Goal: Task Accomplishment & Management: Manage account settings

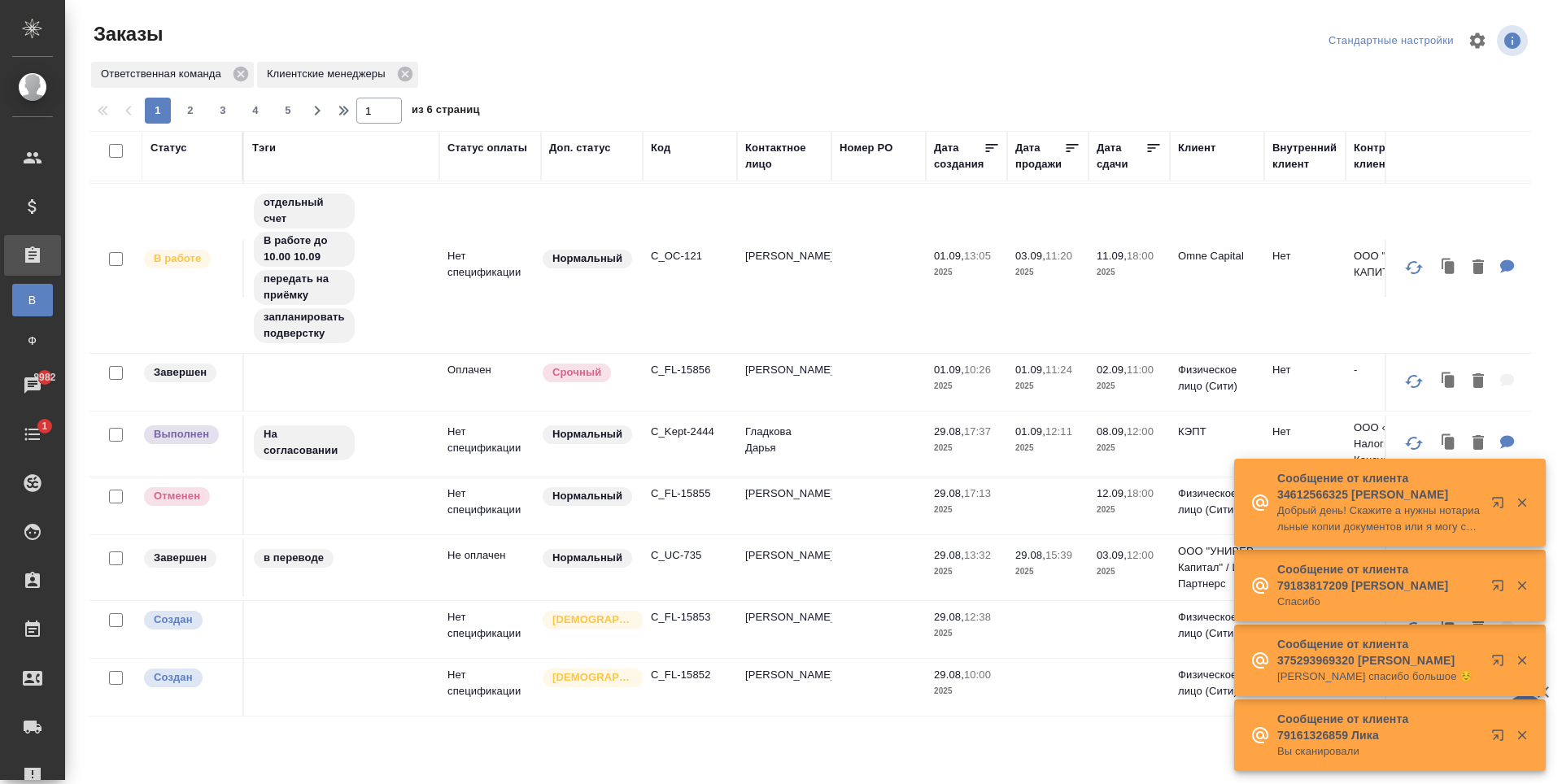
scroll to position [1099, 0]
click at [186, 106] on span "2" at bounding box center [190, 111] width 26 height 16
type input "2"
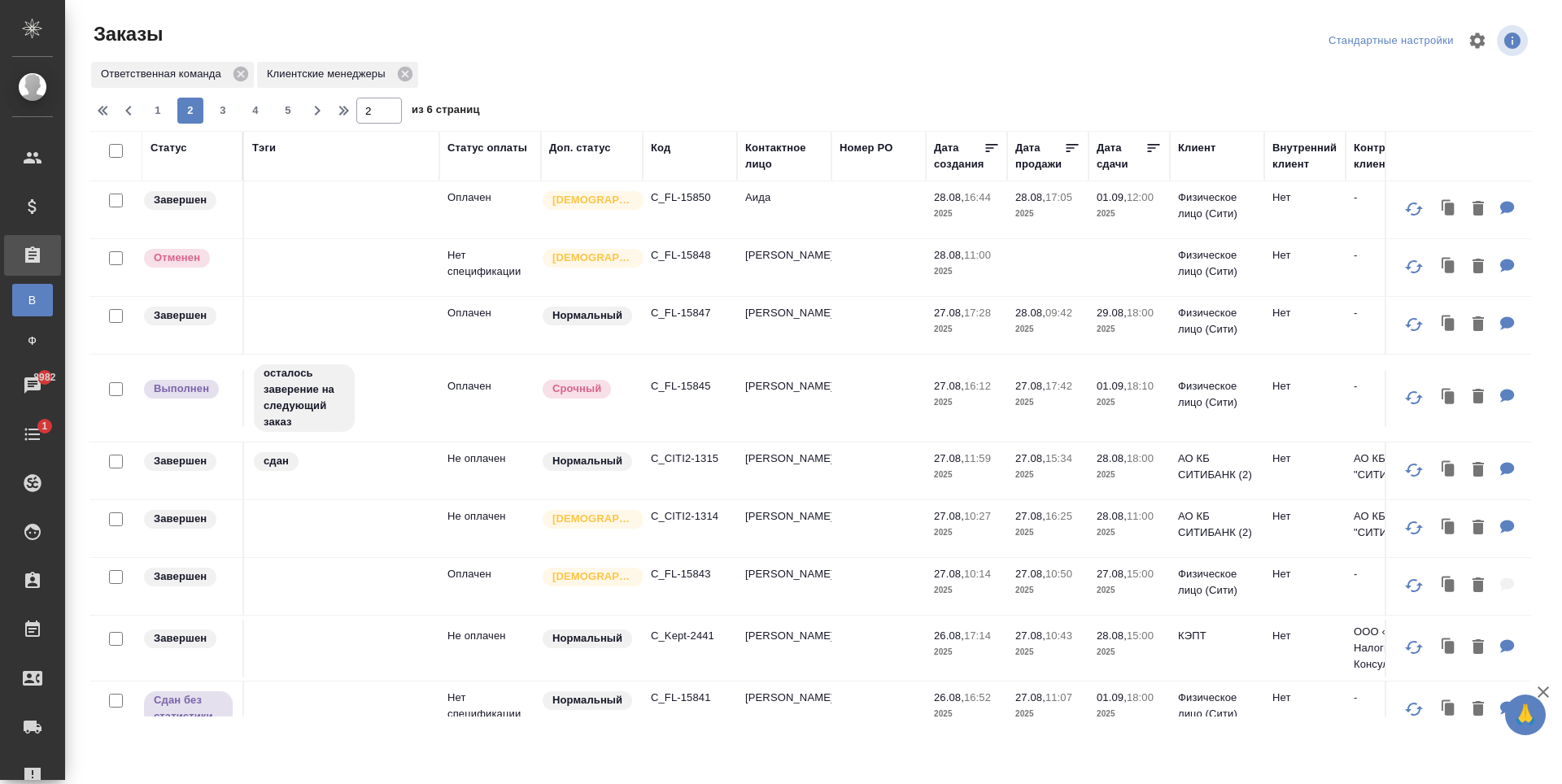
scroll to position [0, 0]
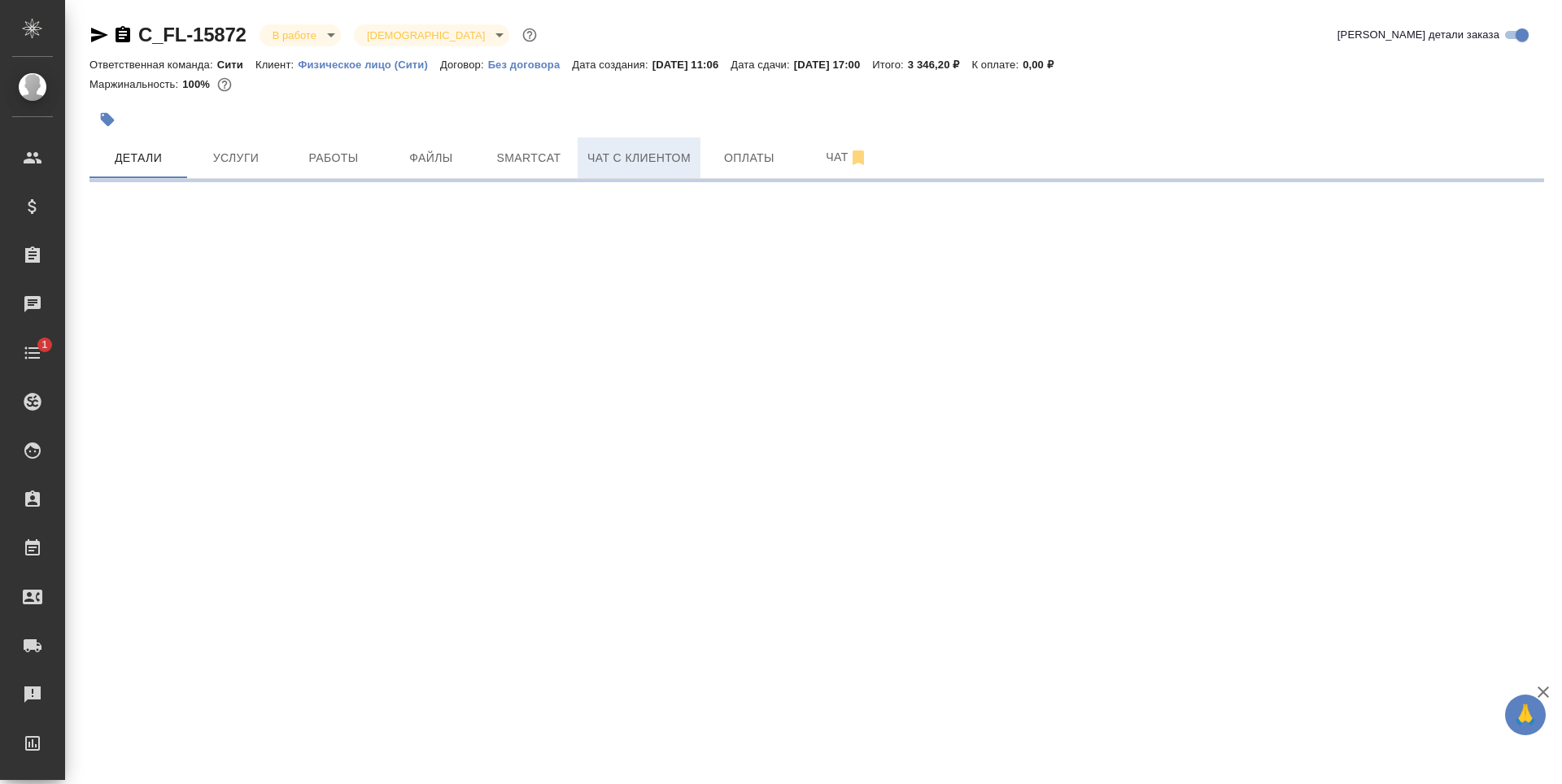
click at [660, 159] on span "Чат с клиентом" at bounding box center [639, 158] width 104 height 21
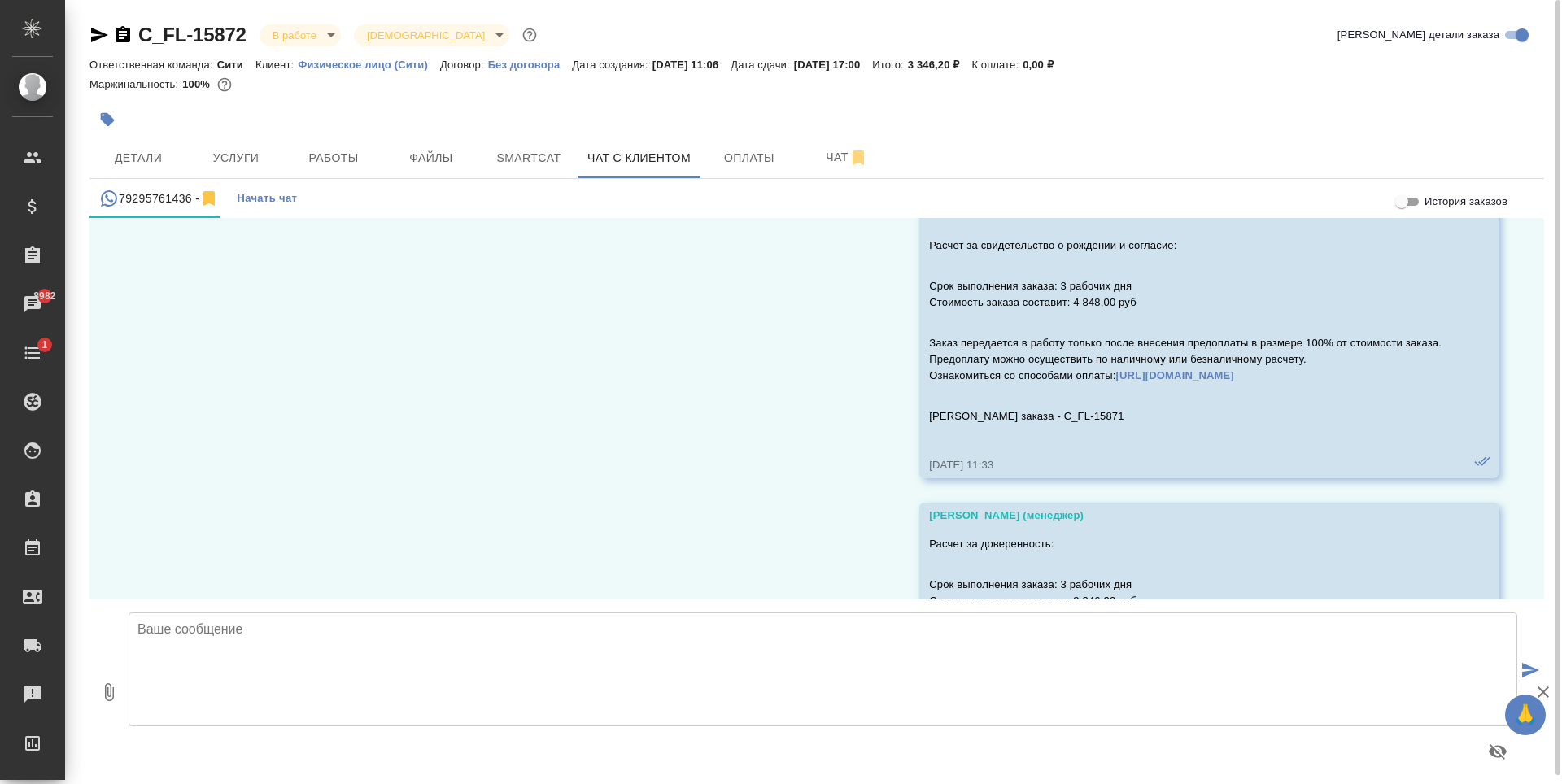
scroll to position [5806, 0]
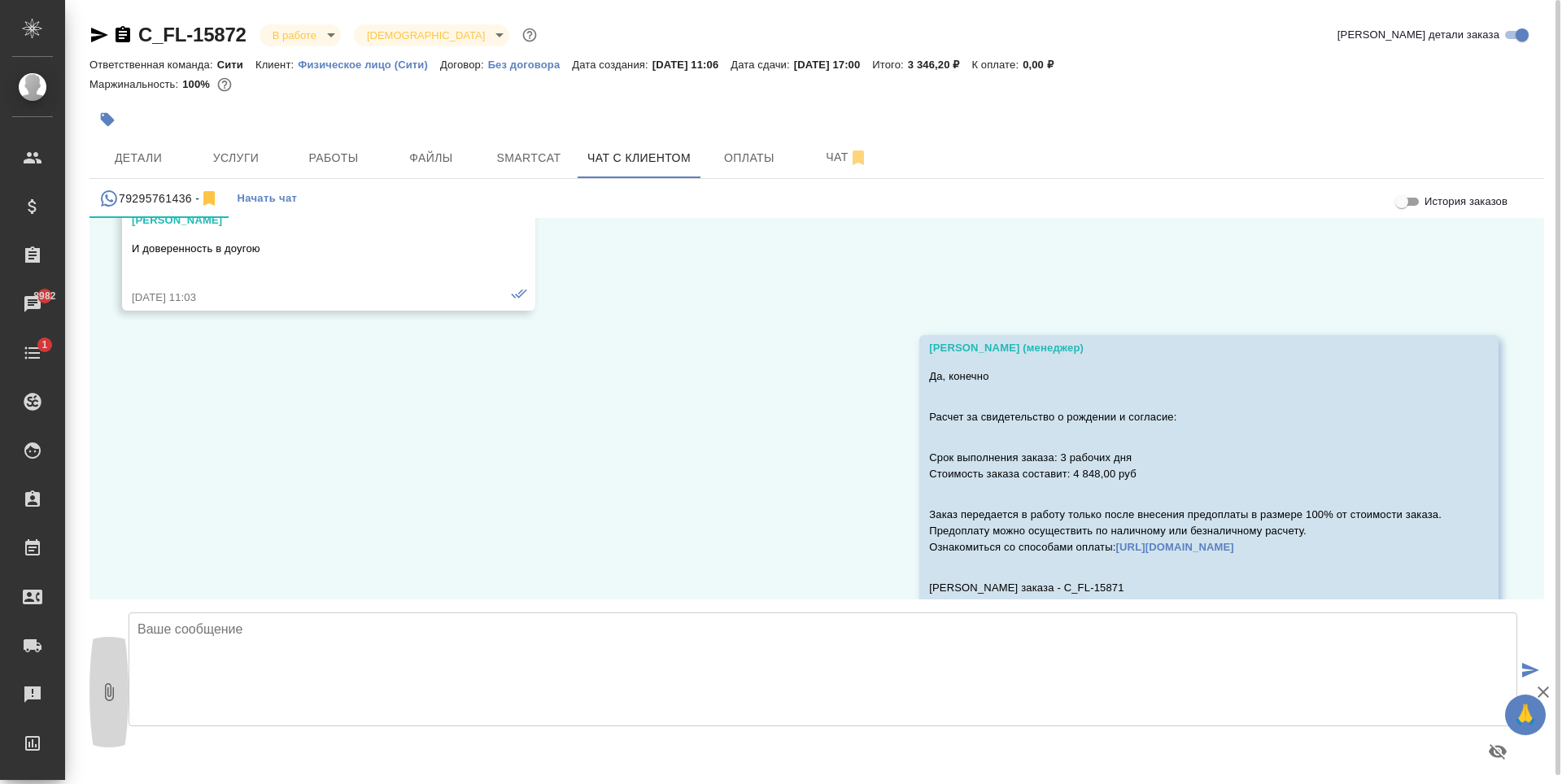
click at [116, 682] on icon "button" at bounding box center [109, 692] width 20 height 20
type input "C:\fakepath\Свидетельство о рождения_RS(ĆIR)_.doc"
click at [486, 662] on textarea at bounding box center [823, 669] width 1388 height 114
click at [498, 663] on textarea at bounding box center [823, 669] width 1388 height 114
type textarea "Милош, добрый день! Направляю переводы на согласование перед заверением."
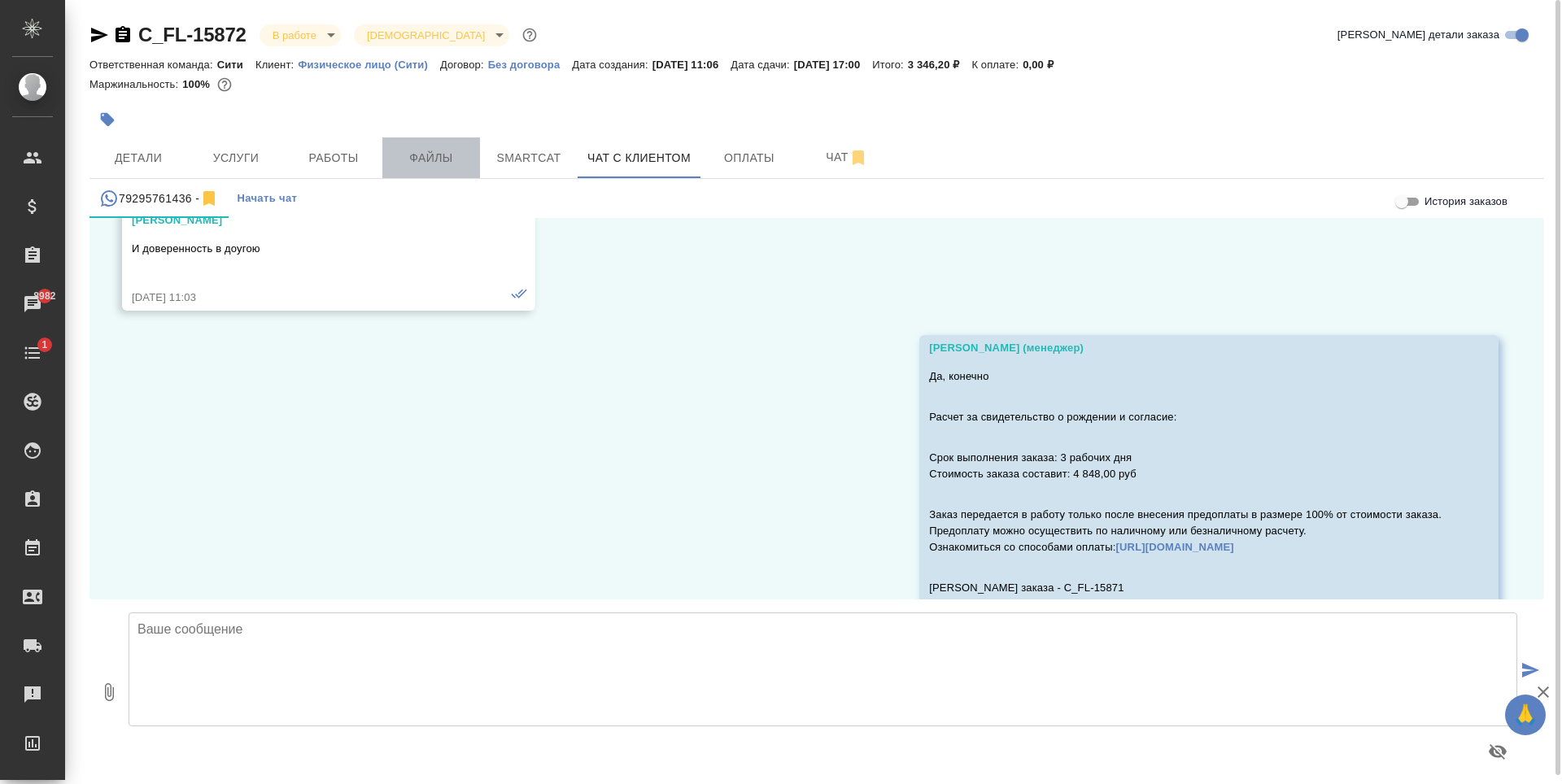
click at [426, 160] on span "Файлы" at bounding box center [431, 158] width 78 height 21
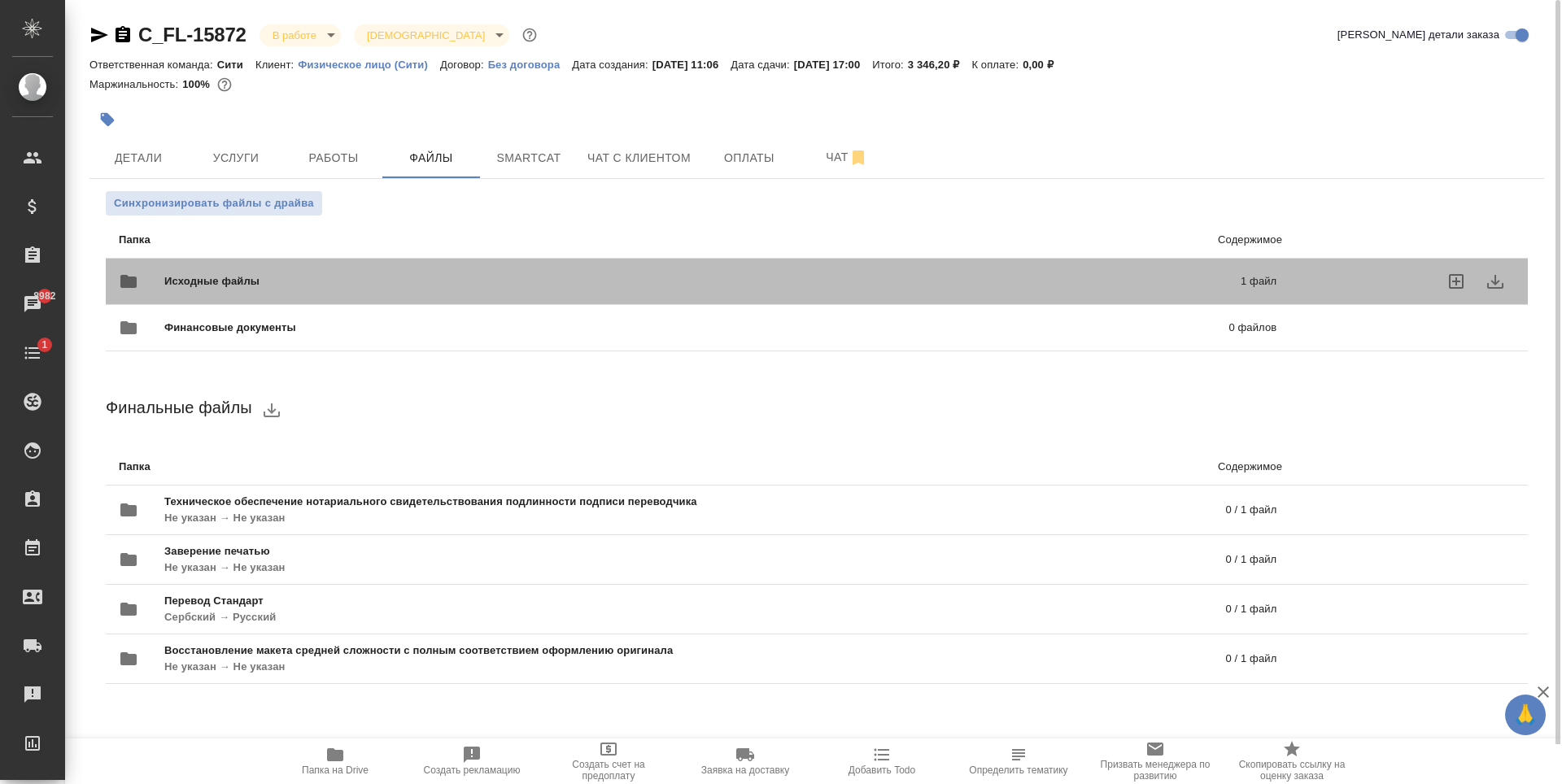
click at [577, 275] on span "Исходные файлы" at bounding box center [457, 281] width 585 height 16
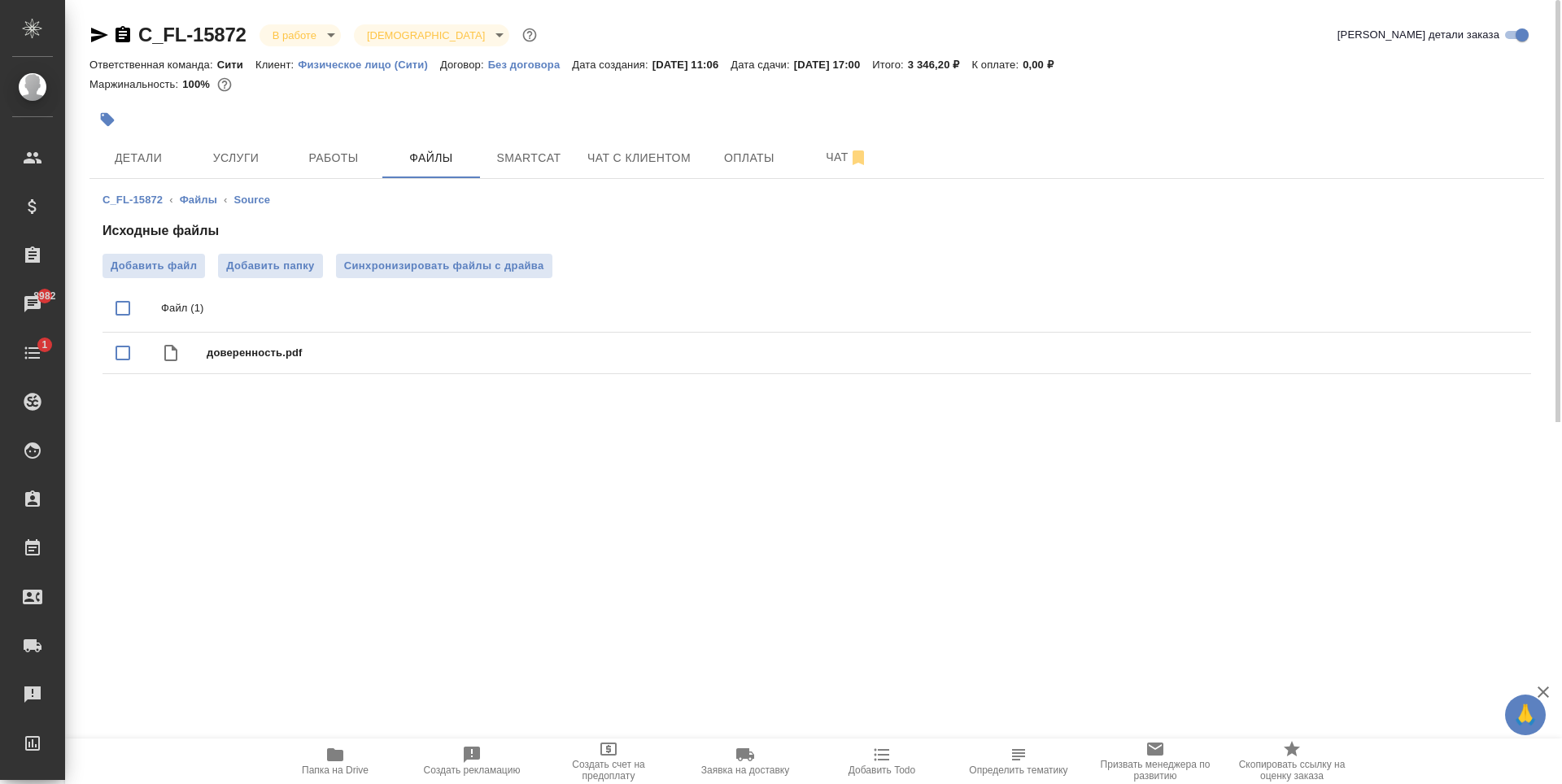
click at [1048, 647] on div ".cls-1 fill:#fff; AWATERA Zaytseva Svetlana Клиенты Спецификации Заказы 8982 Ча…" at bounding box center [781, 392] width 1562 height 784
click at [629, 162] on span "Чат с клиентом" at bounding box center [639, 158] width 104 height 21
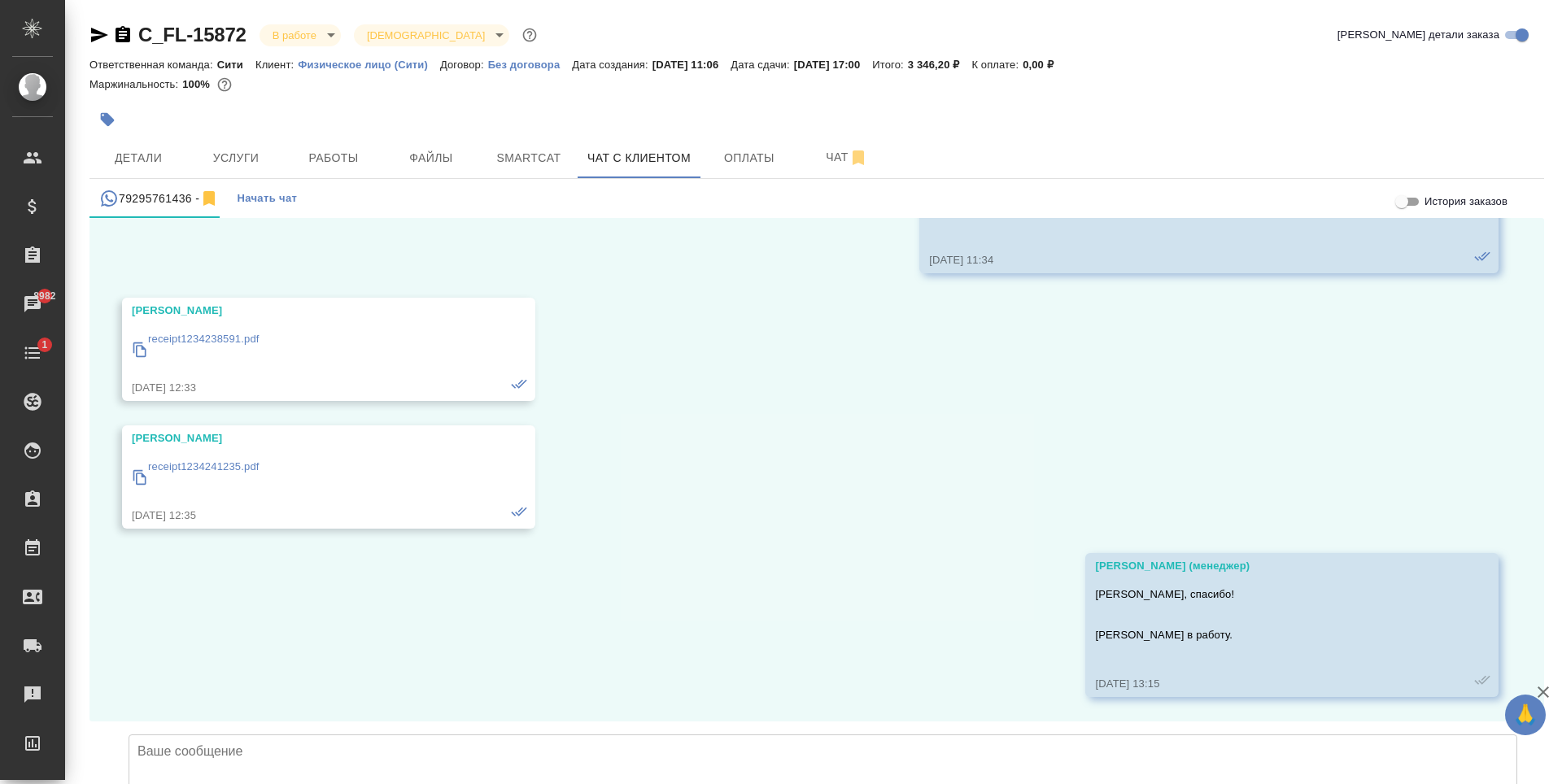
scroll to position [6619, 0]
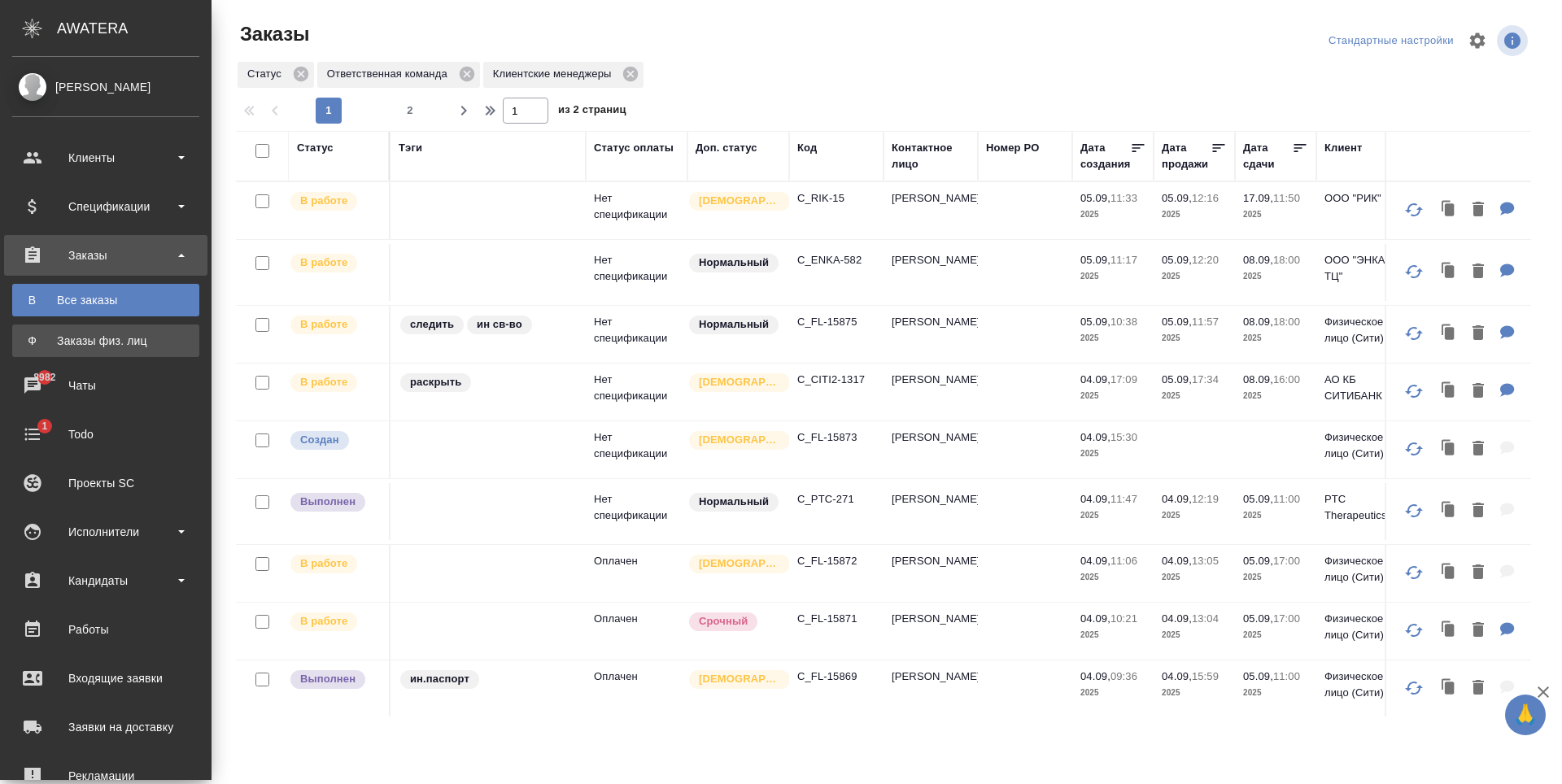
click at [111, 342] on div "Заказы физ. лиц" at bounding box center [106, 340] width 171 height 16
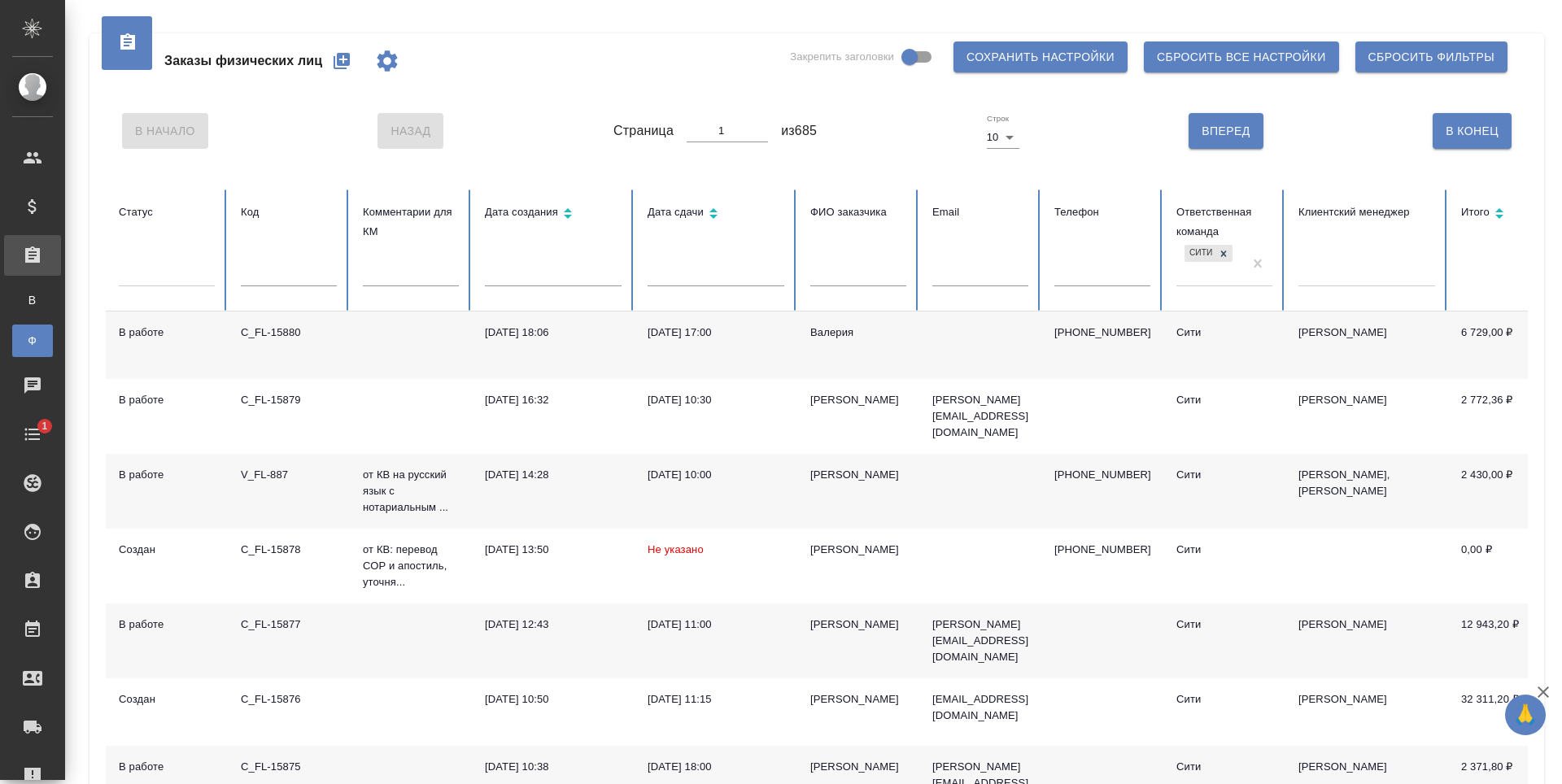
click at [343, 55] on icon "button" at bounding box center [341, 60] width 16 height 16
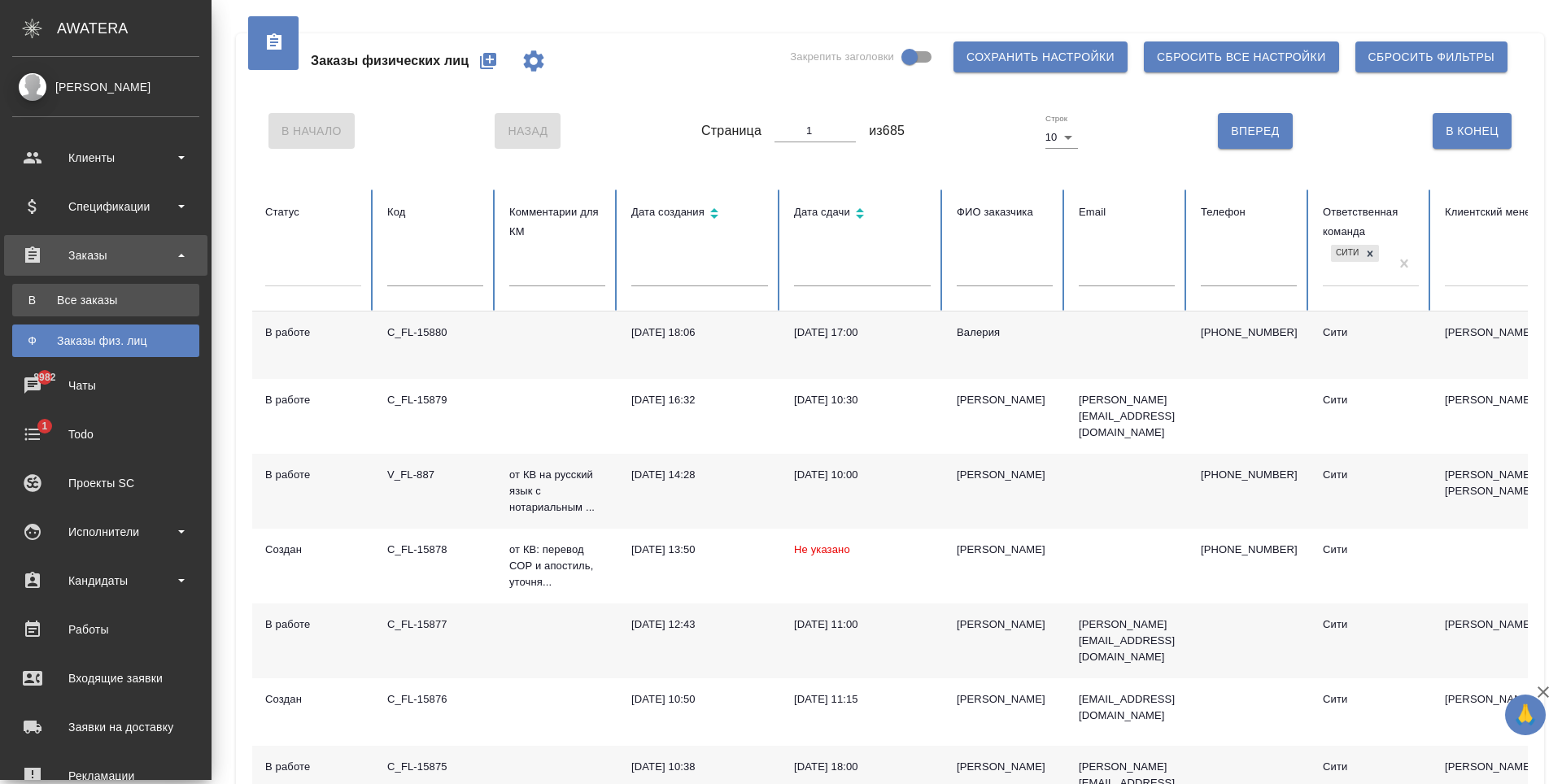
click at [77, 288] on link "В Все заказы" at bounding box center [105, 300] width 187 height 33
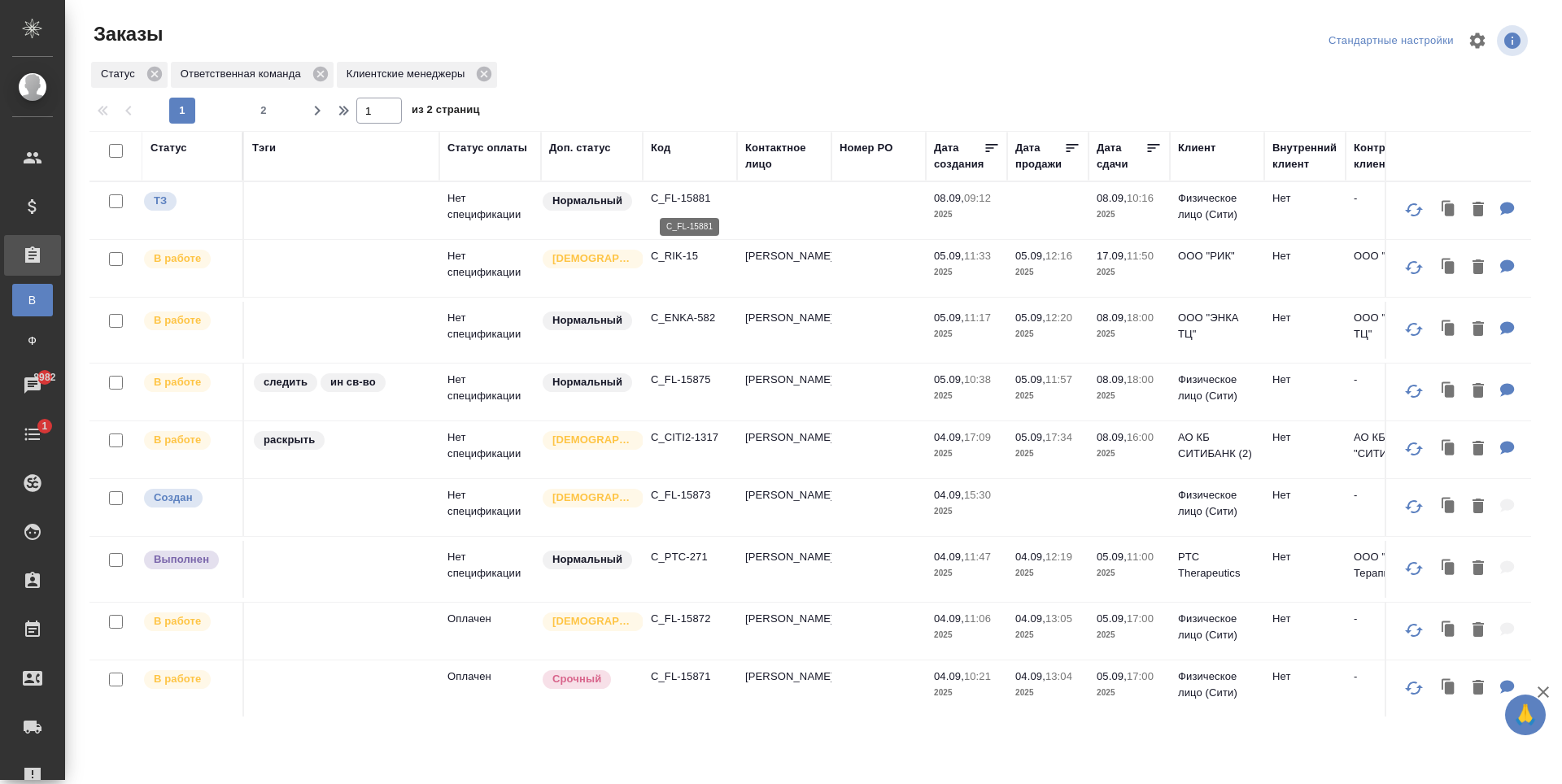
click at [688, 193] on p "C_FL-15881" at bounding box center [690, 198] width 78 height 16
click at [679, 253] on p "C_RIK-15" at bounding box center [690, 256] width 78 height 16
click at [676, 436] on p "C_CITI2-1317" at bounding box center [690, 437] width 78 height 16
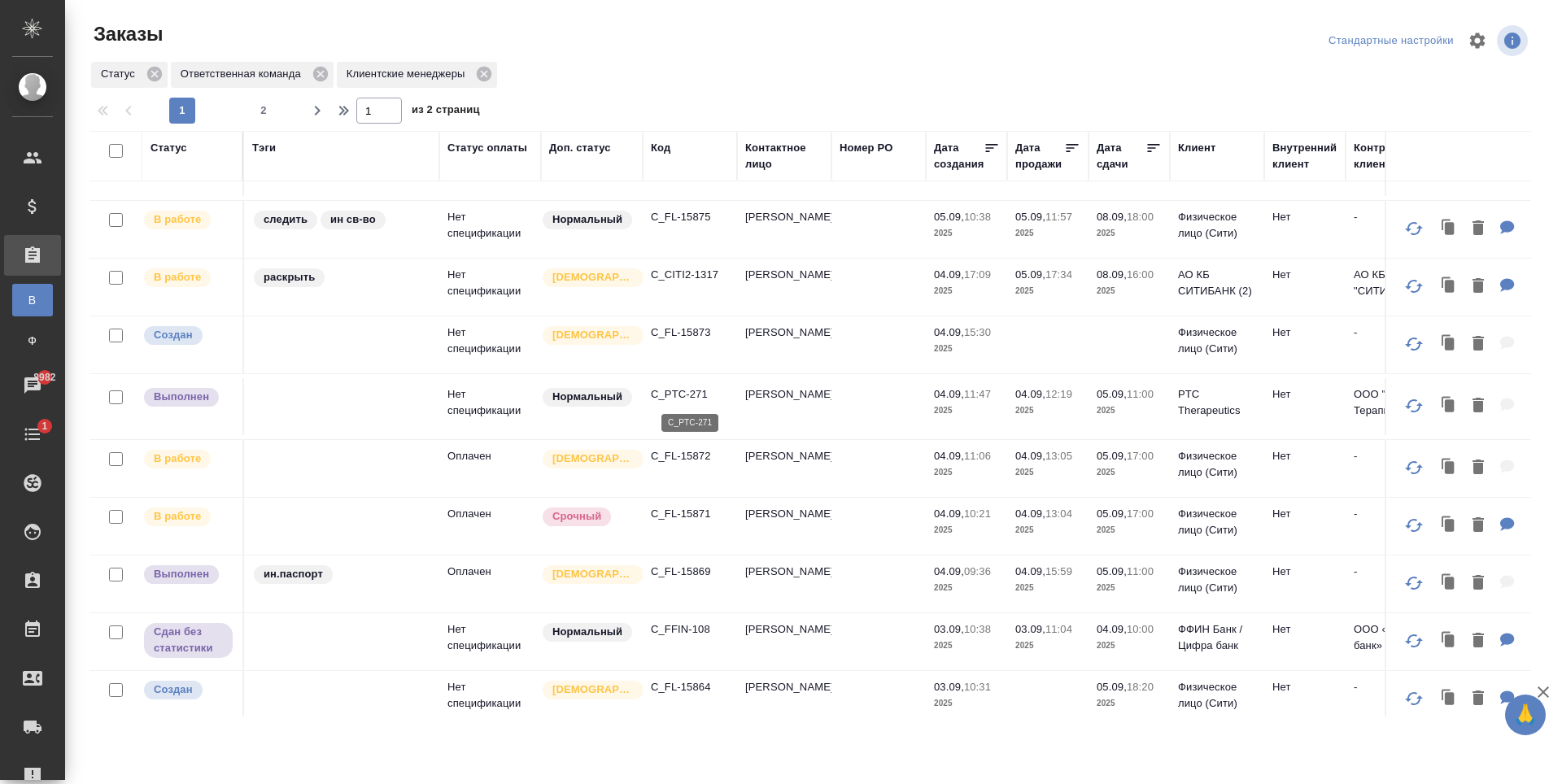
click at [688, 396] on p "C_PTC-271" at bounding box center [690, 395] width 78 height 16
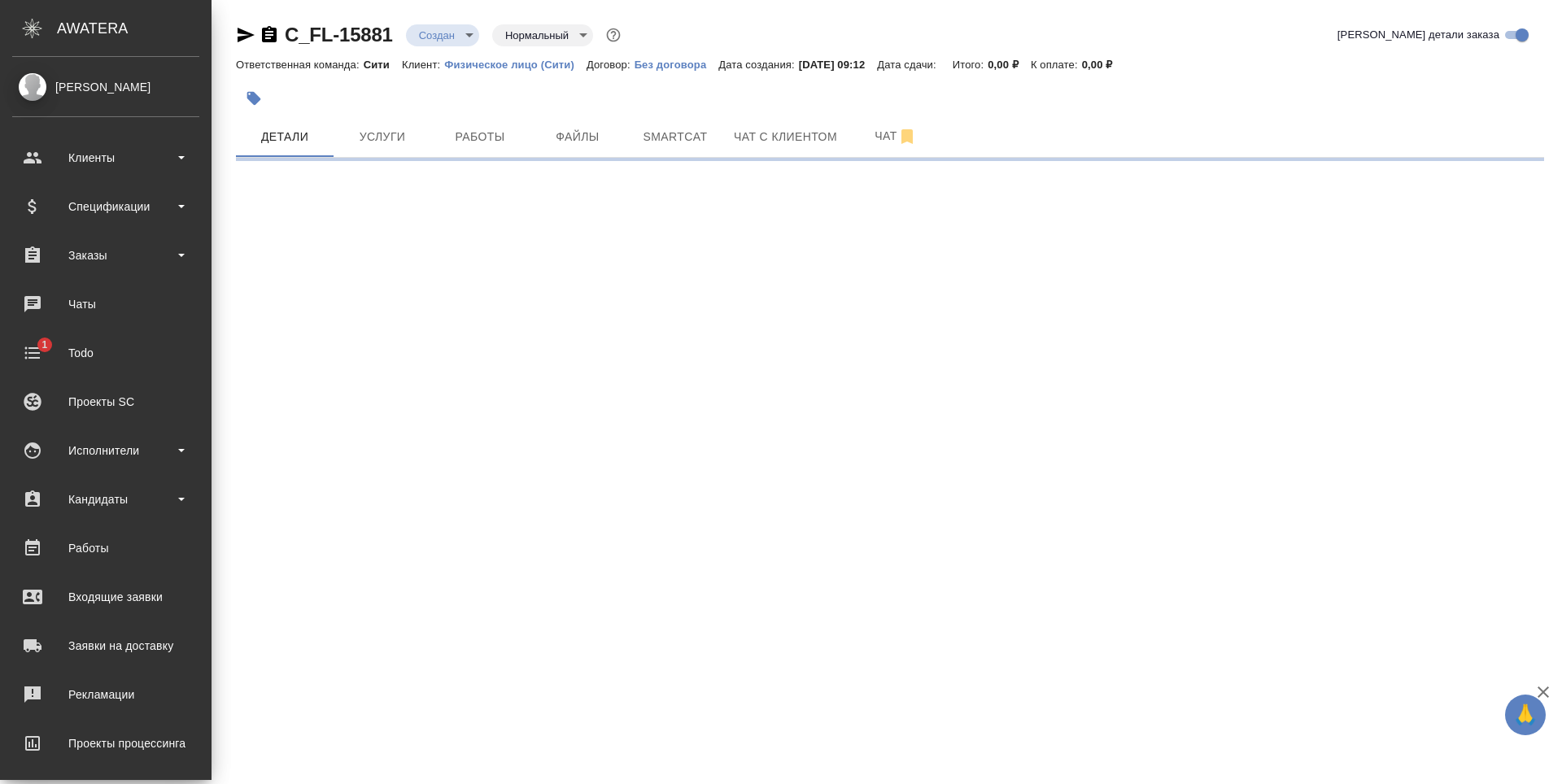
select select "RU"
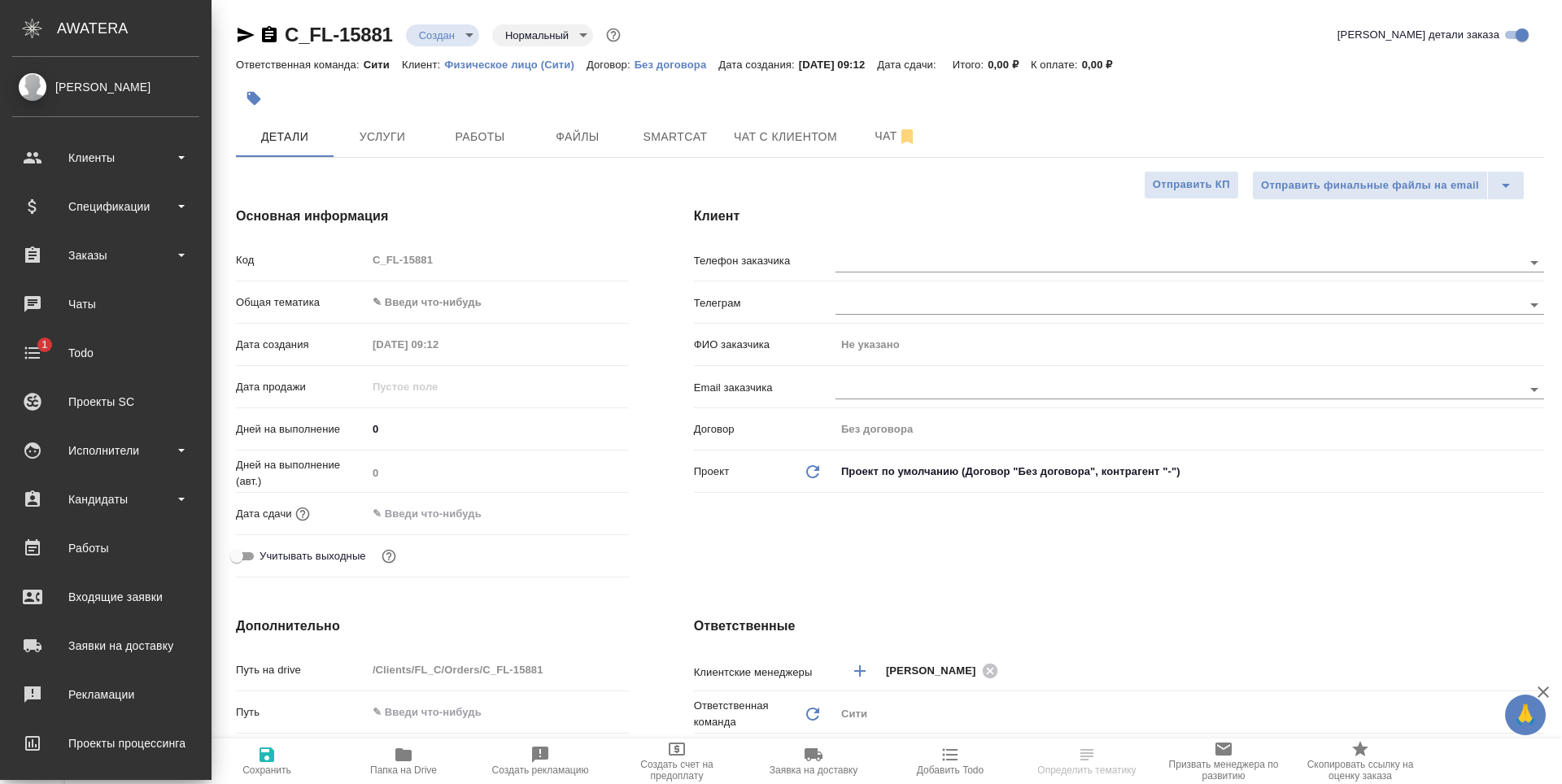
type textarea "x"
click at [113, 149] on div "Клиенты" at bounding box center [105, 158] width 187 height 24
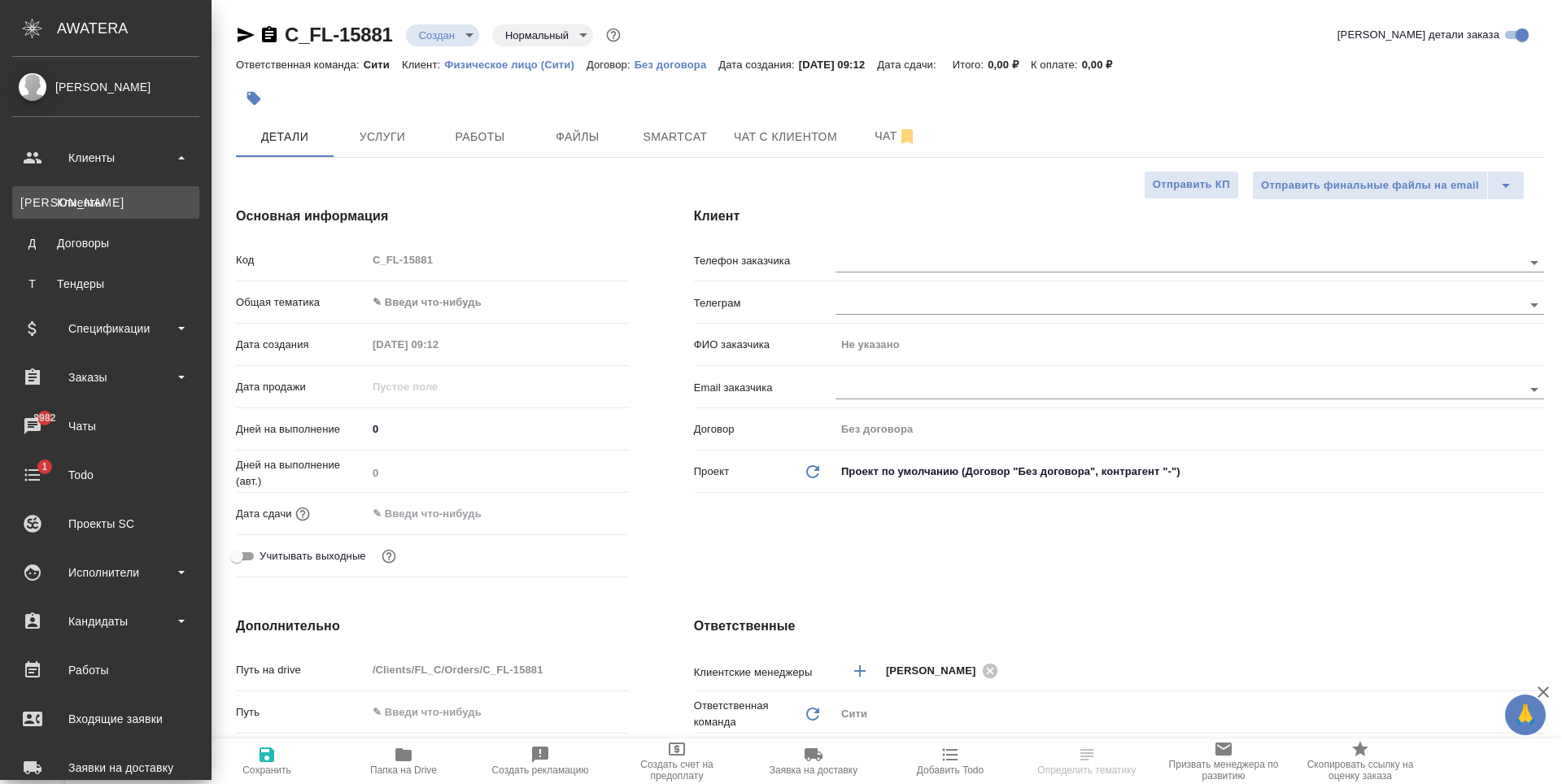
click at [112, 194] on div "Клиенты" at bounding box center [106, 202] width 171 height 16
type textarea "x"
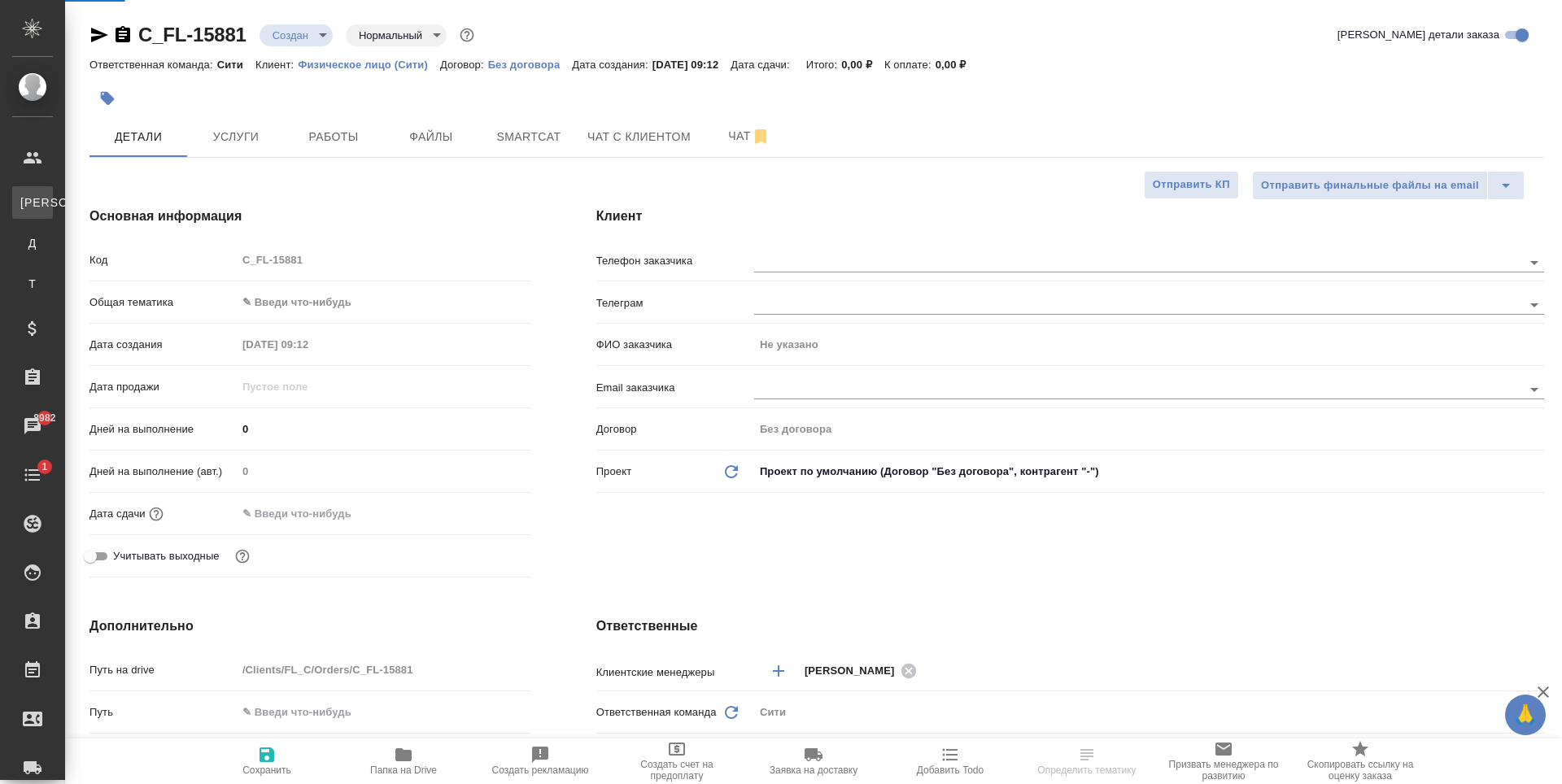
type textarea "x"
select select "RU"
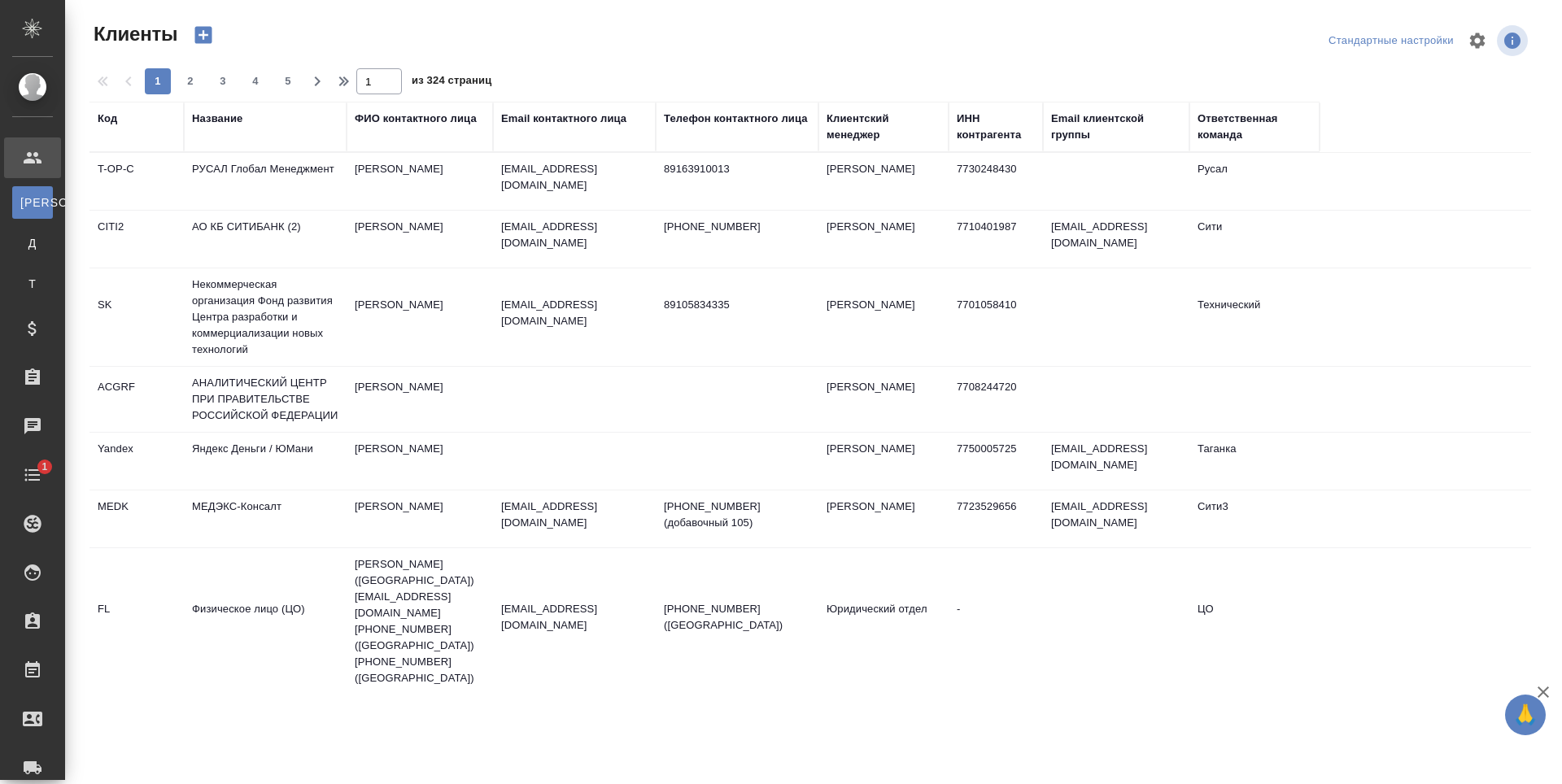
click at [576, 122] on div "Email контактного лица" at bounding box center [563, 118] width 125 height 16
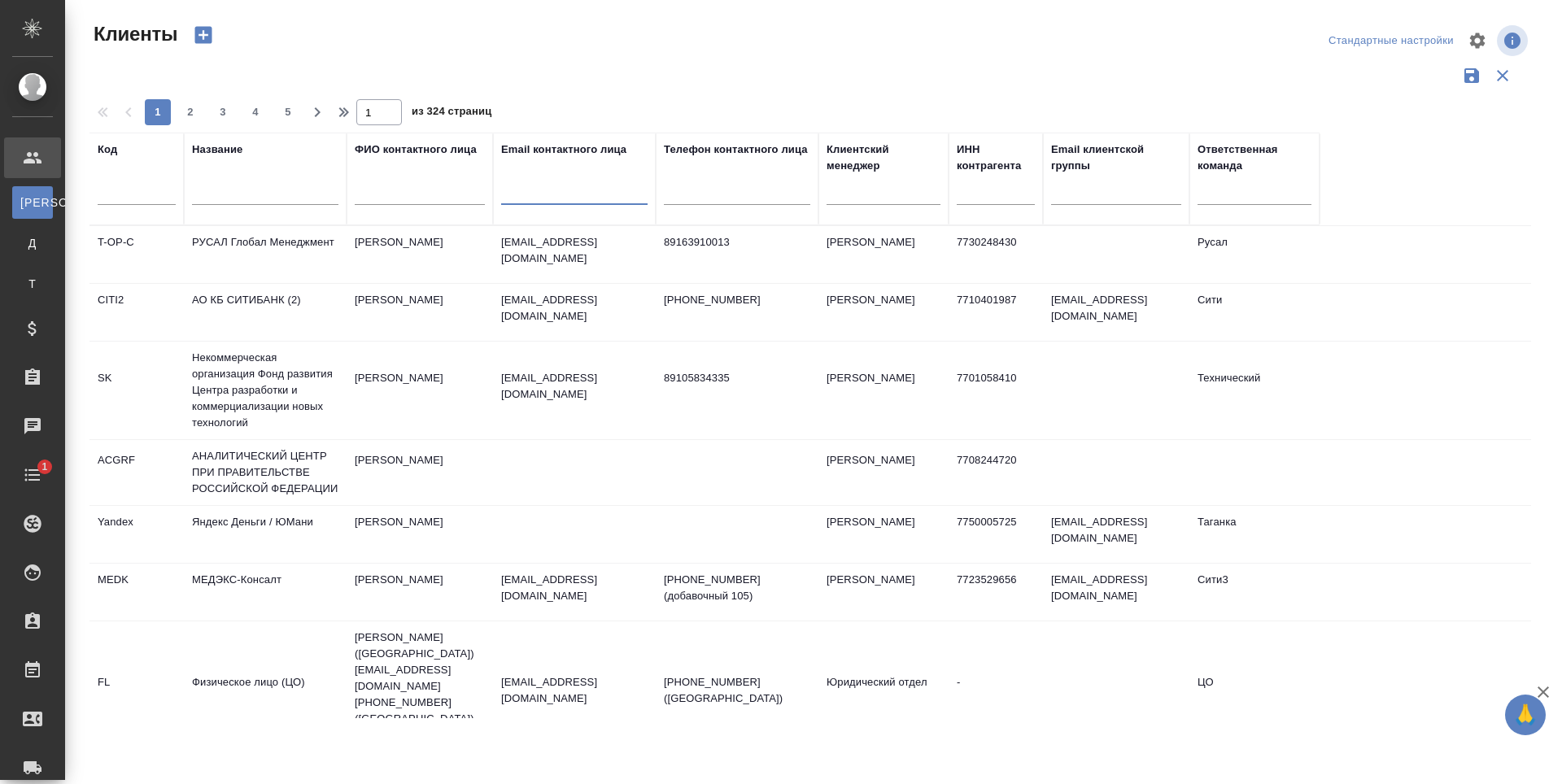
click at [530, 198] on input "text" at bounding box center [574, 195] width 147 height 21
paste input "rakhcheeva.m@gmail.com"
type input "rakhcheeva.m@gmail.com"
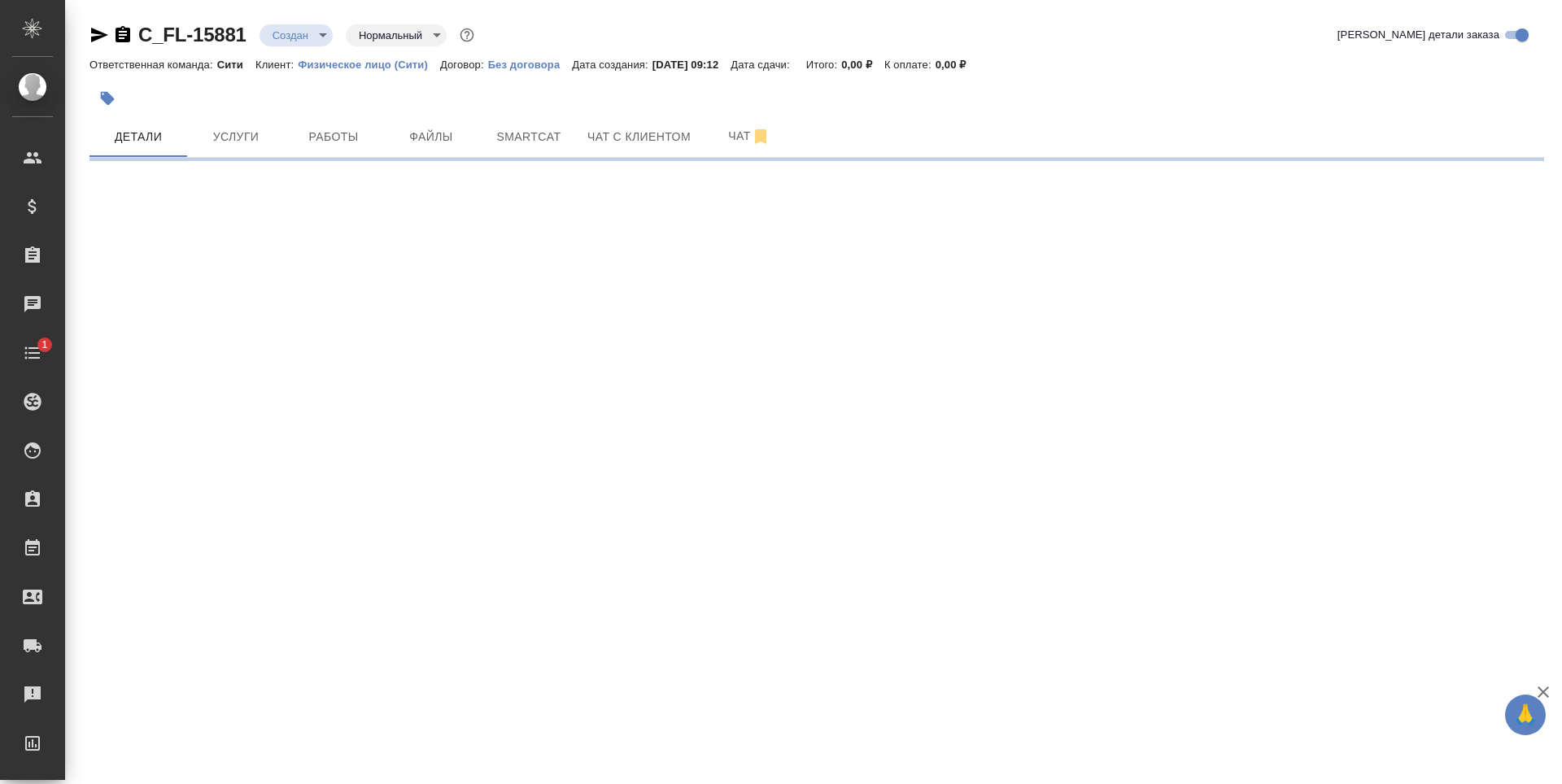
select select "RU"
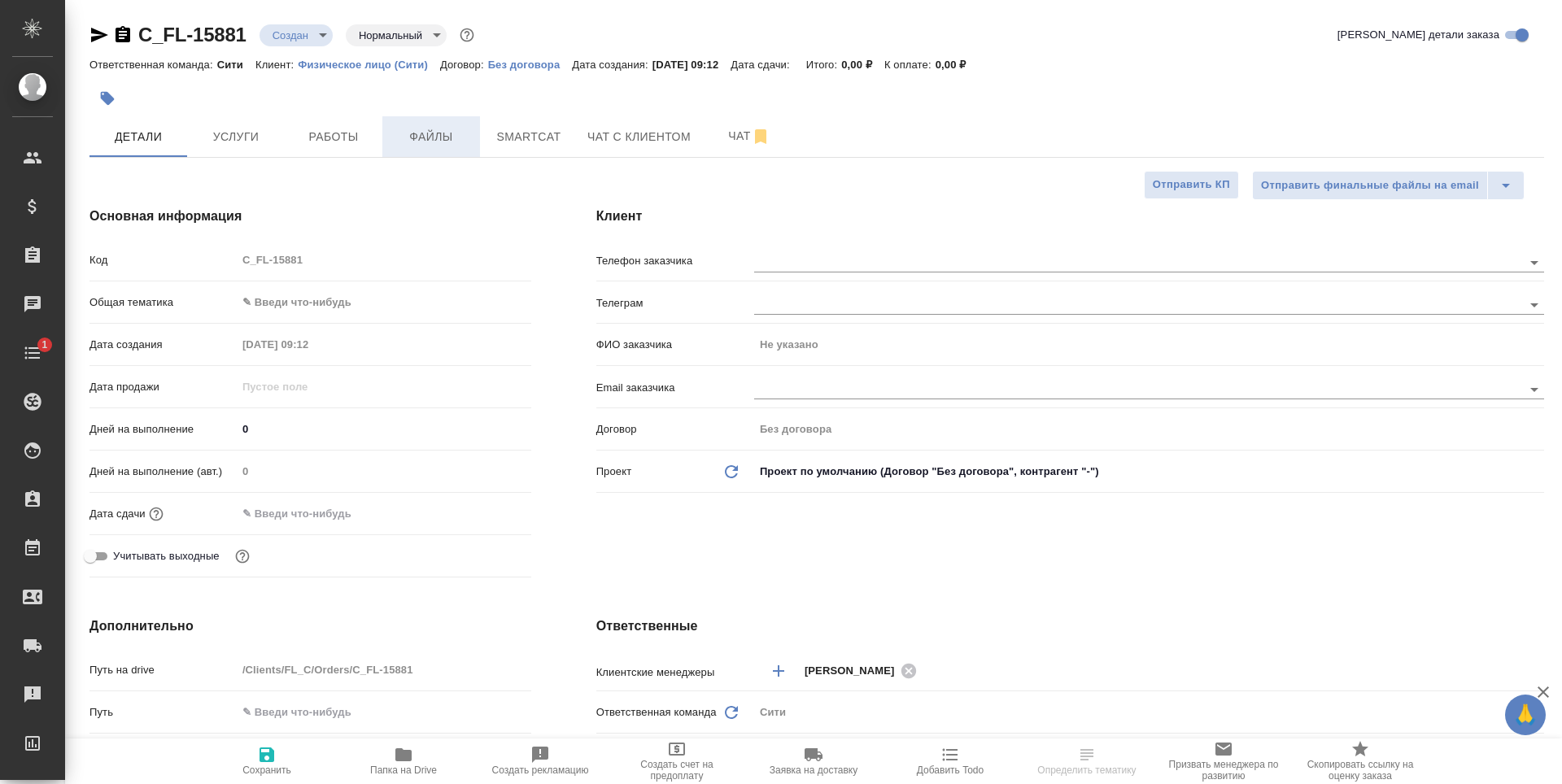
type textarea "x"
click at [412, 139] on span "Файлы" at bounding box center [431, 137] width 78 height 21
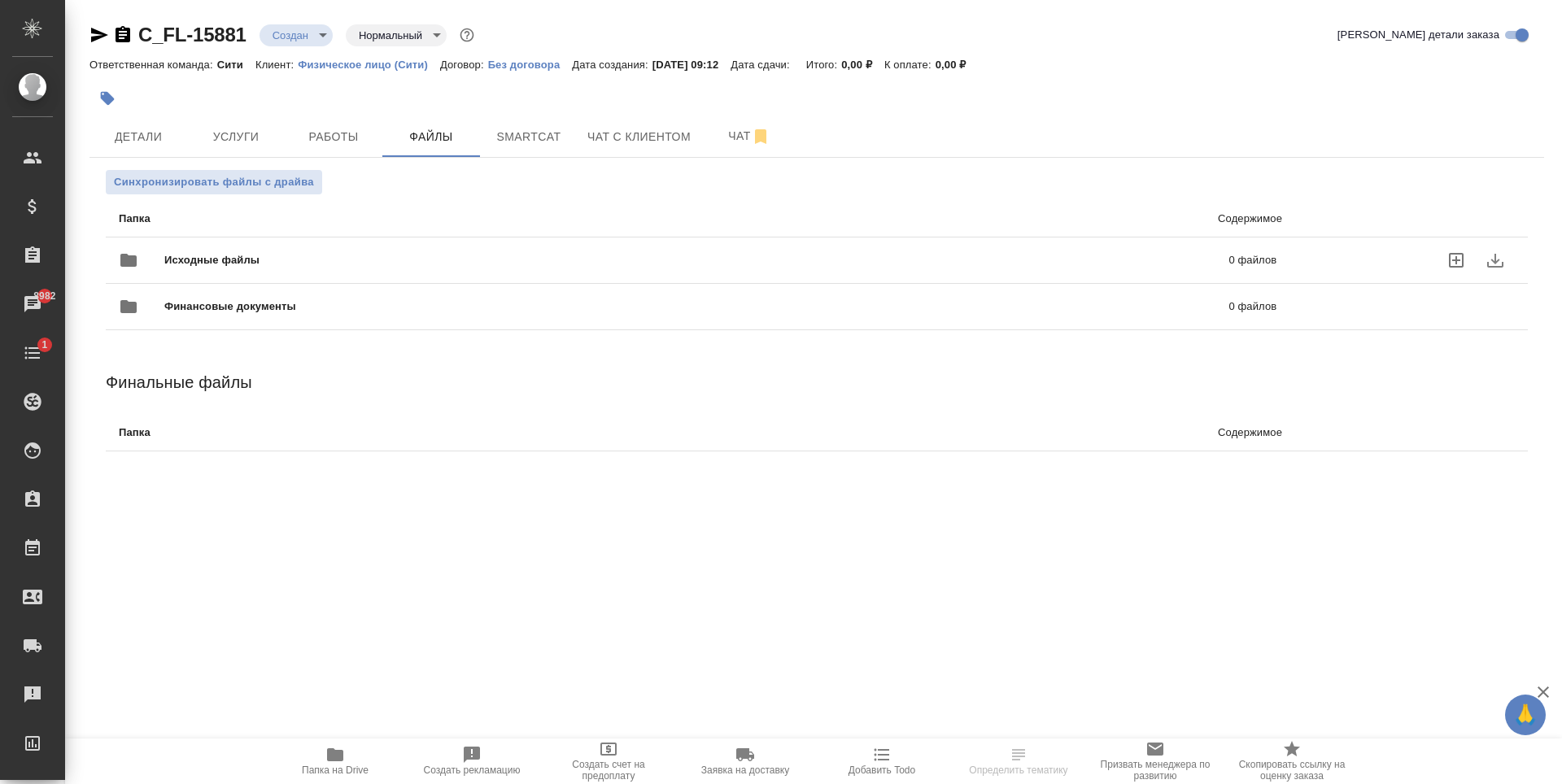
click at [1459, 262] on icon "uploadFiles" at bounding box center [1456, 260] width 20 height 20
click at [0, 0] on input "uploadFiles" at bounding box center [0, 0] width 0 height 0
click at [224, 145] on span "Услуги" at bounding box center [236, 137] width 78 height 21
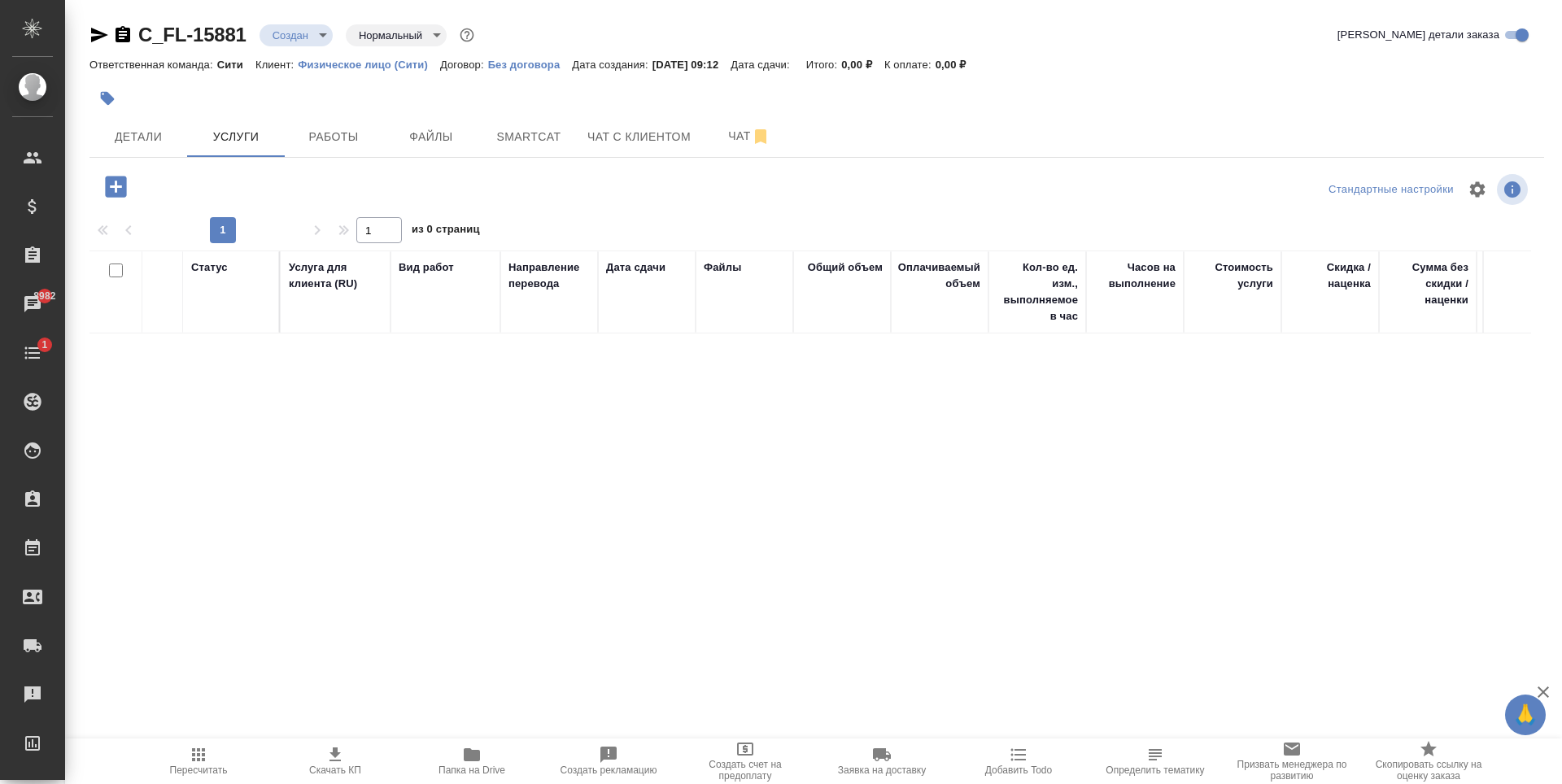
click at [109, 185] on icon "button" at bounding box center [116, 187] width 21 height 21
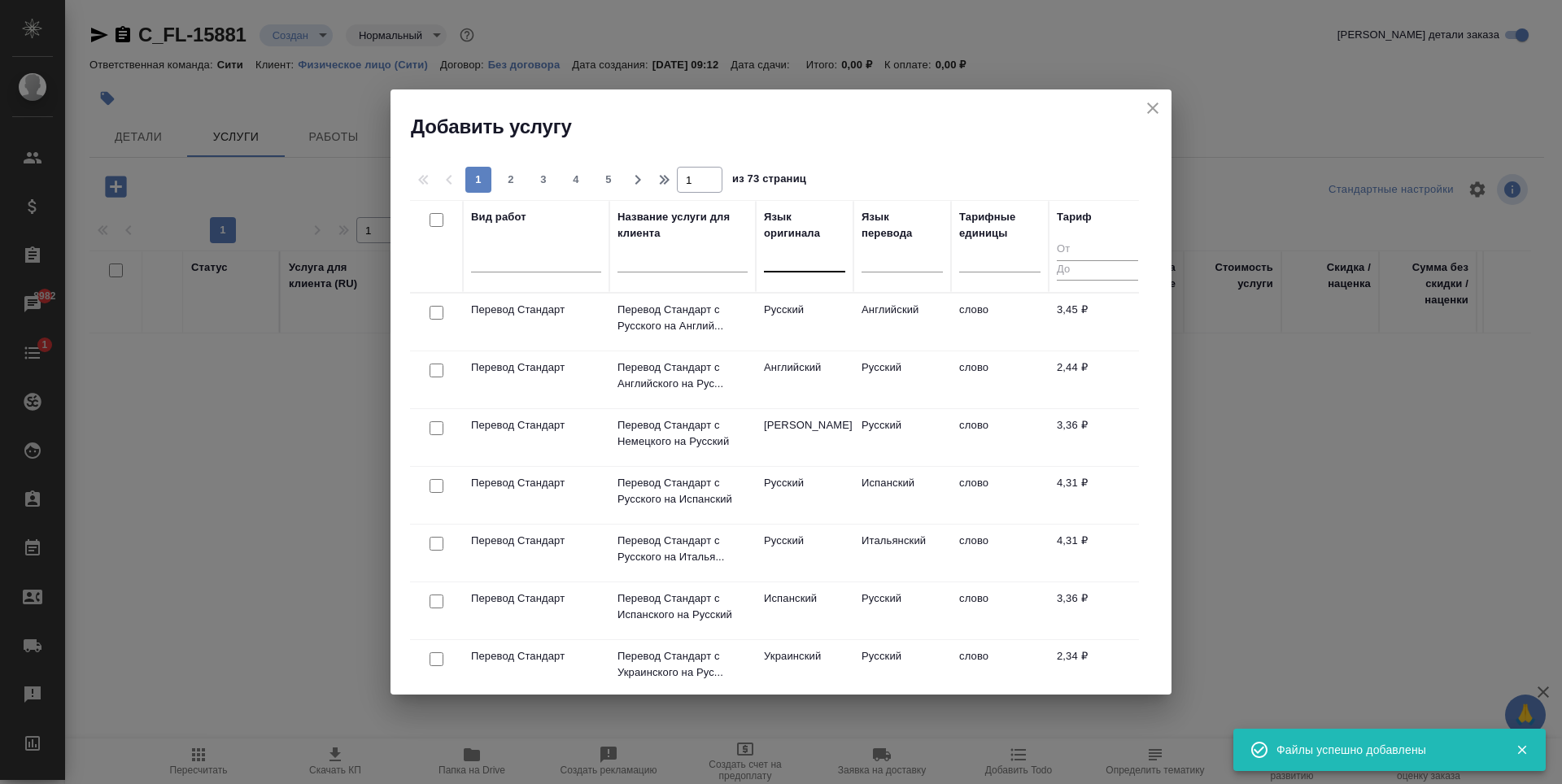
click at [789, 258] on div at bounding box center [805, 256] width 81 height 23
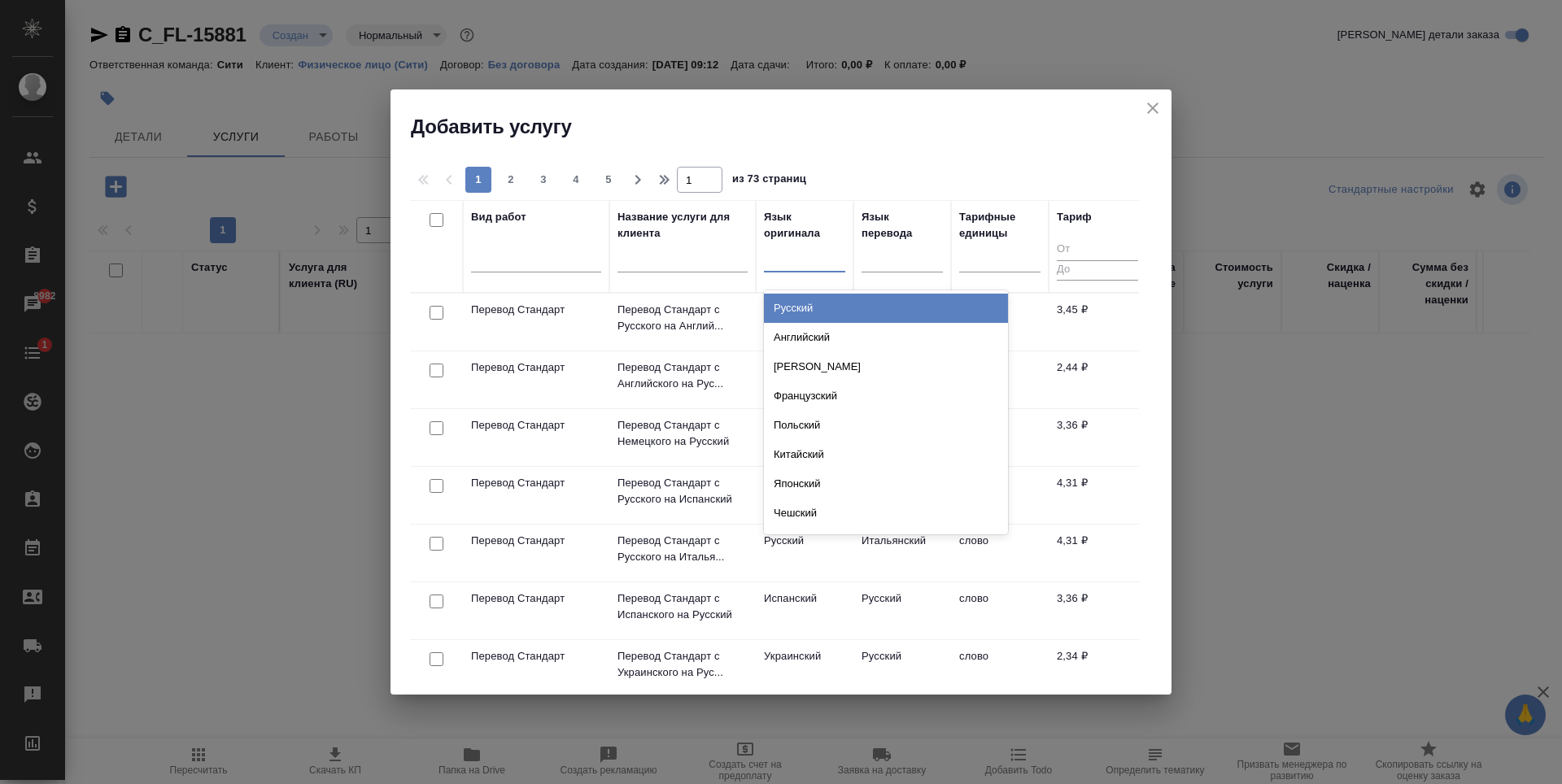
click at [834, 312] on div "Русский" at bounding box center [886, 308] width 244 height 29
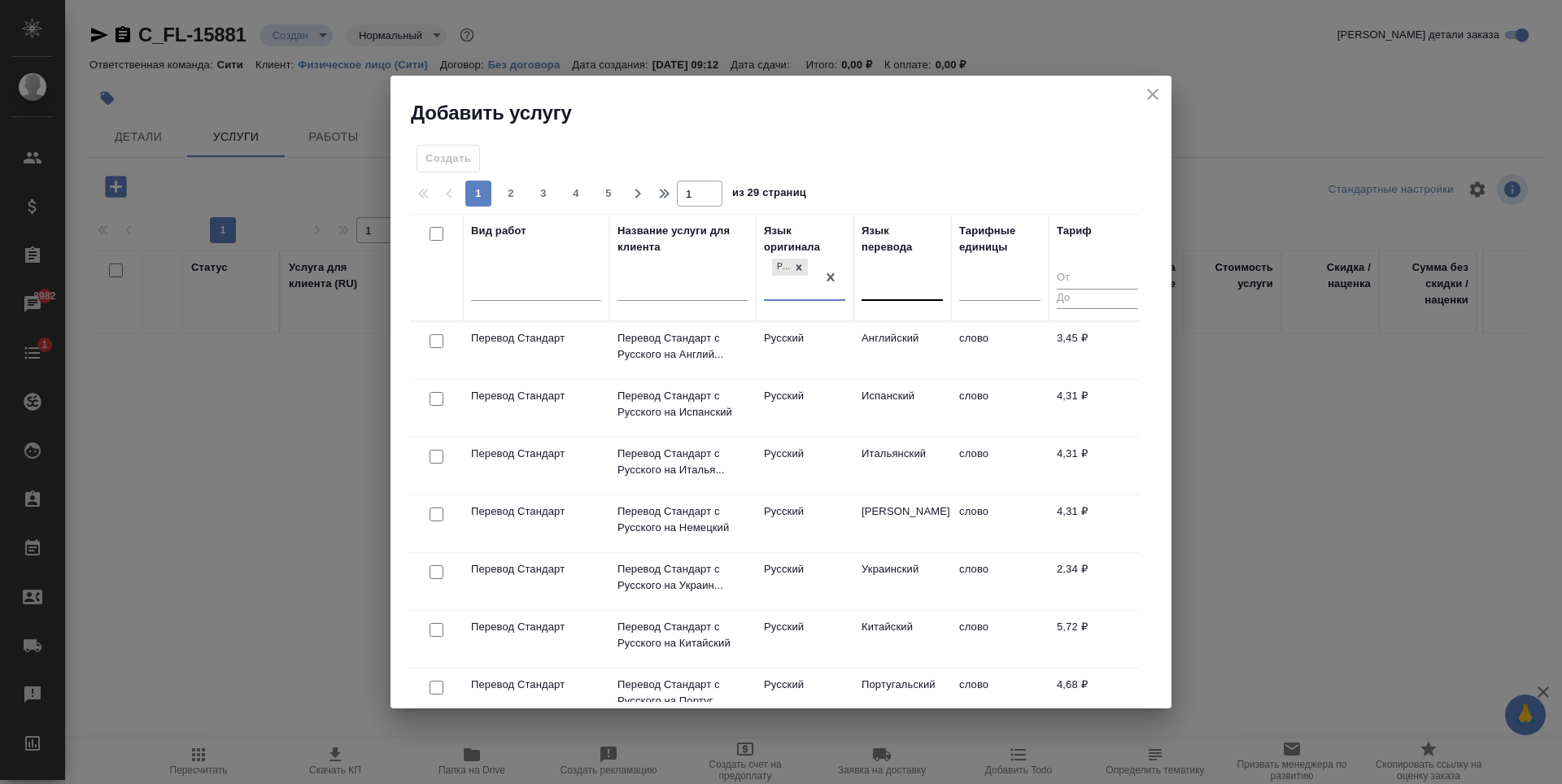
click at [893, 287] on div at bounding box center [902, 285] width 81 height 23
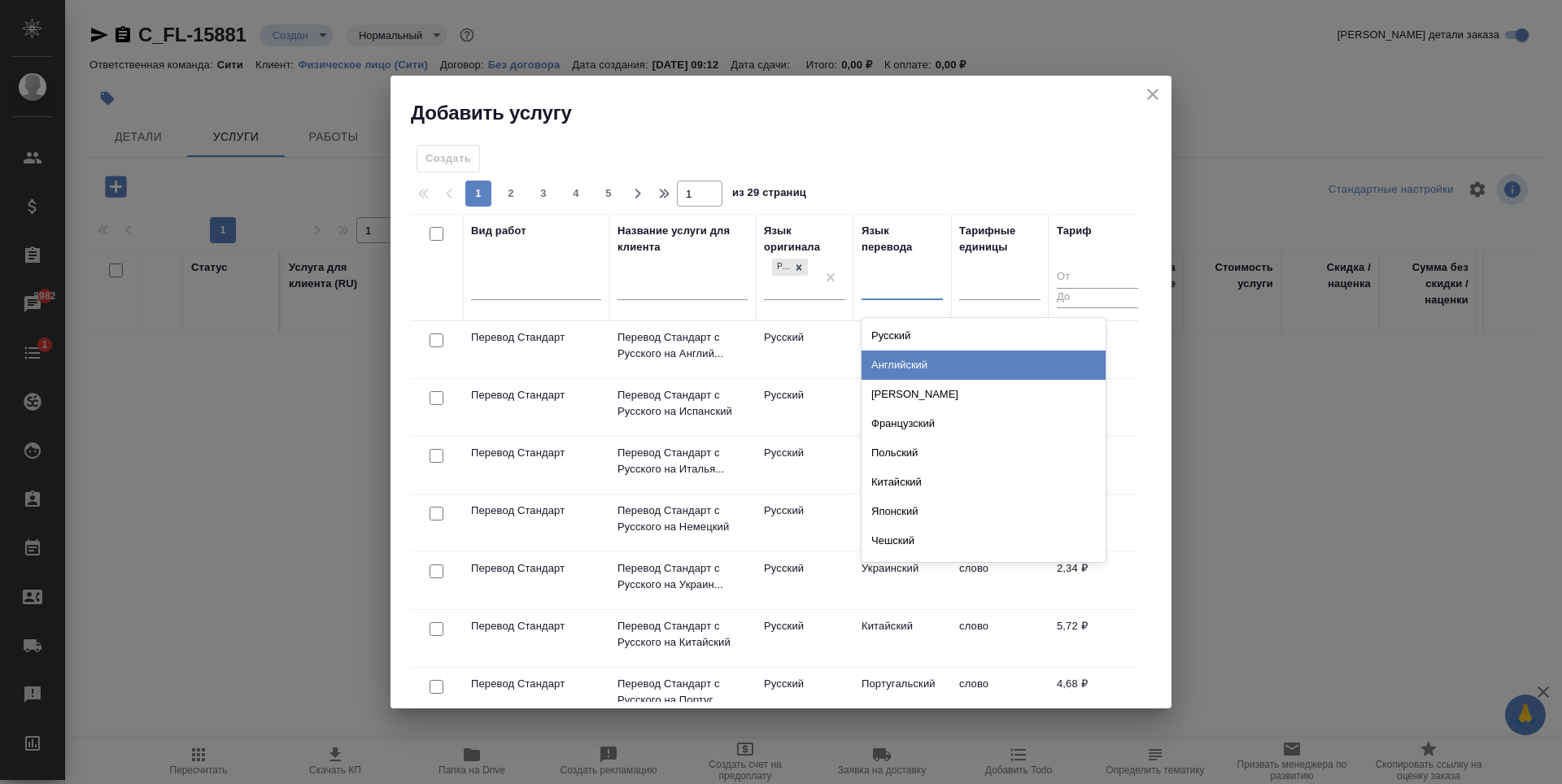
click at [921, 352] on div "Английский" at bounding box center [983, 365] width 244 height 29
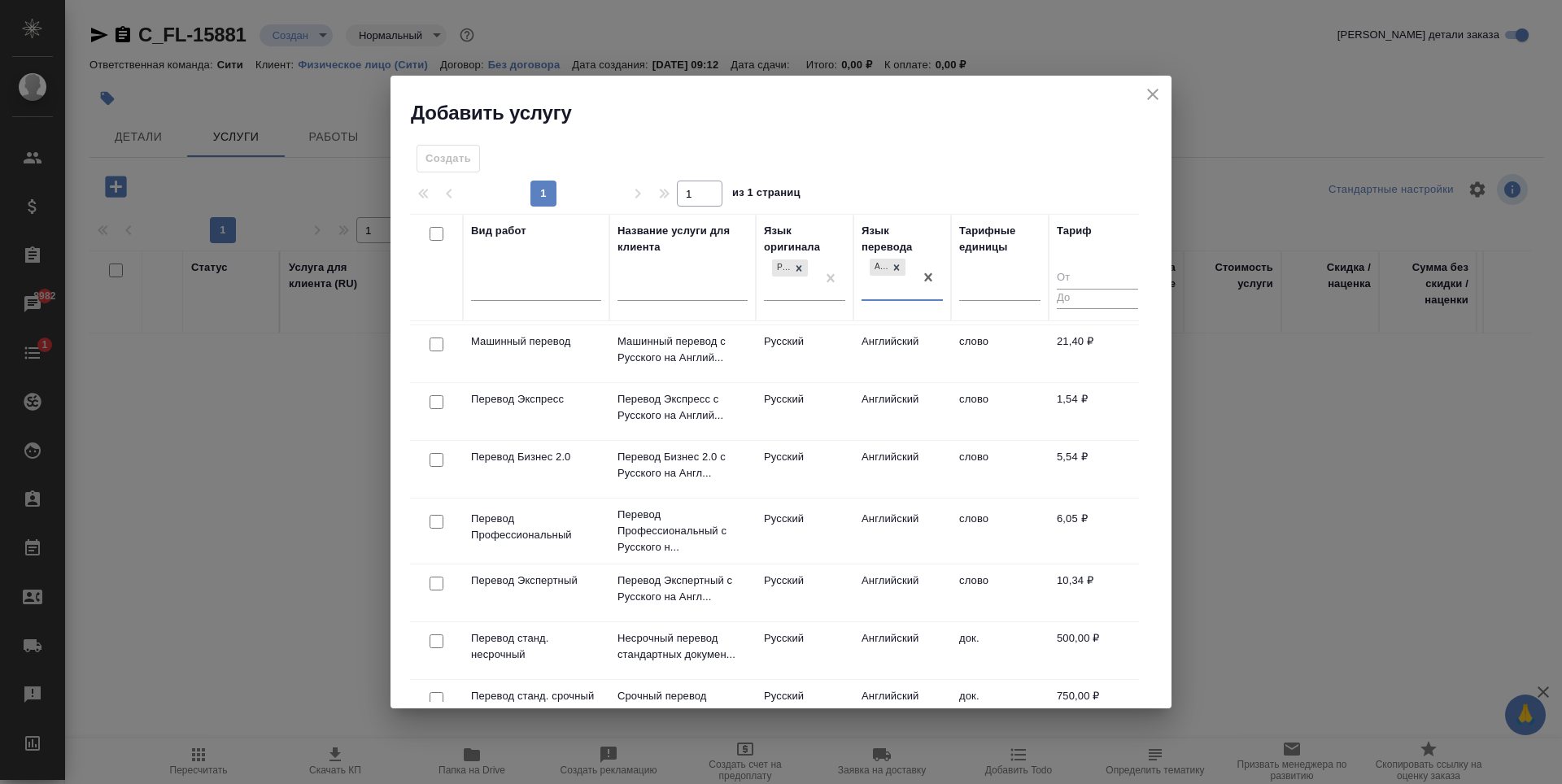
scroll to position [162, 0]
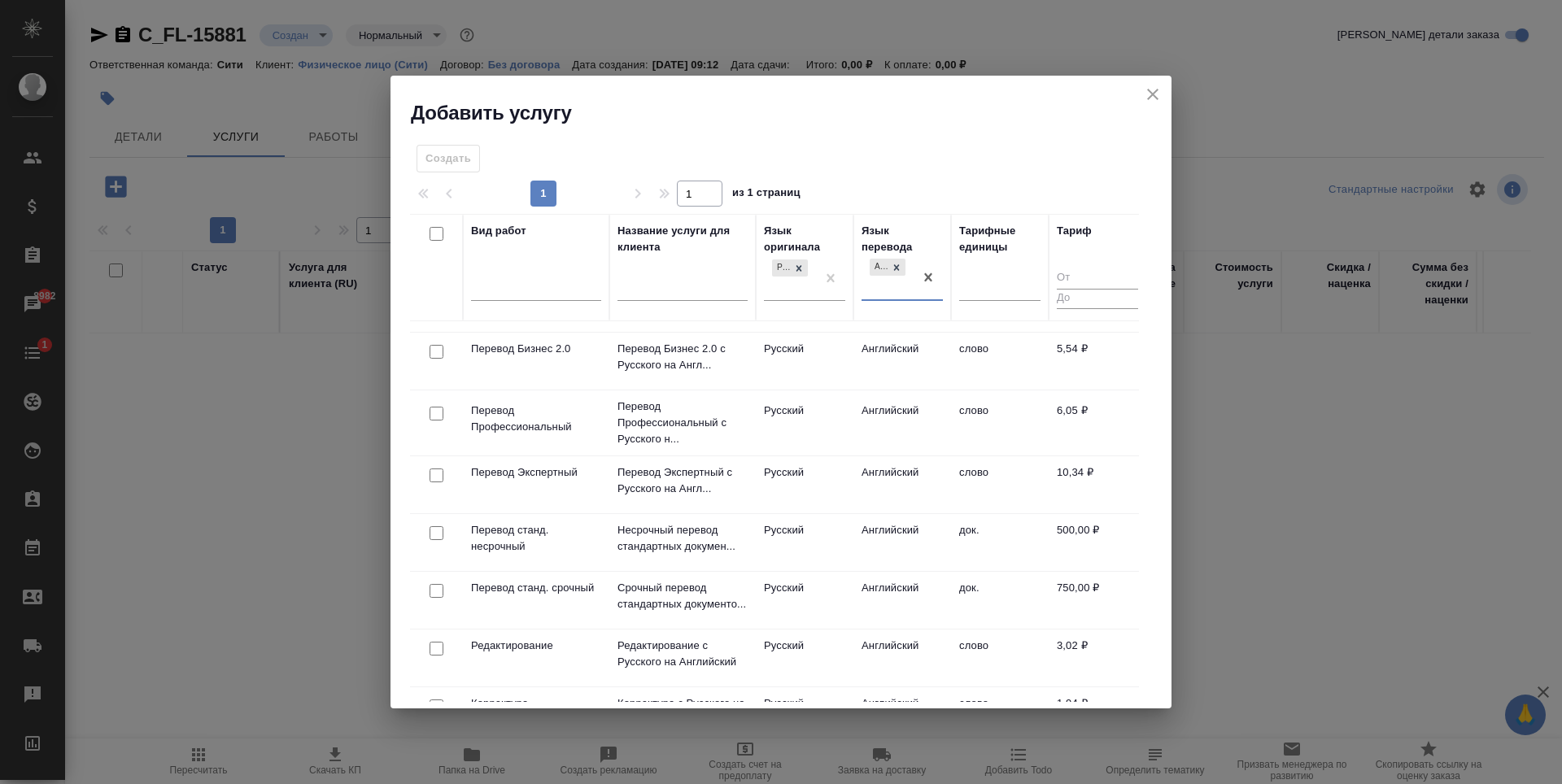
click at [437, 530] on input "checkbox" at bounding box center [436, 534] width 14 height 14
checkbox input "true"
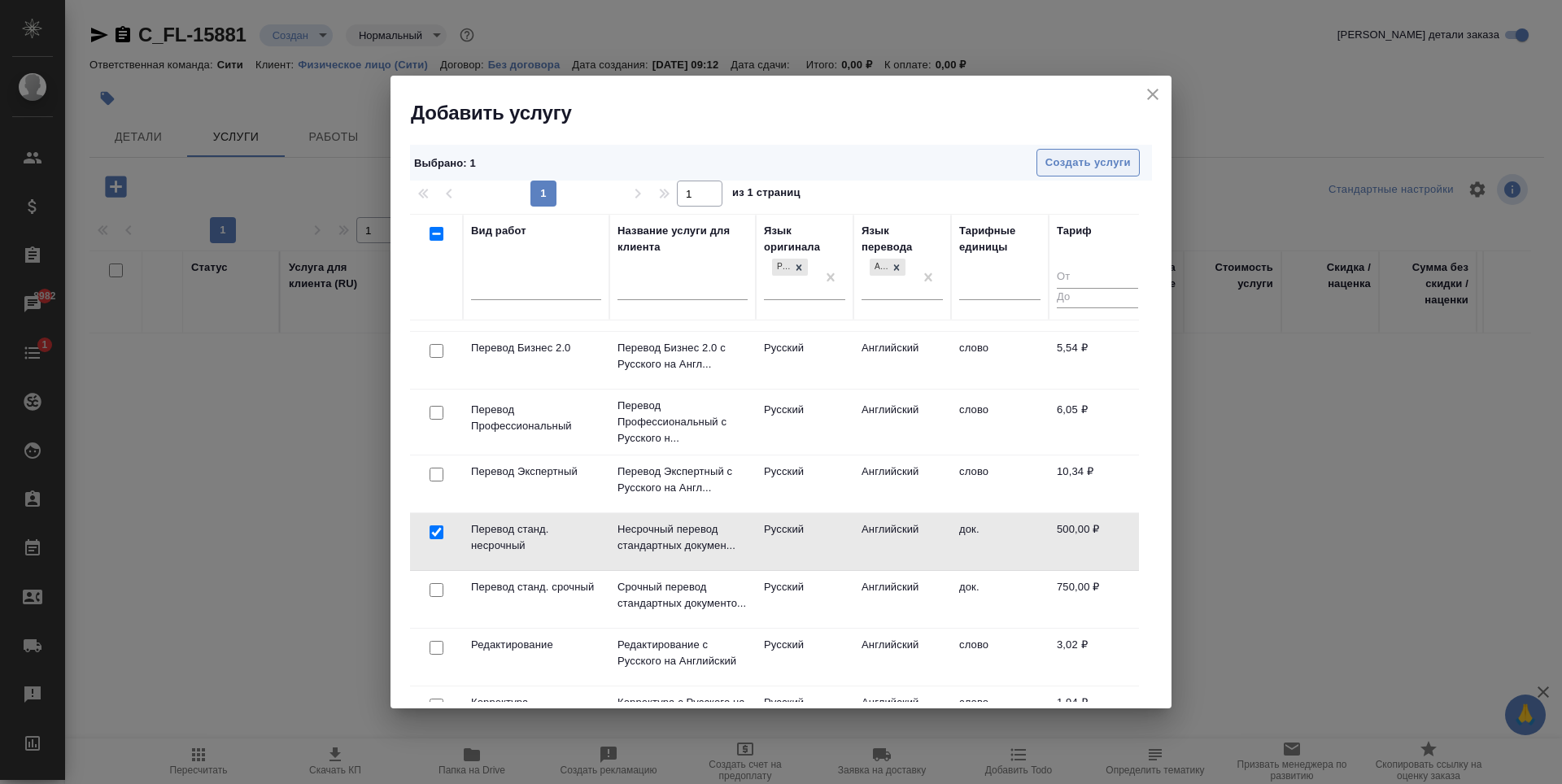
click at [1123, 162] on span "Создать услуги" at bounding box center [1088, 163] width 85 height 19
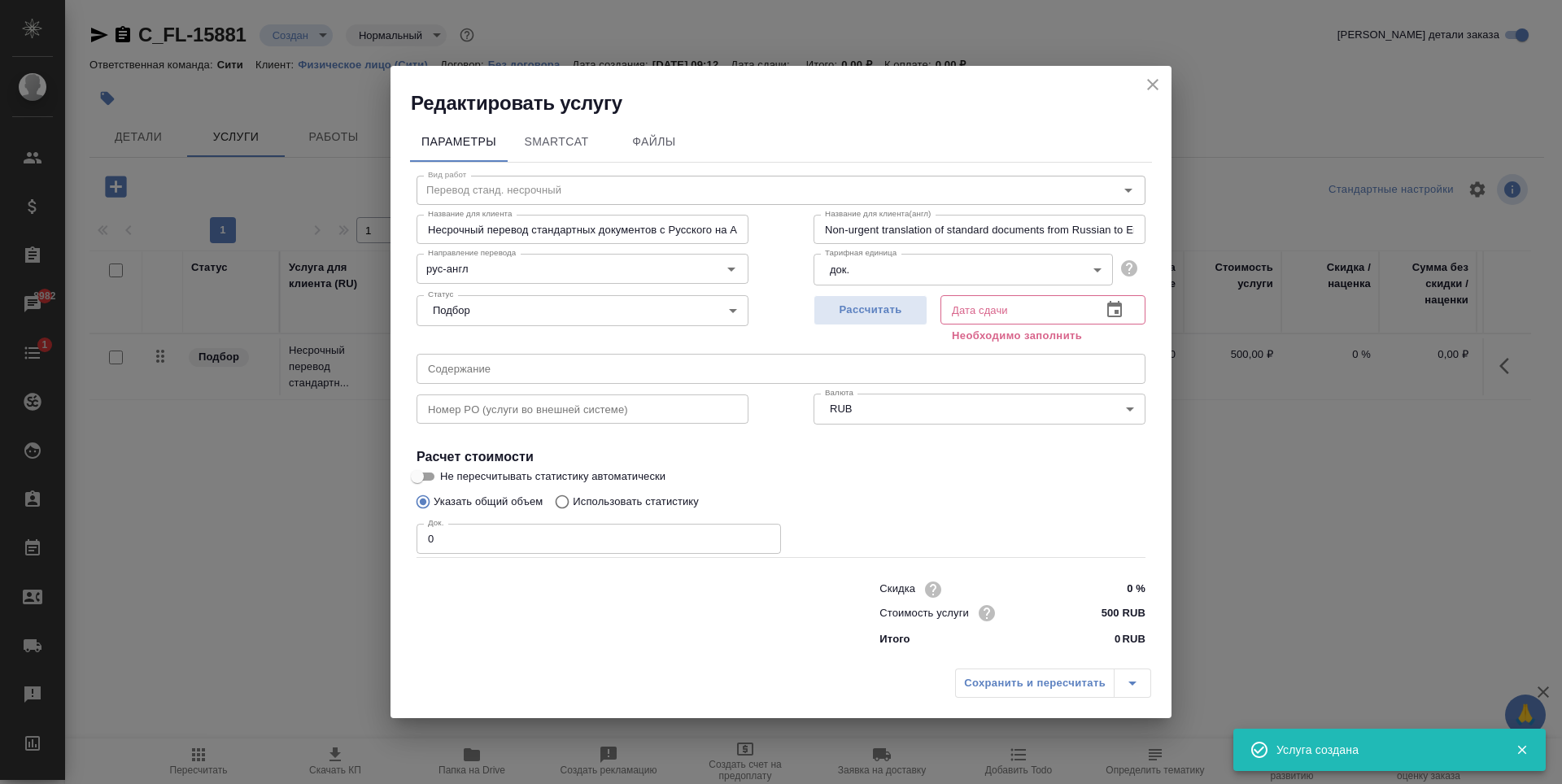
click at [561, 533] on input "0" at bounding box center [598, 539] width 364 height 29
type input "3"
click at [907, 315] on span "Рассчитать" at bounding box center [870, 311] width 96 height 19
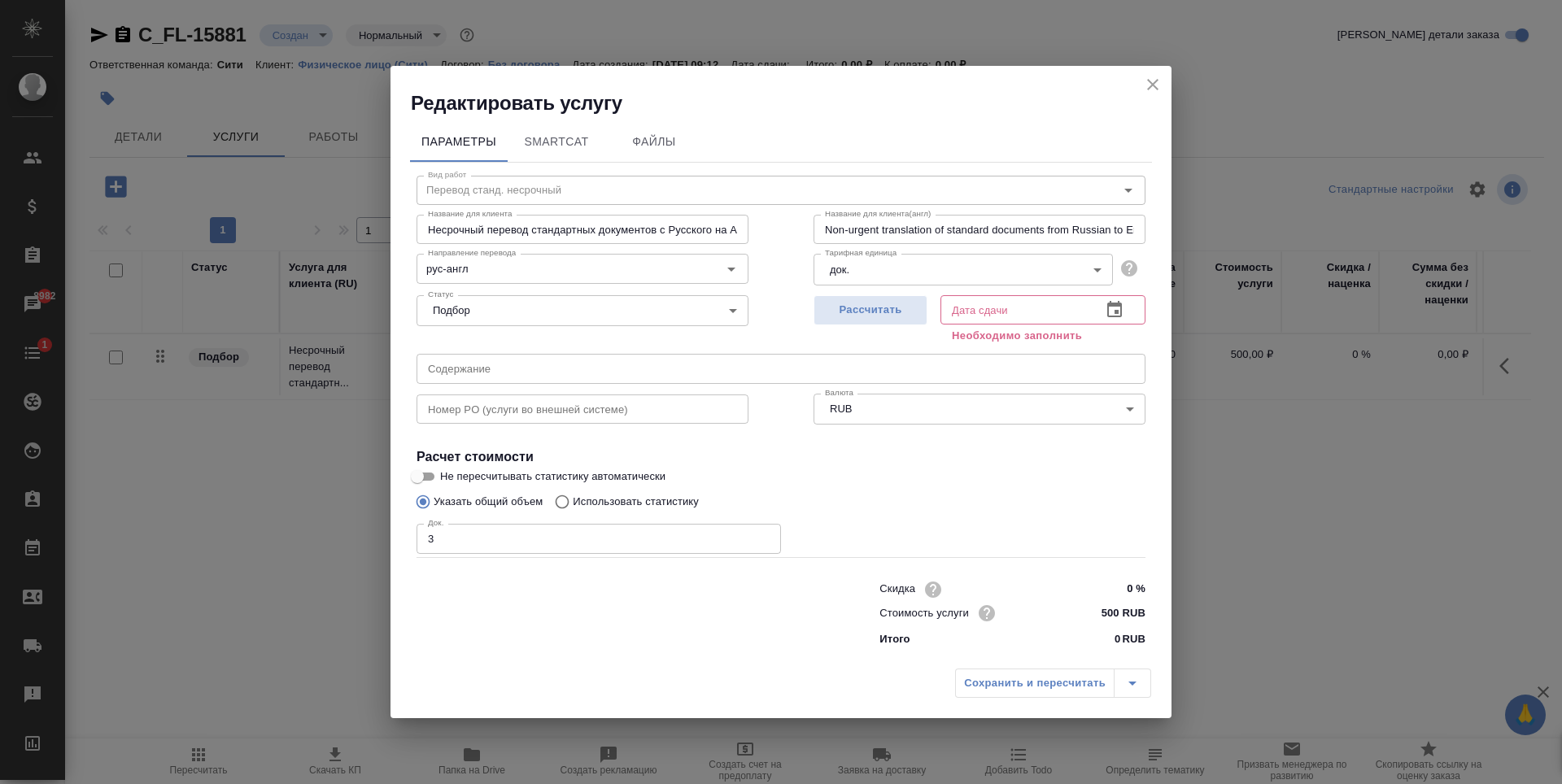
type input "08.09.2025 10:01"
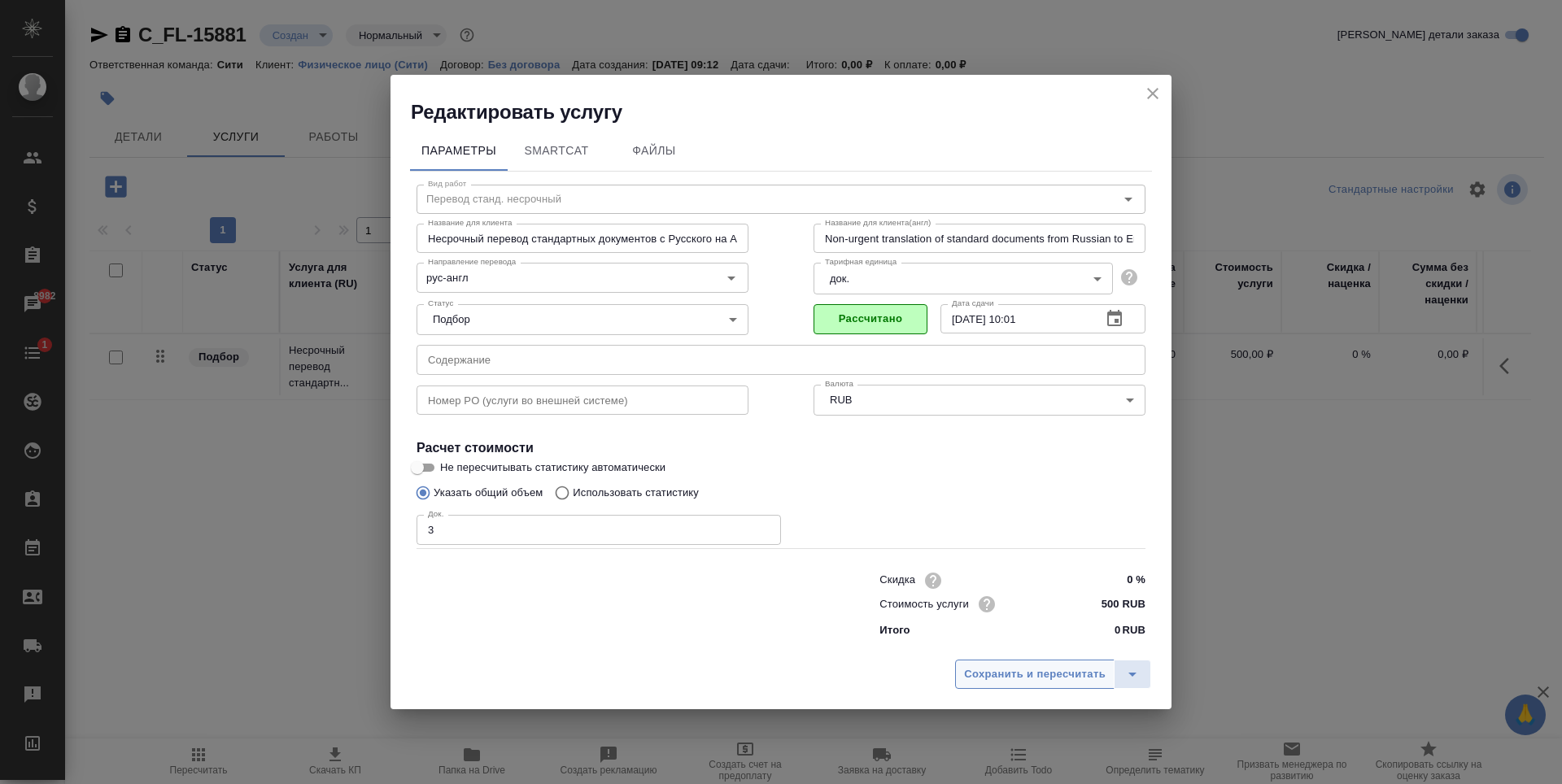
click at [1014, 675] on span "Сохранить и пересчитать" at bounding box center [1034, 675] width 142 height 19
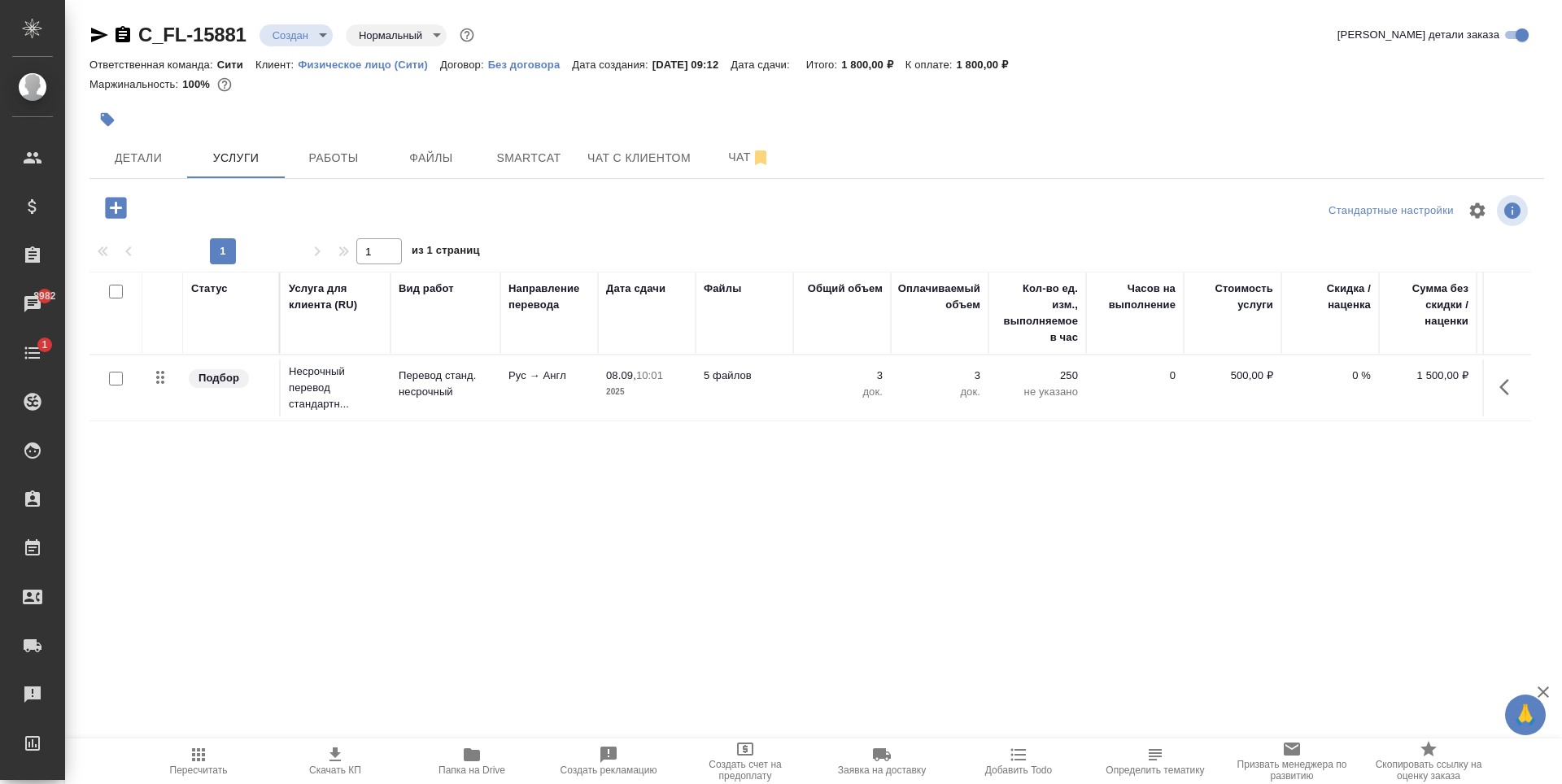
click at [117, 210] on icon "button" at bounding box center [116, 207] width 21 height 21
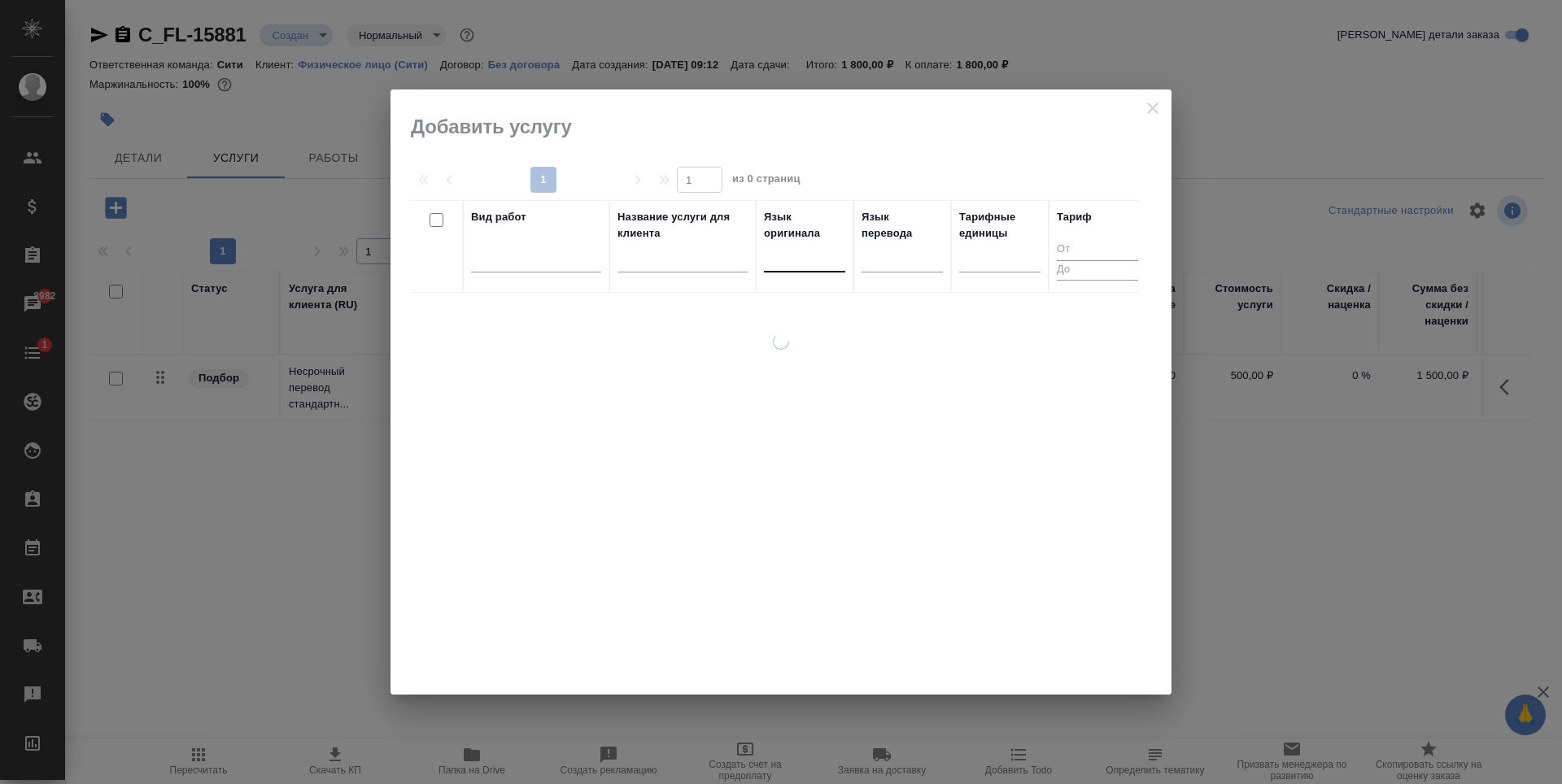
click at [807, 245] on div at bounding box center [805, 256] width 81 height 23
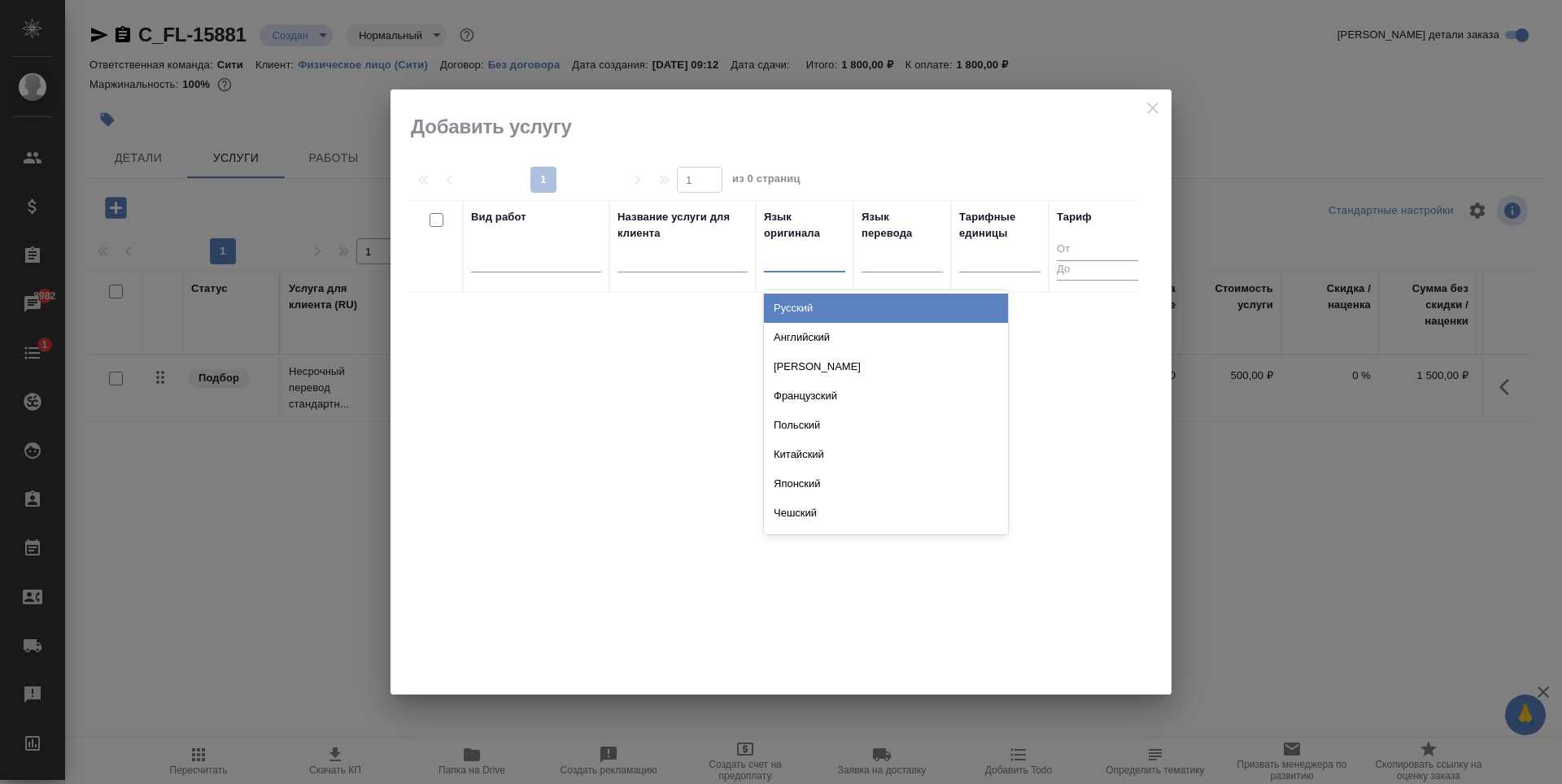
click at [805, 303] on div "Русский" at bounding box center [886, 308] width 244 height 29
click at [908, 284] on div at bounding box center [902, 262] width 81 height 42
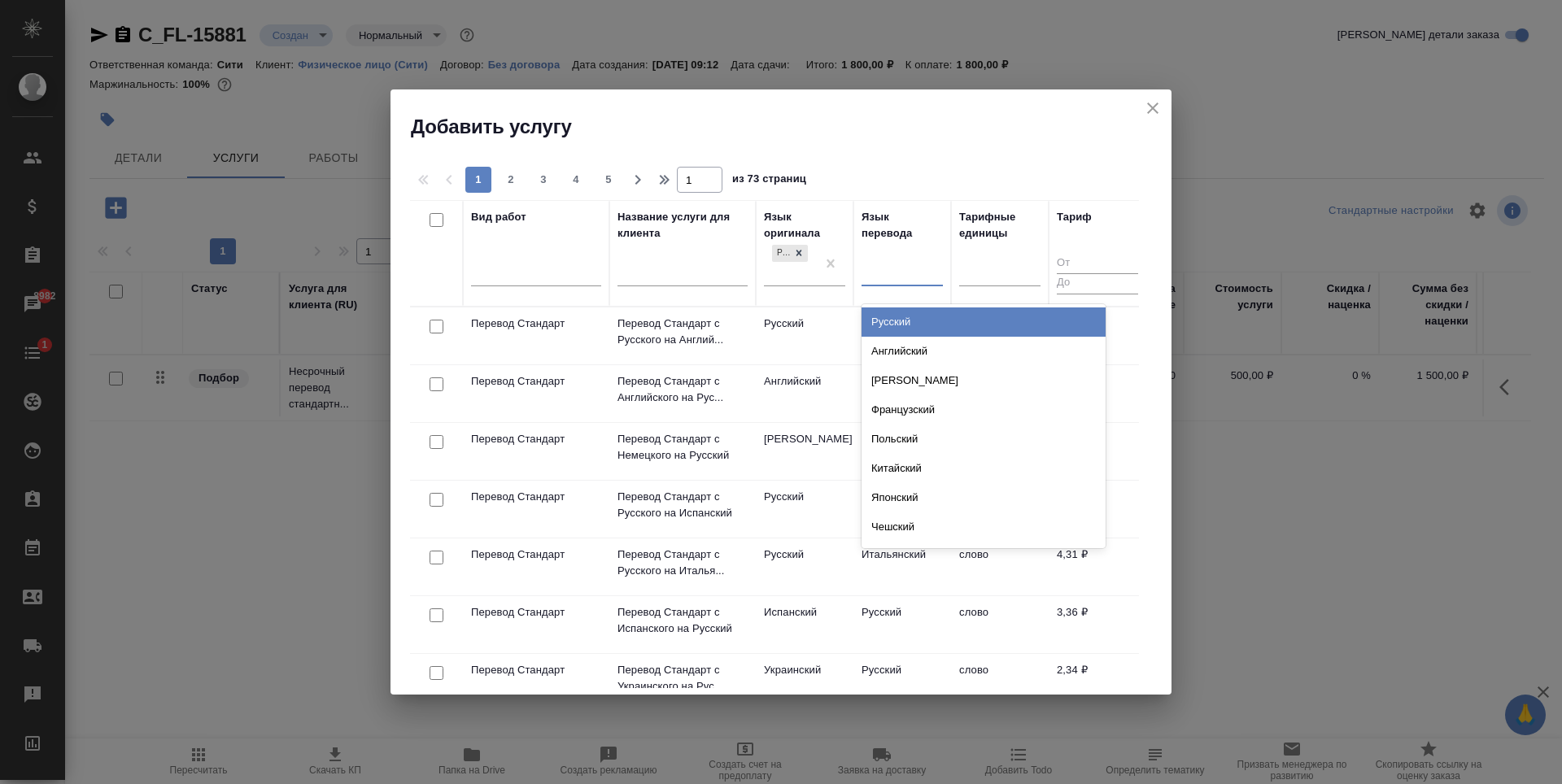
click at [905, 272] on div at bounding box center [902, 269] width 81 height 23
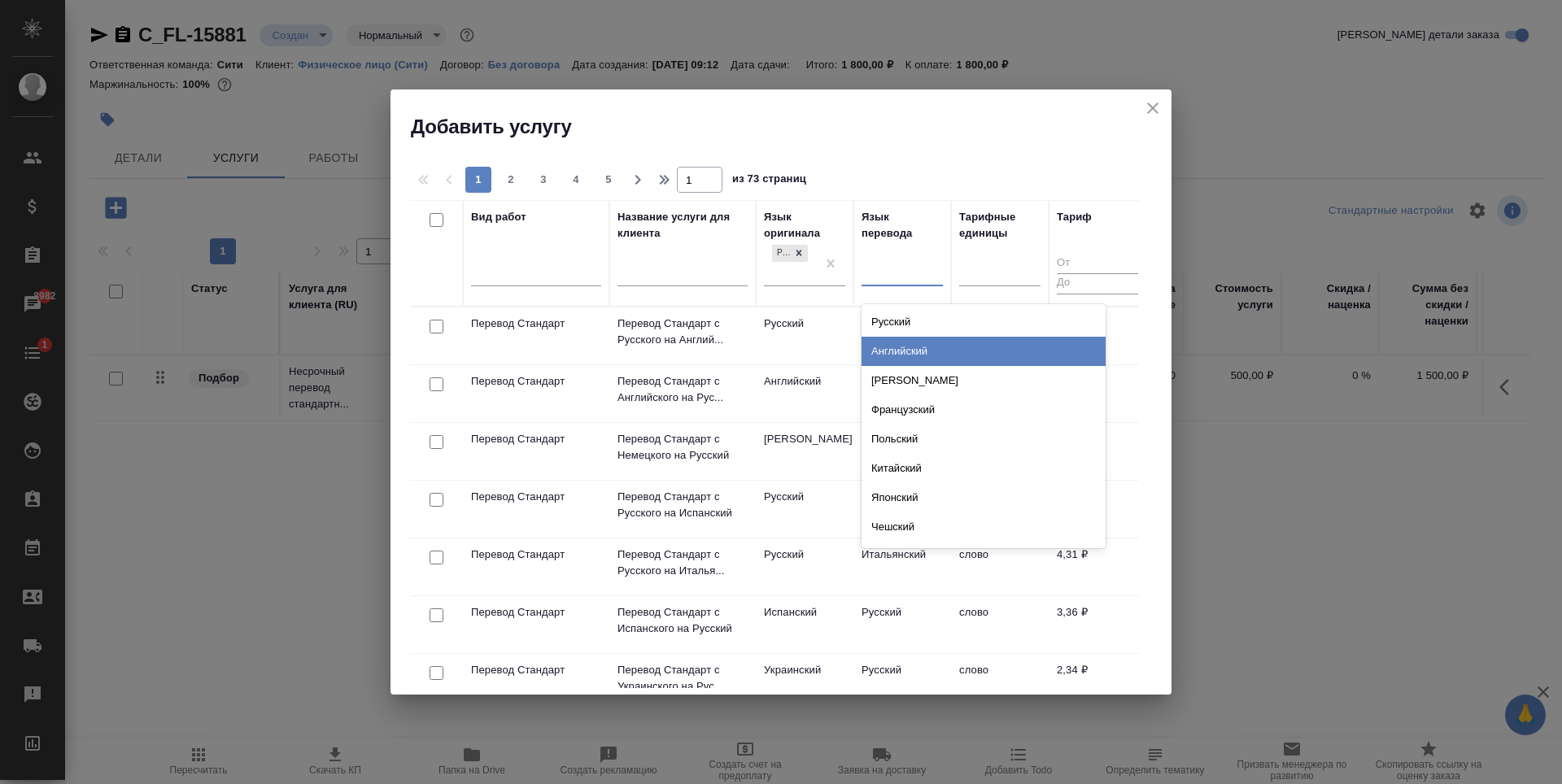
click at [917, 354] on div "Английский" at bounding box center [983, 351] width 244 height 29
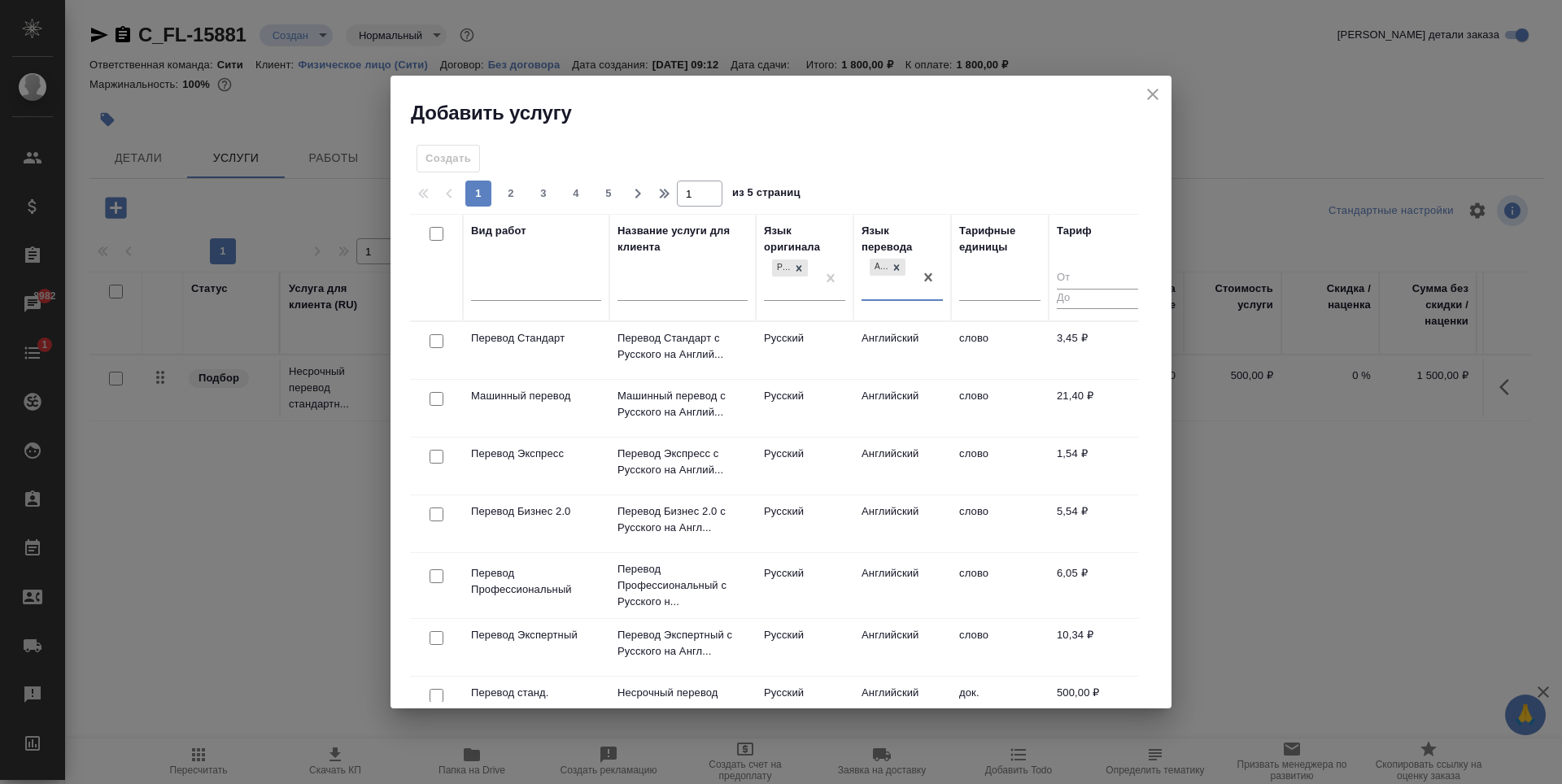
click at [435, 344] on input "checkbox" at bounding box center [436, 341] width 14 height 14
checkbox input "true"
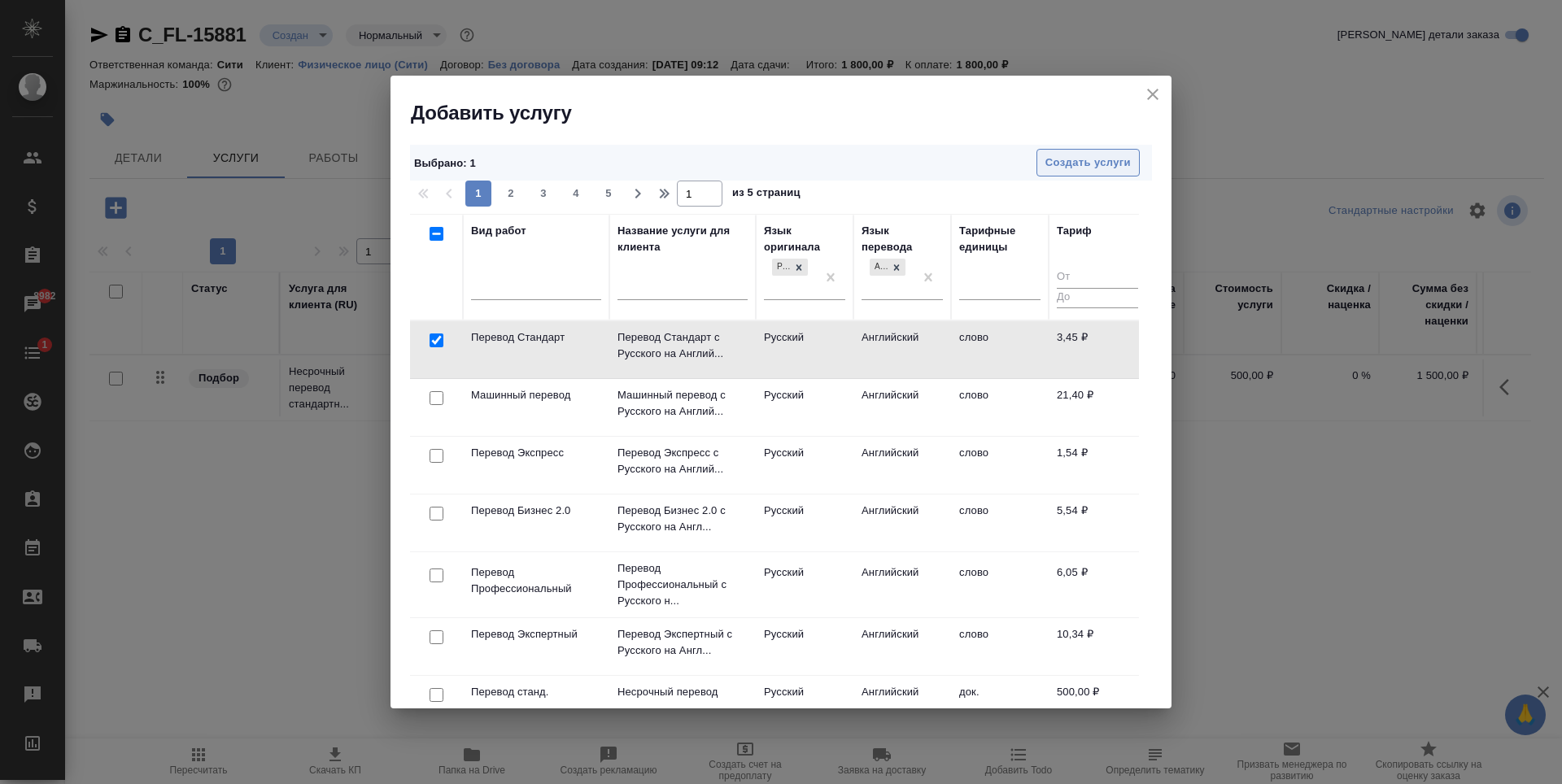
click at [1101, 161] on span "Создать услуги" at bounding box center [1088, 163] width 85 height 19
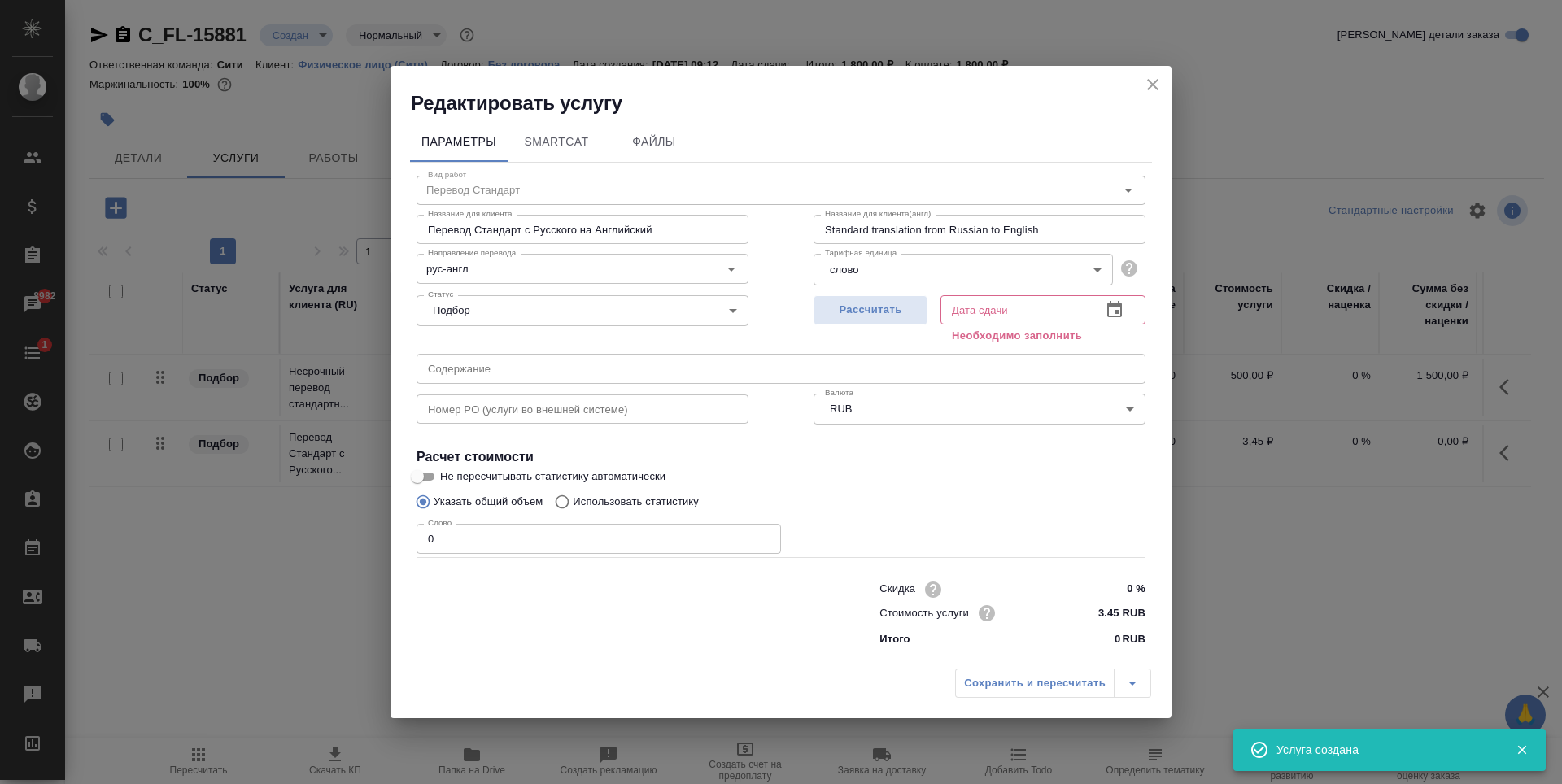
click at [481, 529] on input "0" at bounding box center [598, 539] width 364 height 29
click at [483, 534] on input "0" at bounding box center [598, 539] width 364 height 29
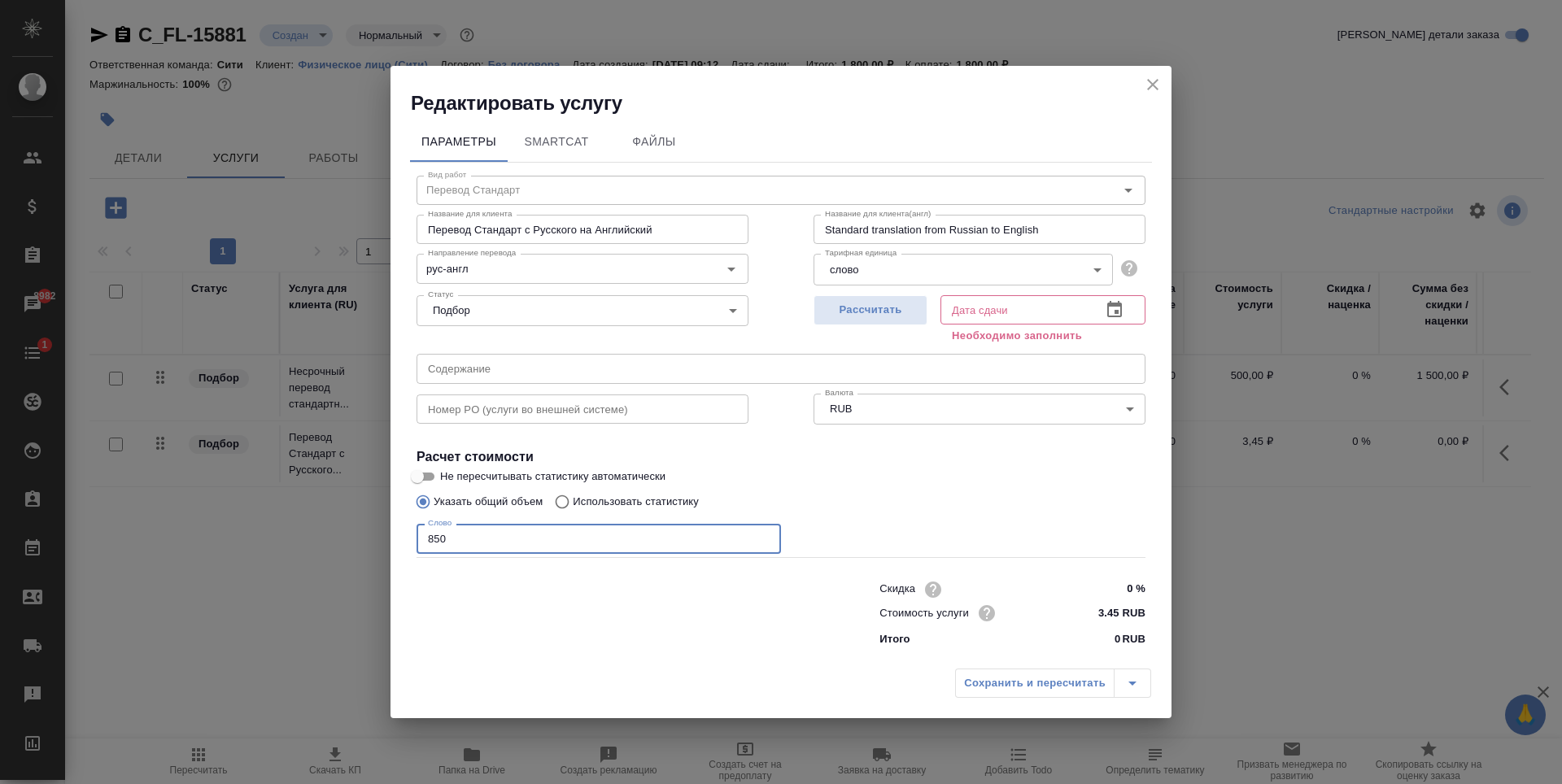
type input "850"
click at [875, 289] on div "Рассчитать" at bounding box center [870, 318] width 114 height 59
click at [874, 306] on span "Рассчитать" at bounding box center [870, 311] width 96 height 19
type input "08.09.2025 13:24"
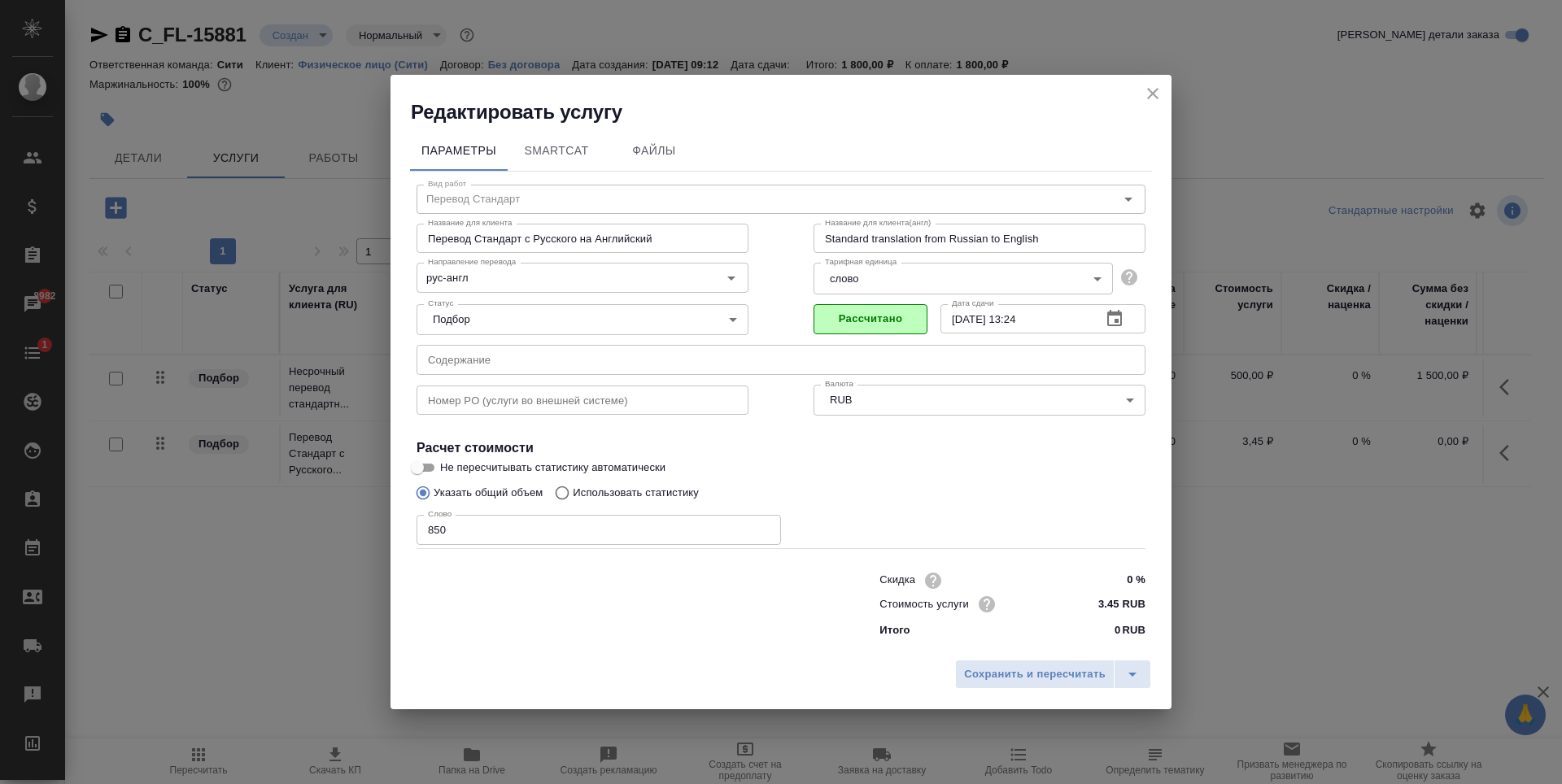
click at [534, 538] on input "850" at bounding box center [598, 529] width 364 height 29
click at [439, 533] on input "850" at bounding box center [598, 529] width 364 height 29
type input "870"
click at [984, 667] on span "Сохранить и пересчитать" at bounding box center [1034, 675] width 142 height 19
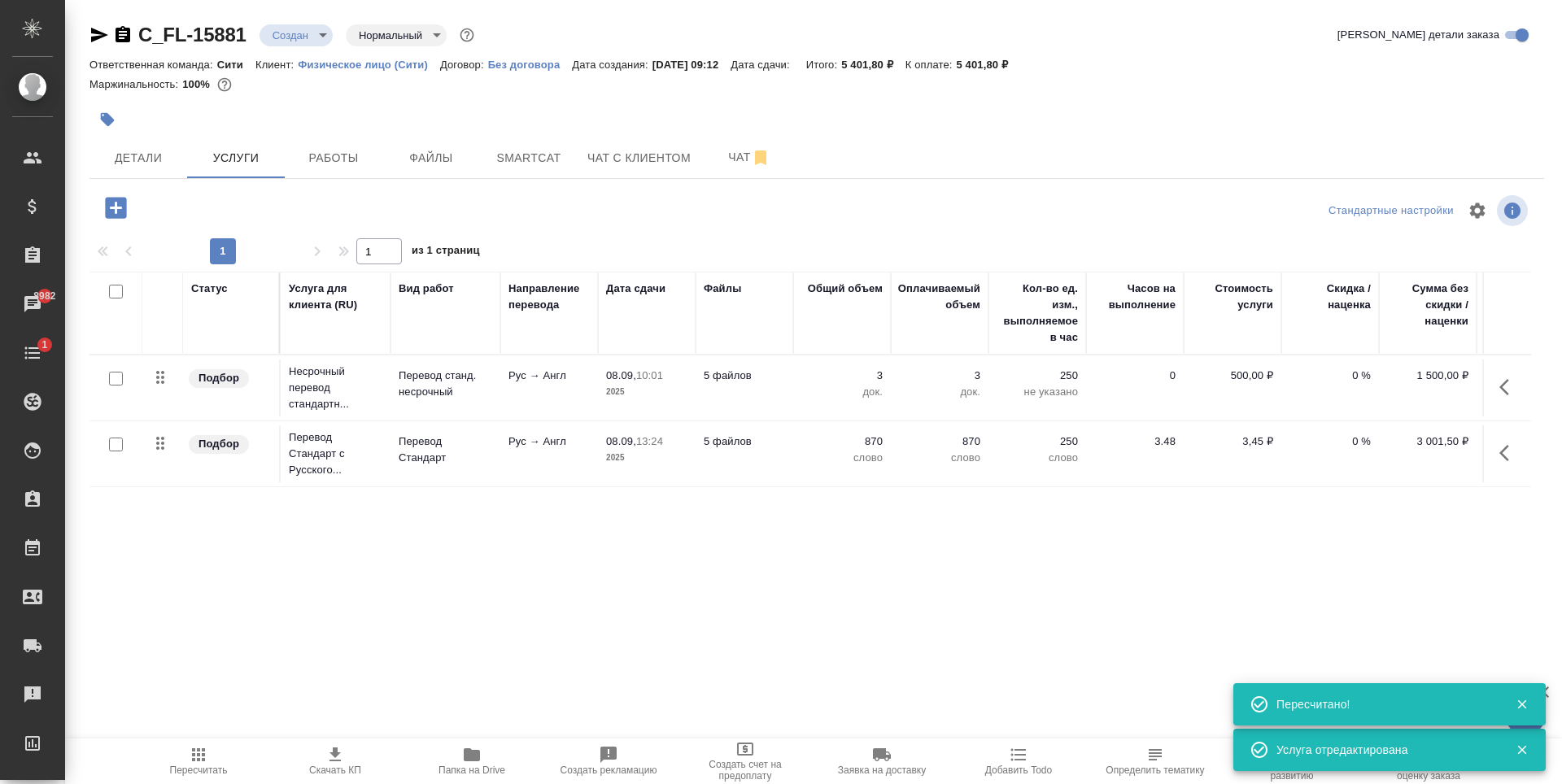
click at [776, 545] on div "Статус Услуга для клиента (RU) Вид работ Направление перевода Дата сдачи Файлы …" at bounding box center [810, 446] width 1441 height 350
click at [111, 204] on icon "button" at bounding box center [116, 207] width 21 height 21
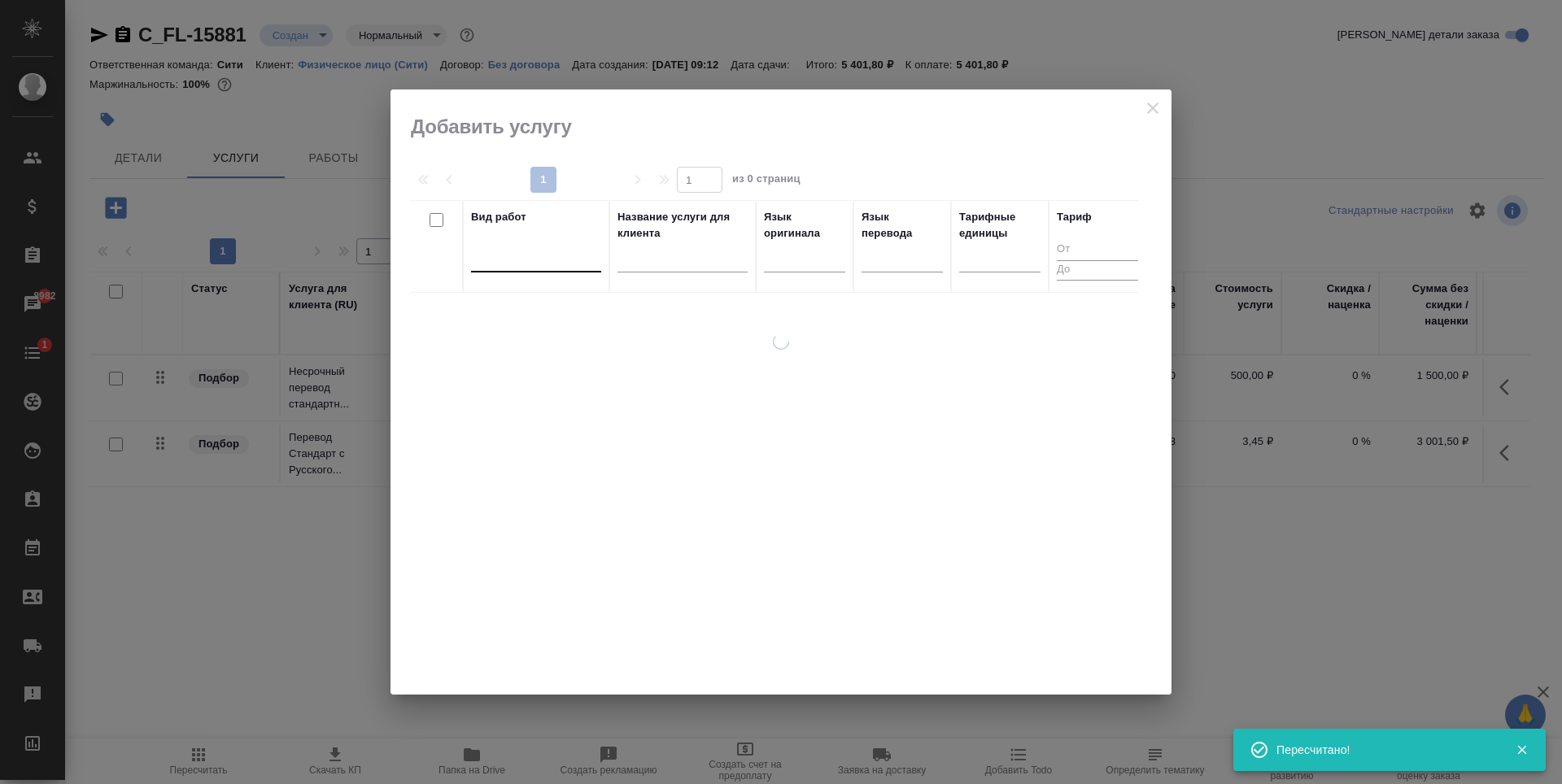
click at [506, 252] on div at bounding box center [536, 256] width 130 height 23
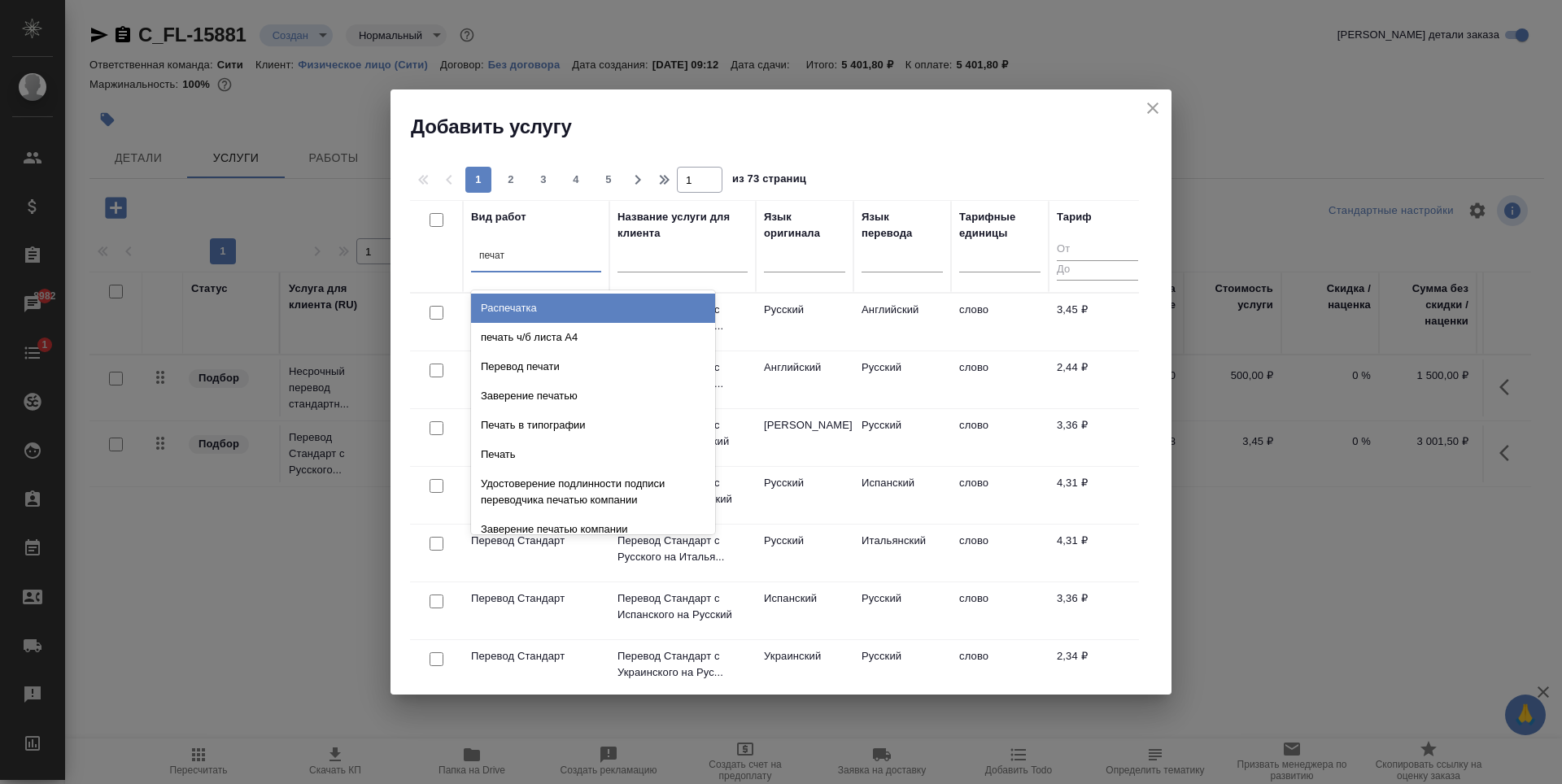
type input "печать"
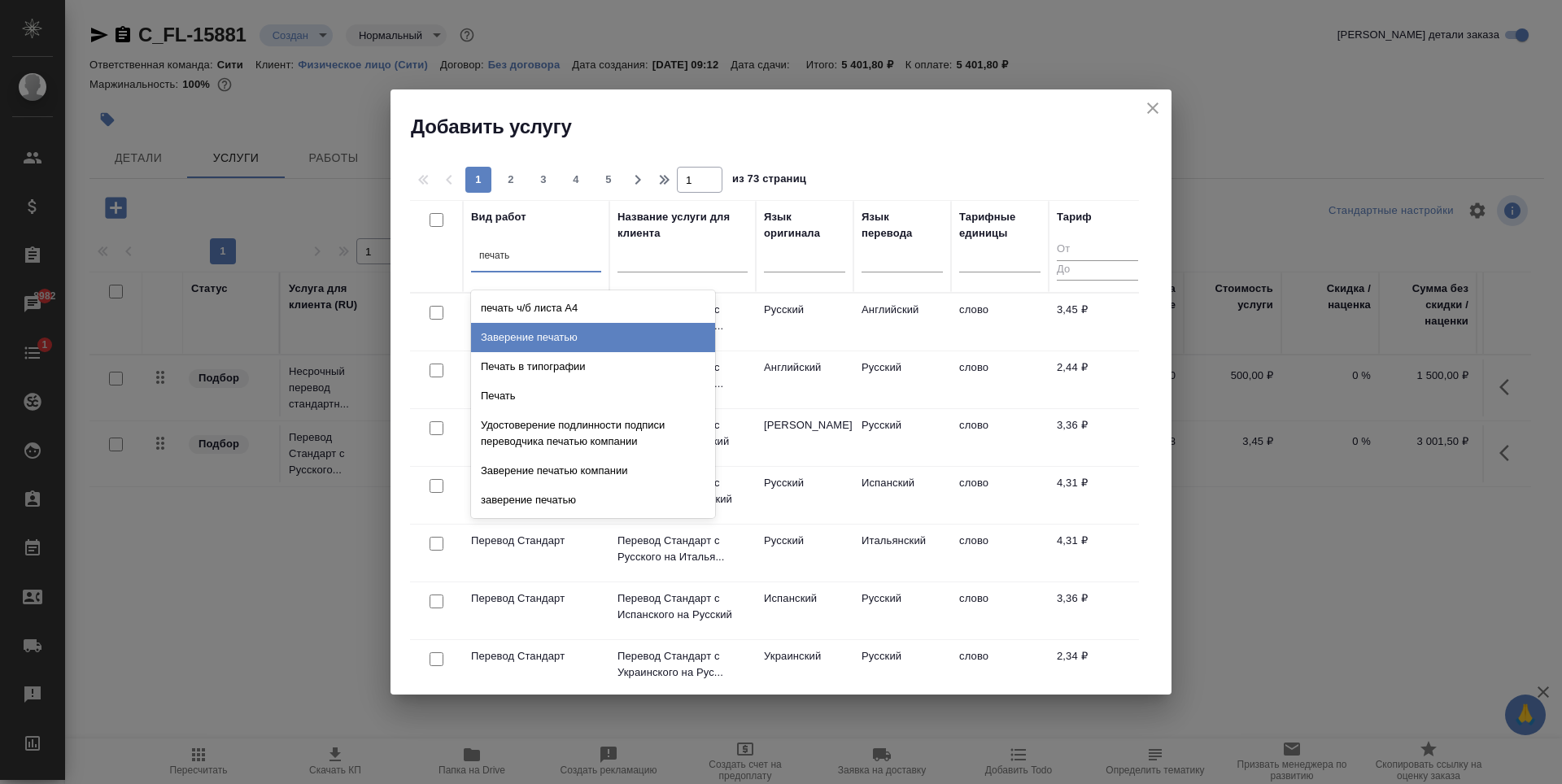
click at [602, 345] on div "Заверение печатью" at bounding box center [593, 338] width 244 height 29
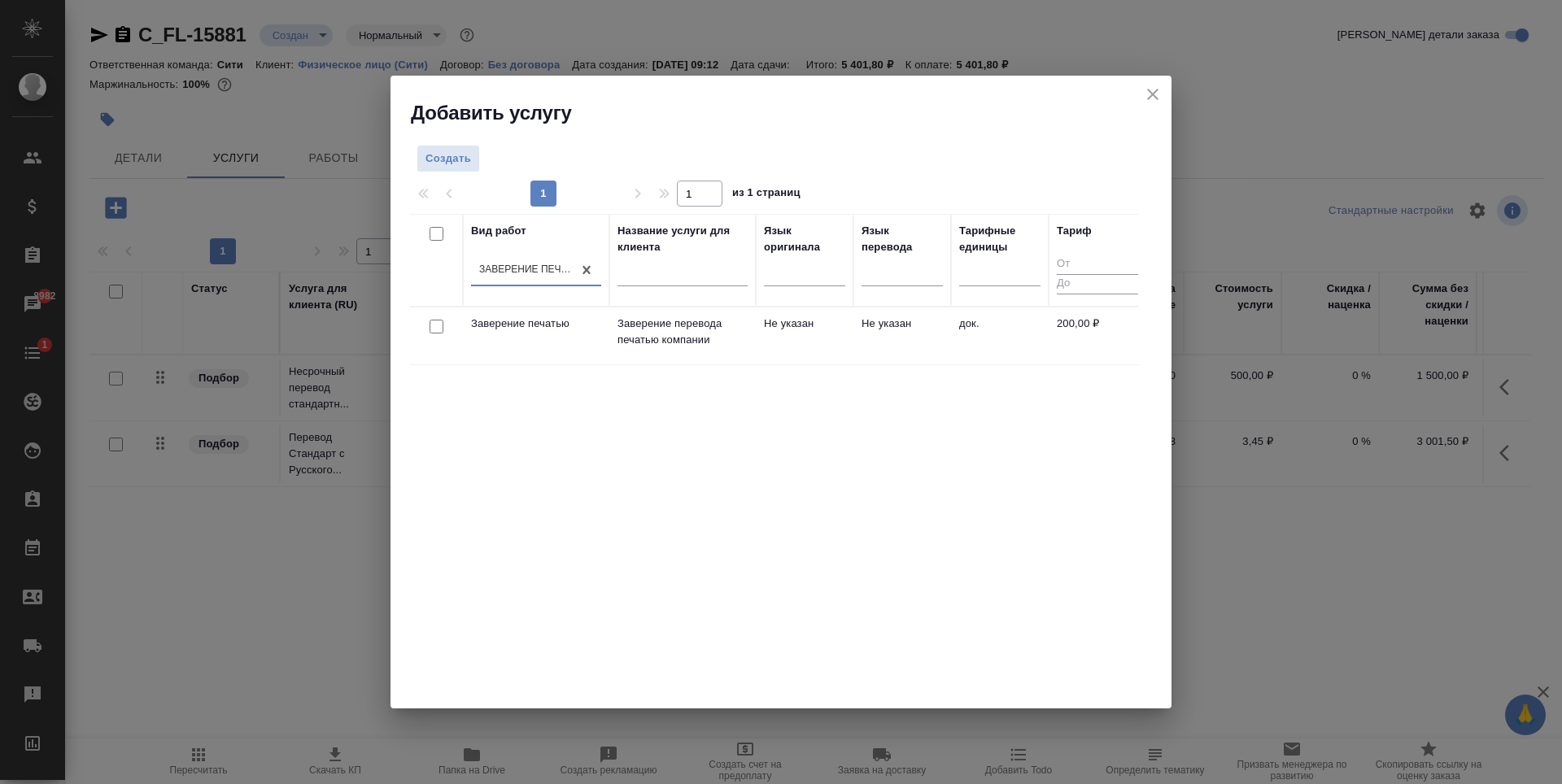
click at [434, 331] on input "checkbox" at bounding box center [436, 326] width 14 height 14
checkbox input "true"
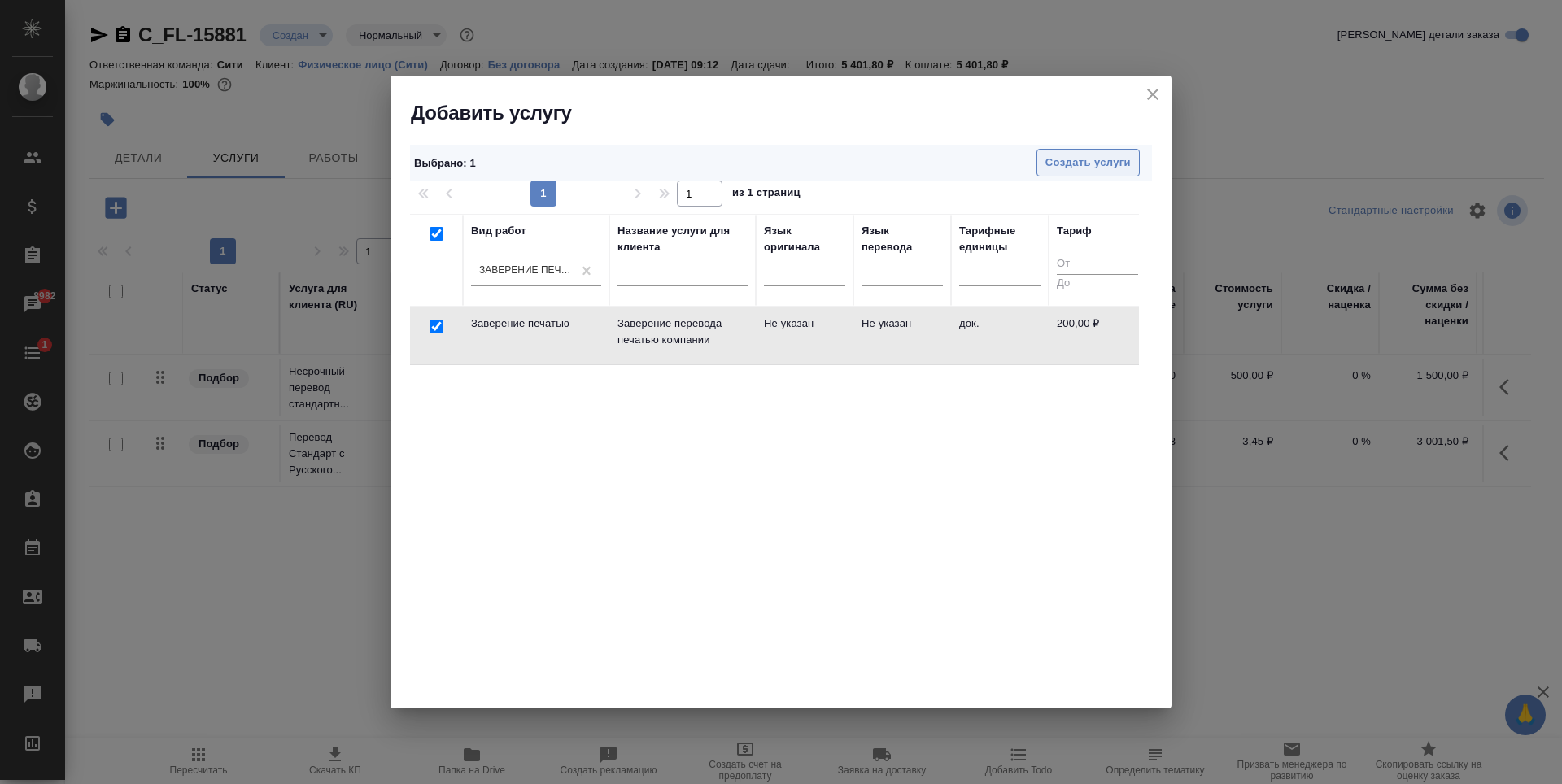
click at [1066, 158] on span "Создать услуги" at bounding box center [1088, 163] width 85 height 19
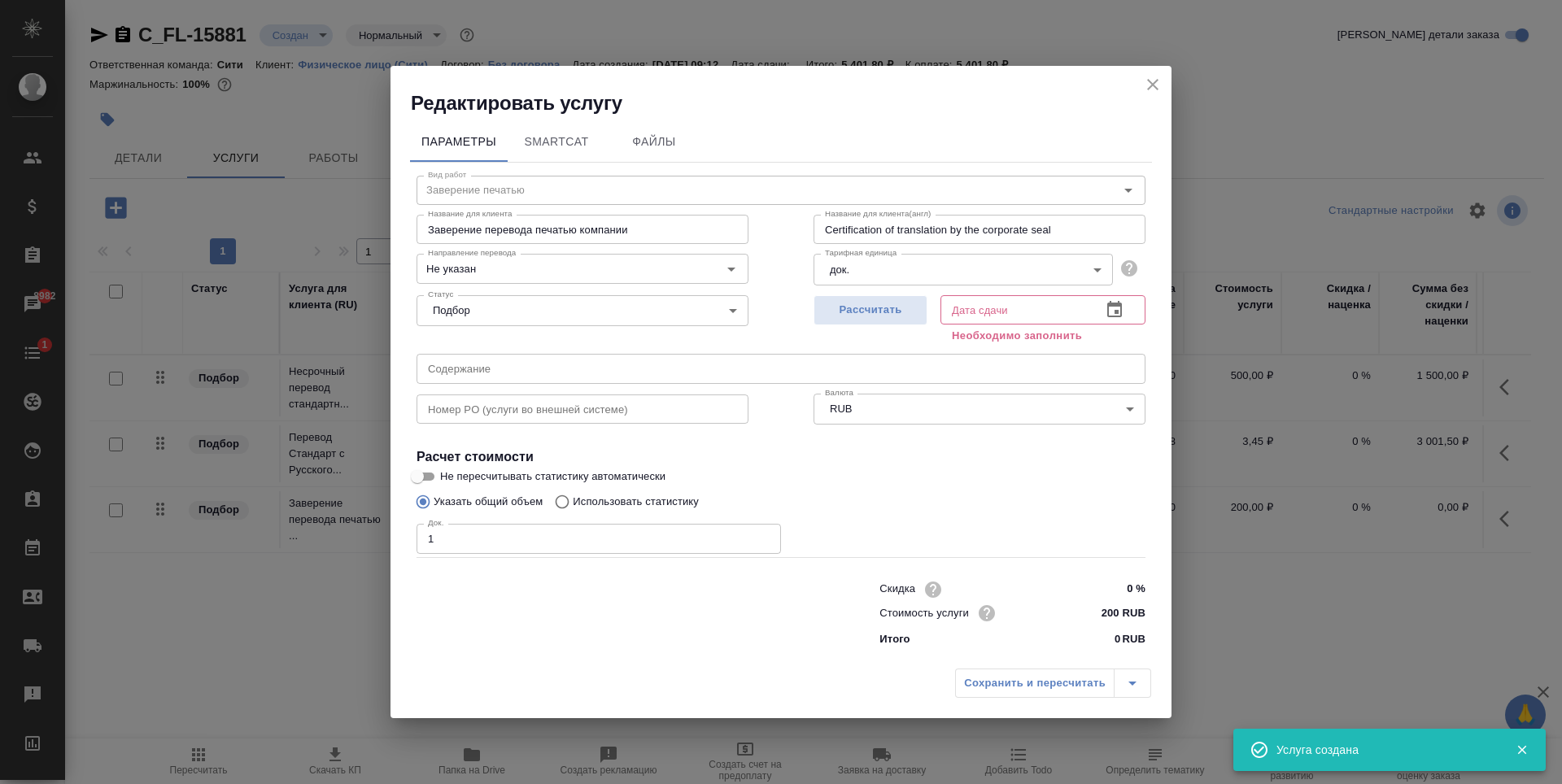
click at [762, 534] on input "1" at bounding box center [598, 539] width 364 height 29
click at [762, 534] on input "2" at bounding box center [598, 539] width 364 height 29
click at [761, 534] on input "3" at bounding box center [598, 539] width 364 height 29
click at [761, 534] on input "4" at bounding box center [598, 539] width 364 height 29
type input "5"
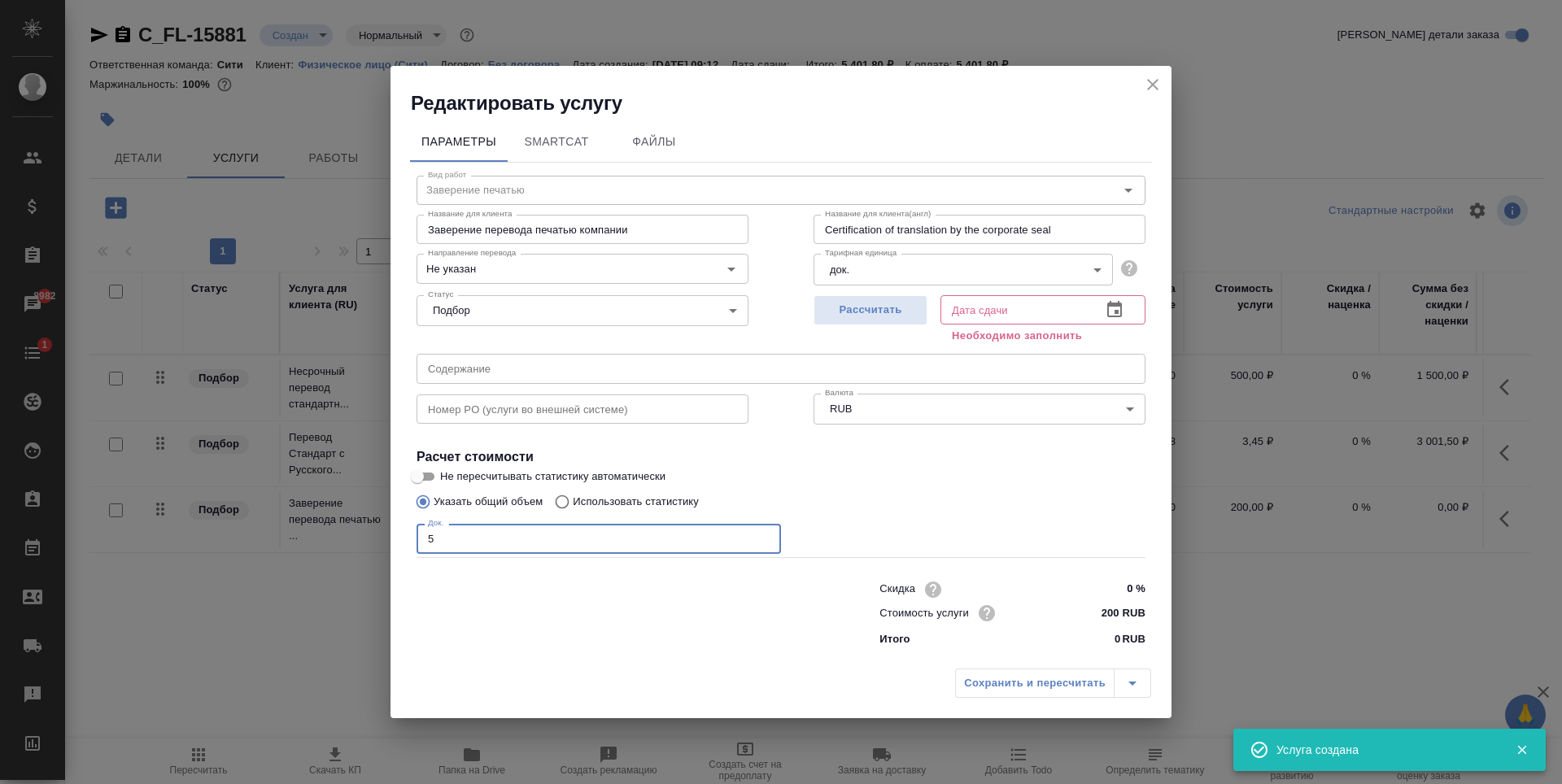
click at [761, 534] on input "5" at bounding box center [598, 539] width 364 height 29
click at [841, 313] on span "Рассчитать" at bounding box center [870, 311] width 96 height 19
type input "08.09.2025 10:12"
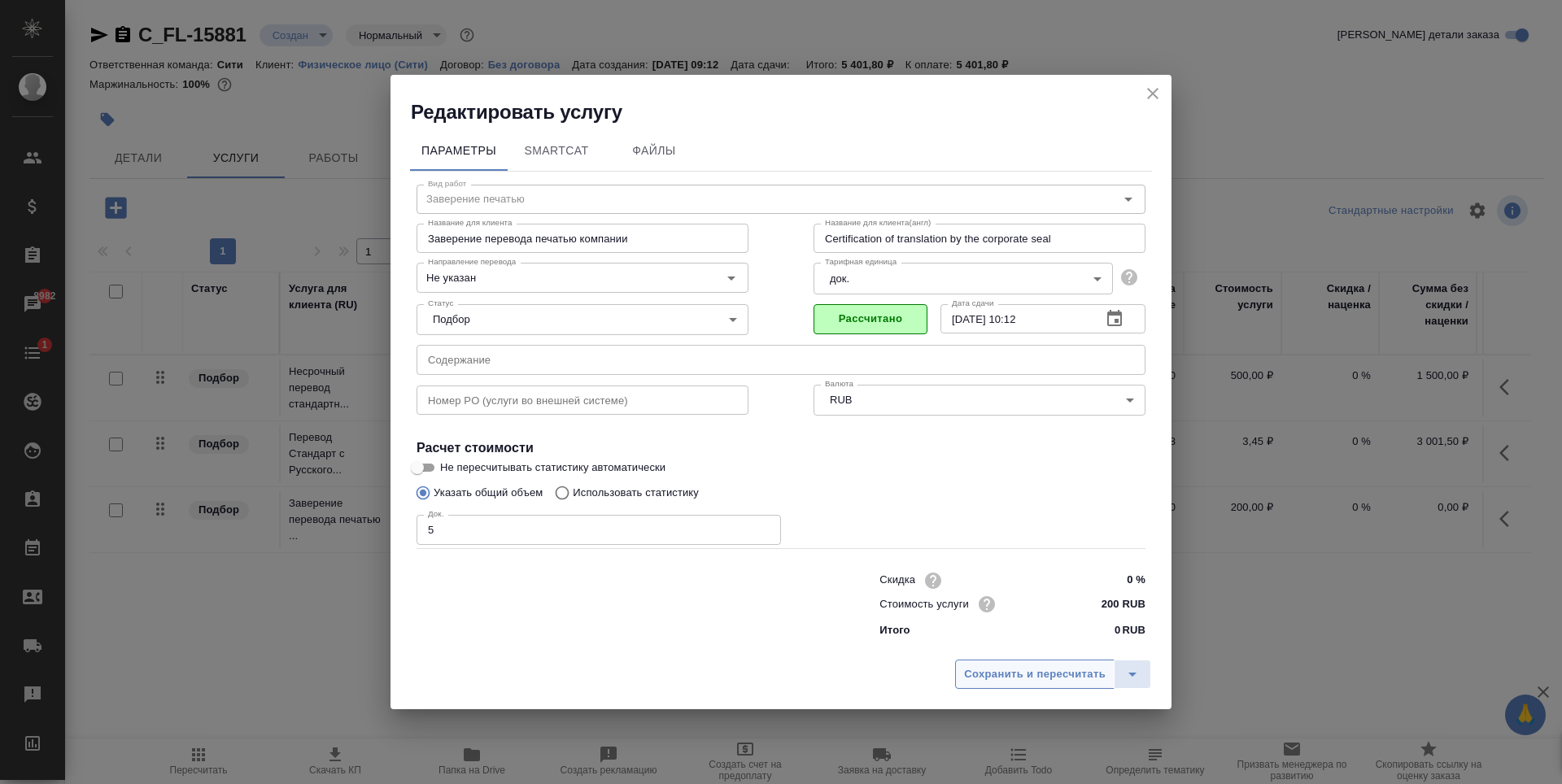
click at [991, 672] on span "Сохранить и пересчитать" at bounding box center [1034, 675] width 142 height 19
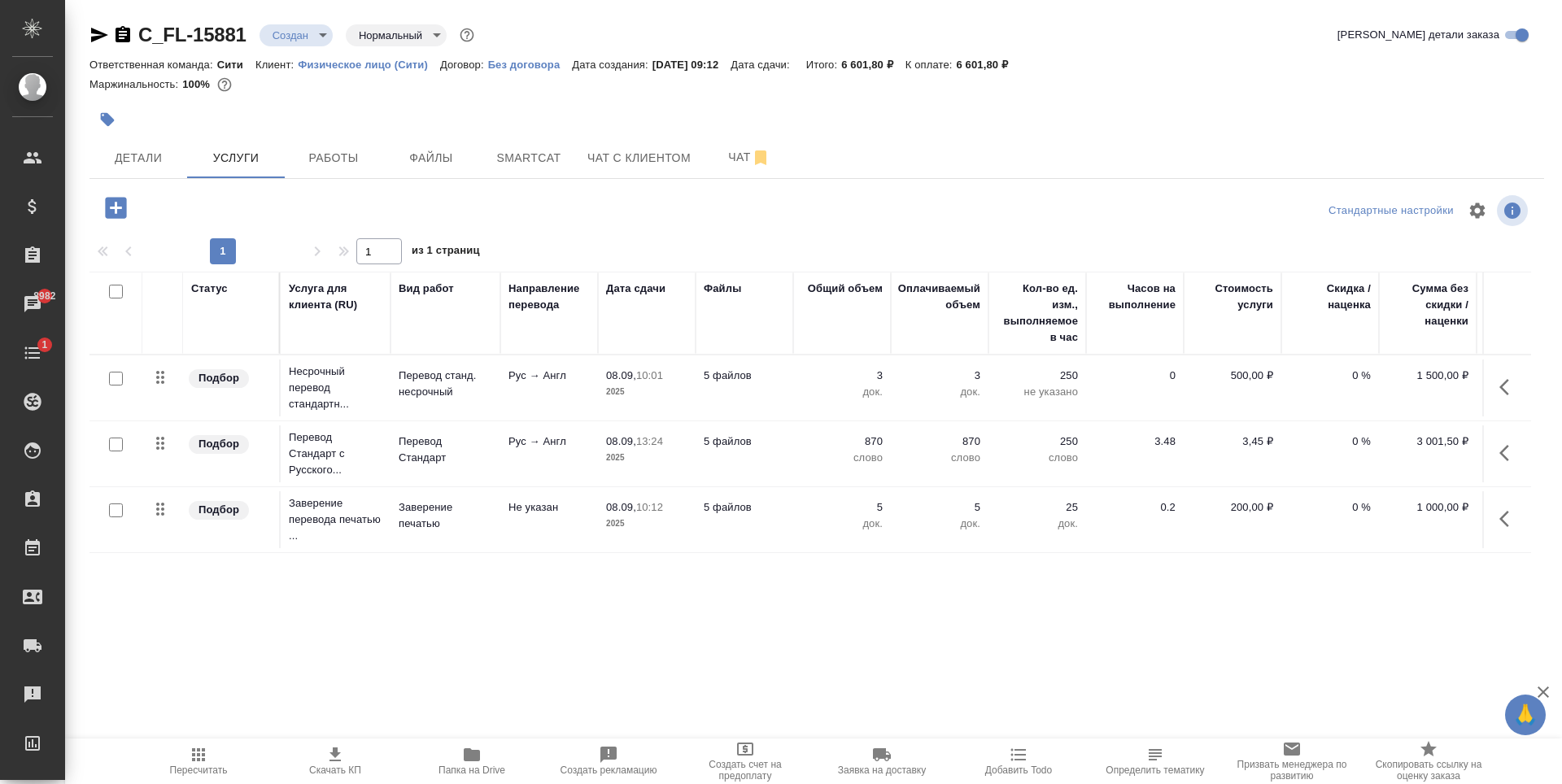
click at [547, 559] on div "Статус Услуга для клиента (RU) Вид работ Направление перевода Дата сдачи Файлы …" at bounding box center [810, 446] width 1441 height 350
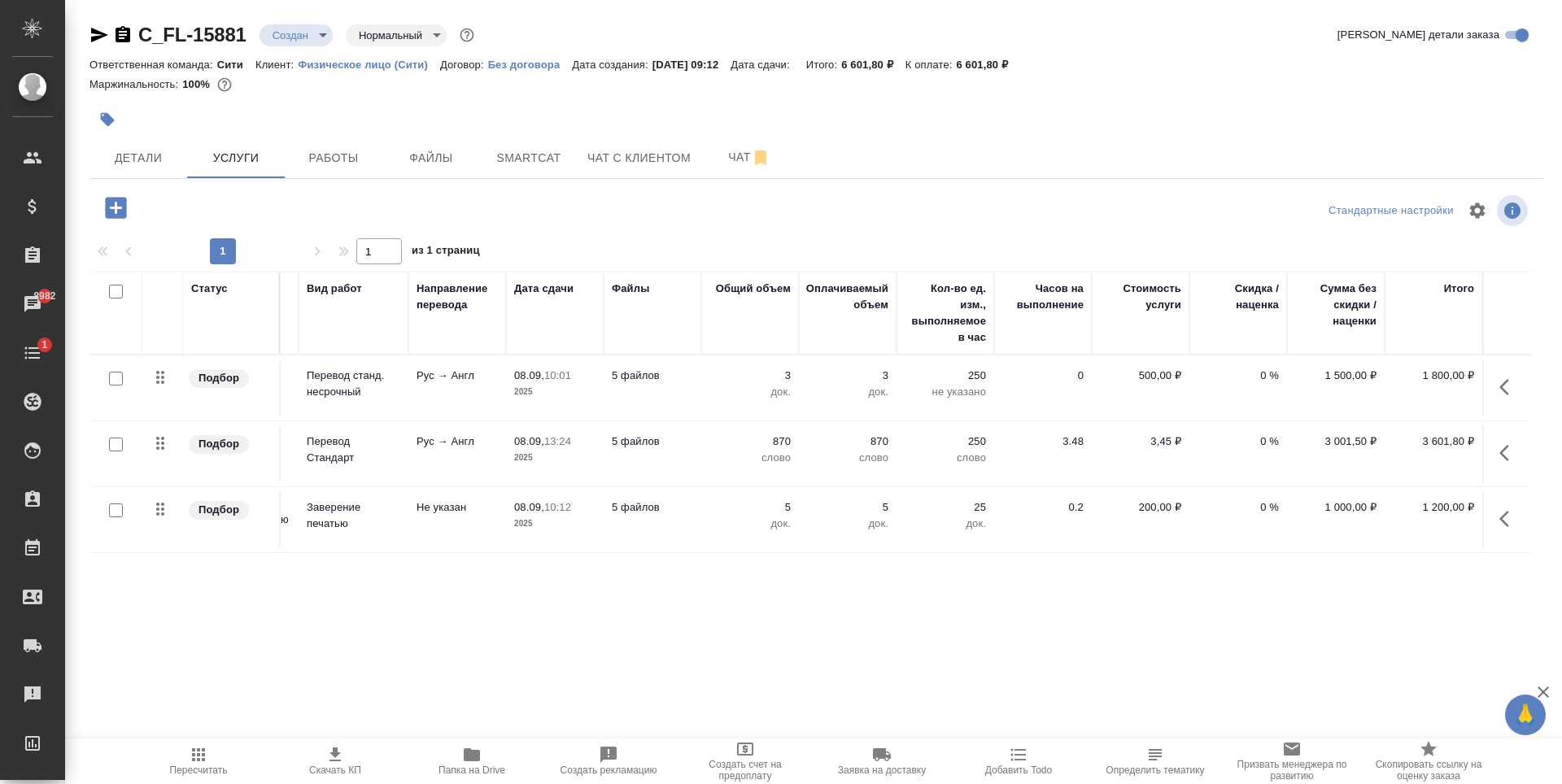
scroll to position [0, 0]
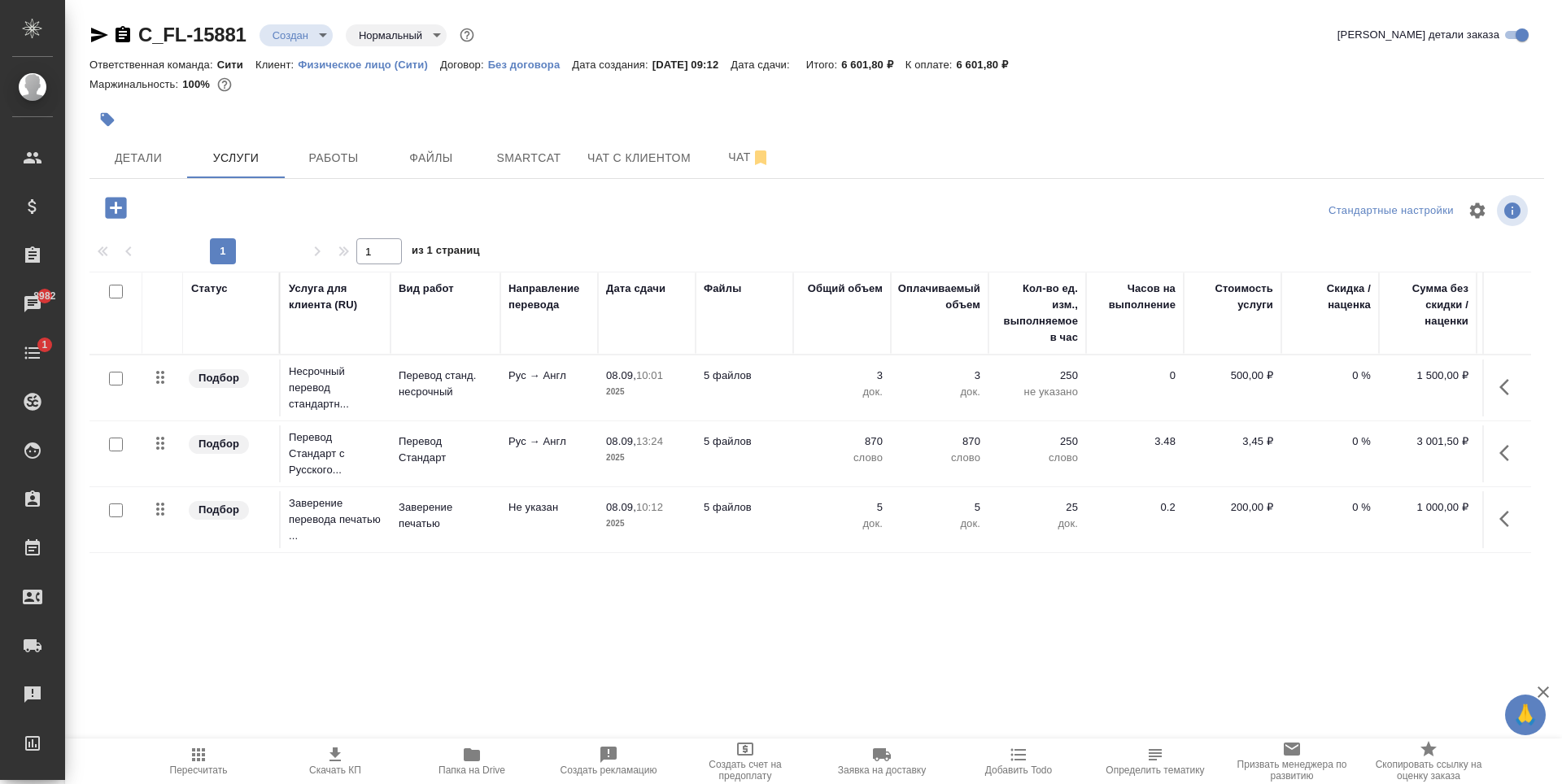
click at [794, 604] on div "Статус Услуга для клиента (RU) Вид работ Направление перевода Дата сдачи Файлы …" at bounding box center [810, 446] width 1441 height 350
click at [783, 590] on div "Статус Услуга для клиента (RU) Вид работ Направление перевода Дата сдачи Файлы …" at bounding box center [810, 446] width 1441 height 350
click at [481, 576] on div "Статус Услуга для клиента (RU) Вид работ Направление перевода Дата сдачи Файлы …" at bounding box center [810, 446] width 1441 height 350
click at [110, 196] on icon "button" at bounding box center [116, 207] width 28 height 28
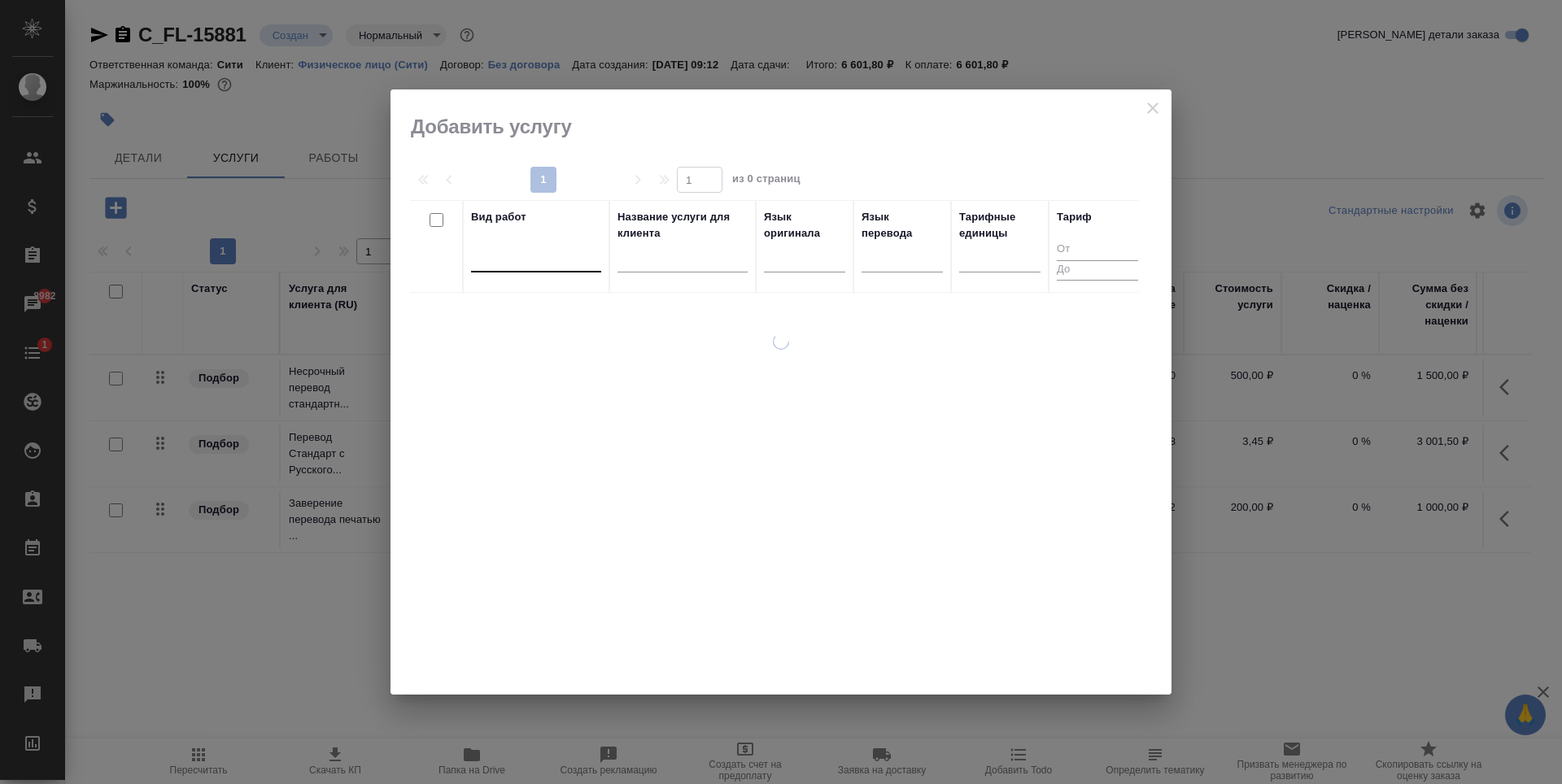
click at [541, 269] on div at bounding box center [536, 257] width 130 height 31
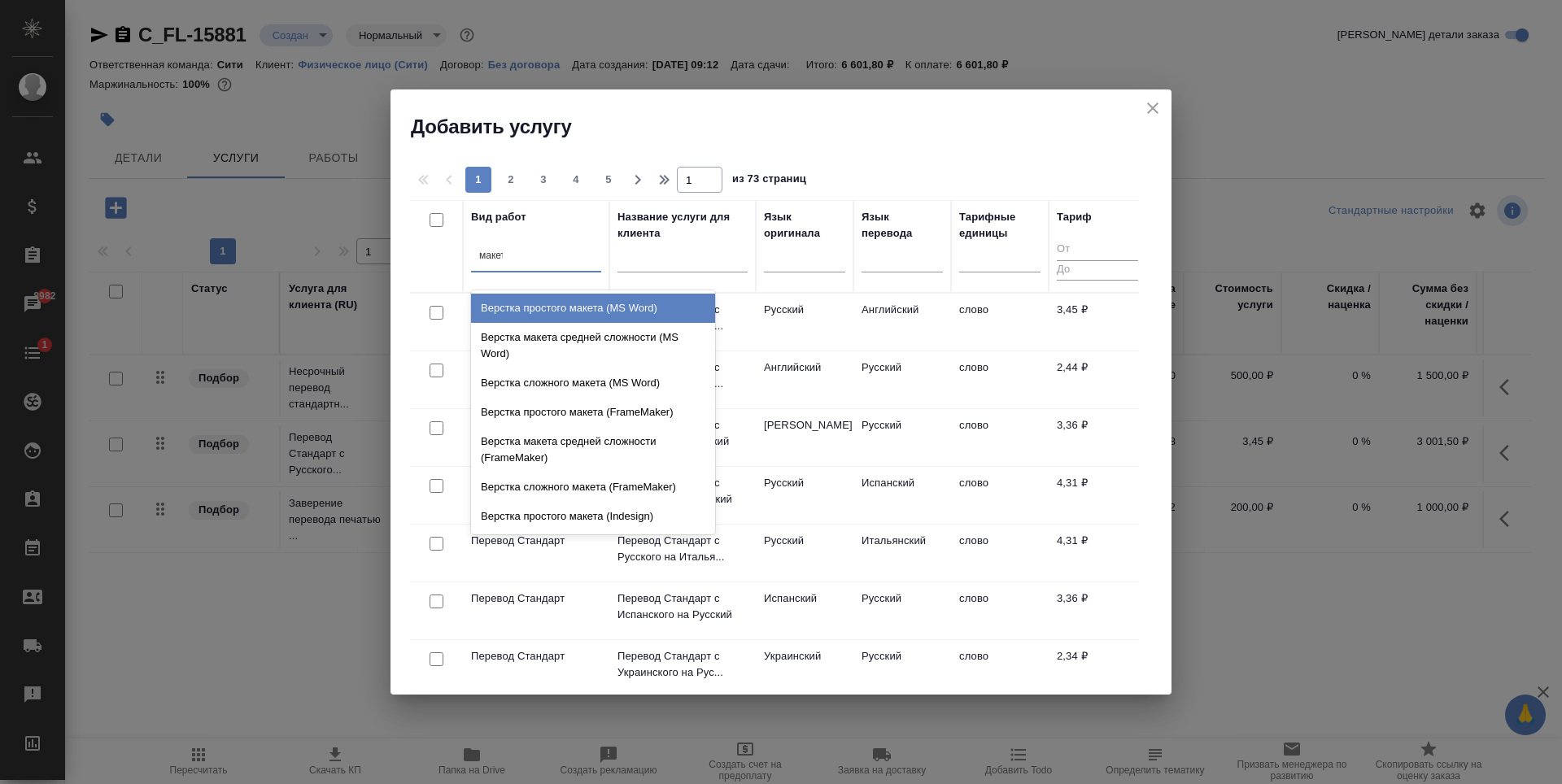
type input "макета"
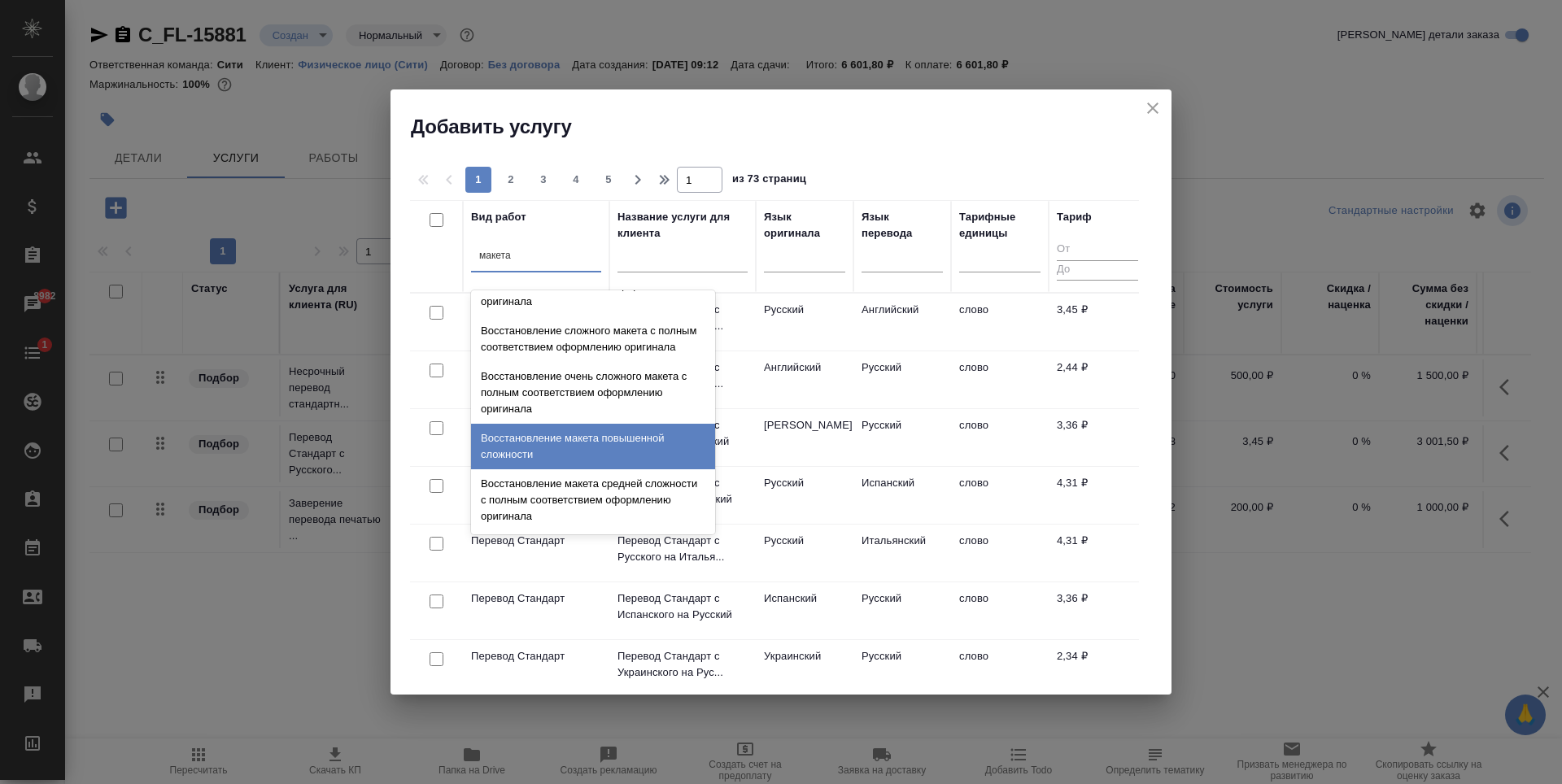
scroll to position [579, 0]
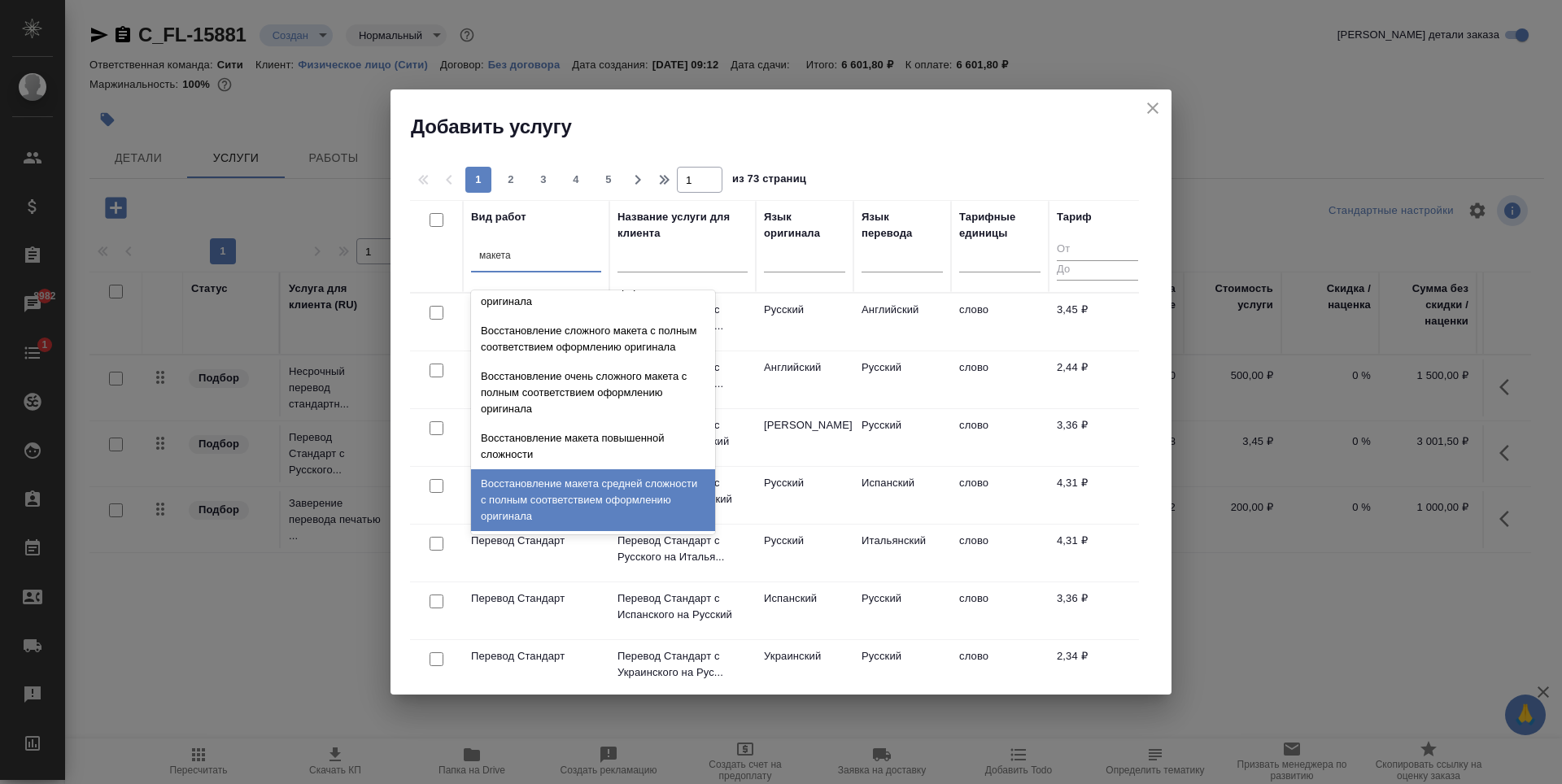
click at [584, 489] on div "Восстановление макета средней сложности с полным соответствием оформлению ориги…" at bounding box center [593, 501] width 244 height 62
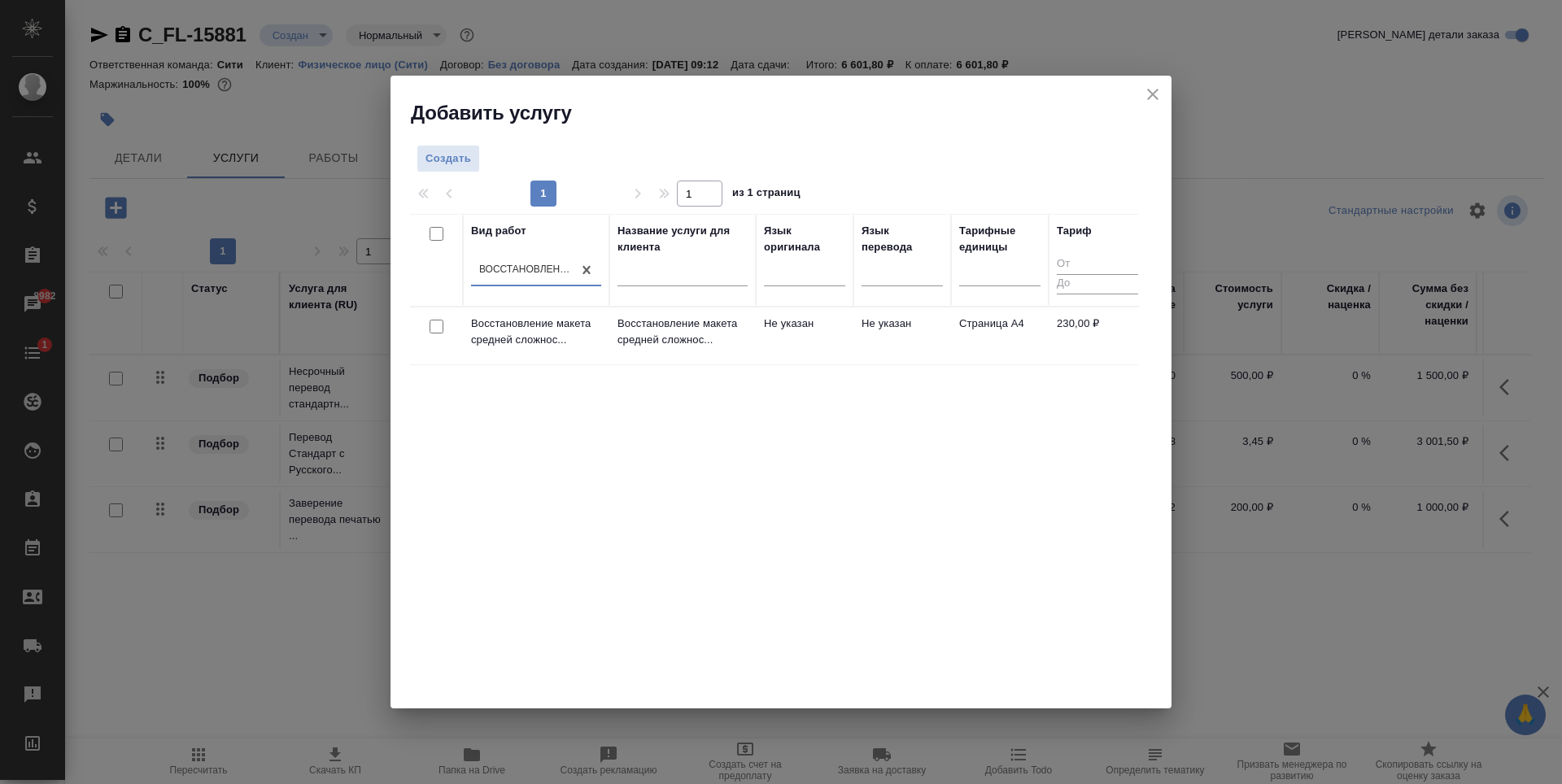
click at [422, 332] on div at bounding box center [436, 327] width 36 height 22
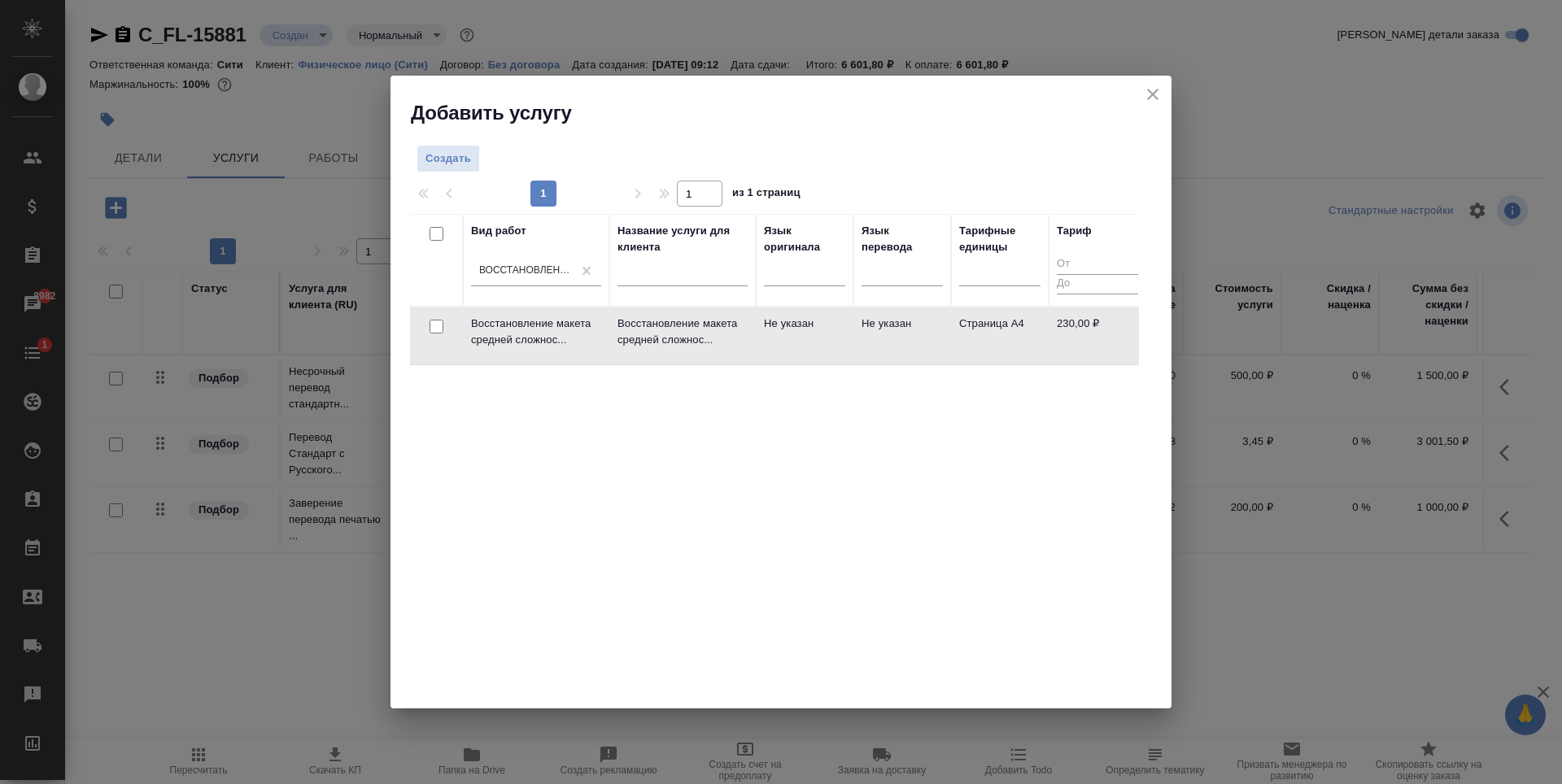
click at [431, 332] on input "checkbox" at bounding box center [436, 326] width 14 height 14
checkbox input "true"
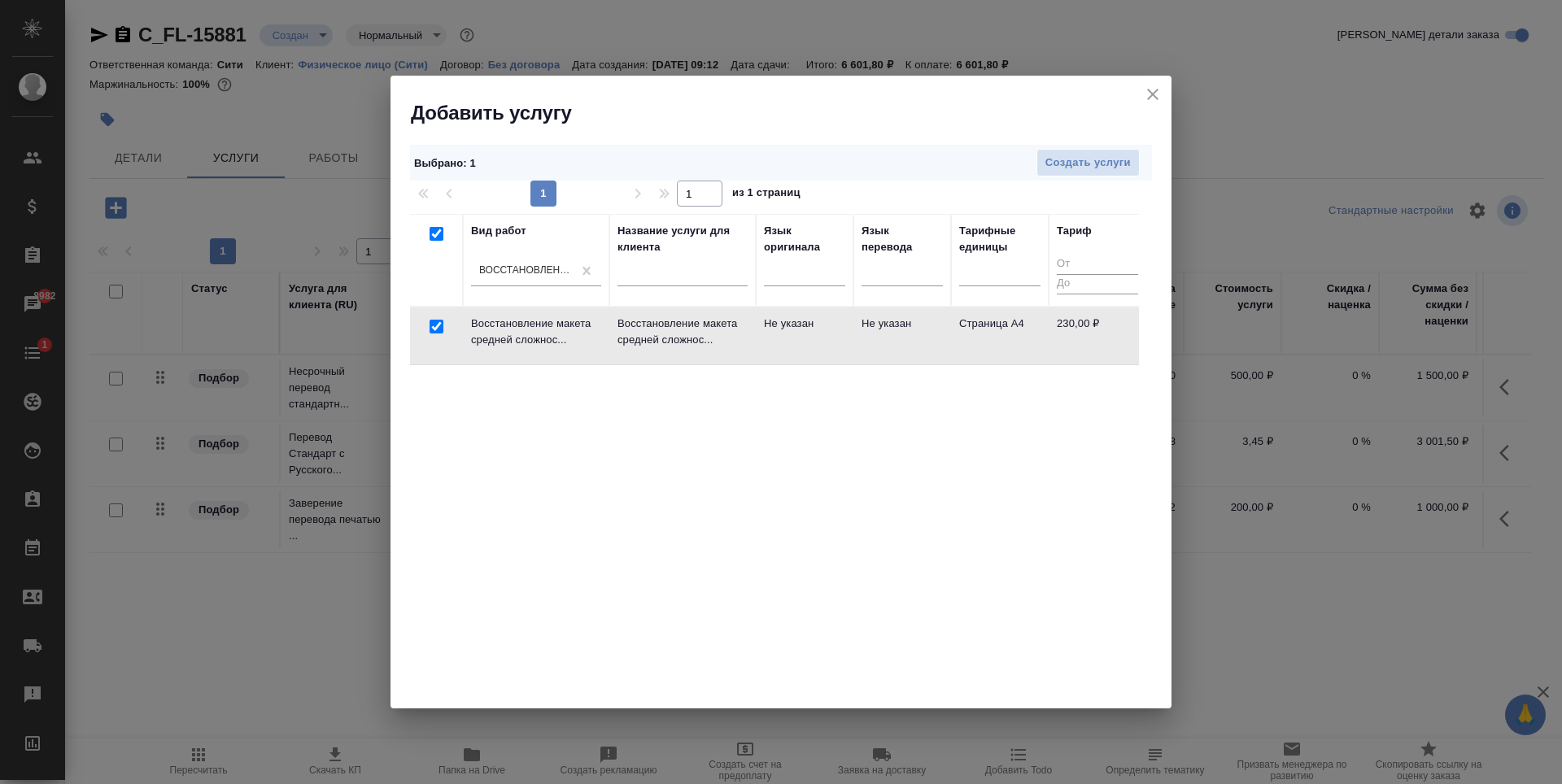
checkbox input "true"
click at [1053, 167] on span "Создать услуги" at bounding box center [1088, 163] width 85 height 19
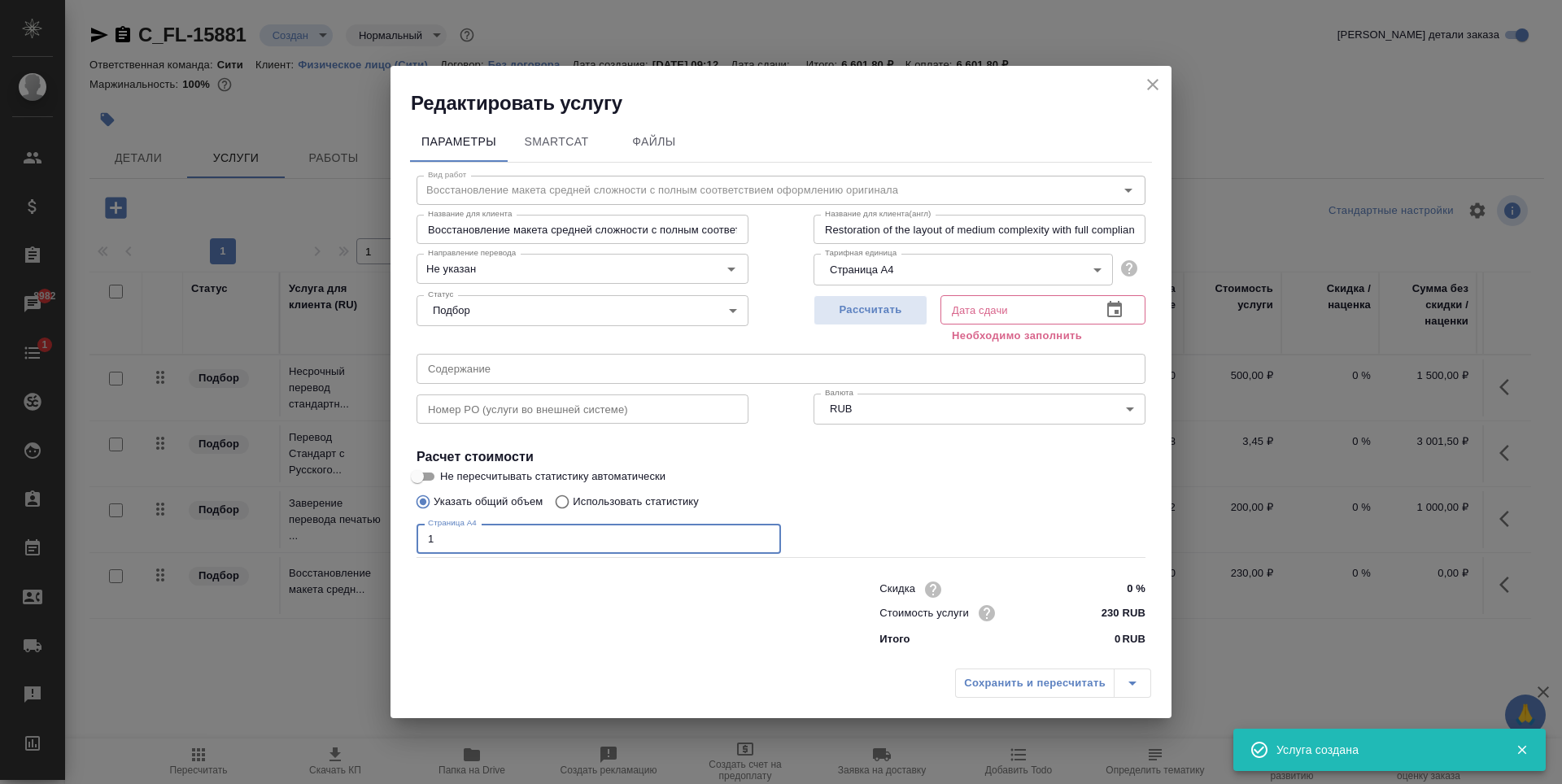
click at [763, 535] on input "1" at bounding box center [598, 539] width 364 height 29
click at [763, 535] on input "2" at bounding box center [598, 539] width 364 height 29
type input "3"
click at [763, 535] on input "3" at bounding box center [598, 539] width 364 height 29
click at [879, 311] on span "Рассчитать" at bounding box center [870, 311] width 96 height 19
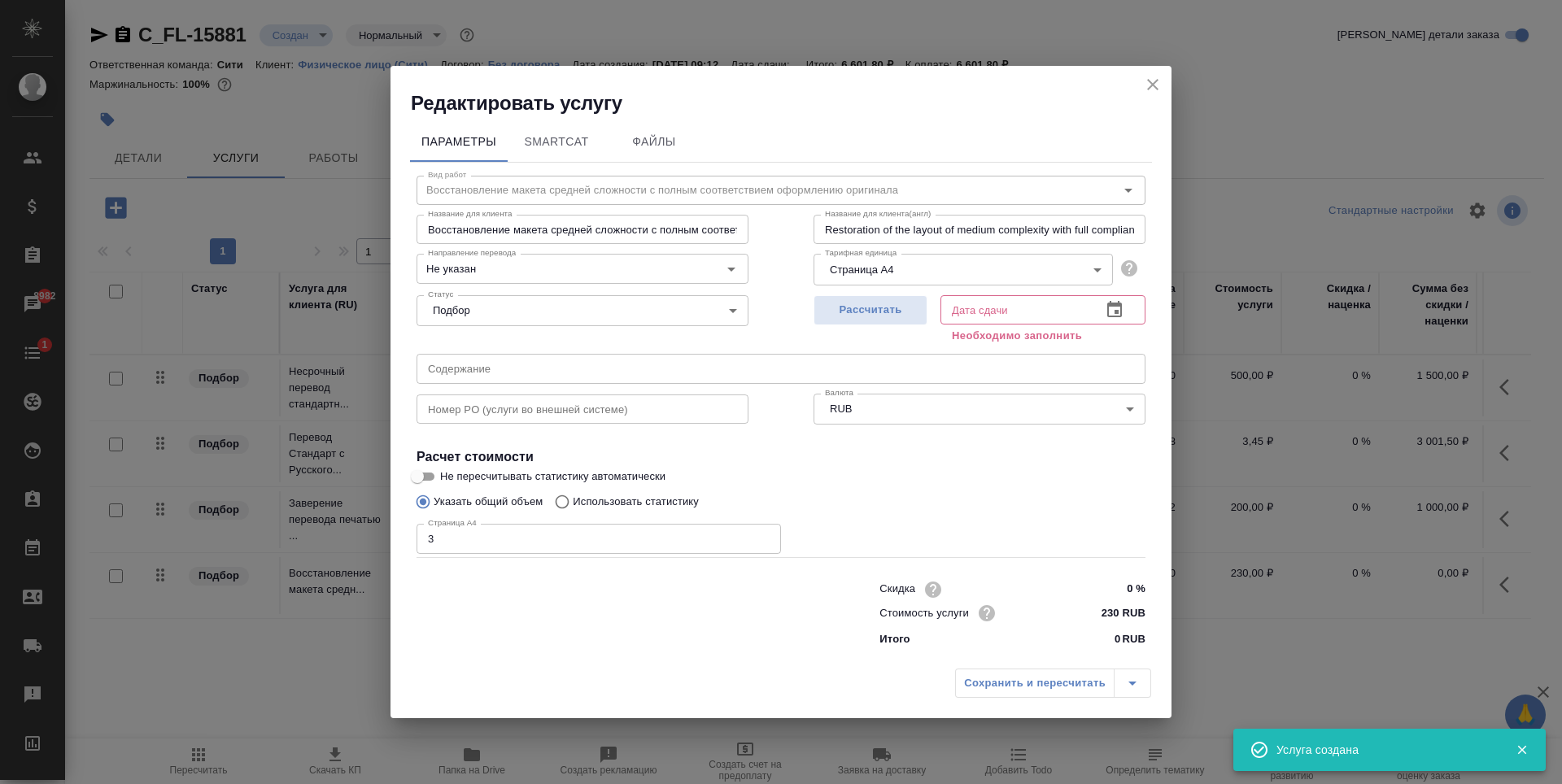
type input "08.09.2025 10:18"
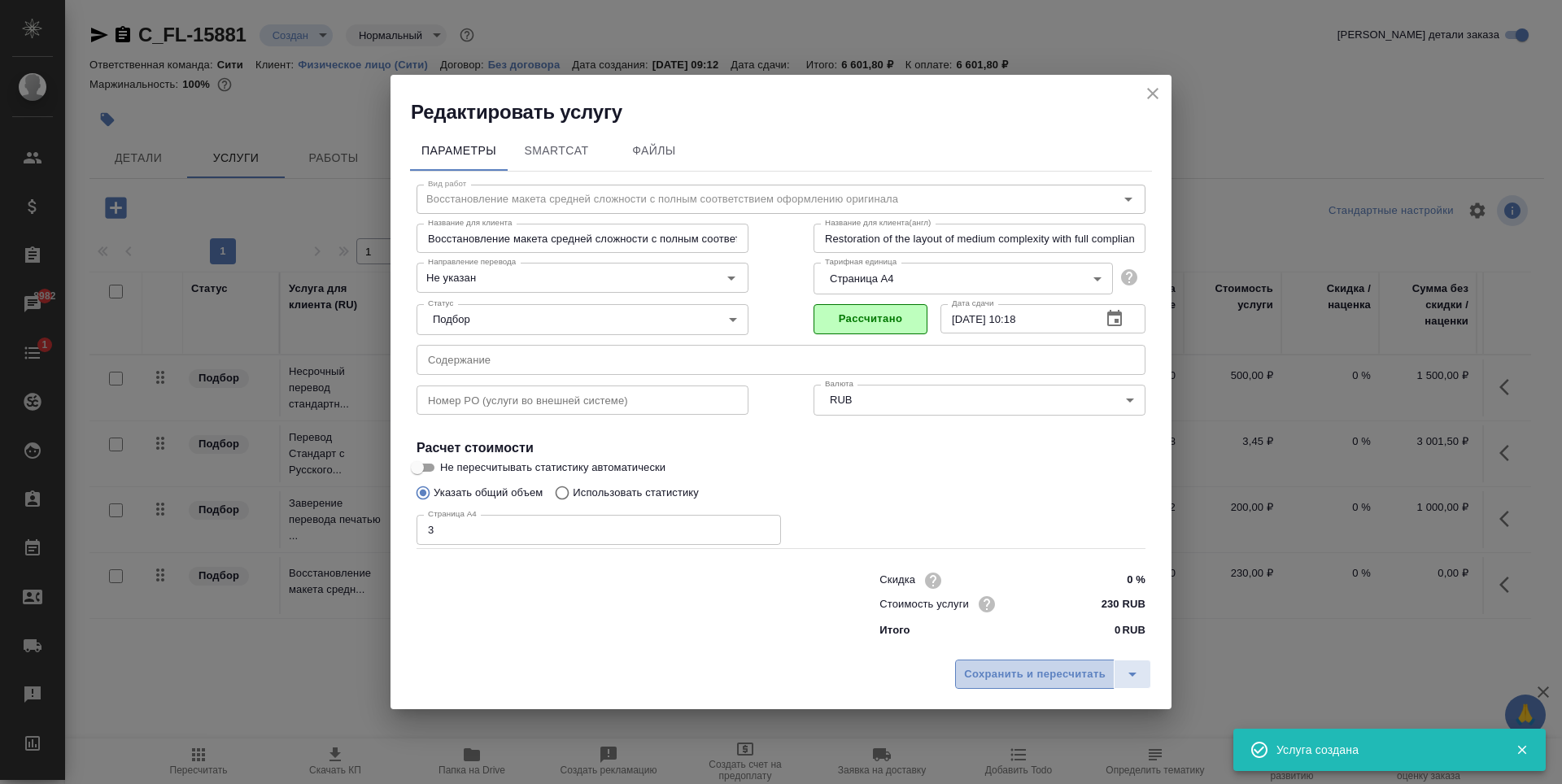
click at [996, 679] on span "Сохранить и пересчитать" at bounding box center [1034, 675] width 142 height 19
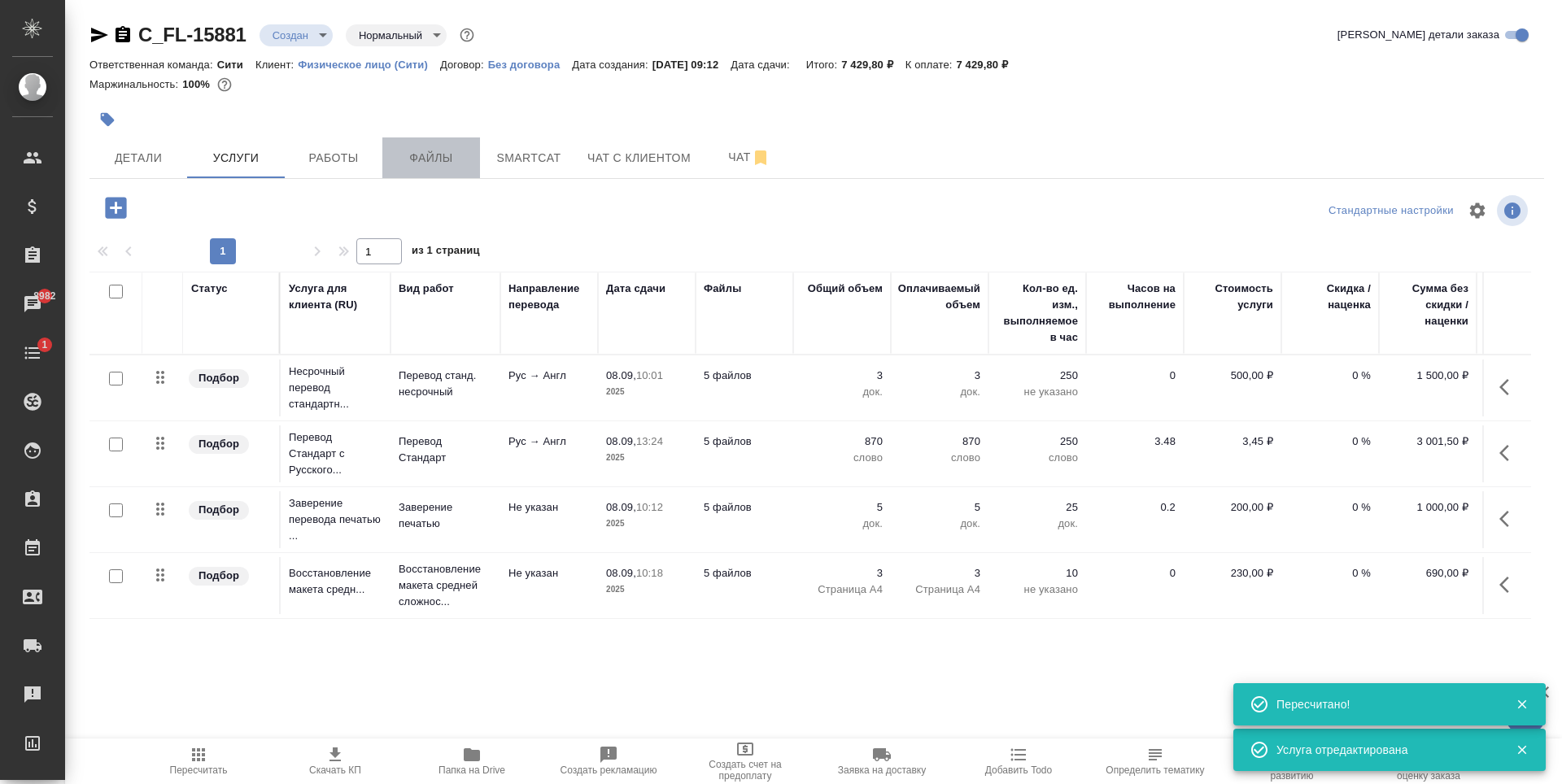
click at [435, 165] on span "Файлы" at bounding box center [431, 158] width 78 height 21
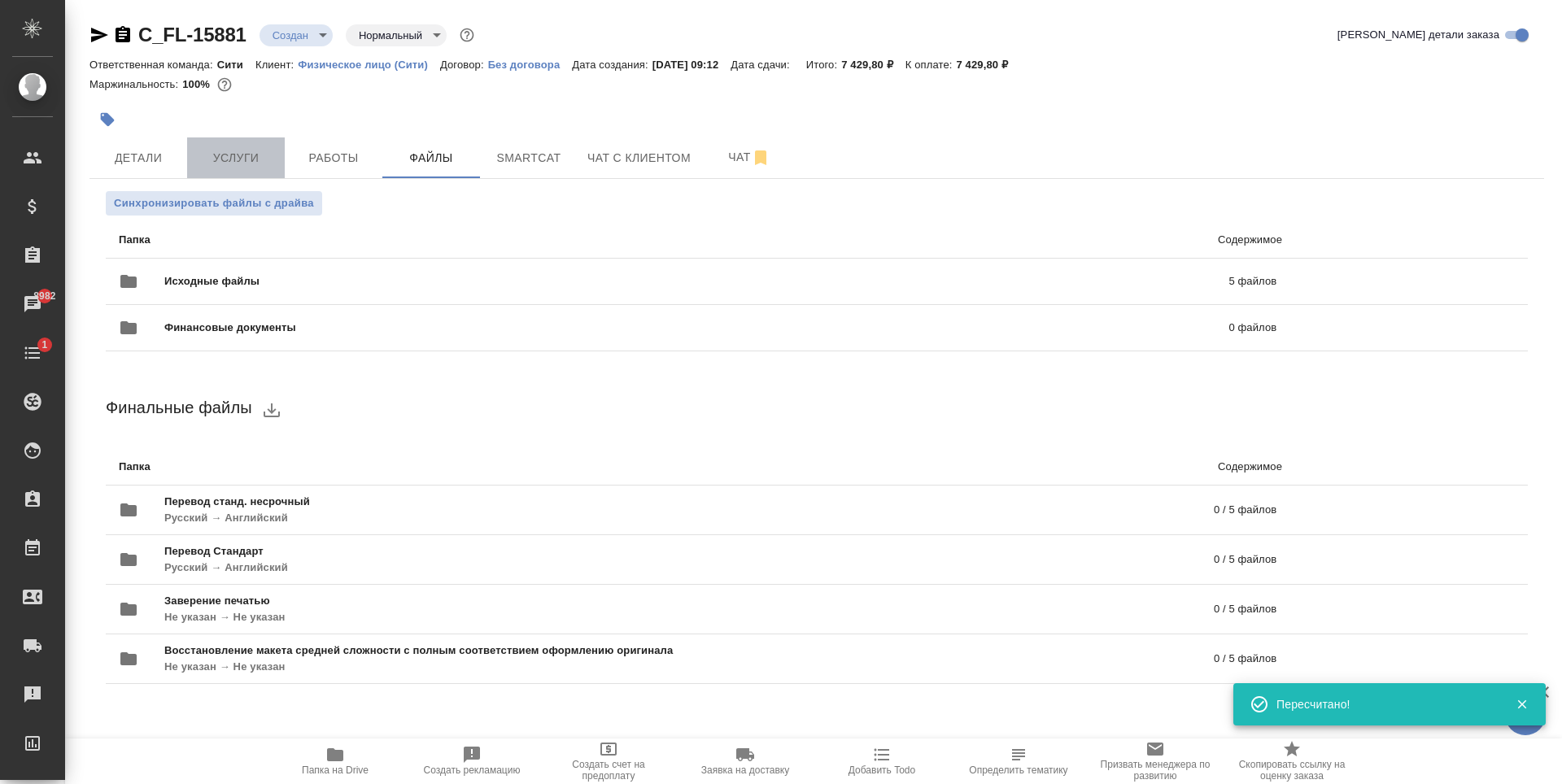
click at [193, 155] on button "Услуги" at bounding box center [236, 157] width 98 height 41
click at [155, 170] on button "Детали" at bounding box center [138, 157] width 98 height 41
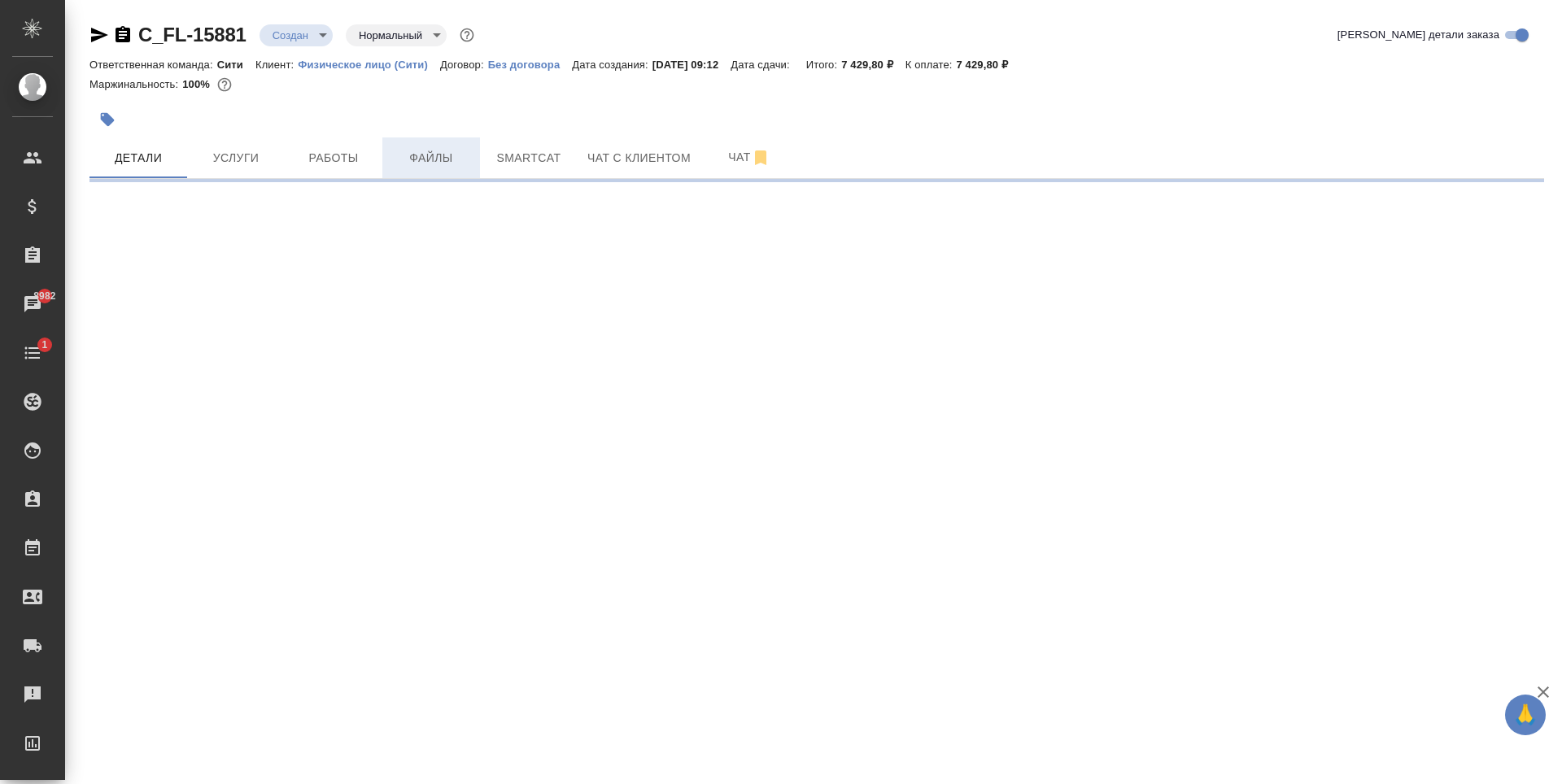
select select "RU"
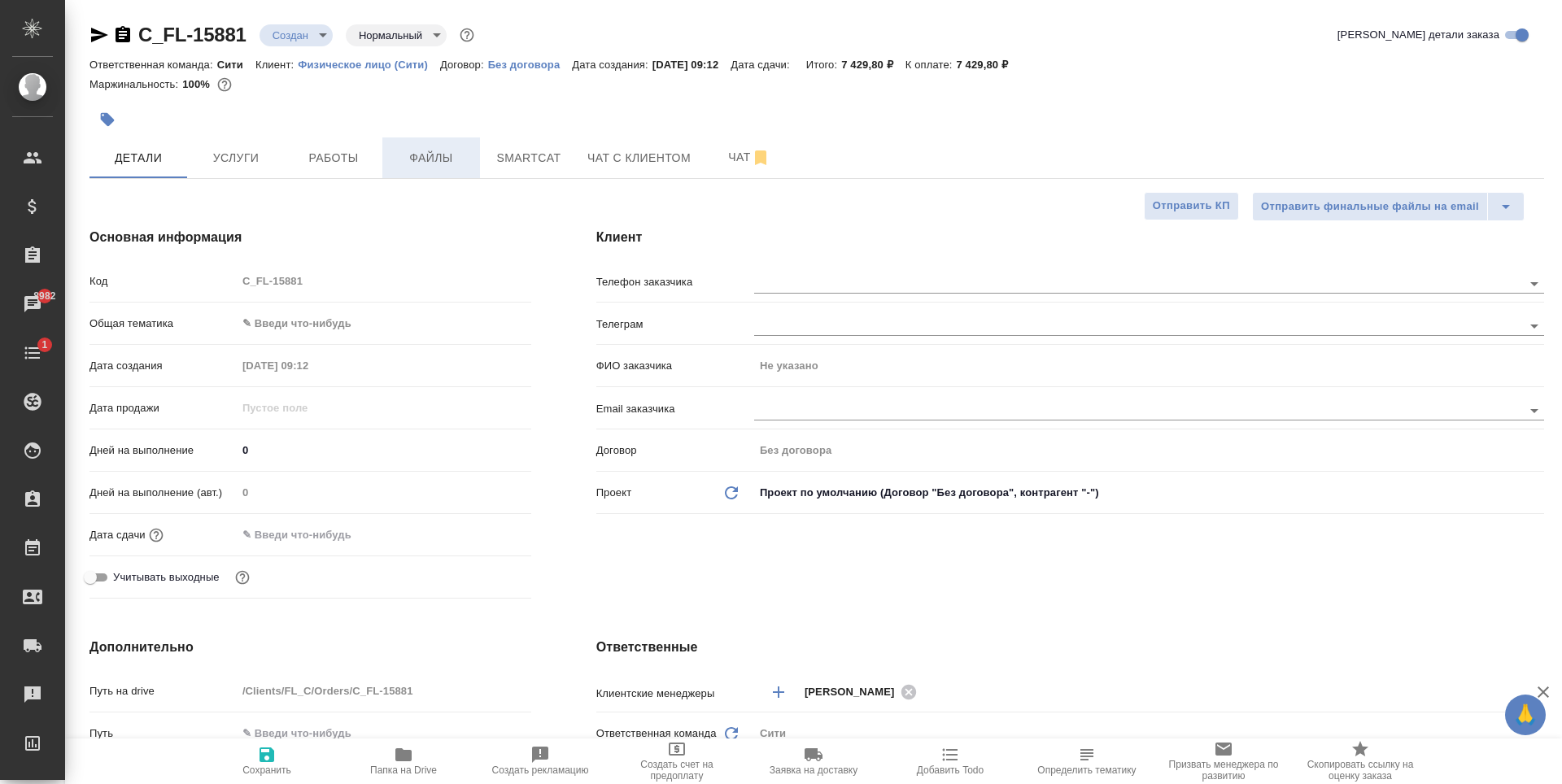
type textarea "x"
click at [449, 157] on span "Файлы" at bounding box center [431, 158] width 78 height 21
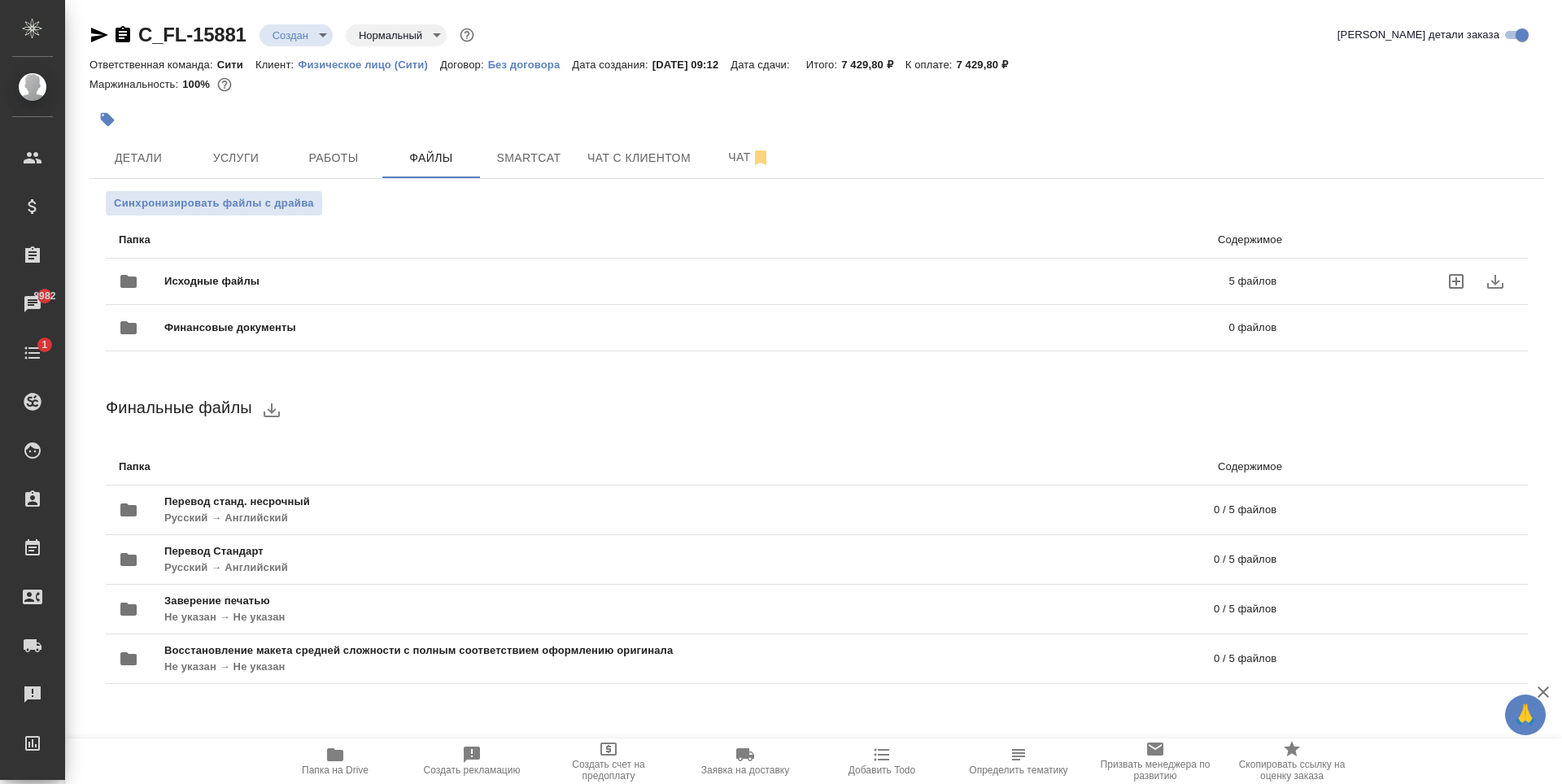
click at [383, 283] on span "Исходные файлы" at bounding box center [454, 281] width 580 height 16
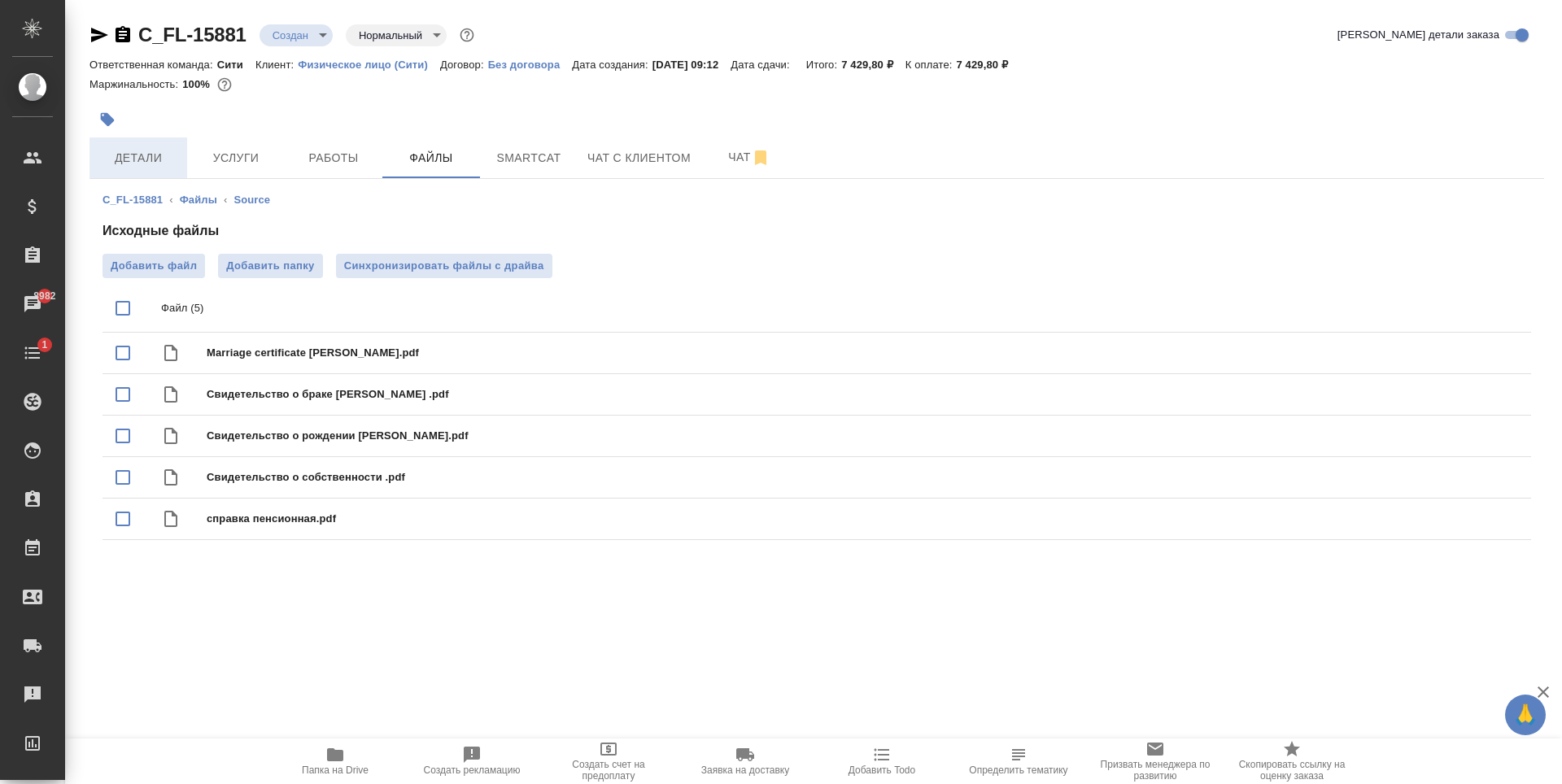
click at [136, 154] on span "Детали" at bounding box center [138, 158] width 78 height 21
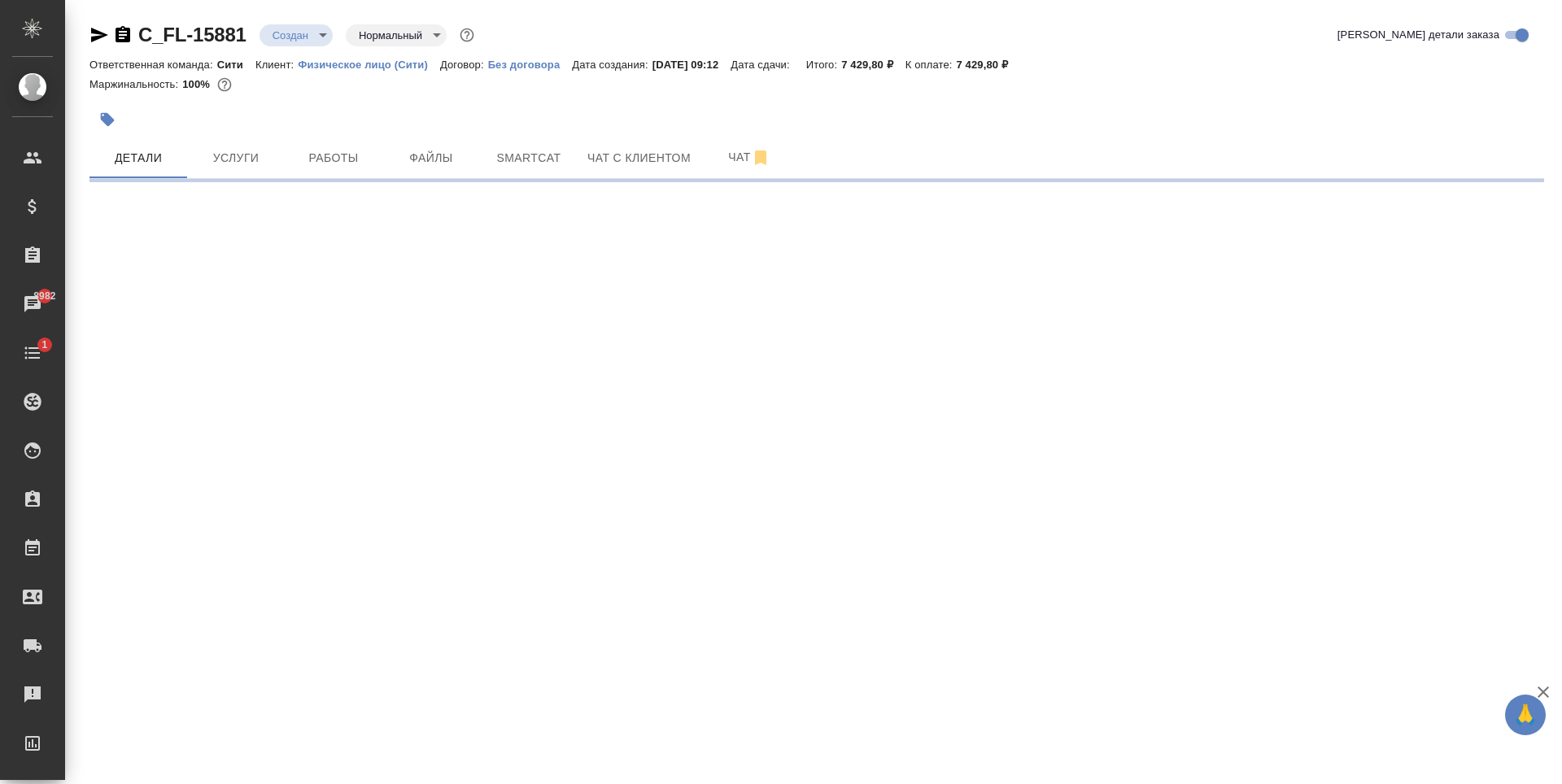
select select "RU"
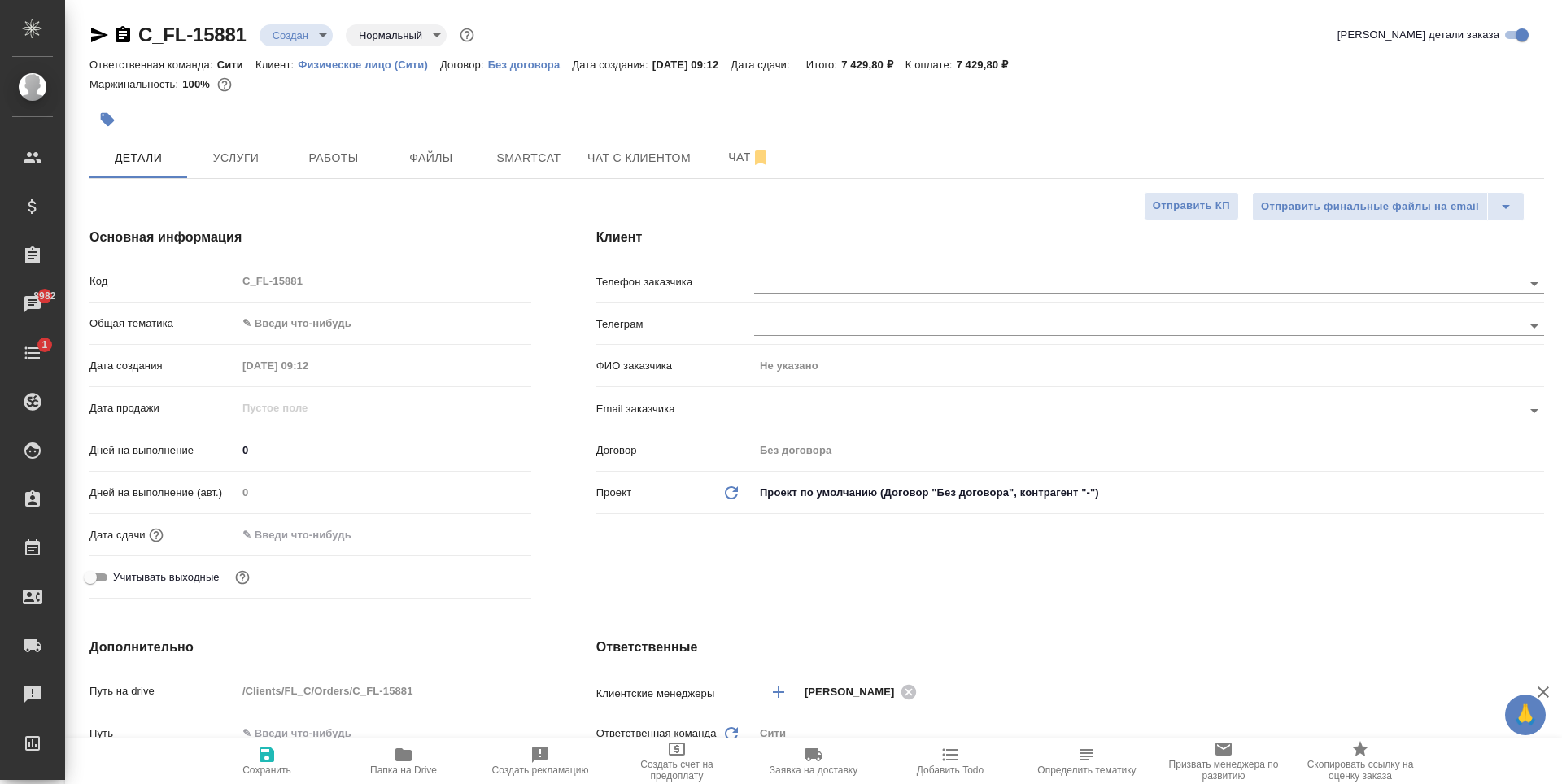
type textarea "x"
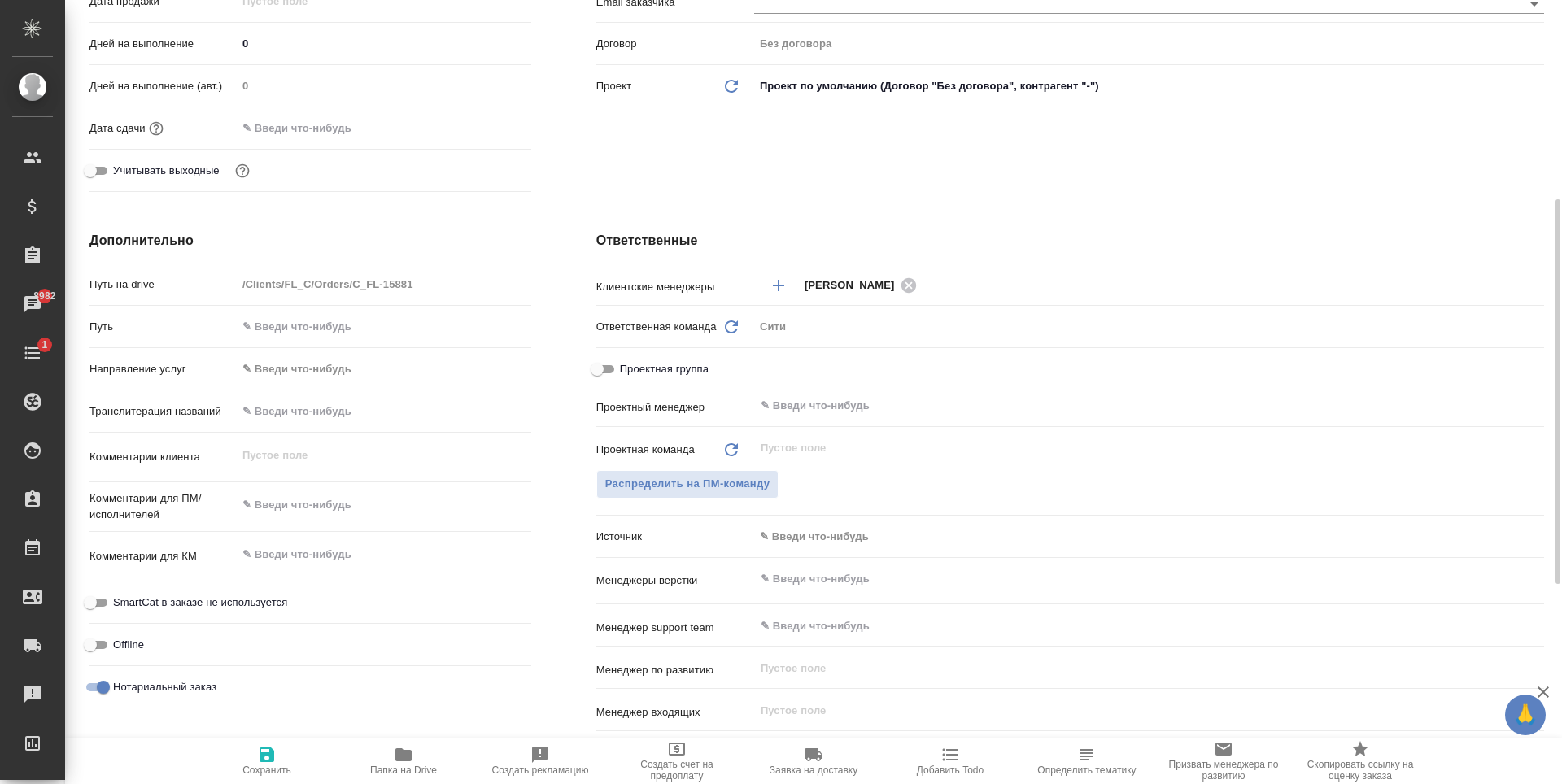
type textarea "x"
click at [284, 509] on textarea at bounding box center [383, 506] width 293 height 28
type textarea "x"
type textarea "с"
type textarea "x"
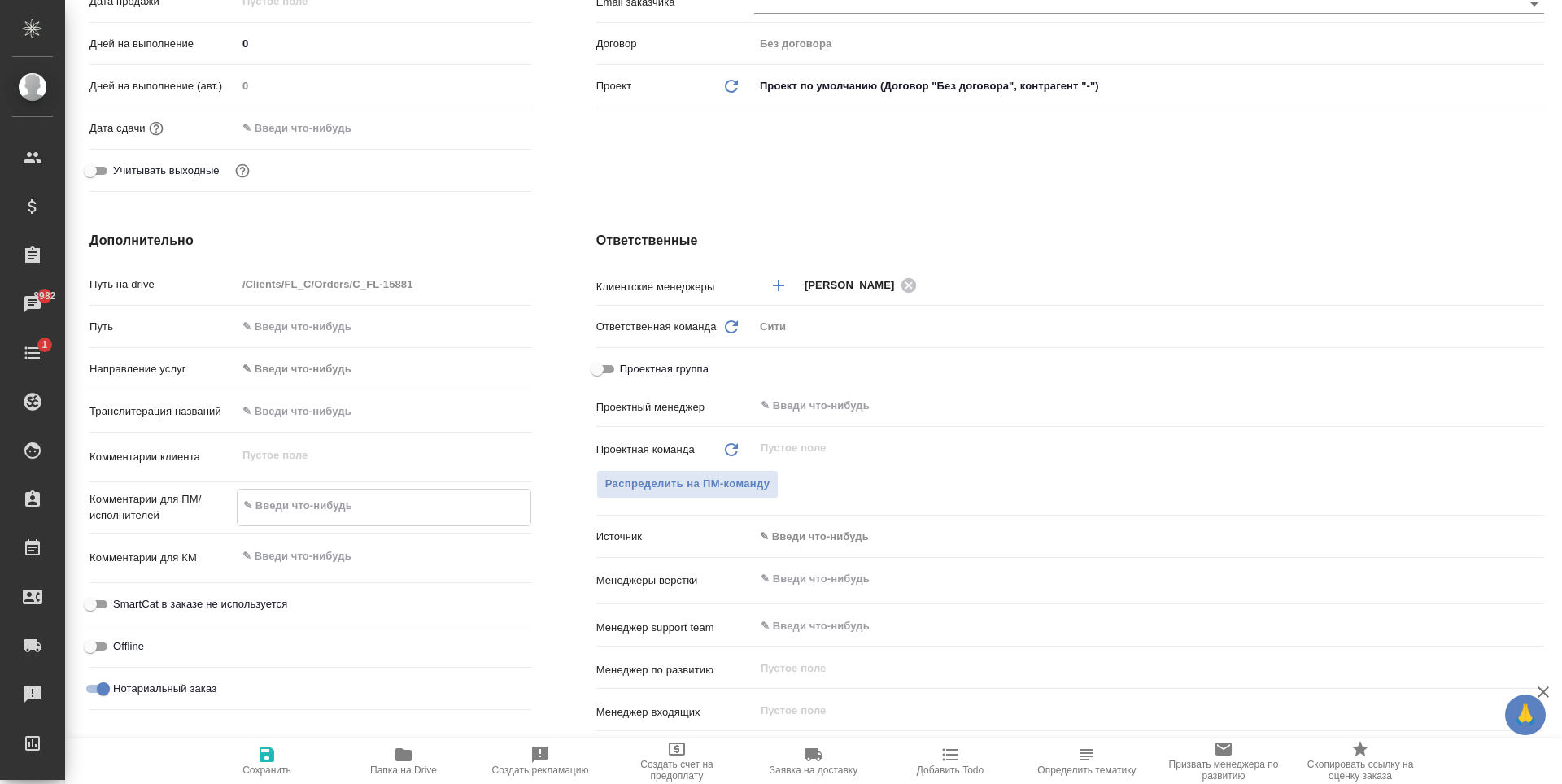
type textarea "x"
type textarea "сд"
type textarea "x"
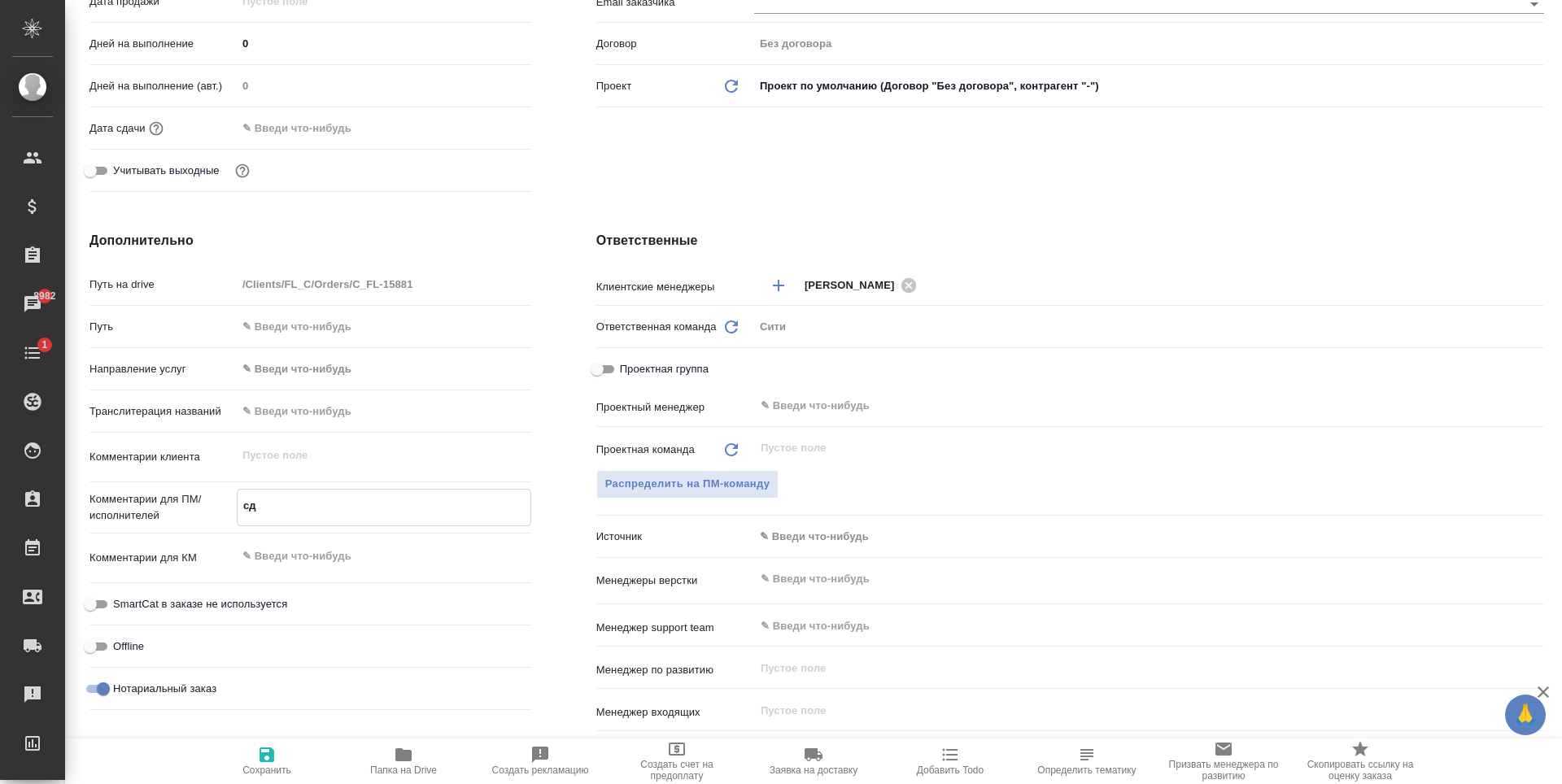
type textarea "сде"
type textarea "x"
type textarea "сдела"
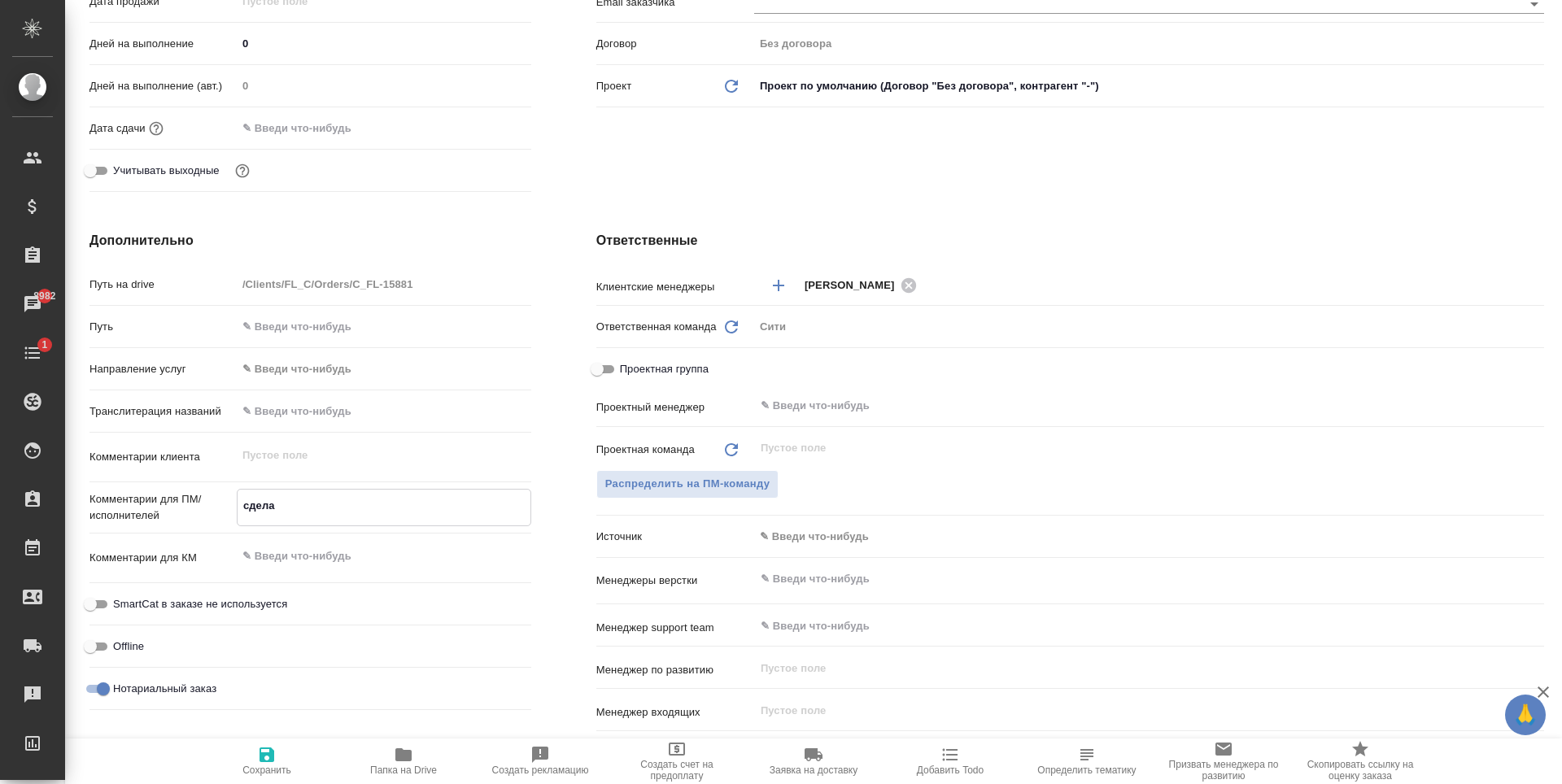
type textarea "x"
type textarea "сделай"
type textarea "x"
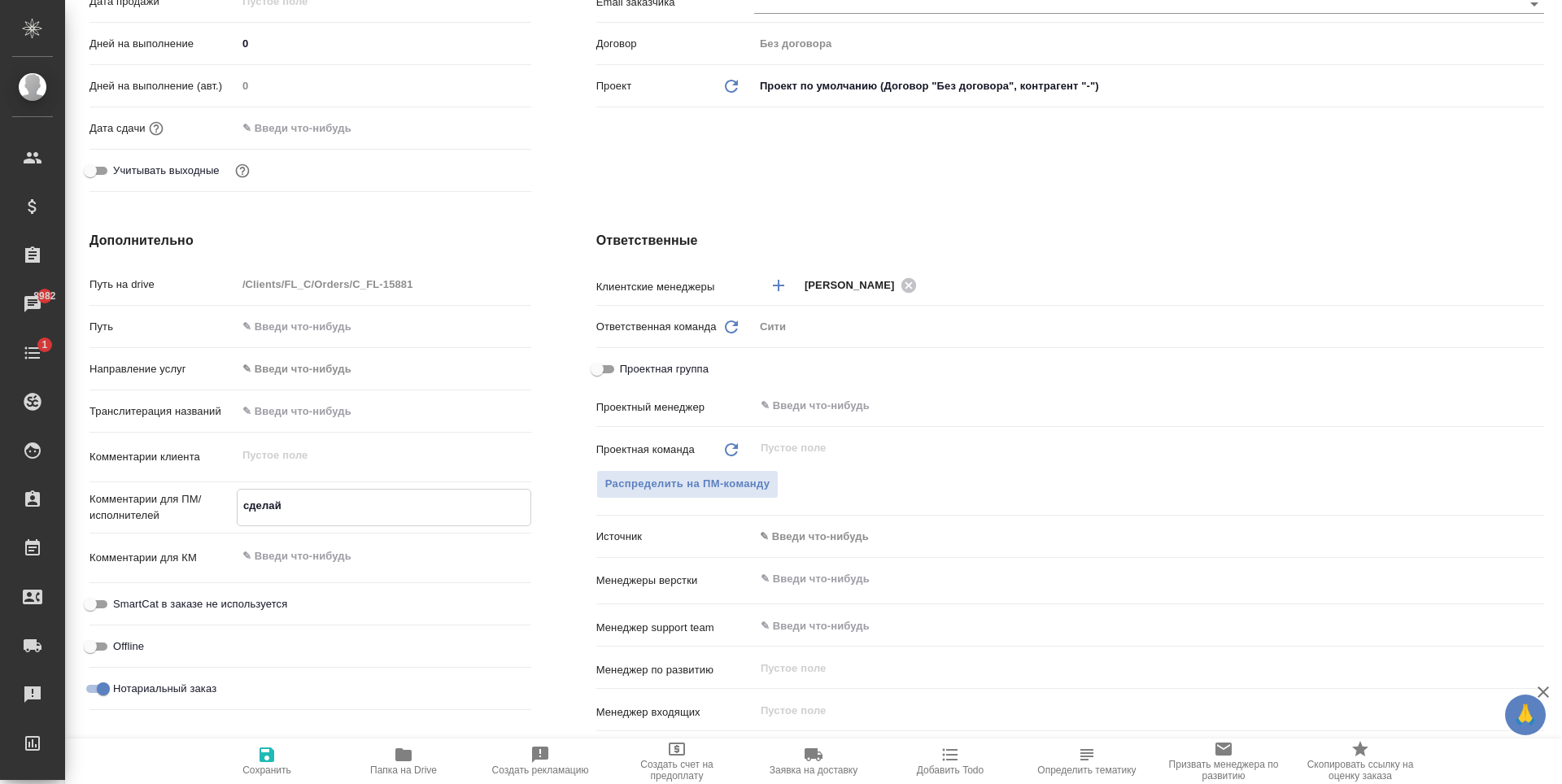
type textarea "x"
type textarea "сделайте"
type textarea "x"
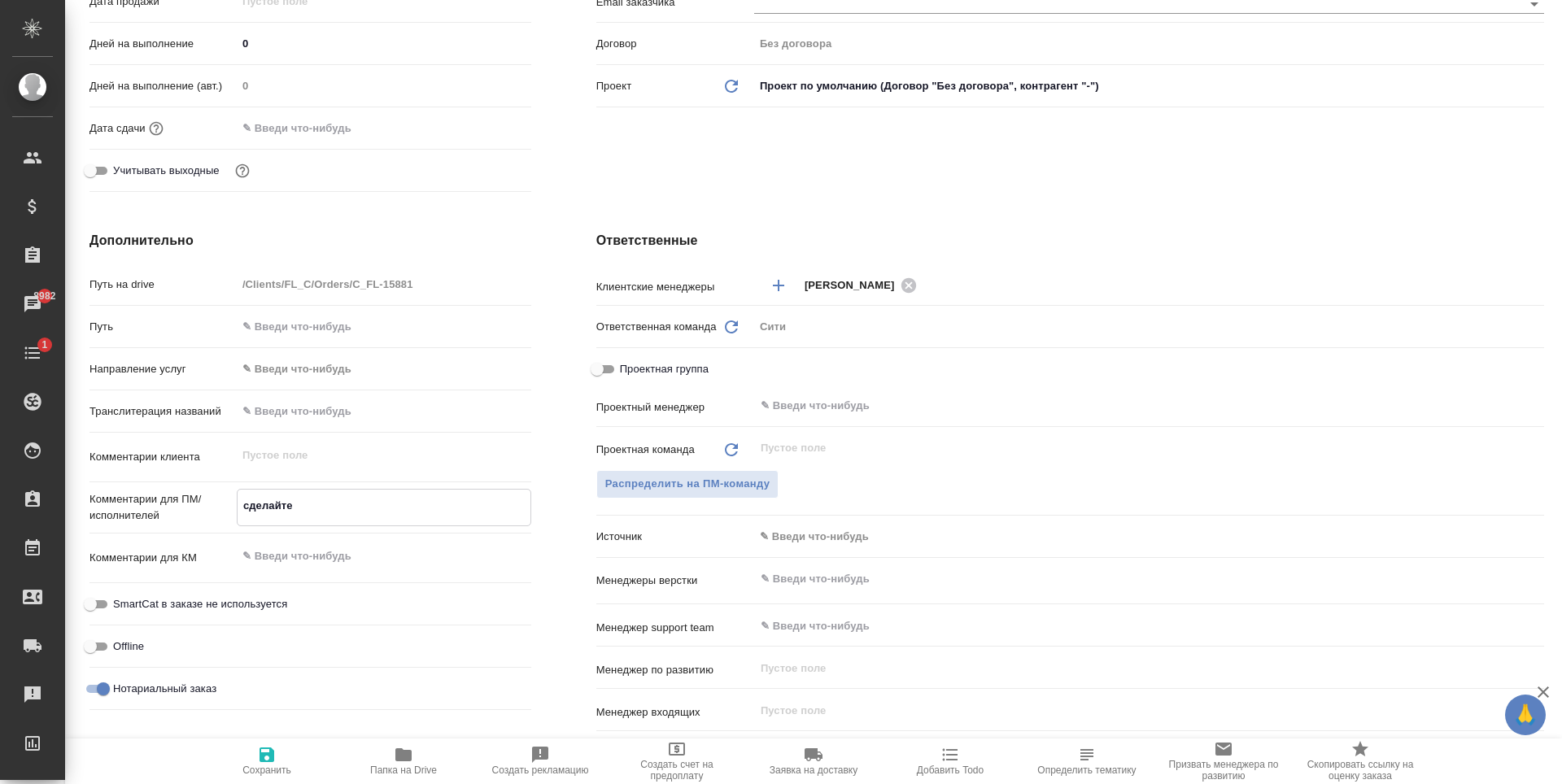
type textarea "x"
type textarea "сделайте"
type textarea "x"
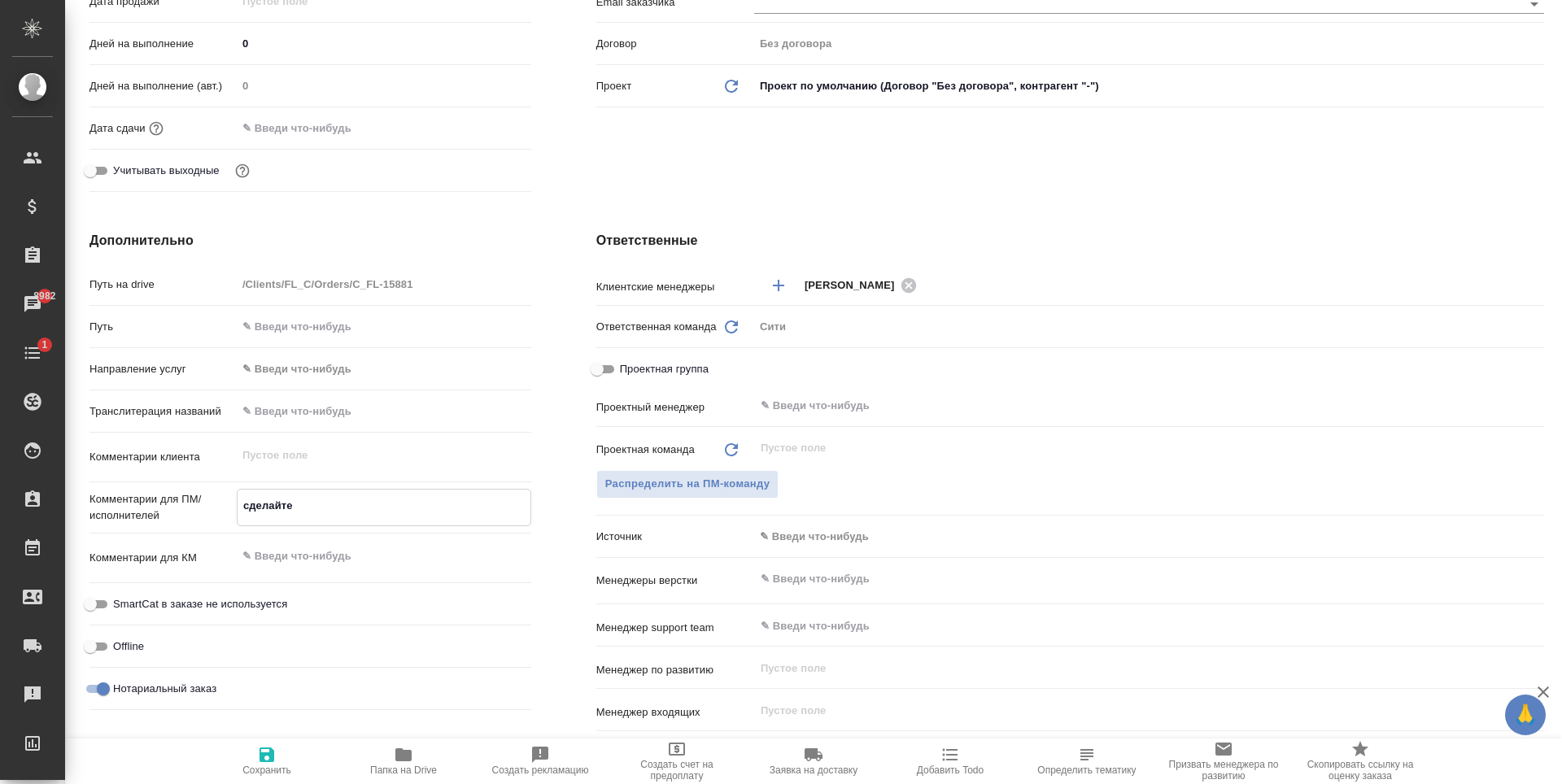
type textarea "x"
type textarea "сделайте"
type textarea "x"
type textarea "сделайте,"
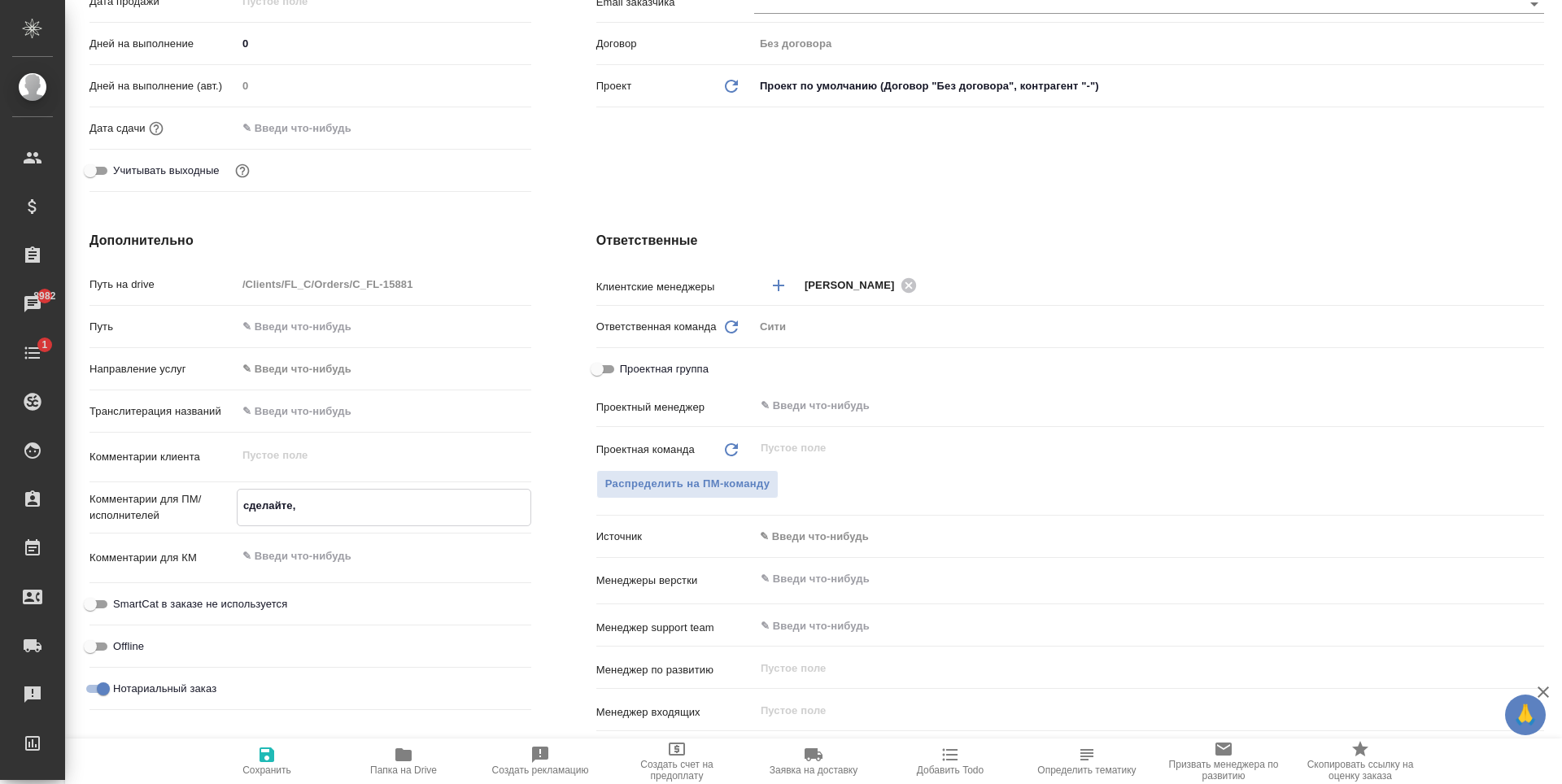
type textarea "x"
type textarea "сделайте,"
type textarea "x"
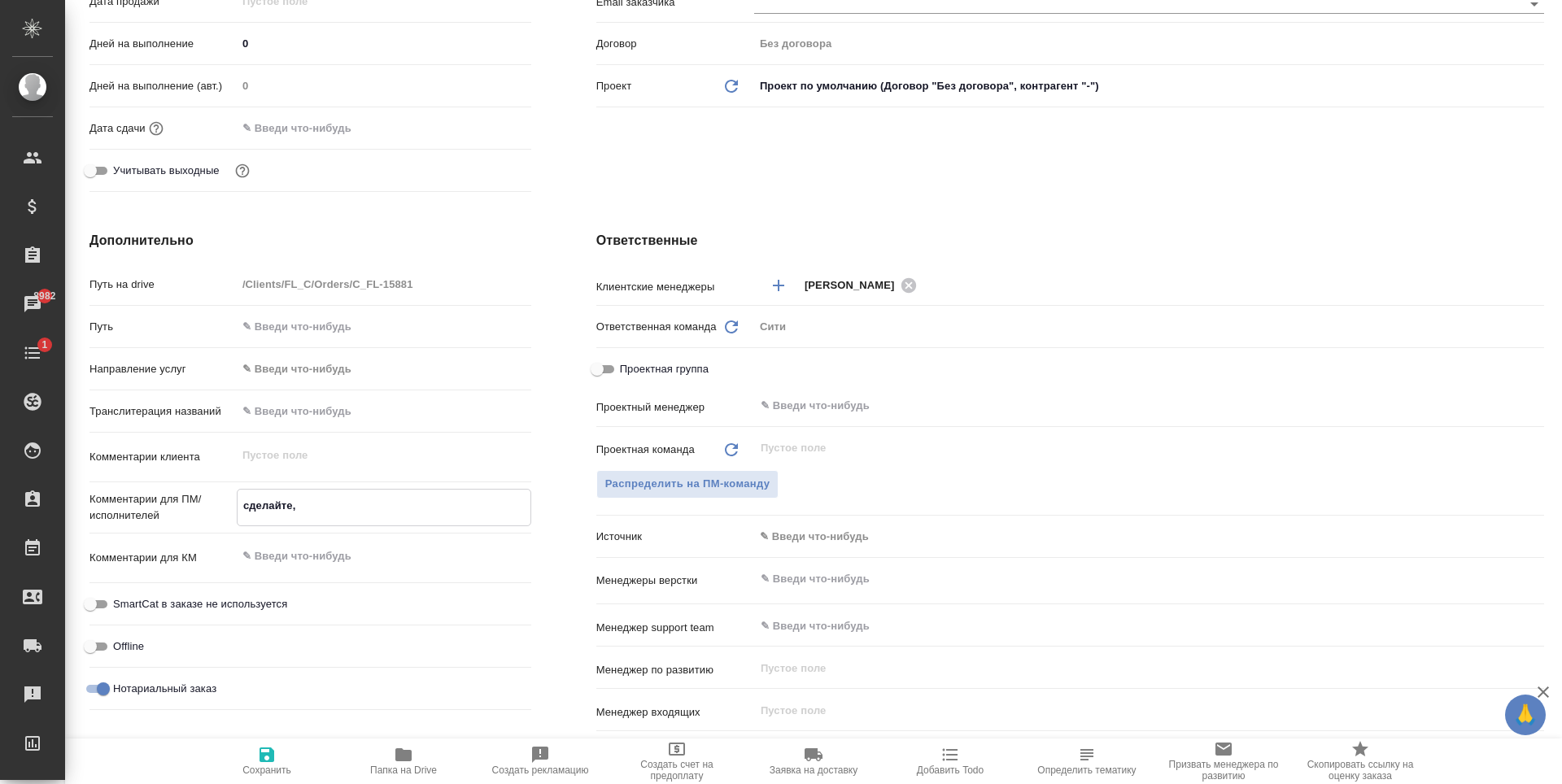
type textarea "x"
type textarea "сделайте, по"
type textarea "x"
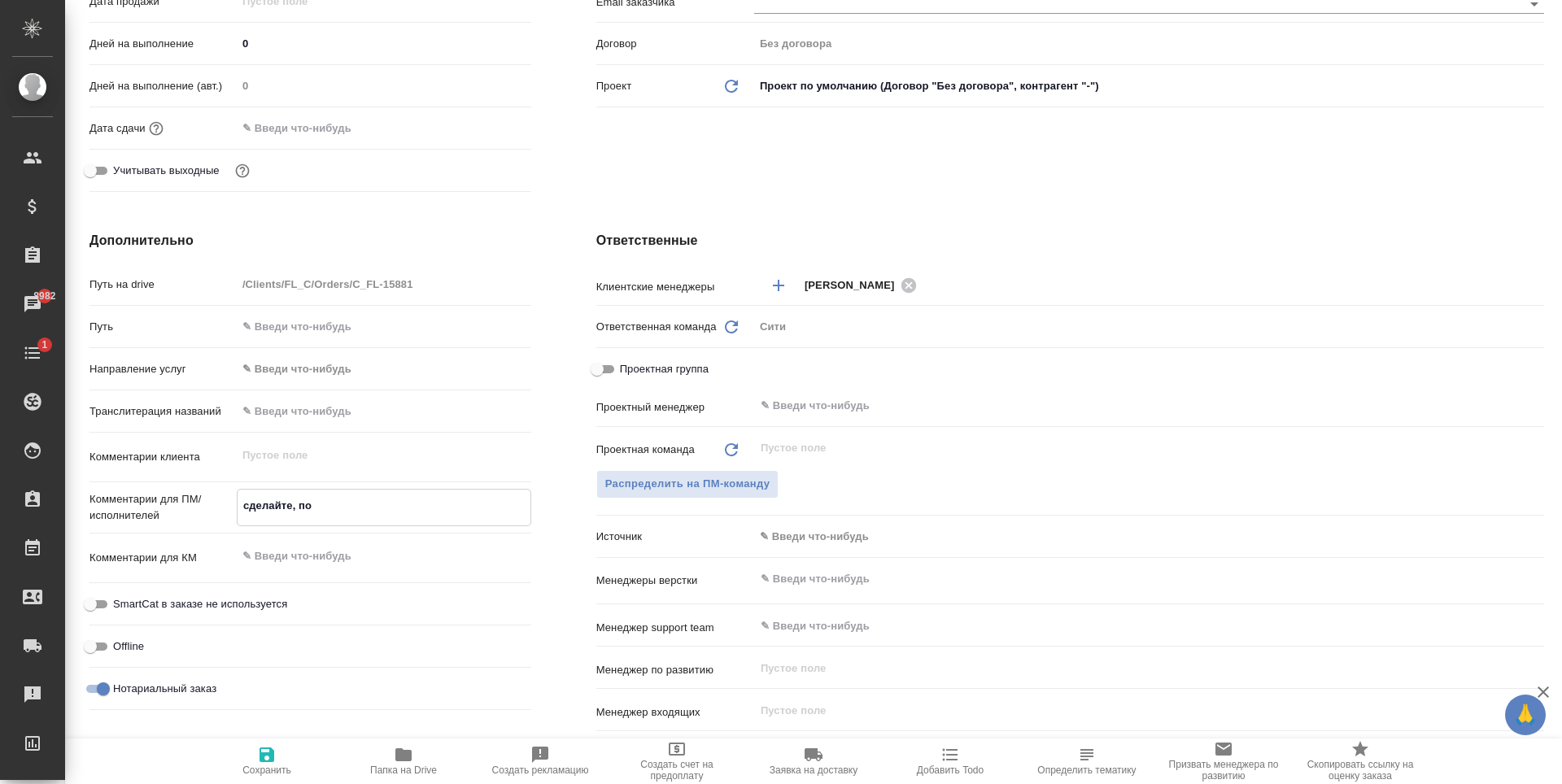
type textarea "x"
type textarea "сделайте, пож"
type textarea "x"
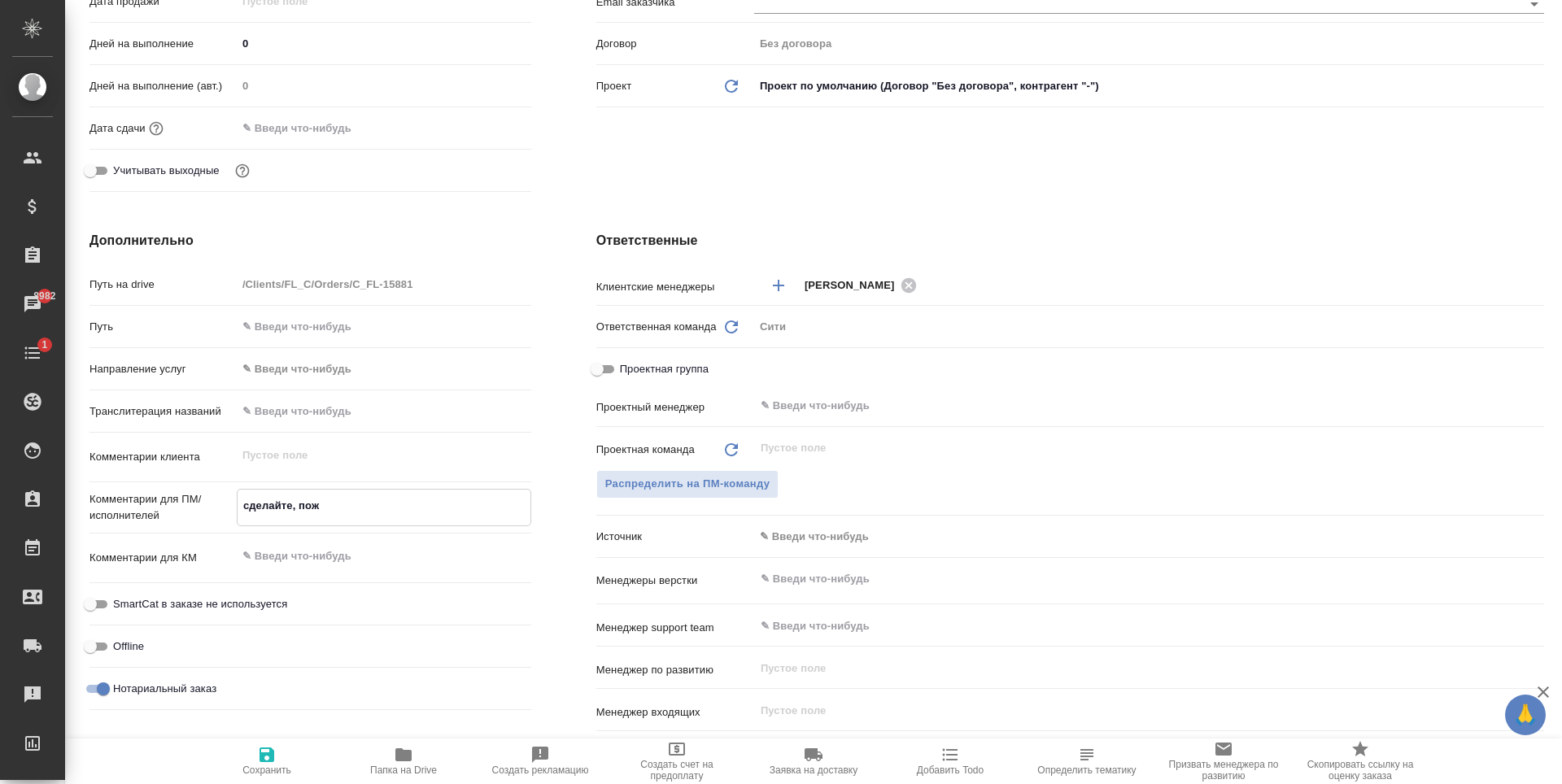
type textarea "сделайте, пожа"
type textarea "x"
type textarea "сделайте, пожал"
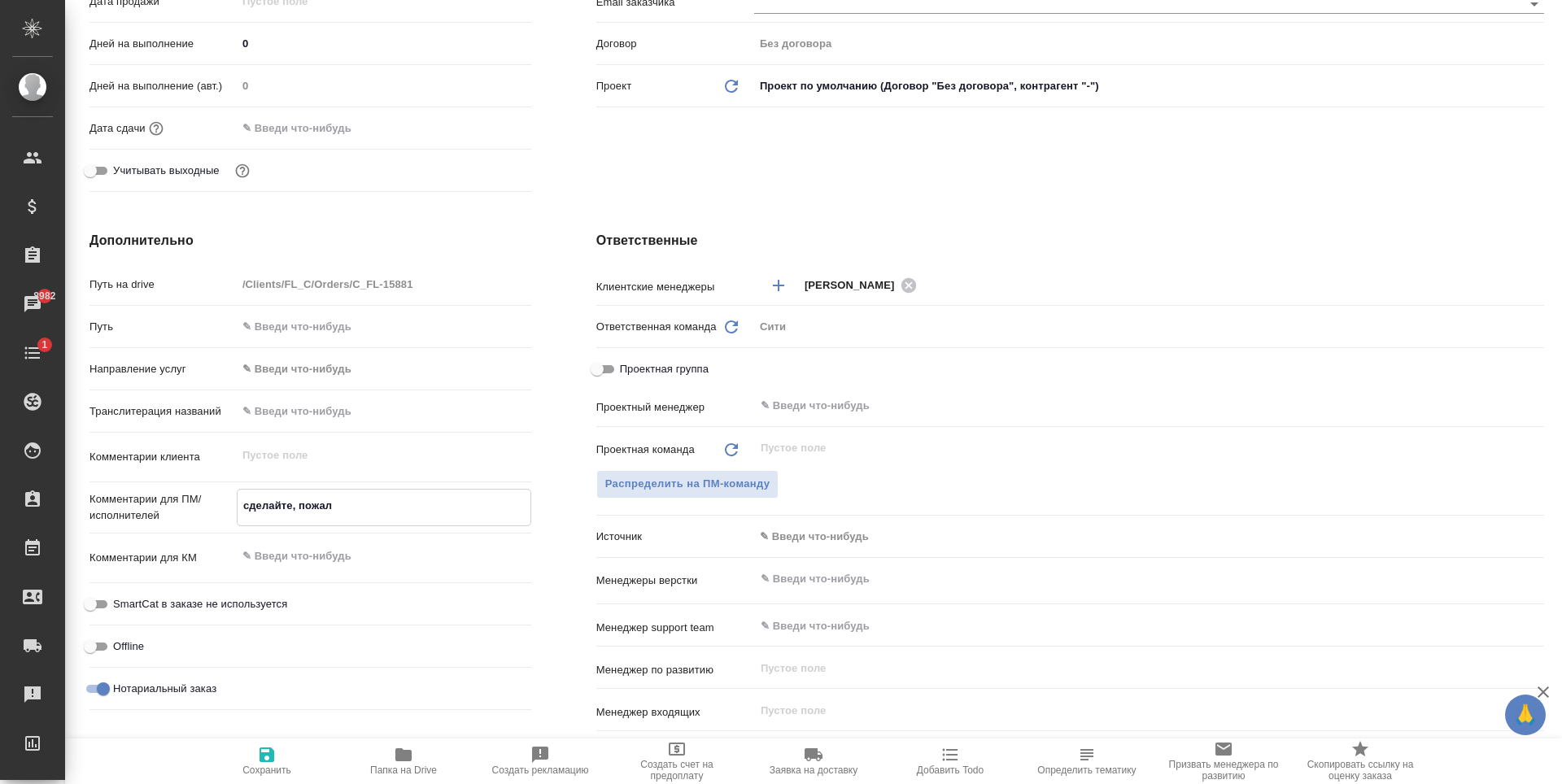
type textarea "x"
type textarea "сделайте, пожалу"
type textarea "x"
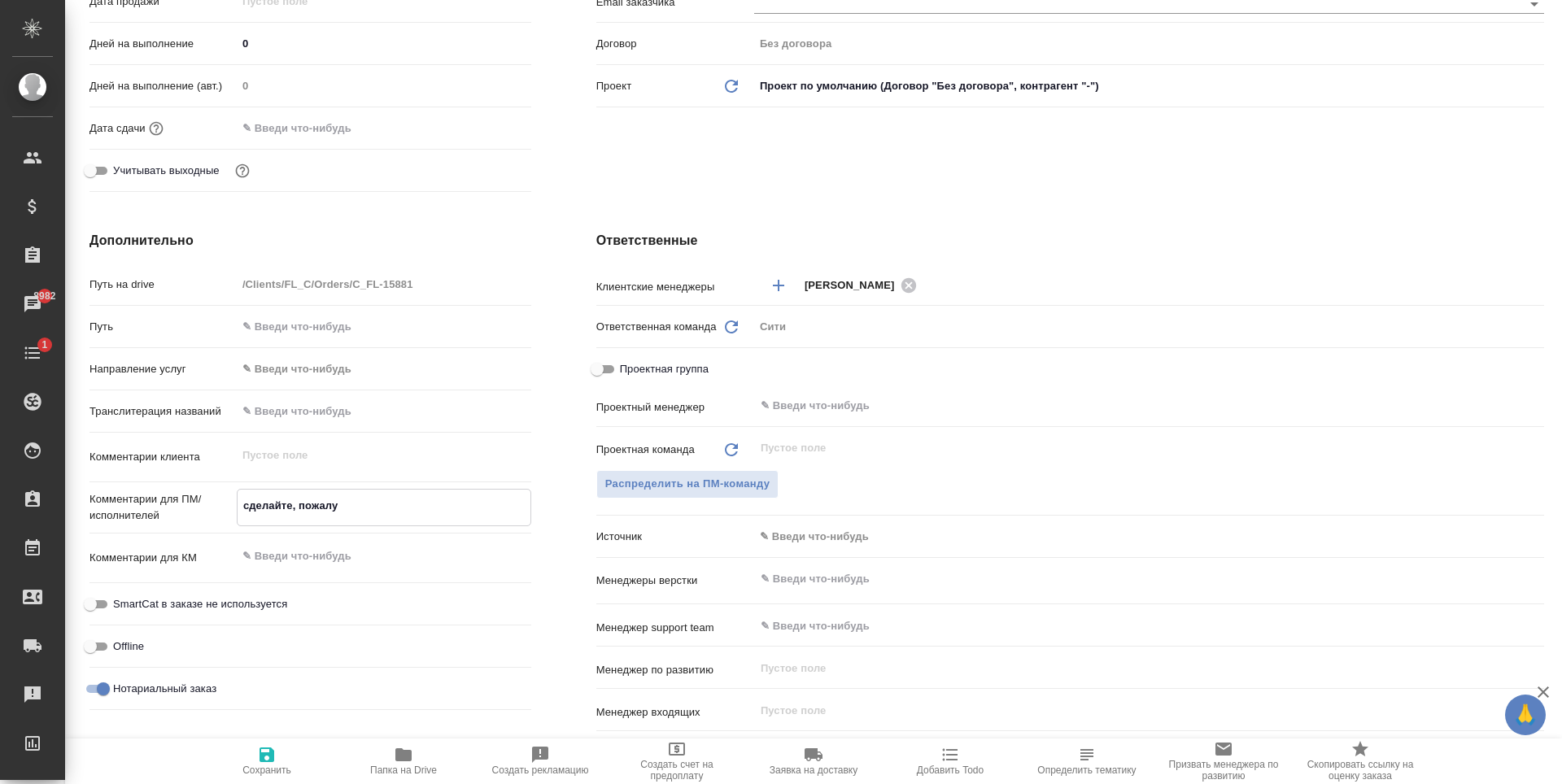
type textarea "x"
type textarea "сделайте, пожалуй"
type textarea "x"
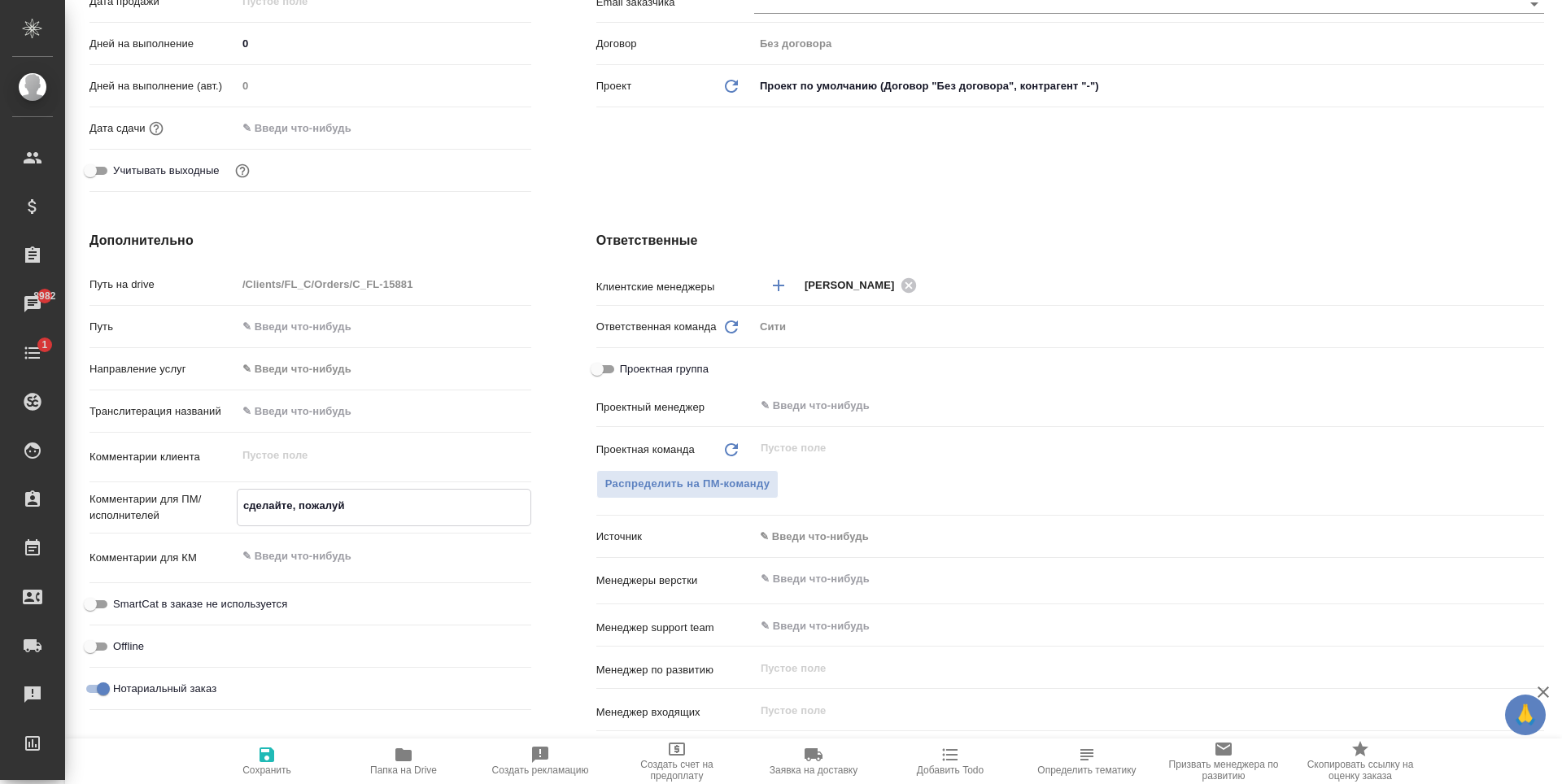
type textarea "x"
type textarea "сделайте, пожалуйс"
type textarea "x"
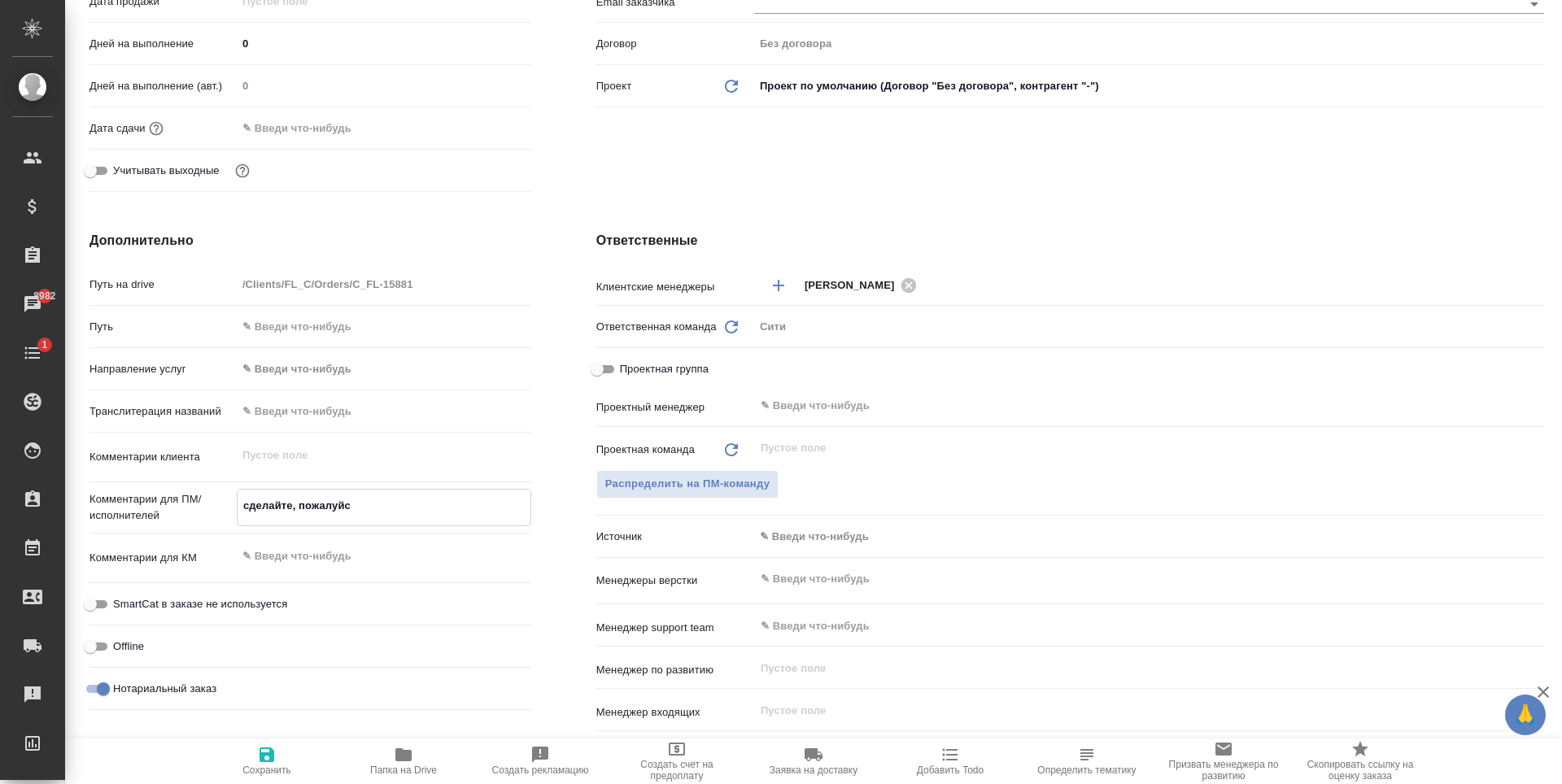
type textarea "сделайте, пожалуйст"
type textarea "x"
type textarea "сделайте, пожалуйста"
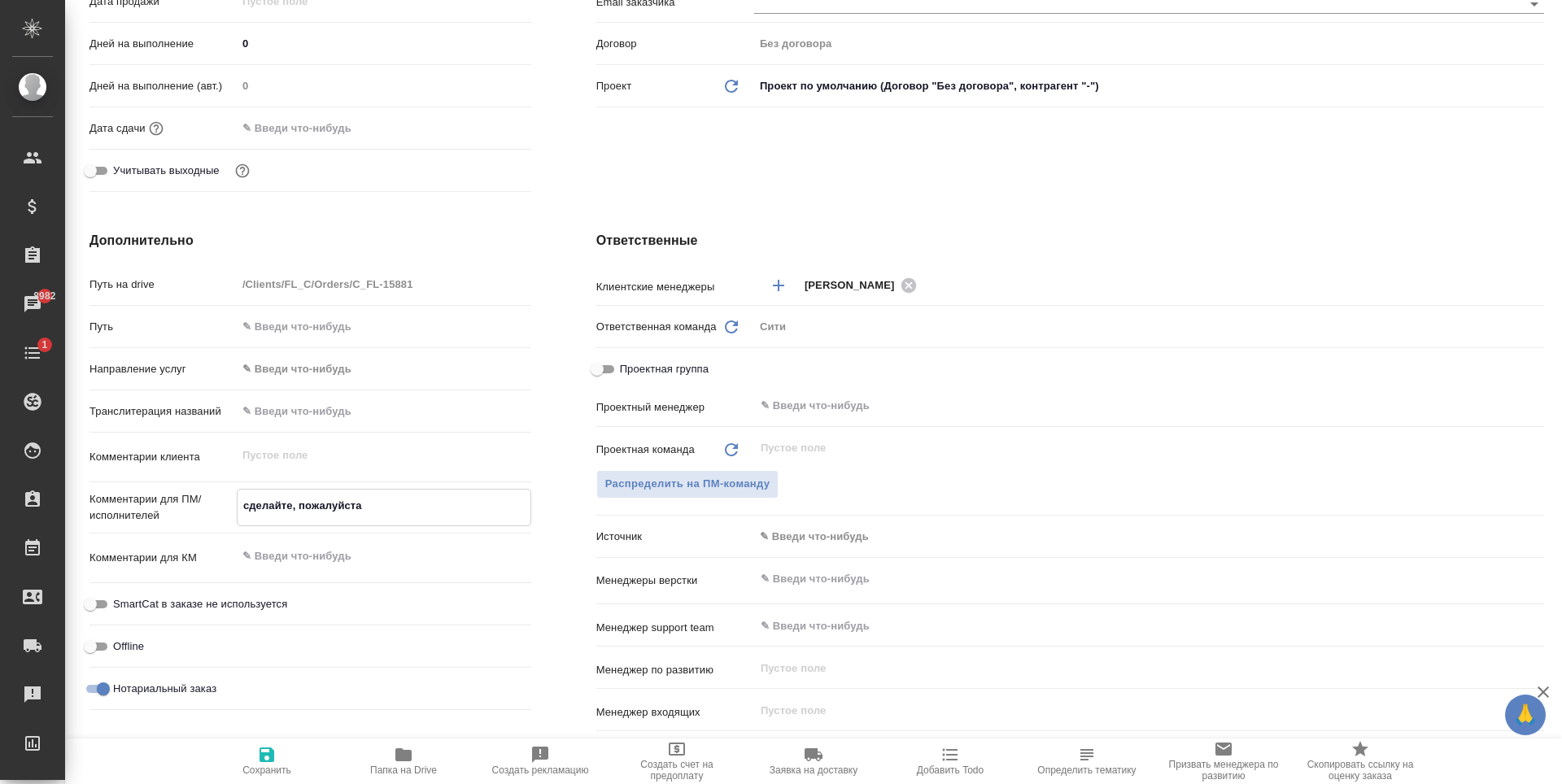
type textarea "x"
type textarea "сделайте, пожалуйста,"
type textarea "x"
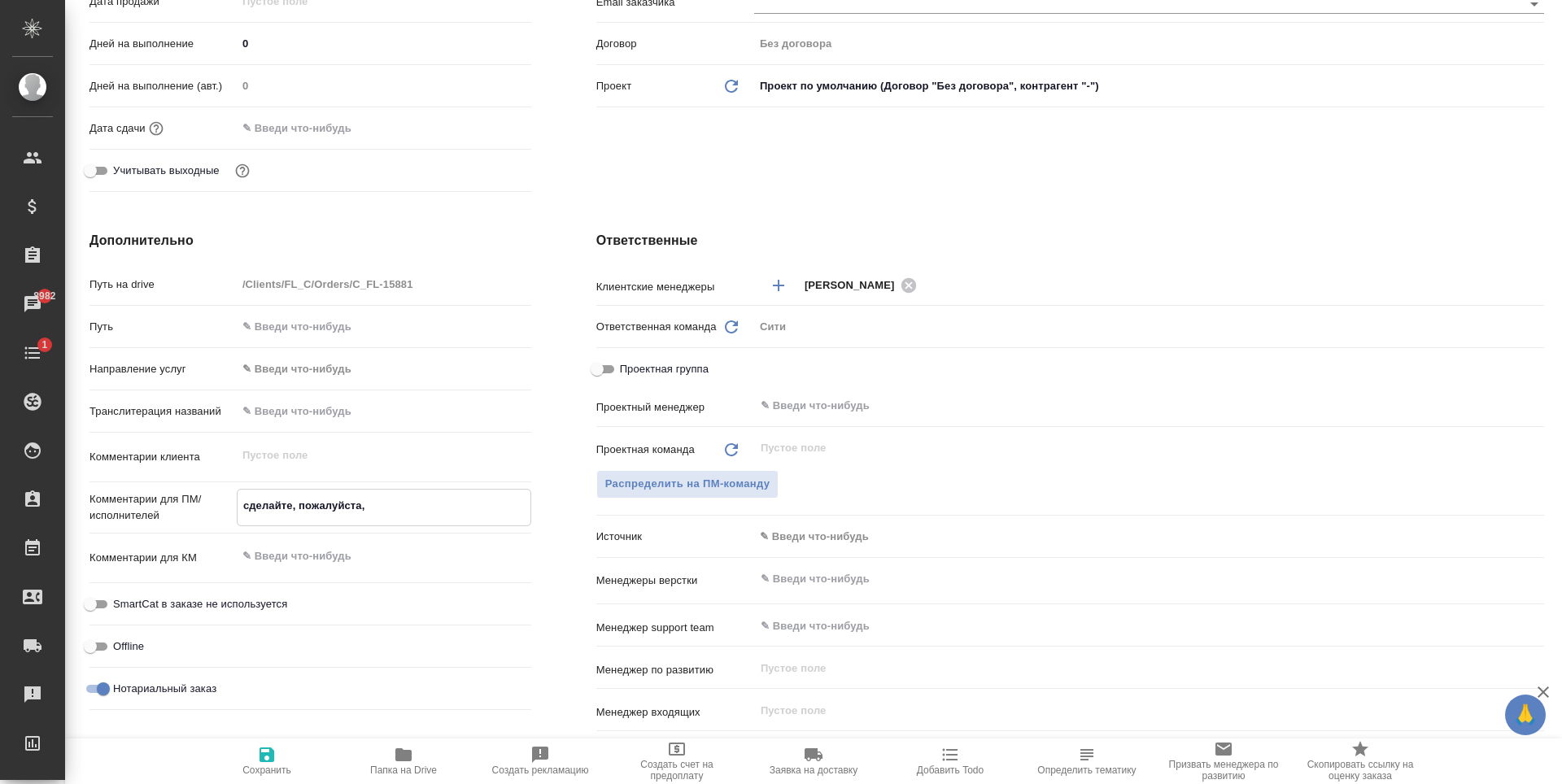
type textarea "x"
type textarea "сделайте, пожалуйста,"
type textarea "x"
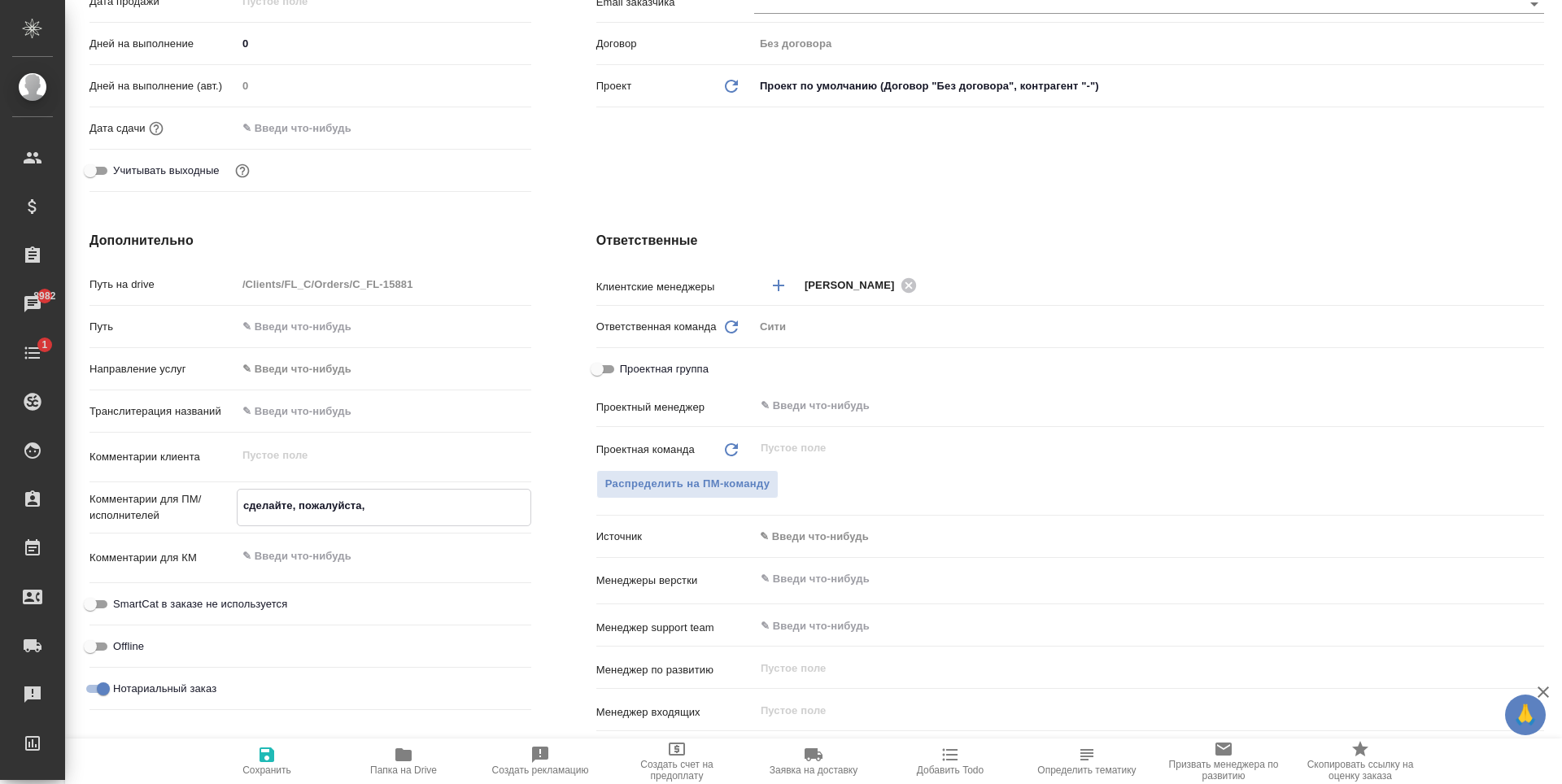
type textarea "x"
type textarea "сделайте, пожалуйста, т"
type textarea "x"
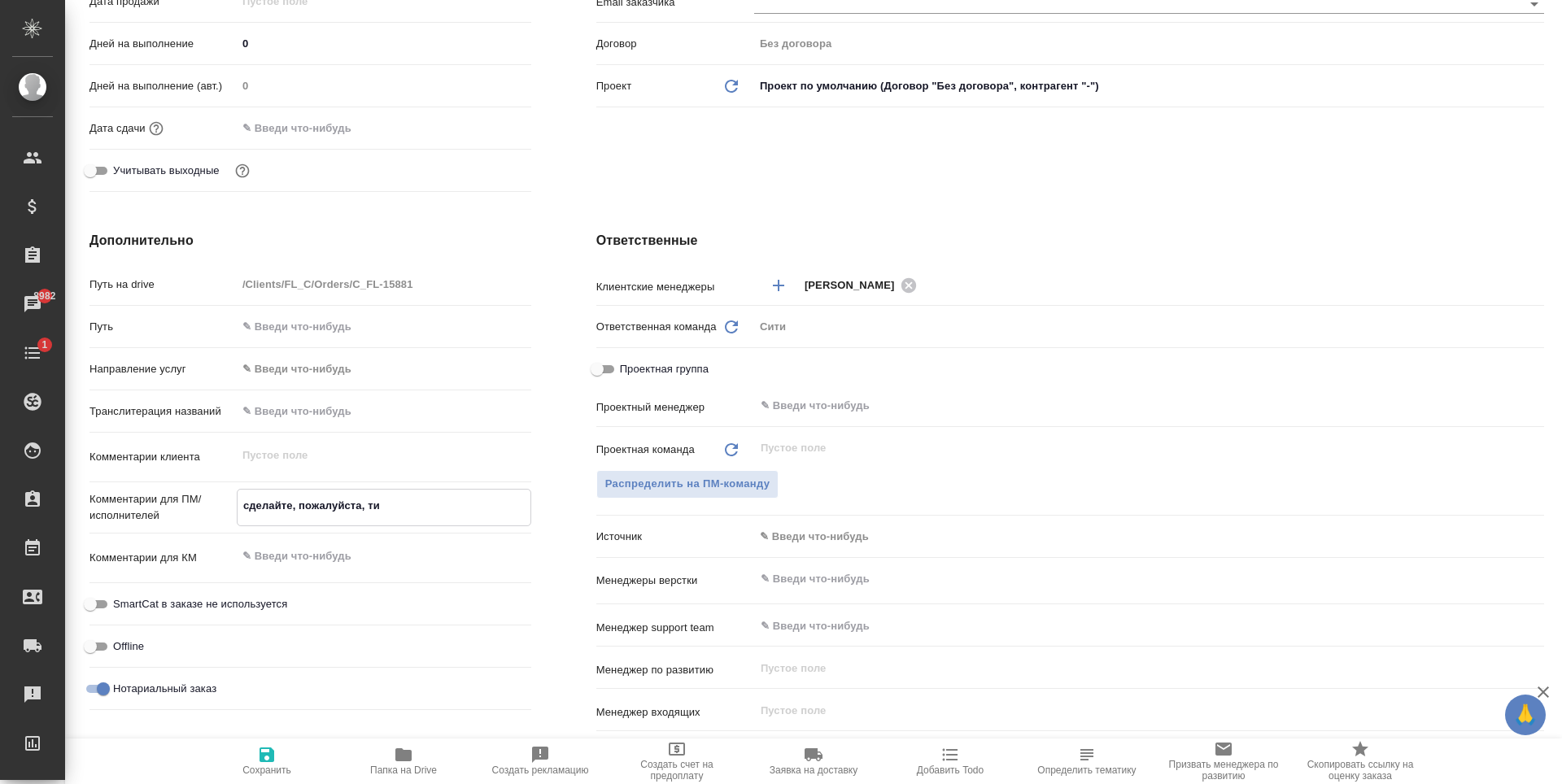
type textarea "сделайте, пожалуйста, тик"
type textarea "x"
type textarea "сделайте, пожалуйста, тике"
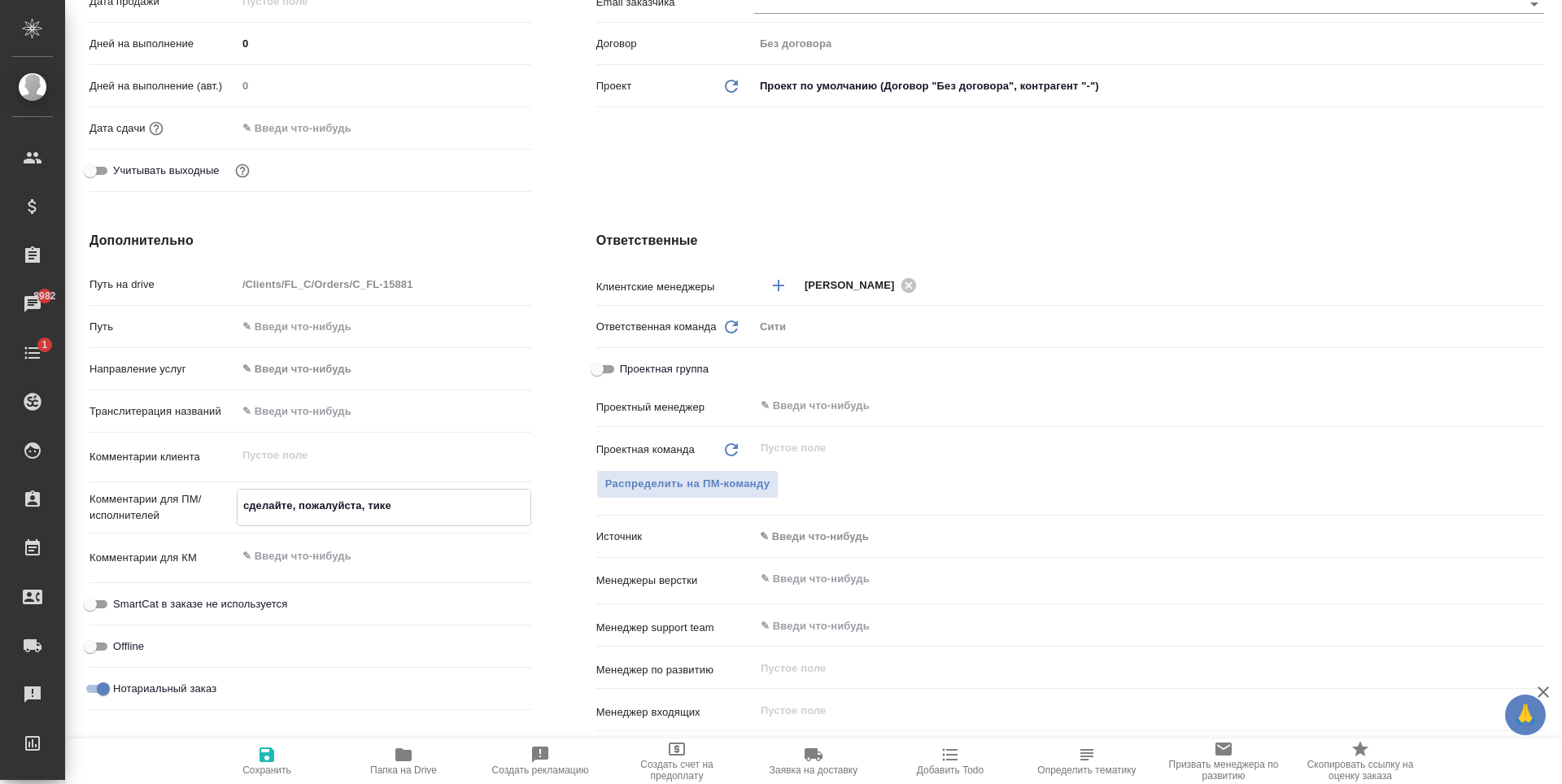
type textarea "x"
type textarea "сделайте, пожалуйста, тикет"
type textarea "x"
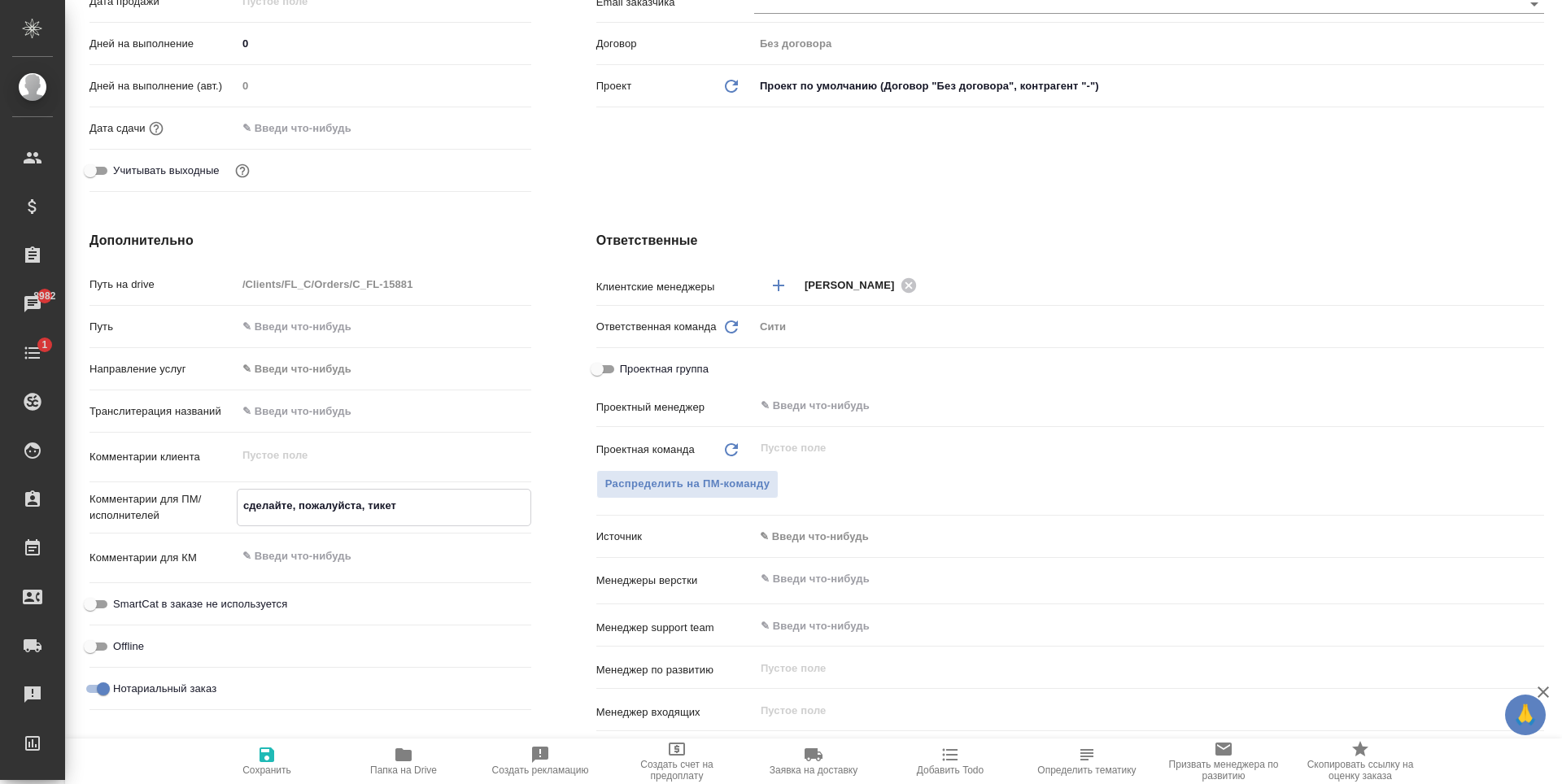
type textarea "x"
type textarea "сделайте, пожалуйста, тикет"
type textarea "x"
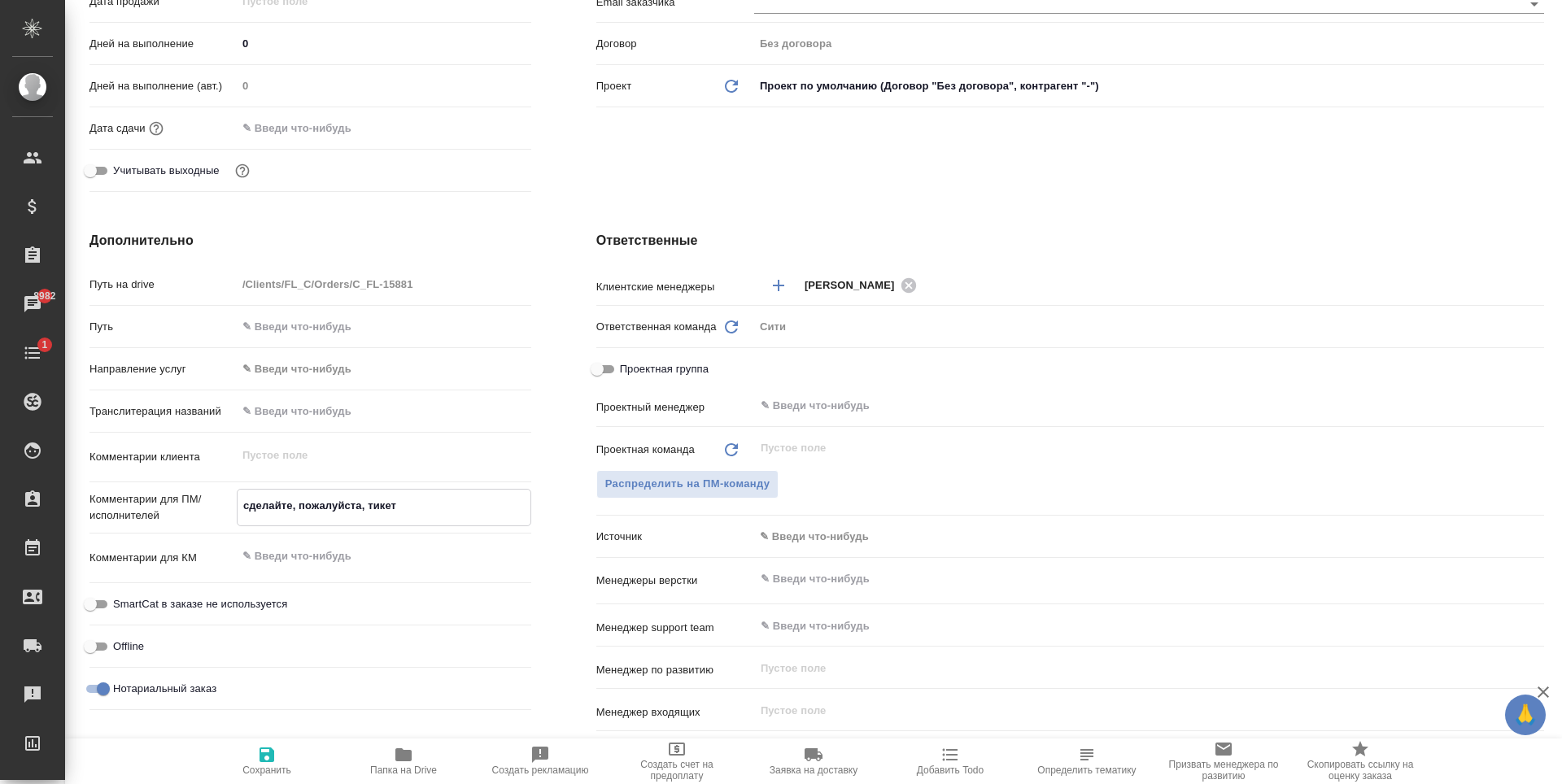
type textarea "x"
type textarea "сделайте, пожалуйста, тикет н"
type textarea "x"
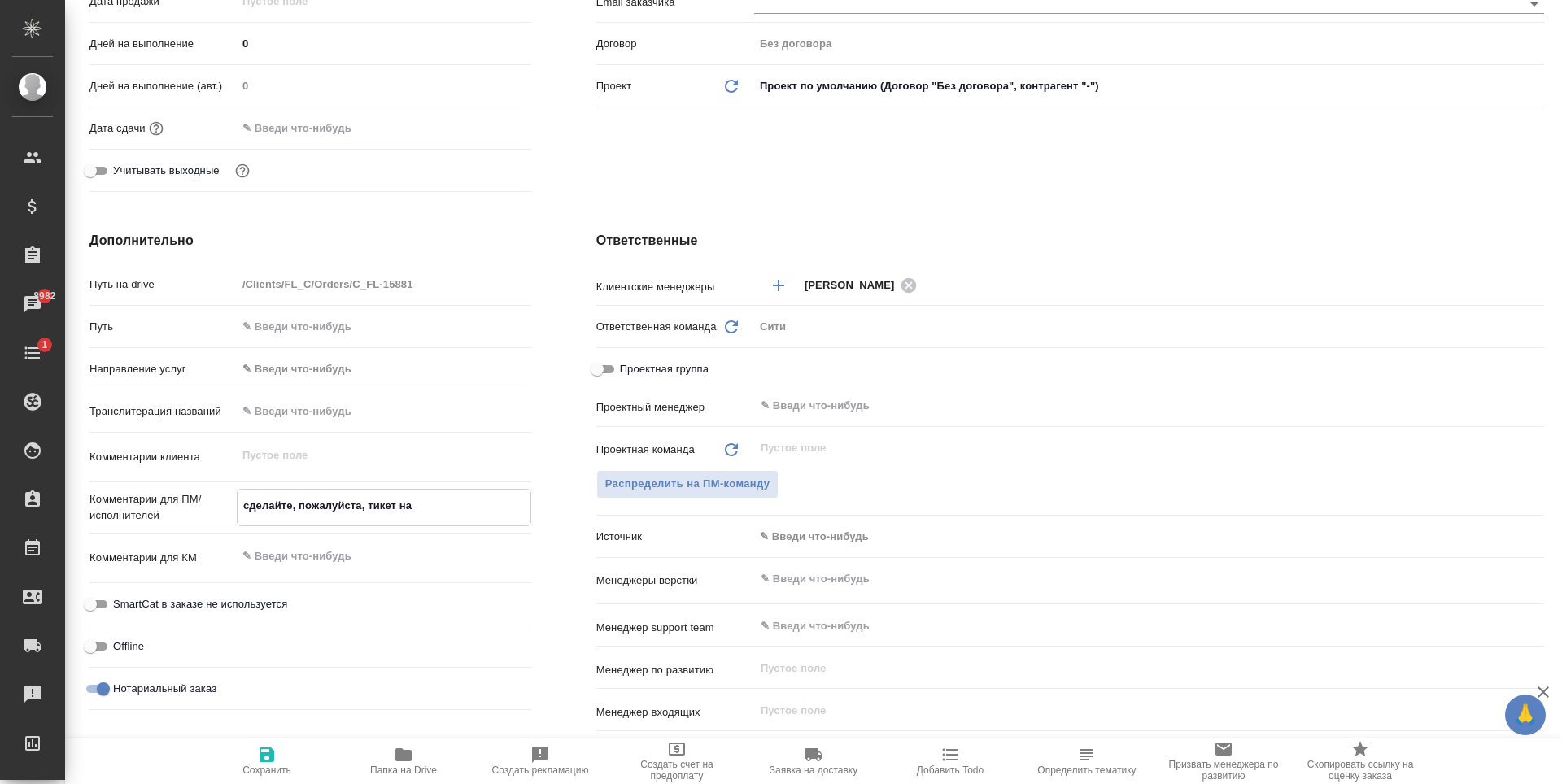
type textarea "сделайте, пожалуйста, тикет на"
type textarea "x"
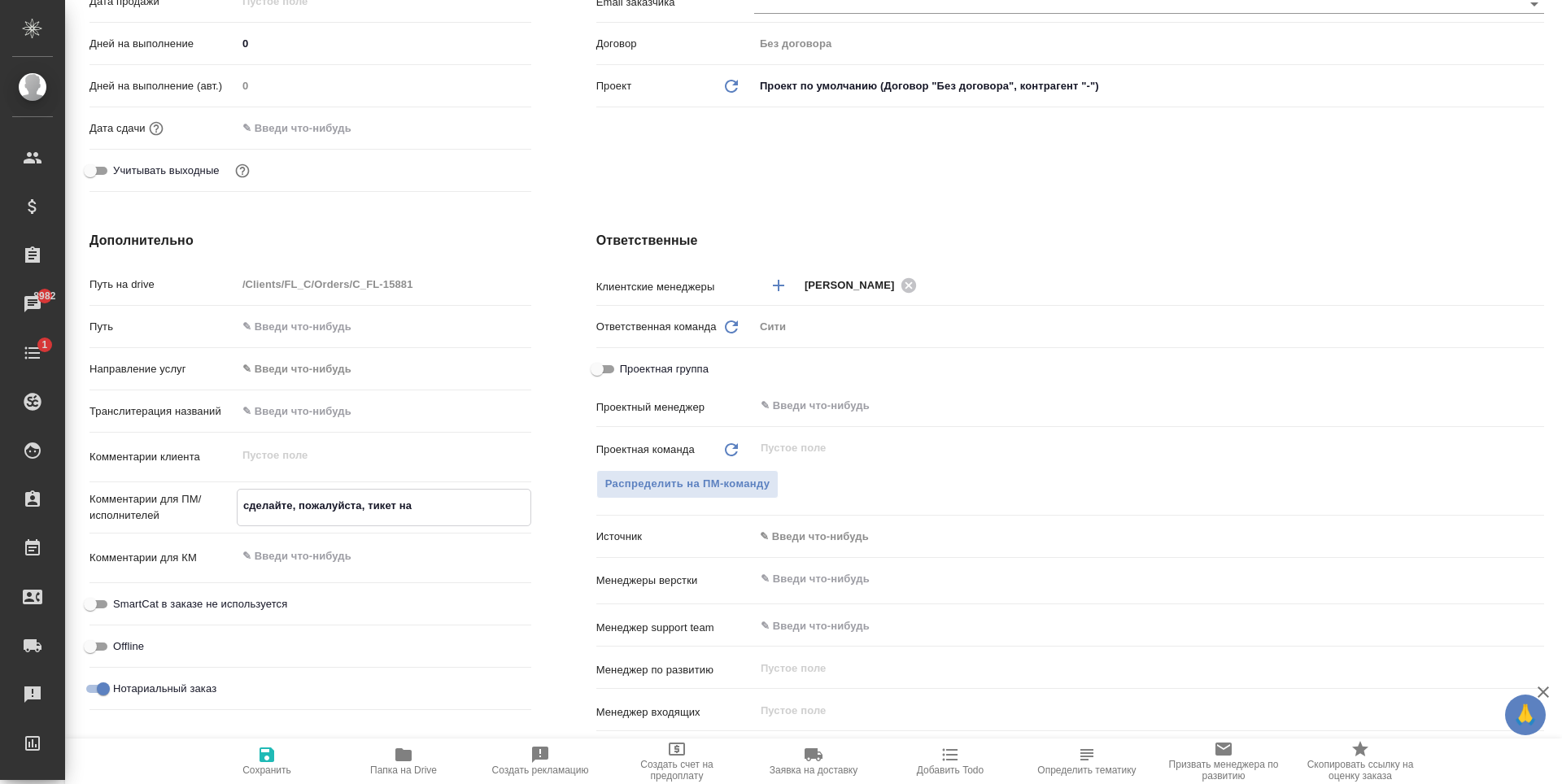
type textarea "сделайте, пожалуйста, тикет на с"
type textarea "x"
type textarea "сделайте, пожалуйста, тикет на св"
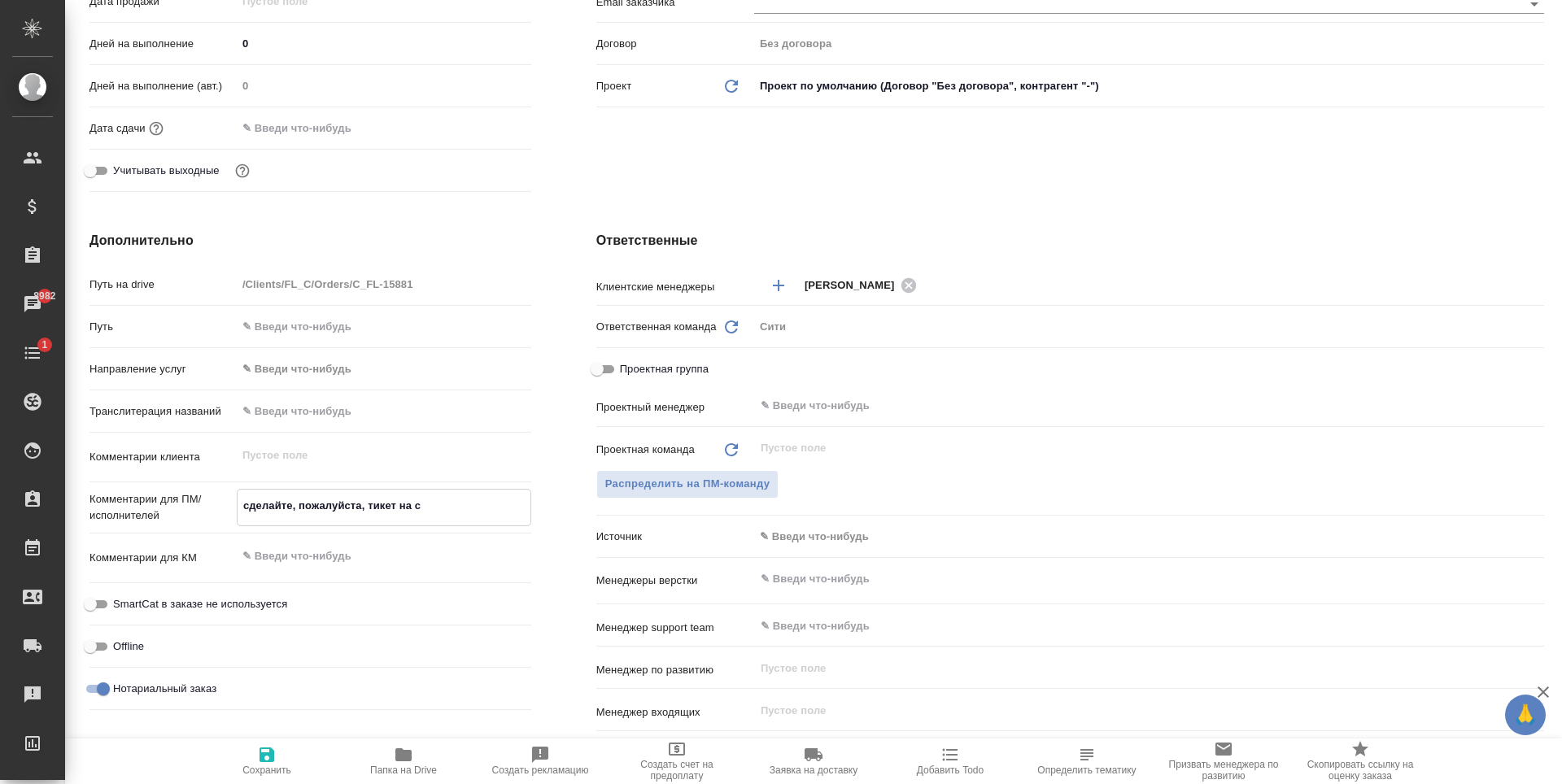
type textarea "x"
type textarea "сделайте, пожалуйста, тикет на сви"
type textarea "x"
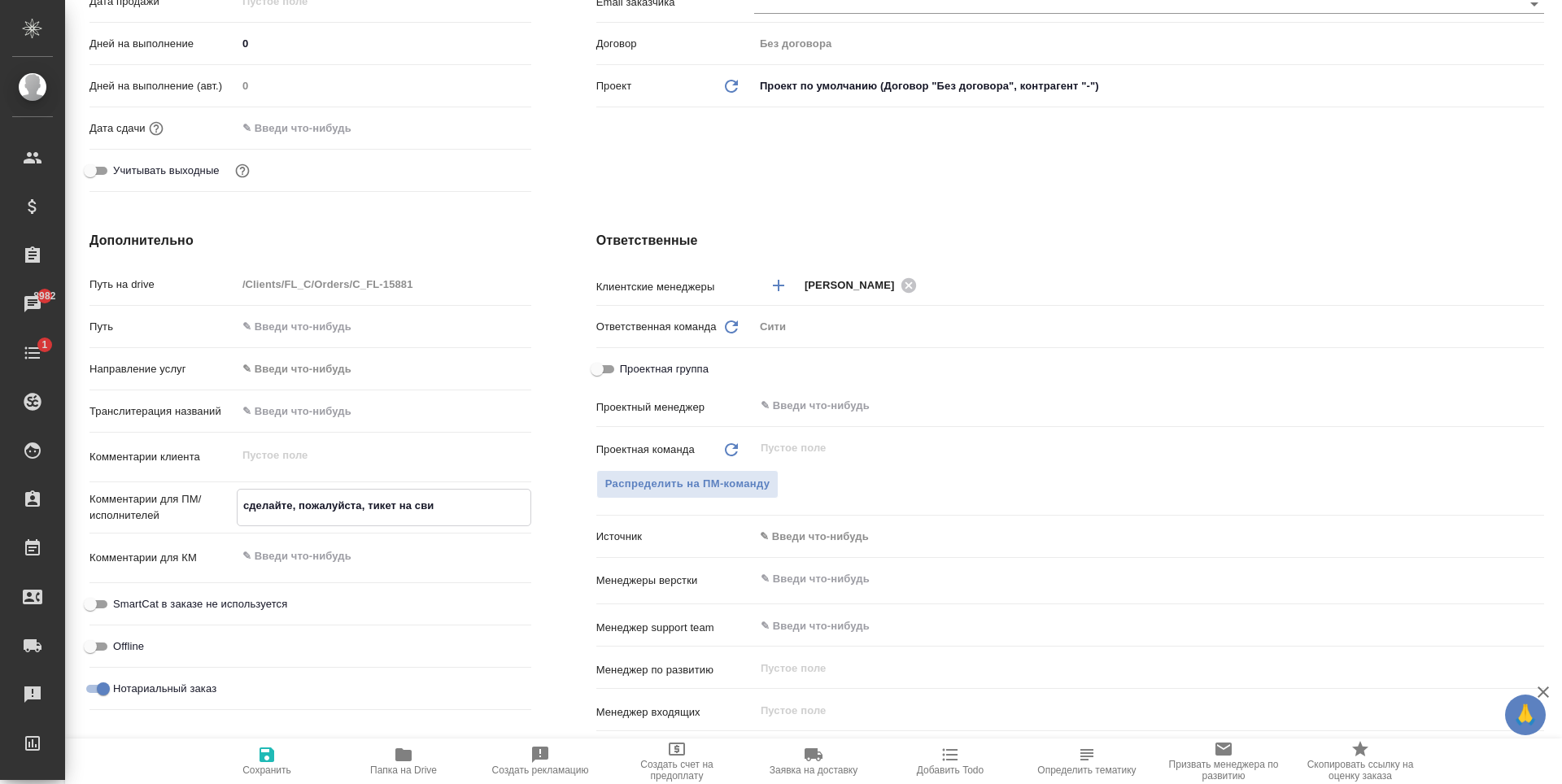
type textarea "x"
type textarea "сделайте, пожалуйста, тикет на св"
type textarea "x"
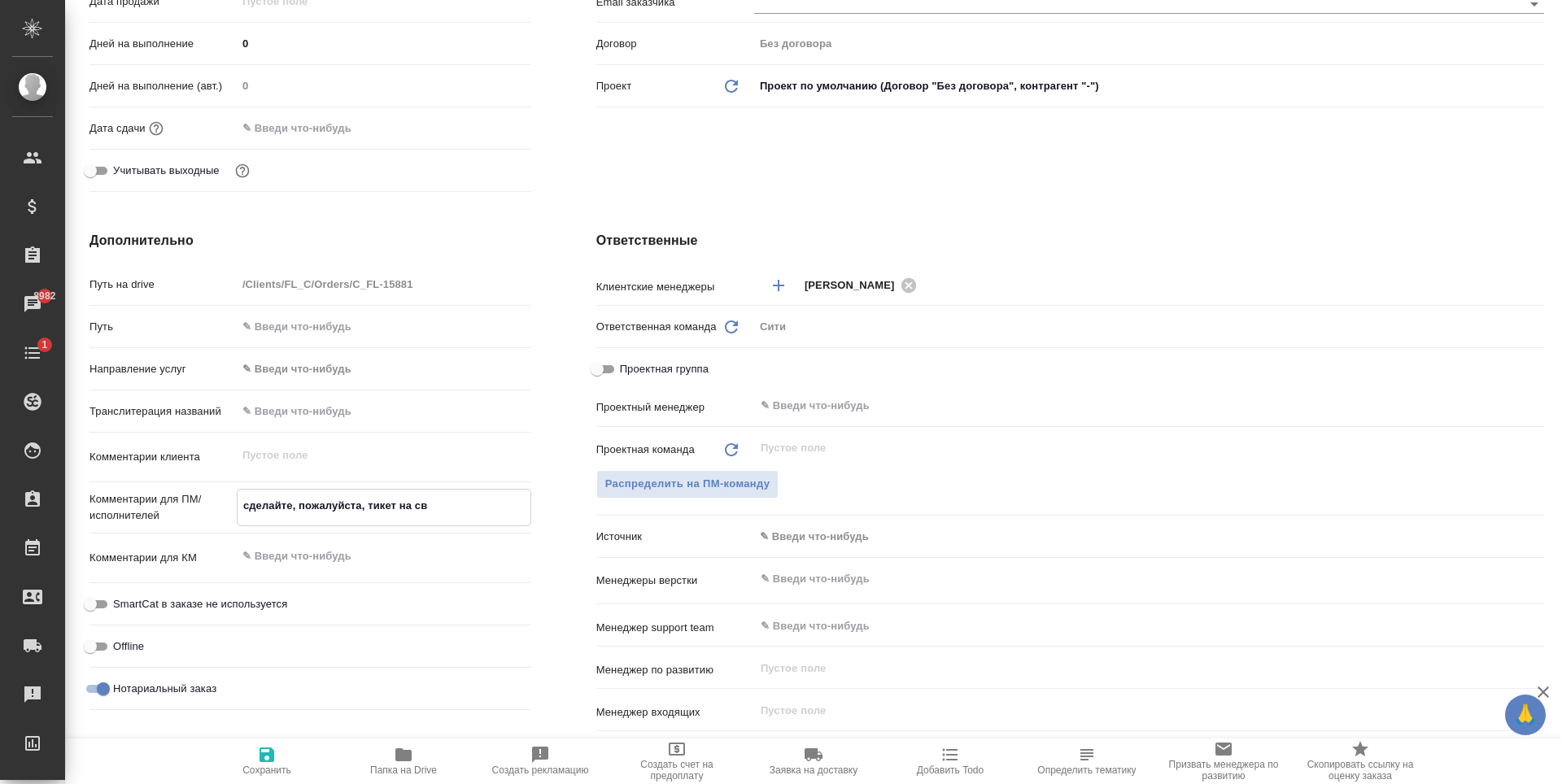
type textarea "сделайте, пожалуйста, тикет на св-"
type textarea "x"
type textarea "сделайте, пожалуйста, тикет на св-в"
type textarea "x"
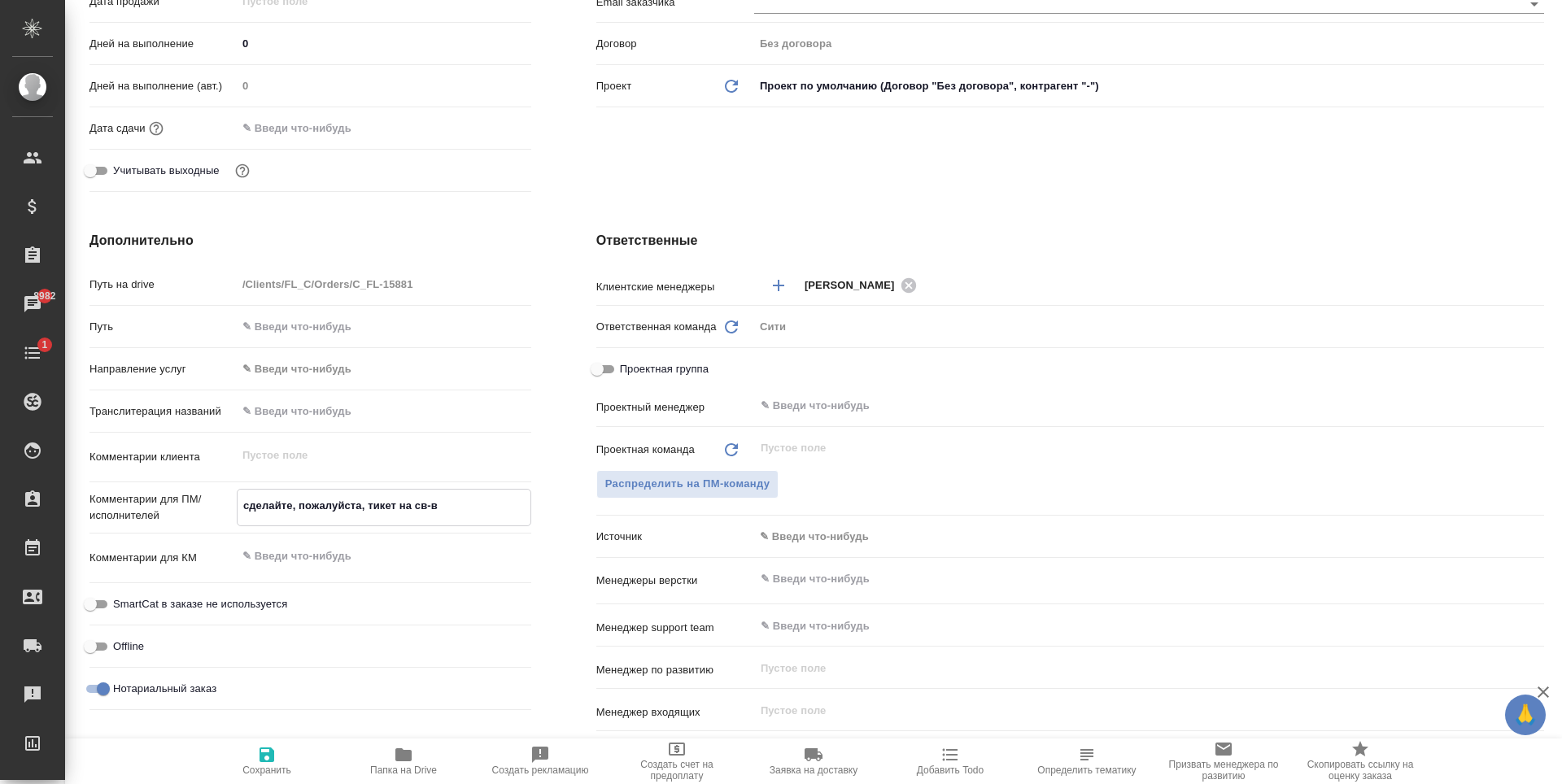
type textarea "x"
type textarea "сделайте, пожалуйста, тикет на св-"
type textarea "x"
type textarea "сделайте, пожалуйста, тикет на св-в"
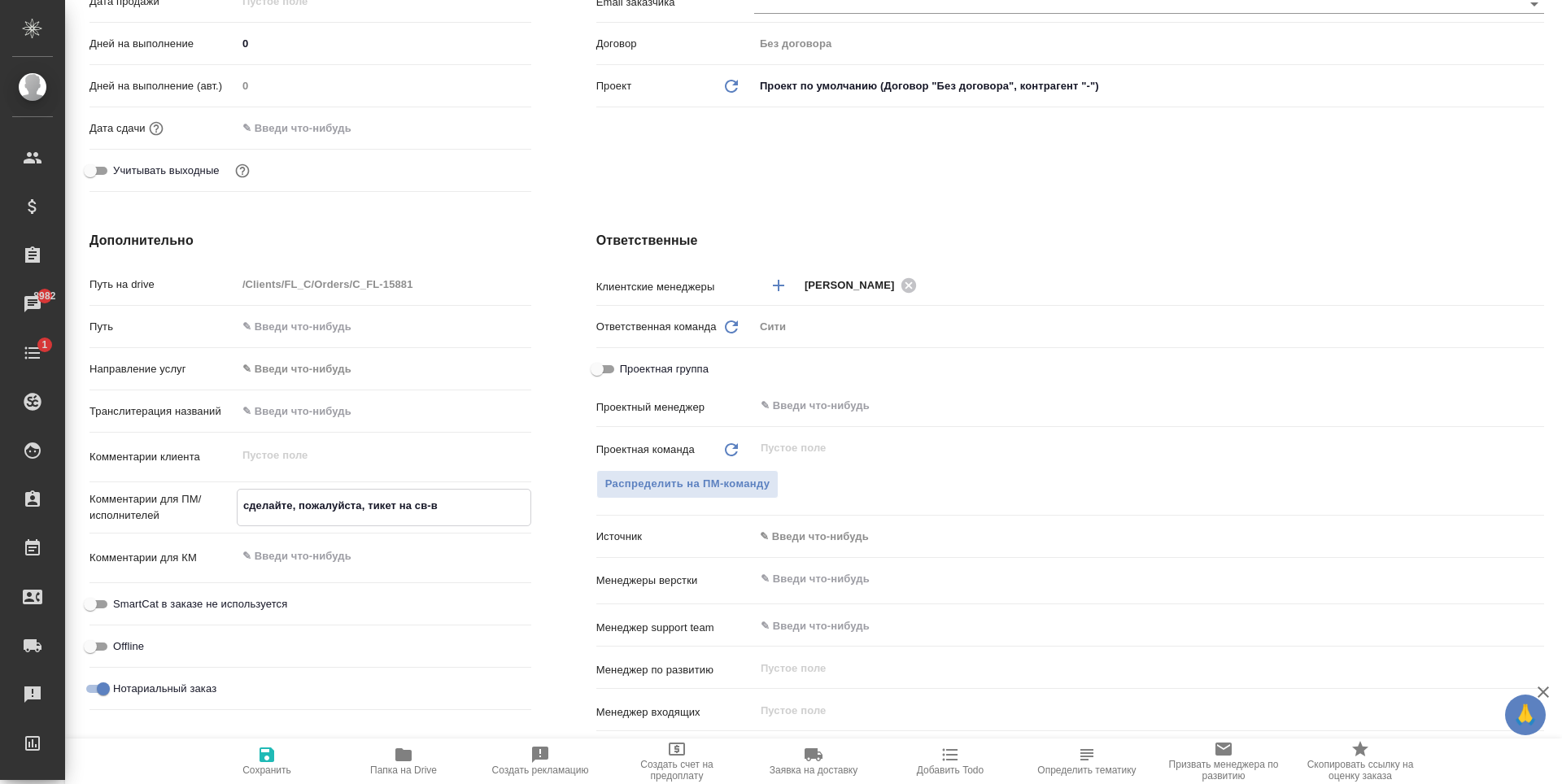
type textarea "x"
type textarea "сделайте, пожалуйста, тикет на св-во"
type textarea "x"
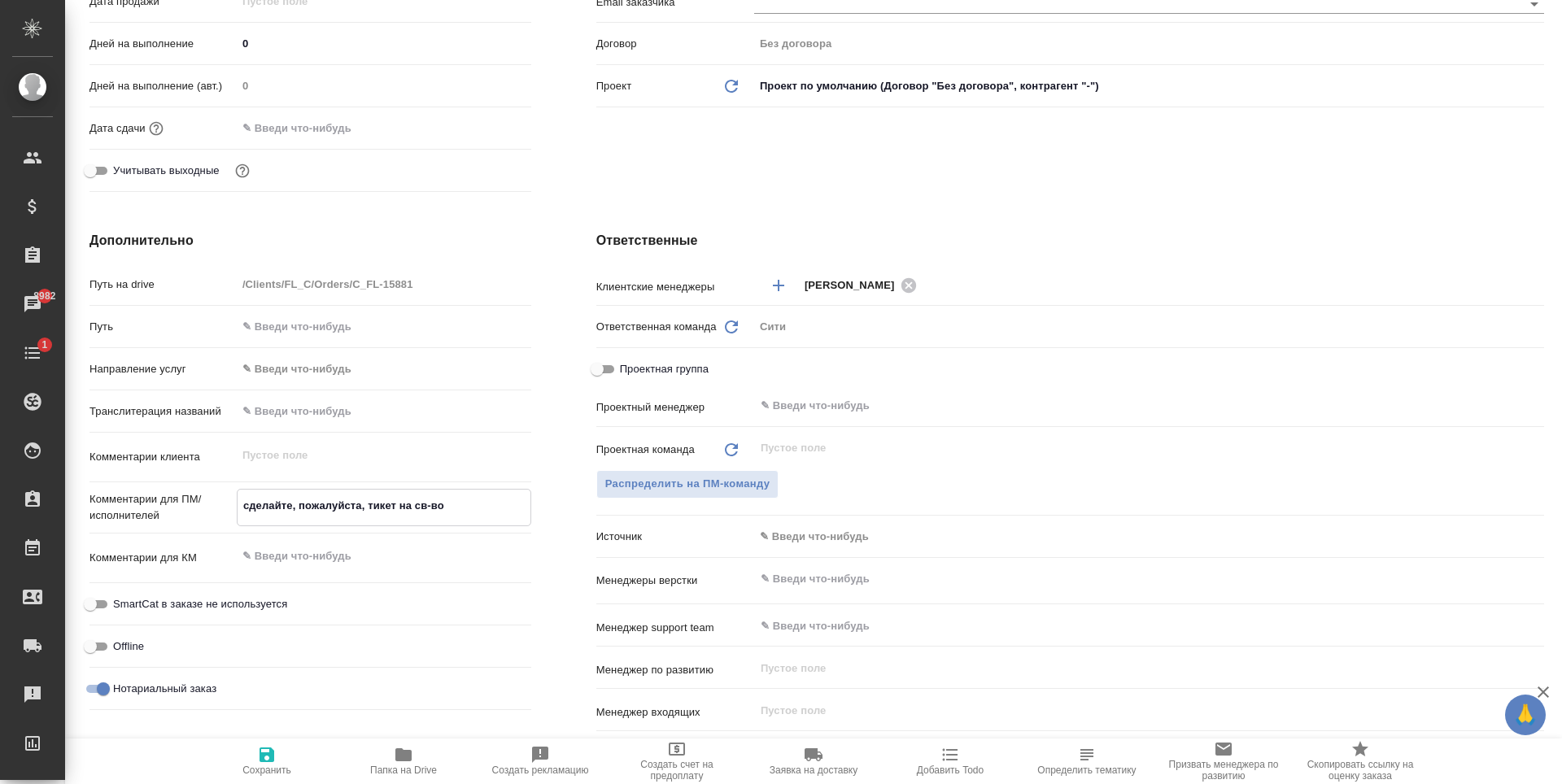
type textarea "x"
type textarea "сделайте, пожалуйста, тикет на св-во"
type textarea "x"
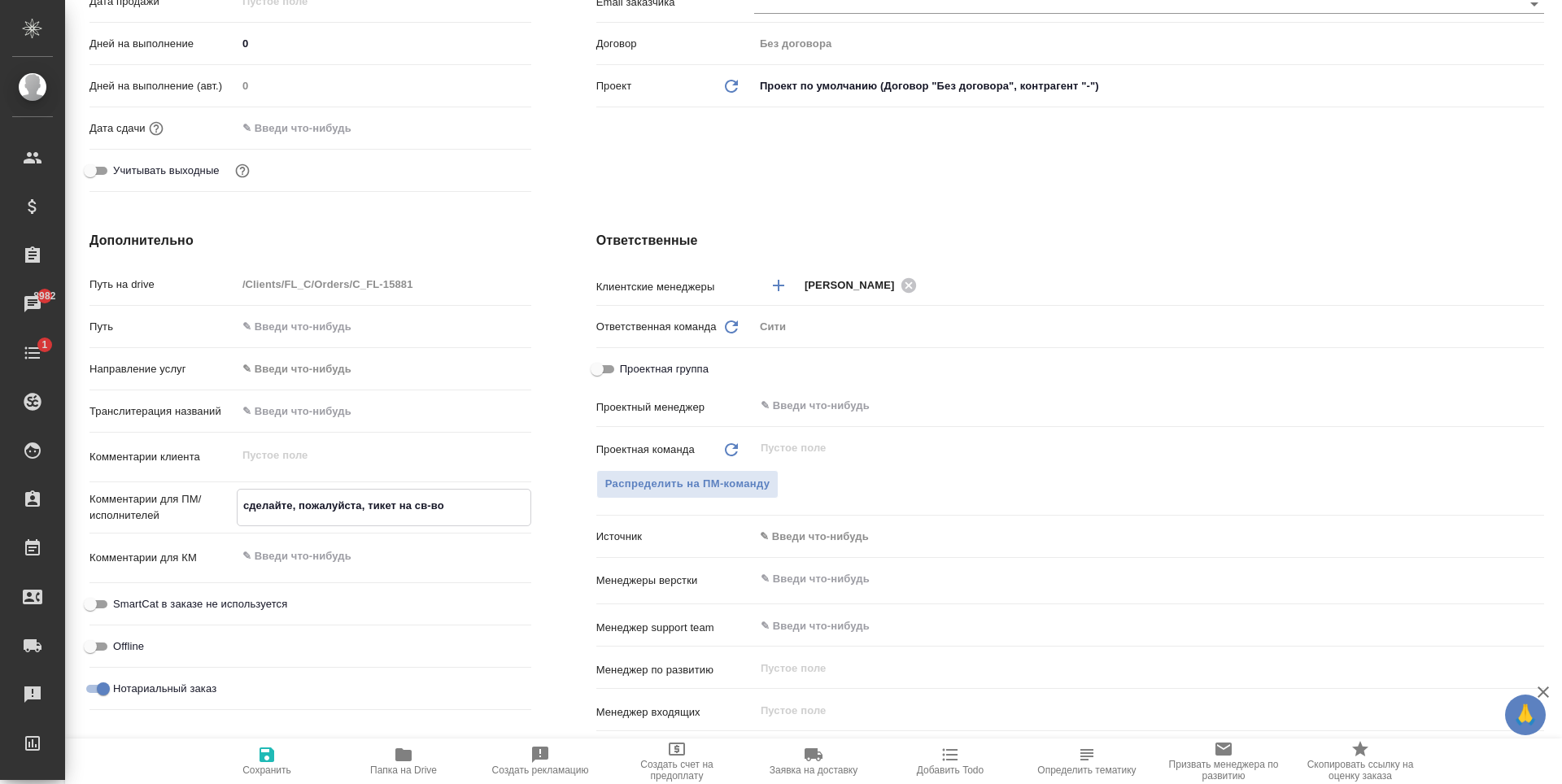
type textarea "x"
type textarea "сделайте, пожалуйста, тикет на св-во о"
type textarea "x"
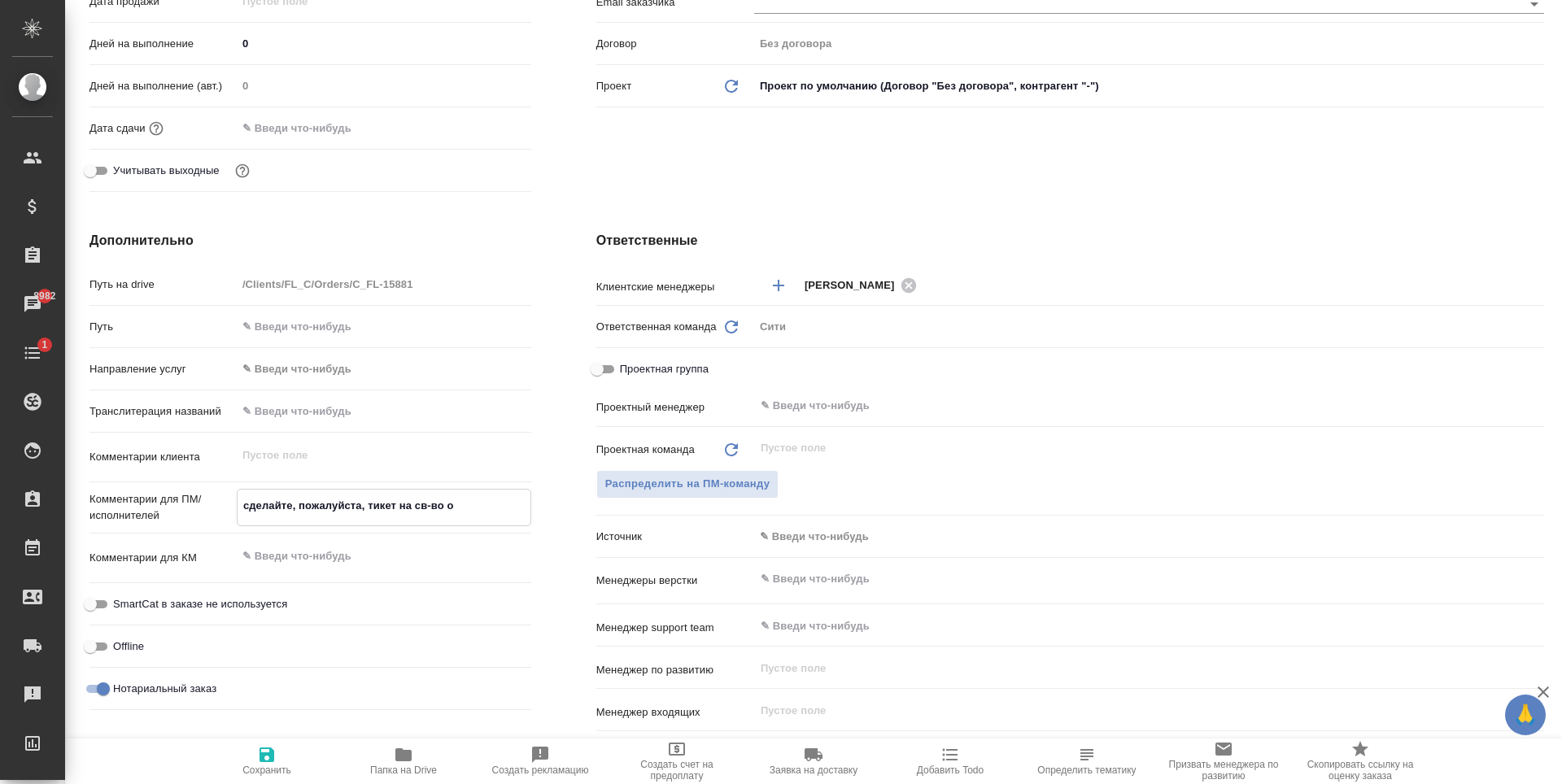
type textarea "сделайте, пожалуйста, тикет на св-во о"
type textarea "x"
type textarea "сделайте, пожалуйста, тикет на св-во о со"
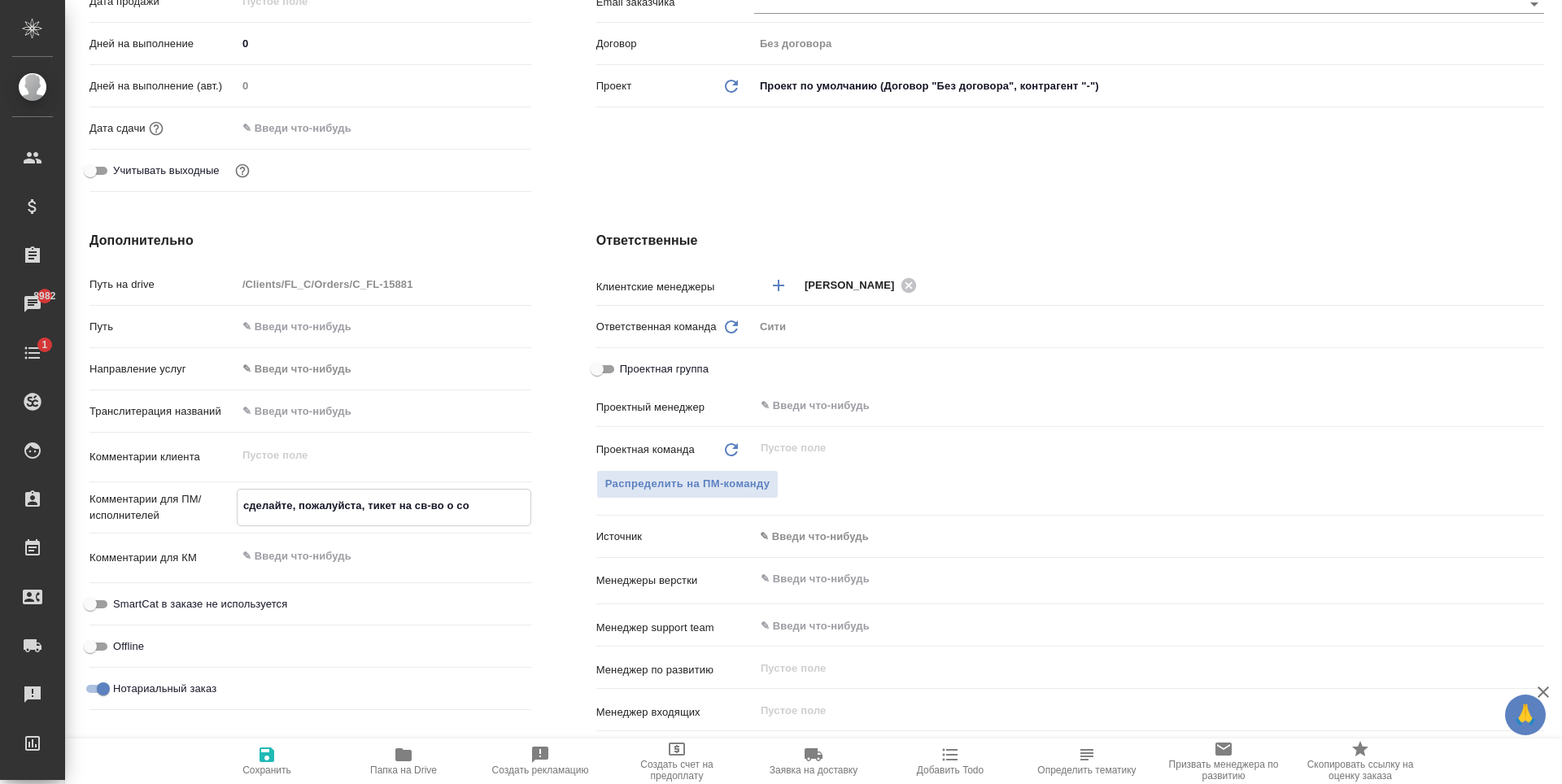
type textarea "x"
type textarea "сделайте, пожалуйста, тикет на св-во о соб"
type textarea "x"
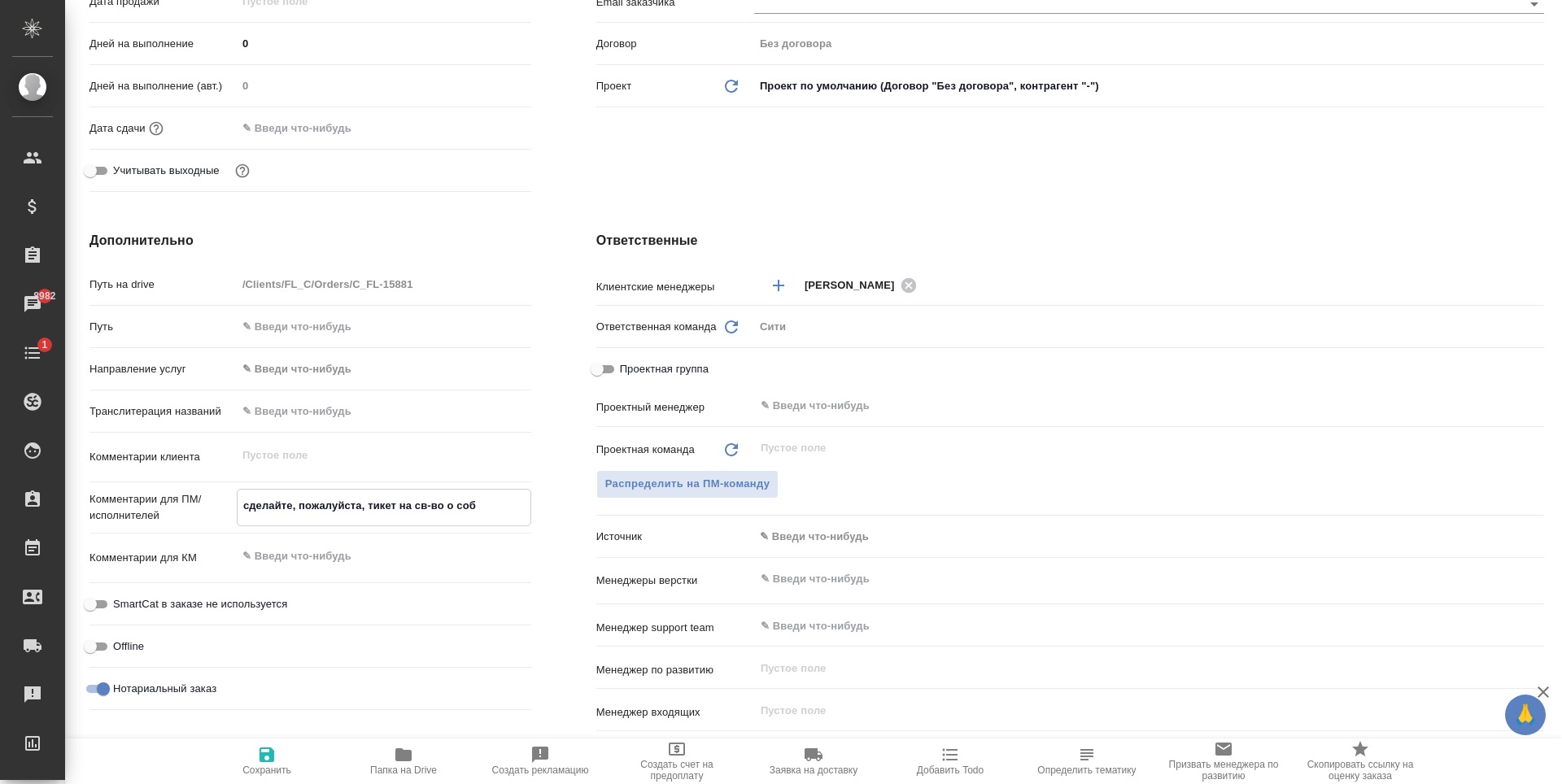
type textarea "x"
type textarea "сделайте, пожалуйста, тикет на св-во о собс"
type textarea "x"
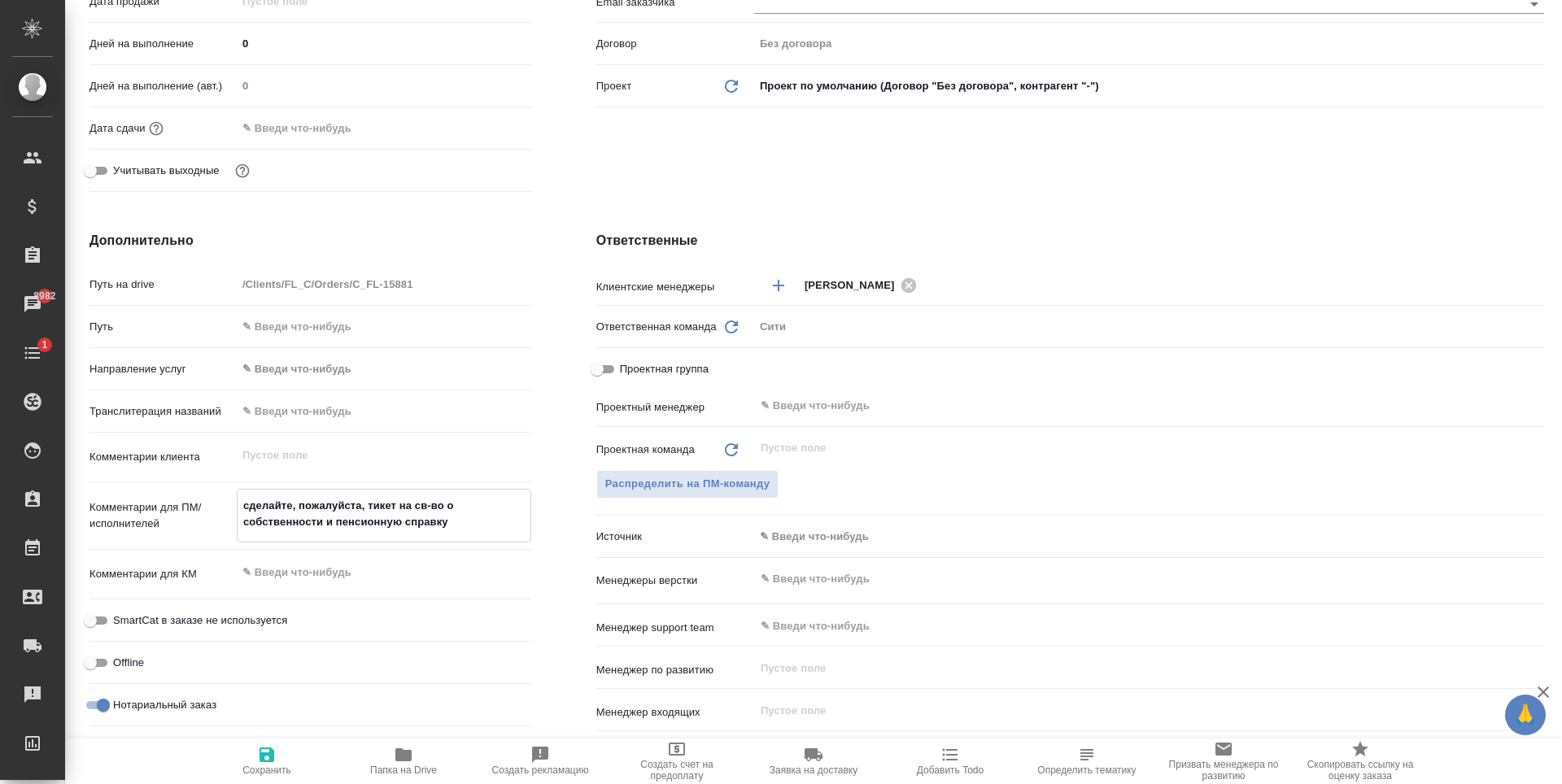
click at [417, 522] on textarea "сделайте, пожалуйста, тикет на св-во о собственности и пенсионную справку" at bounding box center [383, 514] width 293 height 44
click at [502, 517] on textarea "сделайте, пожалуйста, тикет на св-во о собственности и пенсионную справку" at bounding box center [383, 514] width 293 height 44
click at [266, 767] on span "Сохранить" at bounding box center [267, 770] width 49 height 11
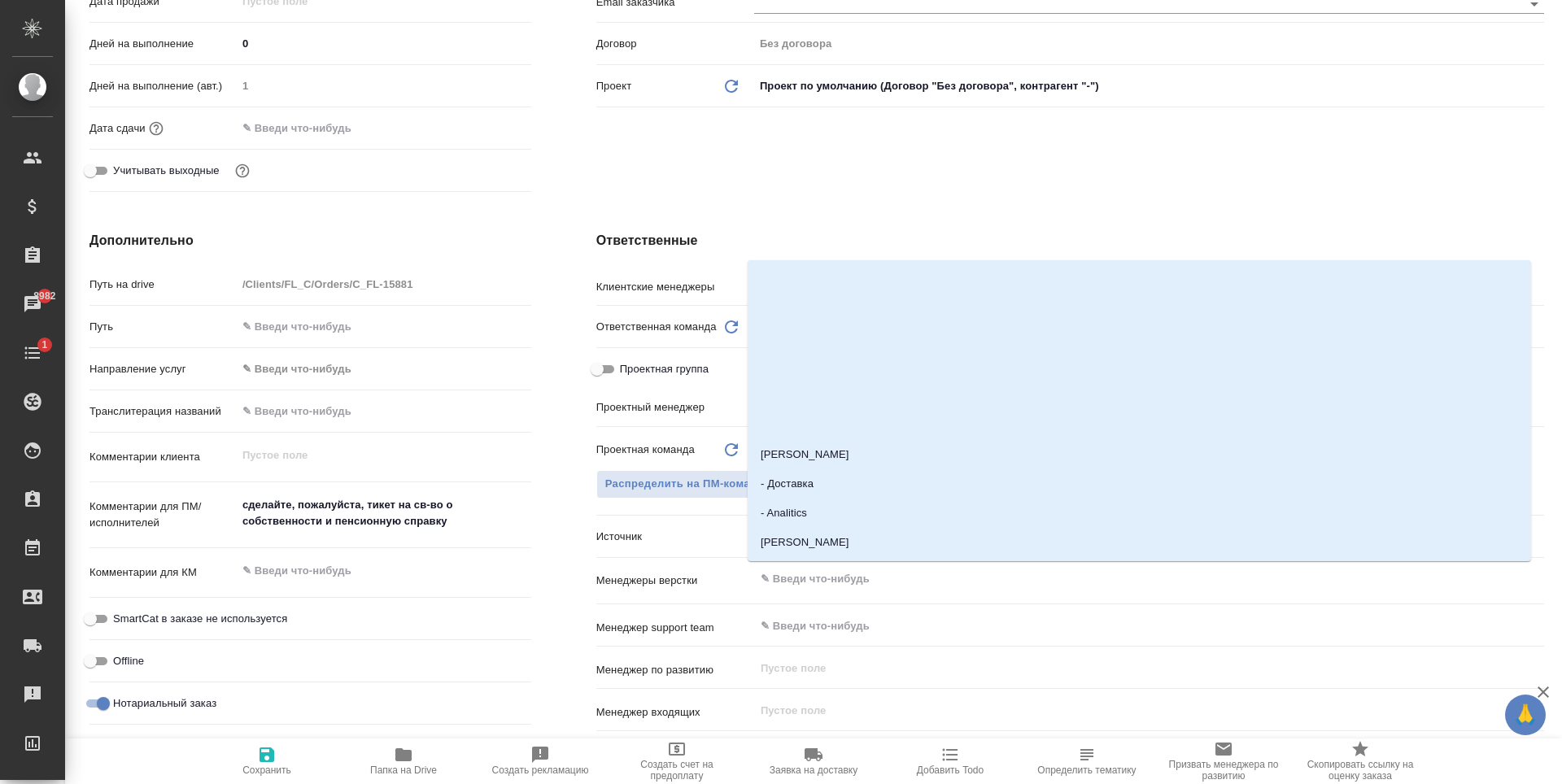
click at [870, 571] on input "text" at bounding box center [1122, 579] width 725 height 20
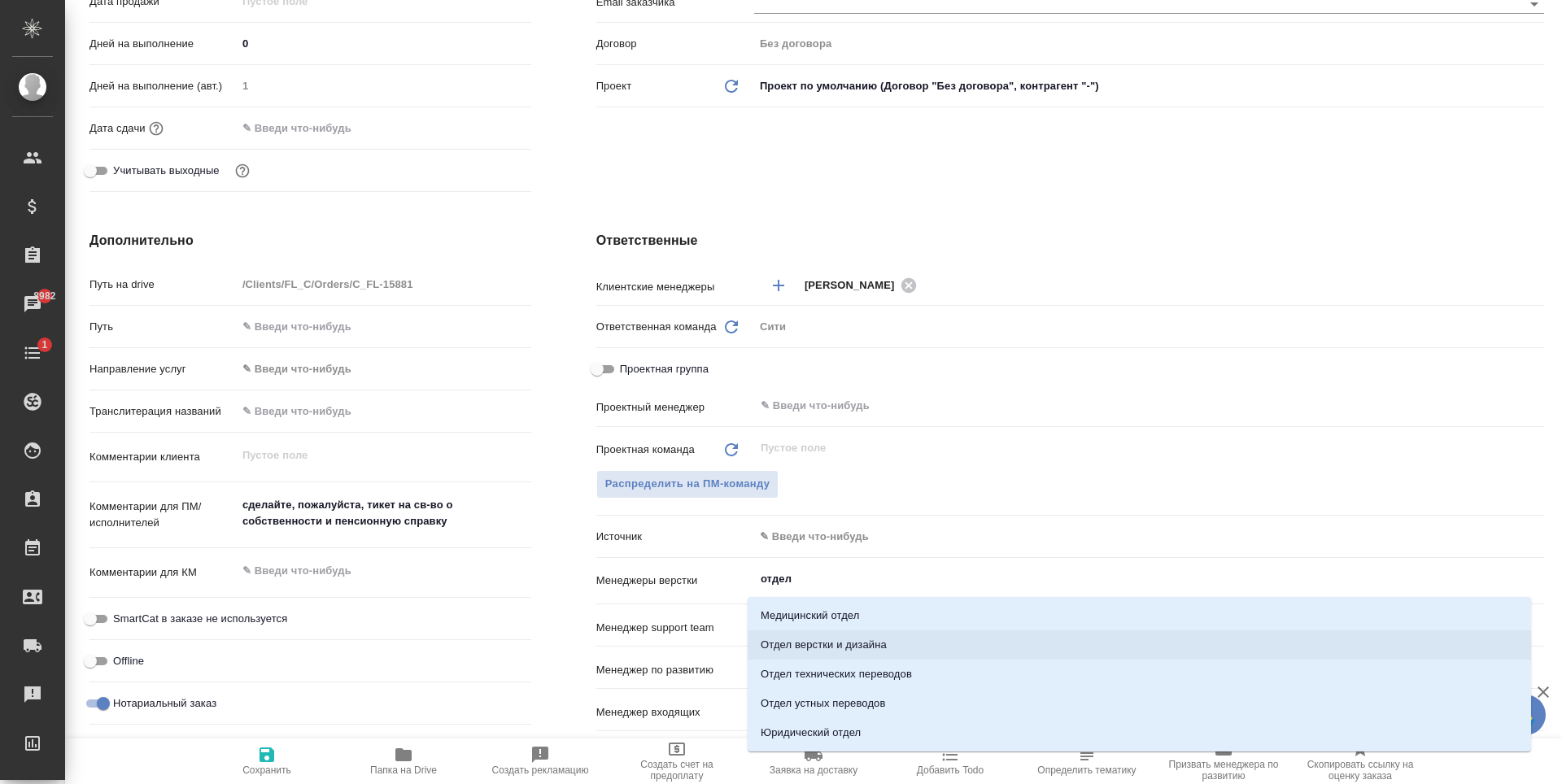
click at [900, 645] on li "Отдел верстки и дизайна" at bounding box center [1139, 645] width 783 height 29
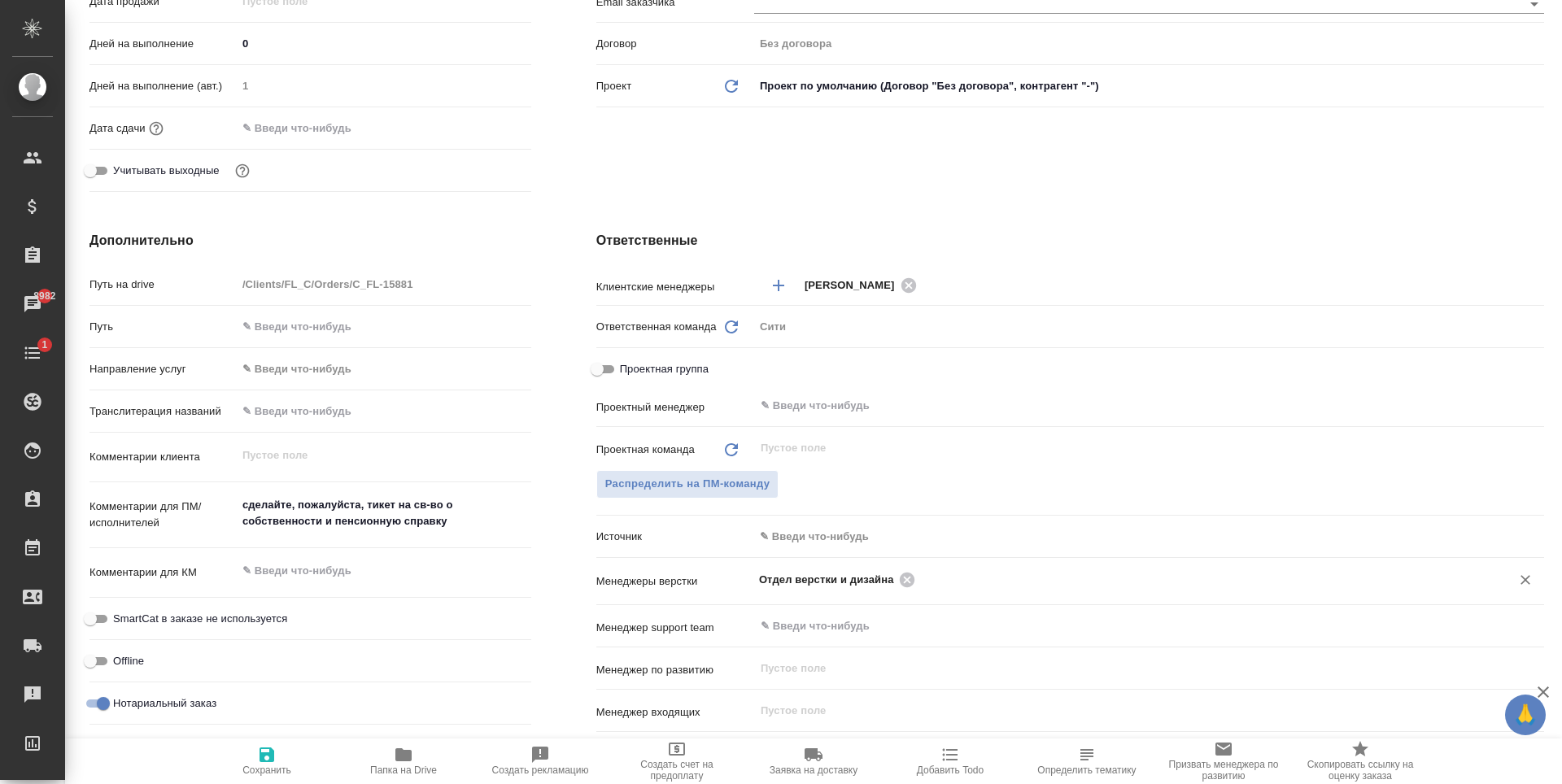
click at [272, 752] on icon "button" at bounding box center [267, 755] width 15 height 15
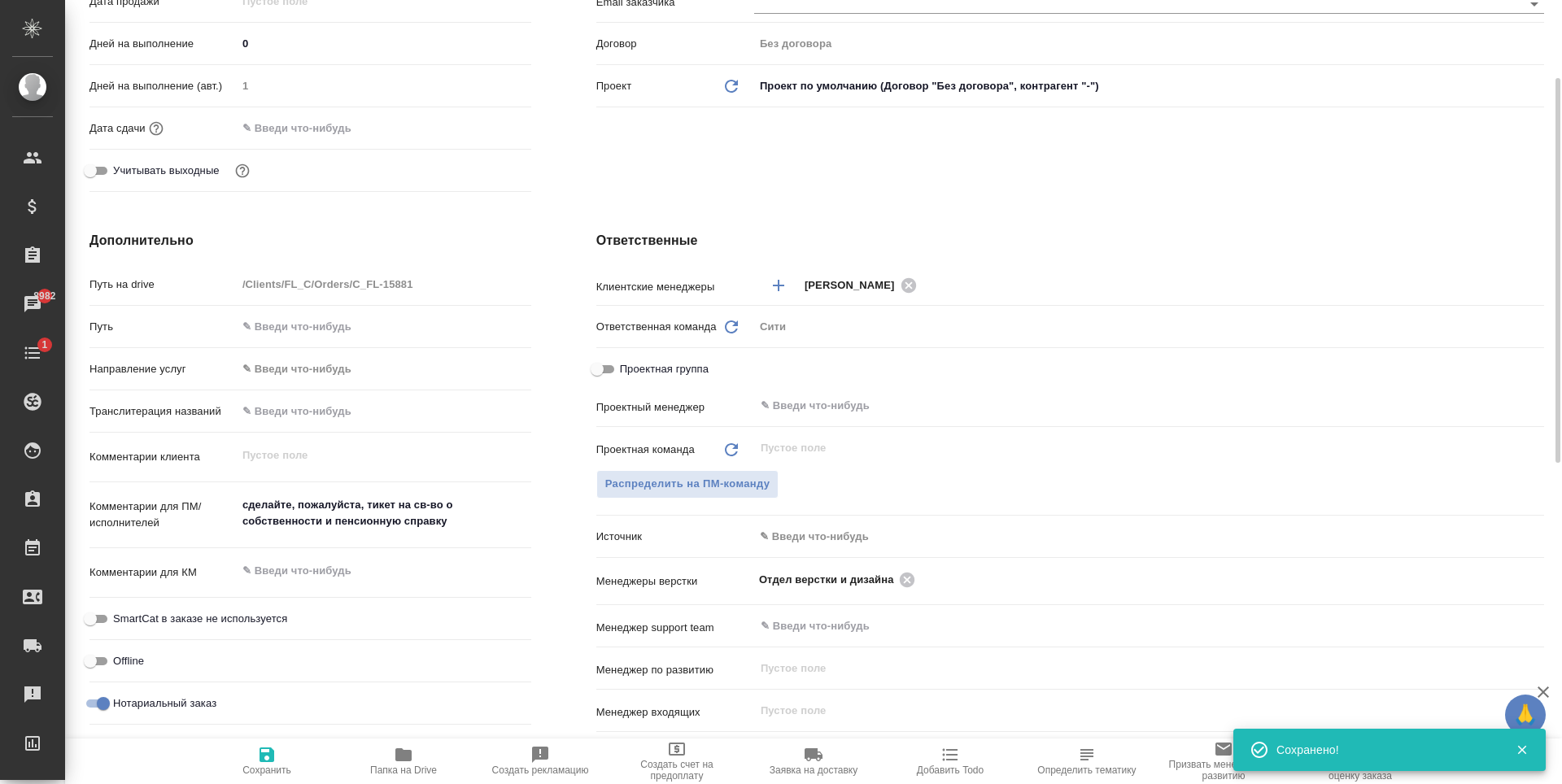
scroll to position [0, 0]
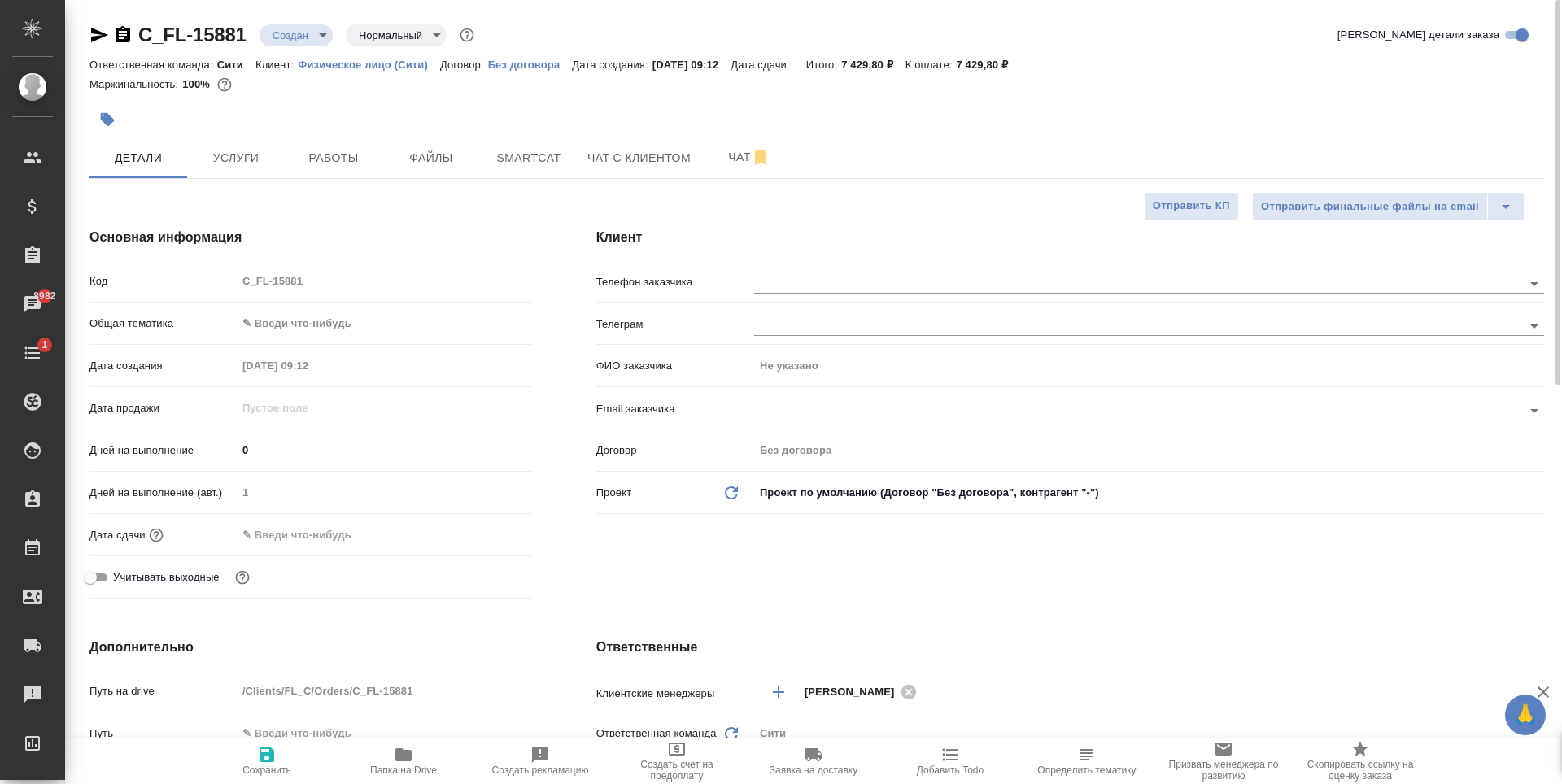
click at [319, 544] on input "text" at bounding box center [307, 534] width 142 height 23
click at [474, 533] on icon "button" at bounding box center [484, 534] width 20 height 20
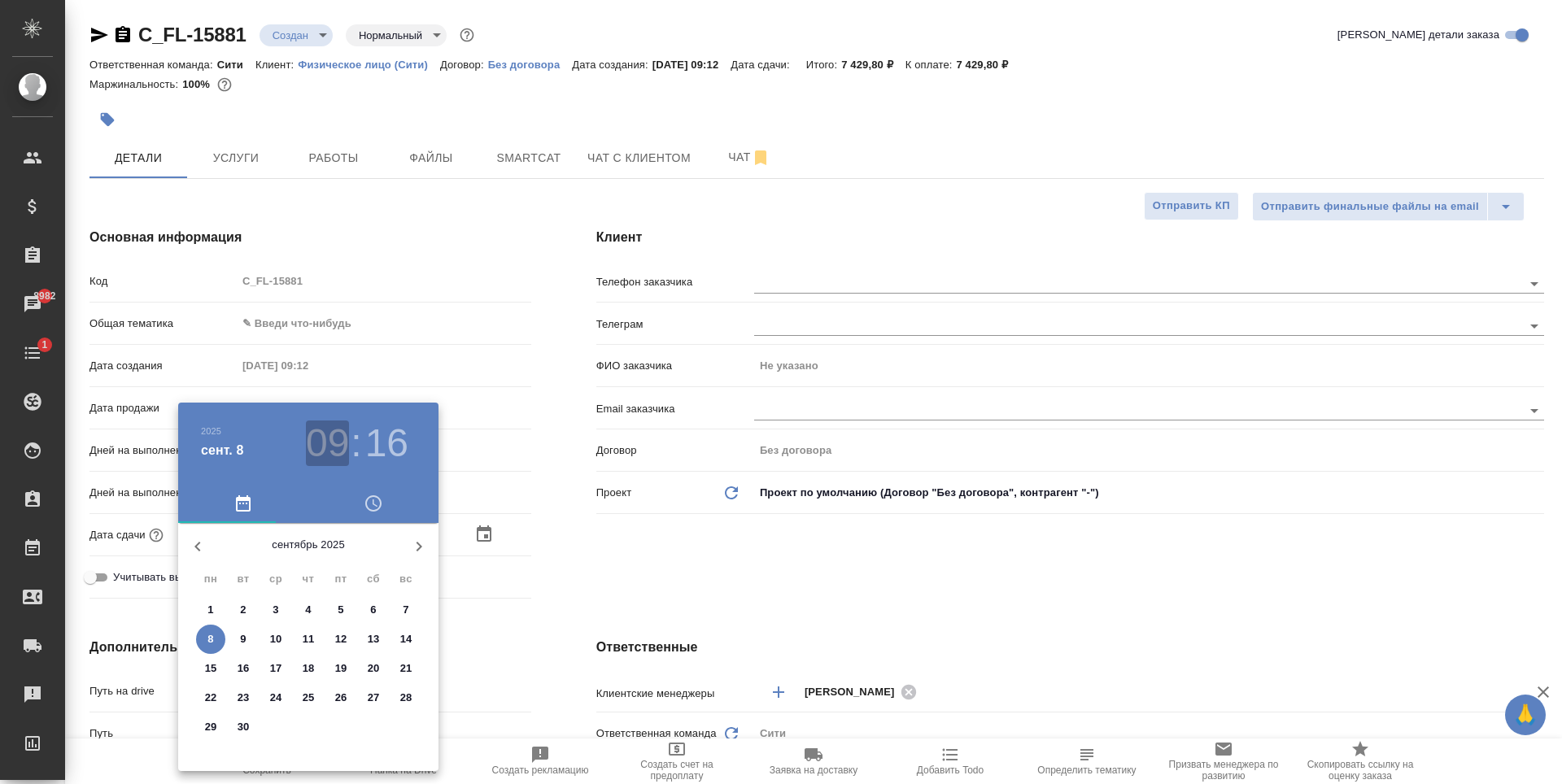
click at [336, 435] on h3 "09" at bounding box center [327, 443] width 43 height 46
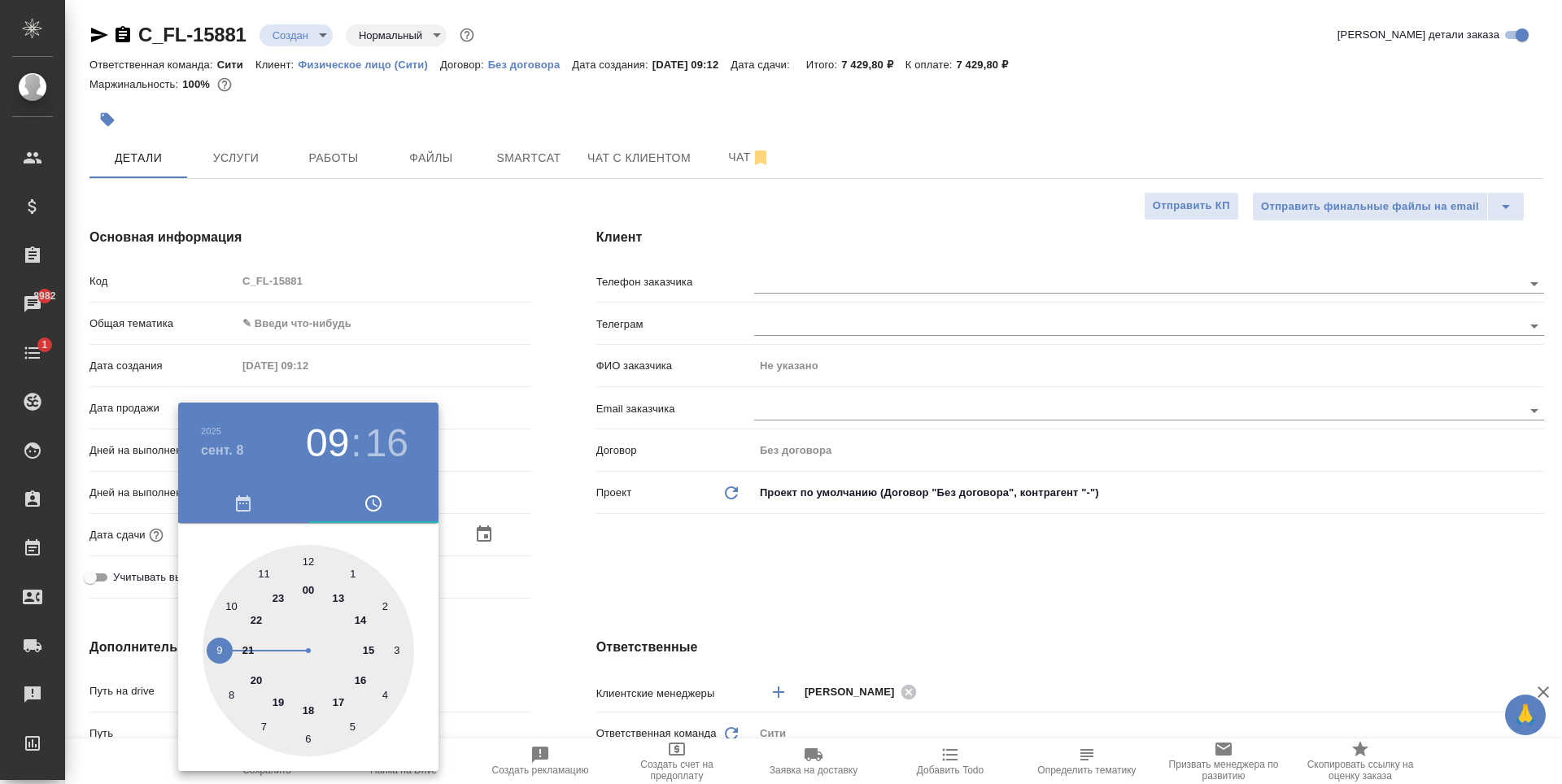
drag, startPoint x: 234, startPoint y: 602, endPoint x: 538, endPoint y: 530, distance: 312.4
click at [235, 602] on div at bounding box center [308, 650] width 212 height 212
click at [715, 547] on div at bounding box center [781, 392] width 1562 height 784
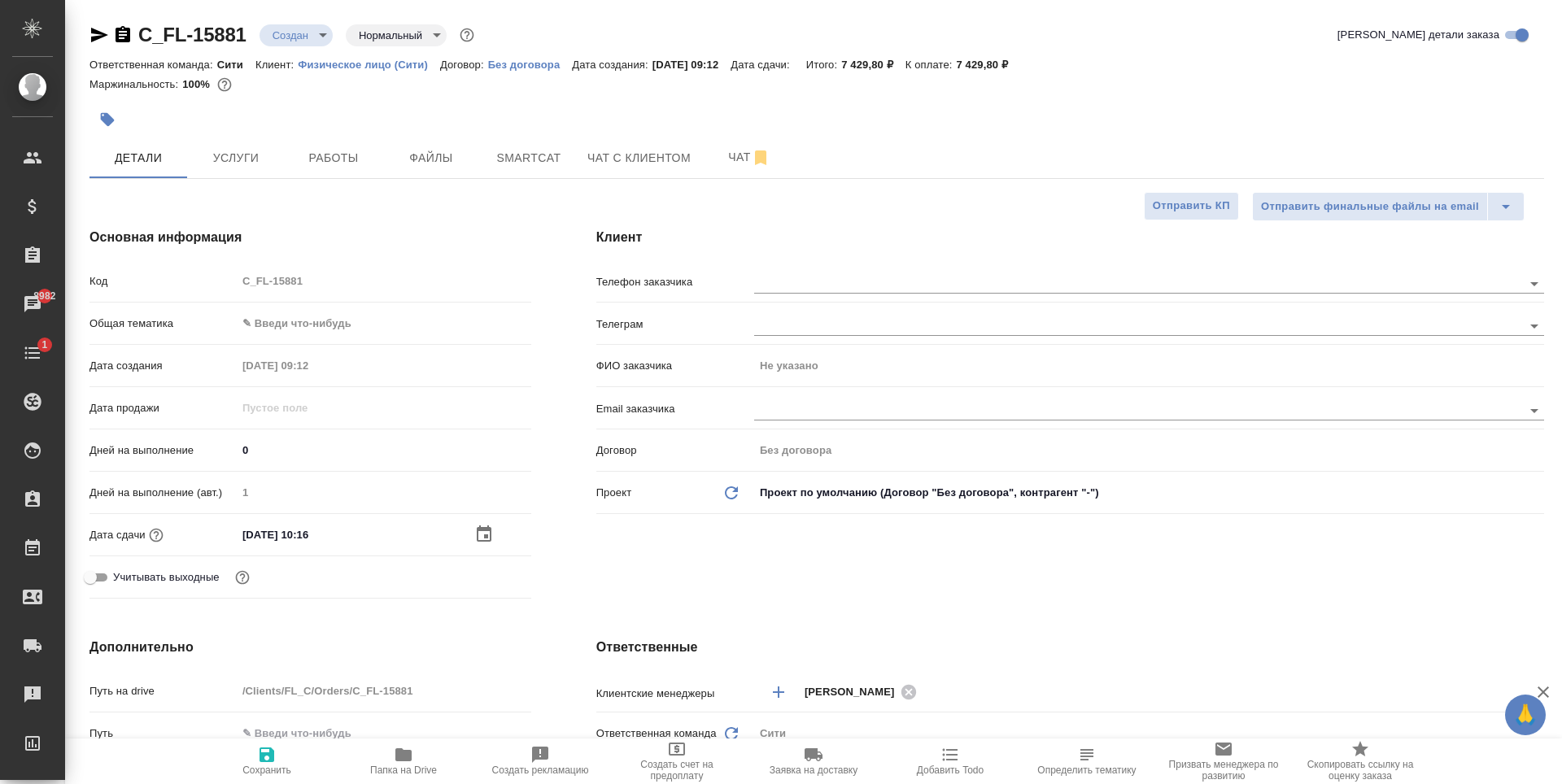
click at [264, 760] on icon "button" at bounding box center [267, 755] width 15 height 15
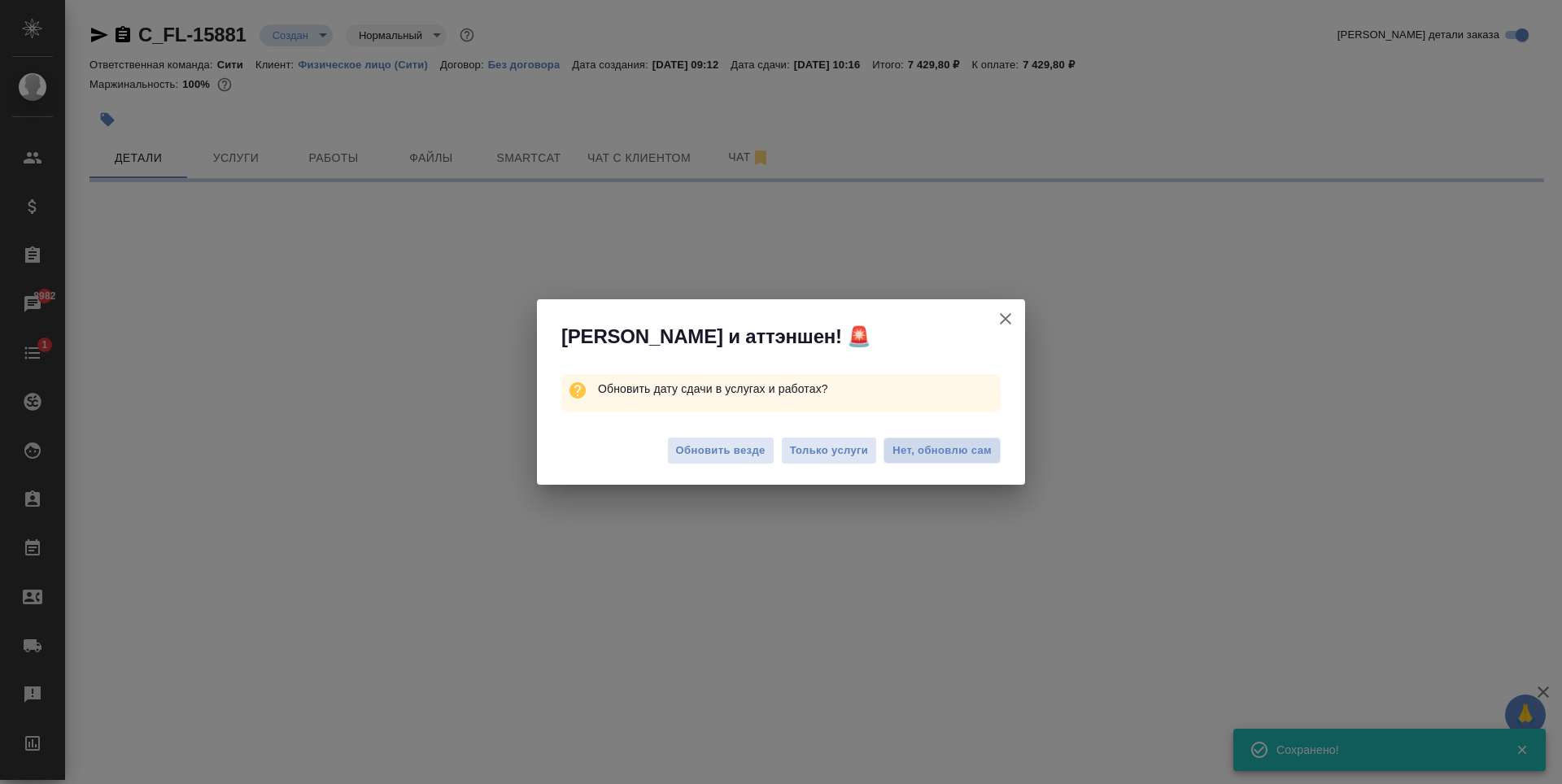
click at [956, 458] on span "Нет, обновлю сам" at bounding box center [942, 451] width 99 height 16
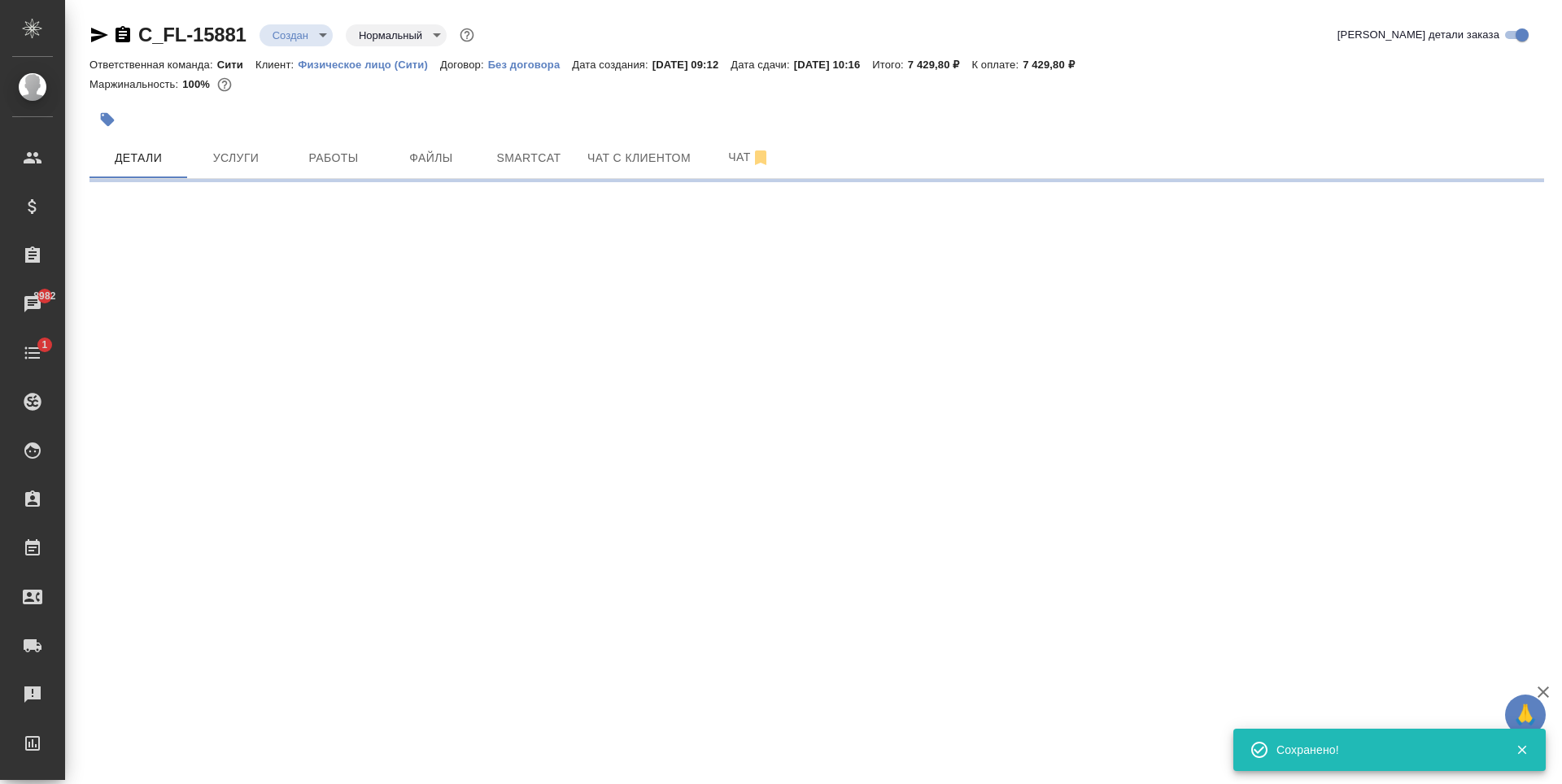
click at [284, 33] on body "🙏 .cls-1 fill:#fff; AWATERA Zaytseva Svetlana Клиенты Спецификации Заказы 8982 …" at bounding box center [781, 392] width 1562 height 784
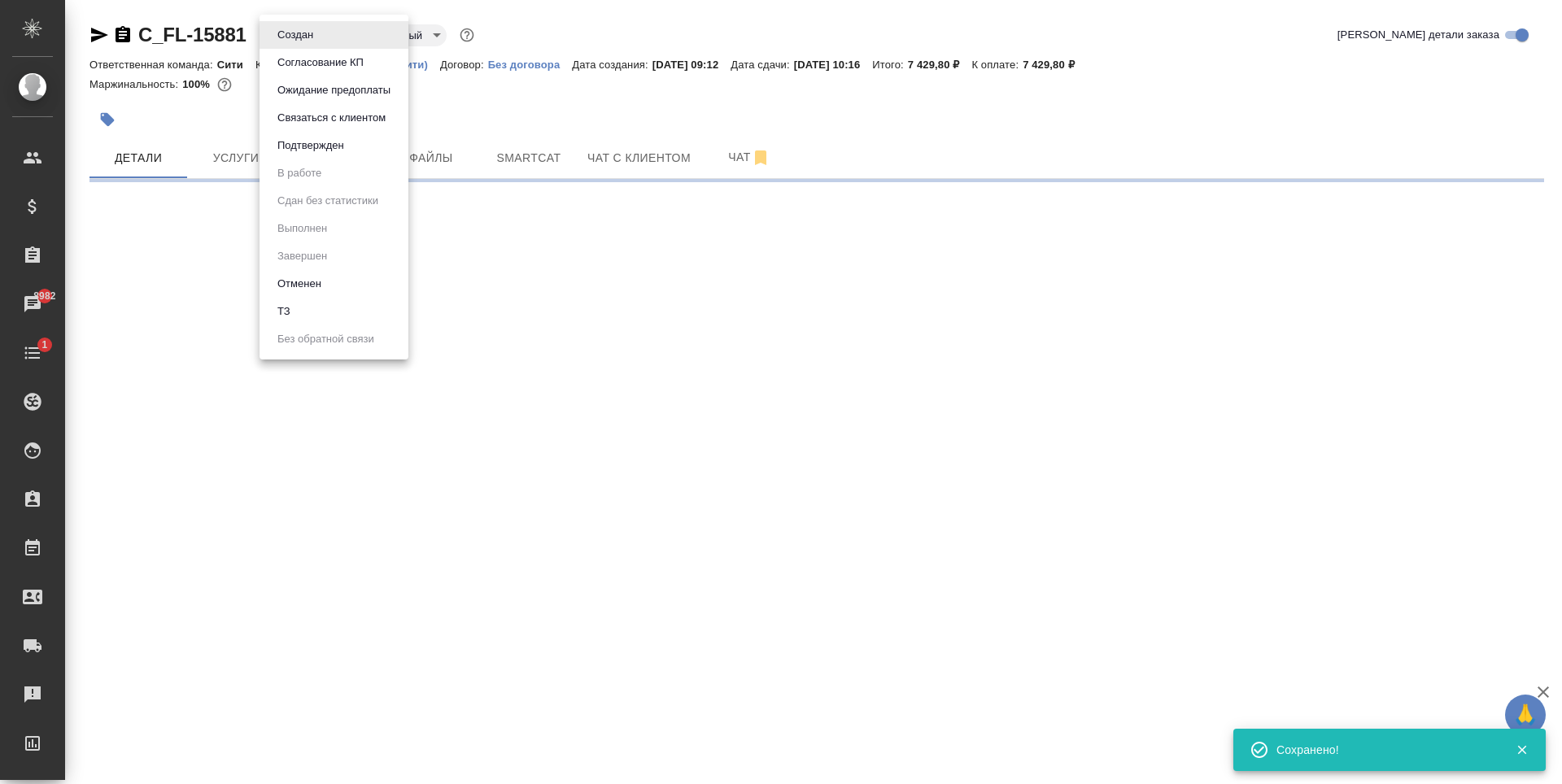
click at [301, 307] on li "ТЗ" at bounding box center [334, 312] width 149 height 28
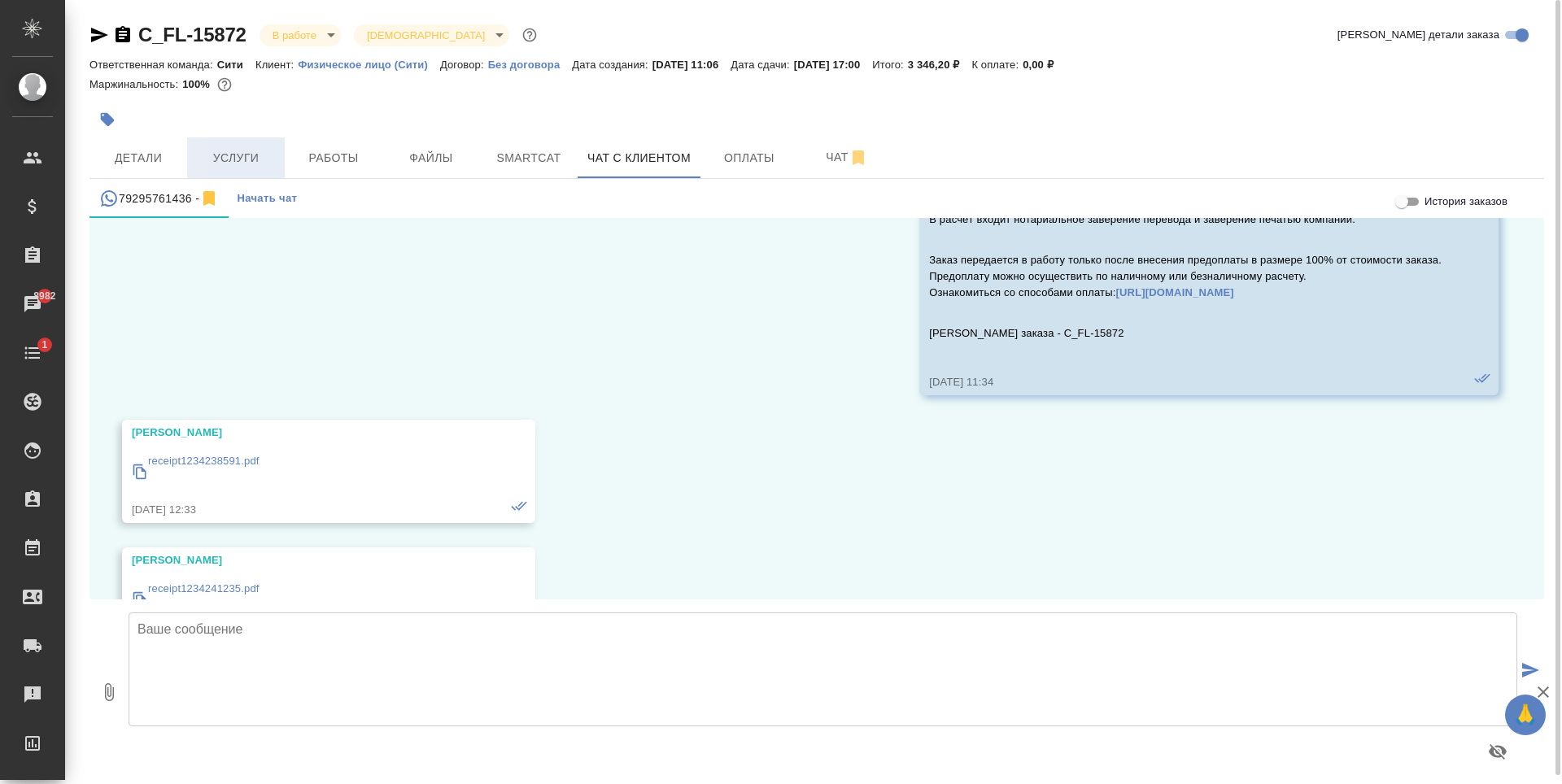
scroll to position [6619, 0]
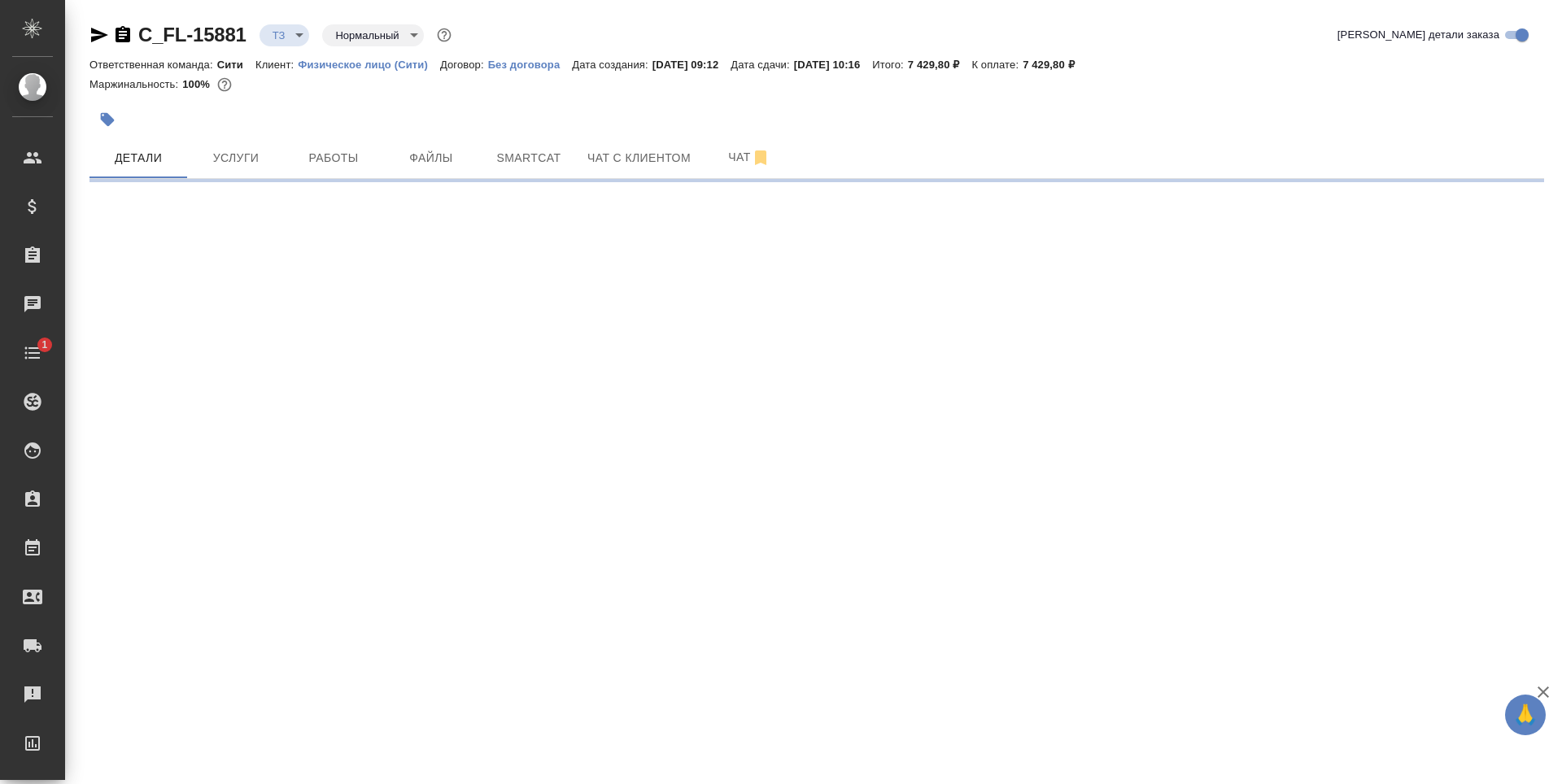
select select "RU"
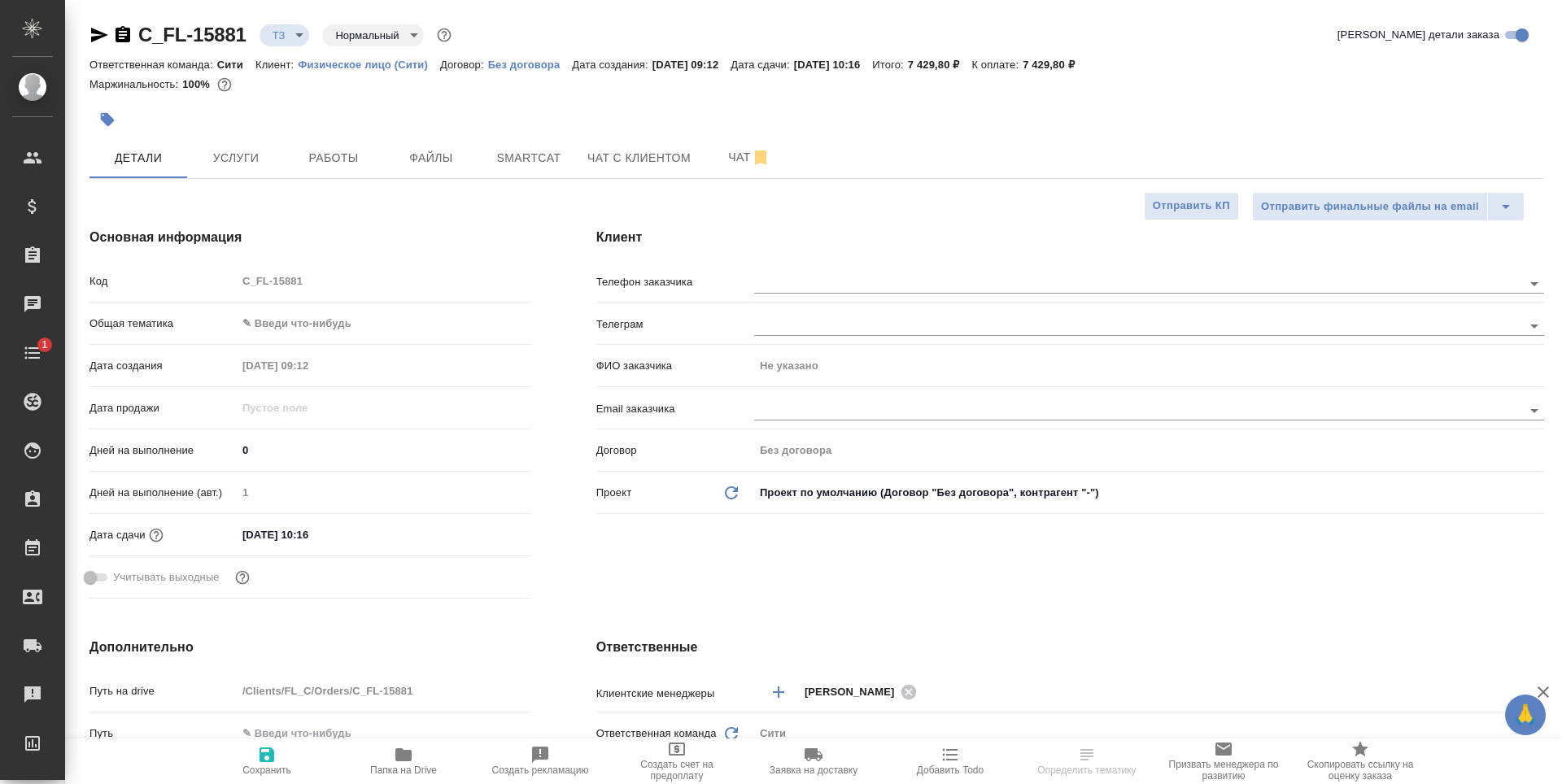
type textarea "x"
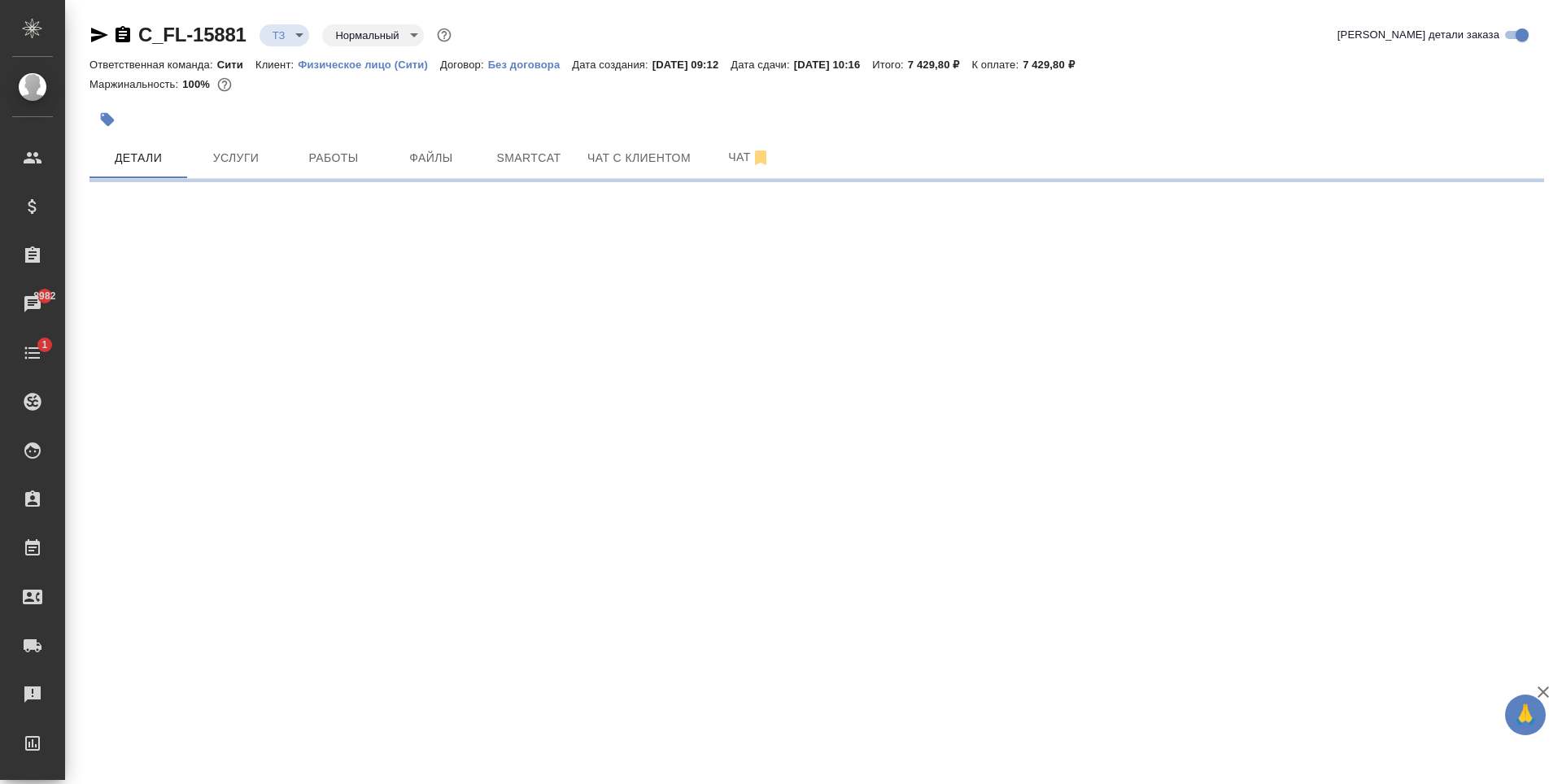
select select "RU"
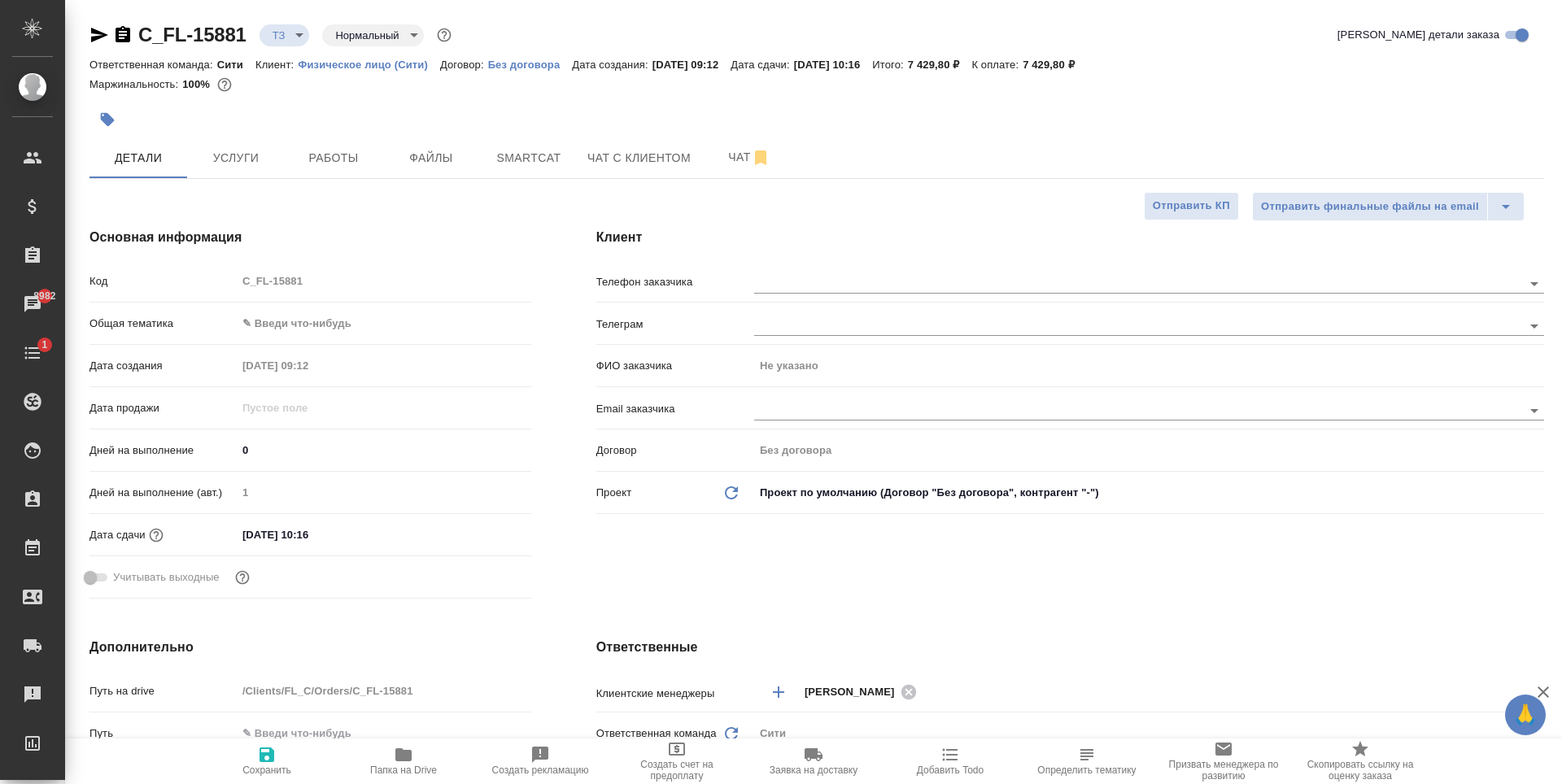
type textarea "x"
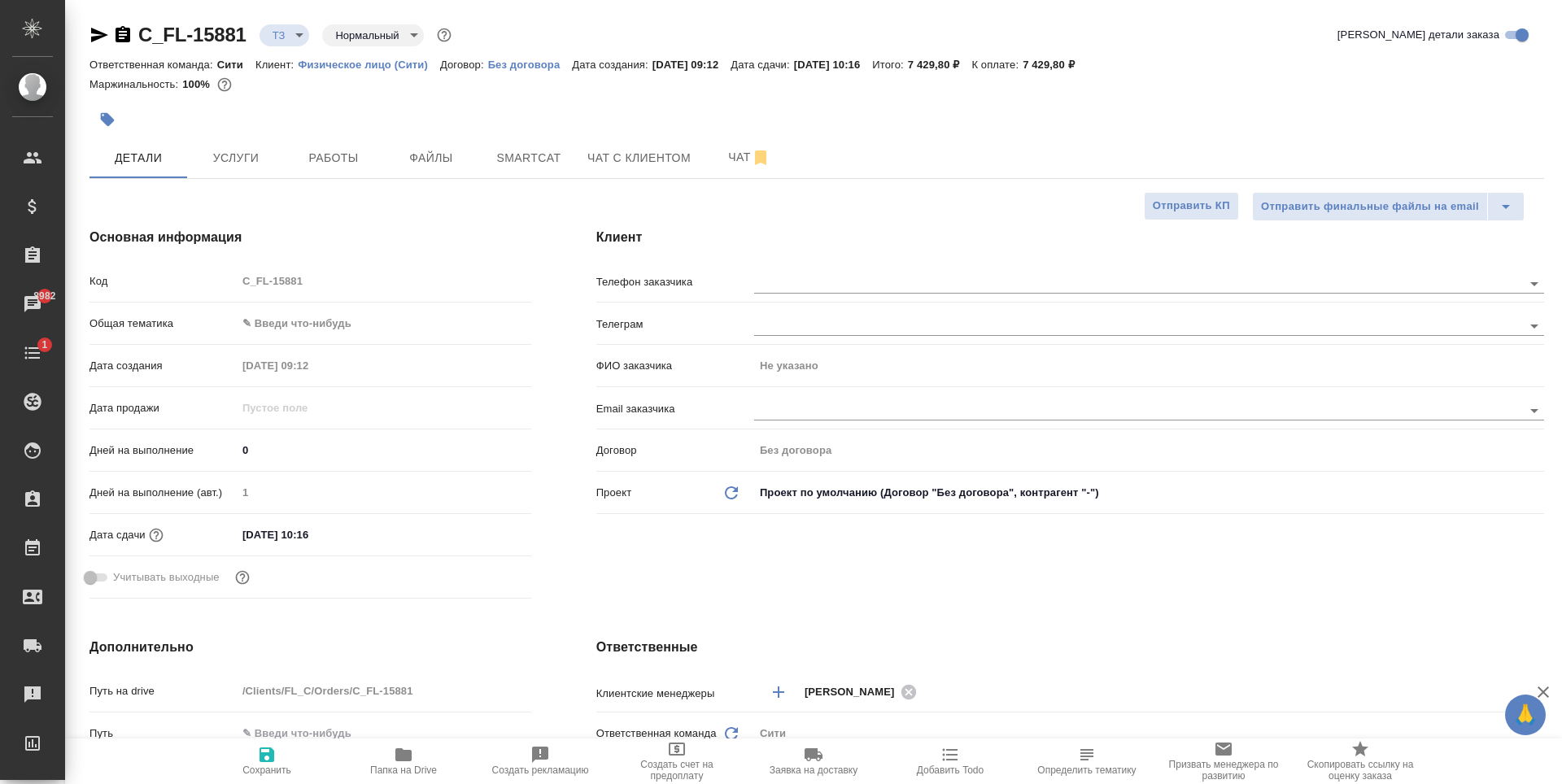
type textarea "x"
click at [792, 412] on input "text" at bounding box center [1110, 410] width 713 height 20
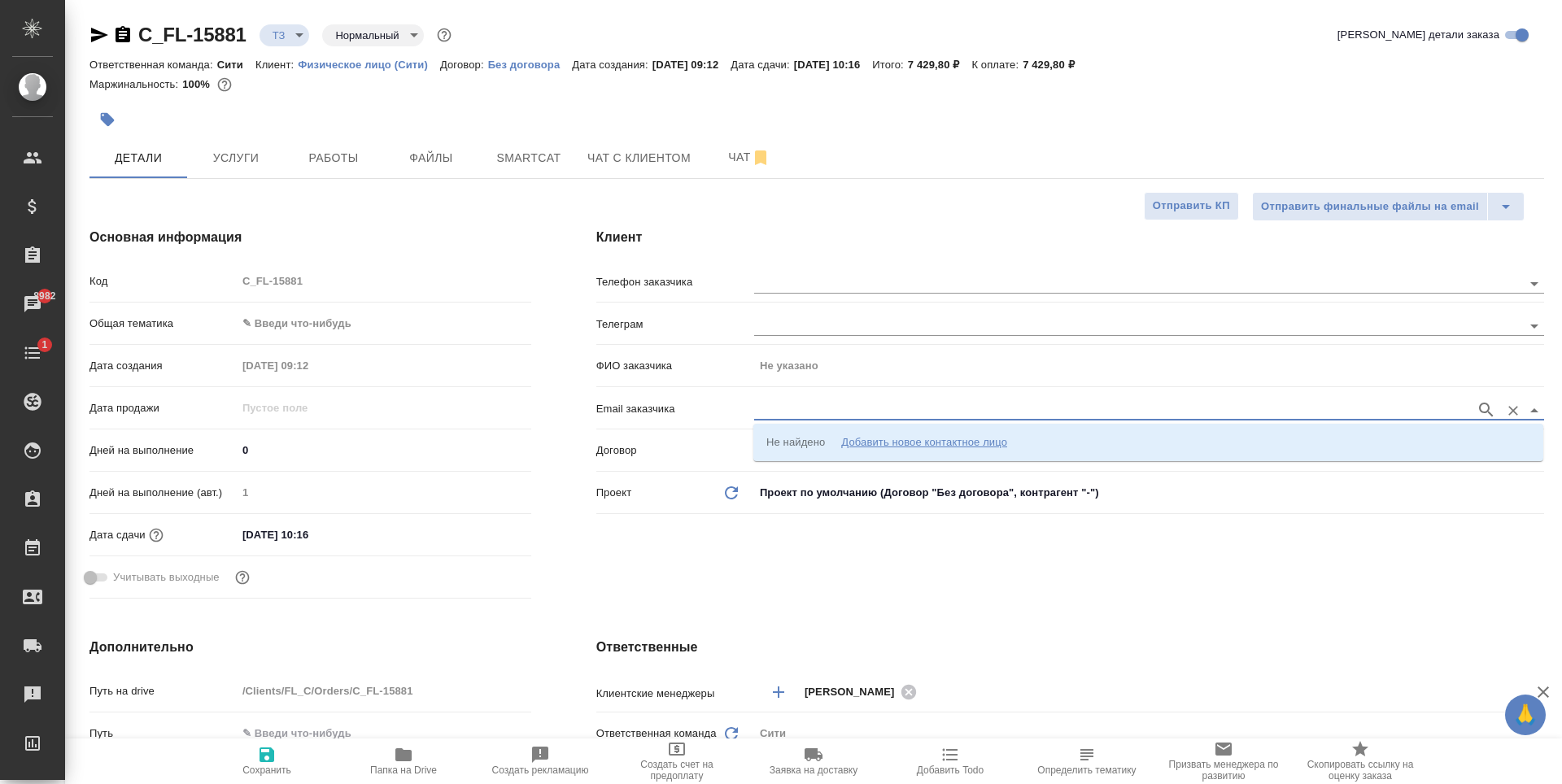
paste input "rakhcheeva.m@gmail.com"
type input "rakhcheeva.m@gmail.com"
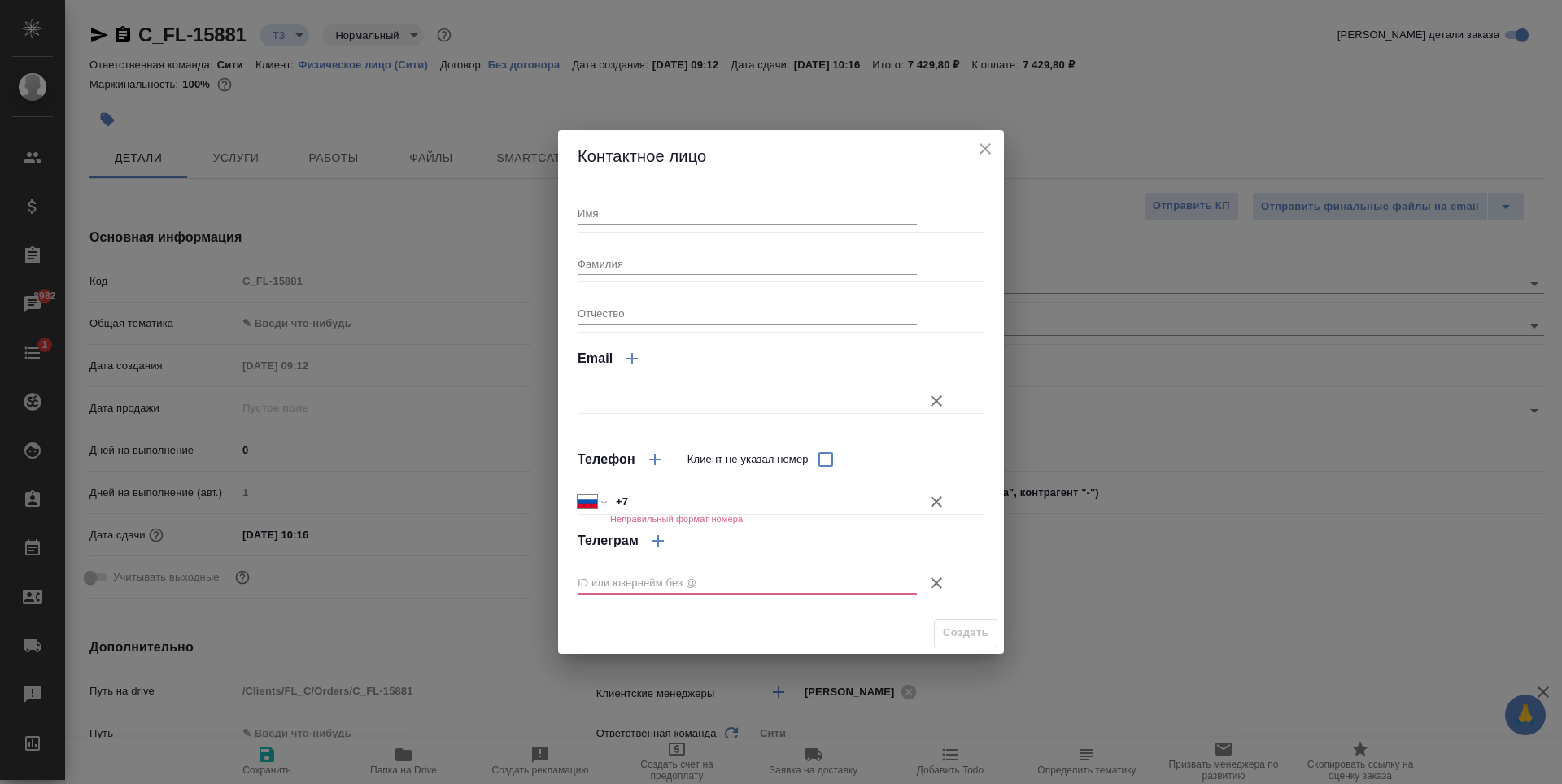
click at [989, 147] on icon "close" at bounding box center [984, 149] width 11 height 11
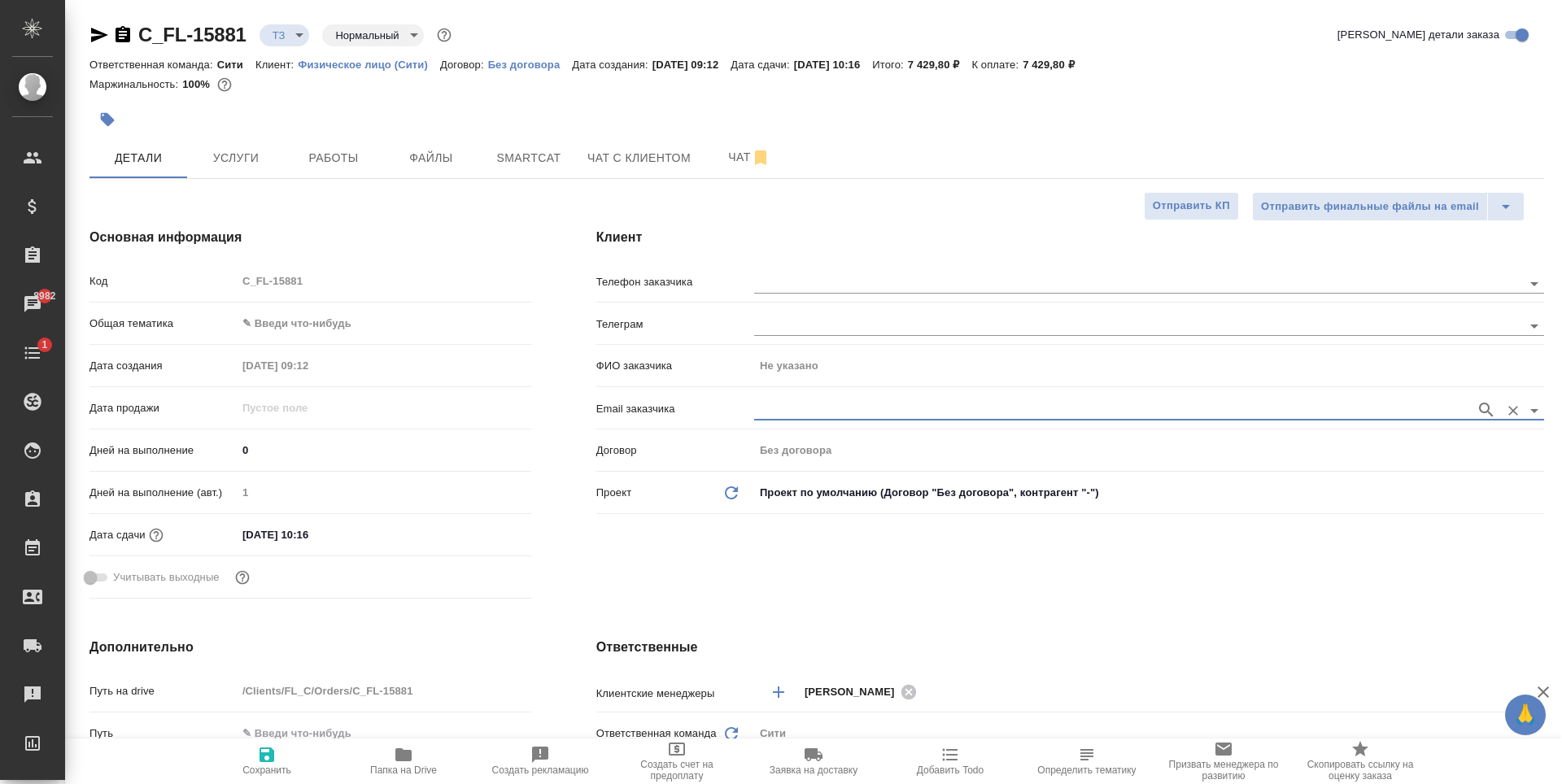
click at [947, 411] on input "text" at bounding box center [1110, 410] width 713 height 20
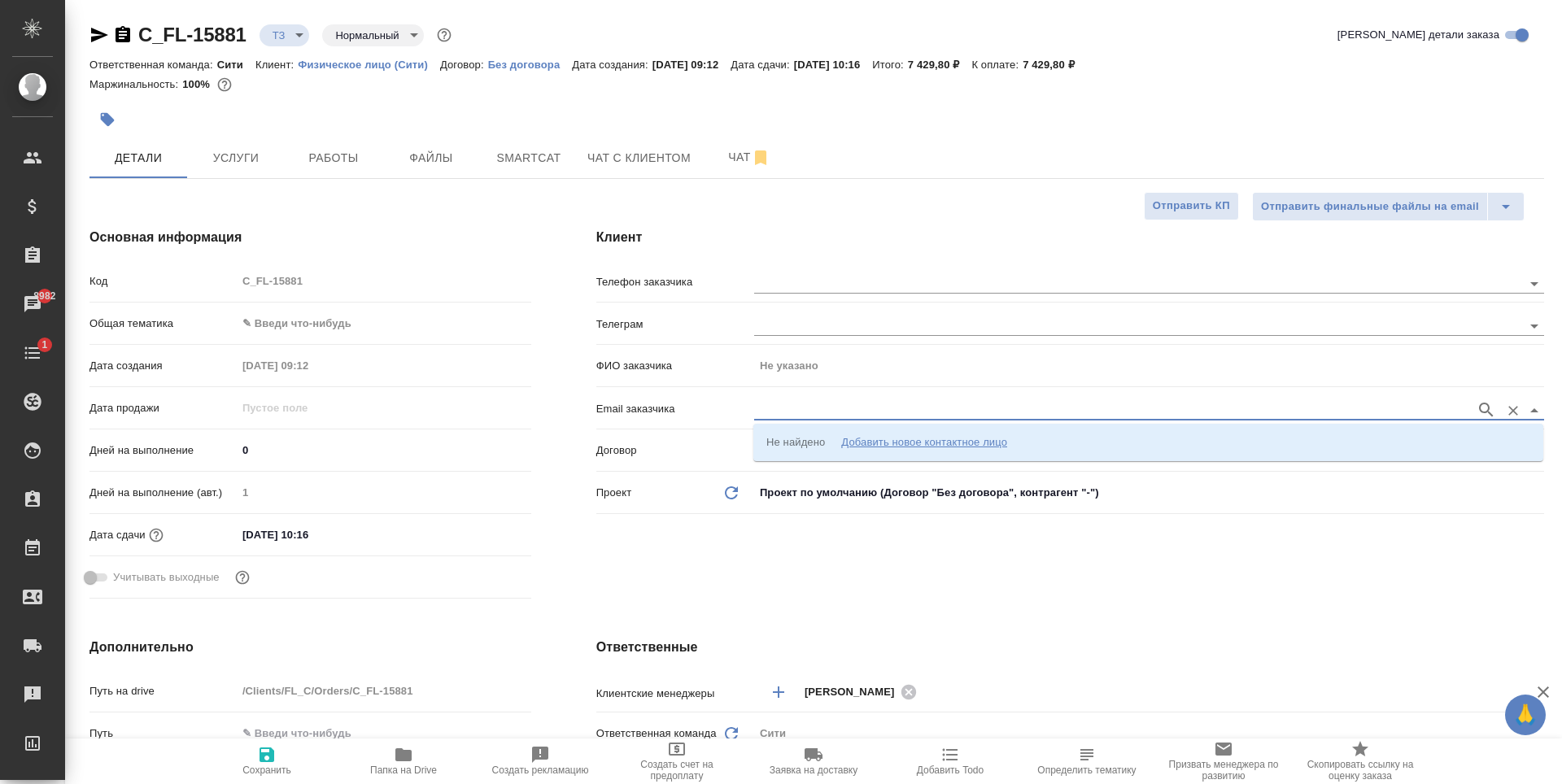
paste input "rakhcheeva.m@gmail.com"
type input "rakhcheeva.m@gmail.com"
click at [958, 448] on div "Добавить новое контактное лицо" at bounding box center [924, 442] width 166 height 16
type input "rakhcheeva.m@gmail.com"
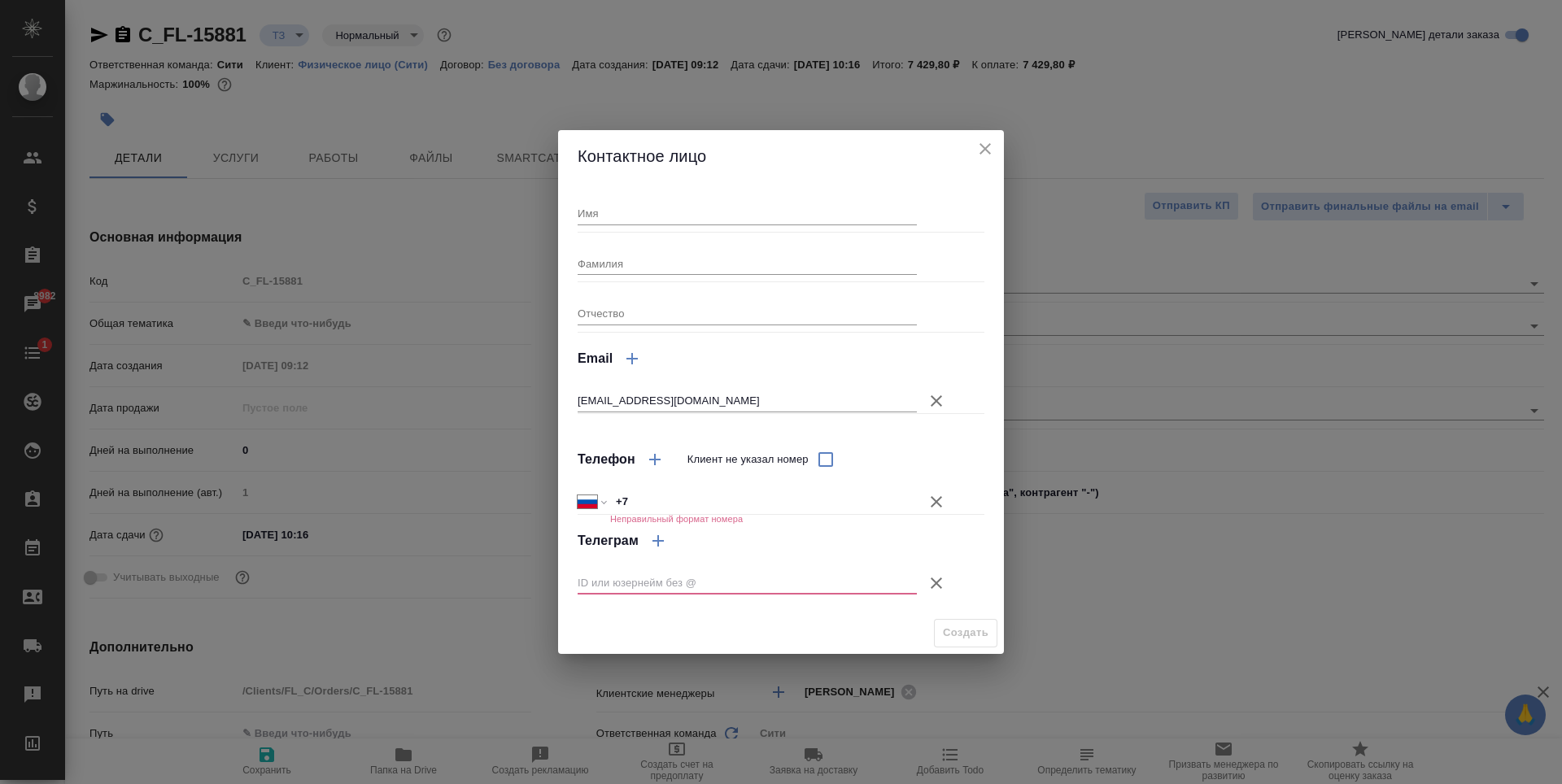
click at [941, 504] on icon "button" at bounding box center [936, 502] width 20 height 20
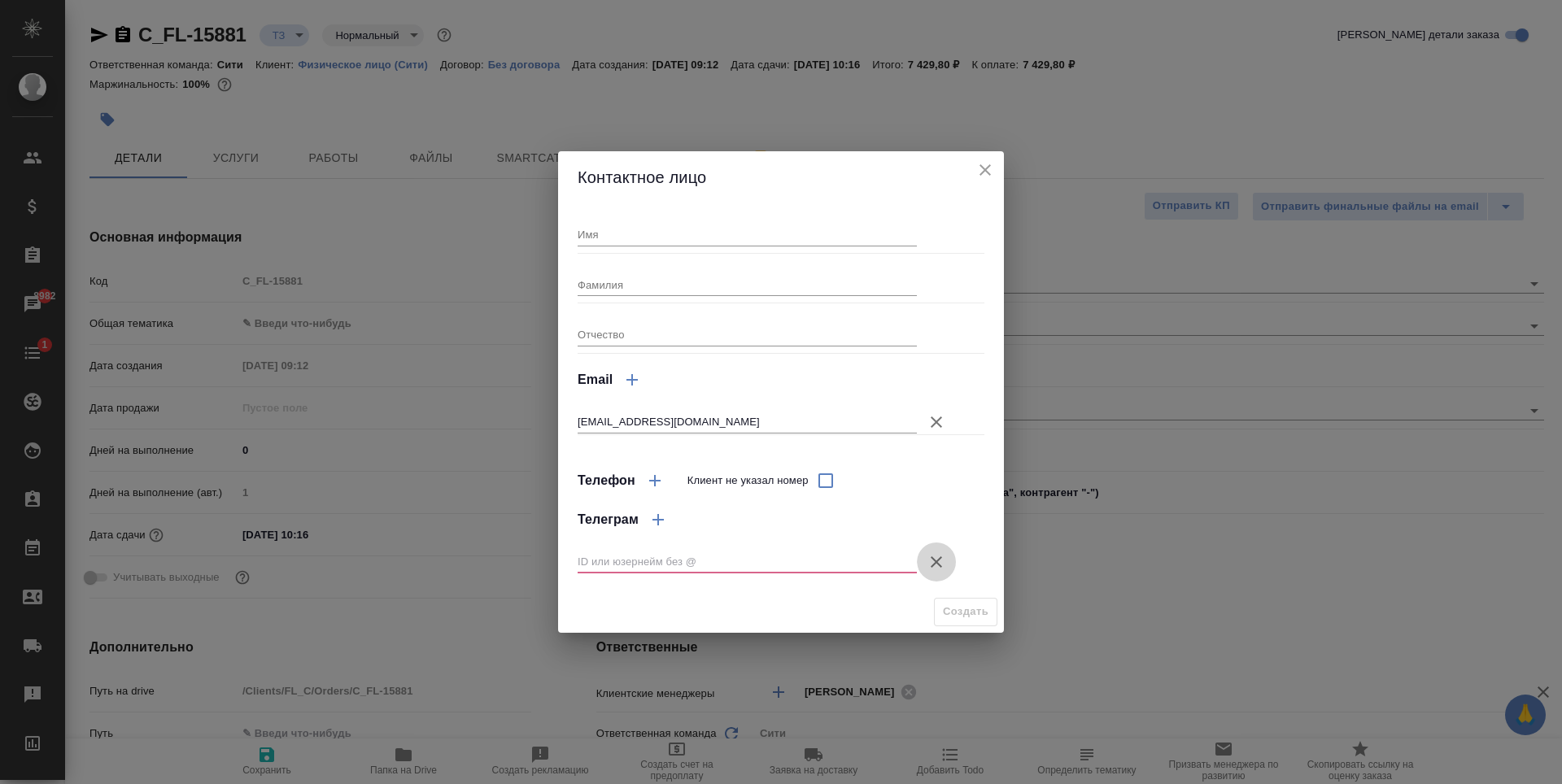
click at [940, 554] on icon "button" at bounding box center [936, 562] width 20 height 20
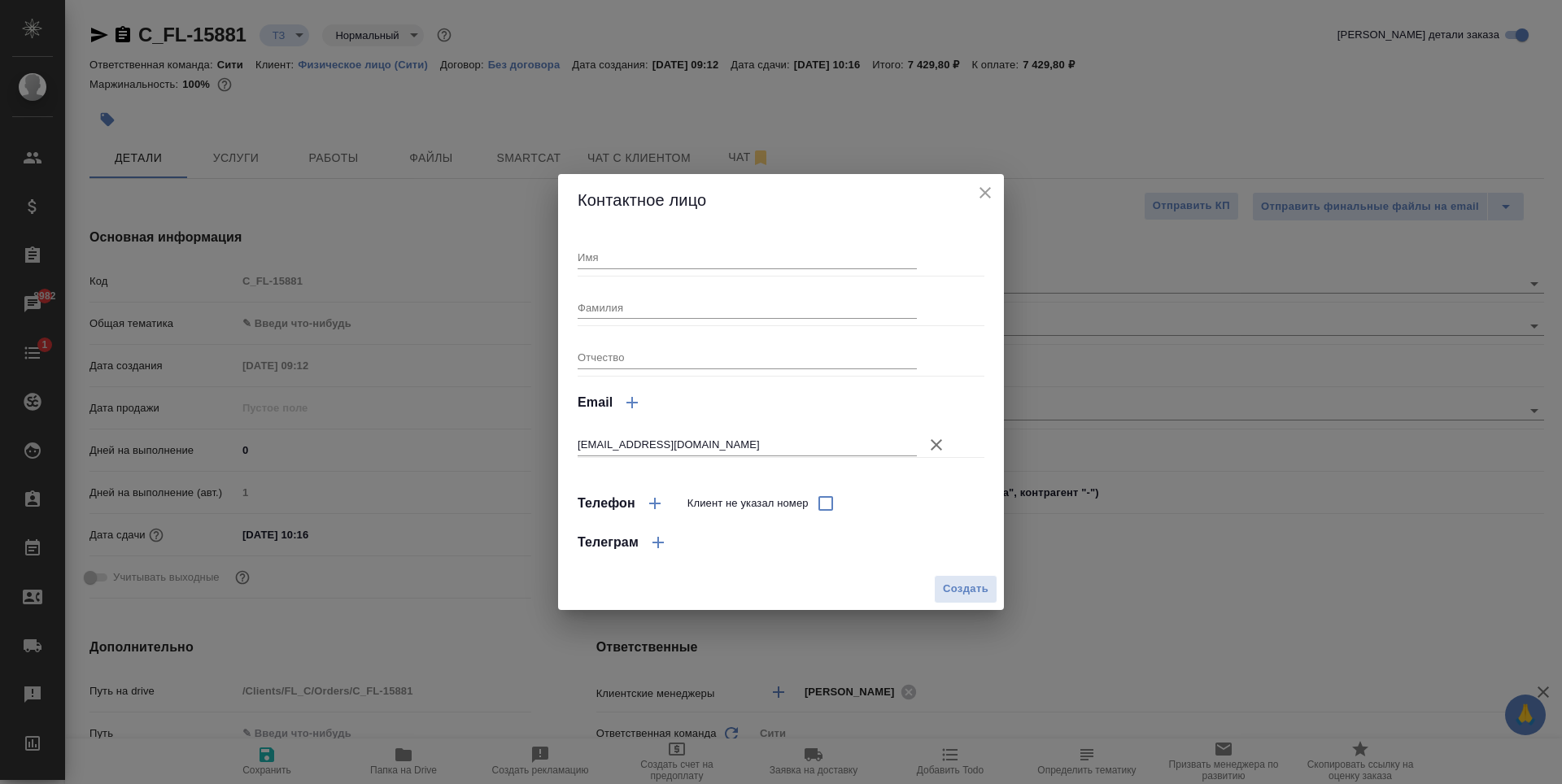
click at [657, 250] on input "Имя" at bounding box center [747, 257] width 339 height 22
type textarea "x"
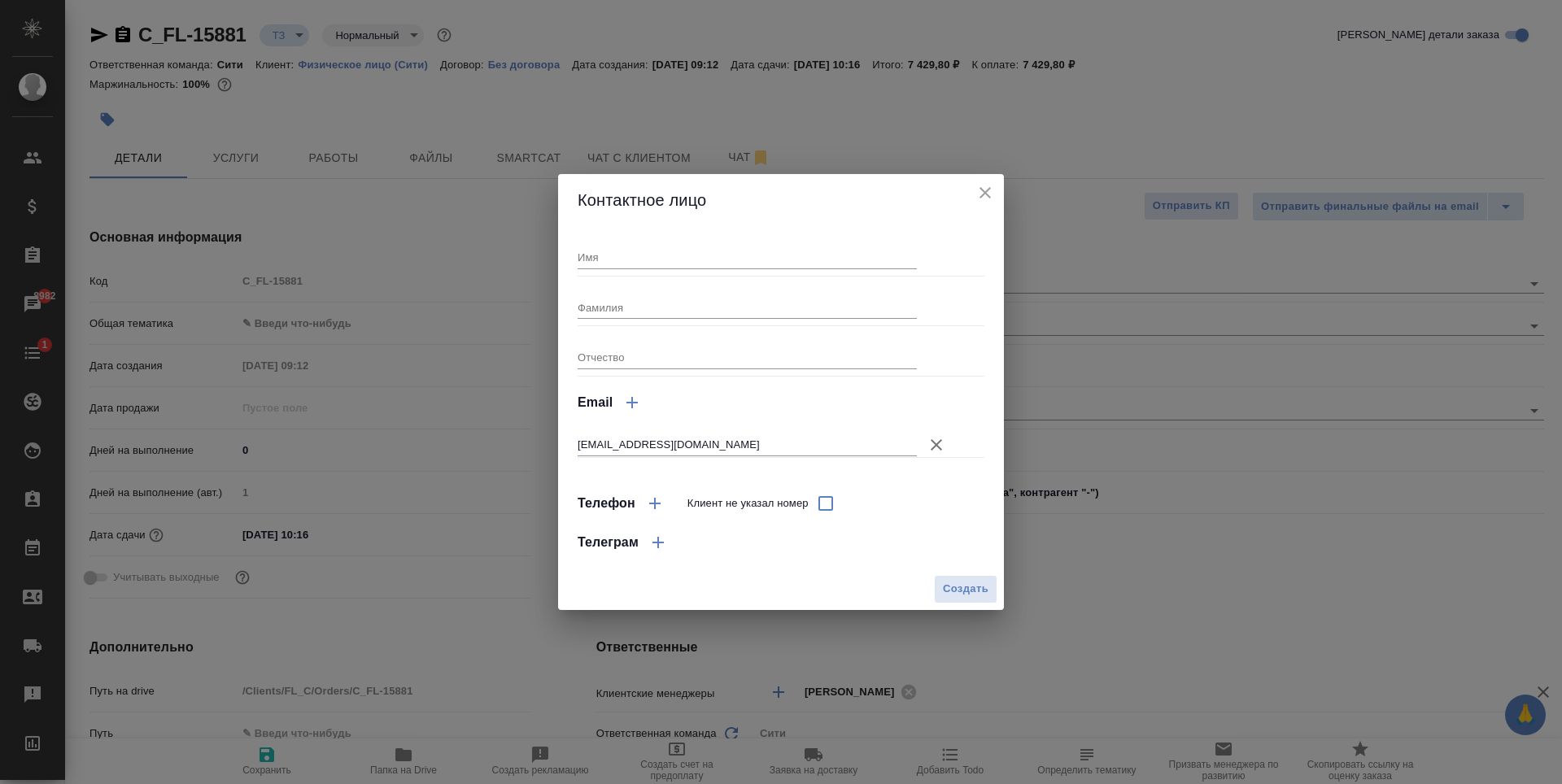
type textarea "x"
type input "Марианна"
click at [630, 308] on input "Фамилия" at bounding box center [747, 307] width 339 height 22
type input "Рахчеева"
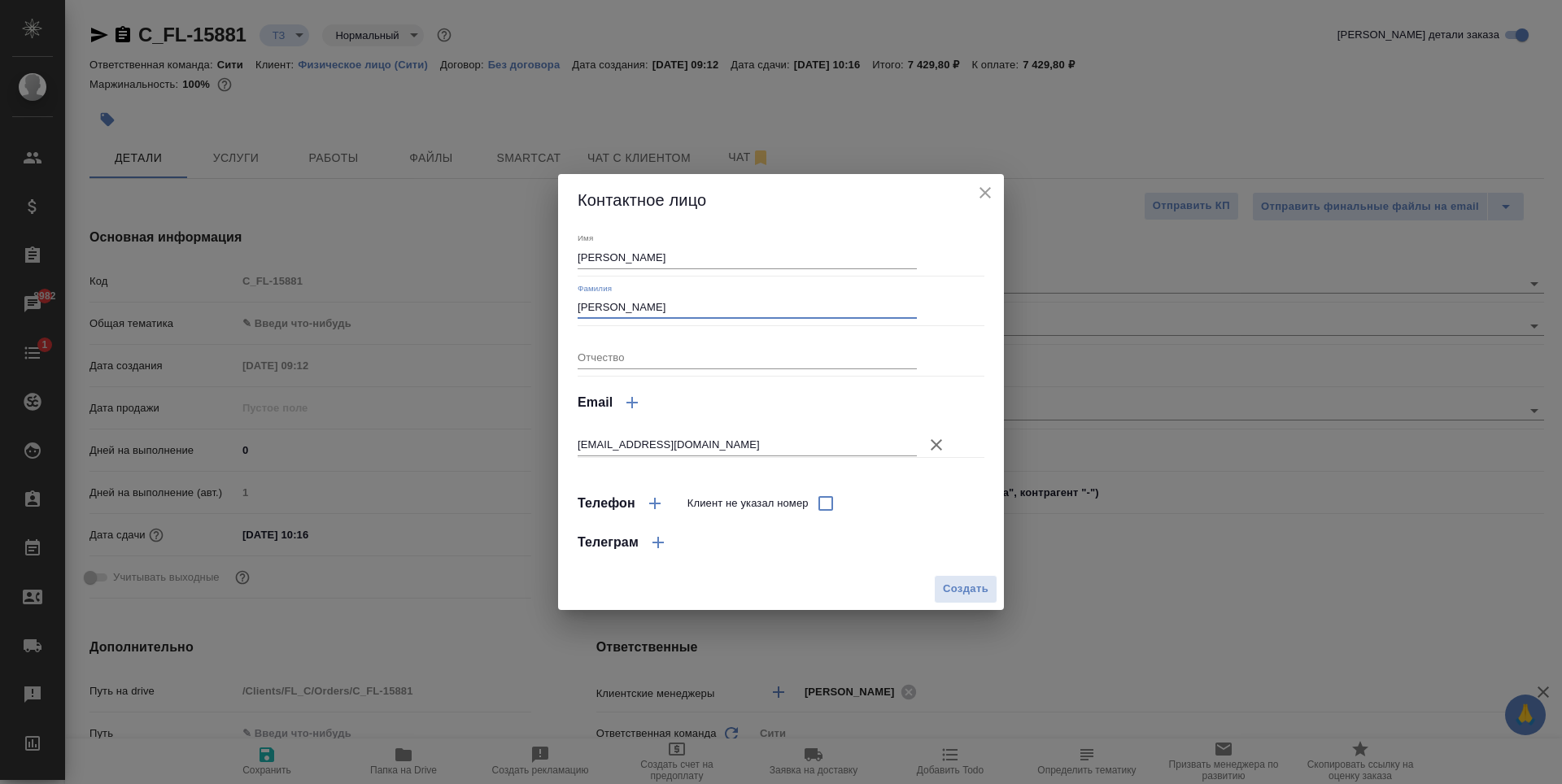
click at [955, 587] on span "Создать" at bounding box center [965, 590] width 46 height 19
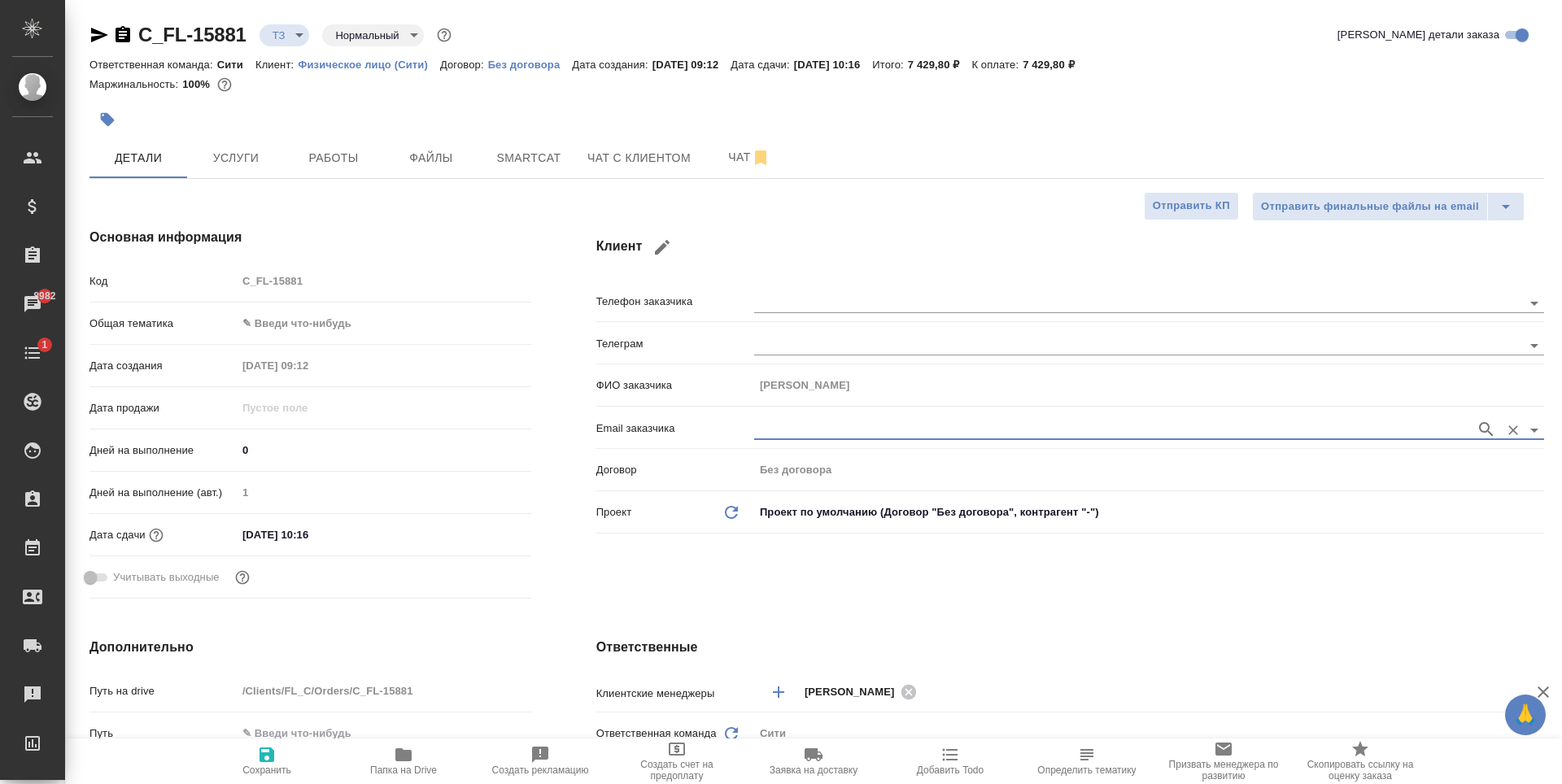
type input "Рахчеева Марианна"
type textarea "x"
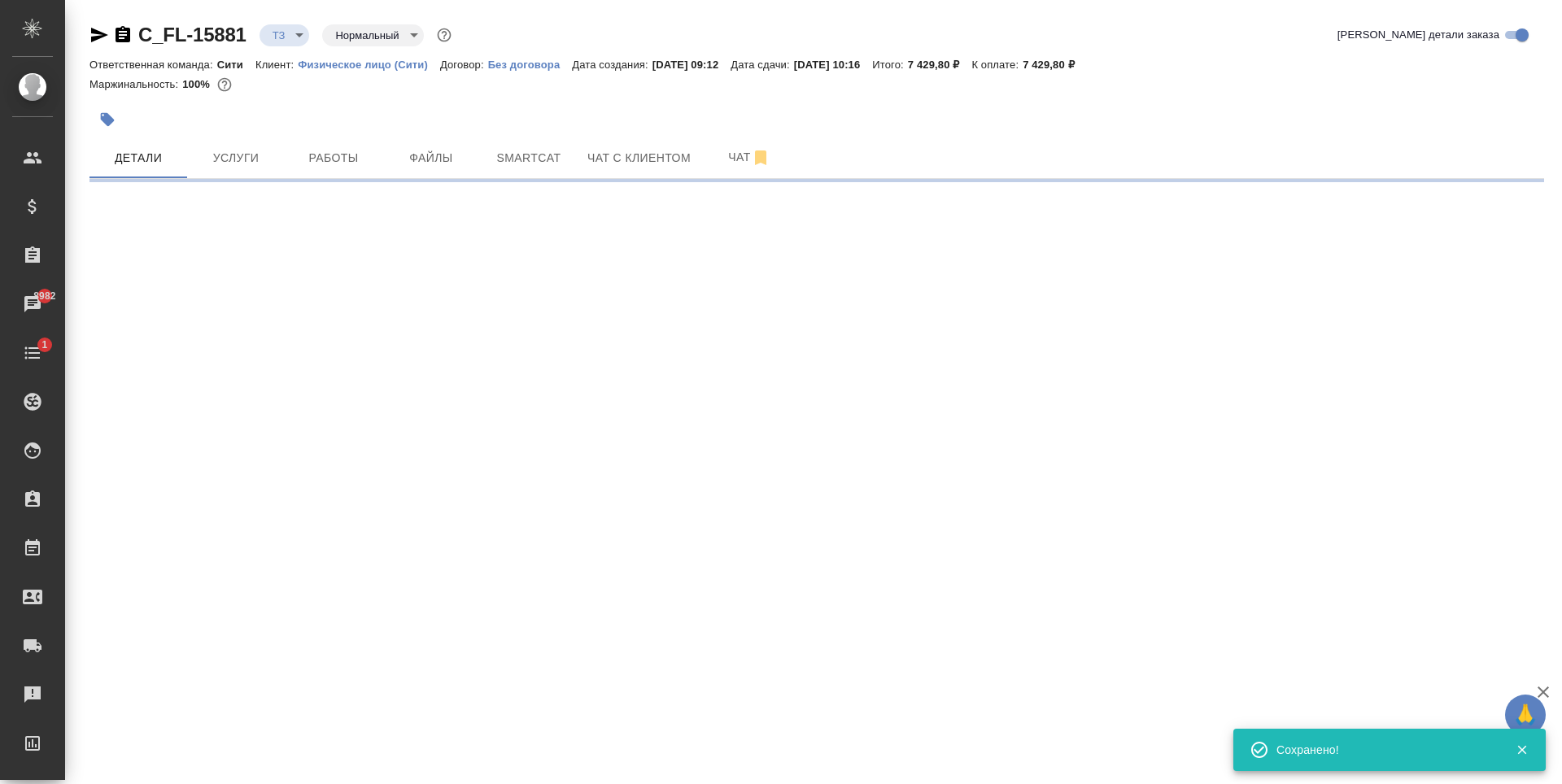
type input "holyTrinity"
select select "RU"
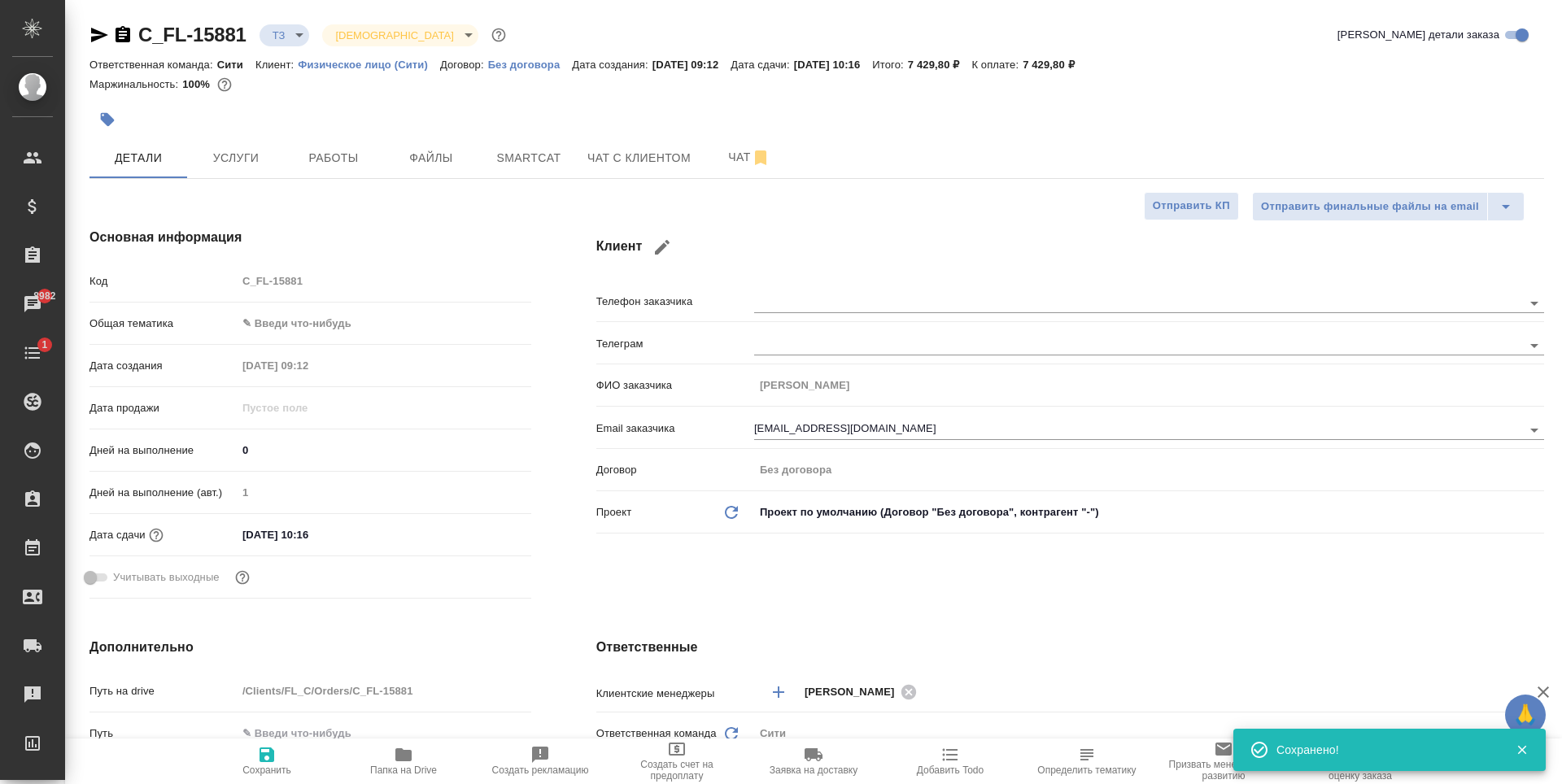
type textarea "x"
click at [308, 314] on body "🙏 .cls-1 fill:#fff; AWATERA Zaytseva Svetlana Клиенты Спецификации Заказы 8982 …" at bounding box center [781, 392] width 1562 height 784
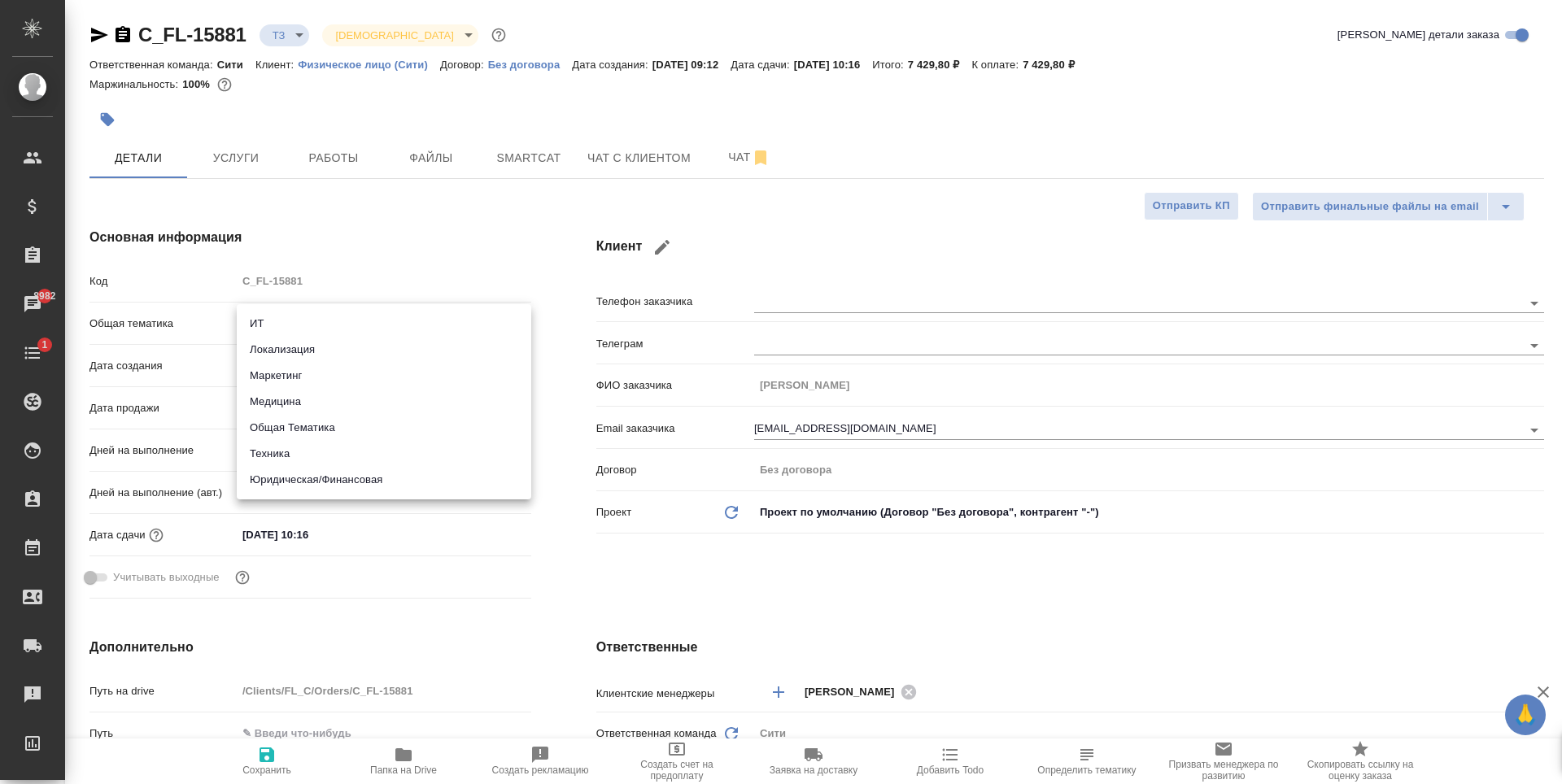
click at [319, 482] on li "Юридическая/Финансовая" at bounding box center [383, 480] width 294 height 26
type input "yr-fn"
type textarea "x"
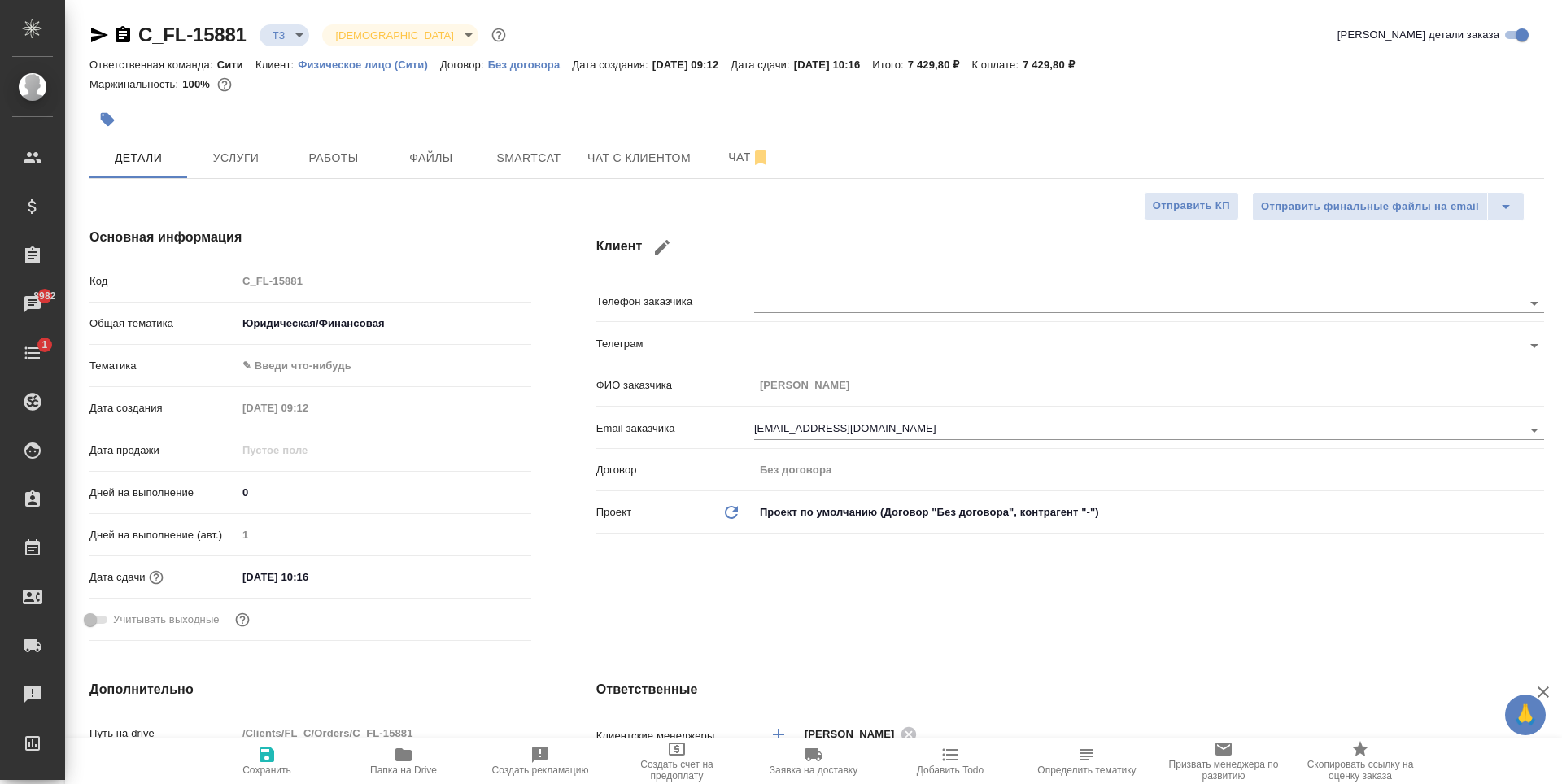
click at [321, 360] on body "🙏 .cls-1 fill:#fff; AWATERA Zaytseva Svetlana Клиенты Спецификации Заказы 8982 …" at bounding box center [781, 392] width 1562 height 784
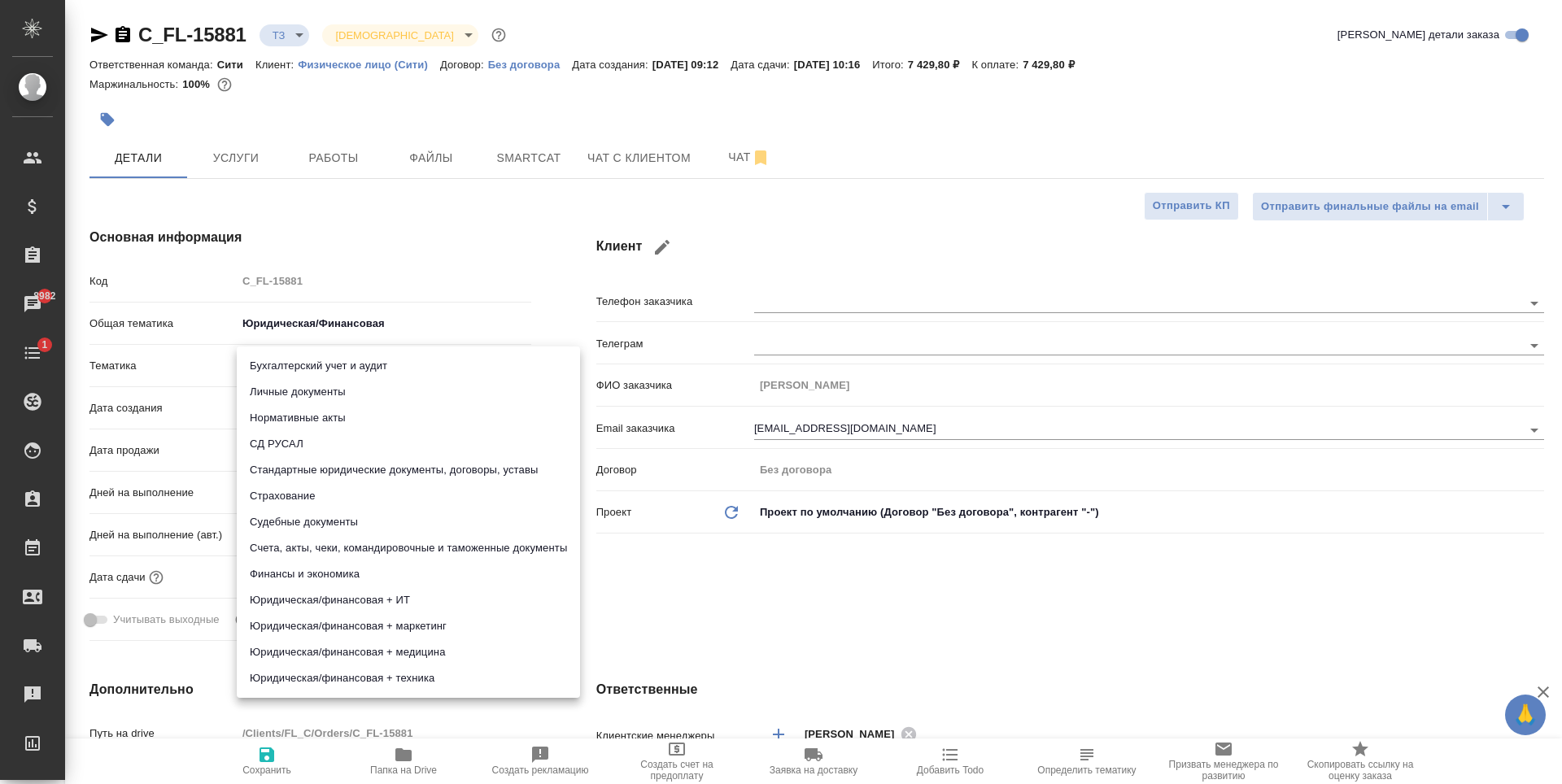
click at [320, 396] on li "Личные документы" at bounding box center [408, 392] width 344 height 26
type textarea "x"
type input "5a8b8b956a9677013d343cfe"
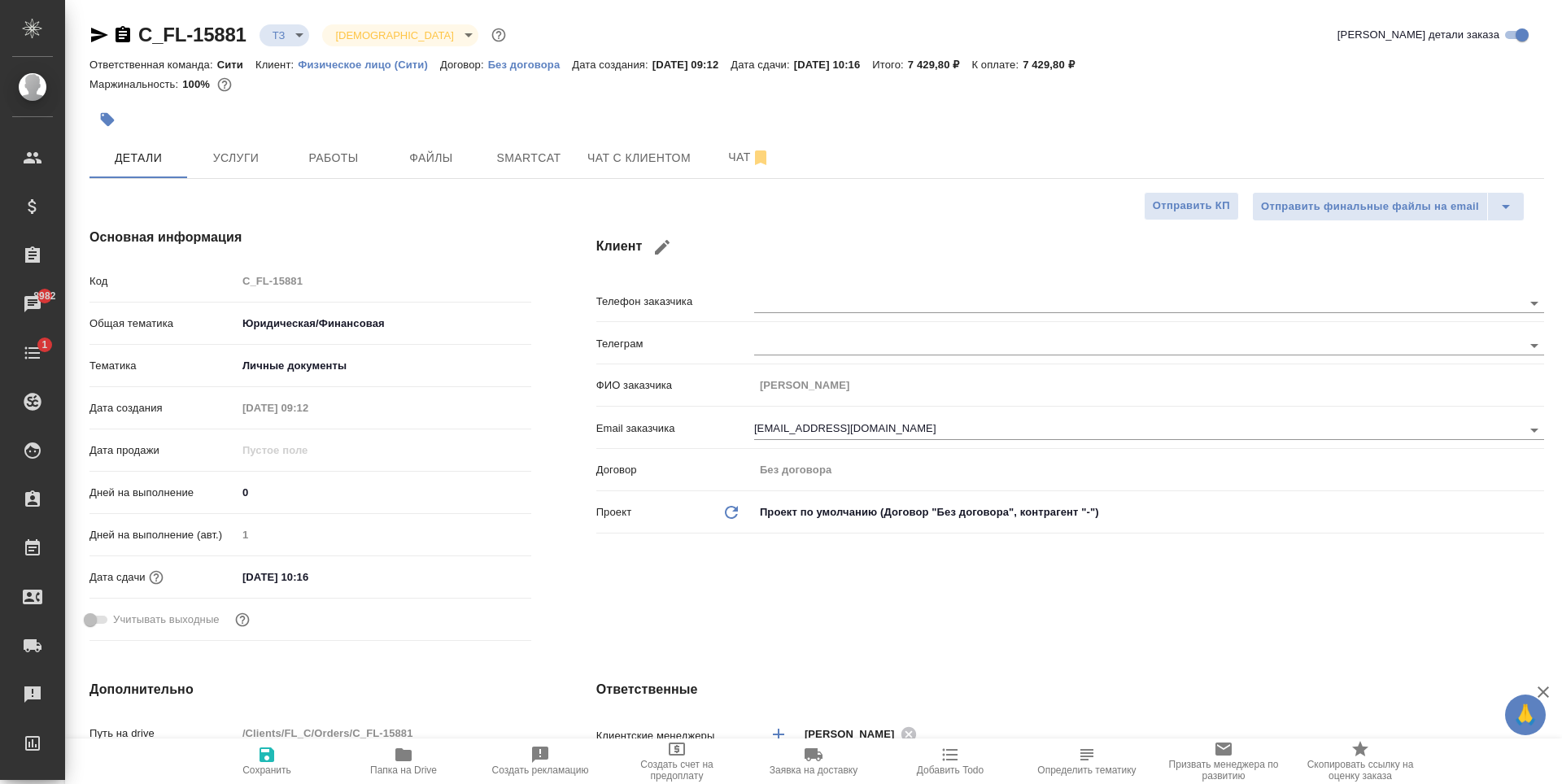
click at [268, 759] on icon "button" at bounding box center [267, 755] width 20 height 20
type textarea "x"
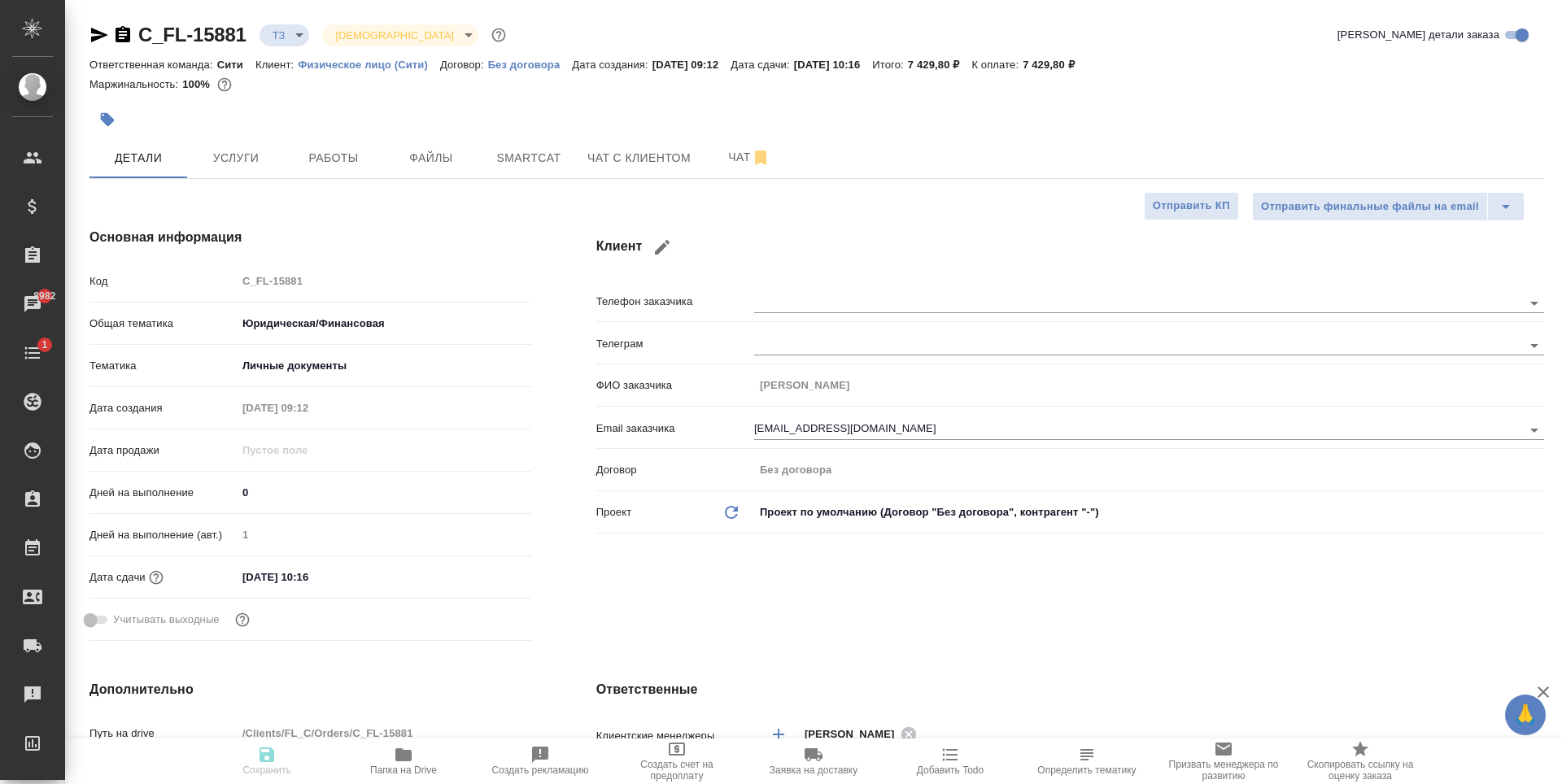
type textarea "x"
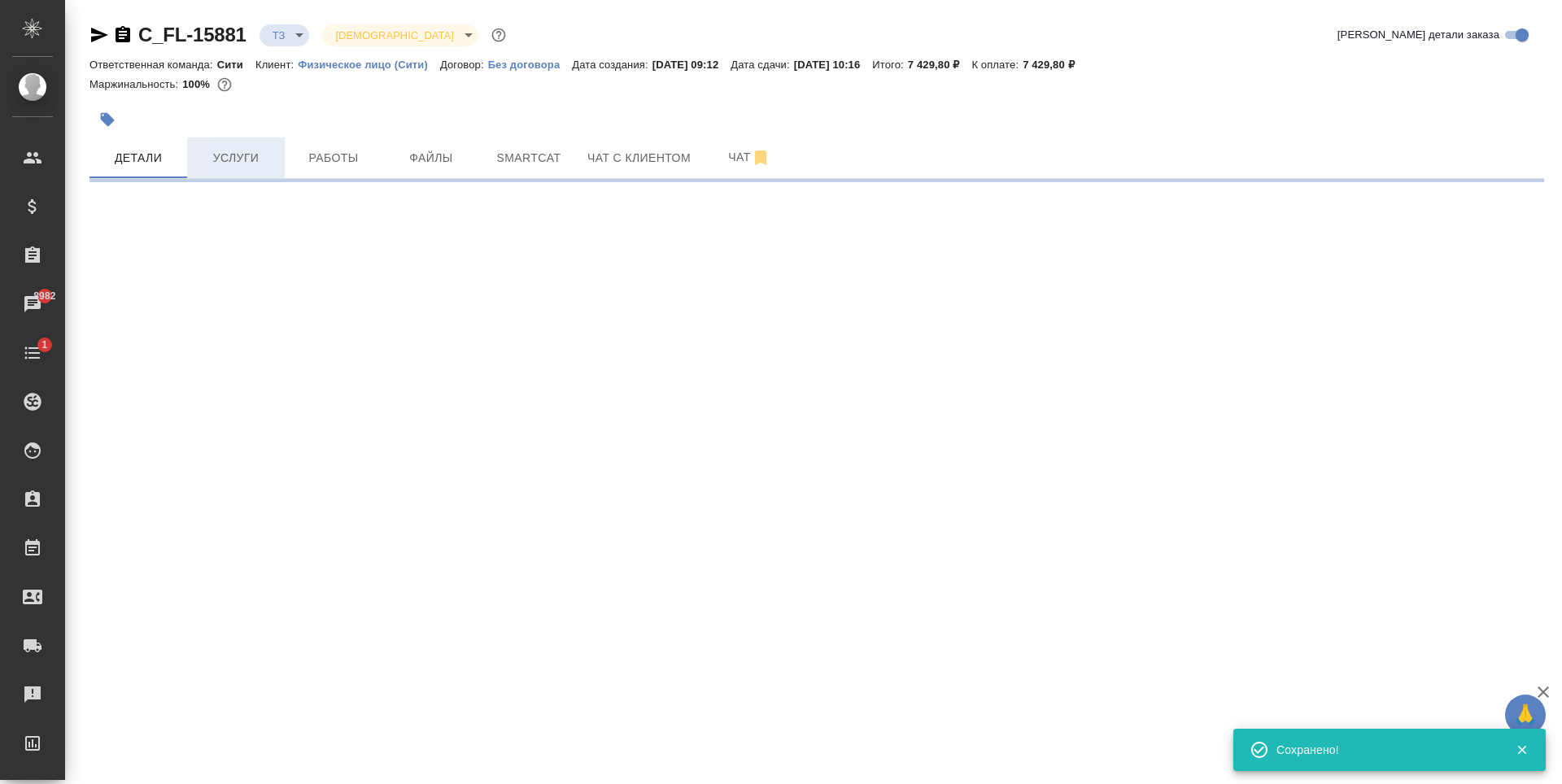
click at [254, 152] on span "Услуги" at bounding box center [236, 158] width 78 height 21
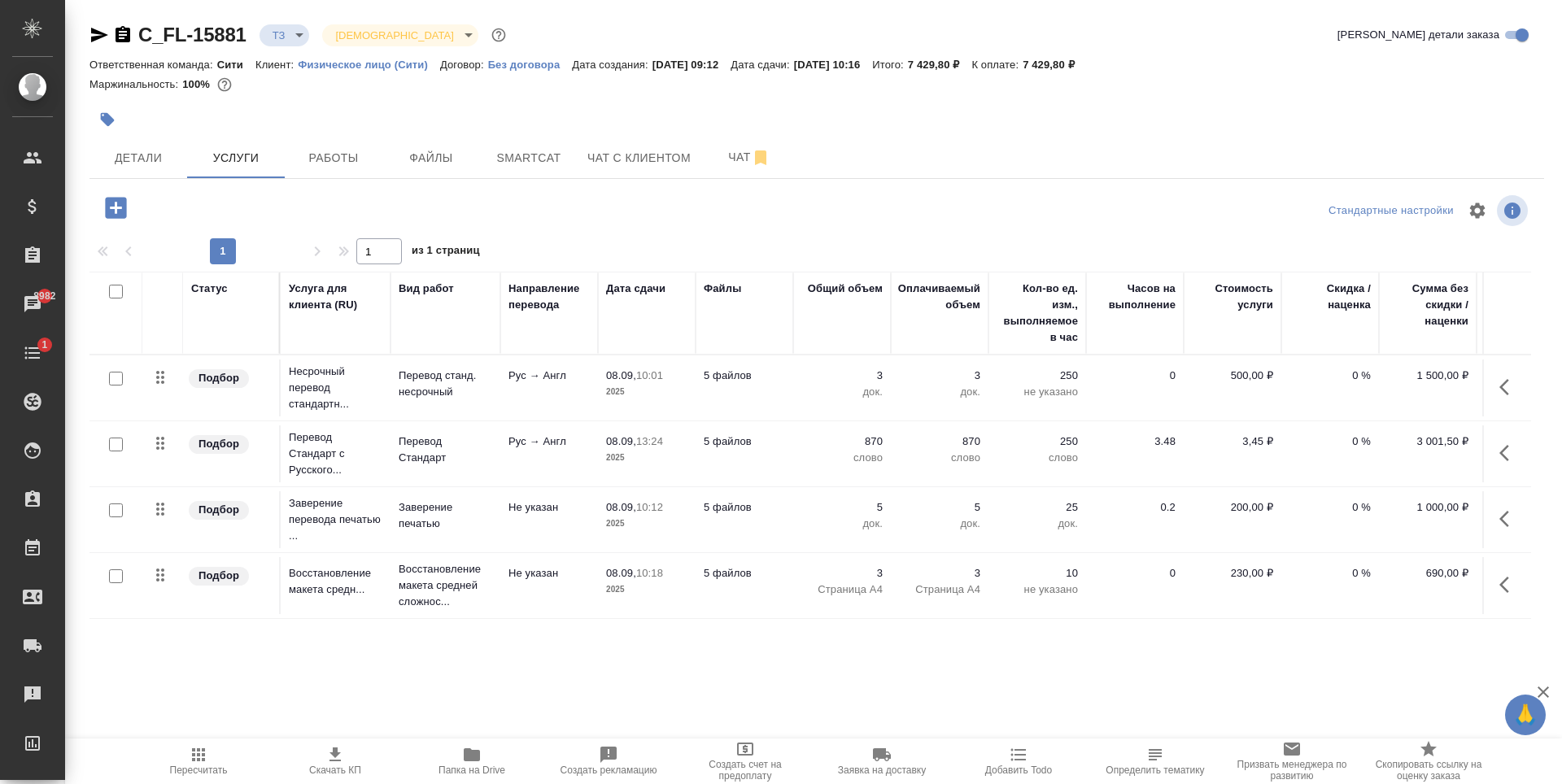
click at [117, 443] on input "checkbox" at bounding box center [116, 445] width 14 height 14
checkbox input "true"
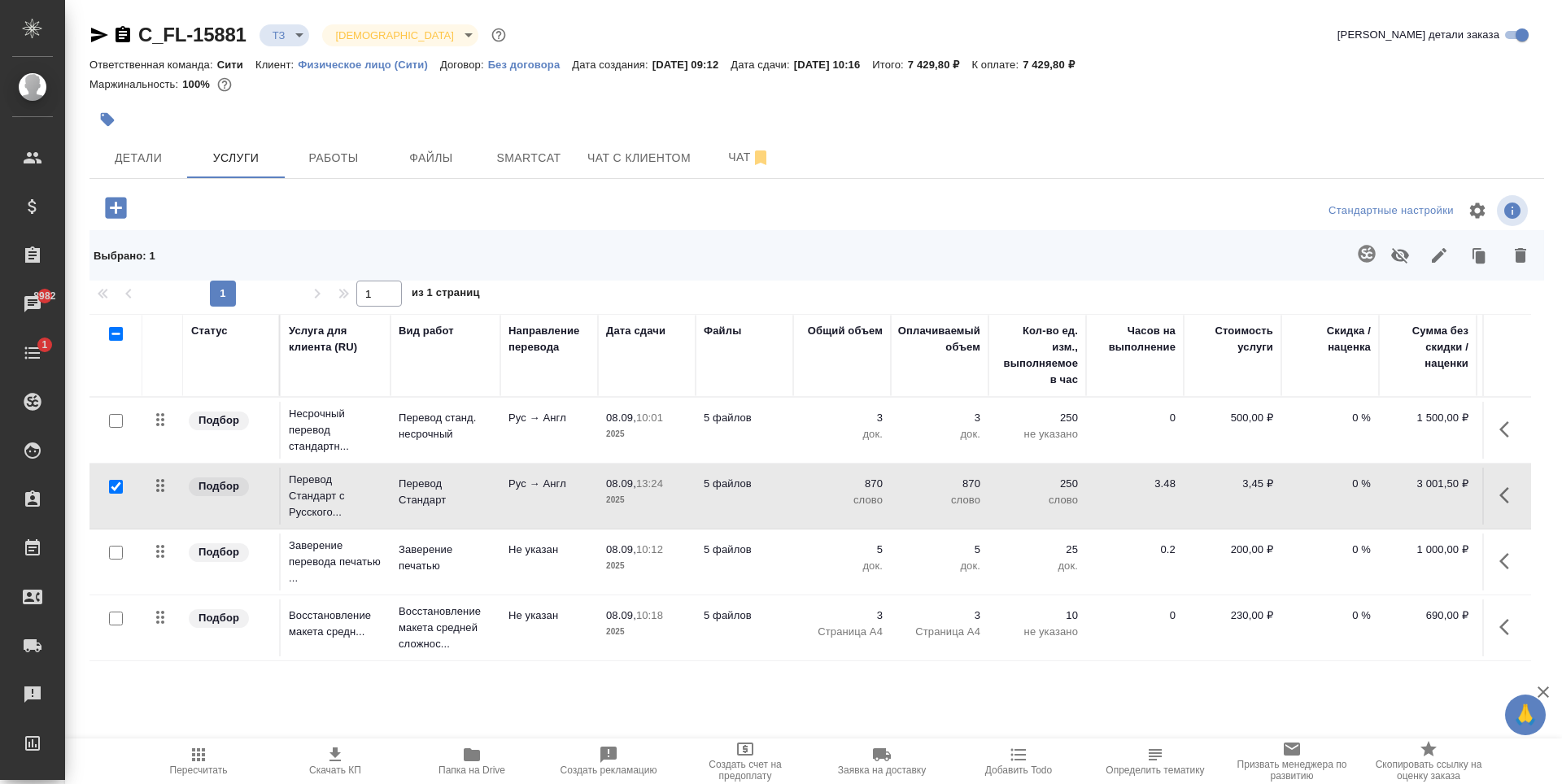
click at [1360, 254] on icon "button" at bounding box center [1366, 254] width 17 height 17
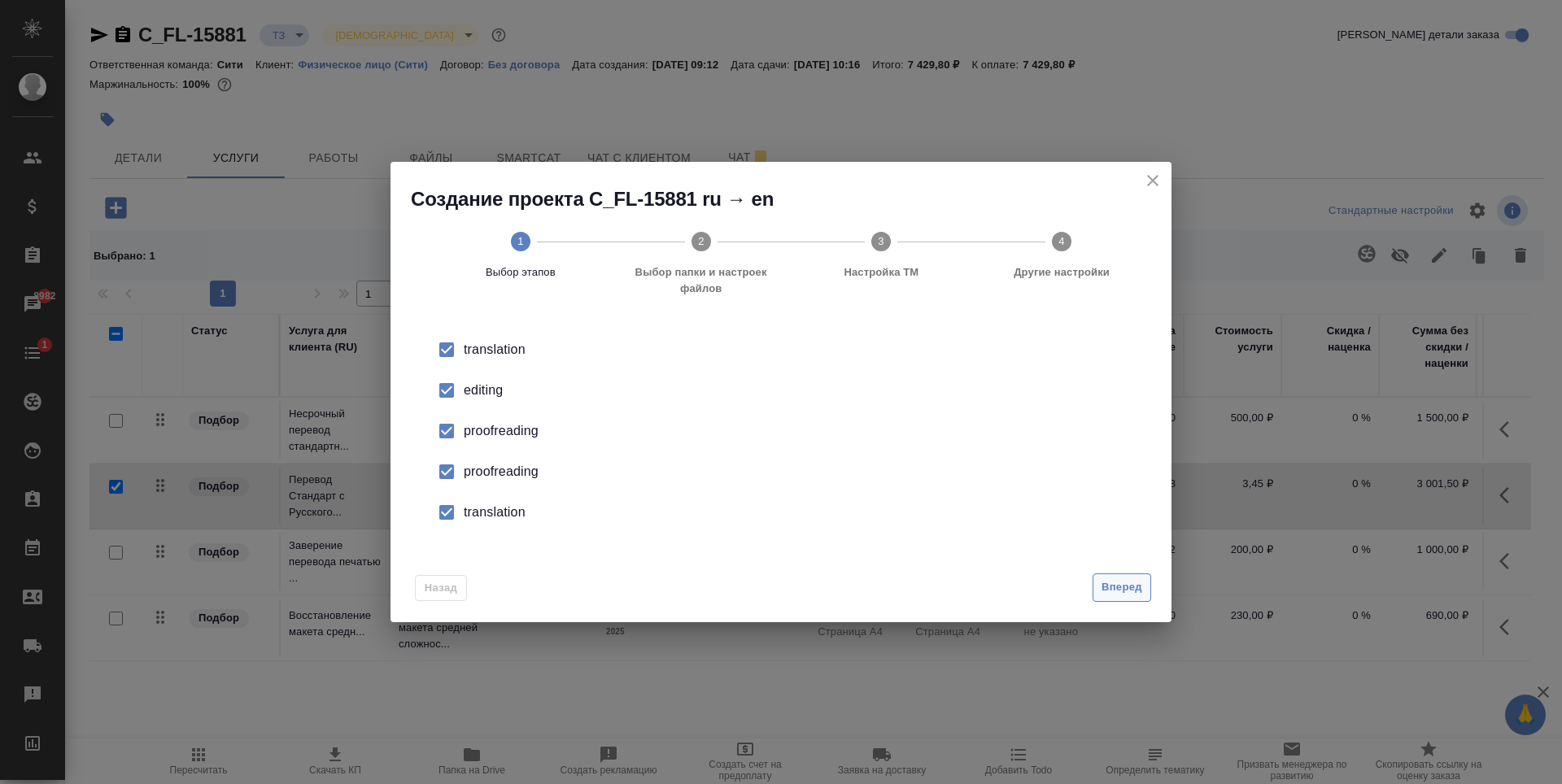
click at [1125, 587] on span "Вперед" at bounding box center [1122, 588] width 41 height 19
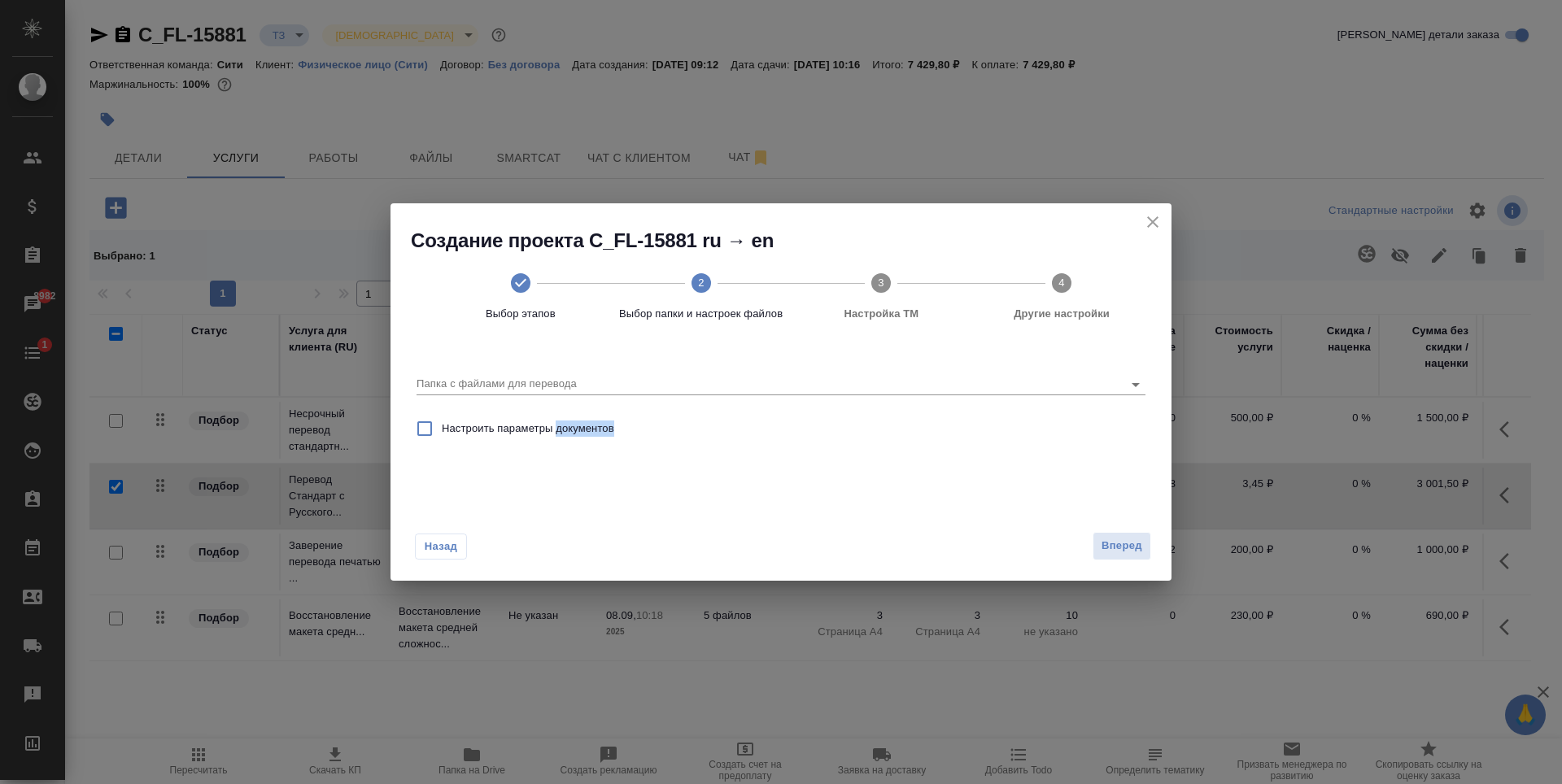
click at [1123, 585] on div "Создание проекта C_FL-15881 ru → en Выбор этапов 2 Выбор папки и настроек файло…" at bounding box center [781, 392] width 1562 height 784
click at [1072, 379] on input "Папка с файлами для перевода" at bounding box center [755, 383] width 677 height 20
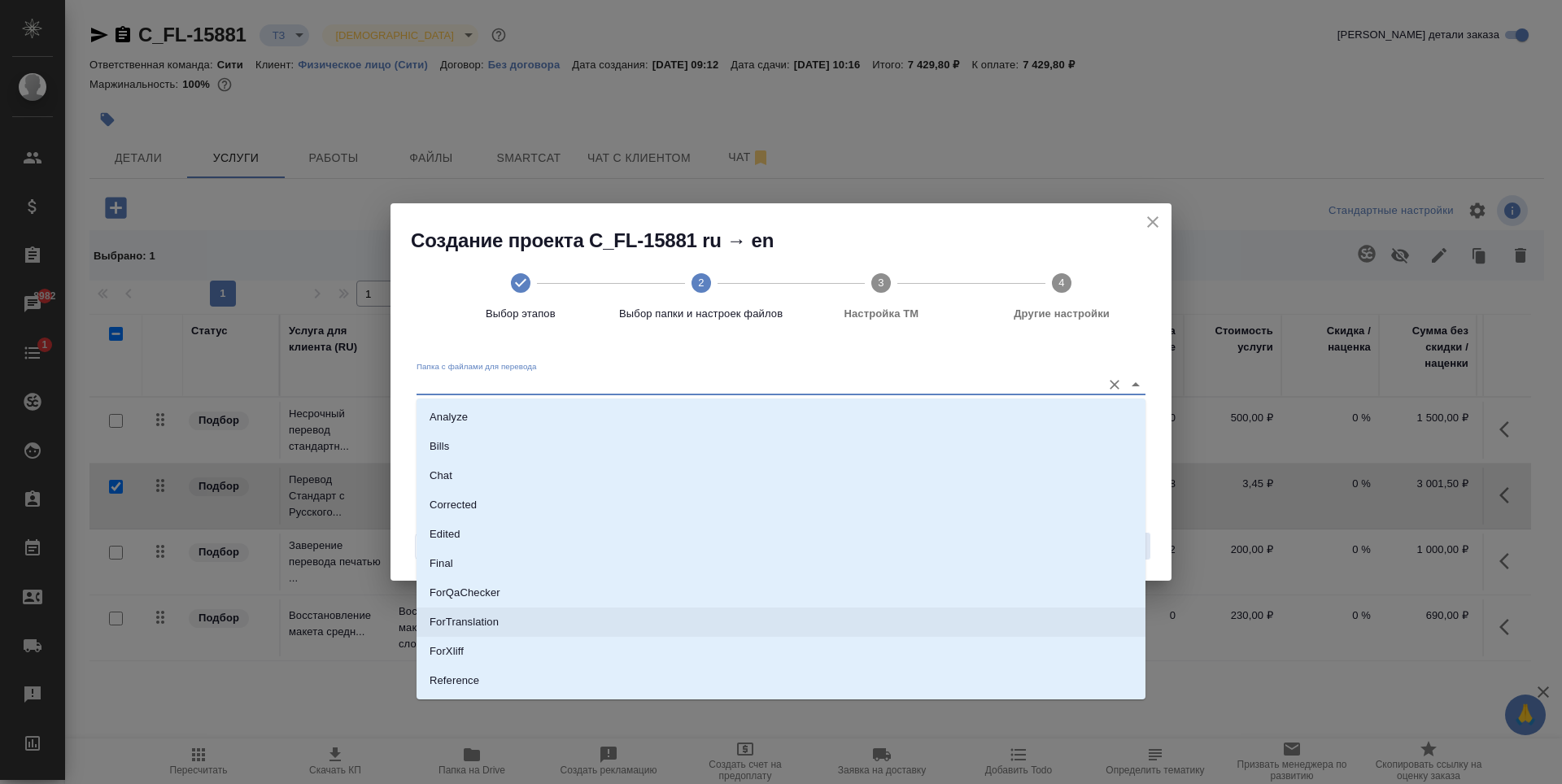
scroll to position [85, 0]
click at [503, 623] on li "Source" at bounding box center [781, 626] width 729 height 29
type input "Source"
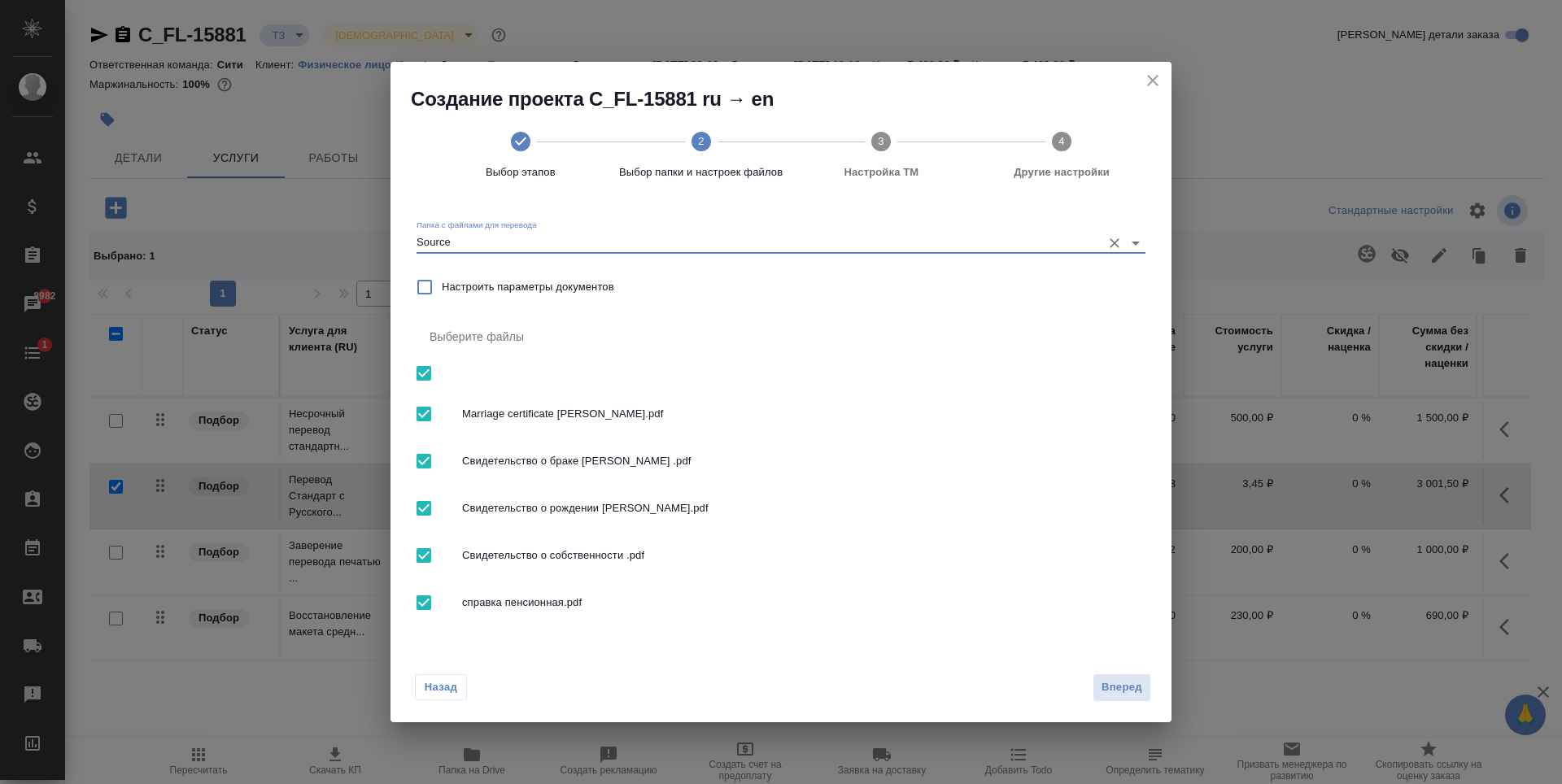
click at [422, 463] on input "checkbox" at bounding box center [424, 461] width 35 height 35
checkbox input "false"
click at [429, 414] on input "checkbox" at bounding box center [424, 414] width 35 height 35
checkbox input "false"
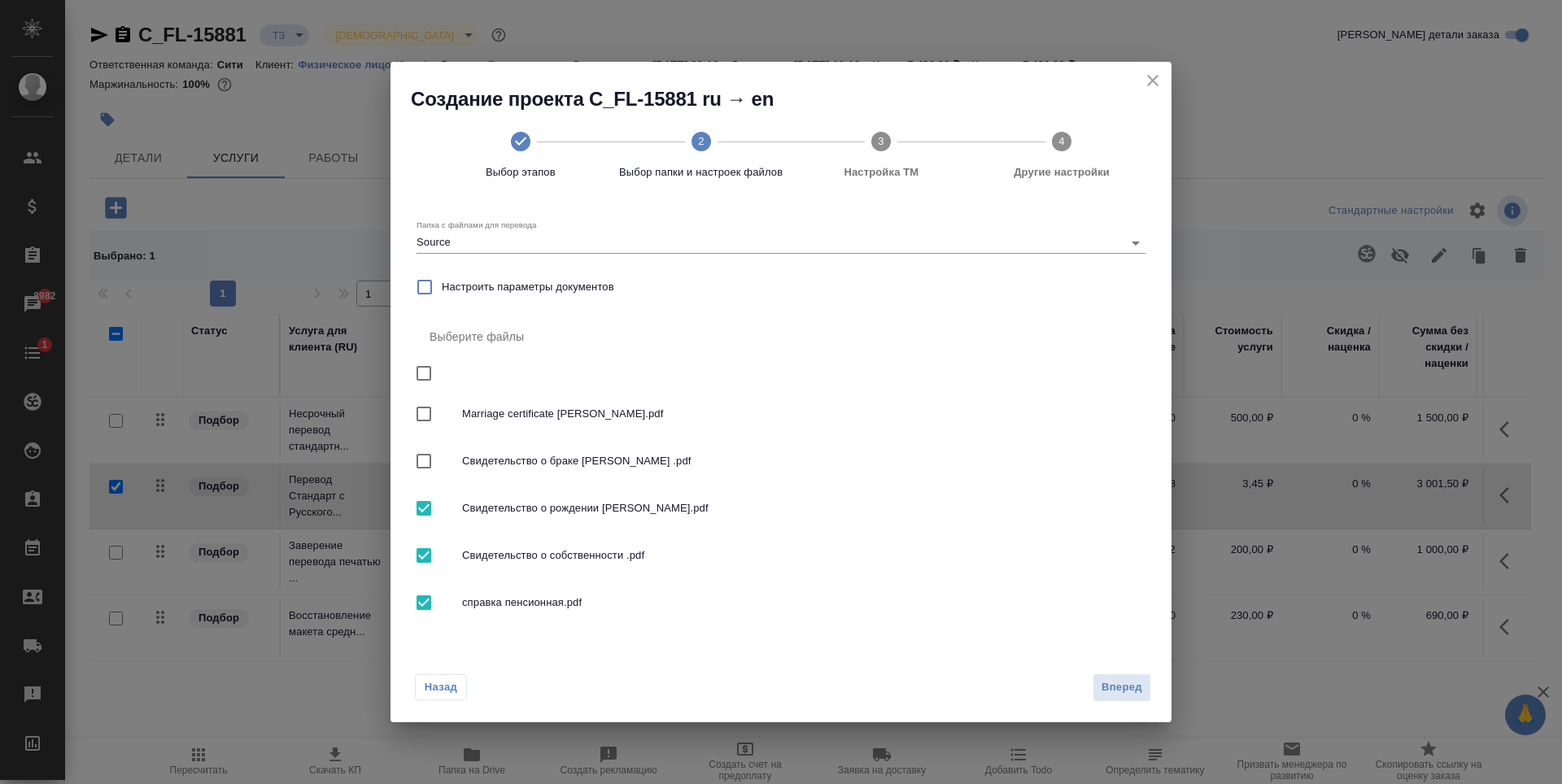
click at [417, 514] on input "checkbox" at bounding box center [424, 509] width 35 height 35
checkbox input "false"
click at [1122, 684] on span "Вперед" at bounding box center [1122, 688] width 41 height 19
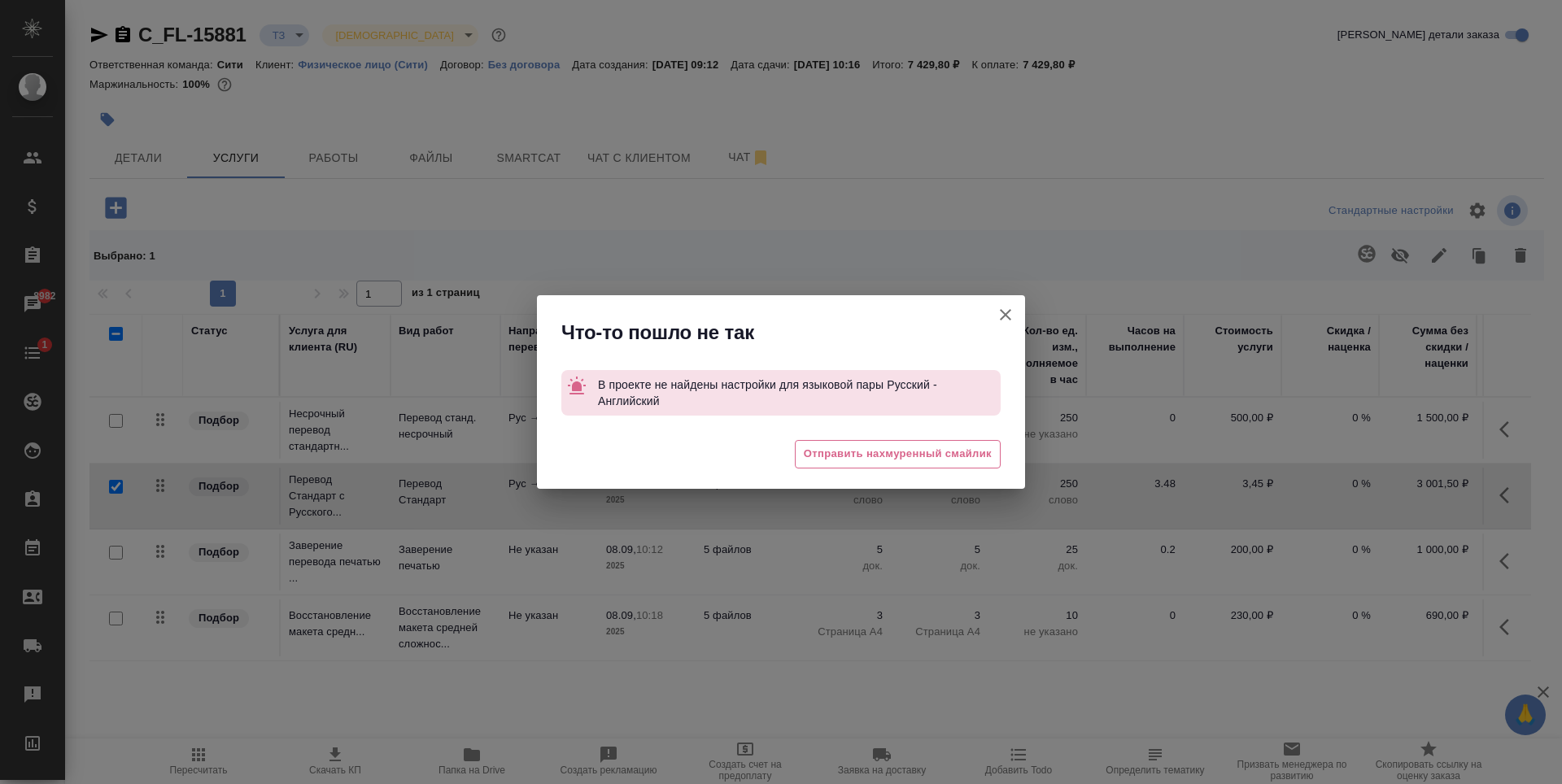
click at [1001, 317] on icon "button" at bounding box center [1005, 314] width 20 height 20
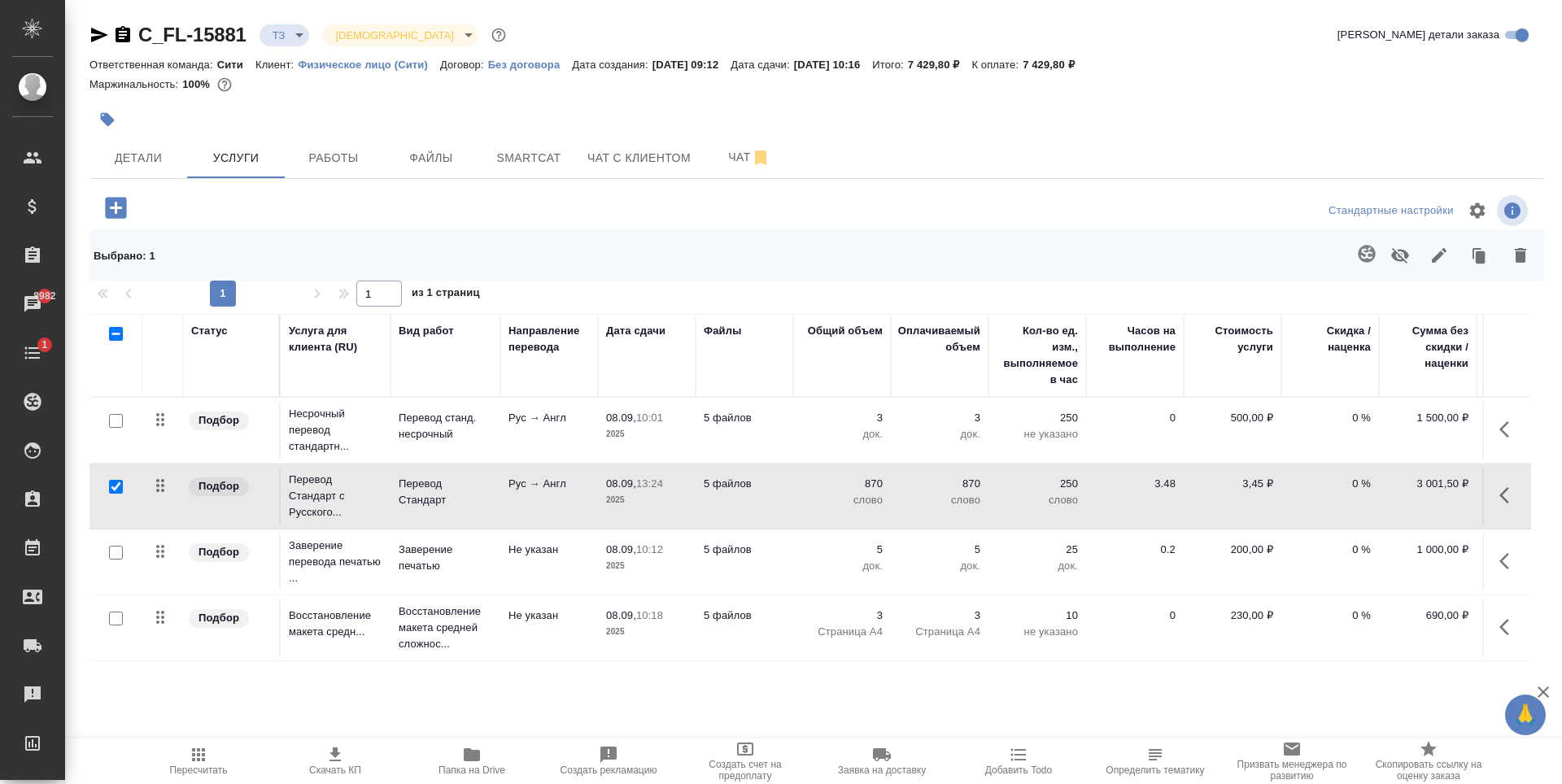
click at [458, 213] on div at bounding box center [332, 207] width 485 height 34
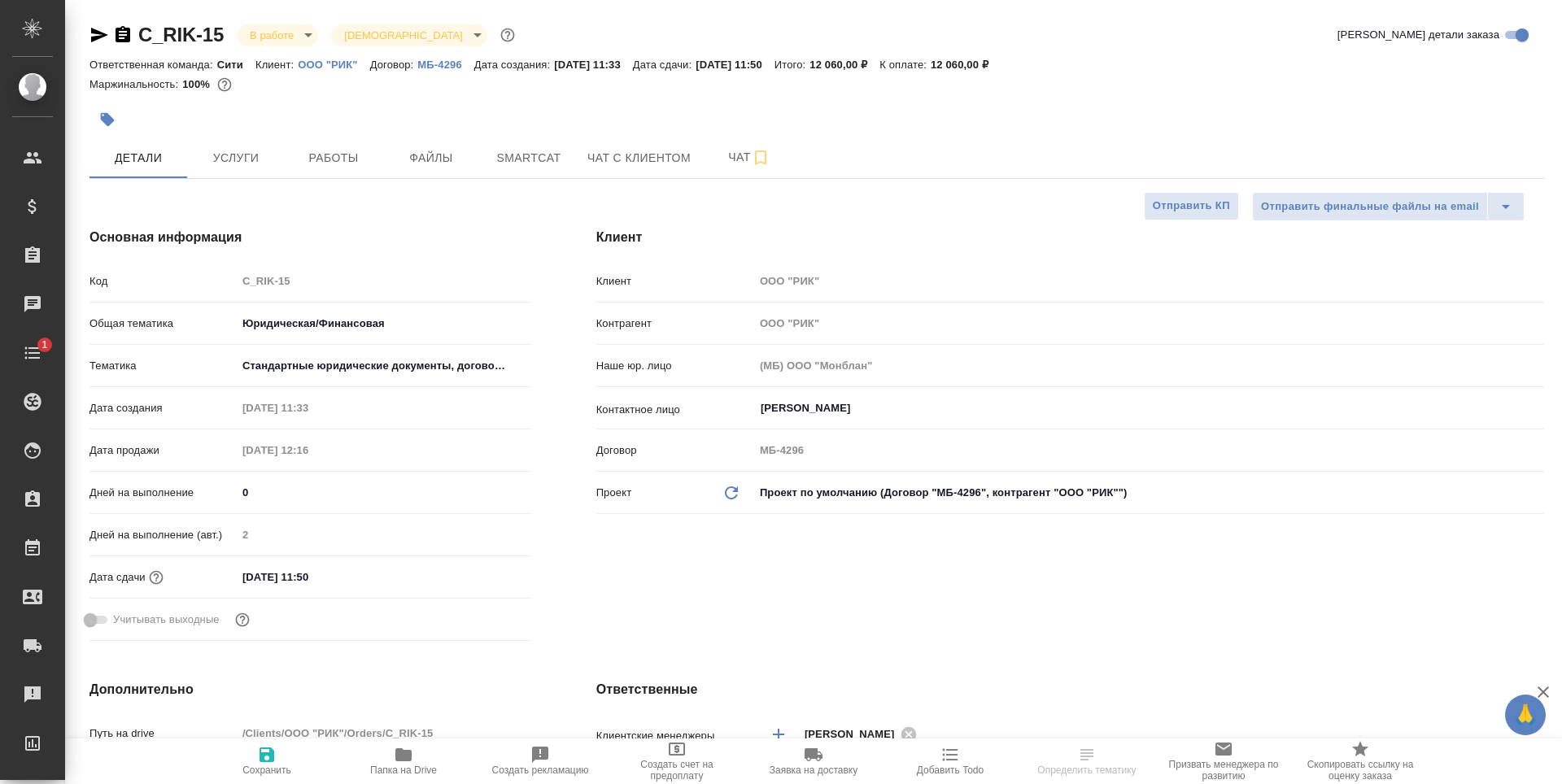
select select "RU"
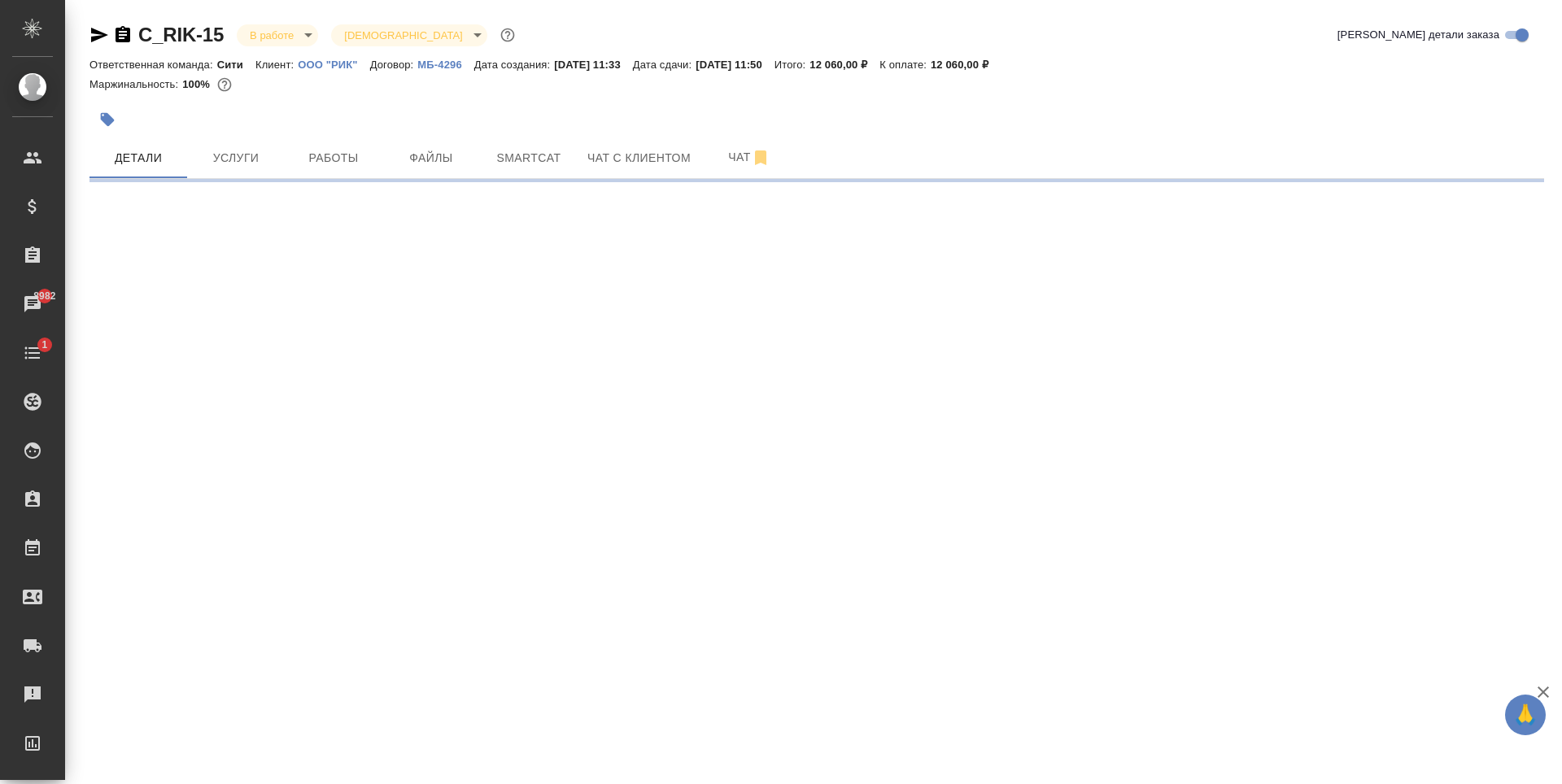
select select "RU"
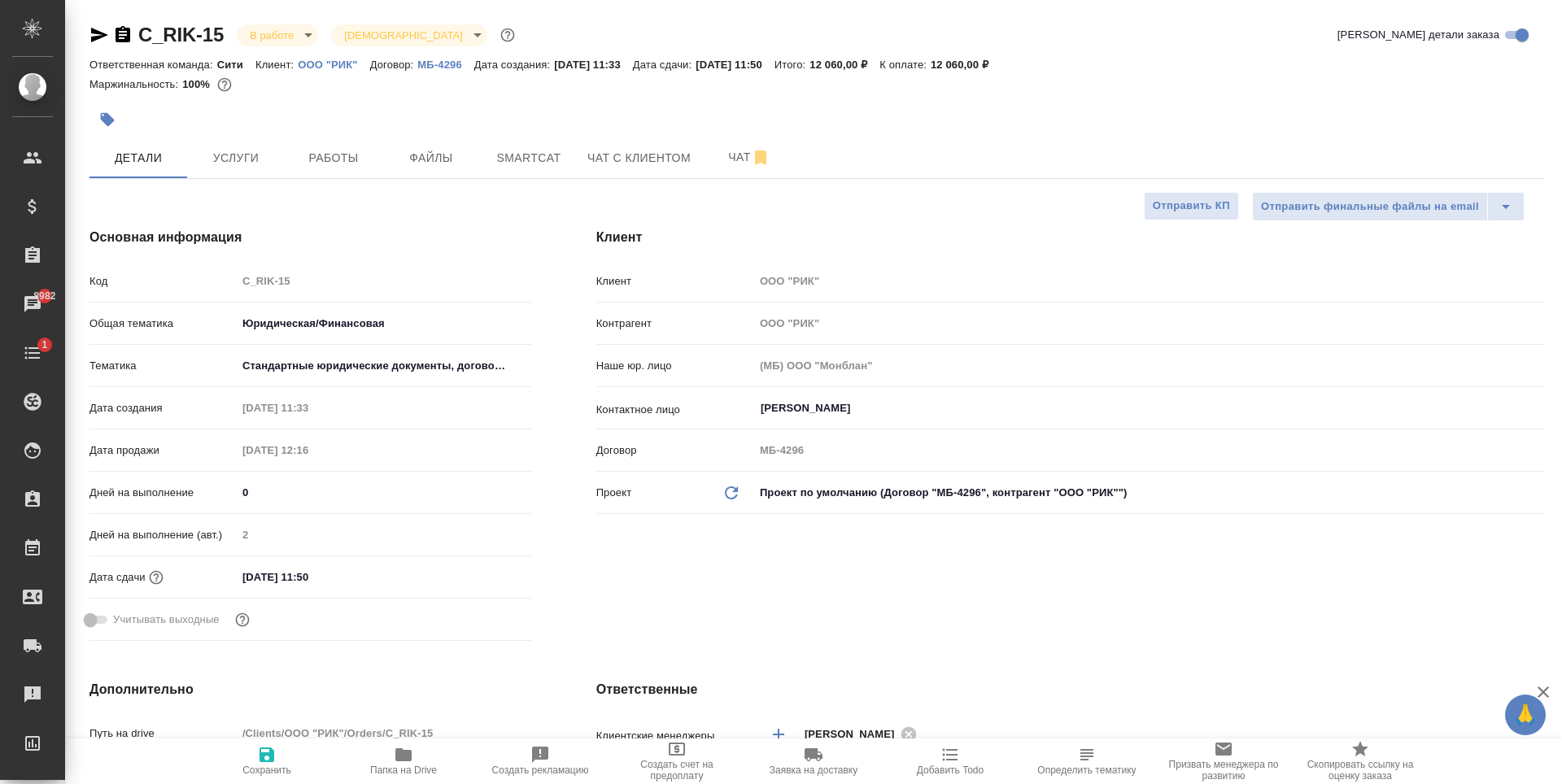
type textarea "x"
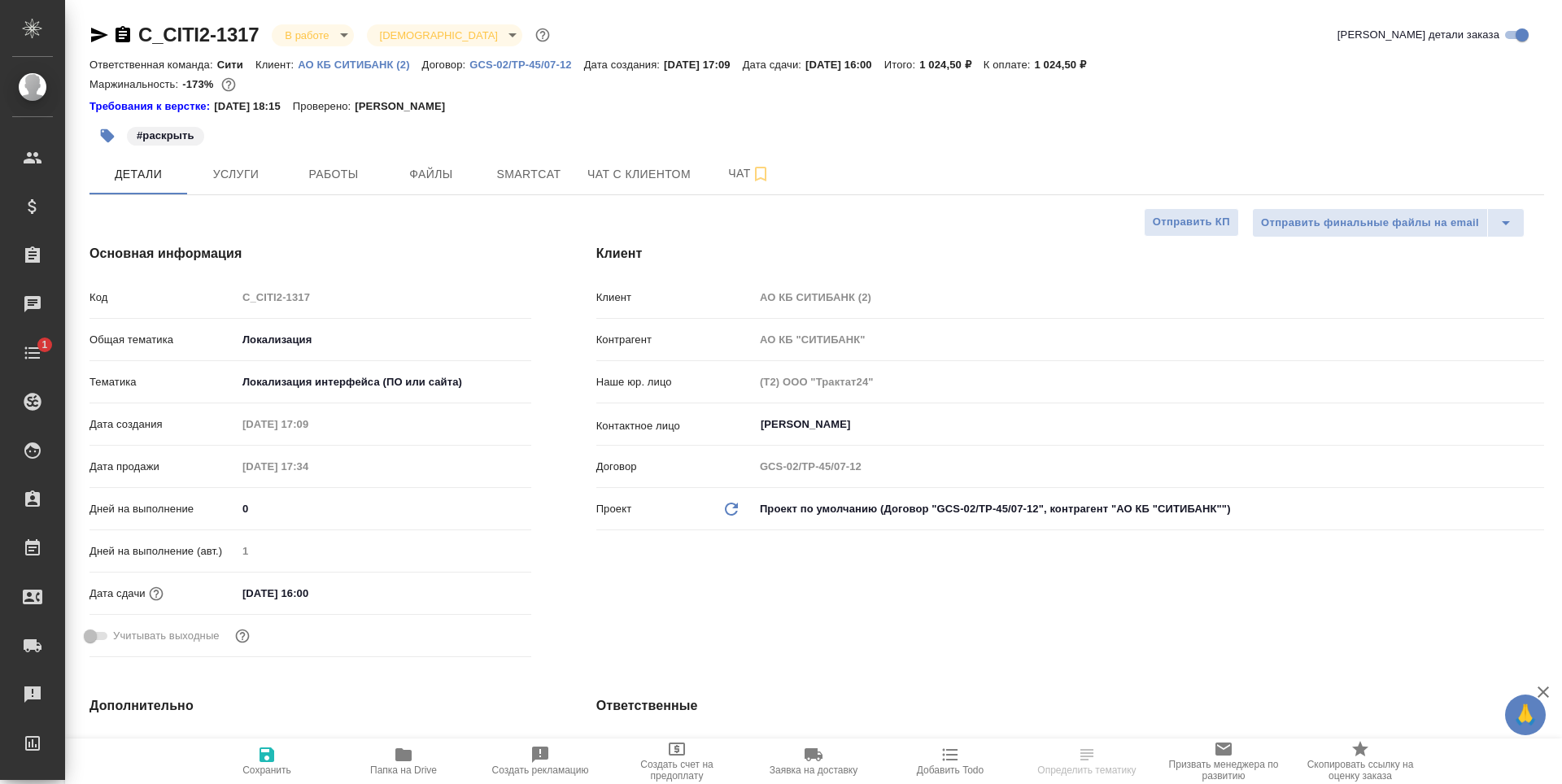
select select "RU"
type textarea "x"
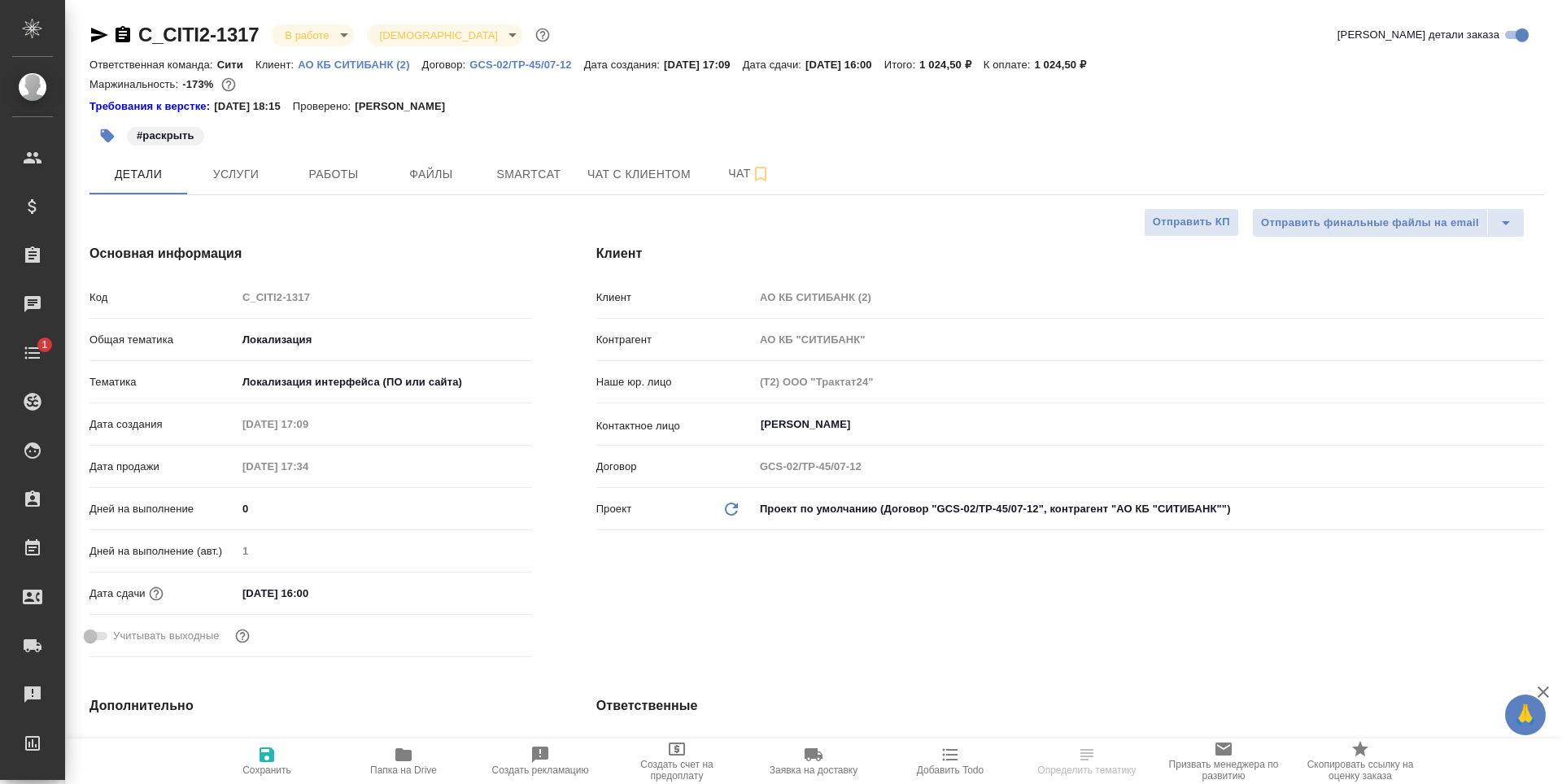
type textarea "x"
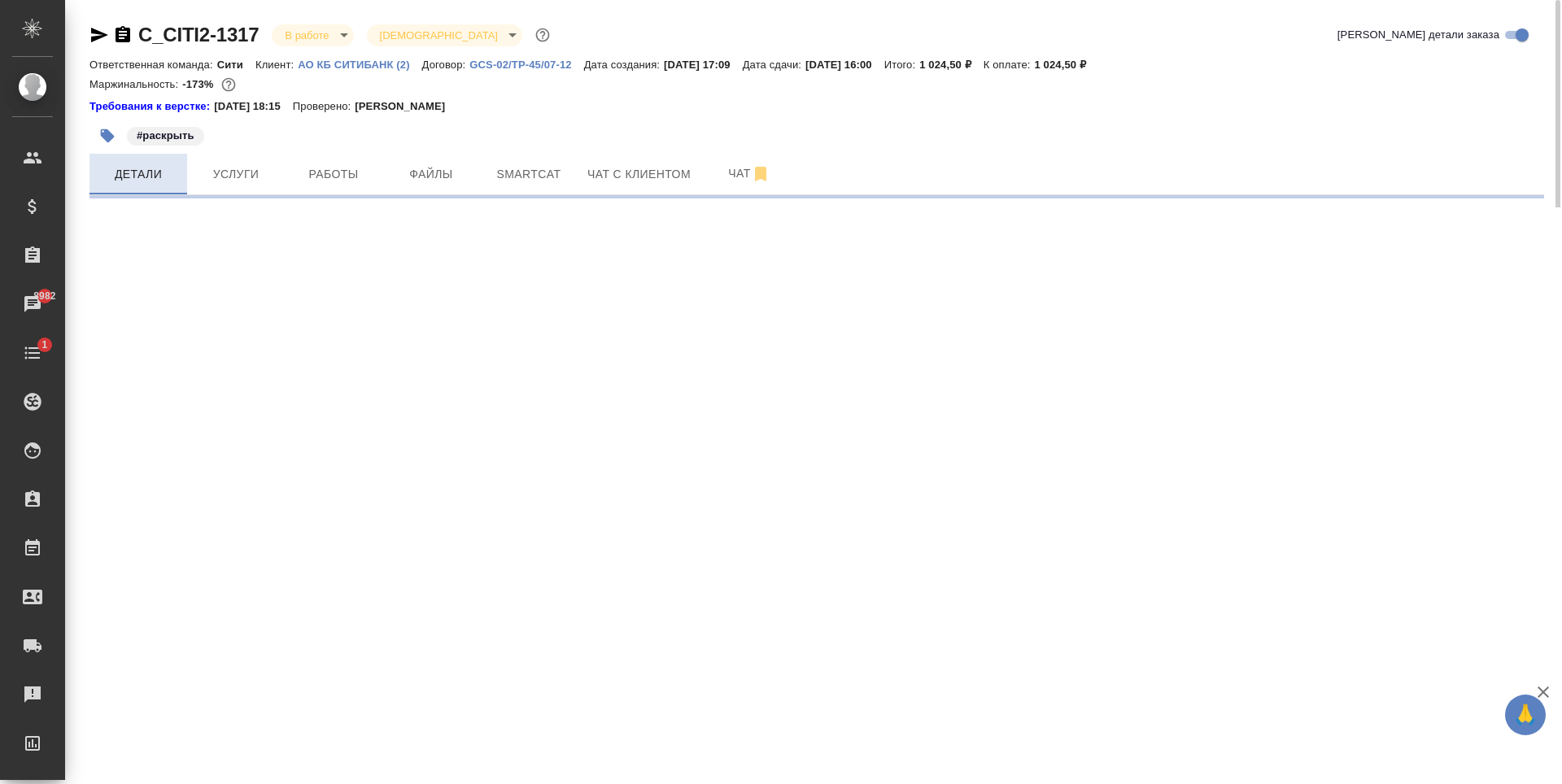
select select "RU"
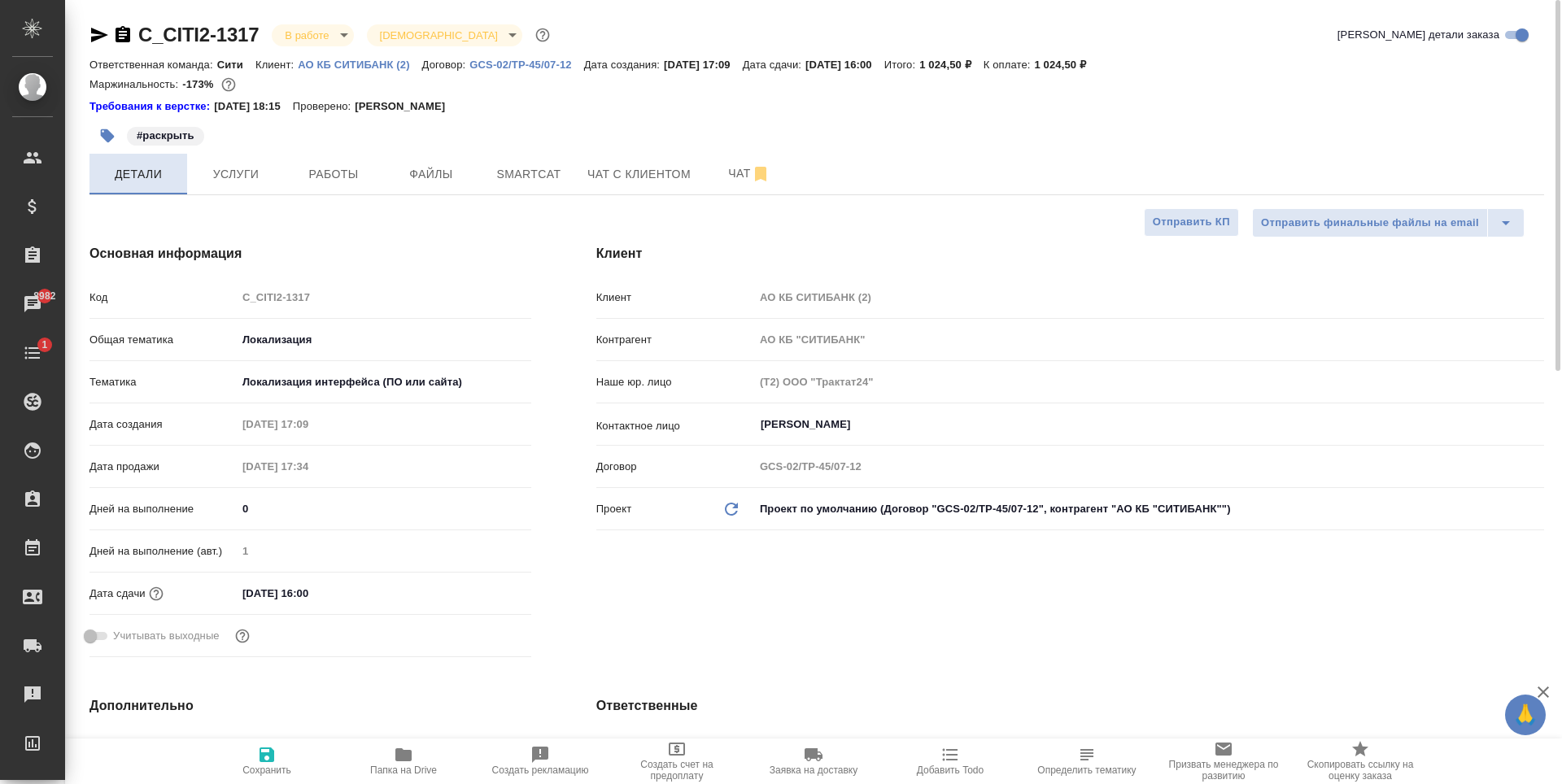
type textarea "x"
click at [338, 168] on span "Работы" at bounding box center [333, 174] width 78 height 21
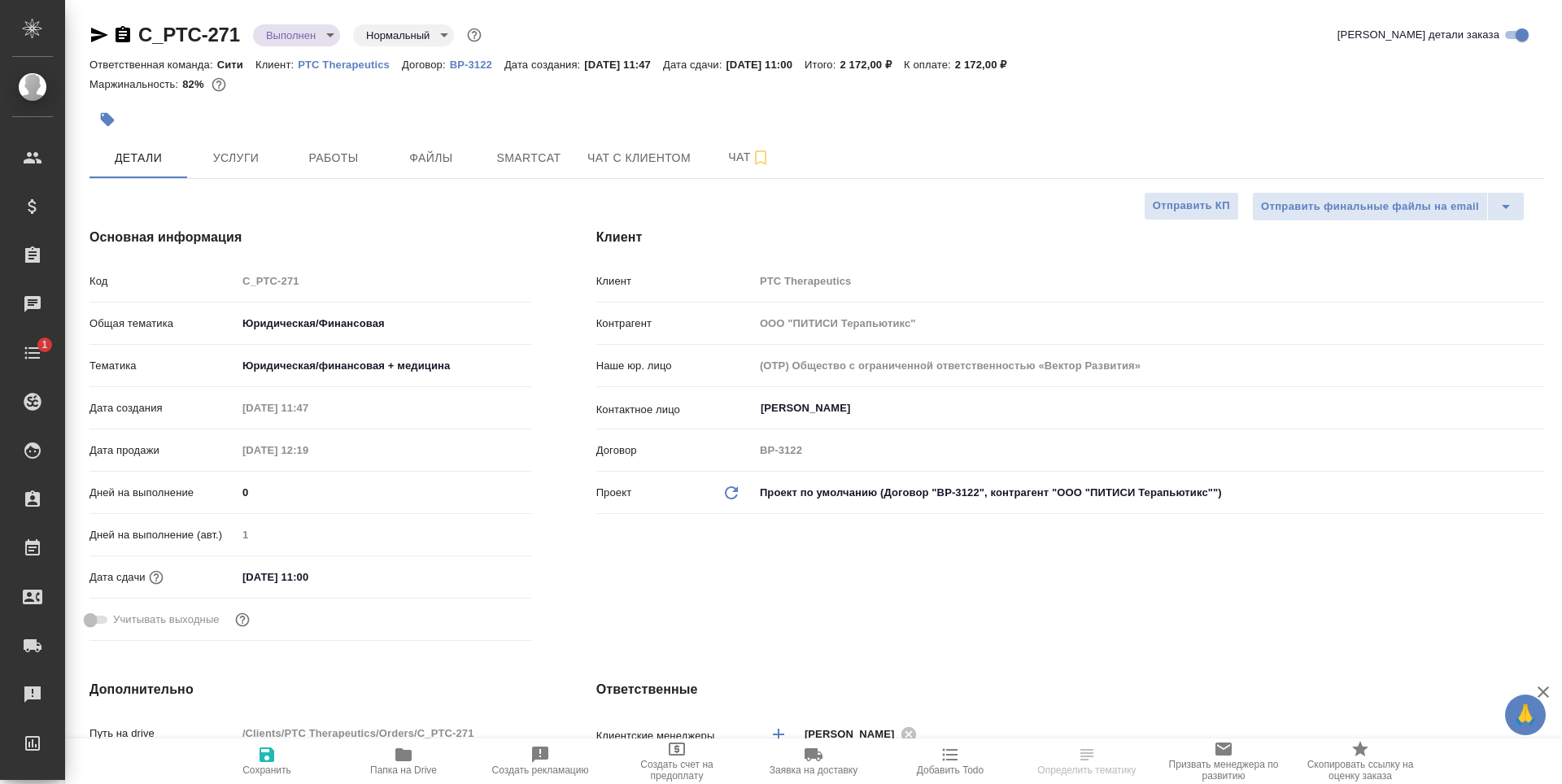
select select "RU"
click at [737, 624] on div "Клиент Клиент PTC Therapeutics Контрагент ООО "ПИТИСИ Терапьютикс" Наше юр. лиц…" at bounding box center [1070, 438] width 1013 height 485
click at [301, 166] on span "Работы" at bounding box center [333, 158] width 78 height 21
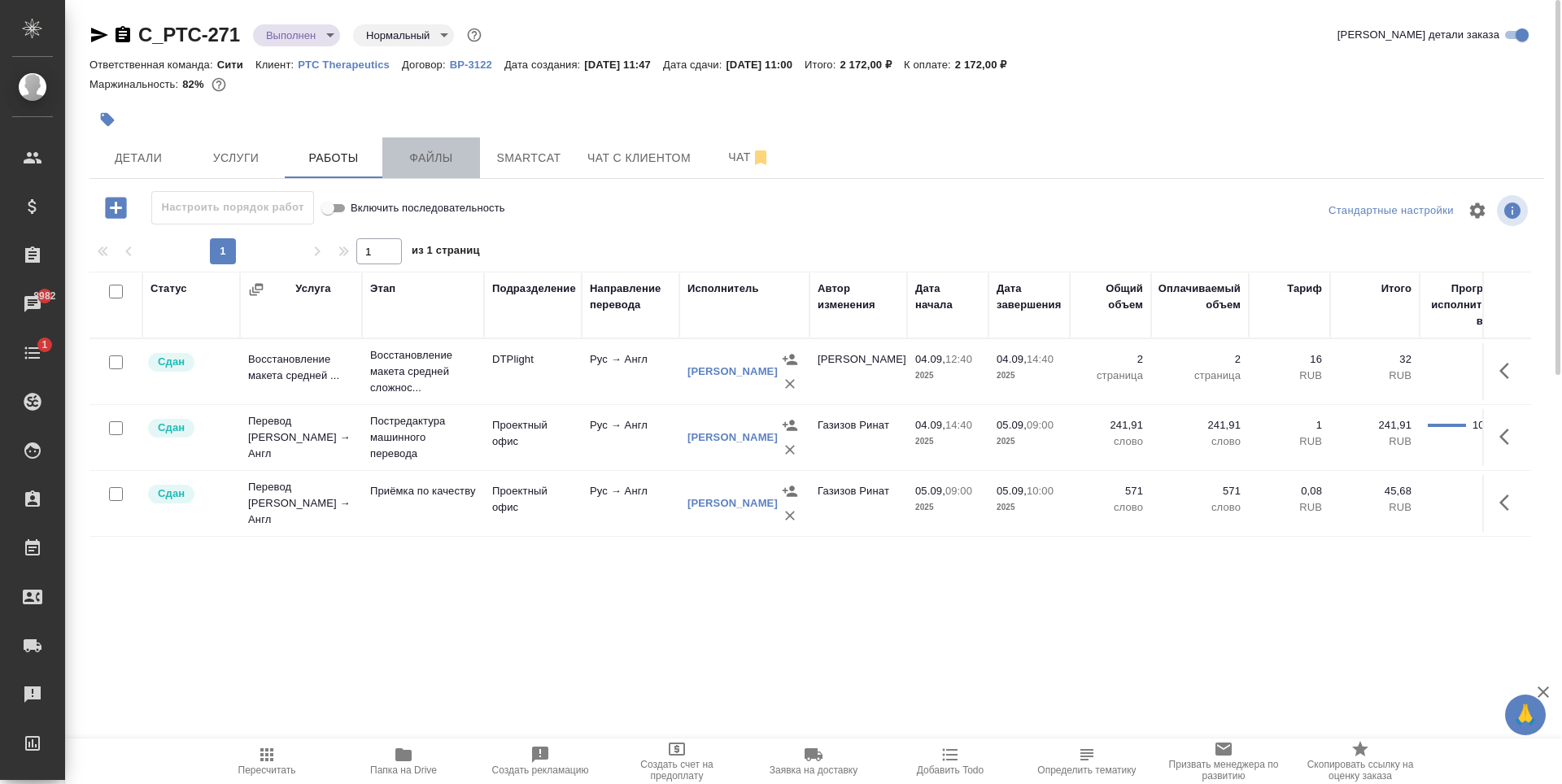
click at [434, 155] on span "Файлы" at bounding box center [431, 158] width 78 height 21
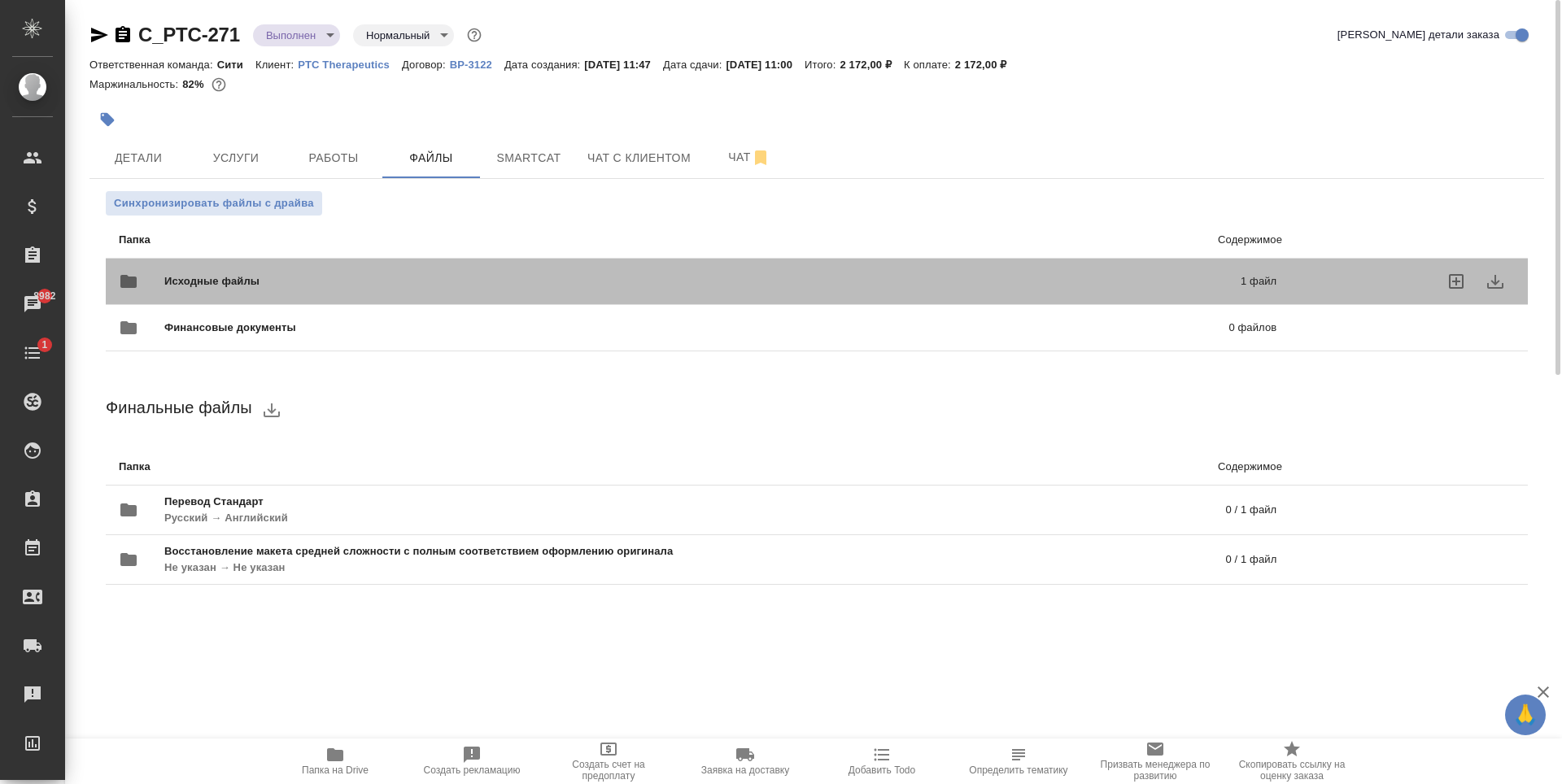
click at [358, 278] on span "Исходные файлы" at bounding box center [457, 281] width 585 height 16
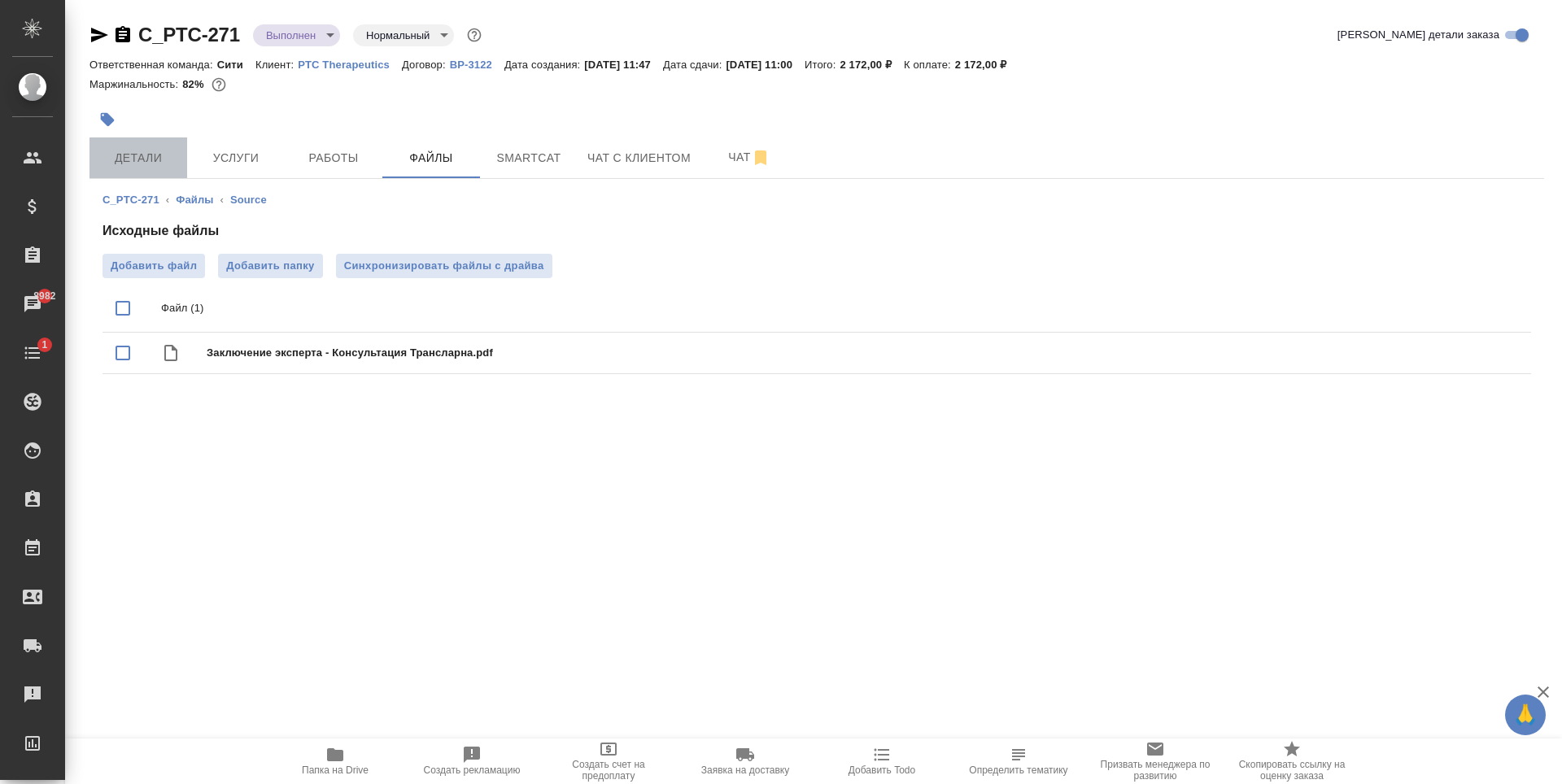
click at [140, 140] on button "Детали" at bounding box center [138, 157] width 98 height 41
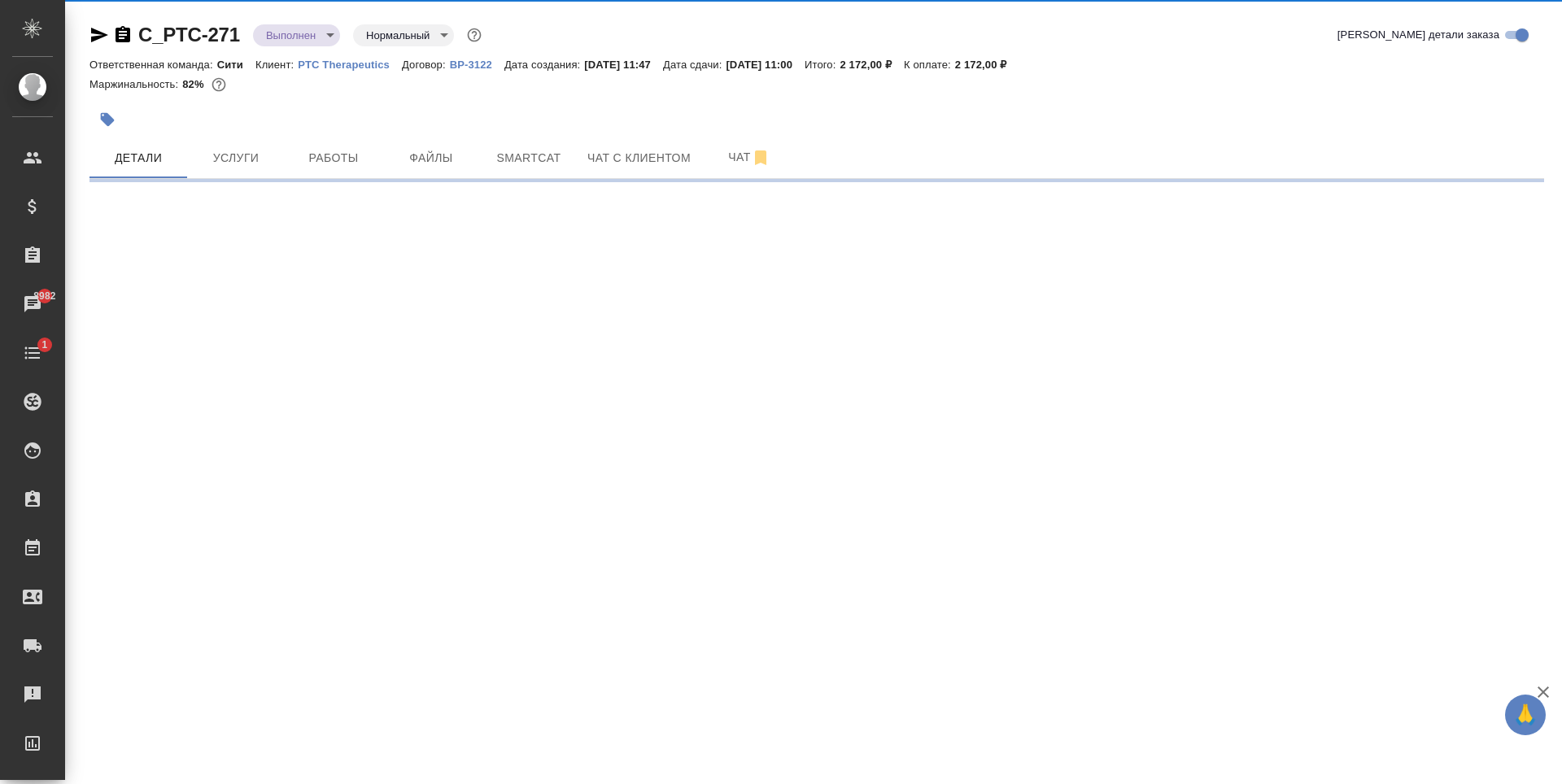
select select "RU"
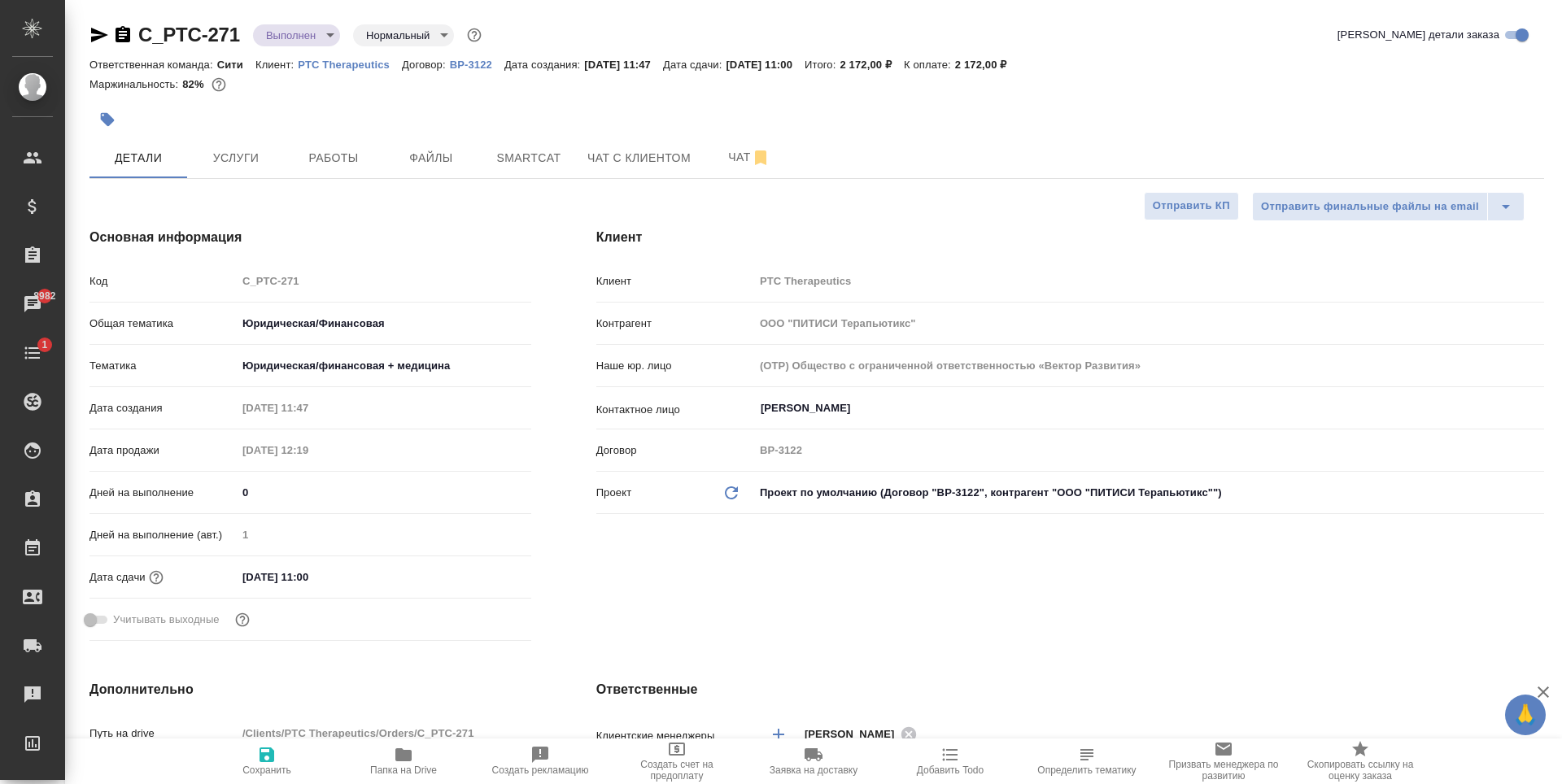
type textarea "x"
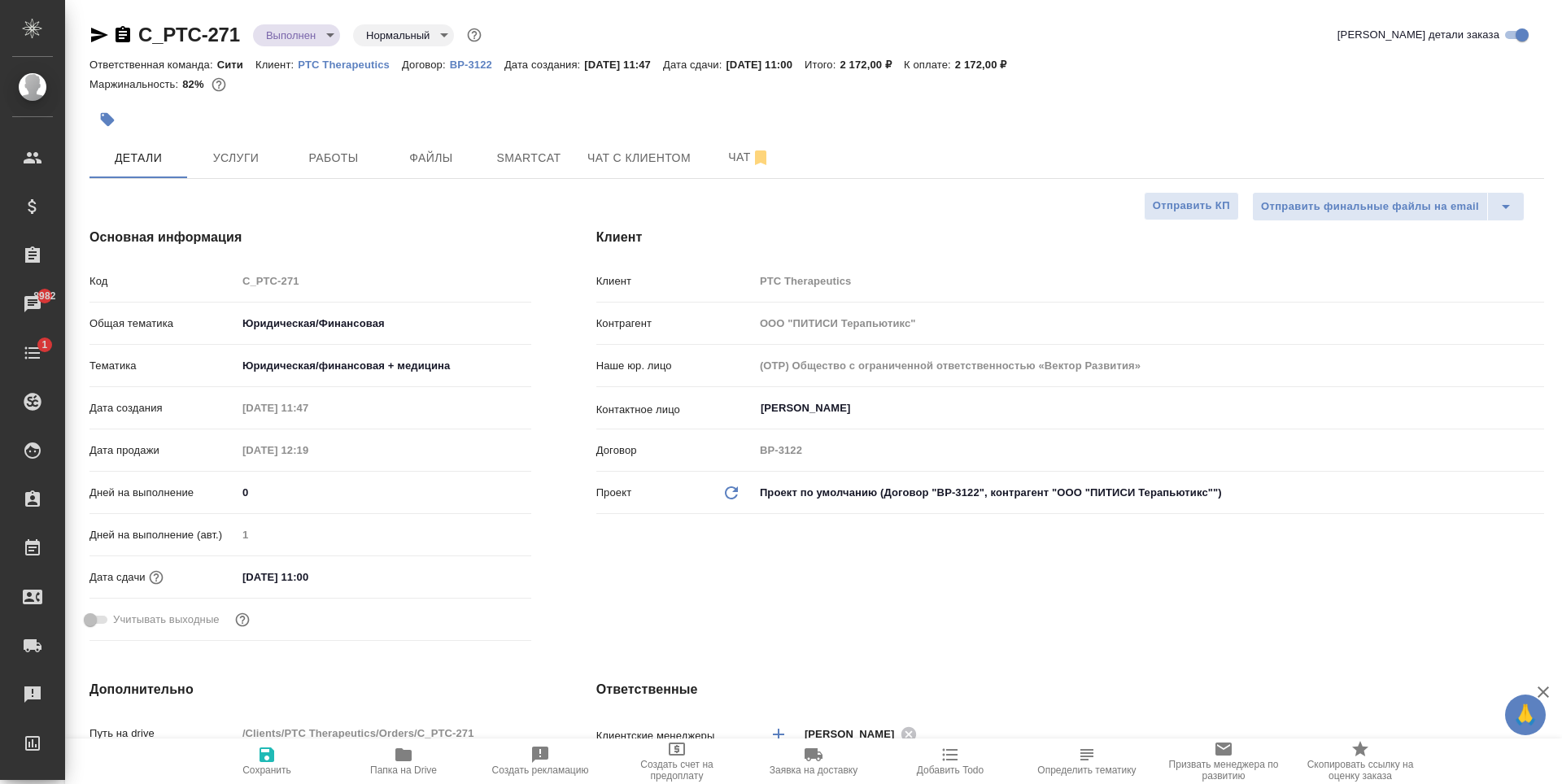
type textarea "x"
select select "RU"
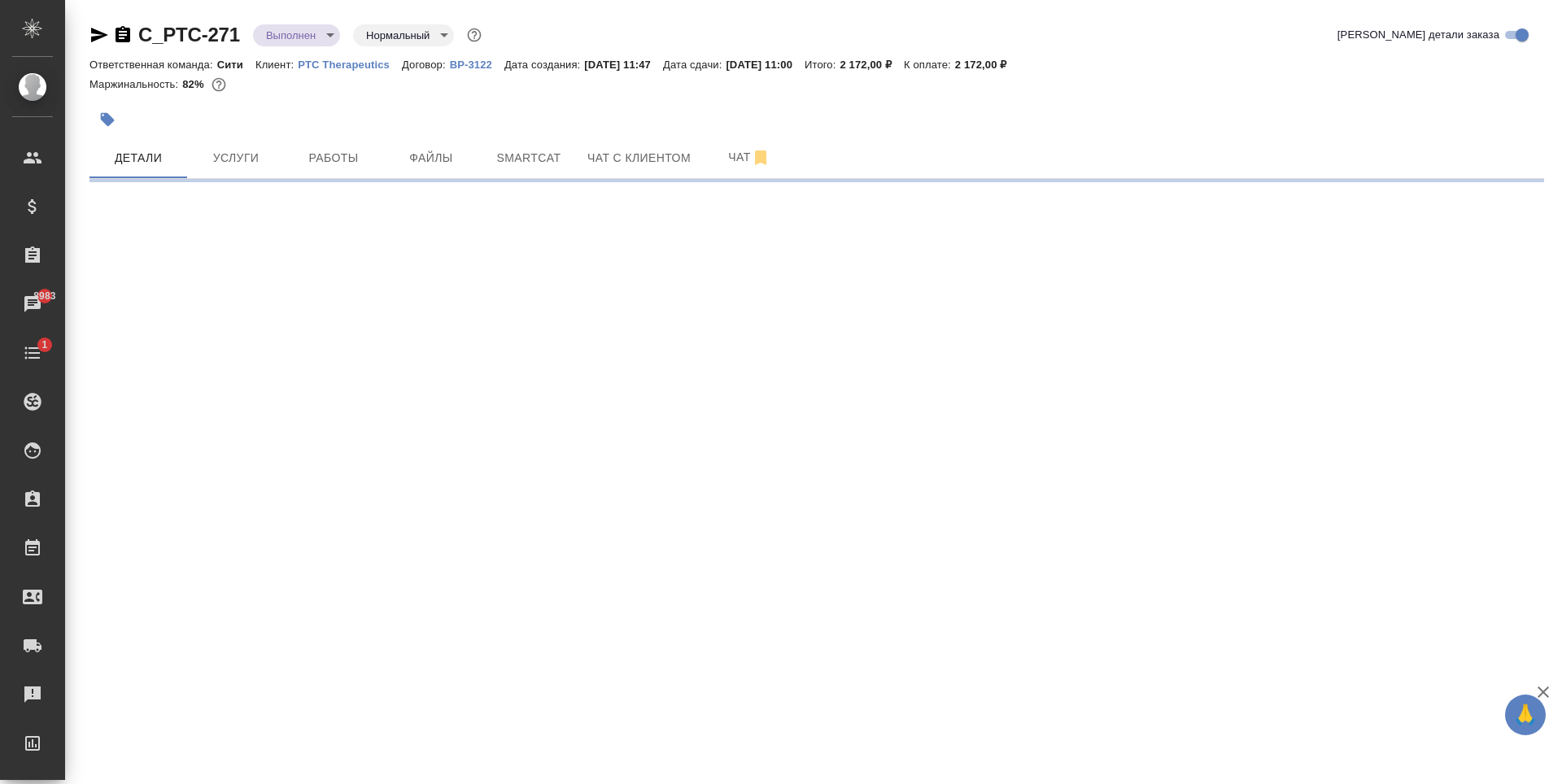
select select "RU"
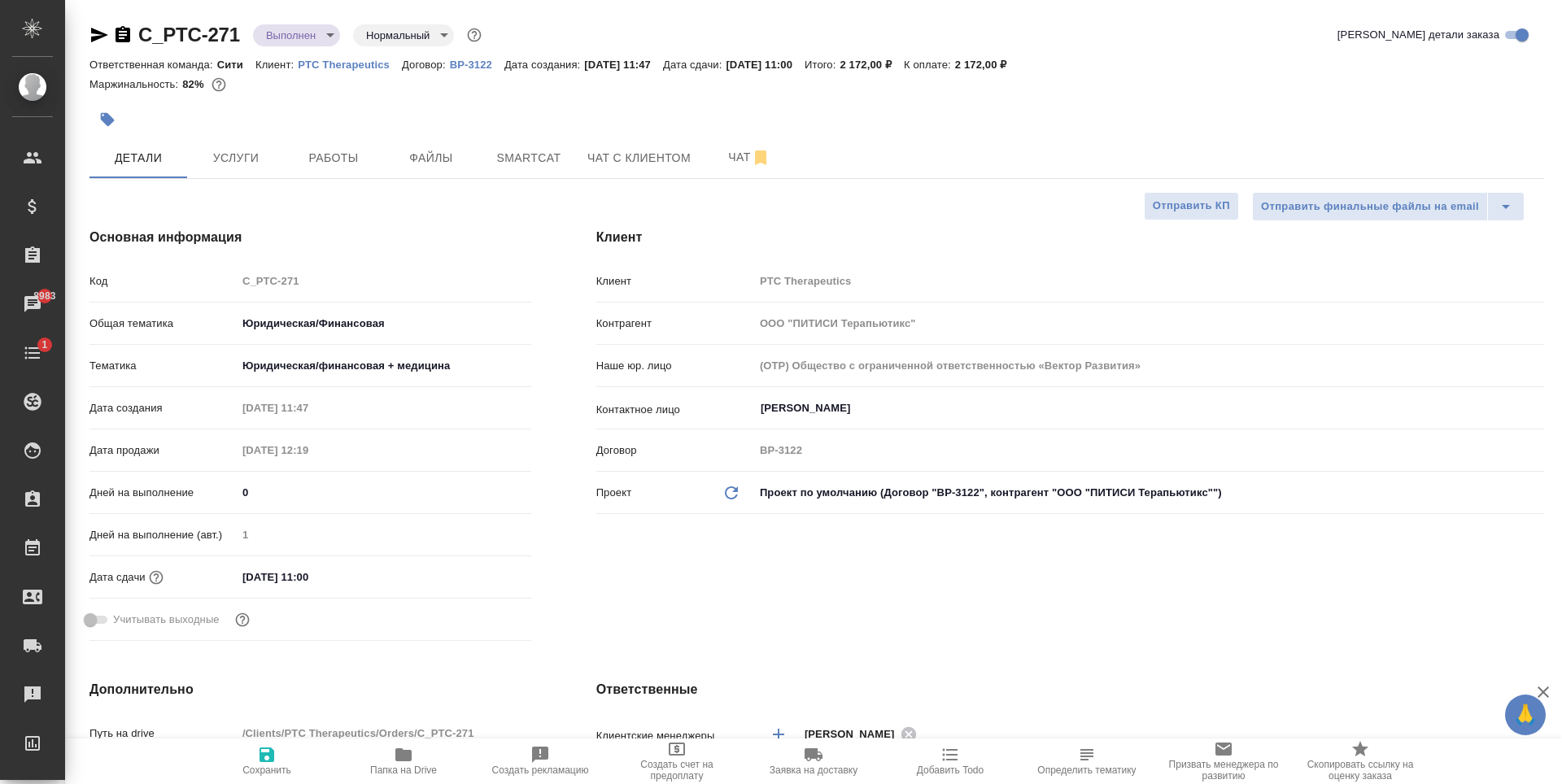
type textarea "x"
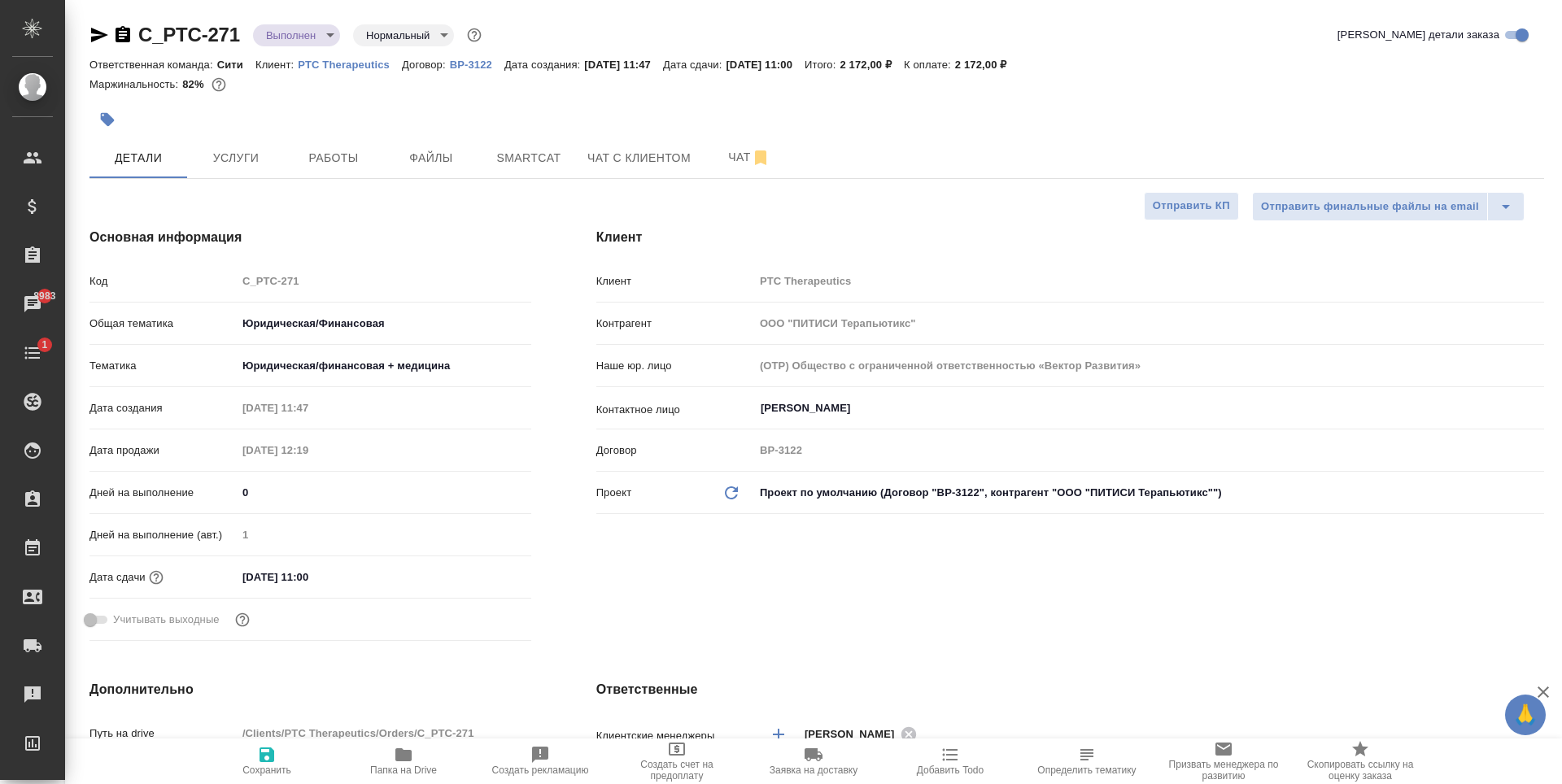
type textarea "x"
click at [211, 158] on span "Услуги" at bounding box center [236, 158] width 78 height 21
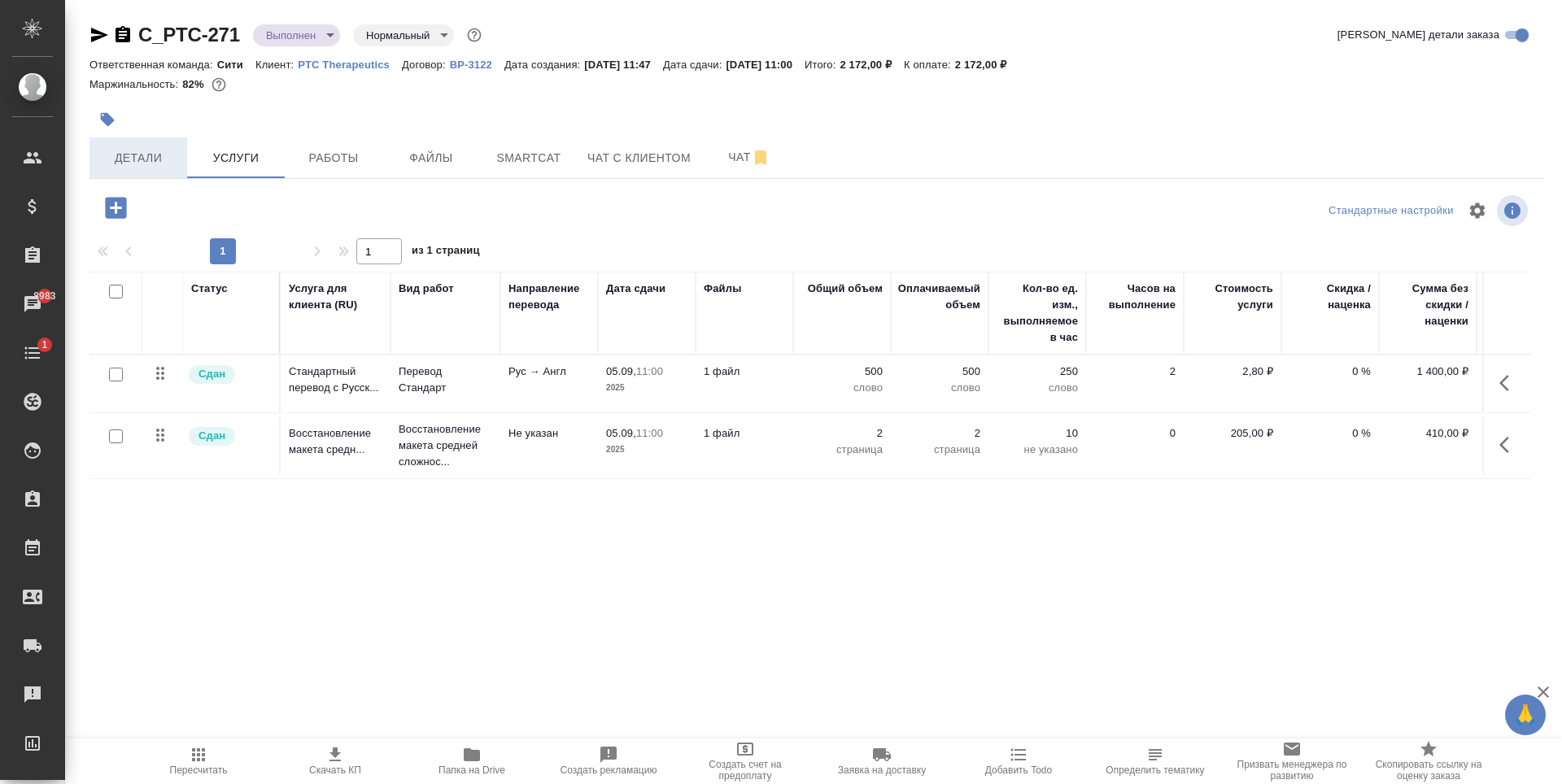
click at [138, 156] on span "Детали" at bounding box center [138, 158] width 78 height 21
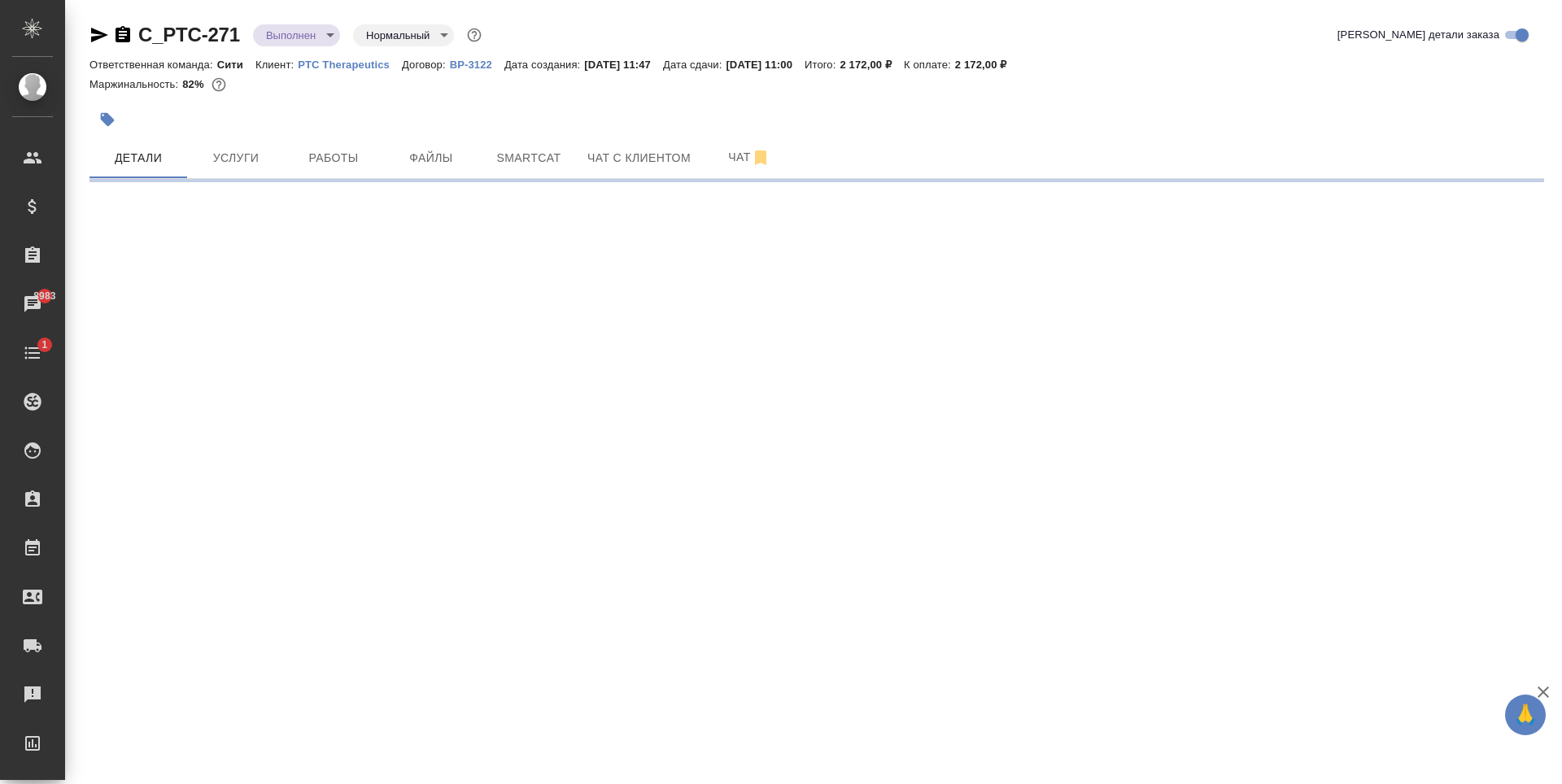
select select "RU"
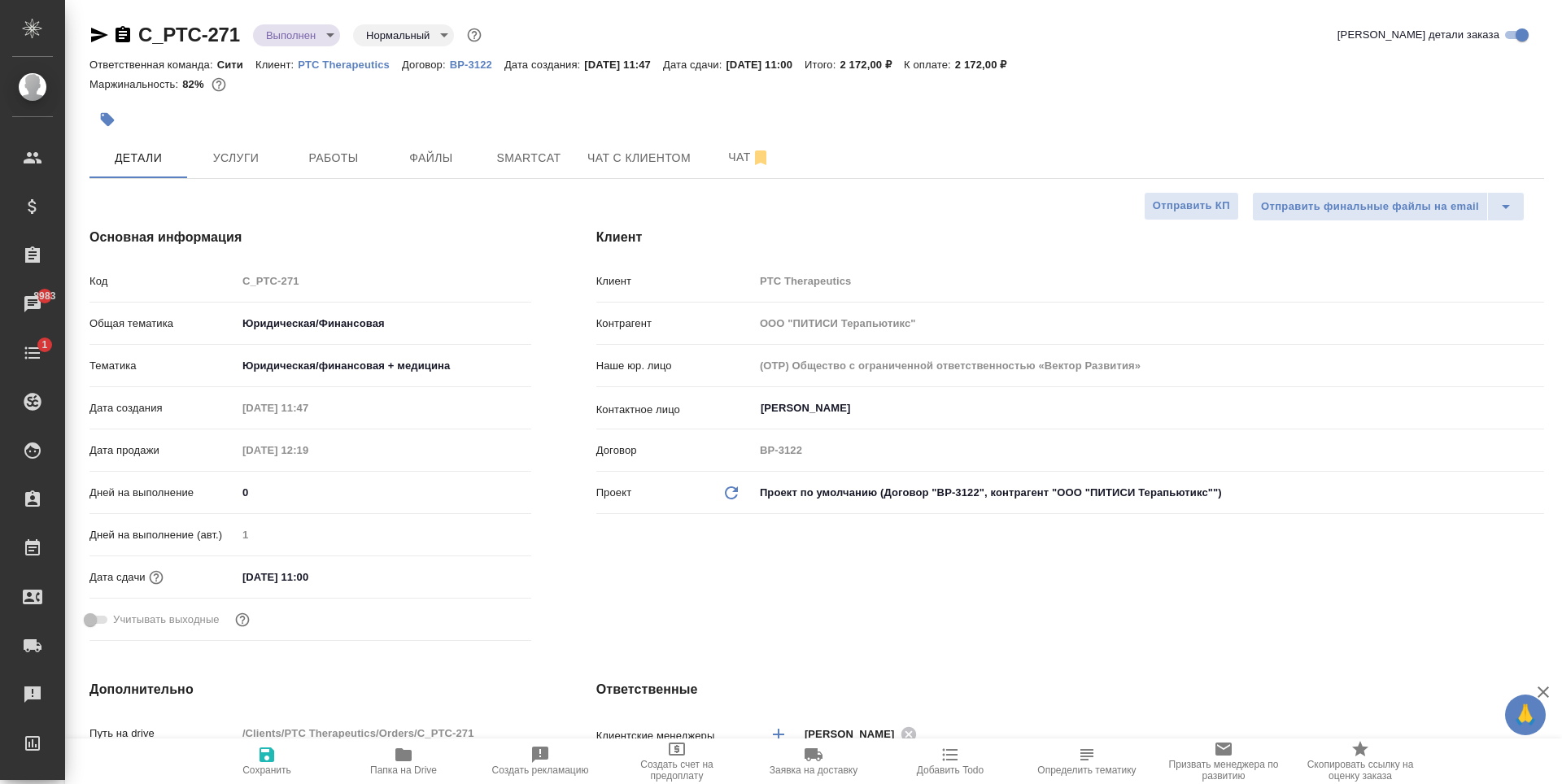
type textarea "x"
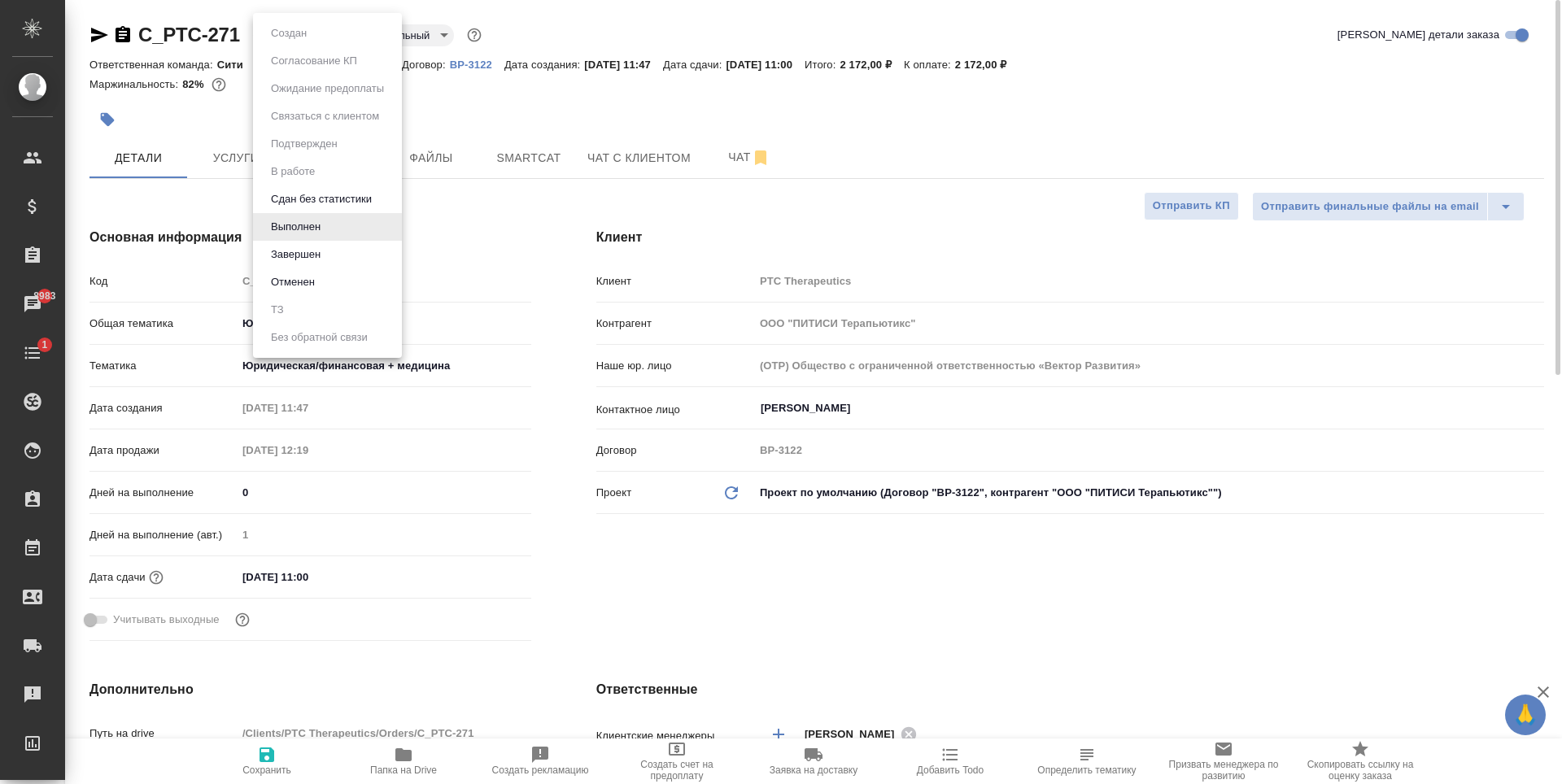
click at [318, 29] on body "🙏 .cls-1 fill:#fff; AWATERA Zaytseva Svetlana Клиенты Спецификации Заказы 8983 …" at bounding box center [781, 392] width 1562 height 784
type textarea "x"
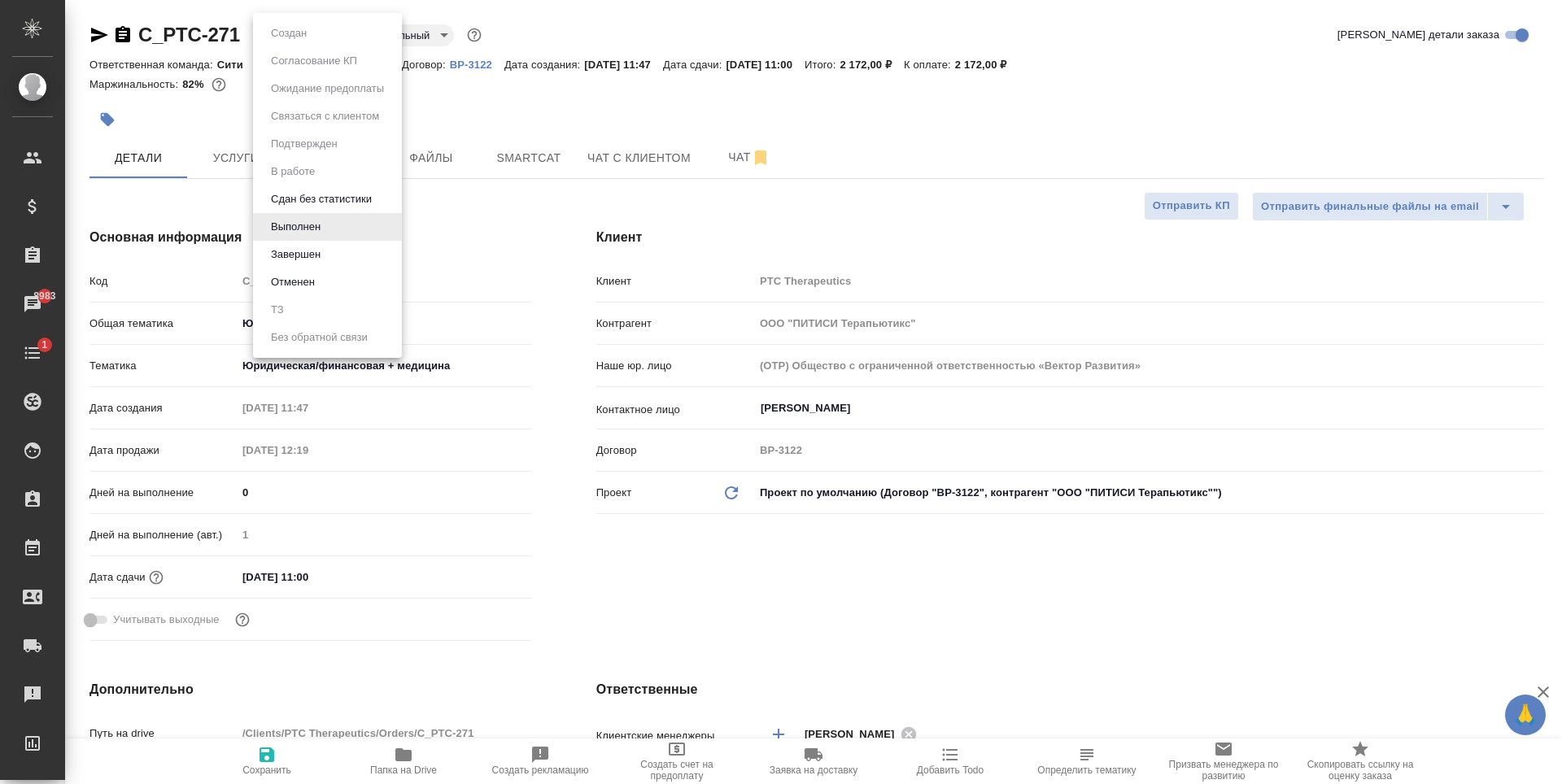
type textarea "x"
click at [334, 250] on li "Завершен" at bounding box center [327, 255] width 149 height 28
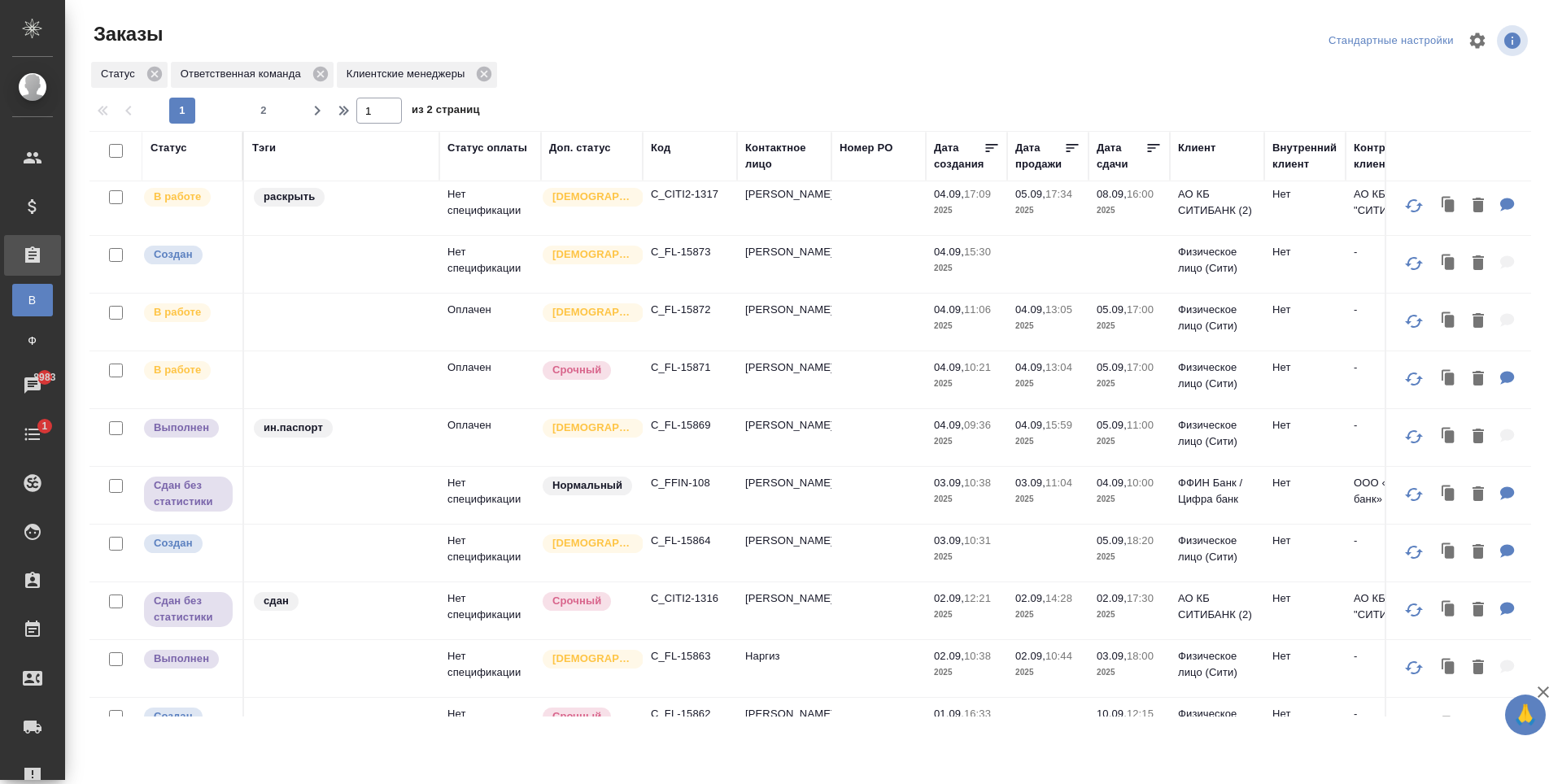
scroll to position [244, 0]
click at [695, 419] on p "C_FL-15869" at bounding box center [690, 424] width 78 height 16
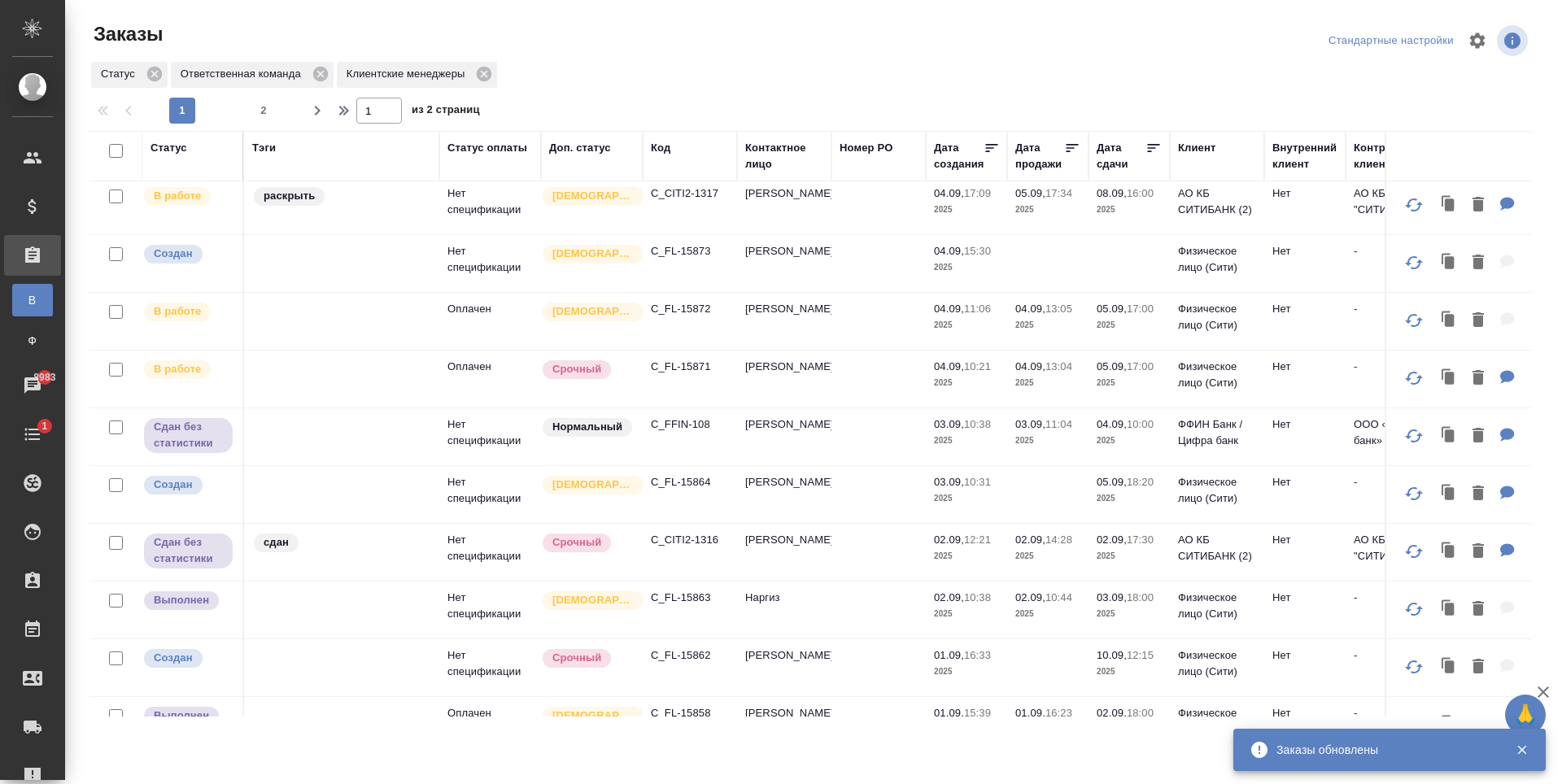
scroll to position [162, 0]
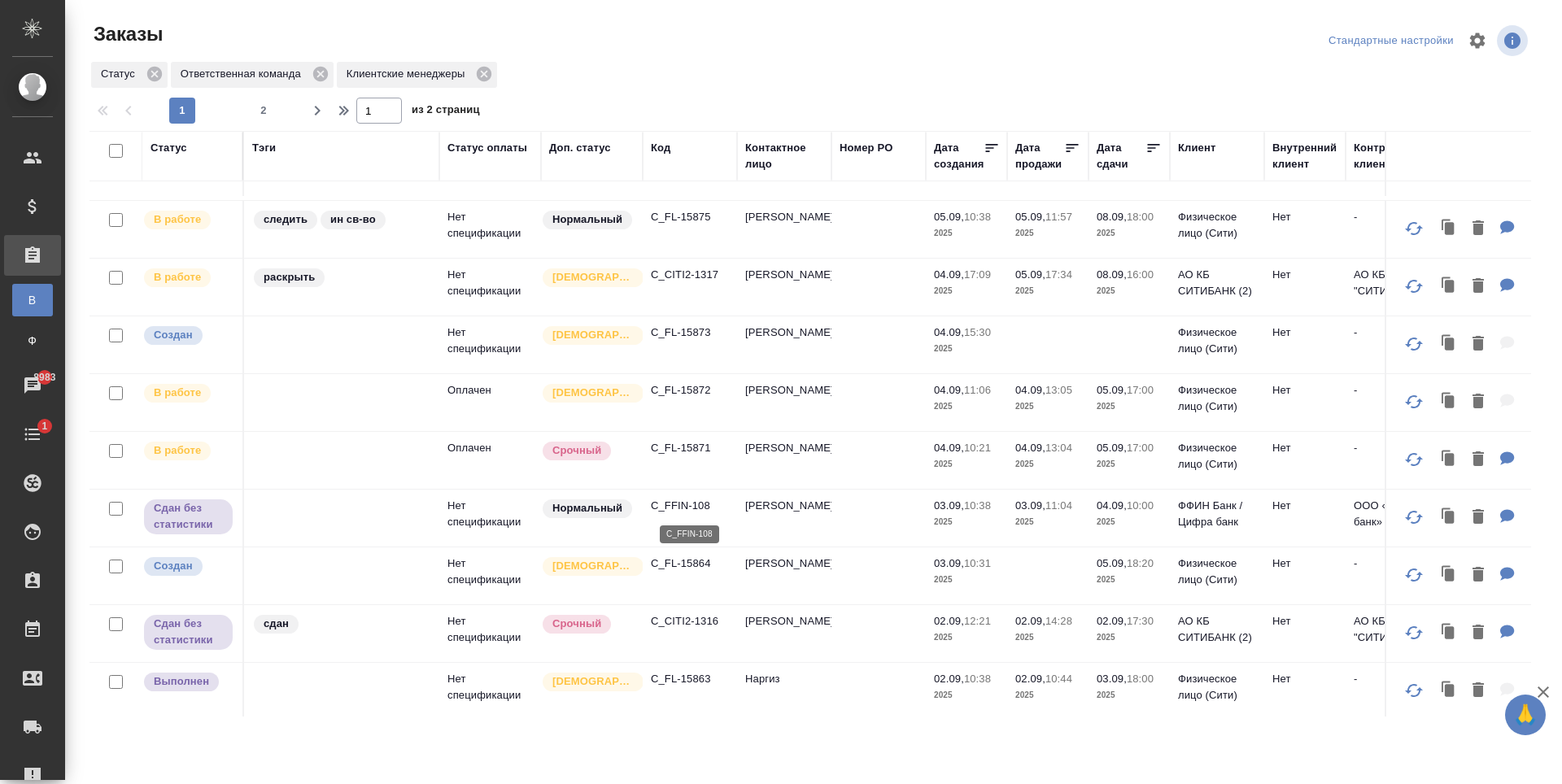
click at [686, 512] on p "C_FFIN-108" at bounding box center [690, 506] width 78 height 16
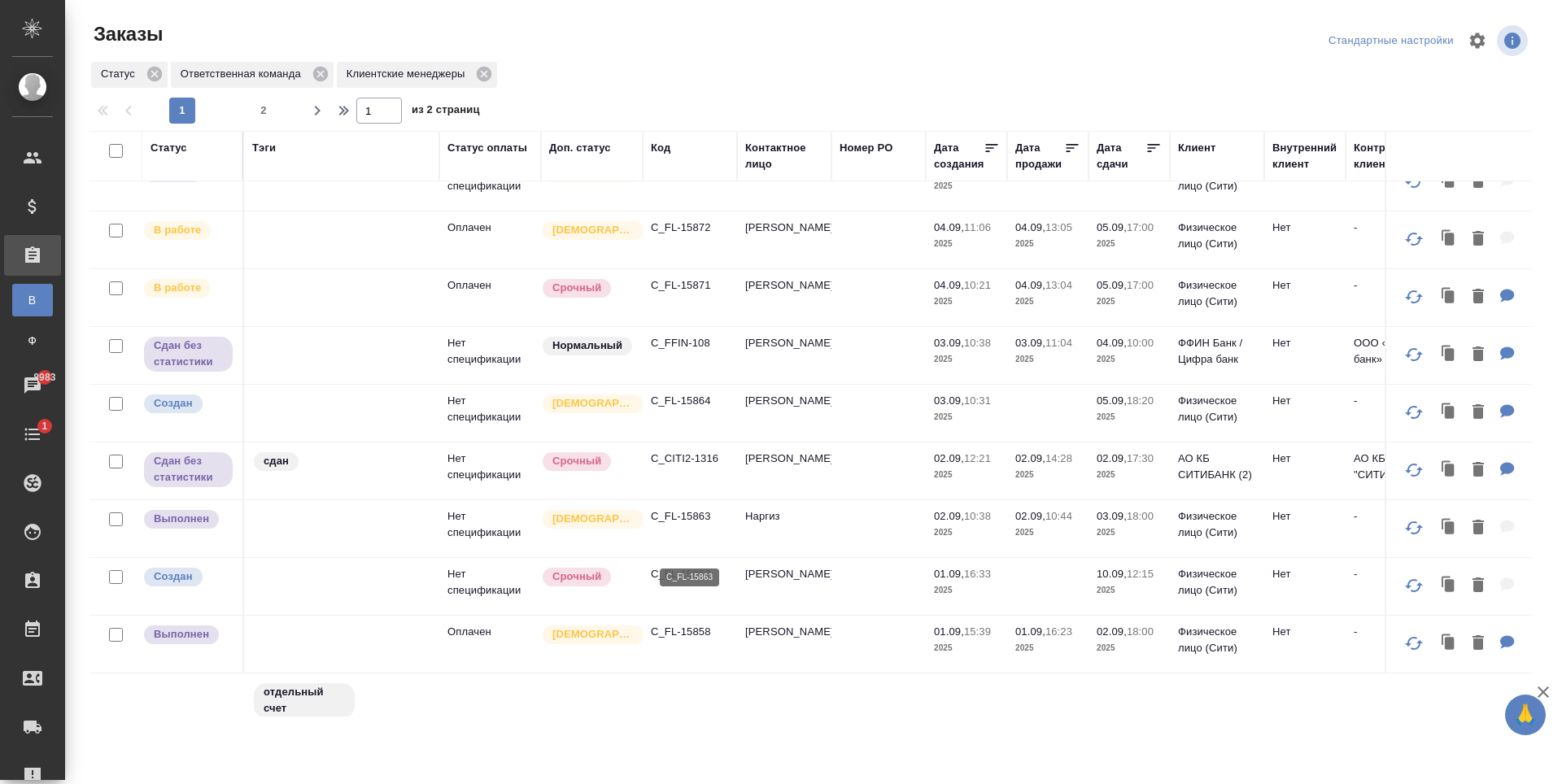
click at [667, 525] on p "C_FL-15863" at bounding box center [690, 516] width 78 height 16
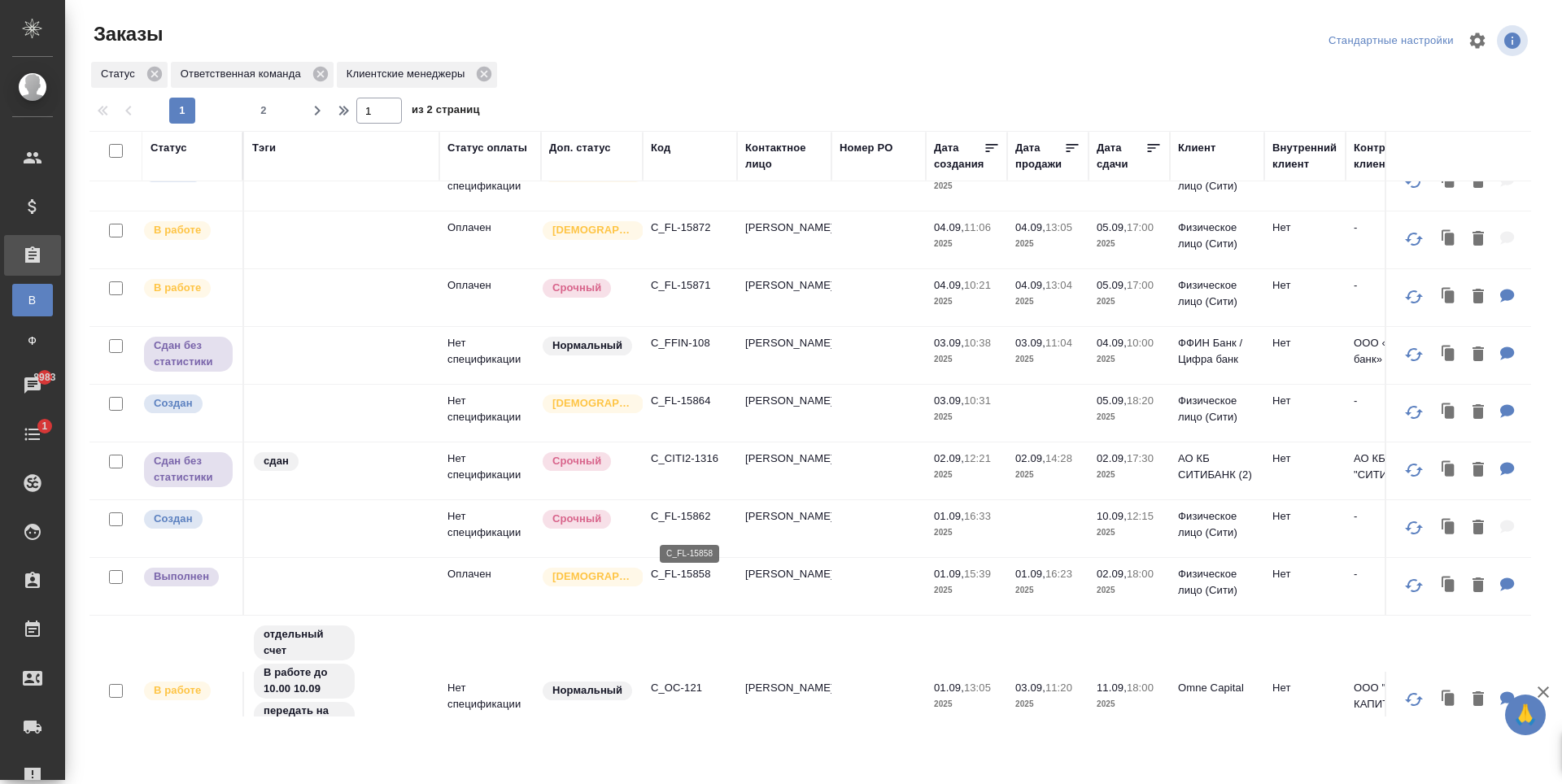
scroll to position [407, 0]
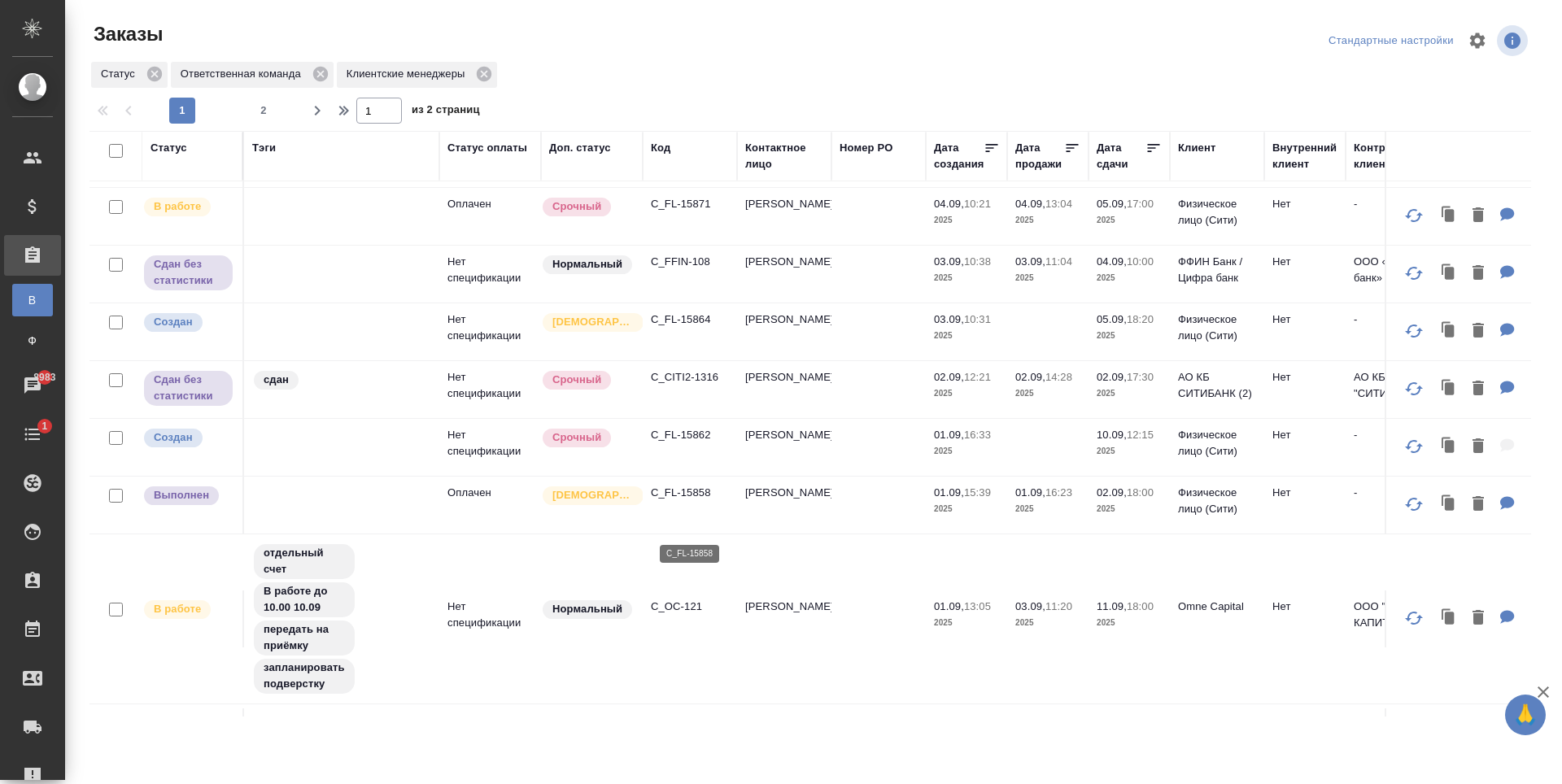
click at [680, 501] on p "C_FL-15858" at bounding box center [690, 493] width 78 height 16
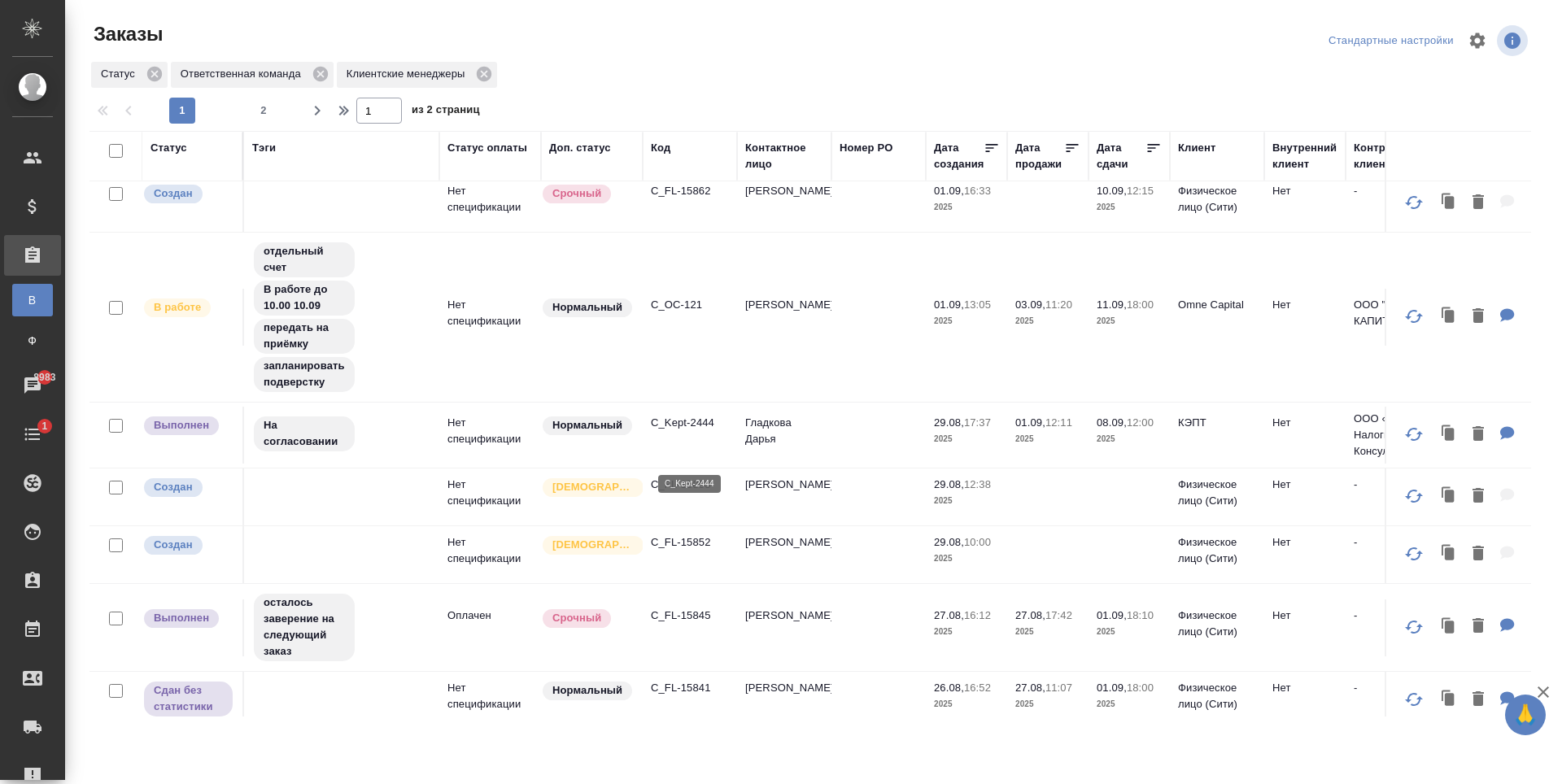
click at [686, 431] on p "C_Kept-2444" at bounding box center [690, 422] width 78 height 16
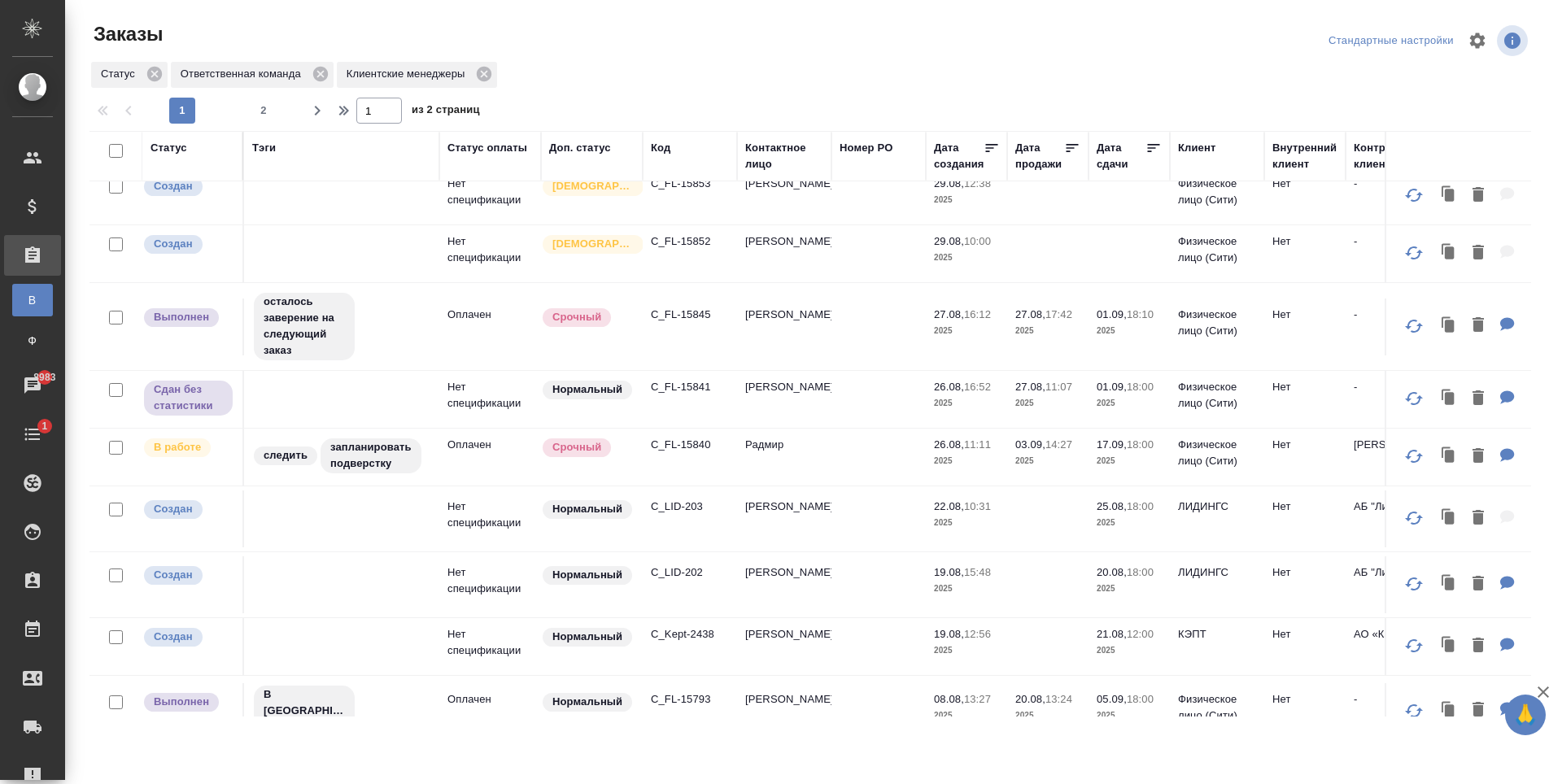
scroll to position [1021, 0]
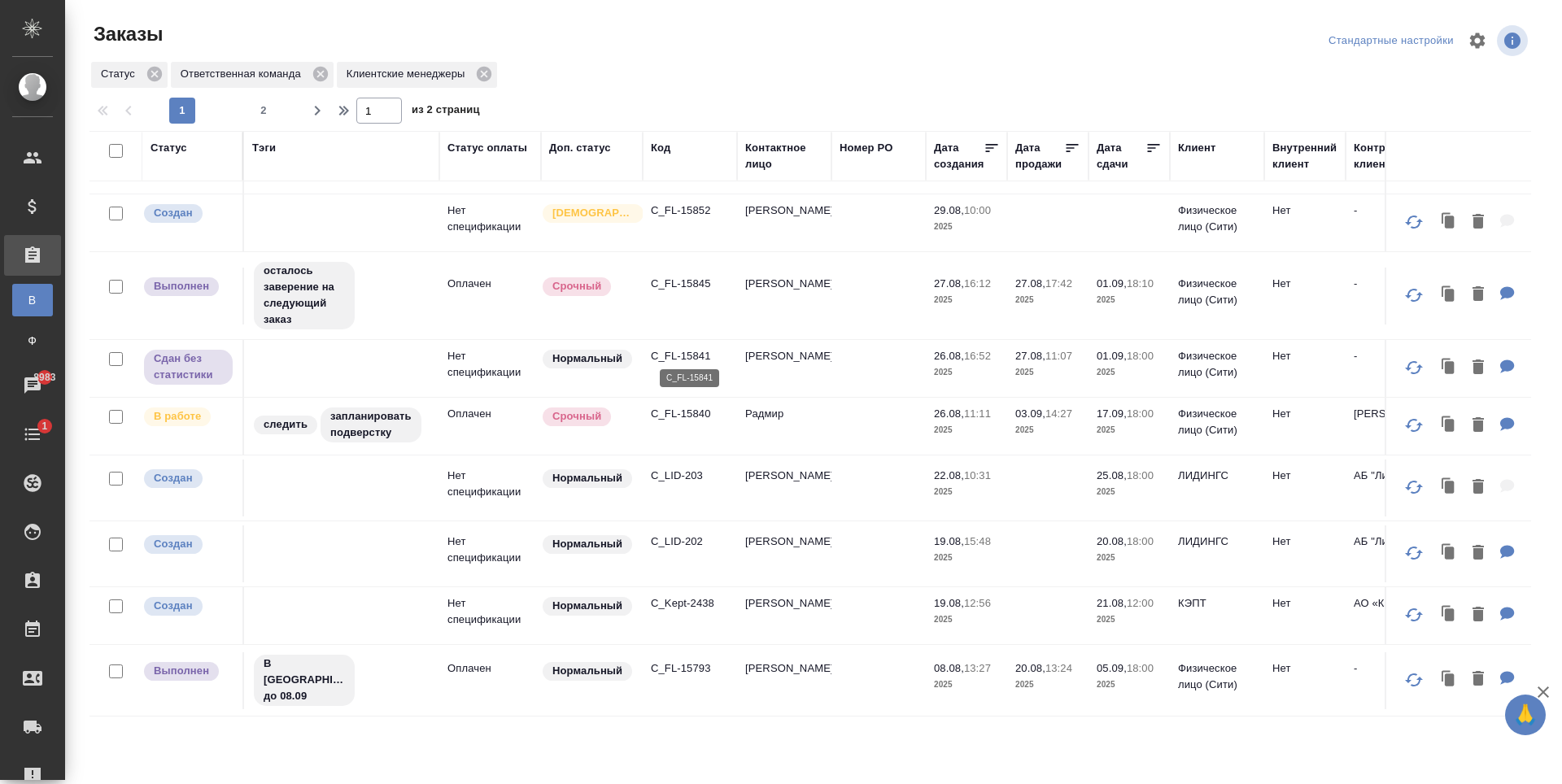
click at [701, 355] on p "C_FL-15841" at bounding box center [690, 356] width 78 height 16
click at [663, 661] on p "C_FL-15793" at bounding box center [690, 668] width 78 height 16
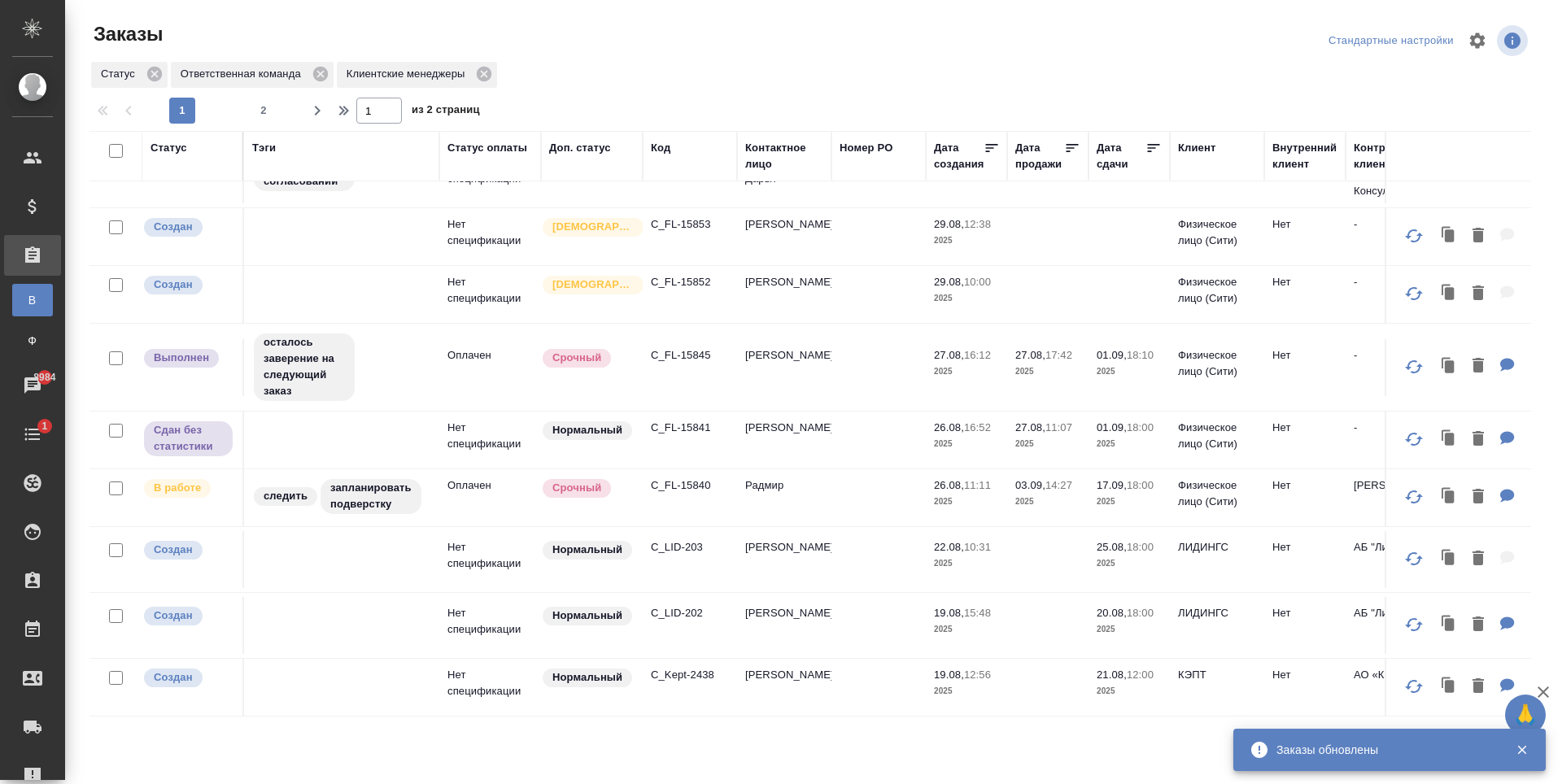
scroll to position [956, 0]
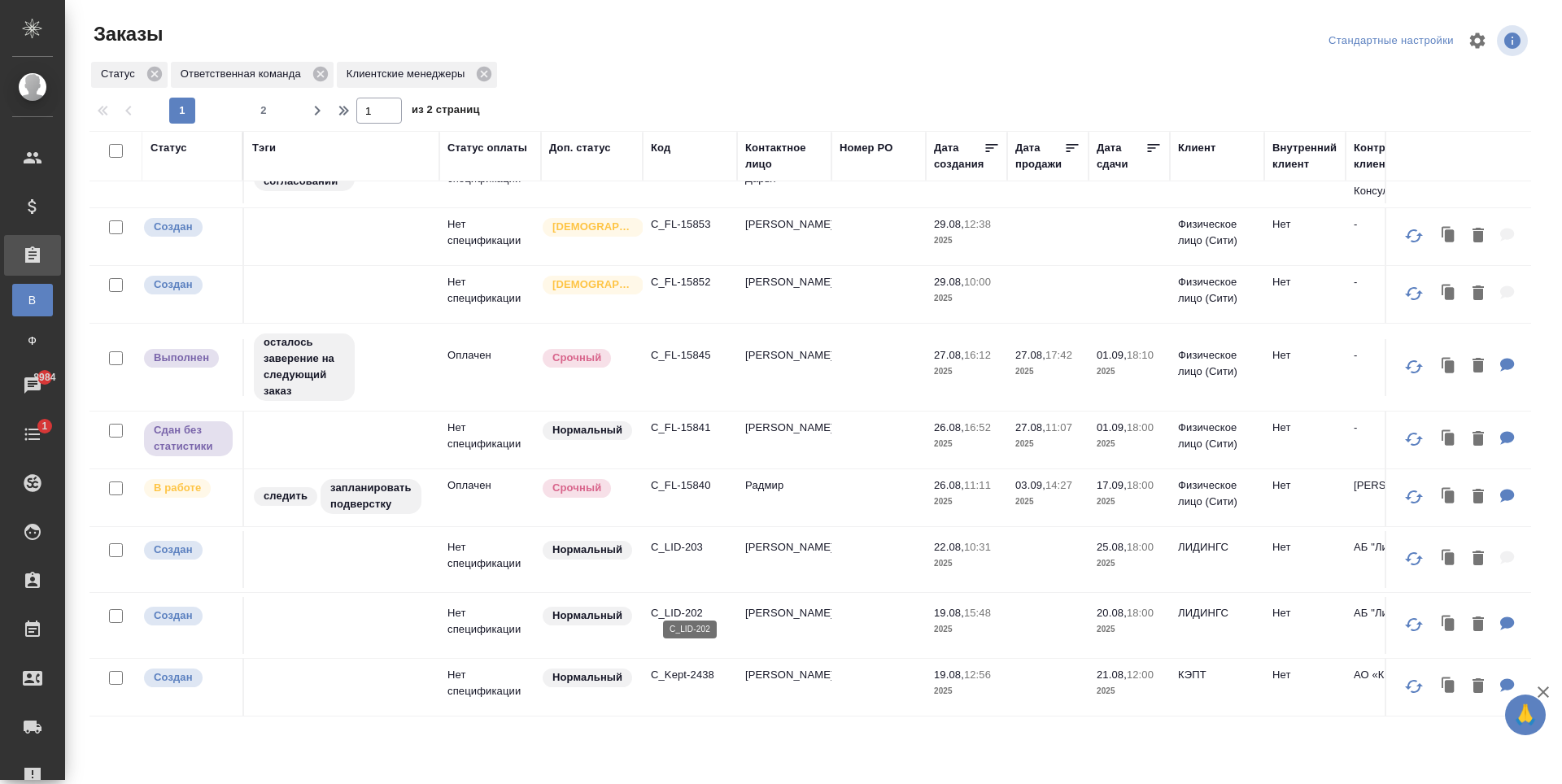
click at [695, 605] on p "C_LID-202" at bounding box center [690, 613] width 78 height 16
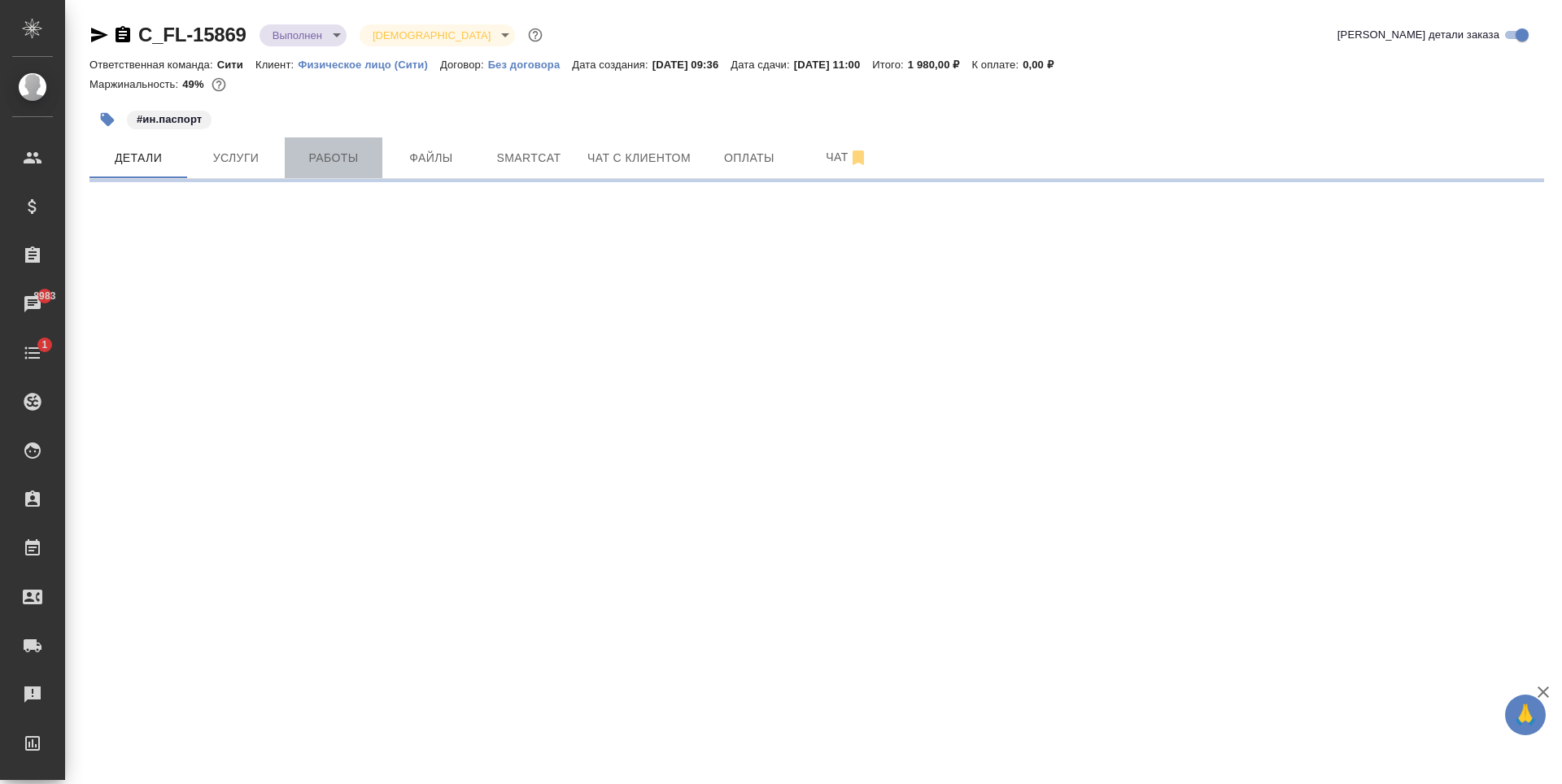
click at [368, 149] on span "Работы" at bounding box center [333, 158] width 78 height 21
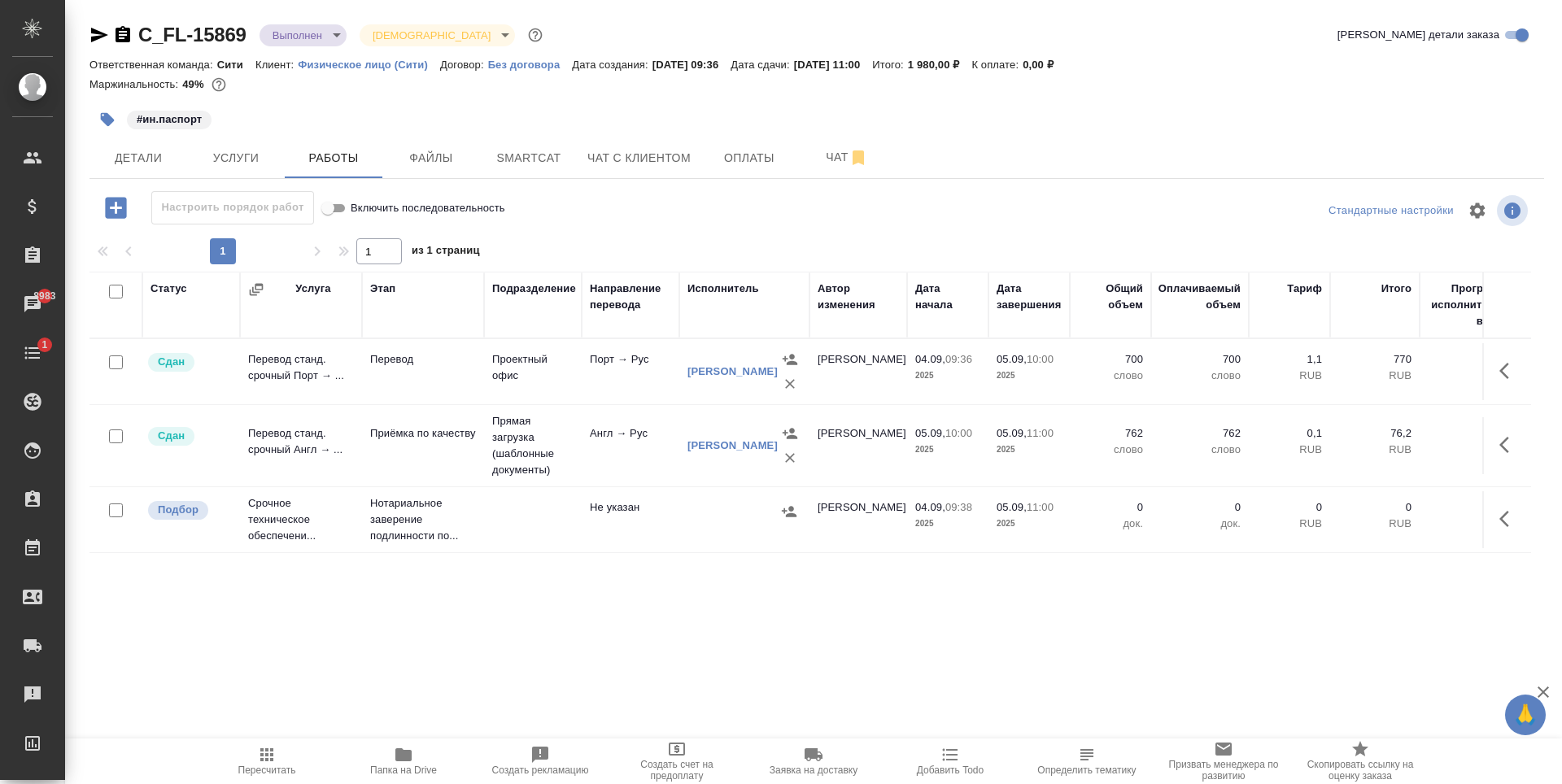
click at [1506, 519] on icon "button" at bounding box center [1508, 519] width 20 height 20
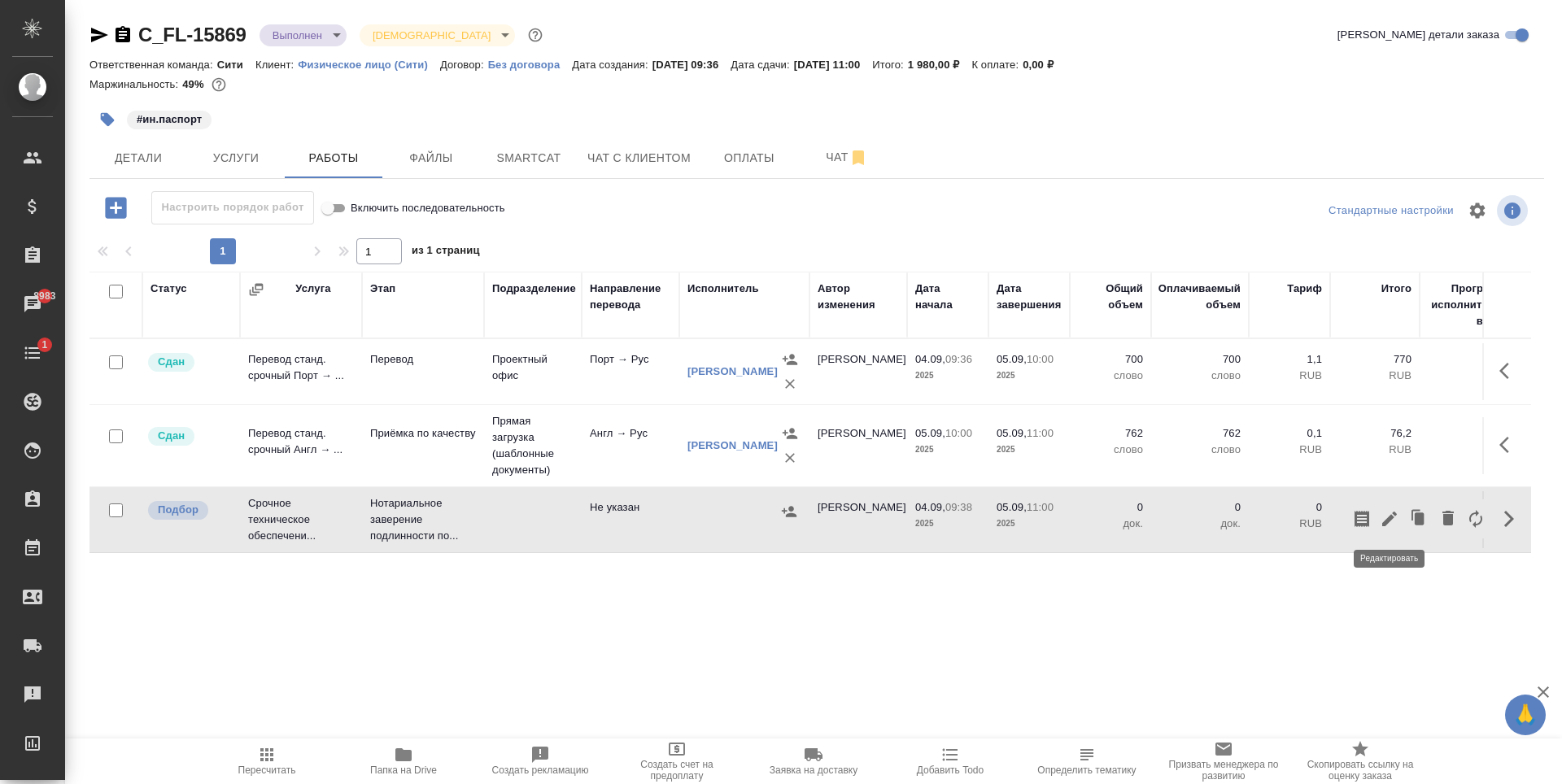
click at [1394, 524] on icon "button" at bounding box center [1389, 519] width 20 height 20
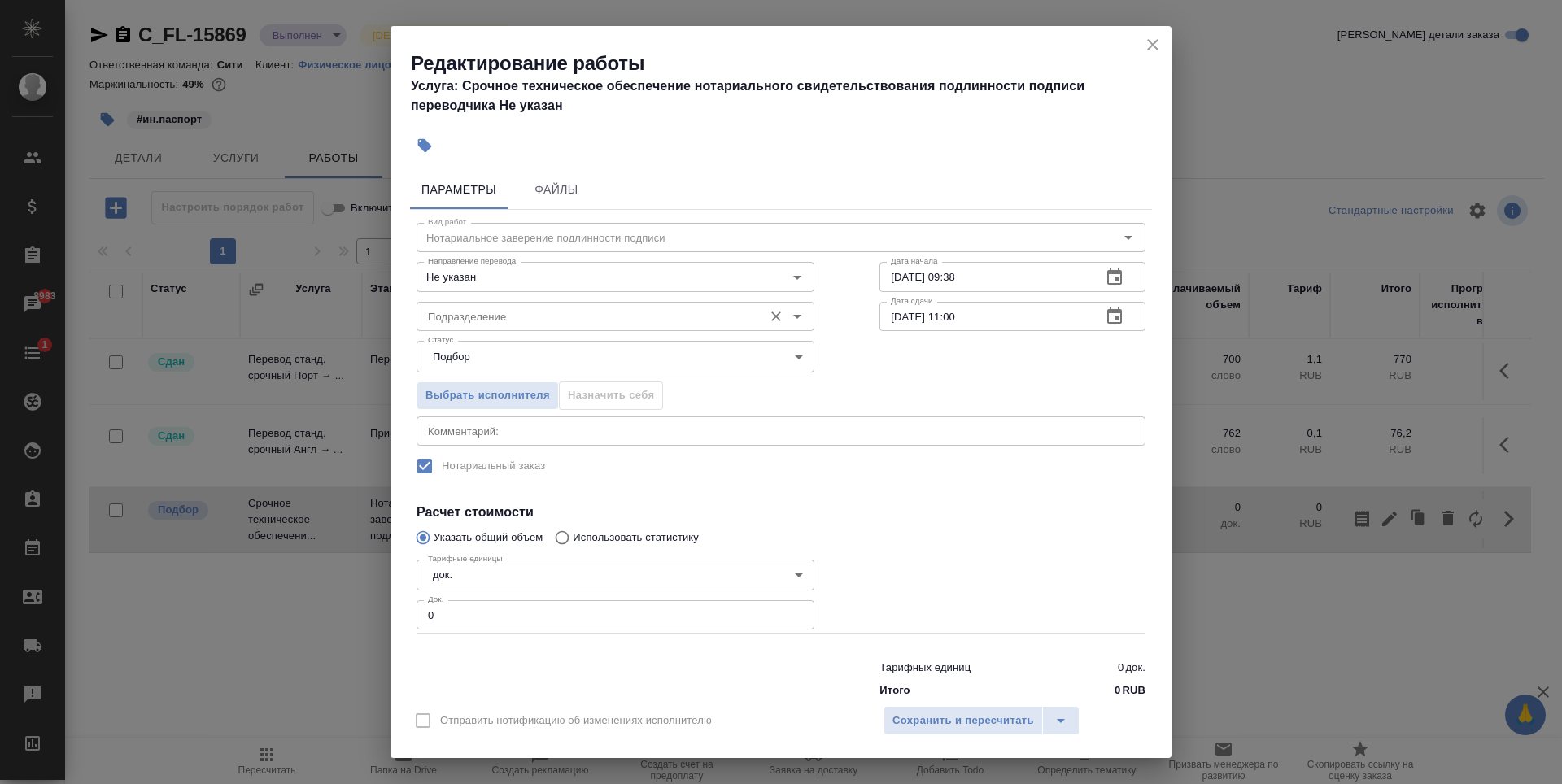
click at [503, 320] on input "Подразделение" at bounding box center [588, 316] width 333 height 20
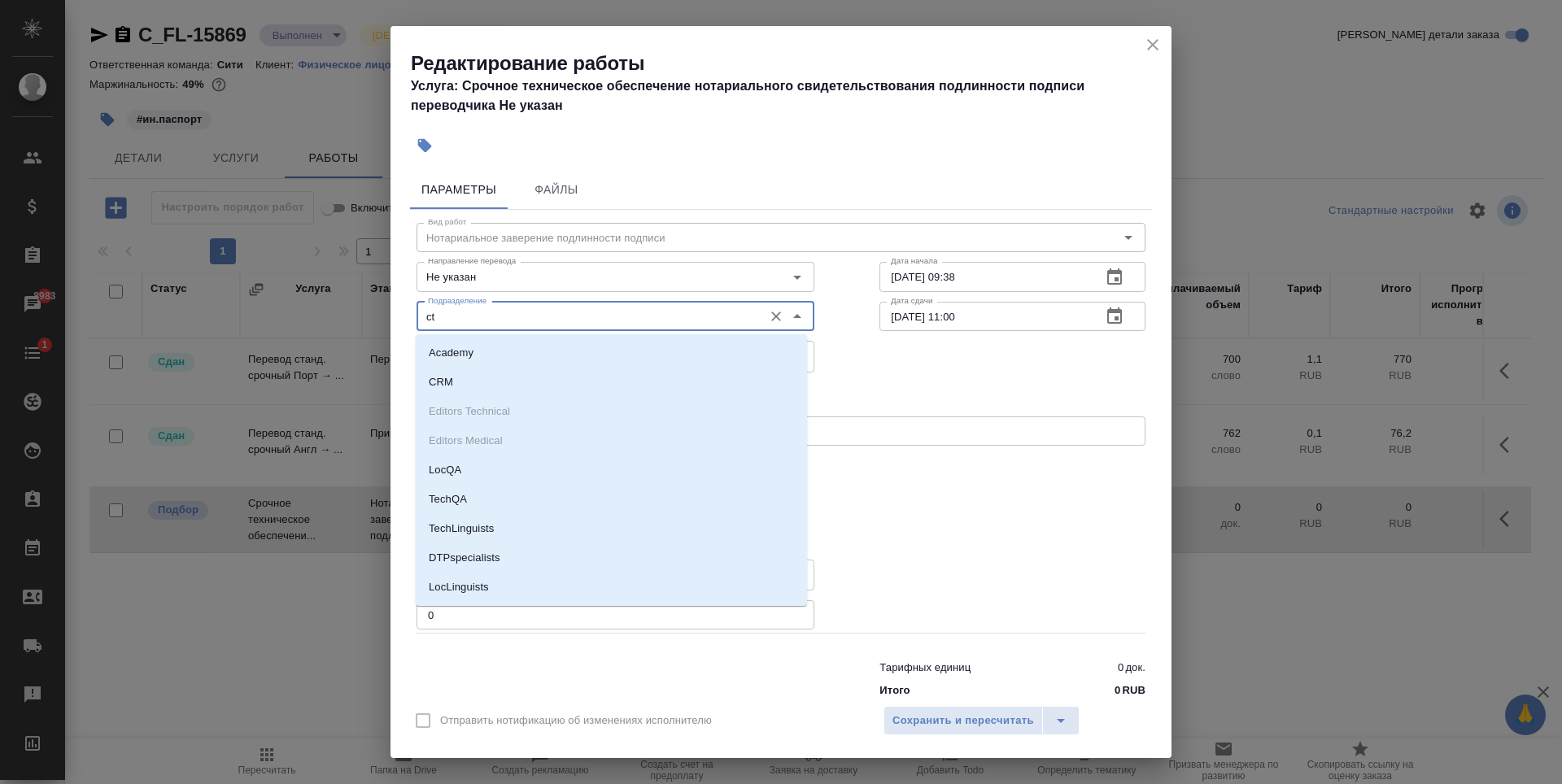
type input "c"
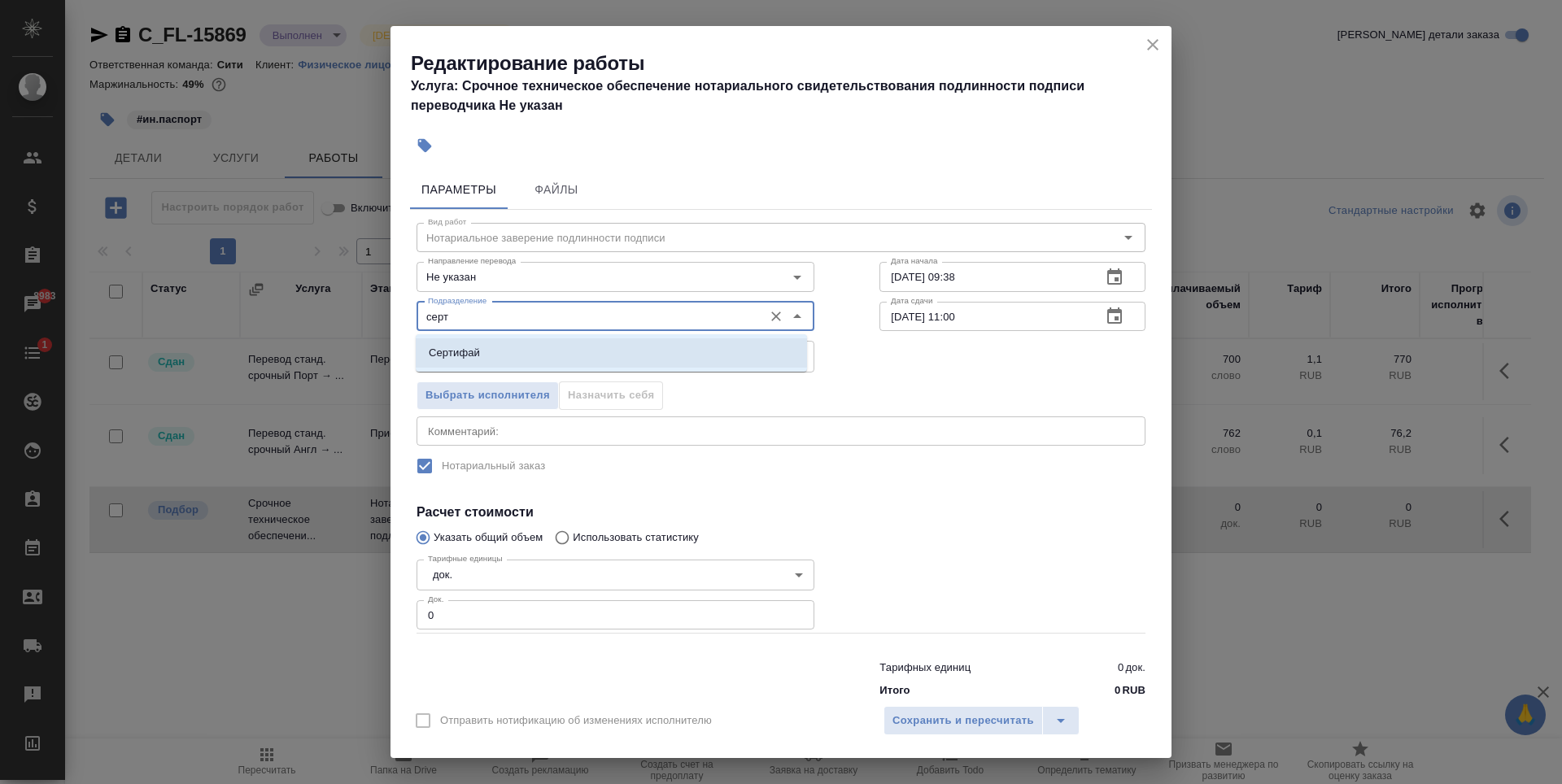
click at [557, 343] on li "Сертифай" at bounding box center [610, 353] width 391 height 29
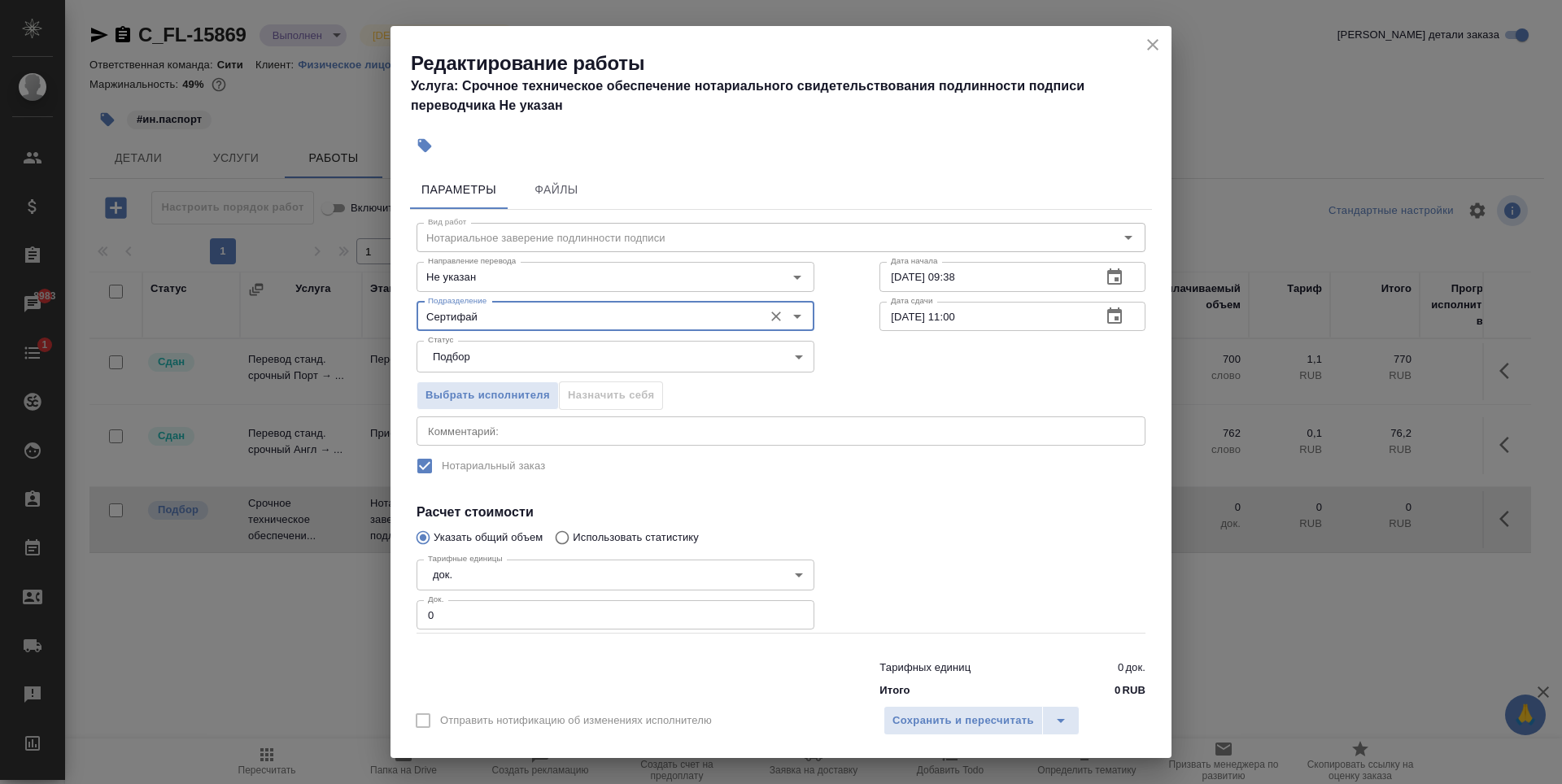
type input "Сертифай"
type input "1"
click at [792, 612] on input "1" at bounding box center [615, 615] width 398 height 29
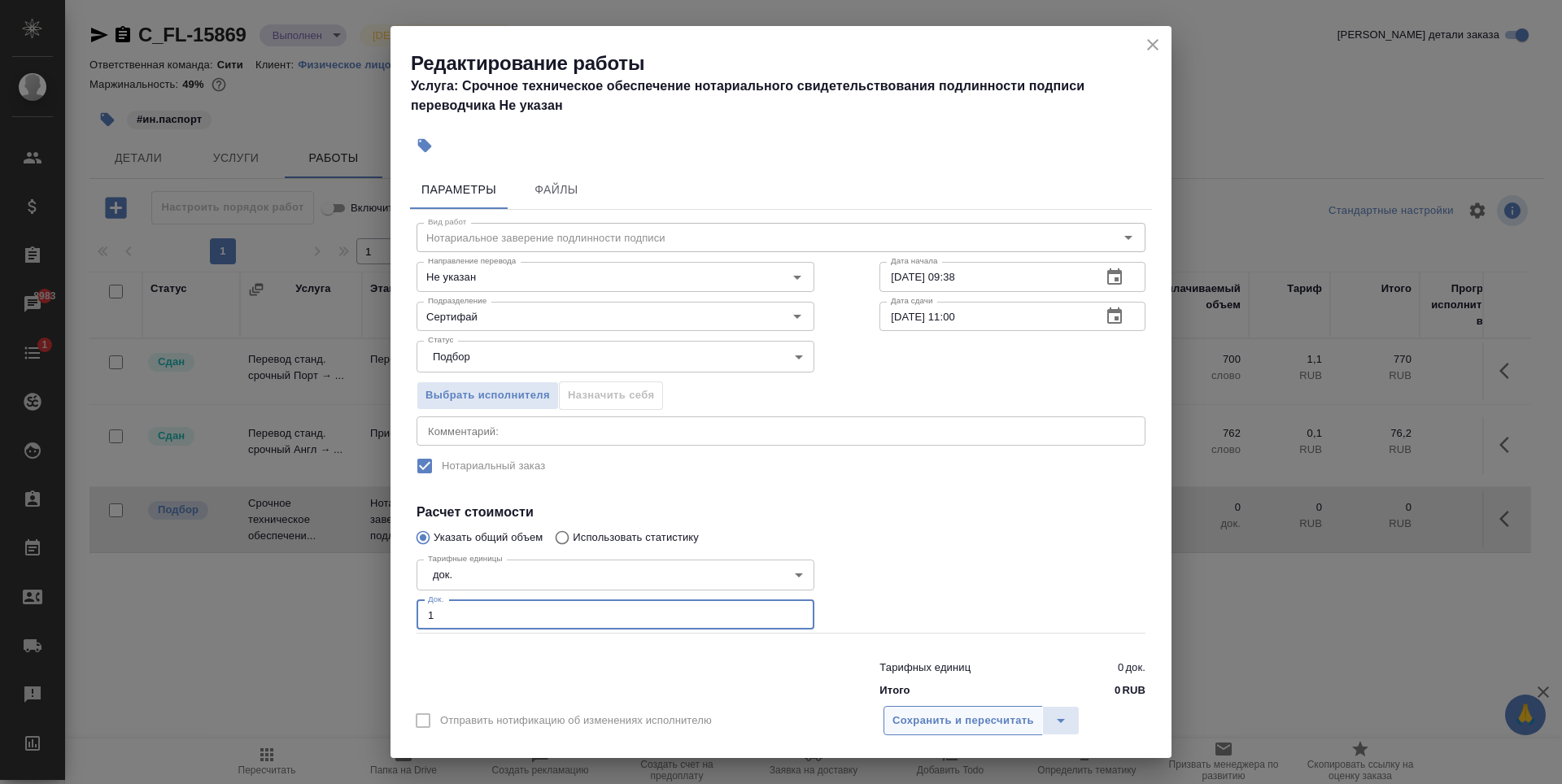
click at [983, 715] on span "Сохранить и пересчитать" at bounding box center [964, 721] width 142 height 19
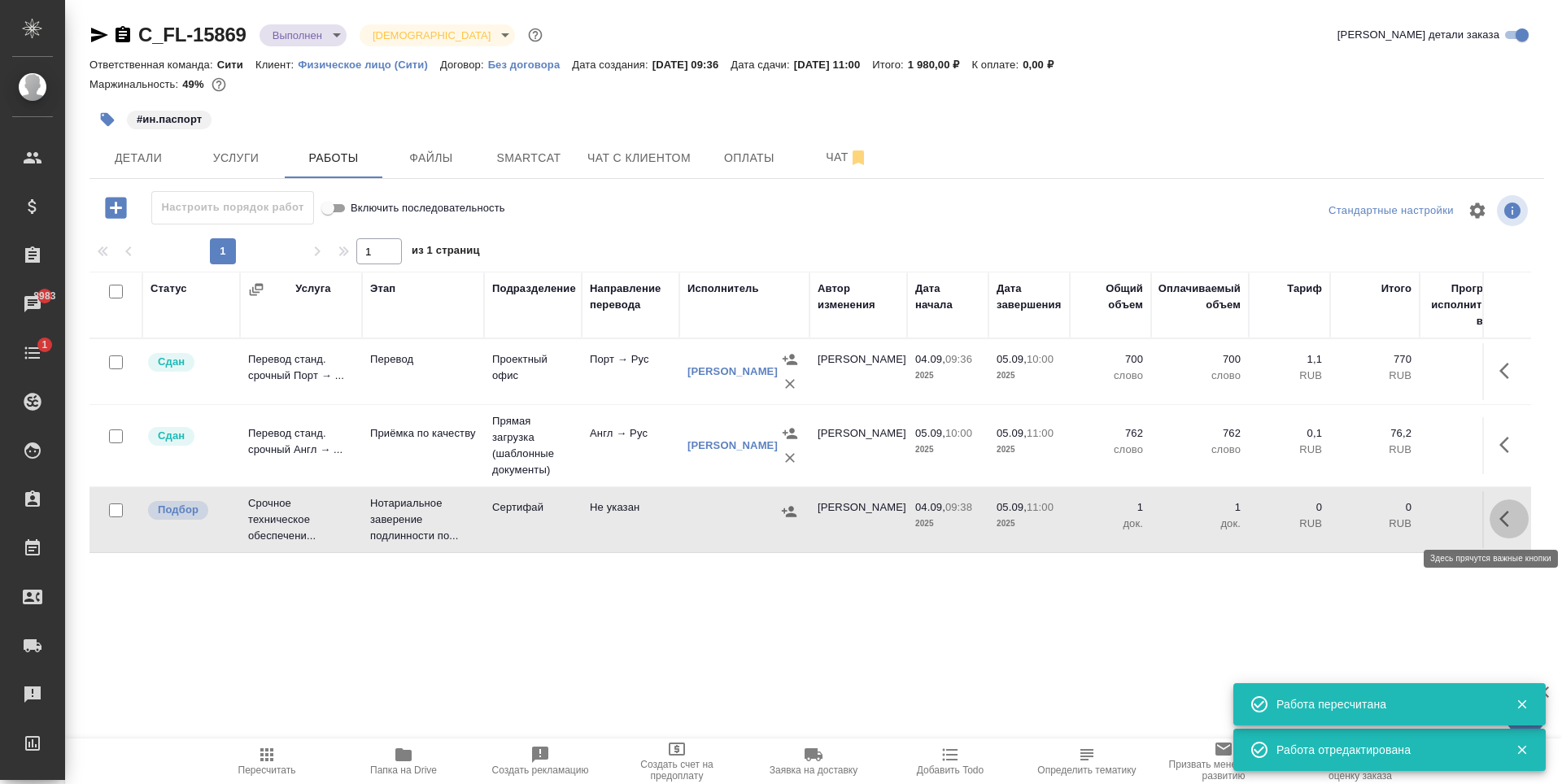
click at [1510, 519] on icon "button" at bounding box center [1508, 519] width 20 height 20
click at [1393, 525] on icon "button" at bounding box center [1389, 519] width 20 height 20
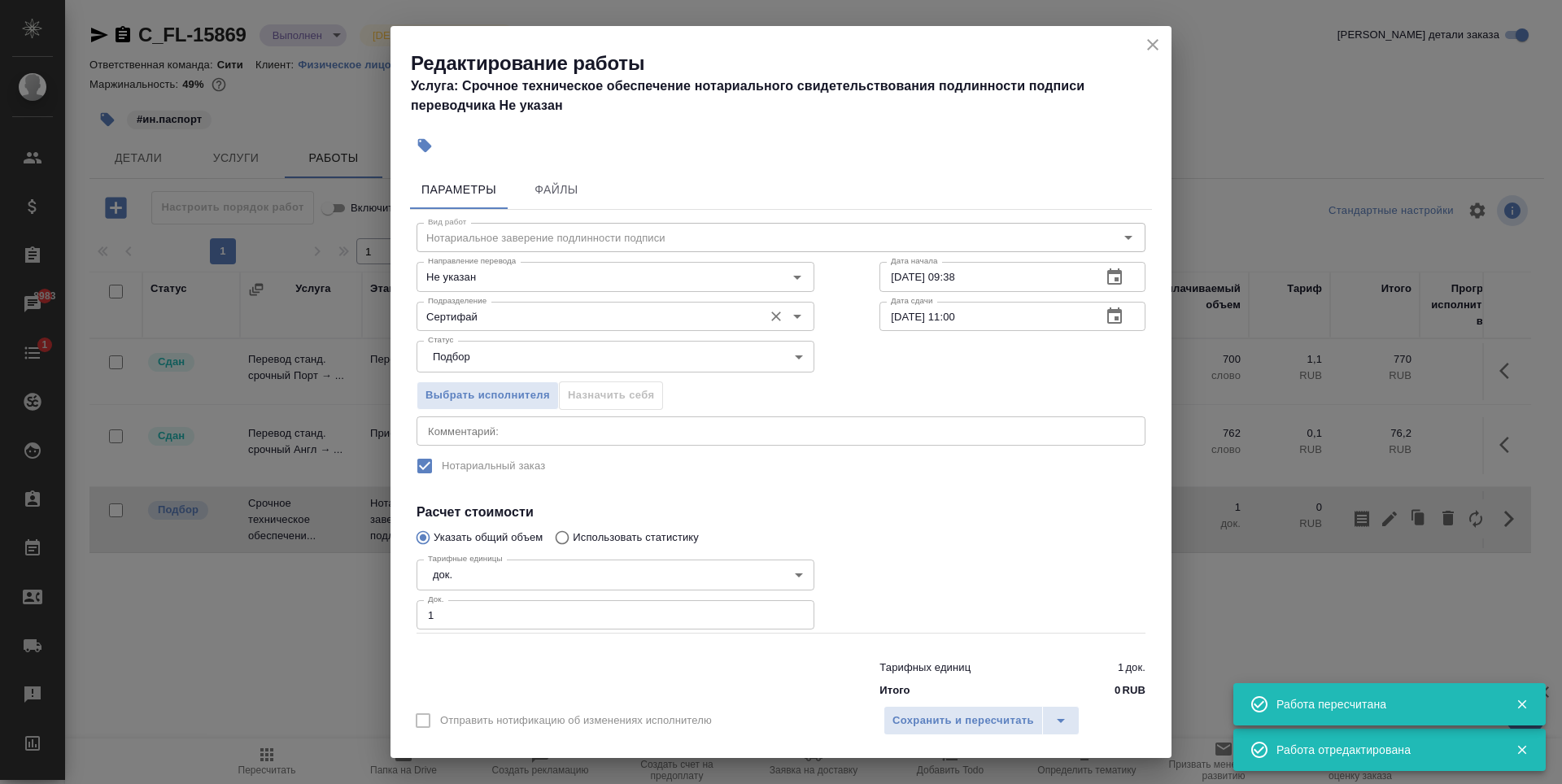
click at [534, 300] on div "Подразделение Сертифай Подразделение" at bounding box center [615, 314] width 398 height 39
click at [532, 365] on body "🙏 .cls-1 fill:#fff; AWATERA Zaytseva Svetlana Клиенты Спецификации Заказы 8983 …" at bounding box center [781, 392] width 1562 height 784
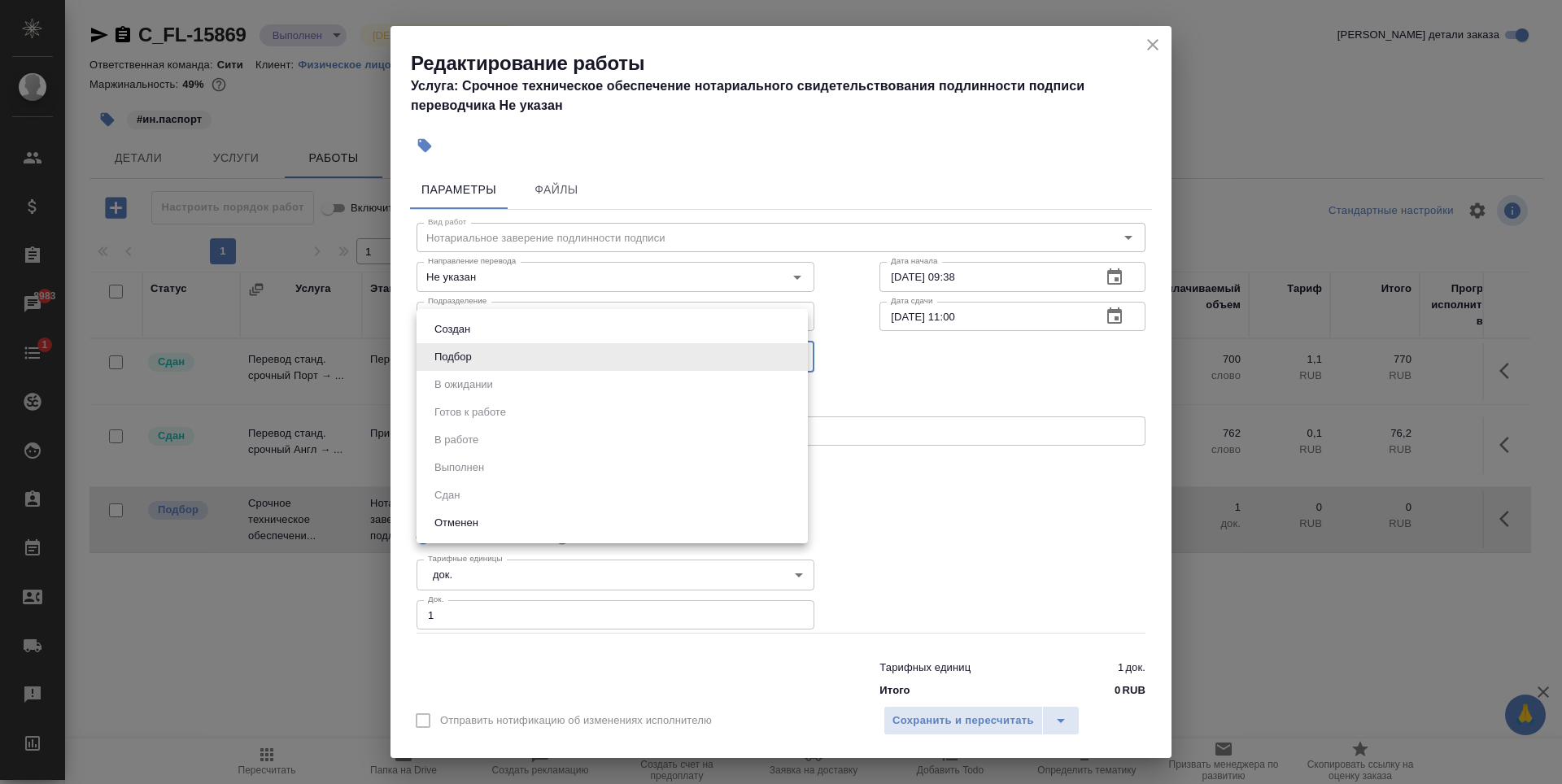
click at [1048, 368] on div at bounding box center [781, 392] width 1562 height 784
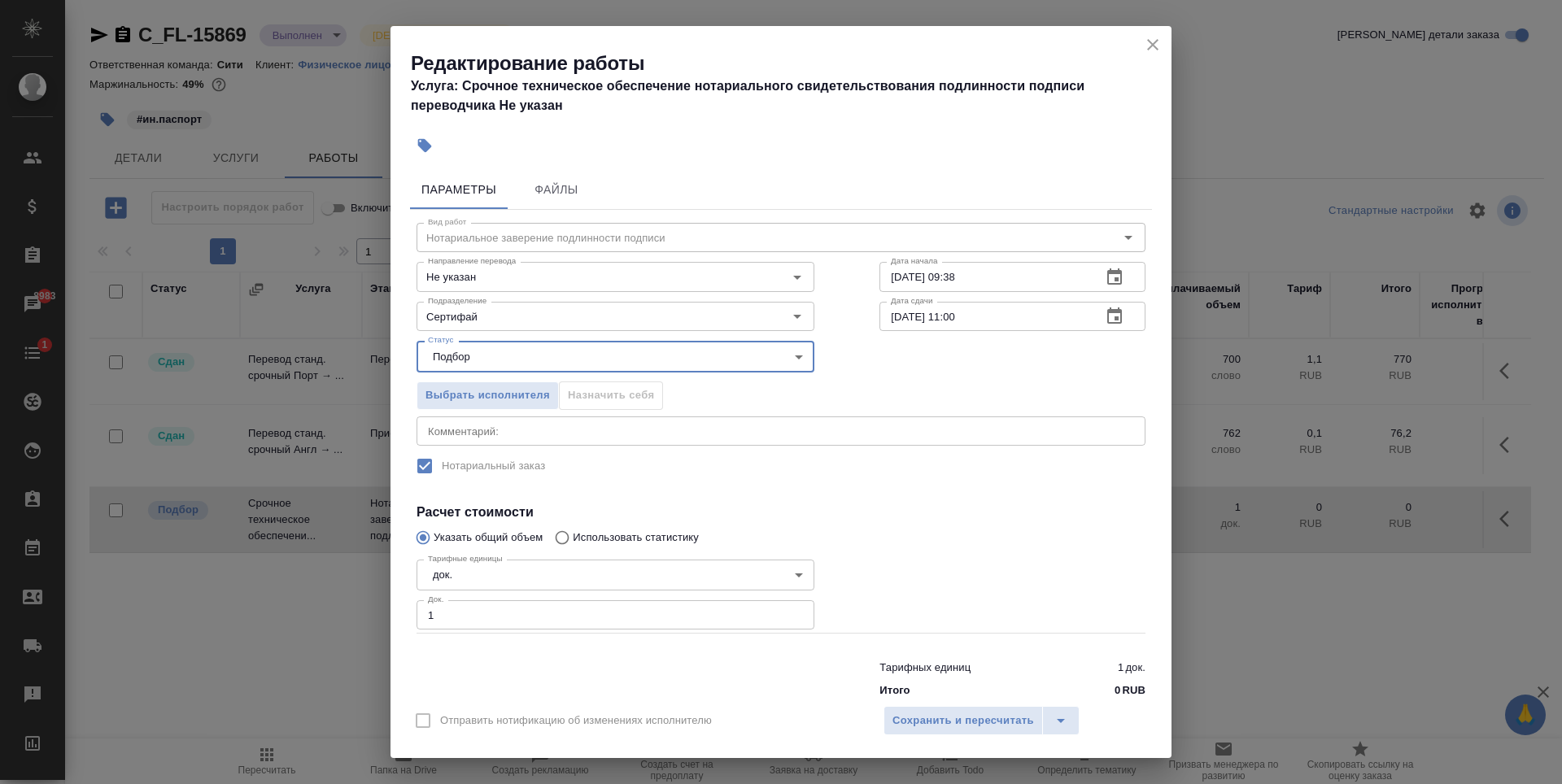
click at [598, 439] on div "x Комментарий:" at bounding box center [781, 431] width 729 height 29
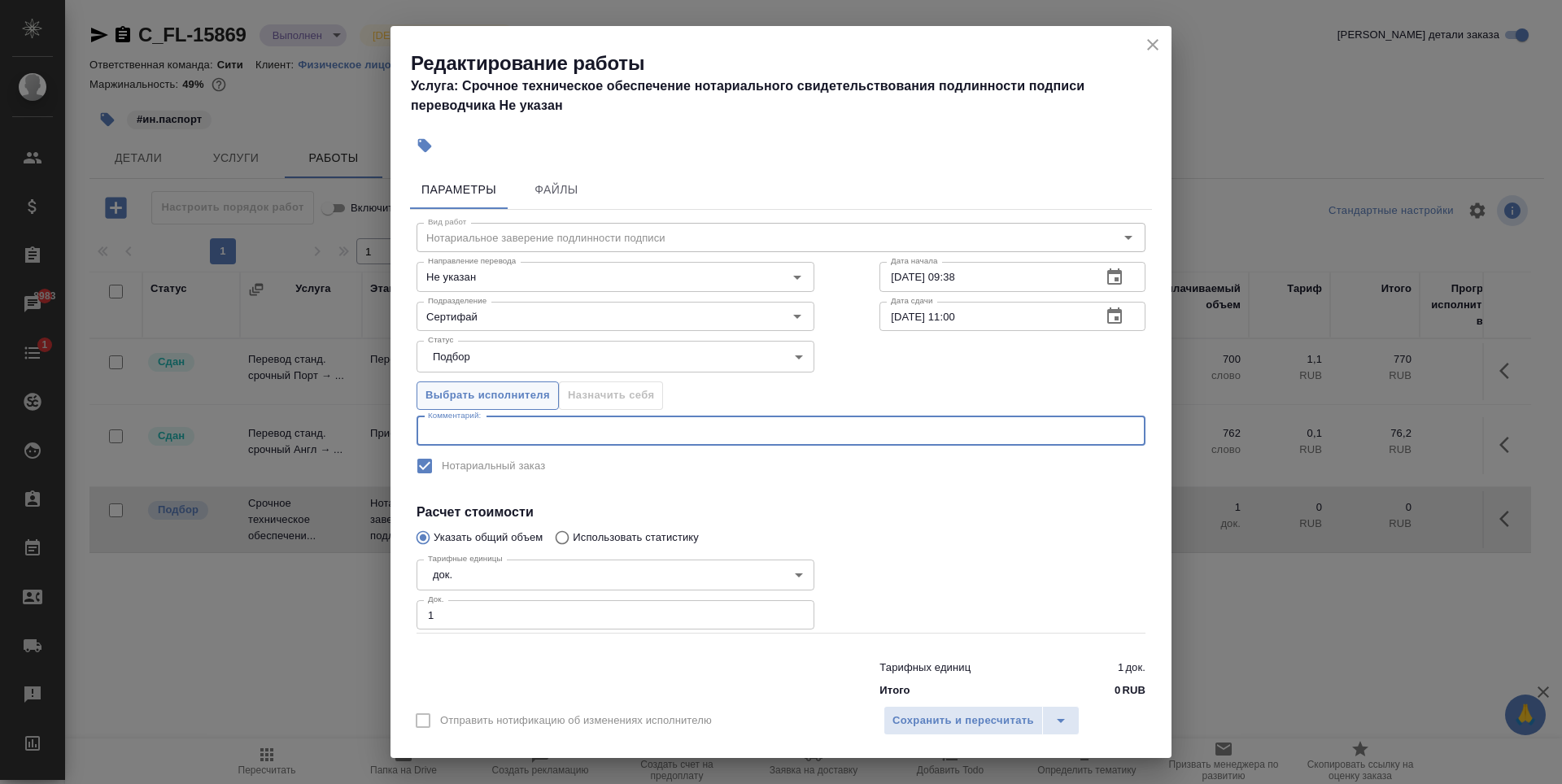
click at [538, 401] on span "Выбрать исполнителя" at bounding box center [488, 396] width 124 height 19
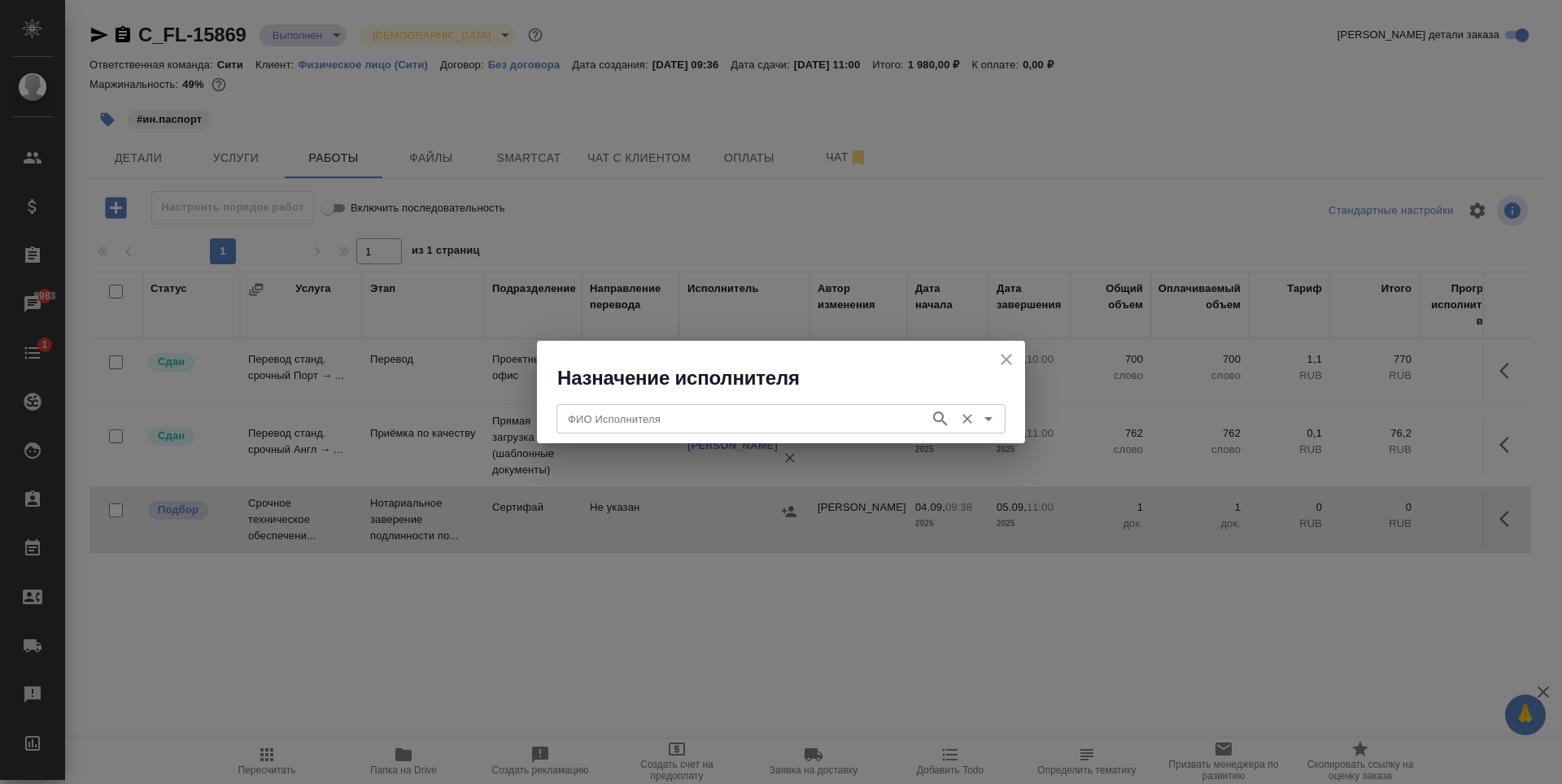
click at [612, 430] on div "ФИО Исполнителя" at bounding box center [781, 419] width 449 height 29
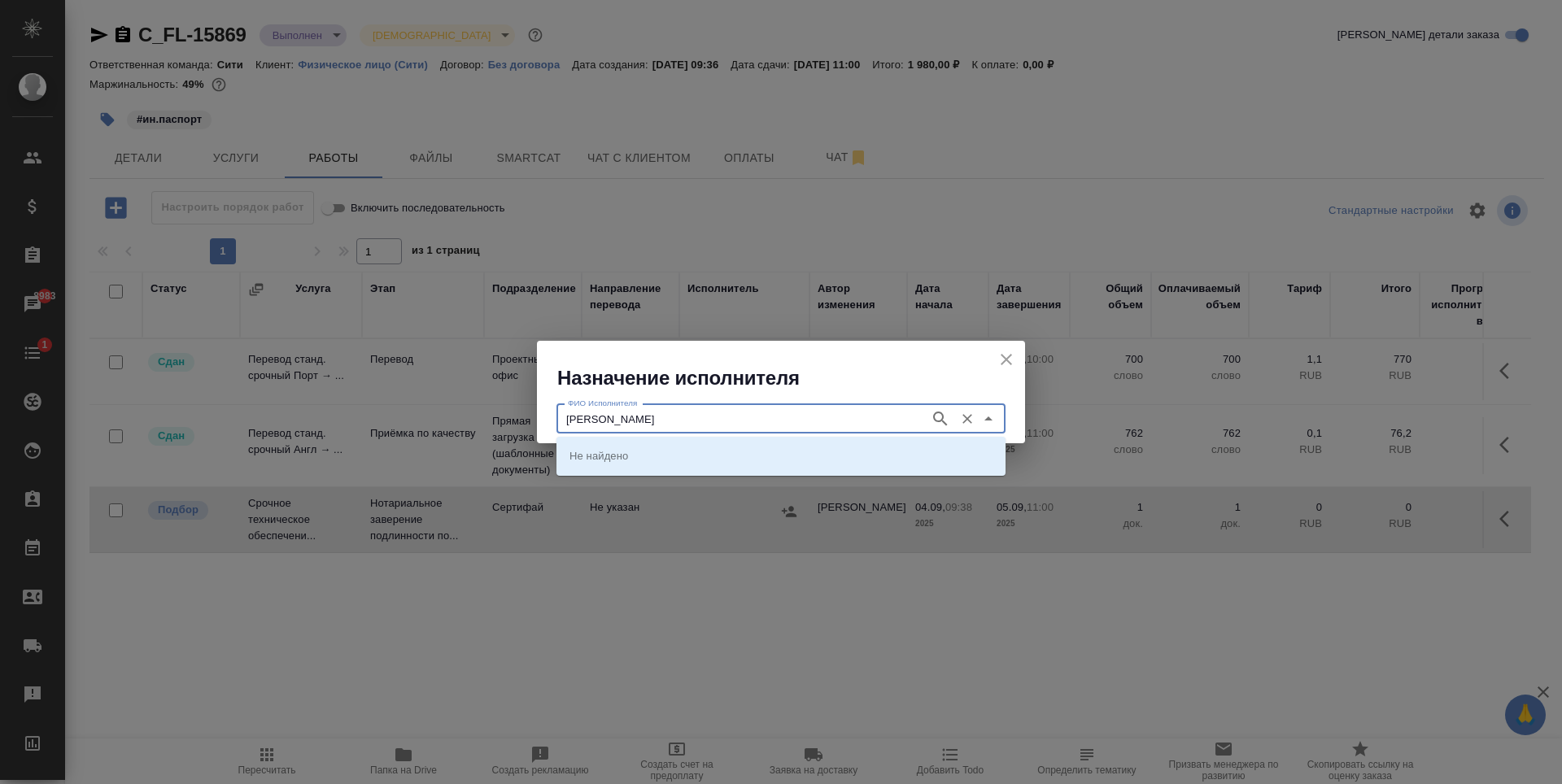
type input "крылова"
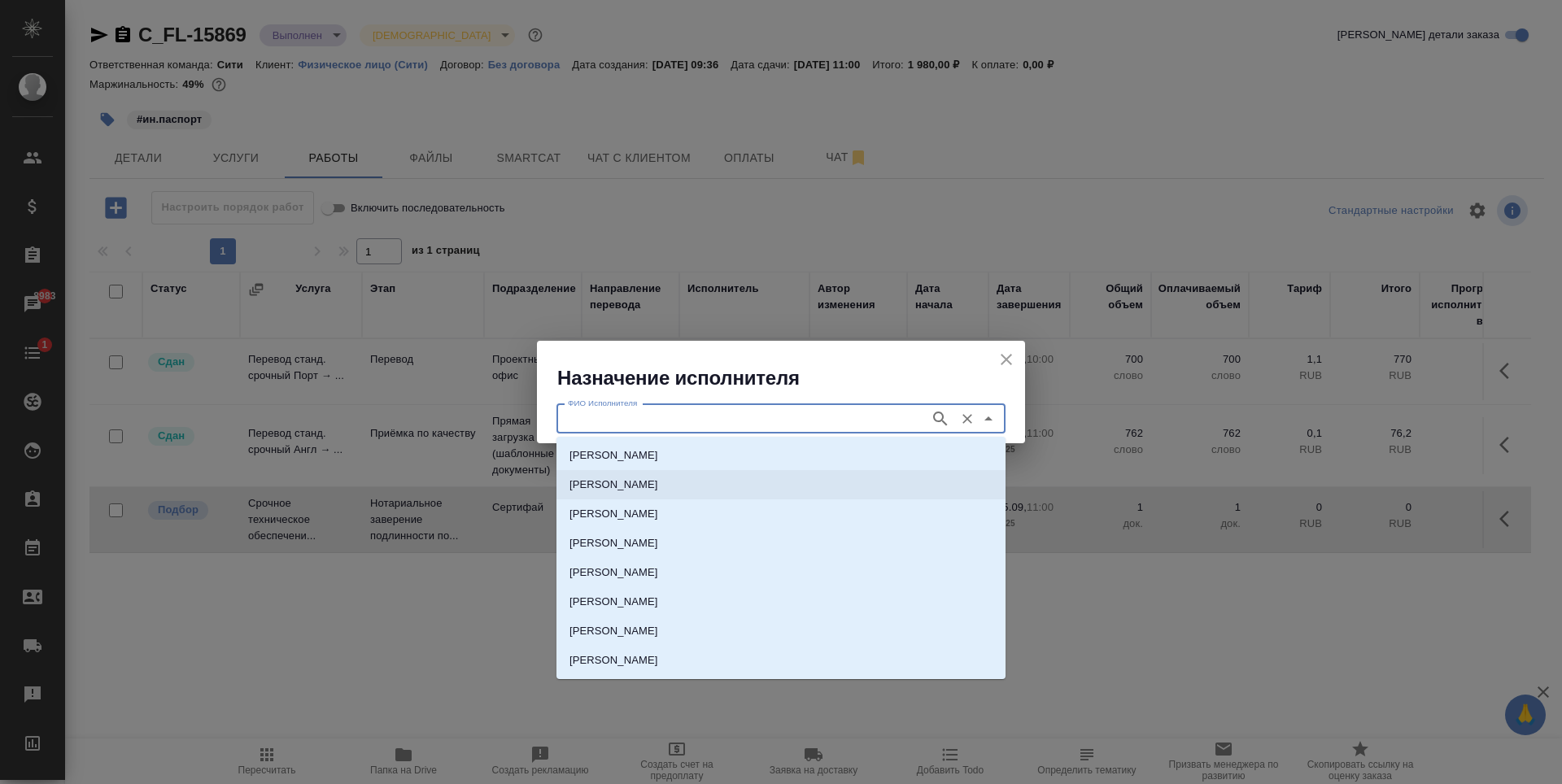
click at [658, 486] on p "НОТАРИУС Крылова Юлия Владимировна" at bounding box center [614, 484] width 89 height 16
type input "НОТАРИУС Крылова Юлия Владимировна"
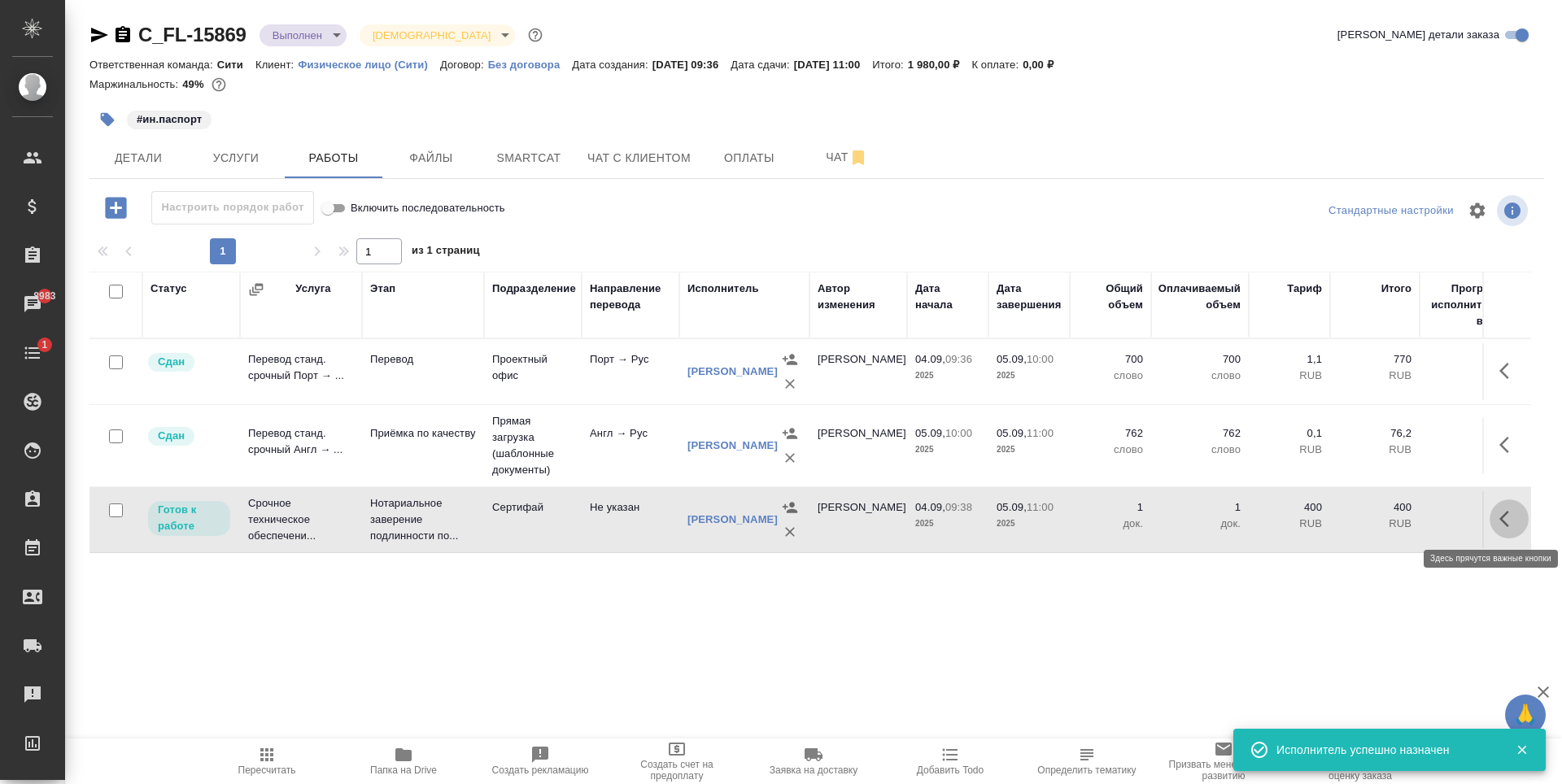
click at [1506, 517] on icon "button" at bounding box center [1508, 519] width 20 height 20
click at [1391, 523] on icon "button" at bounding box center [1389, 519] width 20 height 20
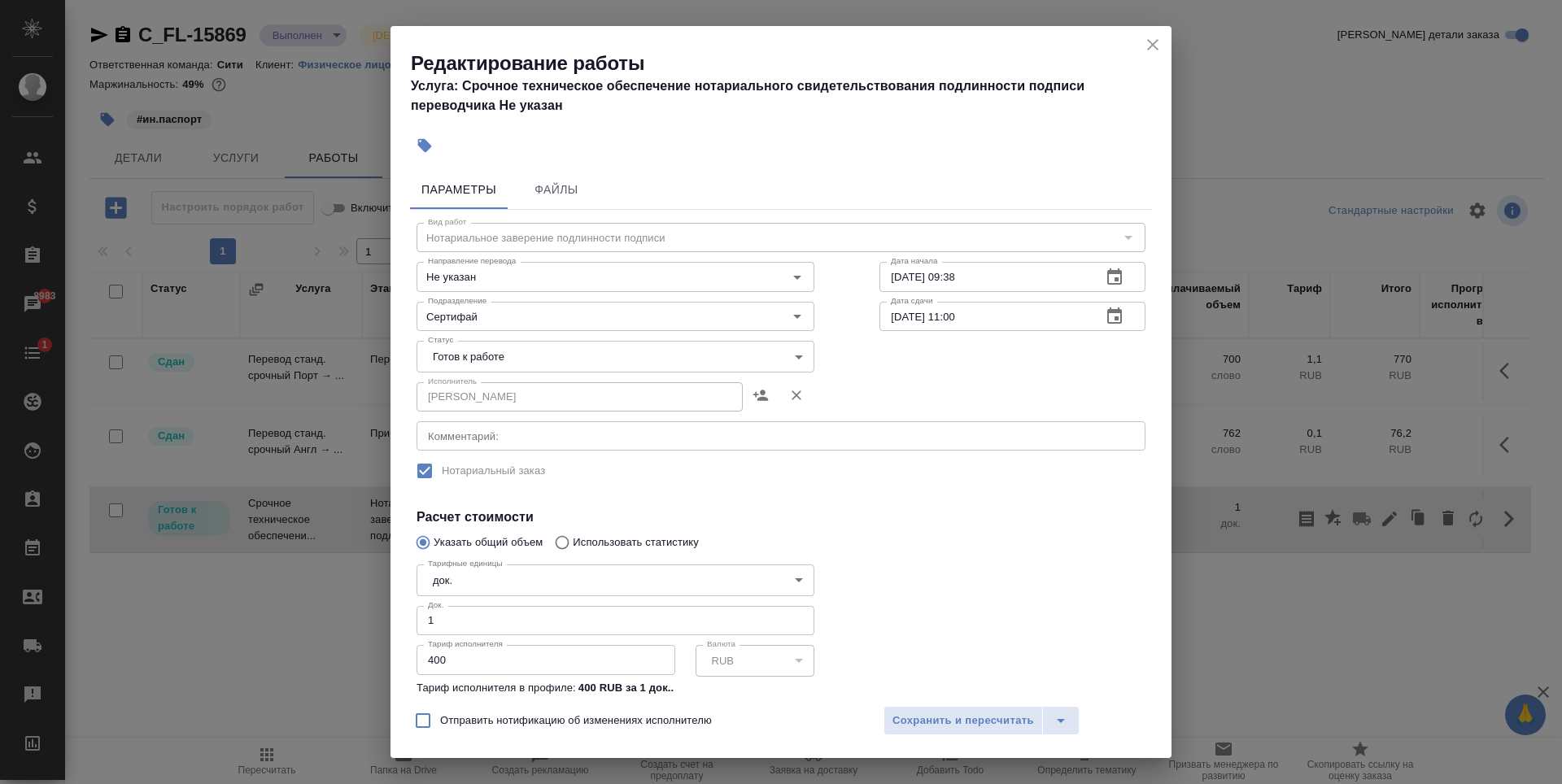
click at [506, 352] on body "🙏 .cls-1 fill:#fff; AWATERA Zaytseva Svetlana Клиенты Спецификации Заказы 8983 …" at bounding box center [781, 392] width 1562 height 784
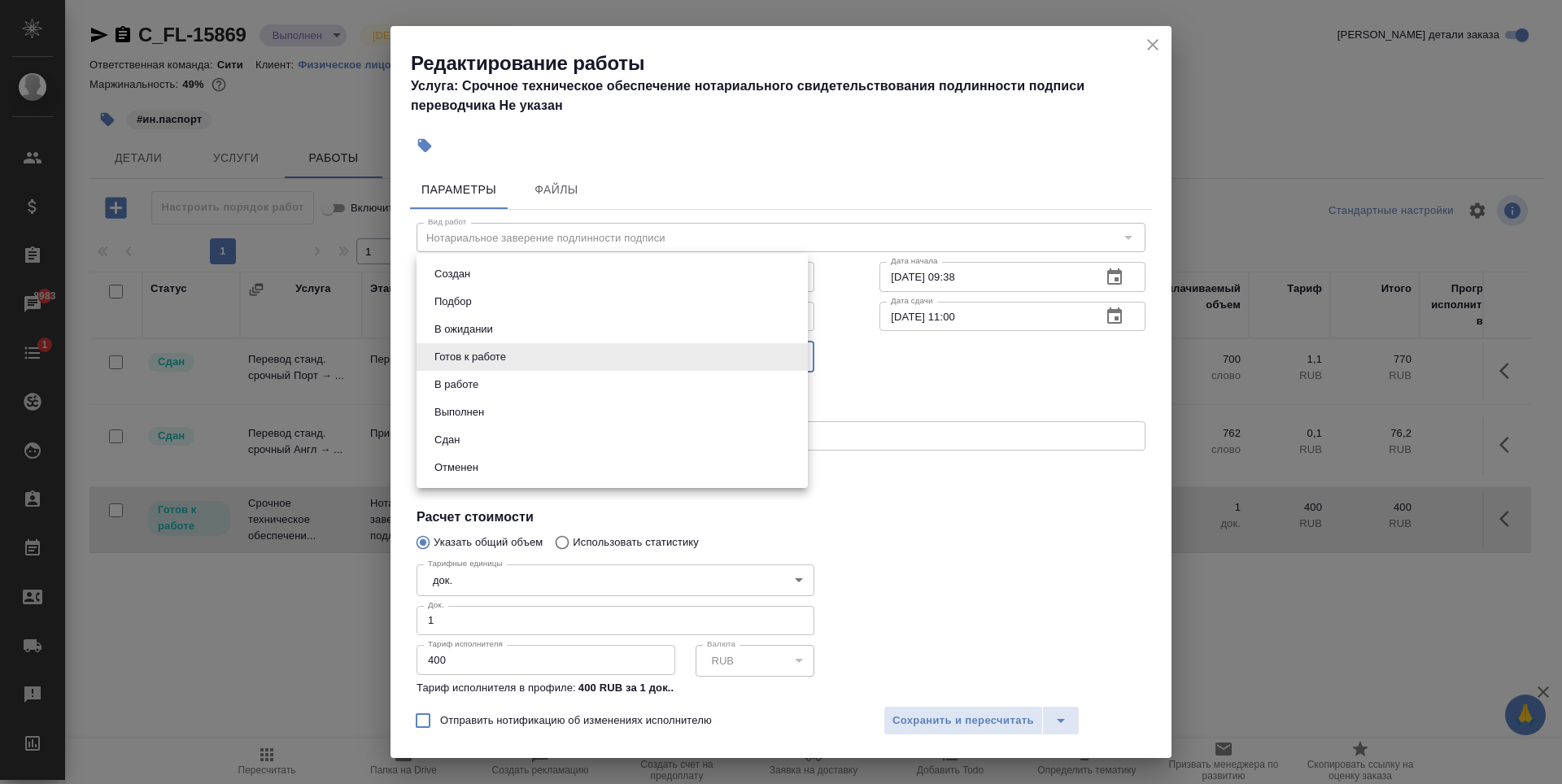
click at [479, 443] on li "Сдан" at bounding box center [611, 440] width 391 height 28
type input "closed"
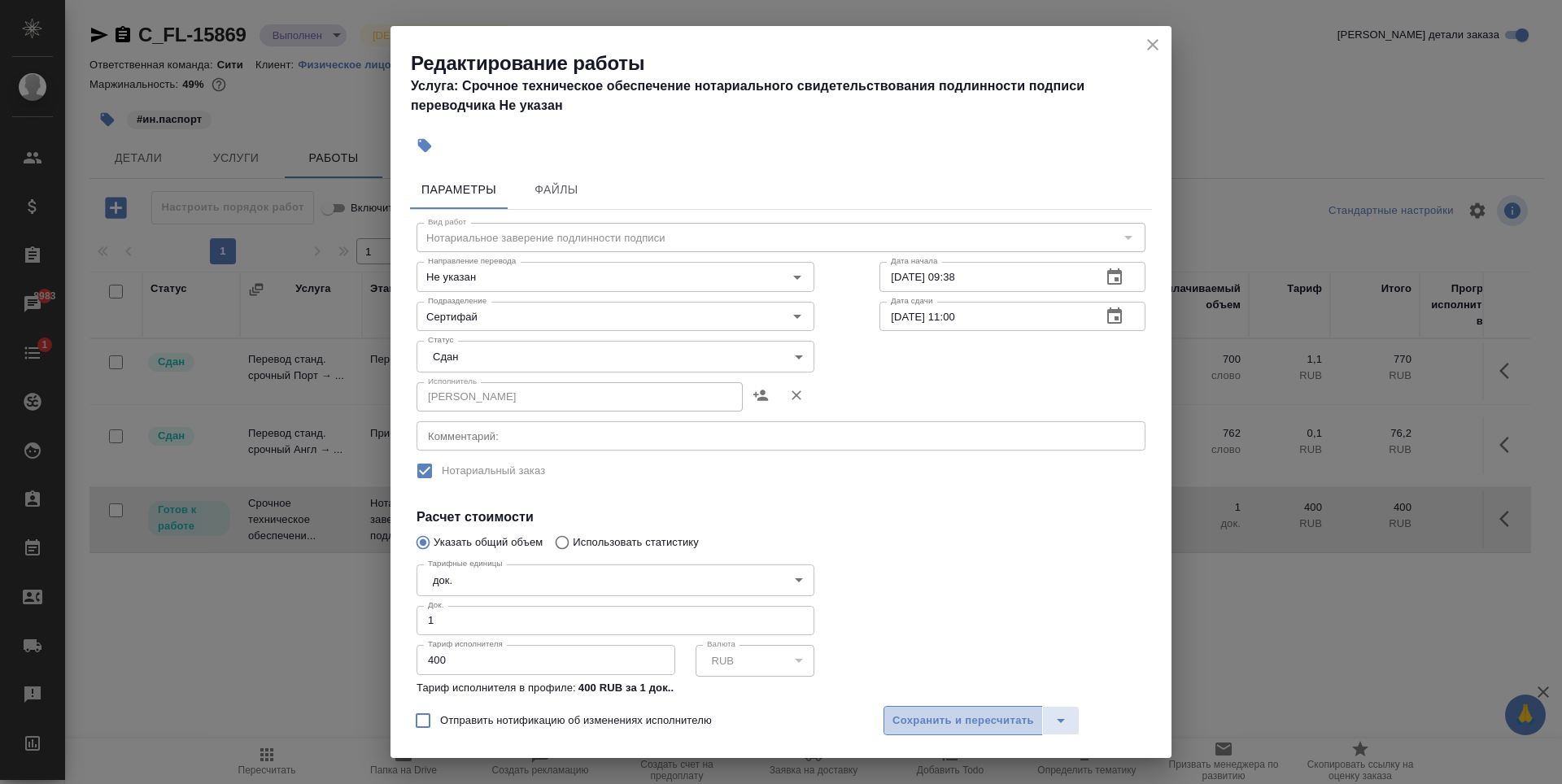
click at [984, 721] on span "Сохранить и пересчитать" at bounding box center [964, 721] width 142 height 19
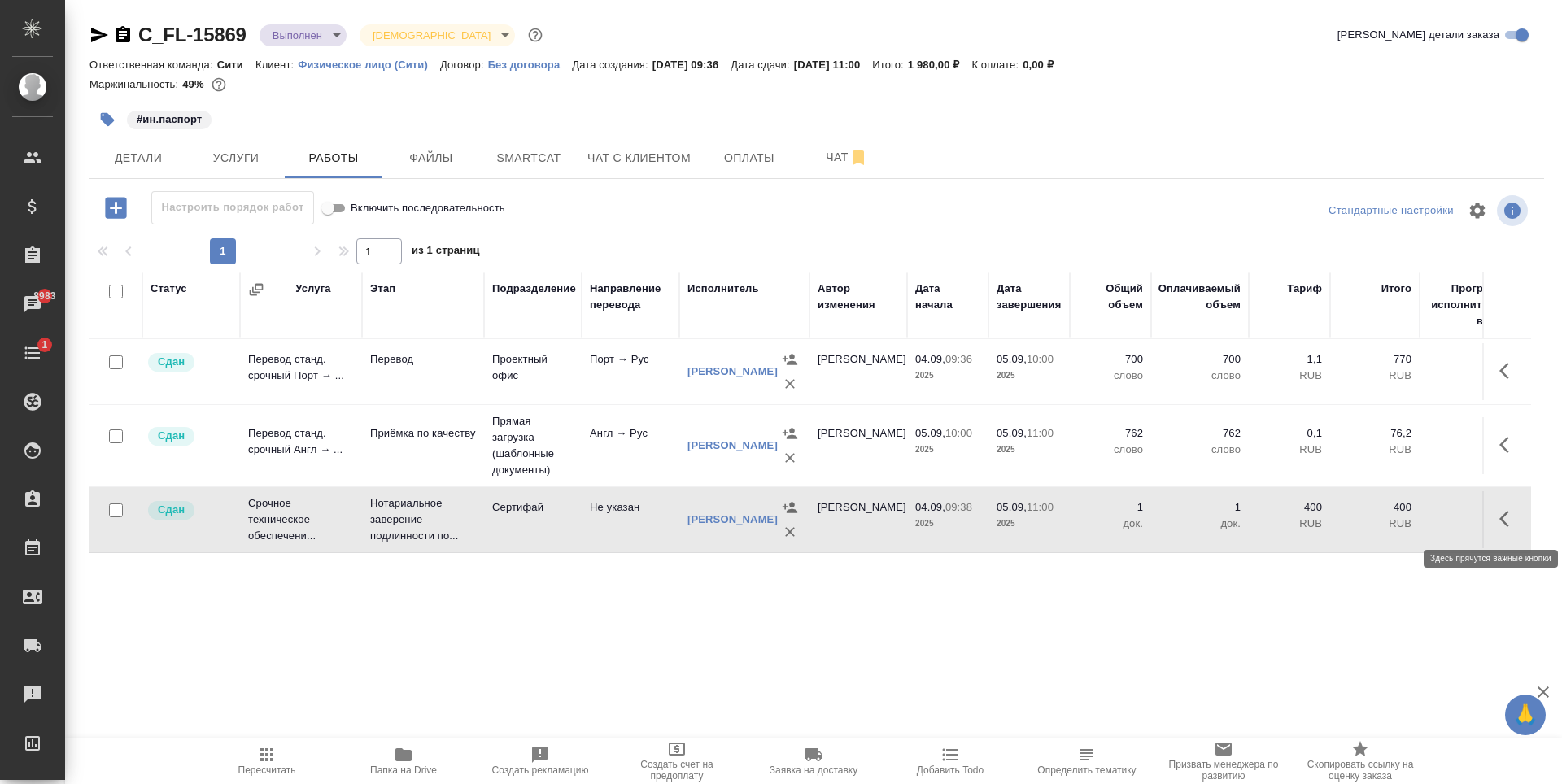
click at [1509, 520] on icon "button" at bounding box center [1508, 519] width 20 height 20
click at [789, 534] on icon "button" at bounding box center [789, 532] width 16 height 16
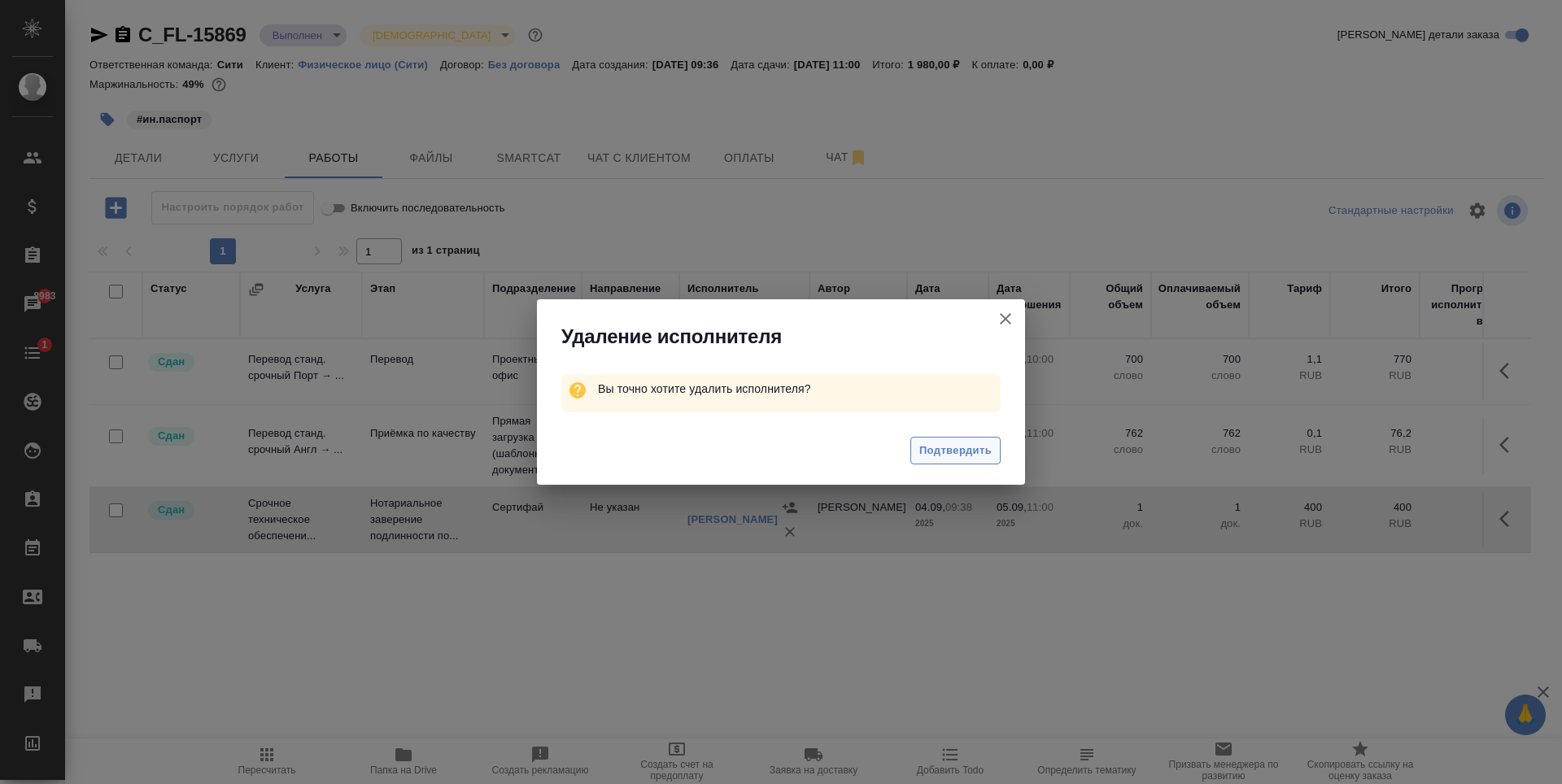
click at [928, 446] on span "Подтвердить" at bounding box center [956, 452] width 73 height 19
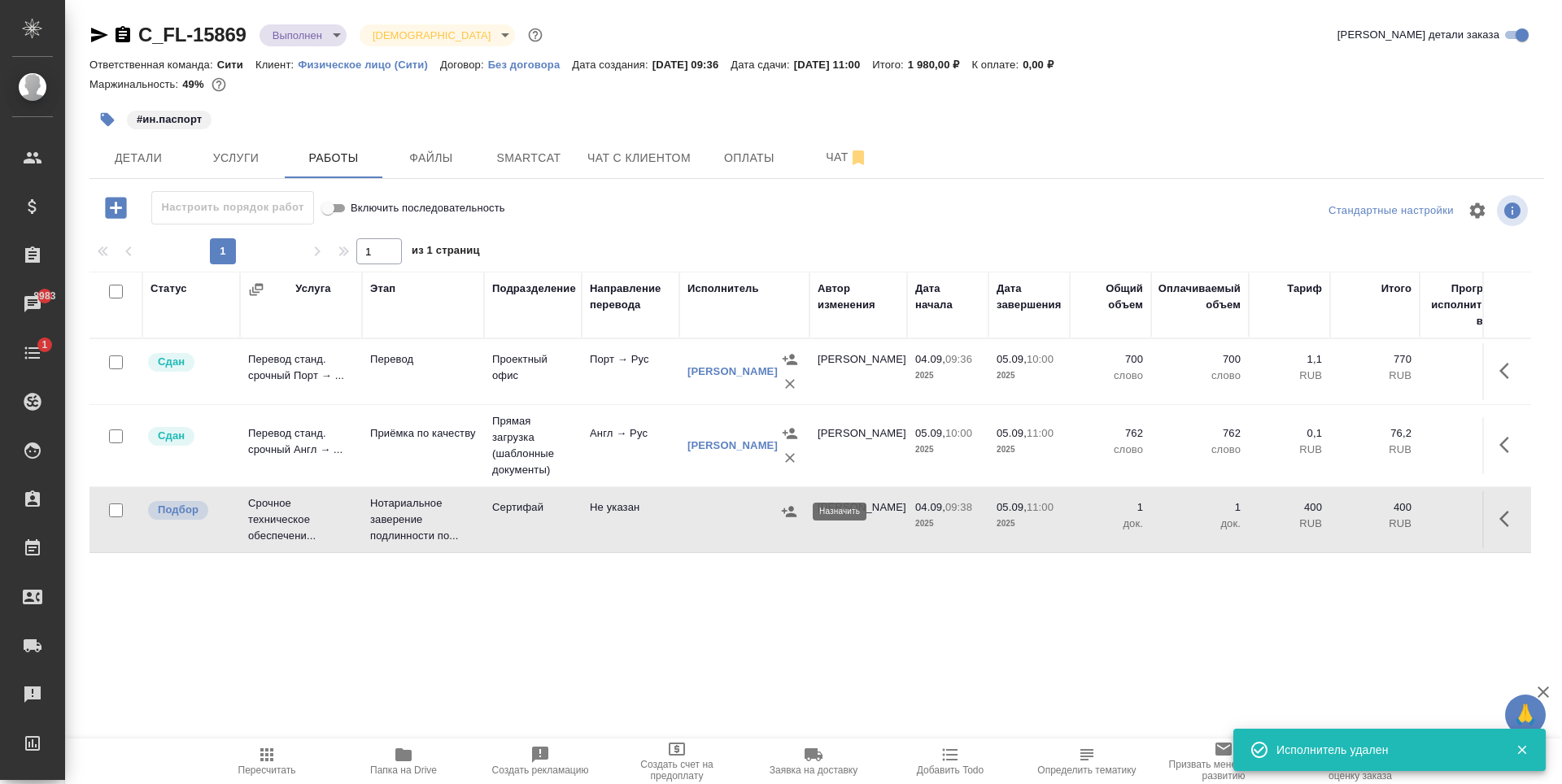
click at [785, 509] on icon "button" at bounding box center [788, 511] width 15 height 10
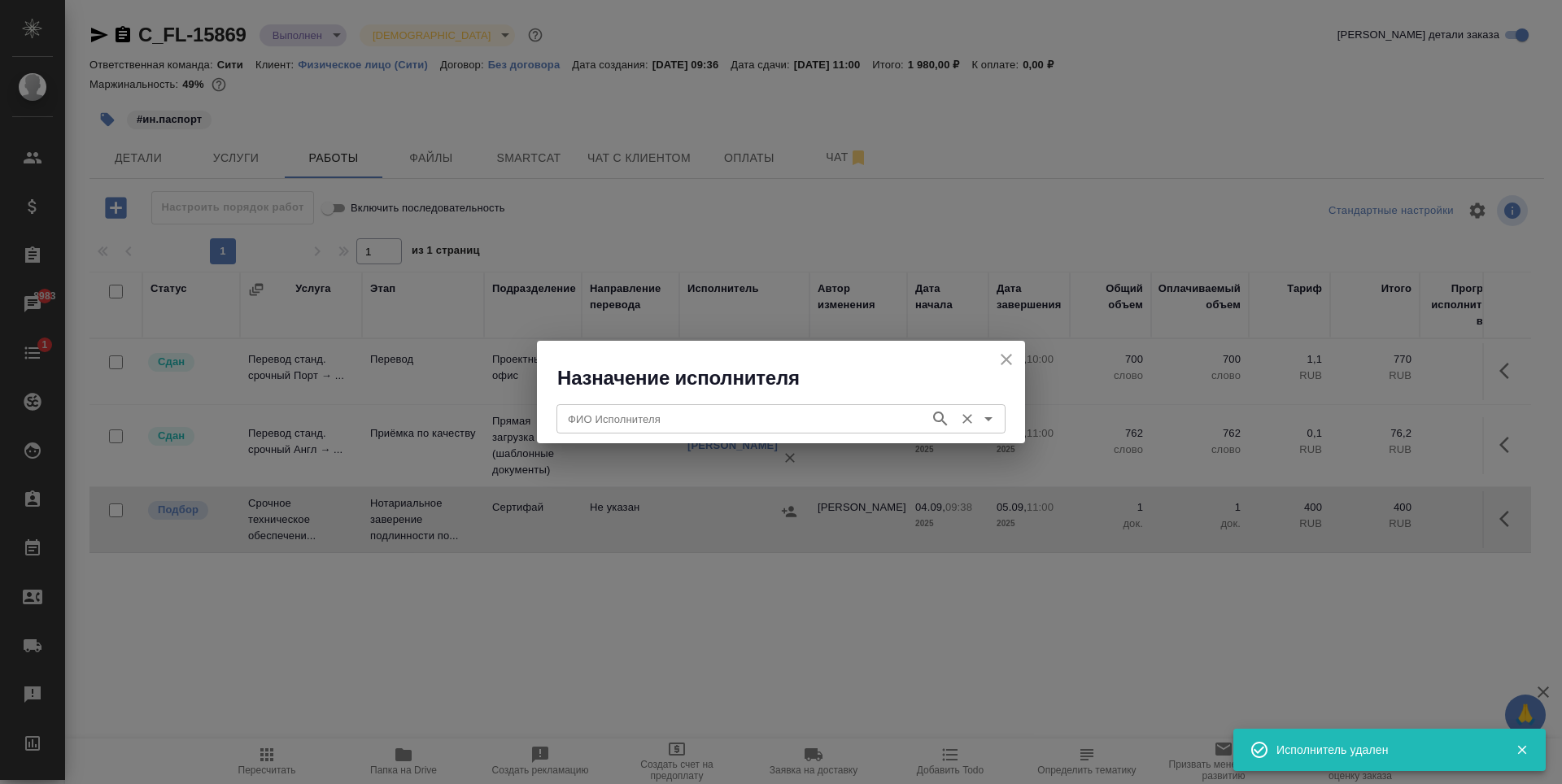
click at [632, 414] on input "ФИО Исполнителя" at bounding box center [741, 419] width 360 height 20
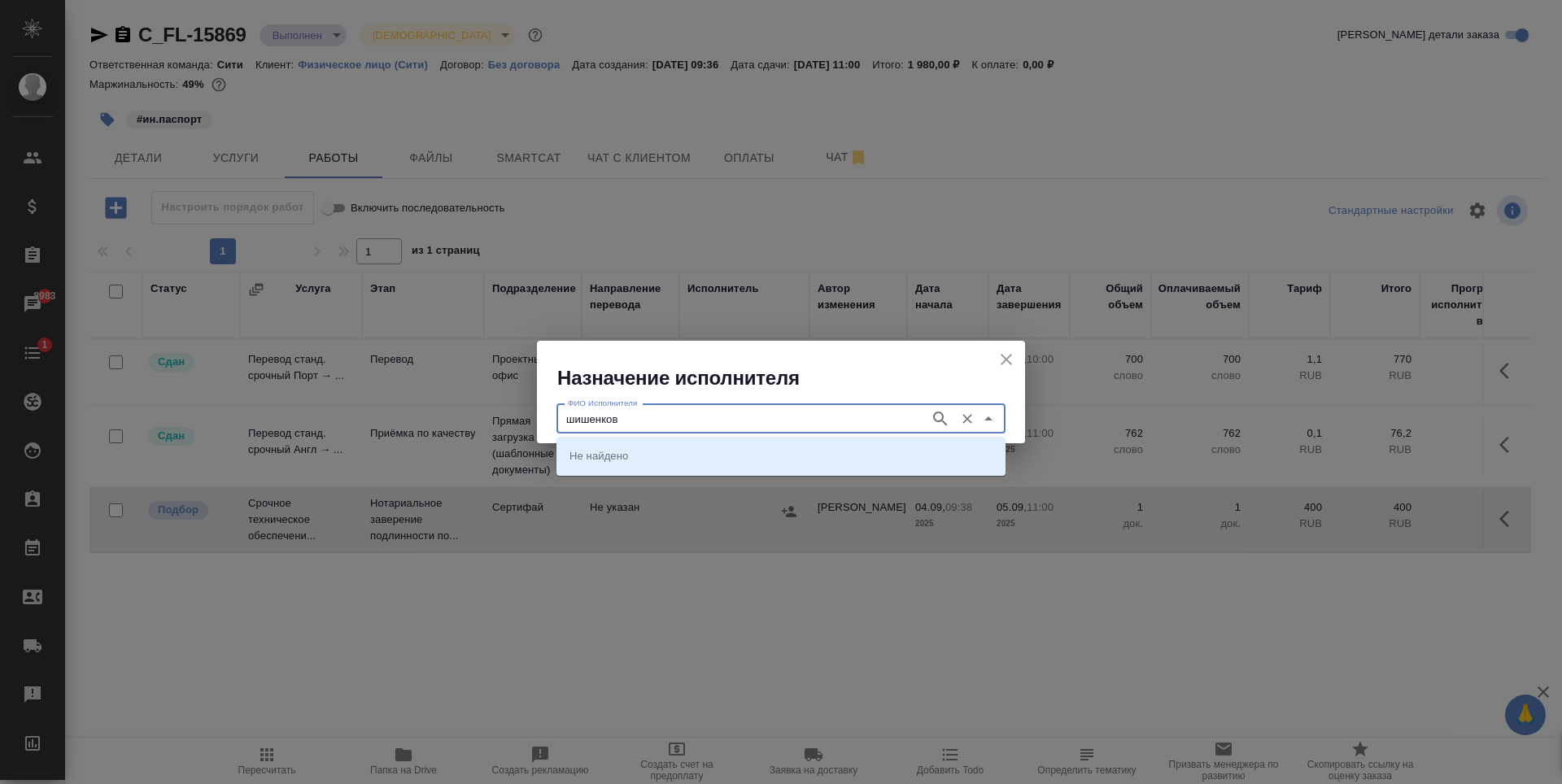
type input "шишенков"
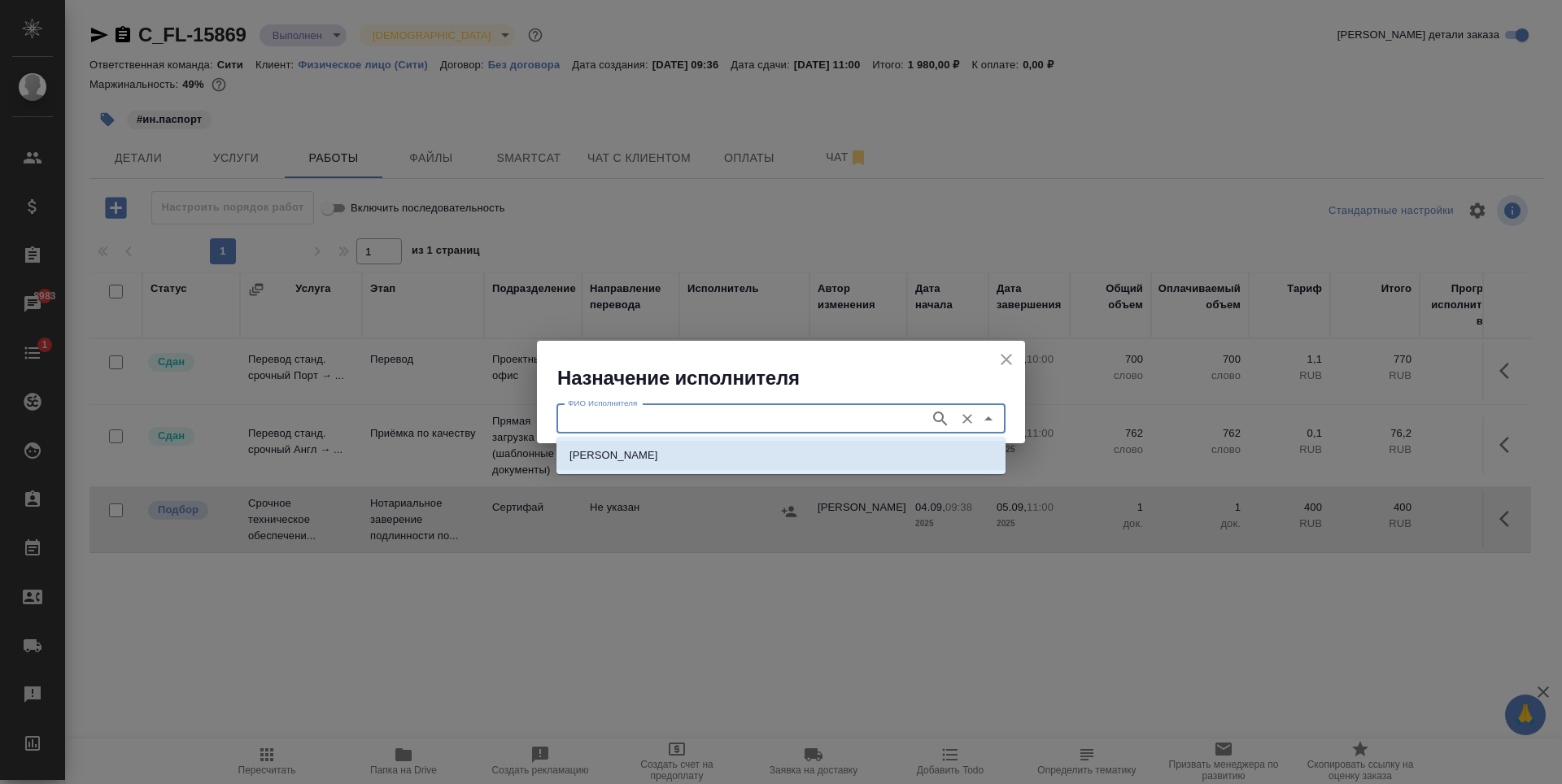
click at [658, 457] on p "[PERSON_NAME]" at bounding box center [614, 455] width 89 height 16
type input "[PERSON_NAME]"
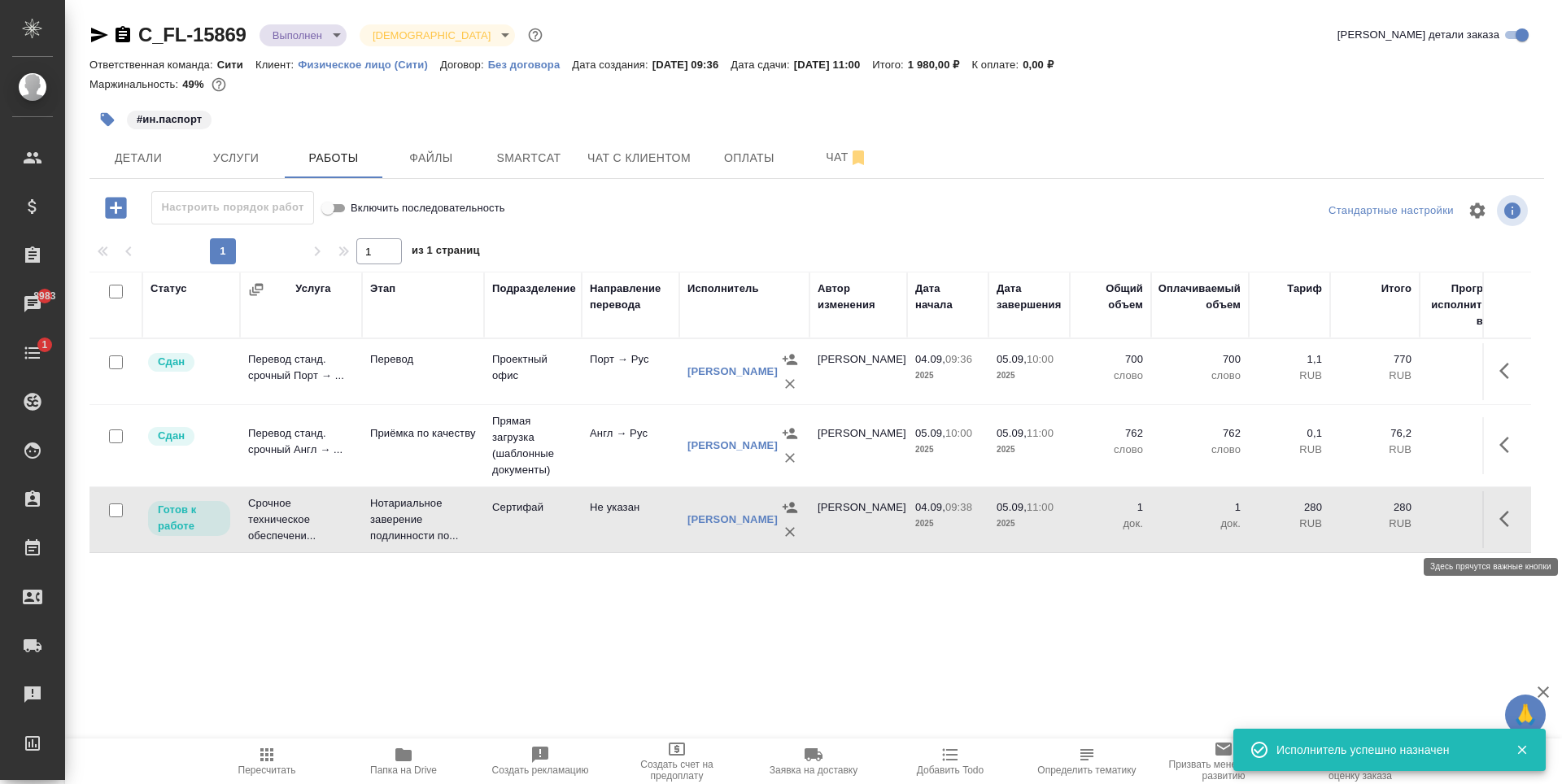
click at [1512, 528] on icon "button" at bounding box center [1508, 519] width 20 height 20
click at [1382, 528] on icon "button" at bounding box center [1389, 519] width 20 height 20
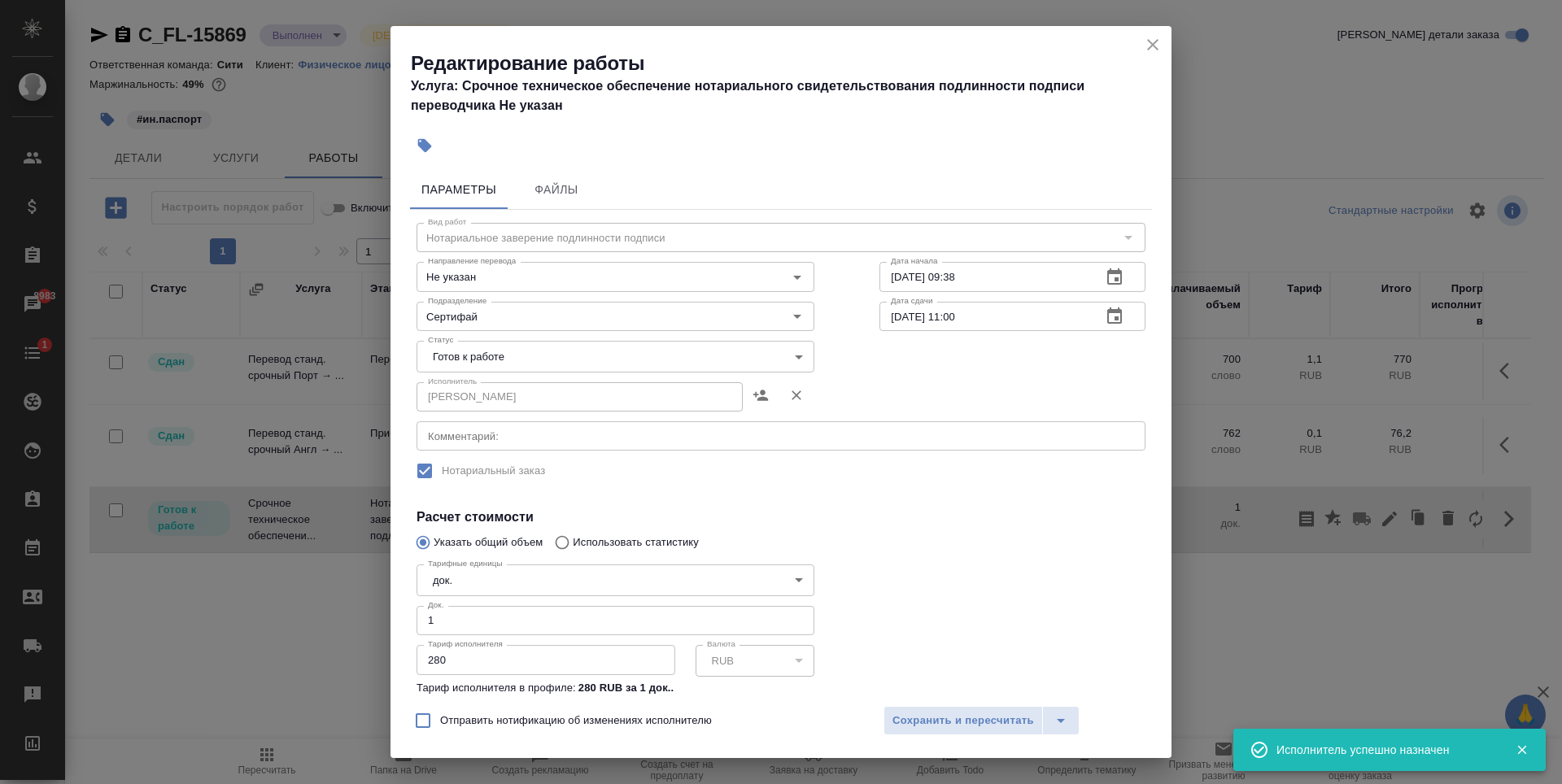
click at [528, 352] on body "🙏 .cls-1 fill:#fff; AWATERA Zaytseva Svetlana Клиенты Спецификации Заказы 8983 …" at bounding box center [781, 392] width 1562 height 784
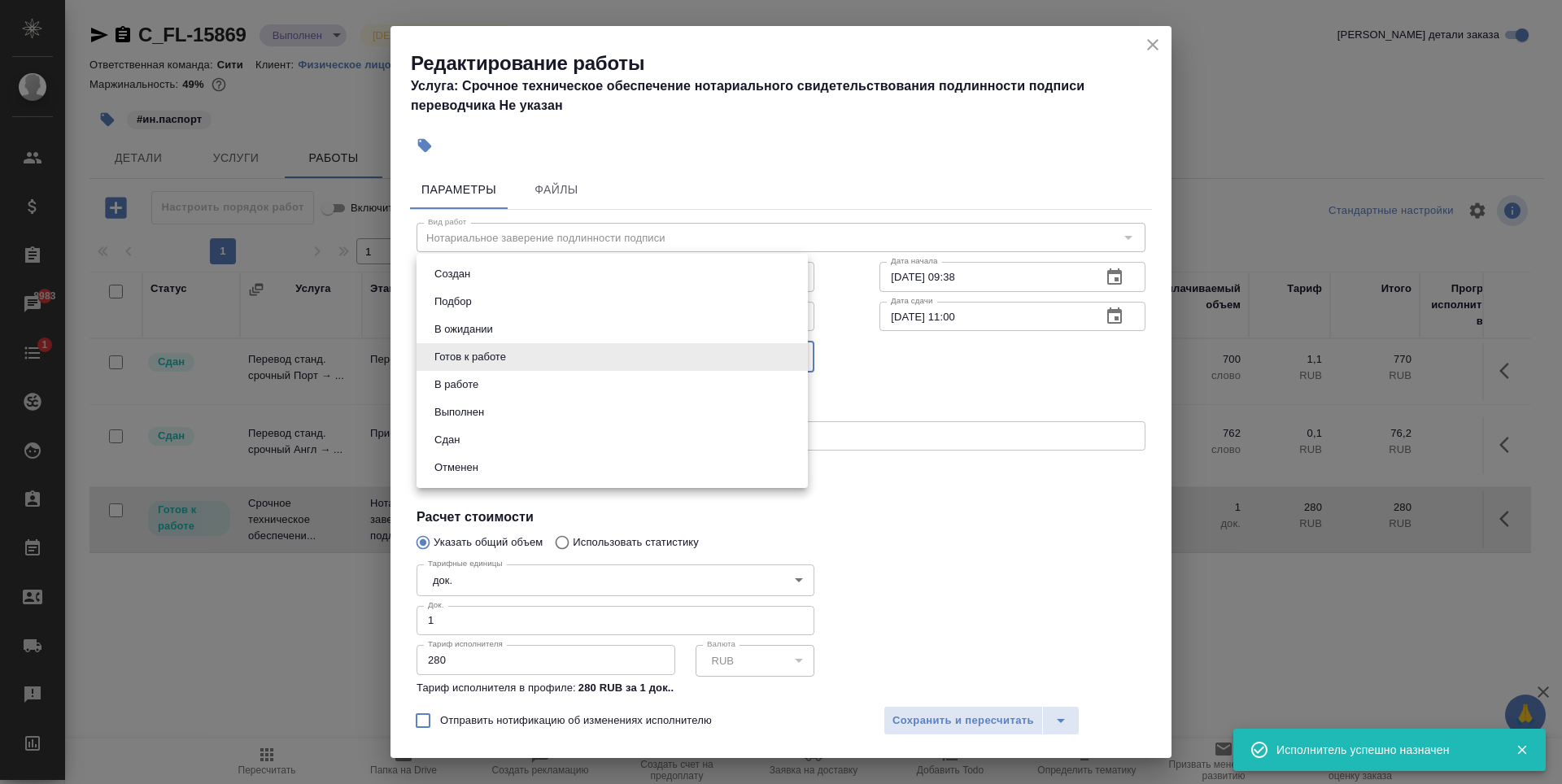
click at [468, 439] on li "Сдан" at bounding box center [611, 440] width 391 height 28
type input "closed"
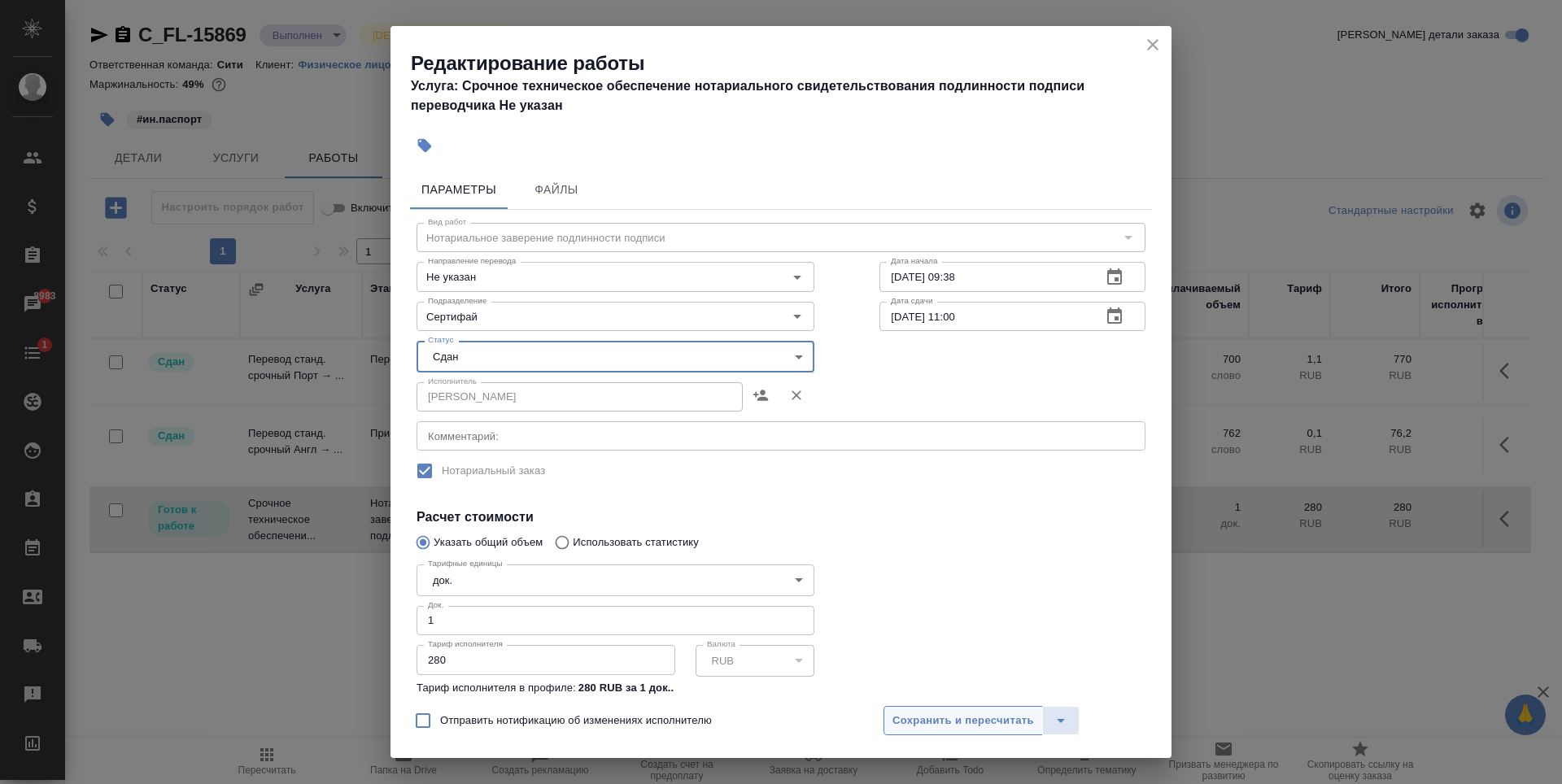
click at [977, 720] on span "Сохранить и пересчитать" at bounding box center [964, 721] width 142 height 19
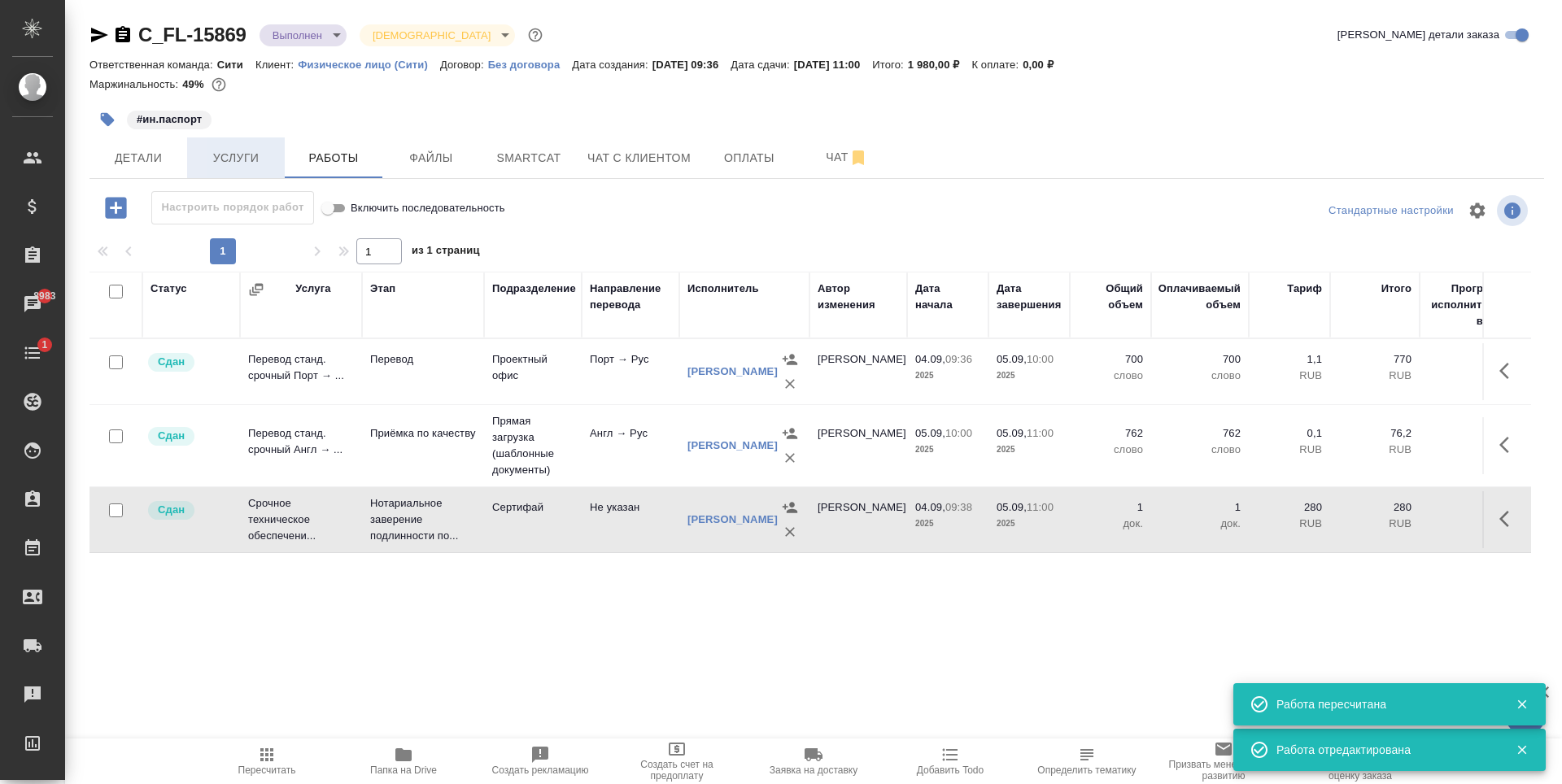
click at [243, 150] on span "Услуги" at bounding box center [236, 158] width 78 height 21
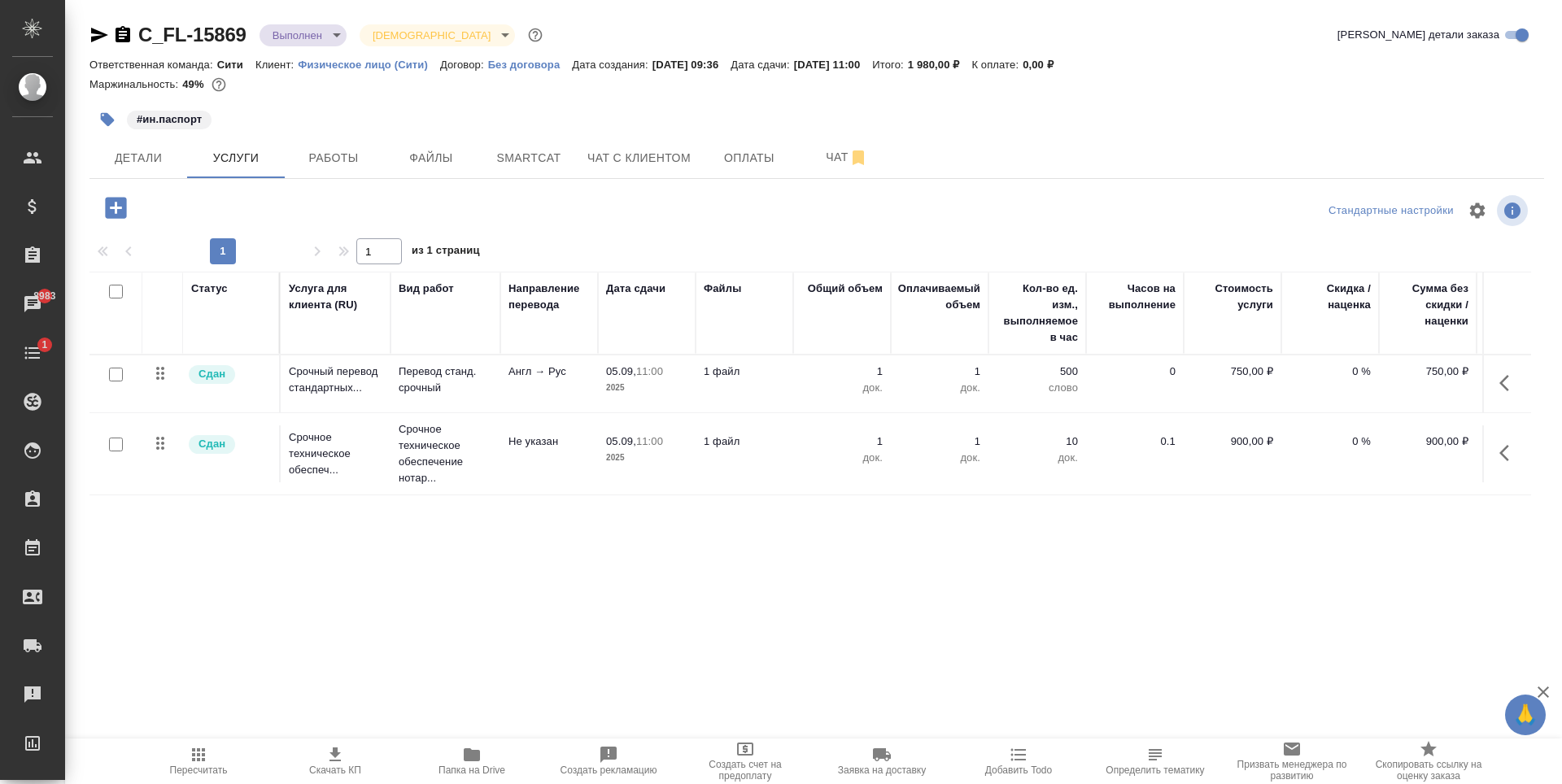
scroll to position [0, 92]
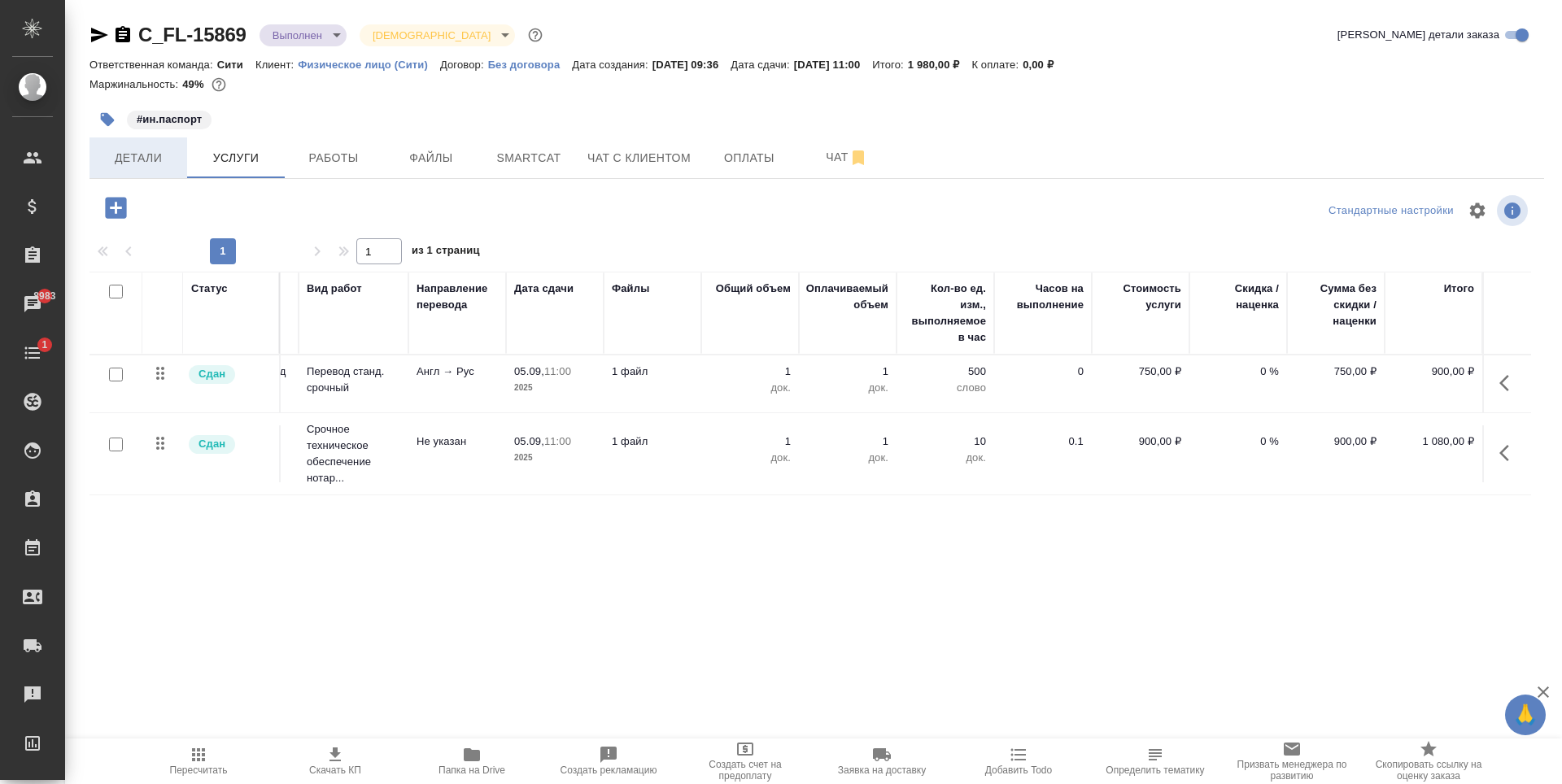
click at [129, 163] on span "Детали" at bounding box center [138, 158] width 78 height 21
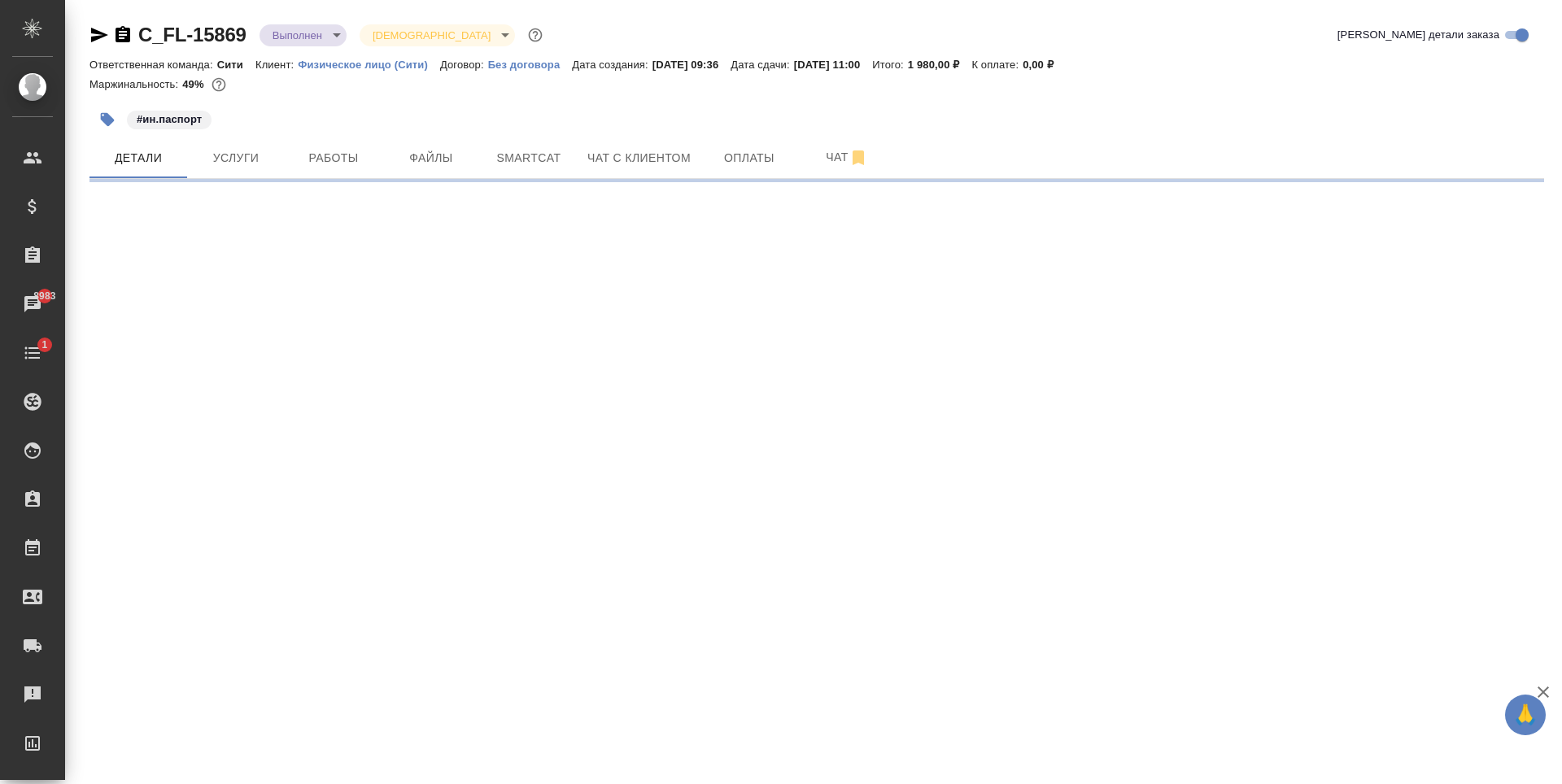
select select "RU"
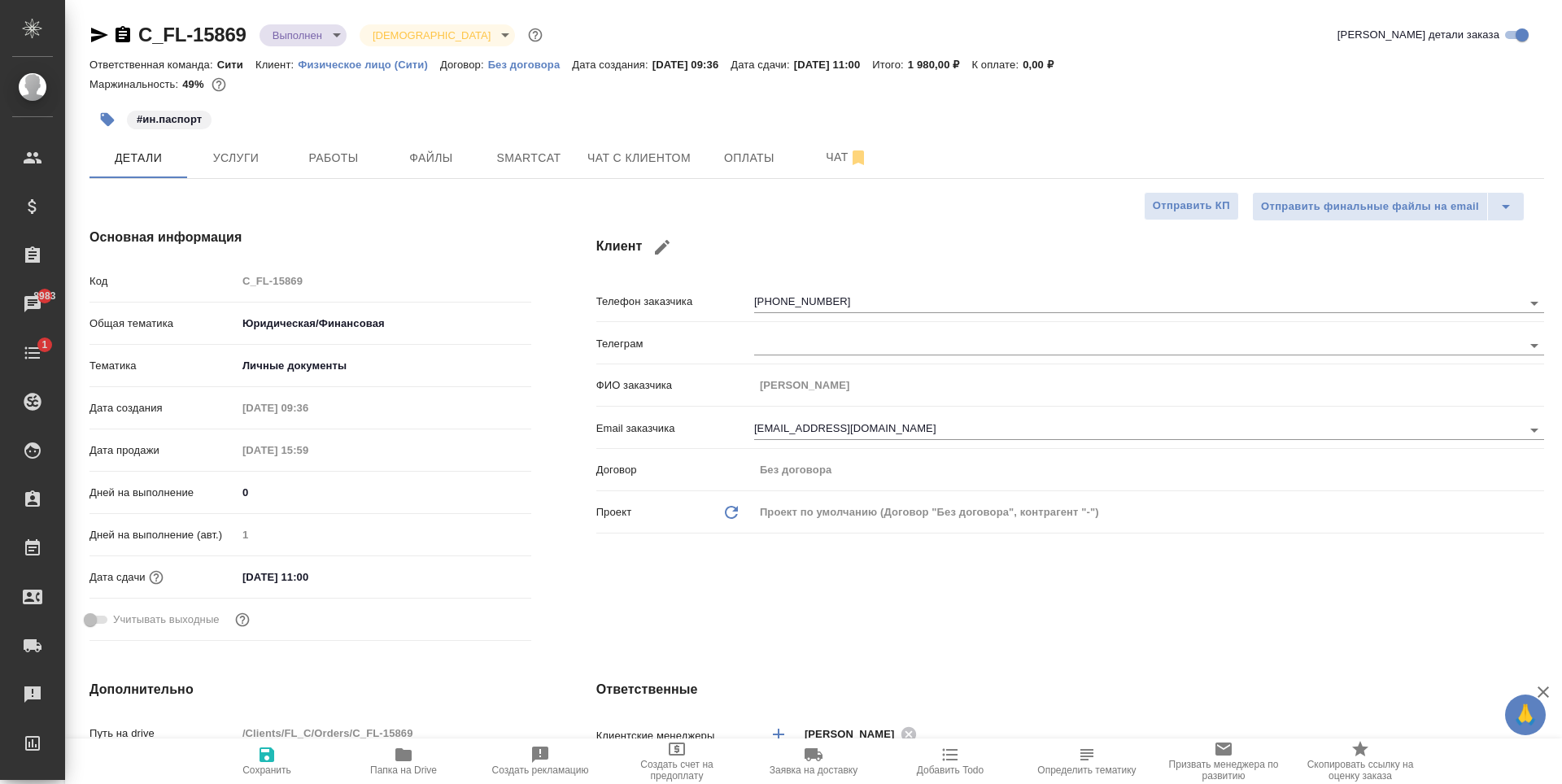
type textarea "x"
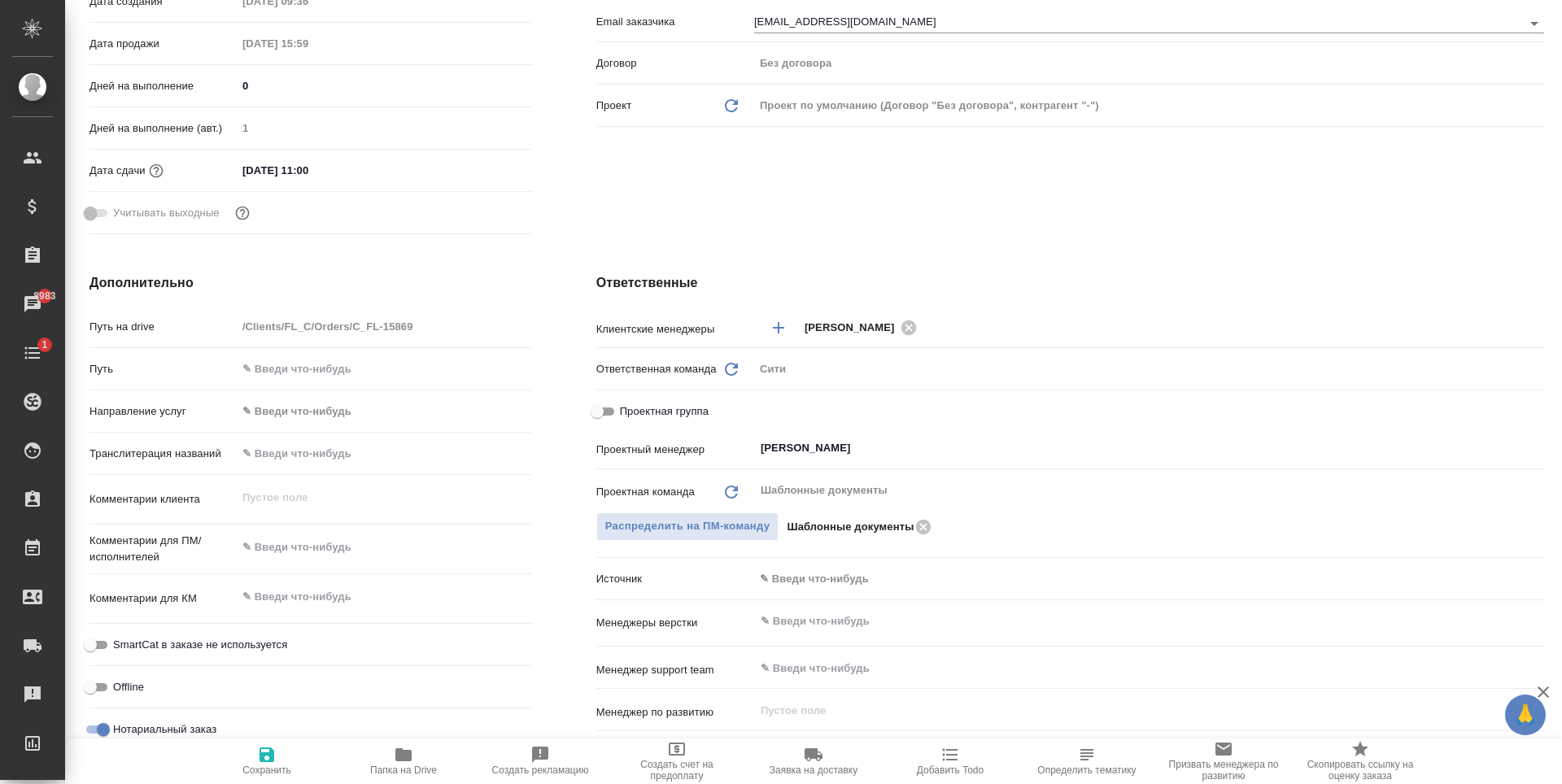
scroll to position [570, 0]
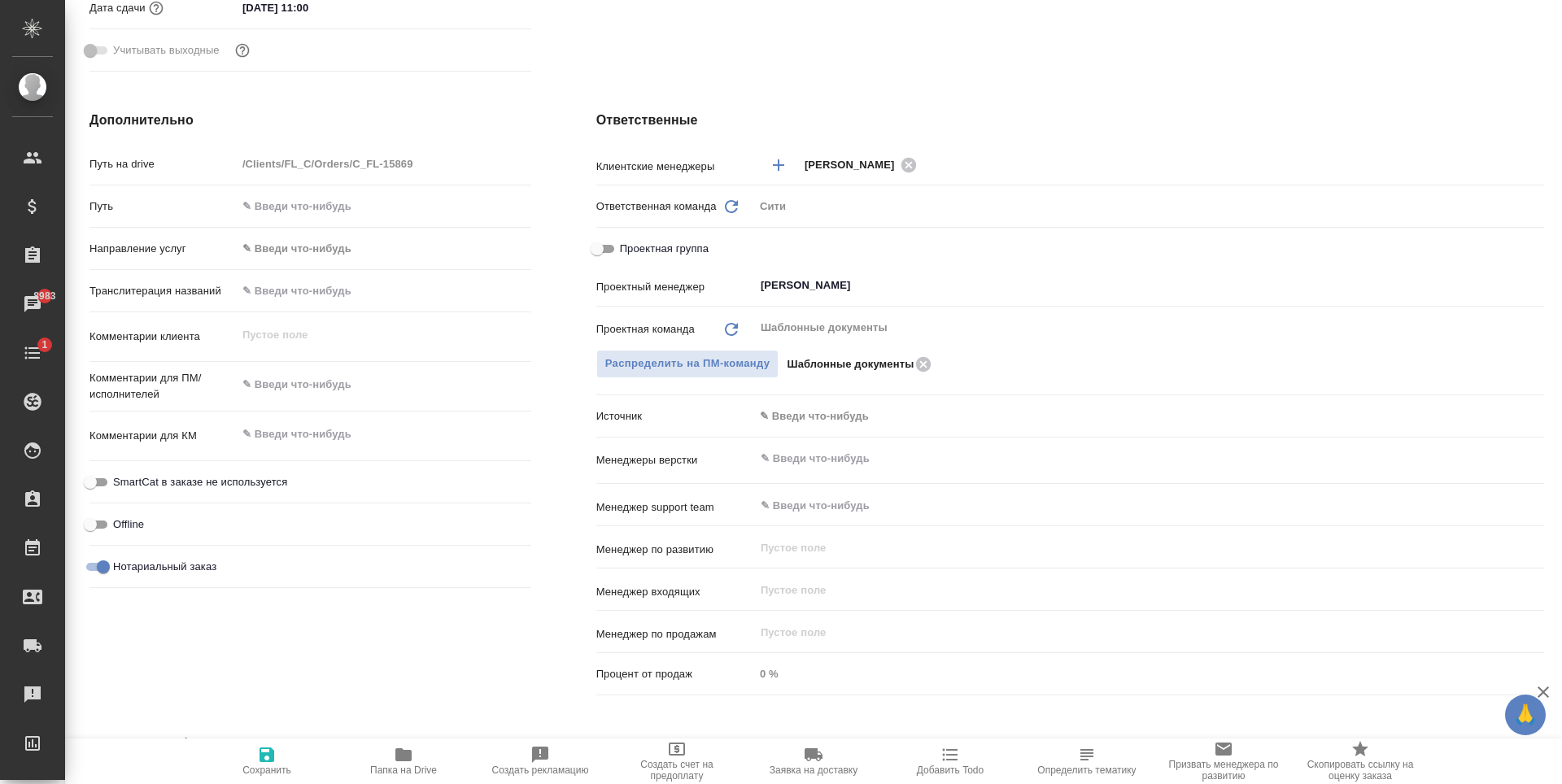
click at [600, 242] on input "Проектная группа" at bounding box center [598, 249] width 59 height 20
checkbox input "true"
type textarea "x"
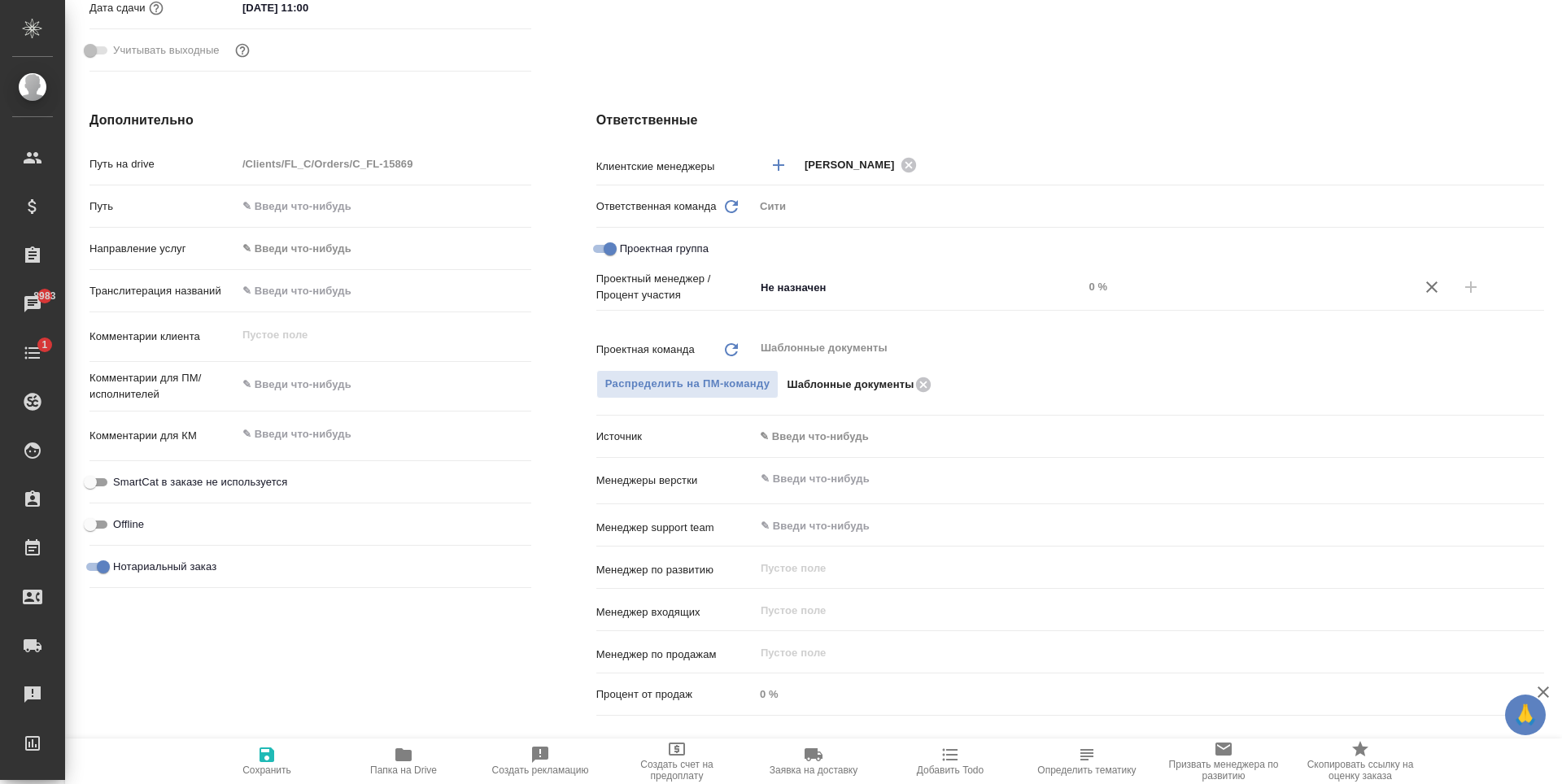
click at [841, 306] on div "Проектный менеджер / Процент участия Не назначен ​ 0 %" at bounding box center [1071, 302] width 948 height 63
click at [829, 293] on input "Не назначен" at bounding box center [891, 287] width 265 height 20
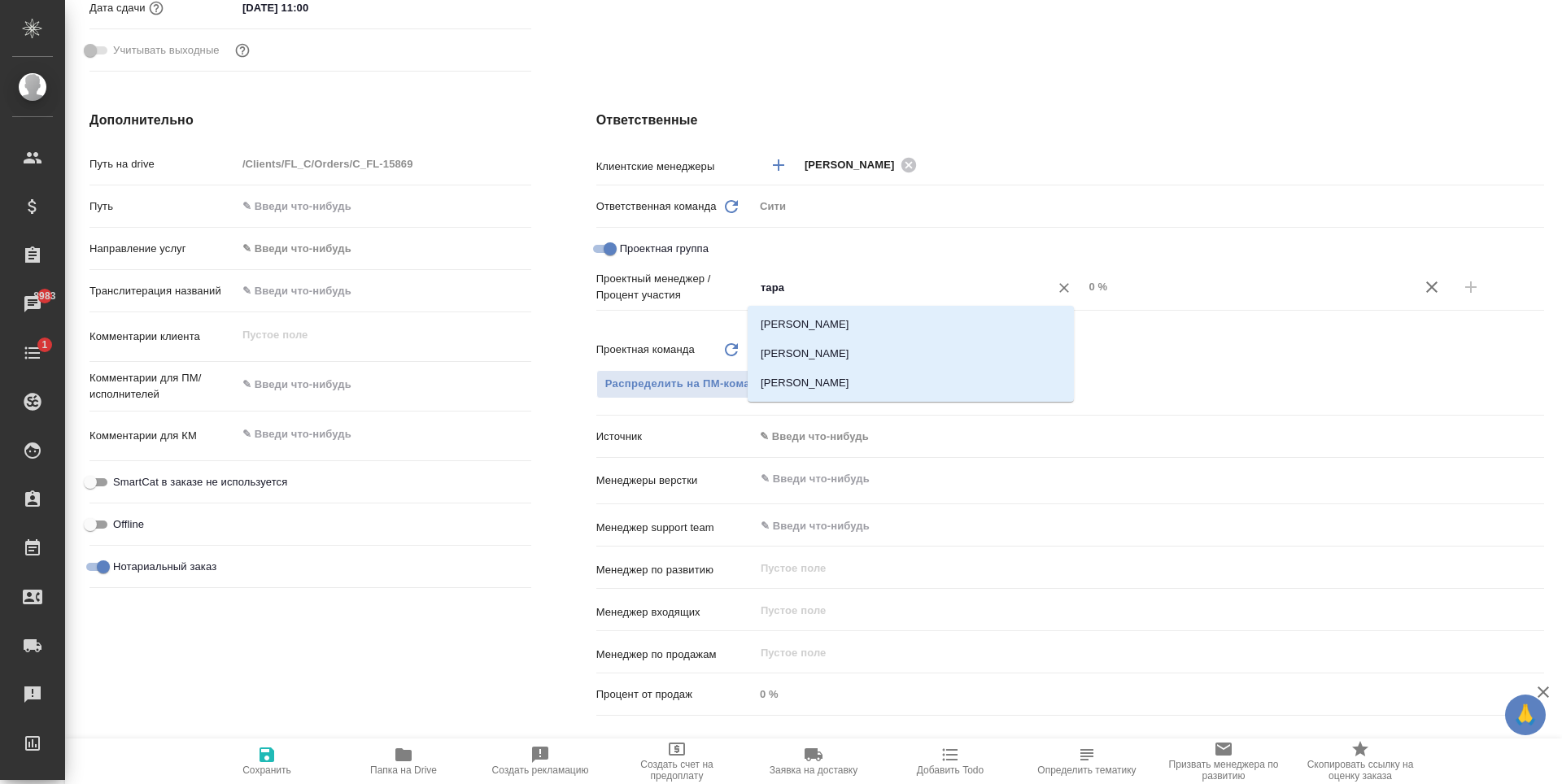
type input "тараб"
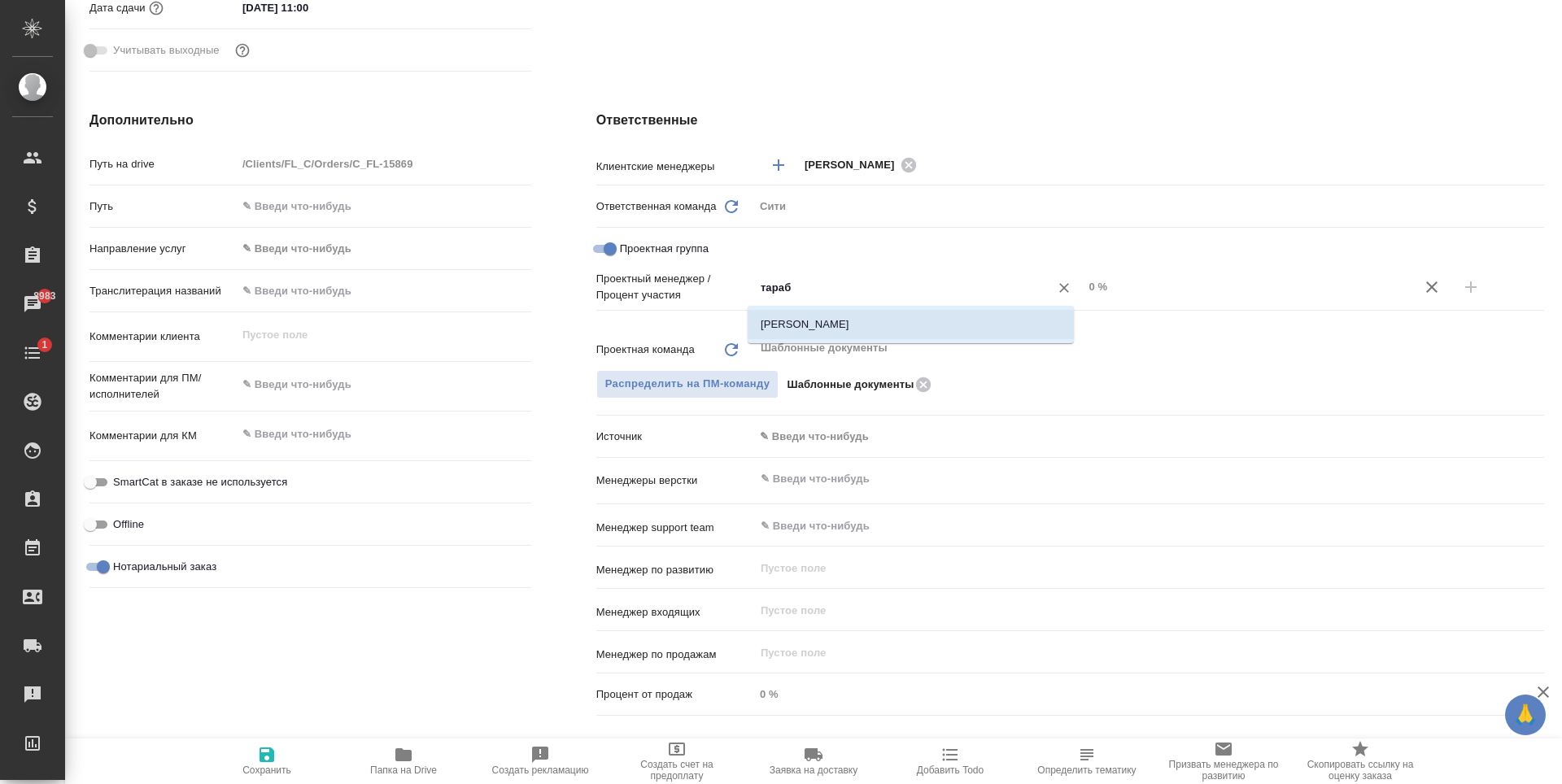
click at [850, 331] on li "[PERSON_NAME]" at bounding box center [911, 325] width 326 height 29
type textarea "x"
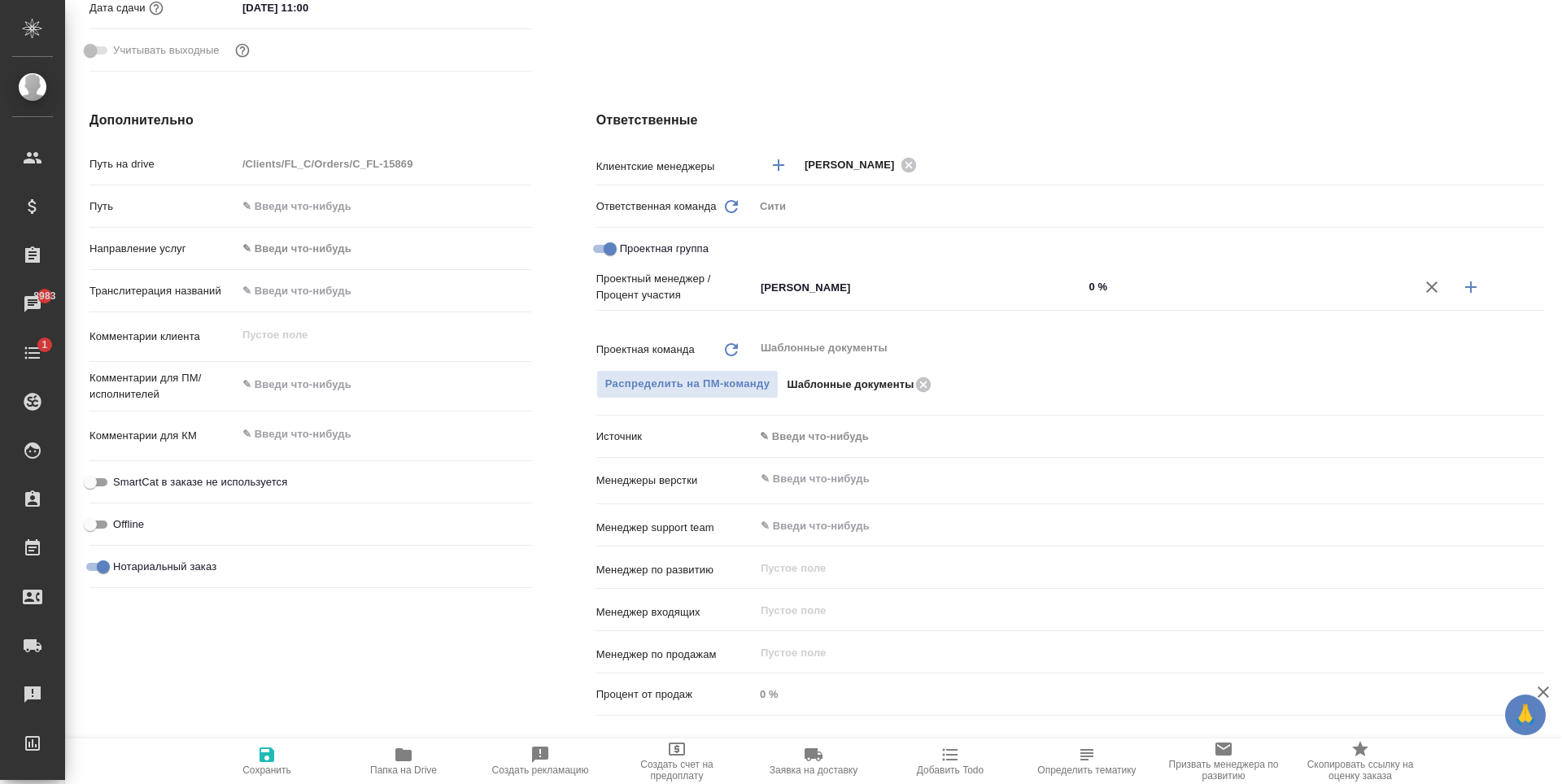
click at [1085, 286] on input "0 %" at bounding box center [1248, 286] width 330 height 23
type textarea "x"
type input "4 %"
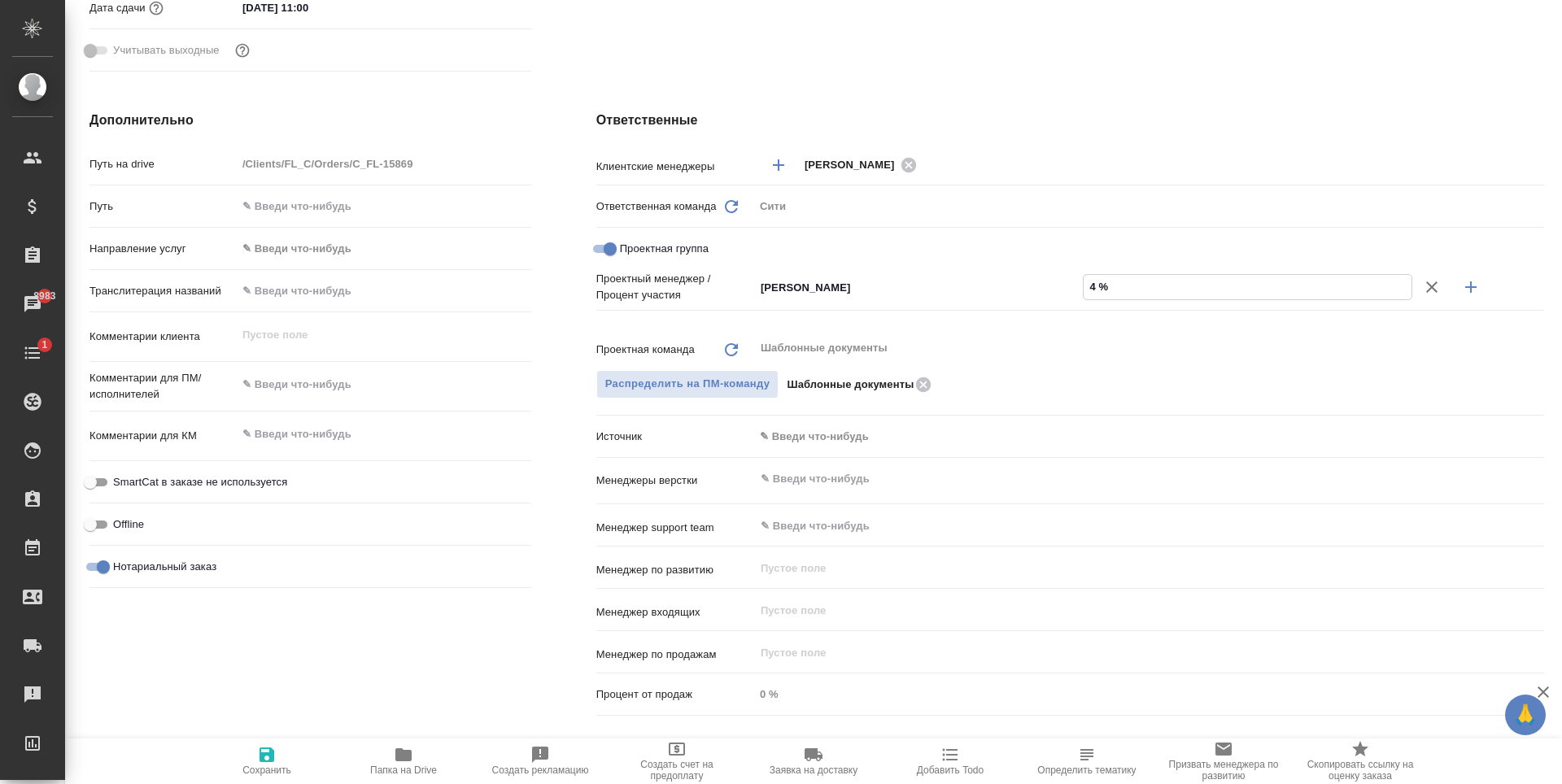
type textarea "x"
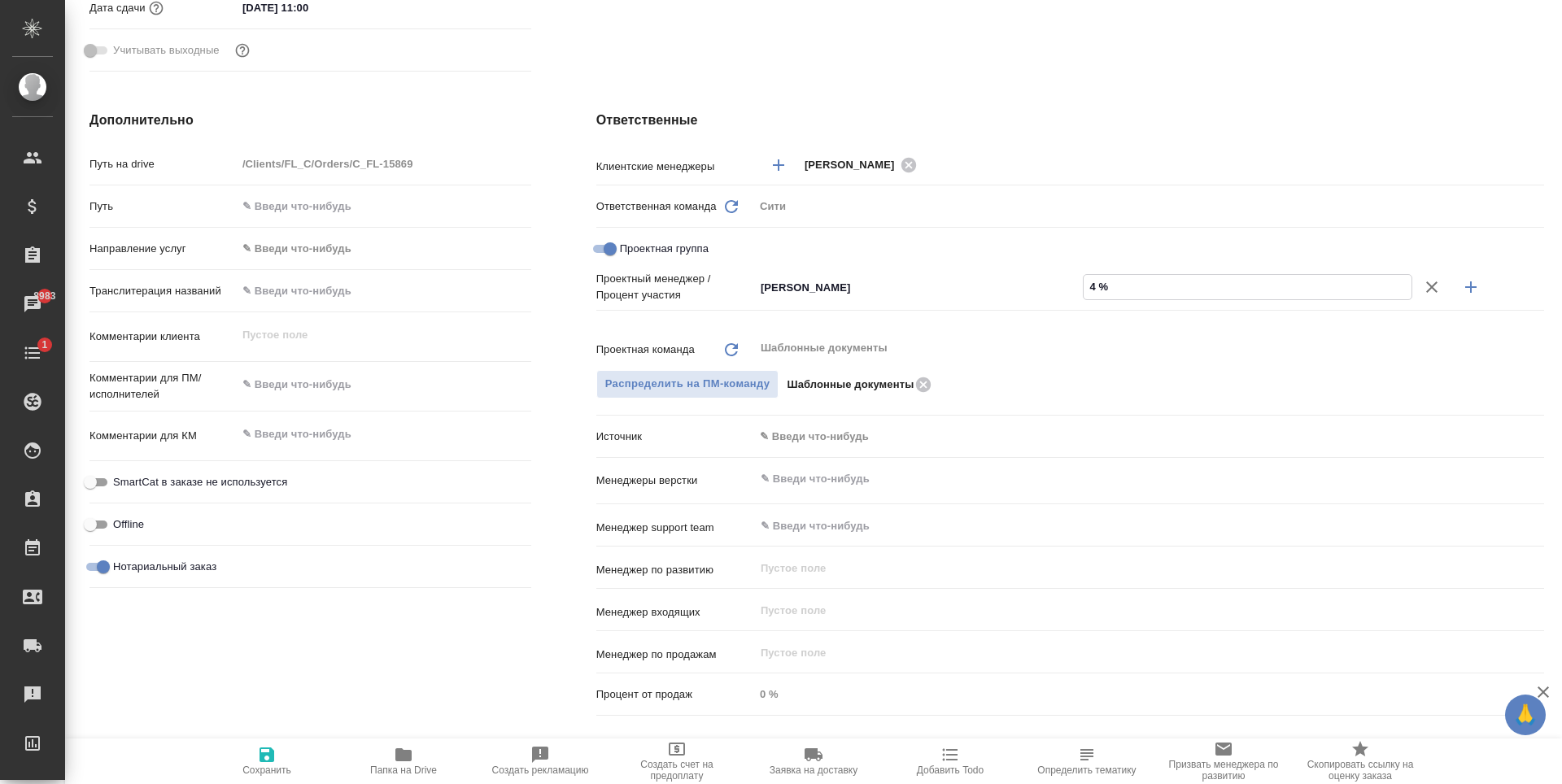
type textarea "x"
type input "46 %"
click at [1464, 286] on icon "button" at bounding box center [1470, 287] width 20 height 20
type textarea "x"
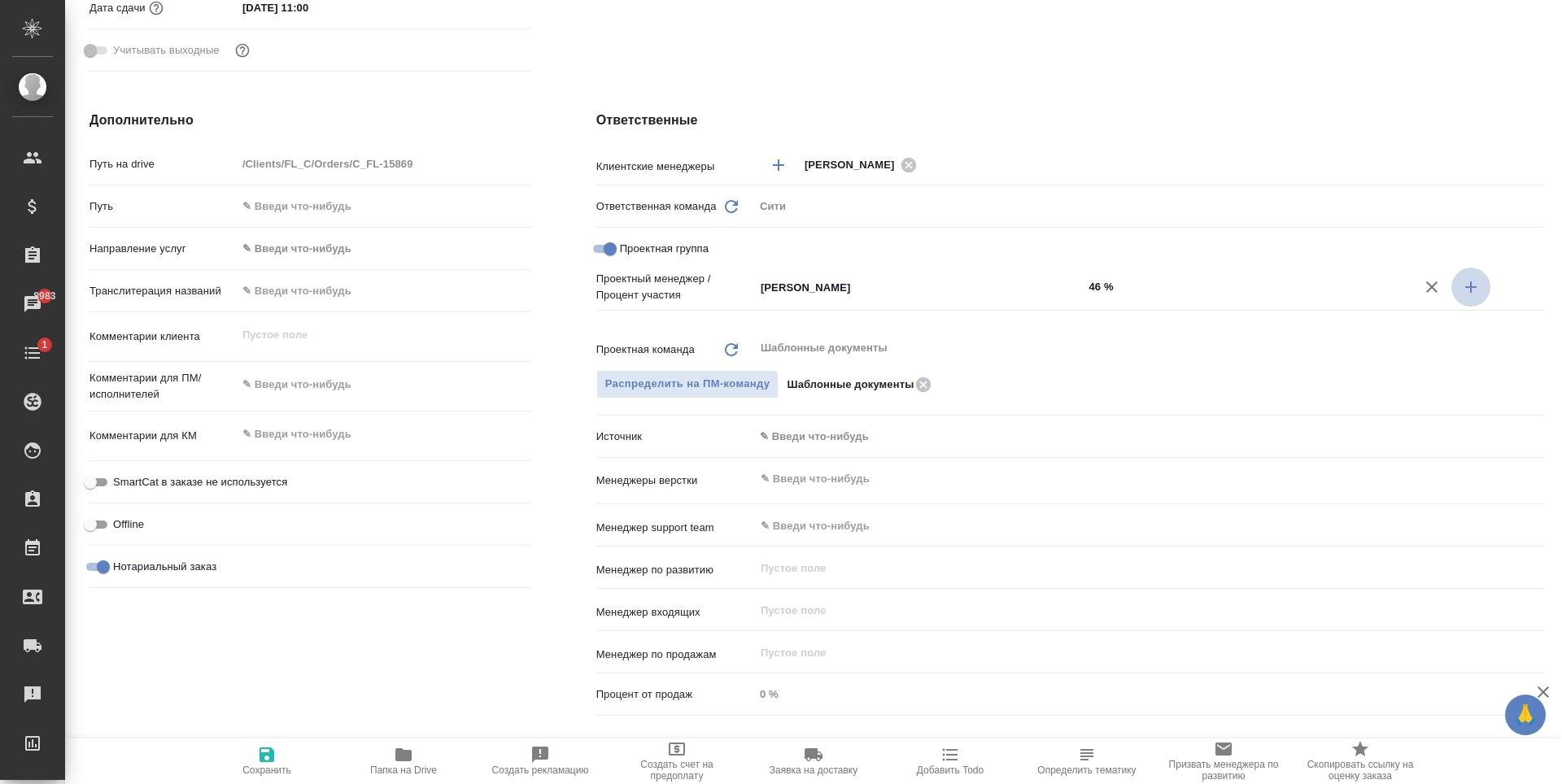
type textarea "x"
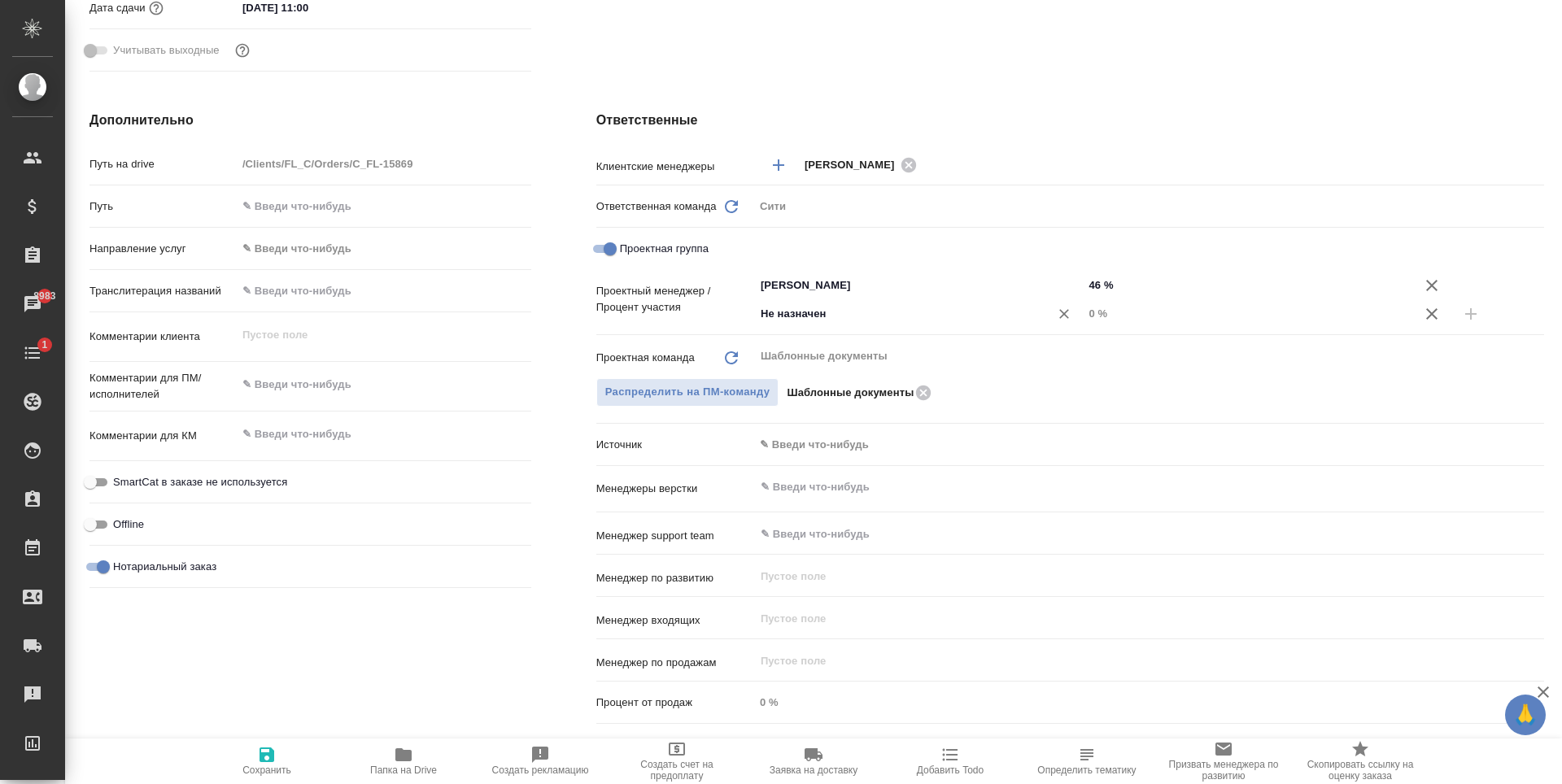
click at [817, 301] on div "Не назначен ​" at bounding box center [919, 314] width 330 height 29
type input "Зайц"
click at [851, 347] on li "[PERSON_NAME]" at bounding box center [911, 351] width 326 height 29
type textarea "x"
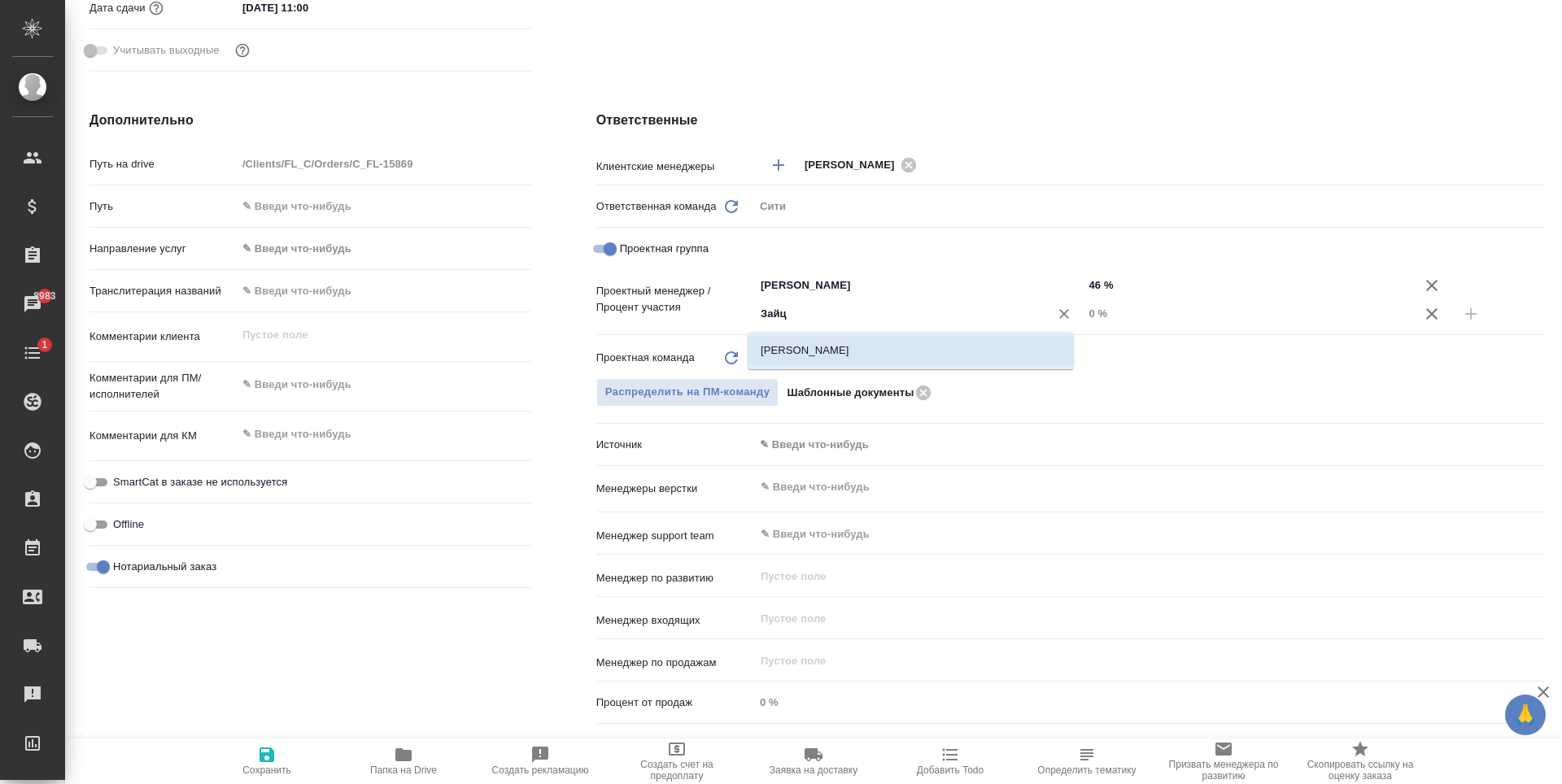
type textarea "x"
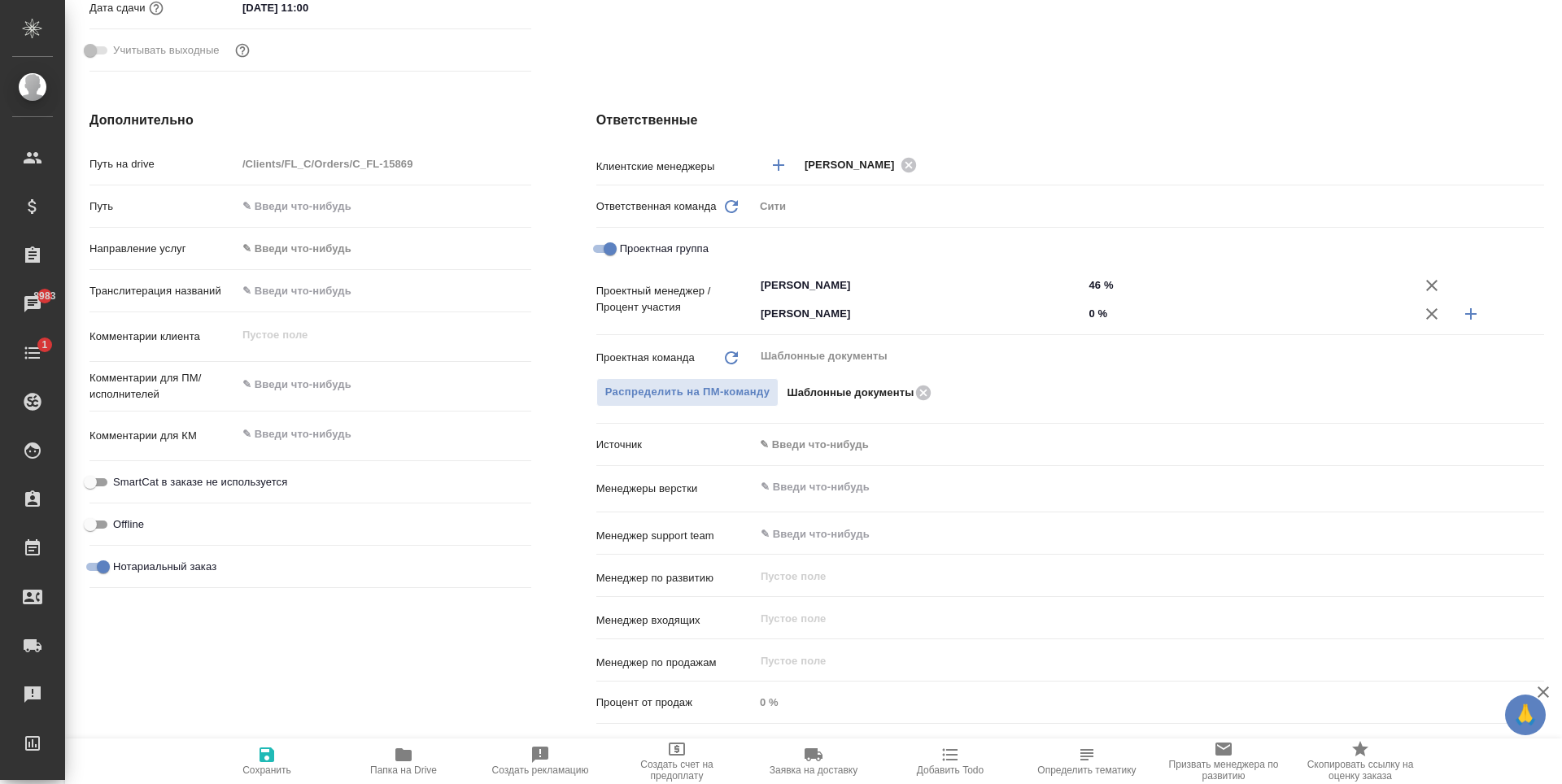
click at [1089, 316] on input "0 %" at bounding box center [1248, 313] width 330 height 23
type textarea "x"
type input "5 %"
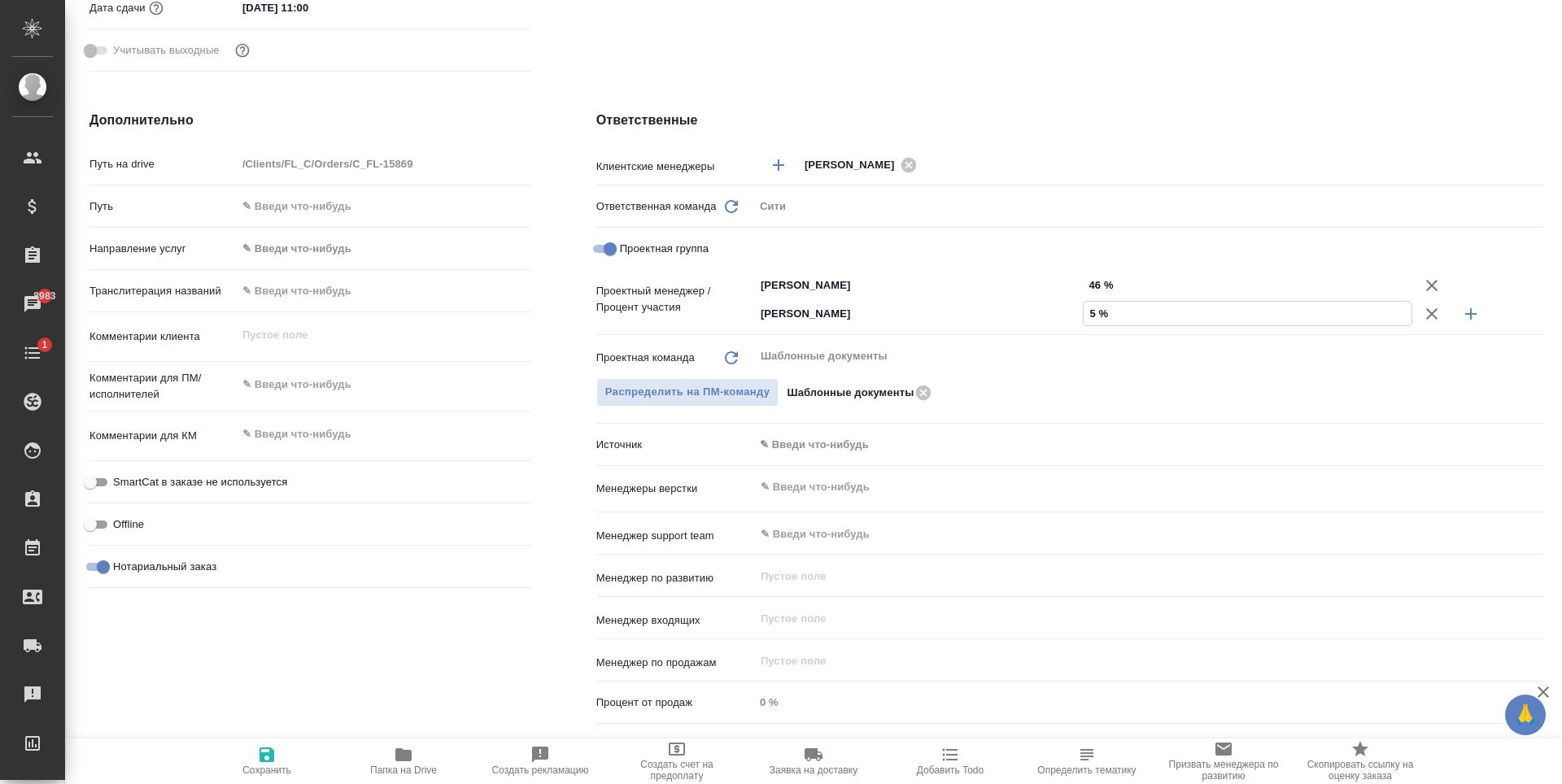
type textarea "x"
type input "54 %"
click at [1059, 92] on div "Ответственные Клиентские менеджеры Зайцева Светлана ​ Ответственная команда Обн…" at bounding box center [1070, 420] width 1013 height 685
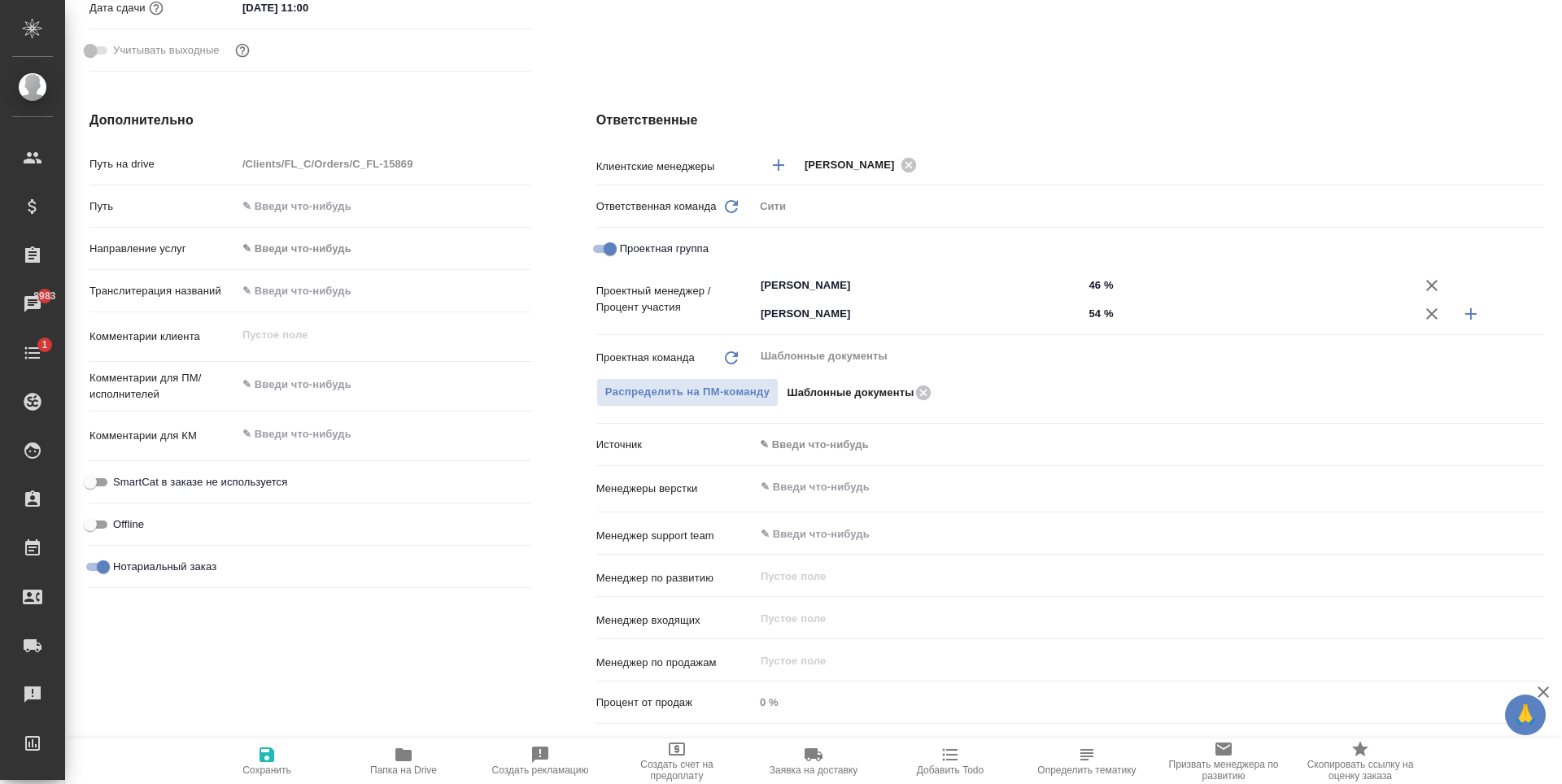
click at [283, 759] on span "Сохранить" at bounding box center [267, 761] width 117 height 31
type textarea "x"
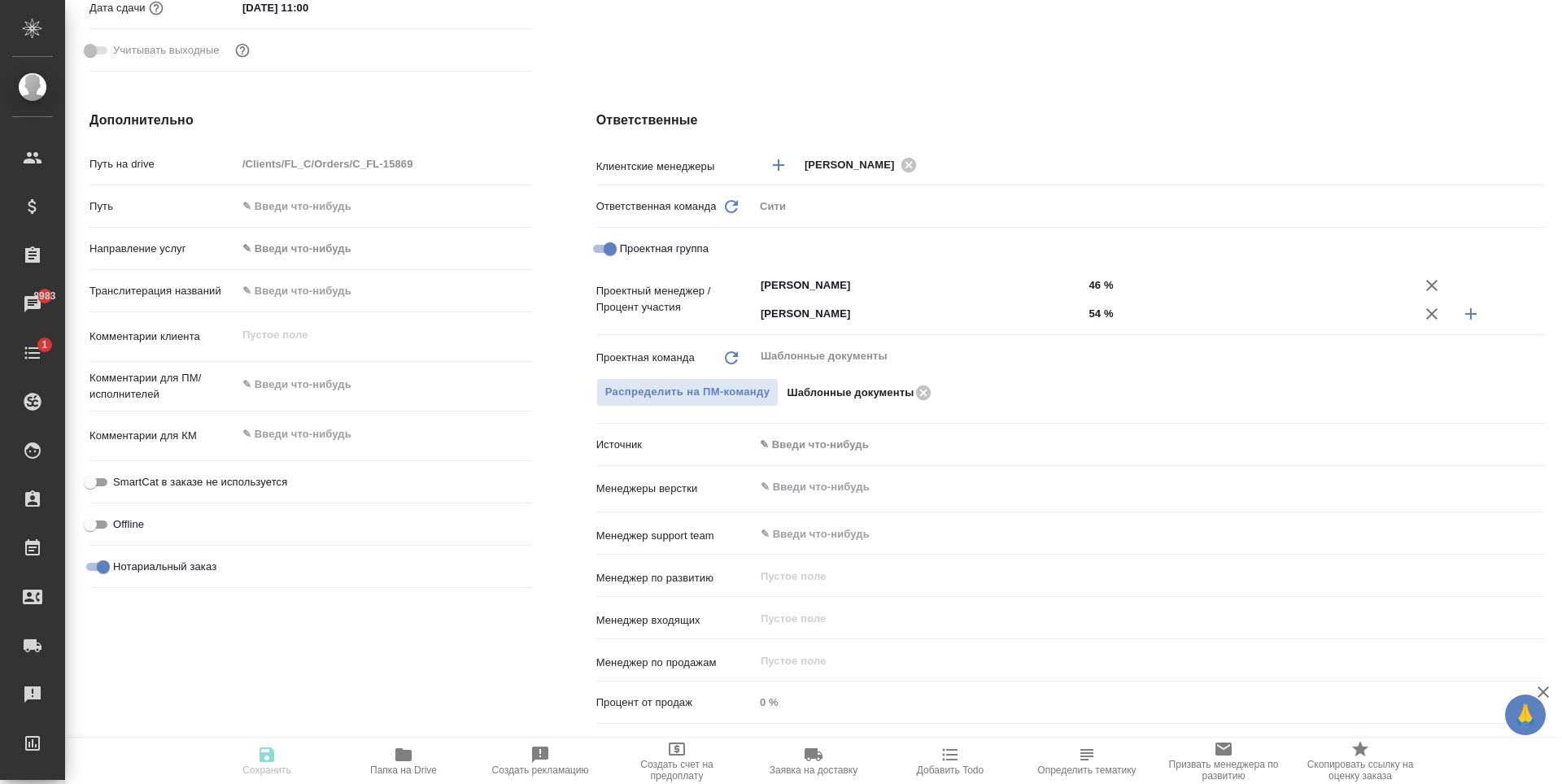
type textarea "x"
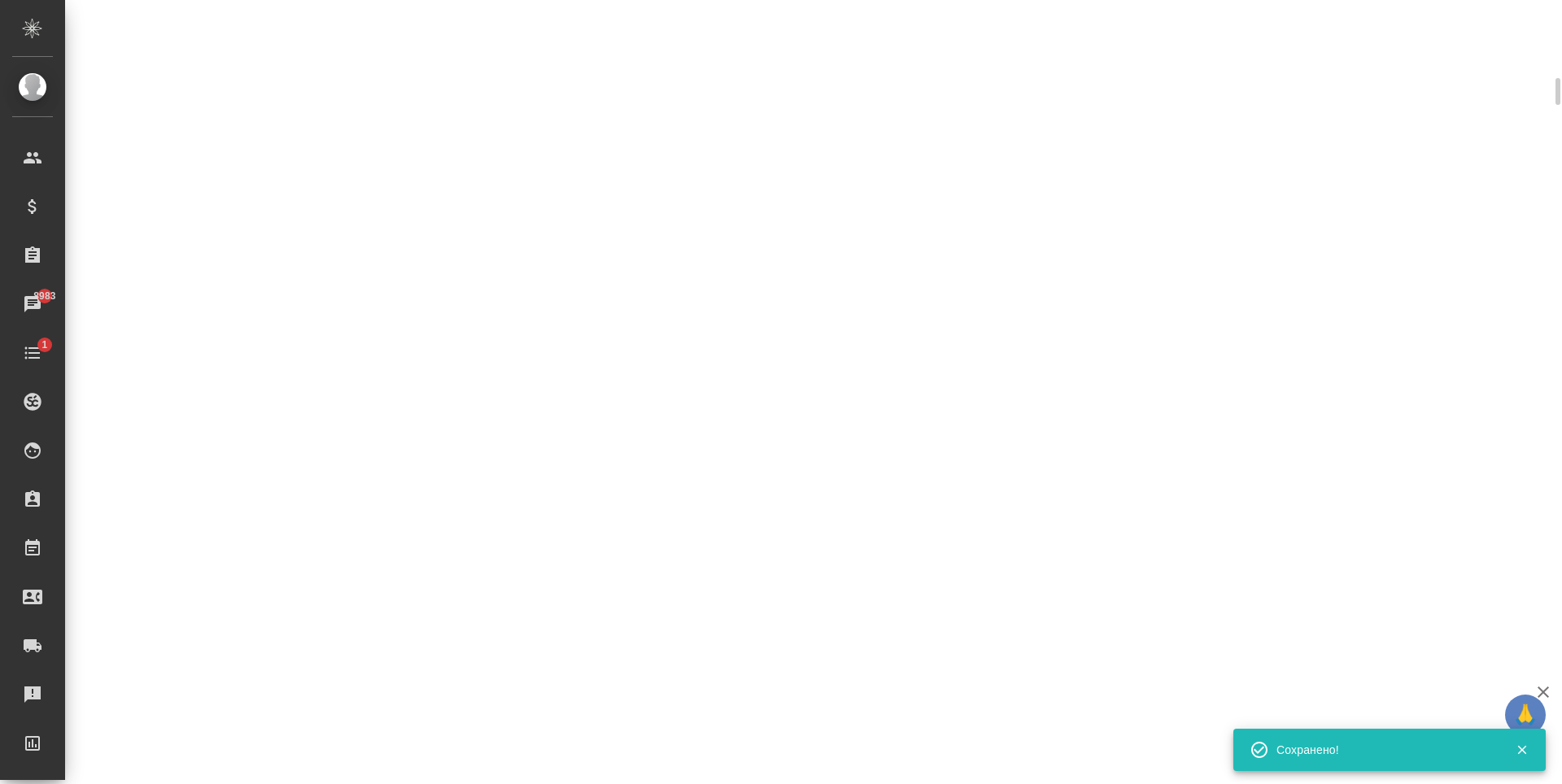
scroll to position [556, 0]
select select "RU"
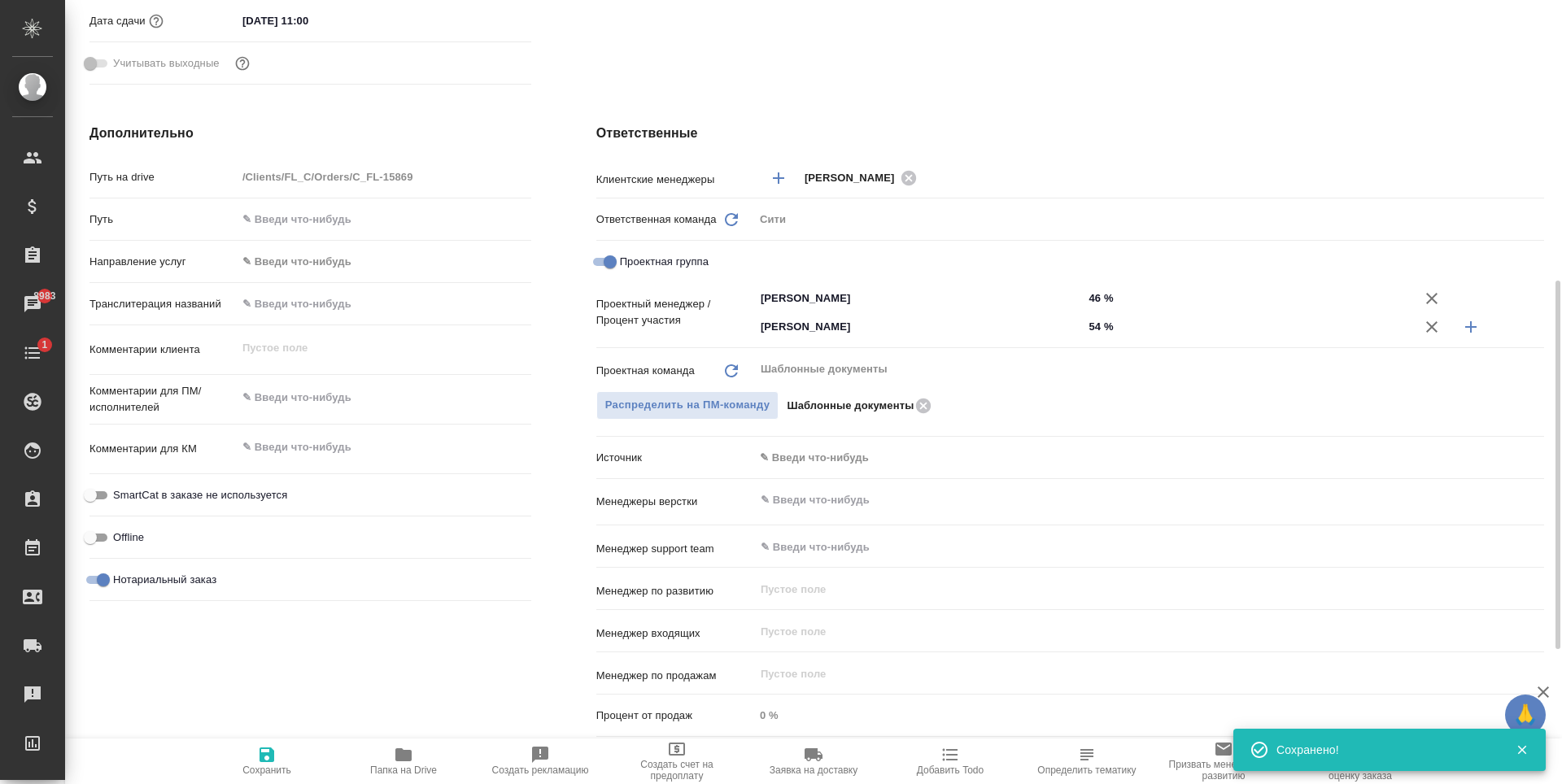
type textarea "x"
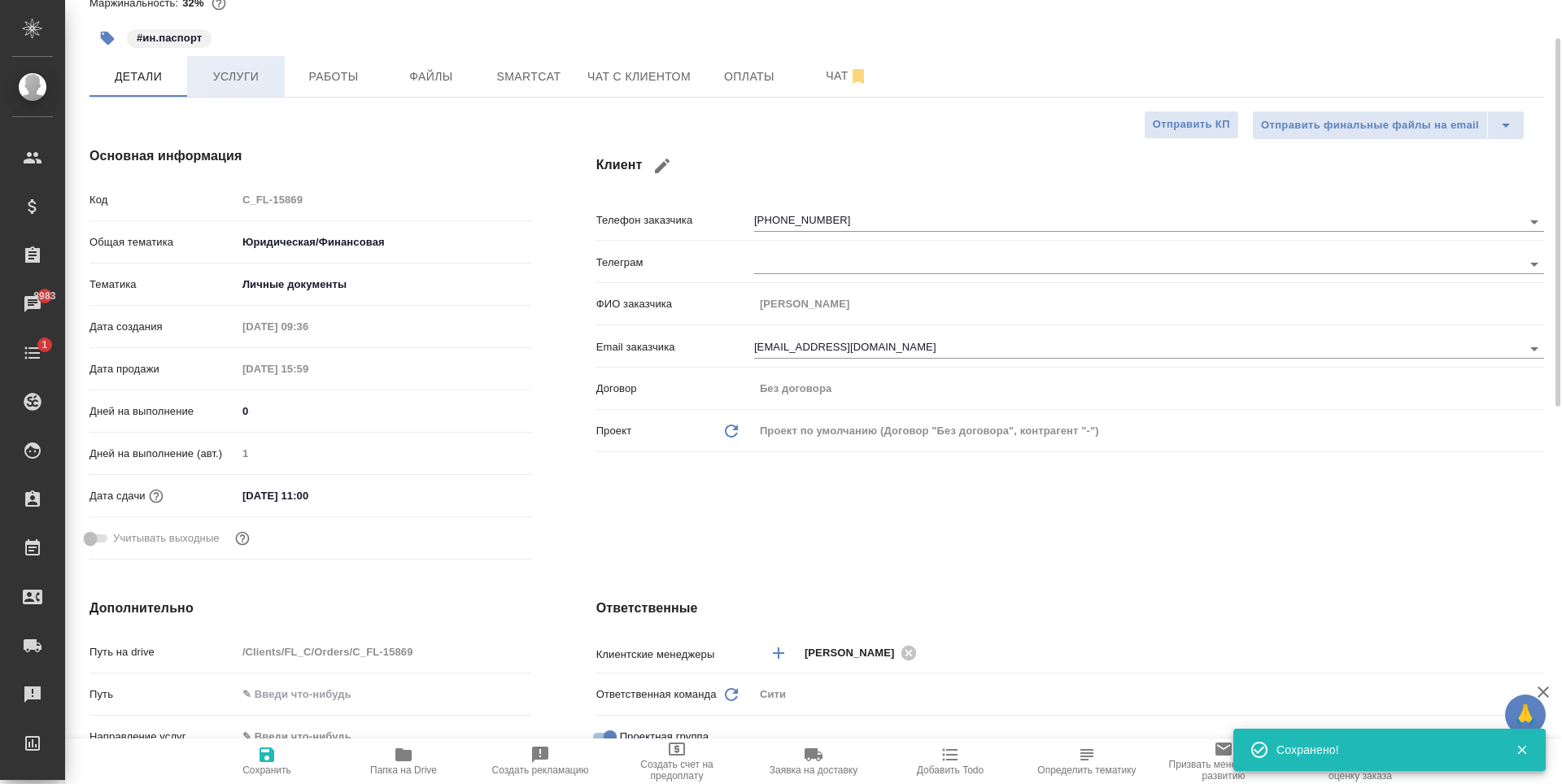
scroll to position [0, 0]
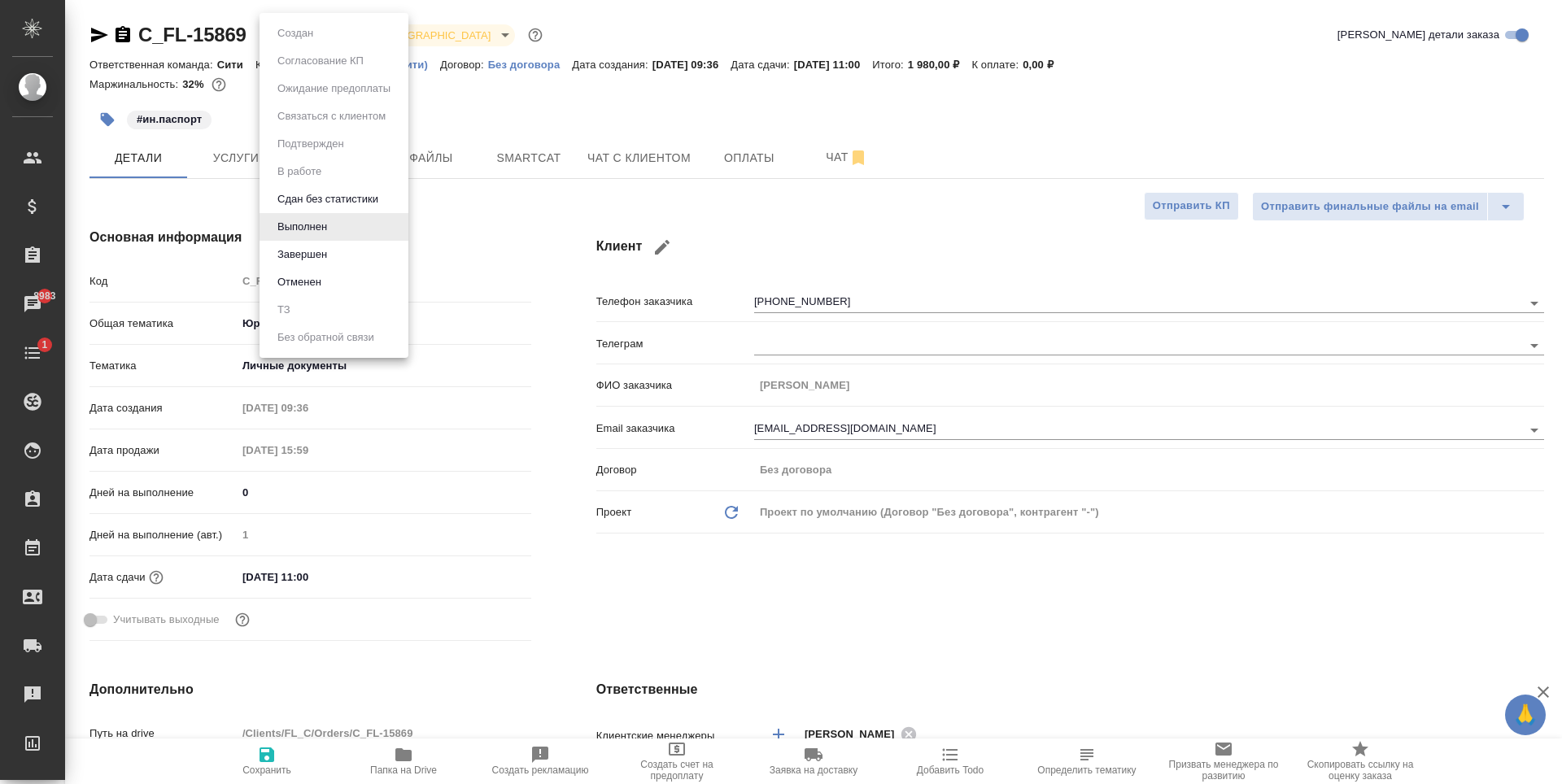
click at [310, 35] on body "🙏 .cls-1 fill:#fff; AWATERA Zaytseva Svetlana Клиенты Спецификации Заказы 8983 …" at bounding box center [781, 392] width 1562 height 784
click at [522, 82] on div at bounding box center [781, 392] width 1562 height 784
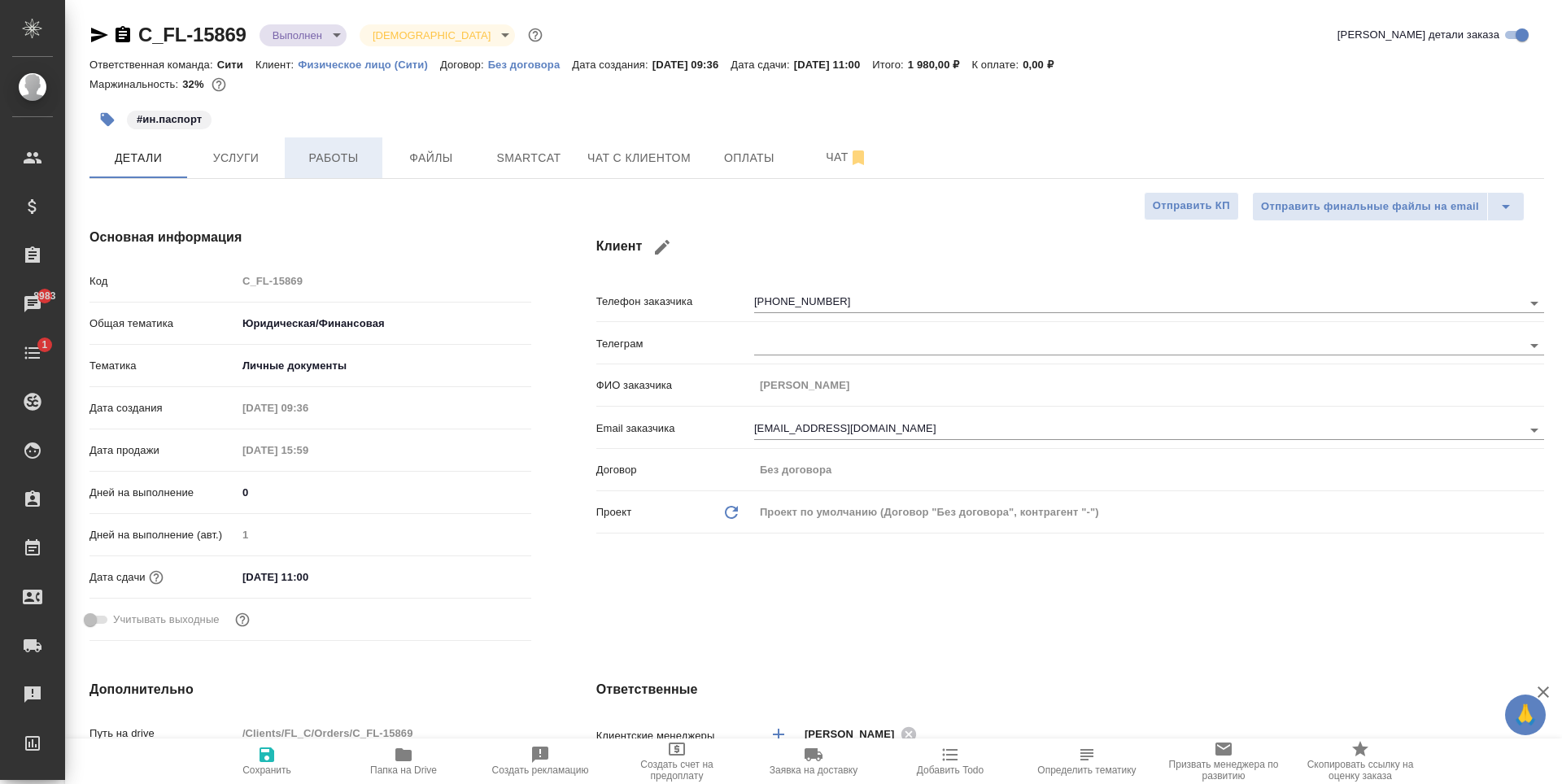
click at [319, 166] on span "Работы" at bounding box center [333, 158] width 78 height 21
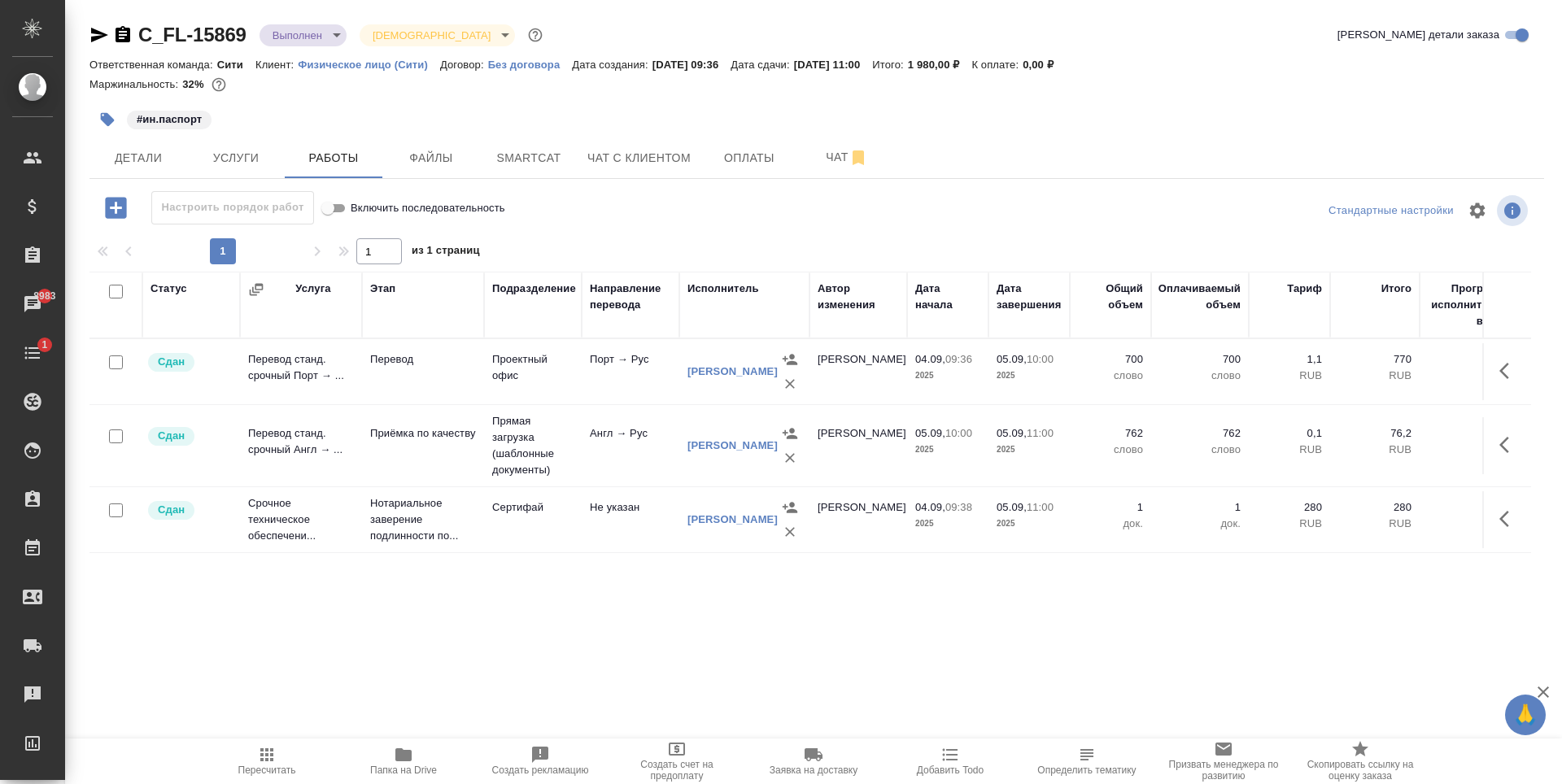
click at [290, 29] on body "🙏 .cls-1 fill:#fff; AWATERA Zaytseva Svetlana Клиенты Спецификации Заказы 8983 …" at bounding box center [781, 392] width 1562 height 784
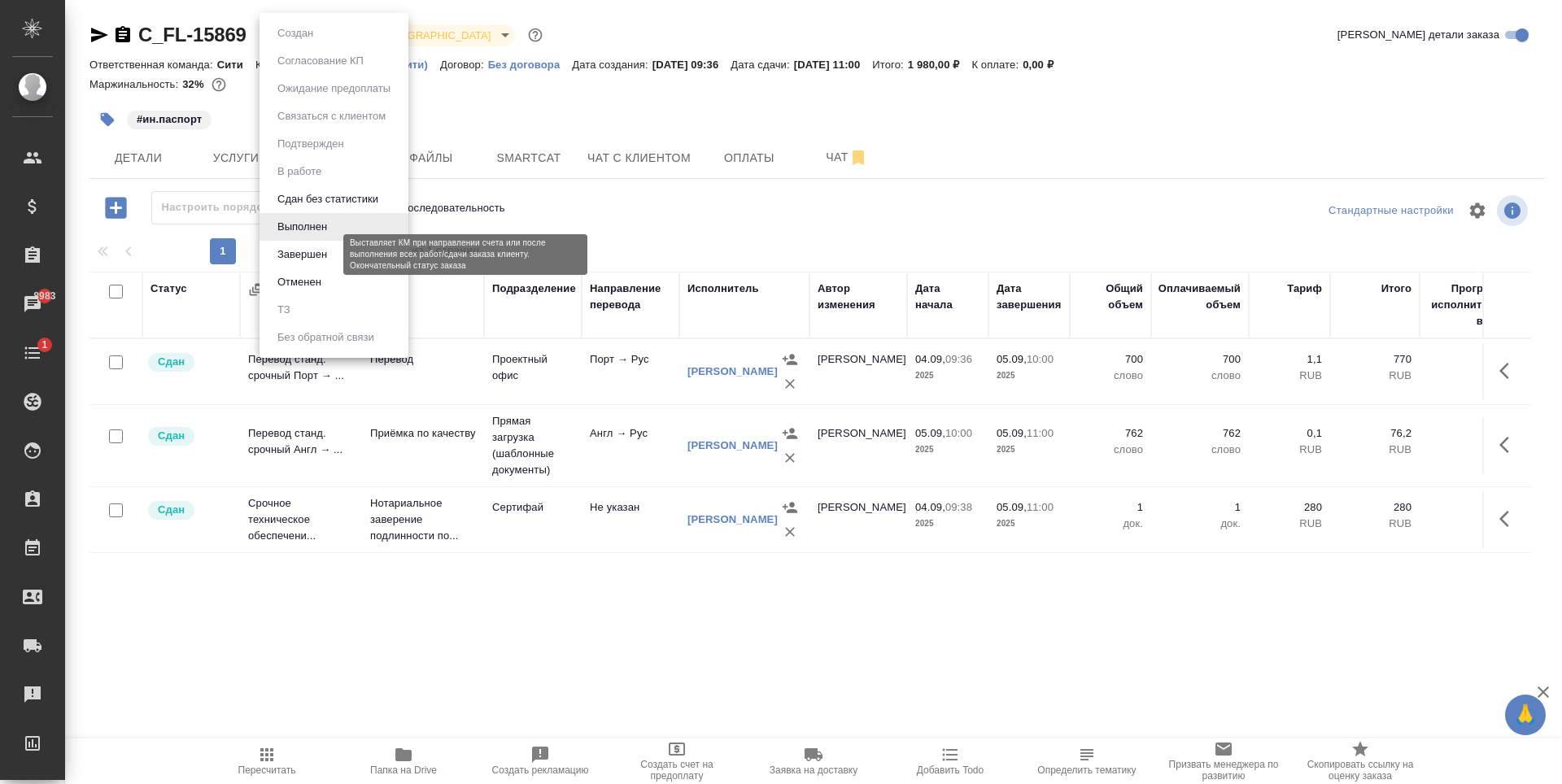
click at [329, 250] on button "Завершен" at bounding box center [302, 255] width 60 height 18
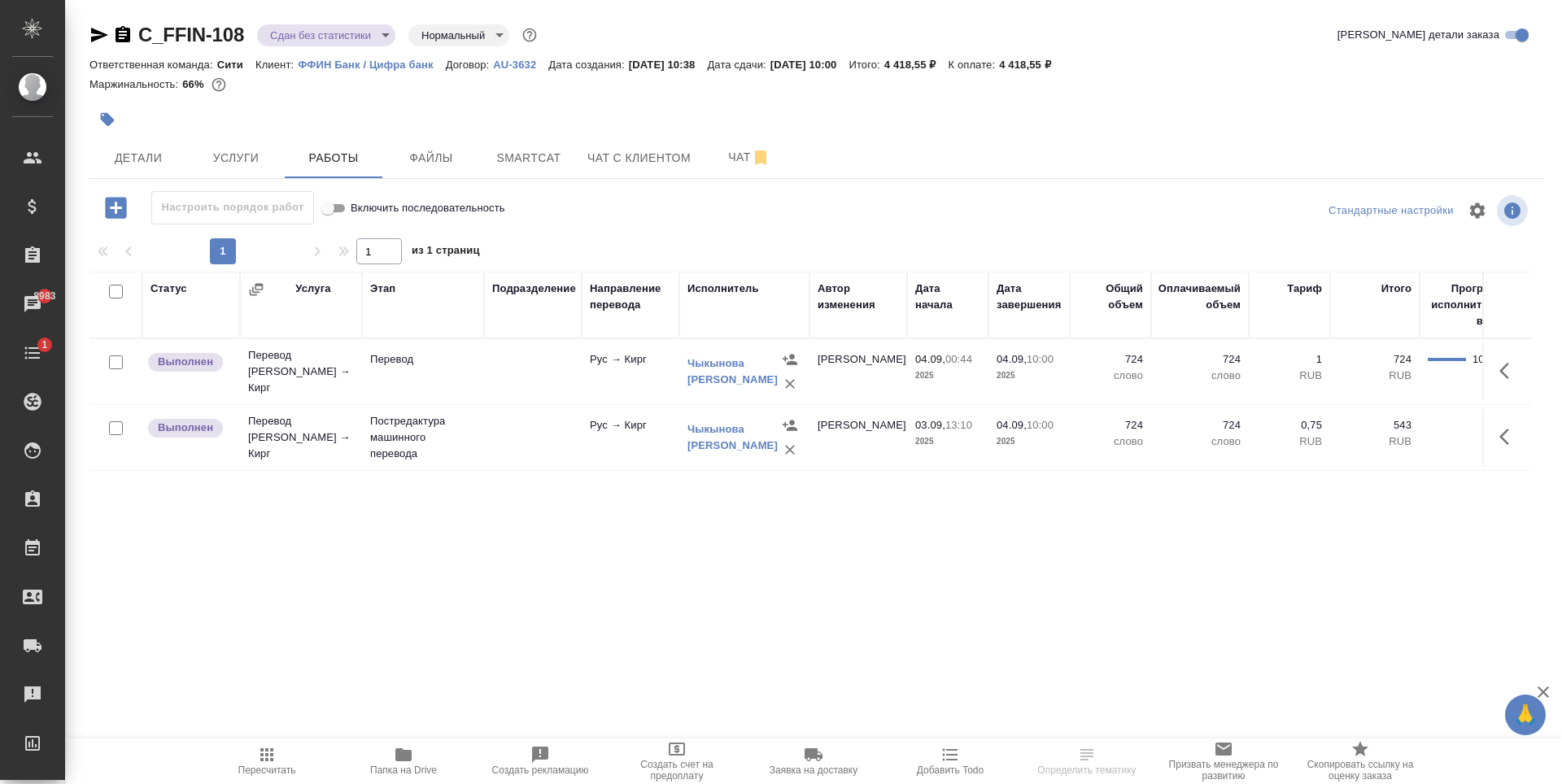
click at [465, 530] on div "Статус Услуга Этап Подразделение Направление перевода Исполнитель Автор изменен…" at bounding box center [810, 455] width 1441 height 366
click at [430, 161] on span "Файлы" at bounding box center [431, 158] width 78 height 21
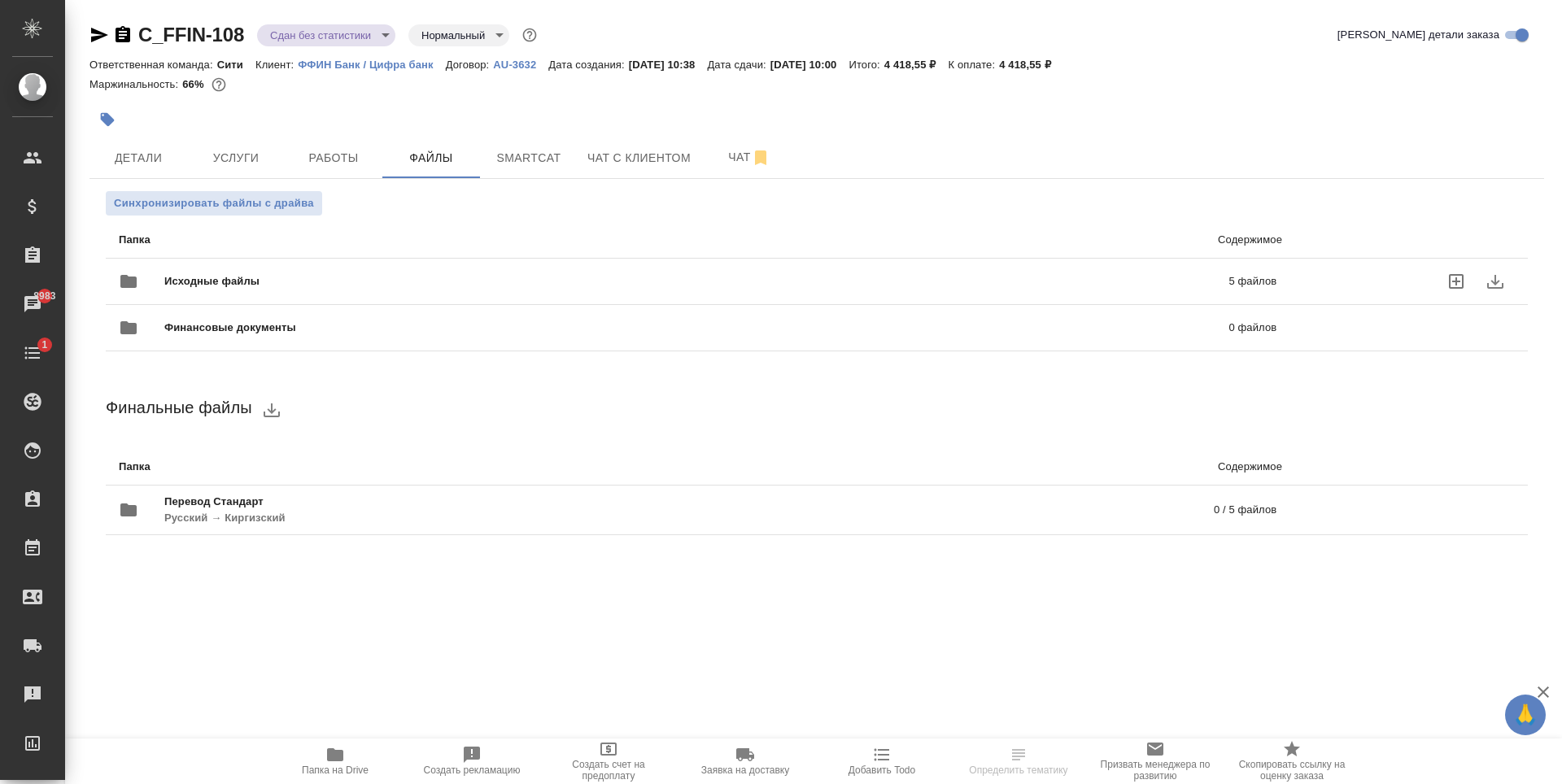
click at [547, 257] on div "Исходные файлы 5 файлов" at bounding box center [698, 281] width 1190 height 72
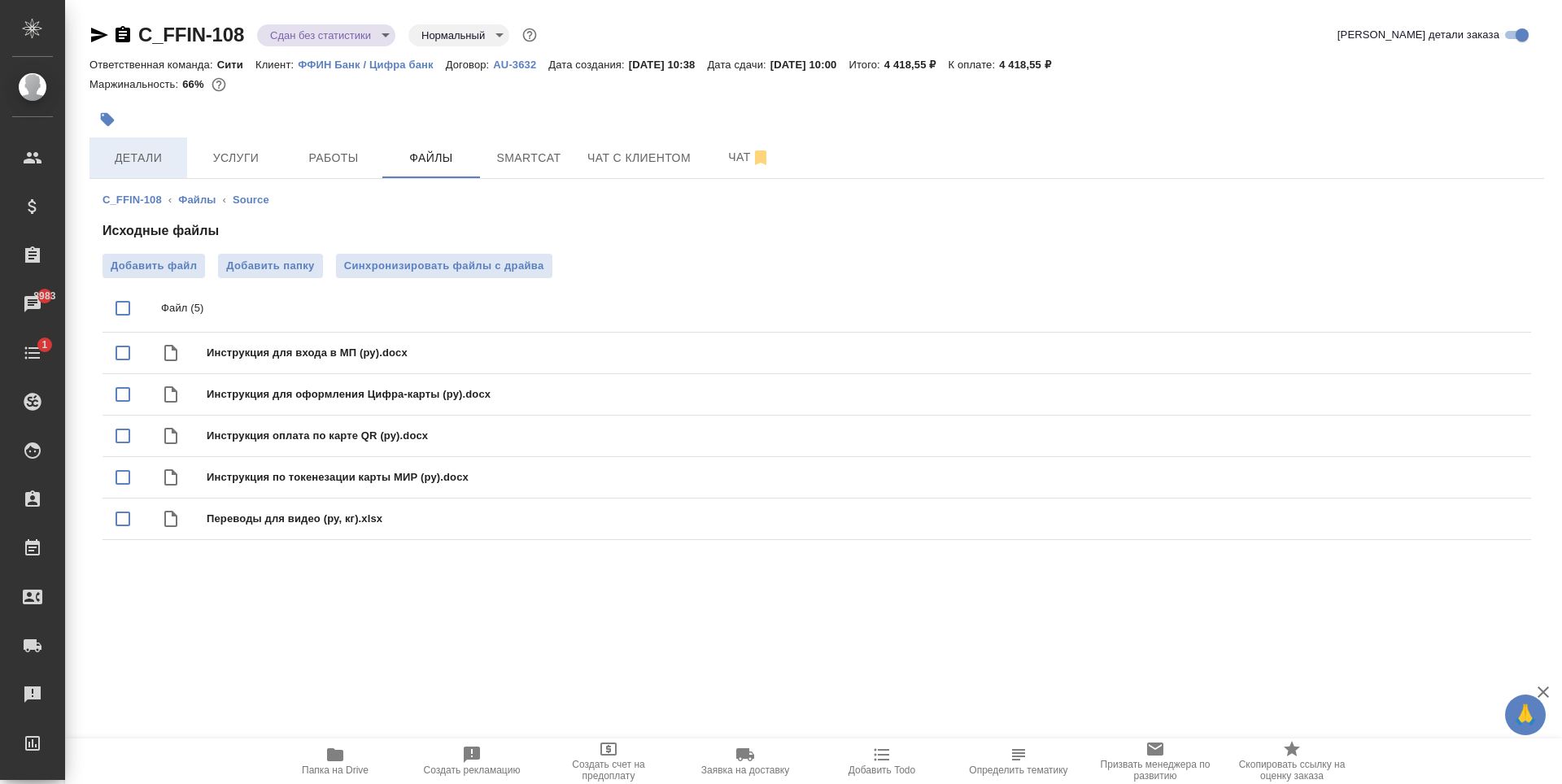
click at [143, 146] on button "Детали" at bounding box center [138, 157] width 98 height 41
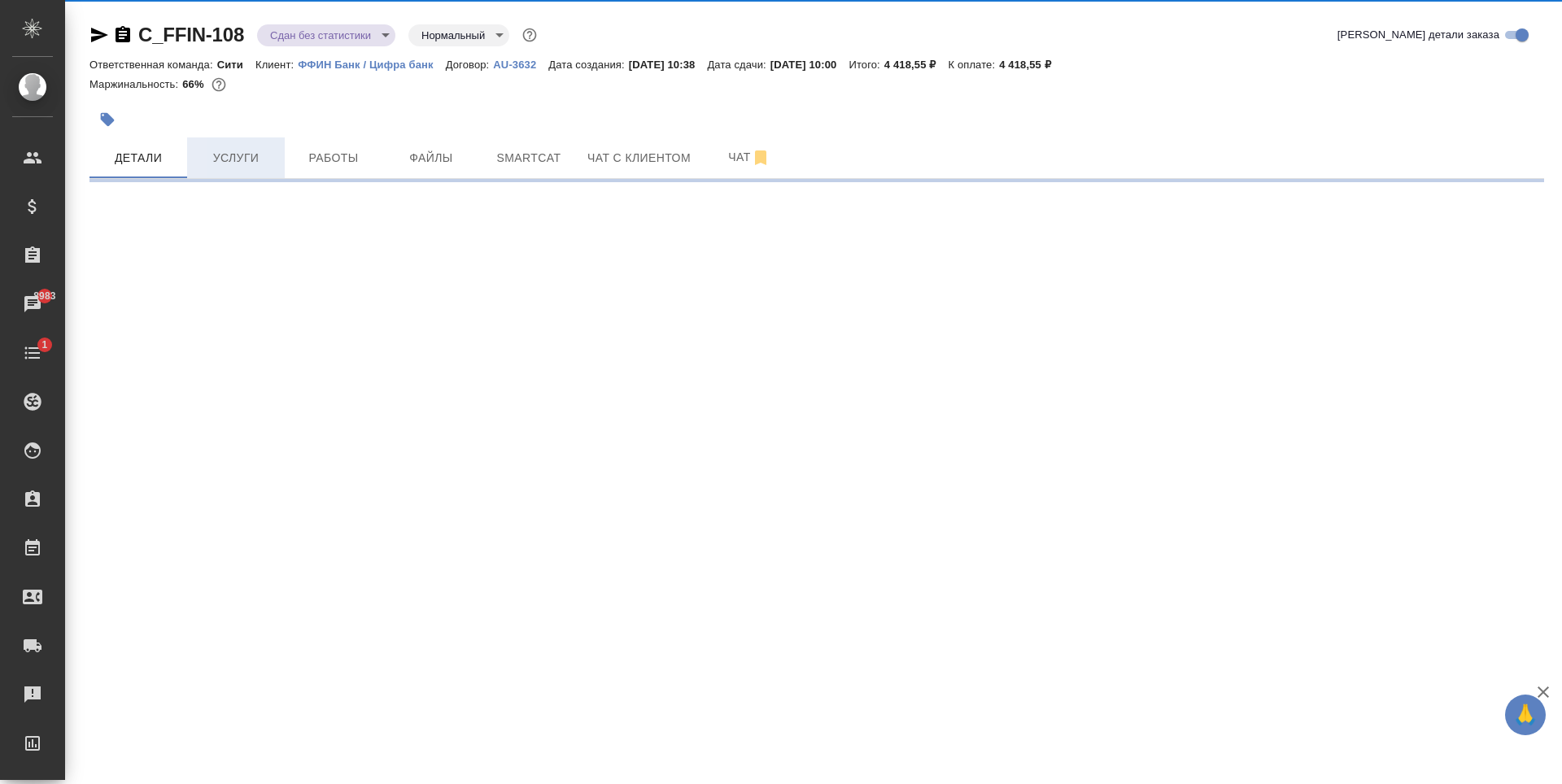
select select "RU"
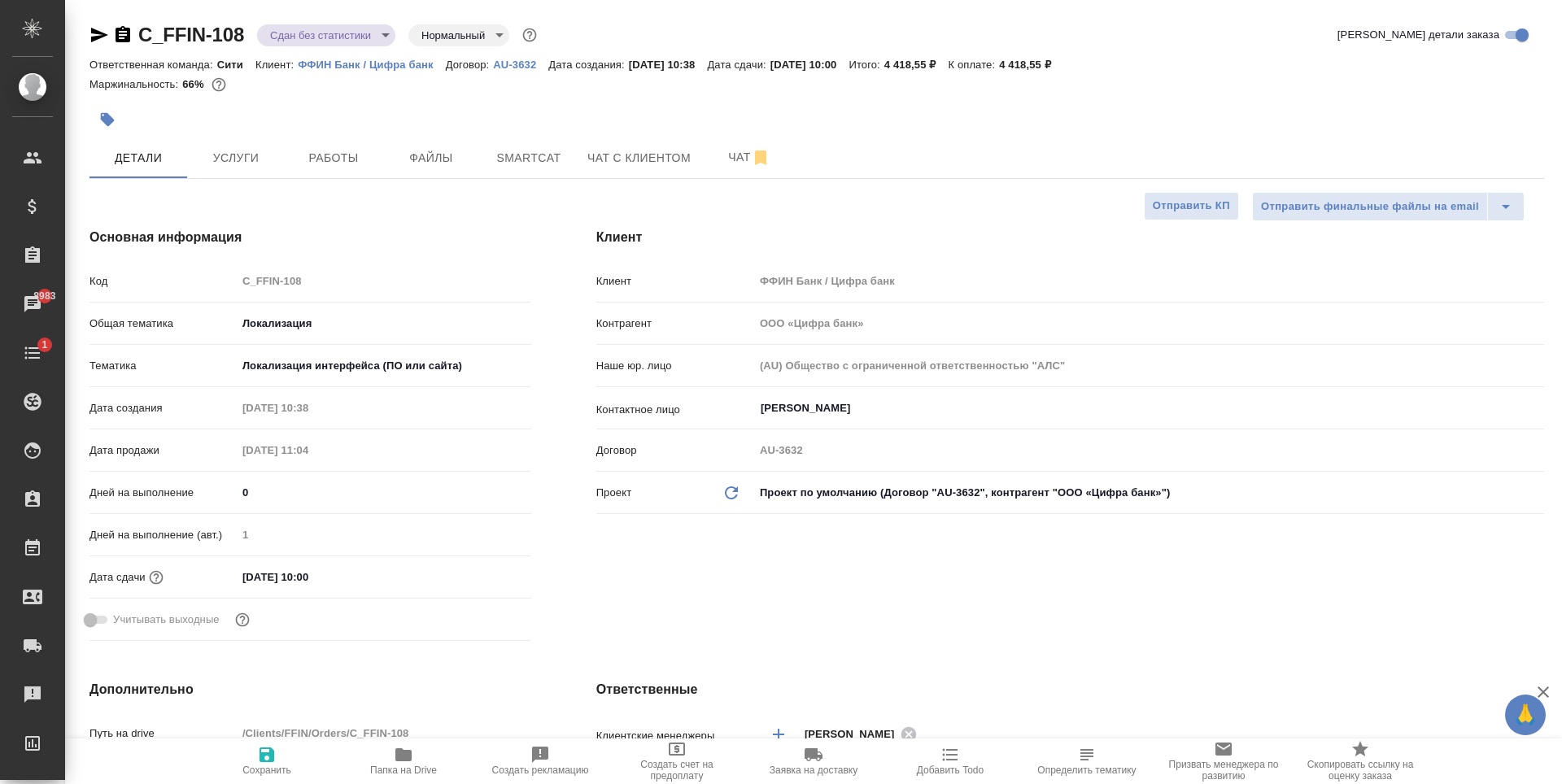
type textarea "x"
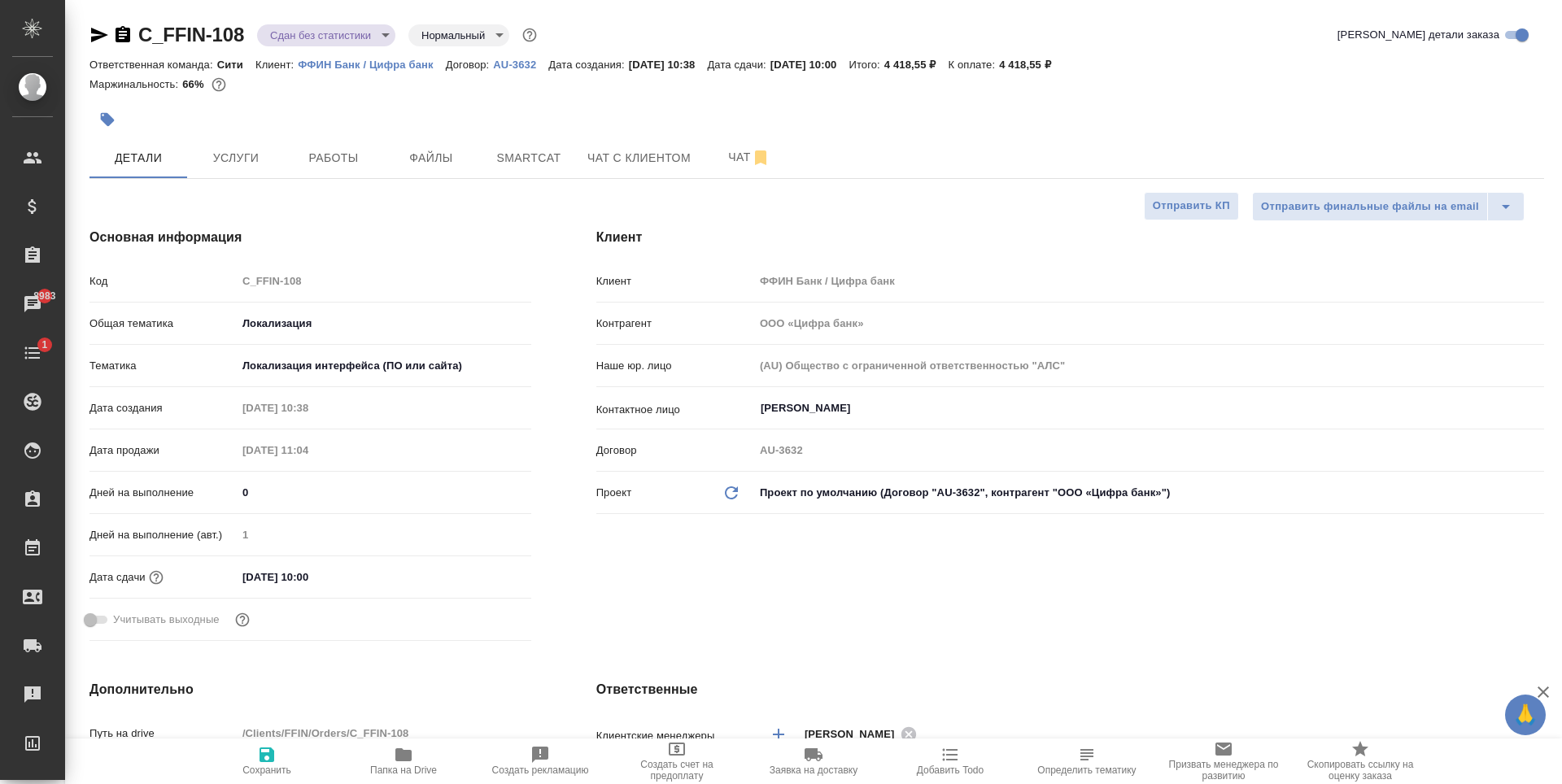
type textarea "x"
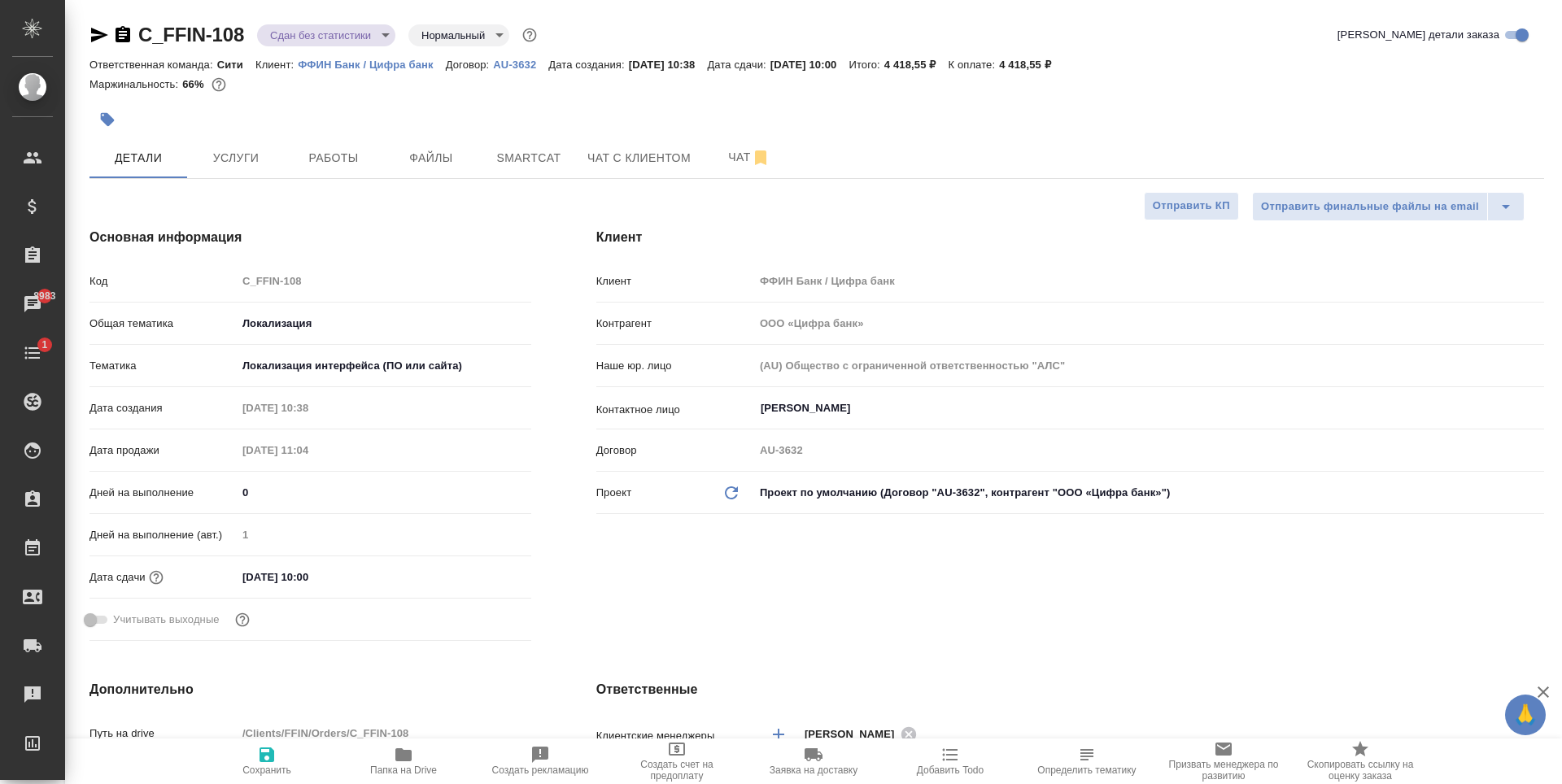
type textarea "x"
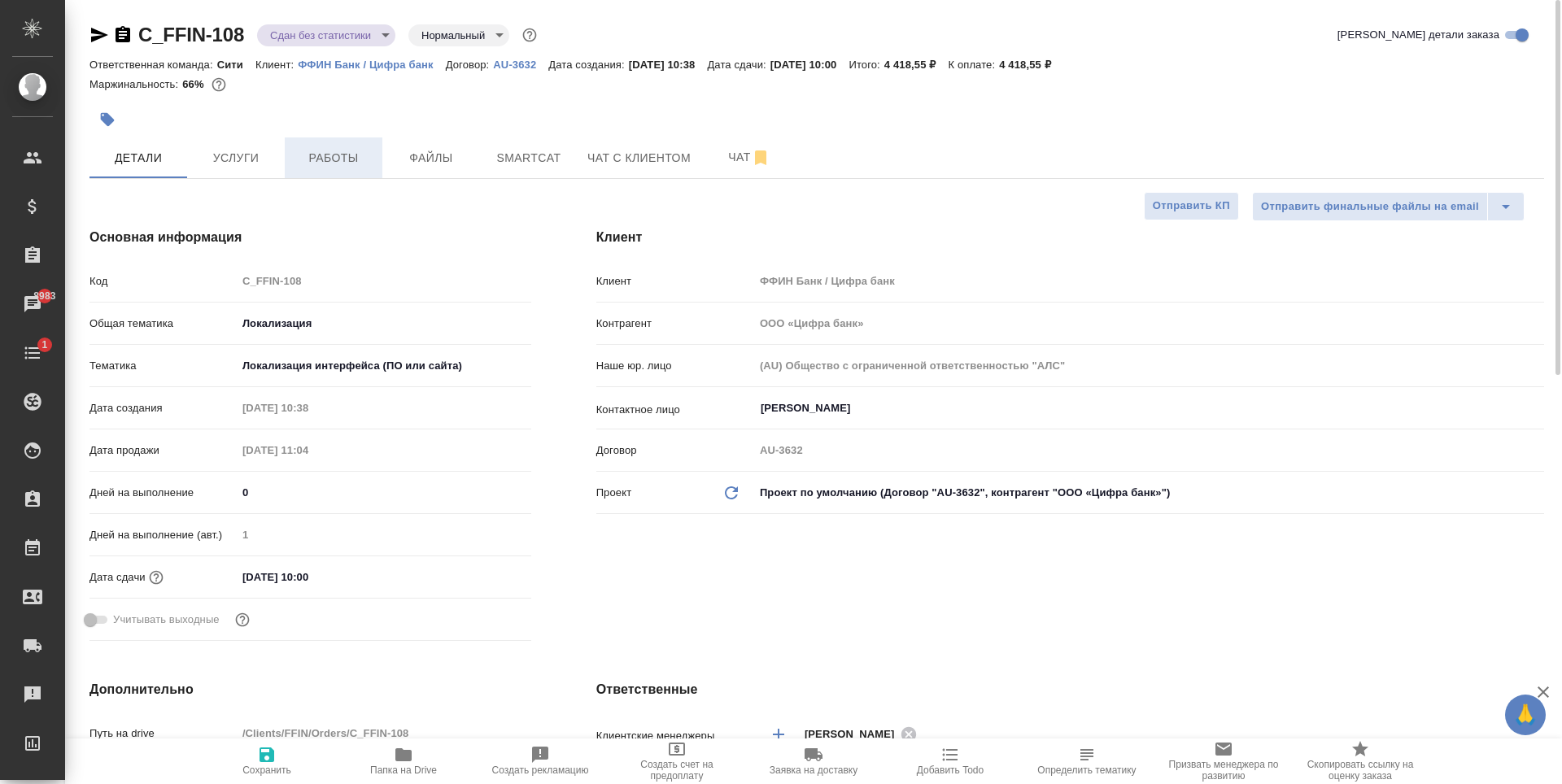
click at [360, 161] on span "Работы" at bounding box center [333, 158] width 78 height 21
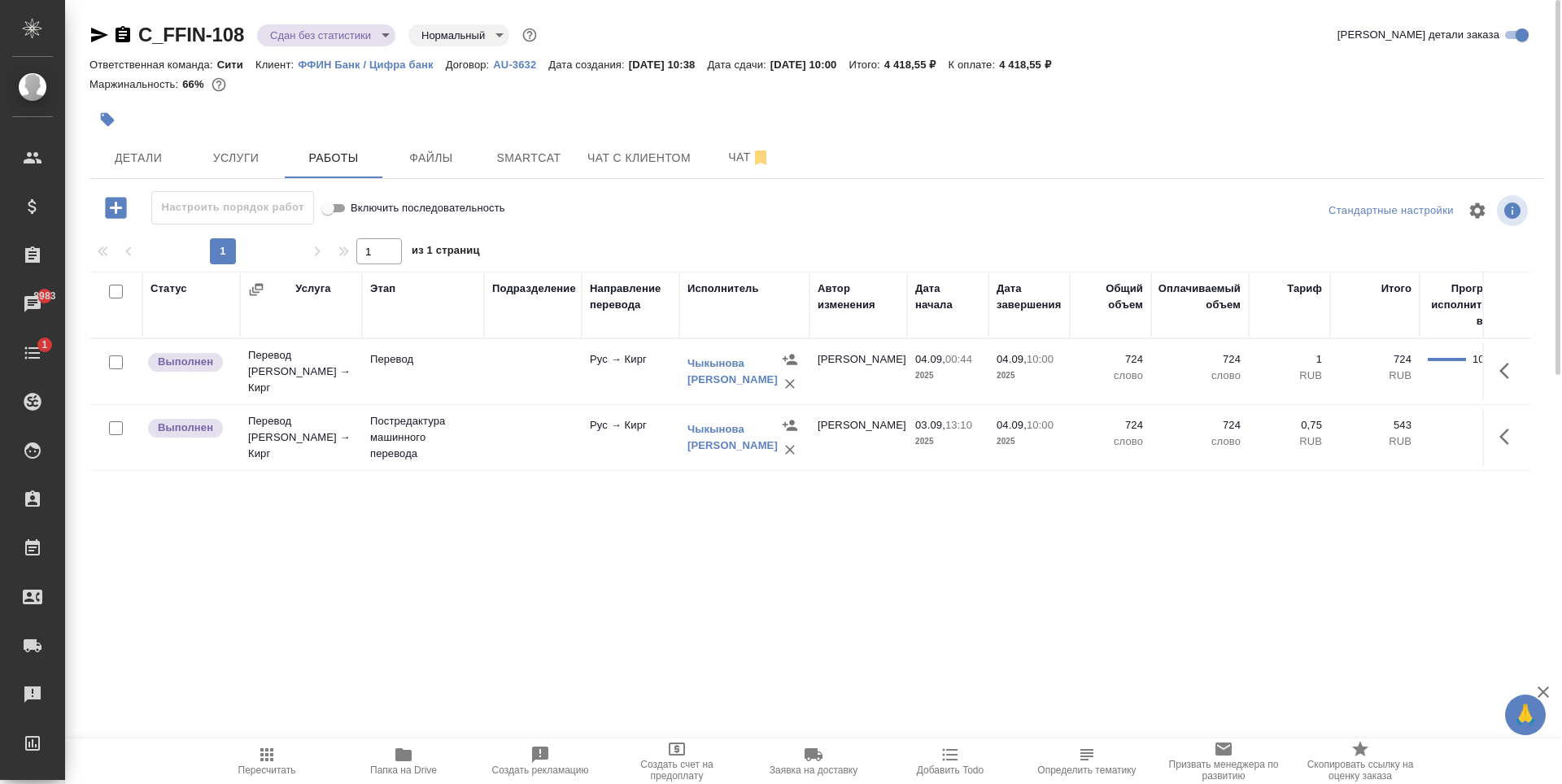
click at [332, 29] on body "🙏 .cls-1 fill:#fff; AWATERA Zaytseva Svetlana Клиенты Спецификации Заказы 8983 …" at bounding box center [781, 392] width 1562 height 784
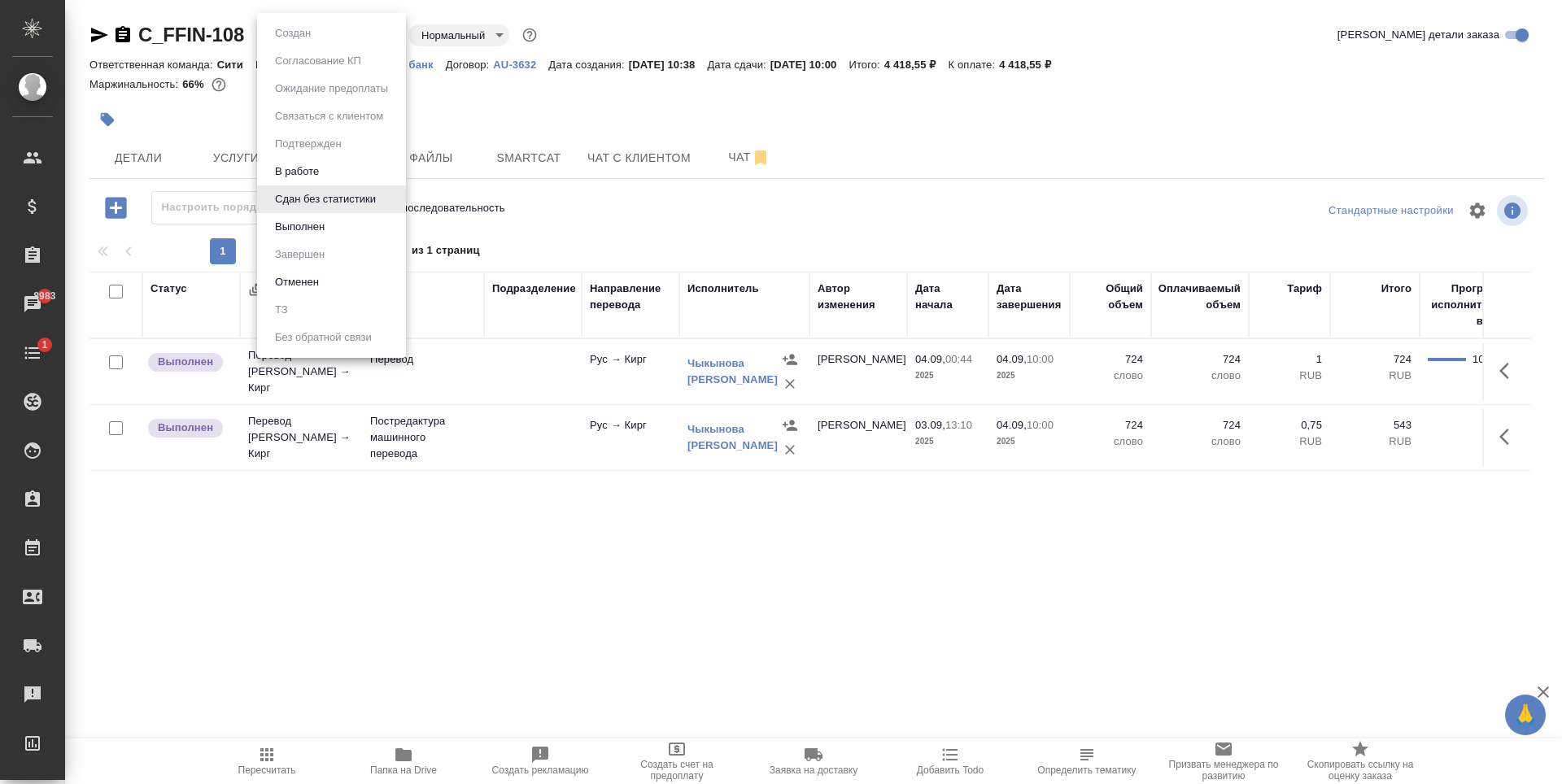
click at [506, 94] on div at bounding box center [781, 392] width 1562 height 784
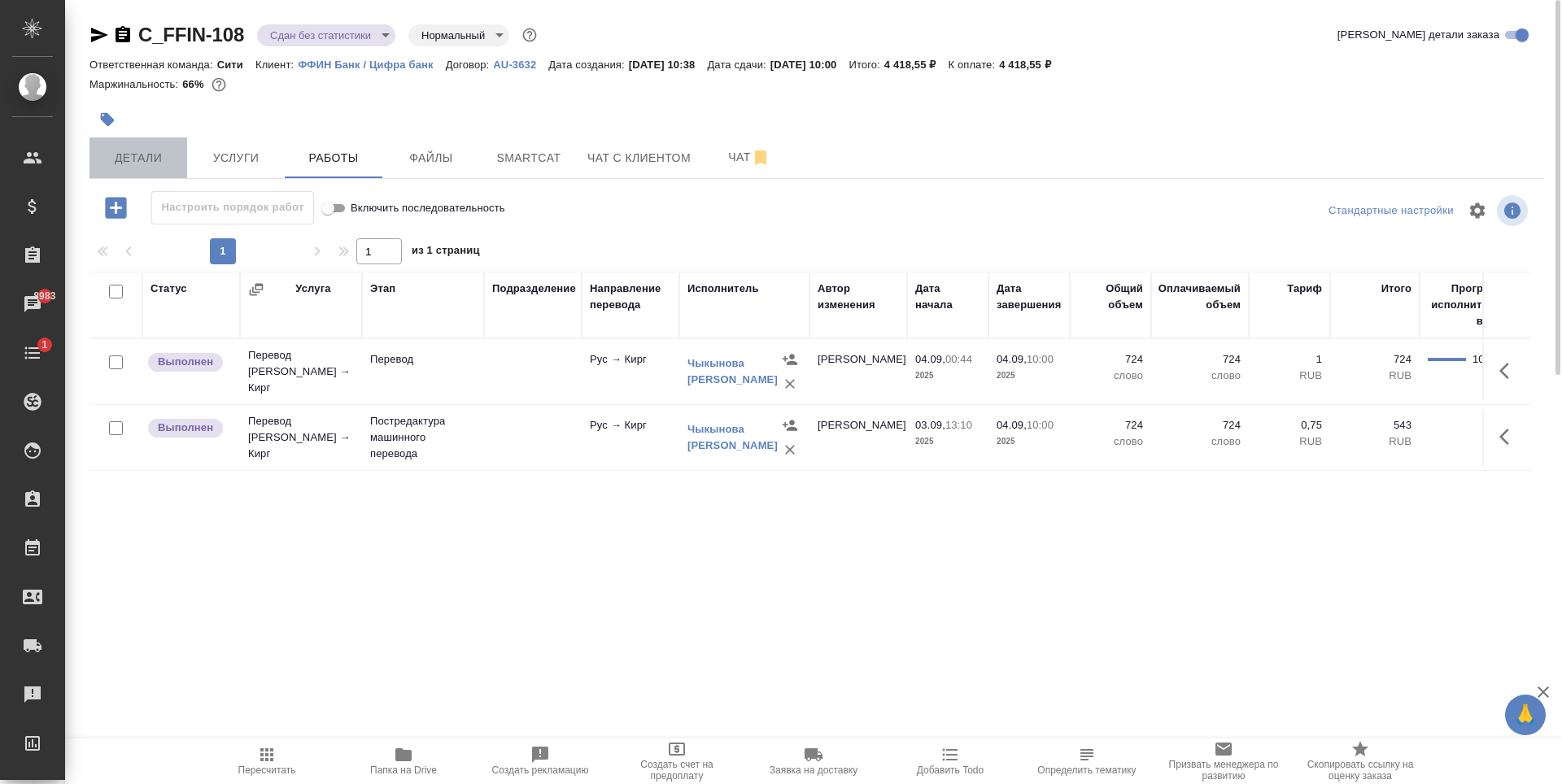
click at [169, 155] on span "Детали" at bounding box center [138, 158] width 78 height 21
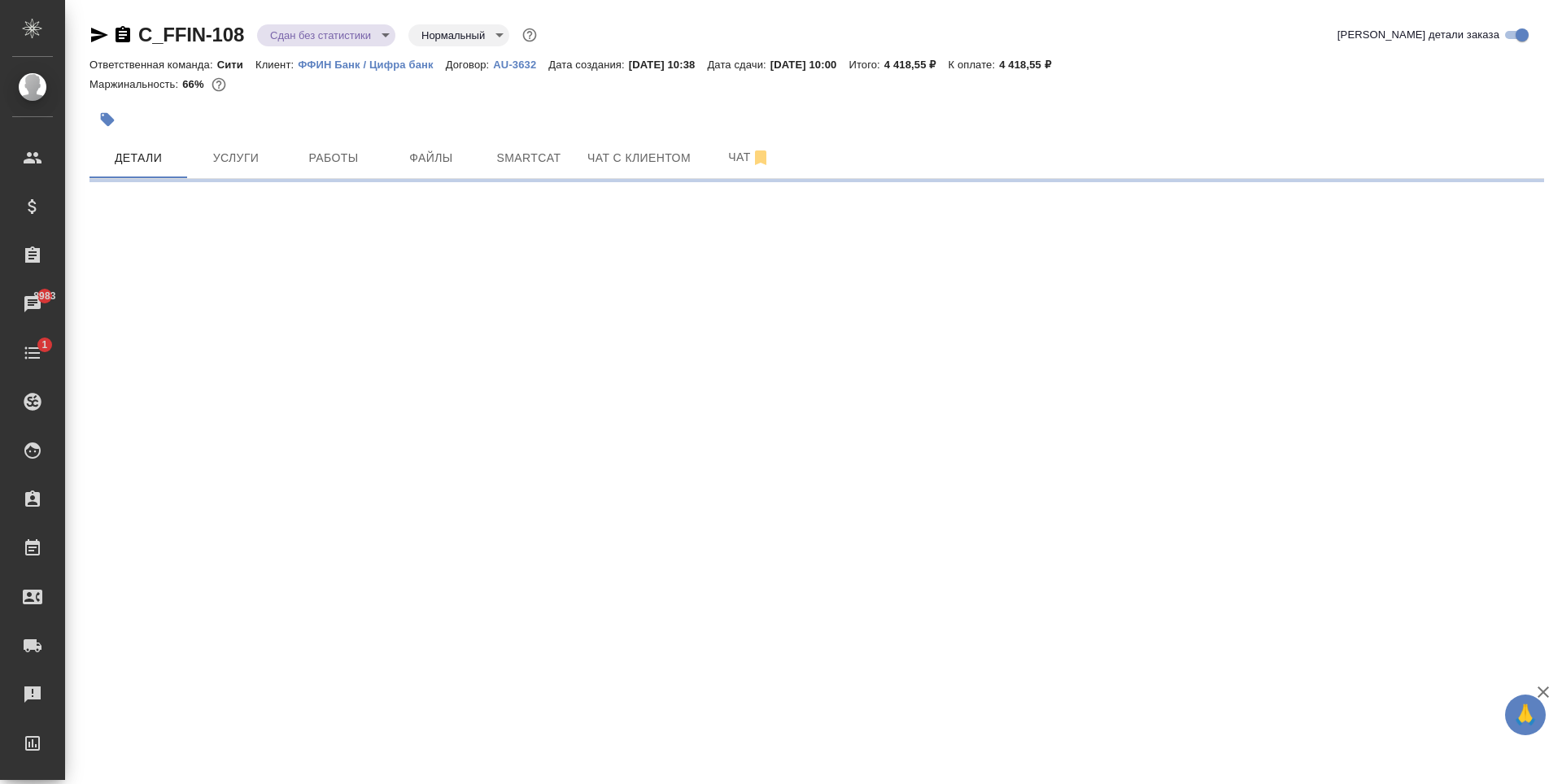
select select "RU"
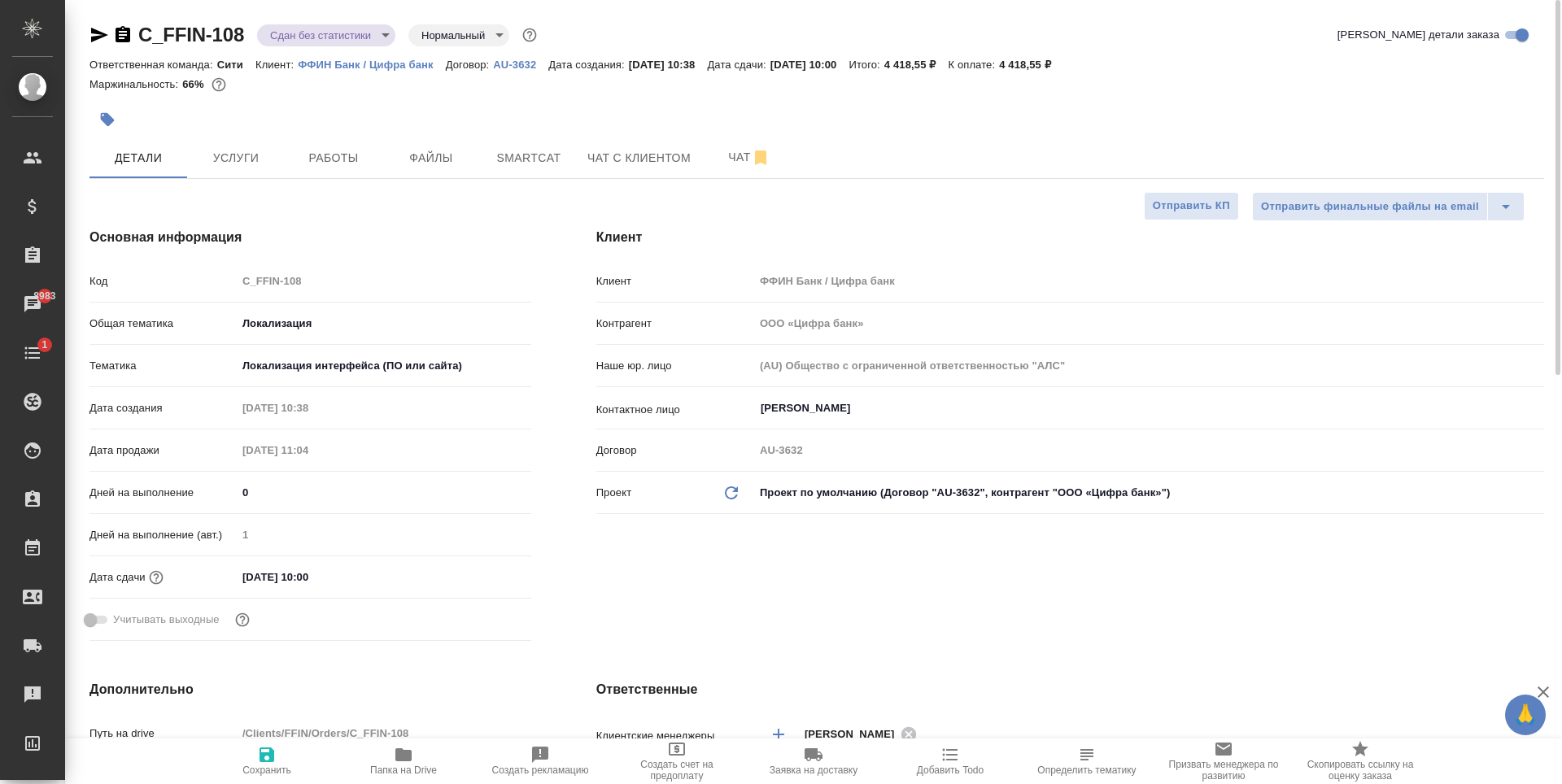
type textarea "x"
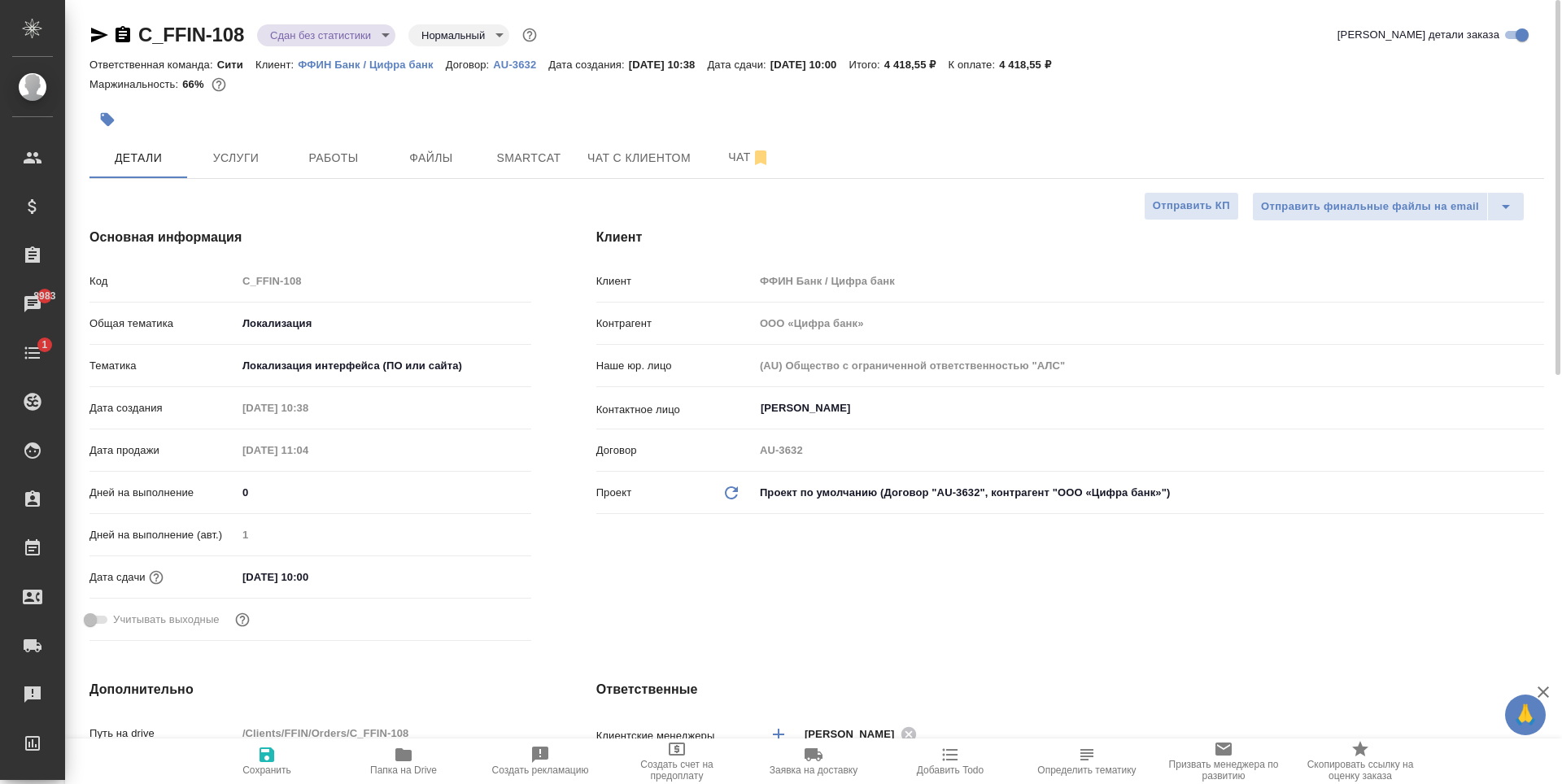
type textarea "x"
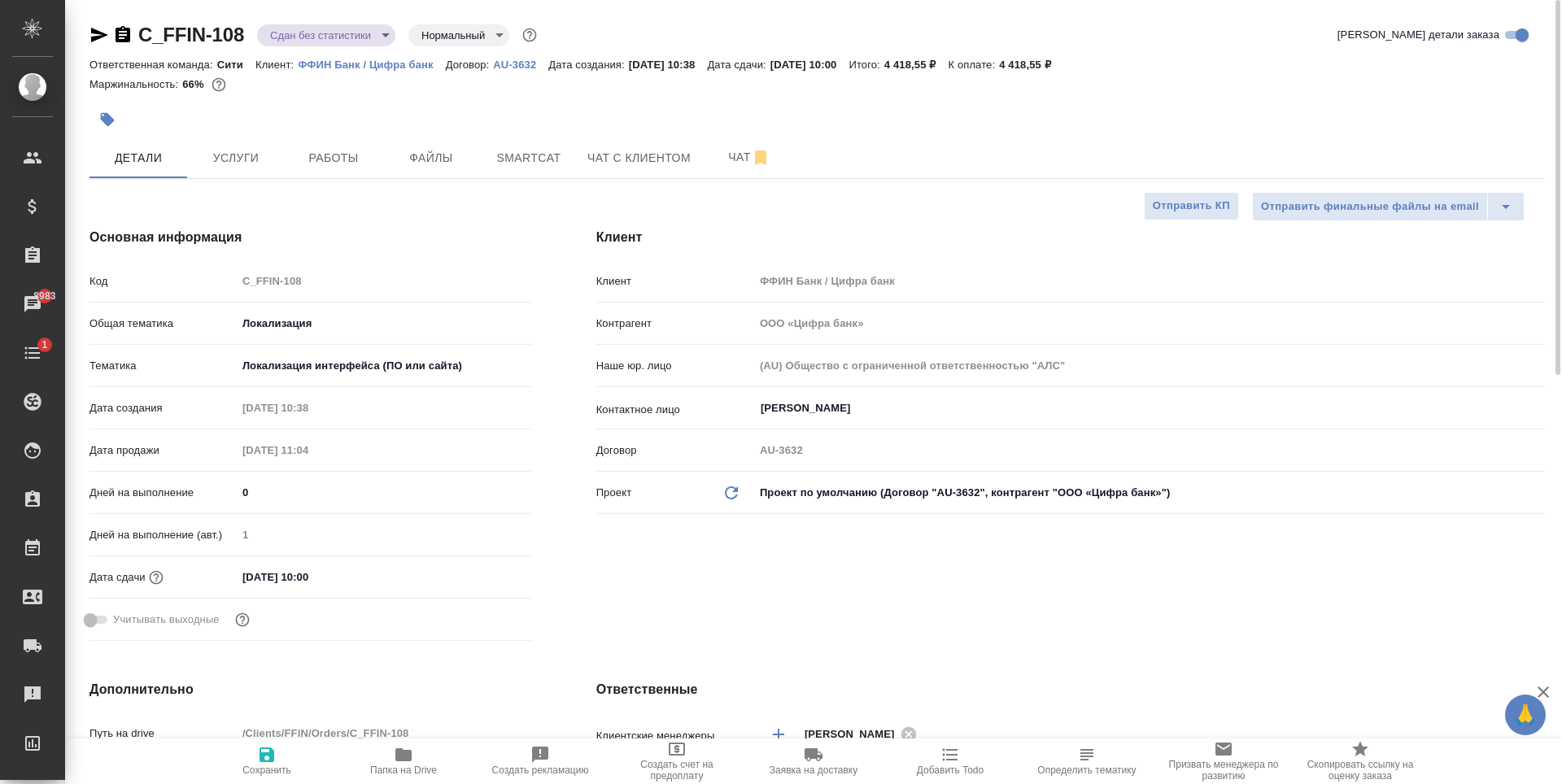
type textarea "x"
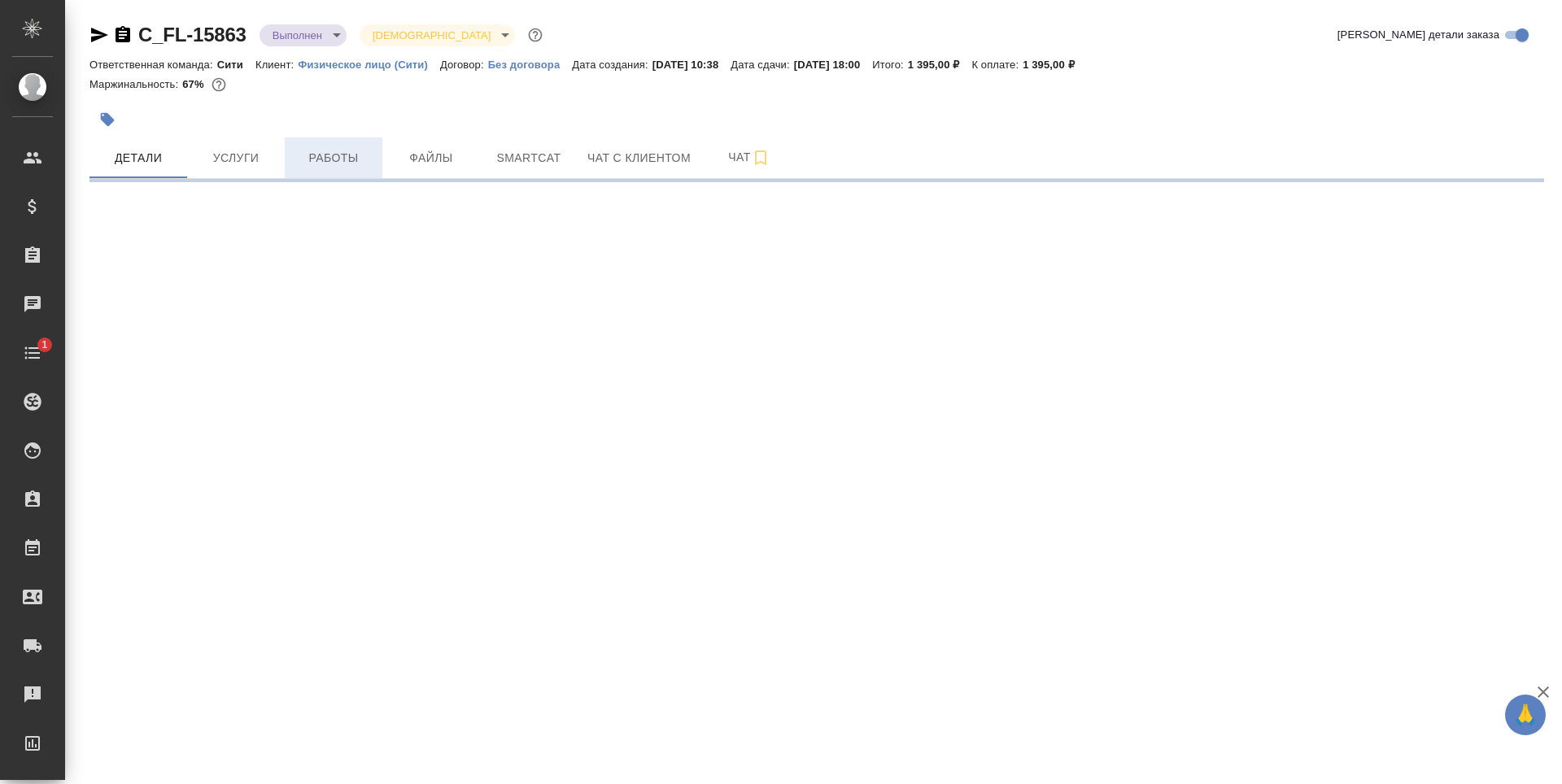
click at [298, 156] on span "Работы" at bounding box center [333, 158] width 78 height 21
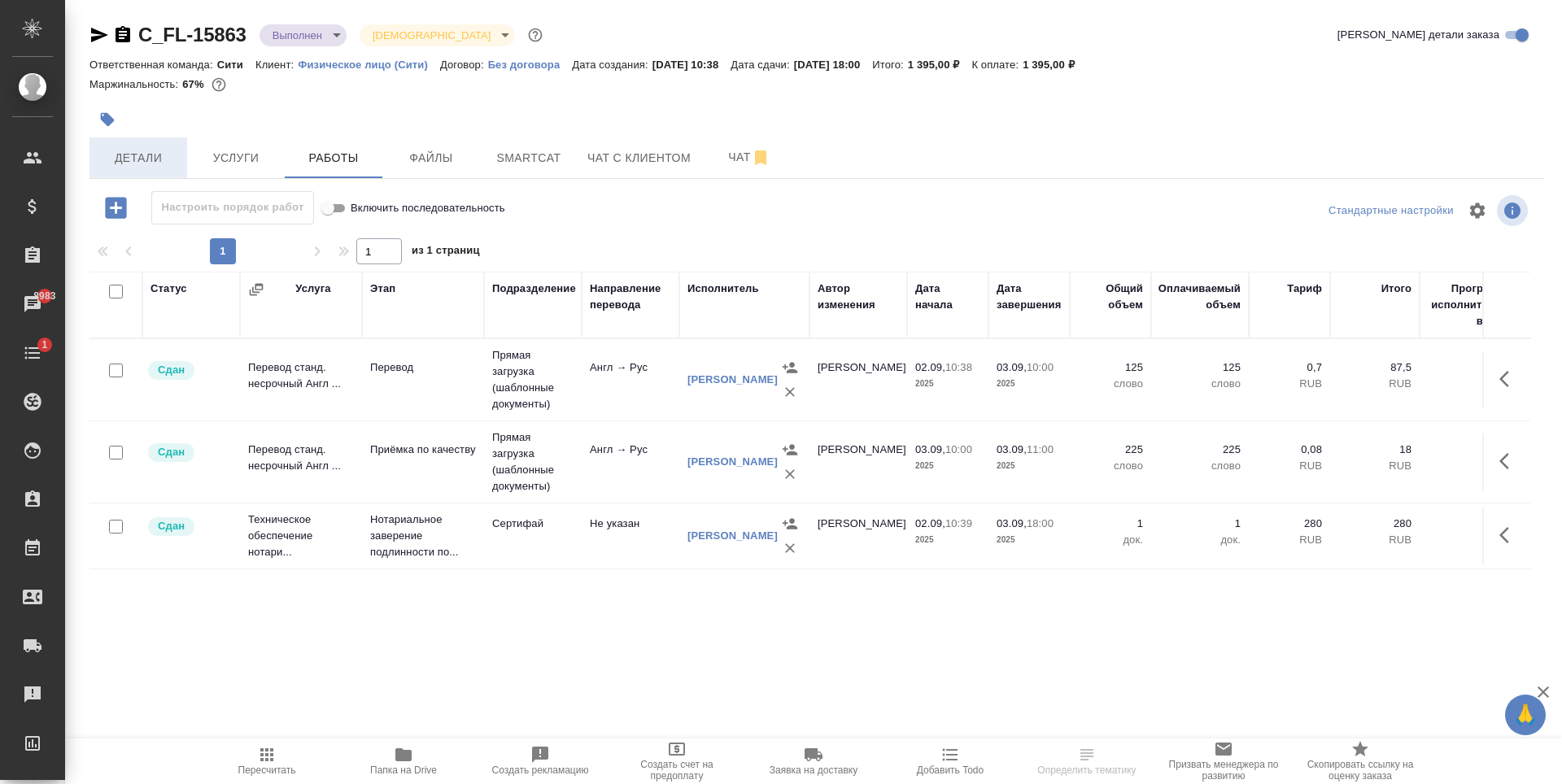
click at [124, 151] on span "Детали" at bounding box center [138, 158] width 78 height 21
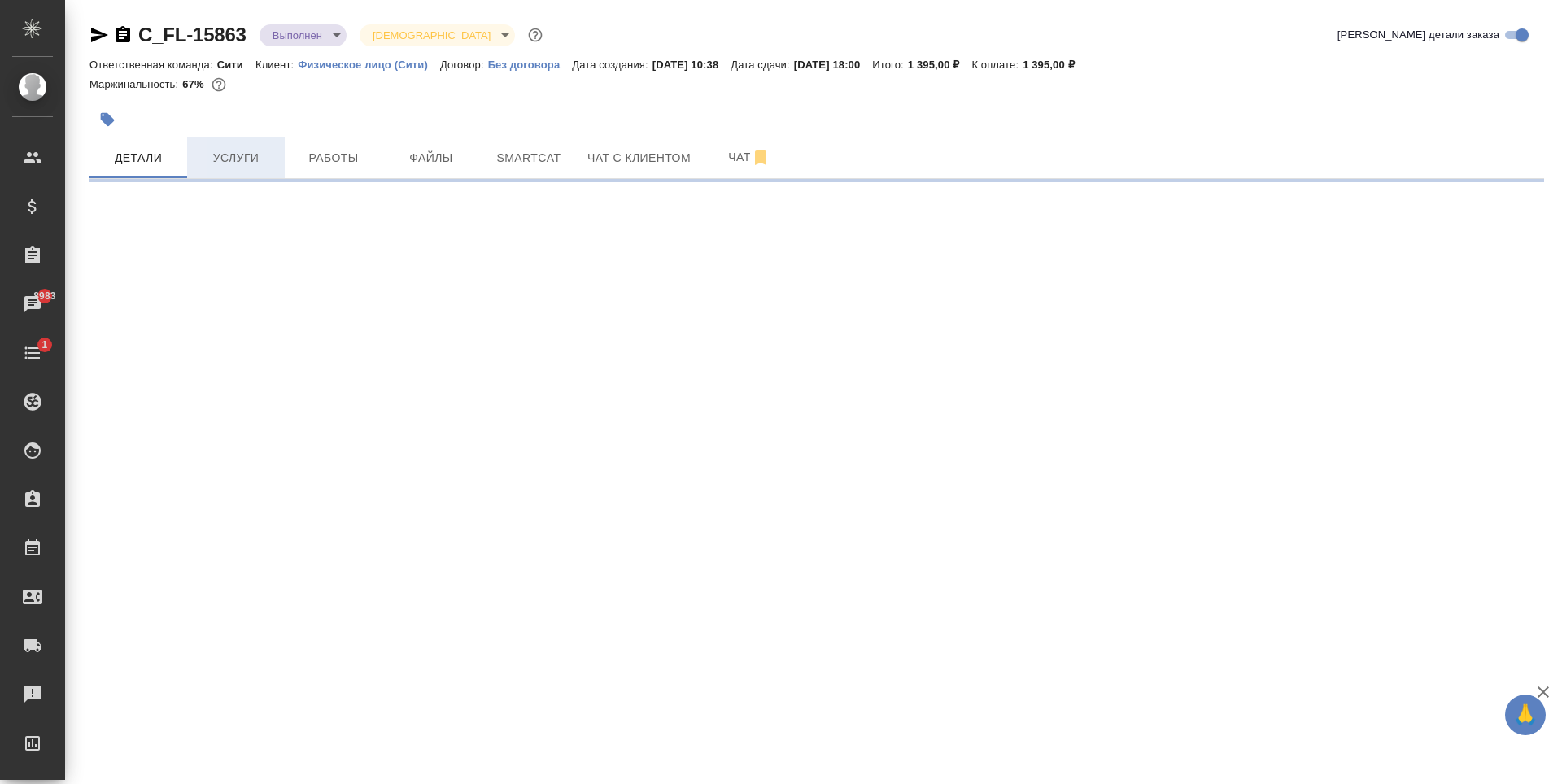
click at [220, 159] on span "Услуги" at bounding box center [236, 158] width 78 height 21
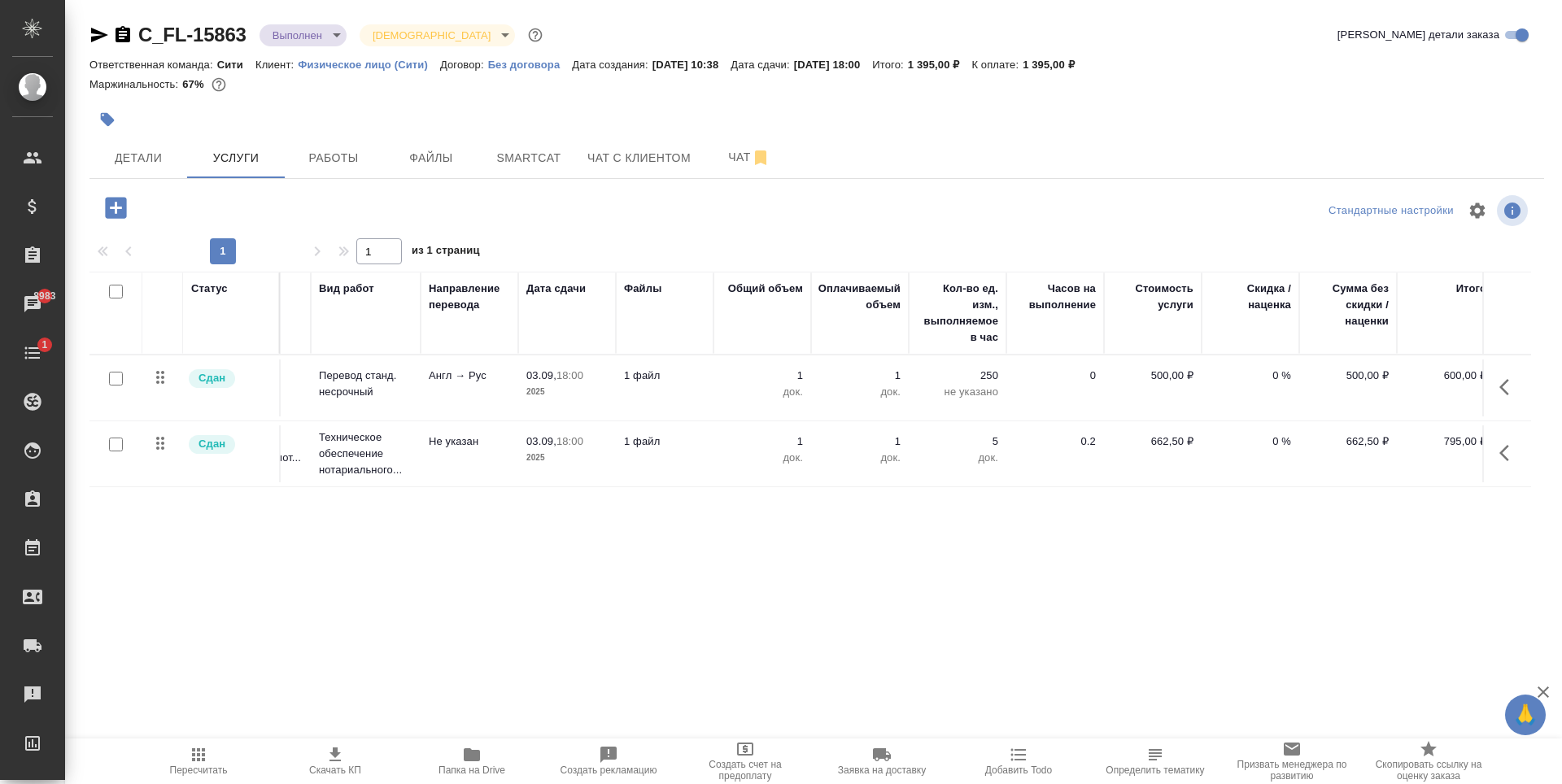
scroll to position [0, 92]
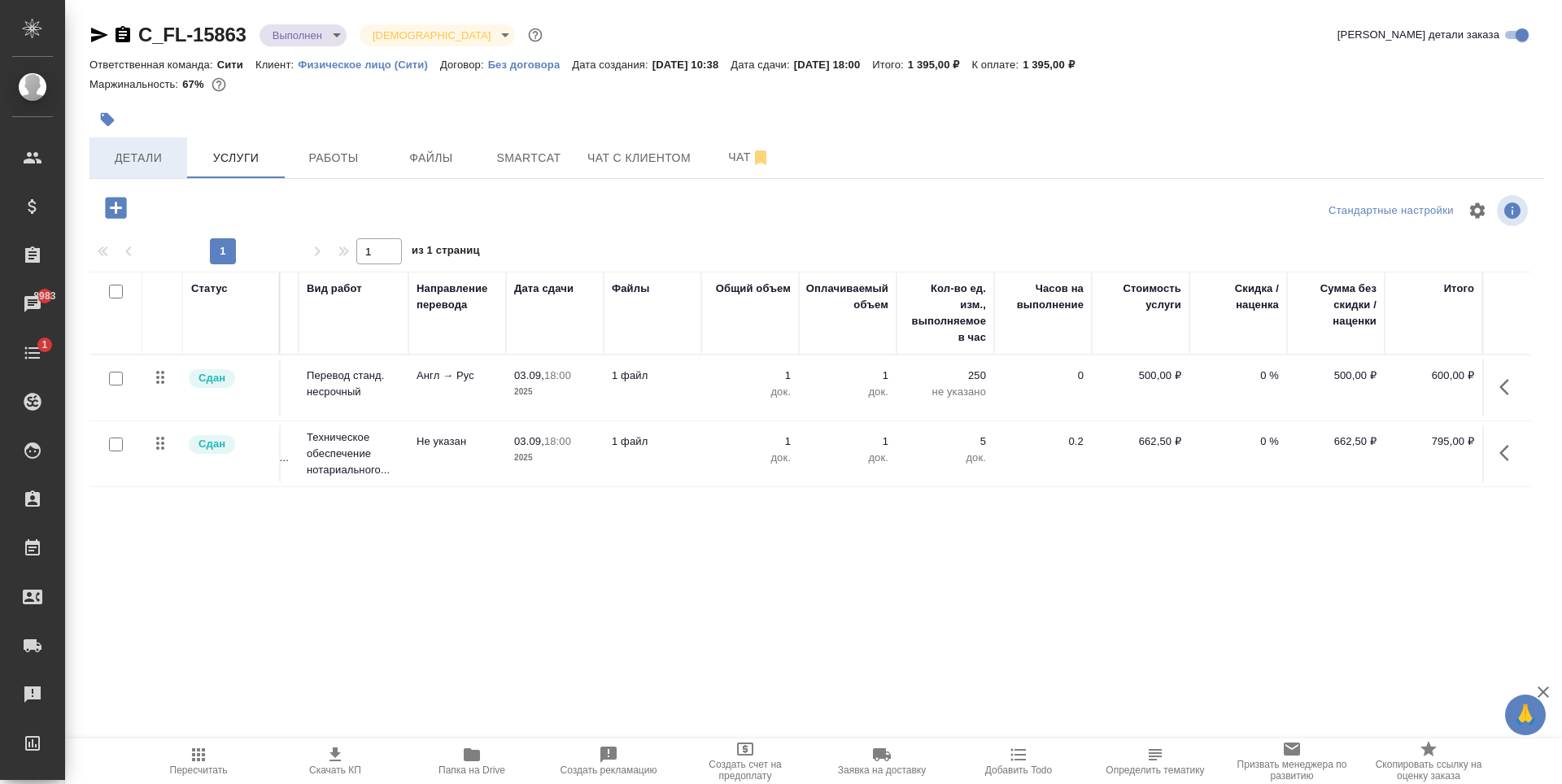
click at [142, 143] on button "Детали" at bounding box center [138, 157] width 98 height 41
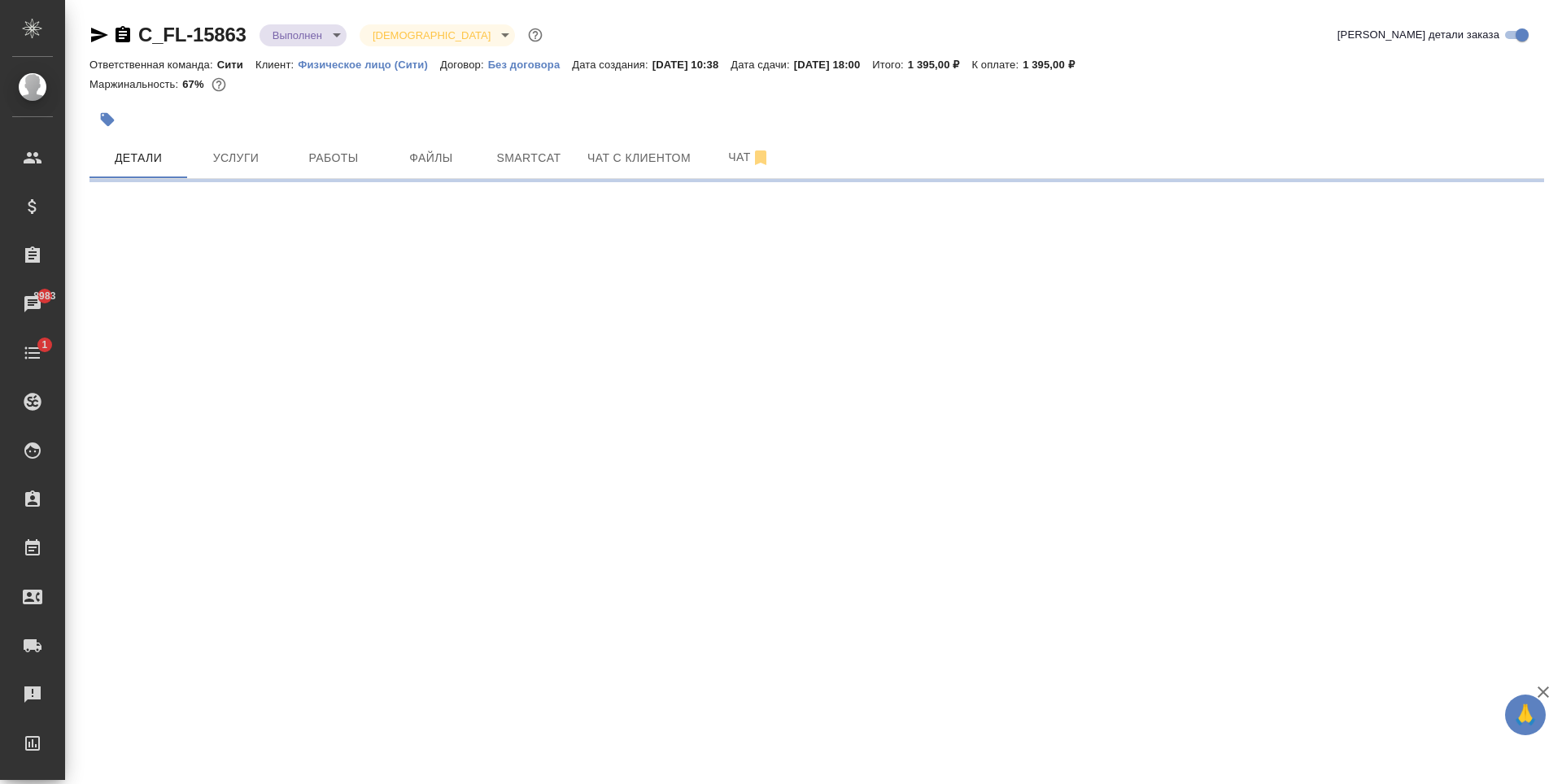
select select "RU"
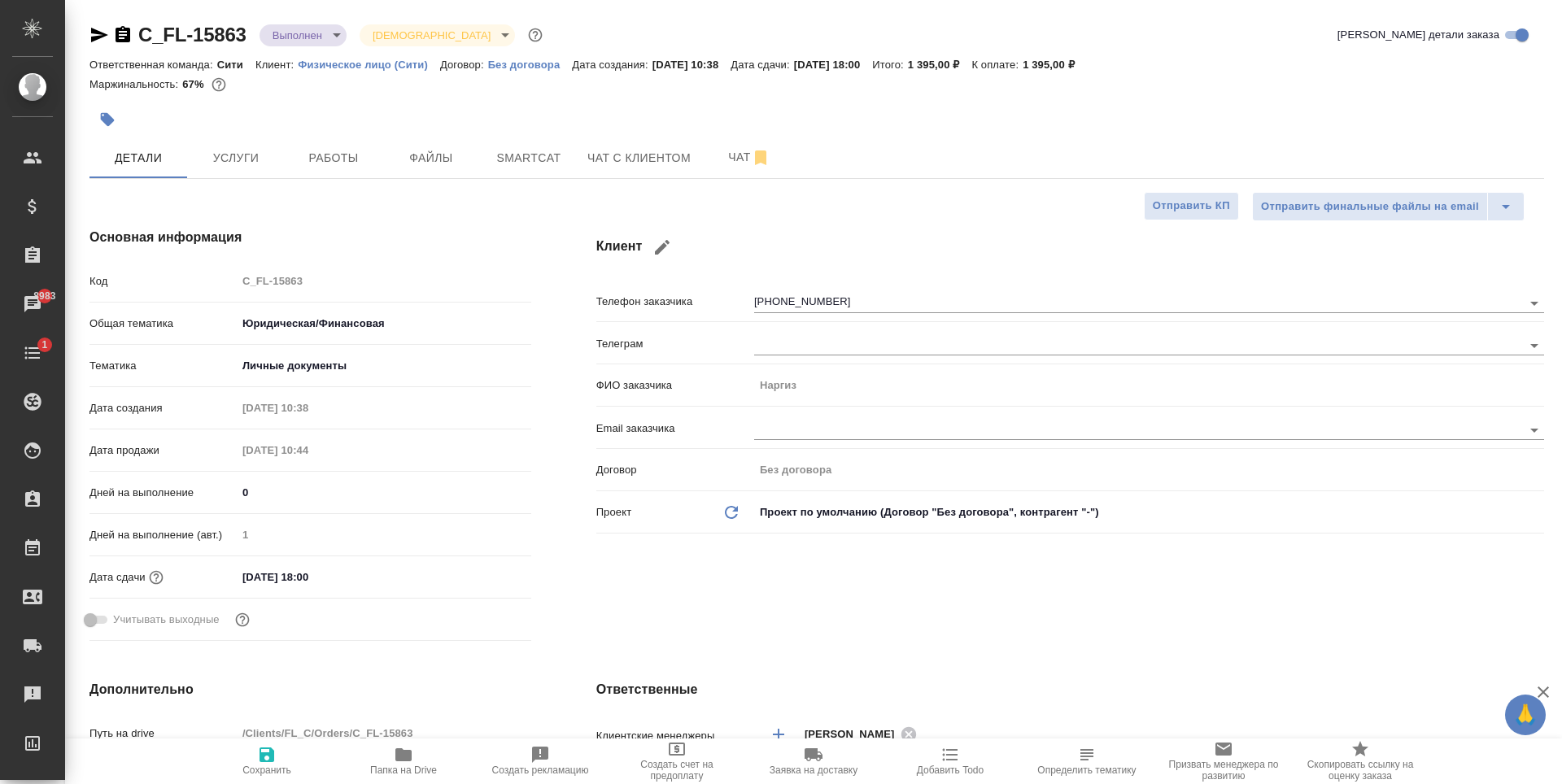
type textarea "x"
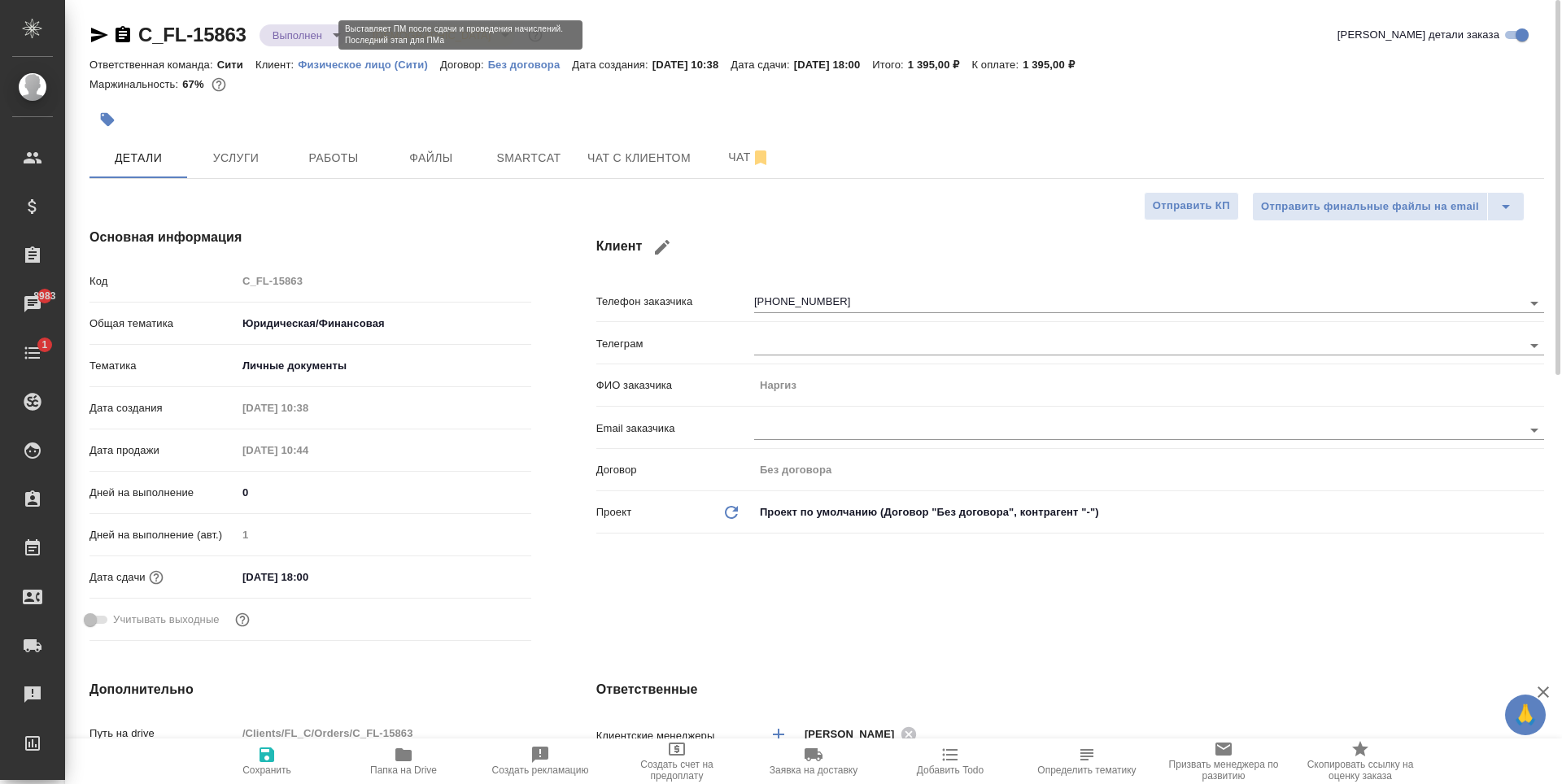
click at [323, 39] on body "🙏 .cls-1 fill:#fff; AWATERA [PERSON_NAME] Спецификации Заказы 8983 Чаты 1 Todo …" at bounding box center [781, 392] width 1562 height 784
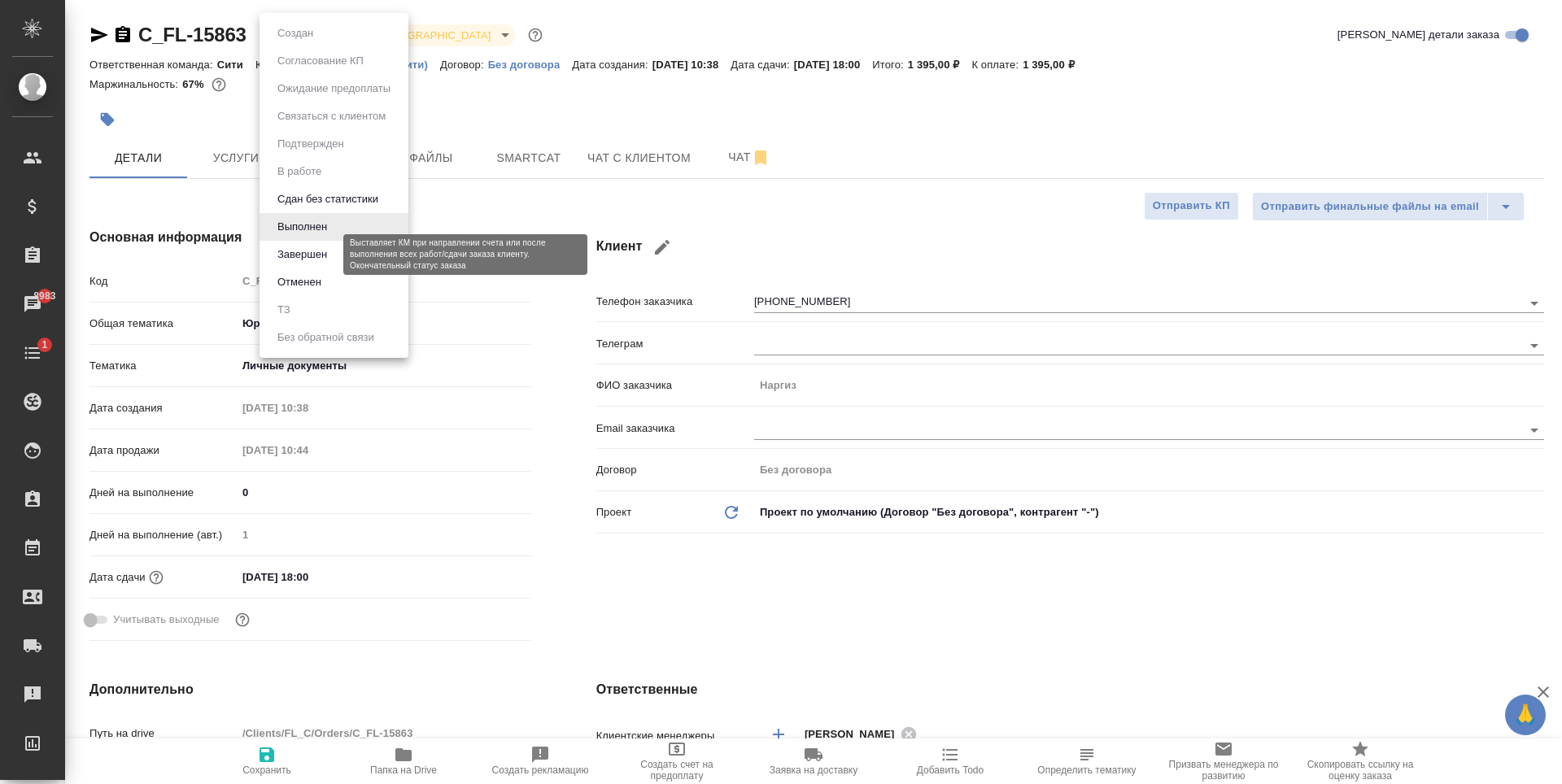
click at [308, 257] on button "Завершен" at bounding box center [302, 255] width 60 height 18
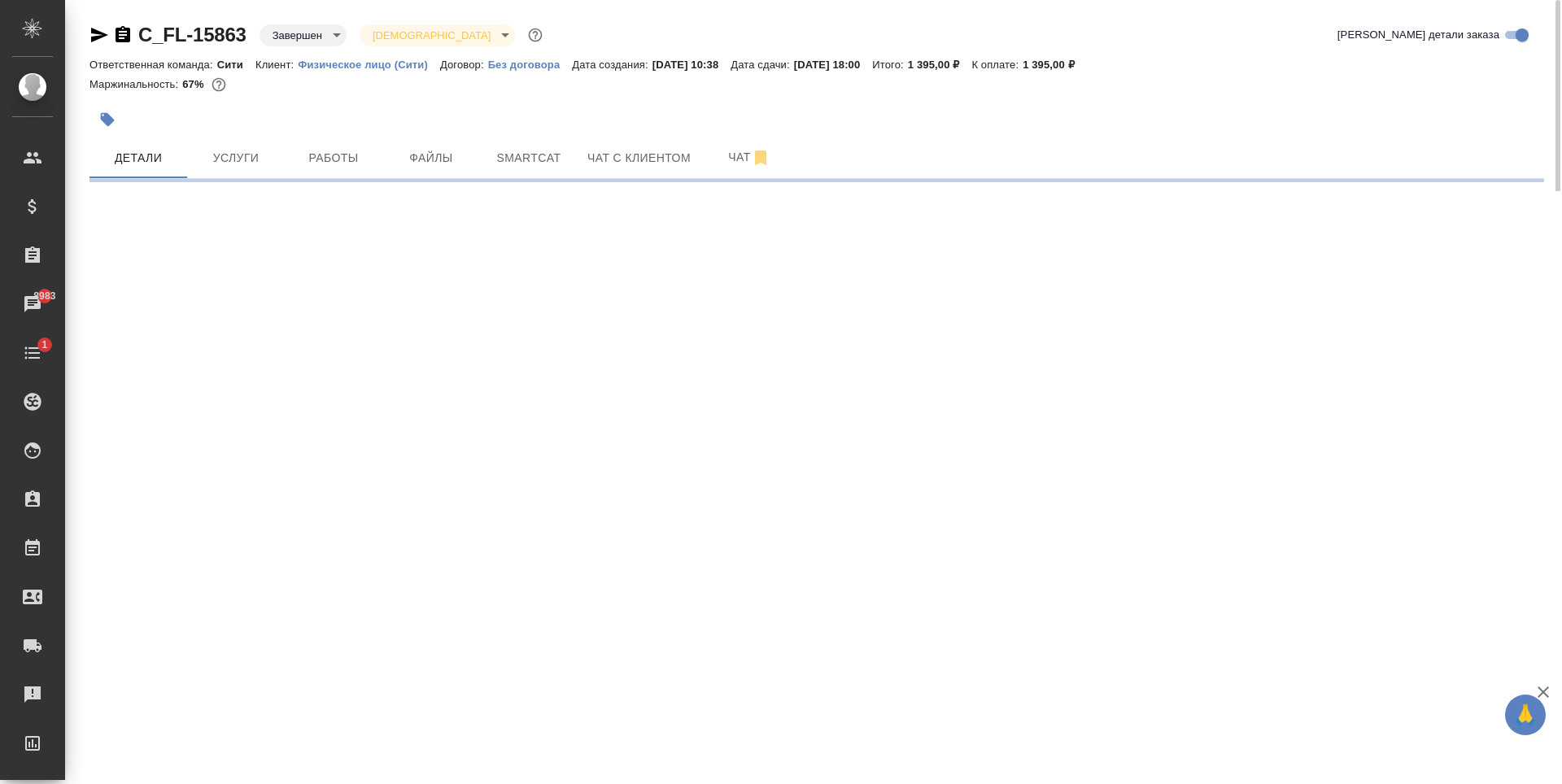
select select "RU"
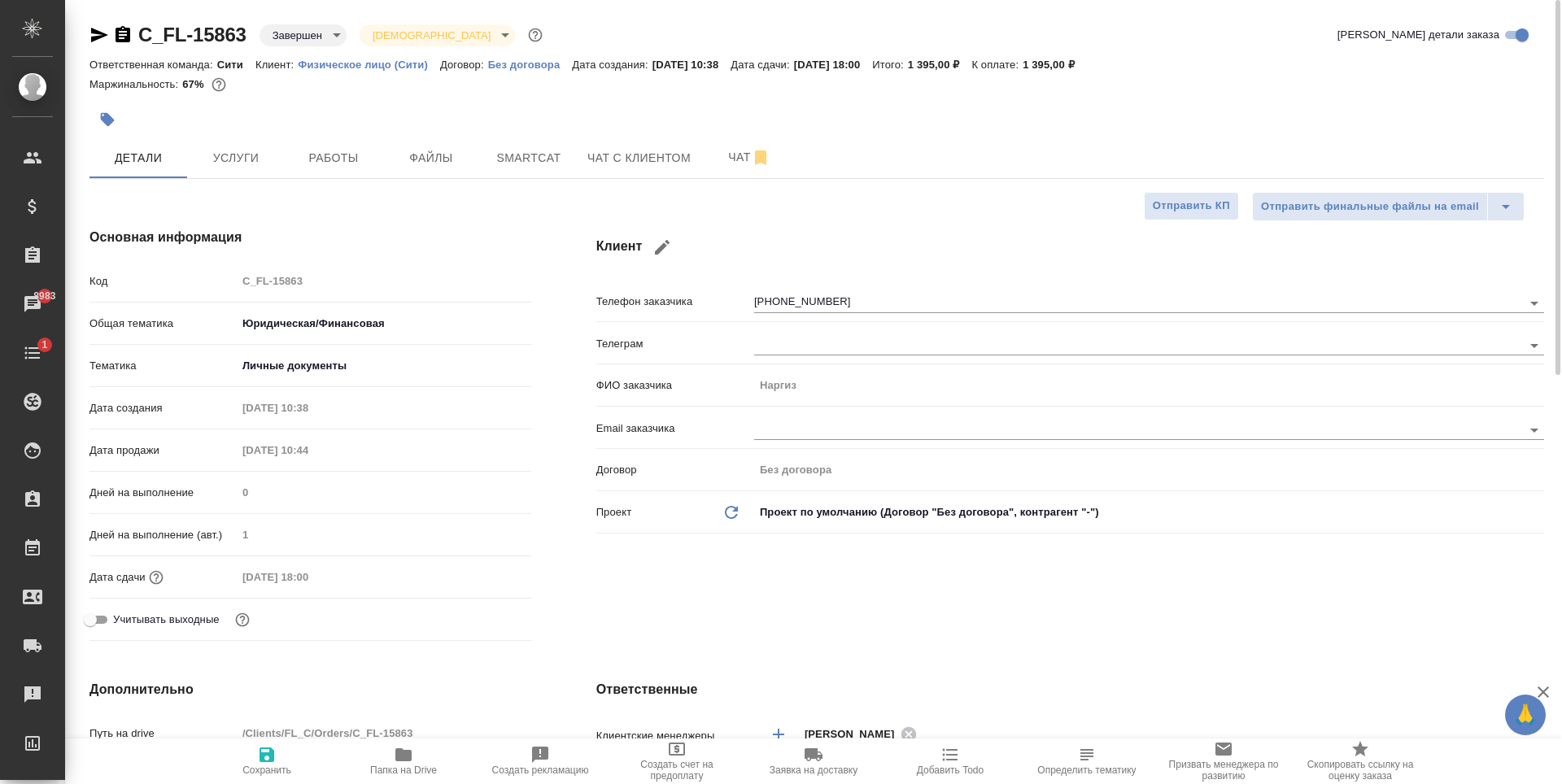
type textarea "x"
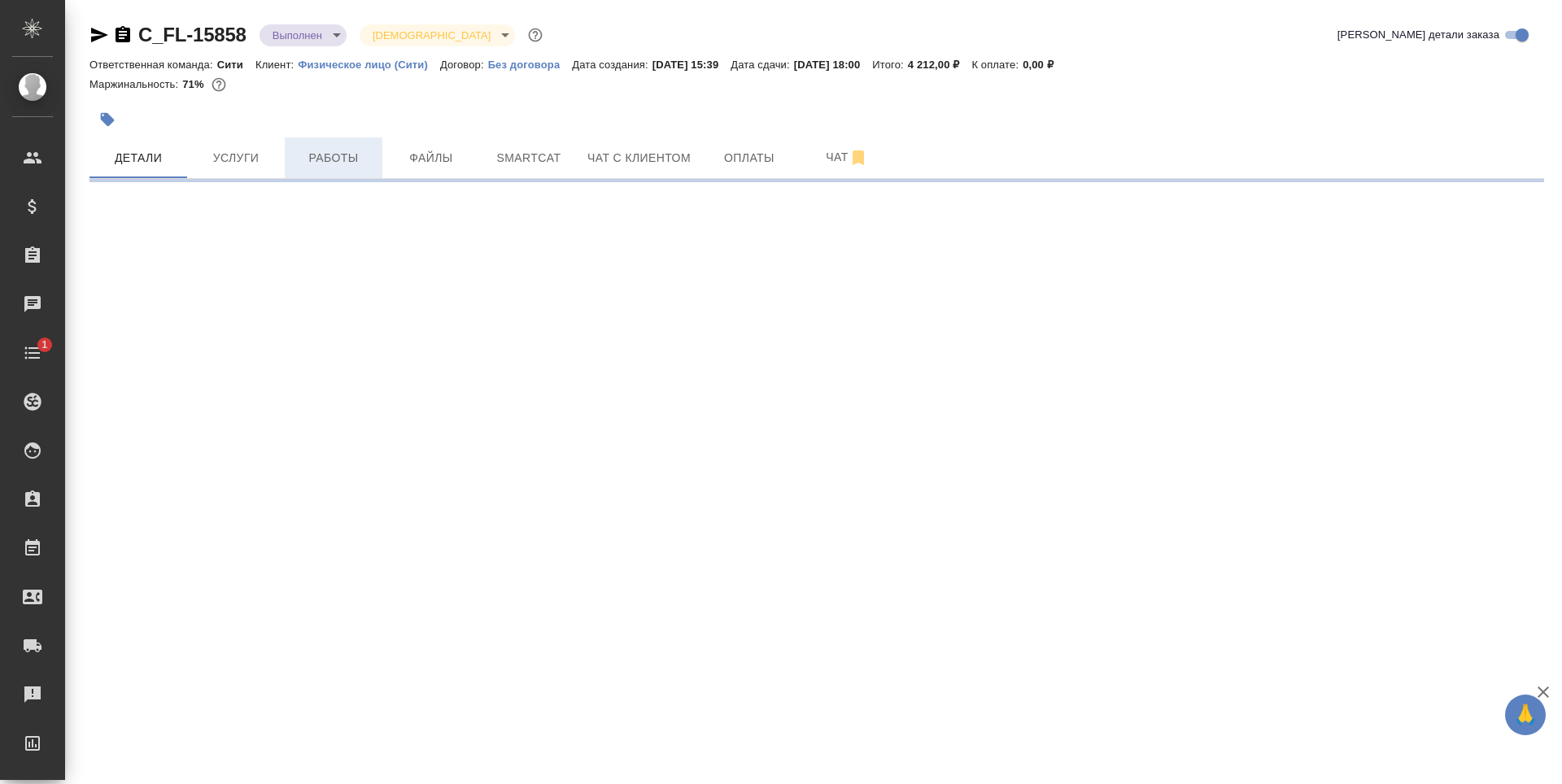
click at [322, 168] on span "Работы" at bounding box center [333, 158] width 78 height 21
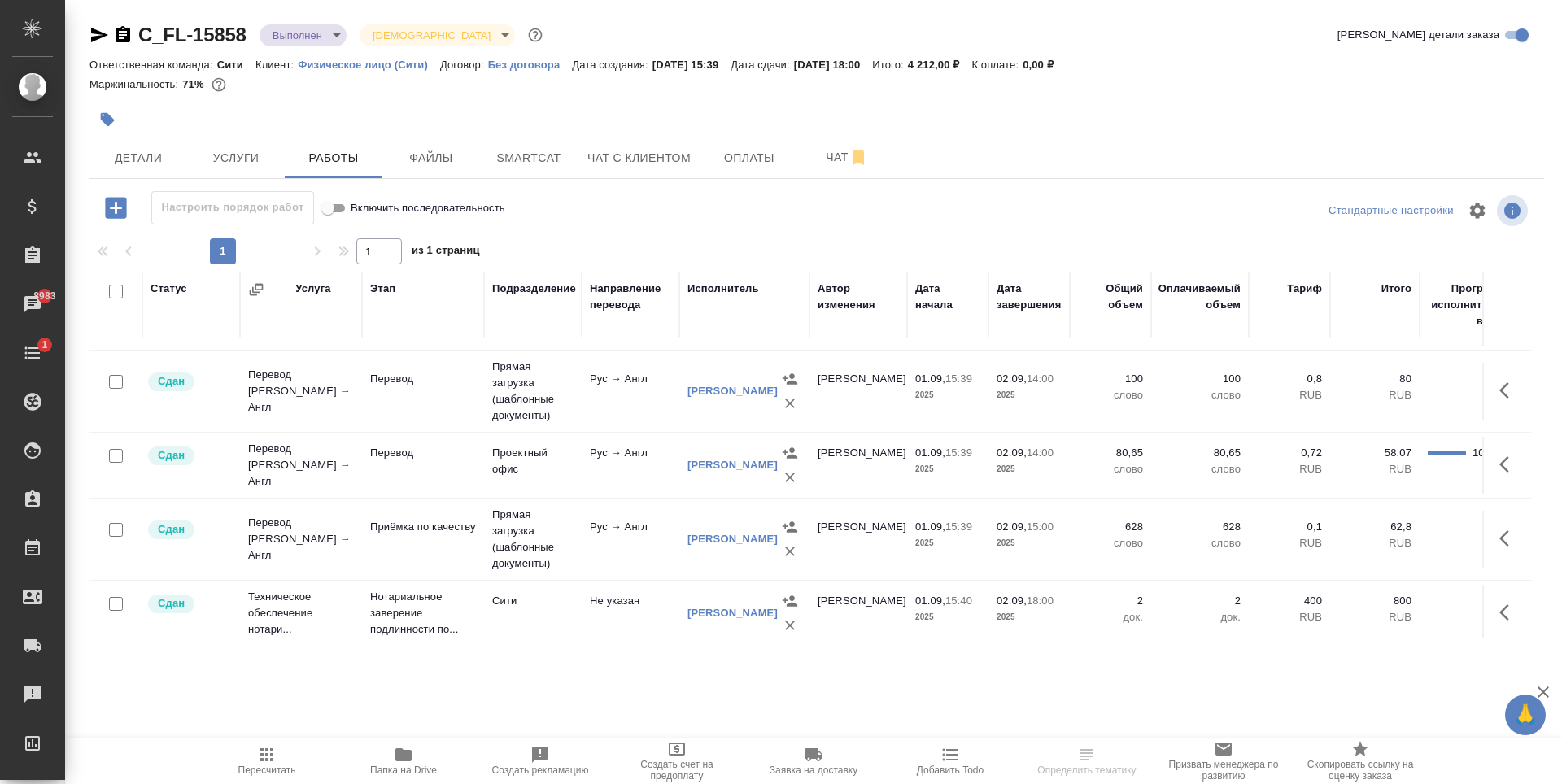
scroll to position [76, 0]
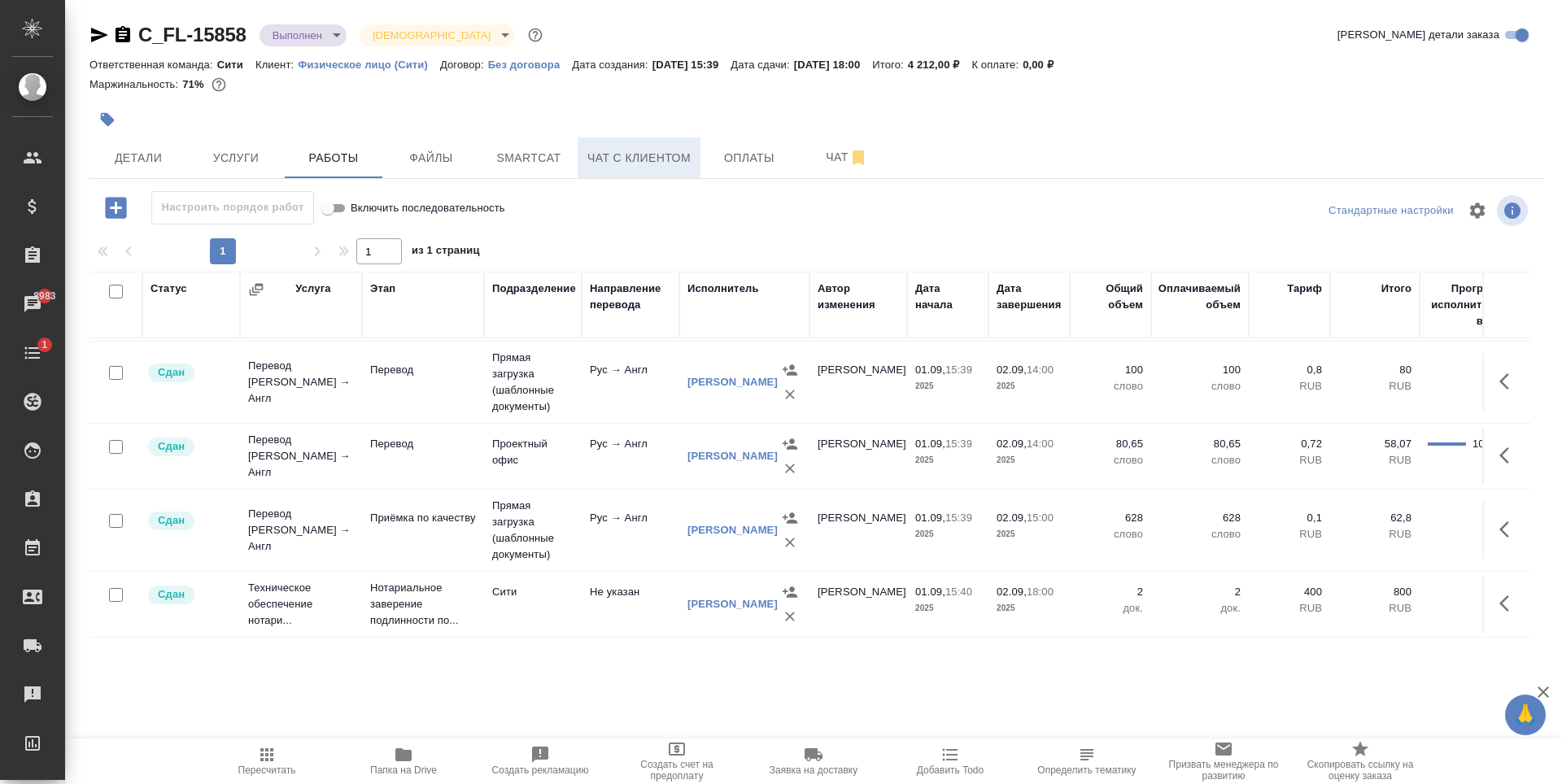
click at [646, 155] on span "Чат с клиентом" at bounding box center [639, 158] width 104 height 21
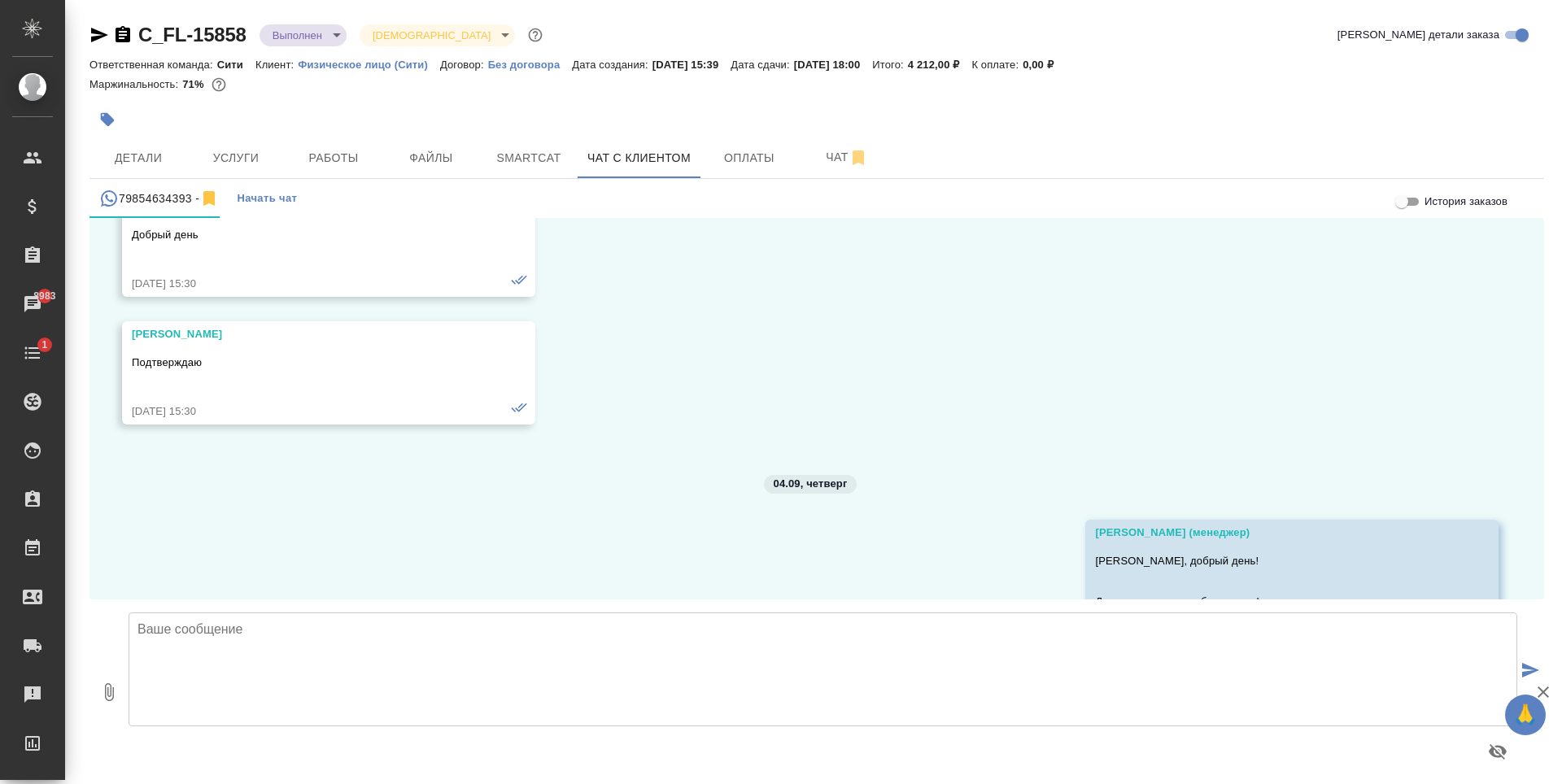
scroll to position [1577, 0]
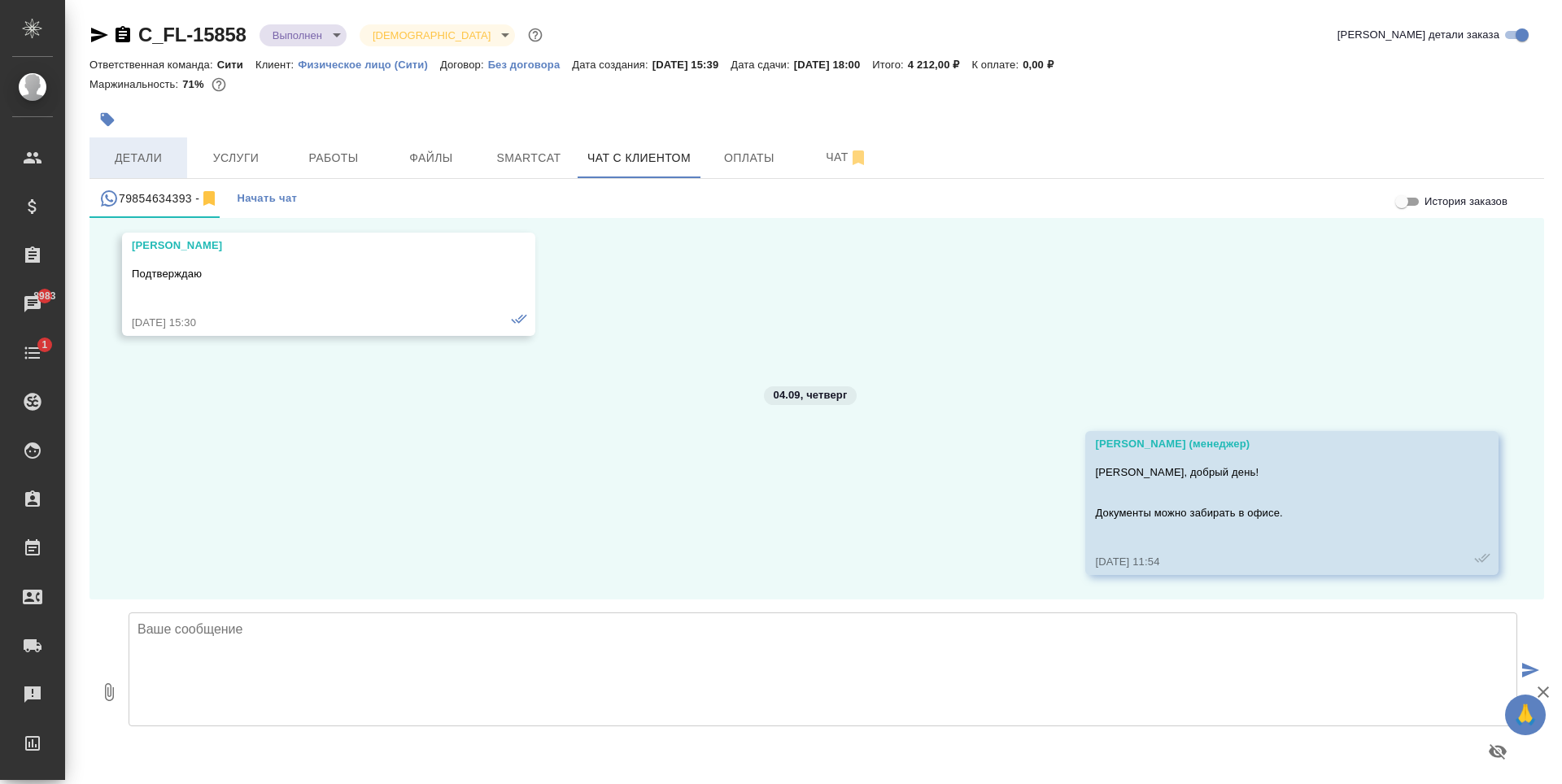
click at [164, 145] on button "Детали" at bounding box center [138, 157] width 98 height 41
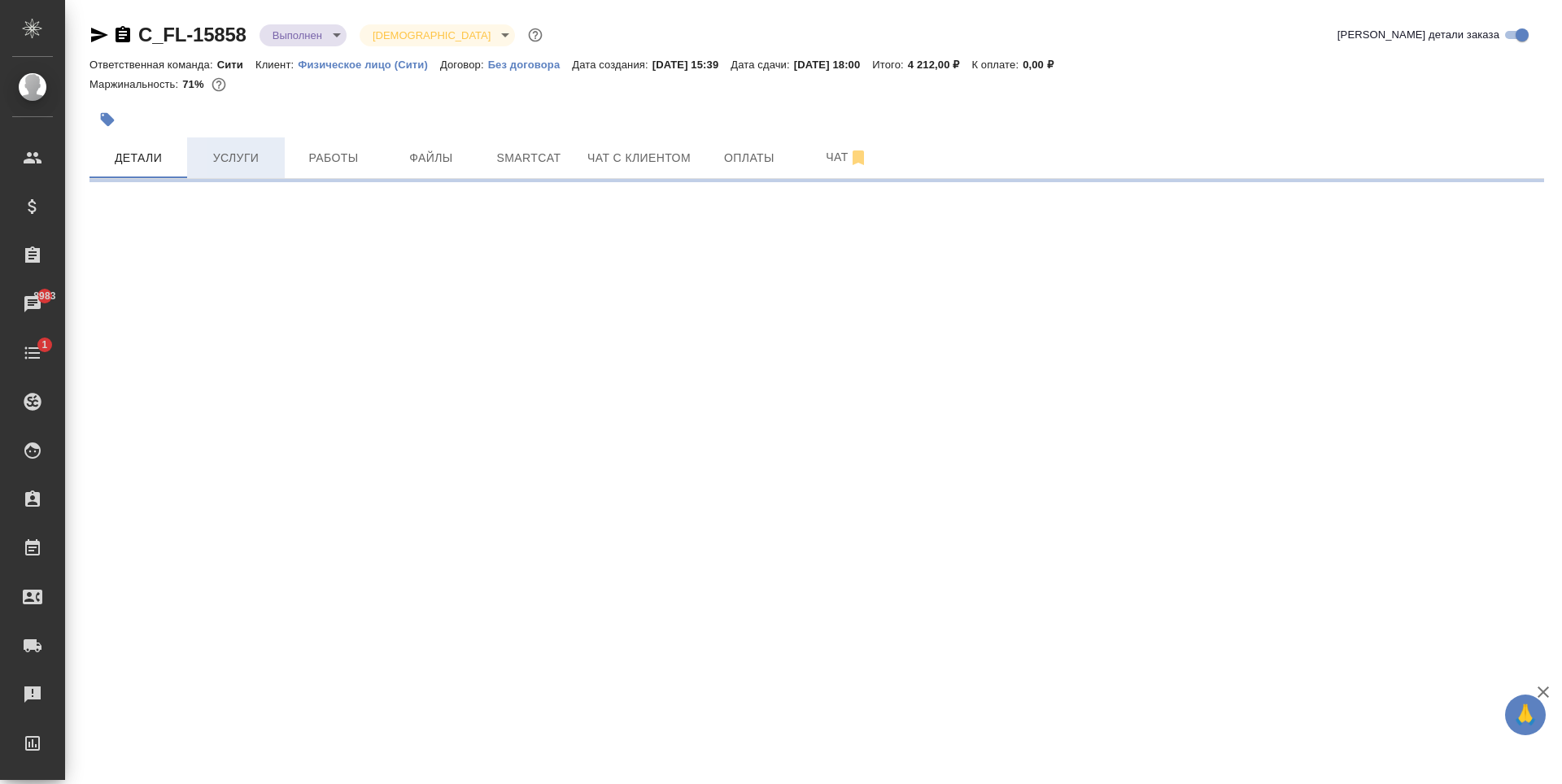
select select "RU"
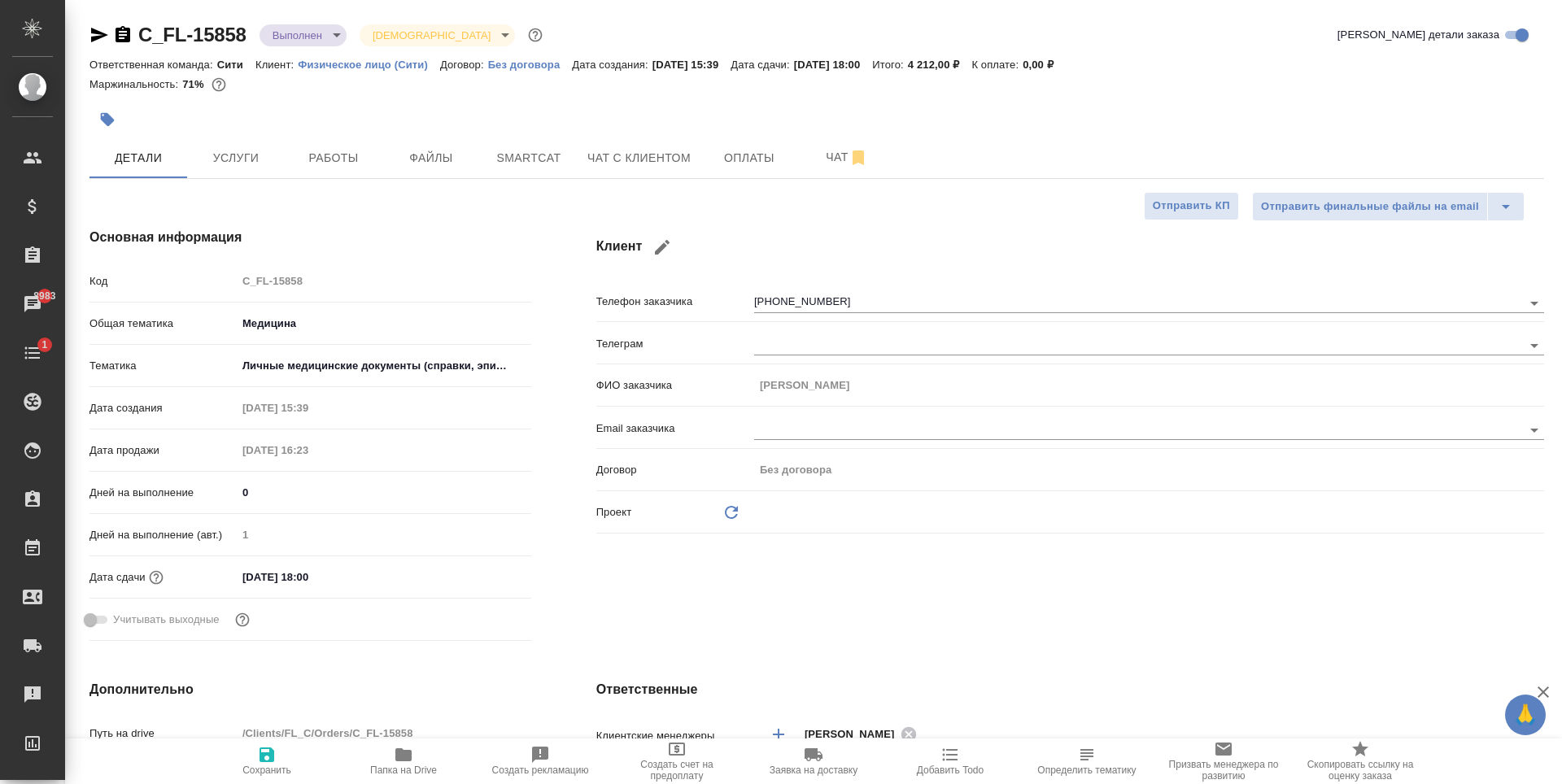
type textarea "x"
click at [258, 147] on button "Услуги" at bounding box center [236, 157] width 98 height 41
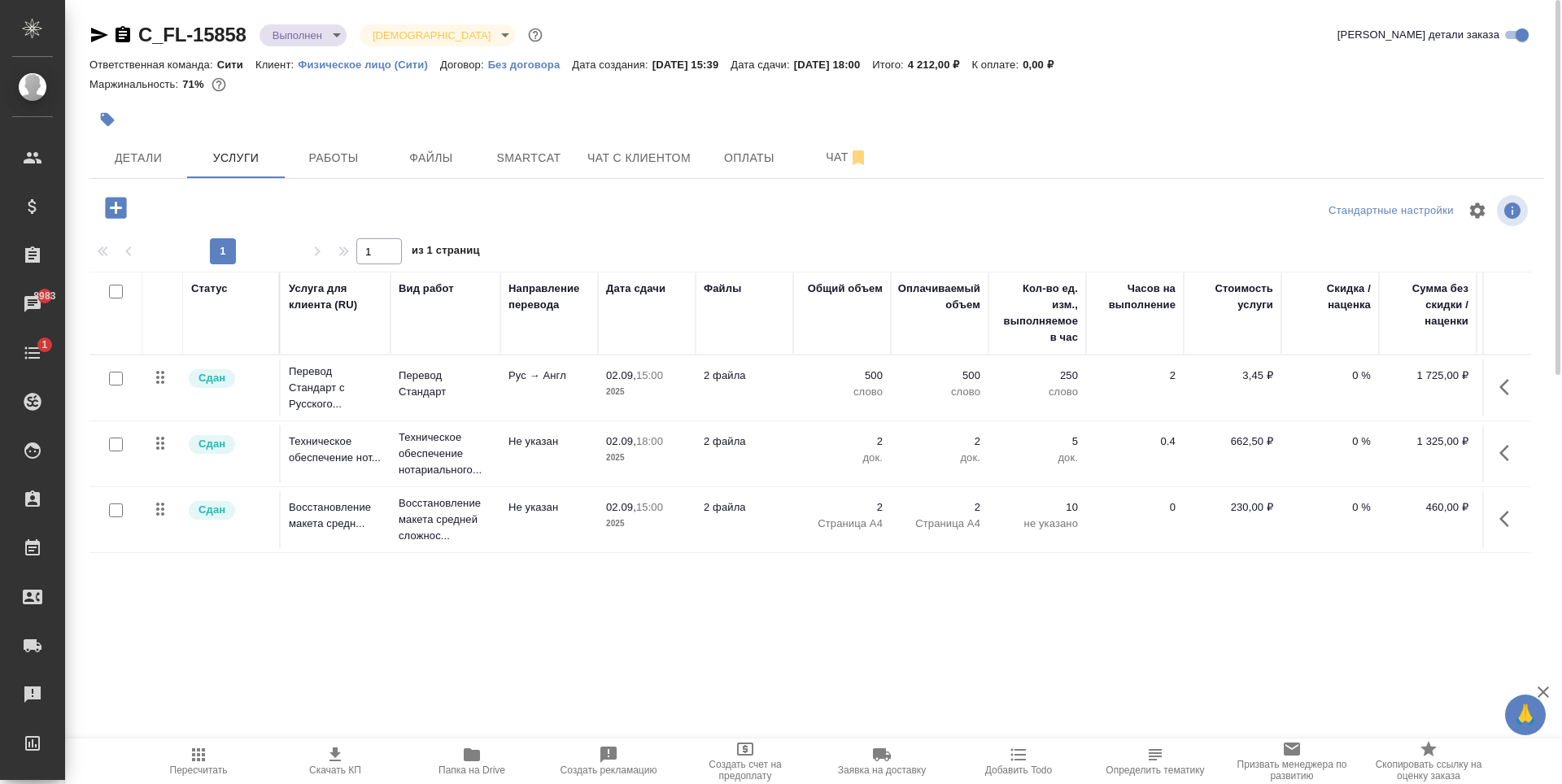
scroll to position [0, 92]
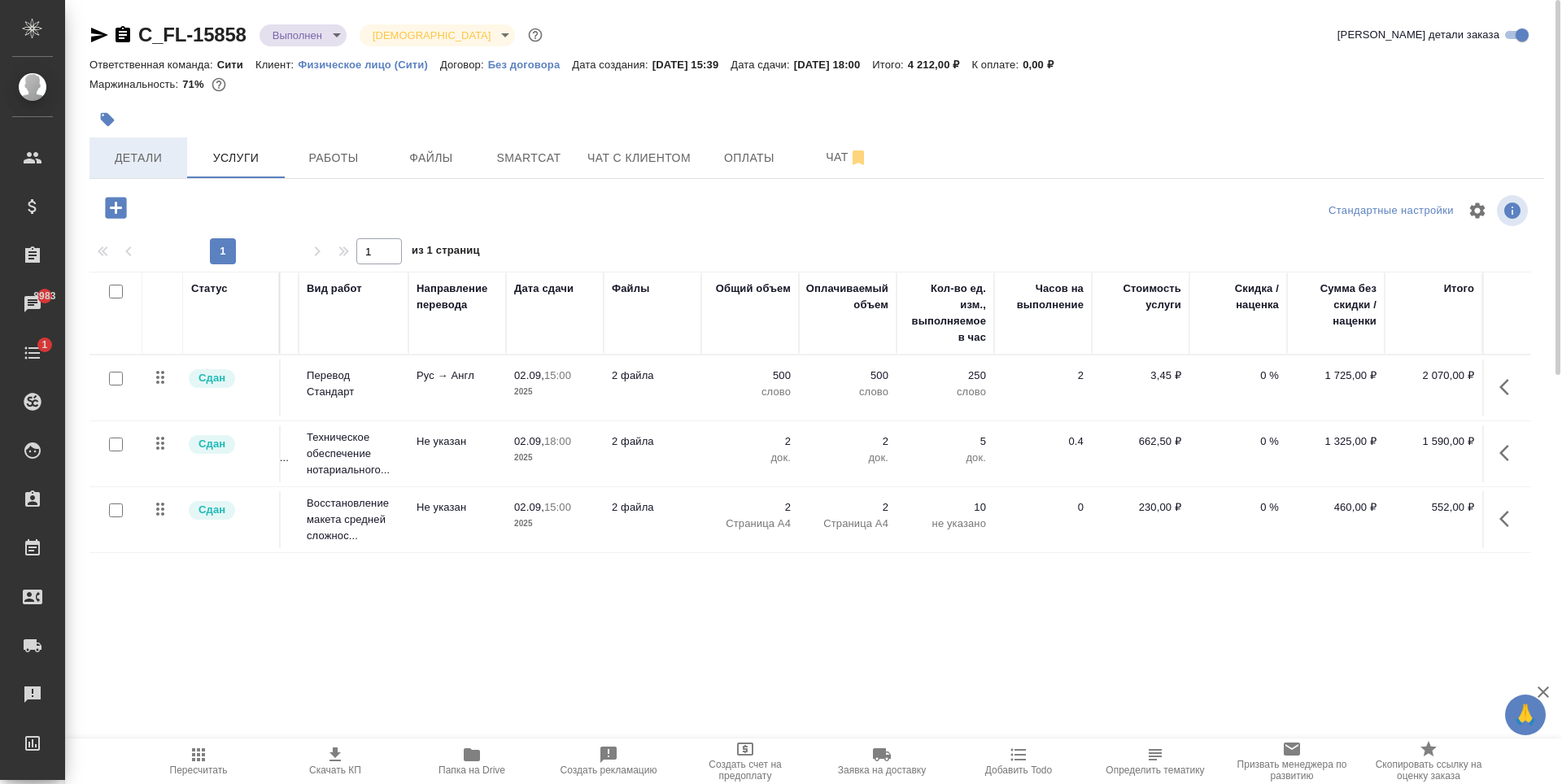
click at [123, 162] on span "Детали" at bounding box center [138, 158] width 78 height 21
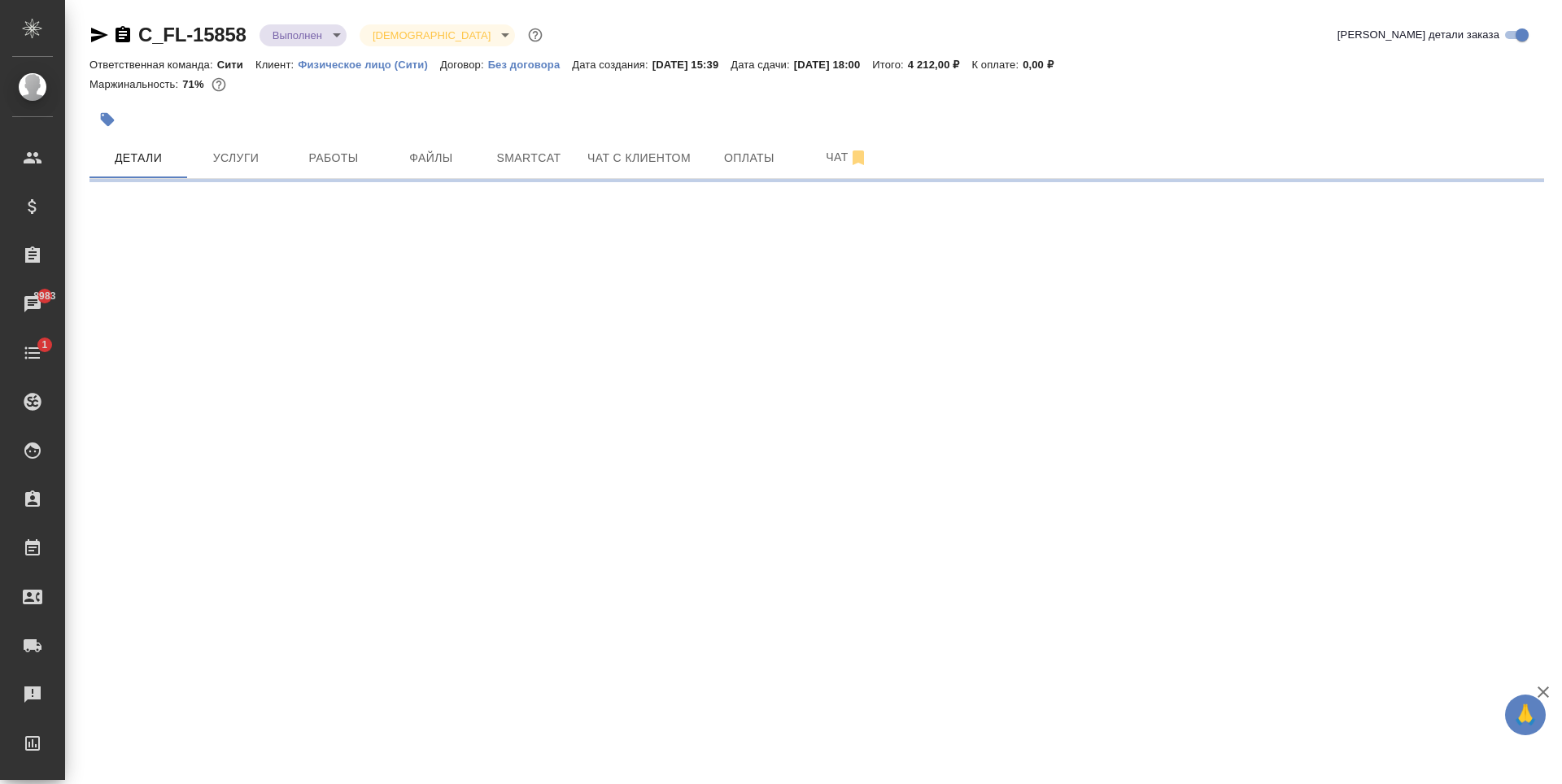
select select "RU"
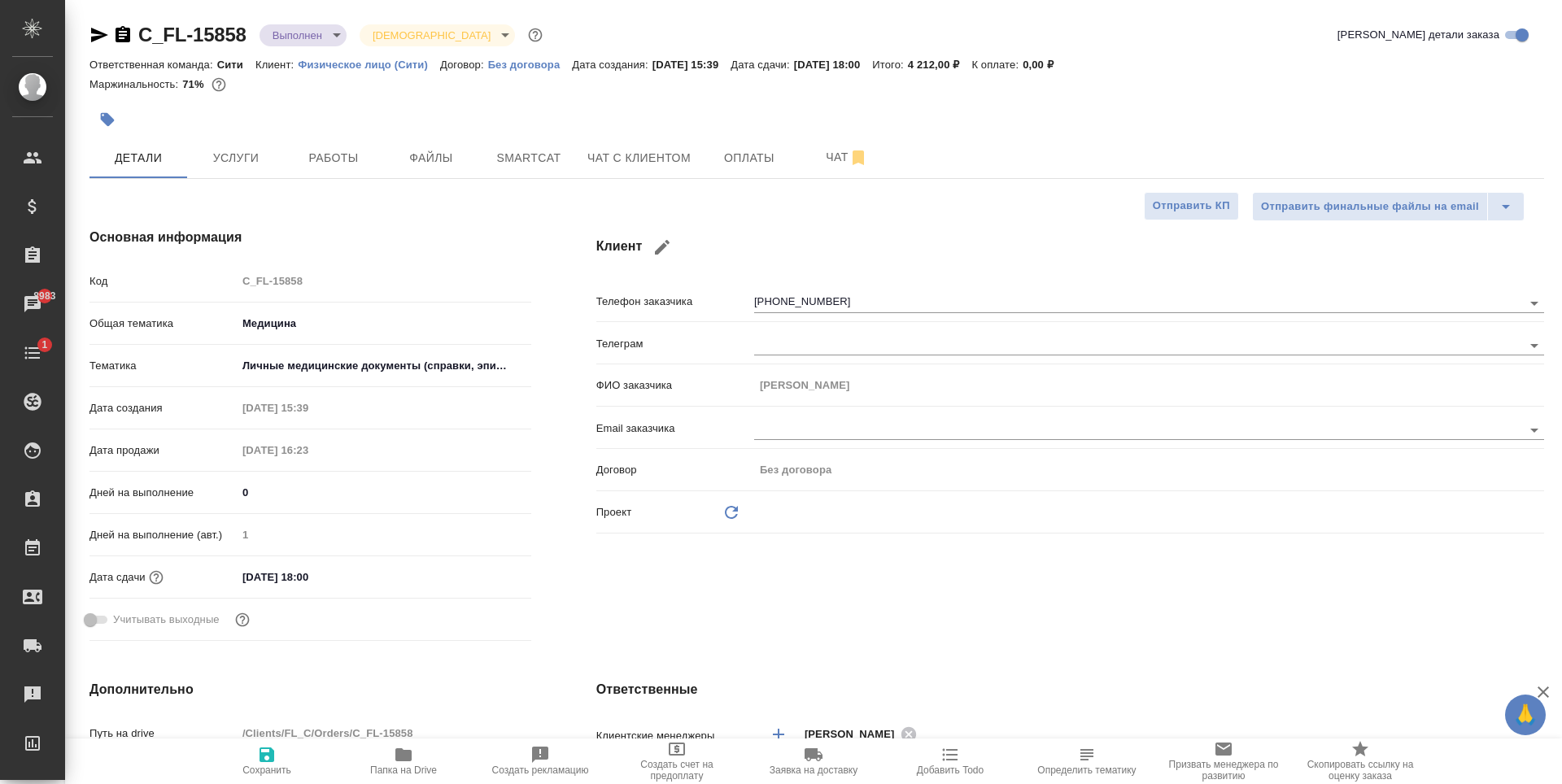
type textarea "x"
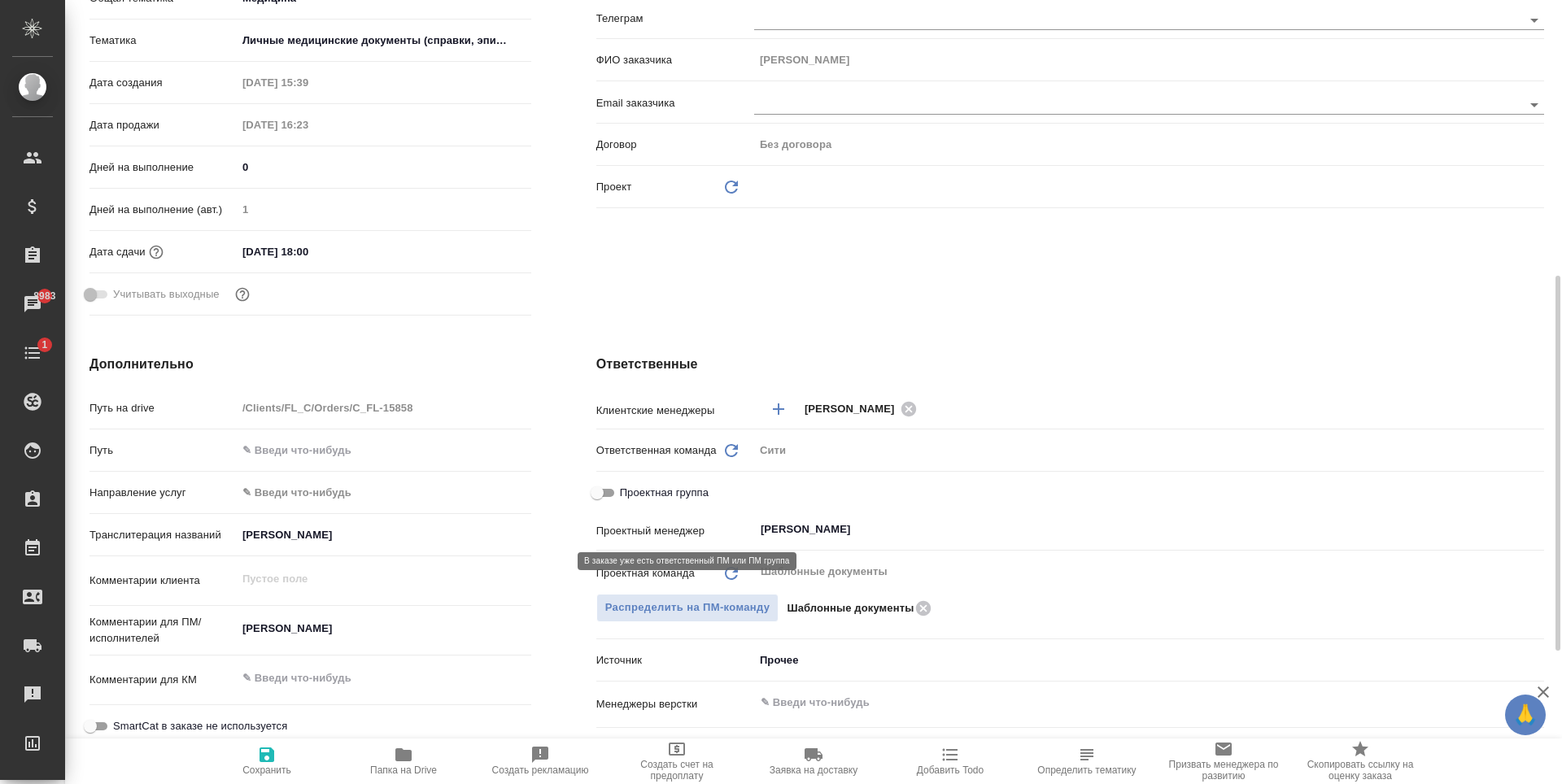
scroll to position [407, 0]
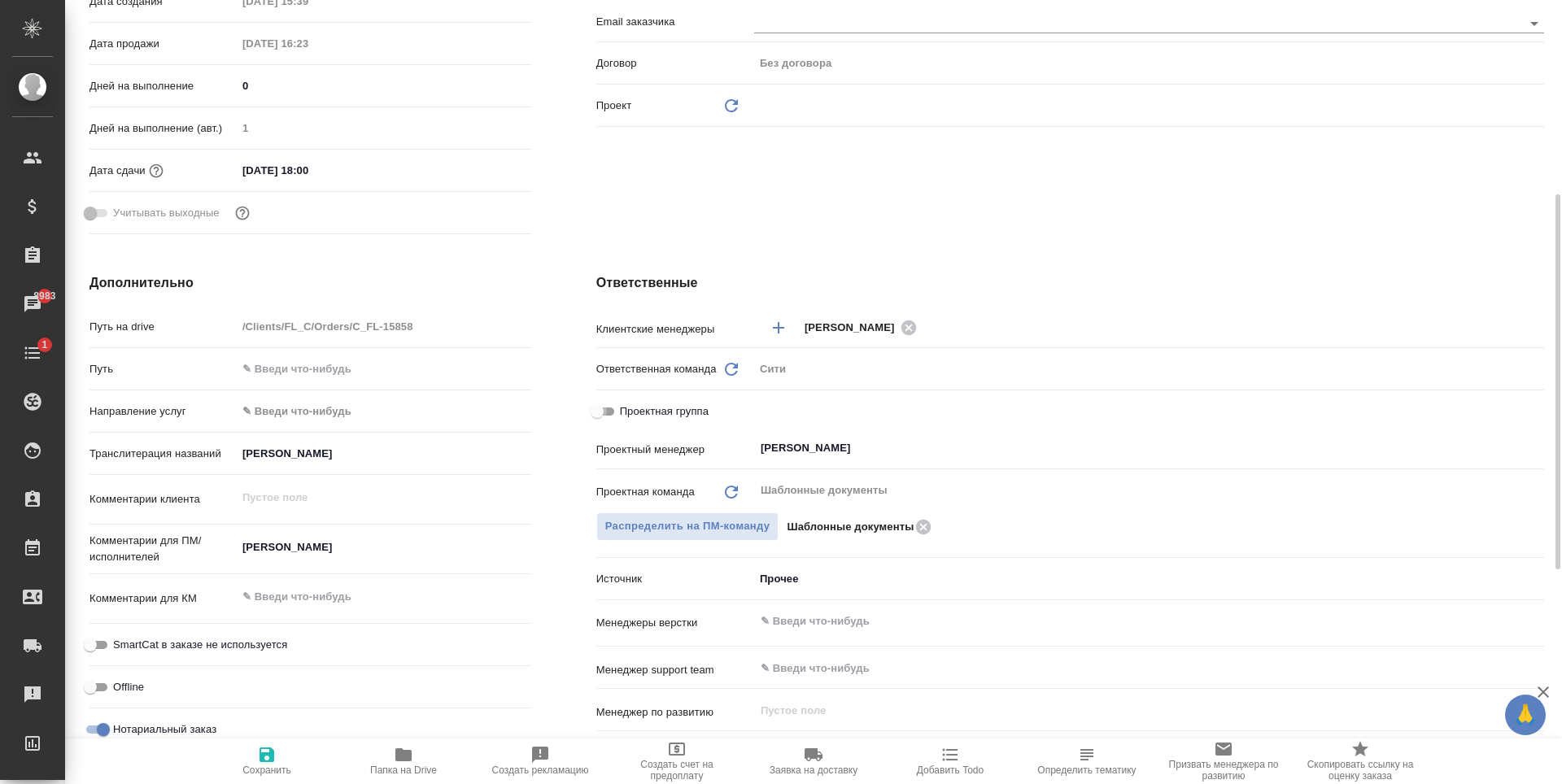
click at [609, 413] on input "Проектная группа" at bounding box center [598, 411] width 59 height 20
checkbox input "true"
type textarea "x"
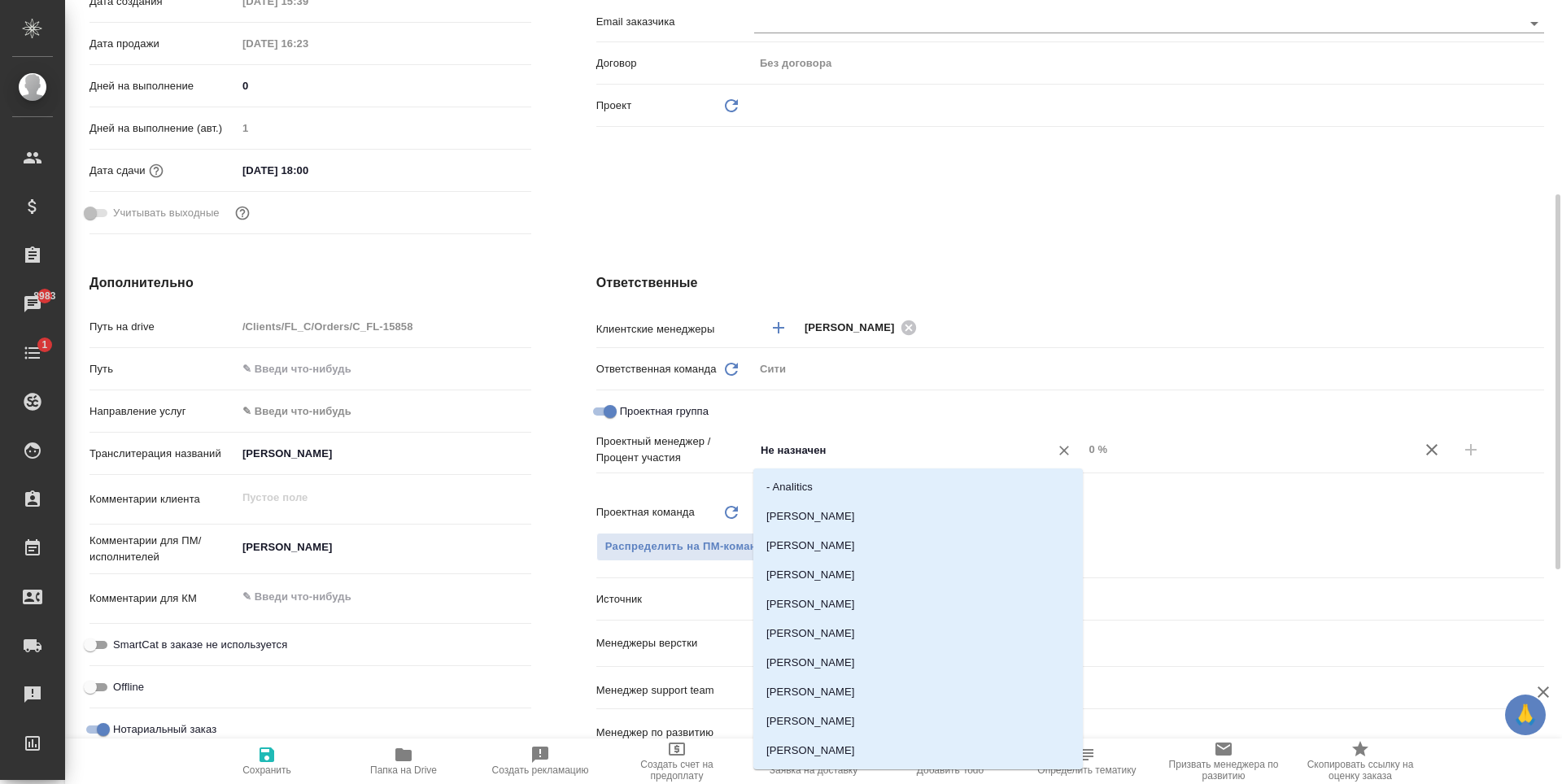
click at [809, 452] on input "Не назначен" at bounding box center [891, 450] width 265 height 20
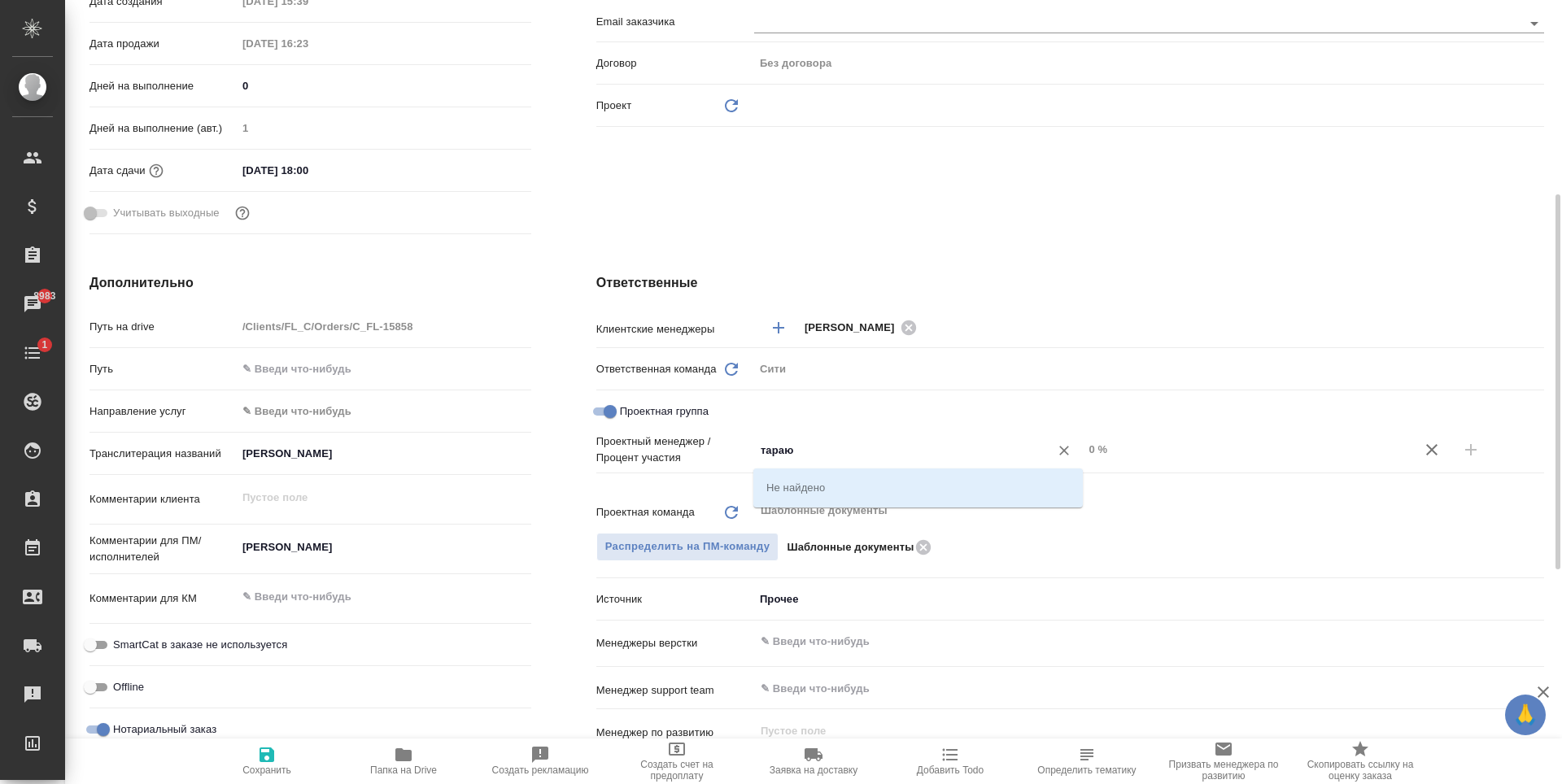
type input "тара"
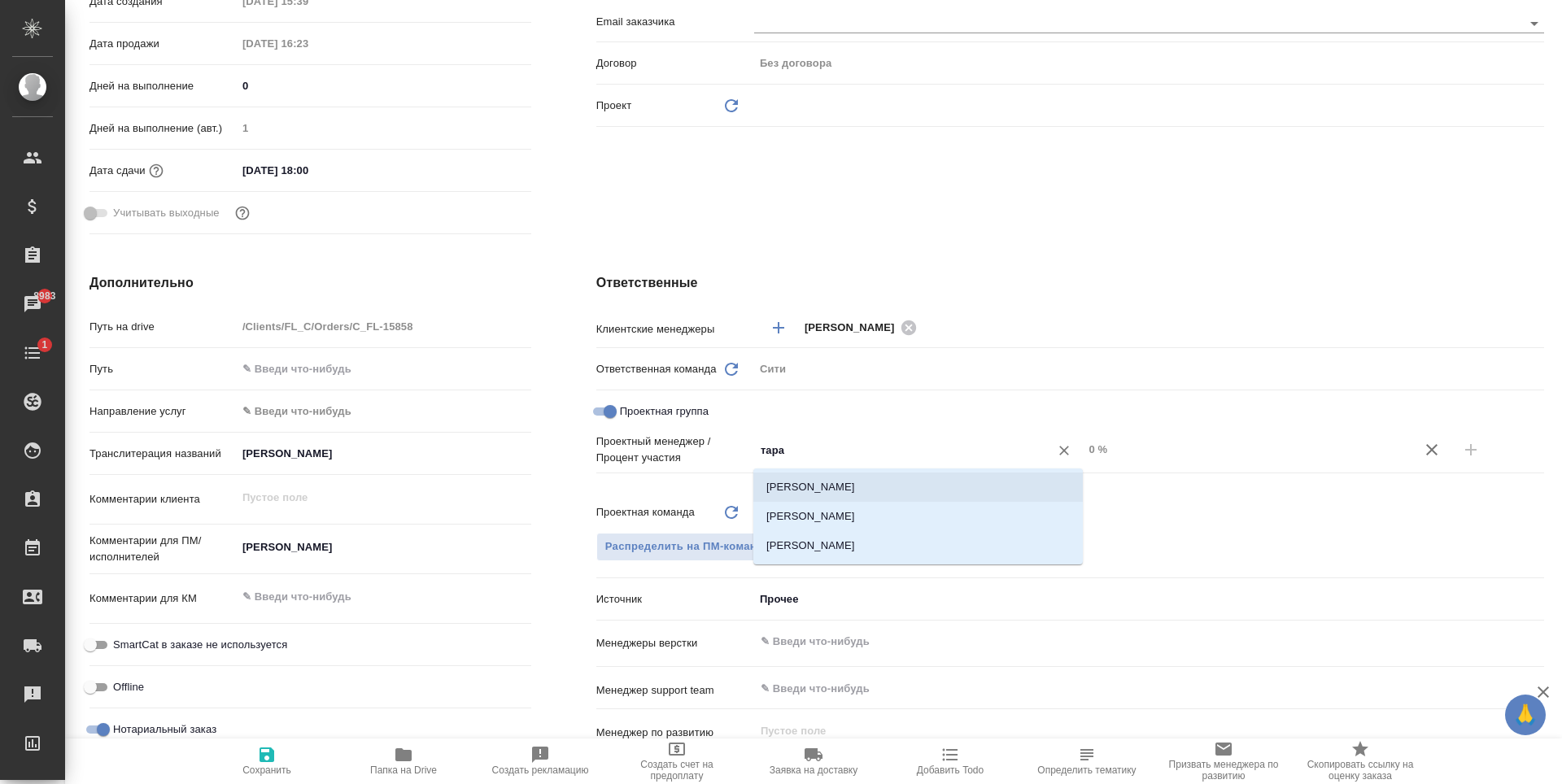
click at [907, 491] on li "Тарабановская Анастасия" at bounding box center [918, 487] width 330 height 29
type textarea "x"
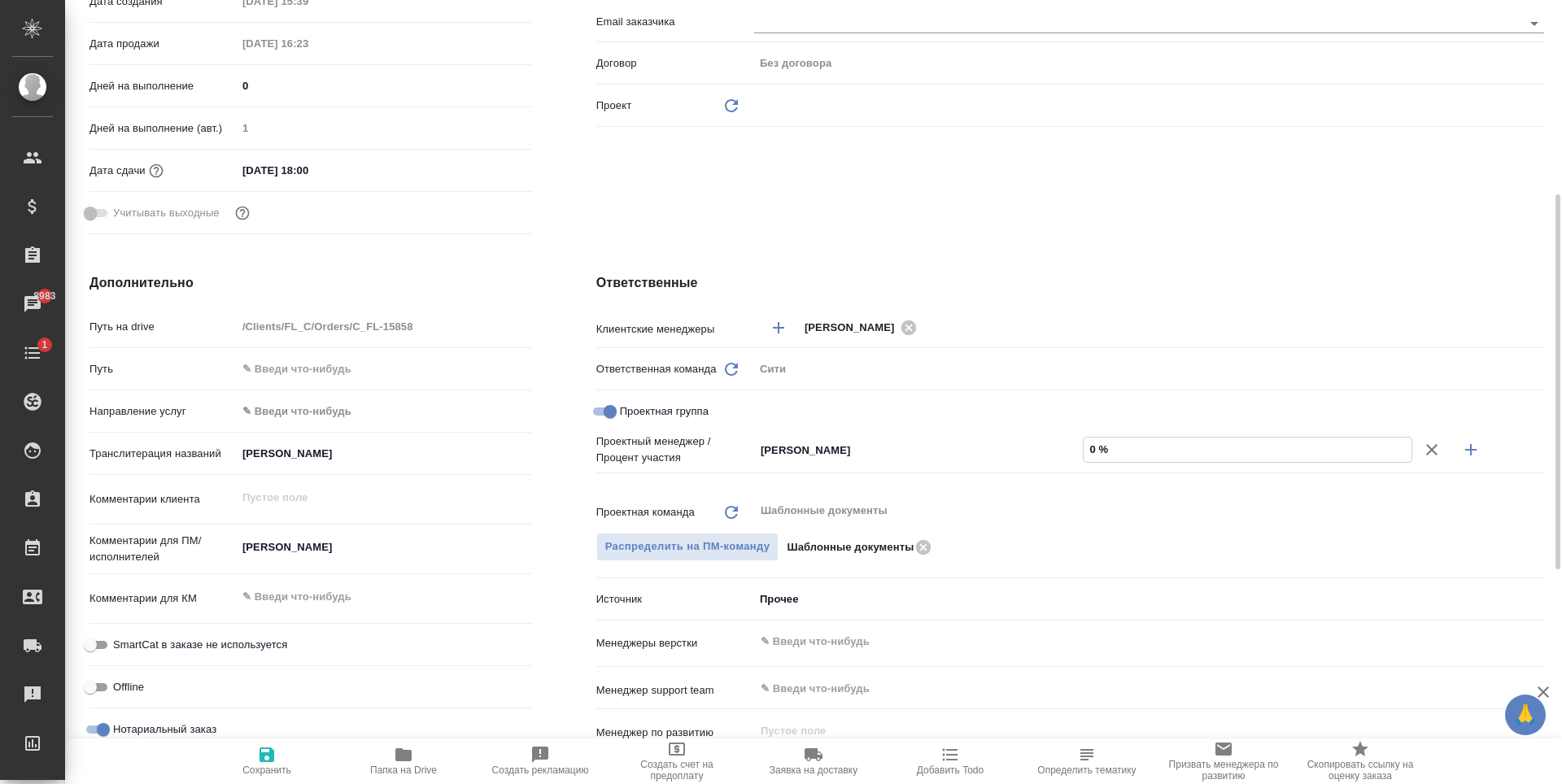
click at [1106, 455] on input "0 %" at bounding box center [1248, 449] width 328 height 23
type input "06 %"
type textarea "x"
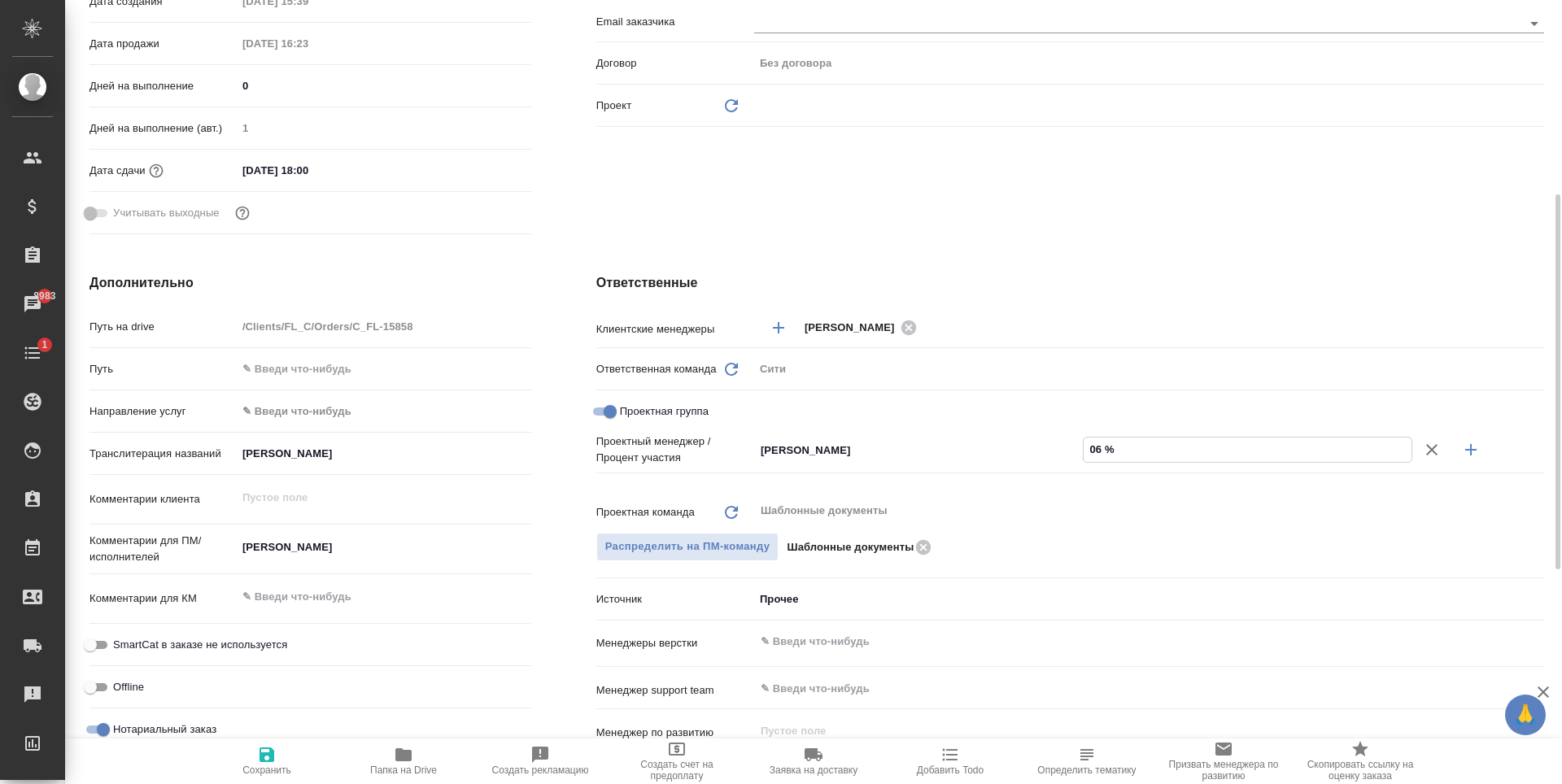
type input "063 %"
type textarea "x"
click at [1098, 452] on input "063 %" at bounding box center [1248, 449] width 328 height 23
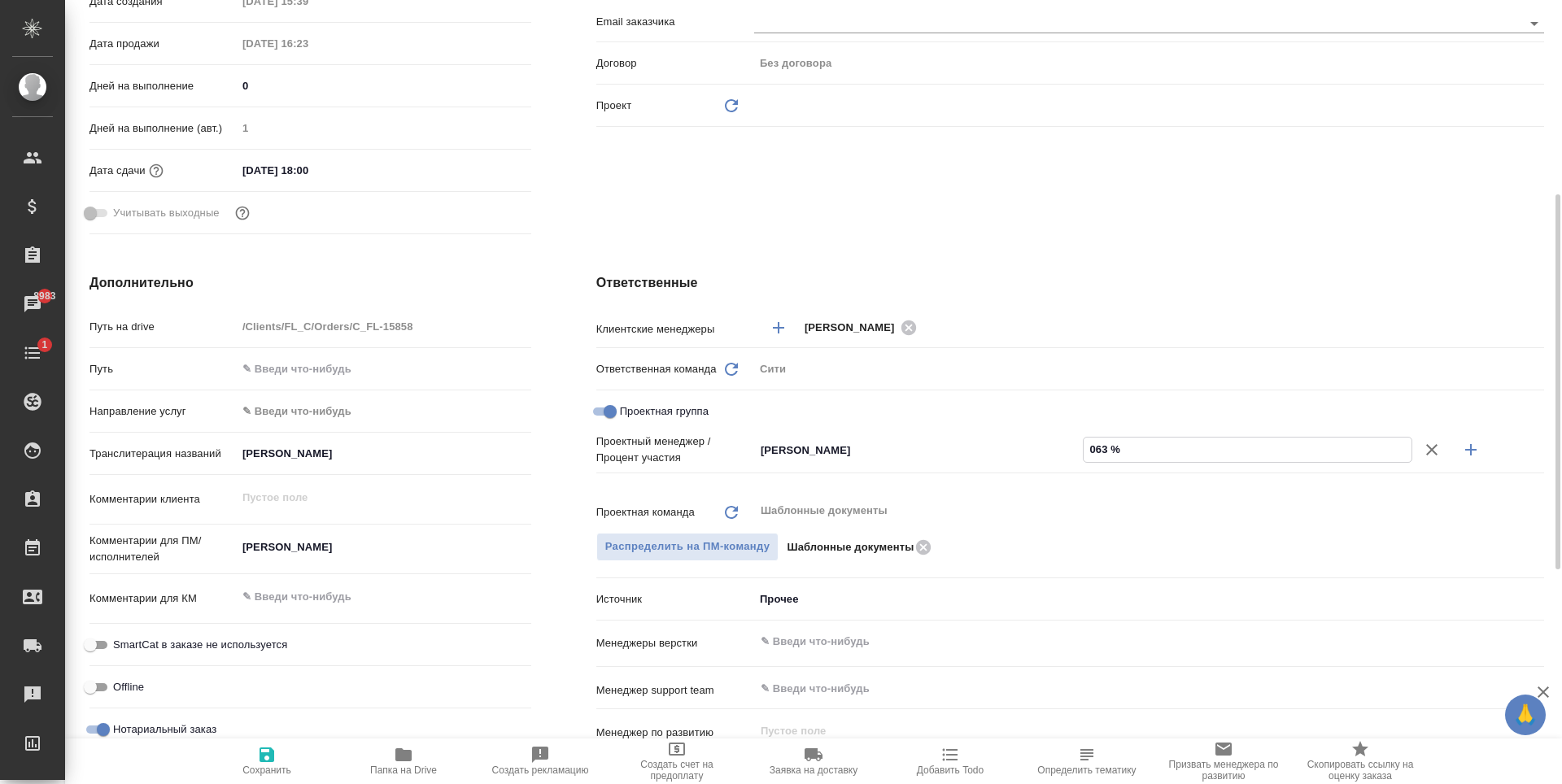
type input "63 %"
type textarea "x"
type input "63 %"
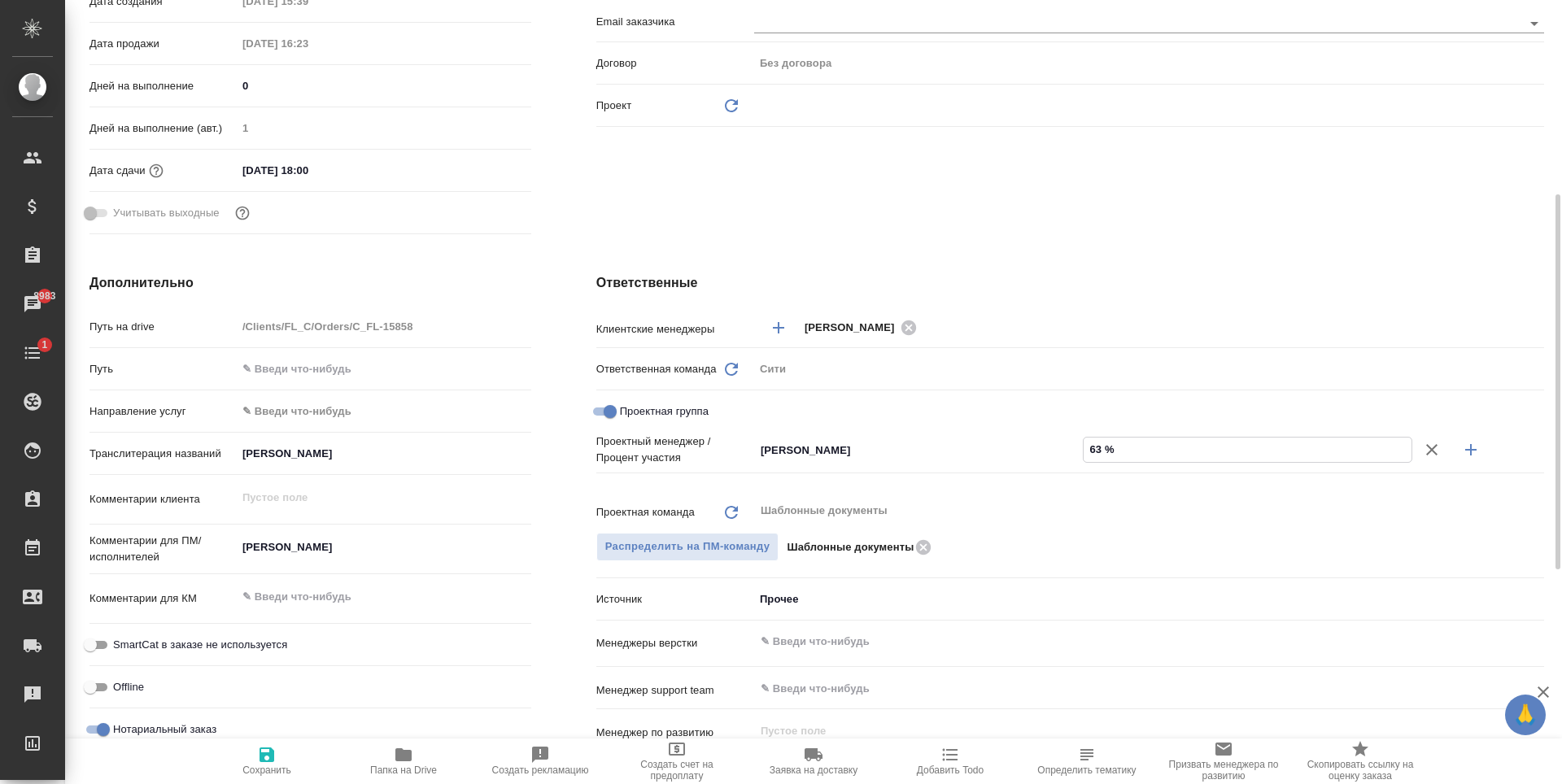
click at [1474, 447] on icon "button" at bounding box center [1470, 450] width 20 height 20
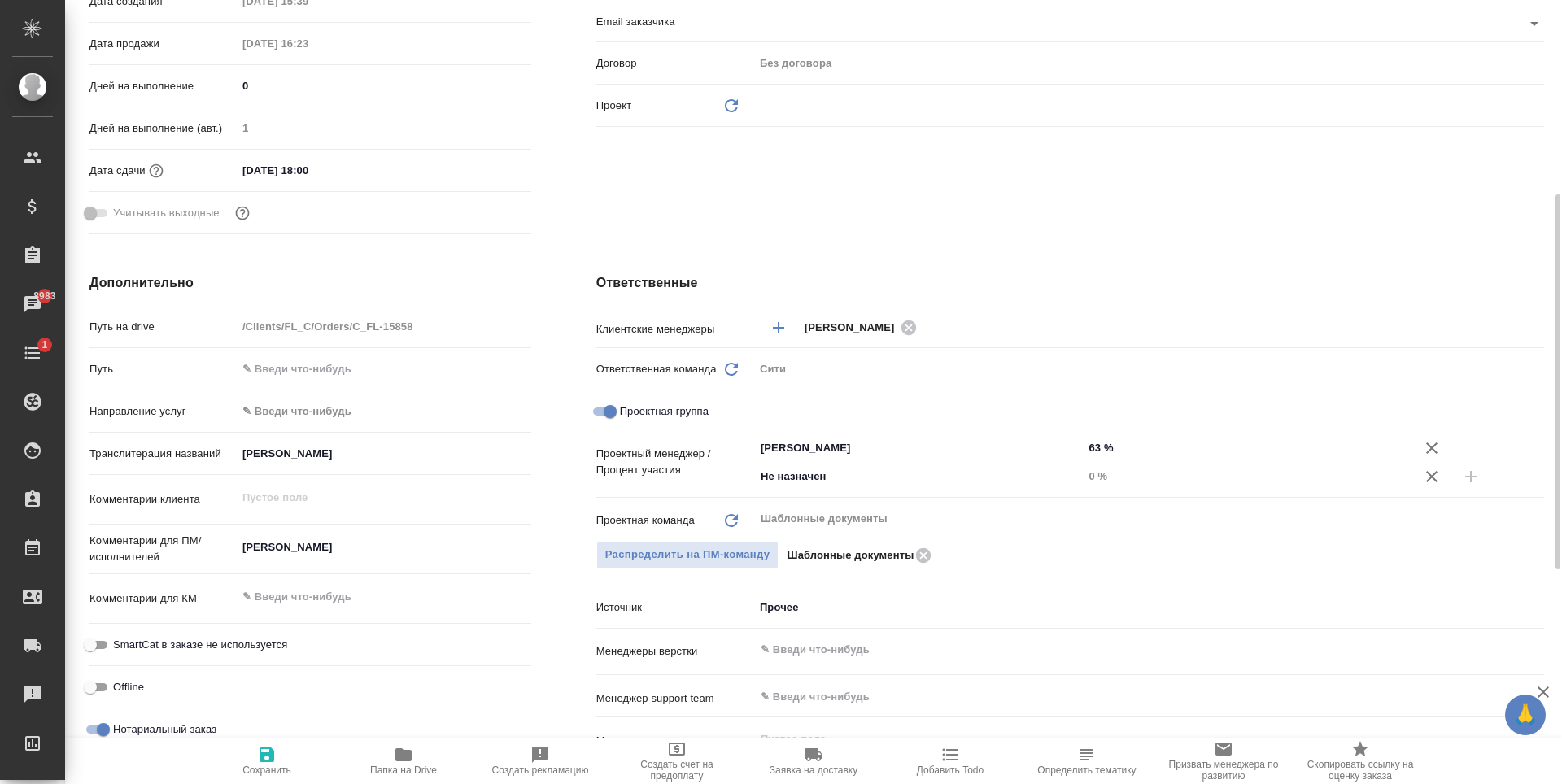
type textarea "x"
click at [856, 483] on input "Не назначен" at bounding box center [891, 477] width 265 height 20
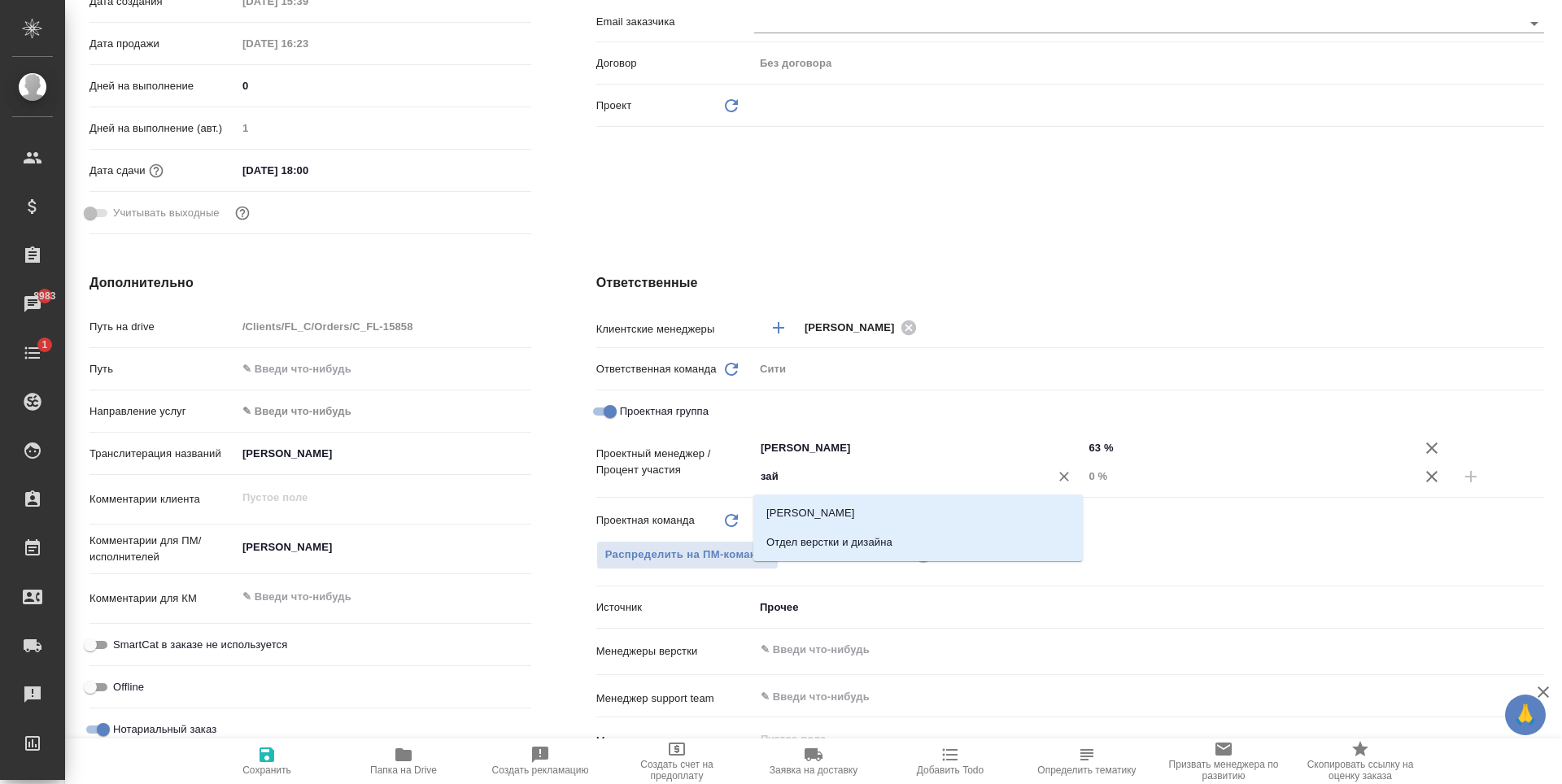
type input "зайц"
click at [926, 507] on li "[PERSON_NAME]" at bounding box center [918, 514] width 330 height 29
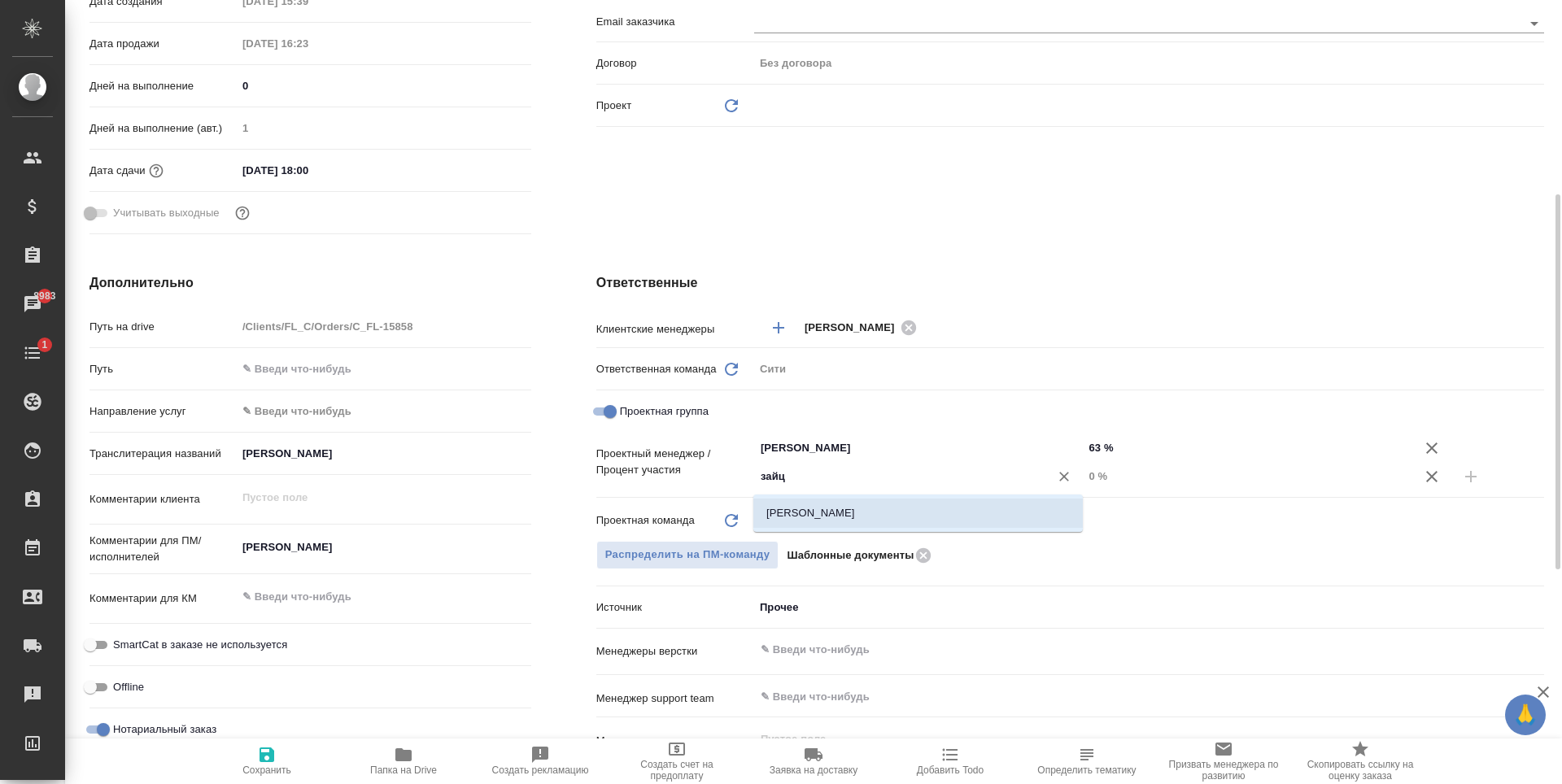
type textarea "x"
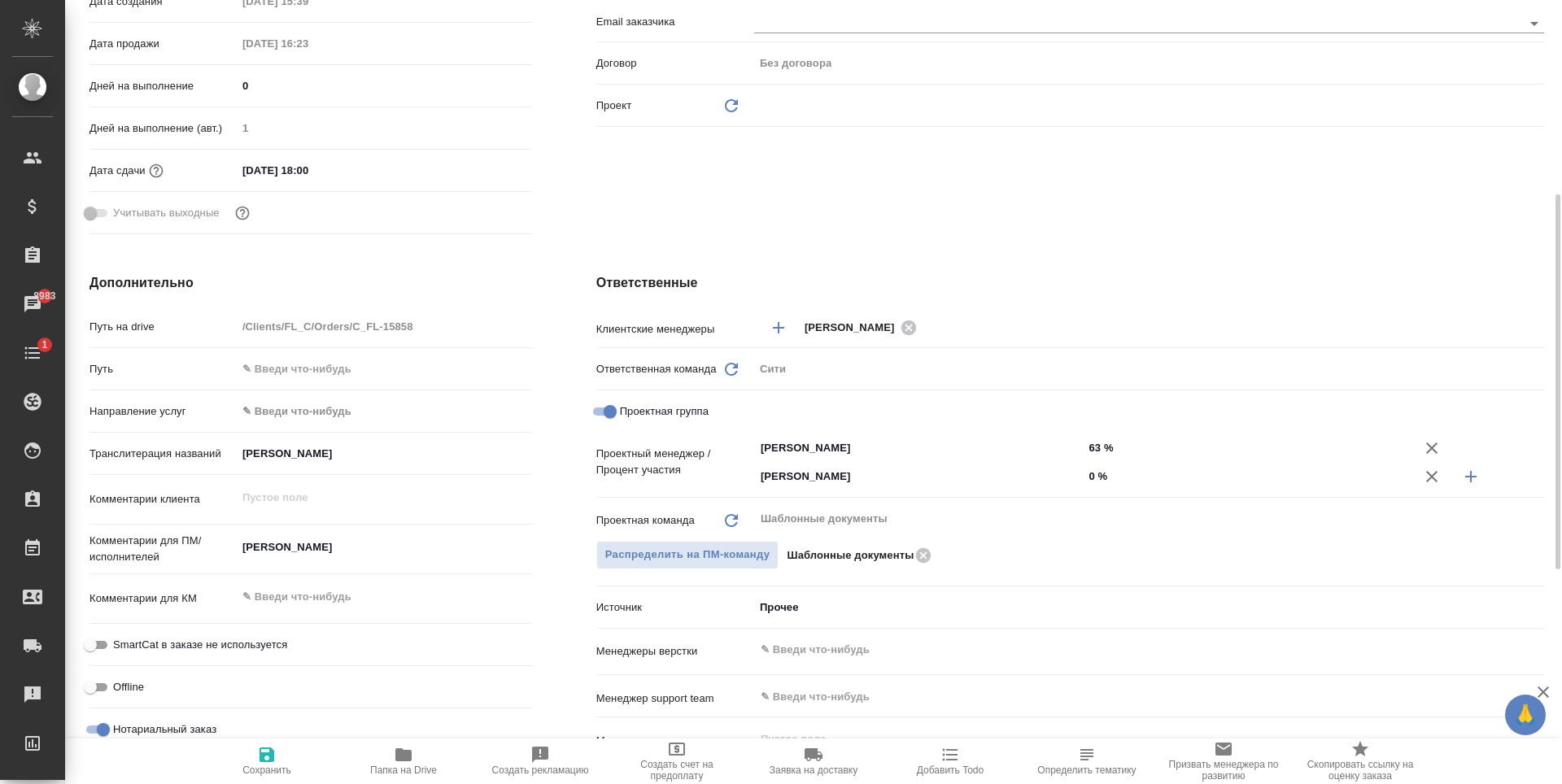
click at [1096, 482] on input "0 %" at bounding box center [1248, 476] width 330 height 23
type textarea "x"
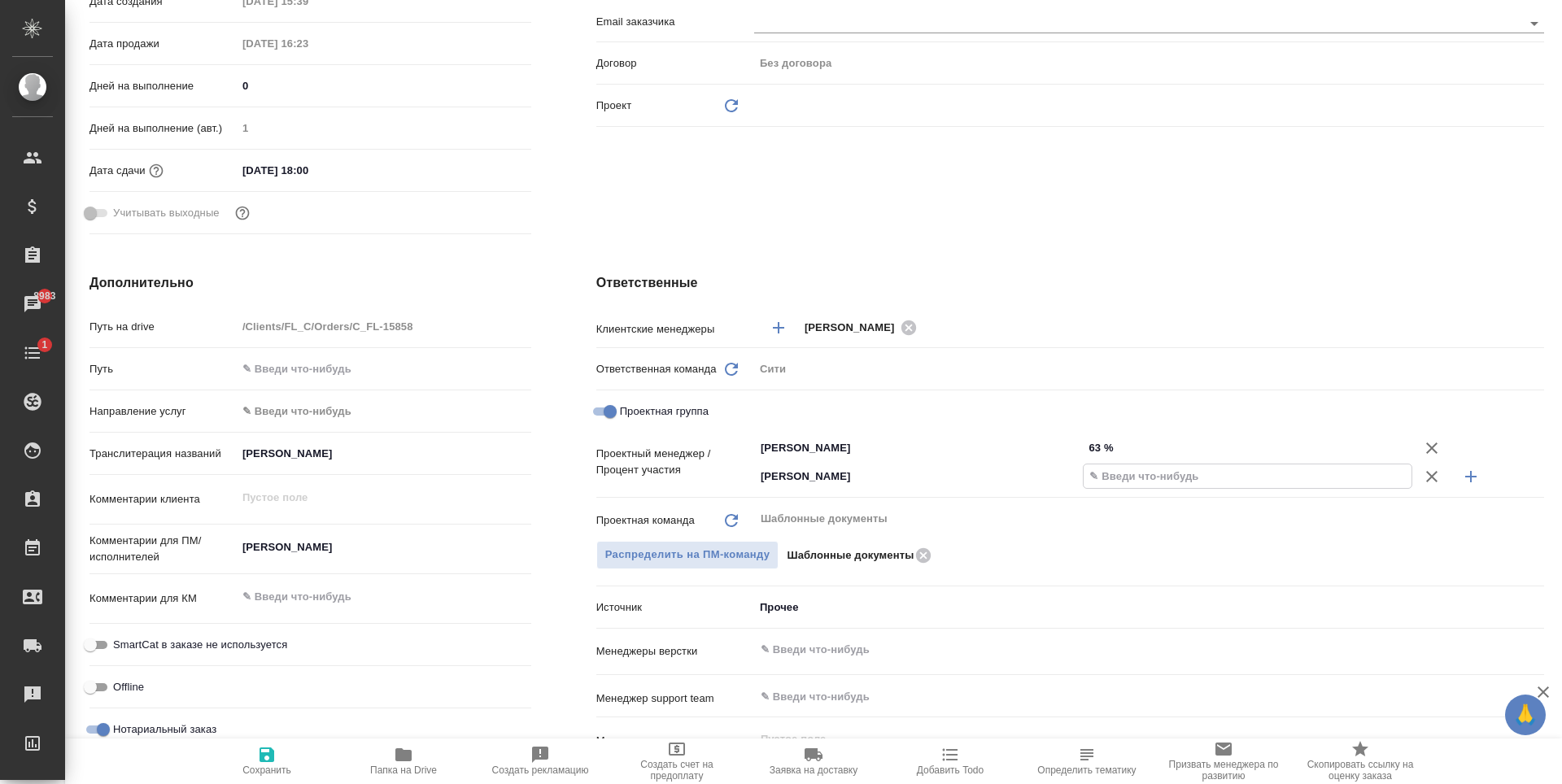
type textarea "x"
type input "37 %"
type textarea "x"
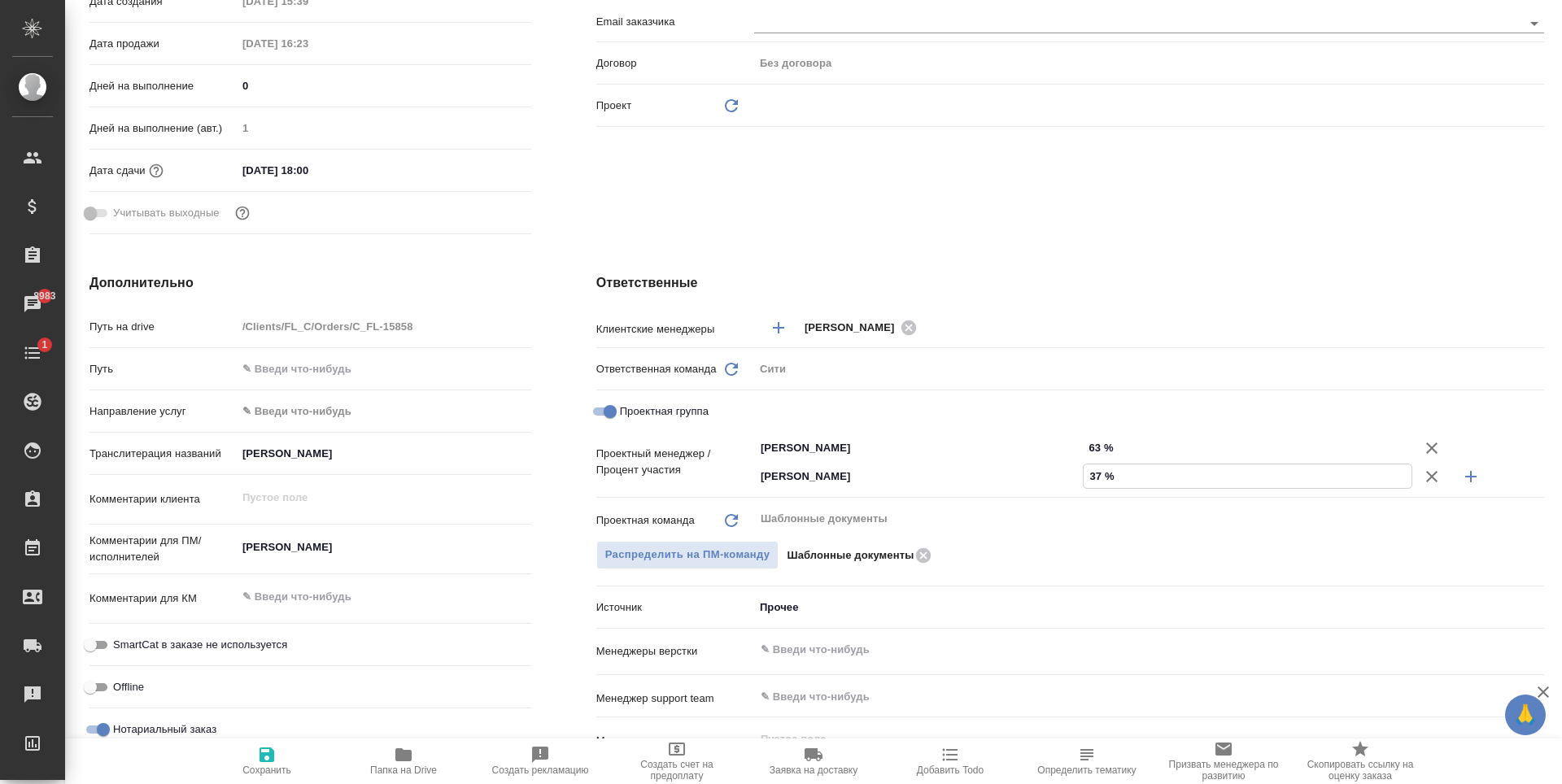
type textarea "x"
type input "37 %"
click at [275, 747] on icon "button" at bounding box center [267, 755] width 20 height 20
type textarea "x"
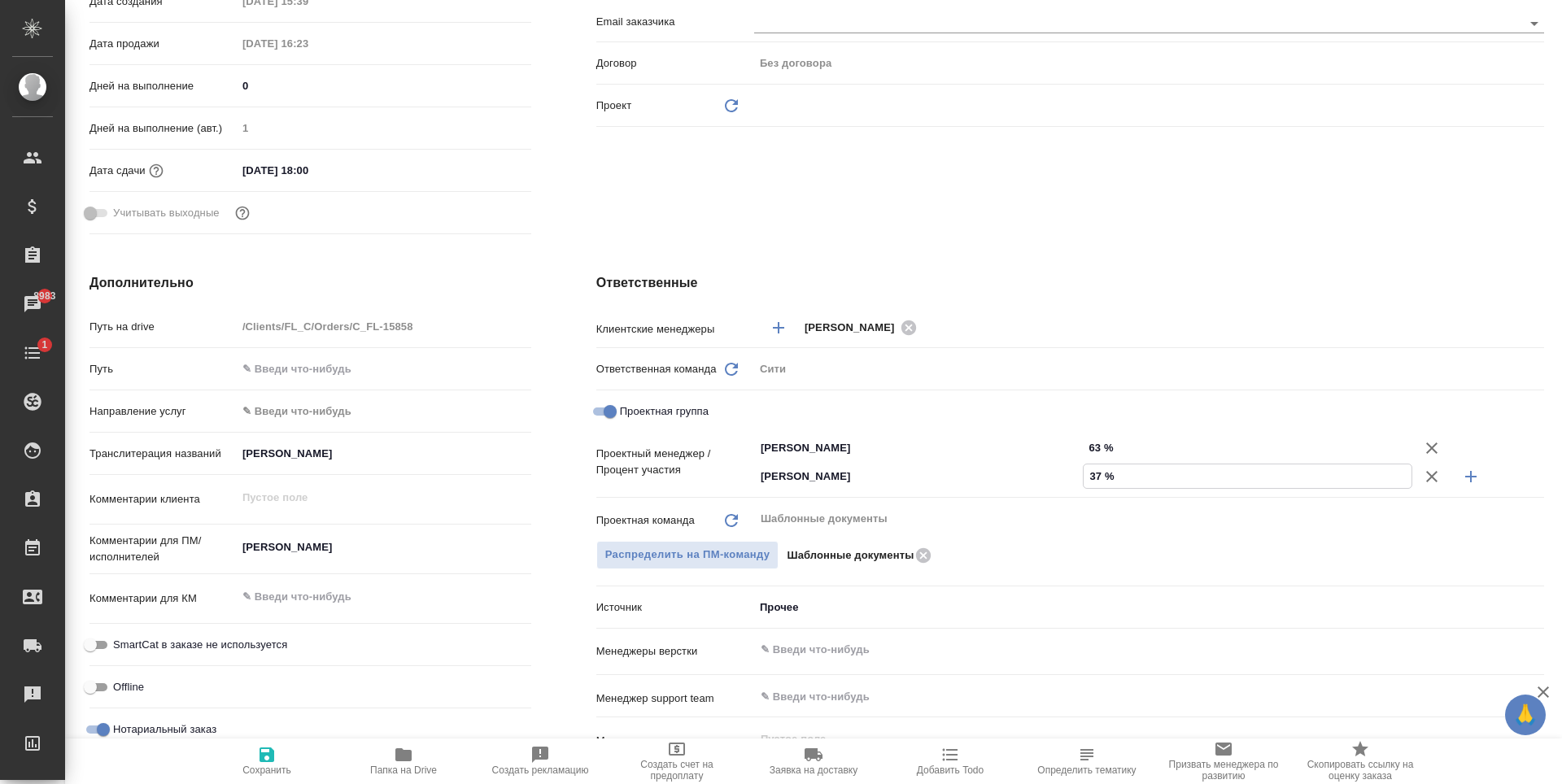
type textarea "x"
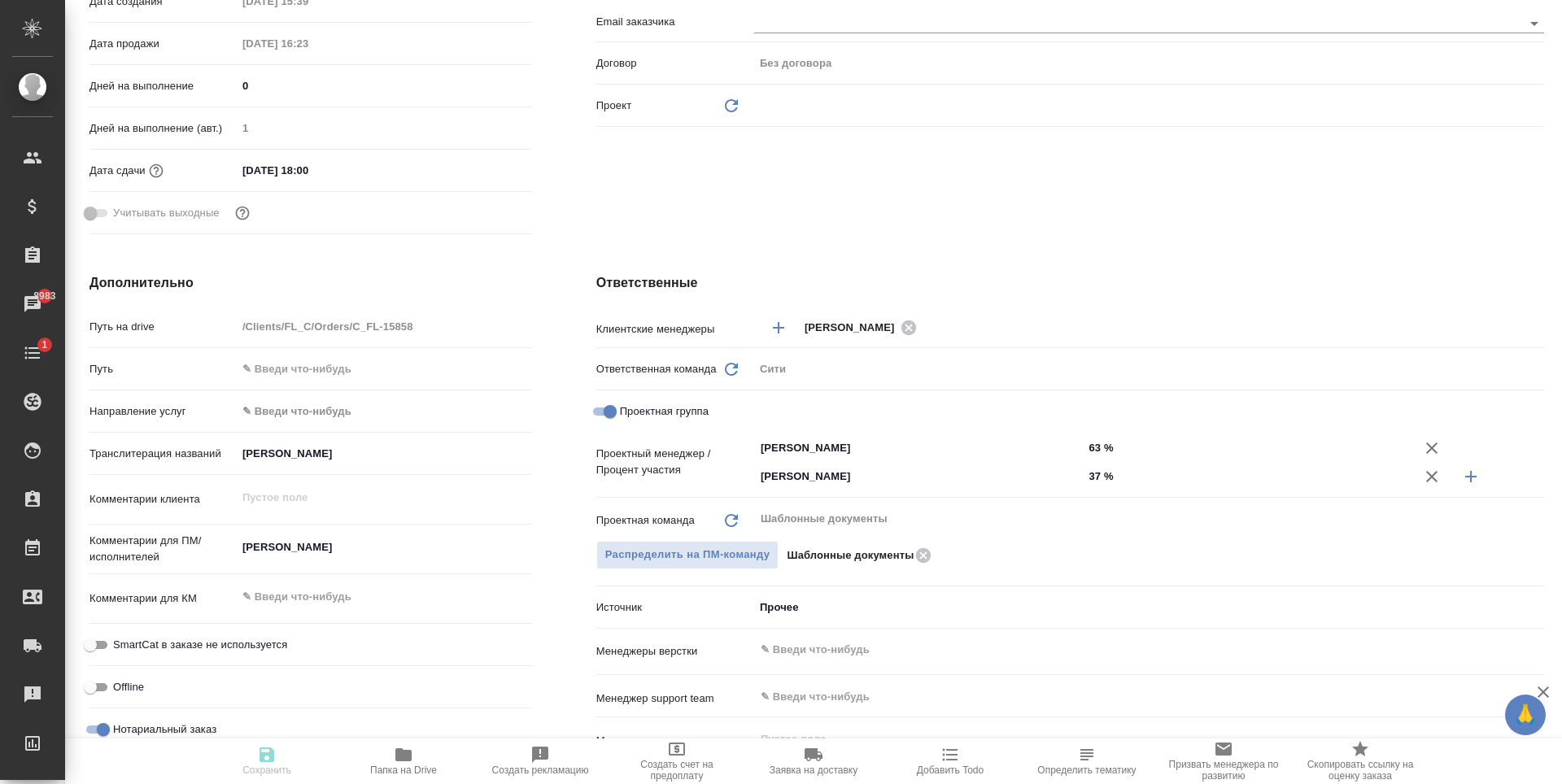
type textarea "x"
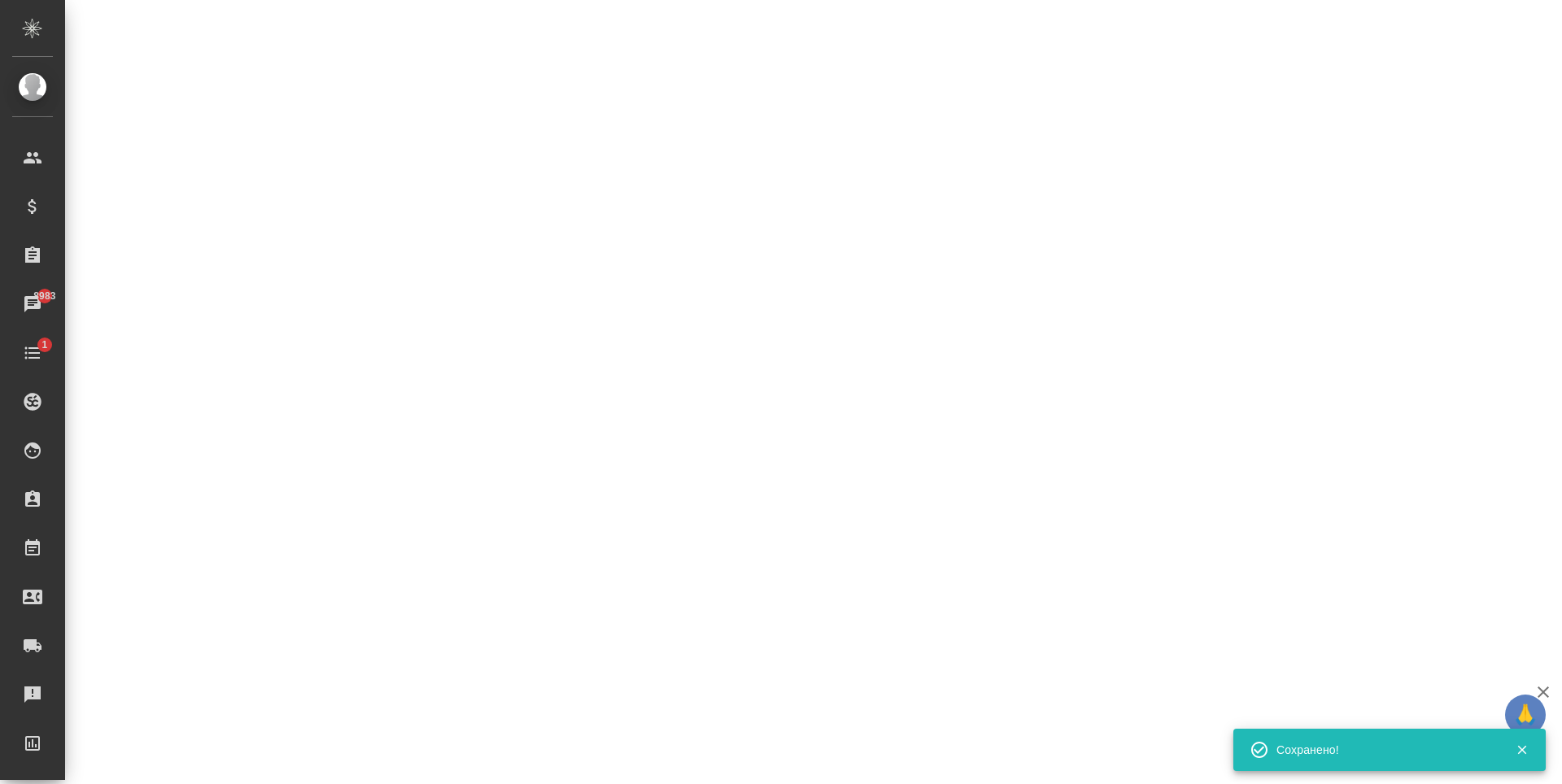
select select "RU"
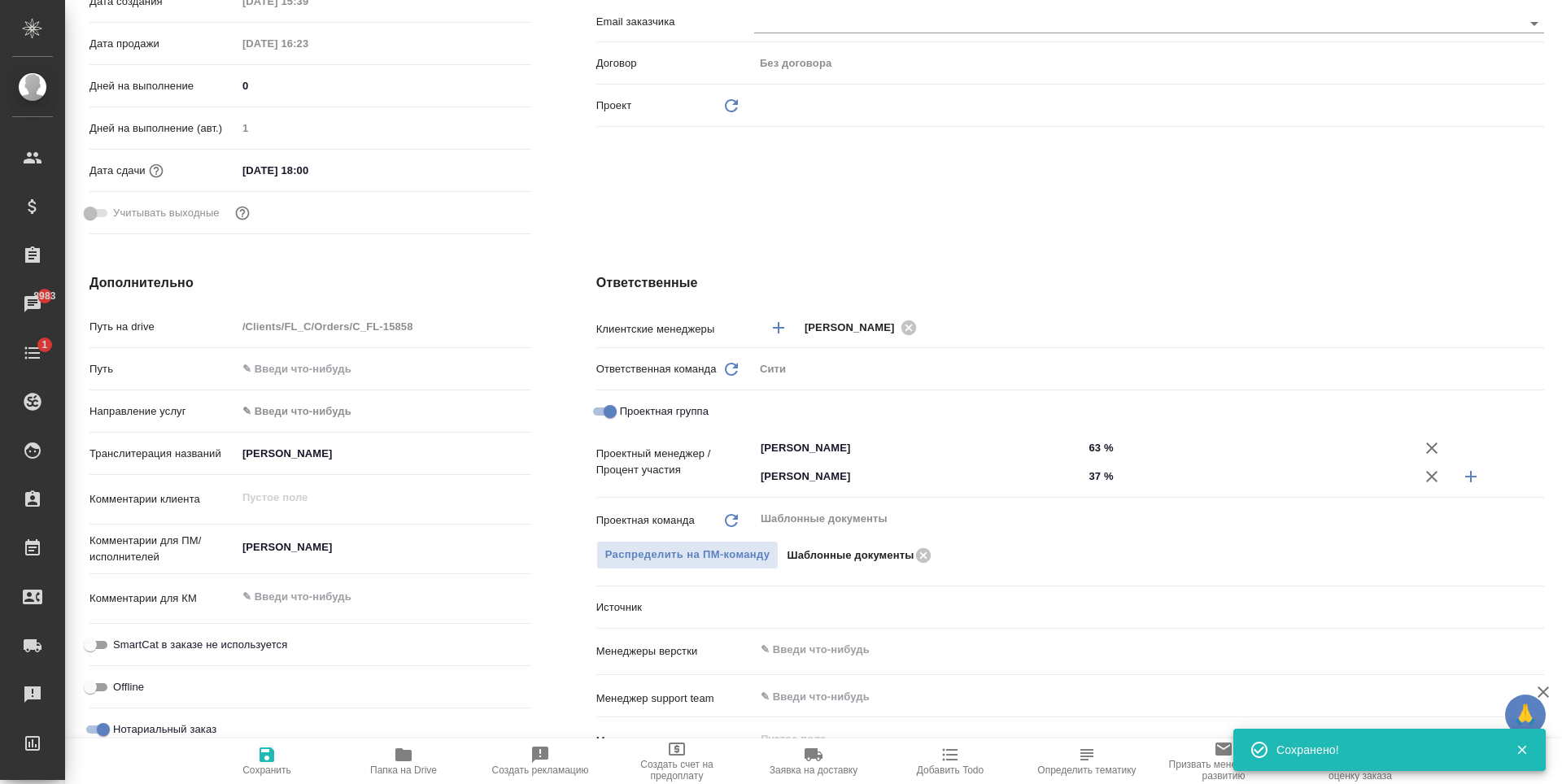
type textarea "x"
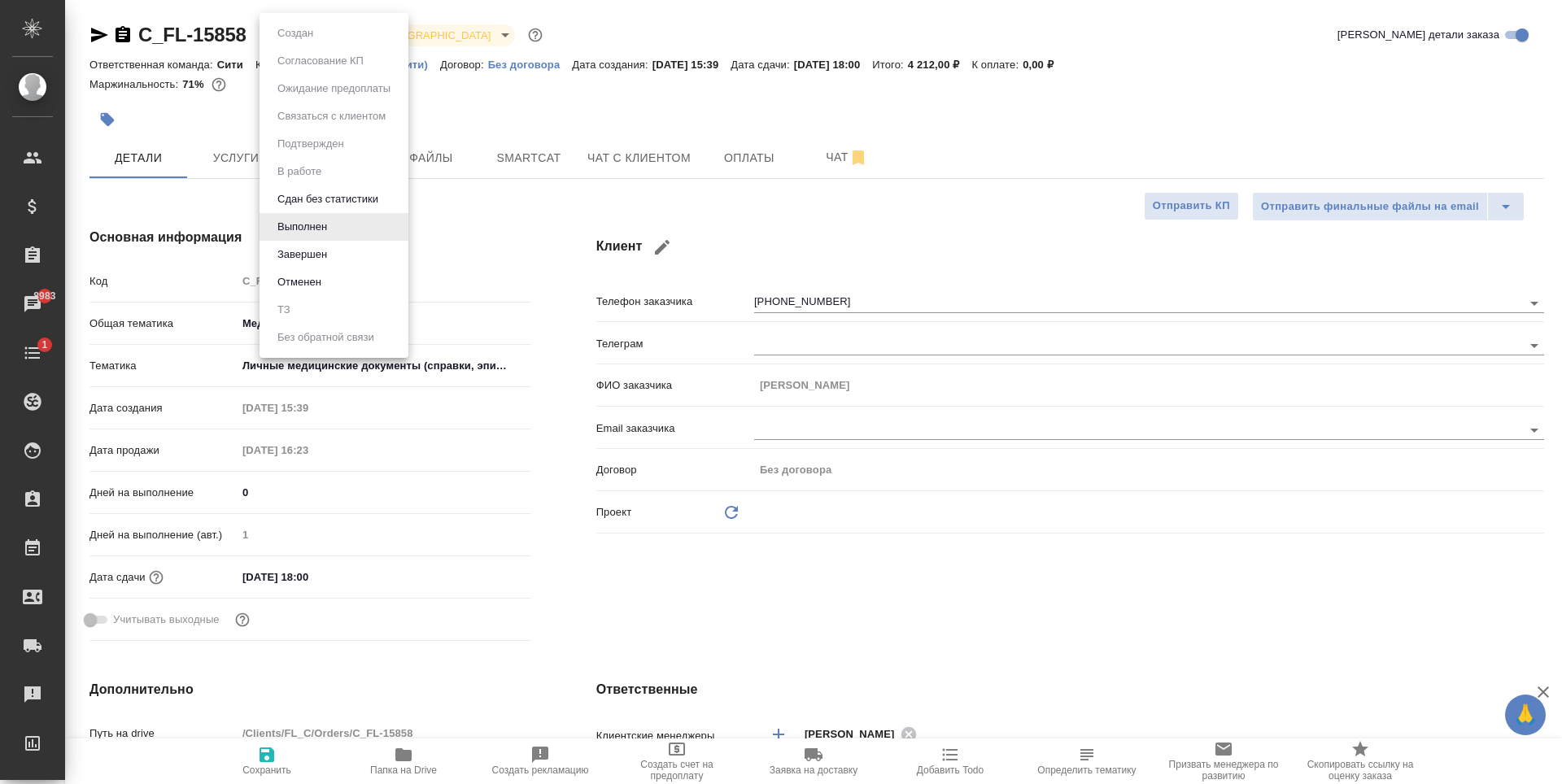
click at [319, 29] on body "🙏 .cls-1 fill:#fff; AWATERA Zaytseva Svetlana Клиенты Спецификации Заказы 8983 …" at bounding box center [781, 392] width 1562 height 784
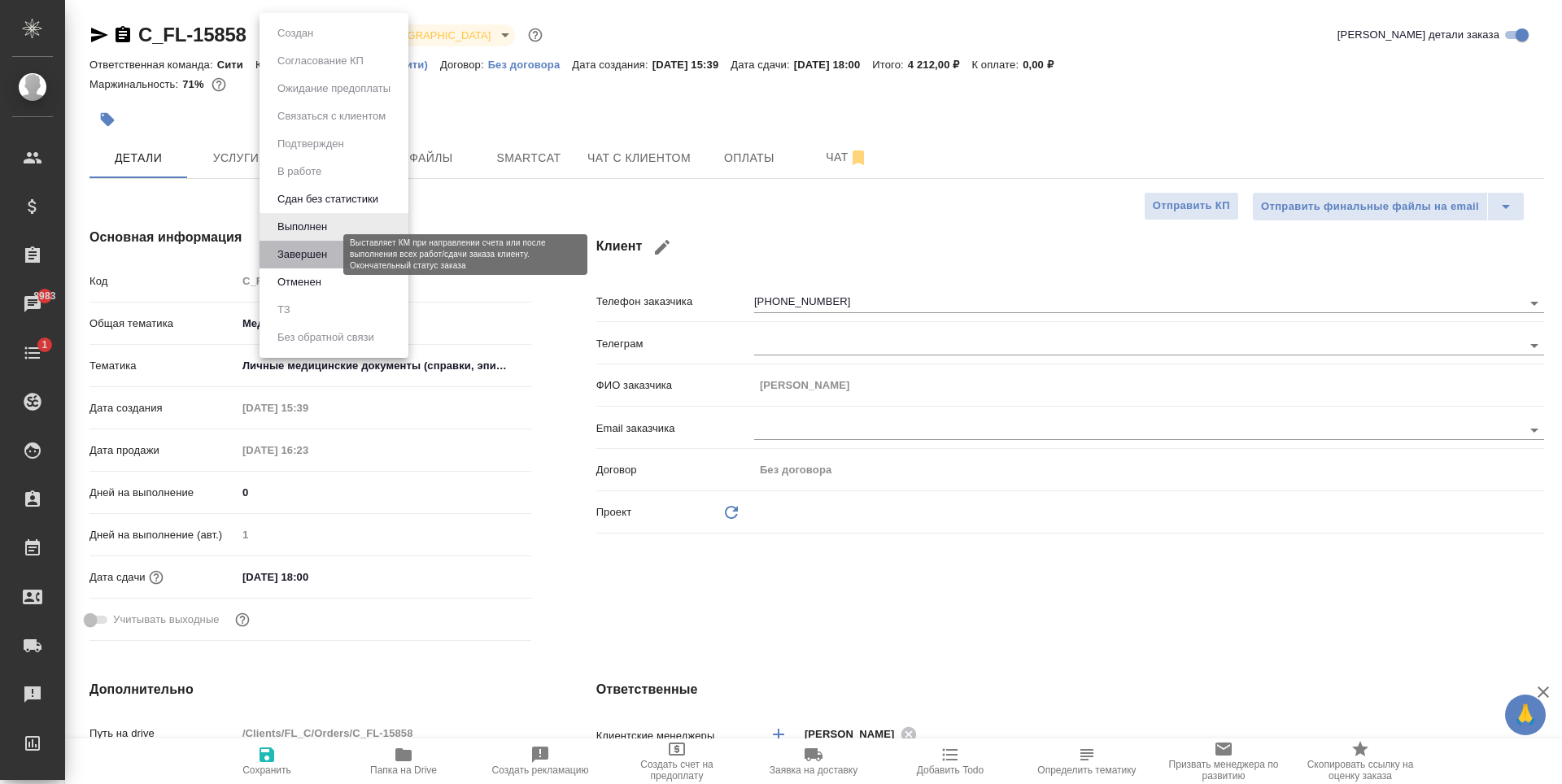
click at [310, 250] on button "Завершен" at bounding box center [302, 255] width 60 height 18
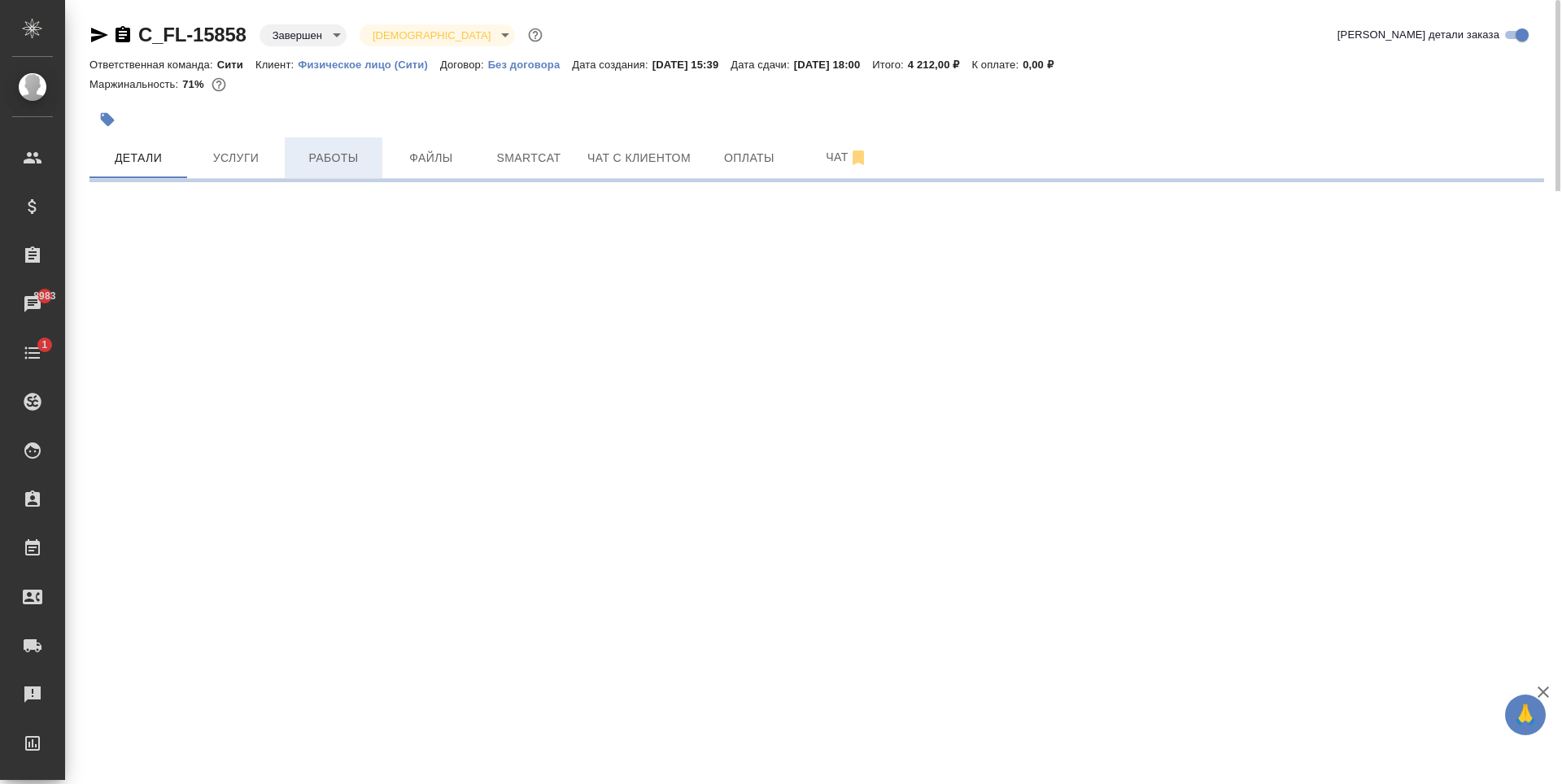
click at [324, 142] on button "Работы" at bounding box center [333, 157] width 98 height 41
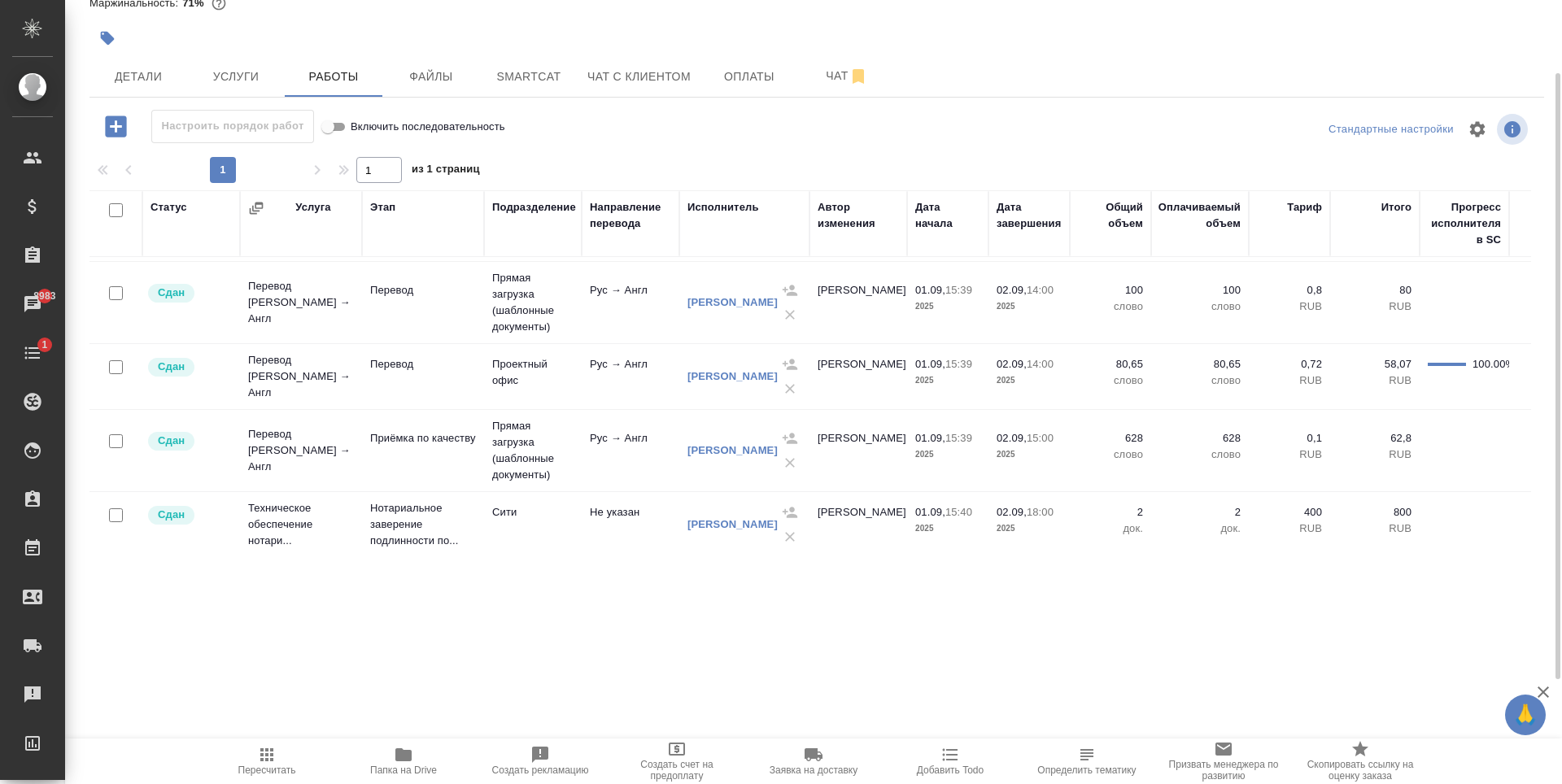
scroll to position [76, 0]
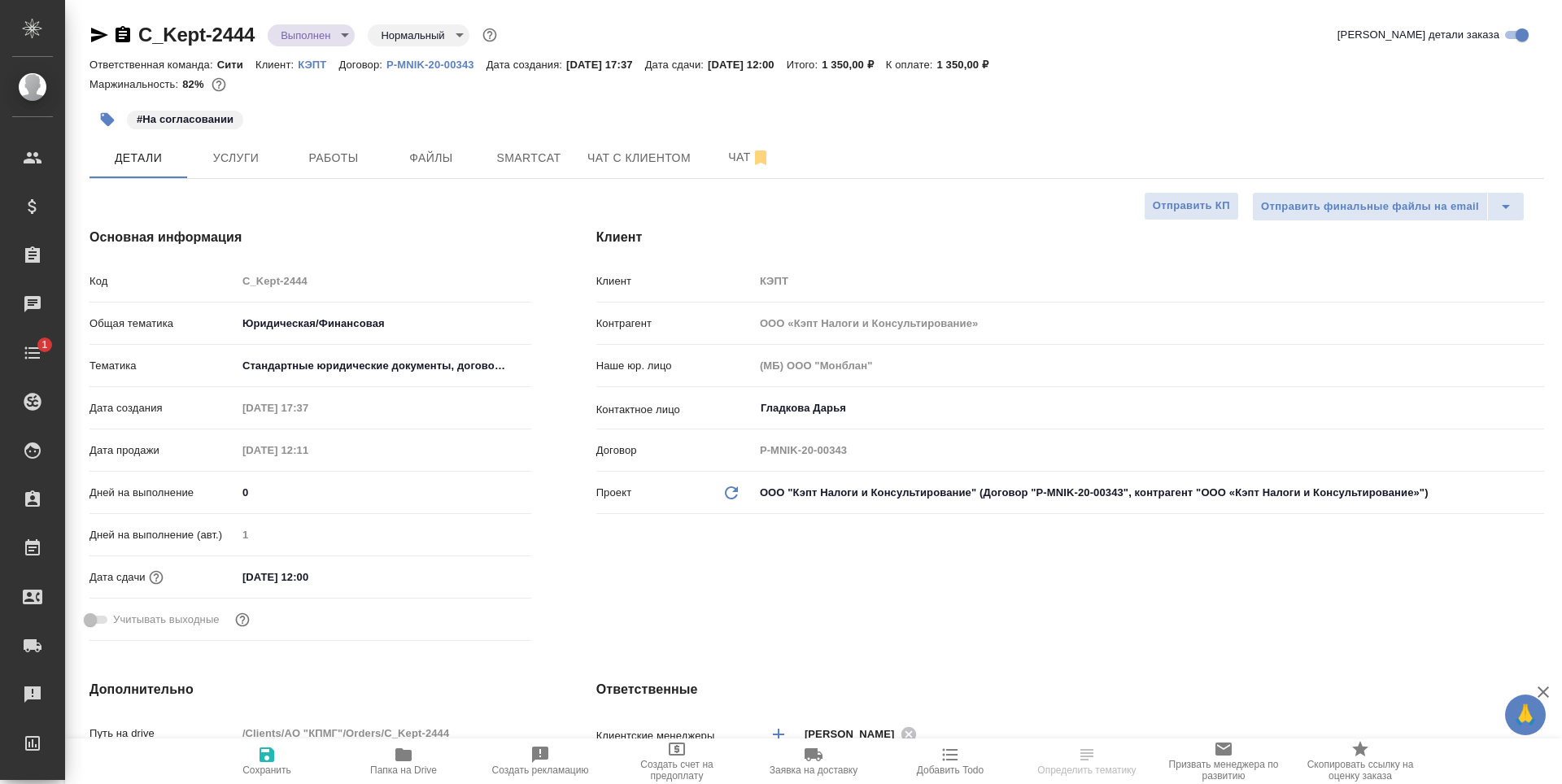
select select "RU"
type textarea "x"
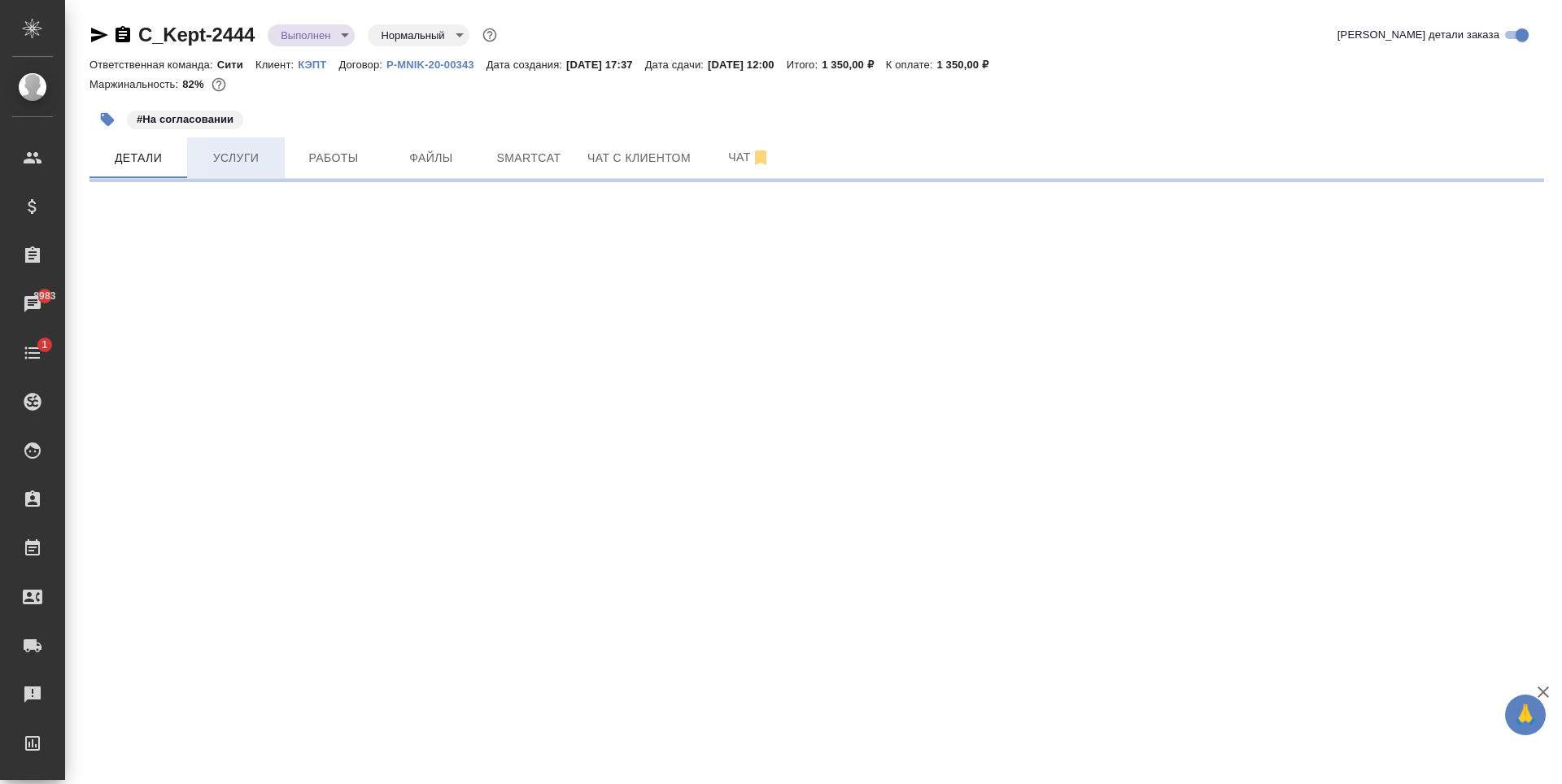
click at [254, 152] on span "Услуги" at bounding box center [236, 158] width 78 height 21
select select "RU"
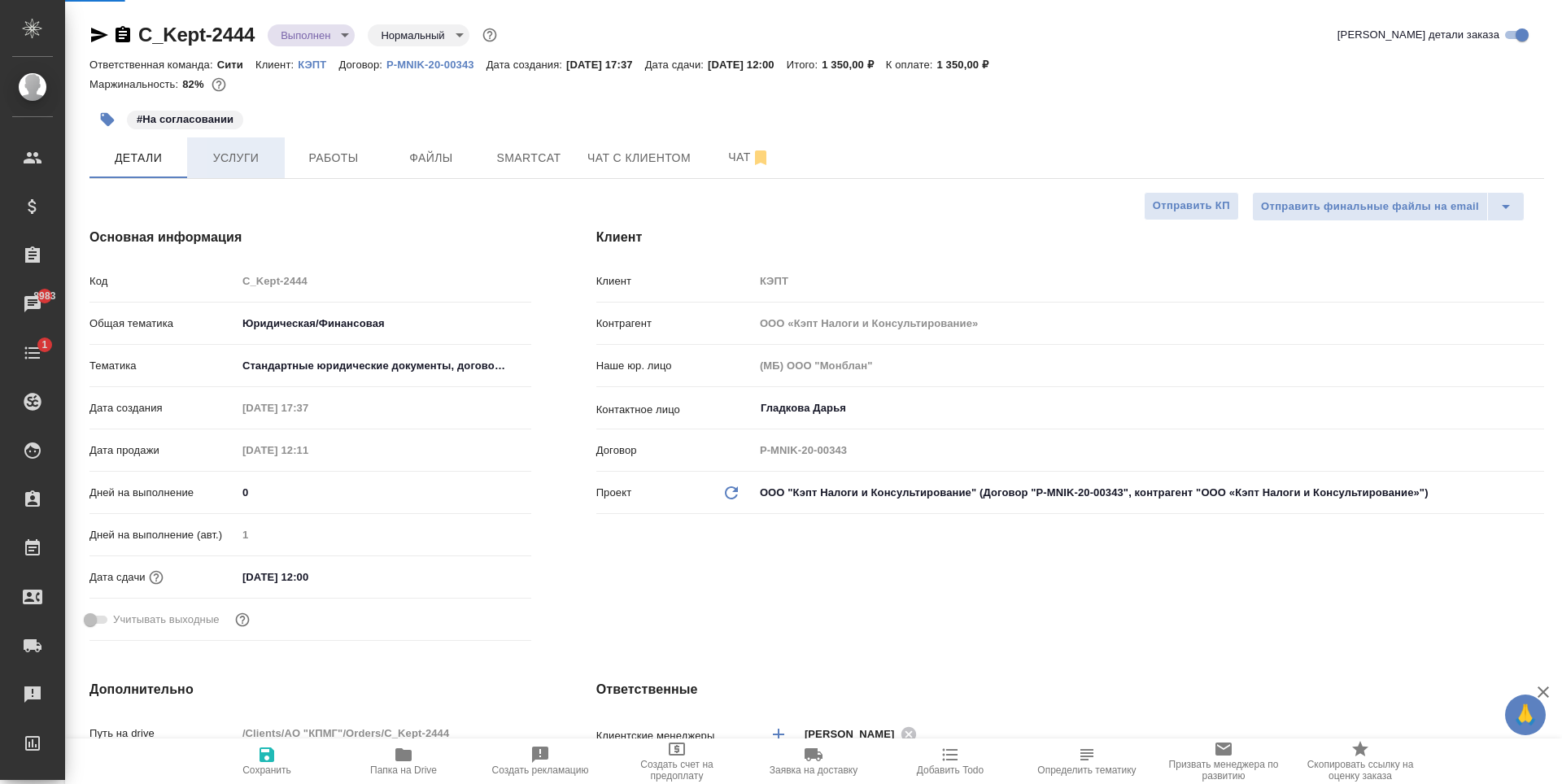
type textarea "x"
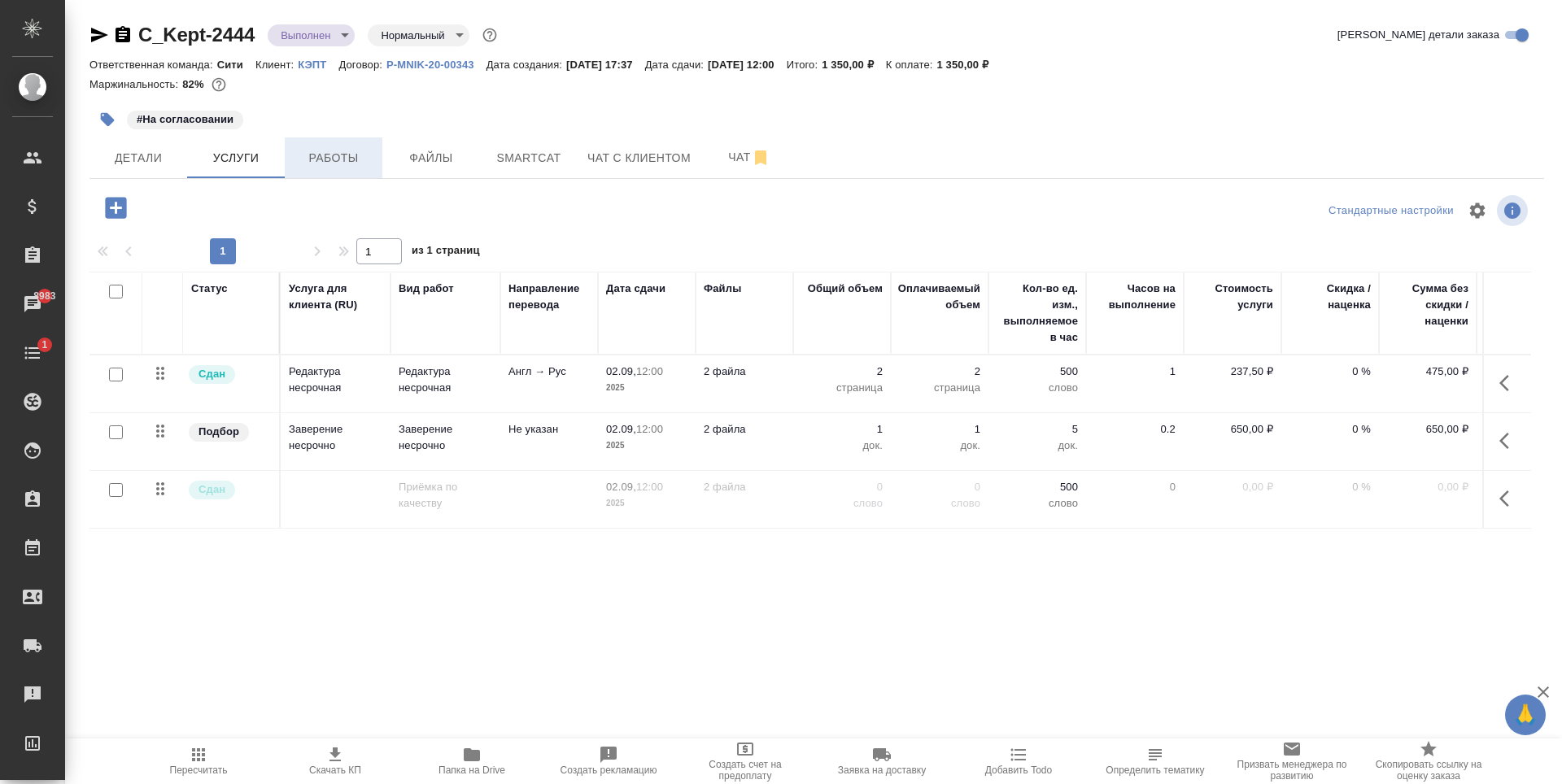
click at [316, 155] on span "Работы" at bounding box center [333, 158] width 78 height 21
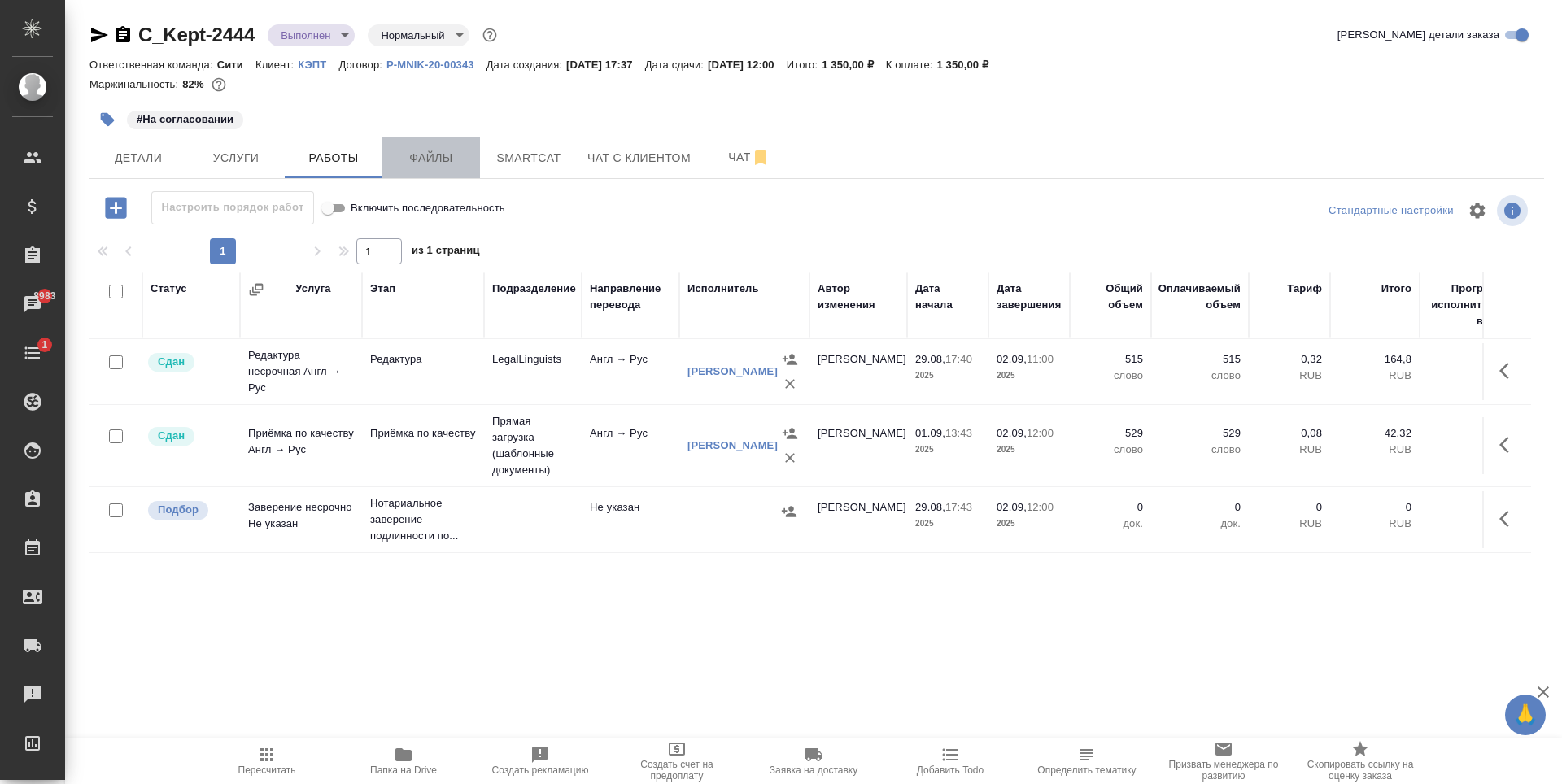
click at [444, 156] on span "Файлы" at bounding box center [431, 158] width 78 height 21
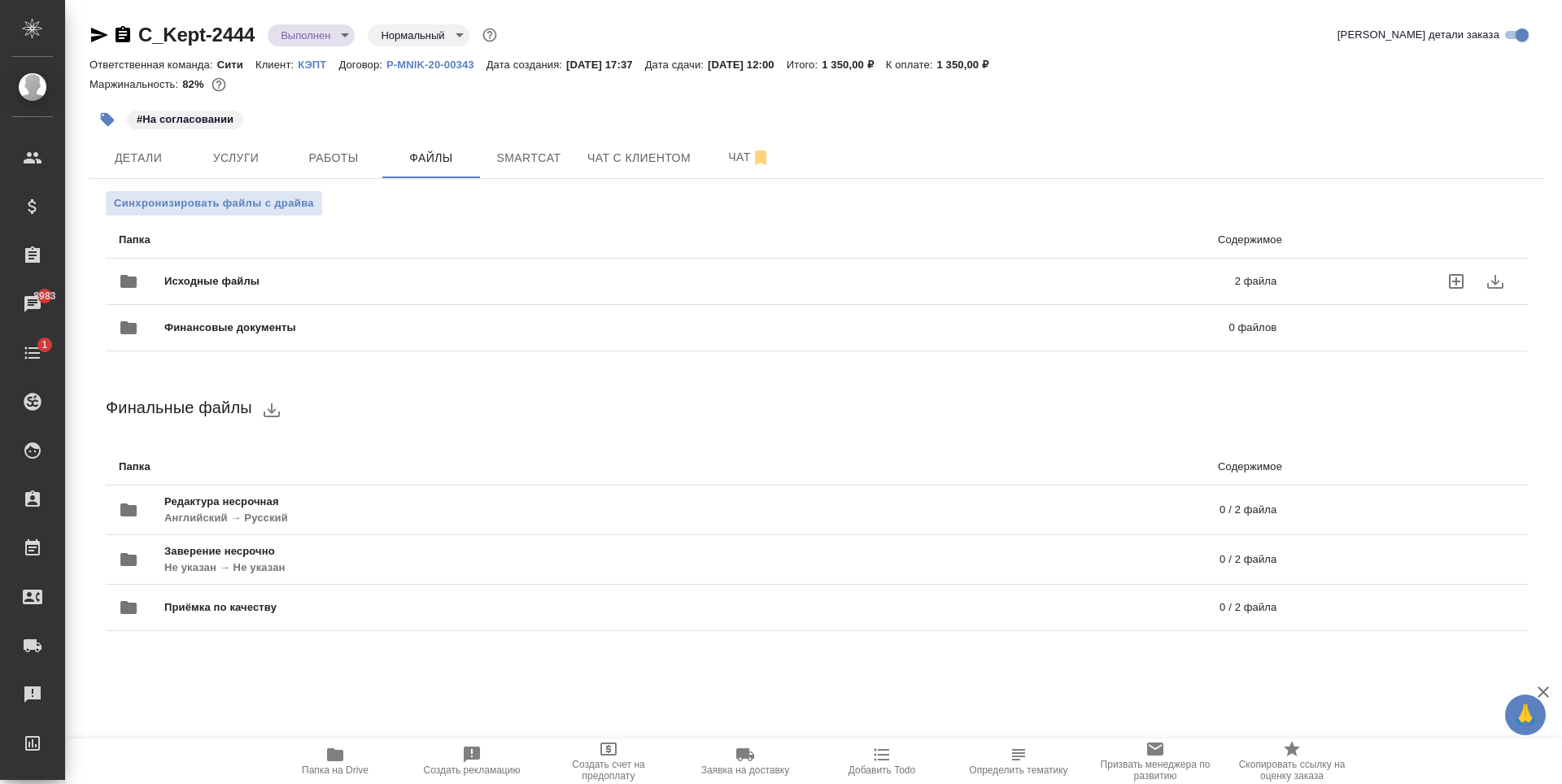
click at [383, 273] on div "Исходные файлы 2 файла" at bounding box center [698, 281] width 1158 height 39
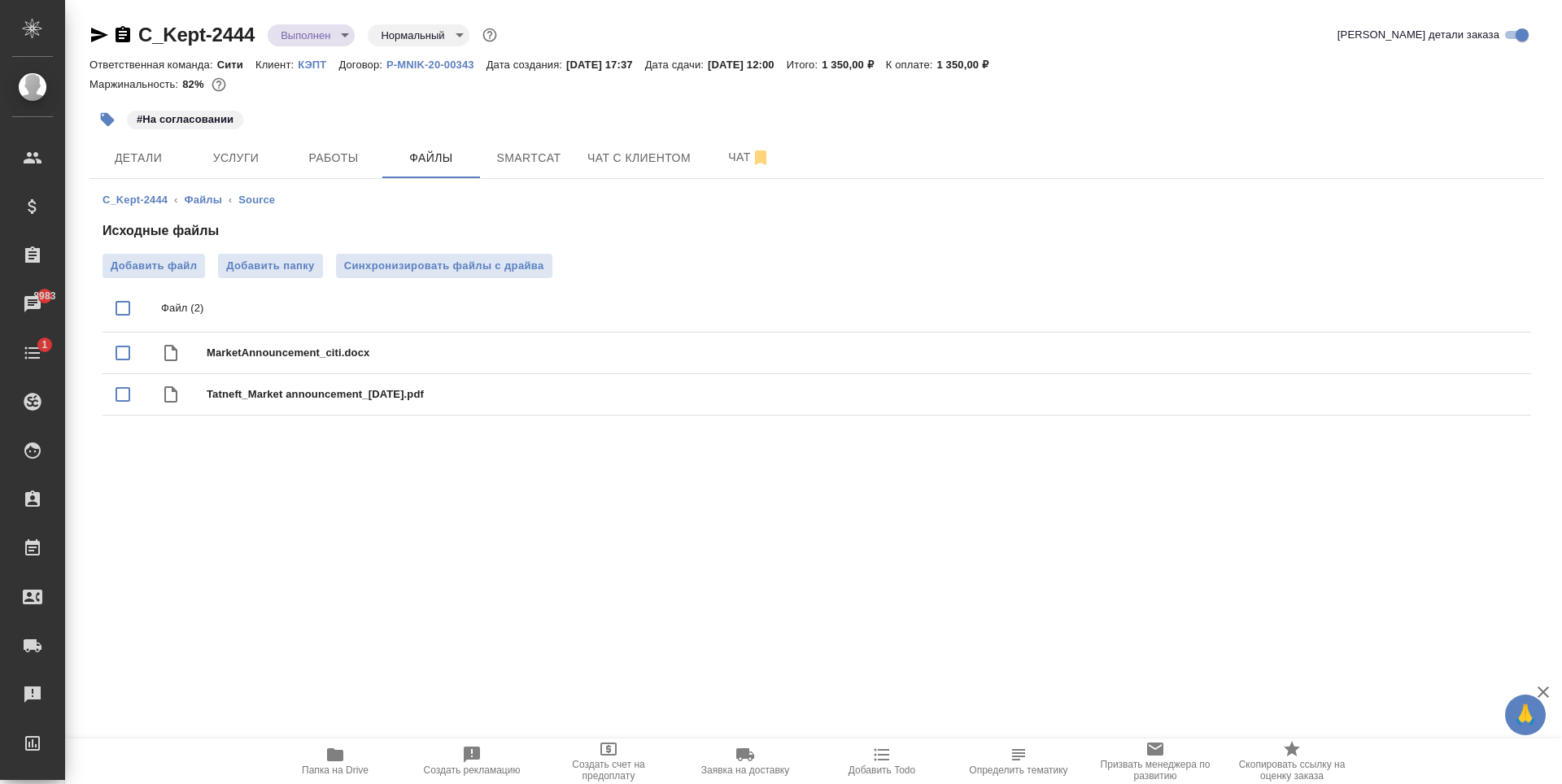
click at [313, 474] on div ".cls-1 fill:#fff; AWATERA [PERSON_NAME] Спецификации Заказы 8983 Чаты 1 Todo Пр…" at bounding box center [781, 392] width 1562 height 784
click at [273, 149] on span "Услуги" at bounding box center [236, 158] width 78 height 21
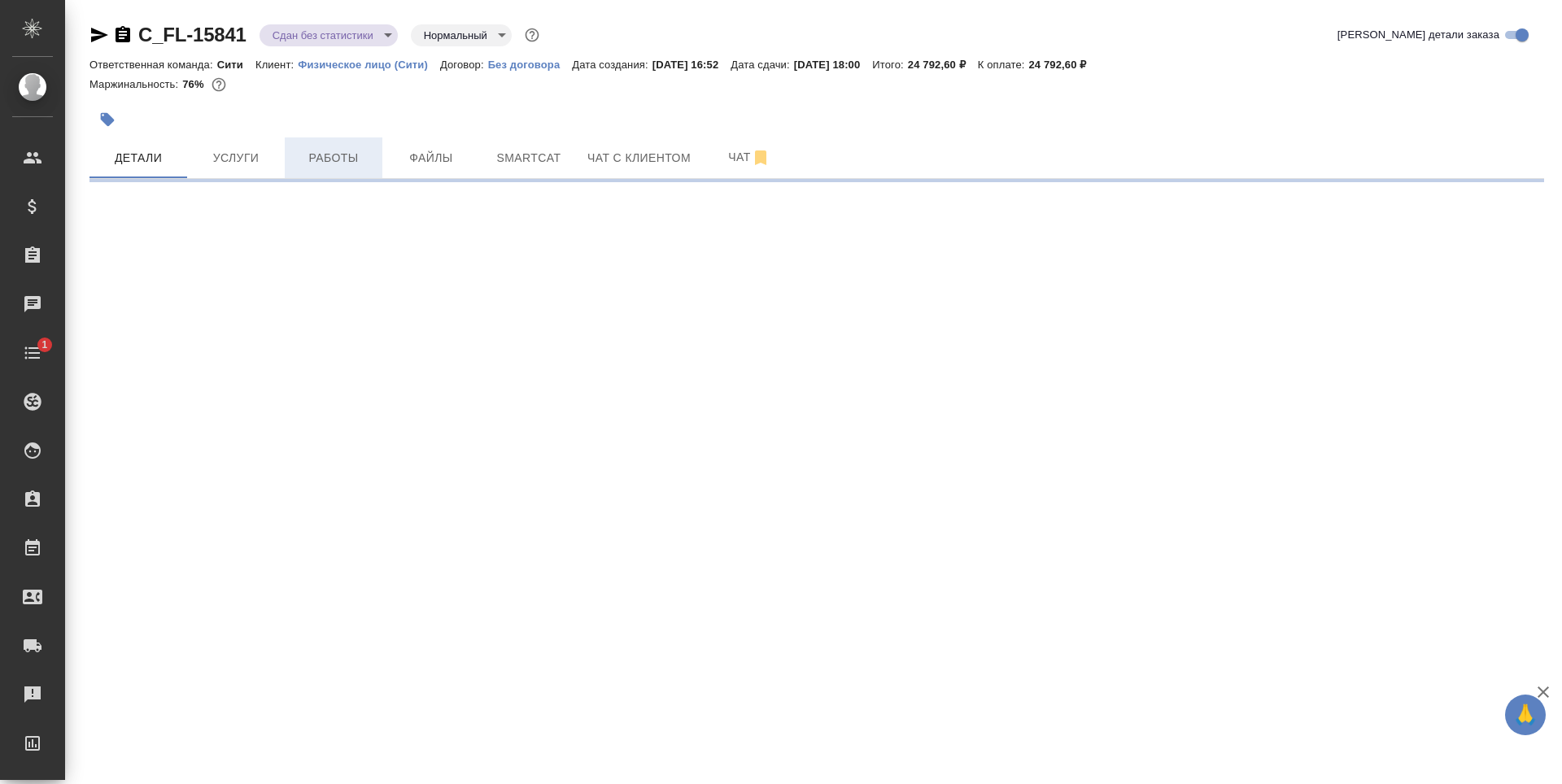
click at [372, 161] on span "Работы" at bounding box center [333, 158] width 78 height 21
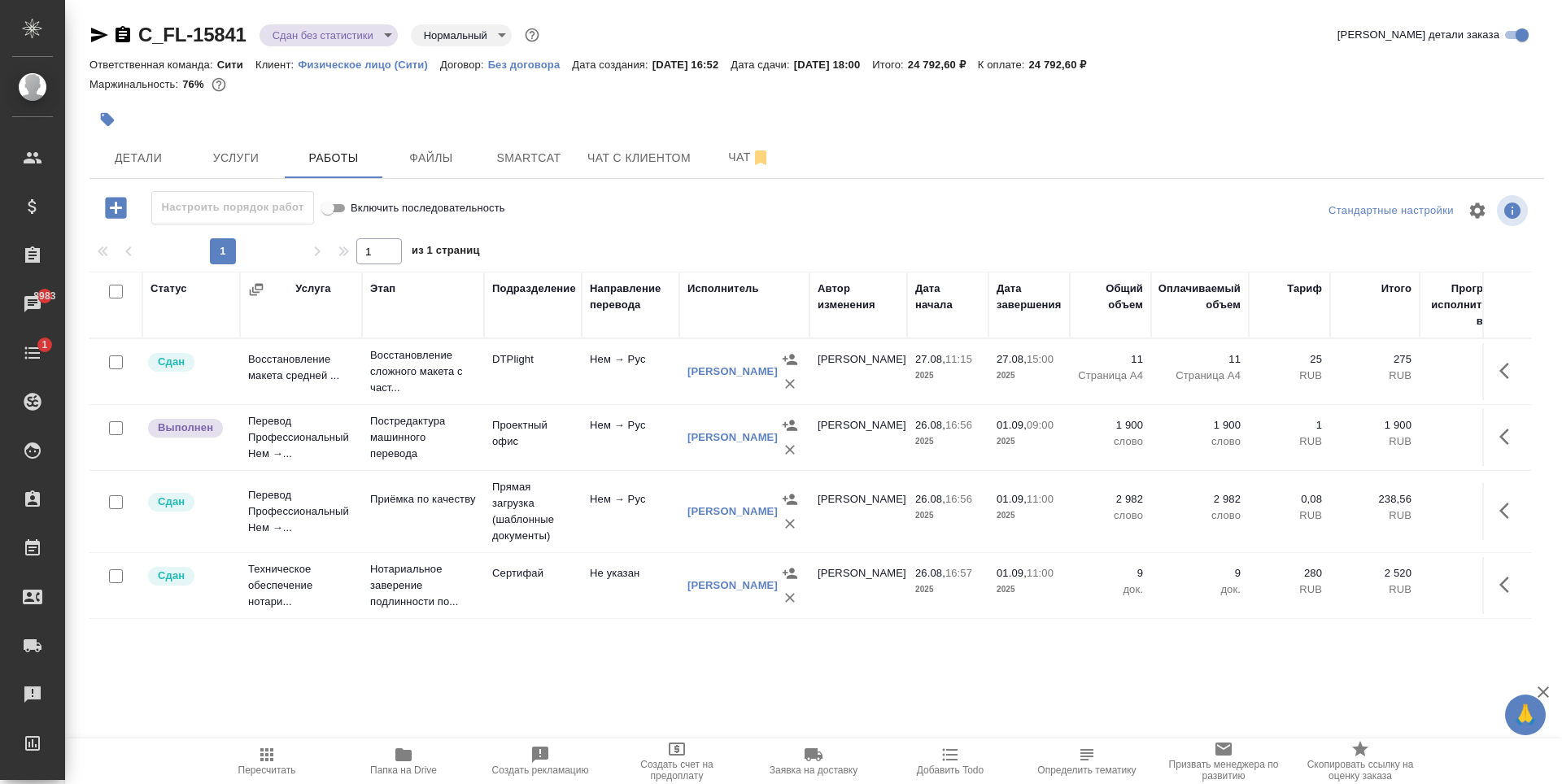
scroll to position [26, 0]
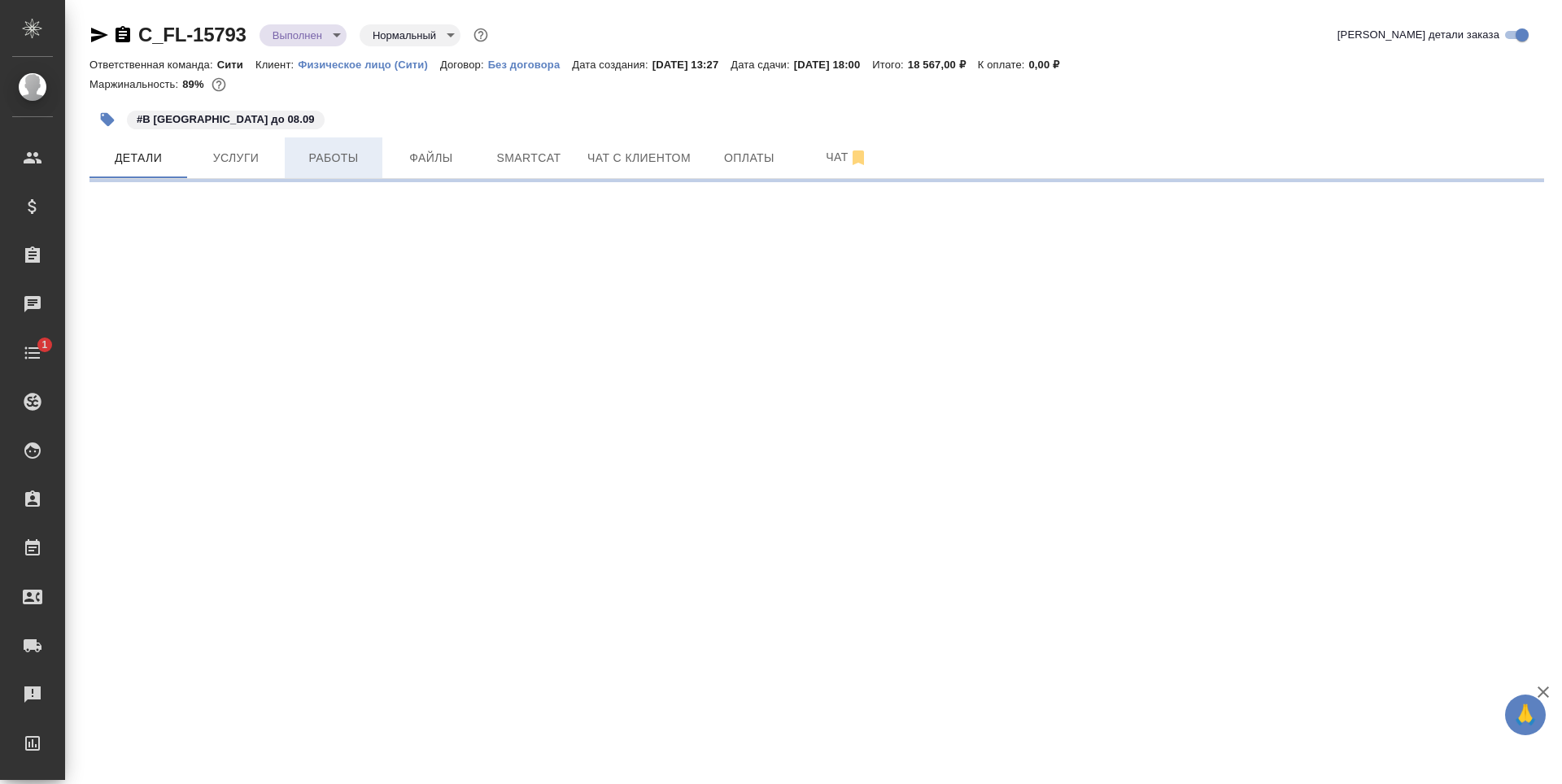
click at [313, 156] on span "Работы" at bounding box center [333, 158] width 78 height 21
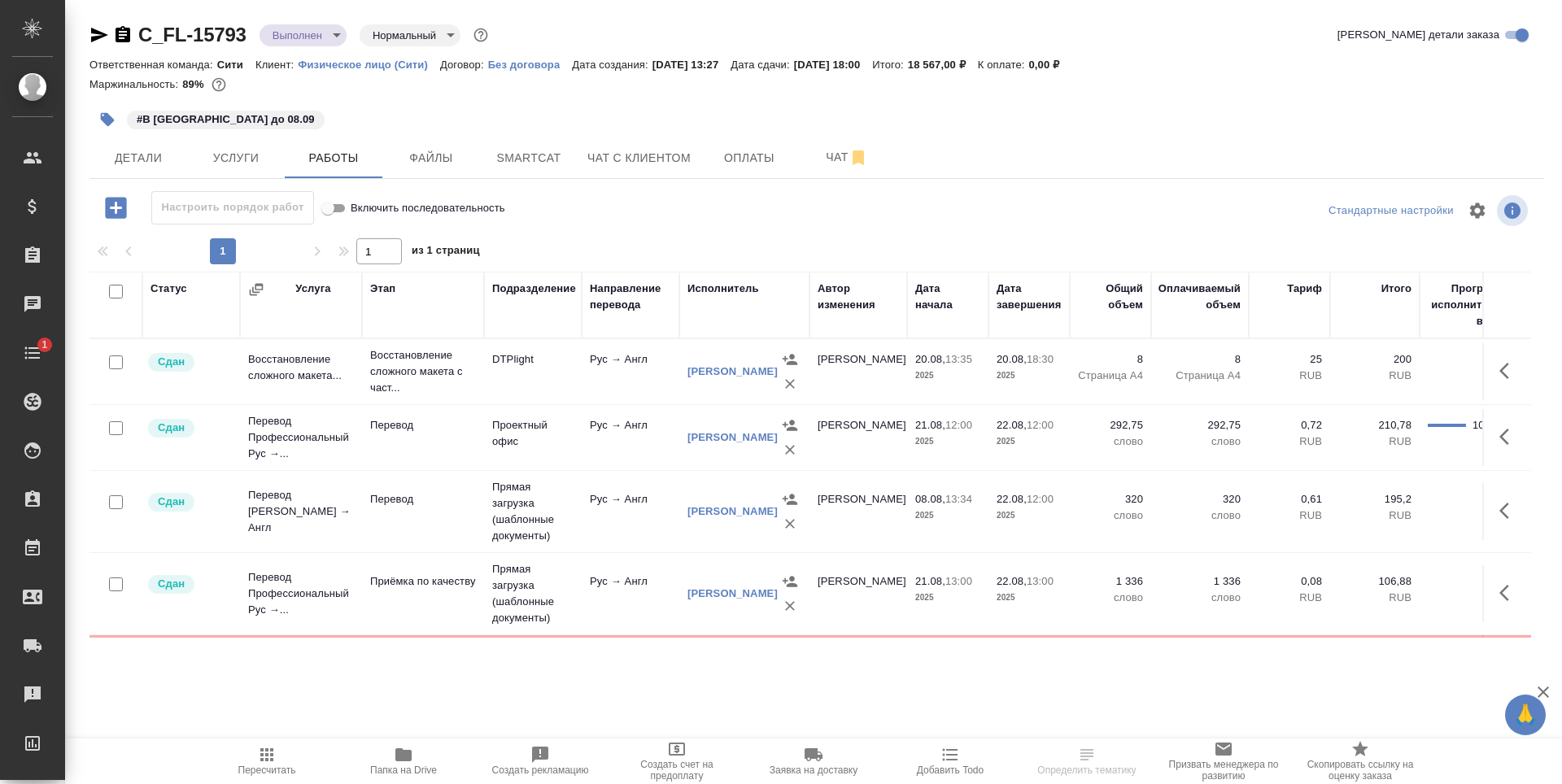
scroll to position [199, 0]
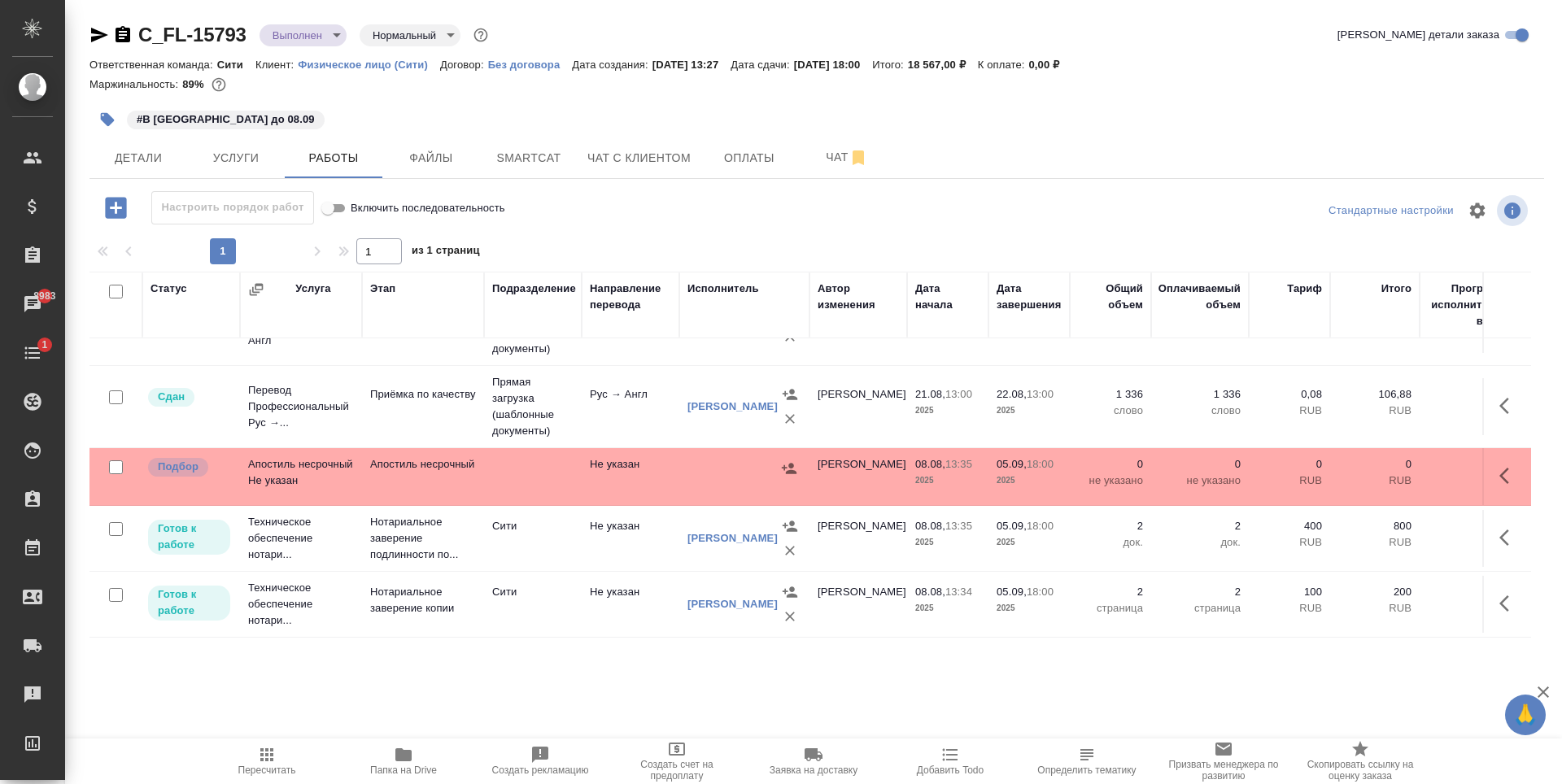
click at [1489, 467] on button "button" at bounding box center [1508, 476] width 39 height 39
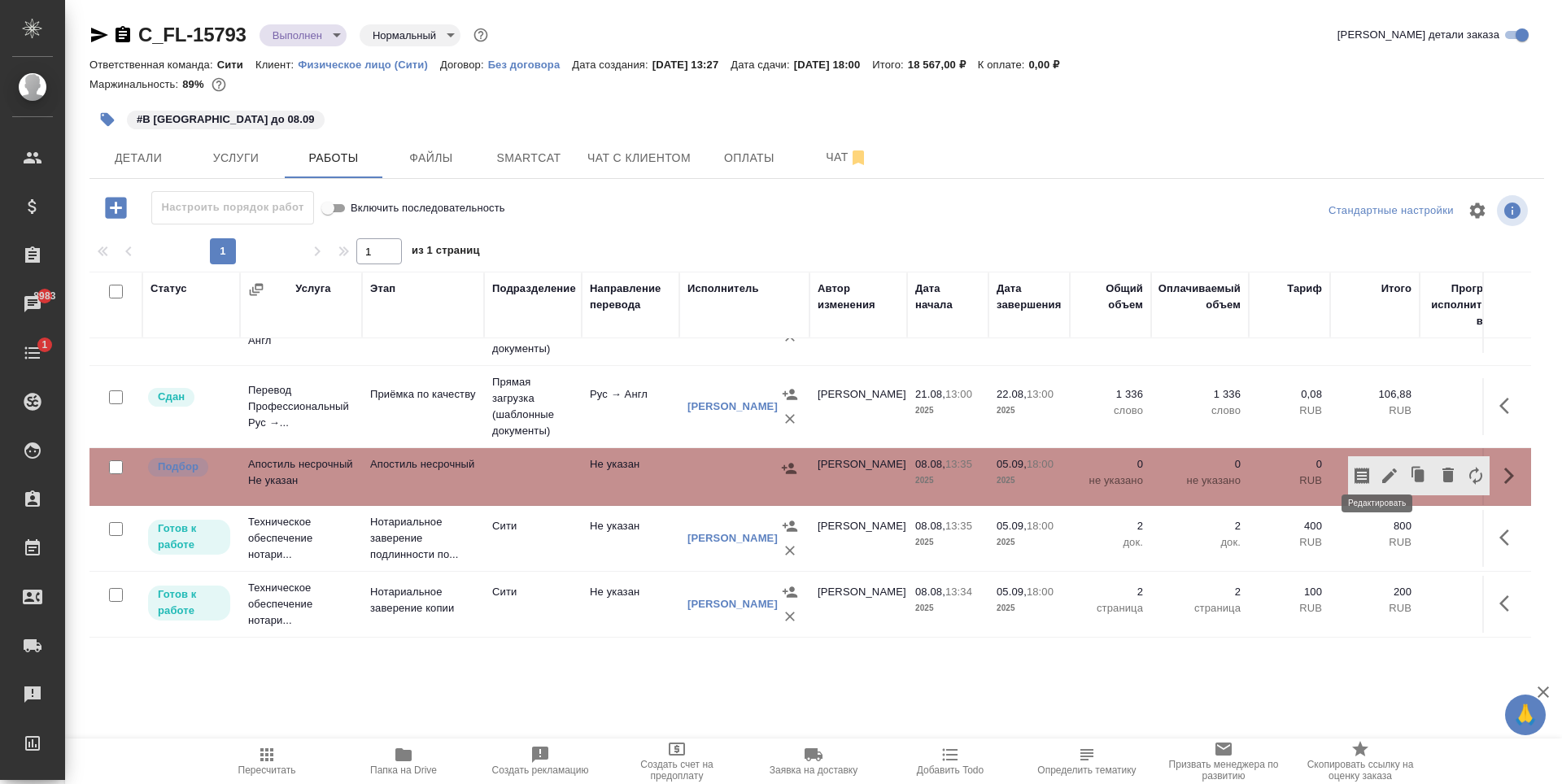
click at [1382, 469] on icon "button" at bounding box center [1389, 476] width 15 height 15
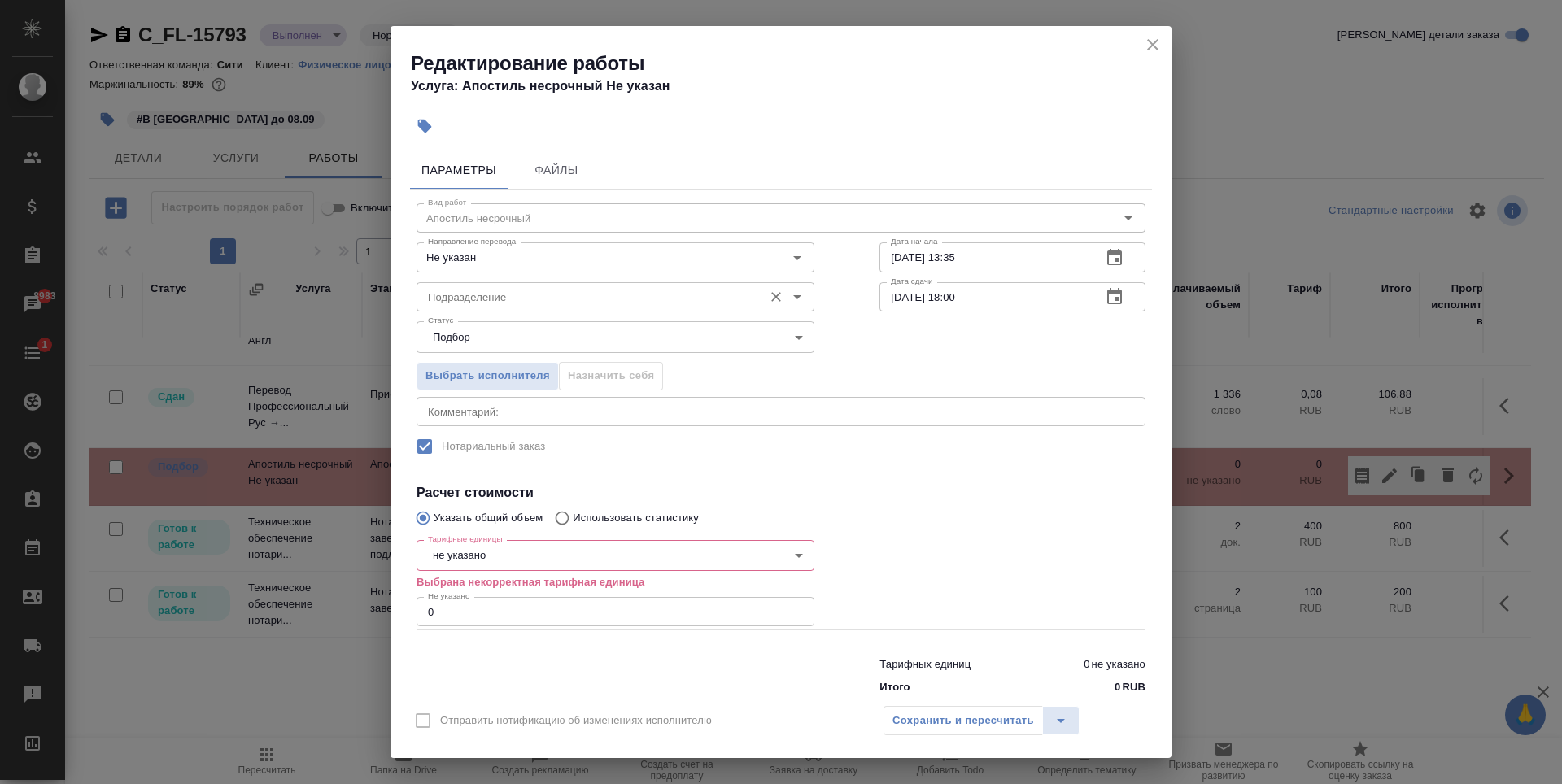
click at [480, 294] on input "Подразделение" at bounding box center [588, 297] width 333 height 20
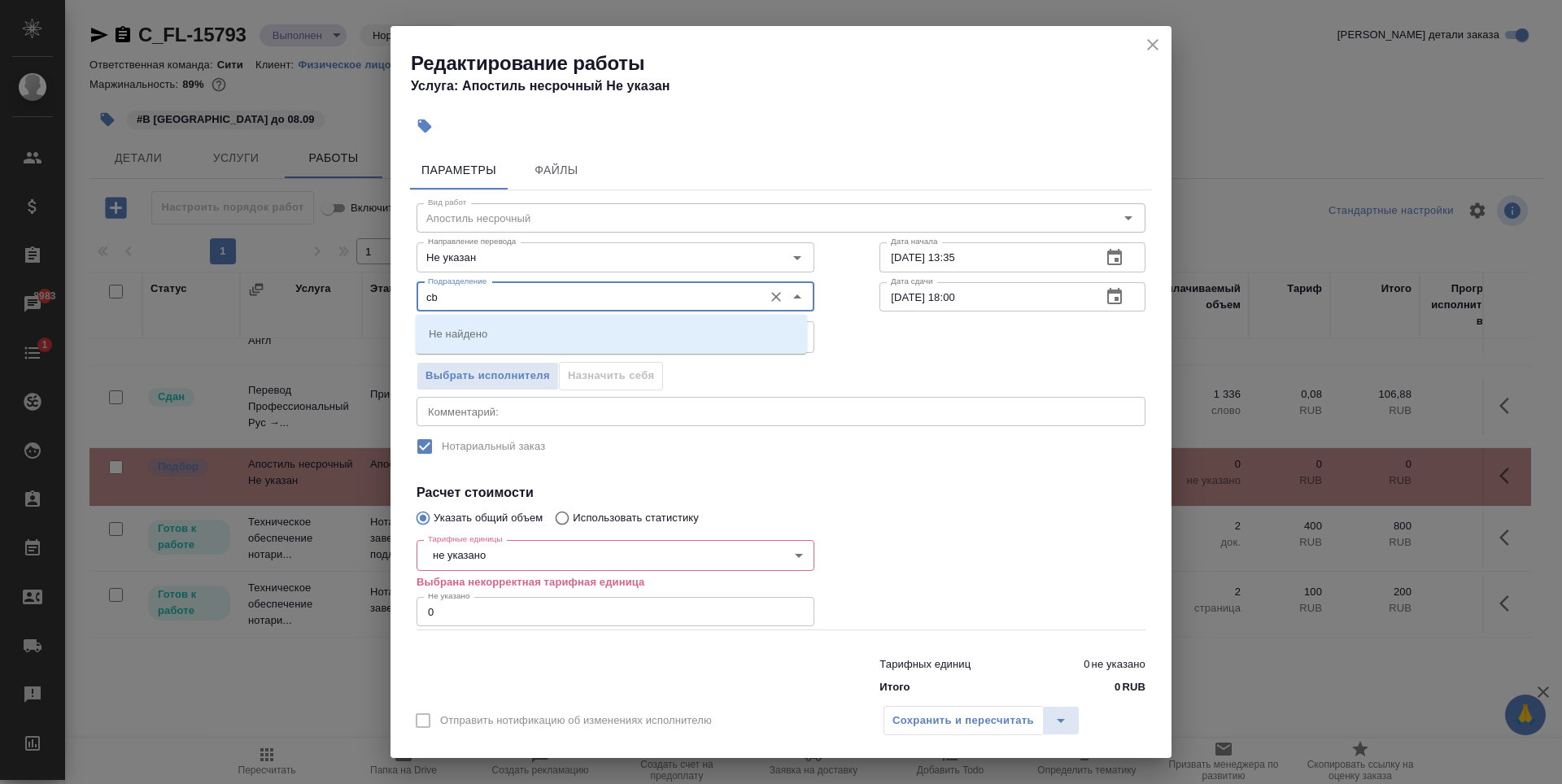
type input "c"
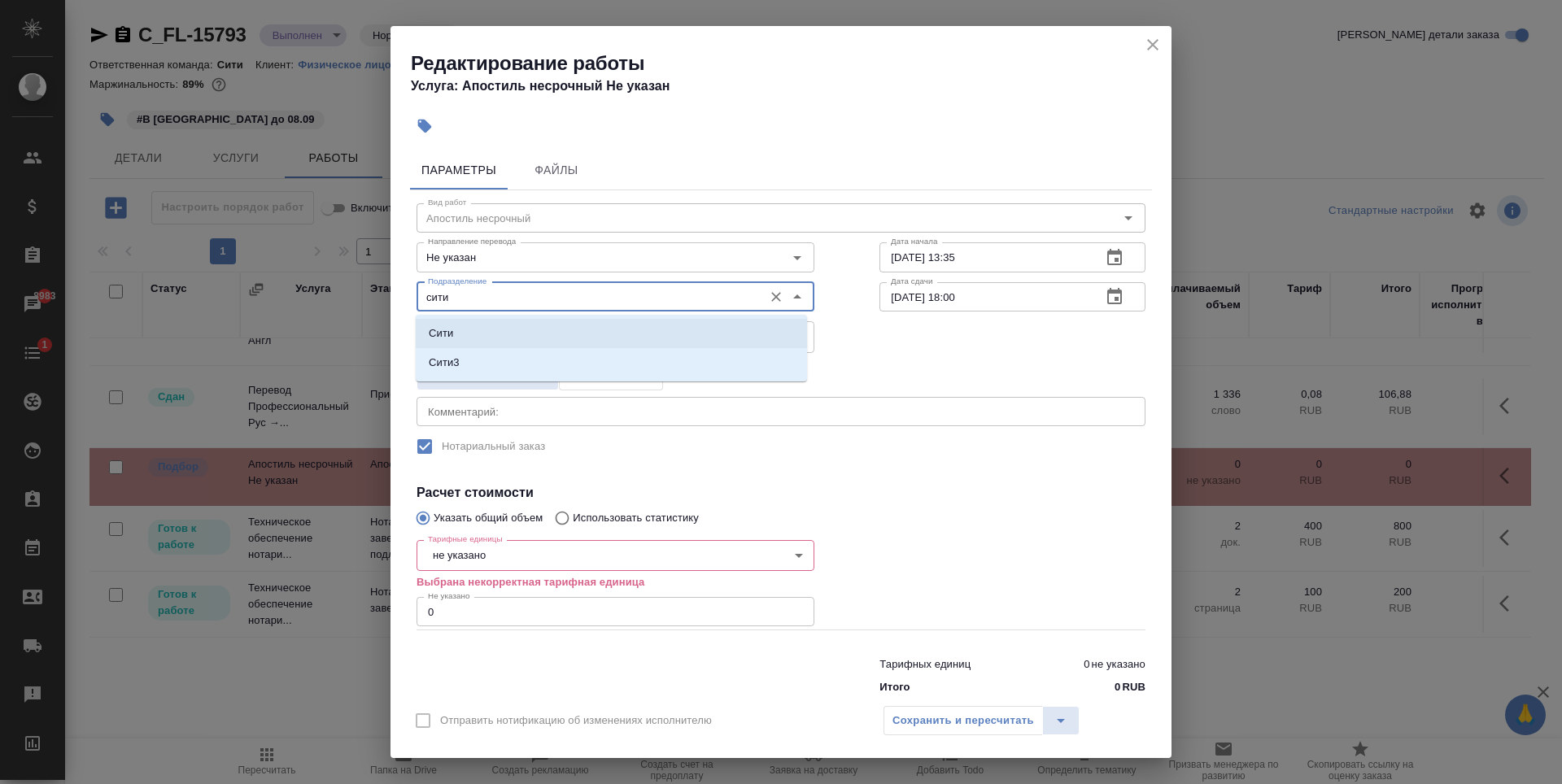
click at [482, 330] on li "Сити" at bounding box center [610, 333] width 391 height 29
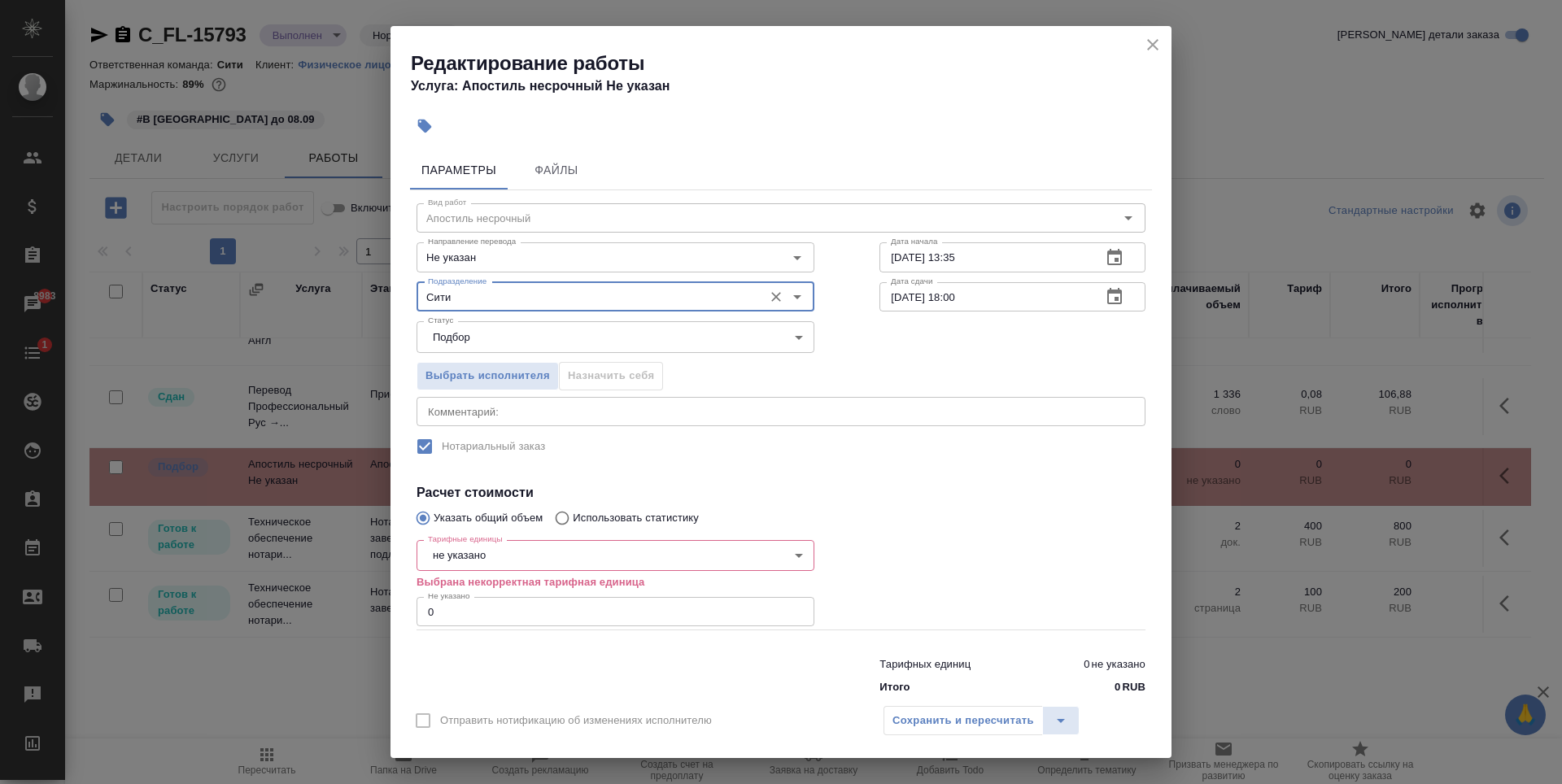
type input "Сити"
type input "1"
click at [790, 610] on input "1" at bounding box center [615, 612] width 398 height 29
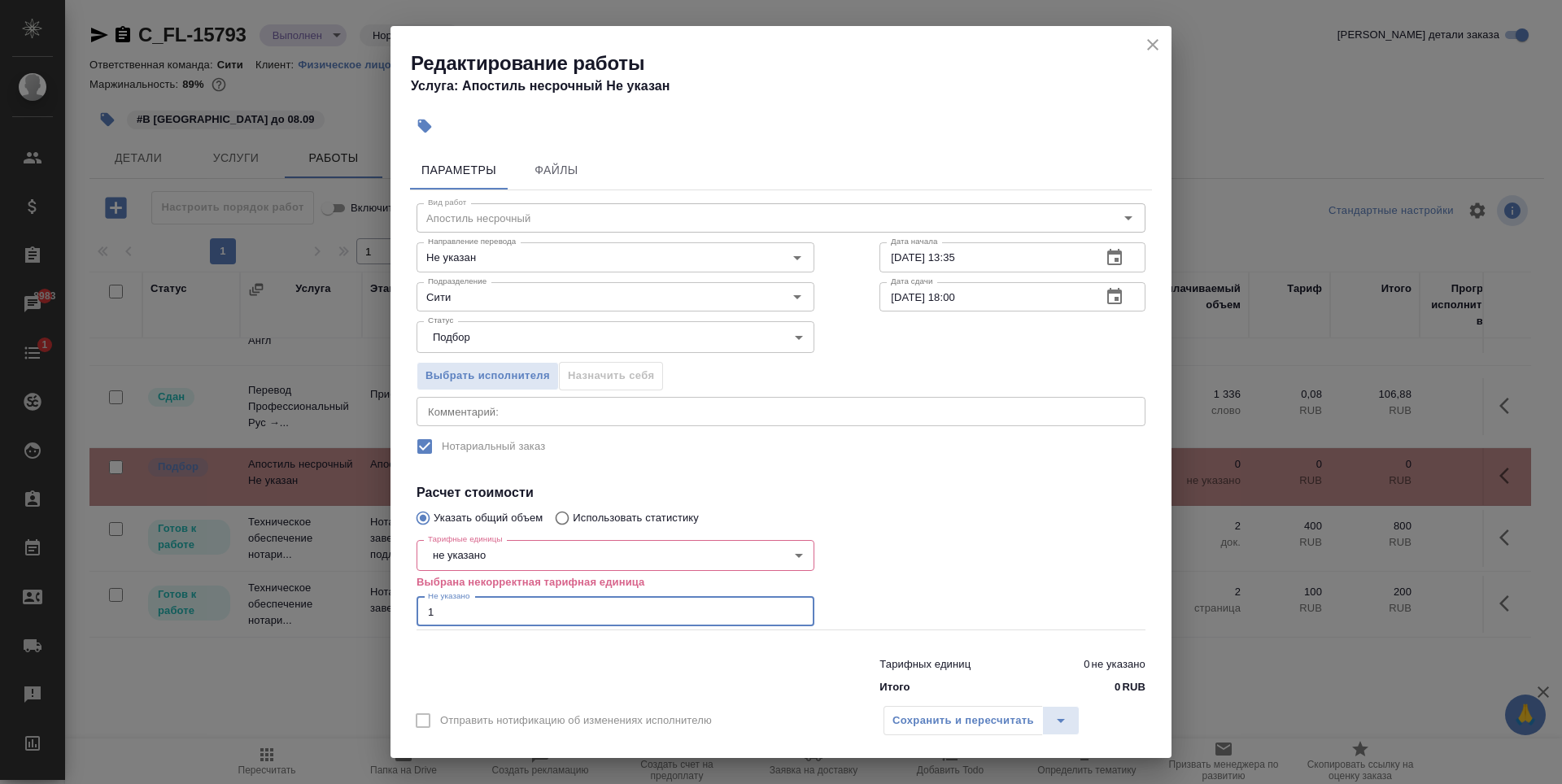
click at [775, 558] on body "🙏 .cls-1 fill:#fff; AWATERA [PERSON_NAME] Спецификации Заказы 8983 Чаты 1 Todo …" at bounding box center [781, 392] width 1562 height 784
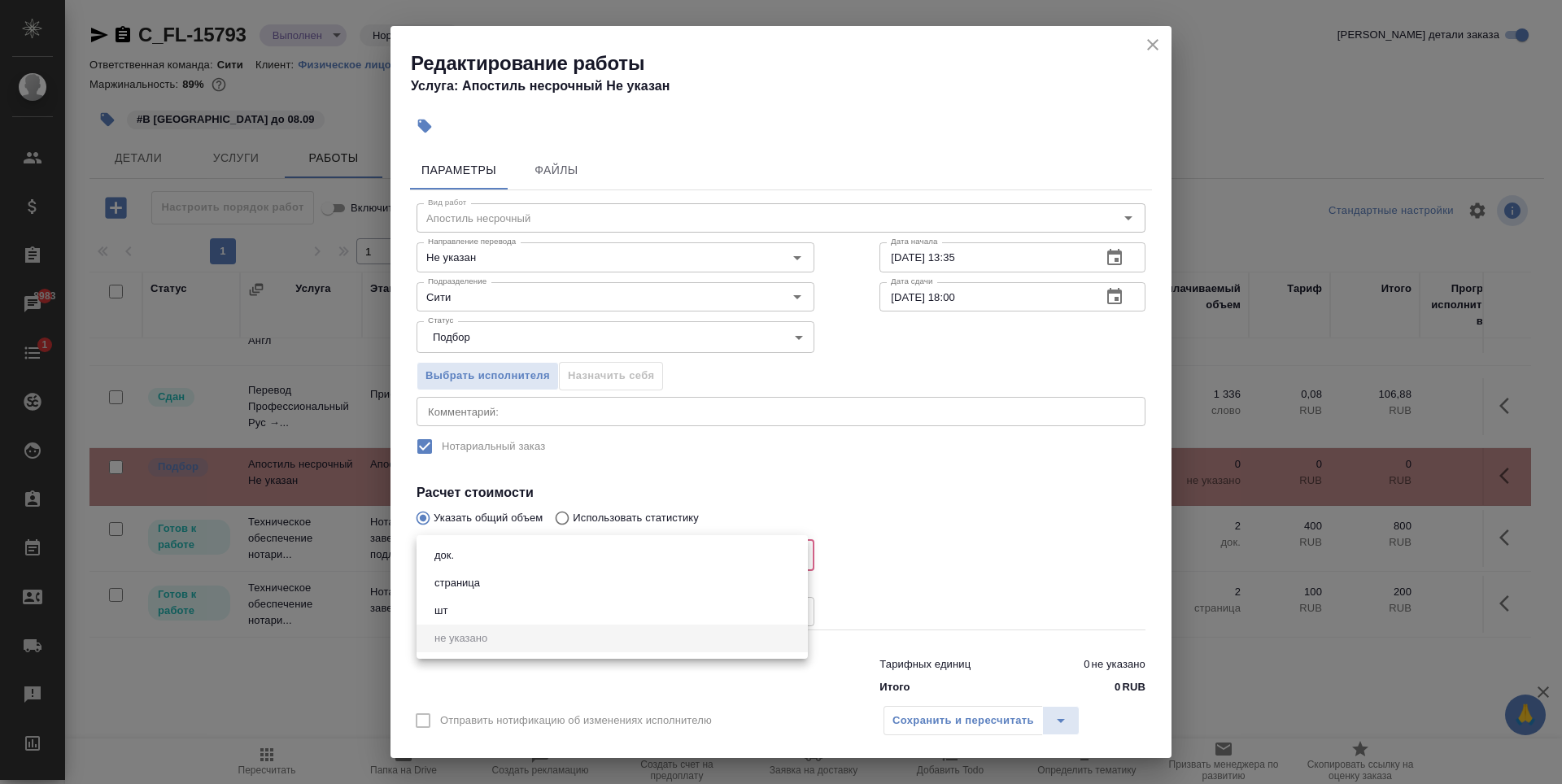
click at [762, 558] on li "док." at bounding box center [611, 555] width 391 height 28
type input "5a8b1489cc6b4906c91bfd8b"
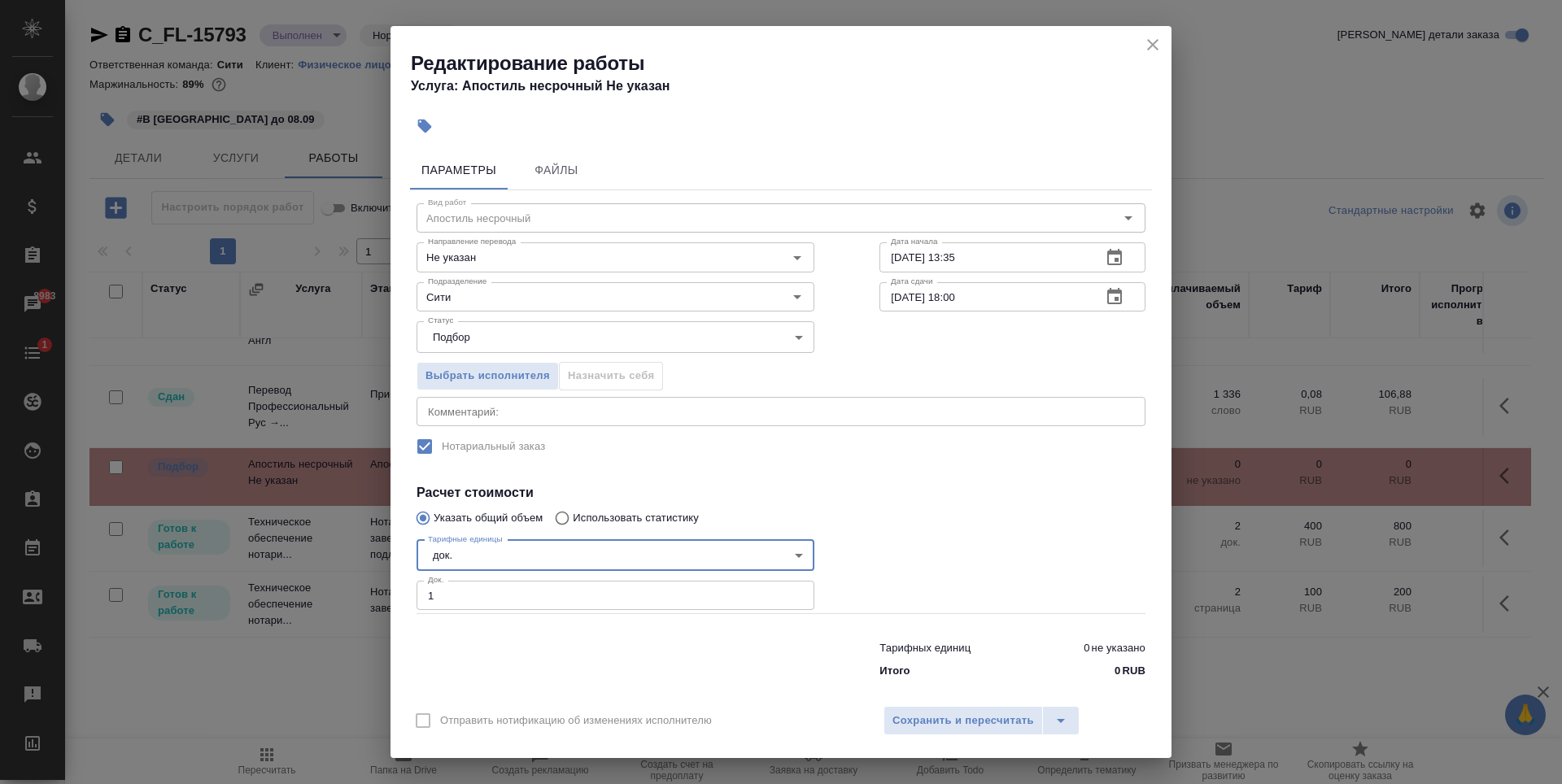
click at [1049, 526] on div at bounding box center [1012, 573] width 331 height 146
click at [983, 718] on span "Сохранить и пересчитать" at bounding box center [964, 721] width 142 height 19
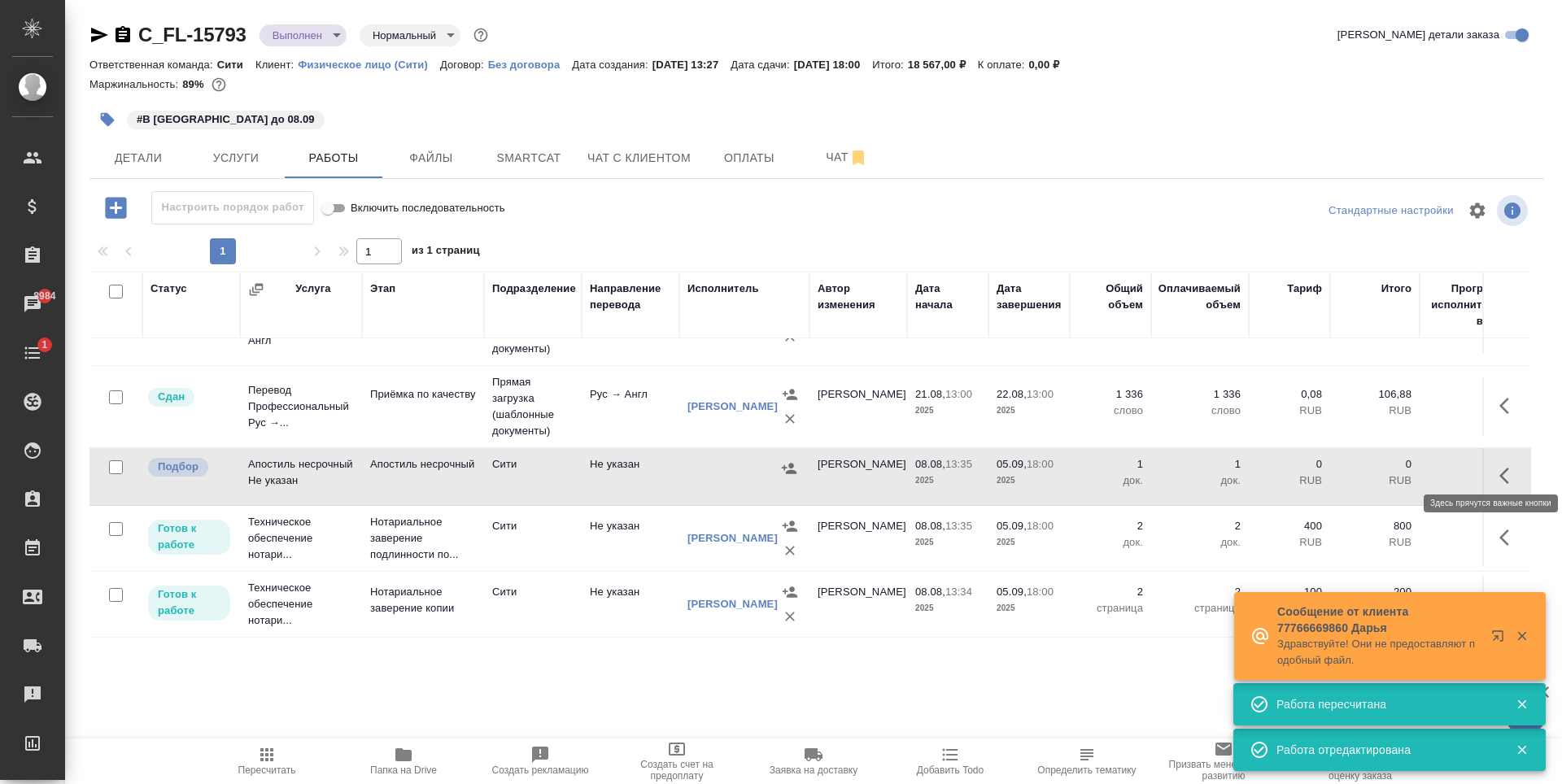
click at [1502, 466] on icon "button" at bounding box center [1508, 476] width 20 height 20
click at [1381, 466] on icon "button" at bounding box center [1389, 476] width 20 height 20
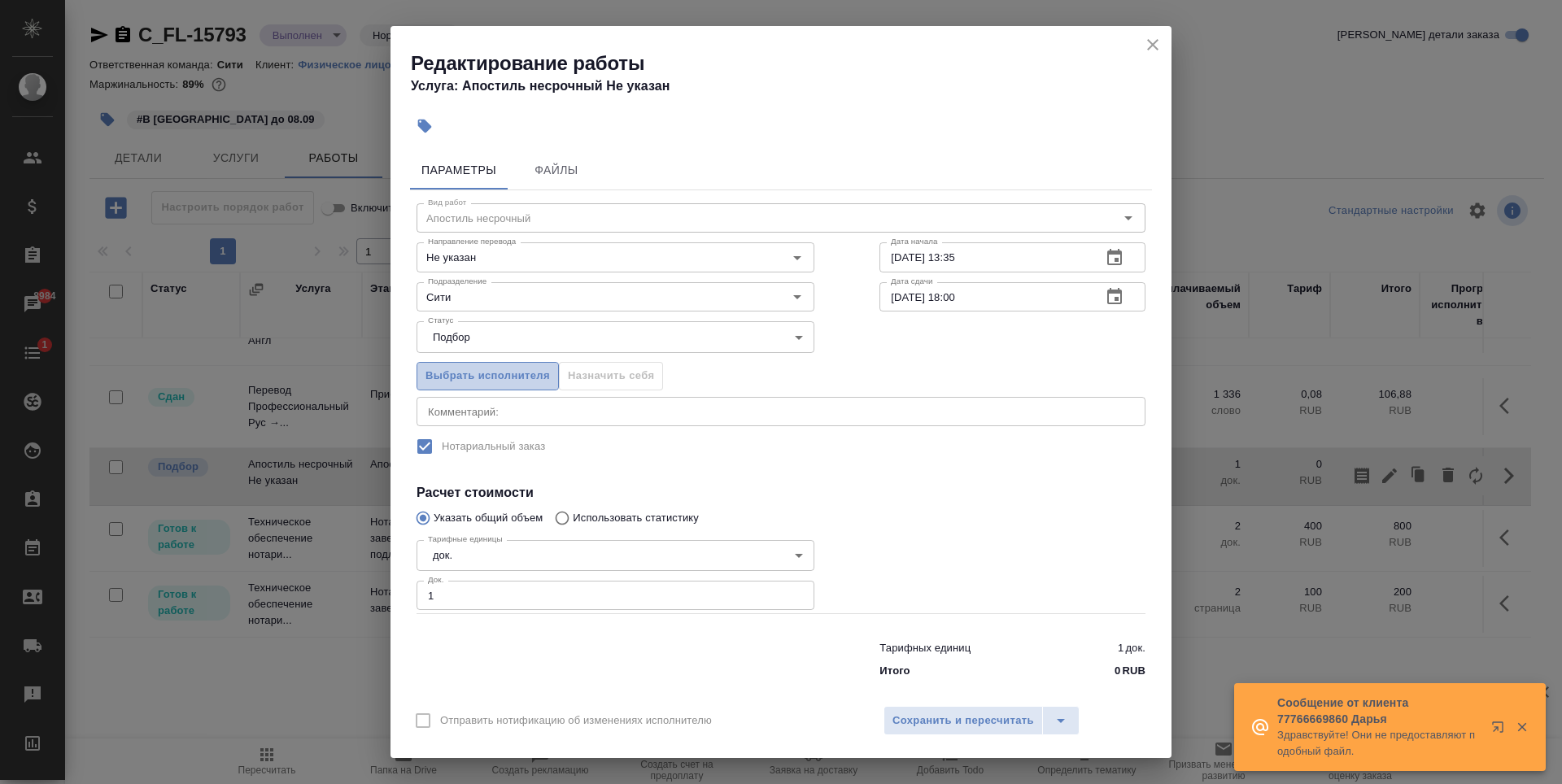
click at [489, 375] on span "Выбрать исполнителя" at bounding box center [488, 376] width 124 height 19
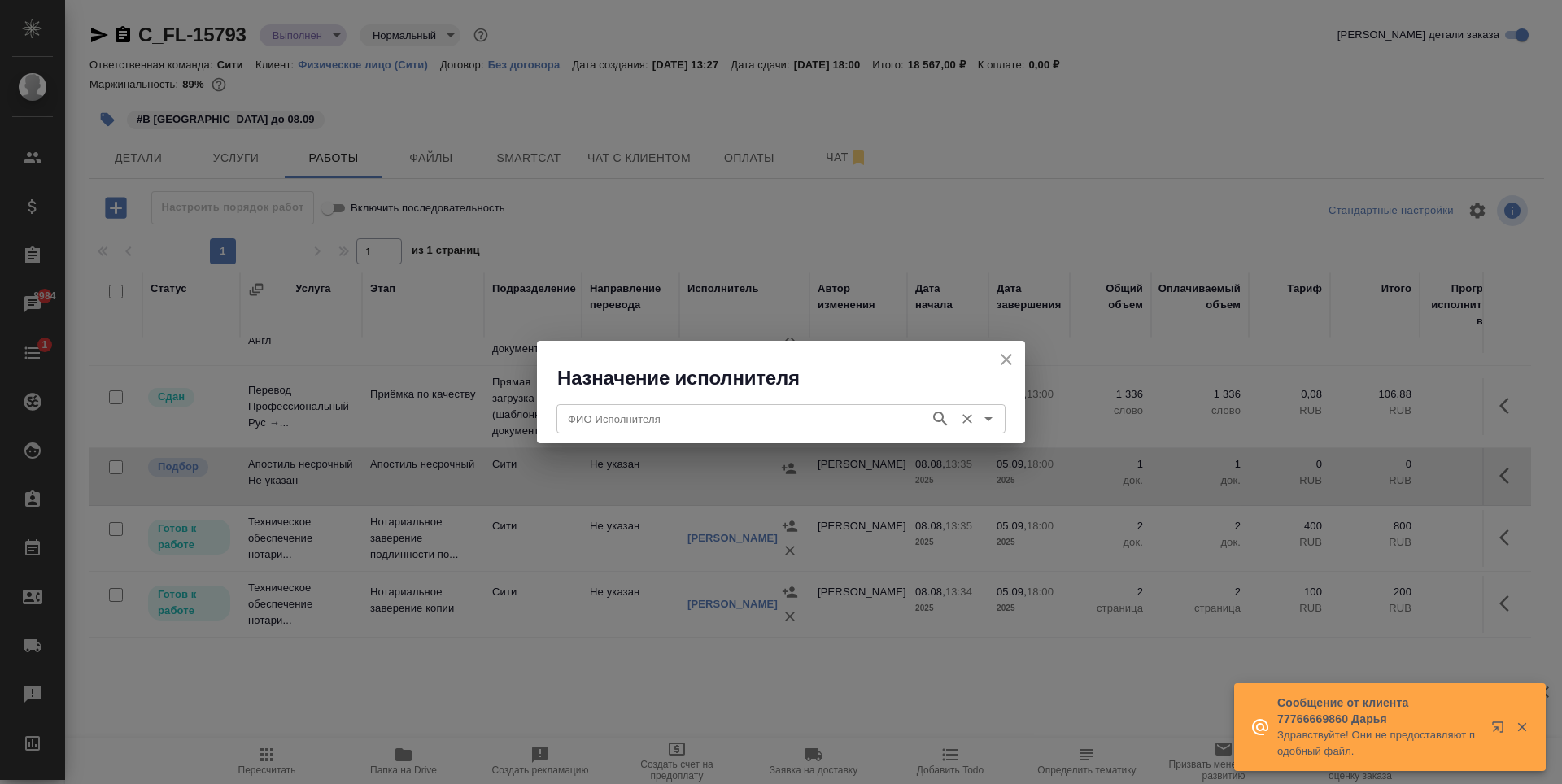
click at [591, 420] on input "ФИО Исполнителя" at bounding box center [741, 419] width 360 height 20
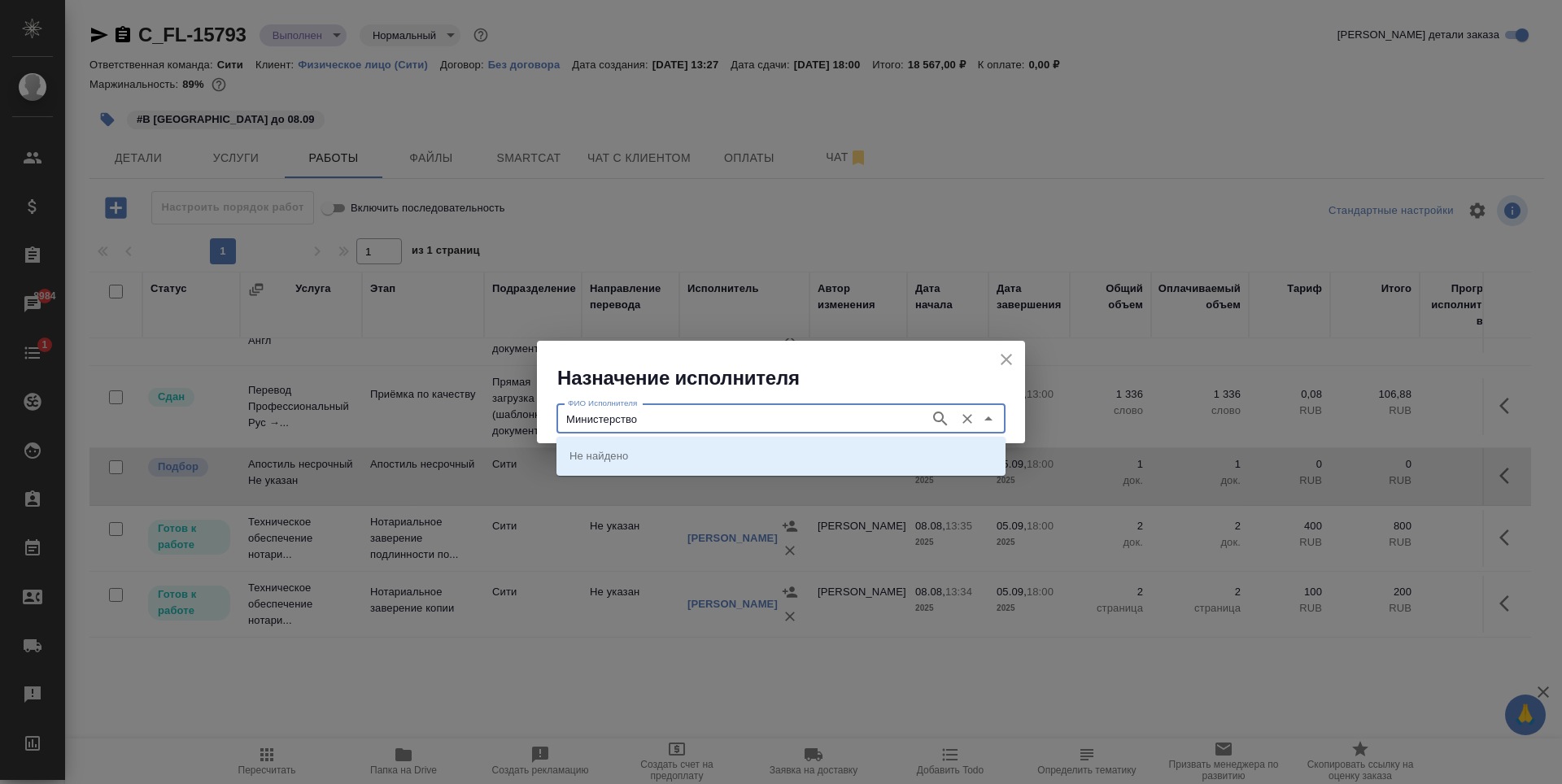
type input "Министерство"
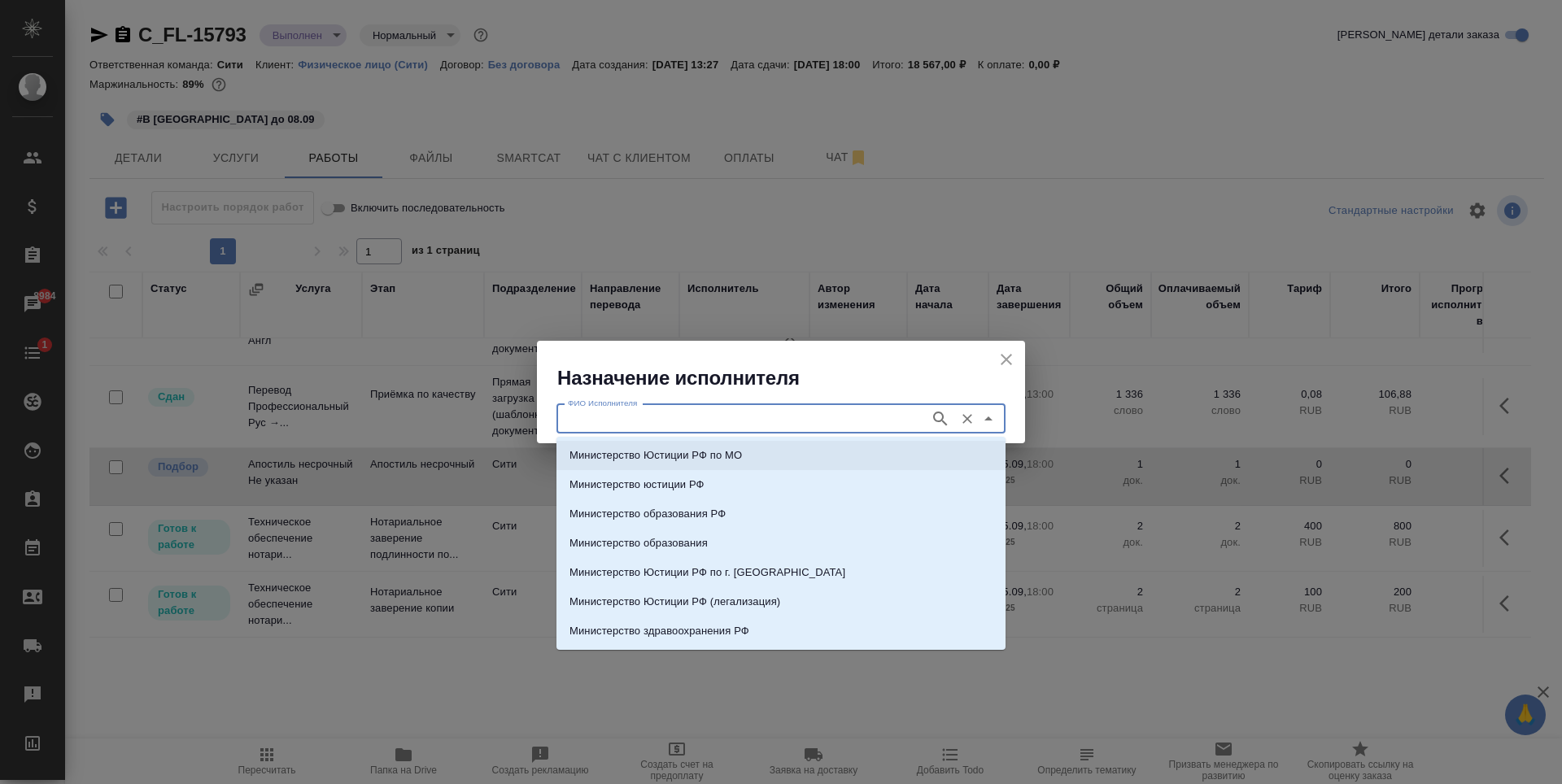
click at [692, 456] on p "Министерство Юстиции РФ по МО" at bounding box center [656, 455] width 173 height 16
type input "Министерство Юстиции РФ по МО"
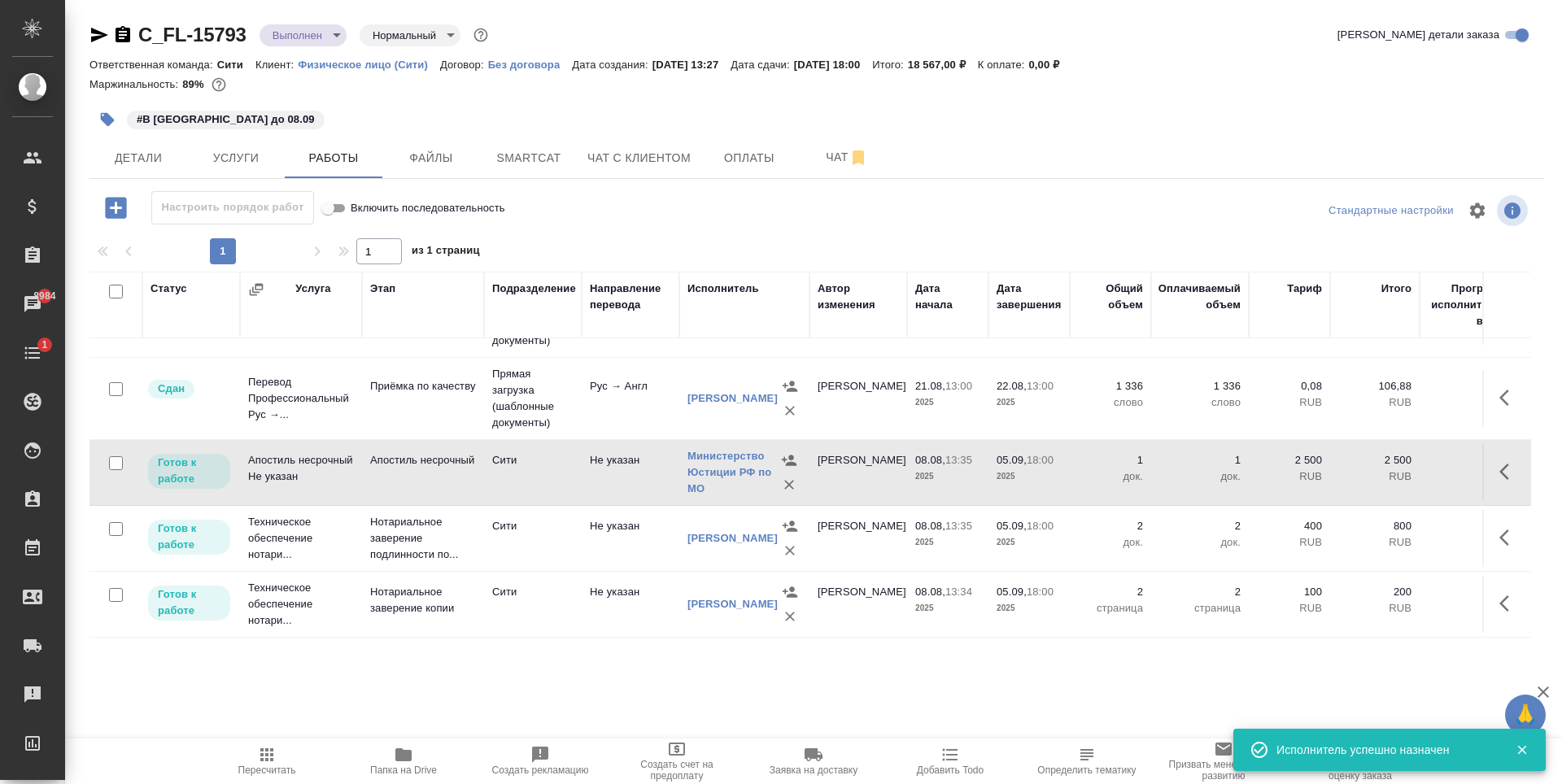
click at [1500, 531] on icon "button" at bounding box center [1508, 537] width 20 height 20
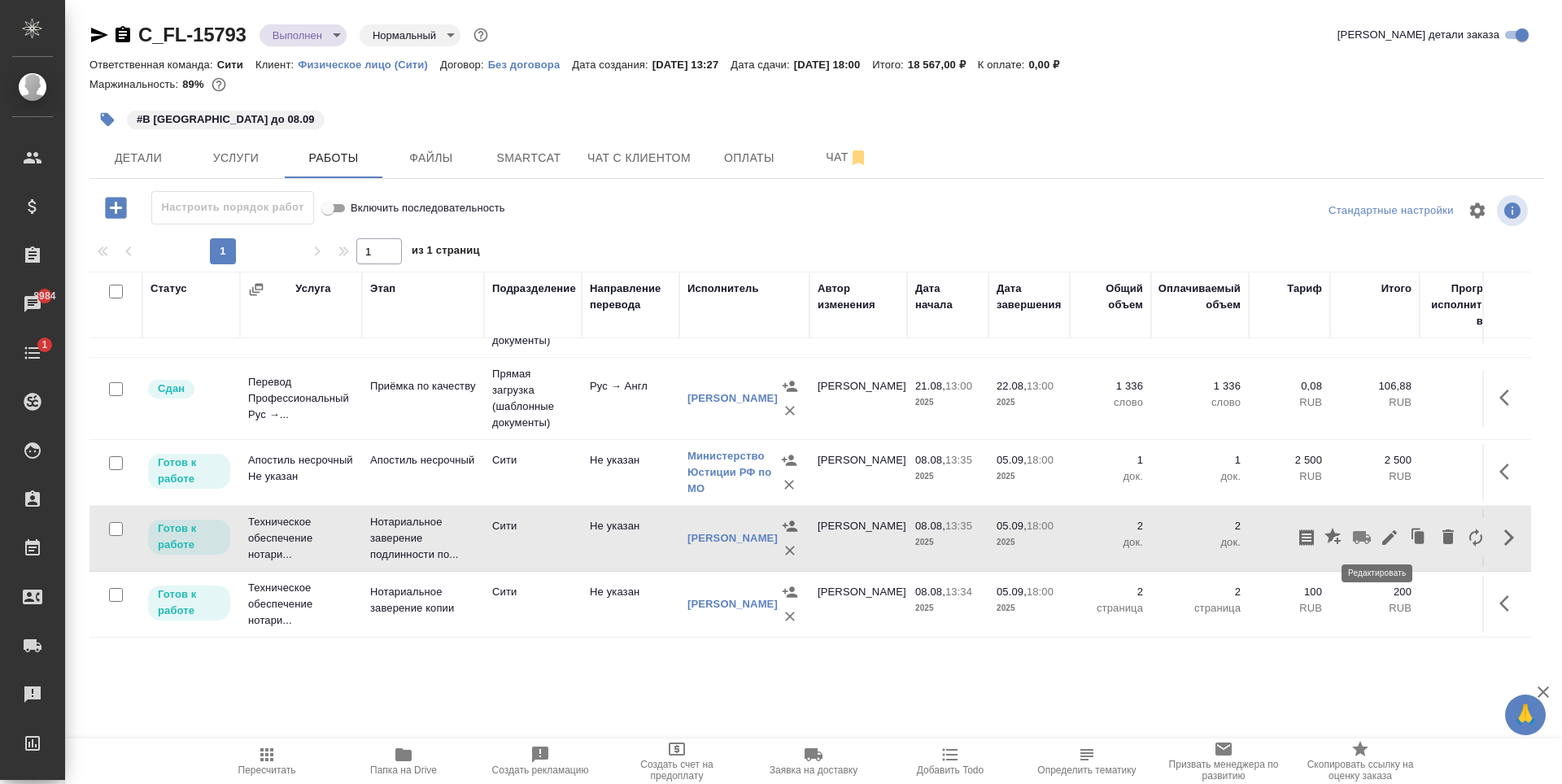
click at [1380, 536] on icon "button" at bounding box center [1389, 537] width 20 height 20
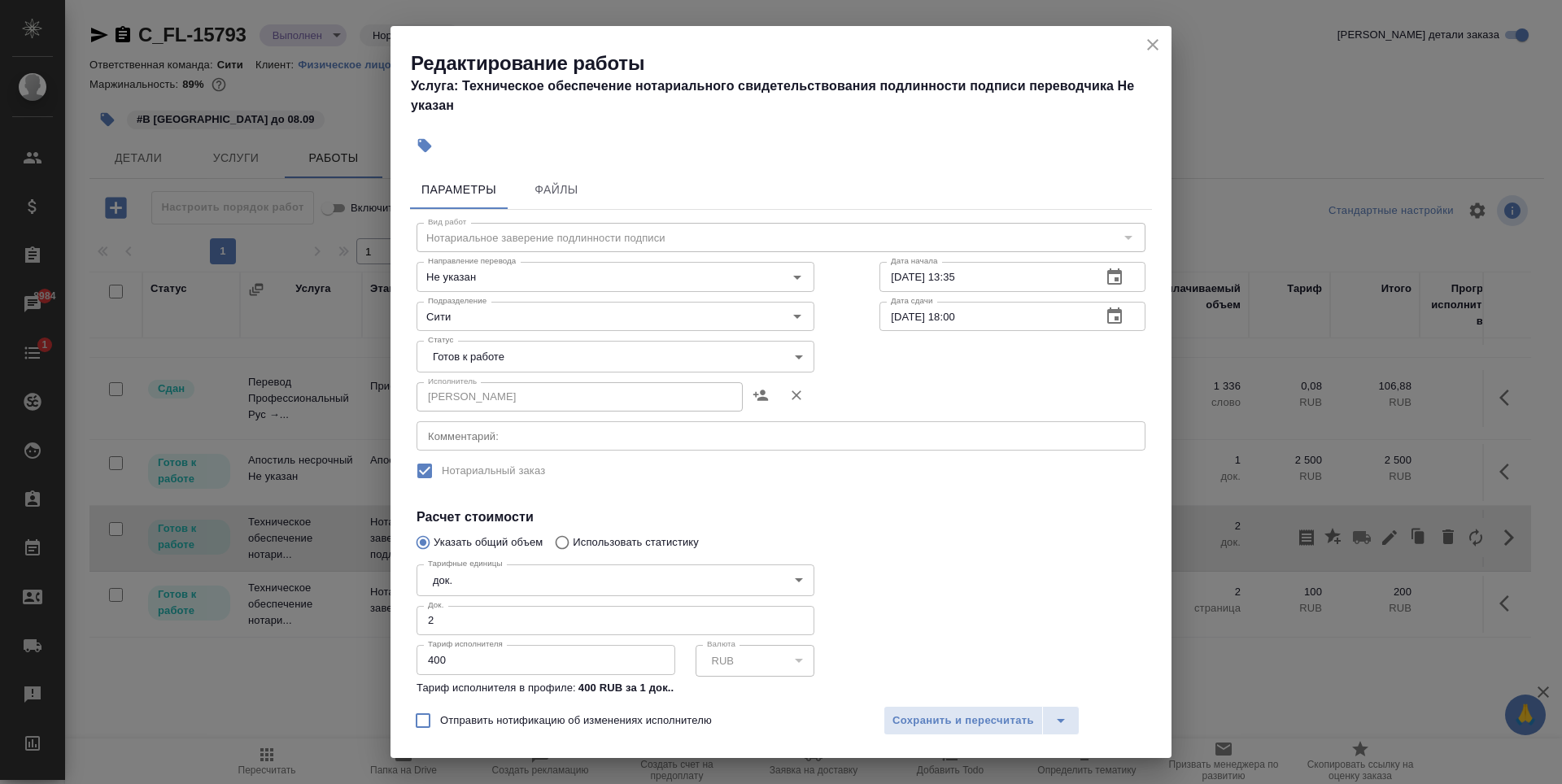
click at [494, 358] on body "🙏 .cls-1 fill:#fff; AWATERA Zaytseva Svetlana Клиенты Спецификации Заказы 8984 …" at bounding box center [781, 392] width 1562 height 784
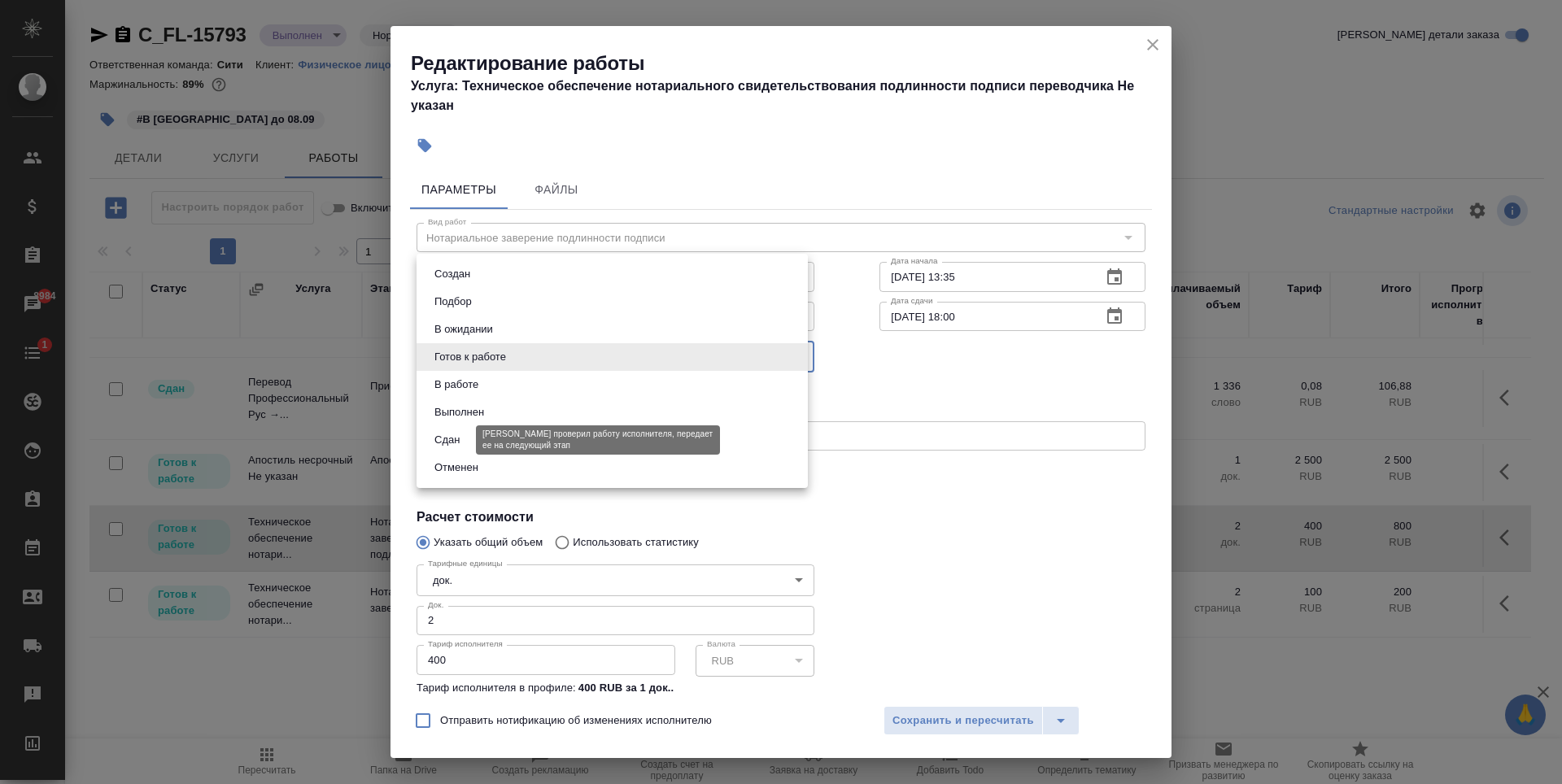
click at [456, 433] on button "Сдан" at bounding box center [446, 439] width 35 height 18
type input "closed"
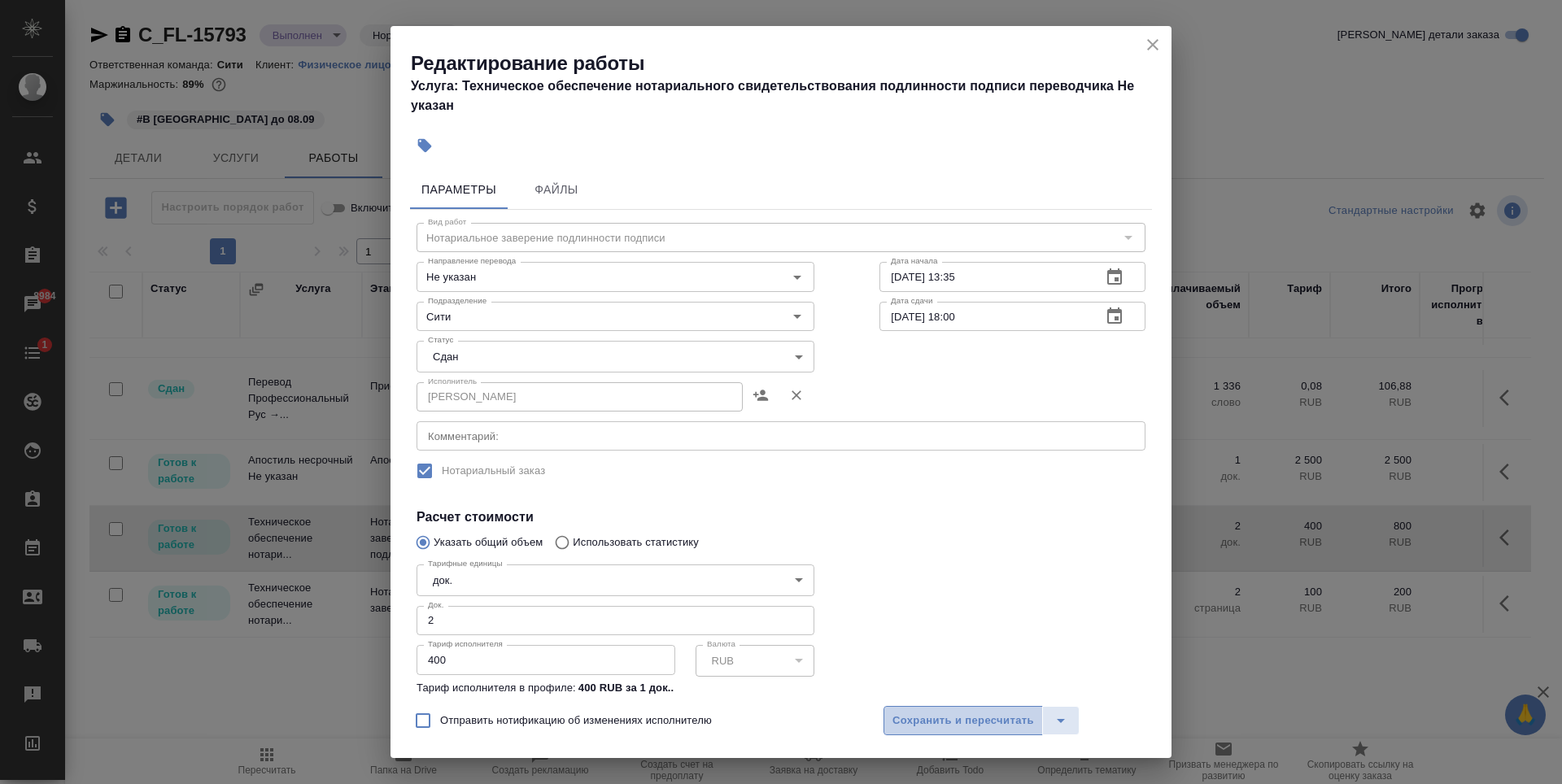
click at [1005, 720] on span "Сохранить и пересчитать" at bounding box center [964, 721] width 142 height 19
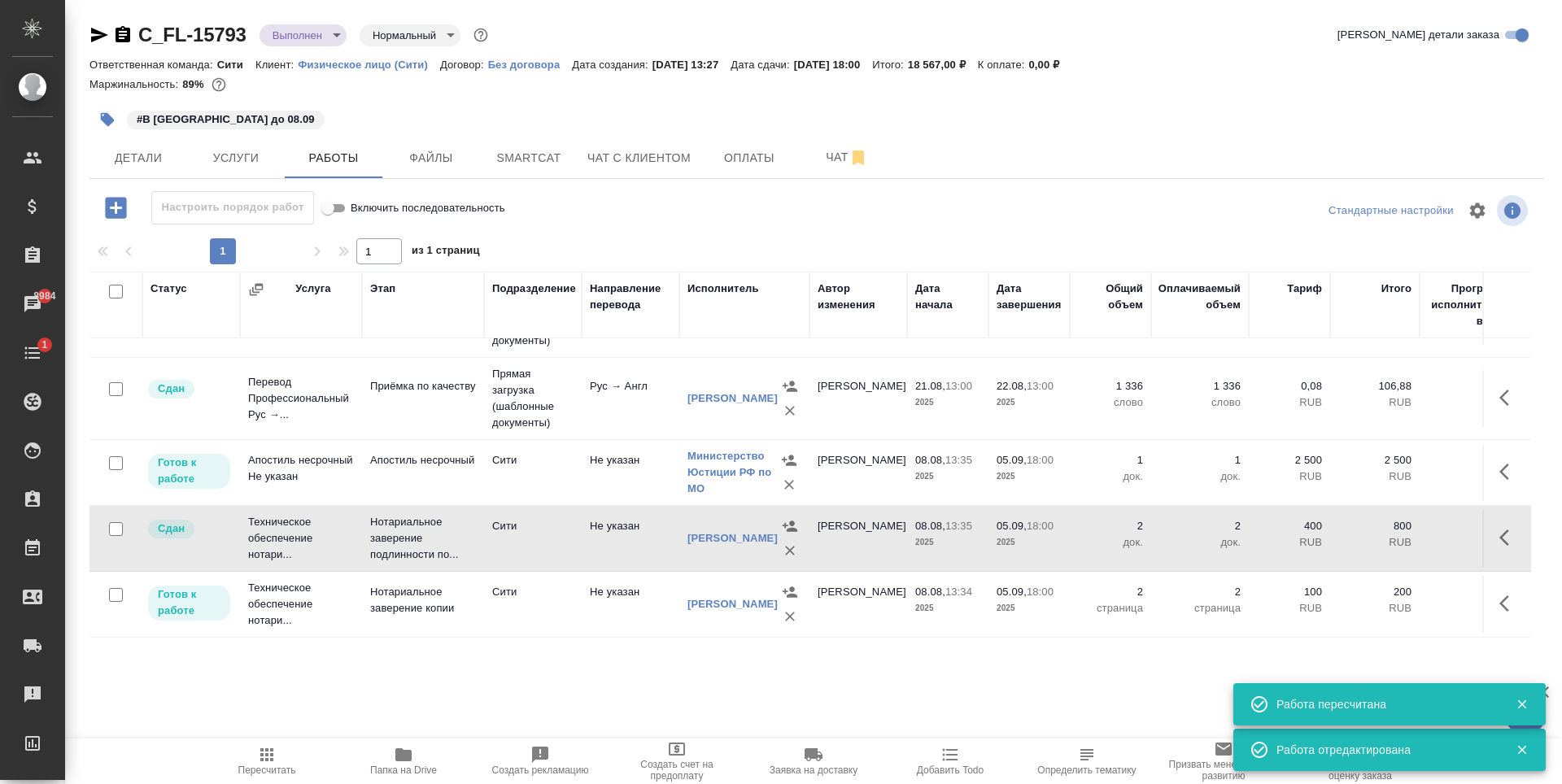
click at [1499, 596] on icon "button" at bounding box center [1503, 604] width 9 height 16
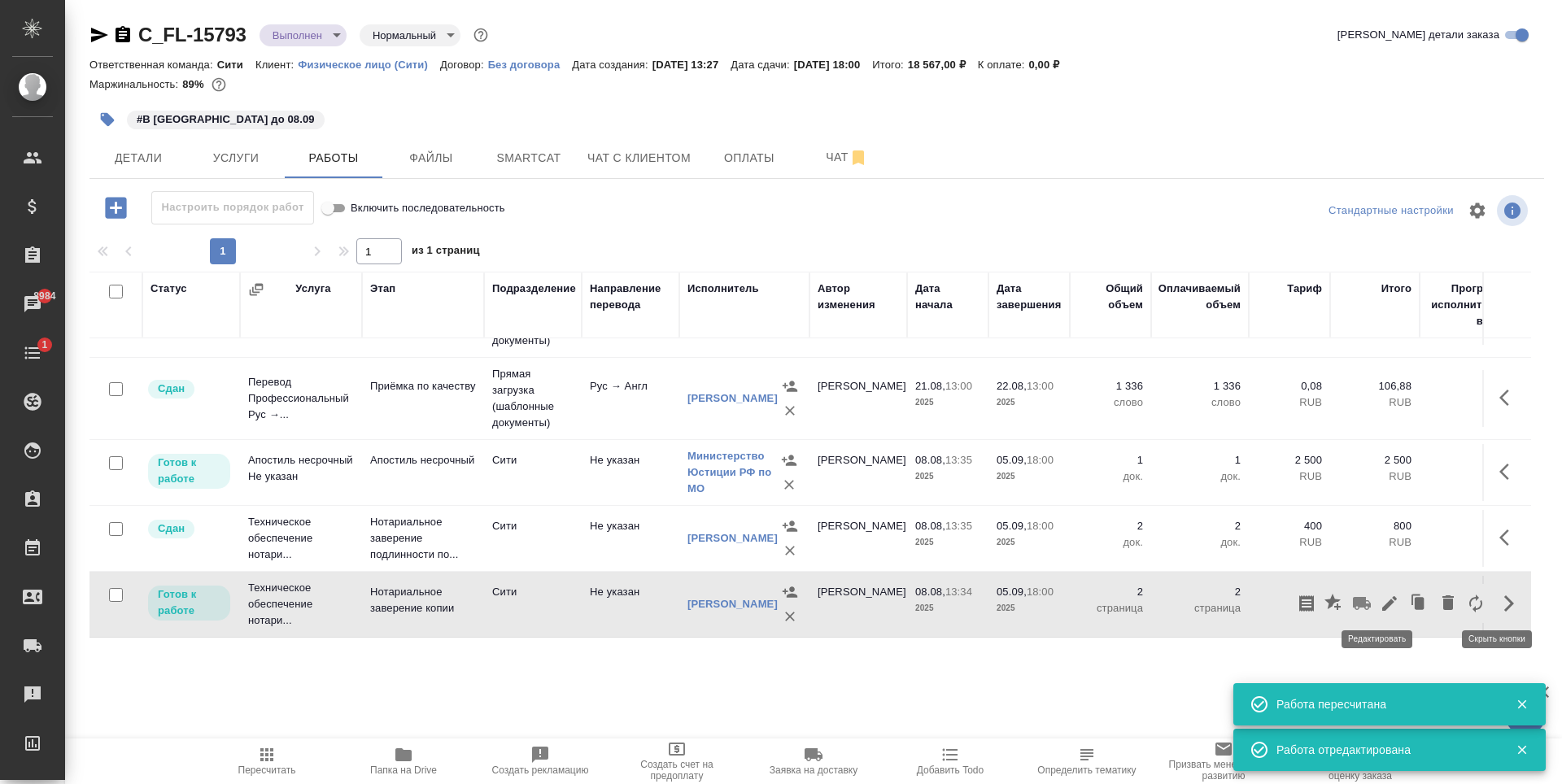
click at [1382, 597] on icon "button" at bounding box center [1389, 604] width 15 height 15
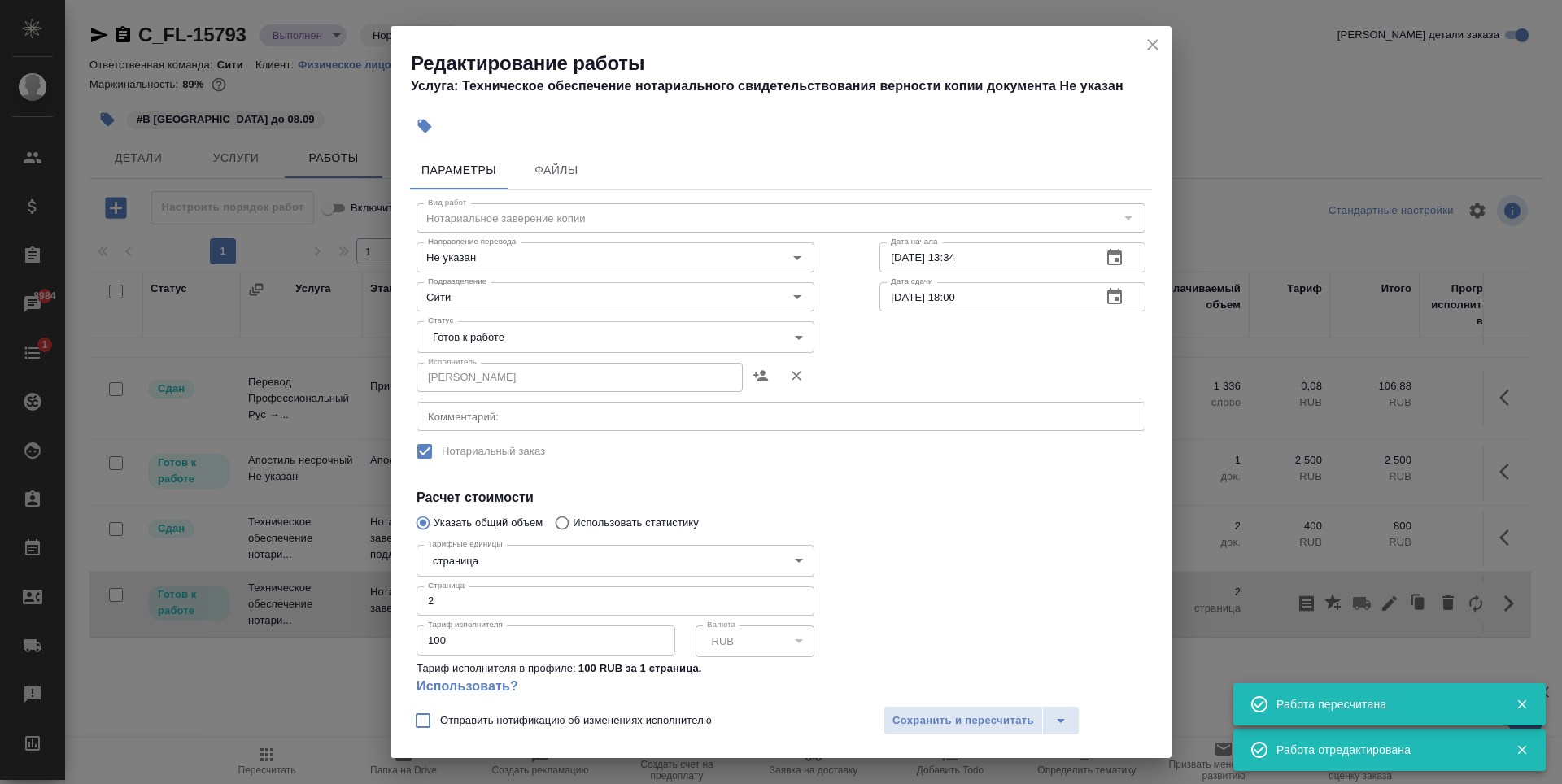
click at [537, 332] on body "🙏 .cls-1 fill:#fff; AWATERA Zaytseva Svetlana Клиенты Спецификации Заказы 8984 …" at bounding box center [781, 392] width 1562 height 784
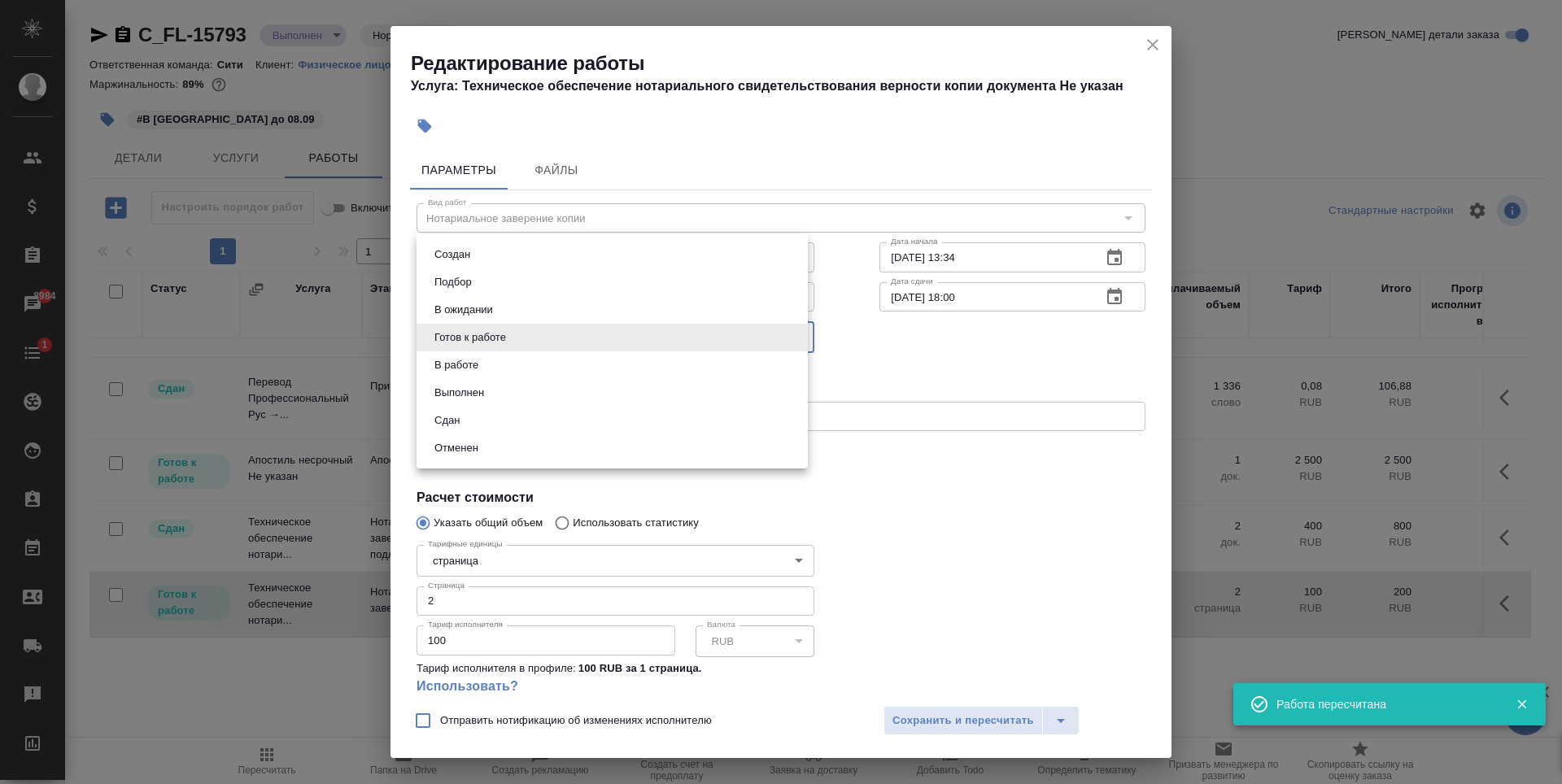
click at [471, 422] on li "Сдан" at bounding box center [611, 420] width 391 height 28
type input "closed"
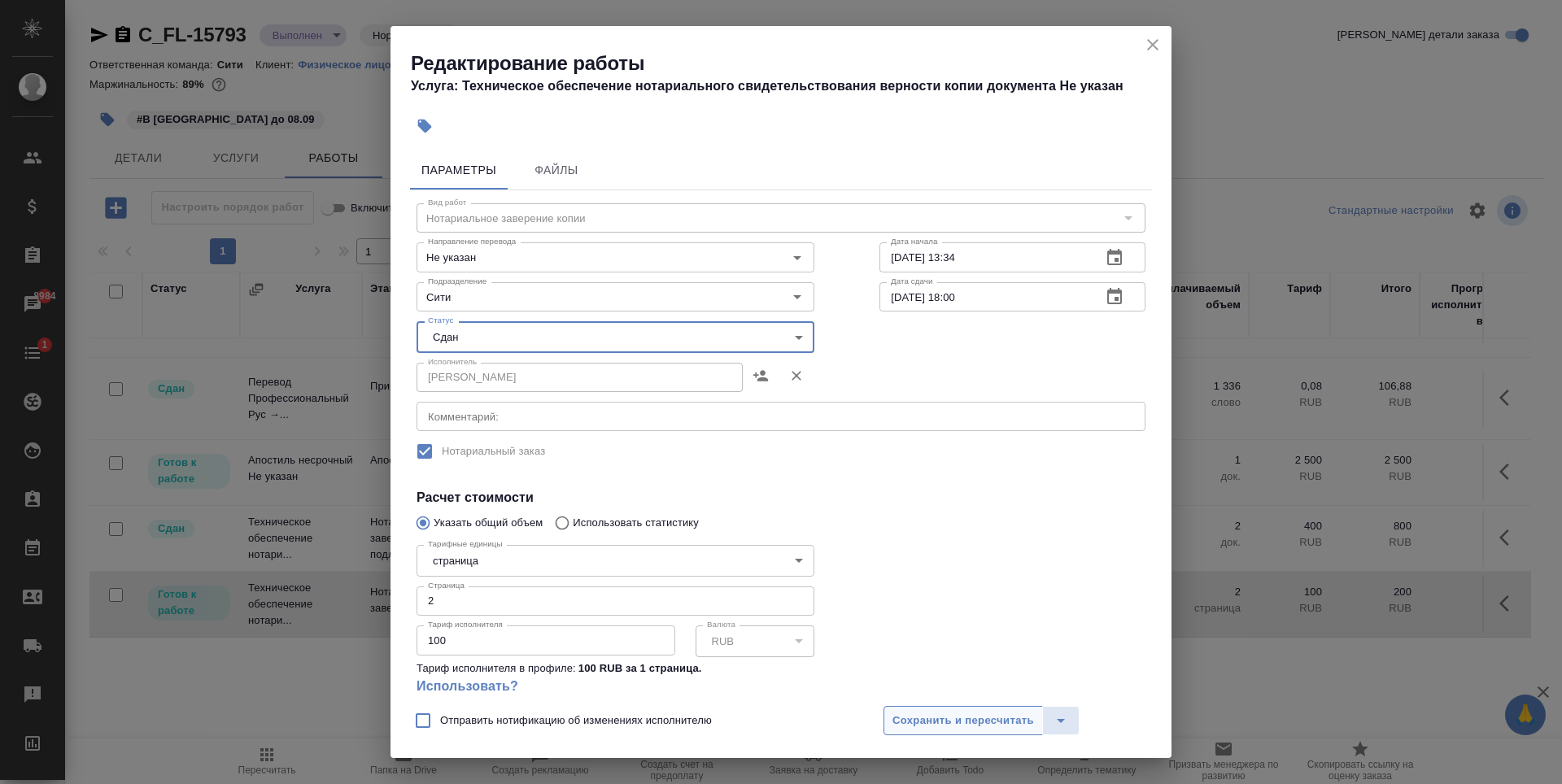
click at [949, 724] on span "Сохранить и пересчитать" at bounding box center [964, 721] width 142 height 19
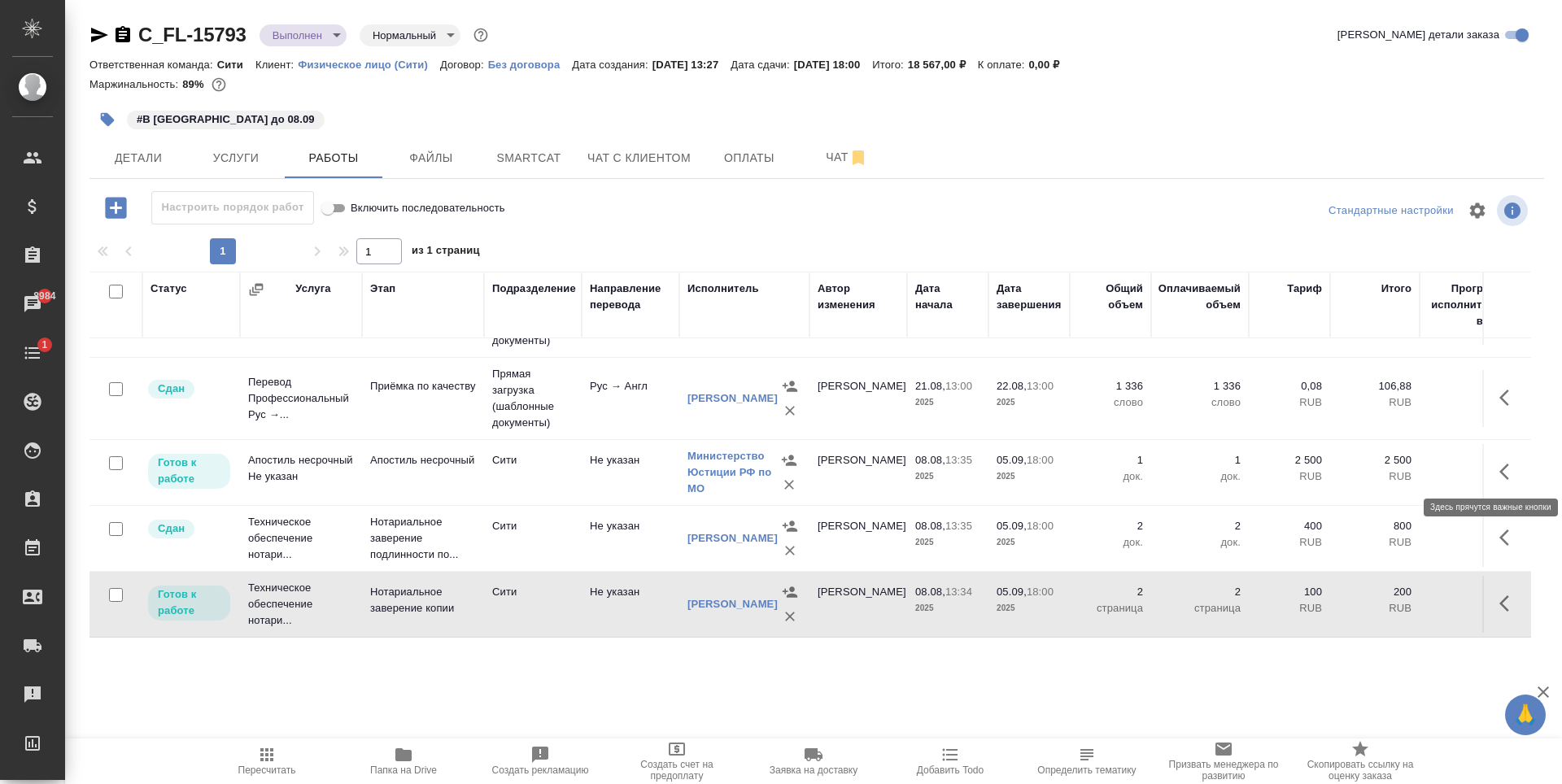
click at [1489, 471] on button "button" at bounding box center [1508, 471] width 39 height 39
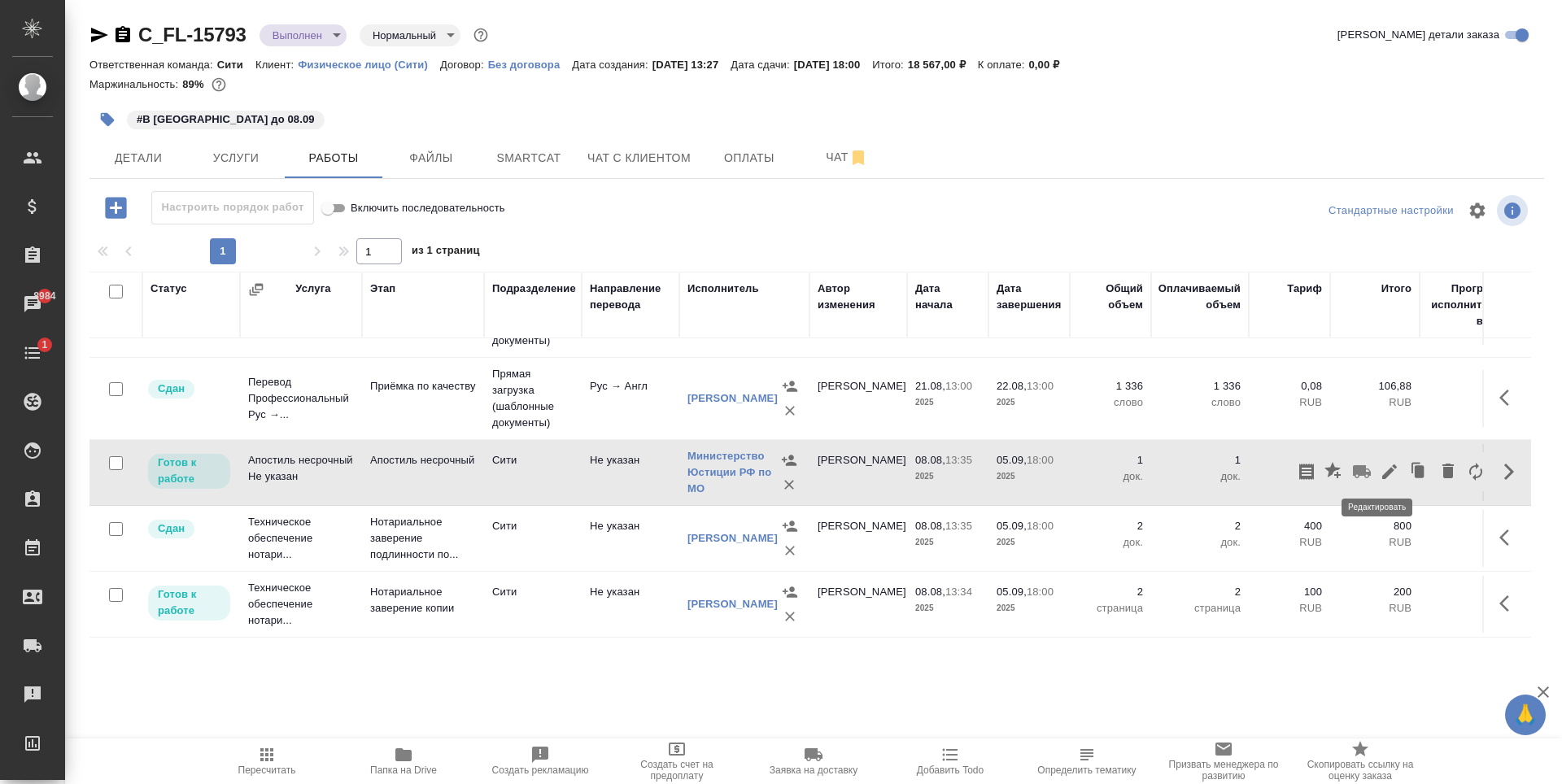
click at [1382, 470] on icon "button" at bounding box center [1389, 471] width 15 height 15
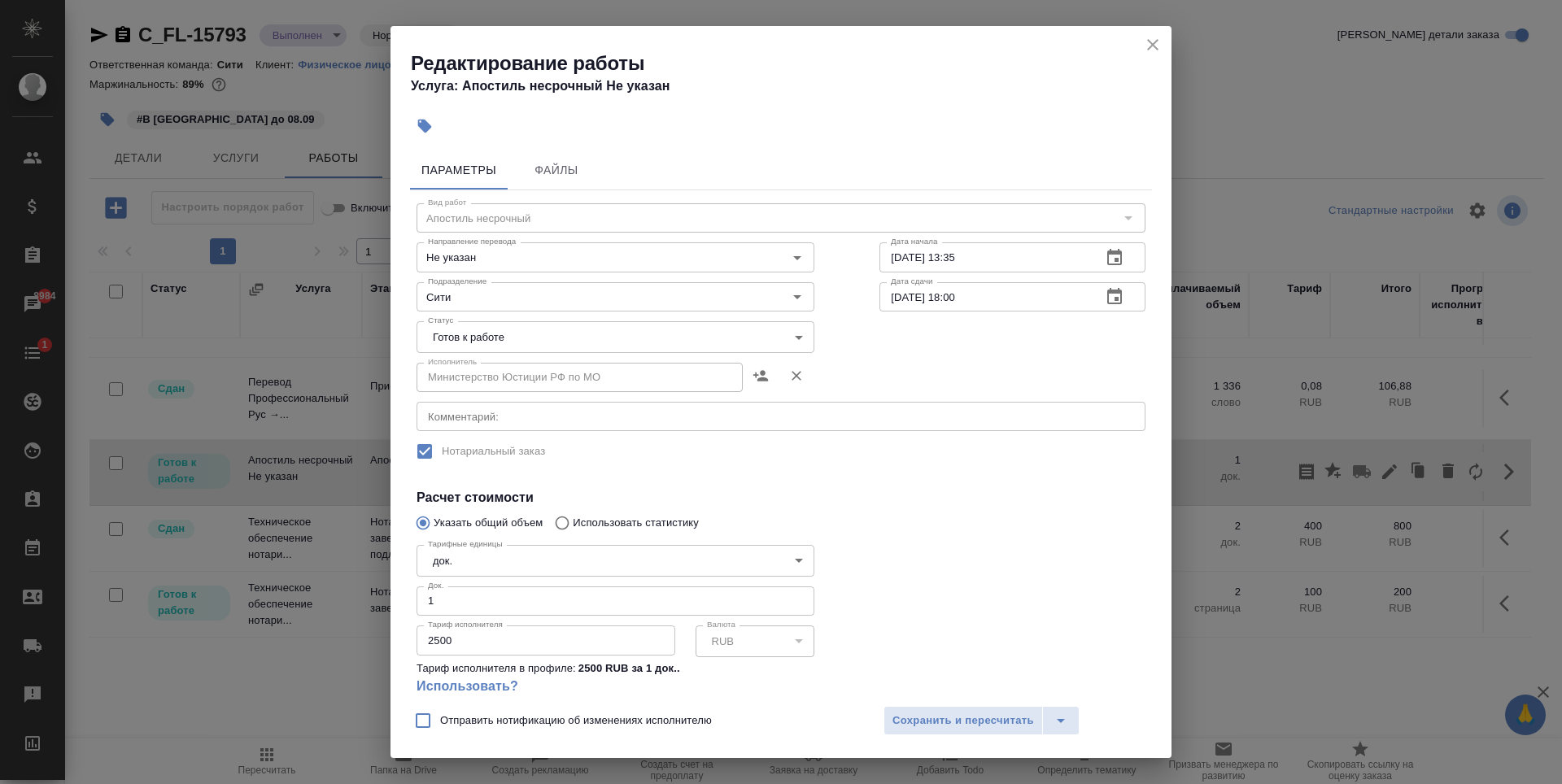
click at [795, 374] on icon "button" at bounding box center [796, 376] width 16 height 16
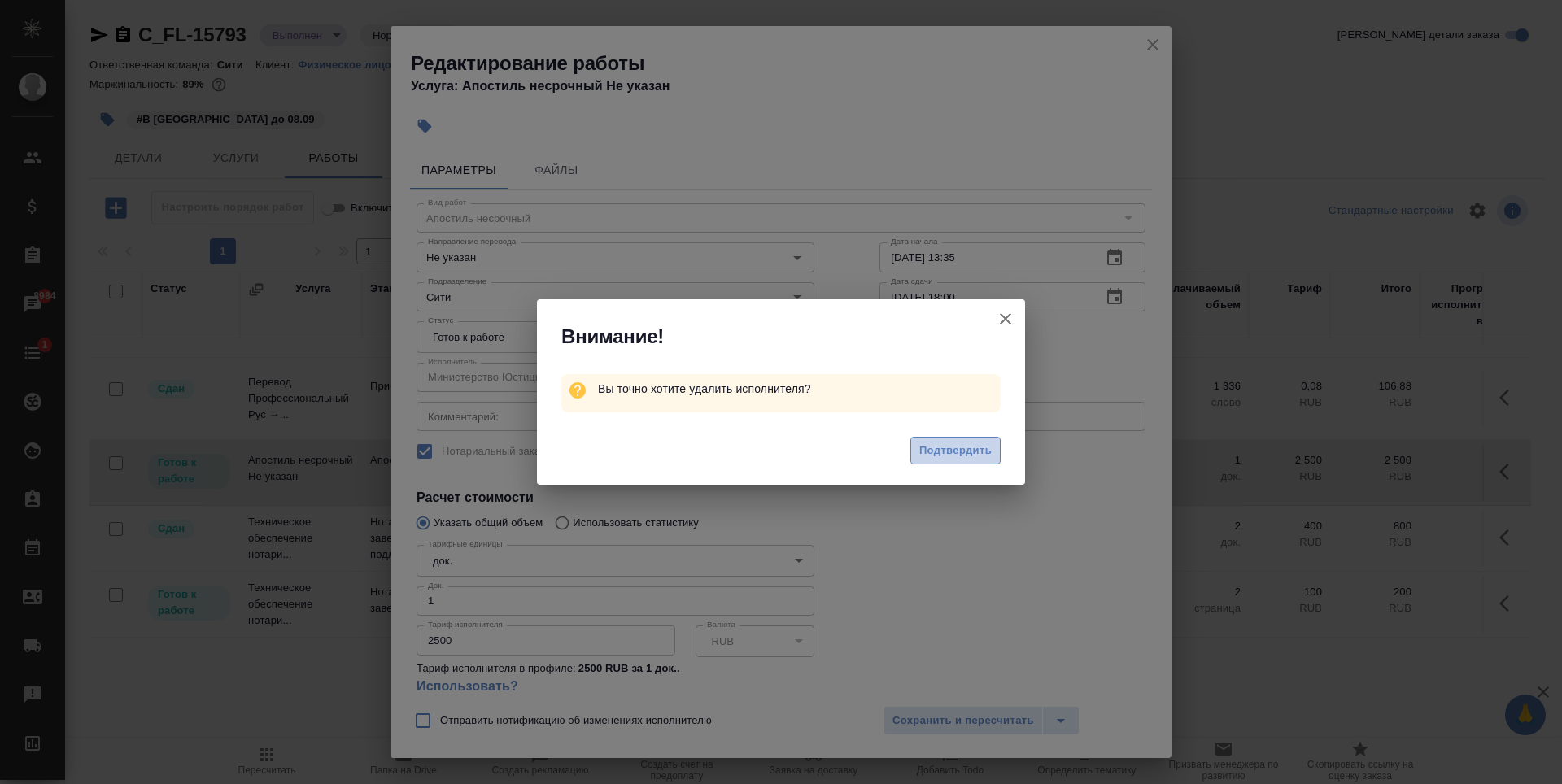
click at [979, 449] on span "Подтвердить" at bounding box center [956, 452] width 73 height 19
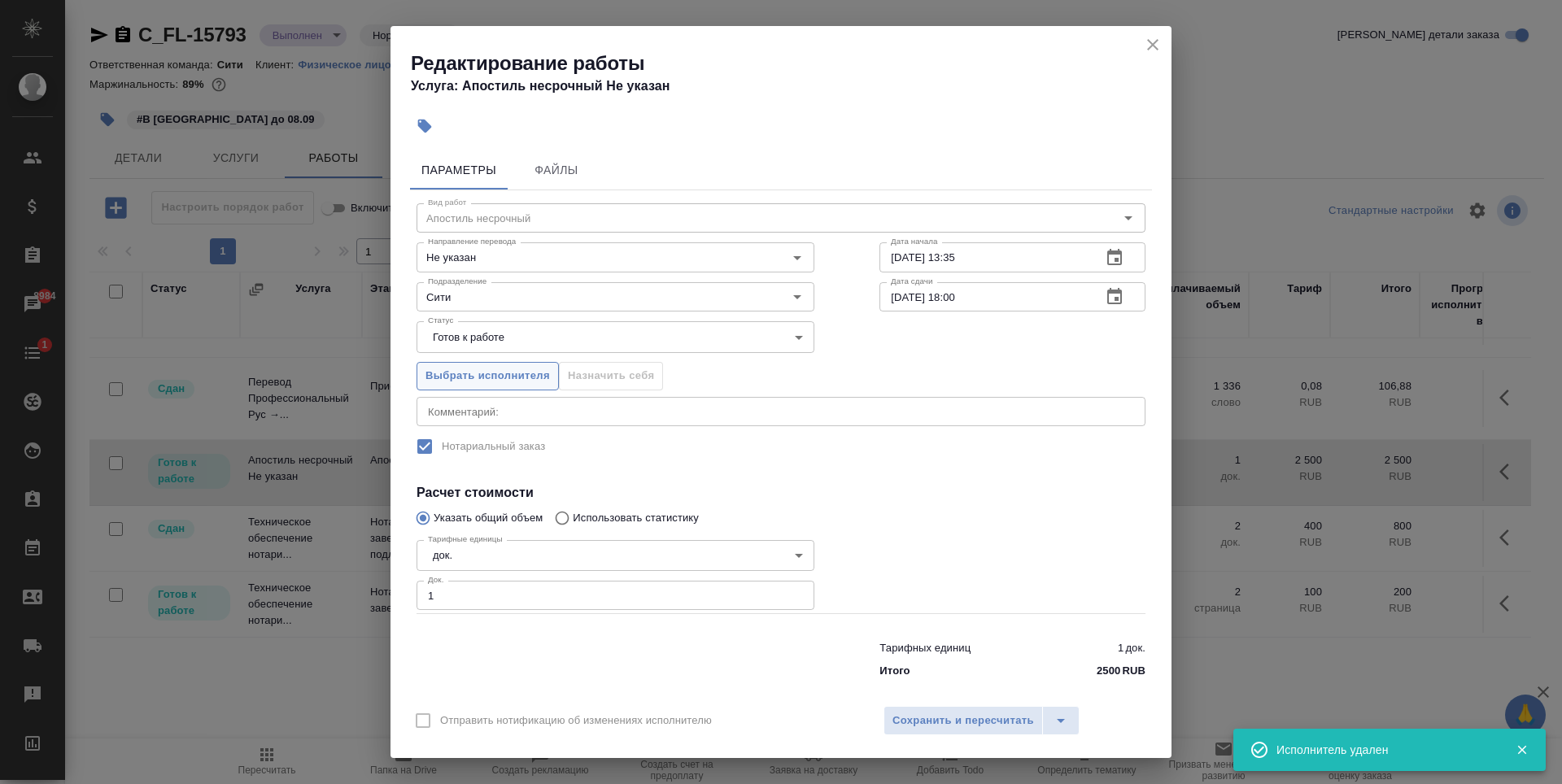
click at [491, 373] on span "Выбрать исполнителя" at bounding box center [488, 376] width 124 height 19
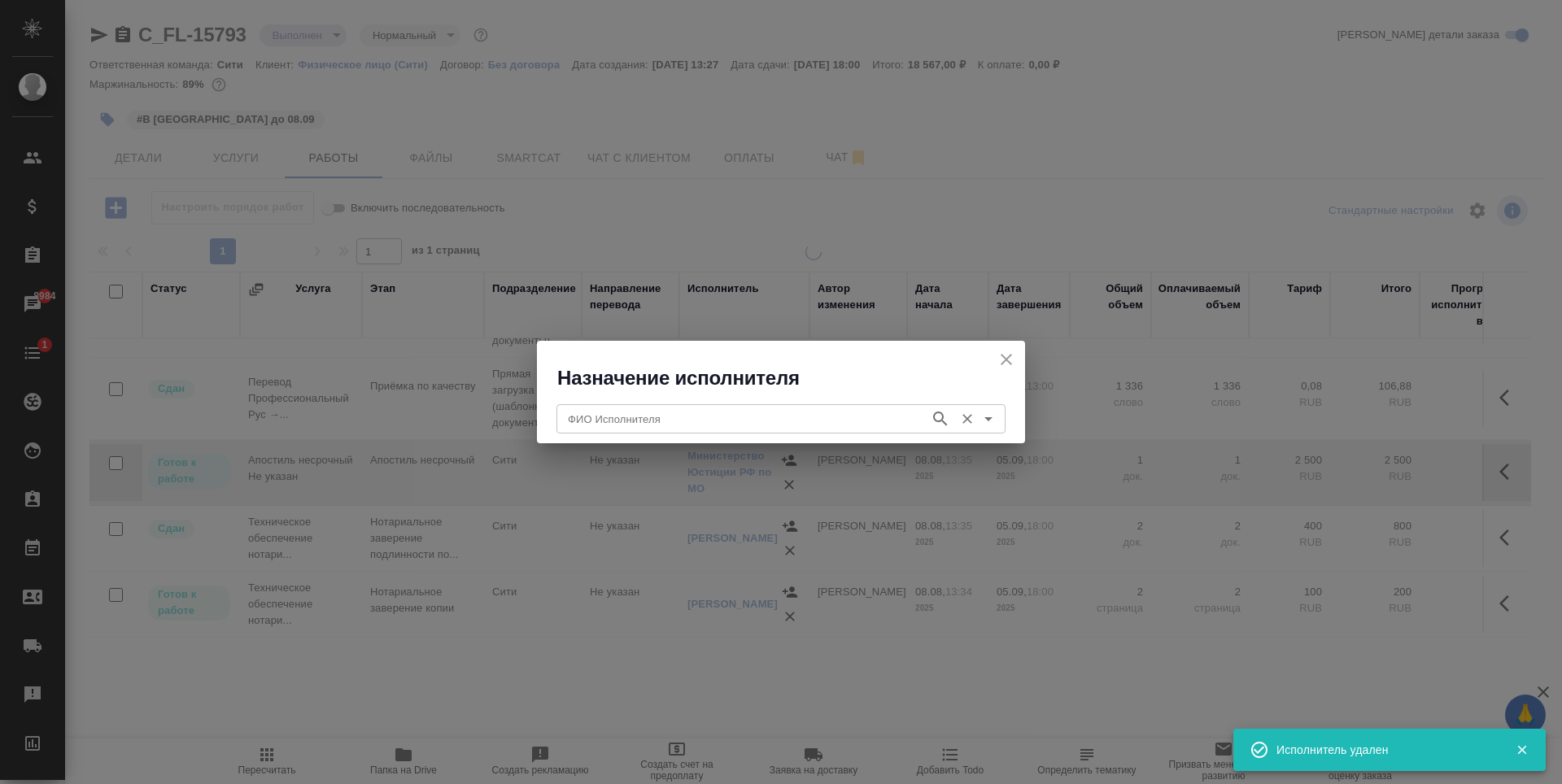
click at [614, 414] on input "ФИО Исполнителя" at bounding box center [741, 419] width 360 height 20
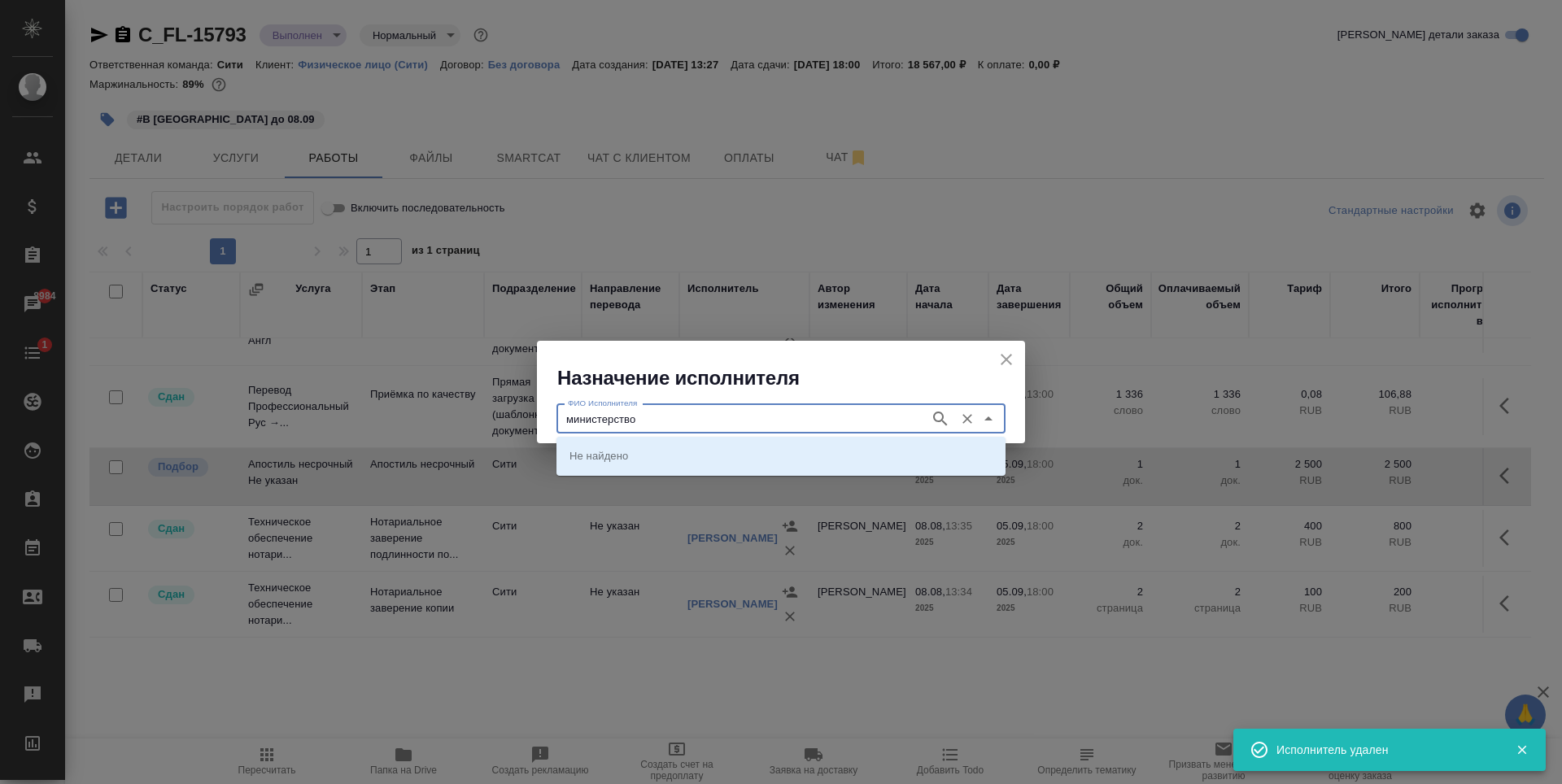
type input "министерство"
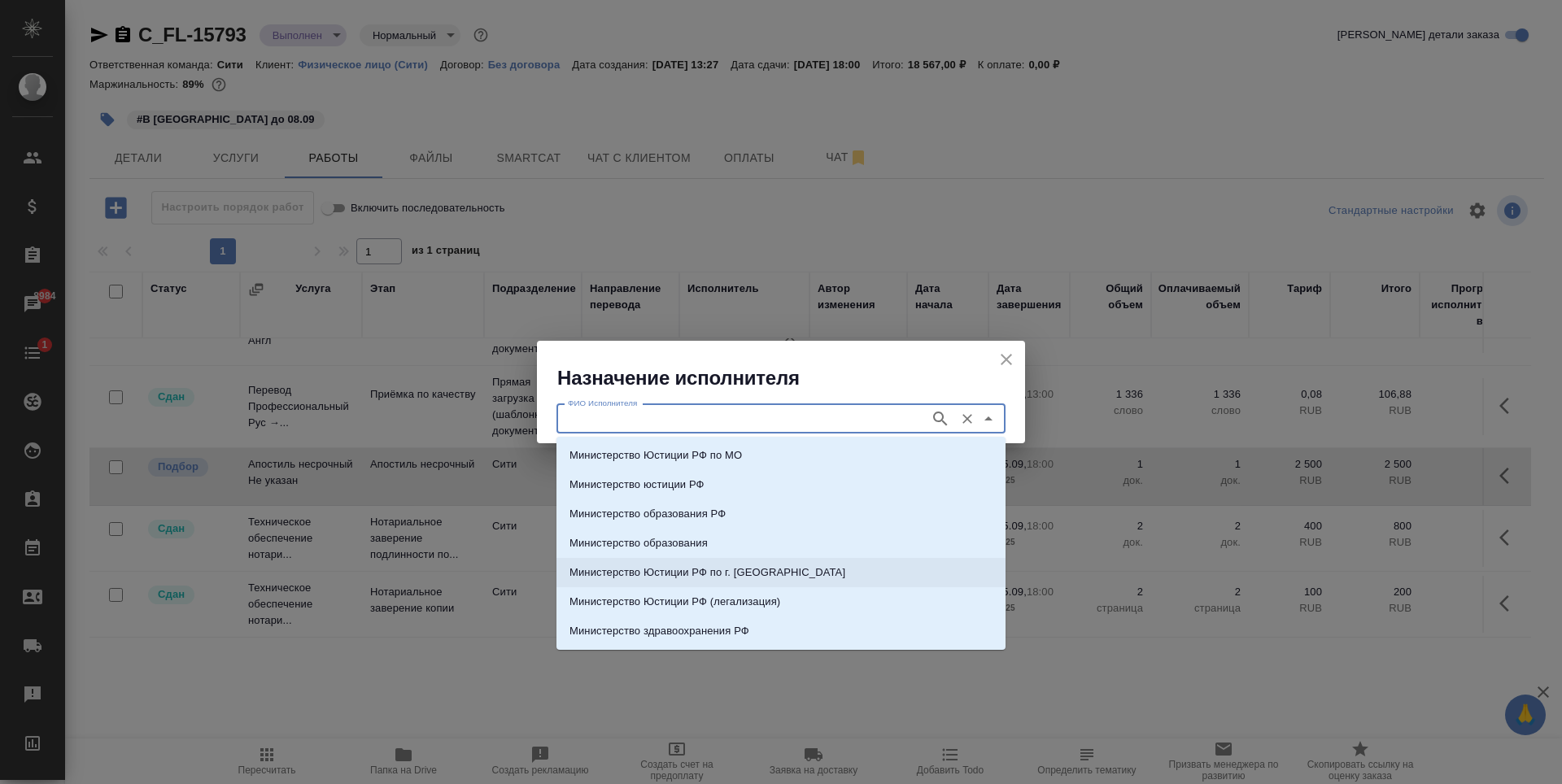
click at [806, 571] on li "Министерство Юстиции РФ по г. Москве" at bounding box center [781, 572] width 449 height 29
type input "Министерство Юстиции РФ по г. Москве"
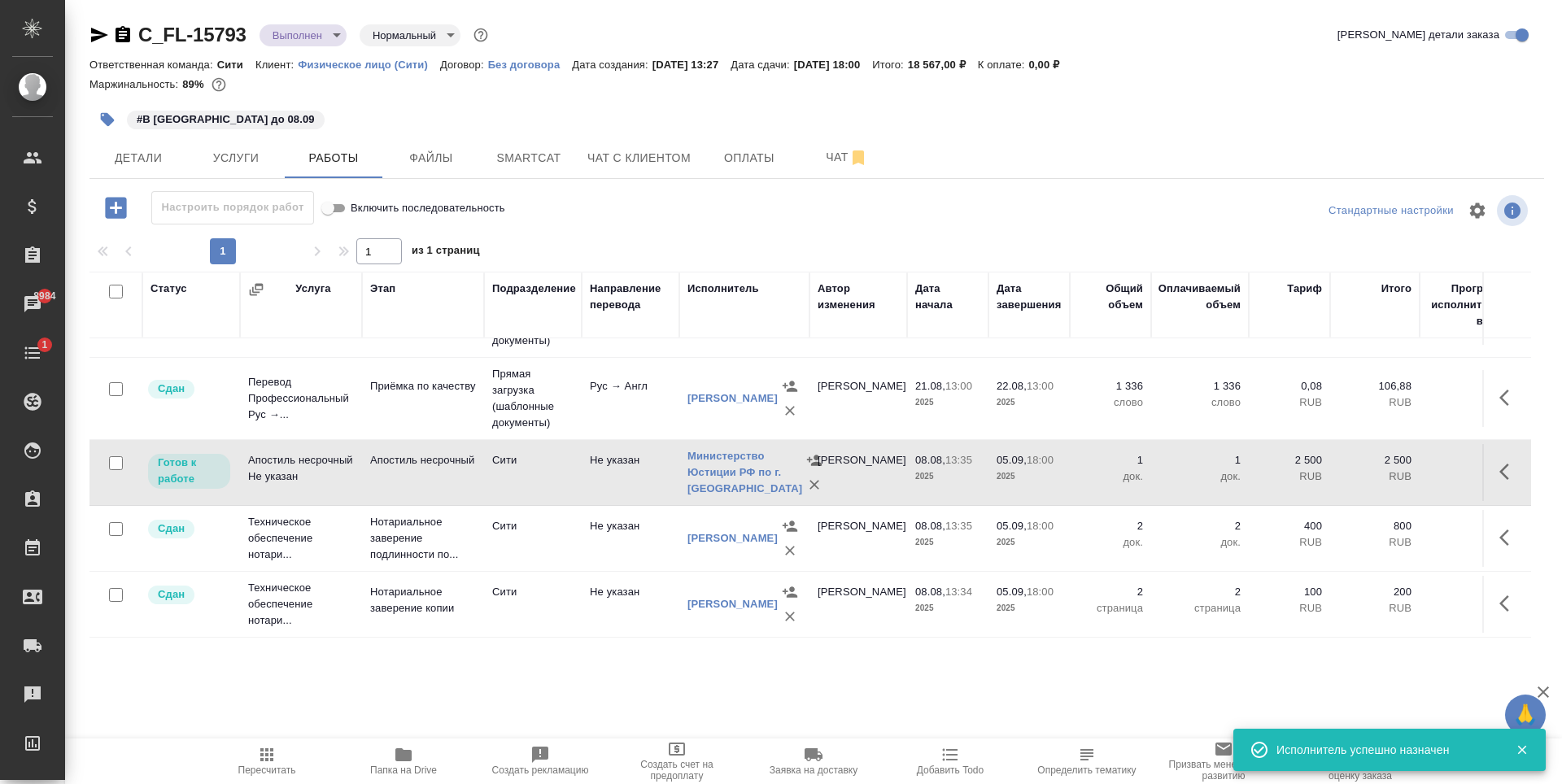
click at [1499, 464] on icon "button" at bounding box center [1503, 471] width 9 height 16
click at [1382, 469] on icon "button" at bounding box center [1389, 471] width 15 height 15
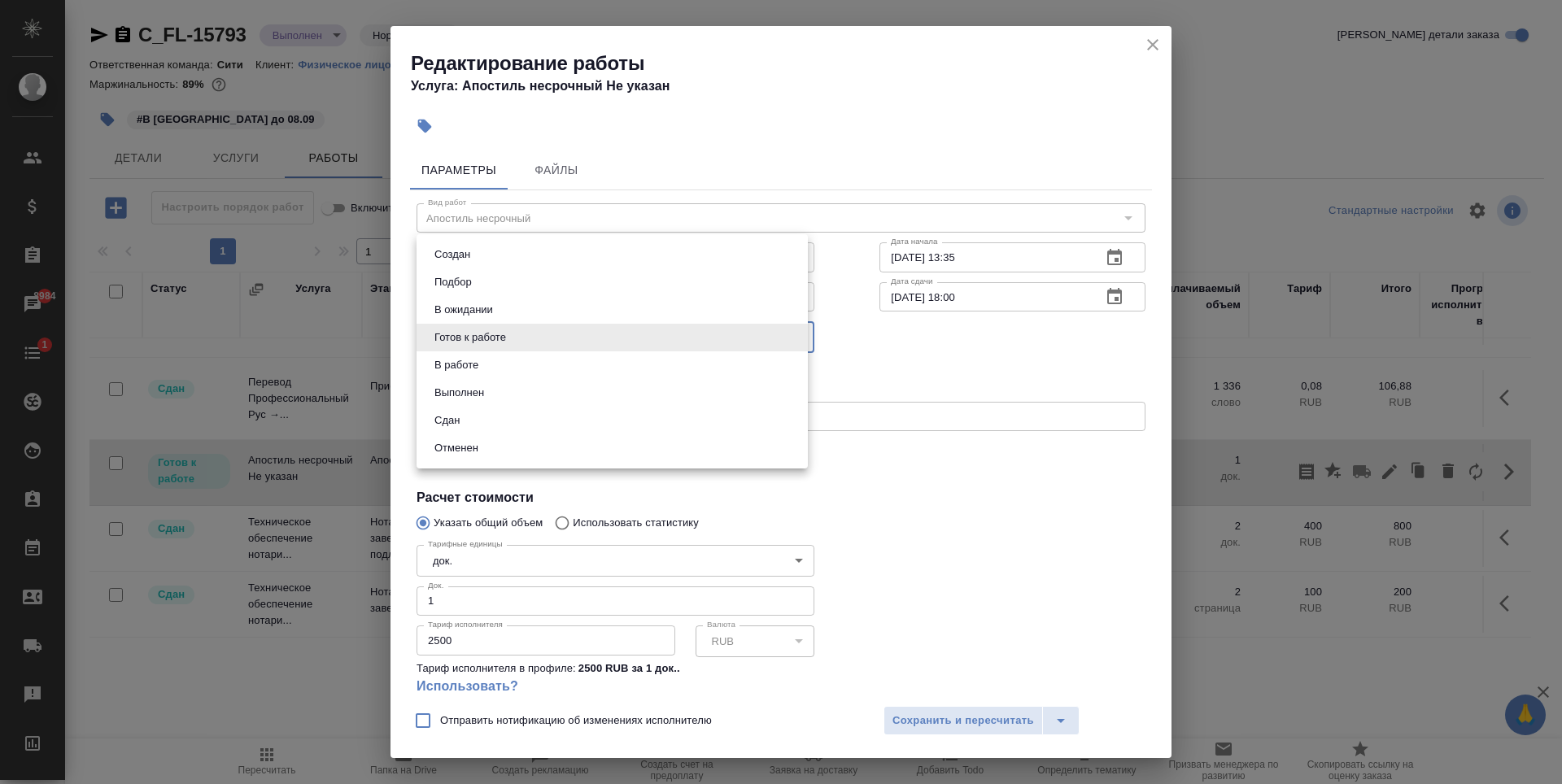
click at [504, 335] on body "🙏 .cls-1 fill:#fff; AWATERA Zaytseva Svetlana Клиенты Спецификации Заказы 8984 …" at bounding box center [781, 392] width 1562 height 784
click at [495, 407] on li "Сдан" at bounding box center [611, 420] width 391 height 28
type input "closed"
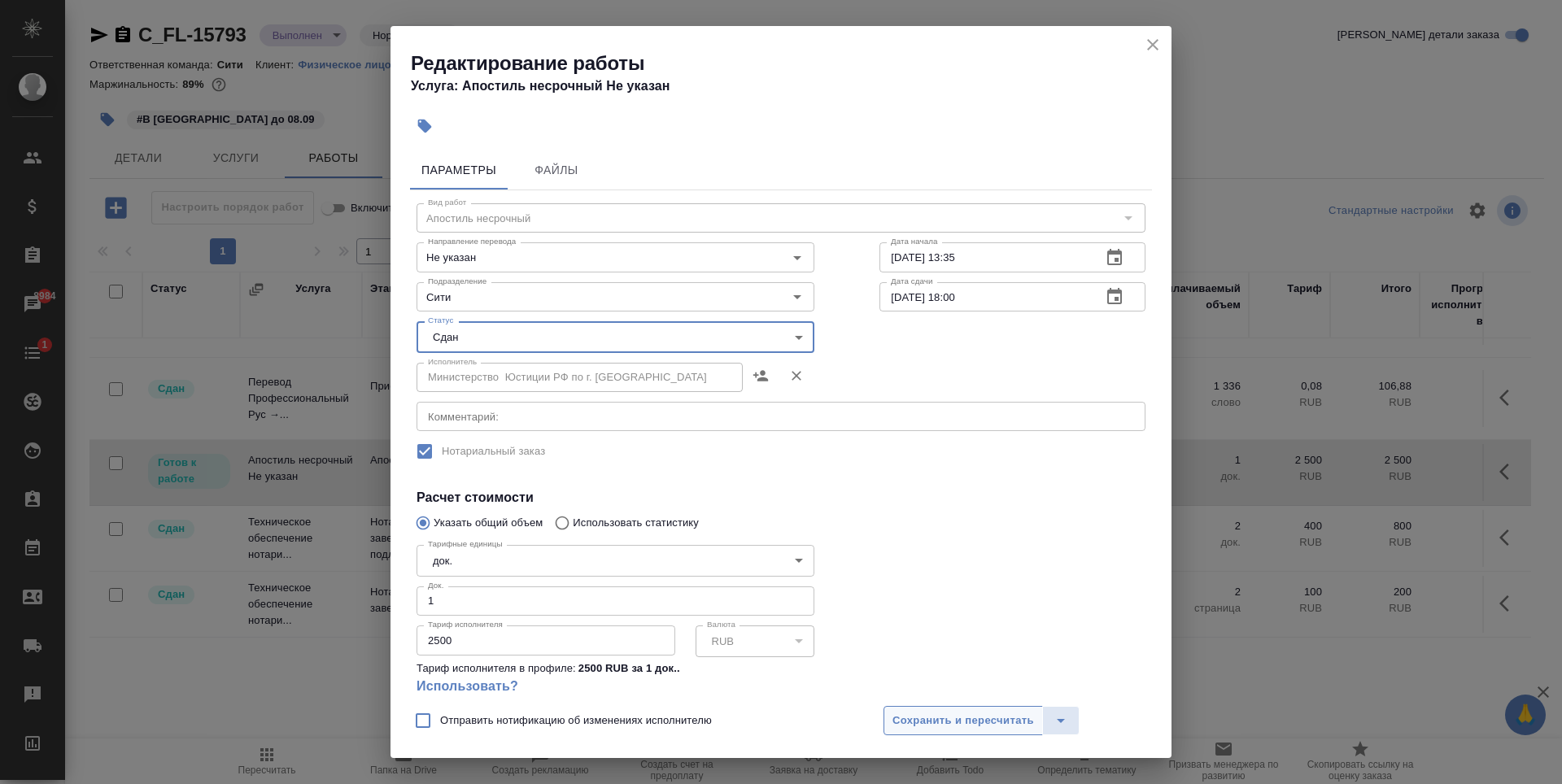
click at [965, 717] on span "Сохранить и пересчитать" at bounding box center [964, 721] width 142 height 19
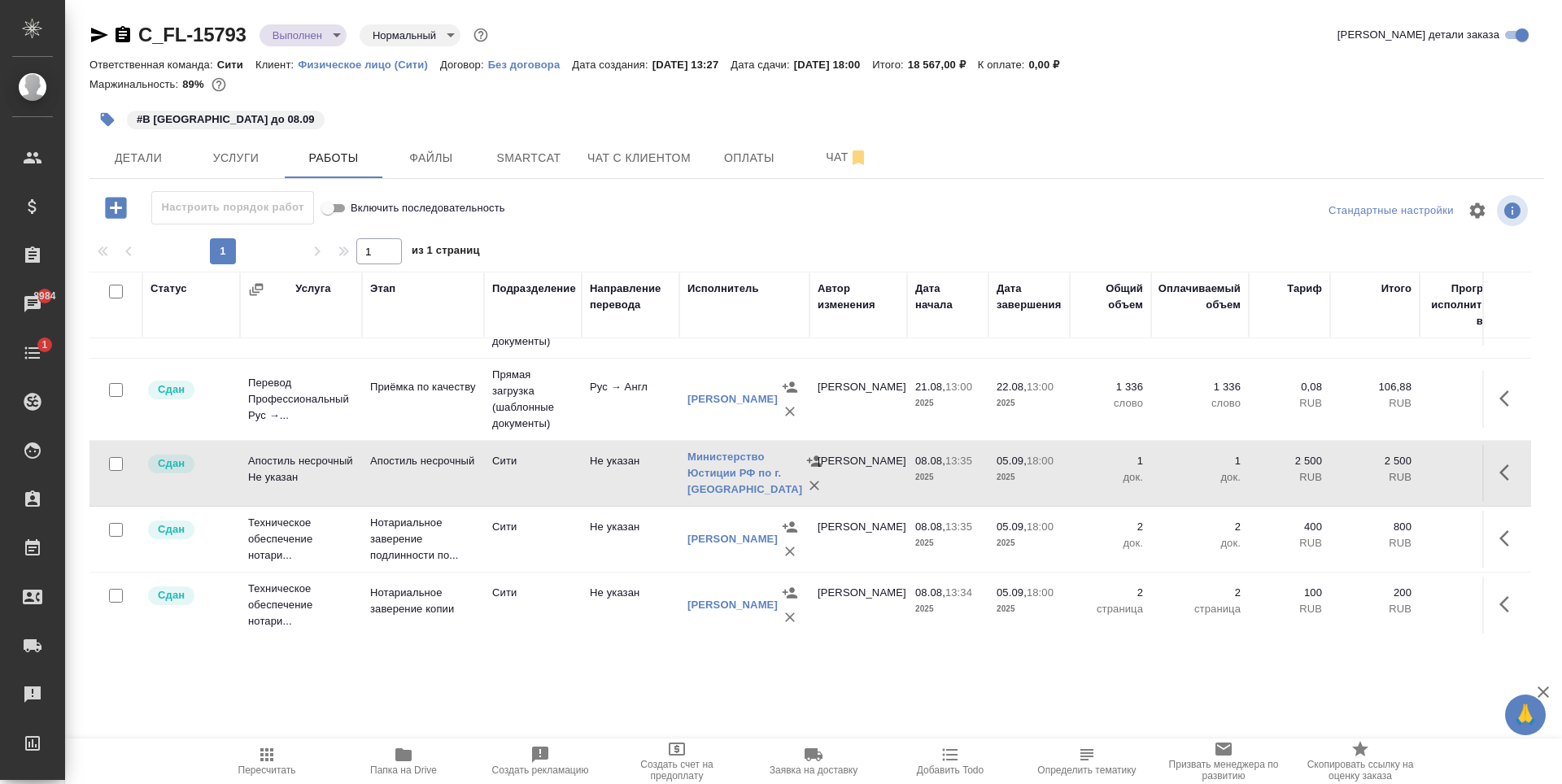
scroll to position [207, 0]
click at [237, 161] on span "Услуги" at bounding box center [236, 158] width 78 height 21
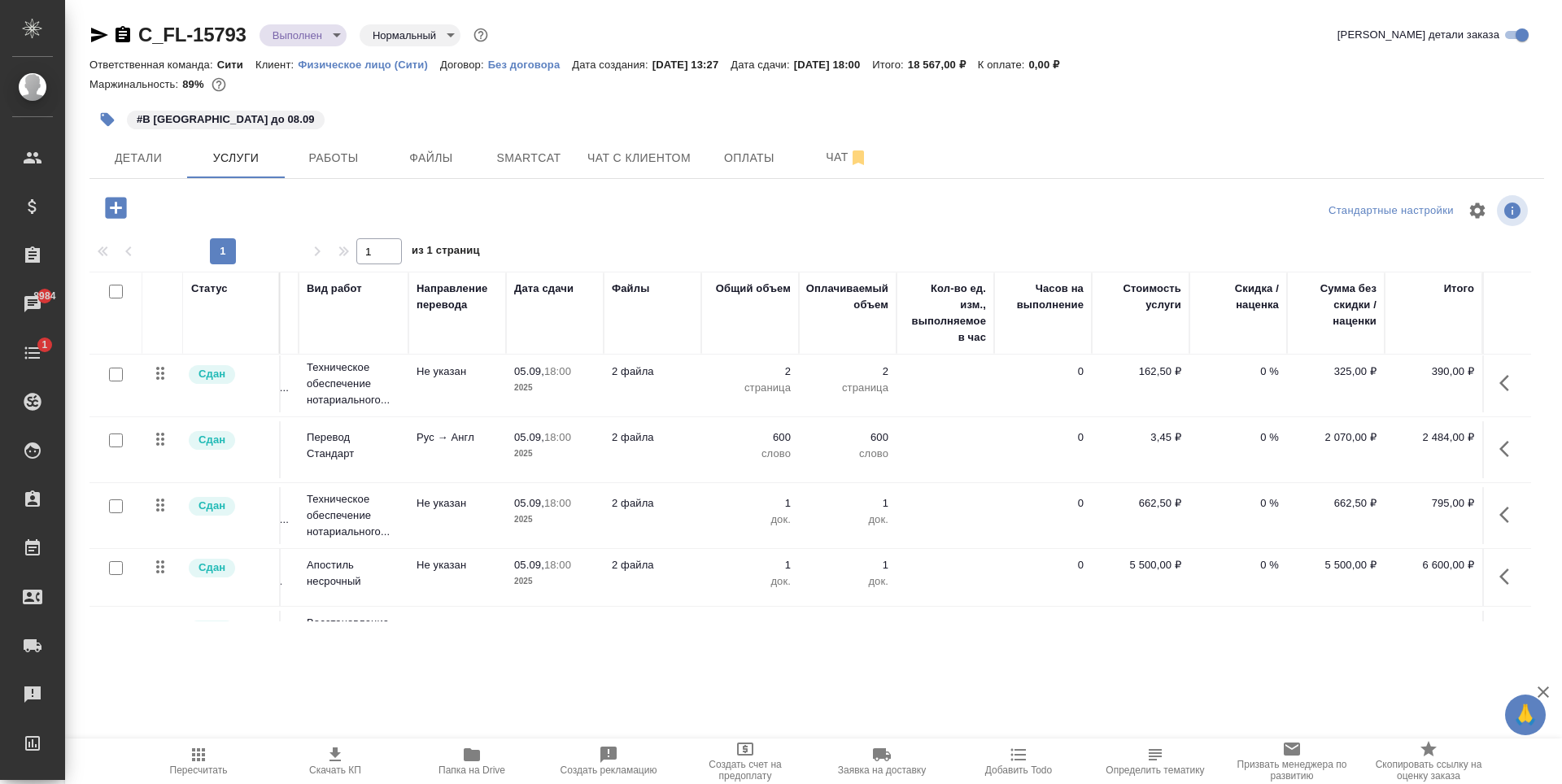
scroll to position [0, 104]
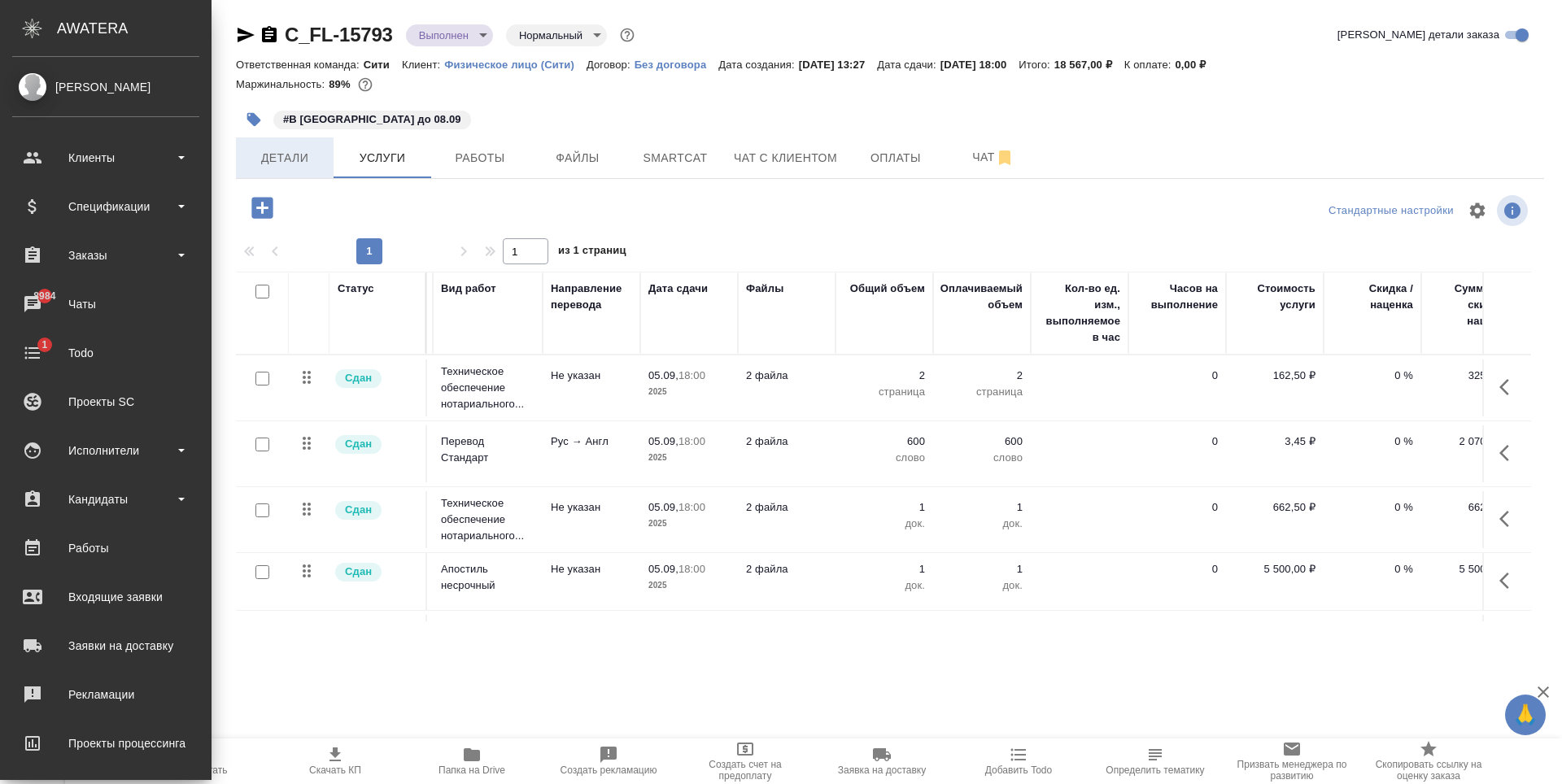
click at [246, 153] on span "Детали" at bounding box center [285, 158] width 78 height 21
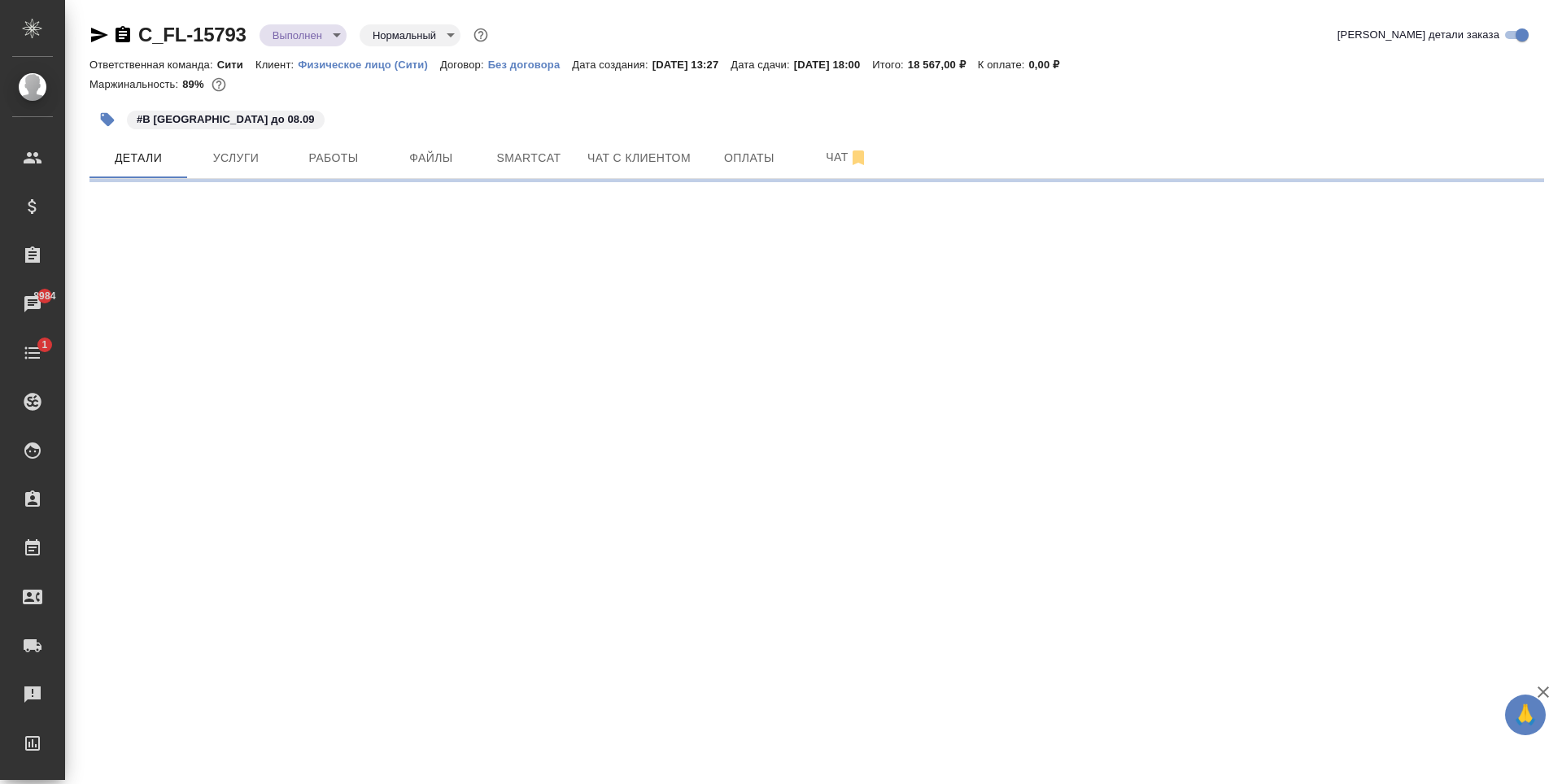
select select "RU"
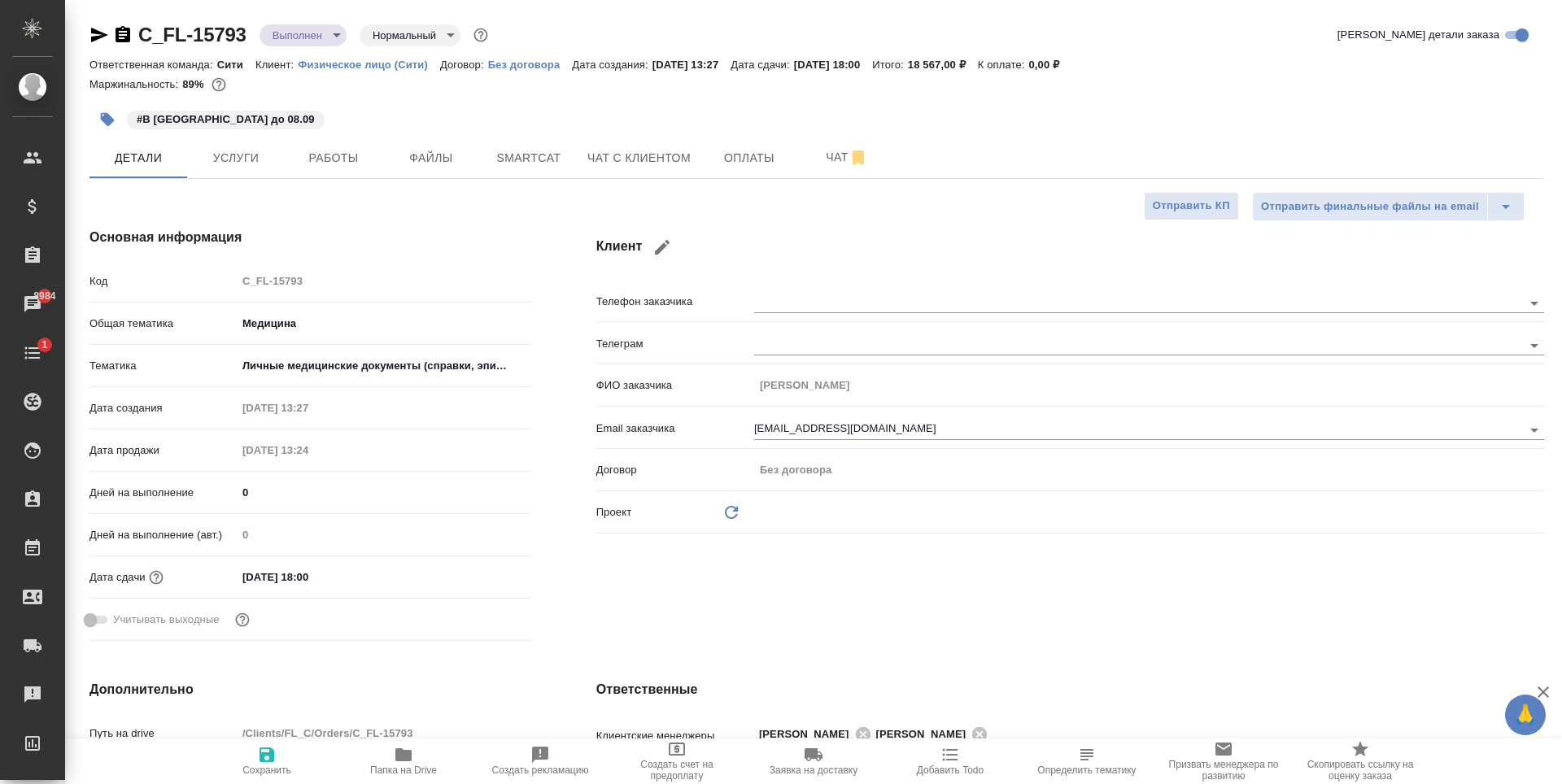
type textarea "x"
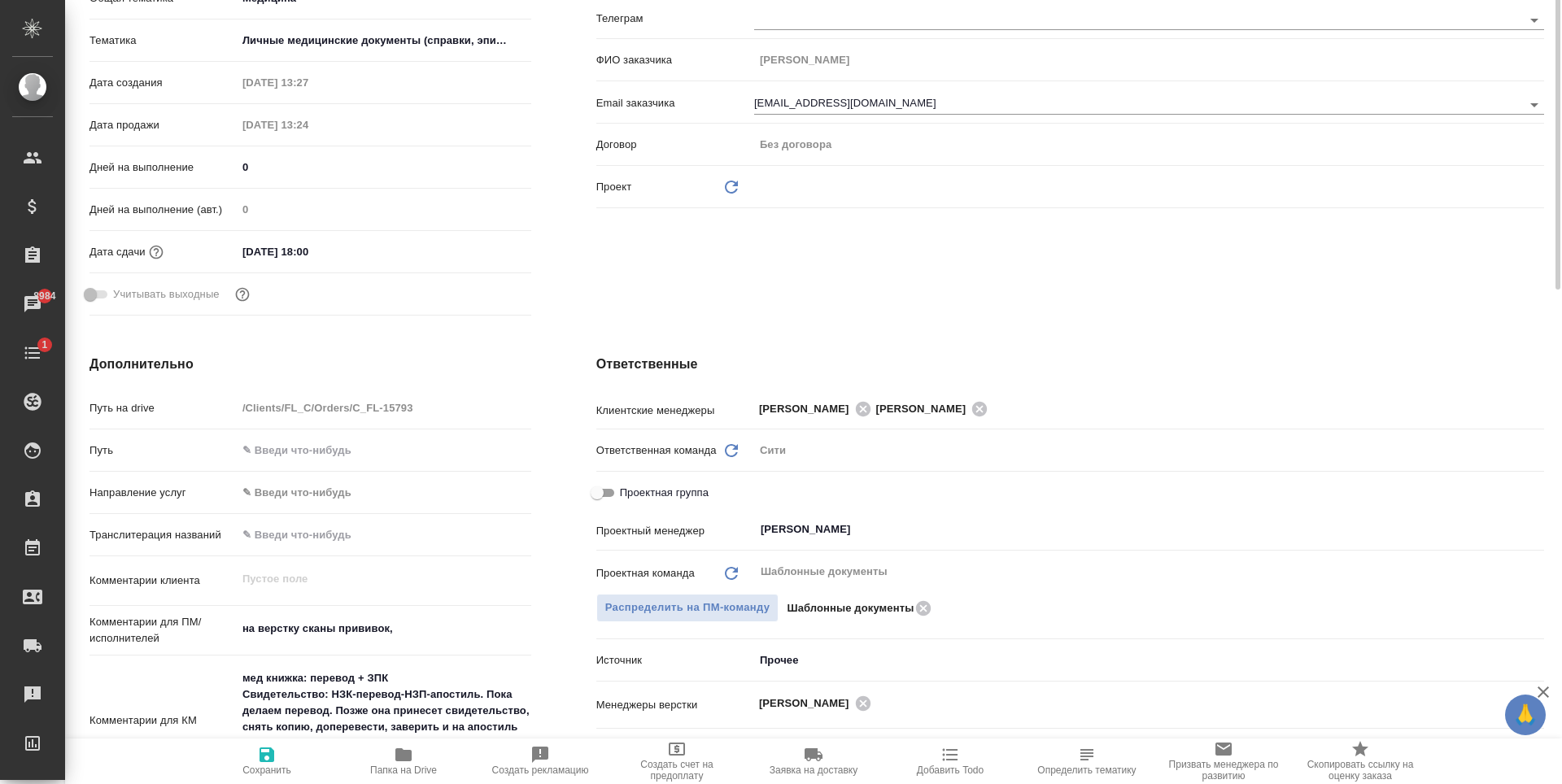
scroll to position [407, 0]
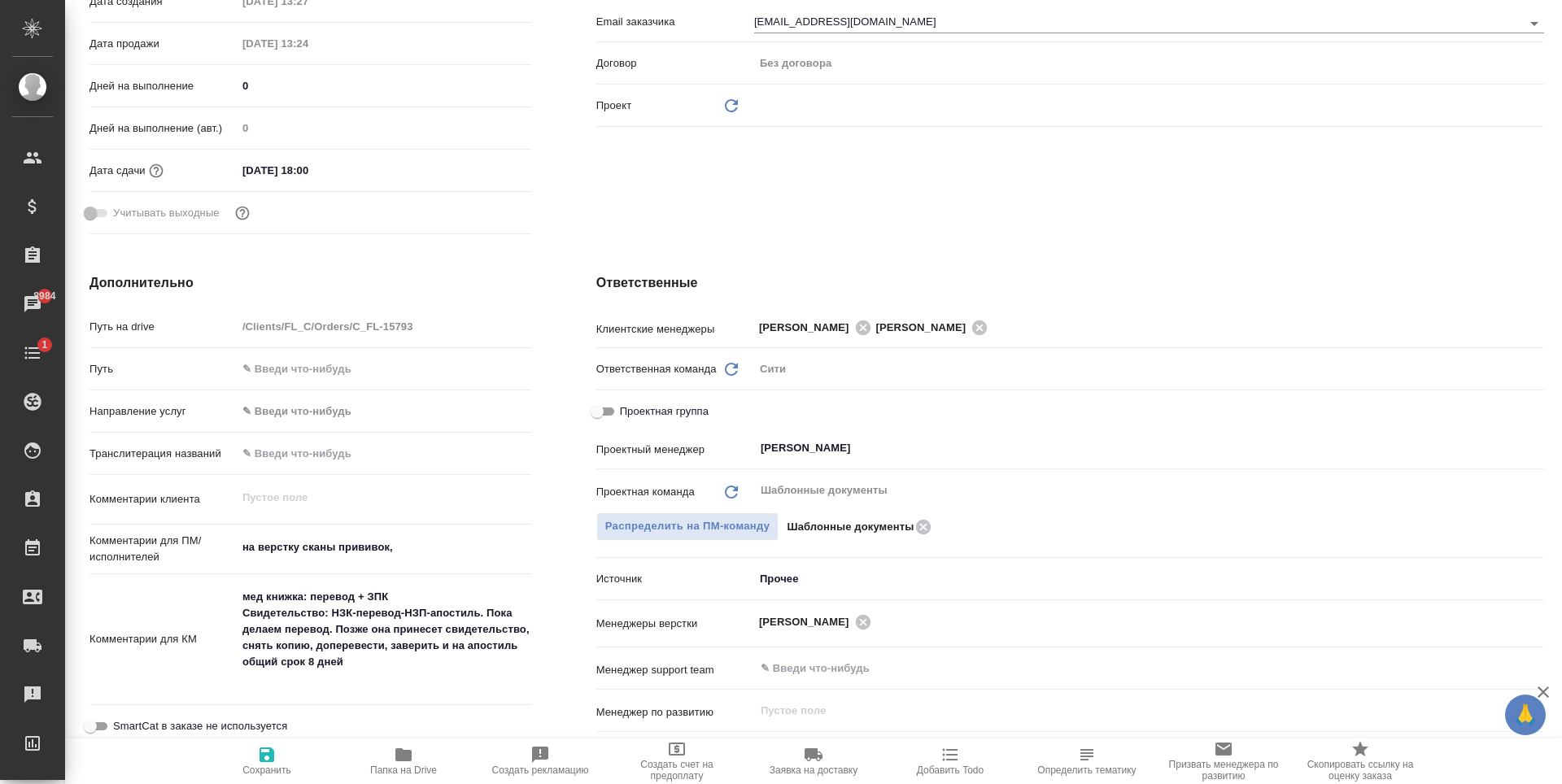
click at [605, 410] on input "Проектная группа" at bounding box center [598, 411] width 59 height 20
checkbox input "true"
type textarea "x"
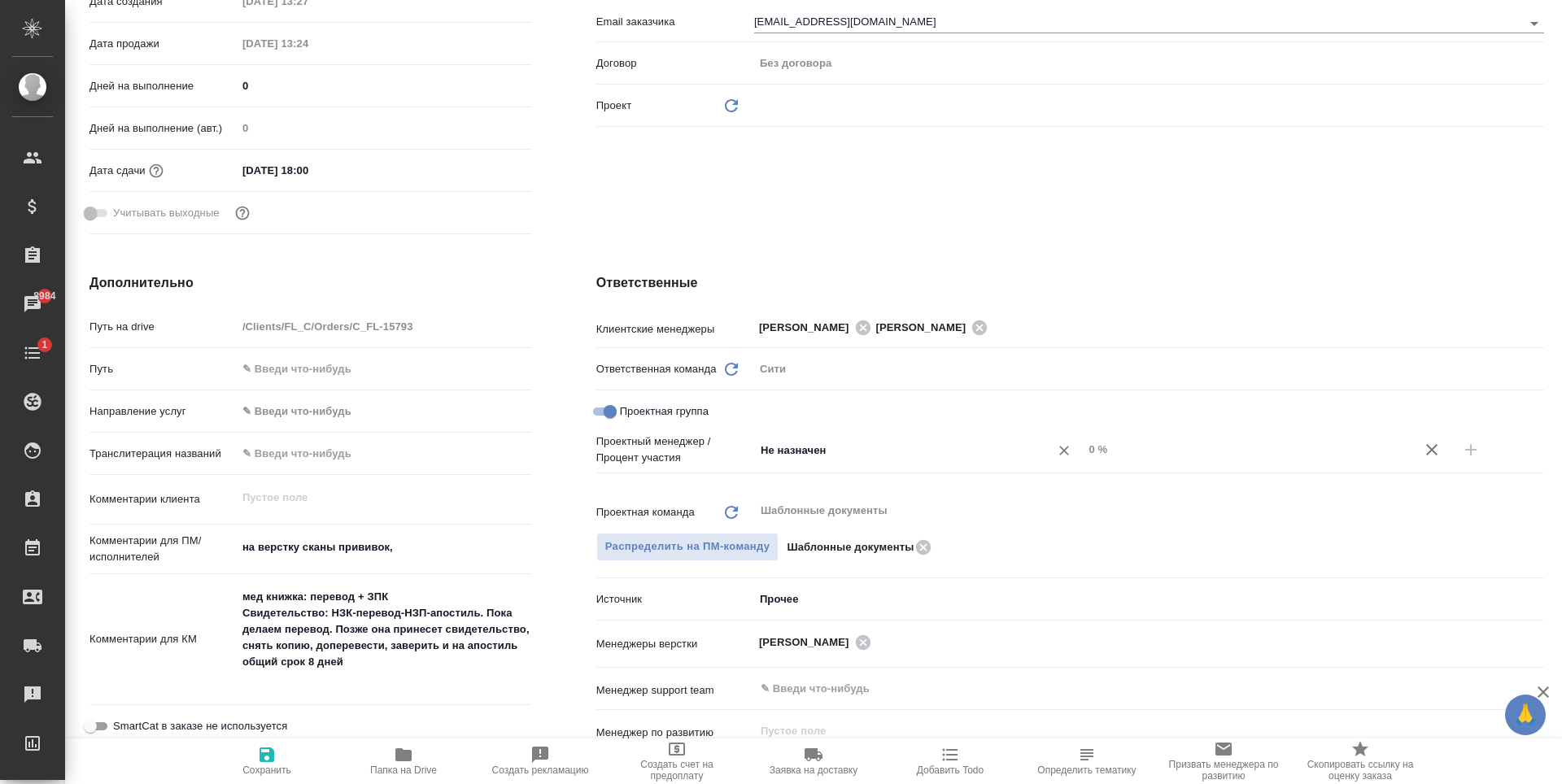
click at [851, 447] on input "Не назначен" at bounding box center [891, 450] width 265 height 20
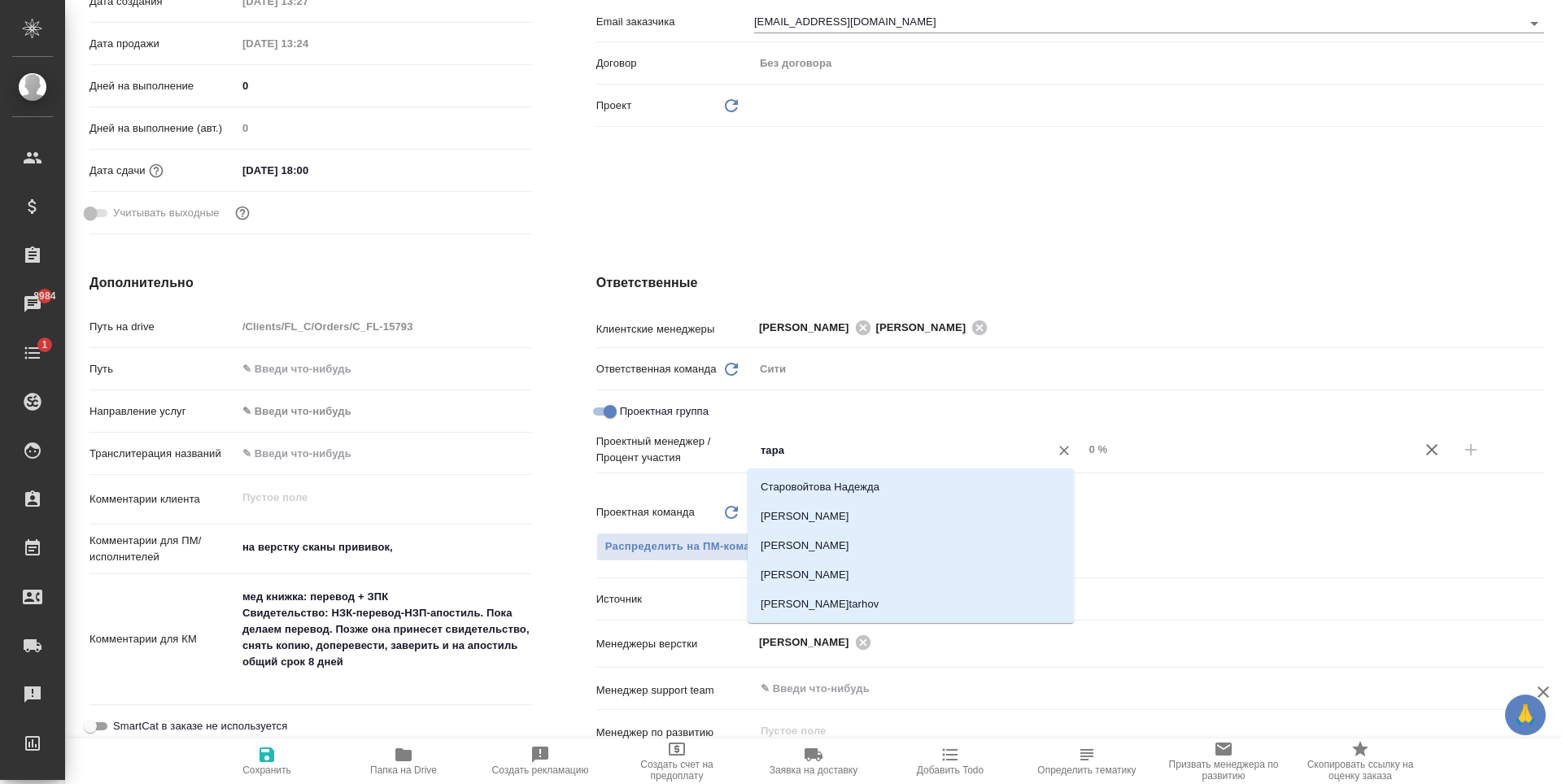
type input "тараб"
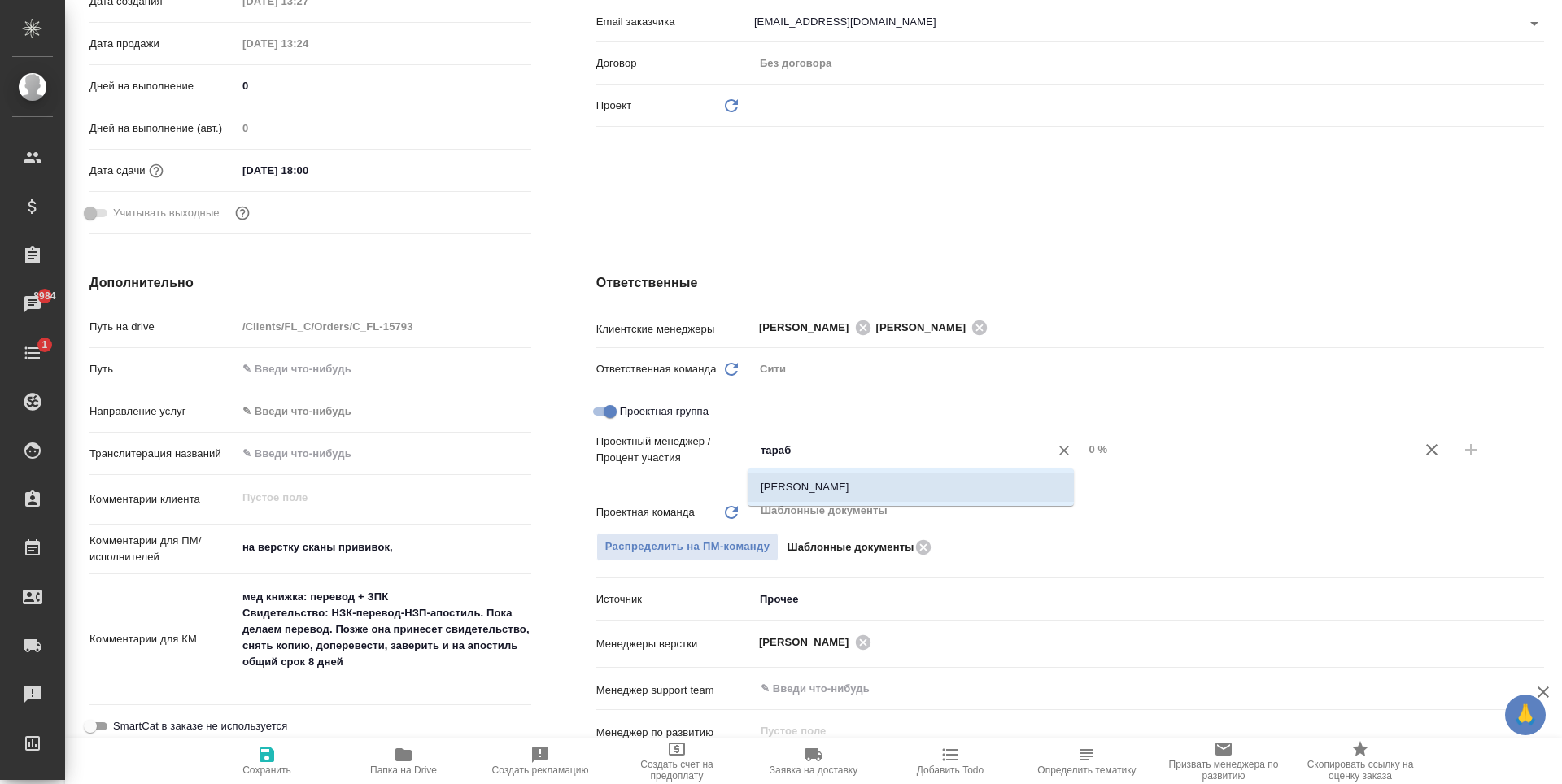
click at [929, 482] on li "Тарабановская Анастасия" at bounding box center [911, 487] width 326 height 29
type textarea "x"
click at [1091, 448] on input "0 %" at bounding box center [1248, 449] width 330 height 23
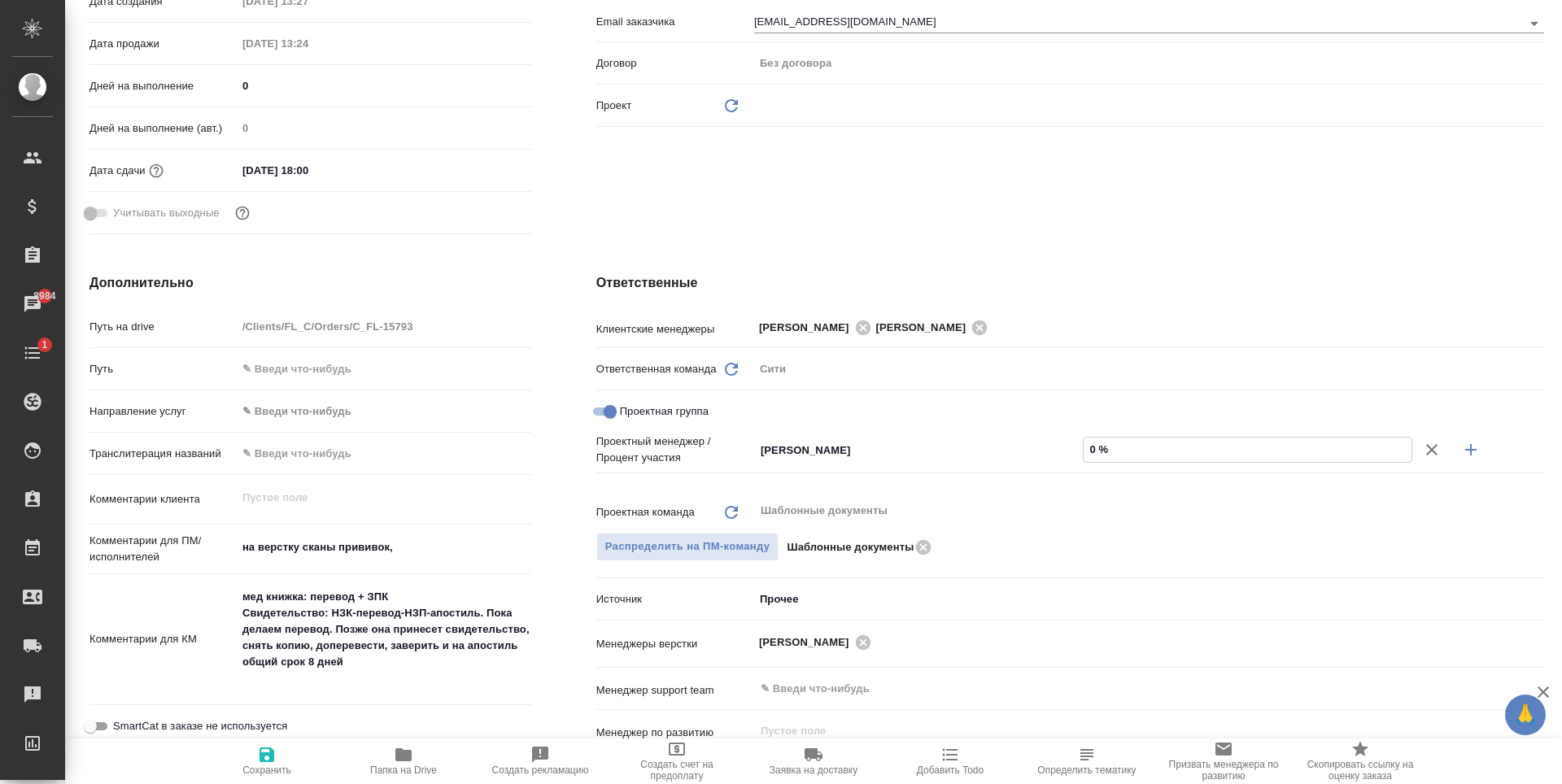
type textarea "x"
type input "0 %"
type textarea "x"
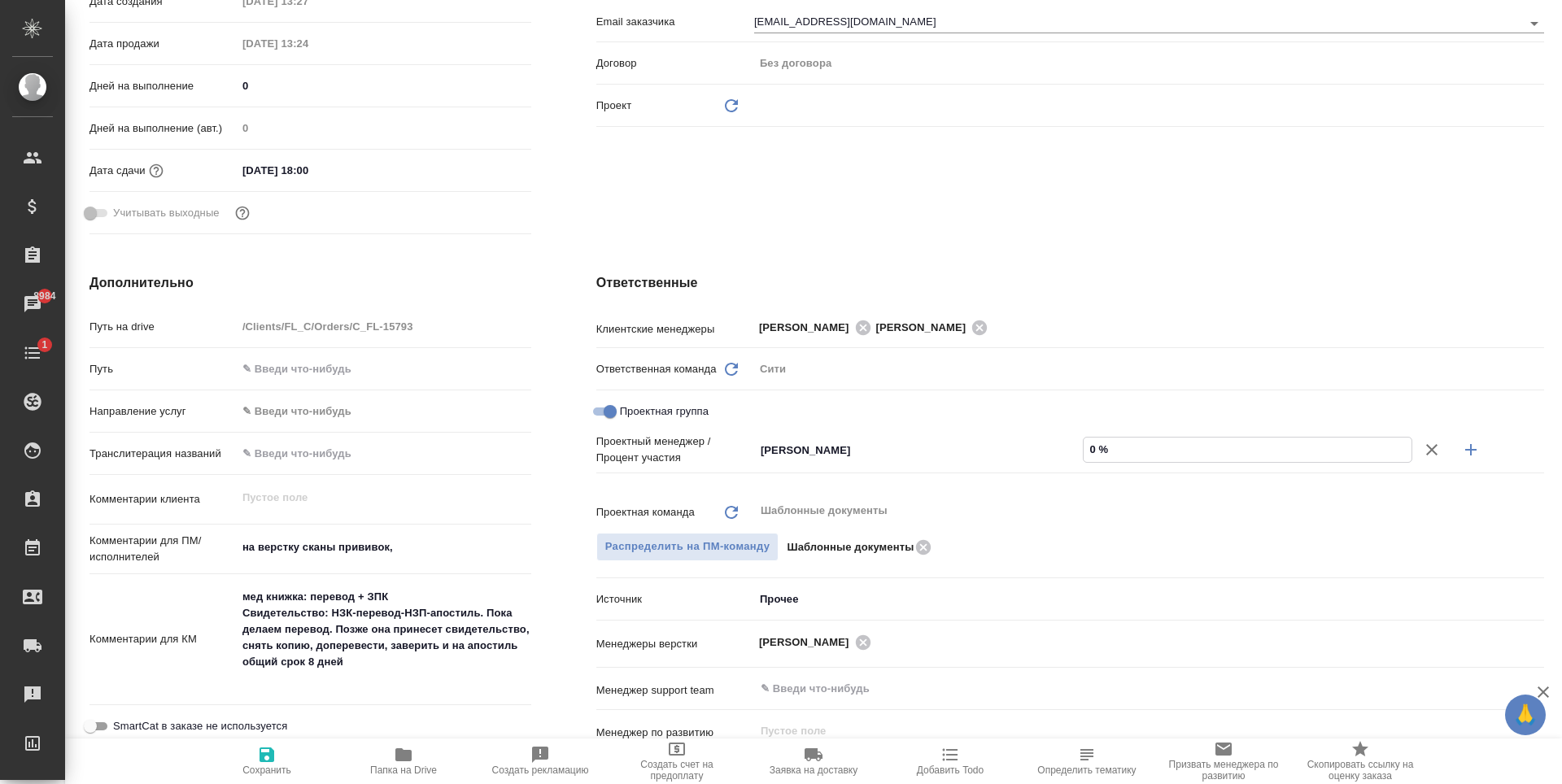
type textarea "x"
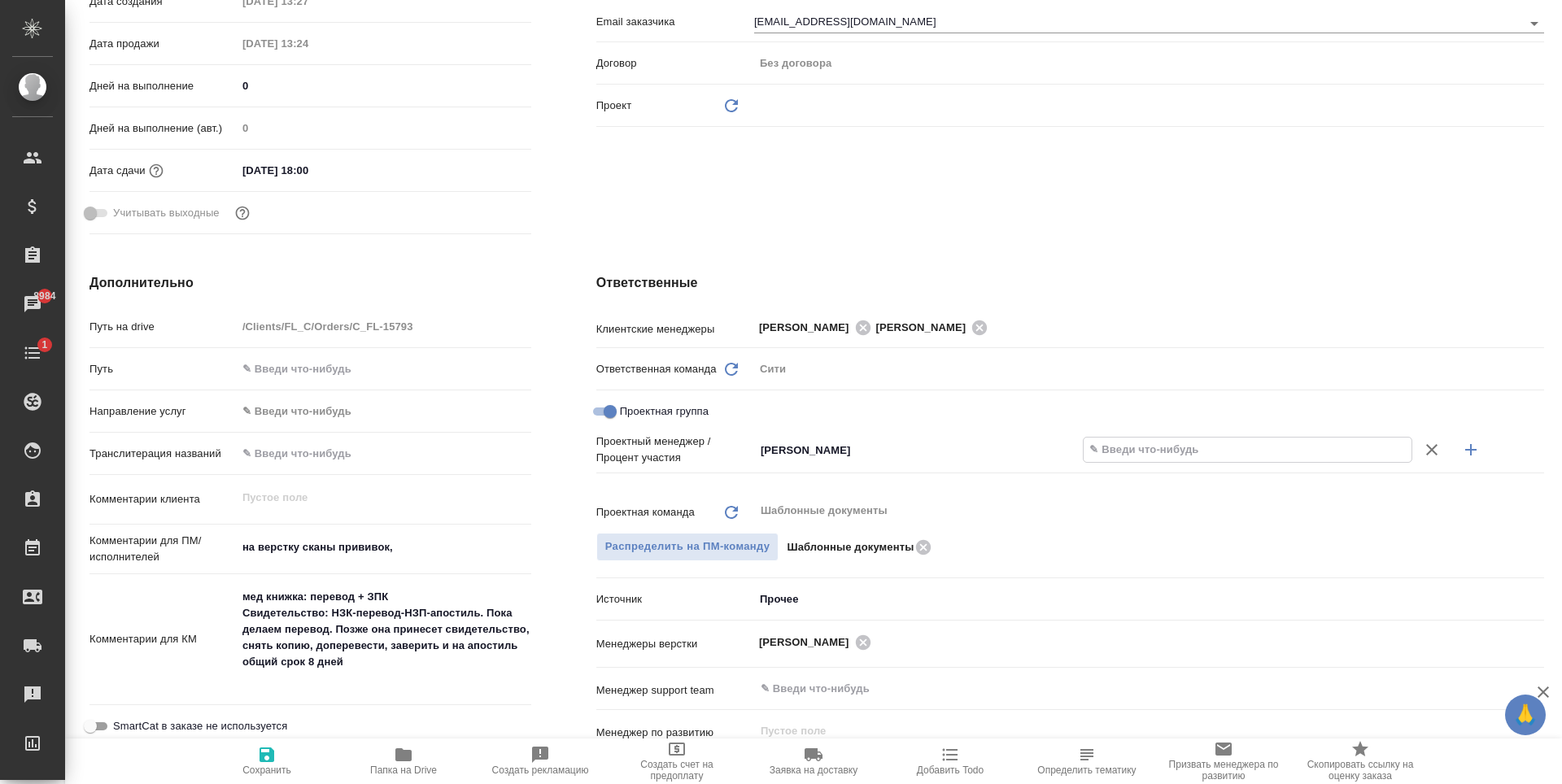
type input "5 %"
type textarea "x"
type input "55 %"
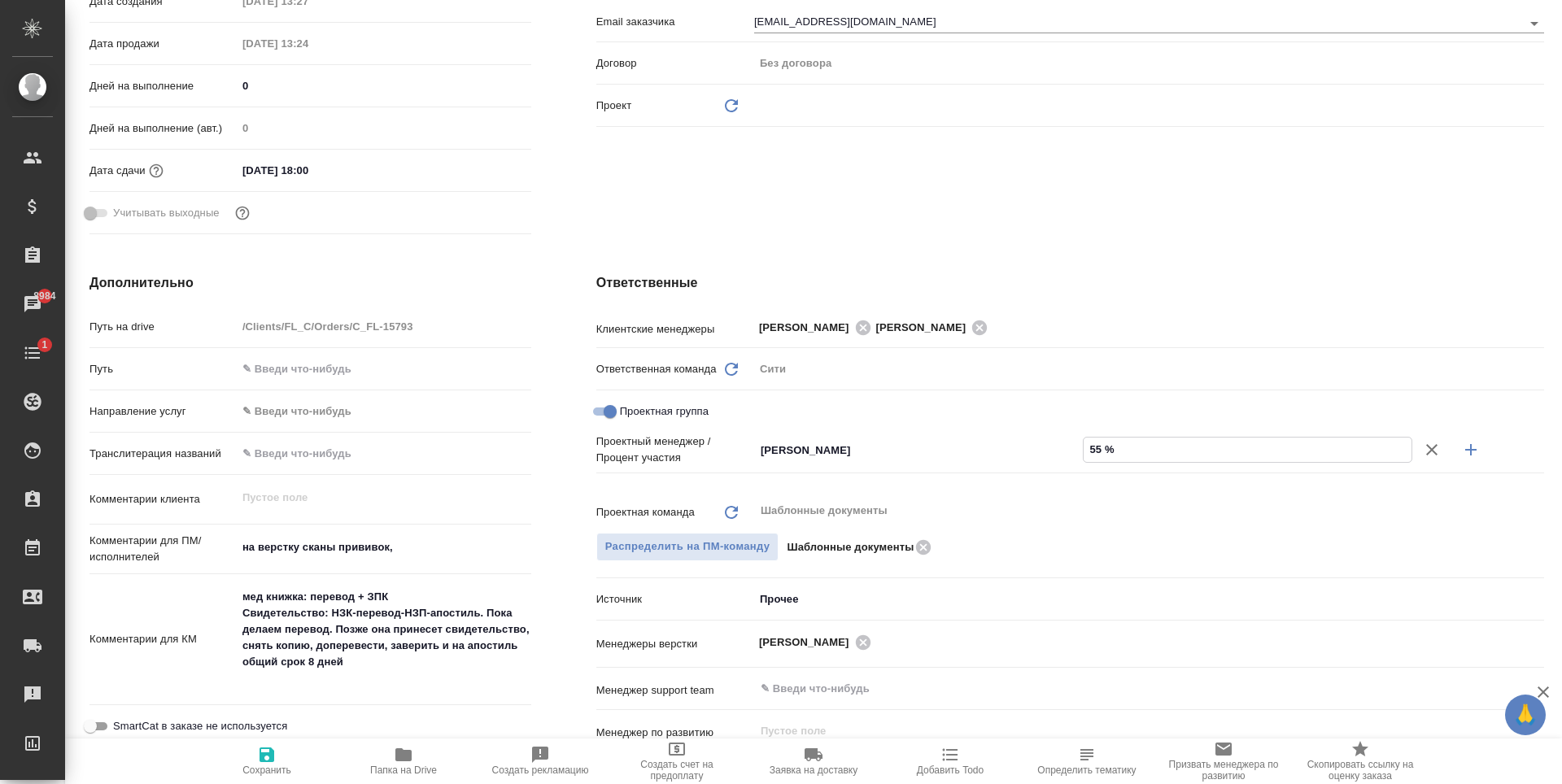
type textarea "x"
type input "55 %"
click at [1465, 449] on icon "button" at bounding box center [1470, 449] width 11 height 11
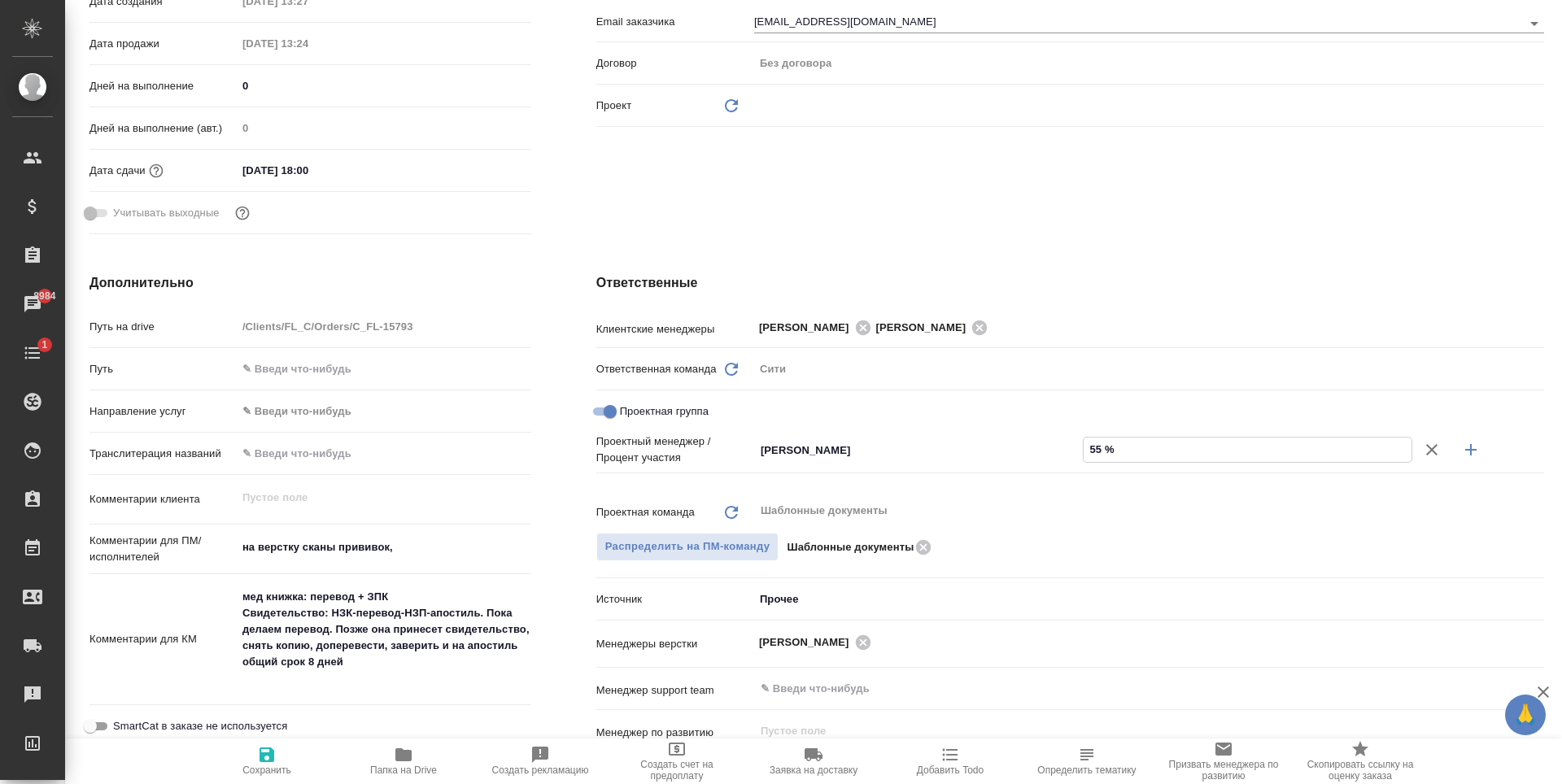
type textarea "x"
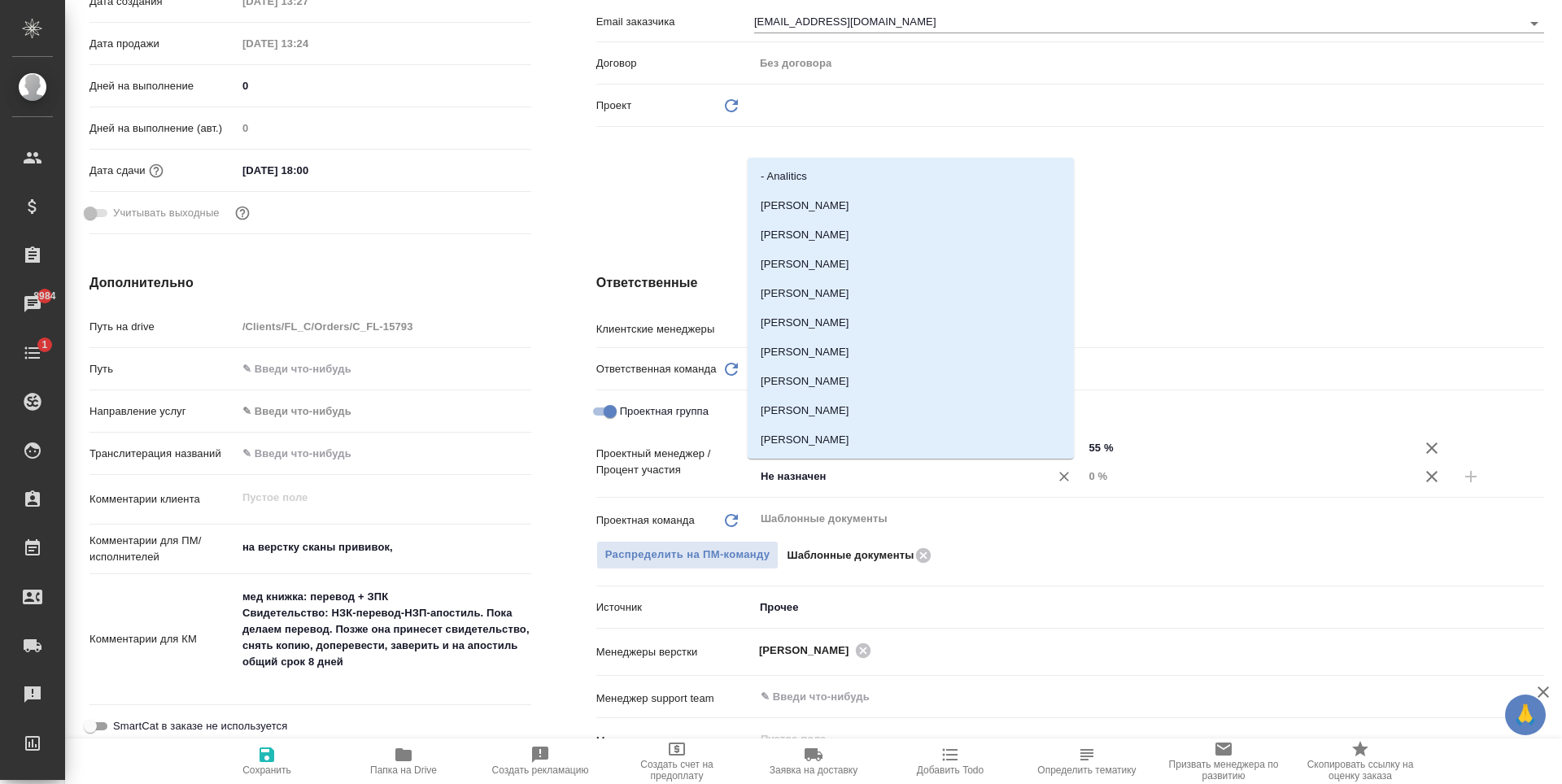
click at [784, 486] on input "Не назначен" at bounding box center [891, 477] width 265 height 20
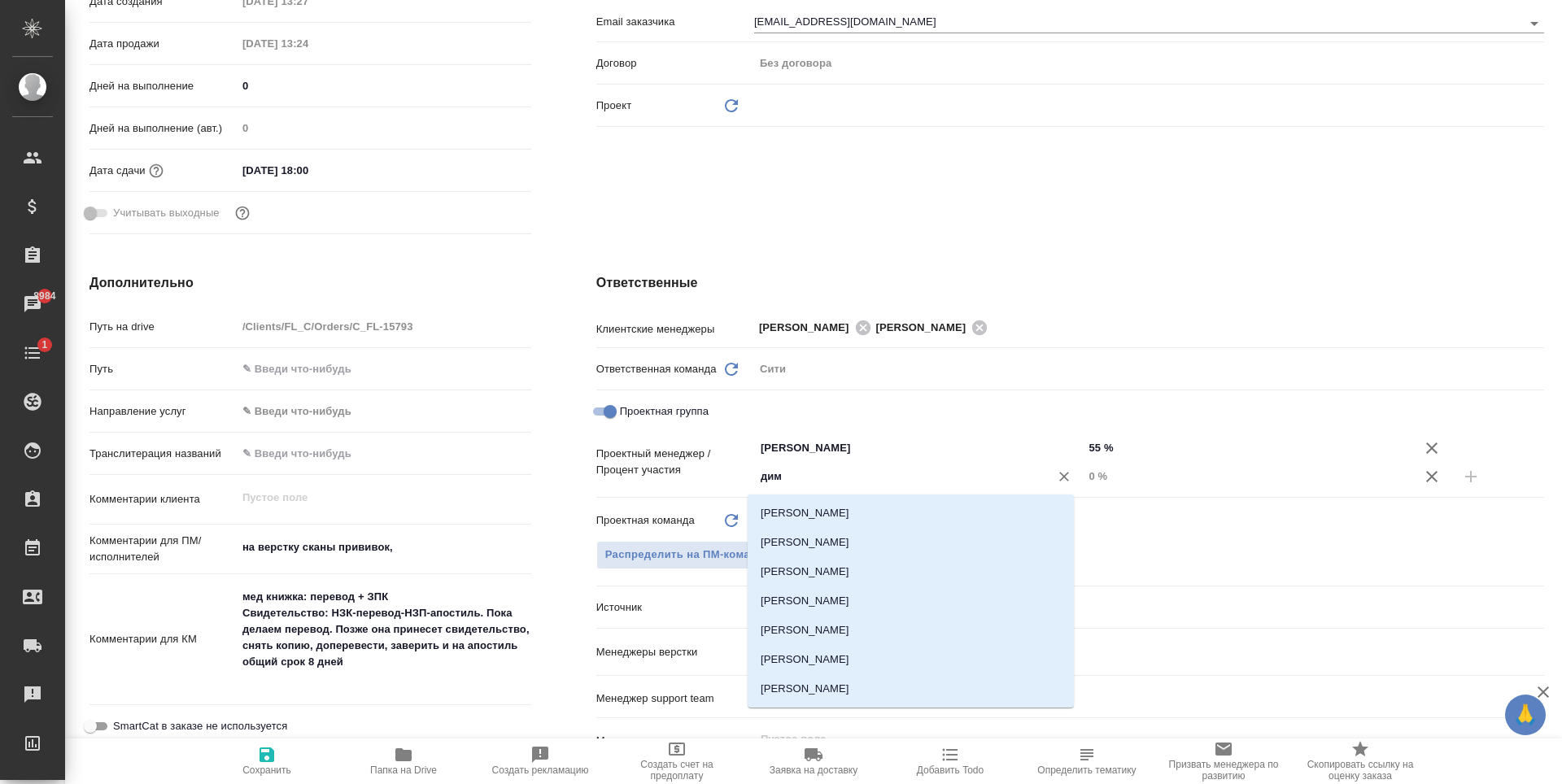
type input "дими"
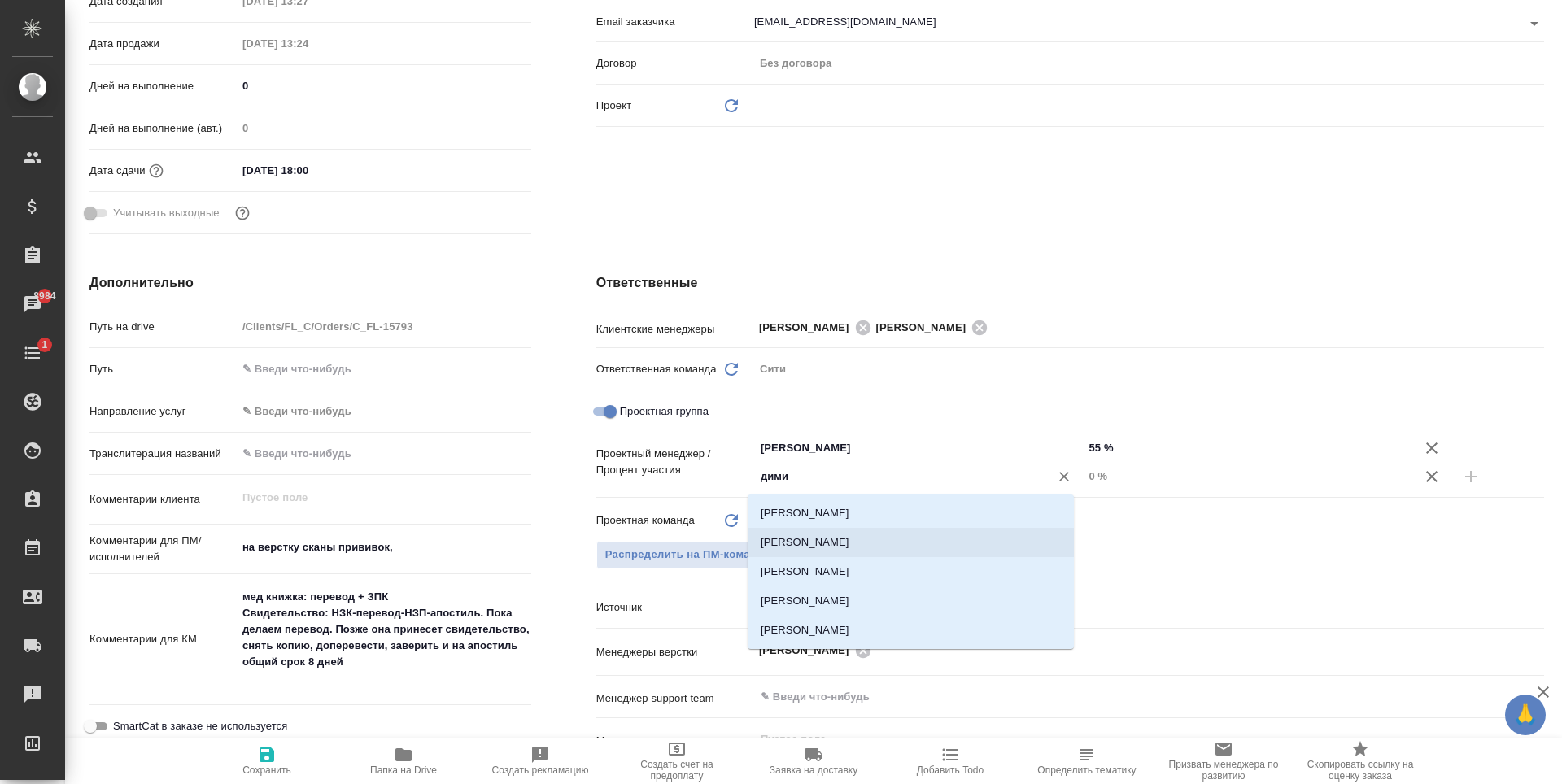
click at [819, 545] on li "Димитриева Юлия" at bounding box center [911, 542] width 326 height 29
type textarea "x"
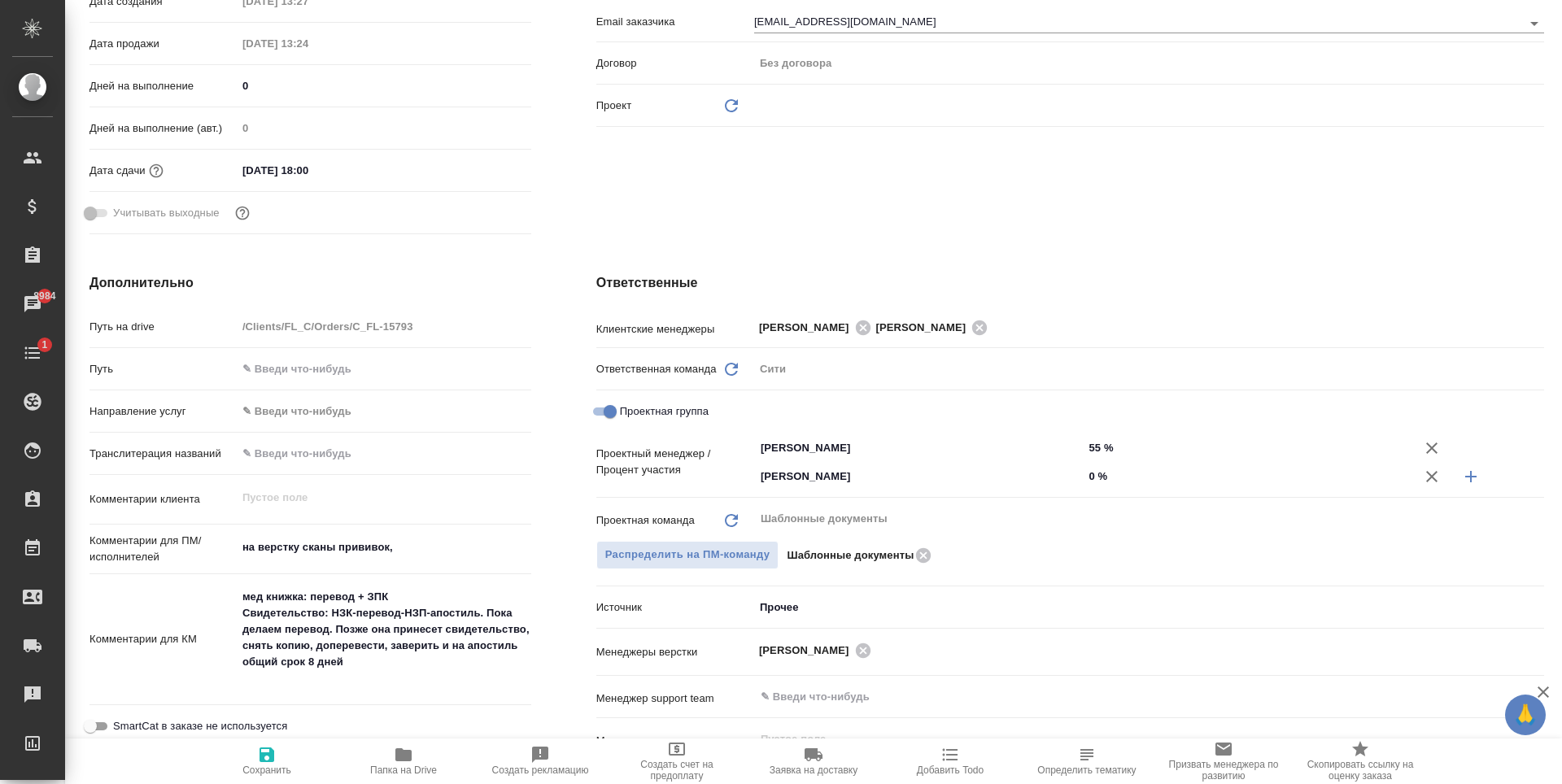
click at [1090, 476] on input "0 %" at bounding box center [1248, 476] width 330 height 23
type textarea "x"
type input "5 %"
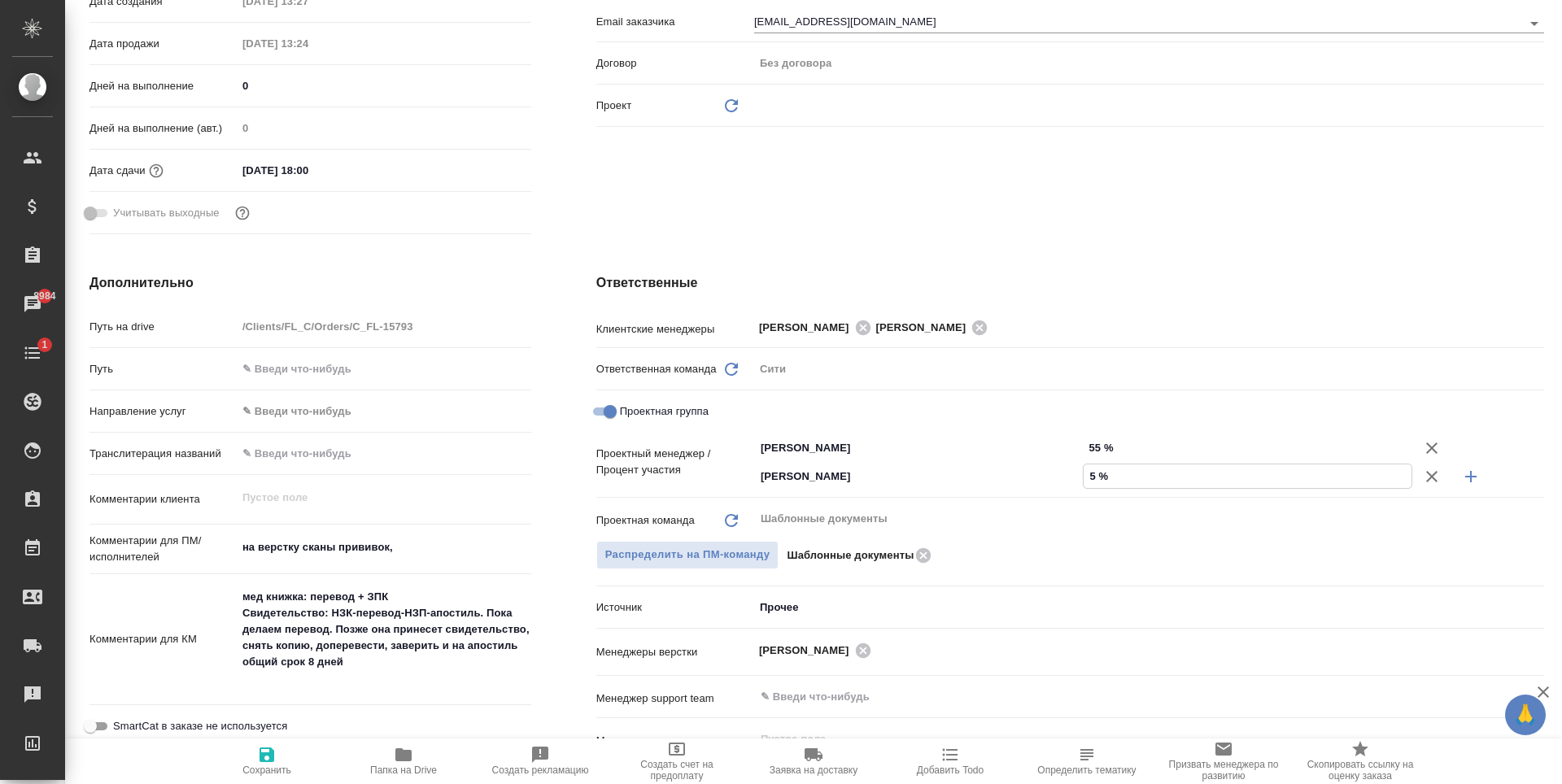
type textarea "x"
type input "5 %"
click at [1467, 478] on icon "button" at bounding box center [1470, 477] width 20 height 20
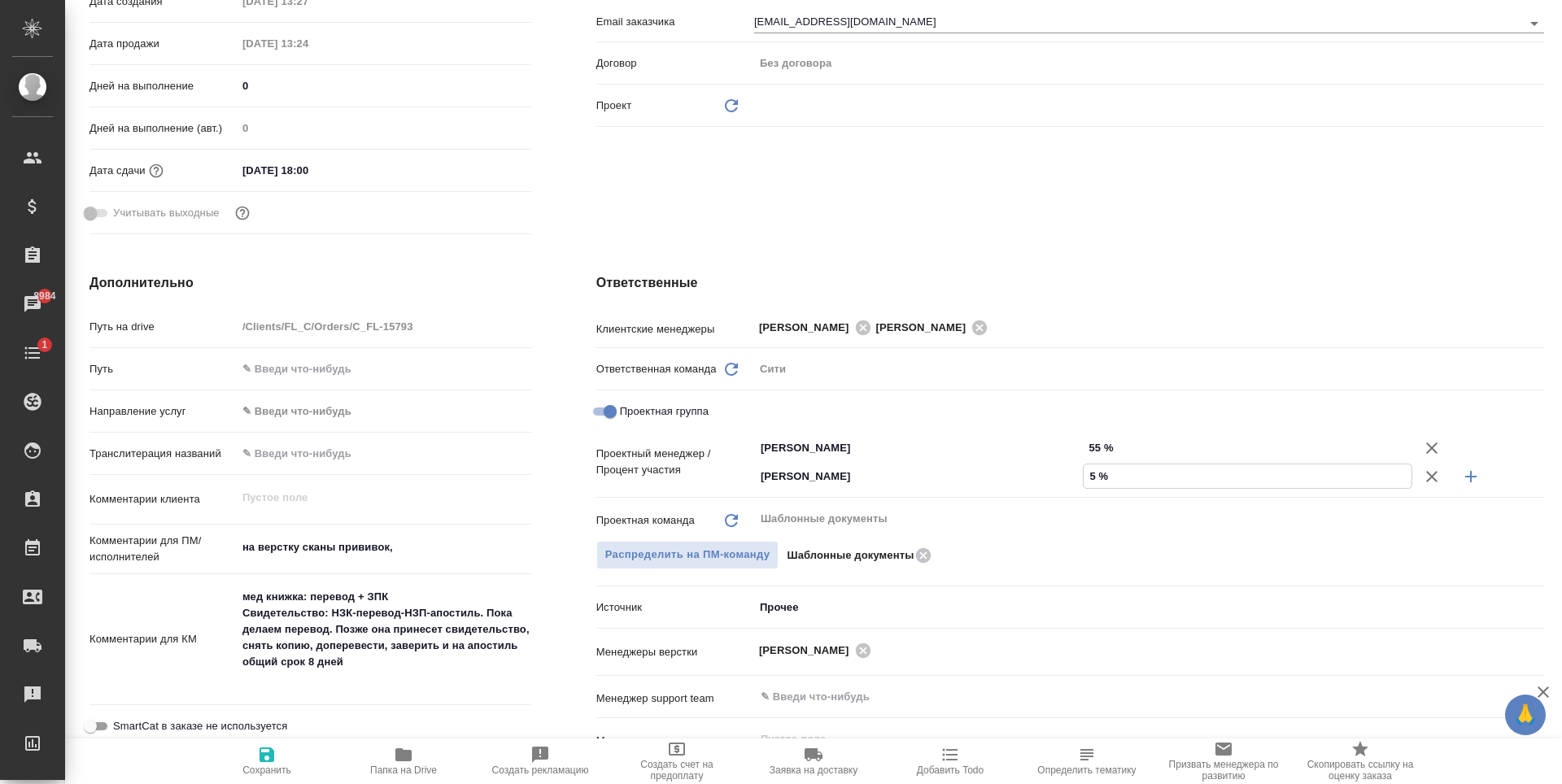
type textarea "x"
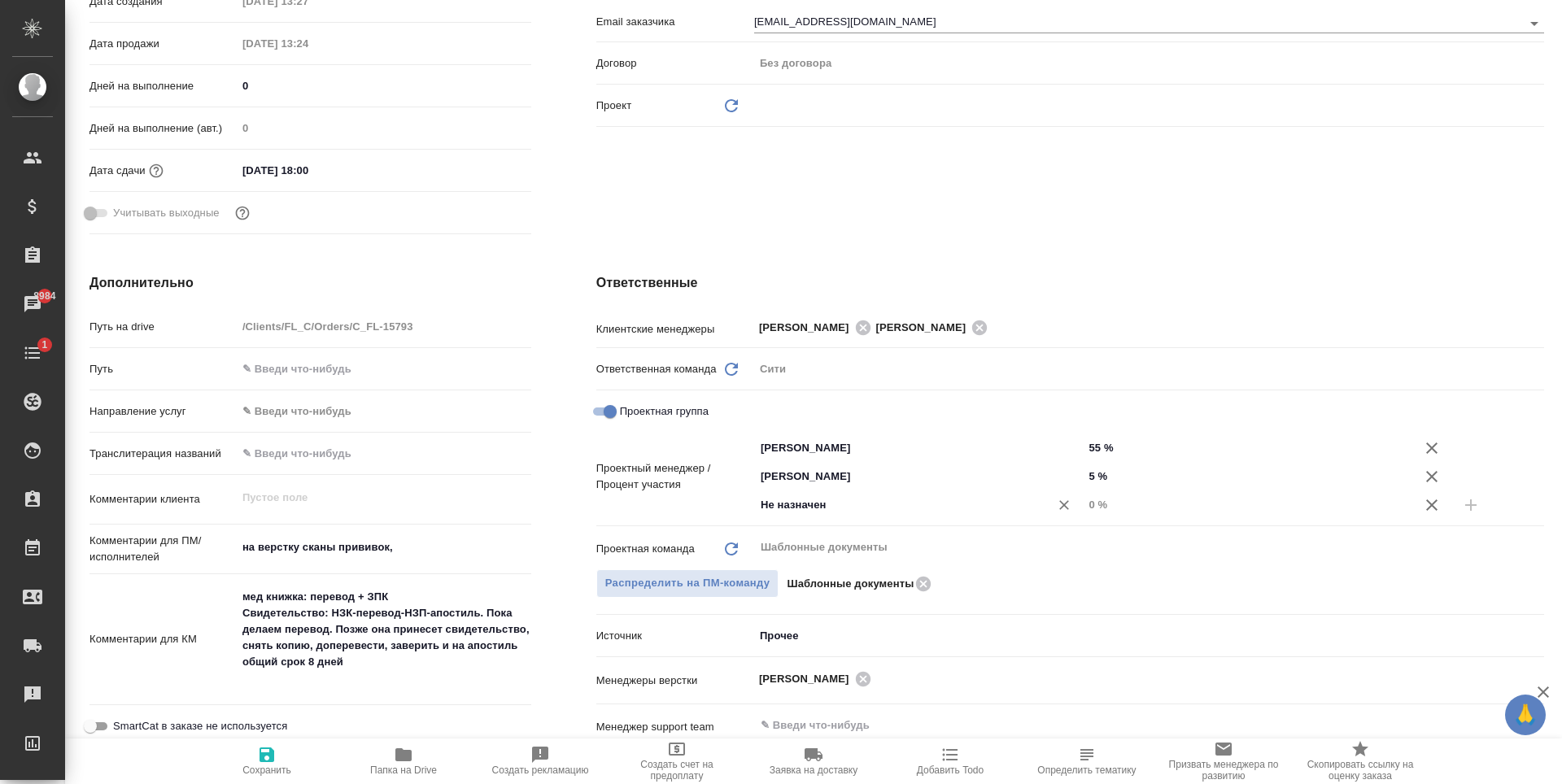
click at [775, 512] on input "Не назначен" at bounding box center [891, 505] width 265 height 20
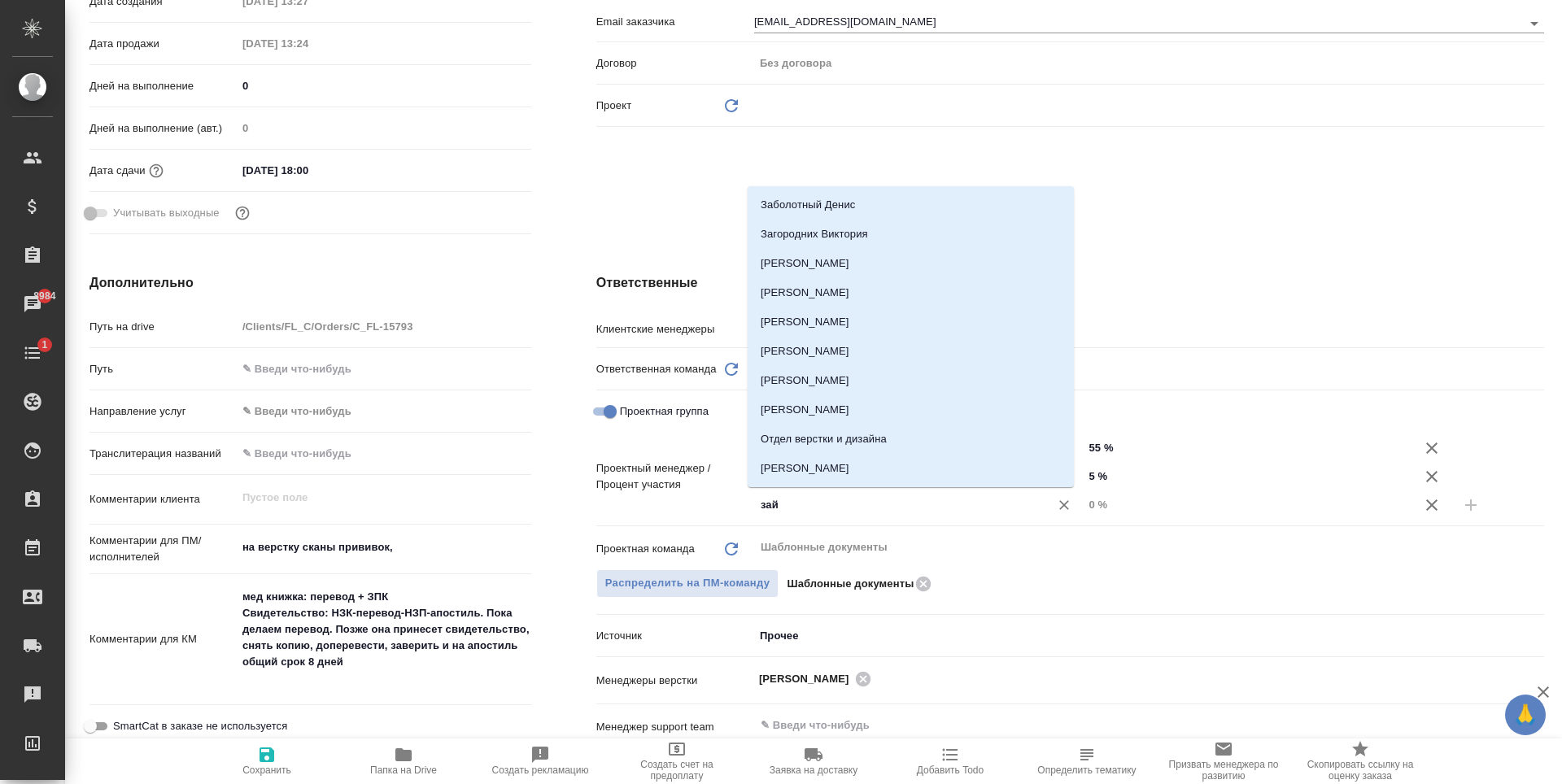
type input "зайц"
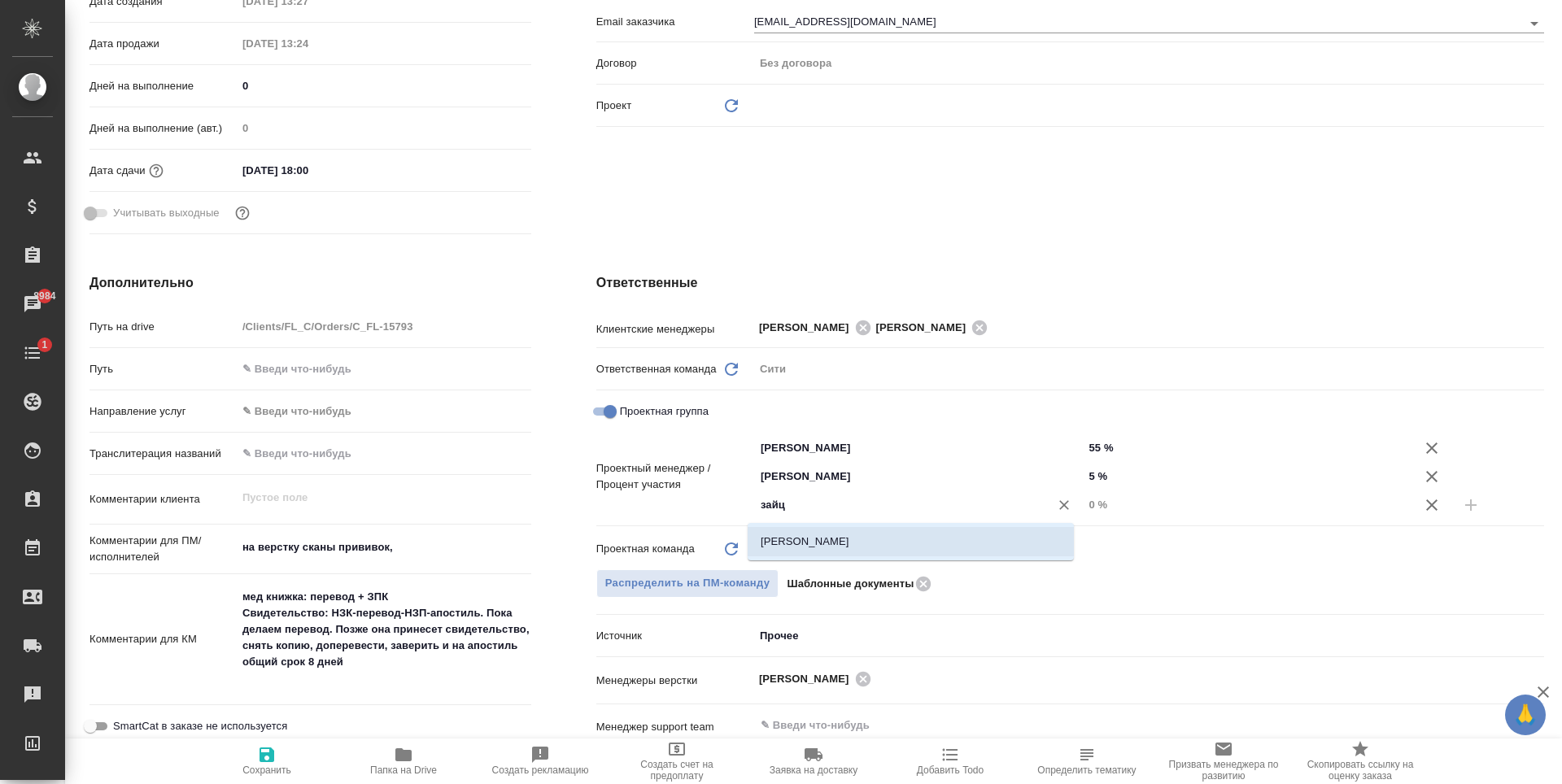
click at [815, 547] on li "[PERSON_NAME]" at bounding box center [911, 542] width 326 height 29
type textarea "x"
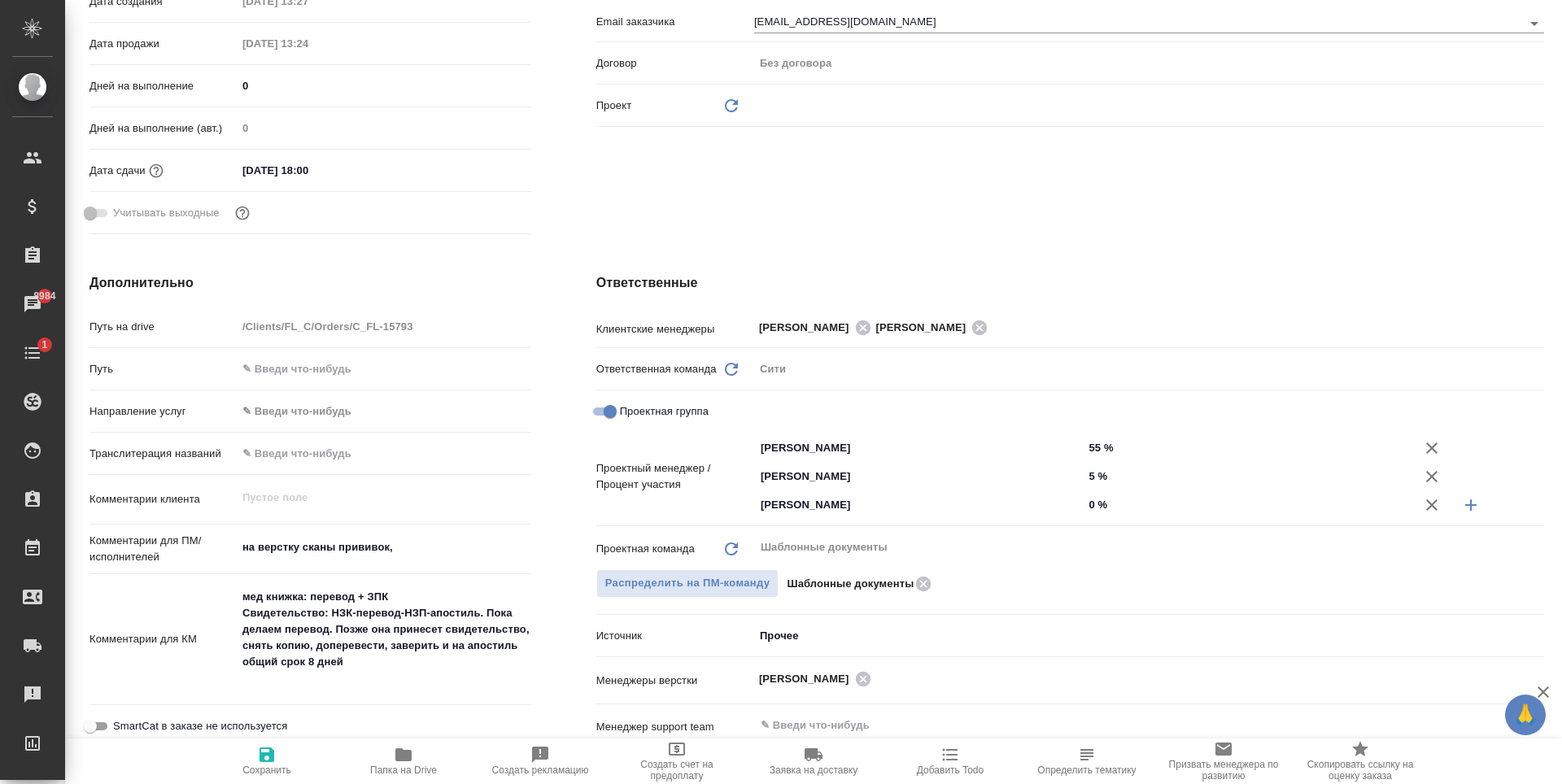
click at [1088, 508] on input "0 %" at bounding box center [1248, 504] width 330 height 23
type textarea "x"
type input "4 %"
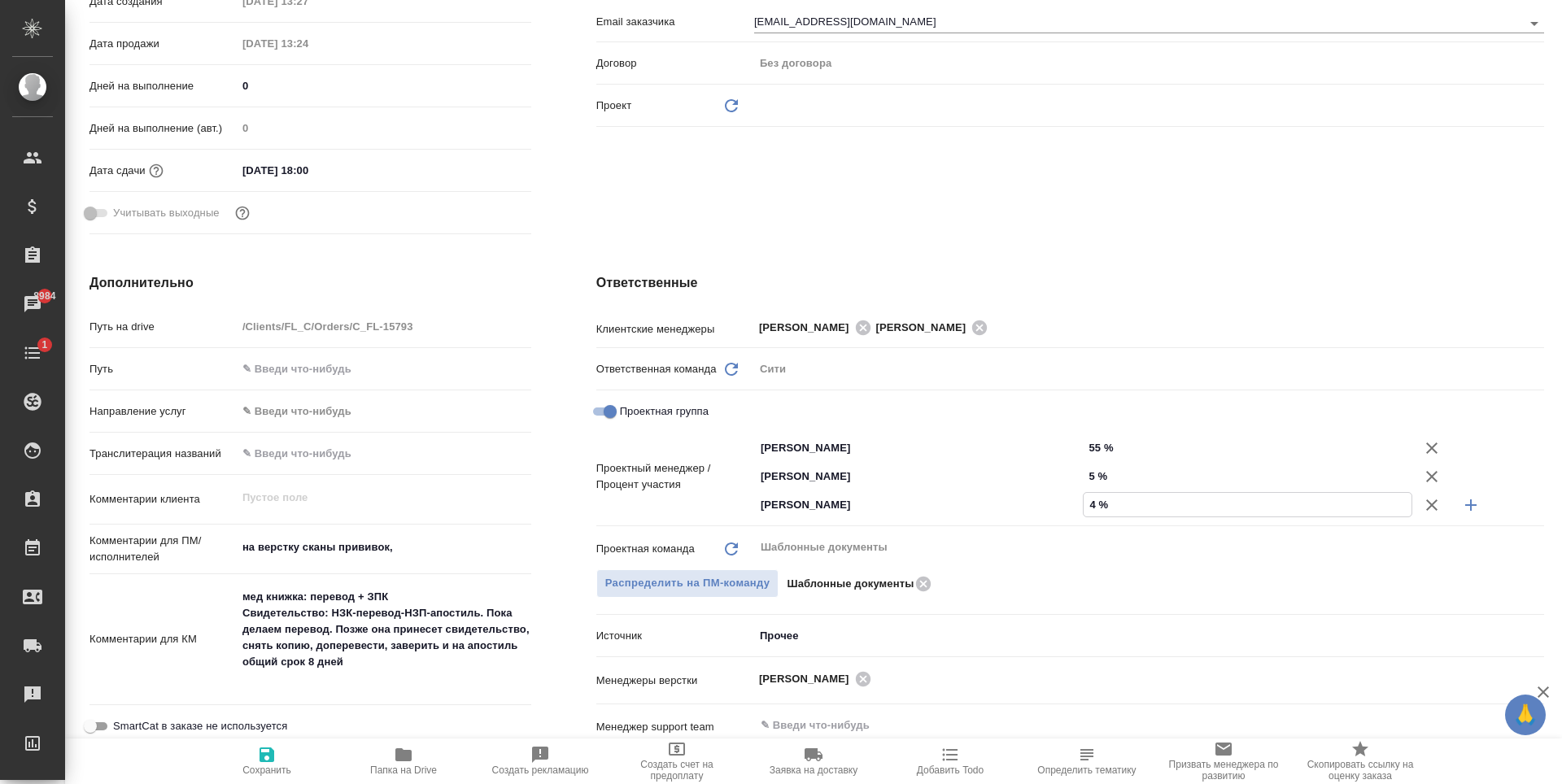
type textarea "x"
type input "40 %"
type textarea "x"
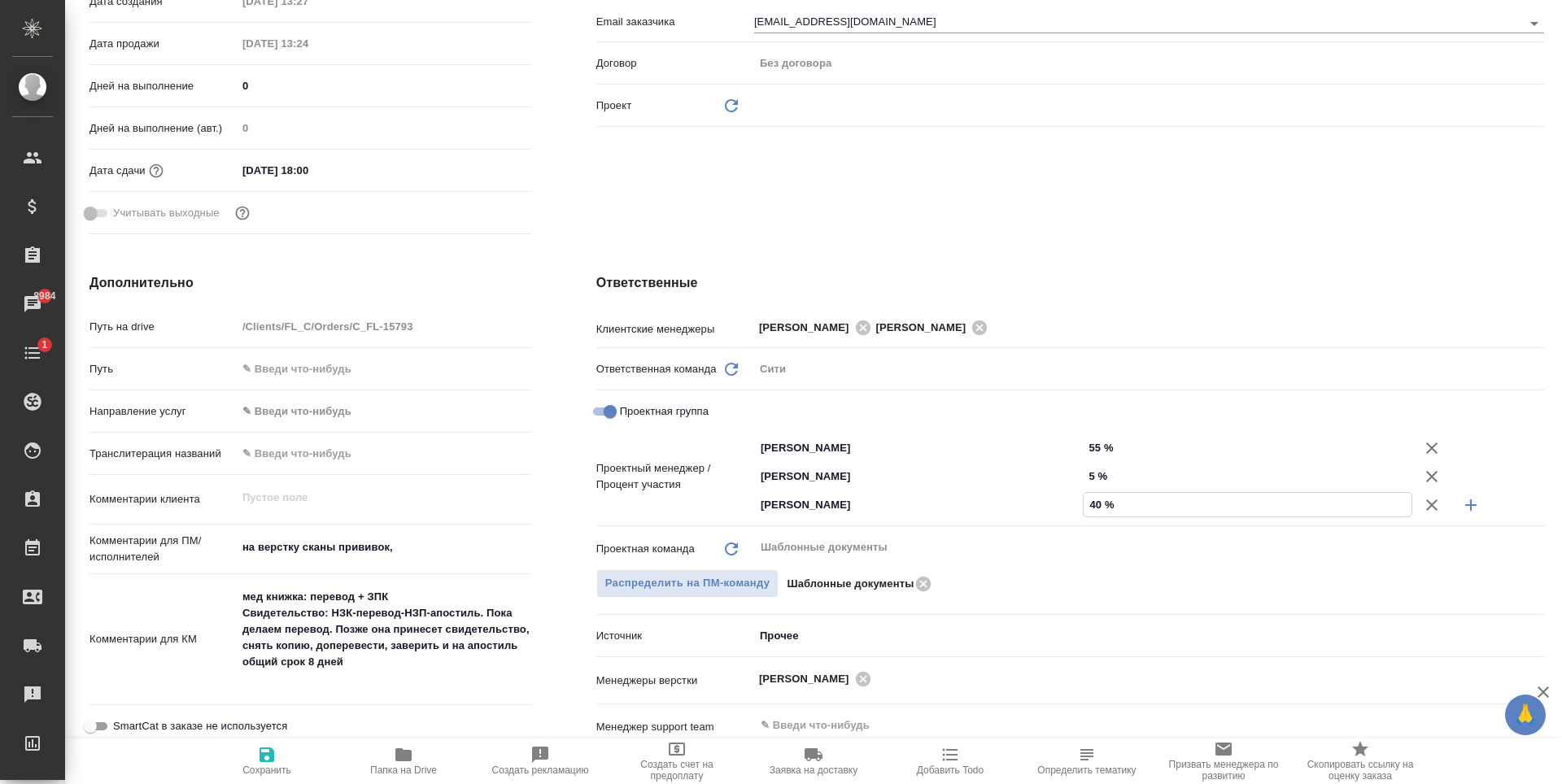
type textarea "x"
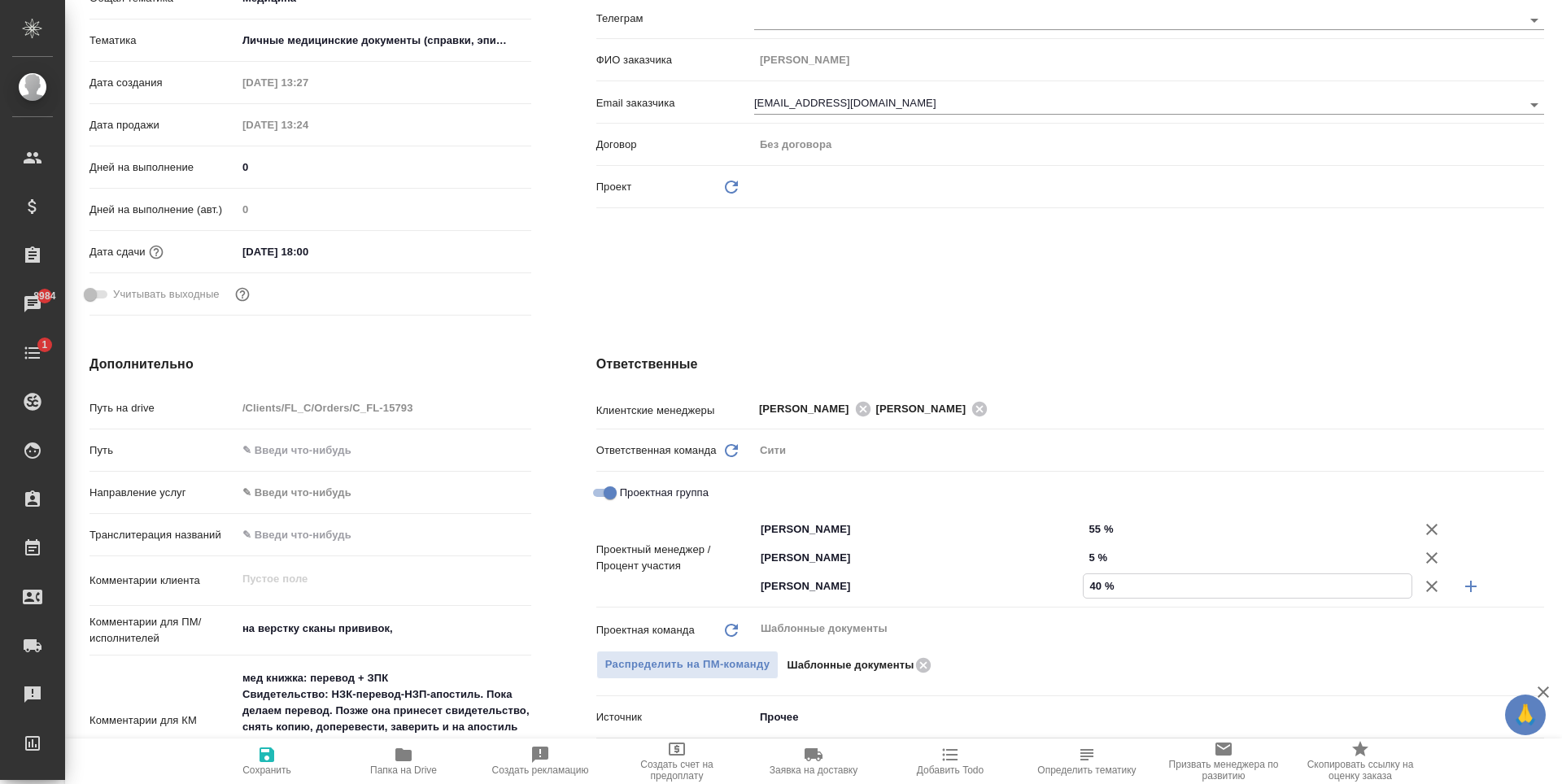
type input "40 %"
click at [254, 752] on span "Сохранить" at bounding box center [267, 761] width 117 height 31
type textarea "x"
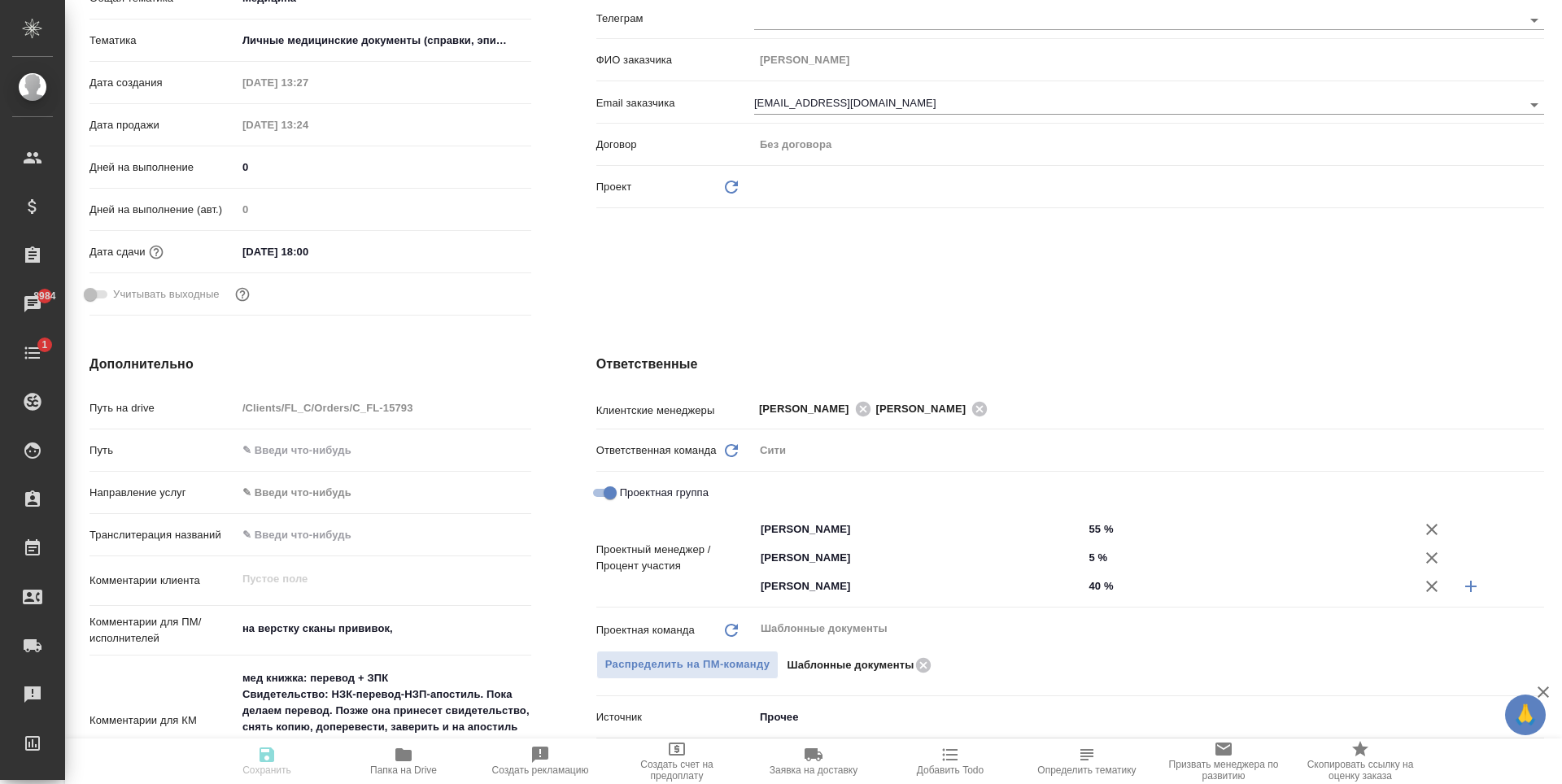
type textarea "x"
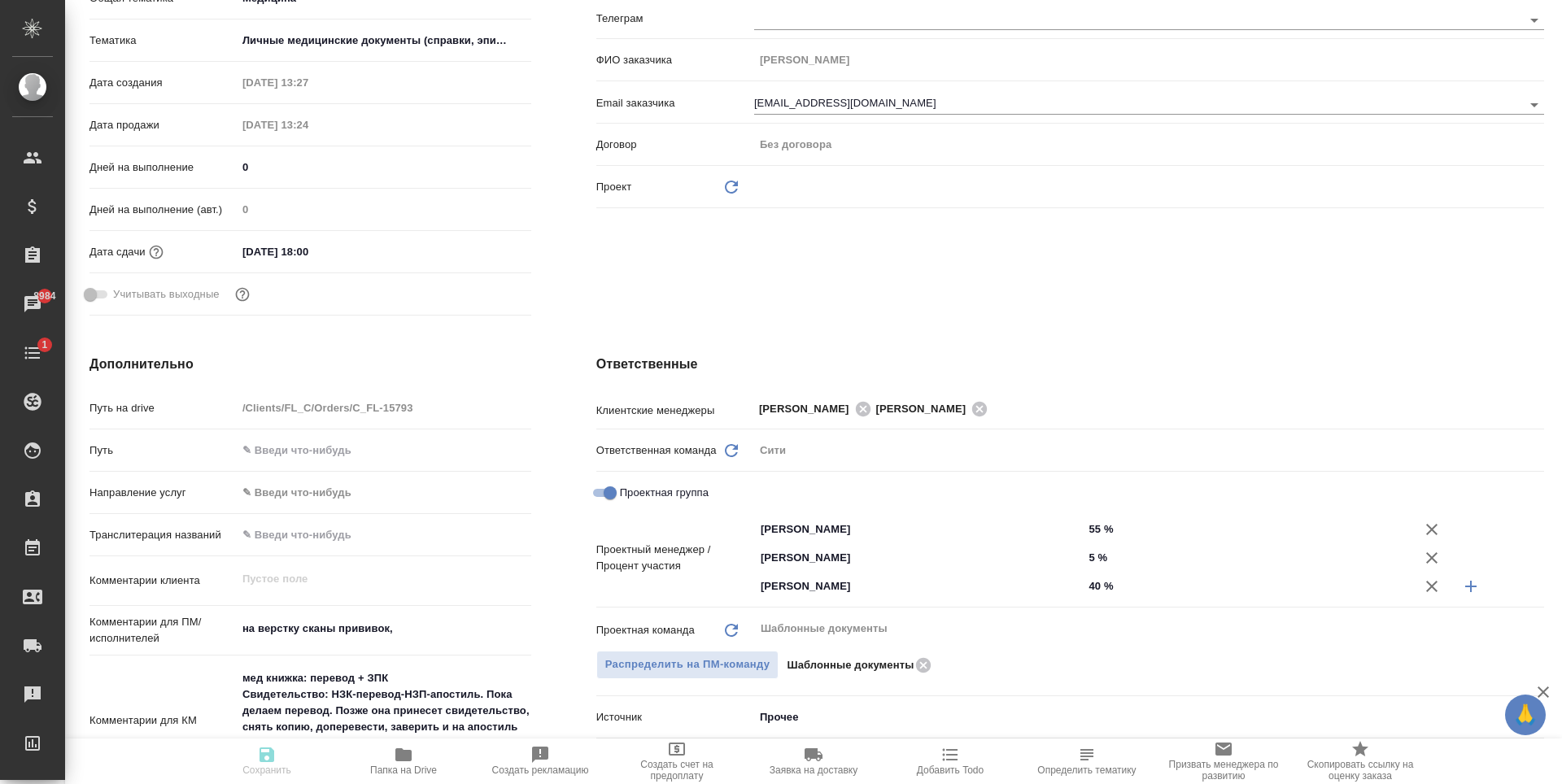
type textarea "x"
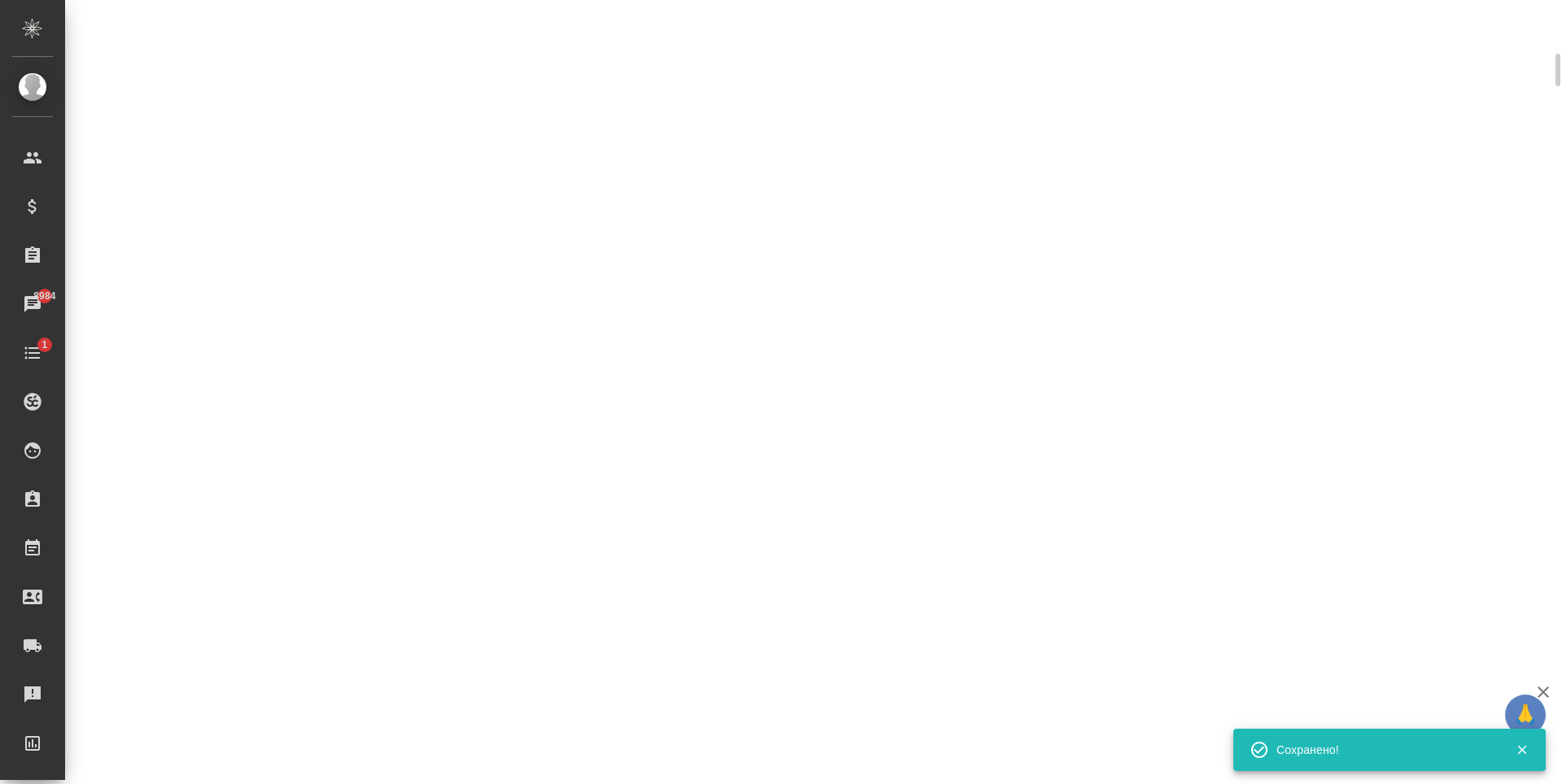
scroll to position [313, 0]
select select "RU"
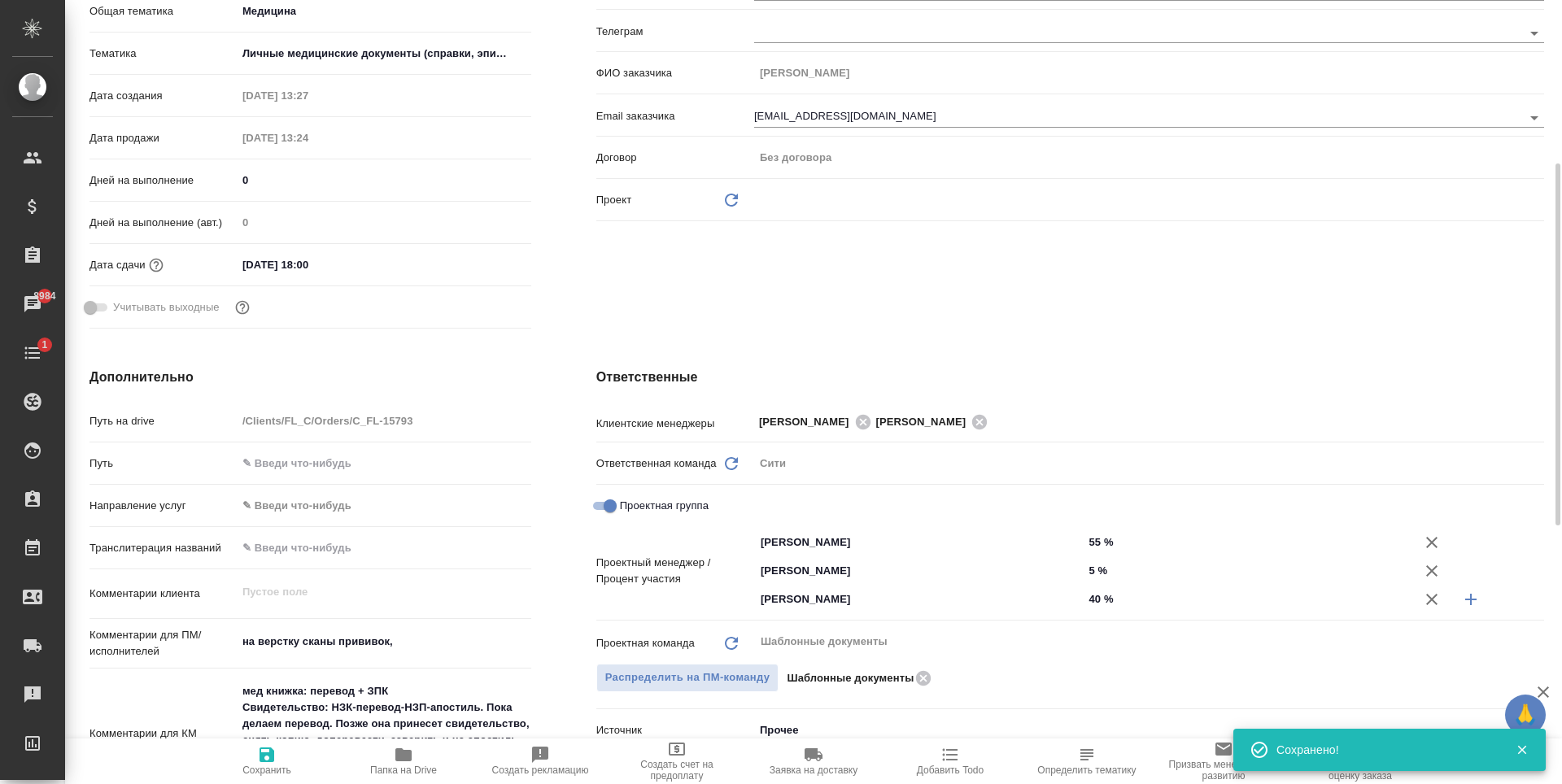
type textarea "x"
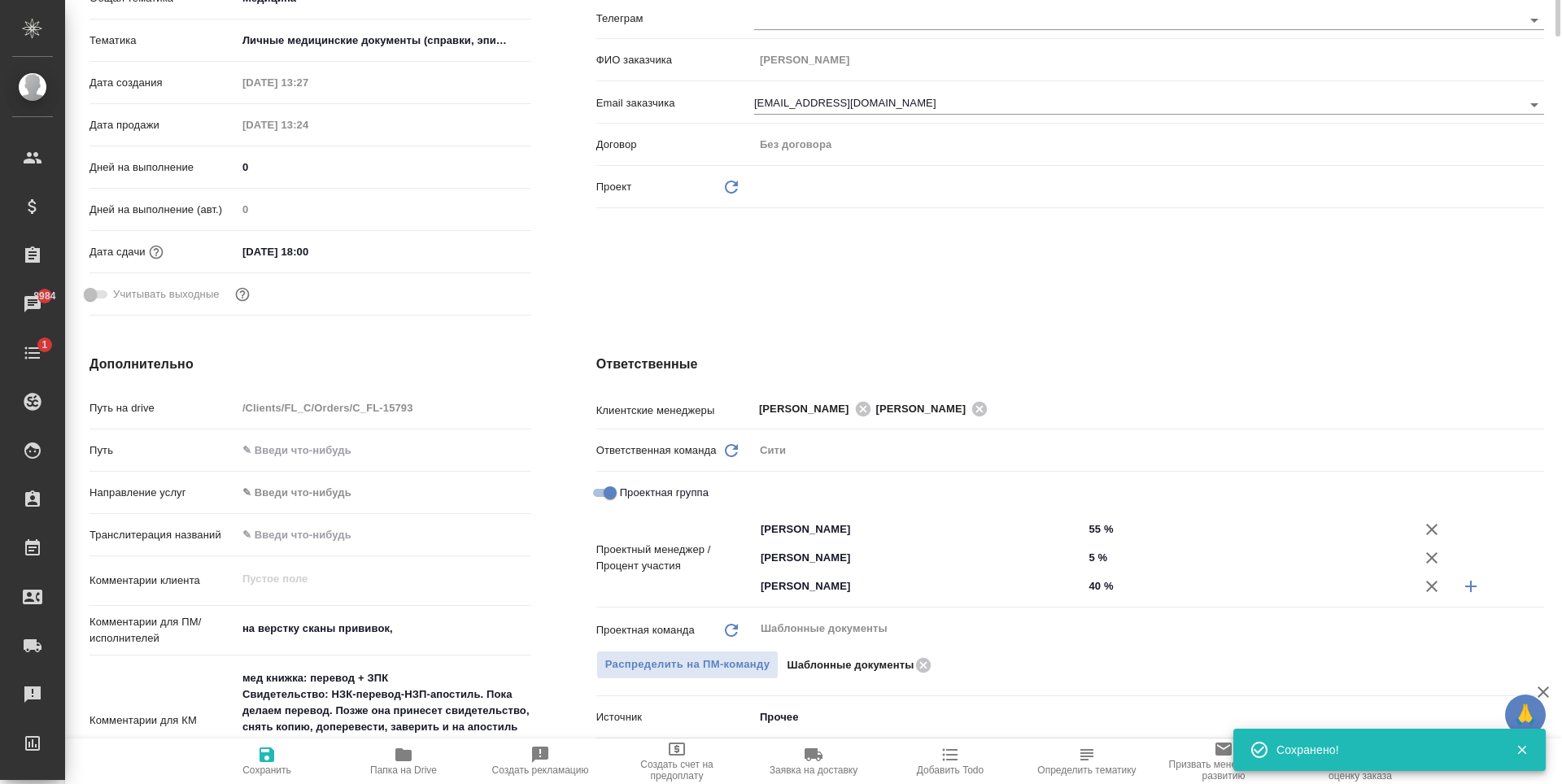
scroll to position [0, 0]
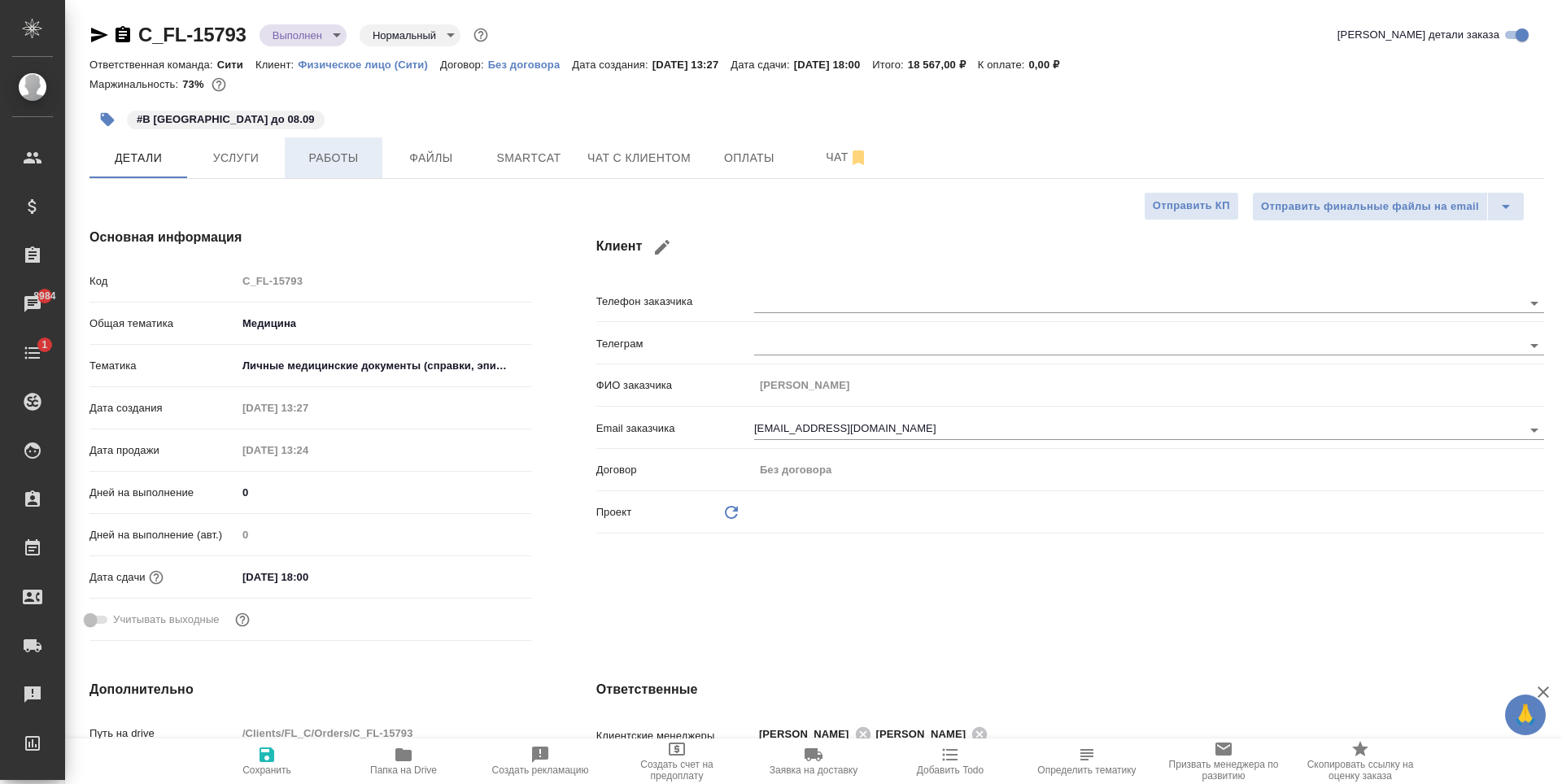
click at [352, 170] on button "Работы" at bounding box center [333, 157] width 98 height 41
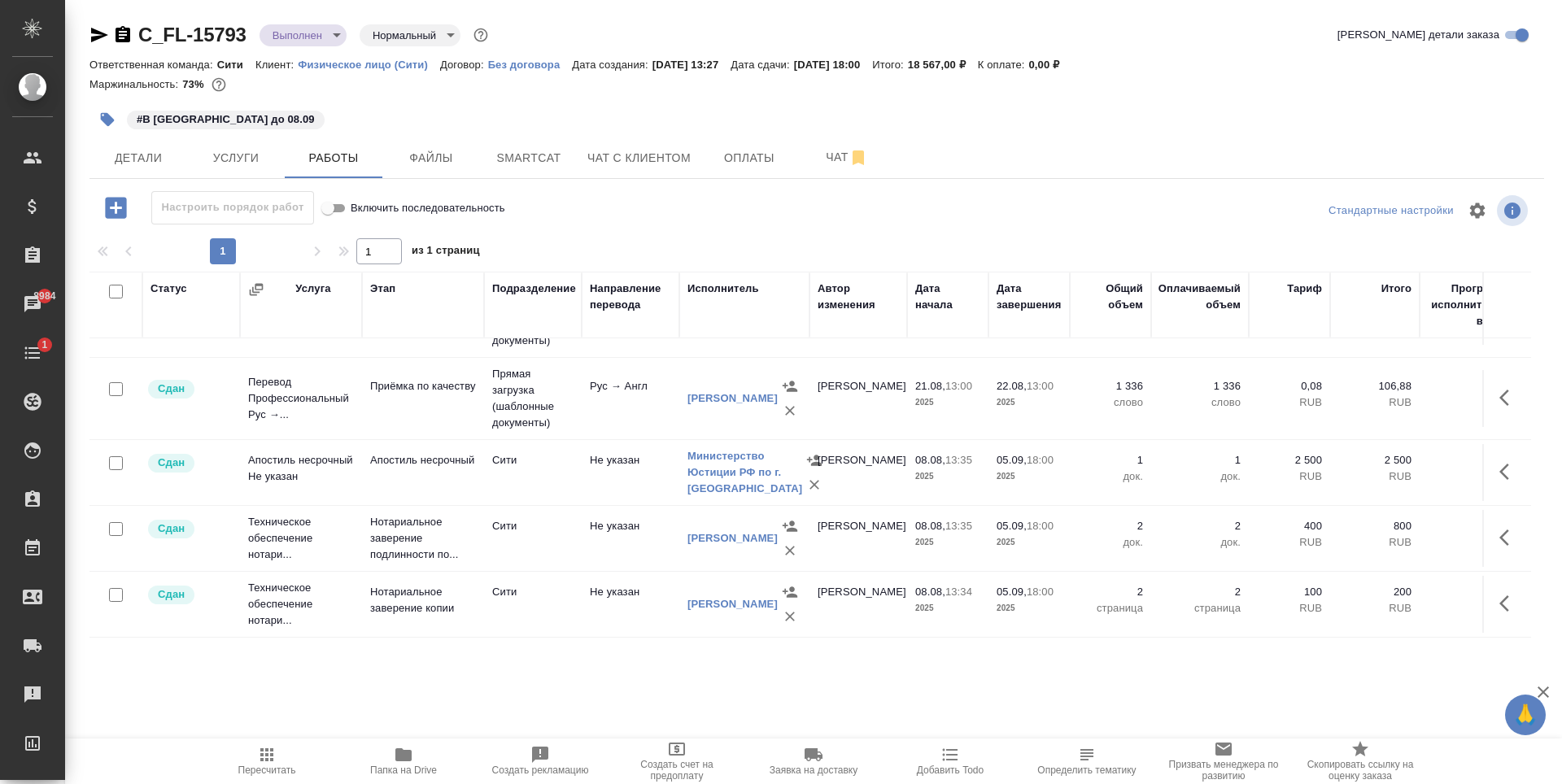
click at [297, 26] on body "🙏 .cls-1 fill:#fff; AWATERA Zaytseva Svetlana Клиенты Спецификации Заказы 8984 …" at bounding box center [781, 392] width 1562 height 784
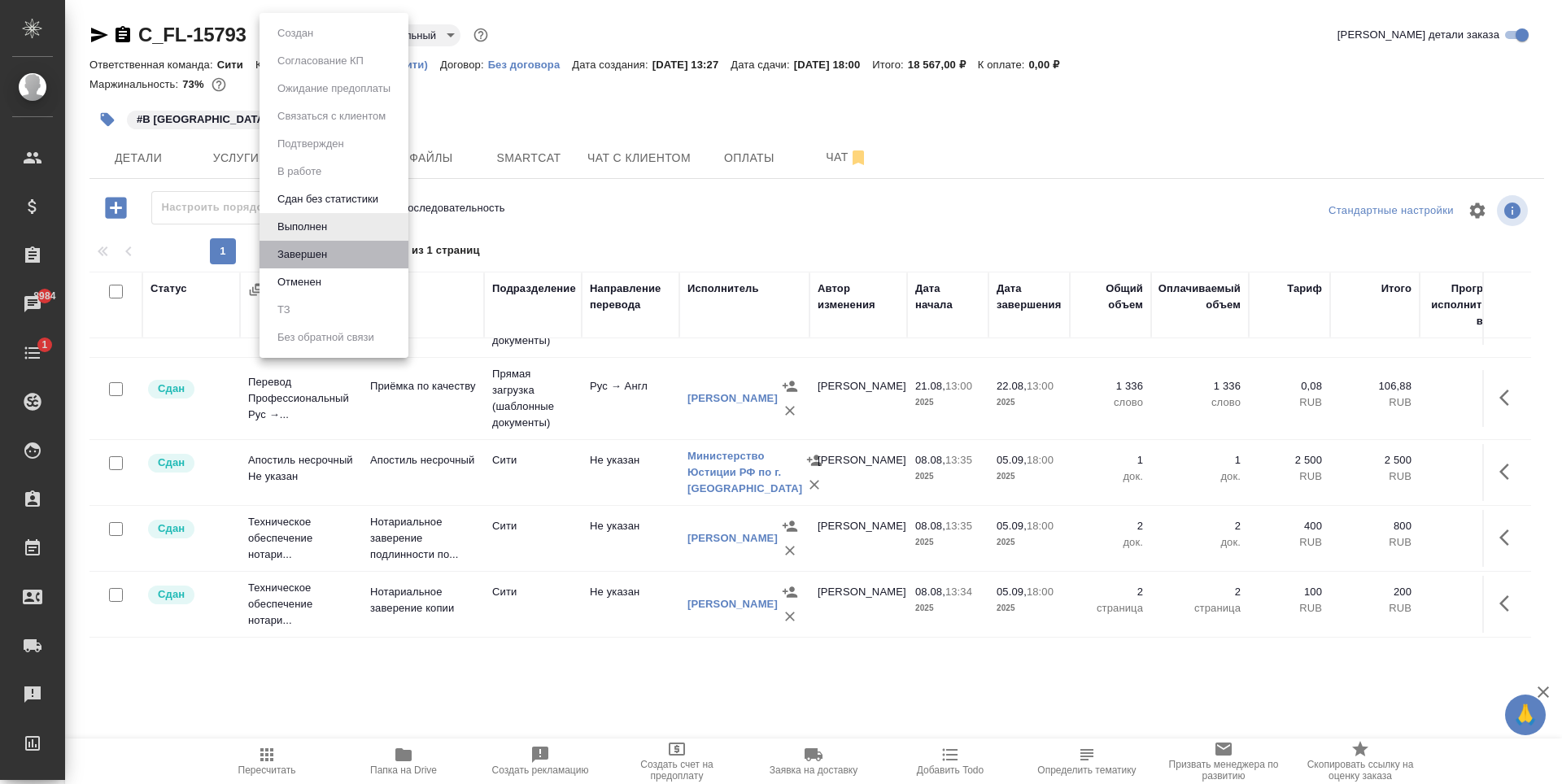
click at [334, 248] on li "Завершен" at bounding box center [334, 255] width 149 height 28
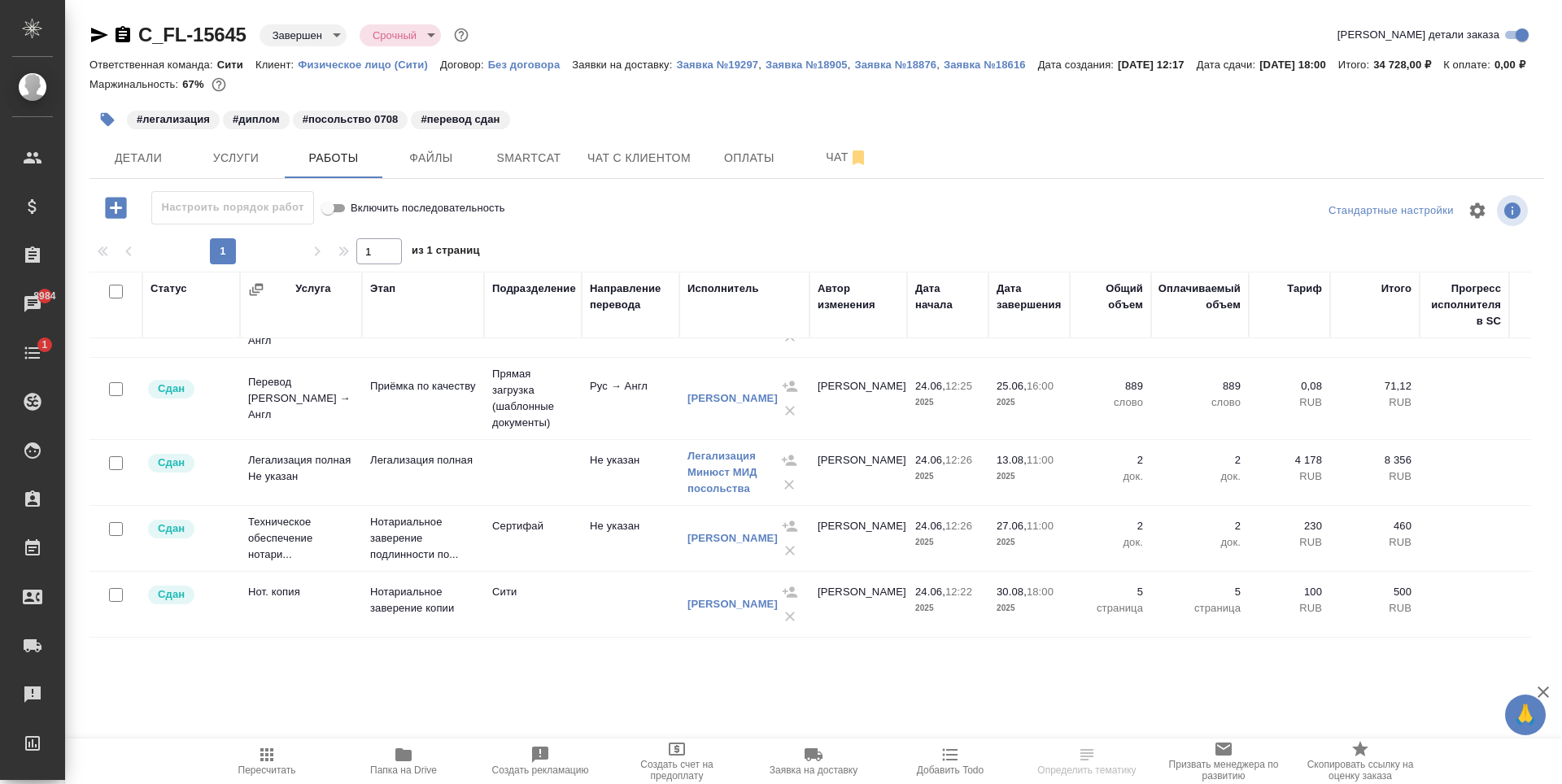
scroll to position [76, 0]
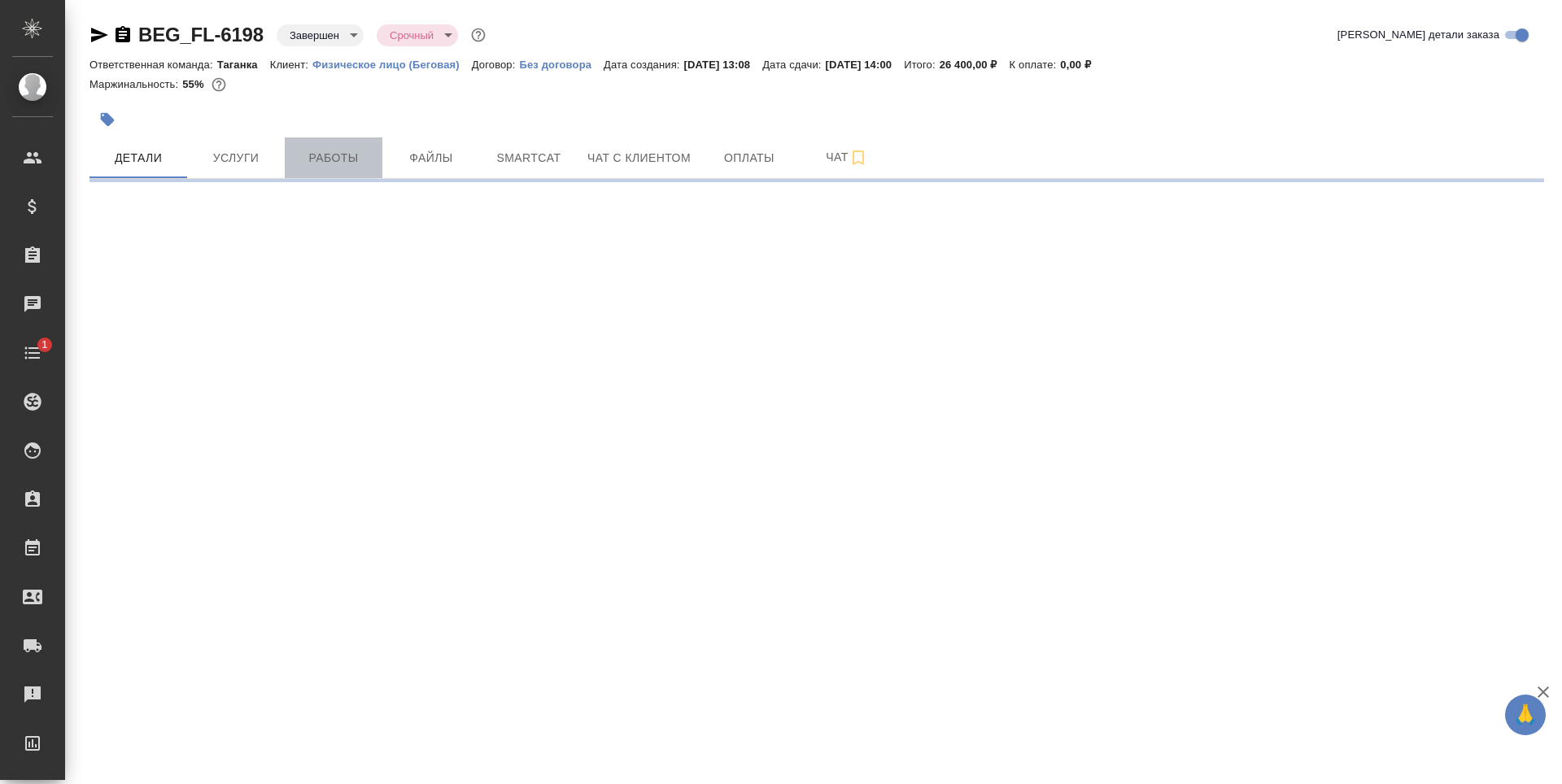
click at [326, 165] on span "Работы" at bounding box center [333, 158] width 78 height 21
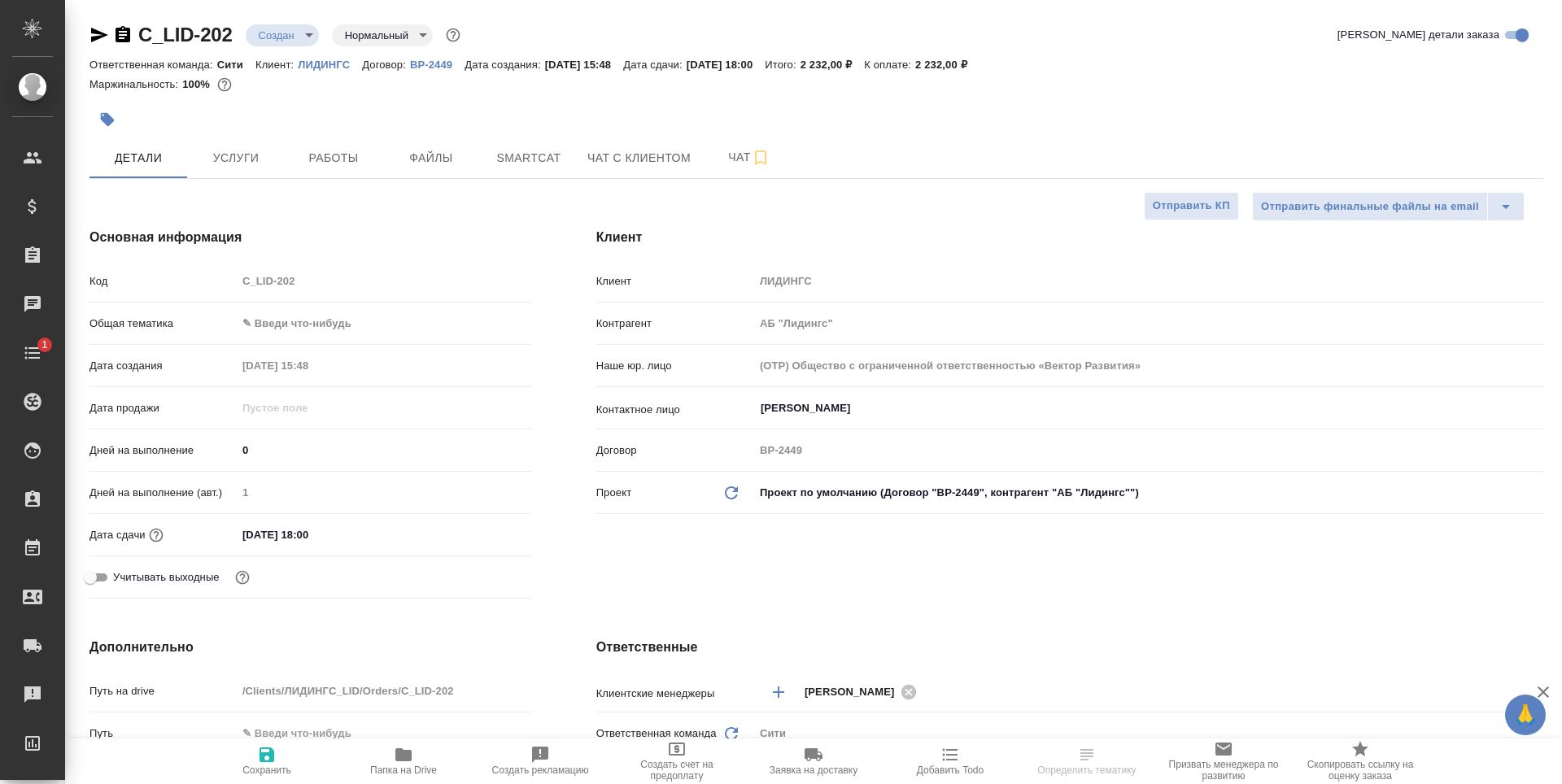
select select "RU"
type textarea "x"
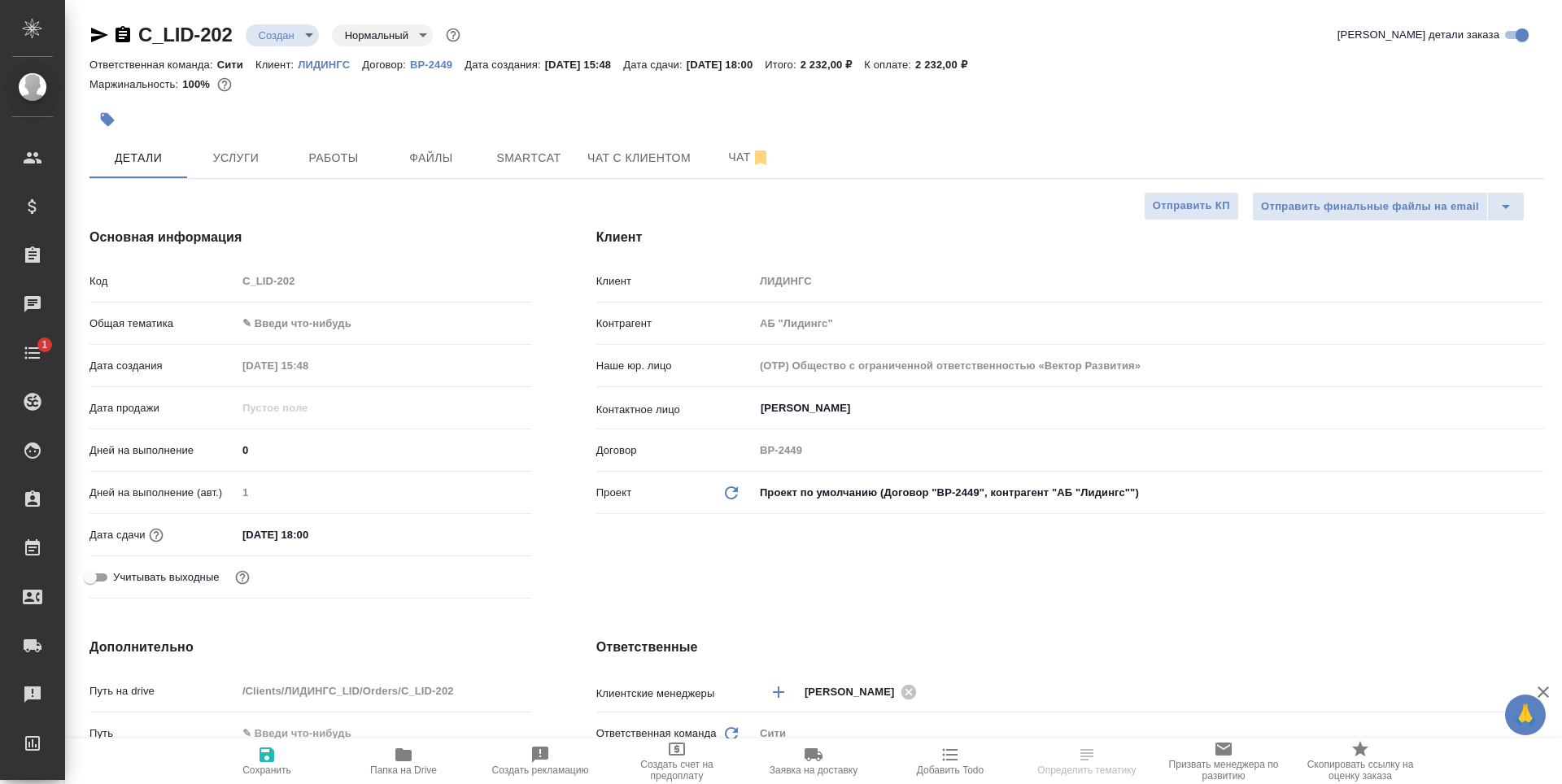
type textarea "x"
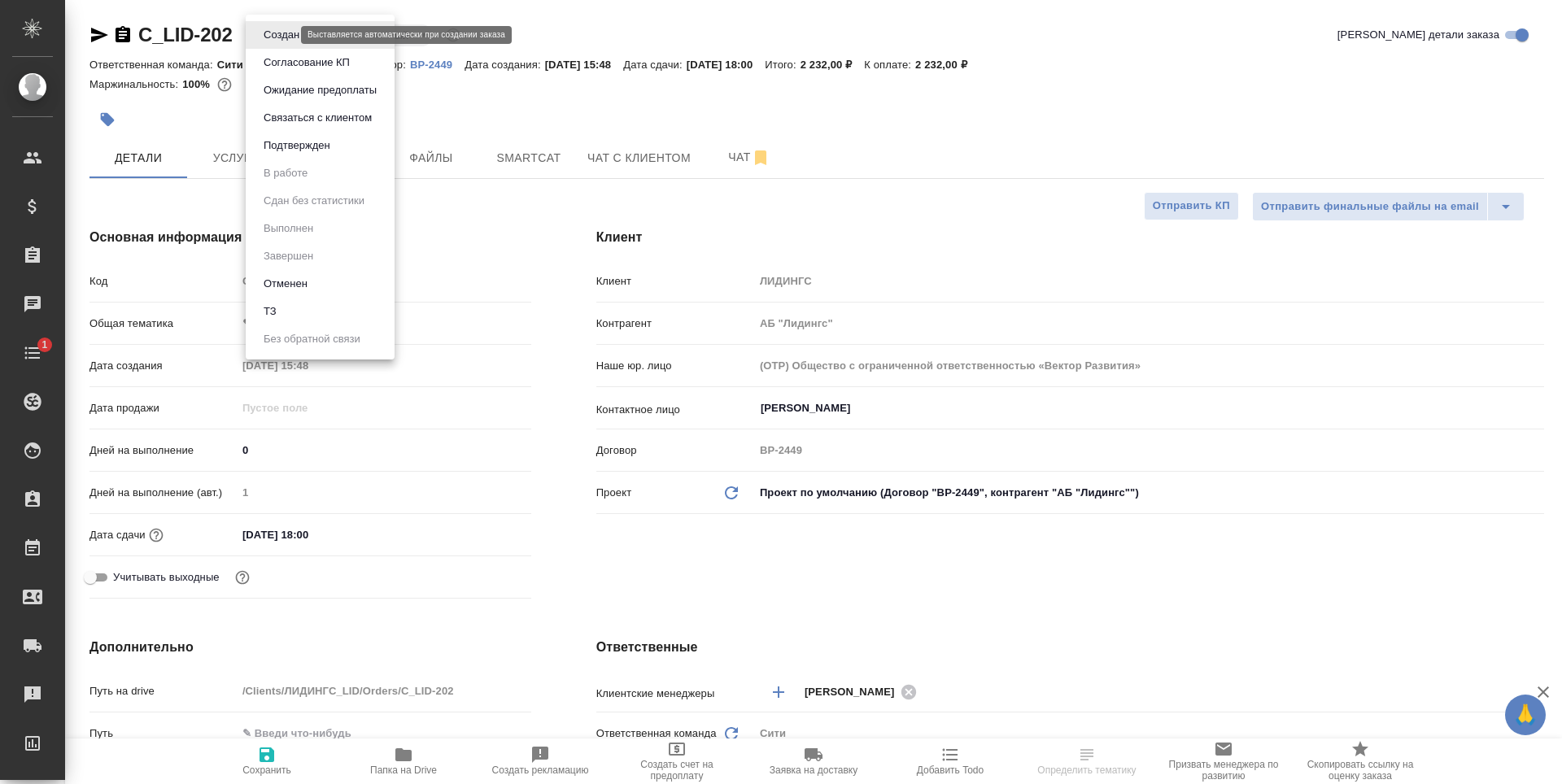
click at [282, 35] on body "🙏 .cls-1 fill:#fff; AWATERA Zaytseva Svetlana Клиенты Спецификации Заказы Чаты …" at bounding box center [781, 392] width 1562 height 784
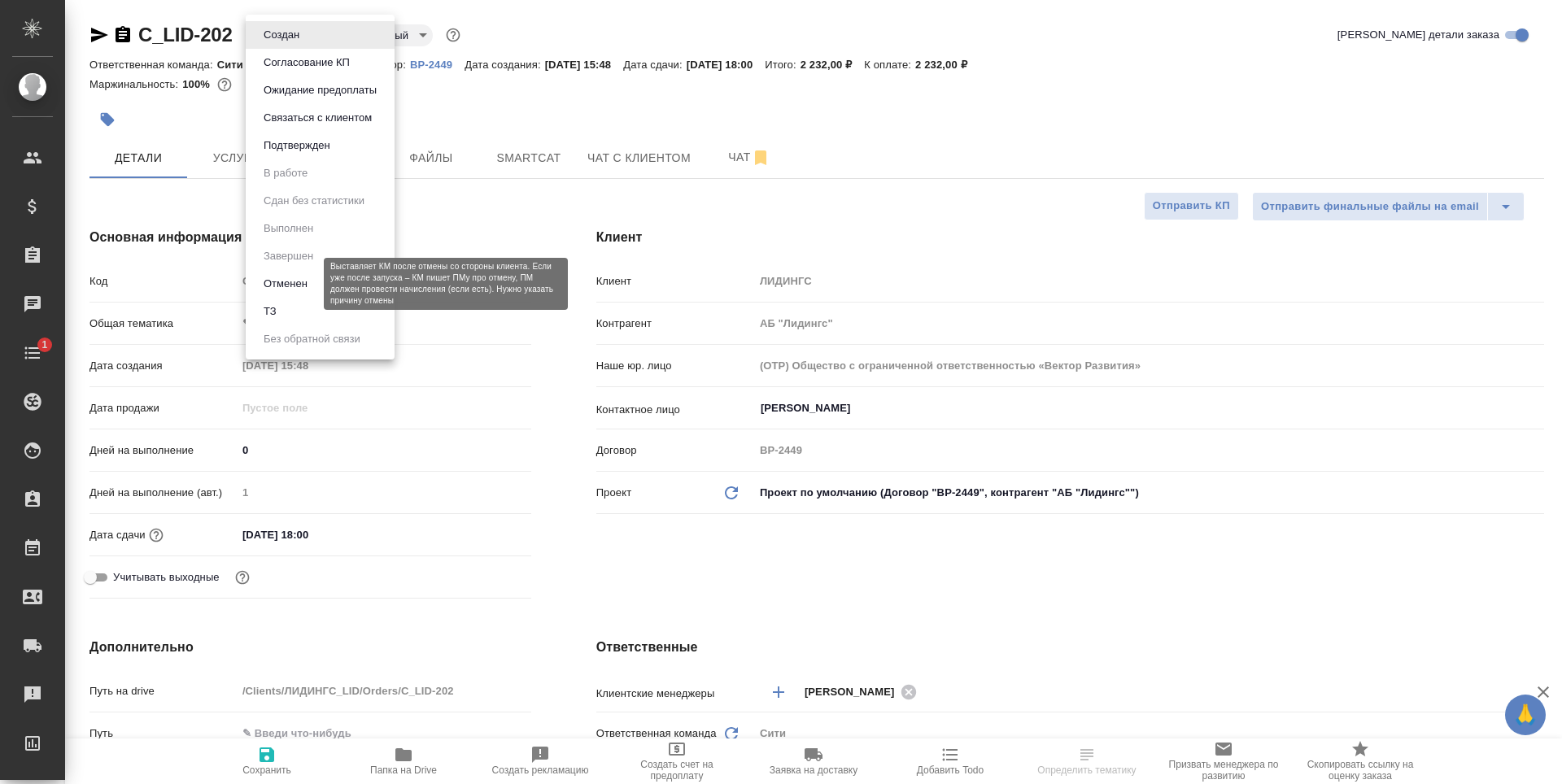
click at [293, 283] on button "Отменен" at bounding box center [286, 283] width 54 height 18
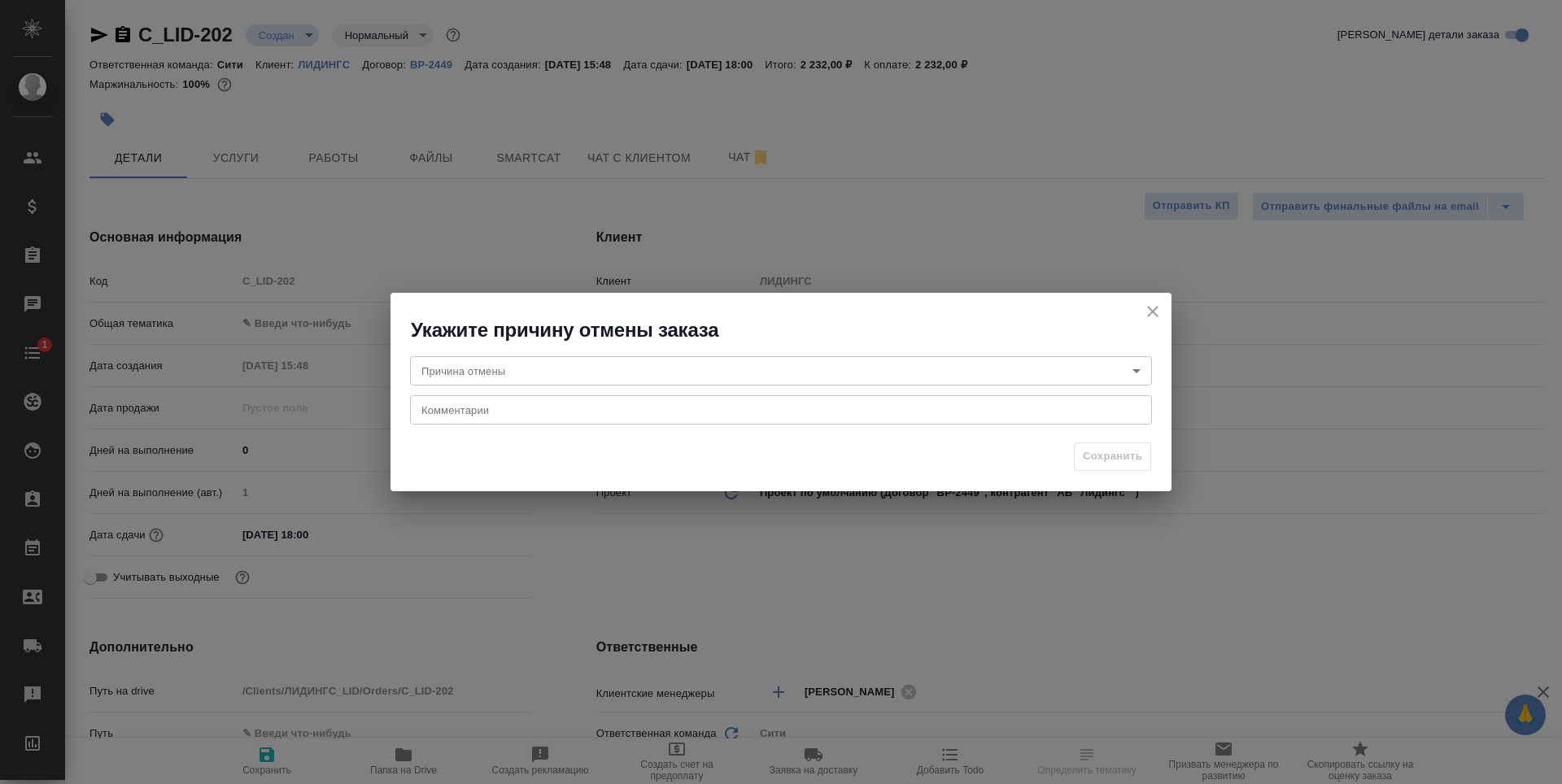
click at [687, 365] on body "🙏 .cls-1 fill:#fff; AWATERA Zaytseva Svetlana Клиенты Спецификации Заказы Чаты …" at bounding box center [781, 392] width 1562 height 784
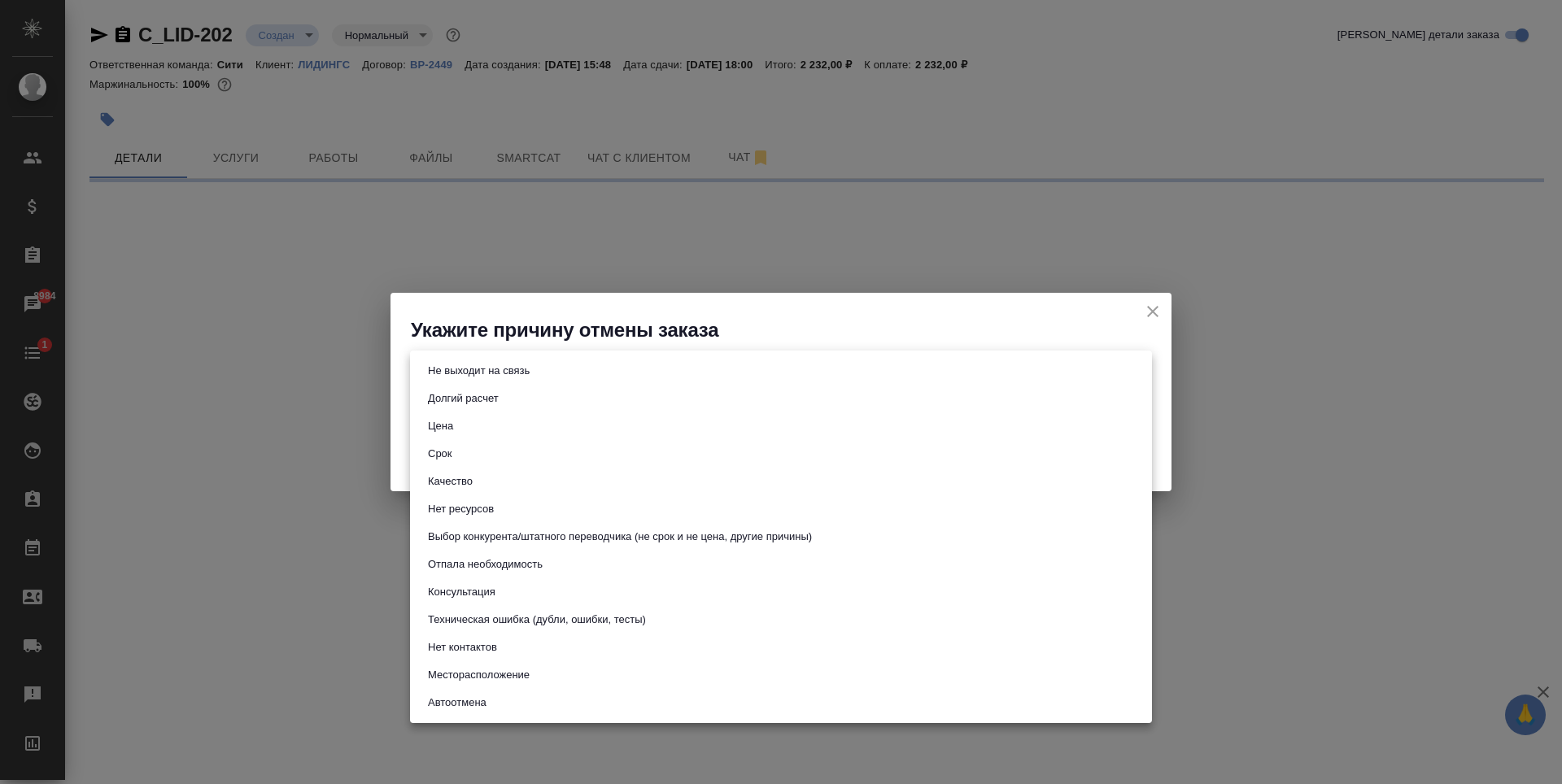
select select "RU"
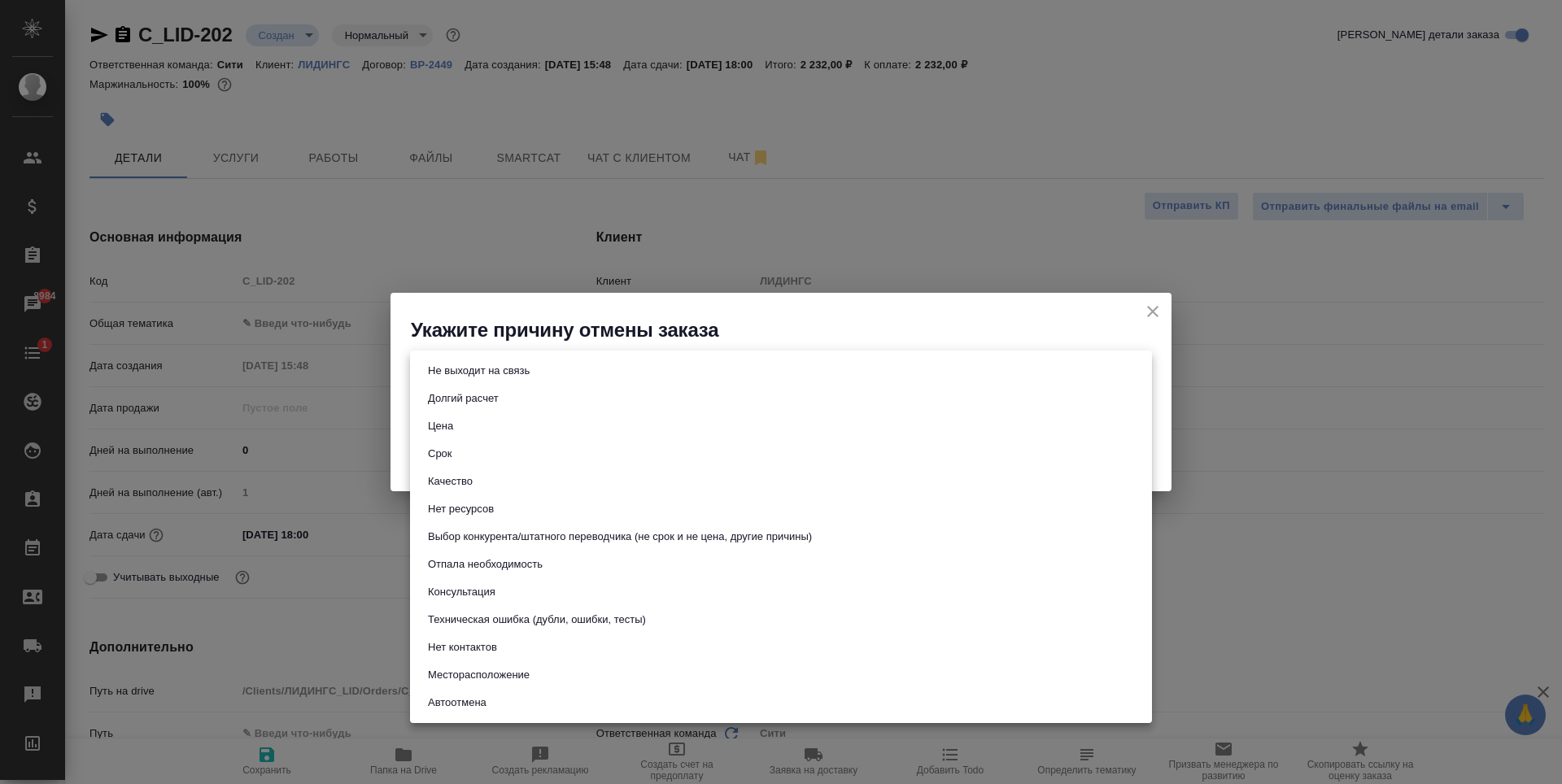
type textarea "x"
click at [1148, 317] on div at bounding box center [781, 392] width 1562 height 784
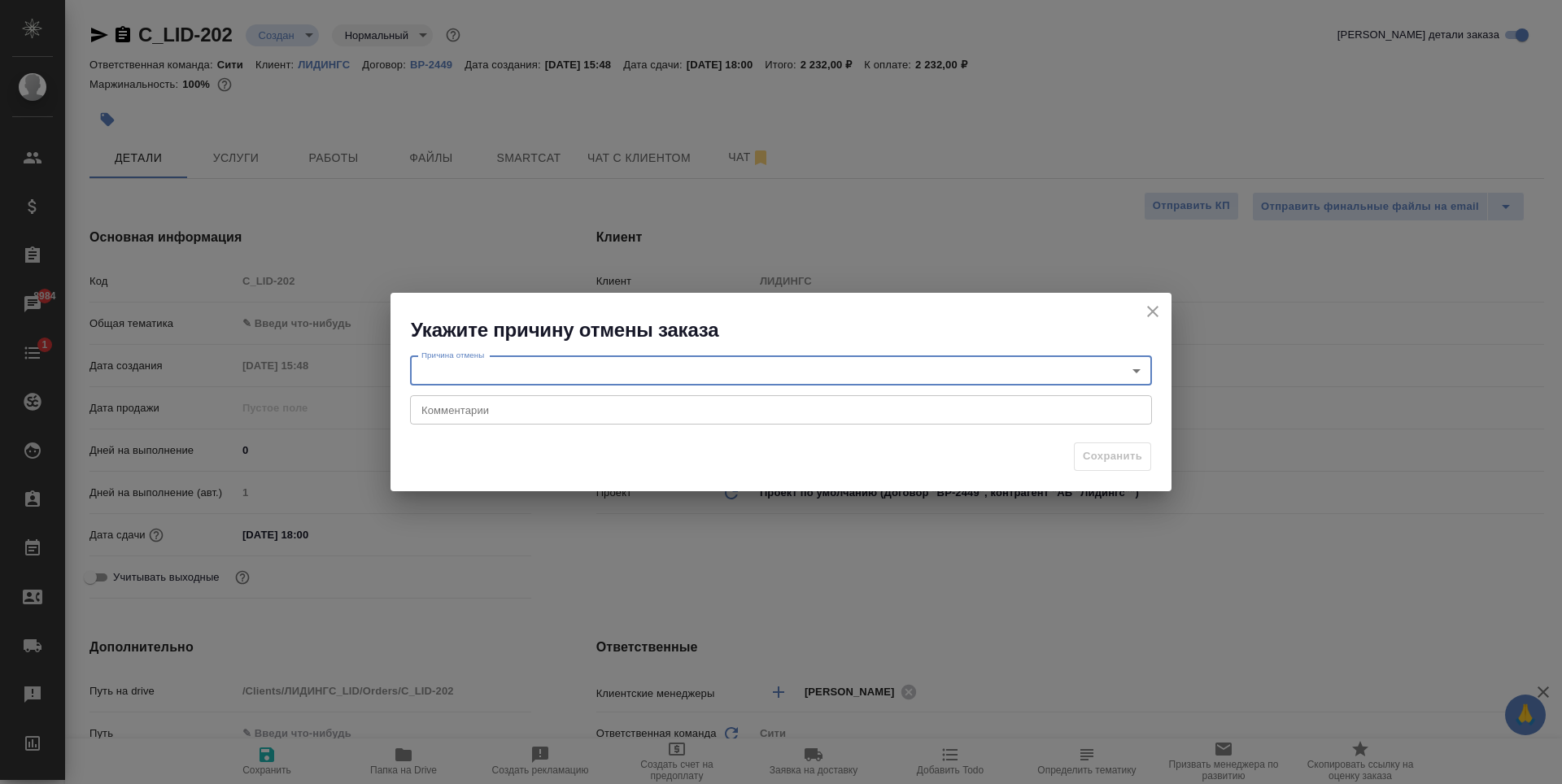
click at [1151, 311] on icon "close" at bounding box center [1152, 311] width 11 height 11
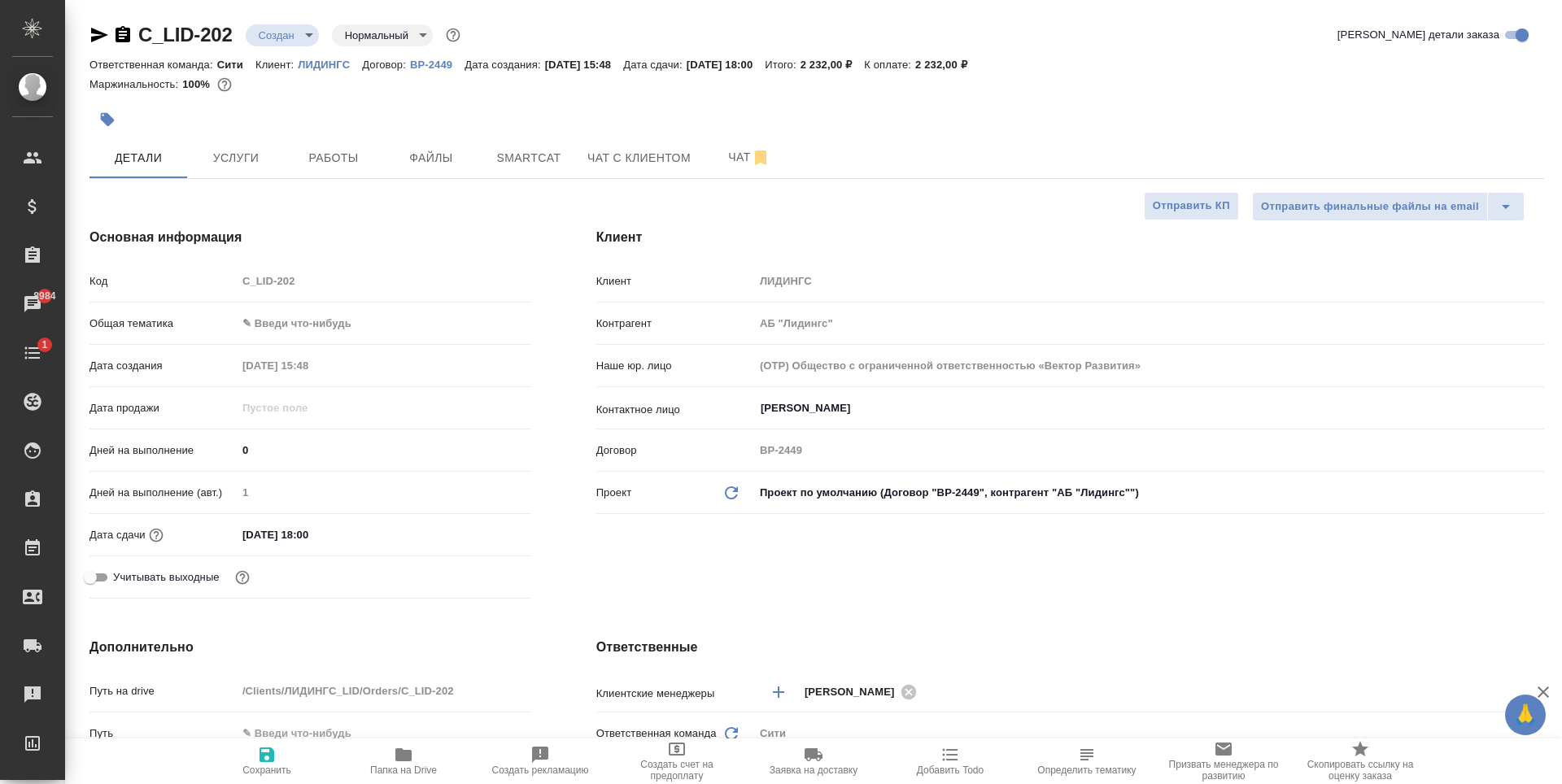
type textarea "x"
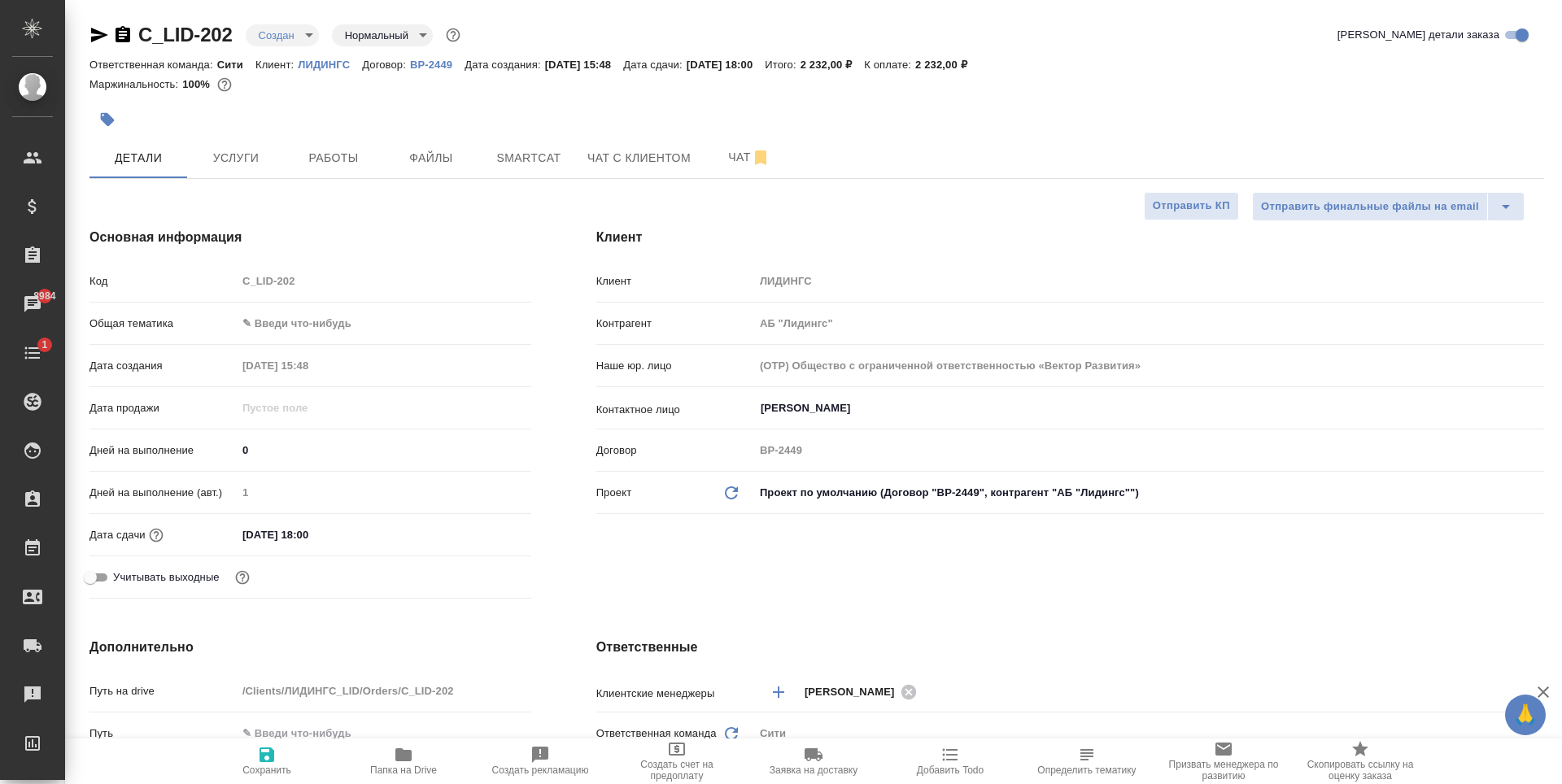
type textarea "x"
click at [291, 34] on body "🙏 .cls-1 fill:#fff; AWATERA Zaytseva Svetlana Клиенты Спецификации Заказы 8984 …" at bounding box center [781, 392] width 1562 height 784
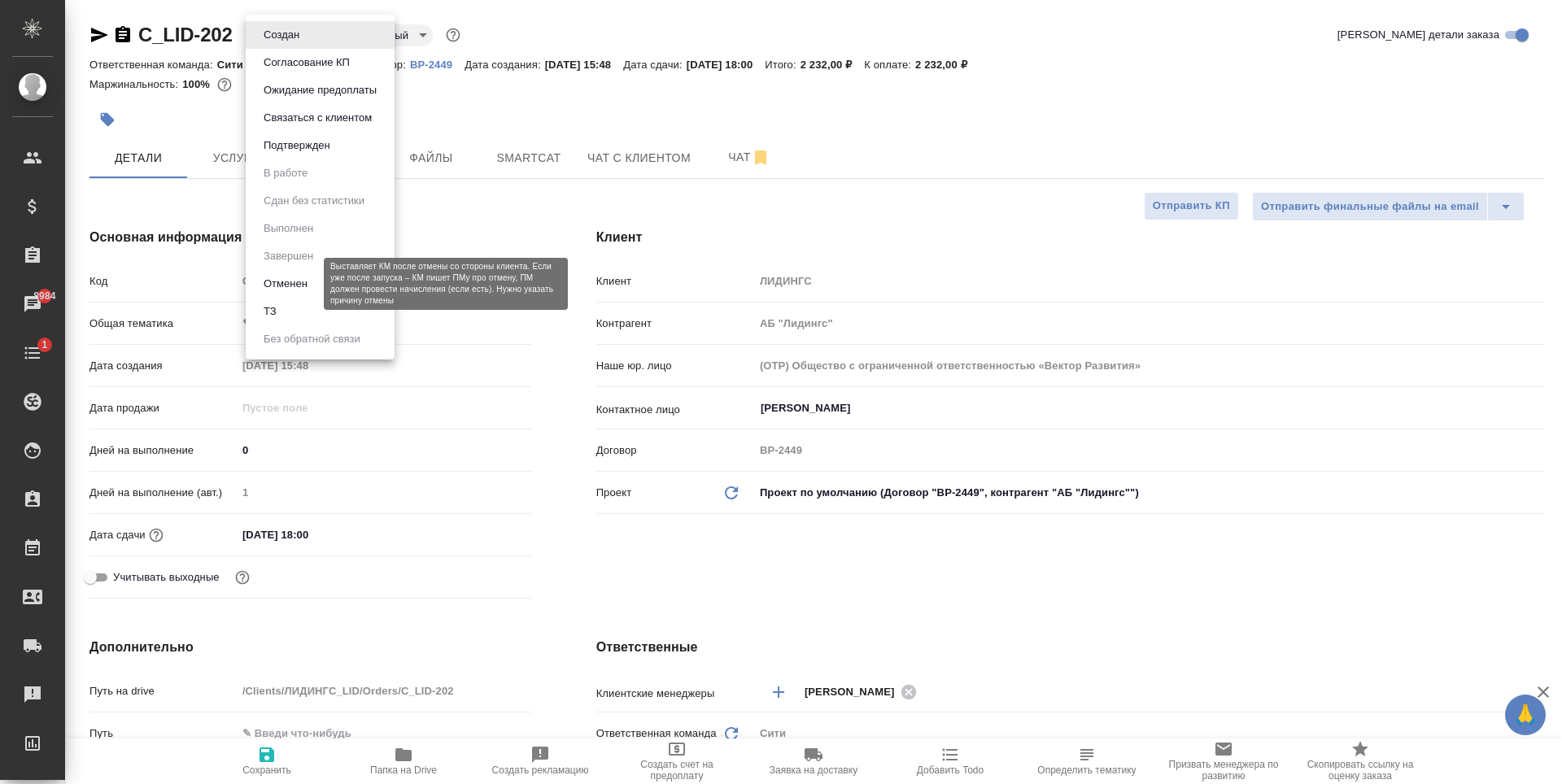
click at [294, 284] on button "Отменен" at bounding box center [286, 283] width 54 height 18
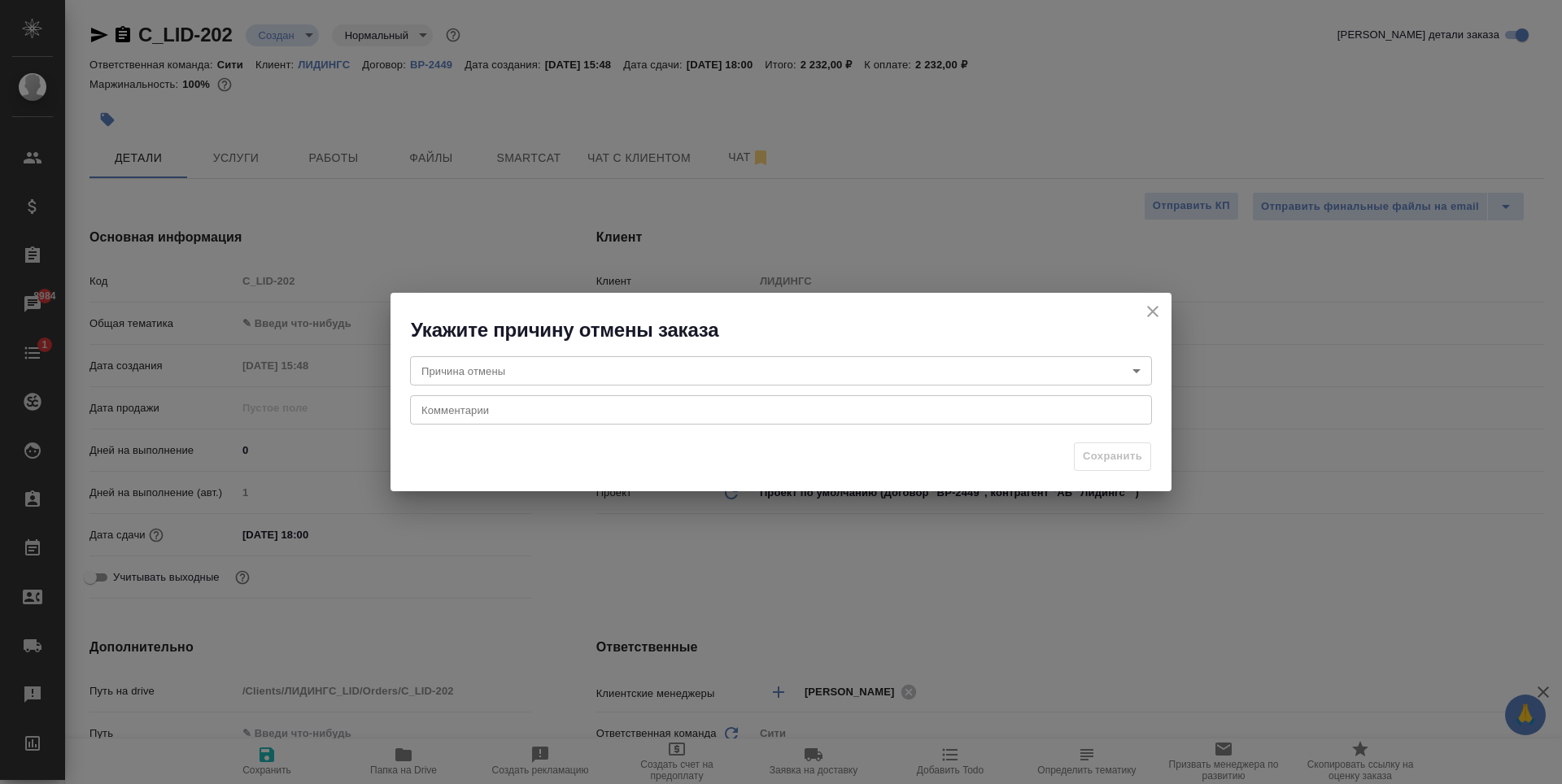
click at [610, 369] on body "🙏 .cls-1 fill:#fff; AWATERA Zaytseva Svetlana Клиенты Спецификации Заказы 8984 …" at bounding box center [781, 392] width 1562 height 784
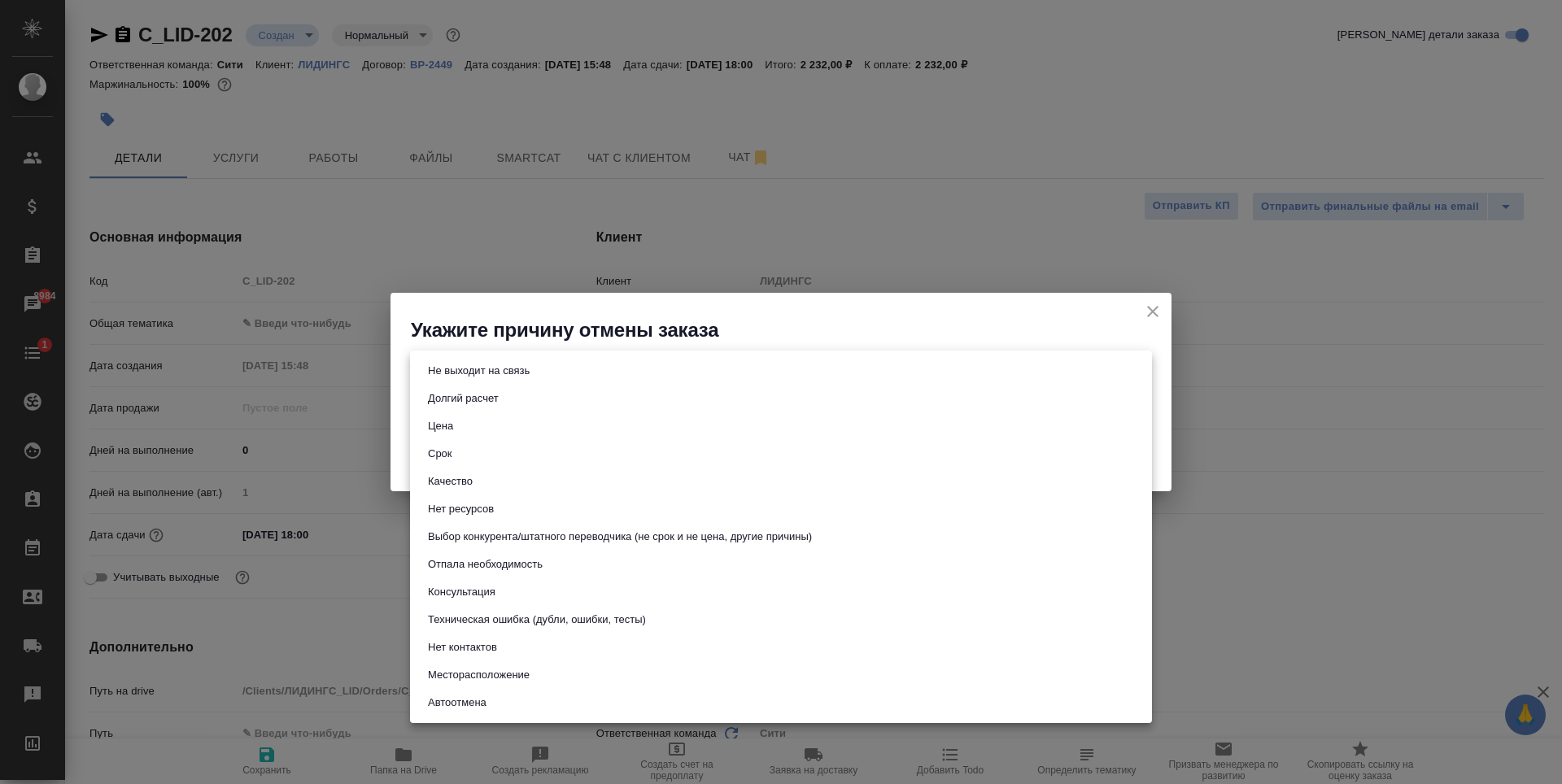
click at [528, 566] on button "Отпала необходимость" at bounding box center [485, 564] width 124 height 18
type input "noNeed"
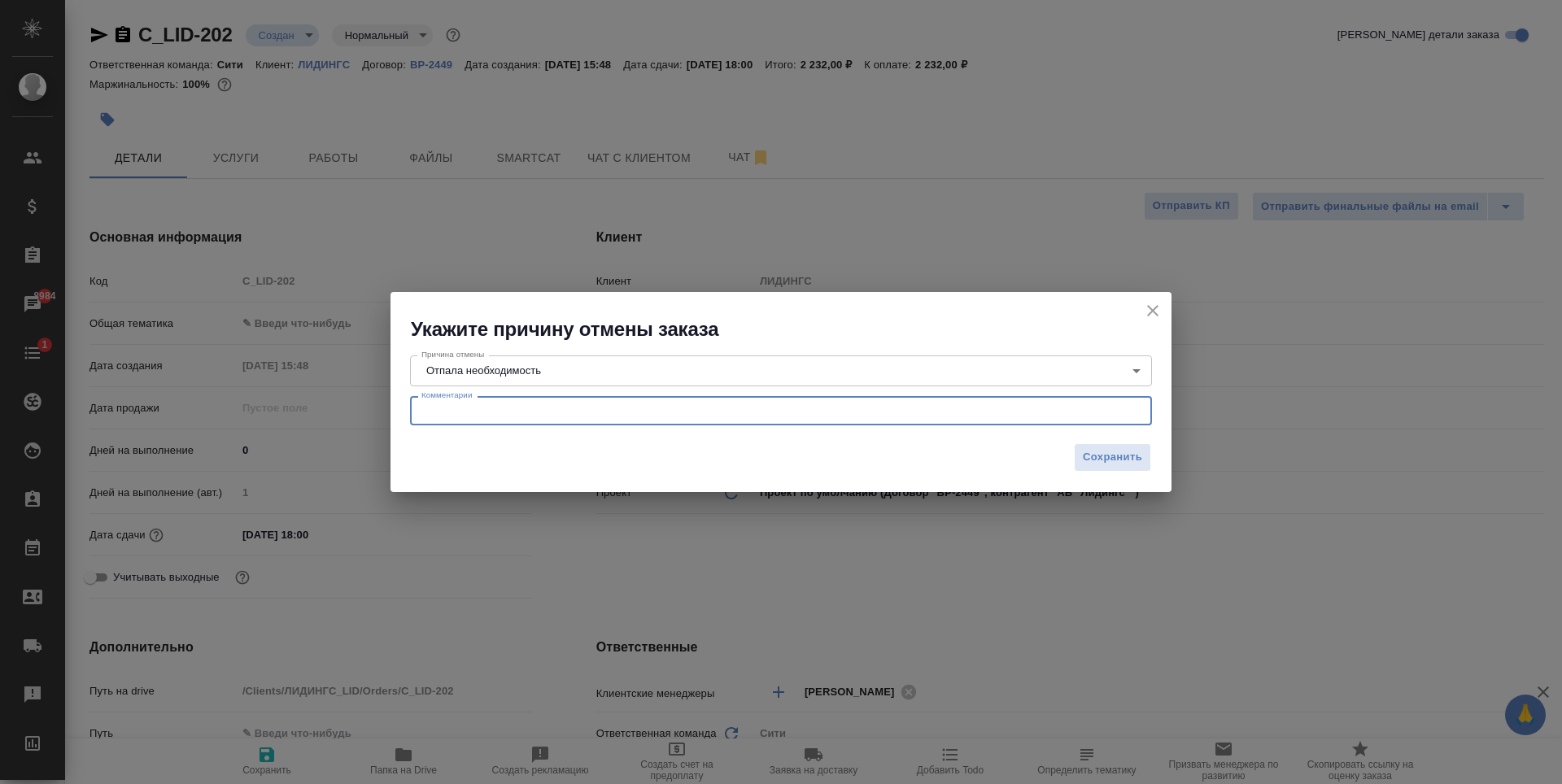
click at [518, 406] on textarea at bounding box center [781, 411] width 719 height 12
click at [467, 414] on textarea at bounding box center [781, 411] width 719 height 12
click at [1134, 453] on span "Сохранить" at bounding box center [1112, 458] width 60 height 19
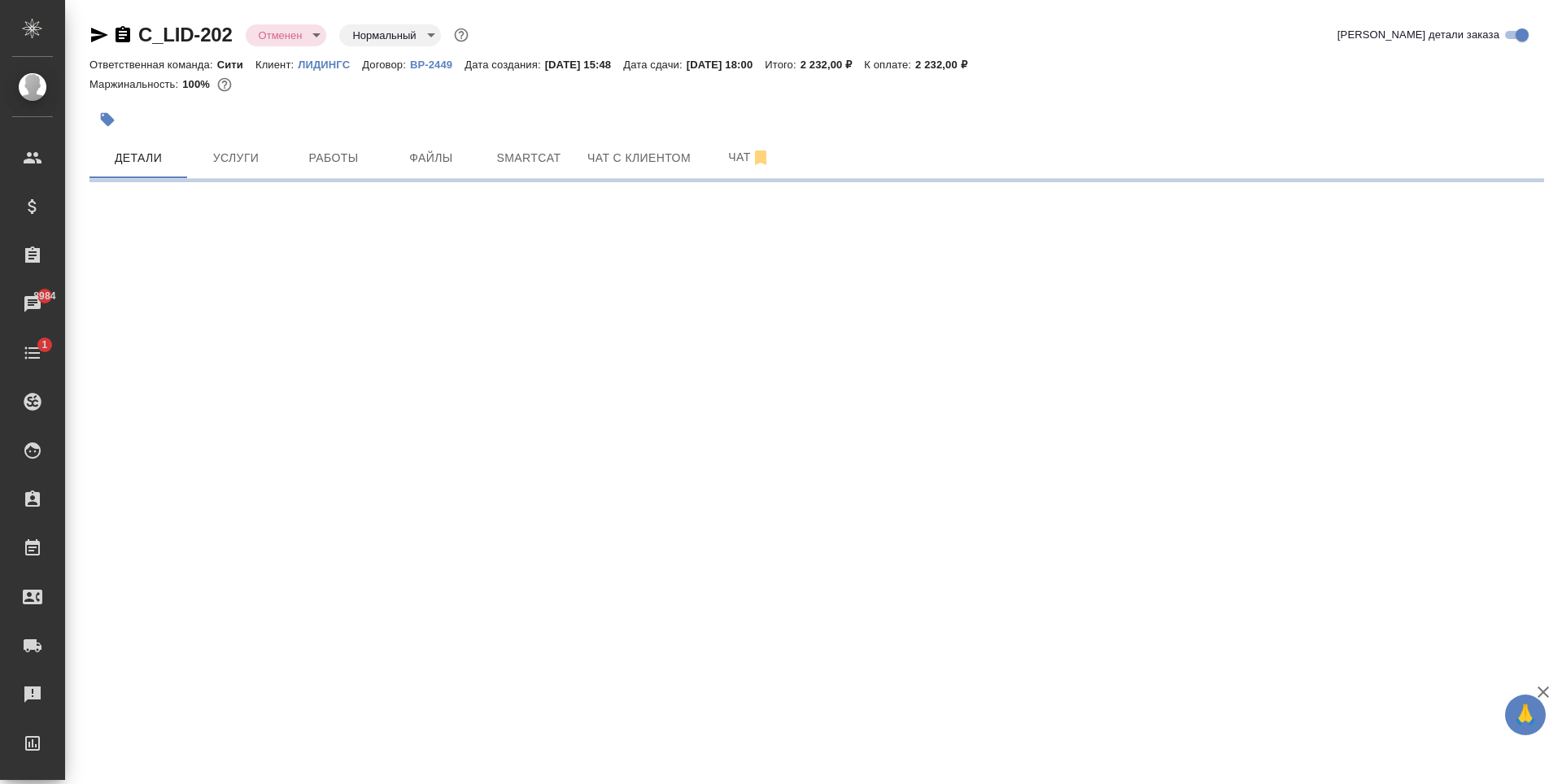
select select "RU"
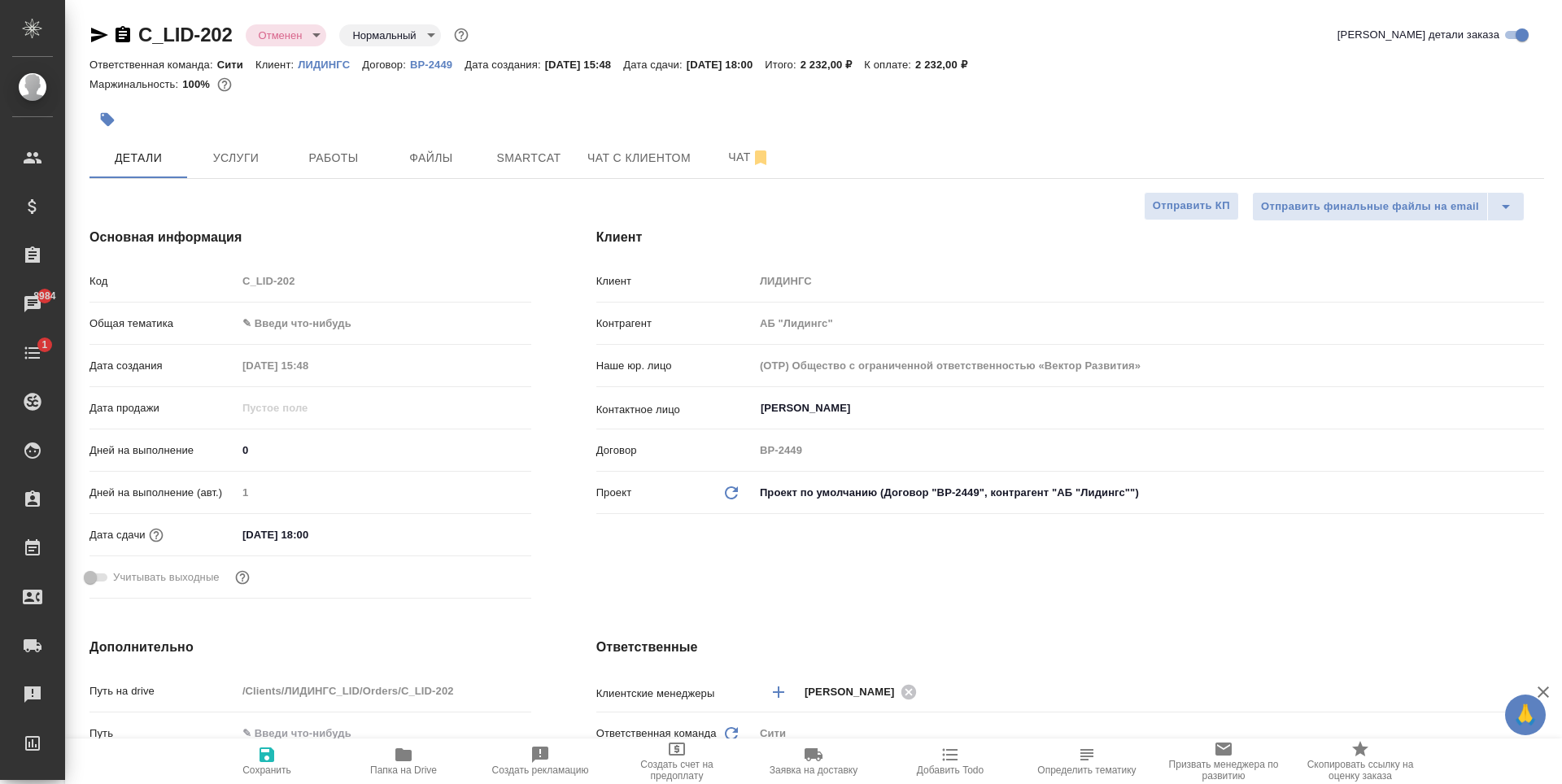
type textarea "x"
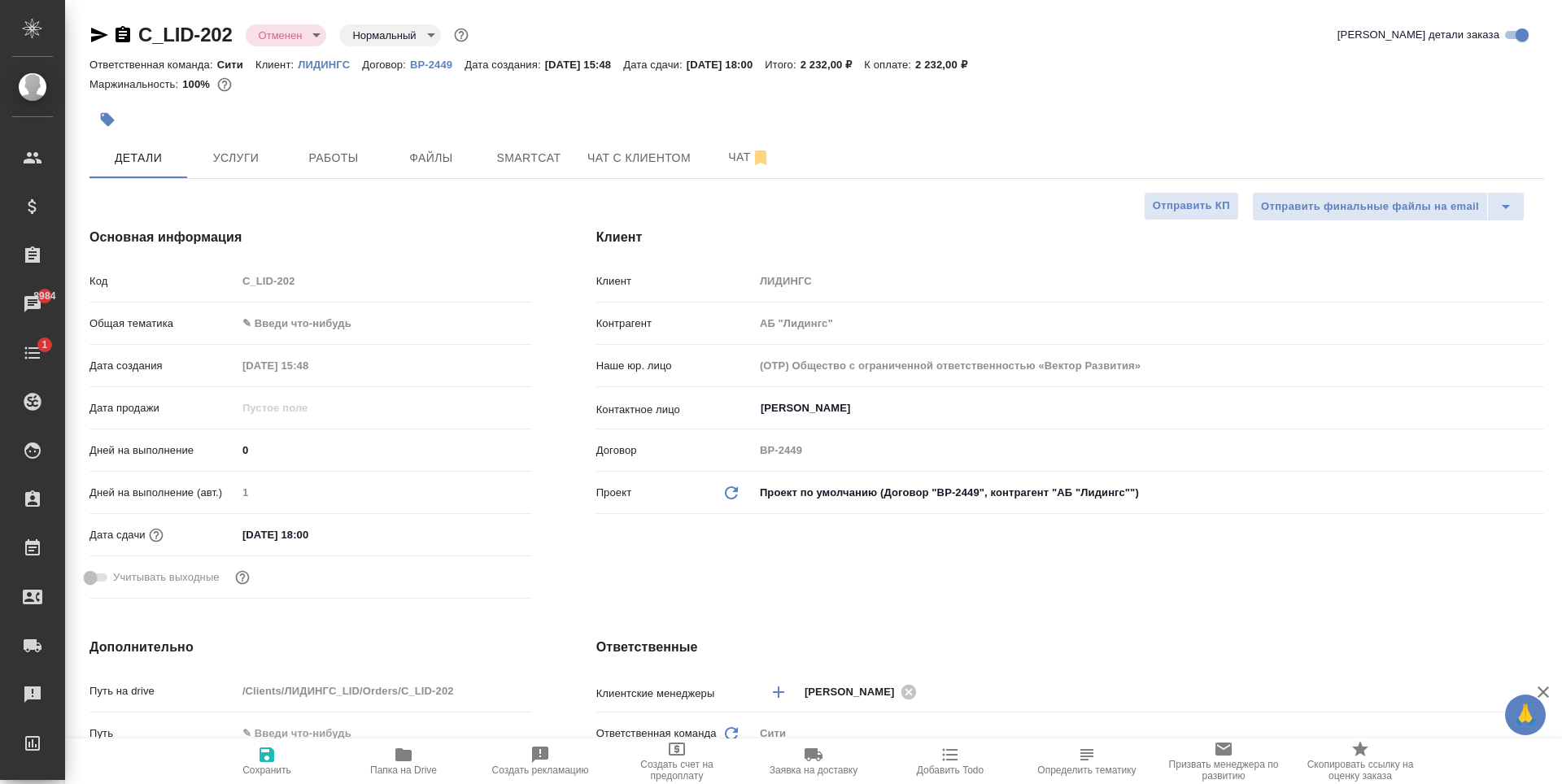
type textarea "x"
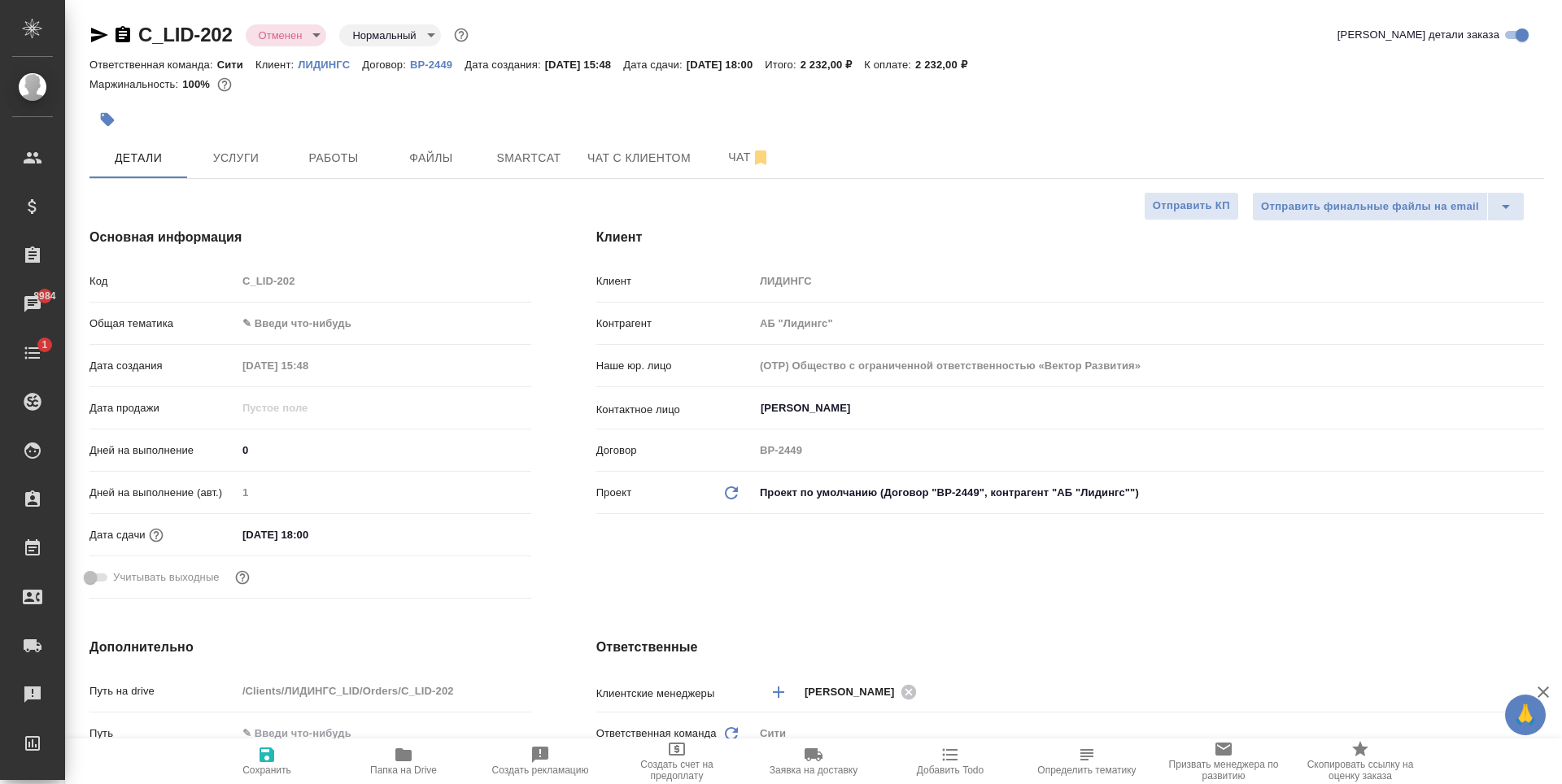
type textarea "x"
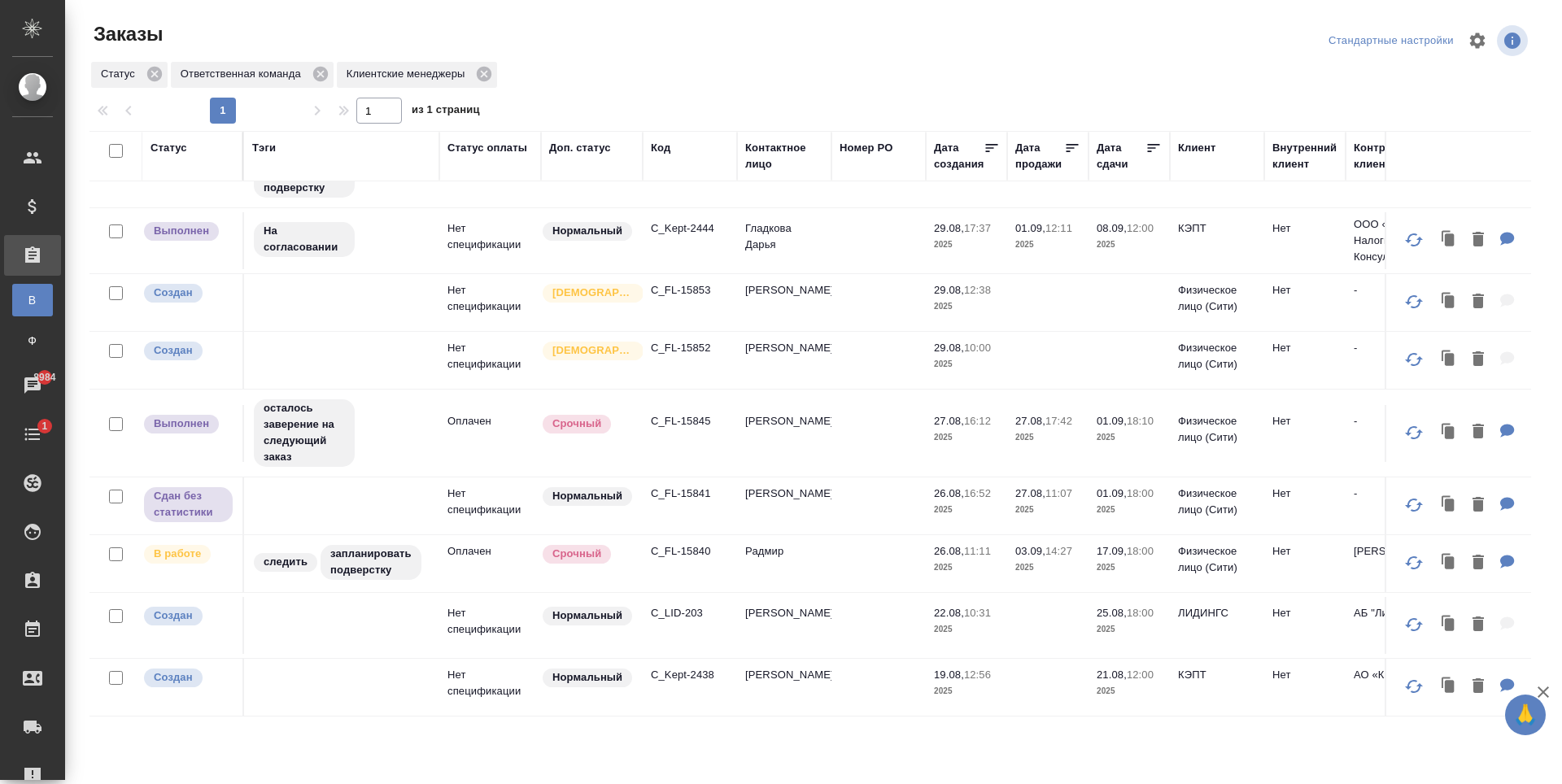
scroll to position [890, 0]
click at [662, 605] on p "C_LID-203" at bounding box center [690, 613] width 78 height 16
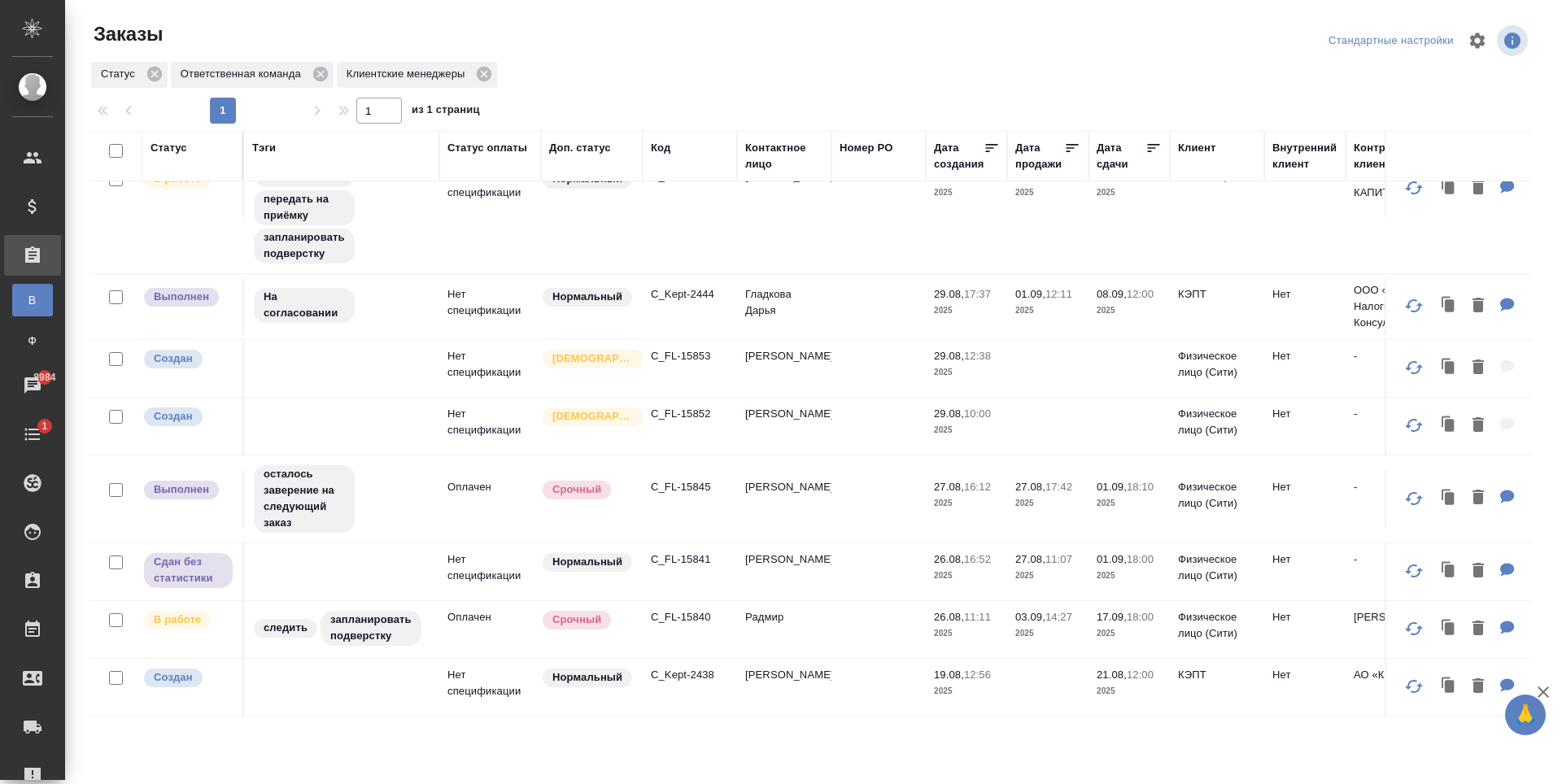
scroll to position [743, 0]
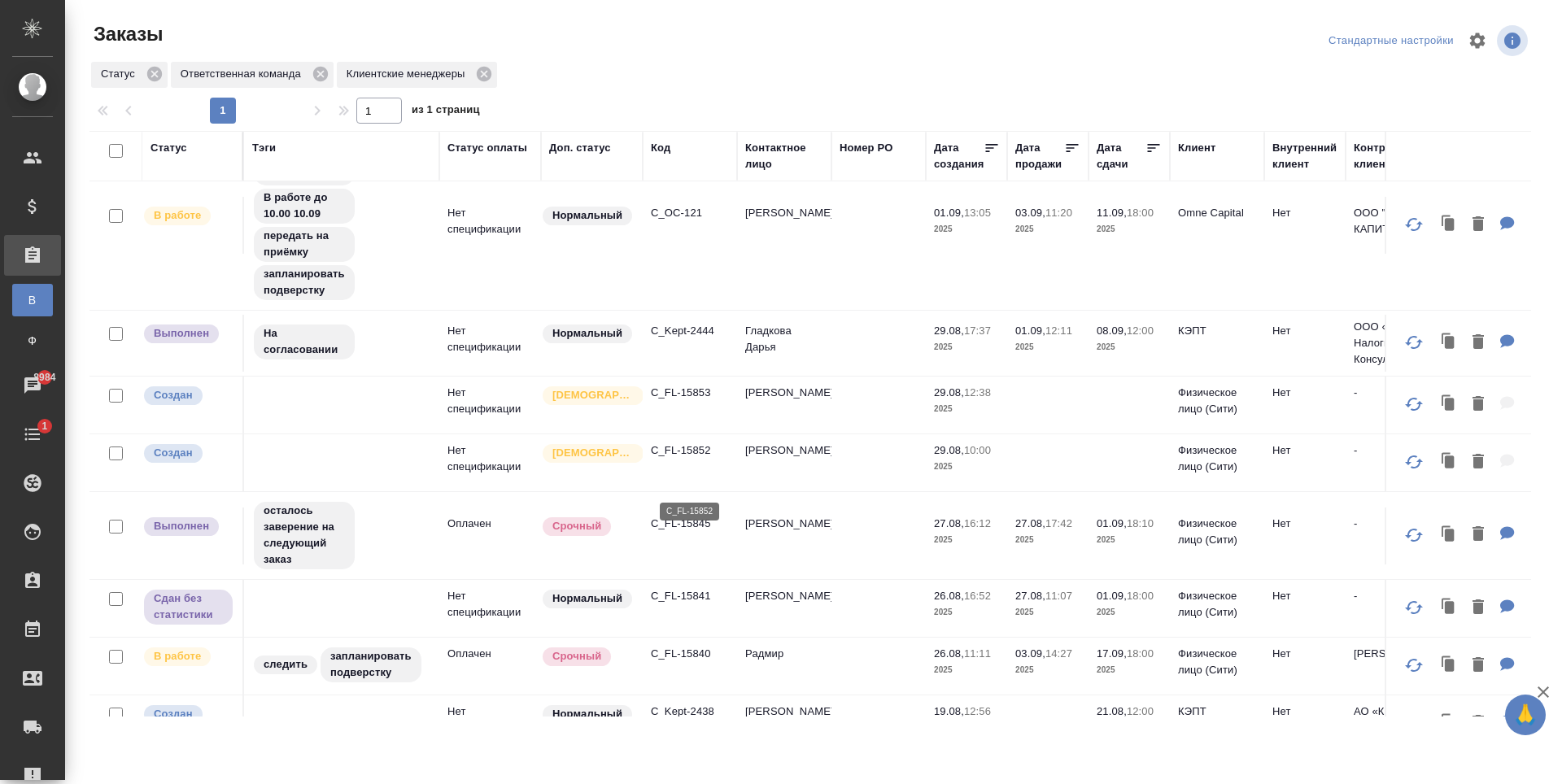
click at [694, 458] on p "C_FL-15852" at bounding box center [690, 451] width 78 height 16
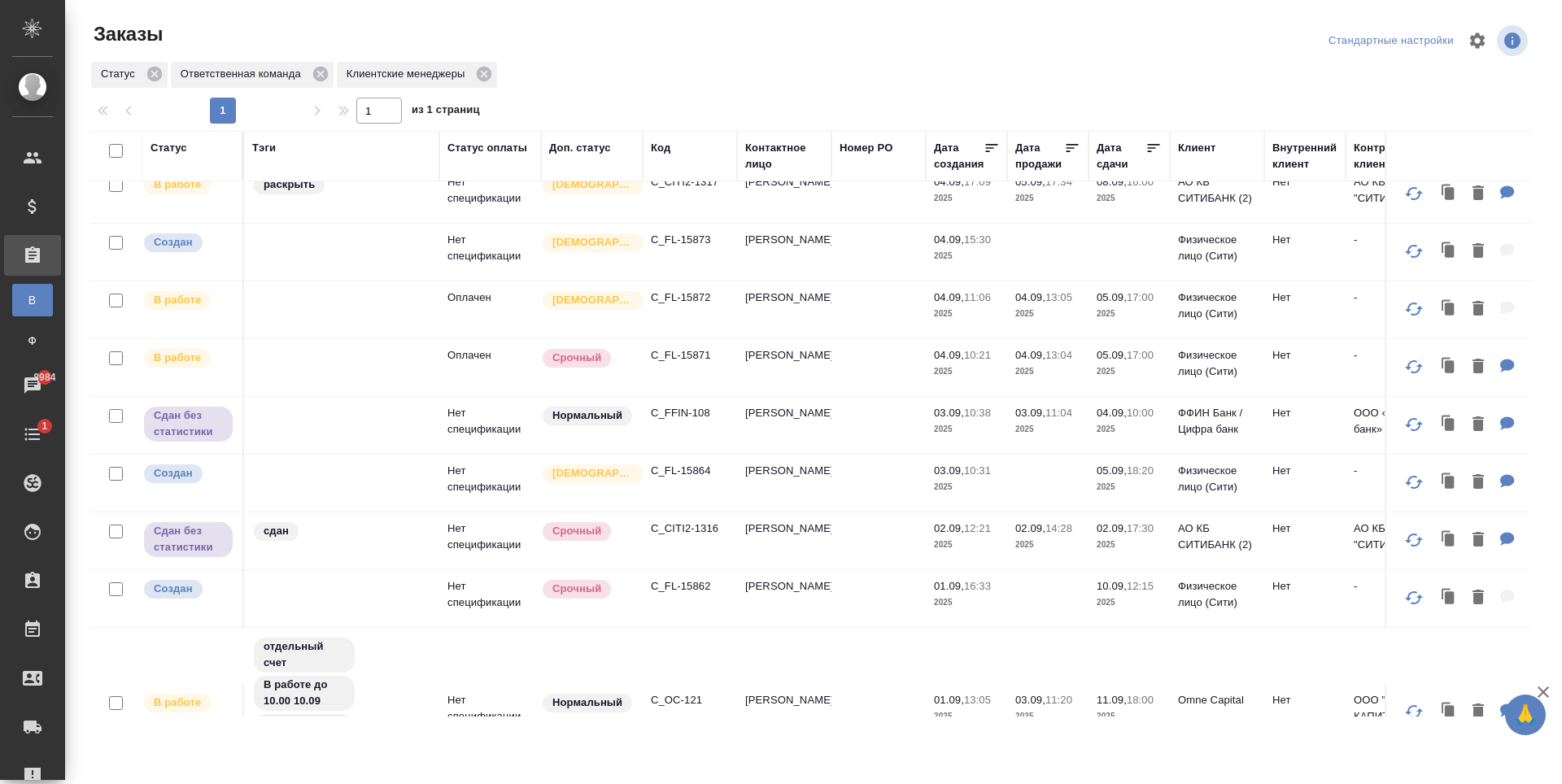
scroll to position [255, 0]
click at [686, 596] on p "C_FL-15862" at bounding box center [690, 587] width 78 height 16
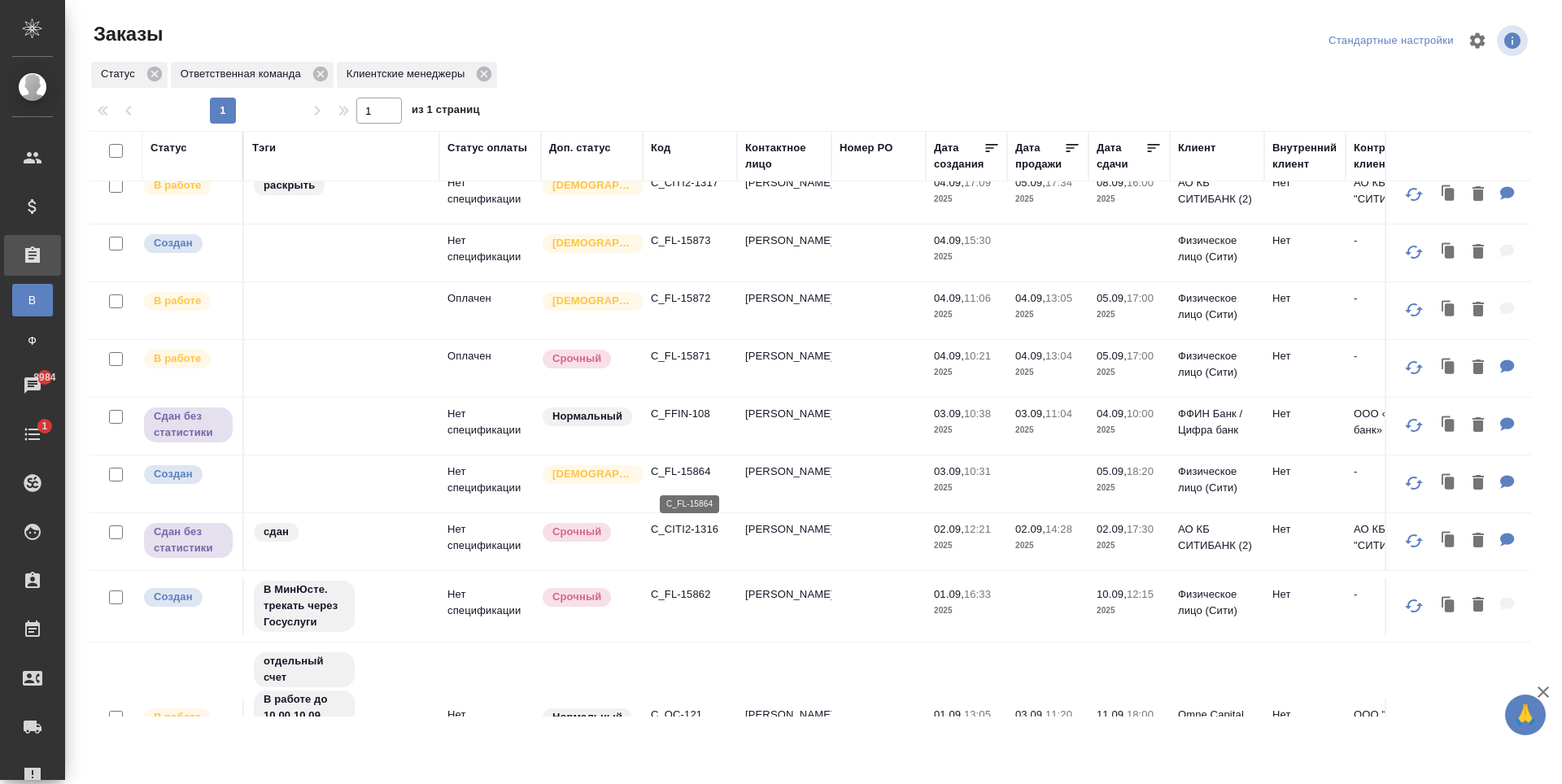
click at [687, 471] on p "C_FL-15864" at bounding box center [690, 471] width 78 height 16
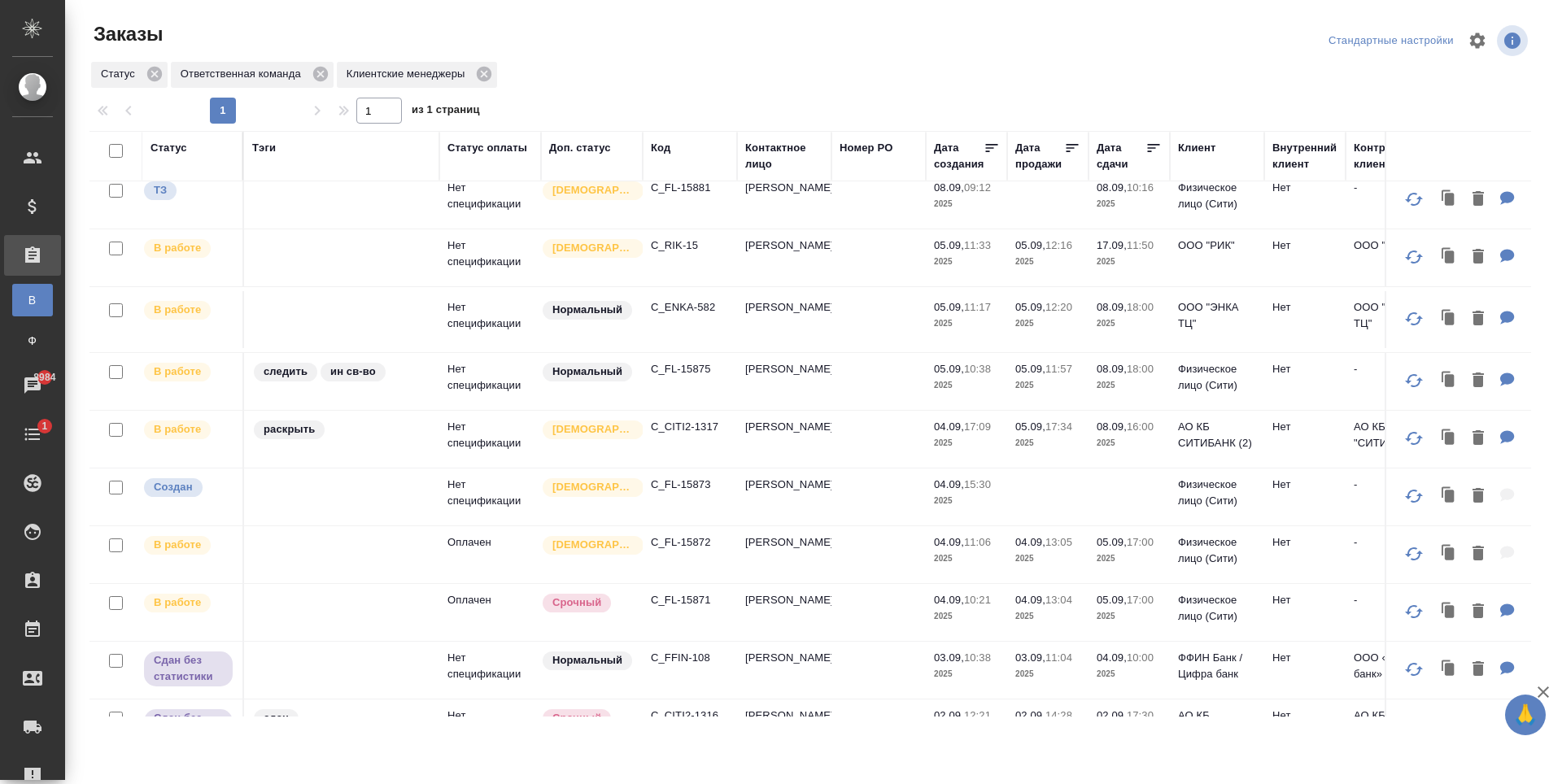
scroll to position [0, 0]
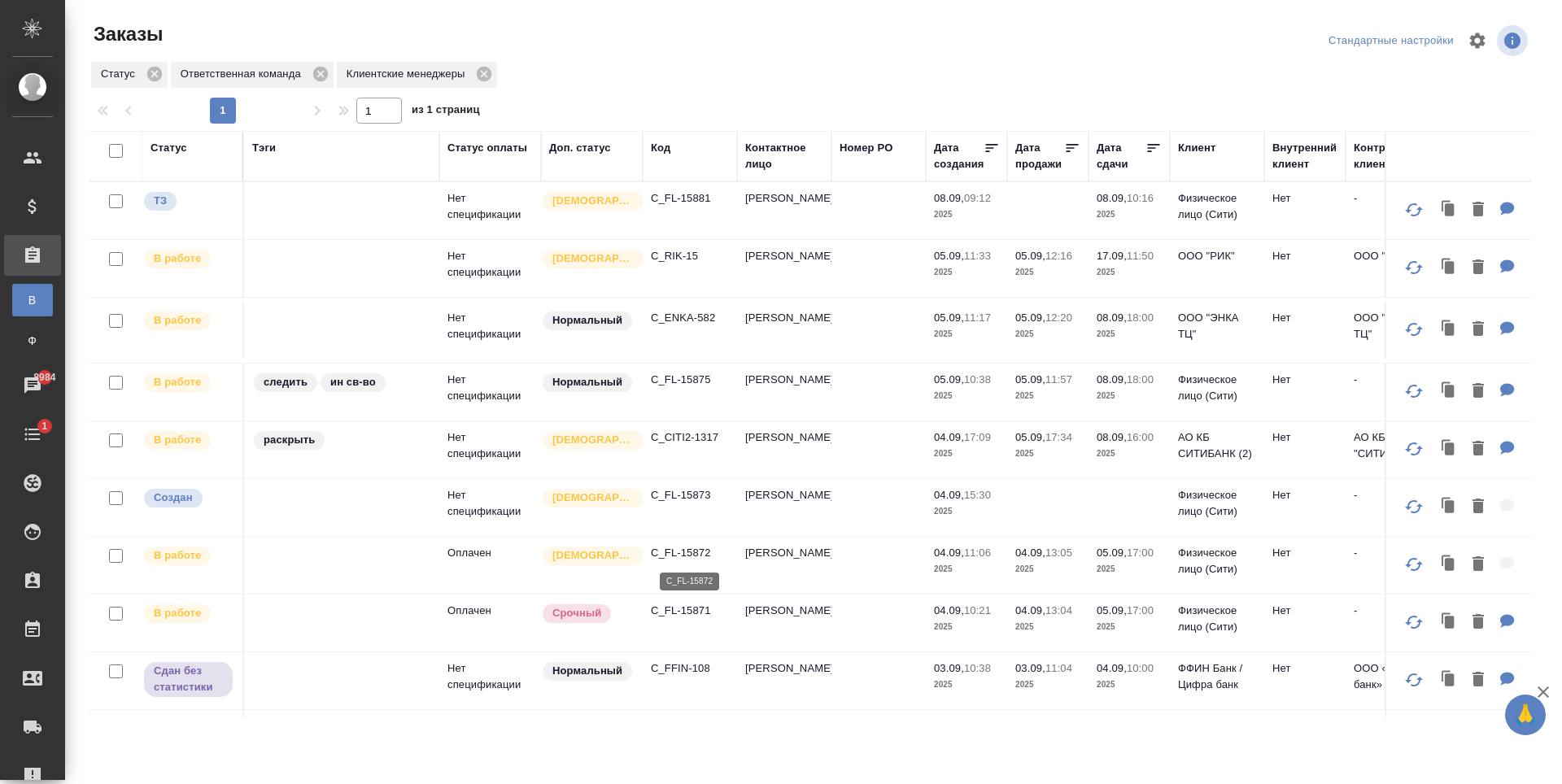
click at [694, 554] on p "C_FL-15872" at bounding box center [690, 553] width 78 height 16
click at [693, 613] on p "C_FL-15871" at bounding box center [690, 610] width 78 height 16
click at [682, 612] on p "C_FL-15871" at bounding box center [690, 610] width 78 height 16
click at [684, 199] on p "C_FL-15881" at bounding box center [690, 198] width 78 height 16
click at [687, 609] on p "C_FL-15871" at bounding box center [690, 610] width 78 height 16
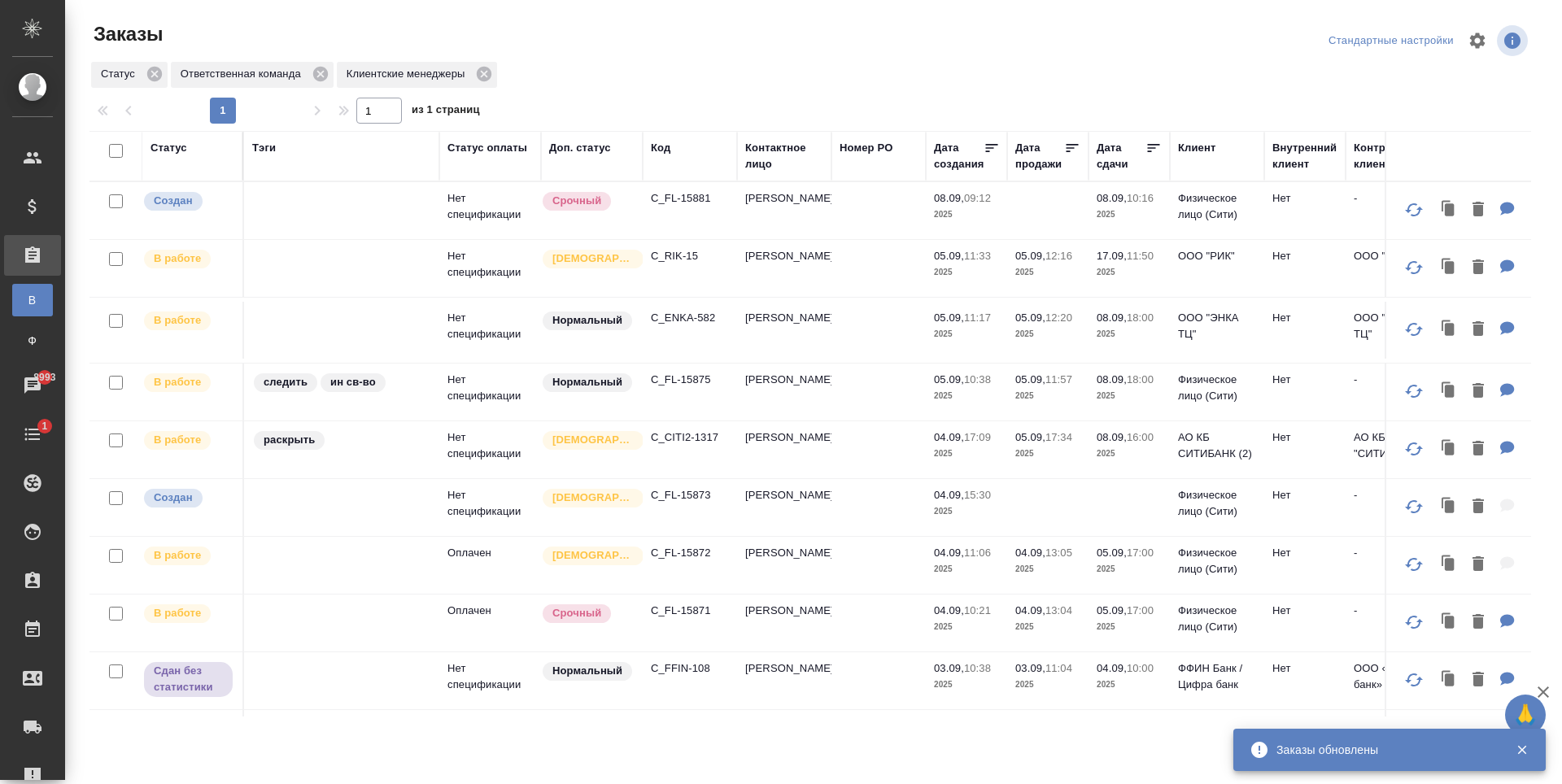
click at [705, 547] on p "C_FL-15872" at bounding box center [690, 553] width 78 height 16
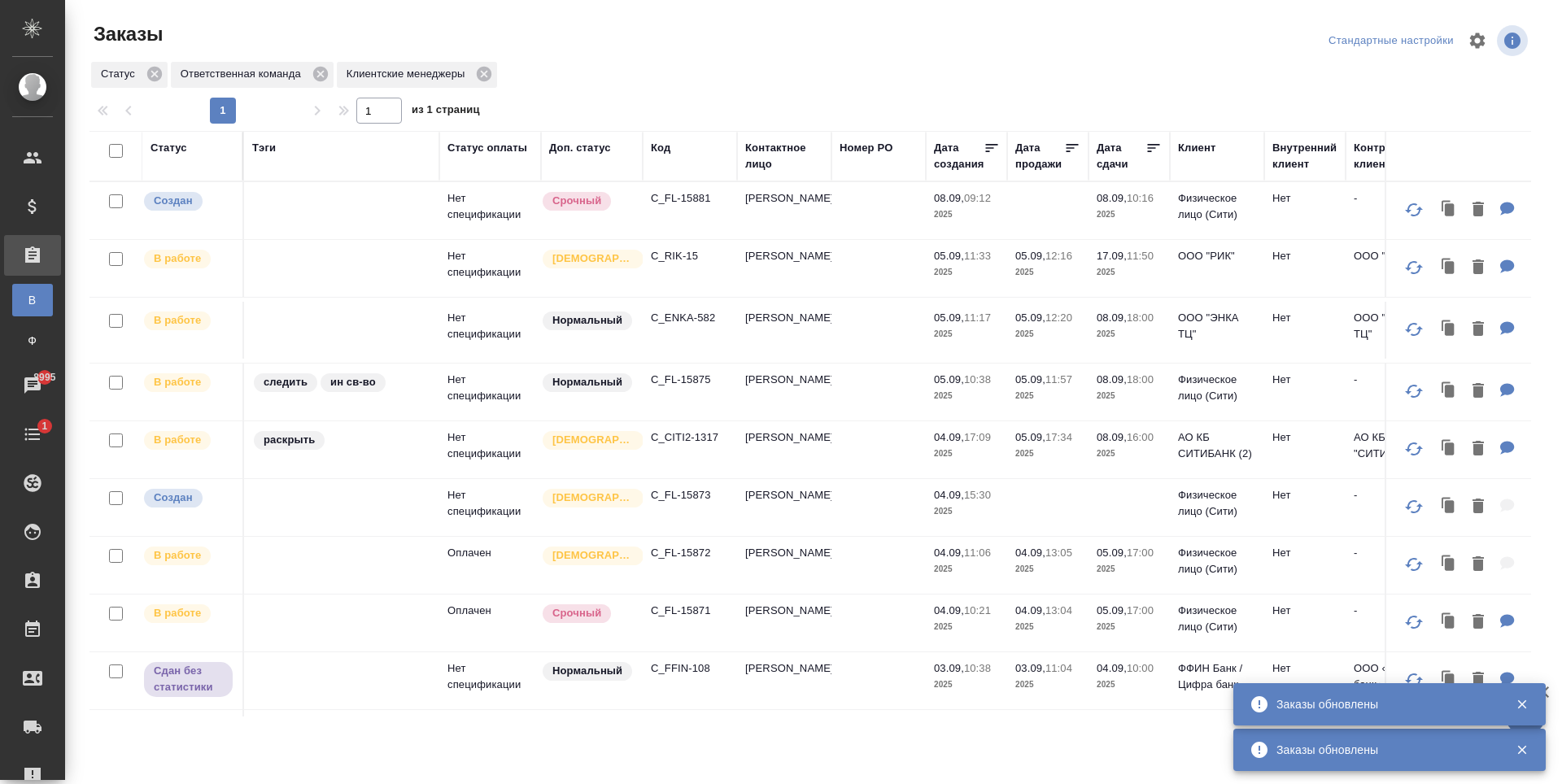
click at [702, 610] on p "C_FL-15871" at bounding box center [690, 610] width 78 height 16
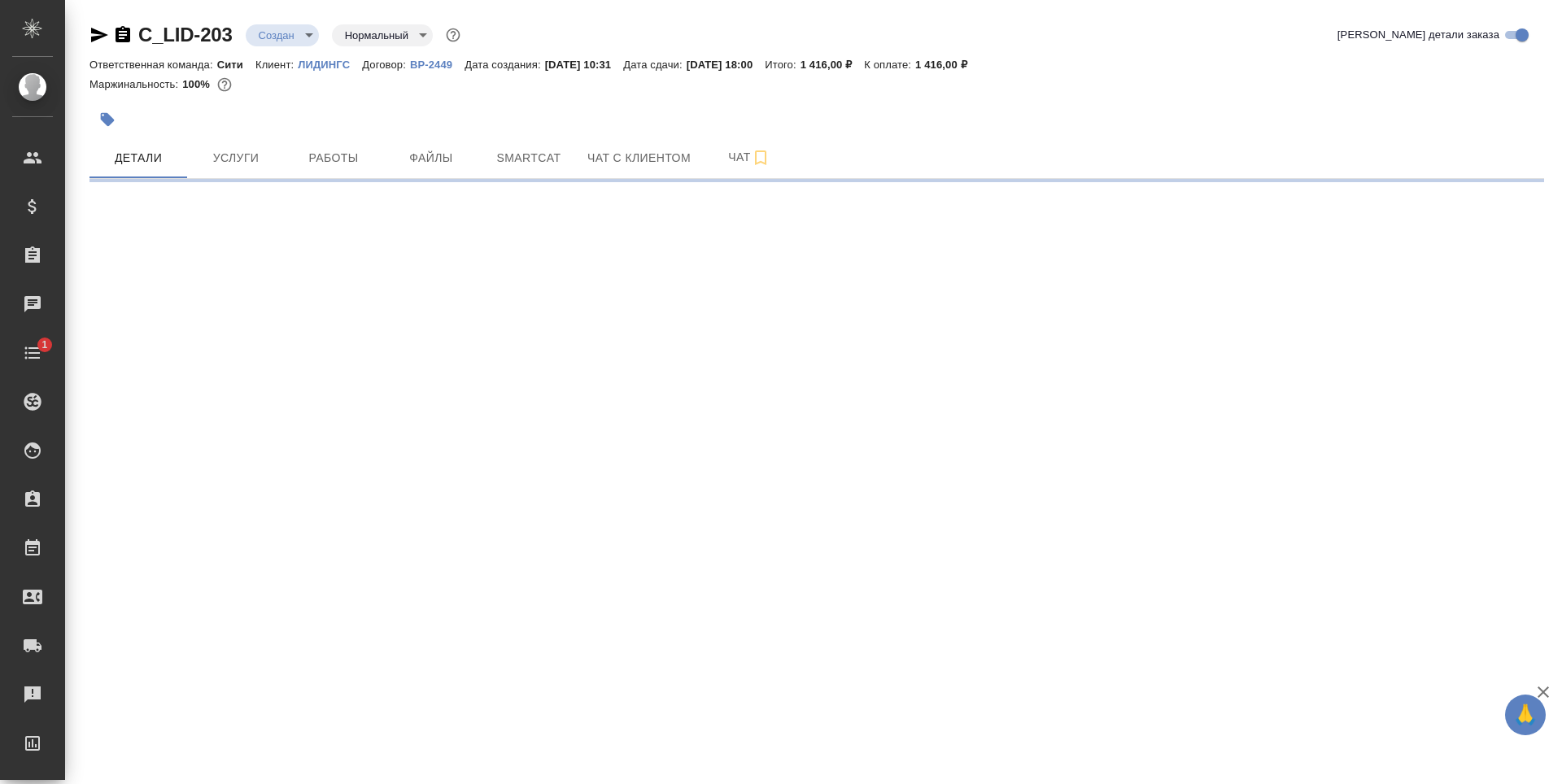
select select "RU"
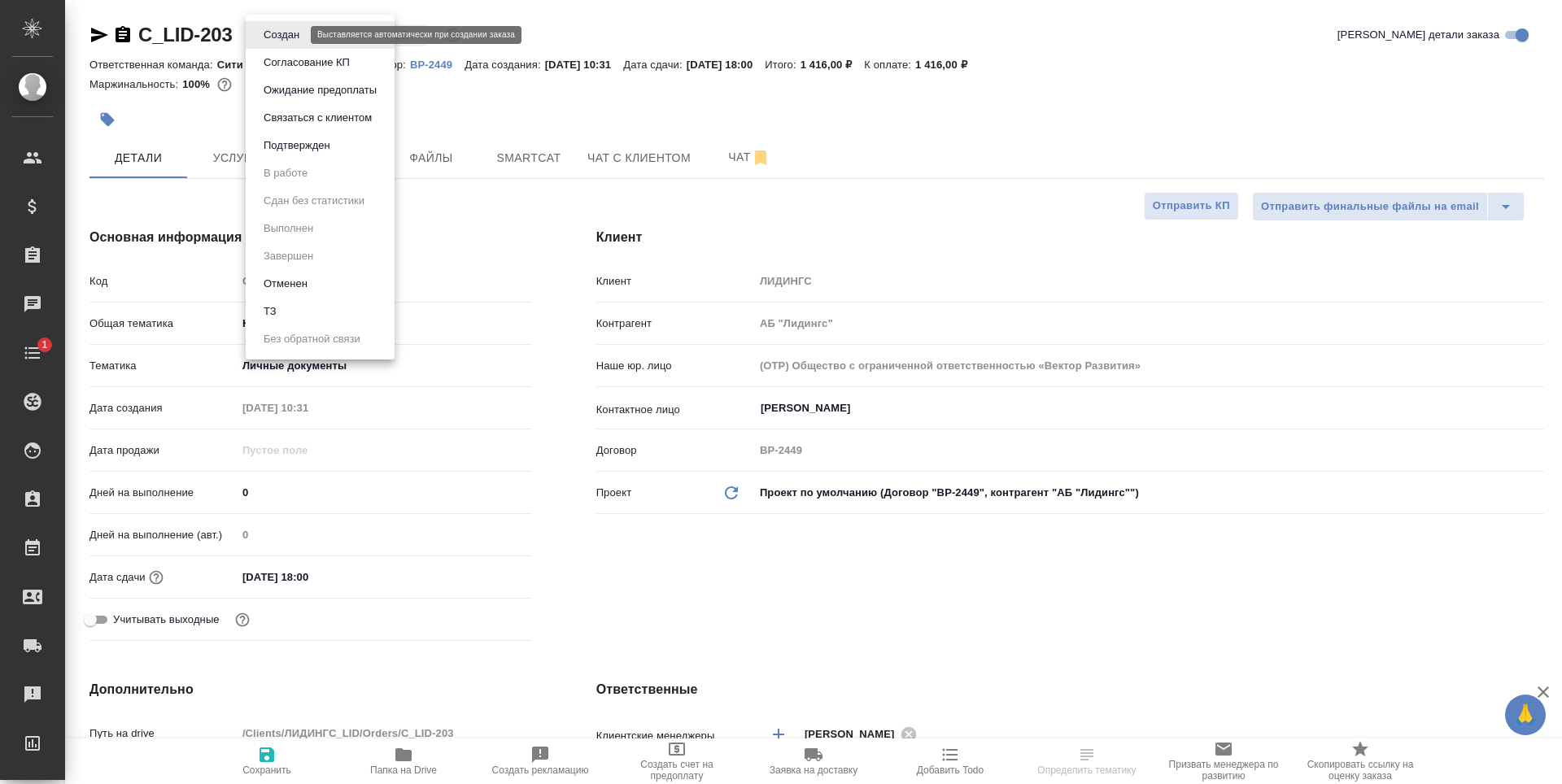
type textarea "x"
click at [274, 42] on body "🙏 .cls-1 fill:#fff; AWATERA [PERSON_NAME] Спецификации Заказы Чаты 1 Todo Проек…" at bounding box center [781, 392] width 1562 height 784
click at [329, 285] on li "Отменен" at bounding box center [320, 284] width 149 height 28
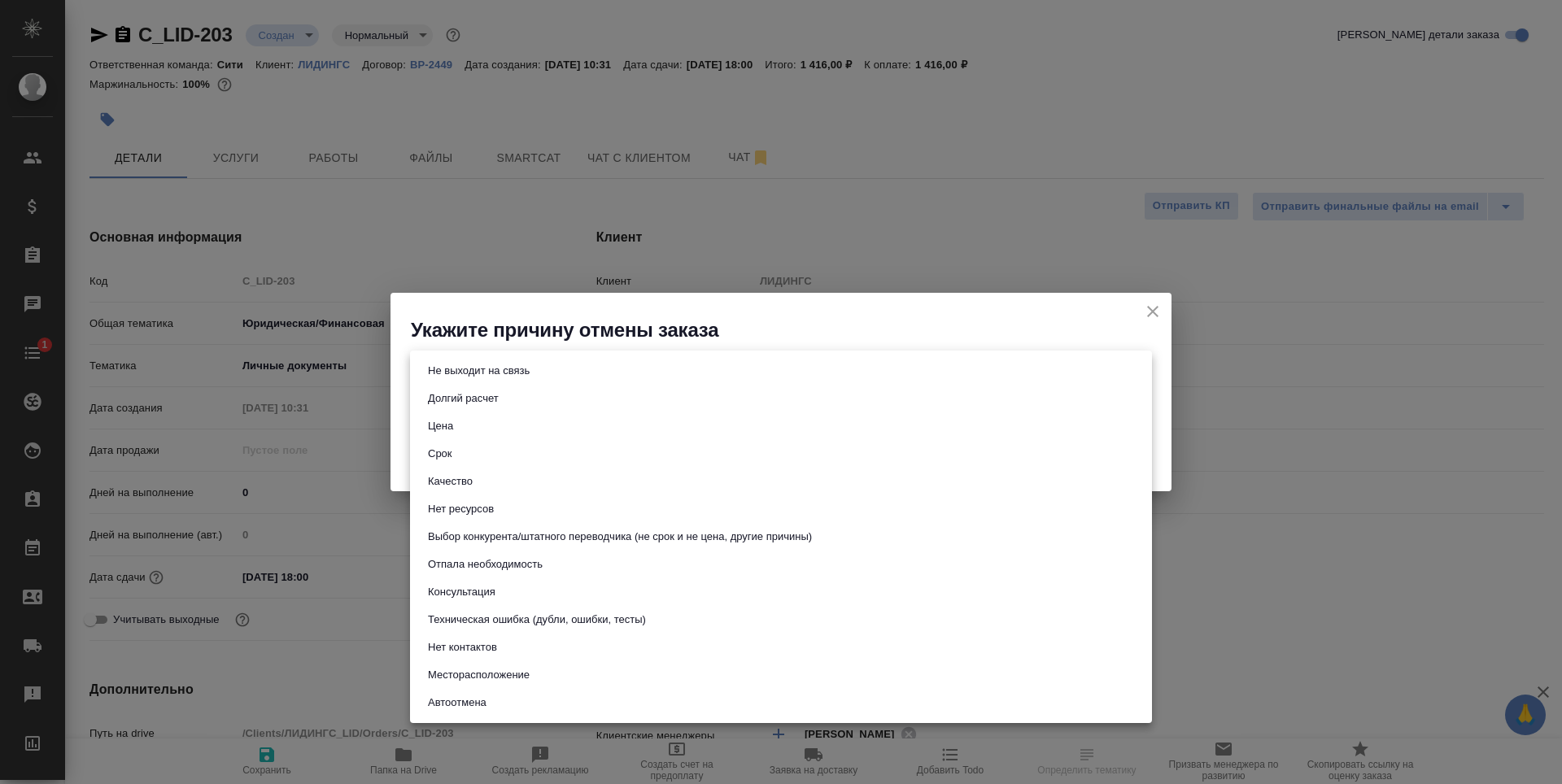
click at [502, 367] on body "🙏 .cls-1 fill:#fff; AWATERA [PERSON_NAME] Спецификации Заказы Чаты 1 Todo Проек…" at bounding box center [781, 392] width 1562 height 784
click at [510, 569] on button "Отпала необходимость" at bounding box center [485, 564] width 124 height 18
type input "noNeed"
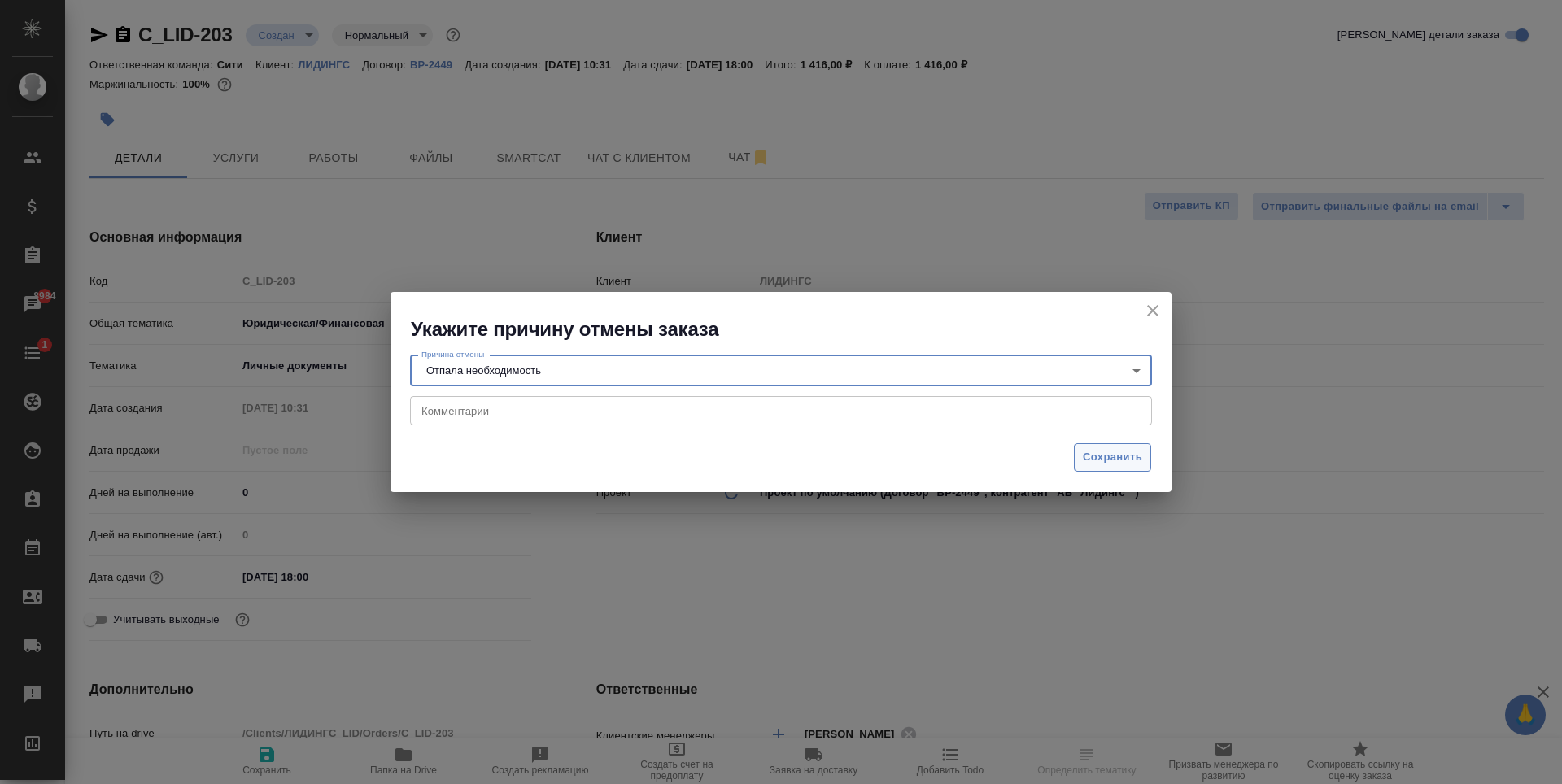
click at [1097, 457] on span "Сохранить" at bounding box center [1112, 458] width 60 height 19
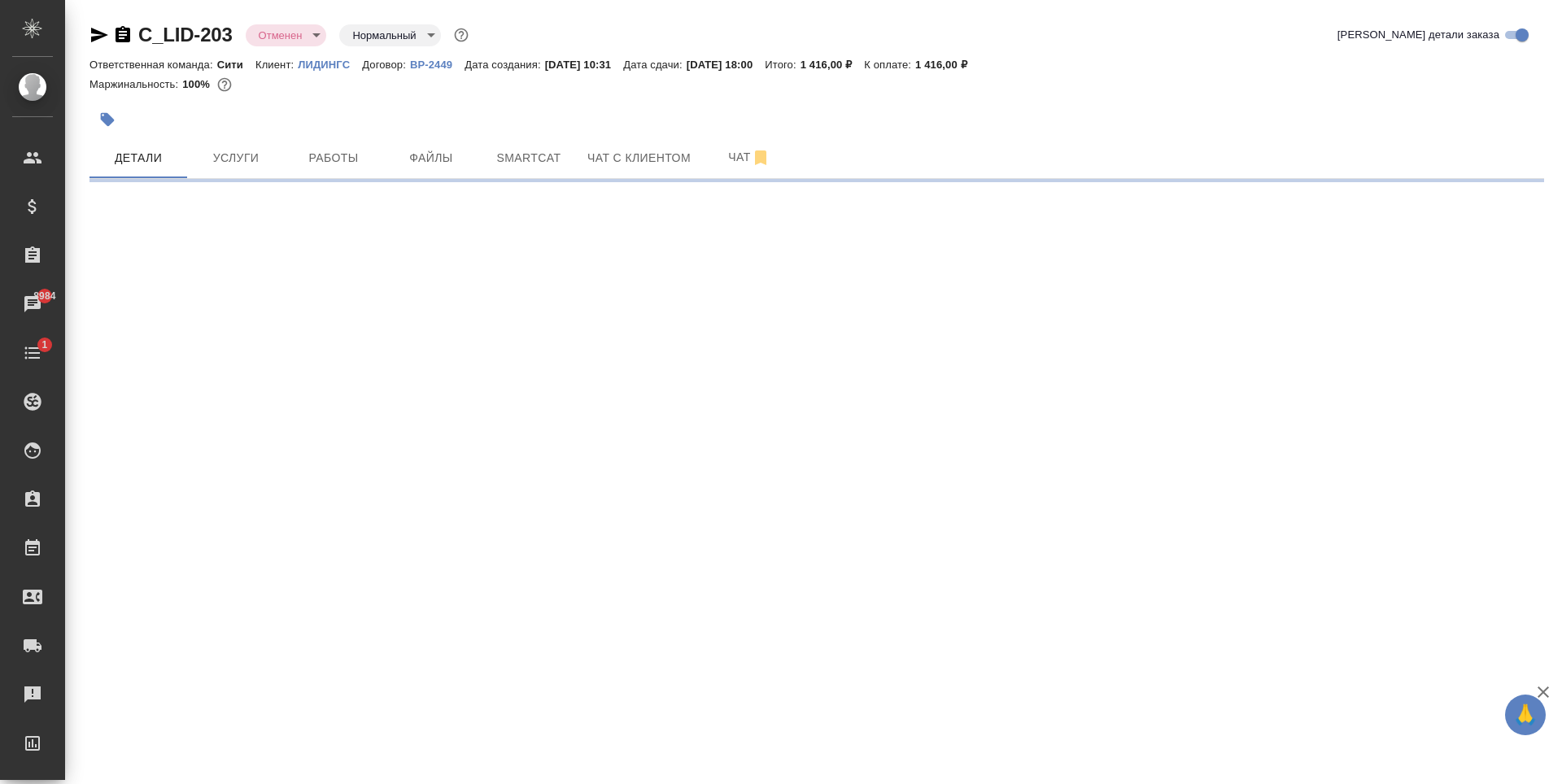
select select "RU"
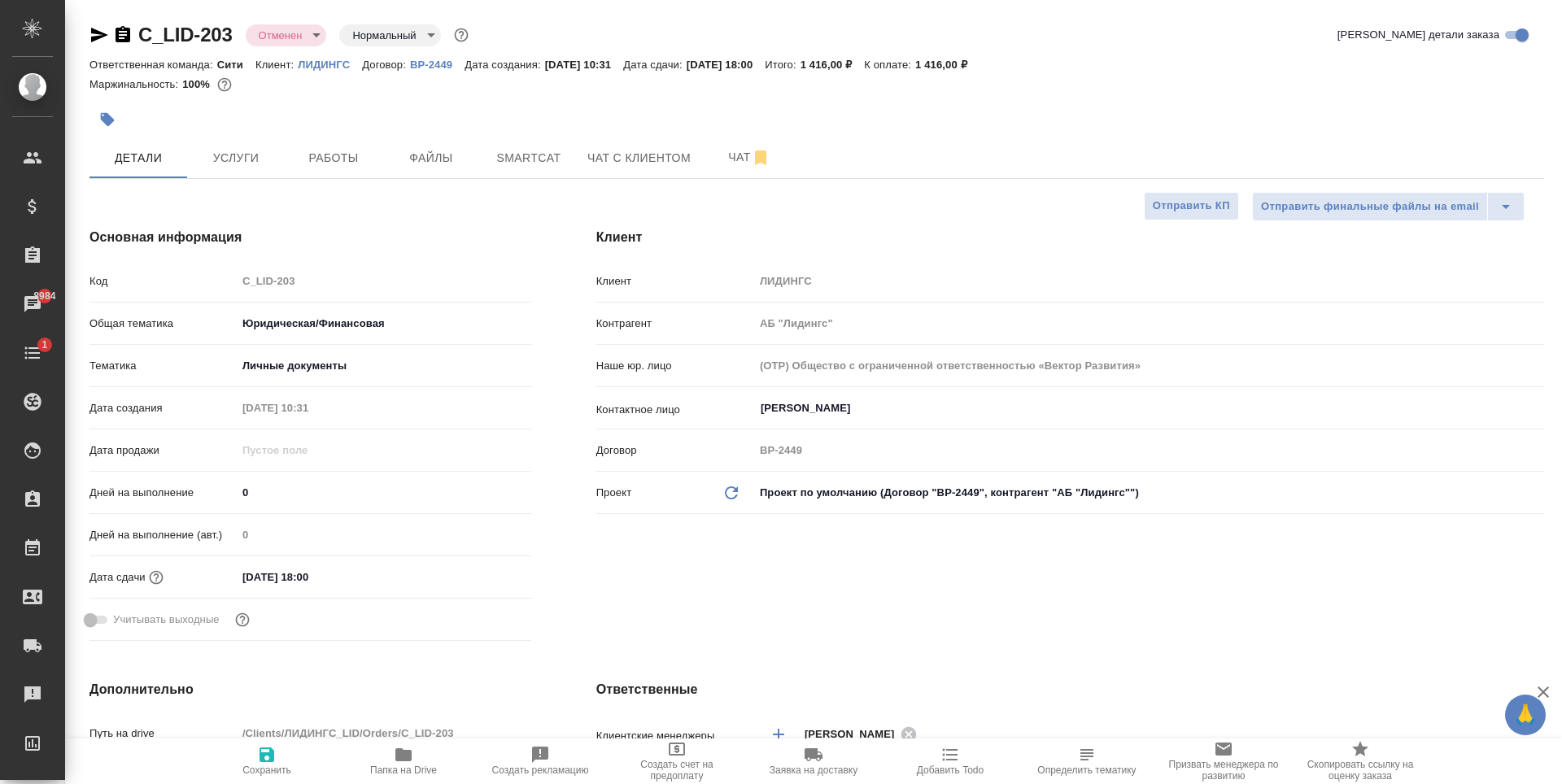
type textarea "x"
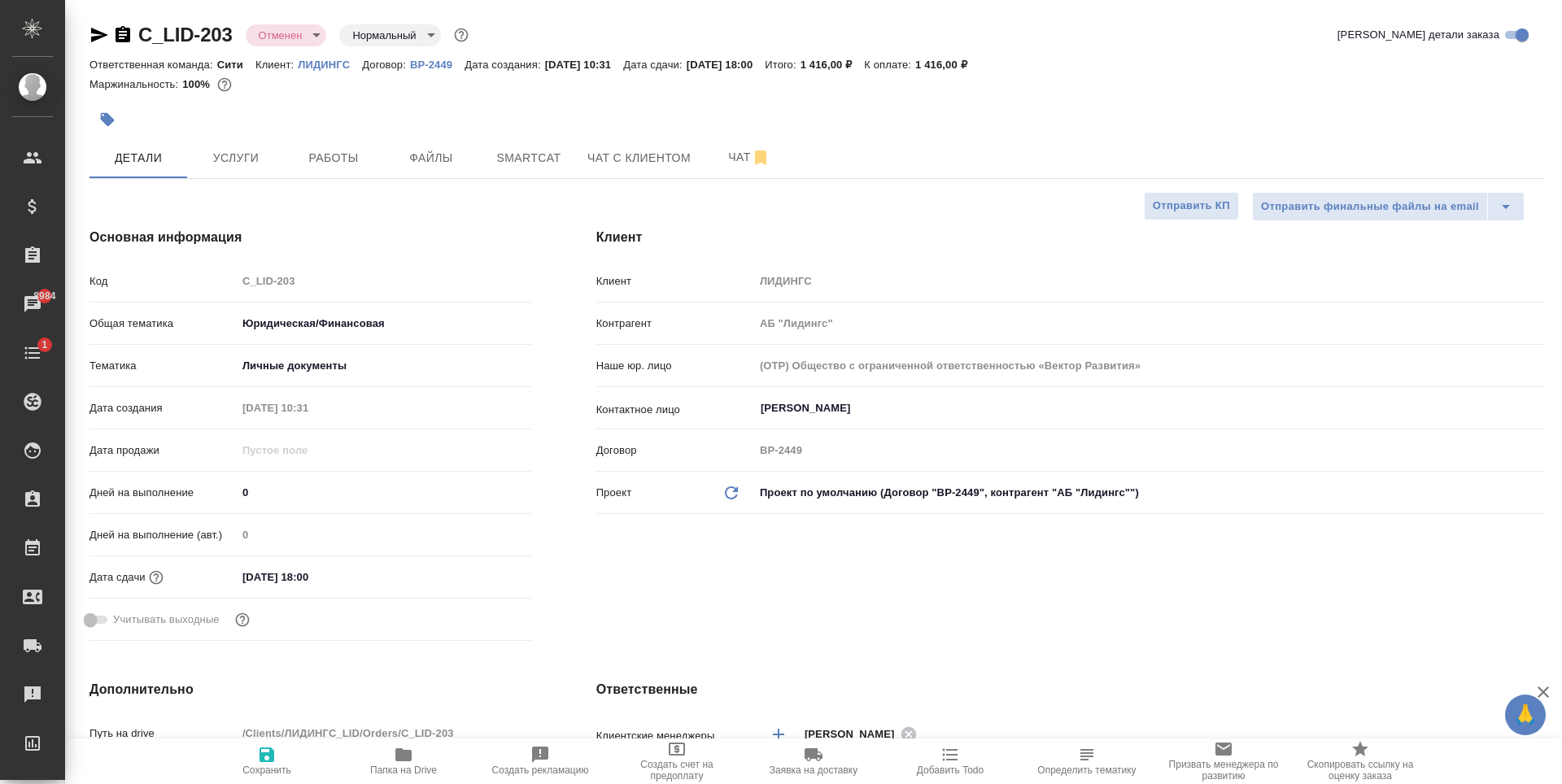
type textarea "x"
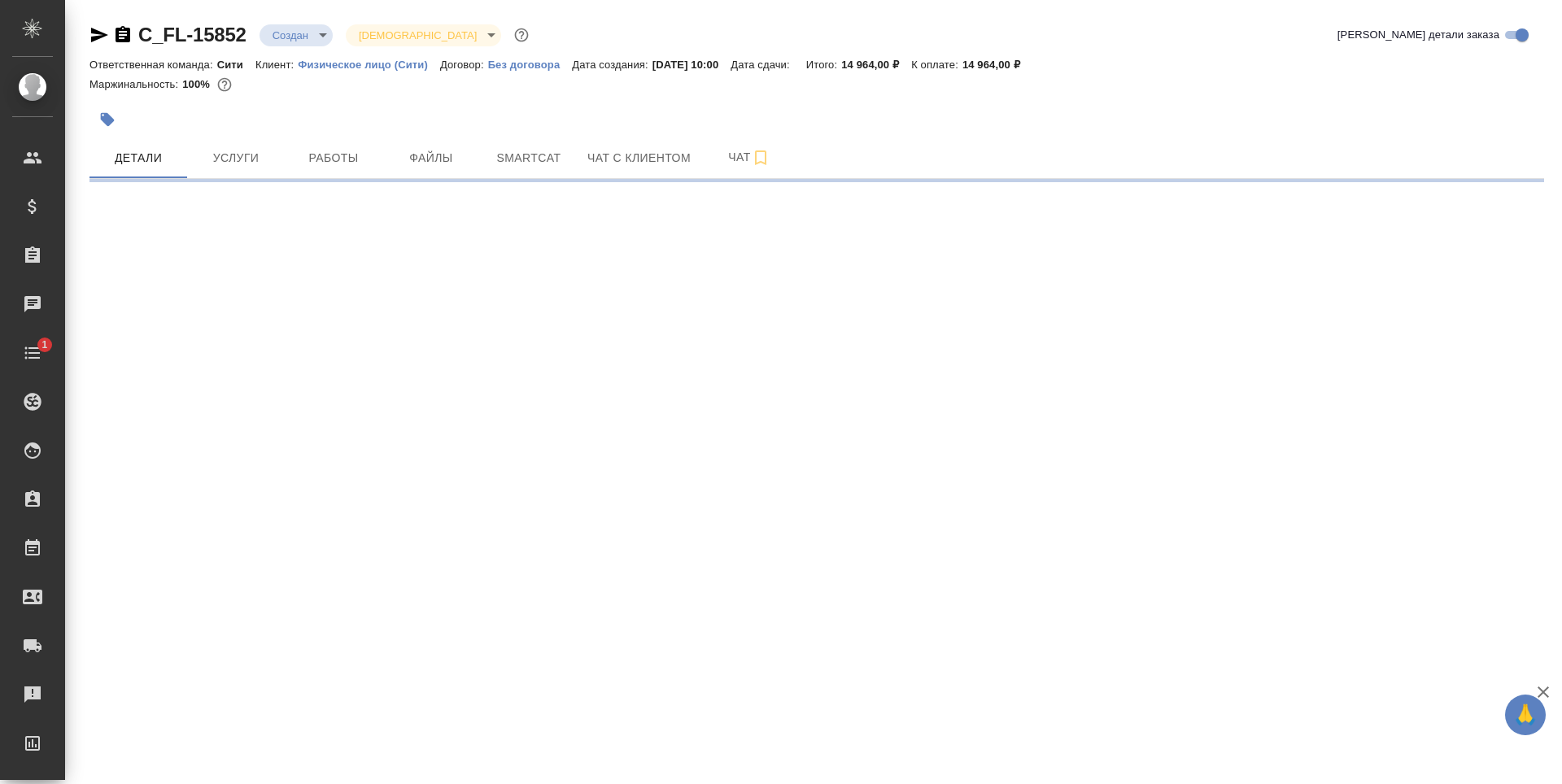
click at [302, 37] on body "🙏 .cls-1 fill:#fff; AWATERA [PERSON_NAME] Спецификации Заказы Чаты 1 Todo Проек…" at bounding box center [781, 392] width 1562 height 784
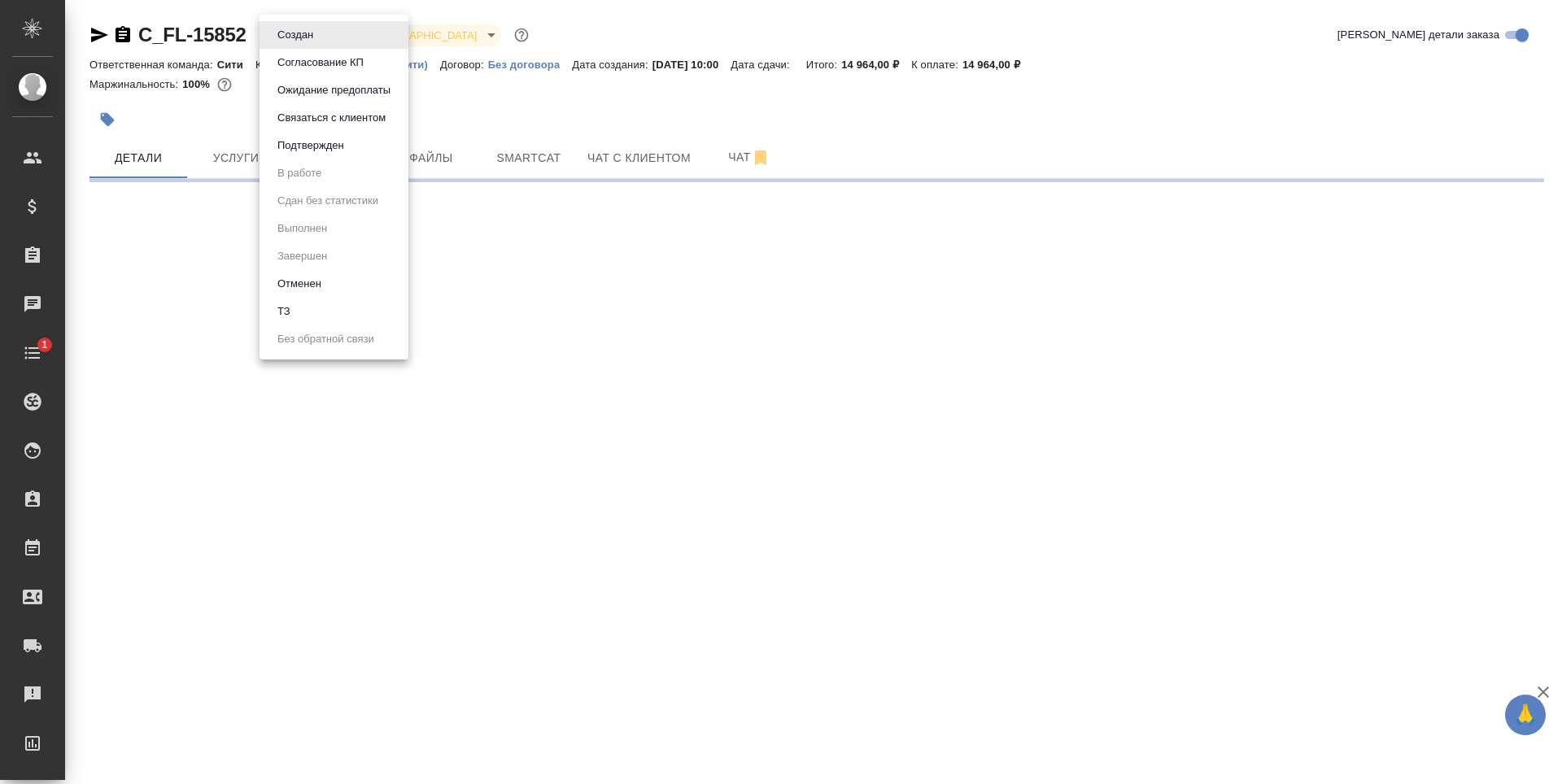
click at [316, 285] on button "Отменен" at bounding box center [300, 283] width 54 height 18
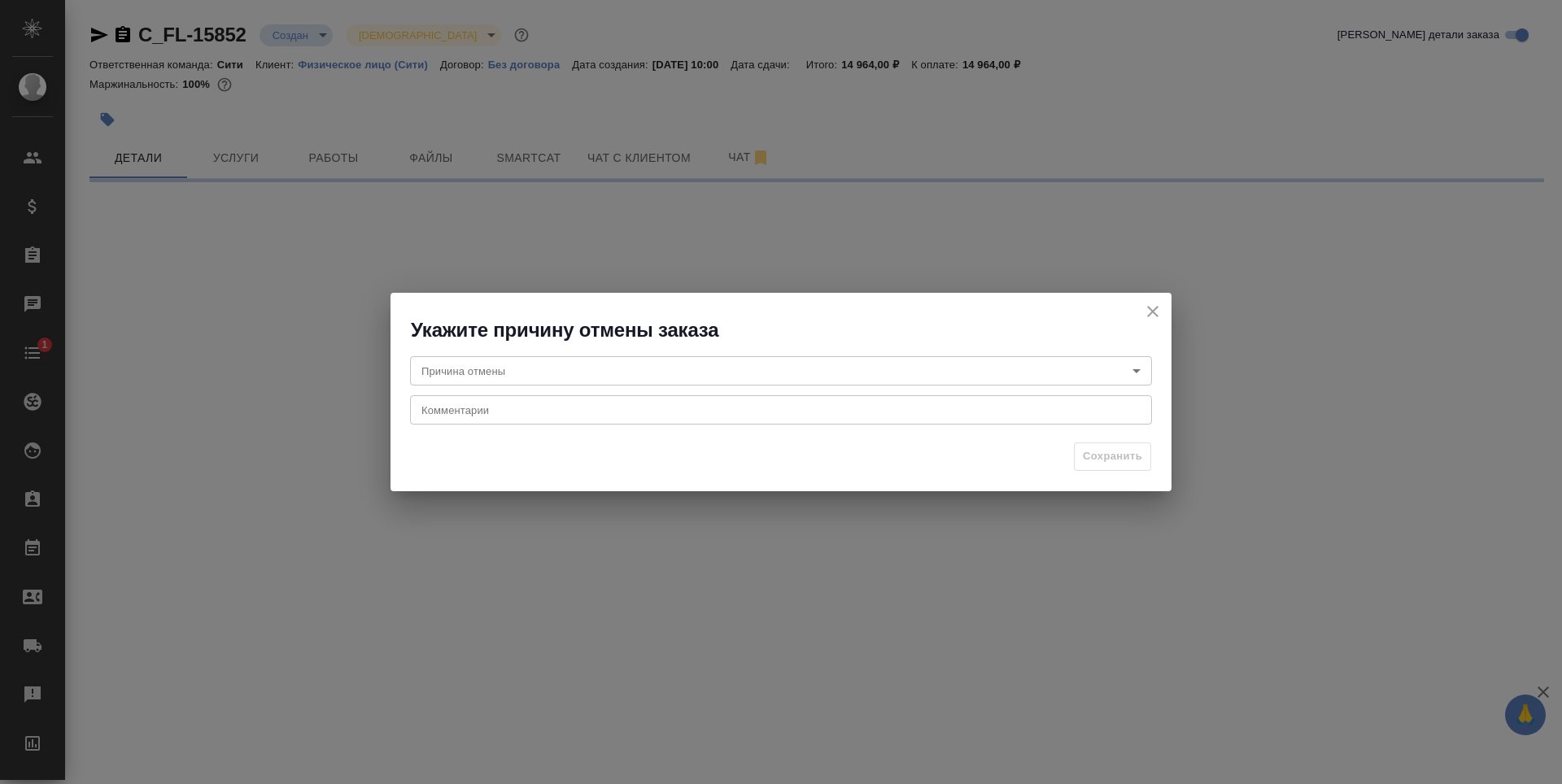
click at [571, 376] on body "🙏 .cls-1 fill:#fff; AWATERA [PERSON_NAME] Спецификации Заказы Чаты 1 Todo Проек…" at bounding box center [781, 392] width 1562 height 784
select select "RU"
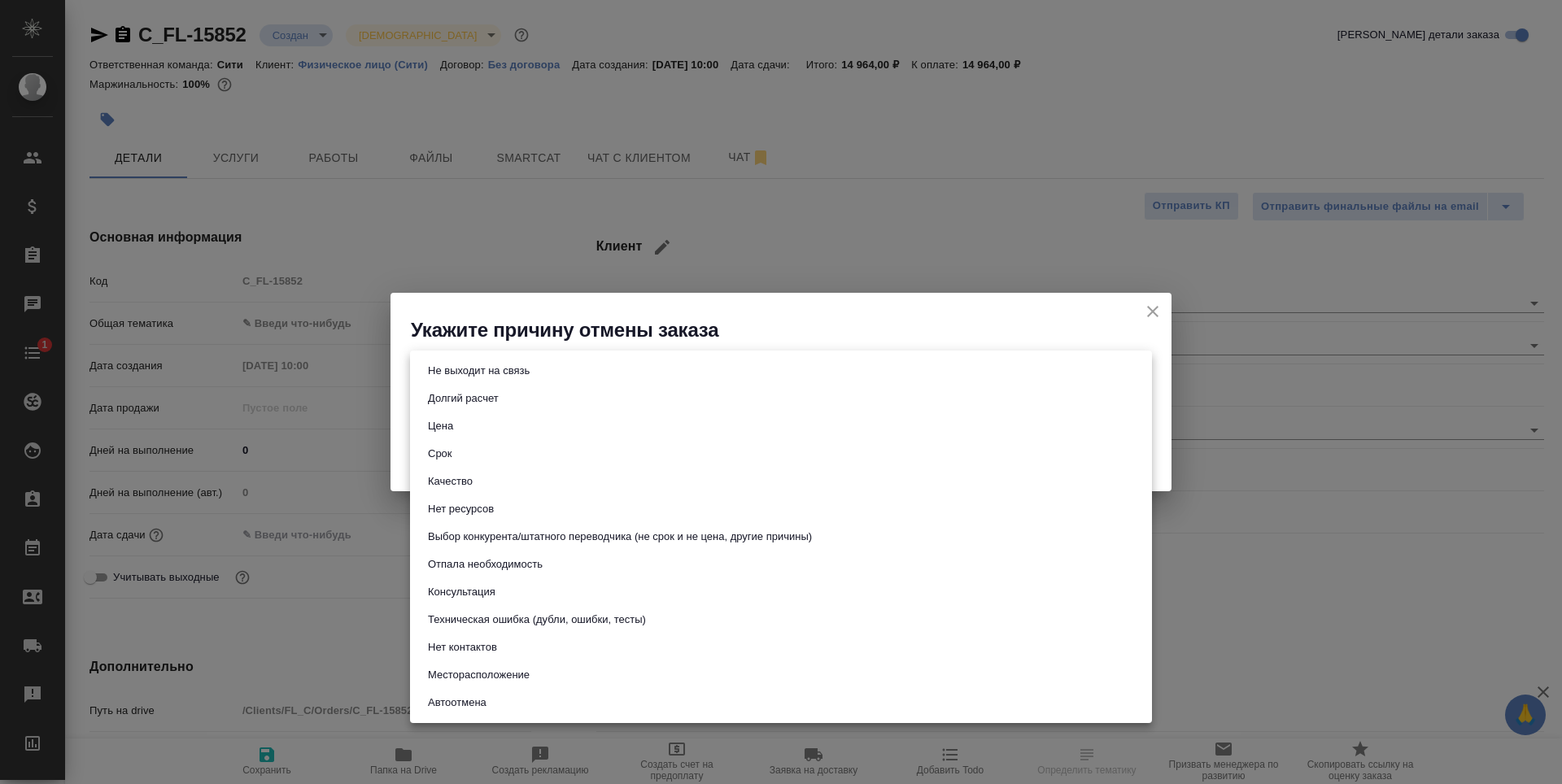
click at [516, 370] on button "Не выходит на связь" at bounding box center [478, 370] width 111 height 18
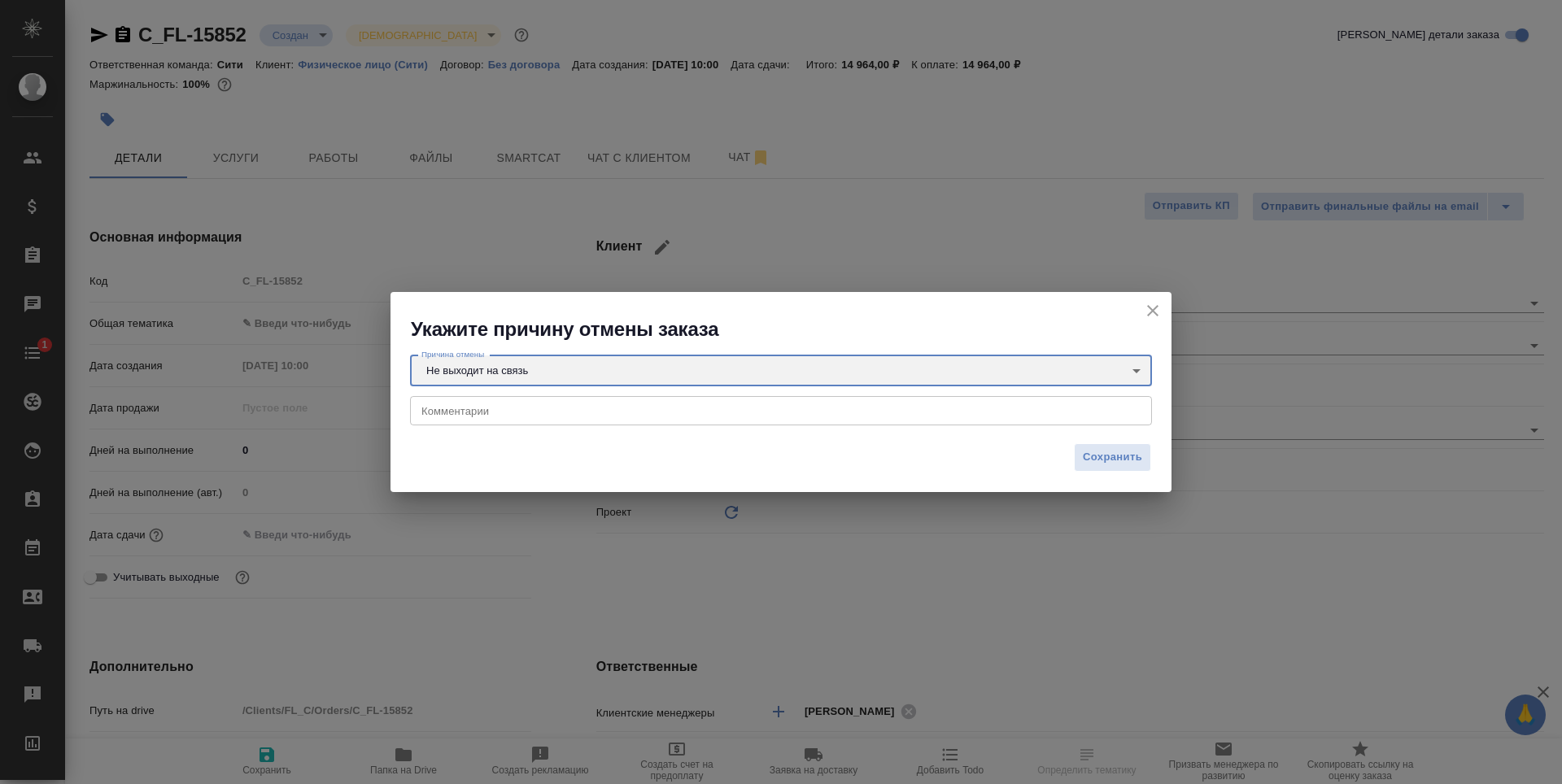
type input "stopContacting"
type textarea "x"
click at [1115, 447] on button "Сохранить" at bounding box center [1113, 457] width 78 height 28
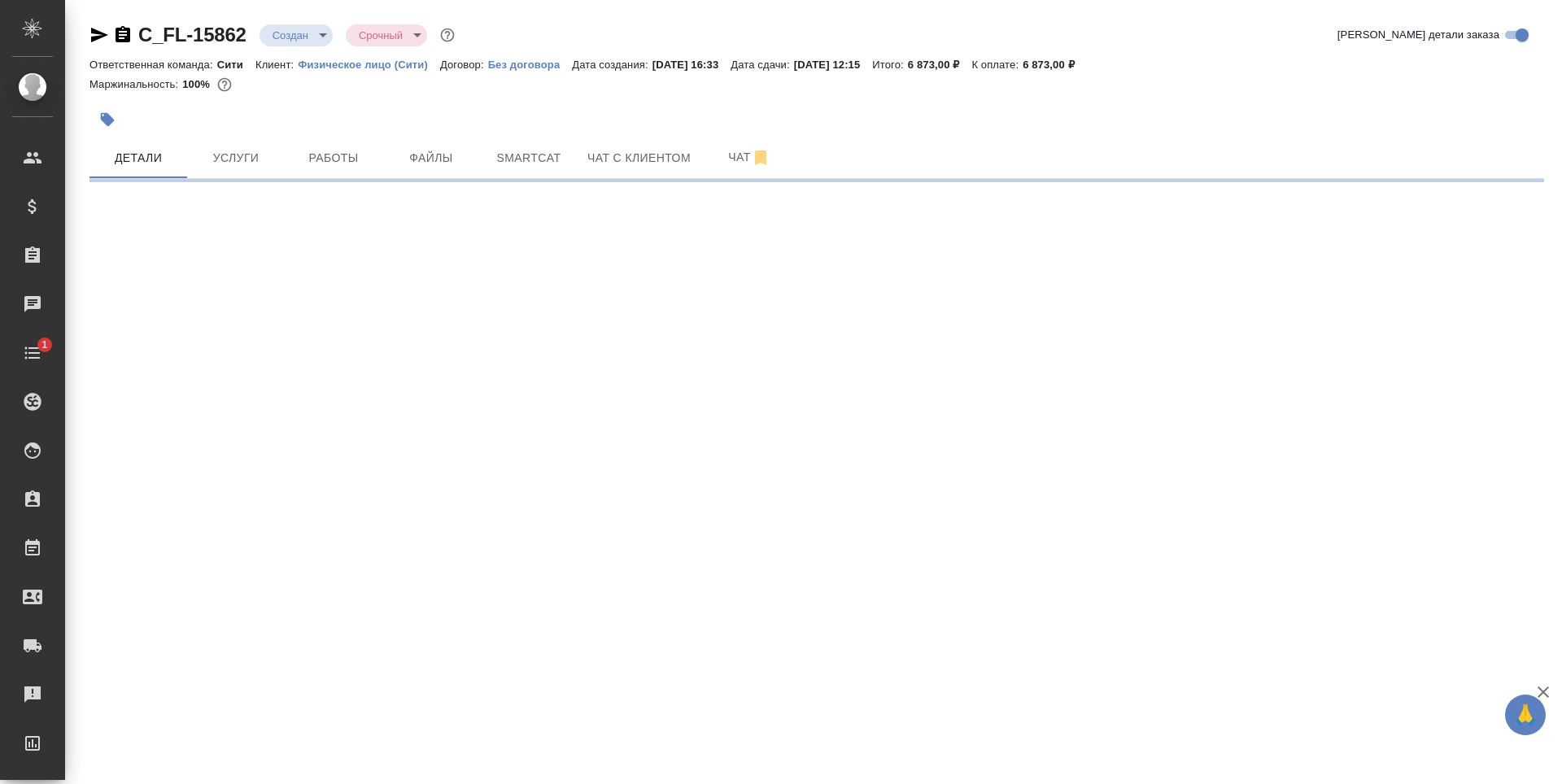
select select "RU"
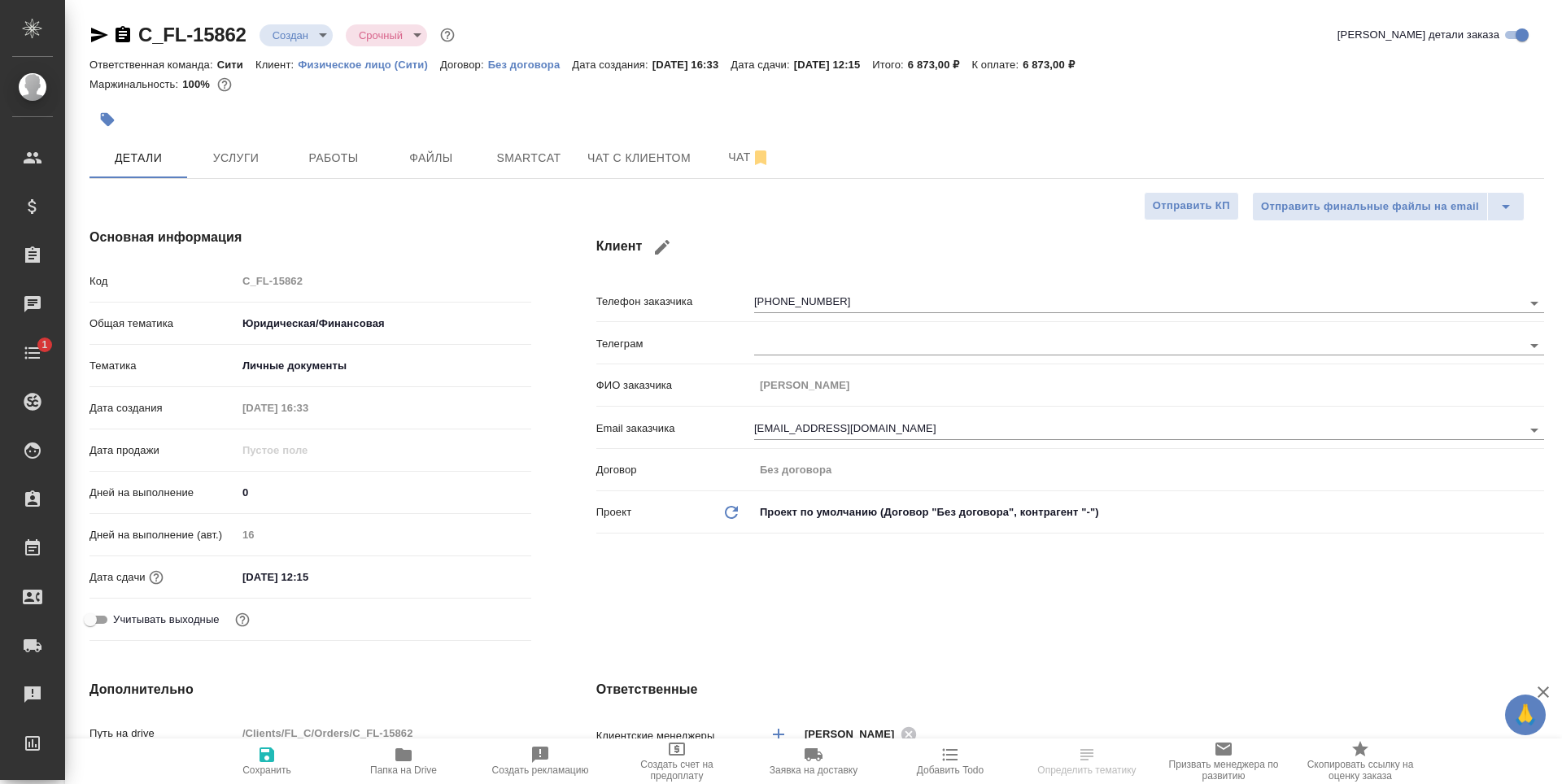
type textarea "x"
click at [834, 427] on input "ngorbunova000@gmail.com" at bounding box center [1110, 429] width 713 height 20
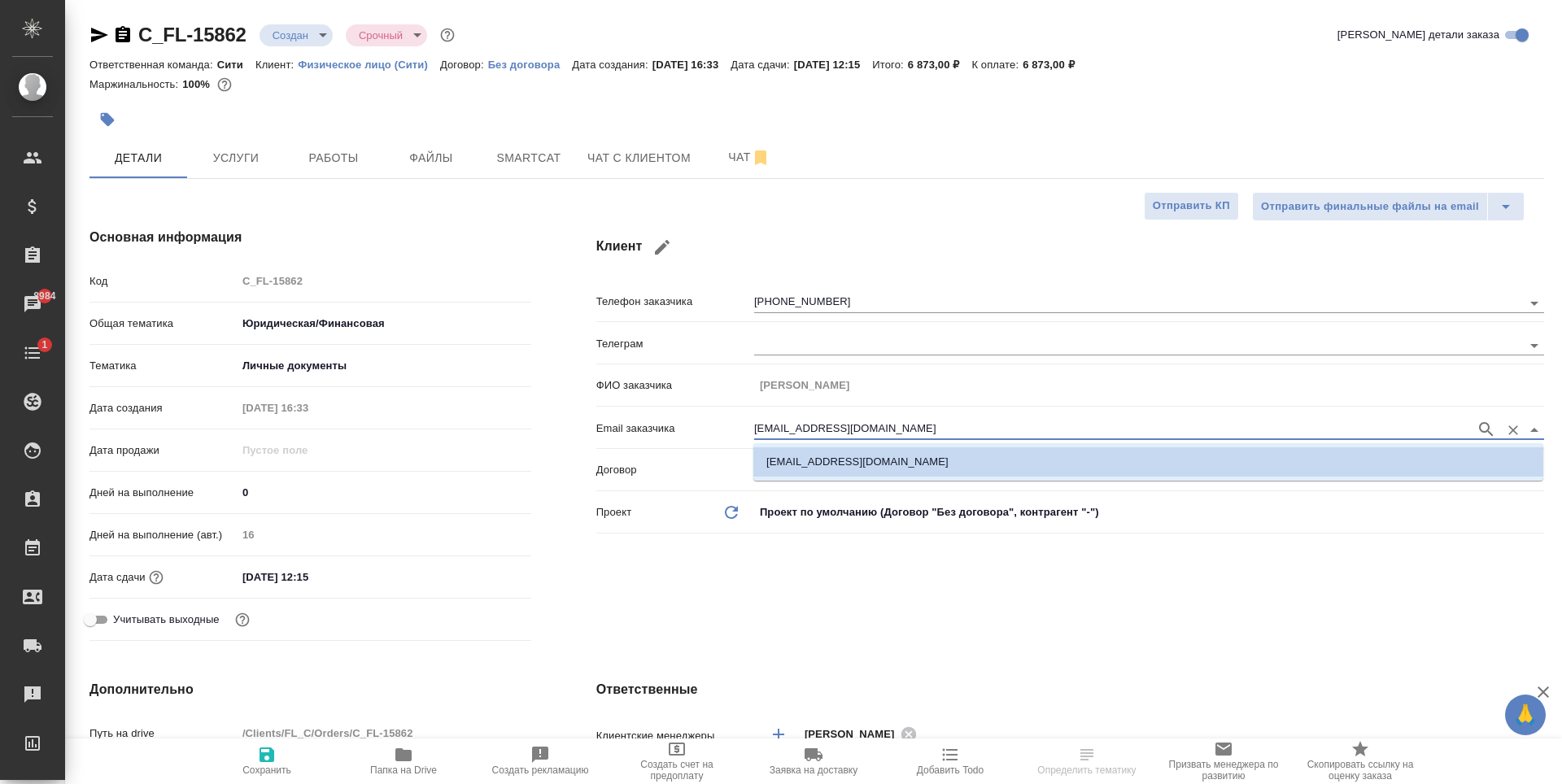
click at [834, 427] on input "ngorbunova000@gmail.com" at bounding box center [1110, 429] width 713 height 20
click at [830, 586] on div "Клиент Телефон заказчика +79143237439 Телеграм ФИО заказчика Наталья Email зака…" at bounding box center [1070, 438] width 1013 height 485
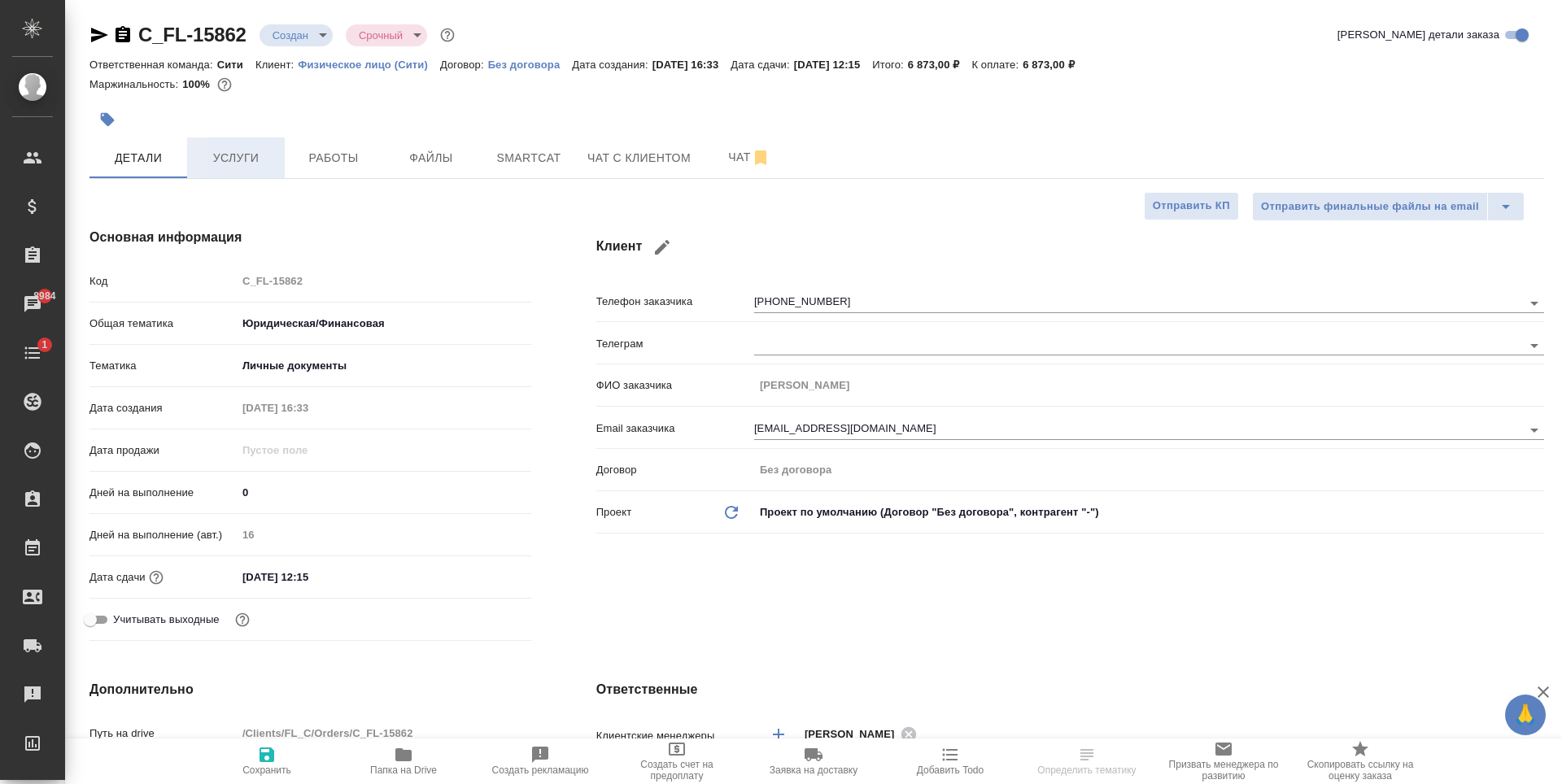
click at [262, 147] on button "Услуги" at bounding box center [236, 157] width 98 height 41
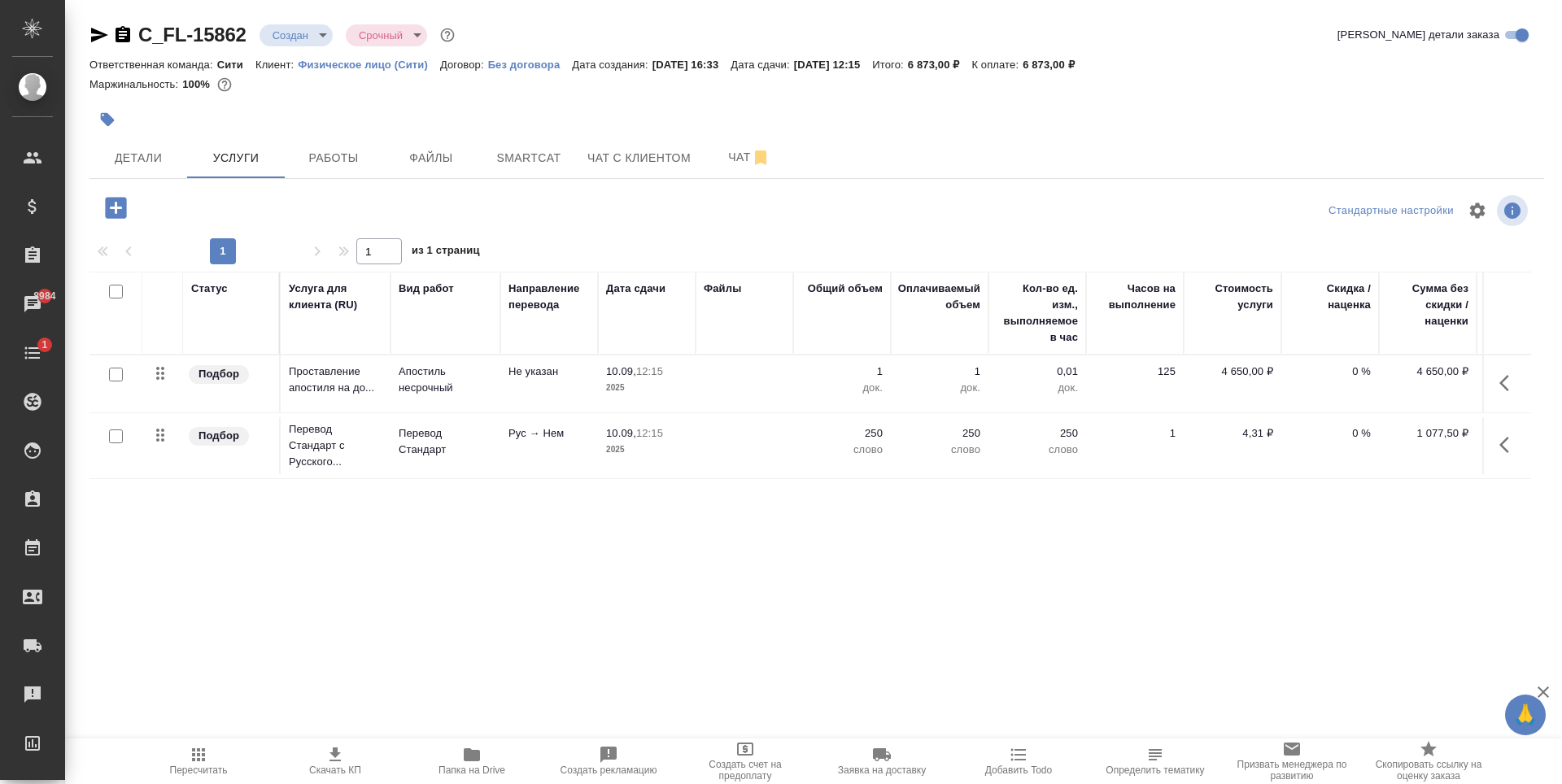
click at [567, 521] on div "Статус Услуга для клиента (RU) Вид работ Направление перевода Дата сдачи Файлы …" at bounding box center [810, 446] width 1441 height 350
click at [150, 160] on span "Детали" at bounding box center [138, 158] width 78 height 21
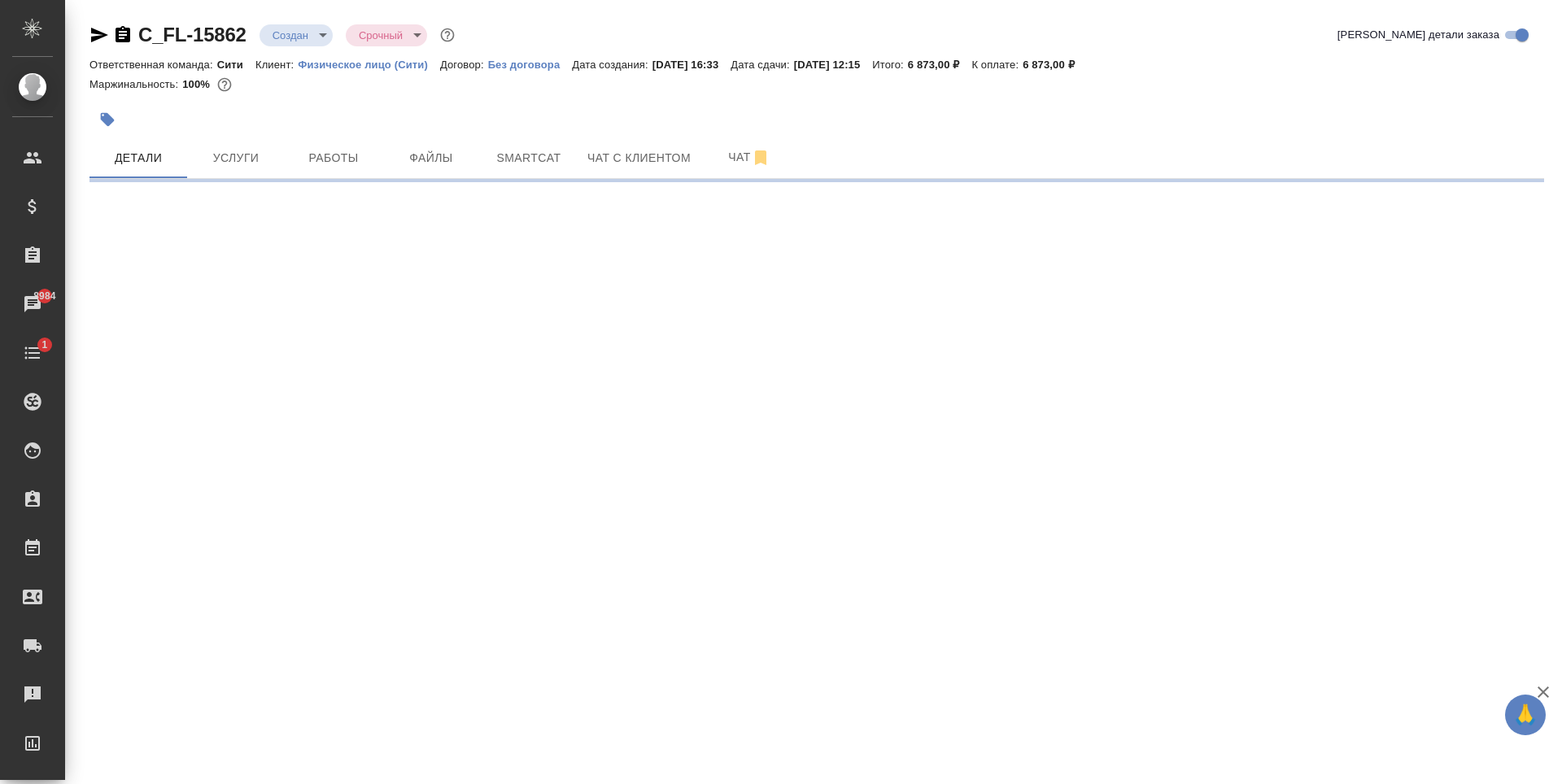
select select "RU"
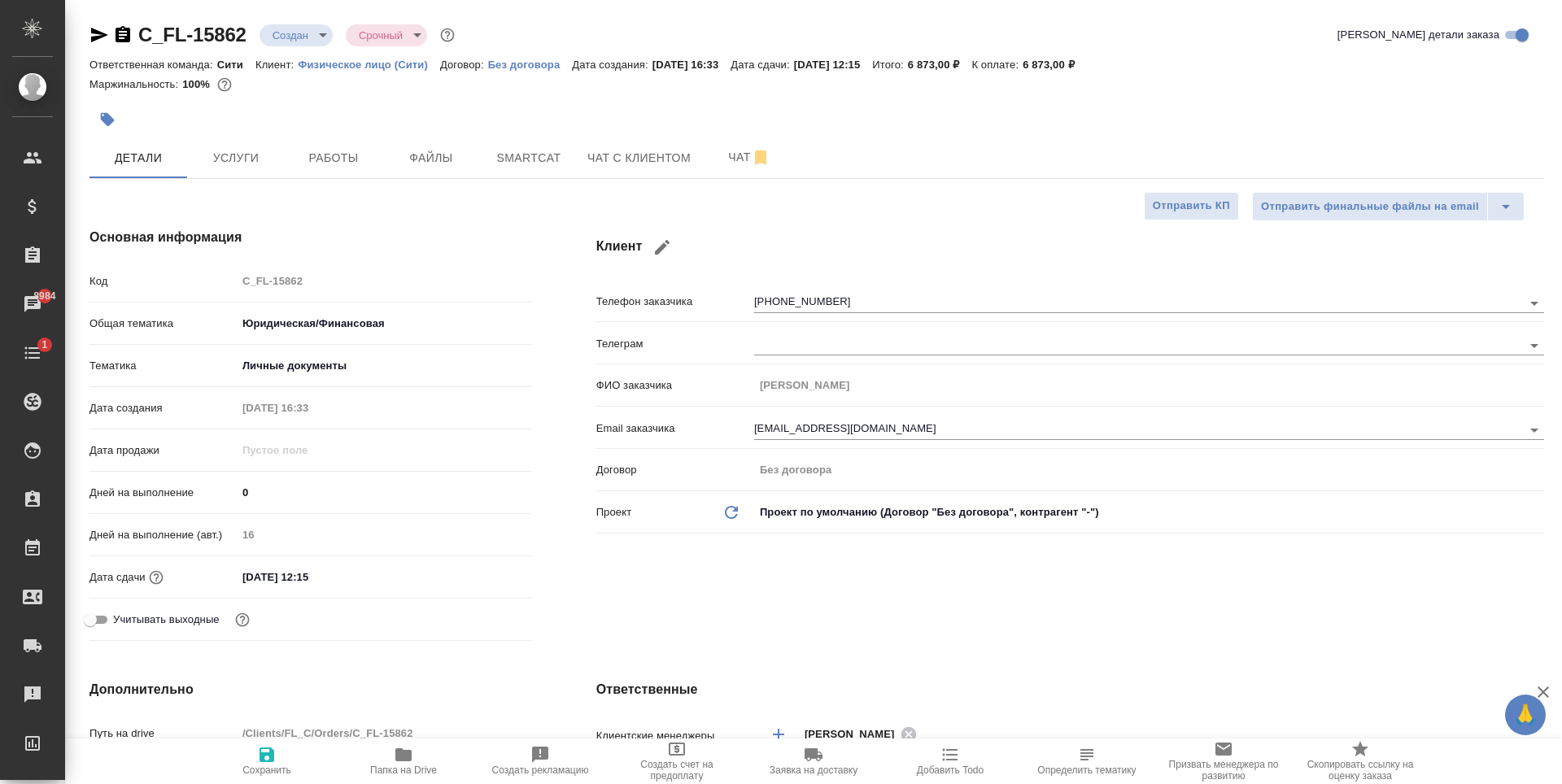
type textarea "x"
click at [807, 426] on input "ngorbunova000@gmail.com" at bounding box center [1110, 429] width 713 height 20
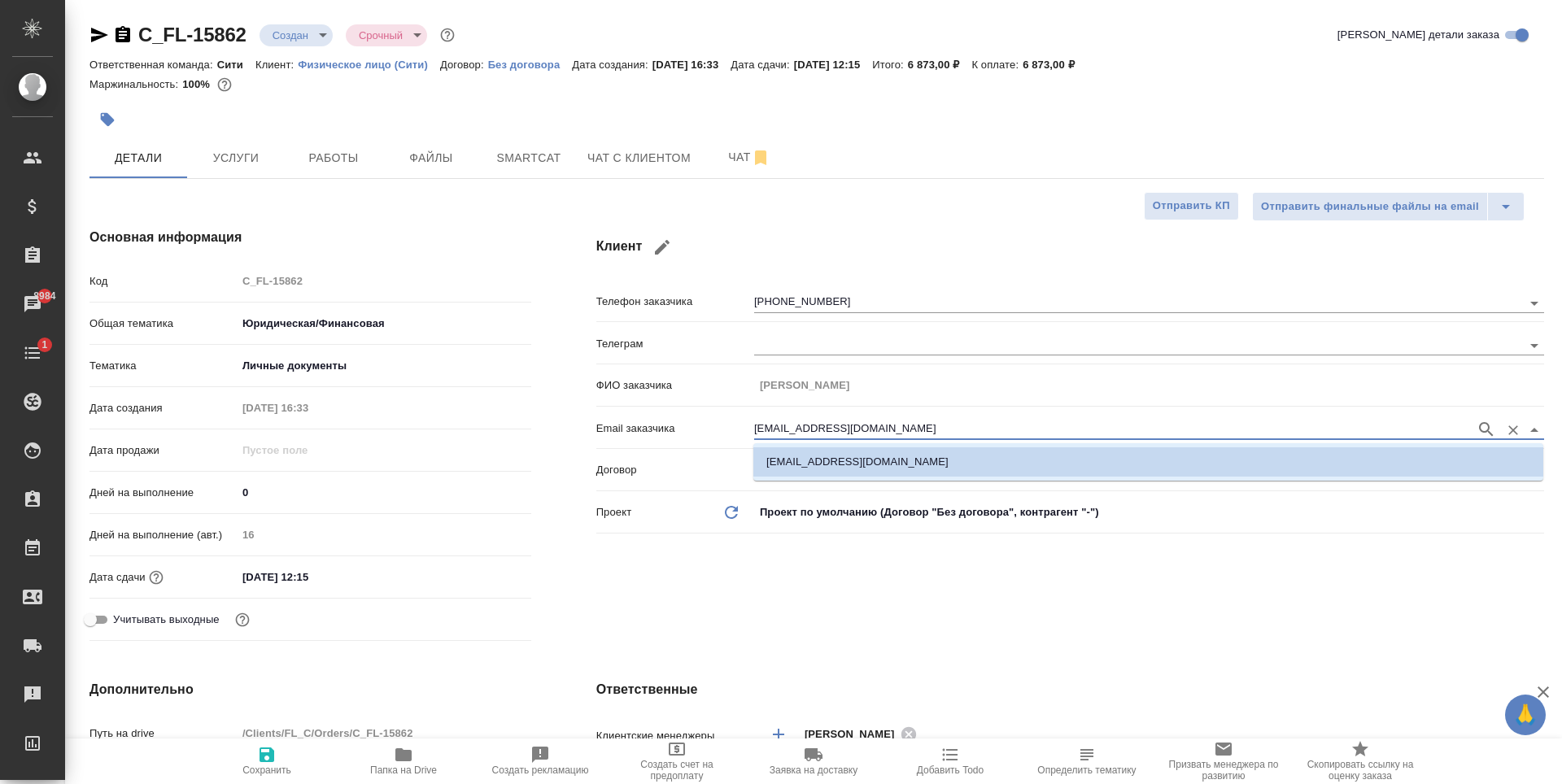
click at [807, 426] on input "ngorbunova000@gmail.com" at bounding box center [1110, 429] width 713 height 20
click at [834, 569] on div "Клиент Телефон заказчика +79143237439 Телеграм ФИО заказчика Наталья Email зака…" at bounding box center [1070, 438] width 1013 height 485
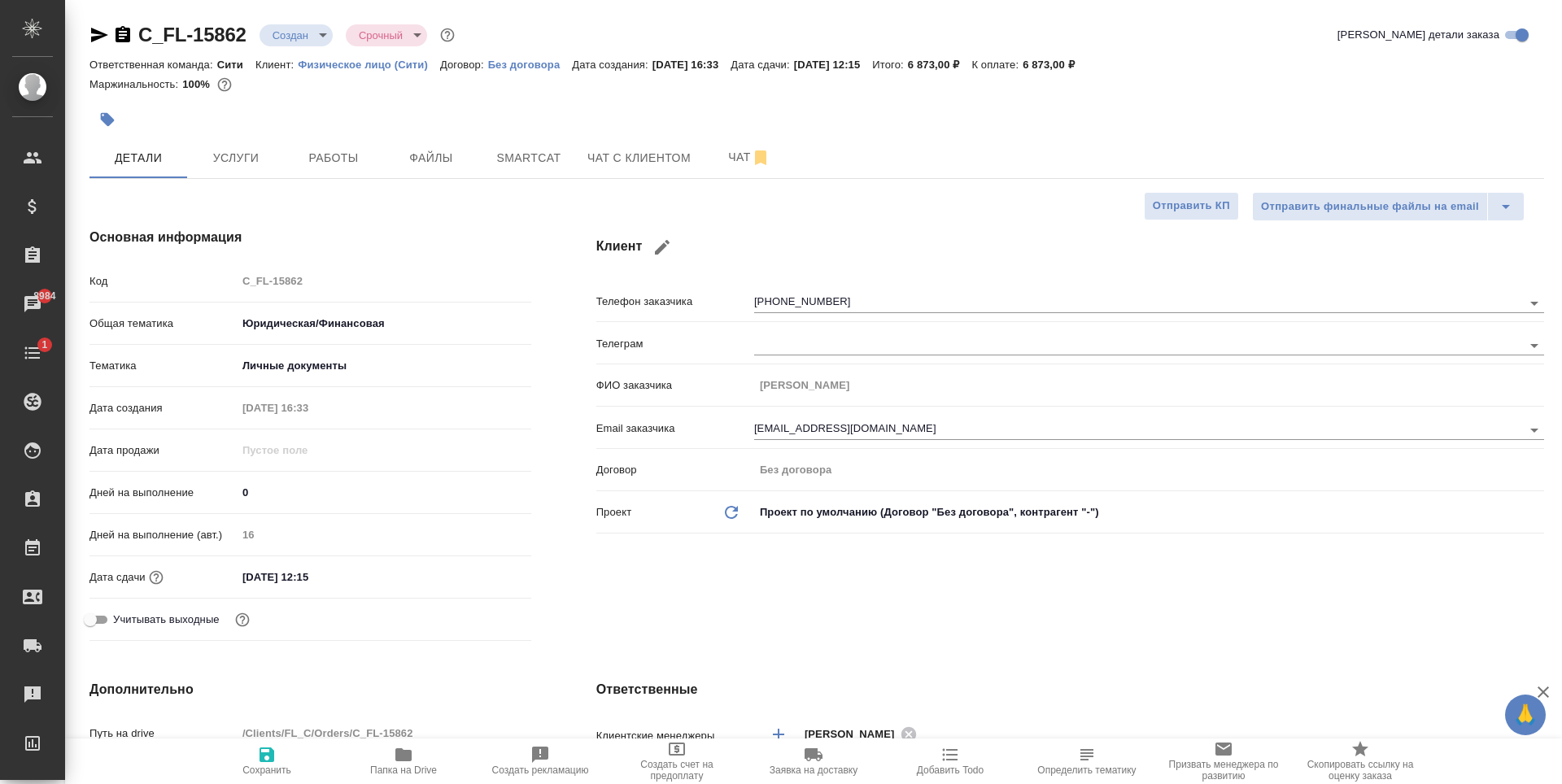
type textarea "x"
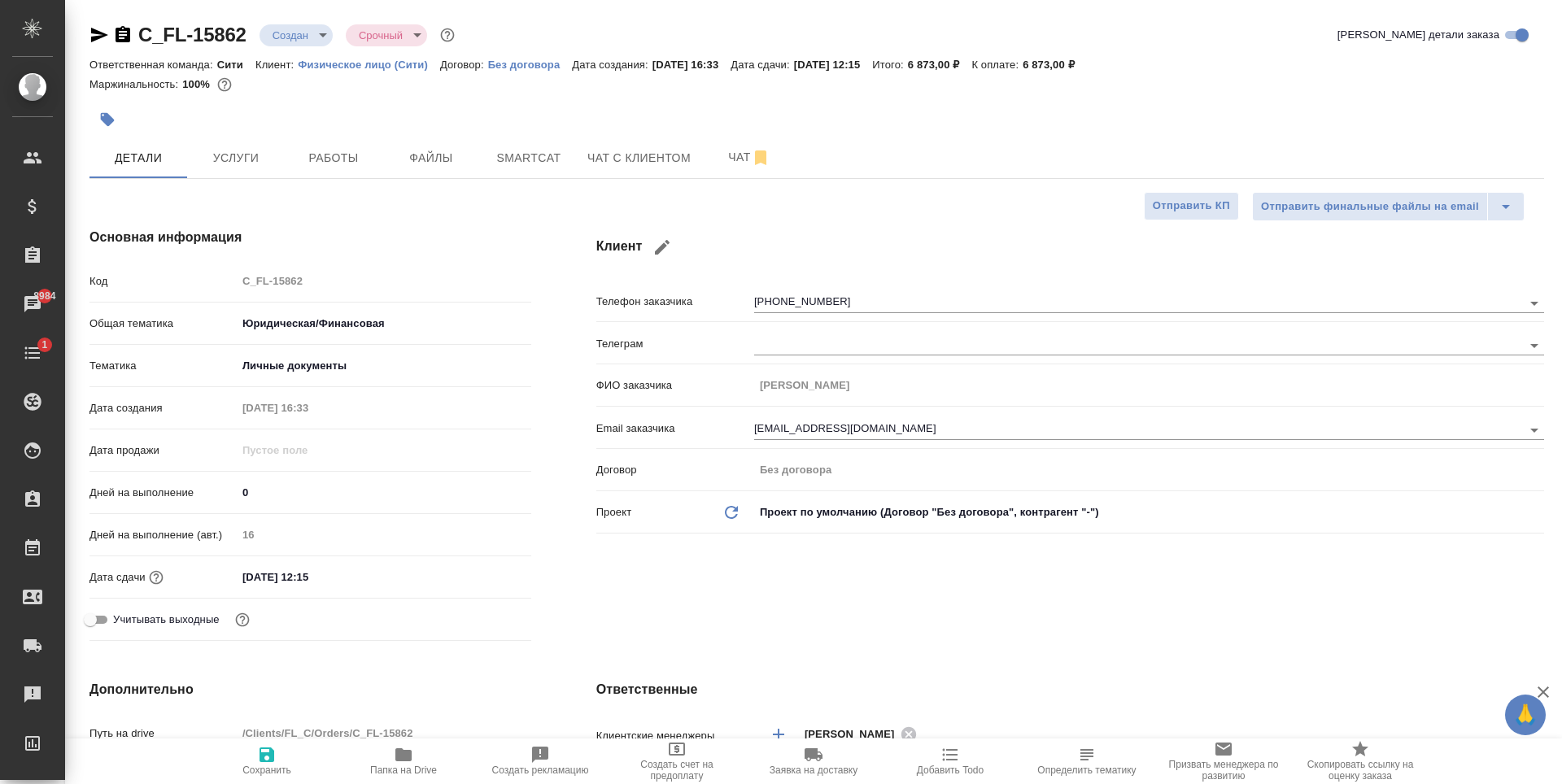
type textarea "x"
click at [780, 111] on div at bounding box center [574, 119] width 970 height 35
type textarea "x"
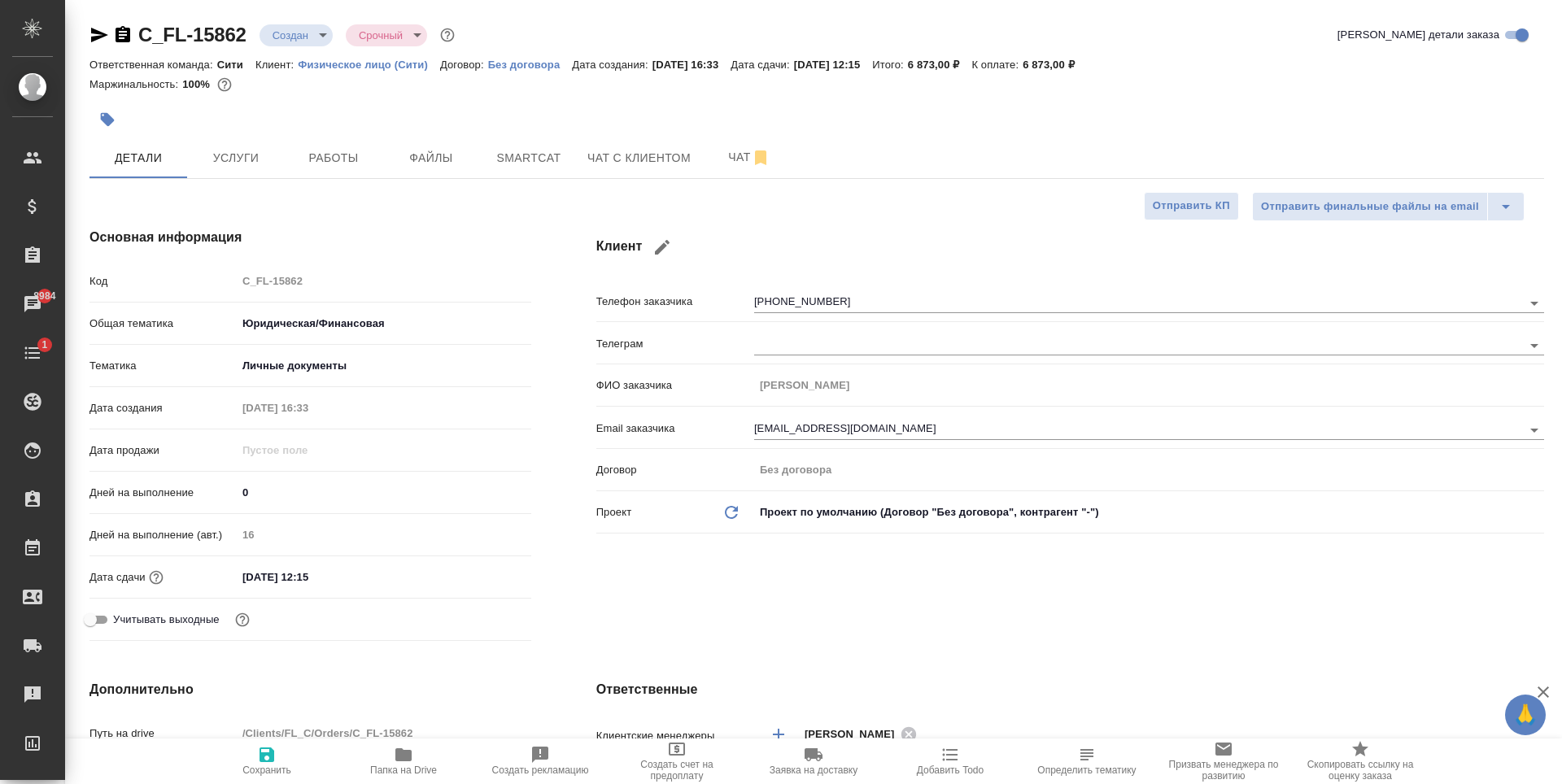
type textarea "x"
click at [111, 130] on button "button" at bounding box center [107, 119] width 35 height 35
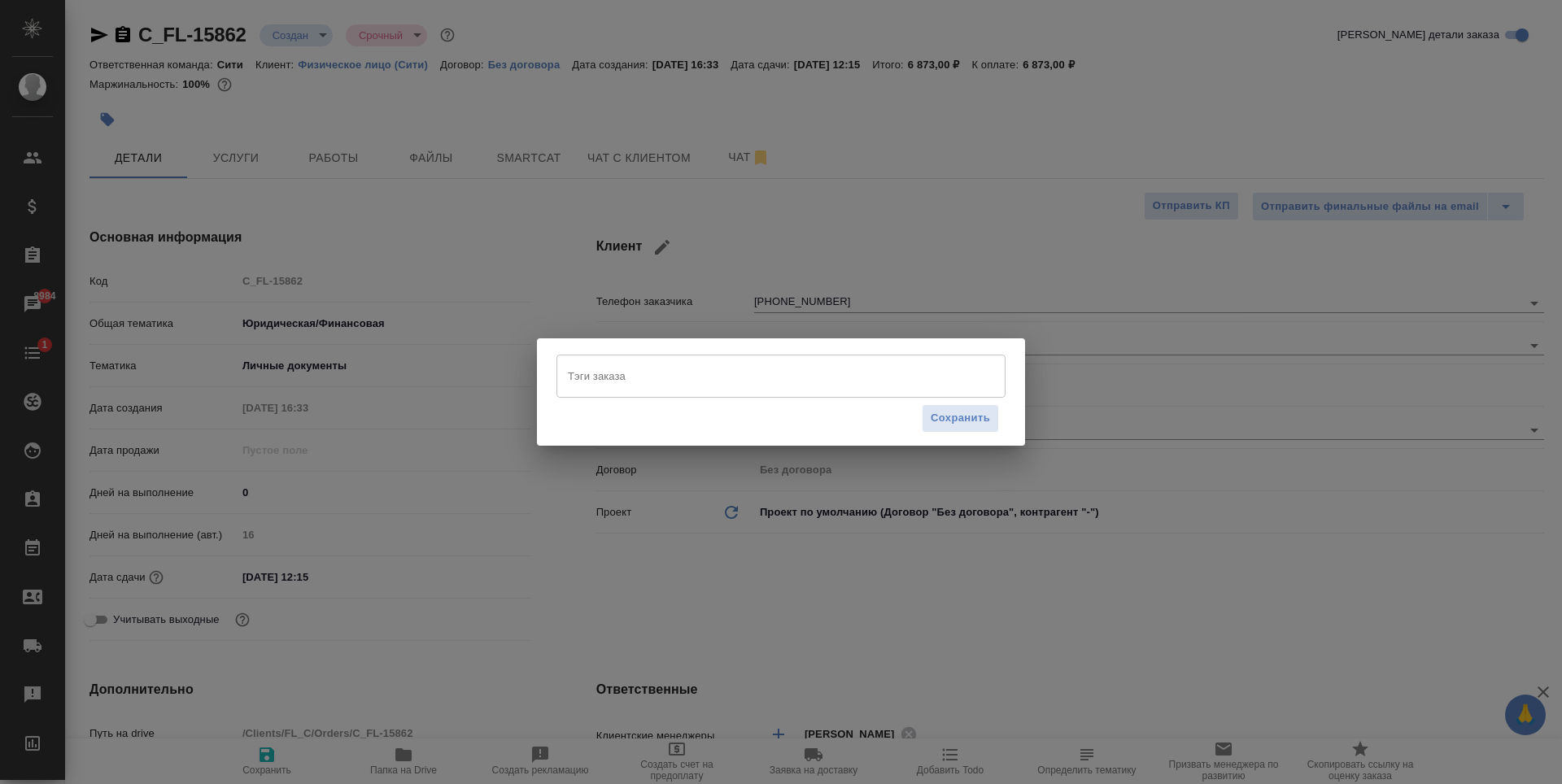
click at [635, 374] on input "Тэги заказа" at bounding box center [765, 376] width 403 height 28
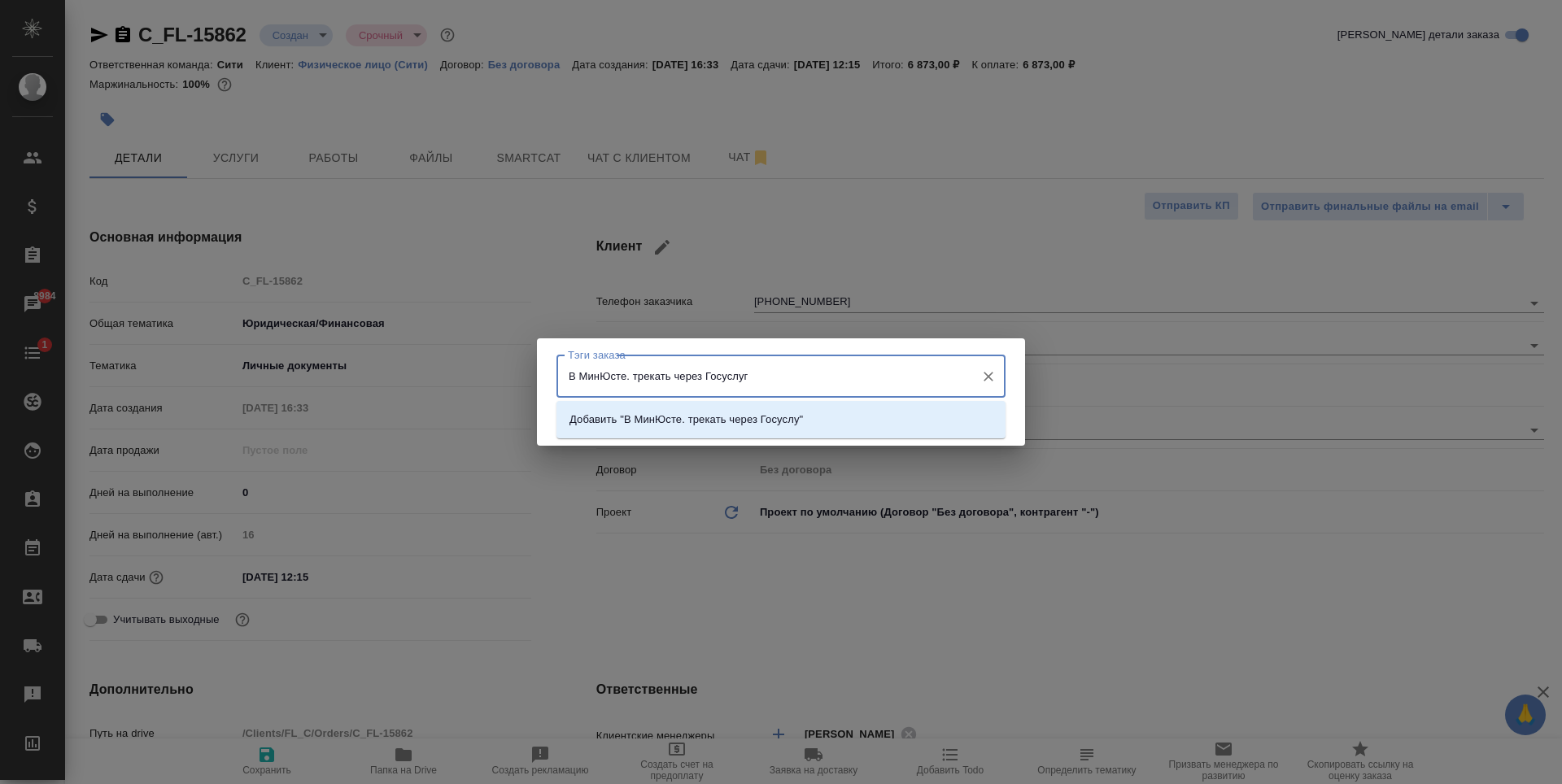
type input "В МинЮсте. трекать через Госуслуги"
click at [720, 425] on p "Добавить "В МинЮсте. трекать через Госуслуги"" at bounding box center [692, 420] width 244 height 16
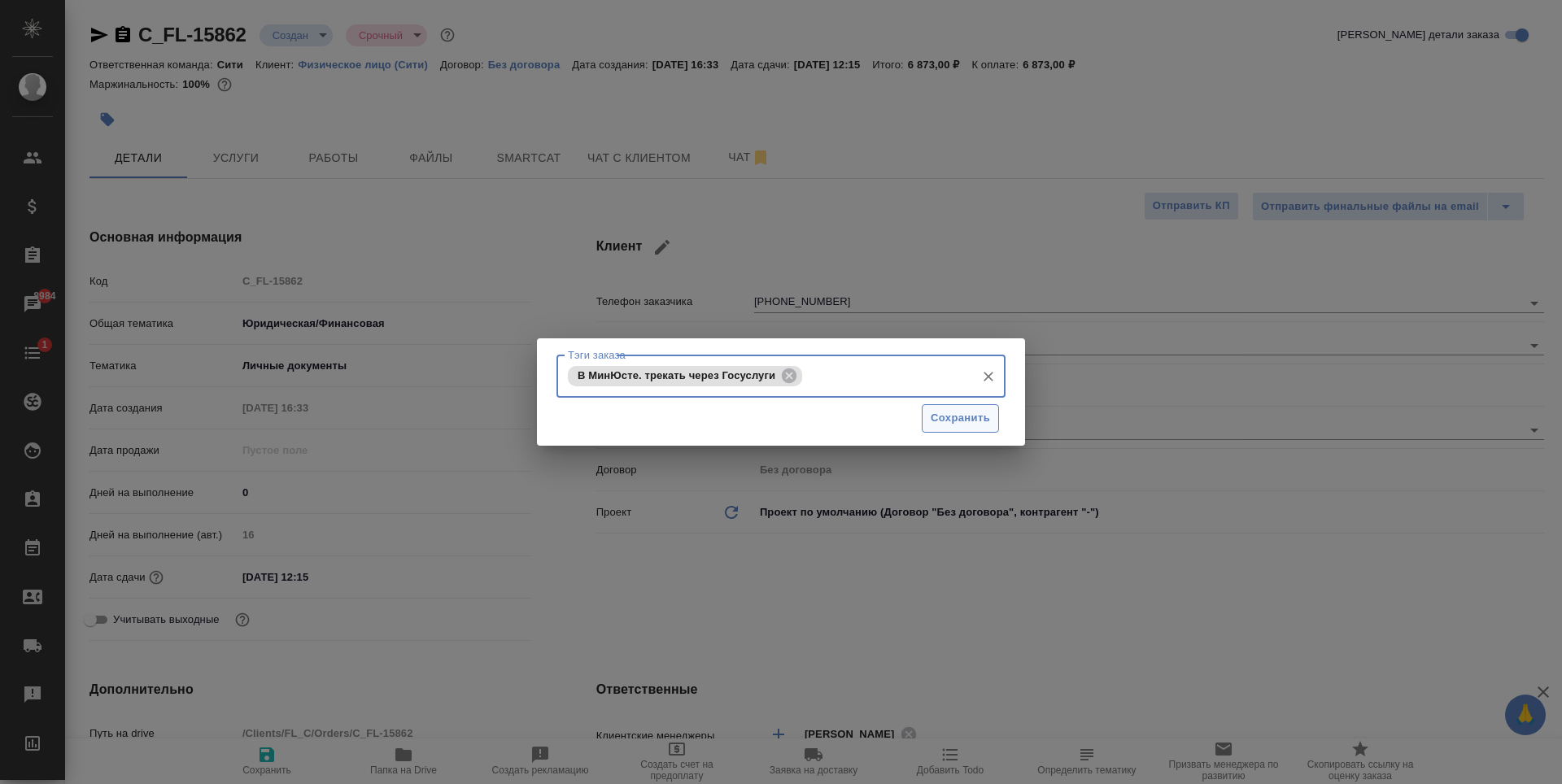
click at [939, 418] on span "Сохранить" at bounding box center [960, 419] width 60 height 19
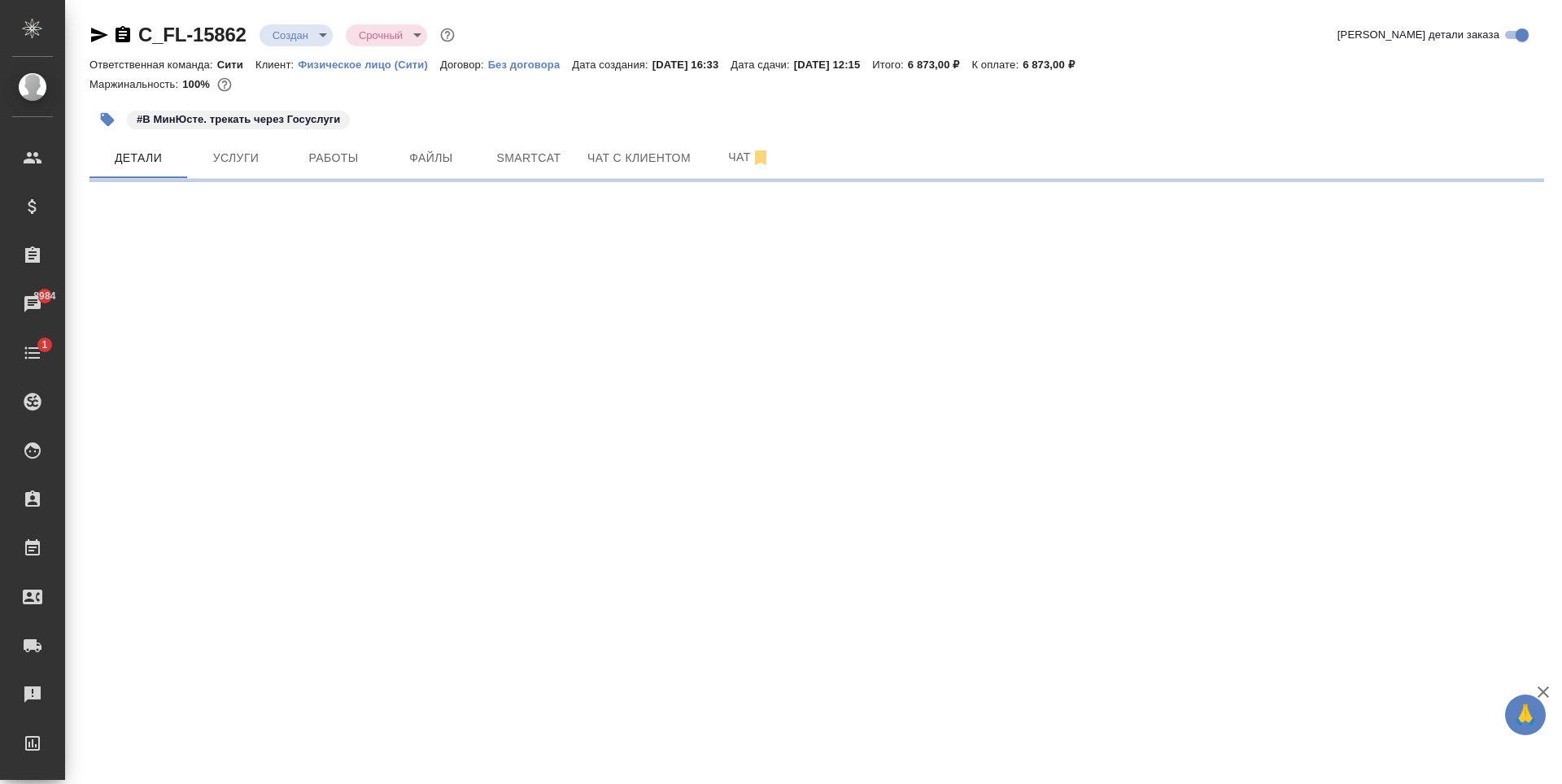
select select "RU"
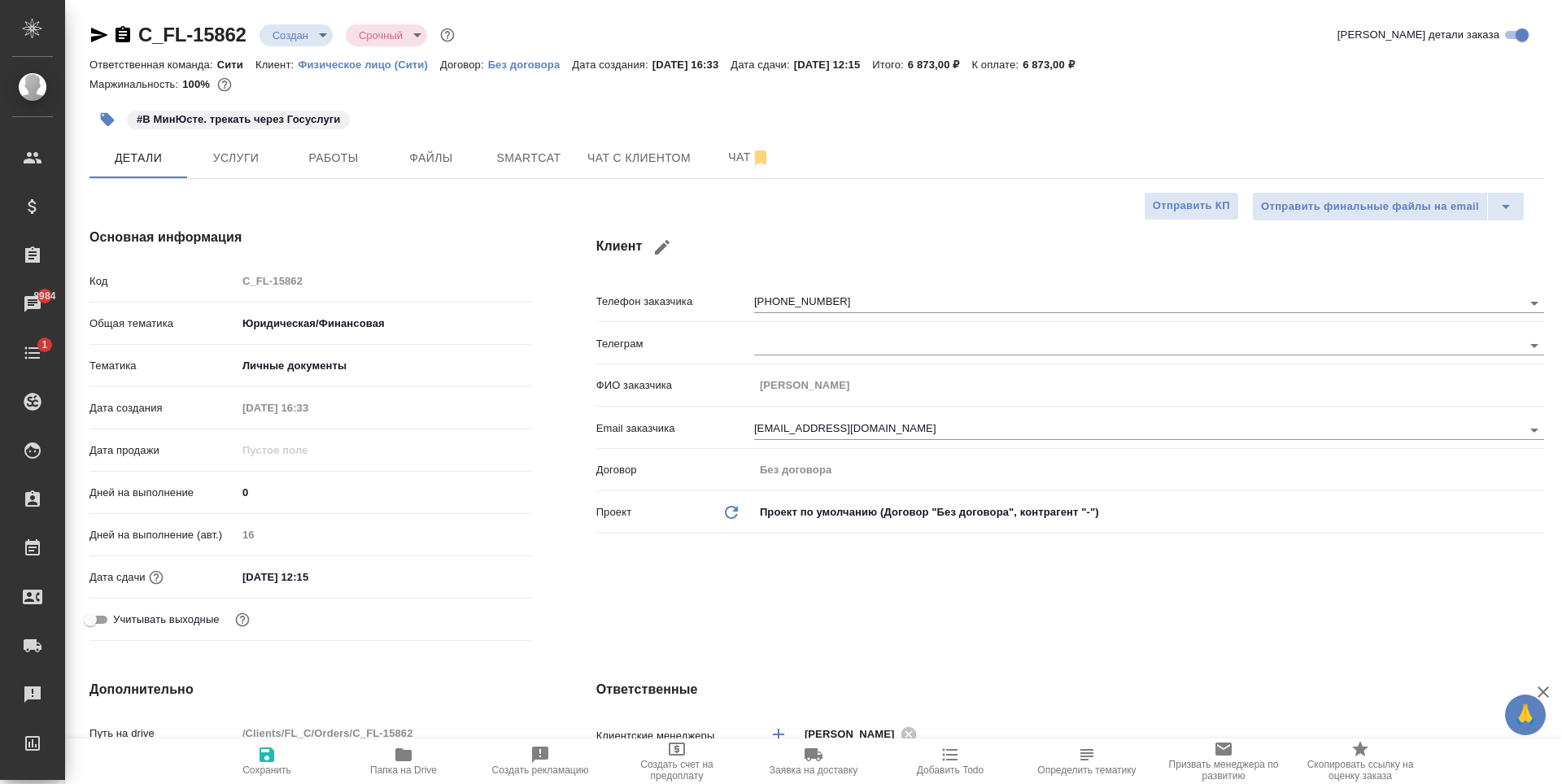
type textarea "x"
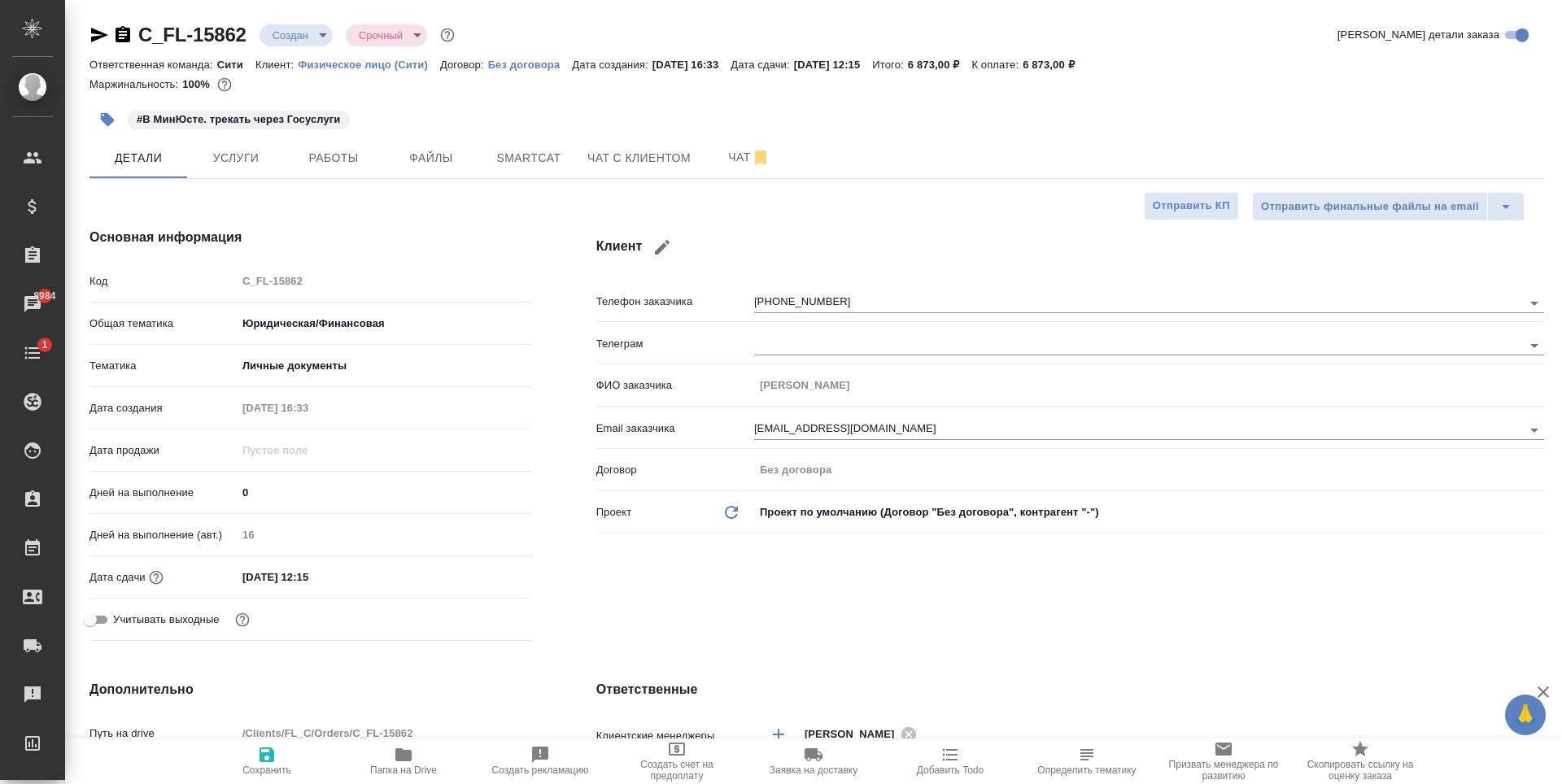
type textarea "x"
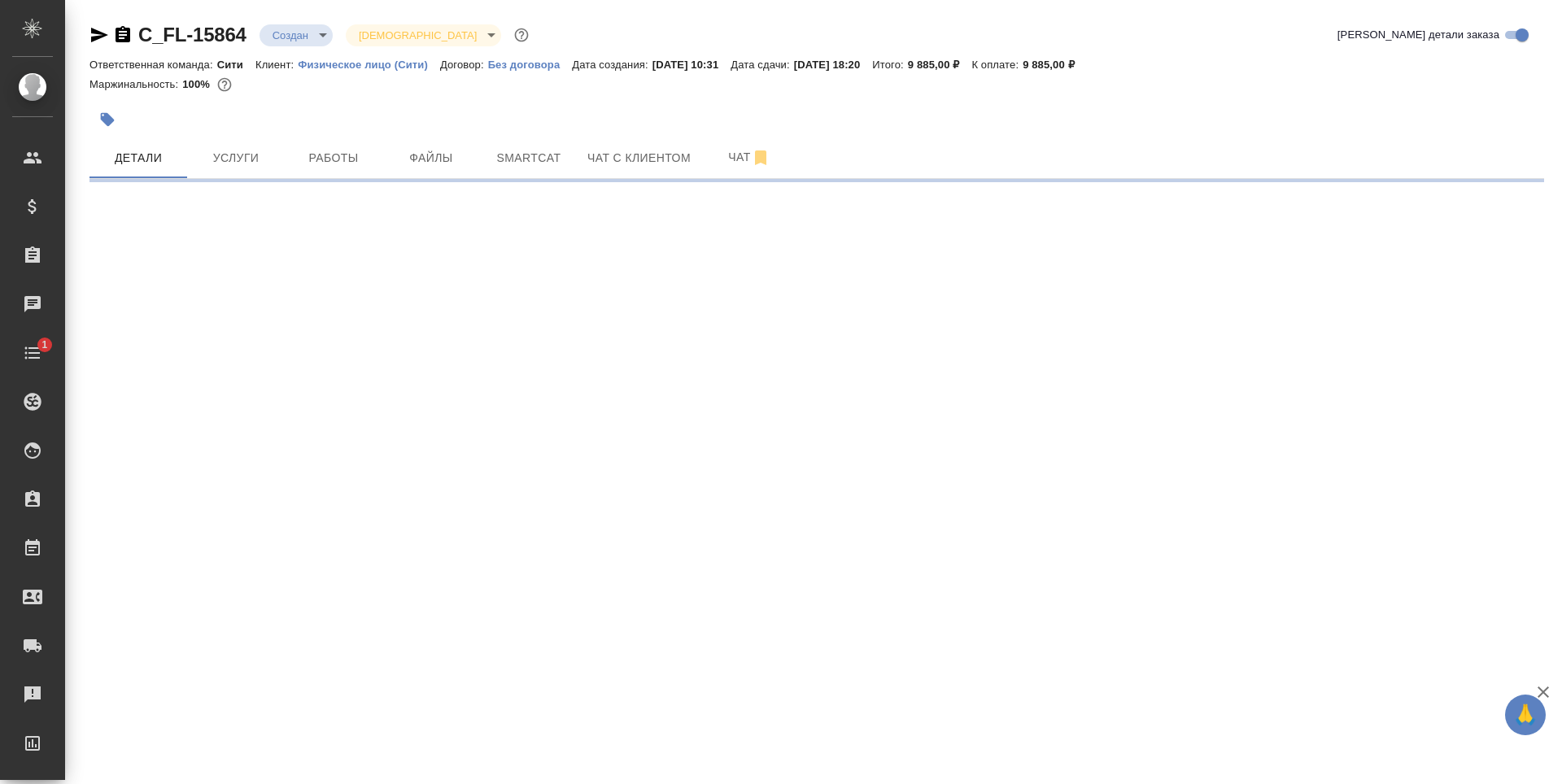
select select "RU"
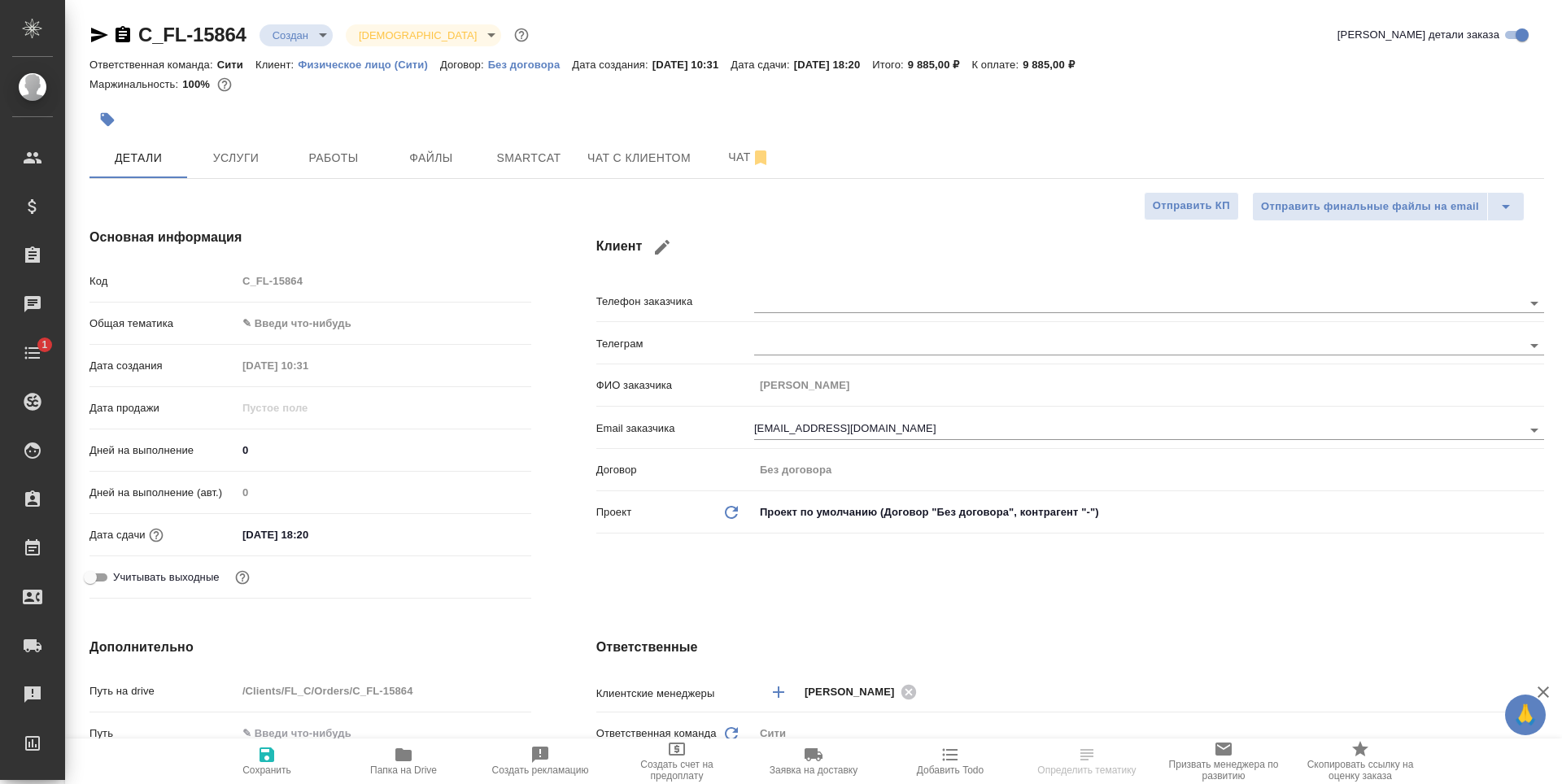
type textarea "x"
click at [823, 422] on input "[EMAIL_ADDRESS][DOMAIN_NAME]" at bounding box center [1110, 429] width 713 height 20
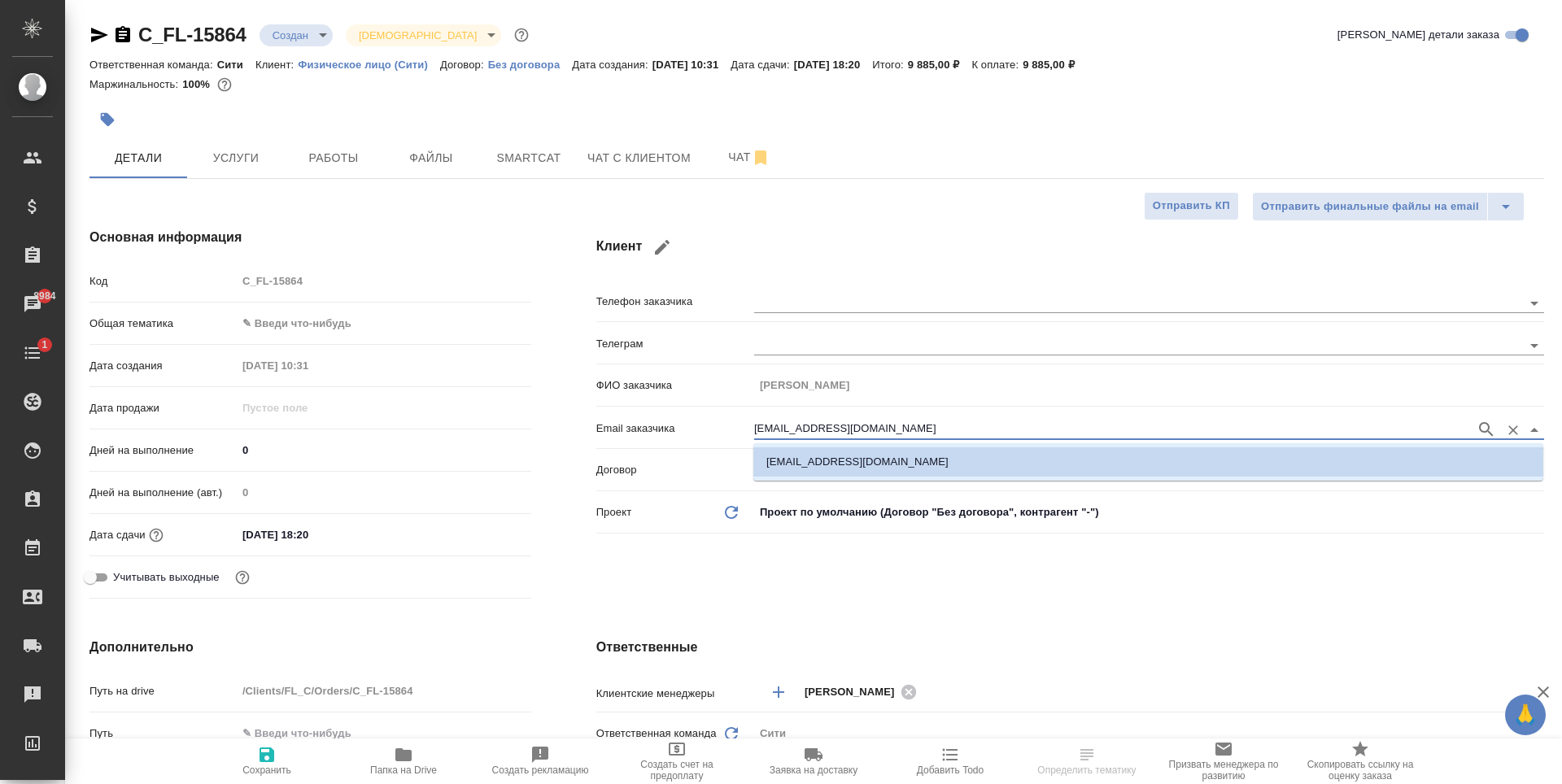
click at [823, 422] on input "happy.kris@inbox.ru" at bounding box center [1110, 429] width 713 height 20
click at [801, 548] on div "Клиент Телефон заказчика Телеграм ФИО заказчика Луати Христина Павловна Email з…" at bounding box center [1070, 416] width 1013 height 443
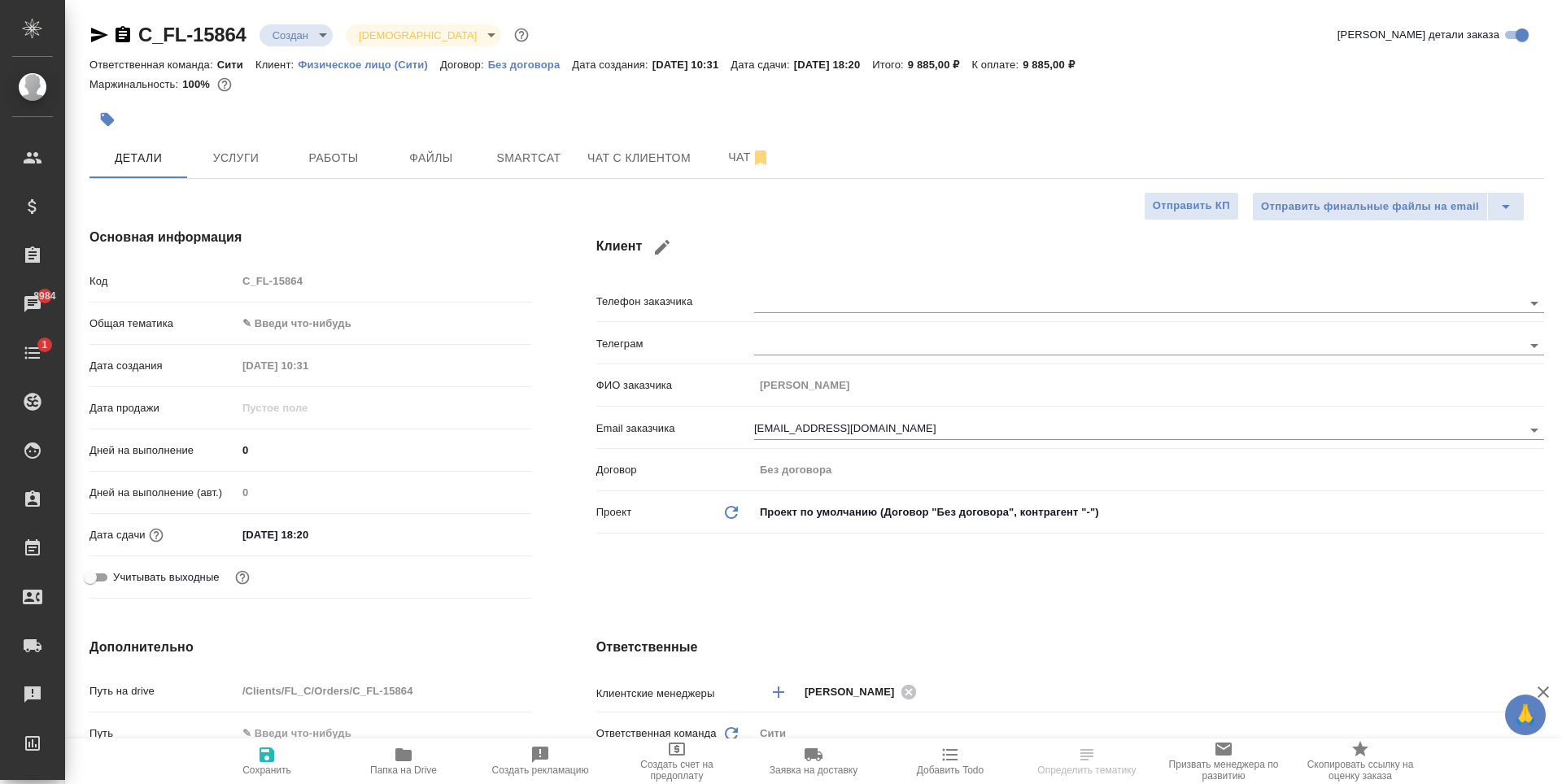
type textarea "x"
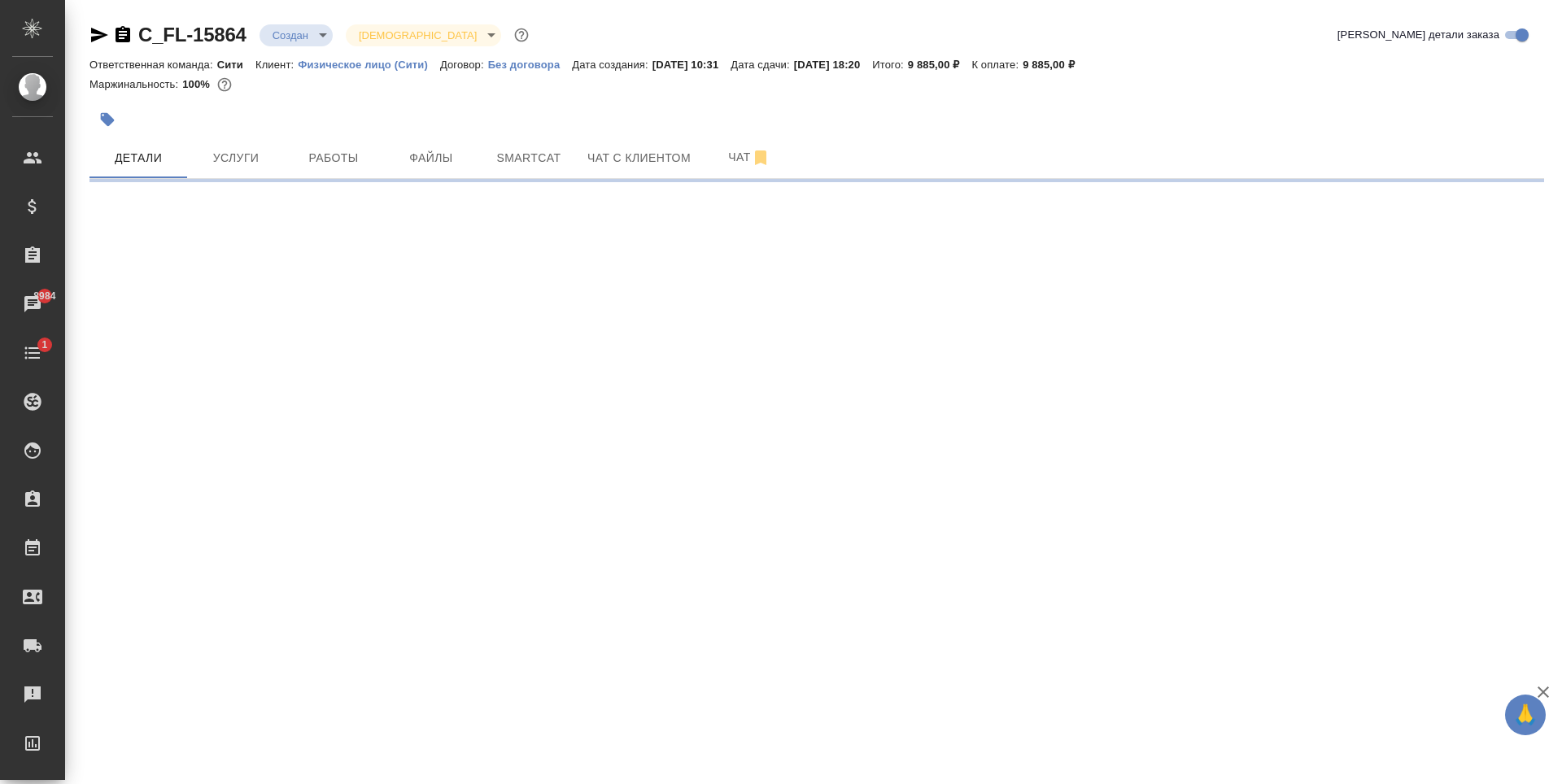
select select "RU"
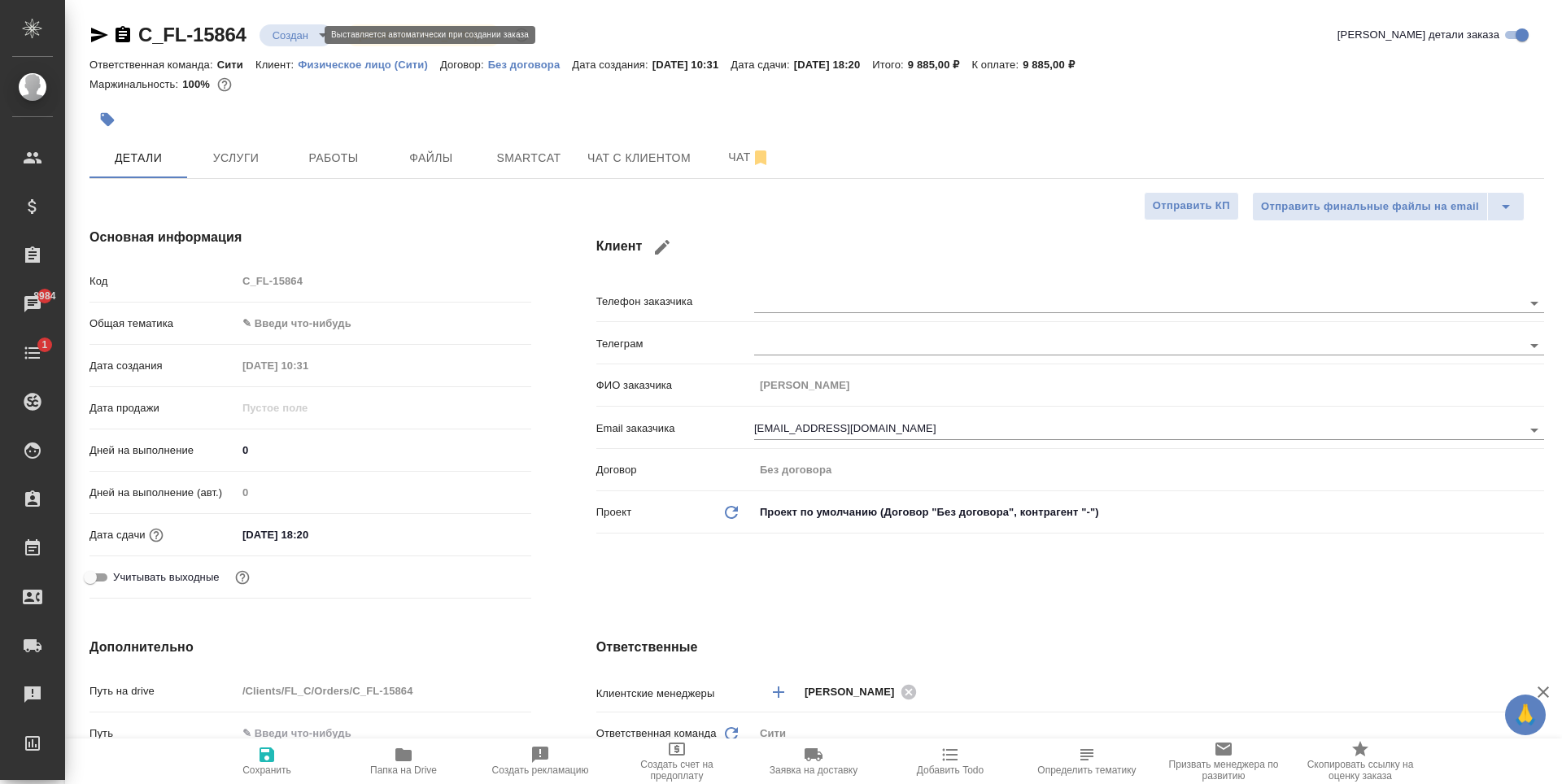
click at [300, 35] on body "🙏 .cls-1 fill:#fff; AWATERA Zaytseva Svetlana Клиенты Спецификации Заказы 8984 …" at bounding box center [781, 392] width 1562 height 784
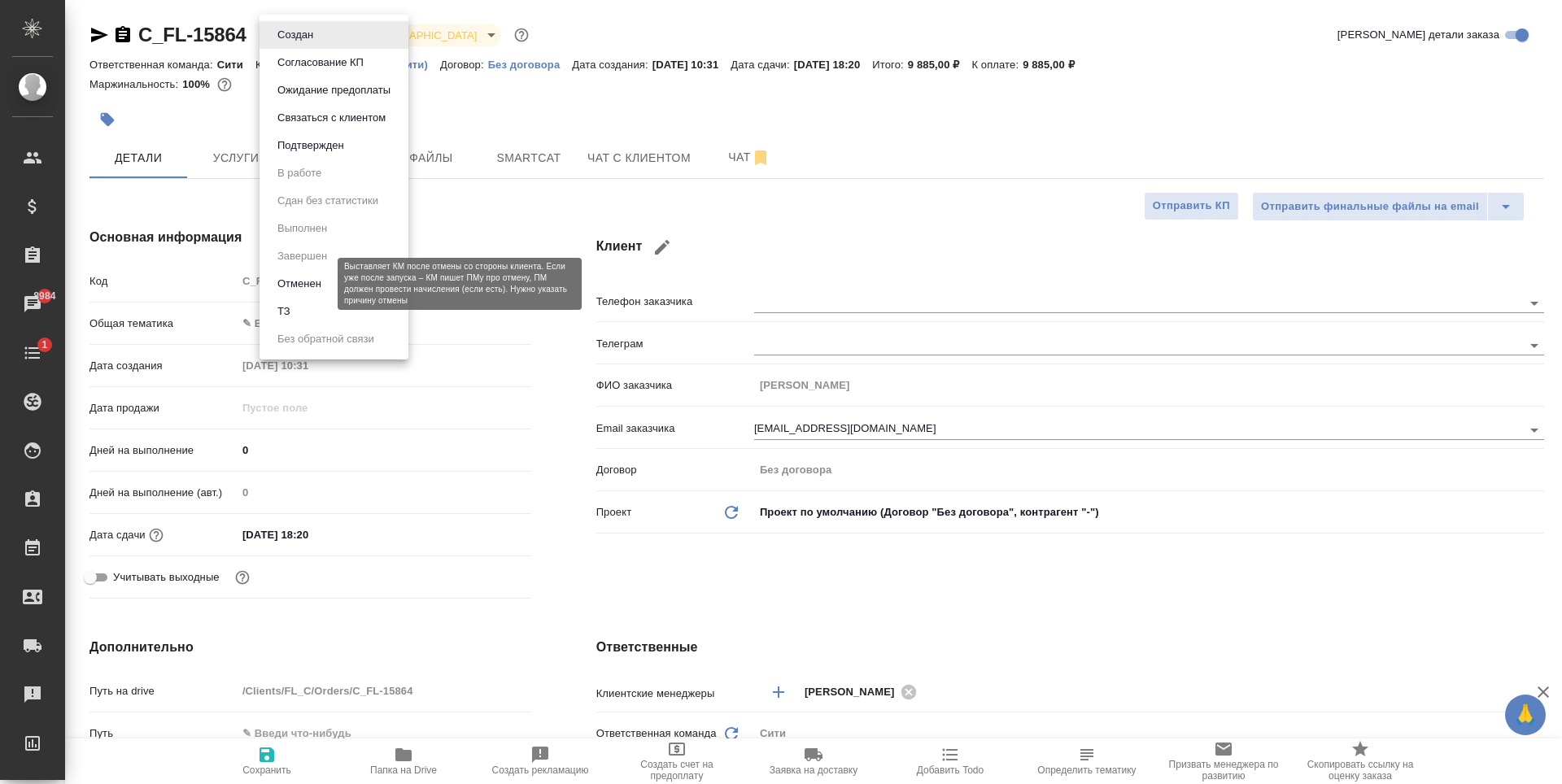
click at [313, 286] on button "Отменен" at bounding box center [300, 283] width 54 height 18
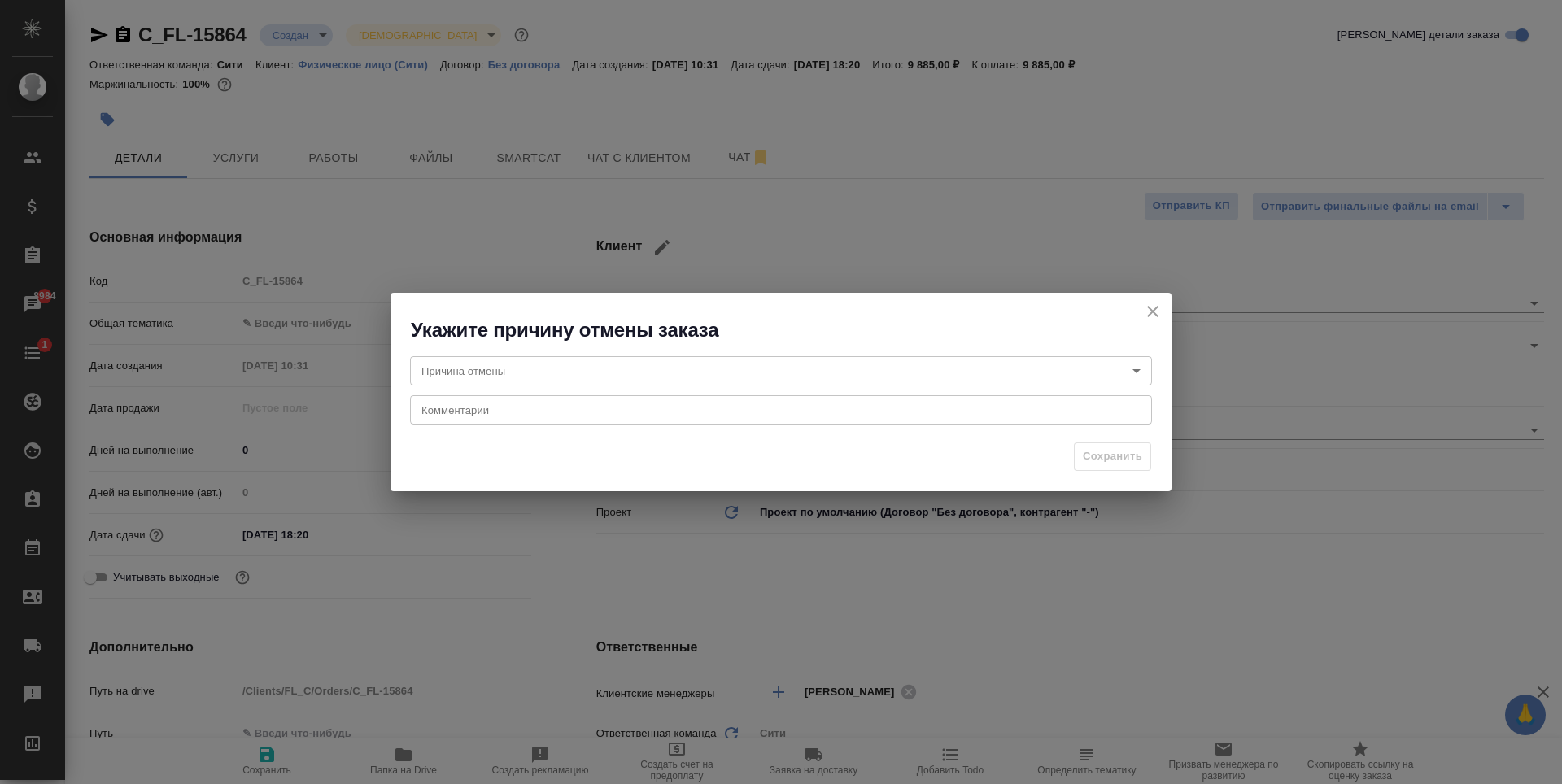
click at [570, 362] on body "🙏 .cls-1 fill:#fff; AWATERA Zaytseva Svetlana Клиенты Спецификации Заказы 8984 …" at bounding box center [781, 392] width 1562 height 784
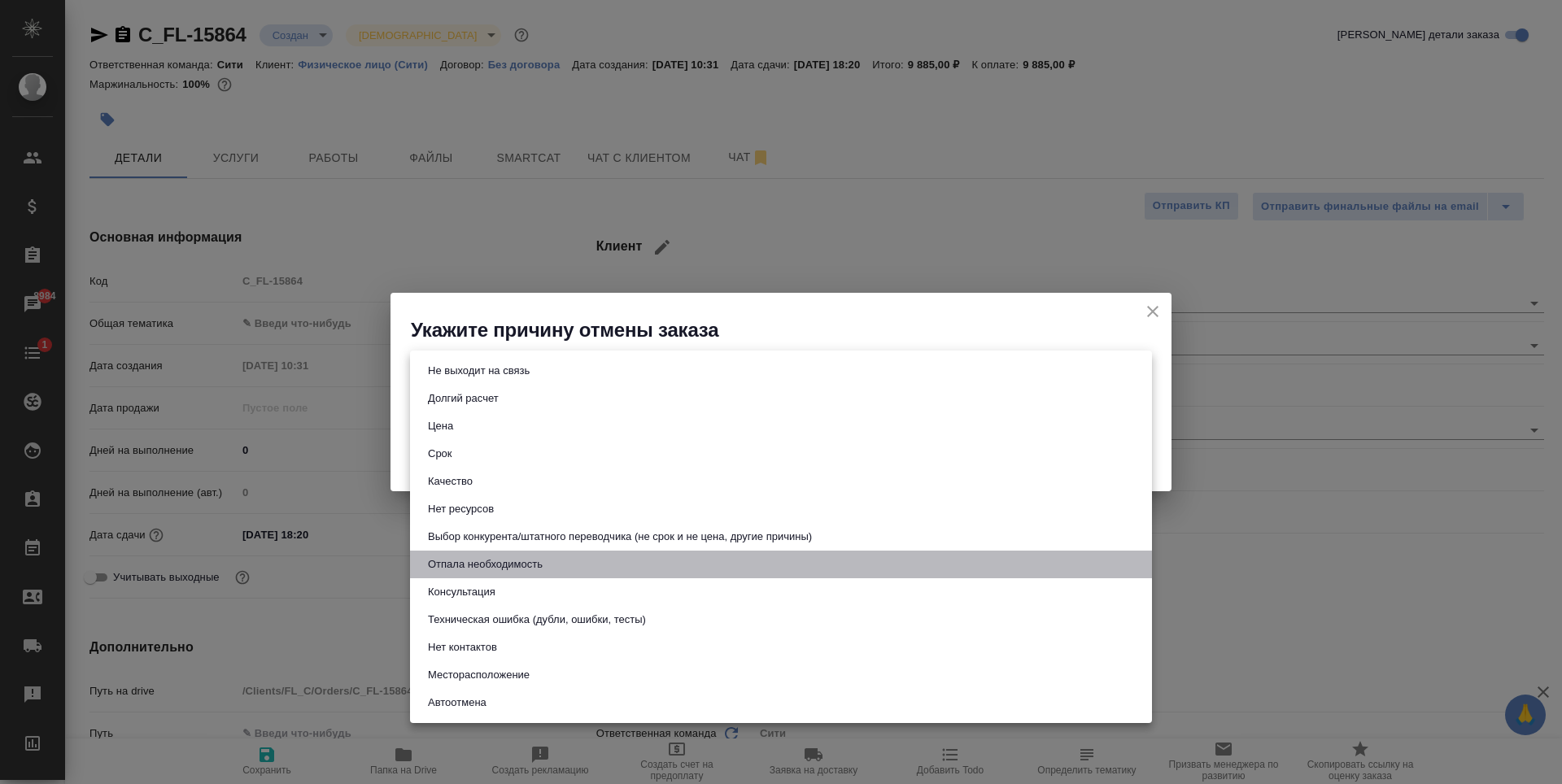
click at [510, 572] on button "Отпала необходимость" at bounding box center [485, 564] width 124 height 18
type input "noNeed"
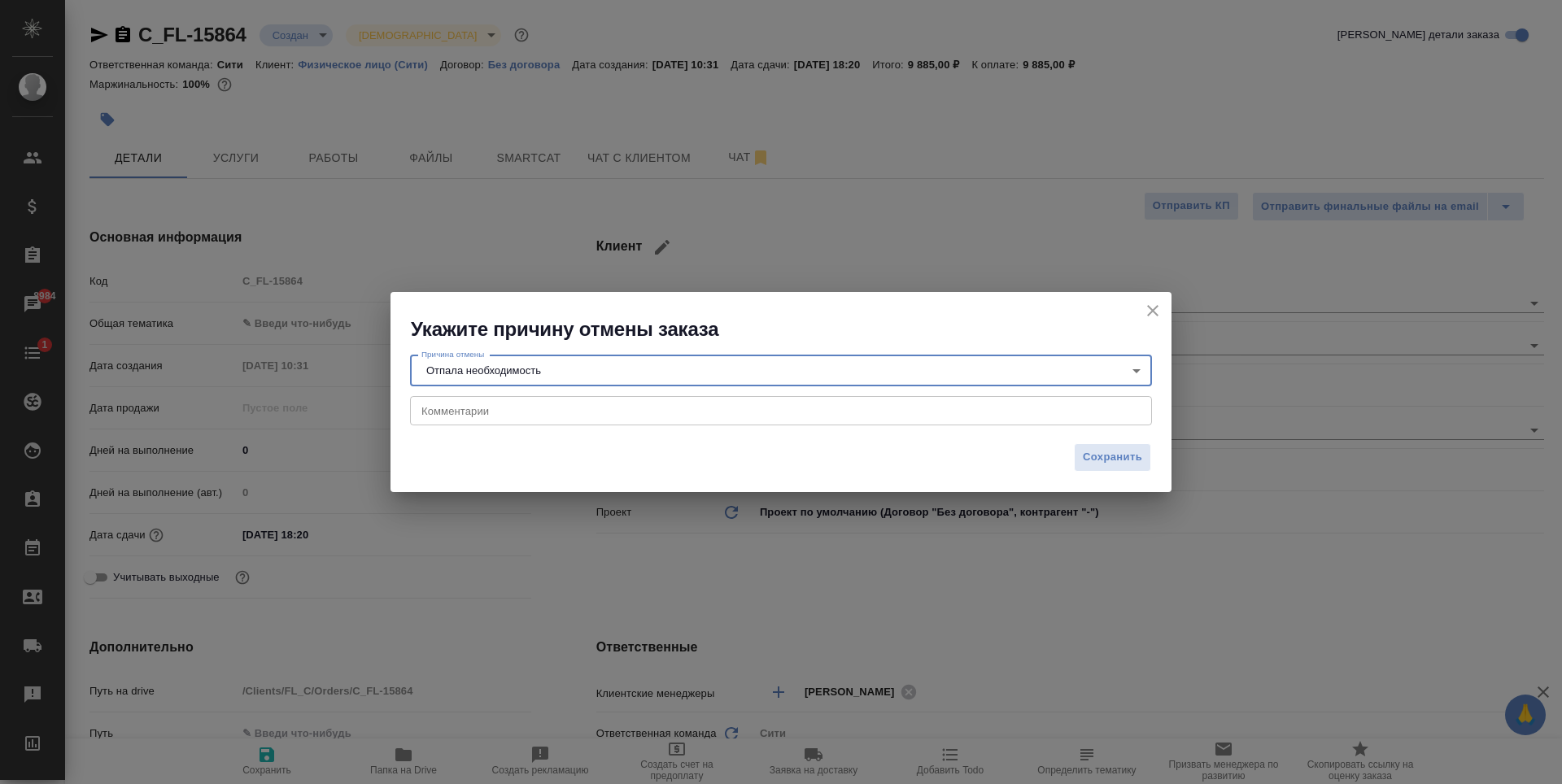
click at [499, 401] on div "x Комментарии" at bounding box center [781, 411] width 742 height 29
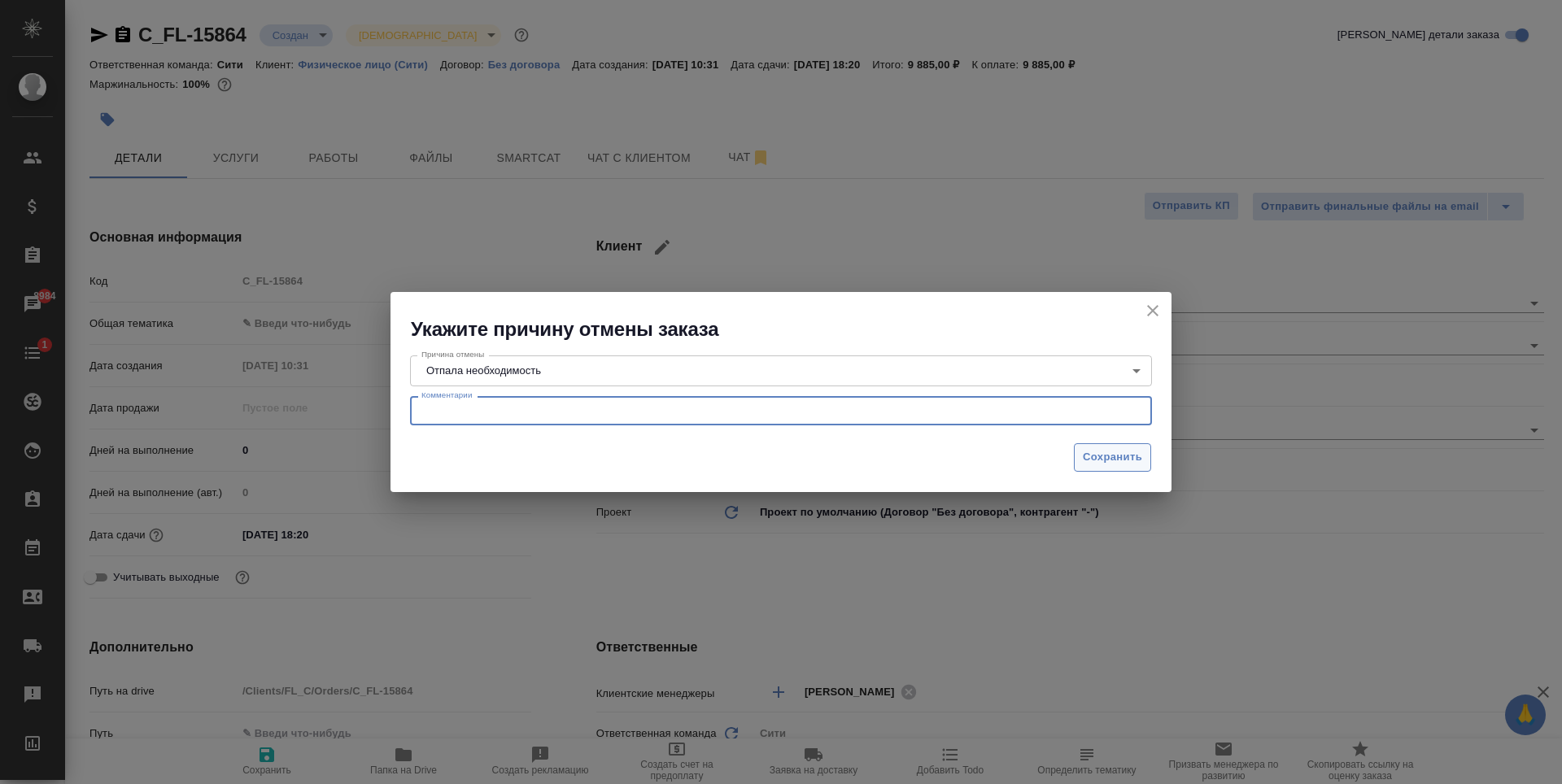
click at [1116, 450] on span "Сохранить" at bounding box center [1112, 458] width 60 height 19
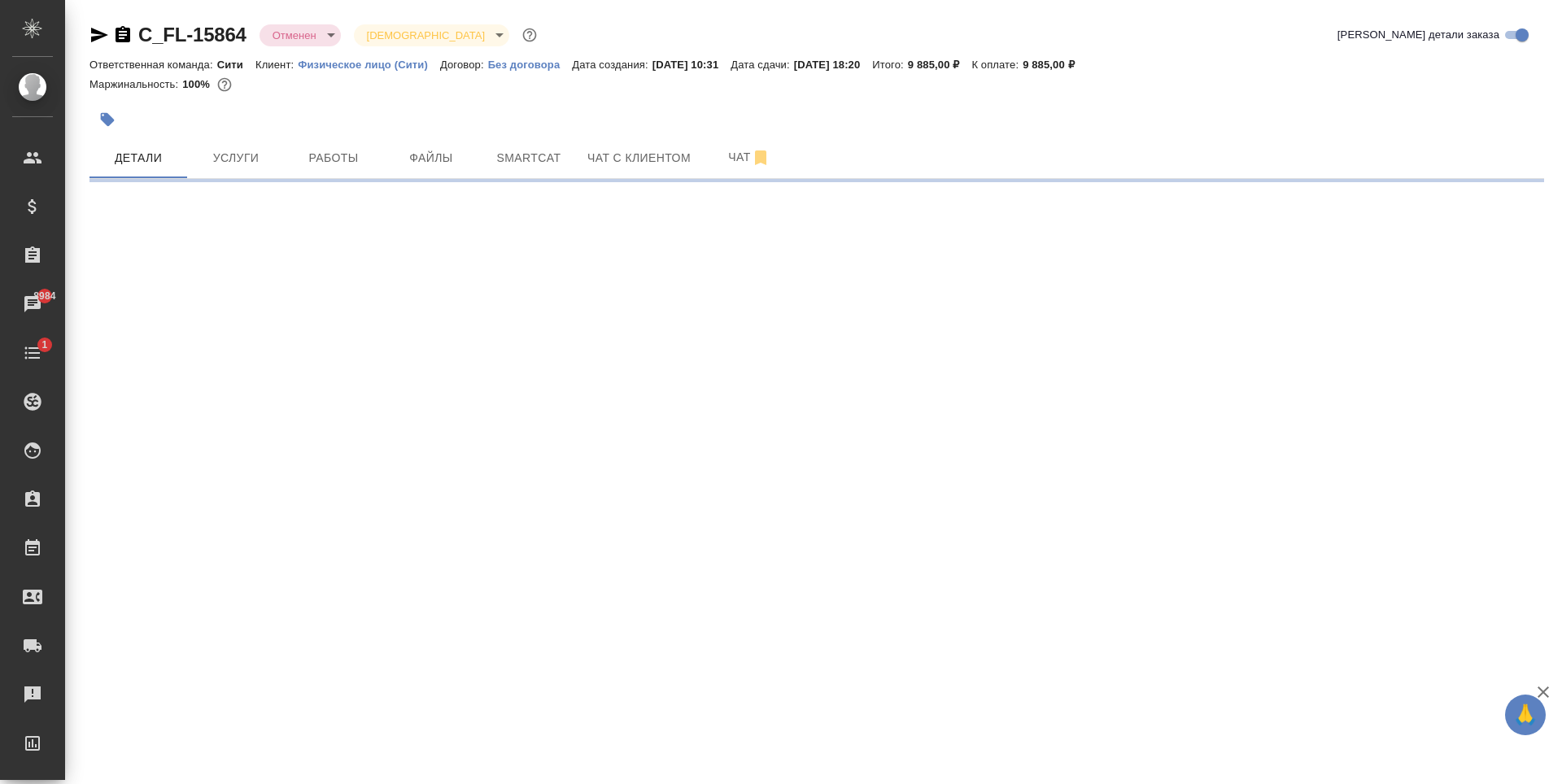
select select "RU"
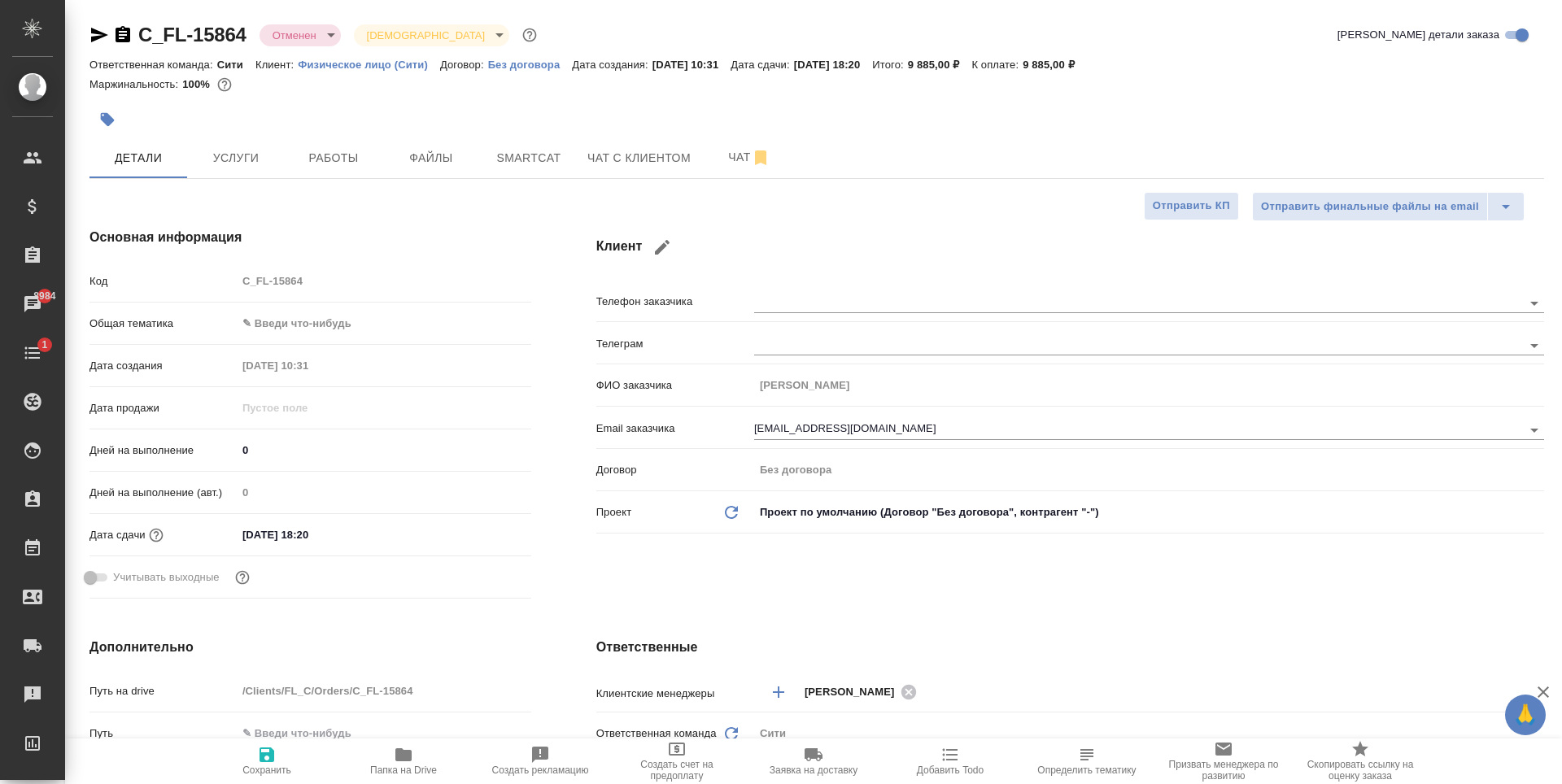
type textarea "x"
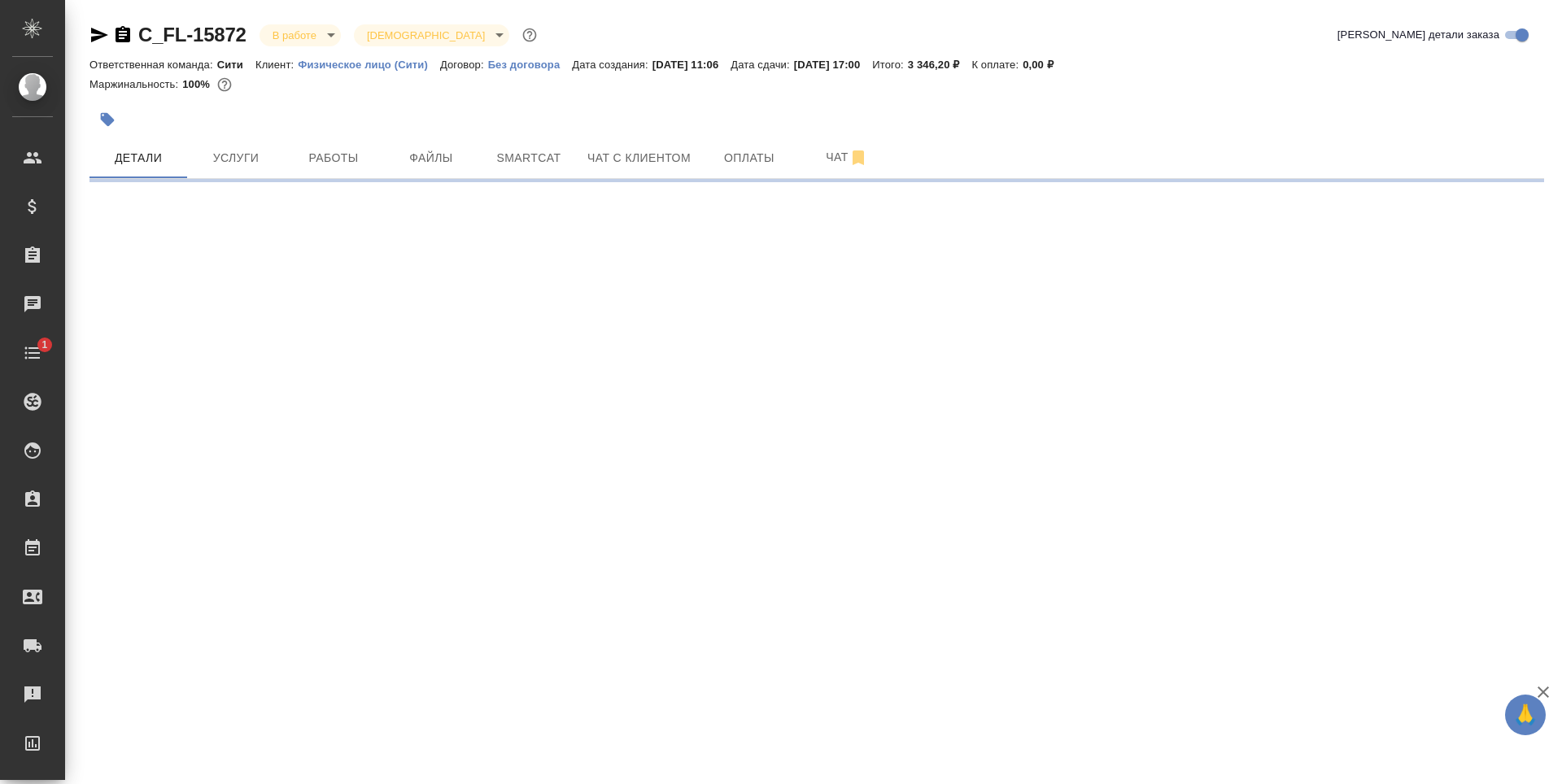
select select "RU"
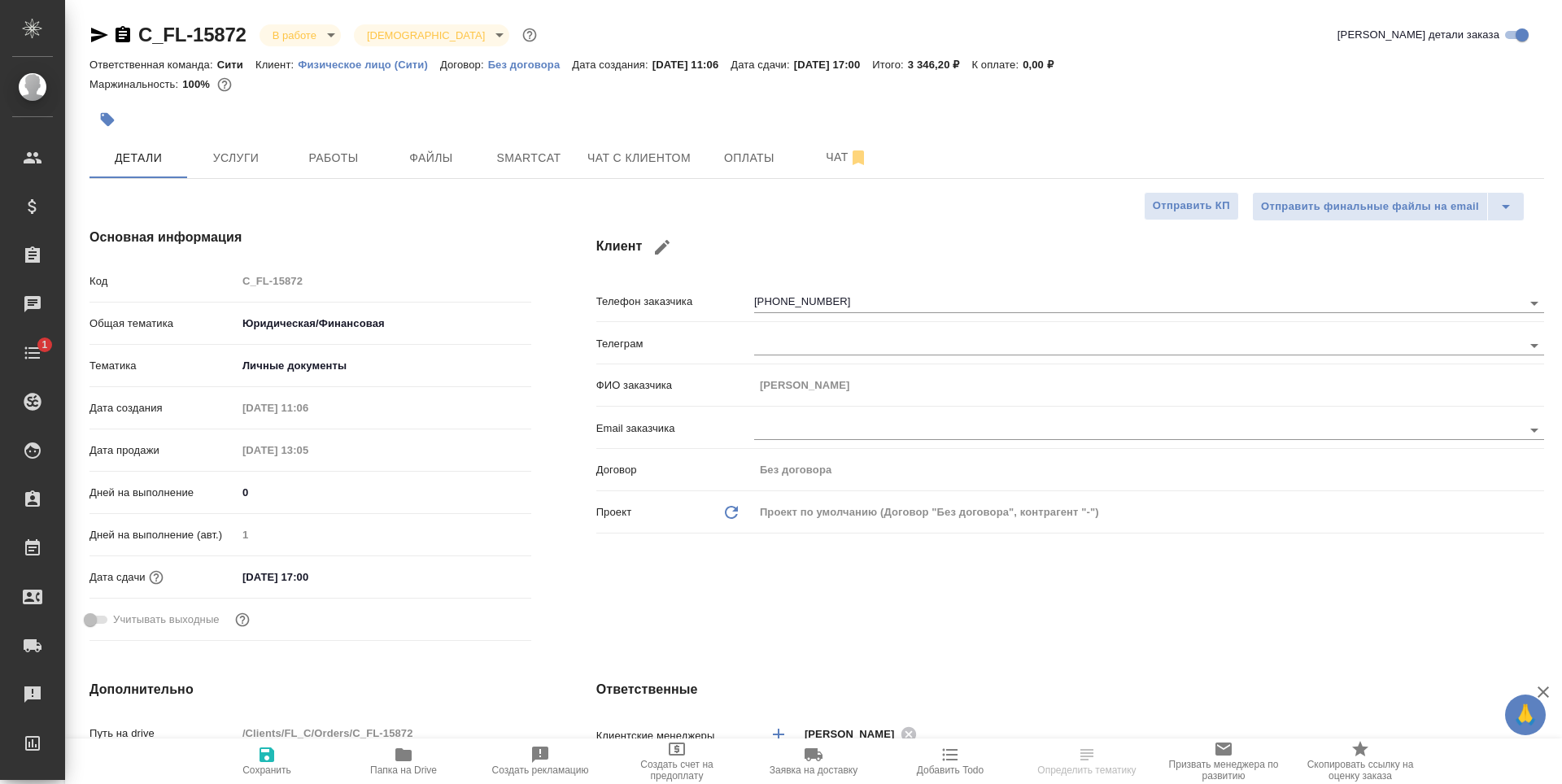
type textarea "x"
click at [675, 162] on span "Чат с клиентом" at bounding box center [639, 158] width 104 height 21
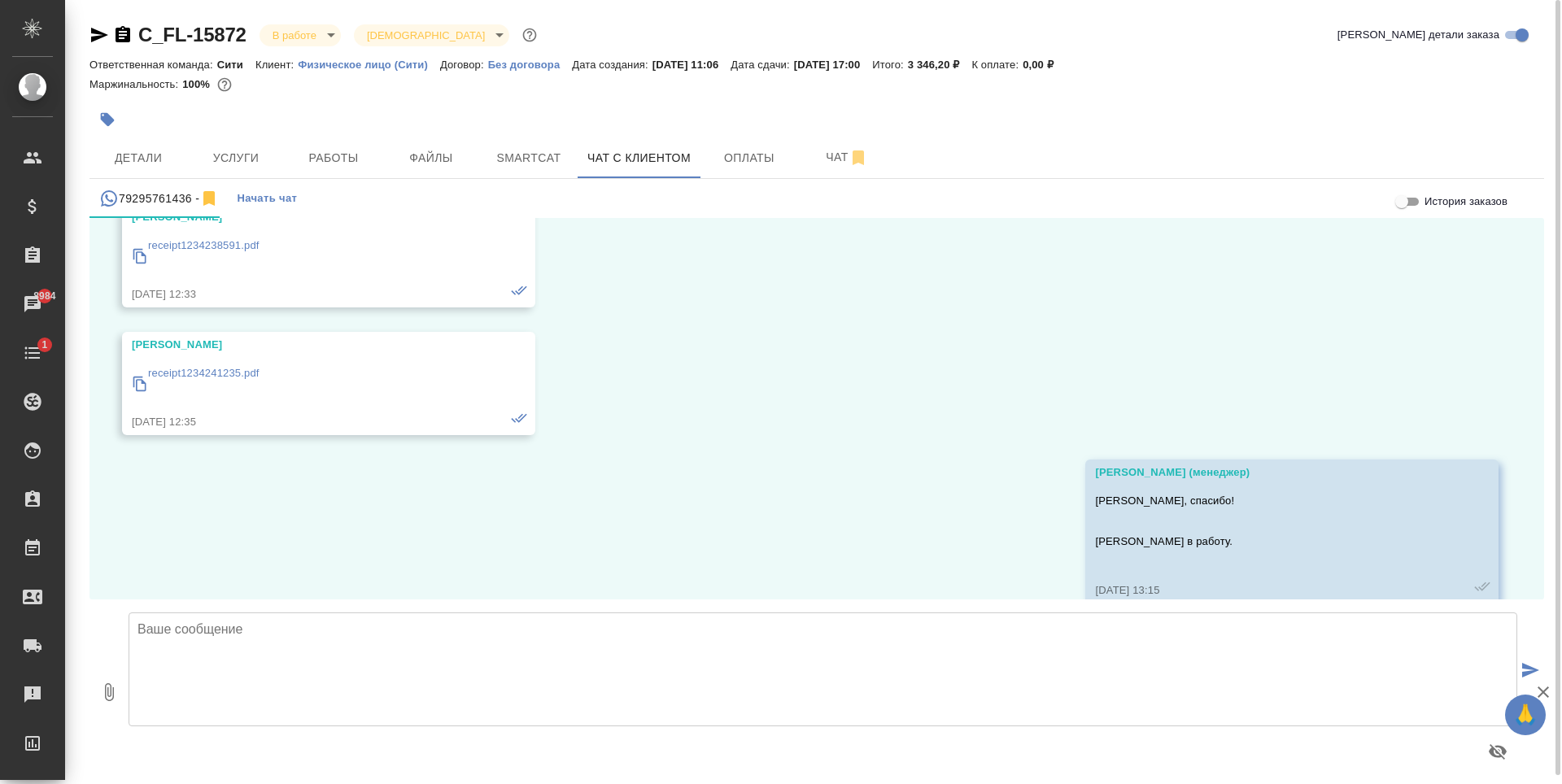
scroll to position [6619, 0]
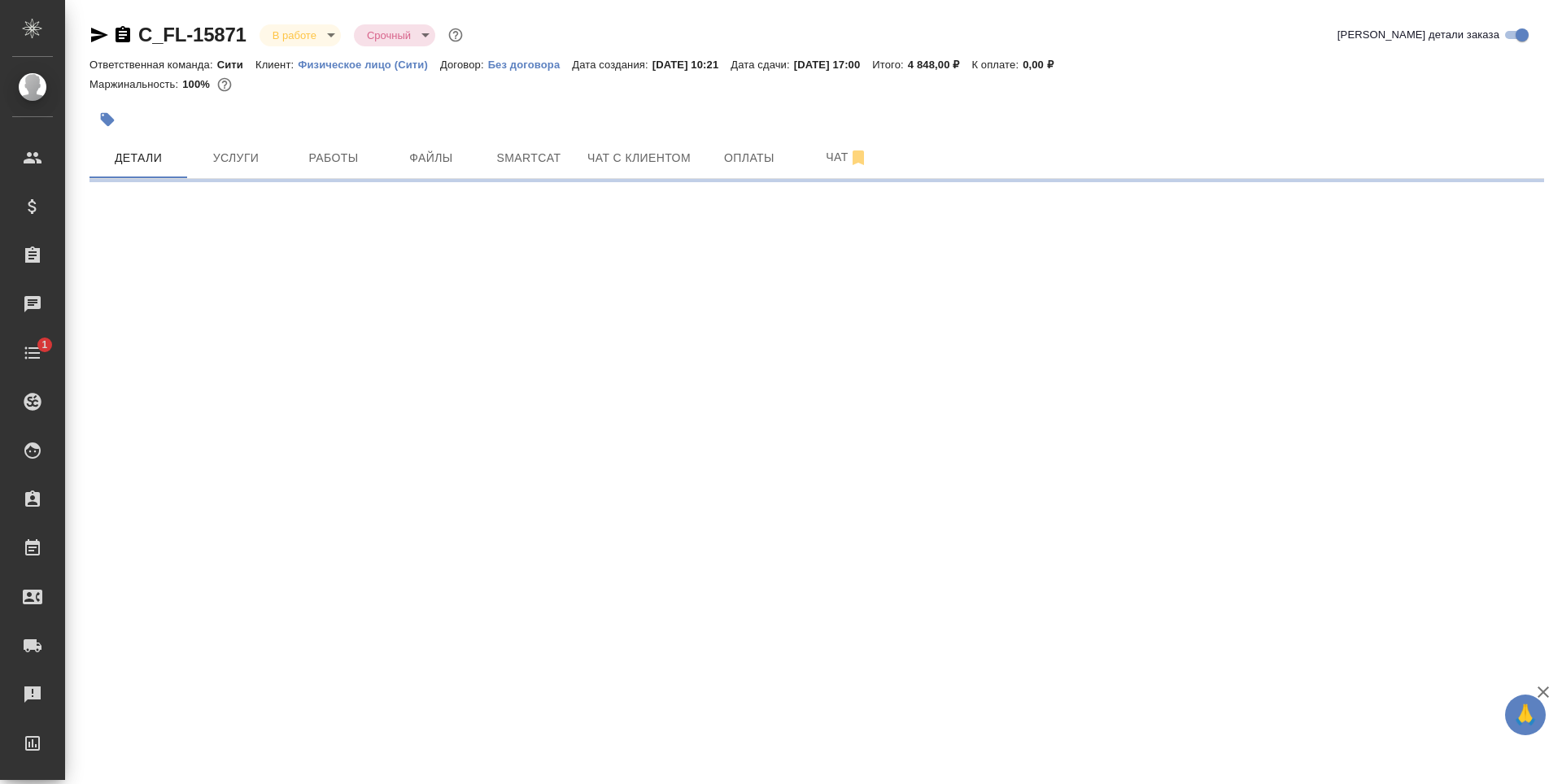
select select "RU"
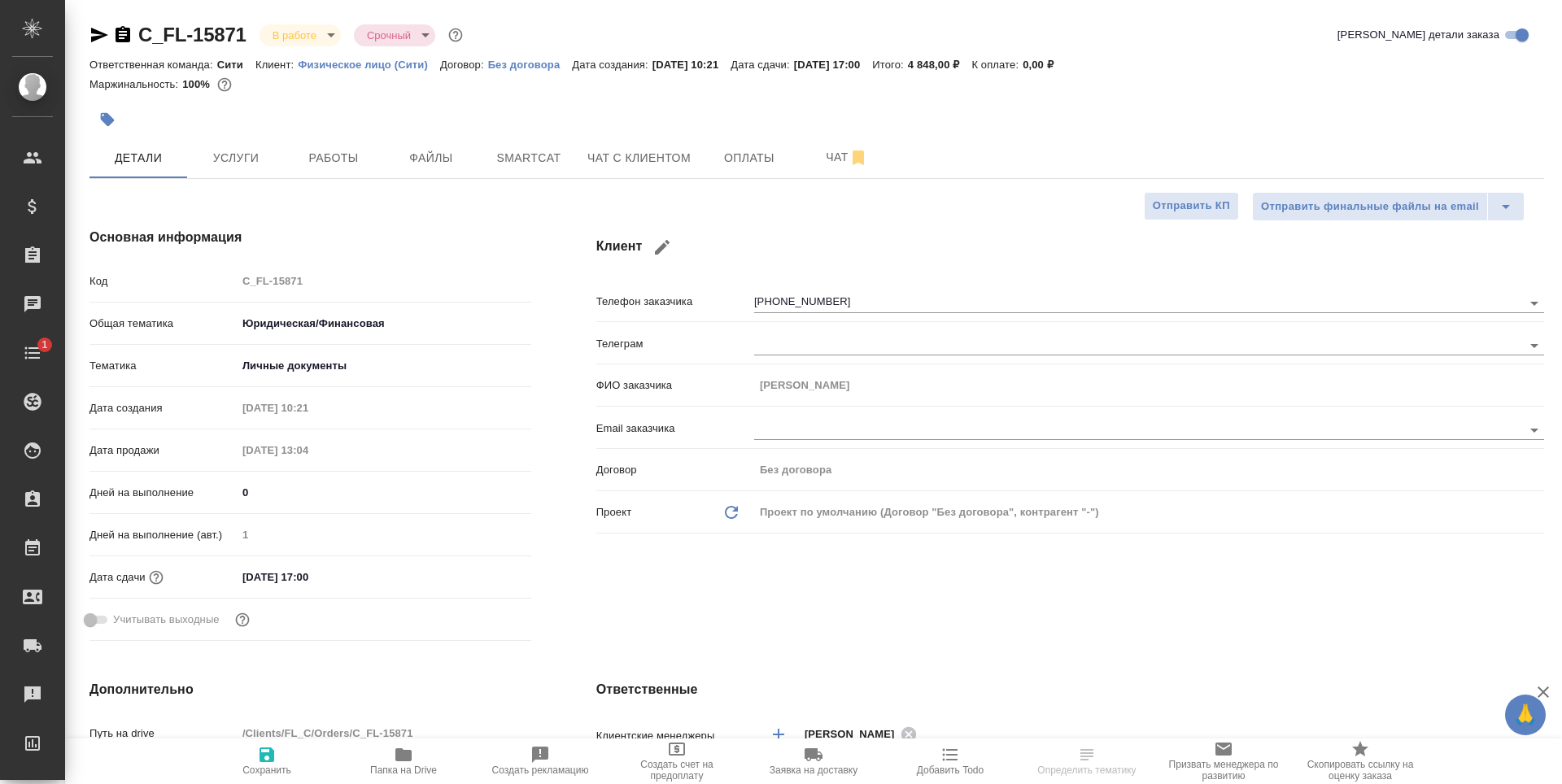
type textarea "x"
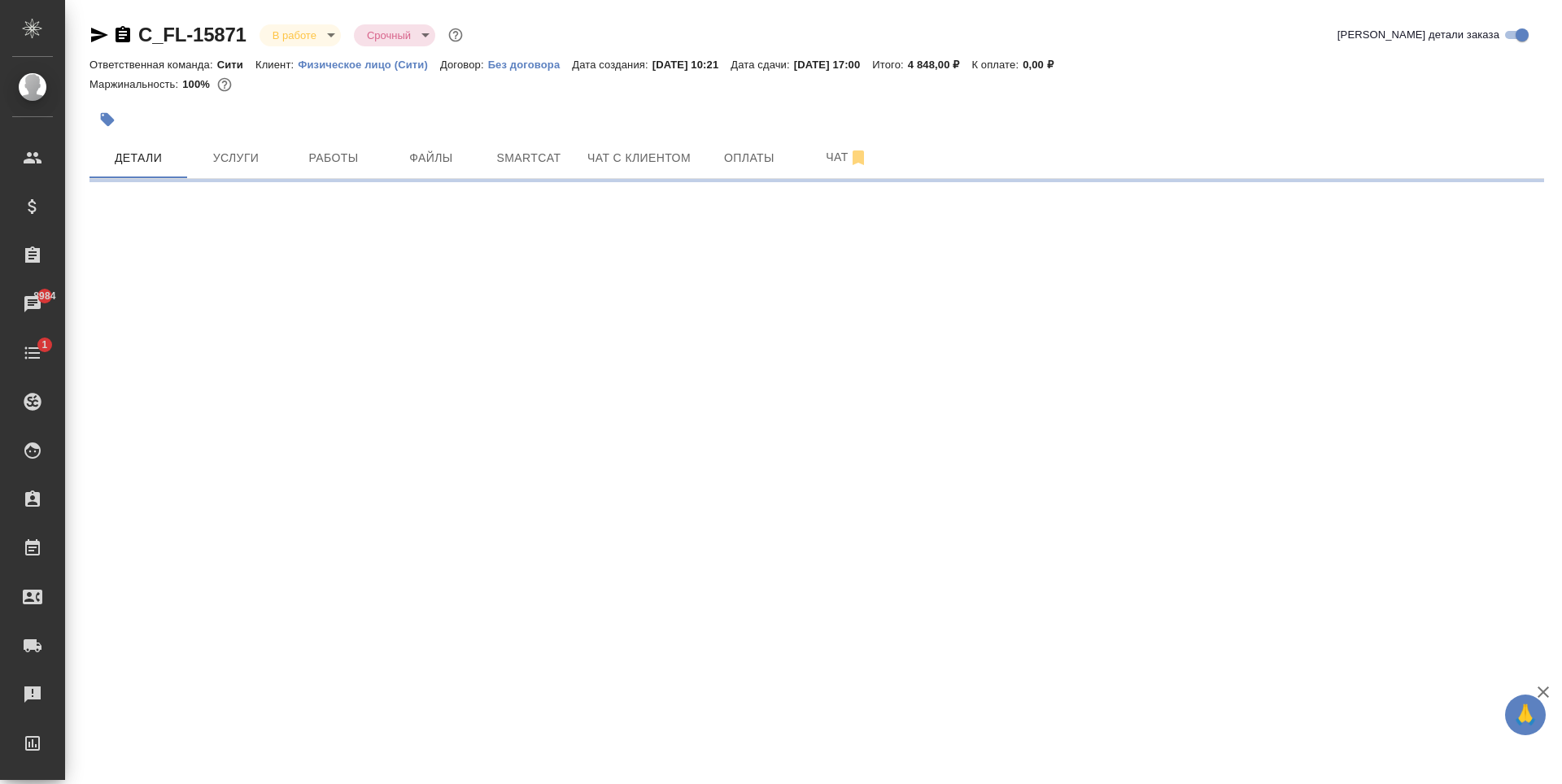
select select "RU"
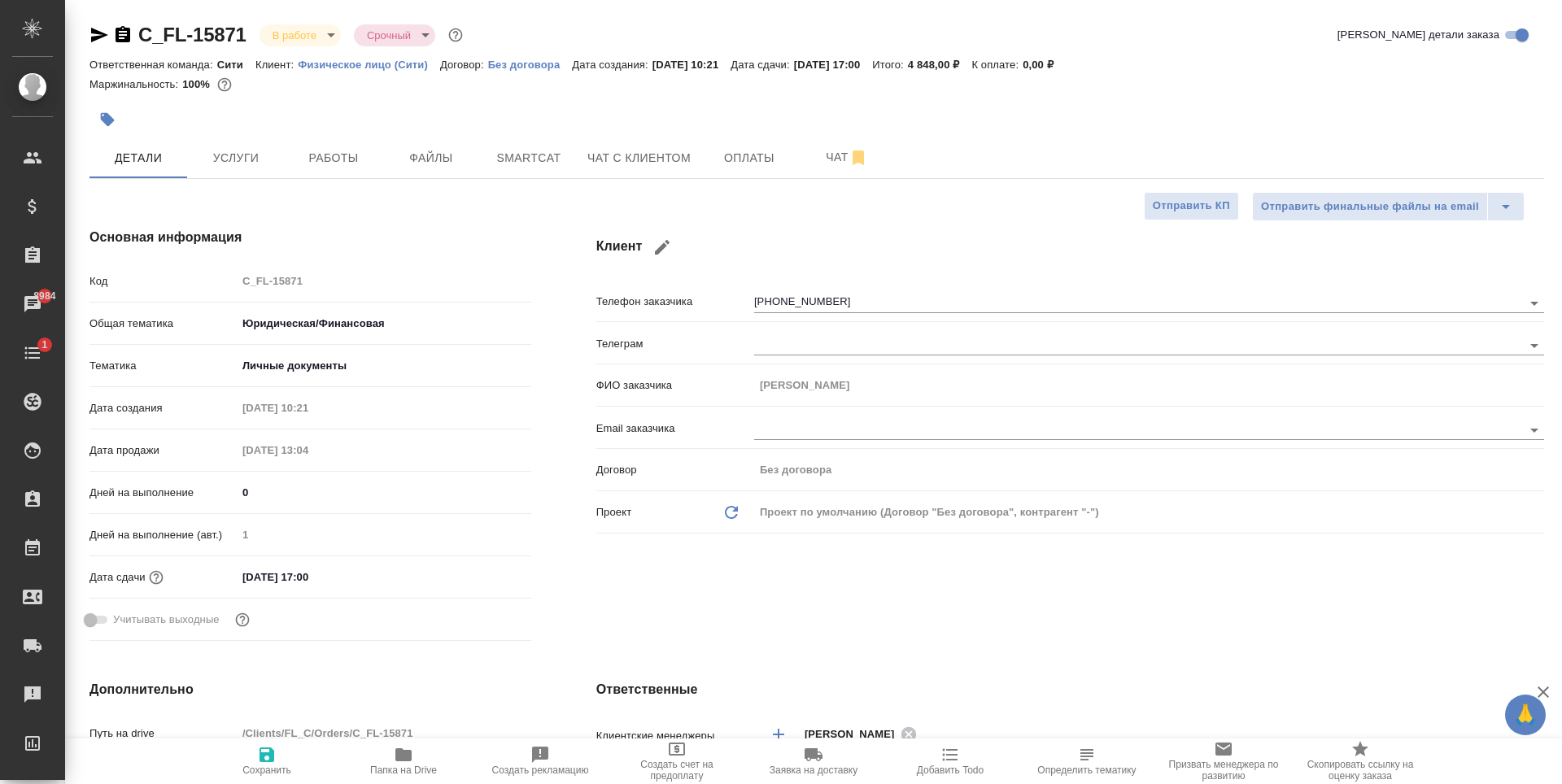
type textarea "x"
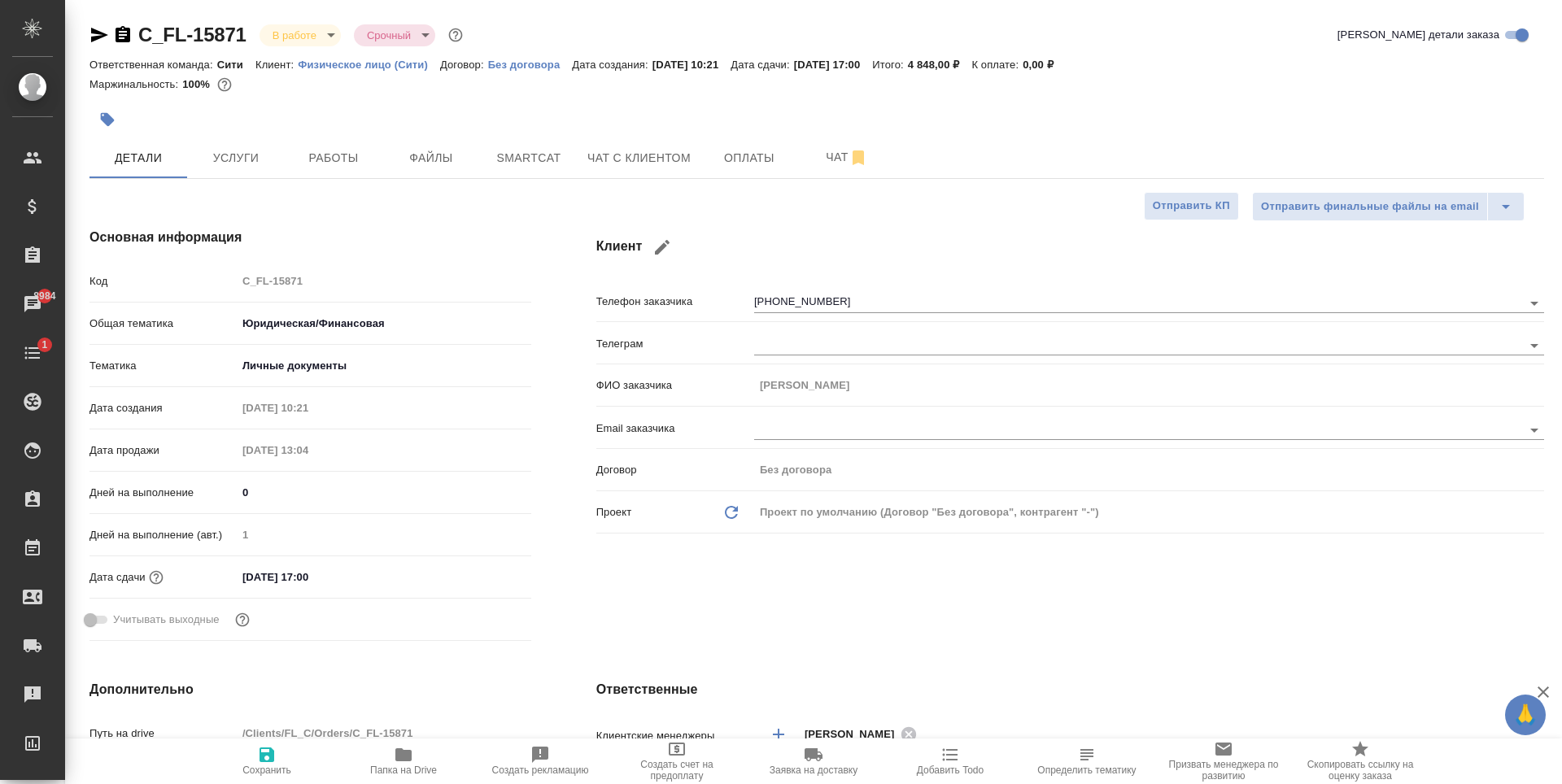
type textarea "x"
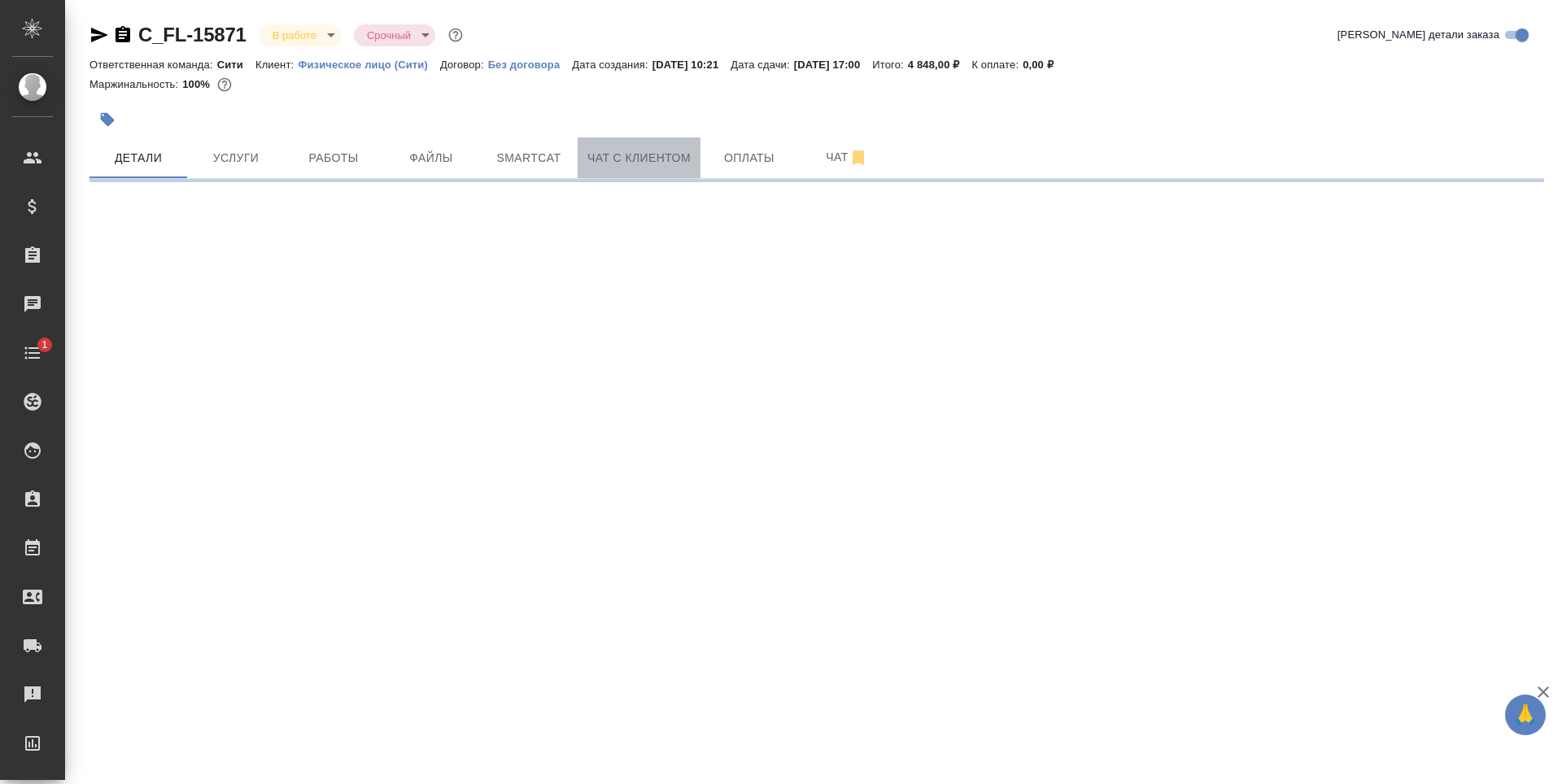
click at [642, 161] on span "Чат с клиентом" at bounding box center [639, 158] width 104 height 21
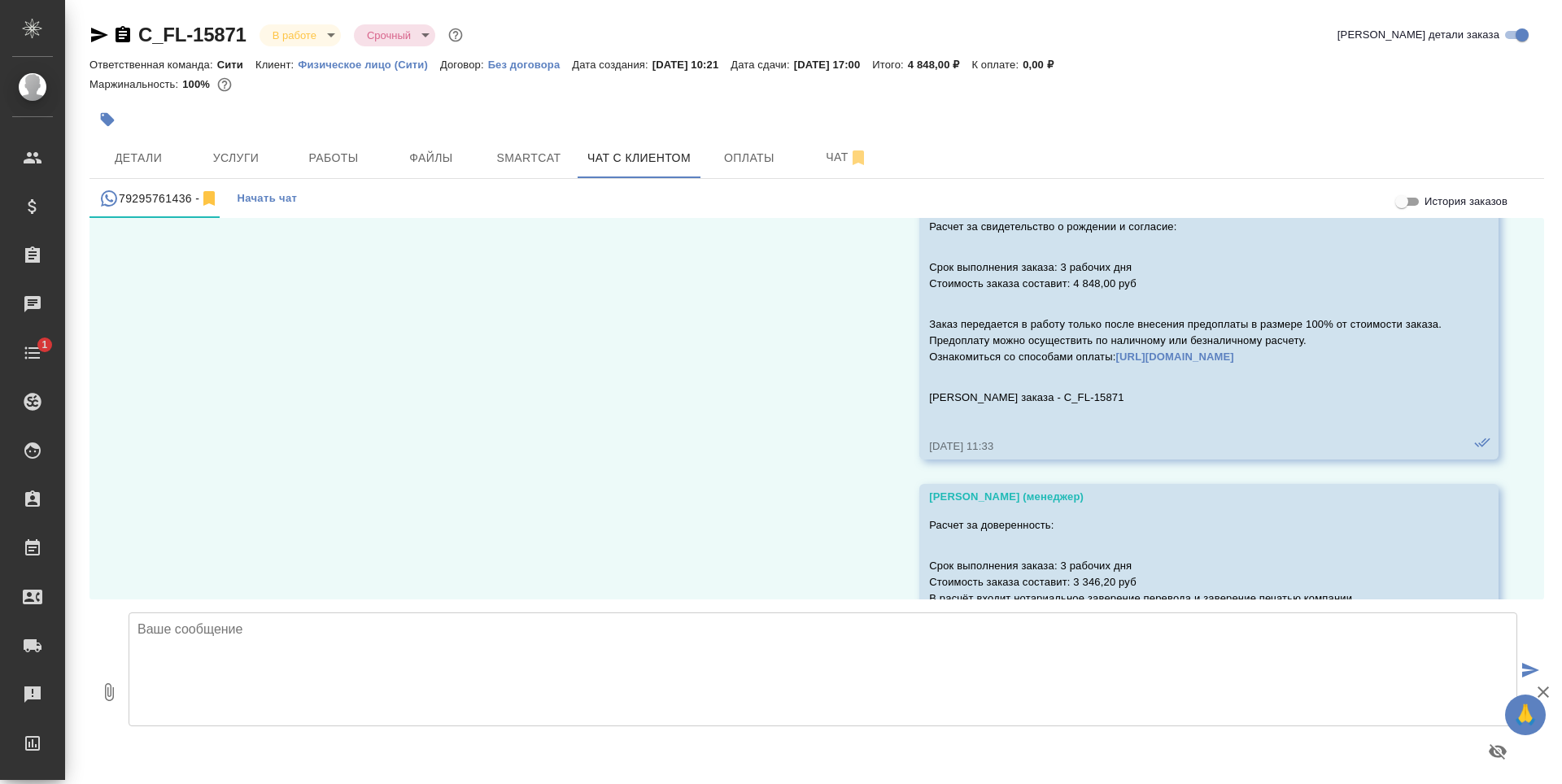
scroll to position [6619, 0]
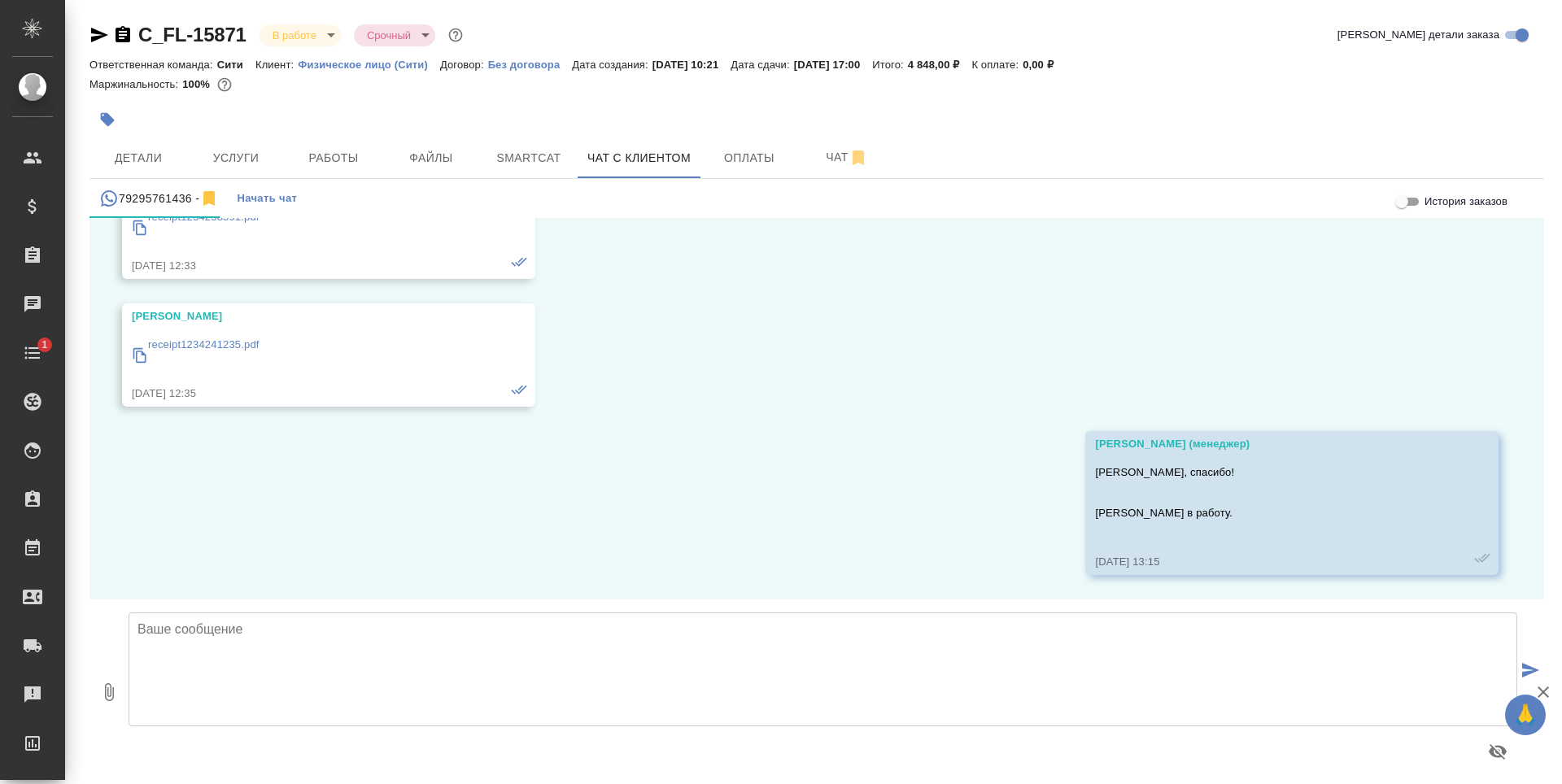
click at [607, 682] on textarea at bounding box center [823, 669] width 1388 height 114
type textarea "Милош, добрый день! Направляю перевод на согласование перед заверением."
click at [105, 686] on icon "button" at bounding box center [110, 692] width 9 height 18
type input "C:\fakepath\Свидетельство о рождения_RS(ĆIR)_.doc"
click at [714, 680] on textarea "Милош, добрый день! Направляю перевод на согласование перед заверением." at bounding box center [823, 669] width 1388 height 114
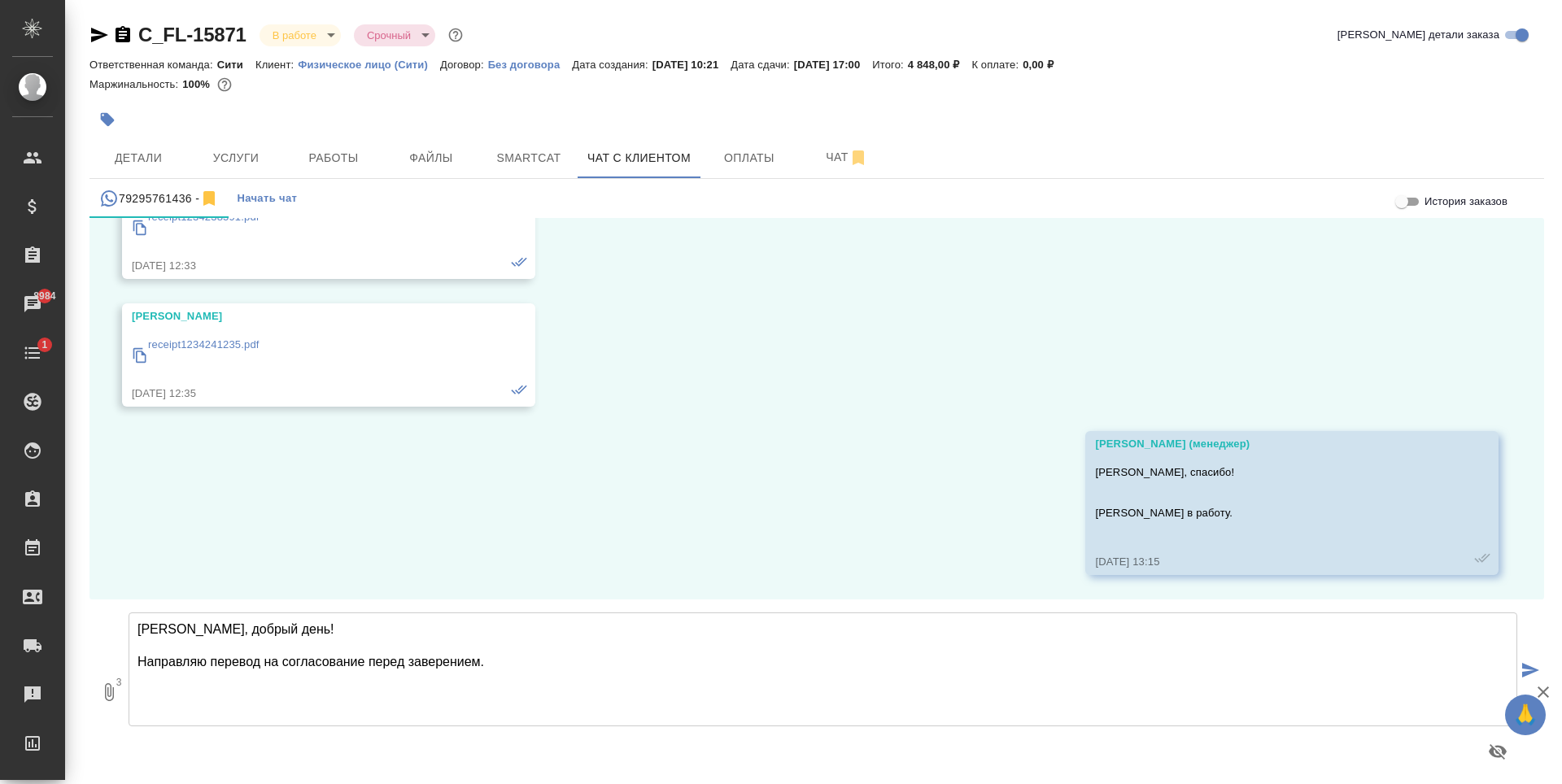
type textarea "Милош, добрый день! Направляю перевод на согласование перед заверением."
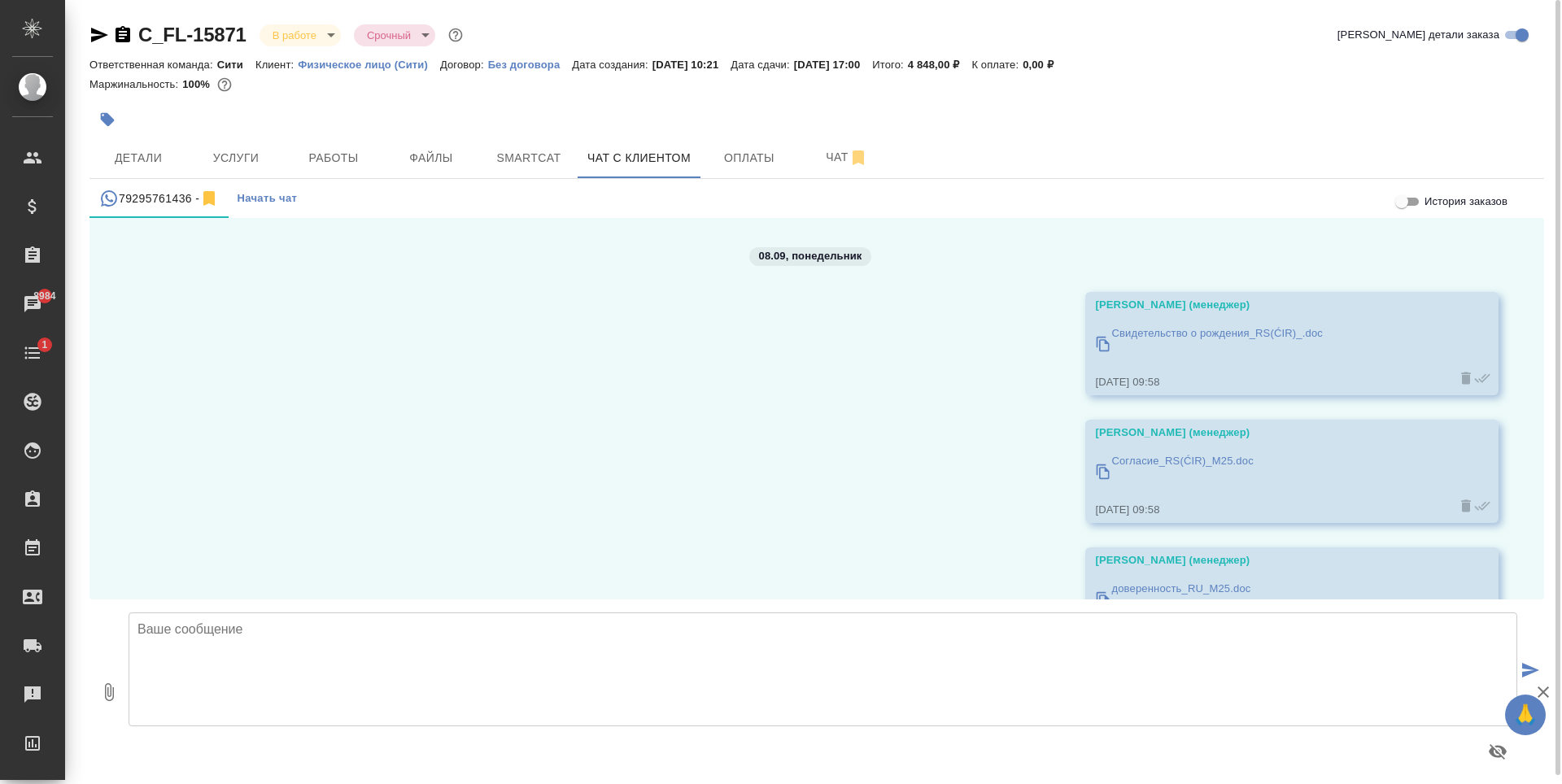
scroll to position [7242, 0]
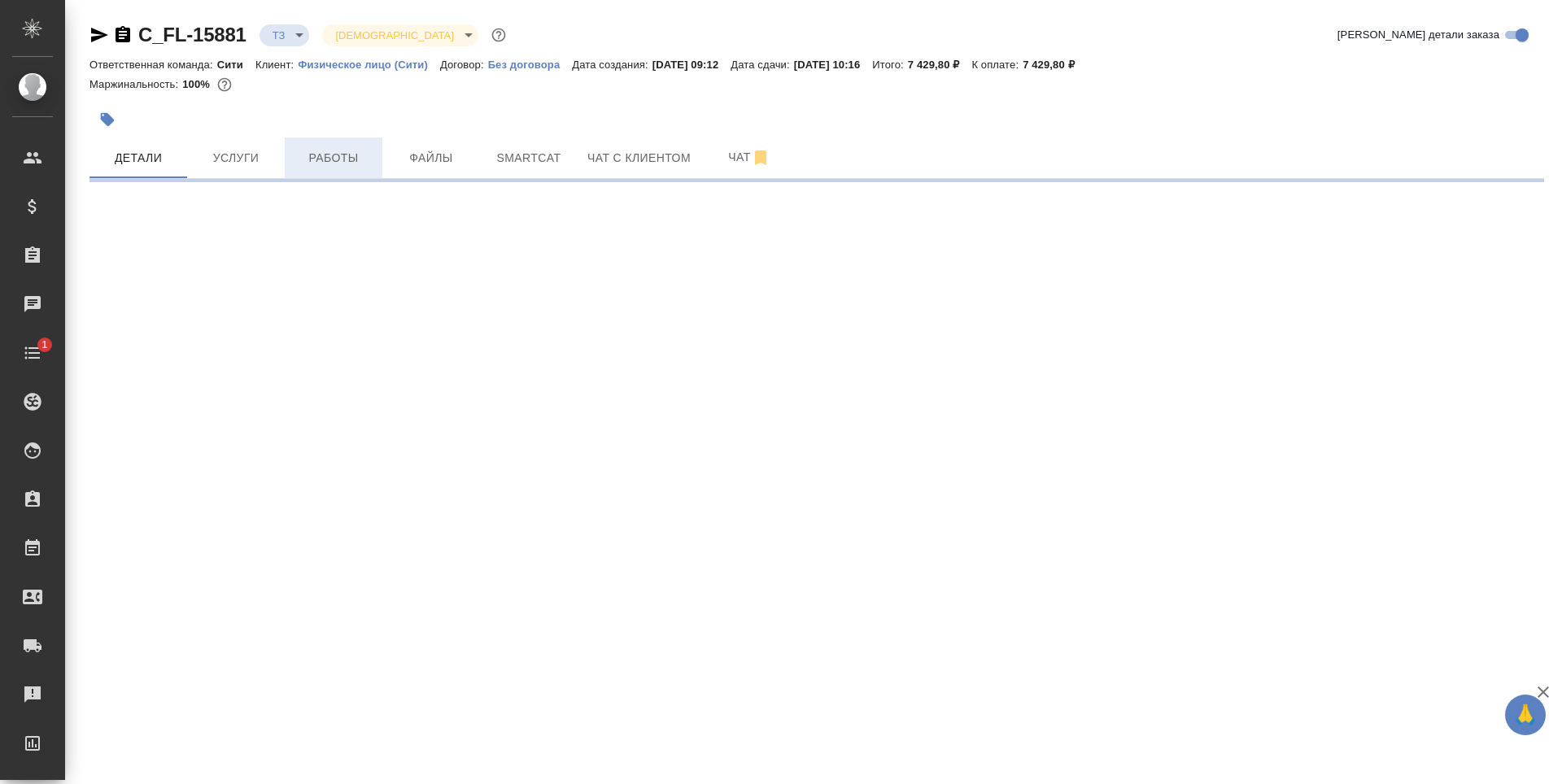
select select "RU"
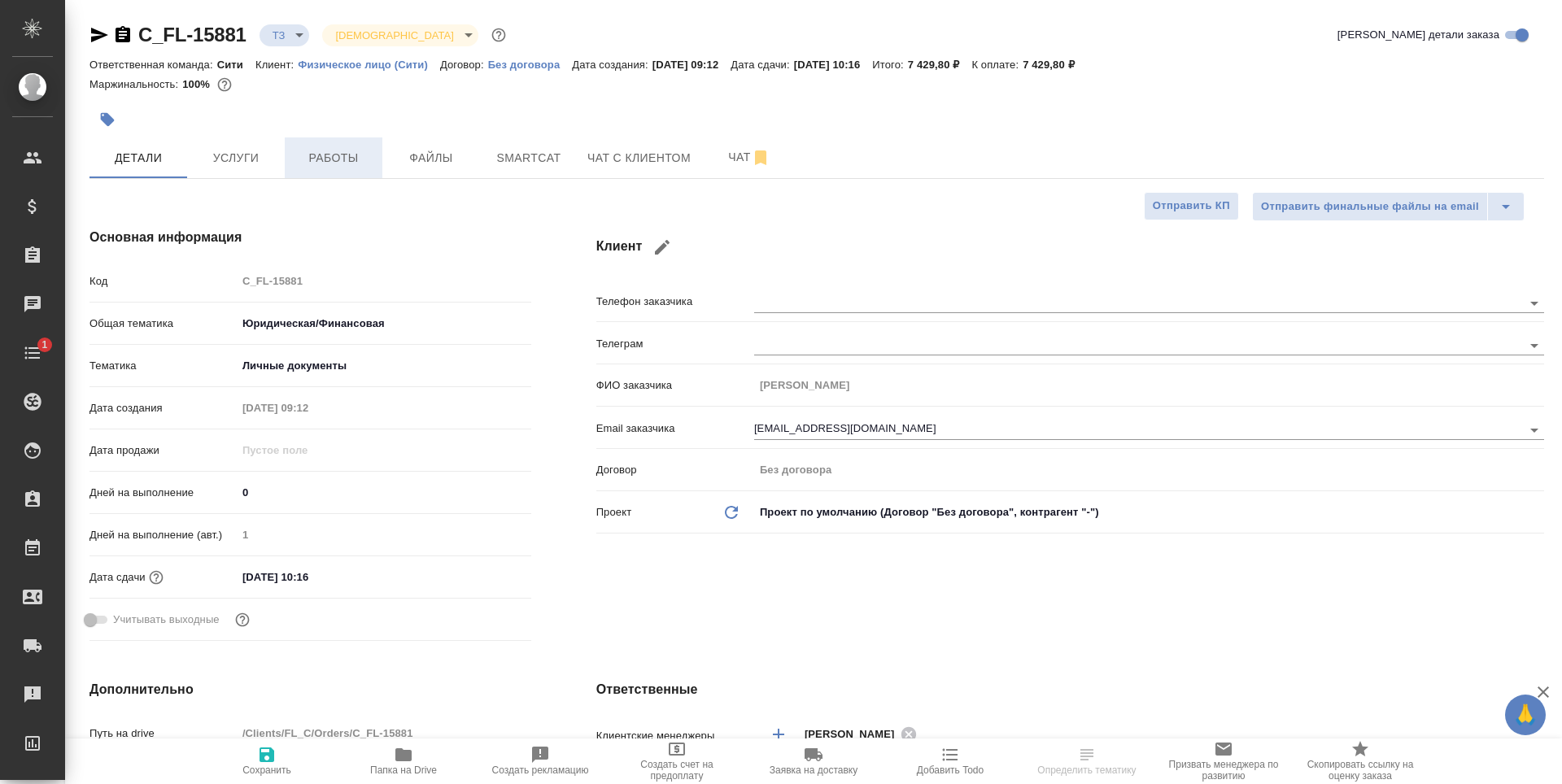
type textarea "x"
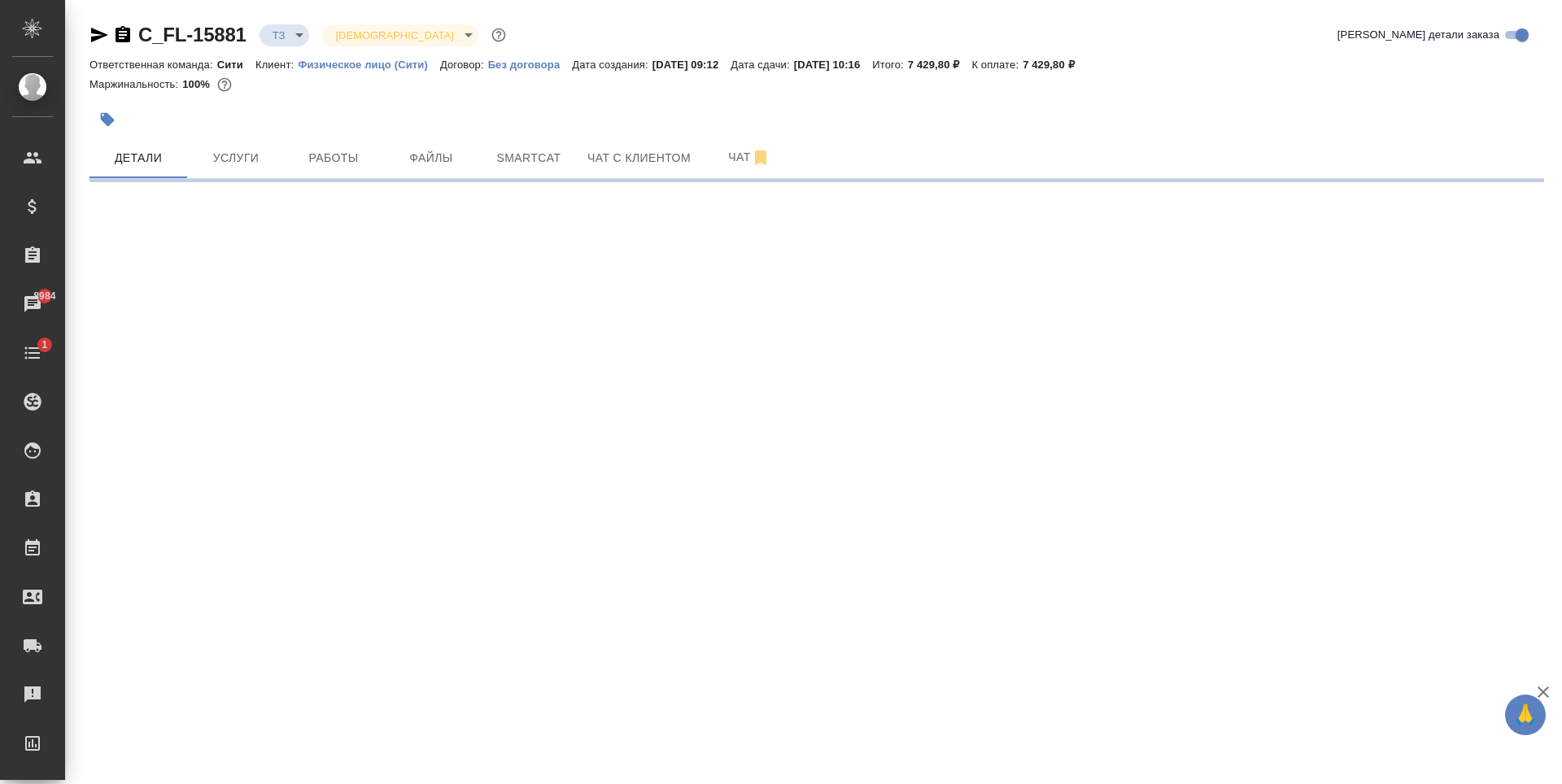
select select "RU"
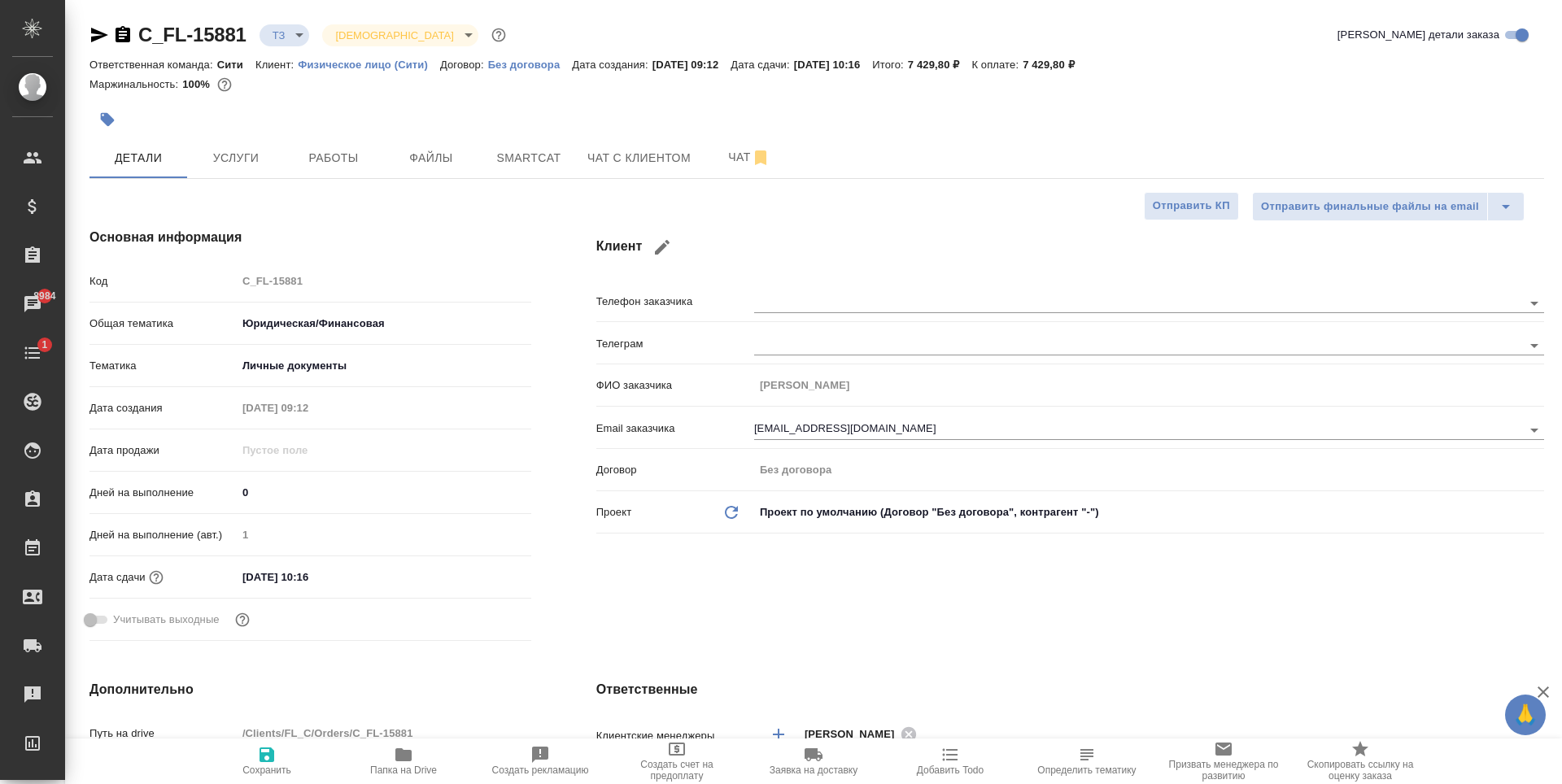
type textarea "x"
click at [723, 156] on span "Чат" at bounding box center [749, 158] width 78 height 21
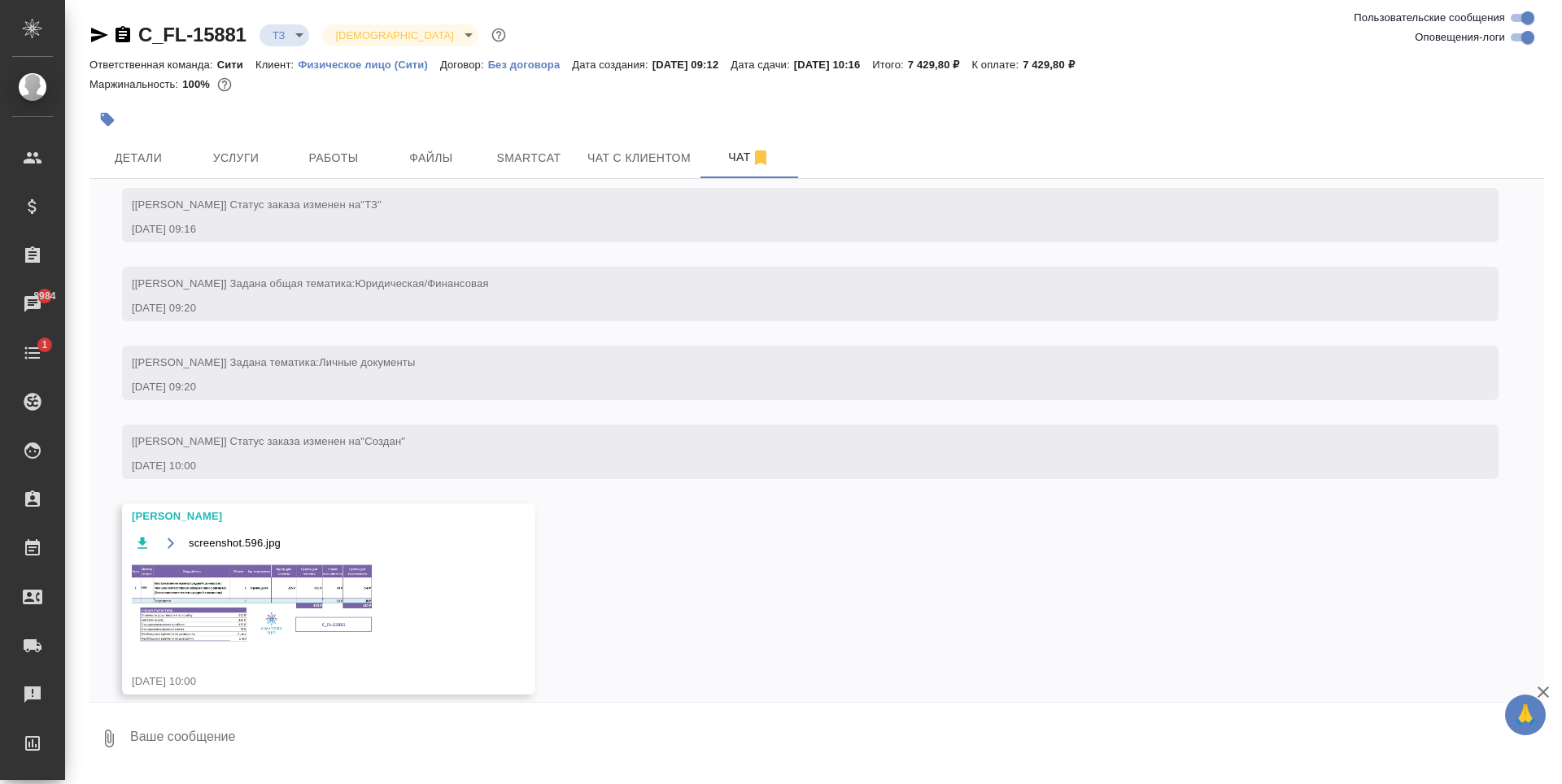
scroll to position [79, 0]
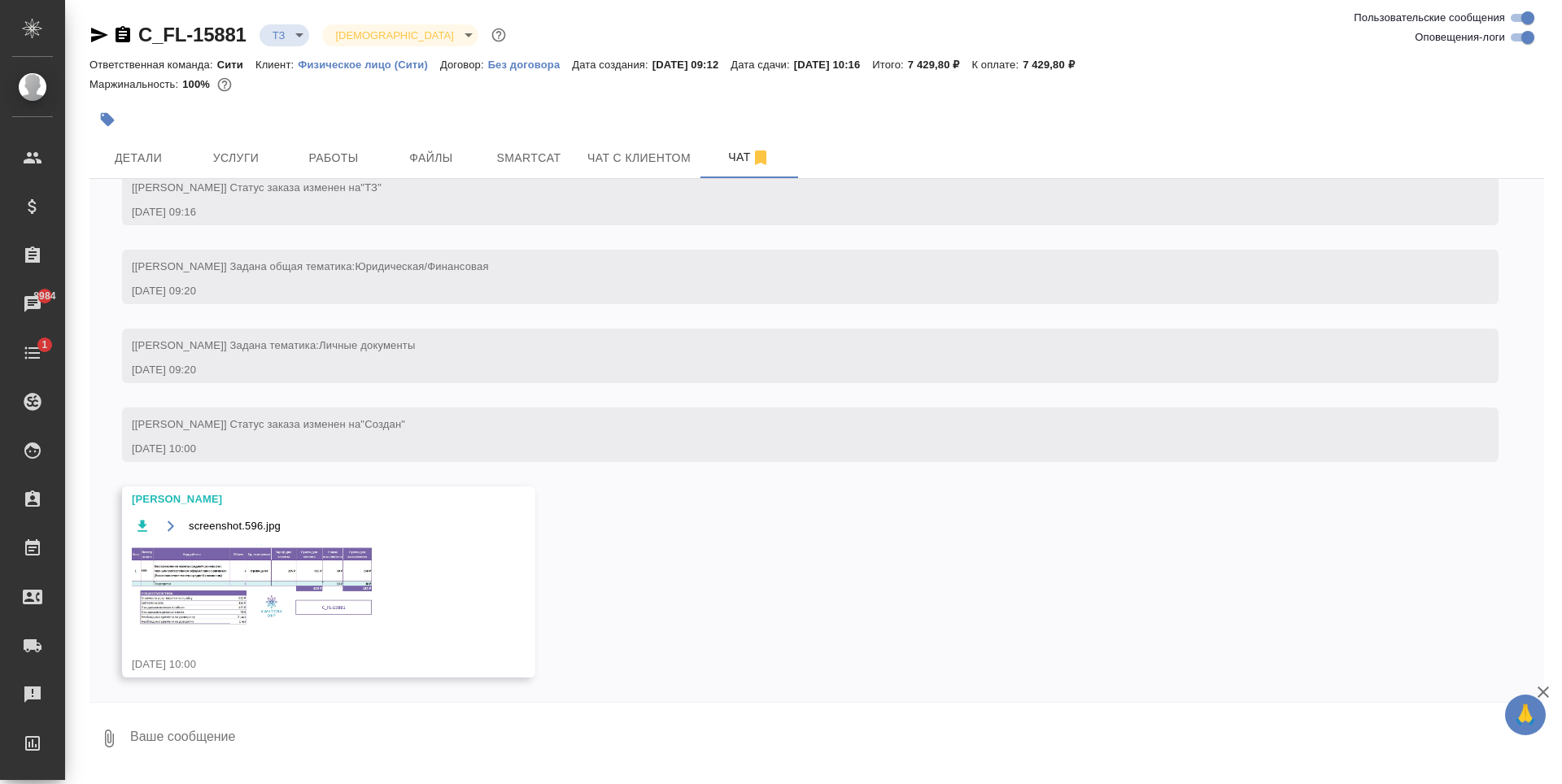
click at [275, 602] on img at bounding box center [254, 585] width 244 height 84
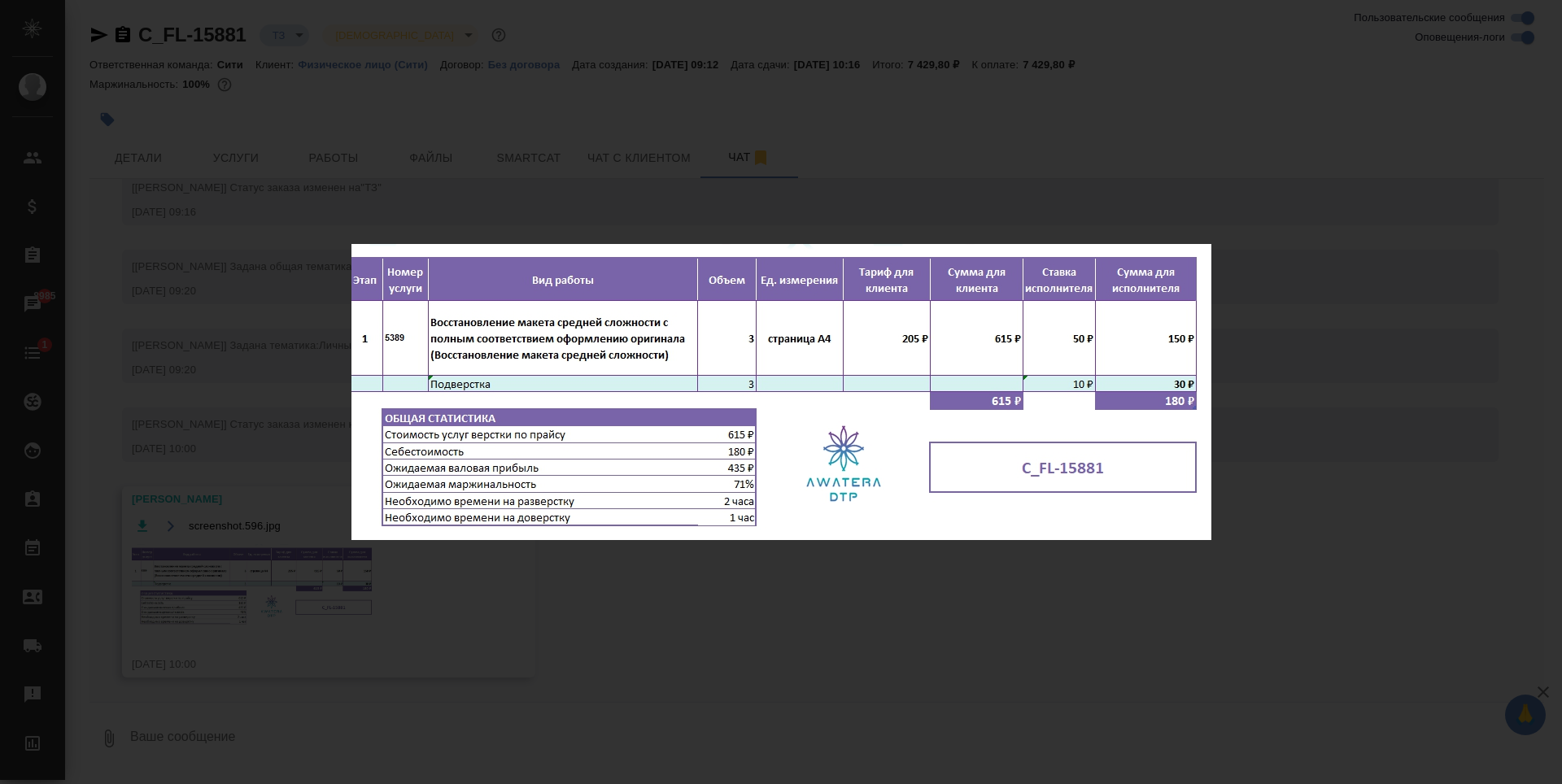
click at [654, 174] on div "screenshot.596.jpg 1 of 1" at bounding box center [781, 392] width 1562 height 784
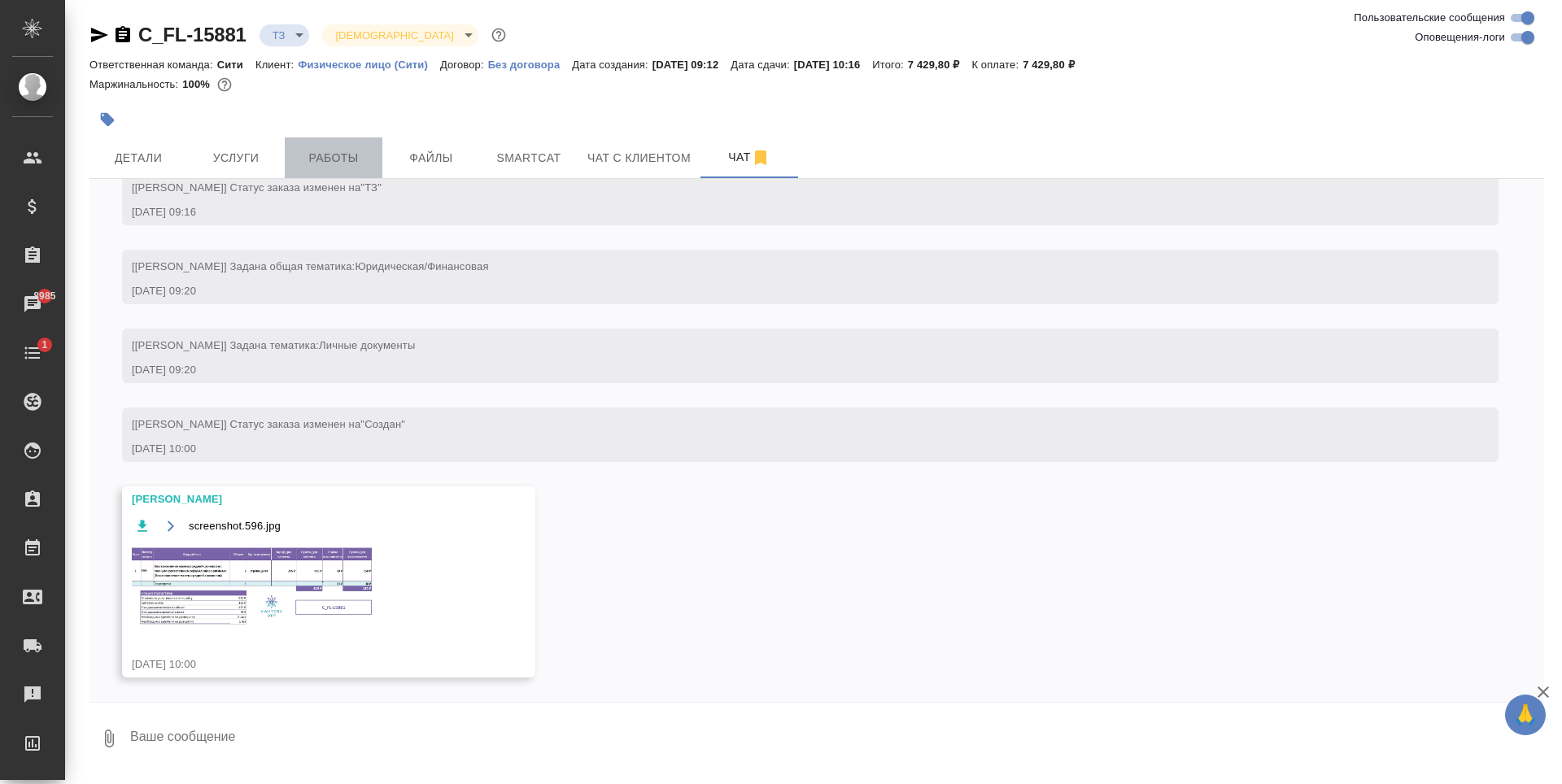
click at [298, 161] on span "Работы" at bounding box center [333, 158] width 78 height 21
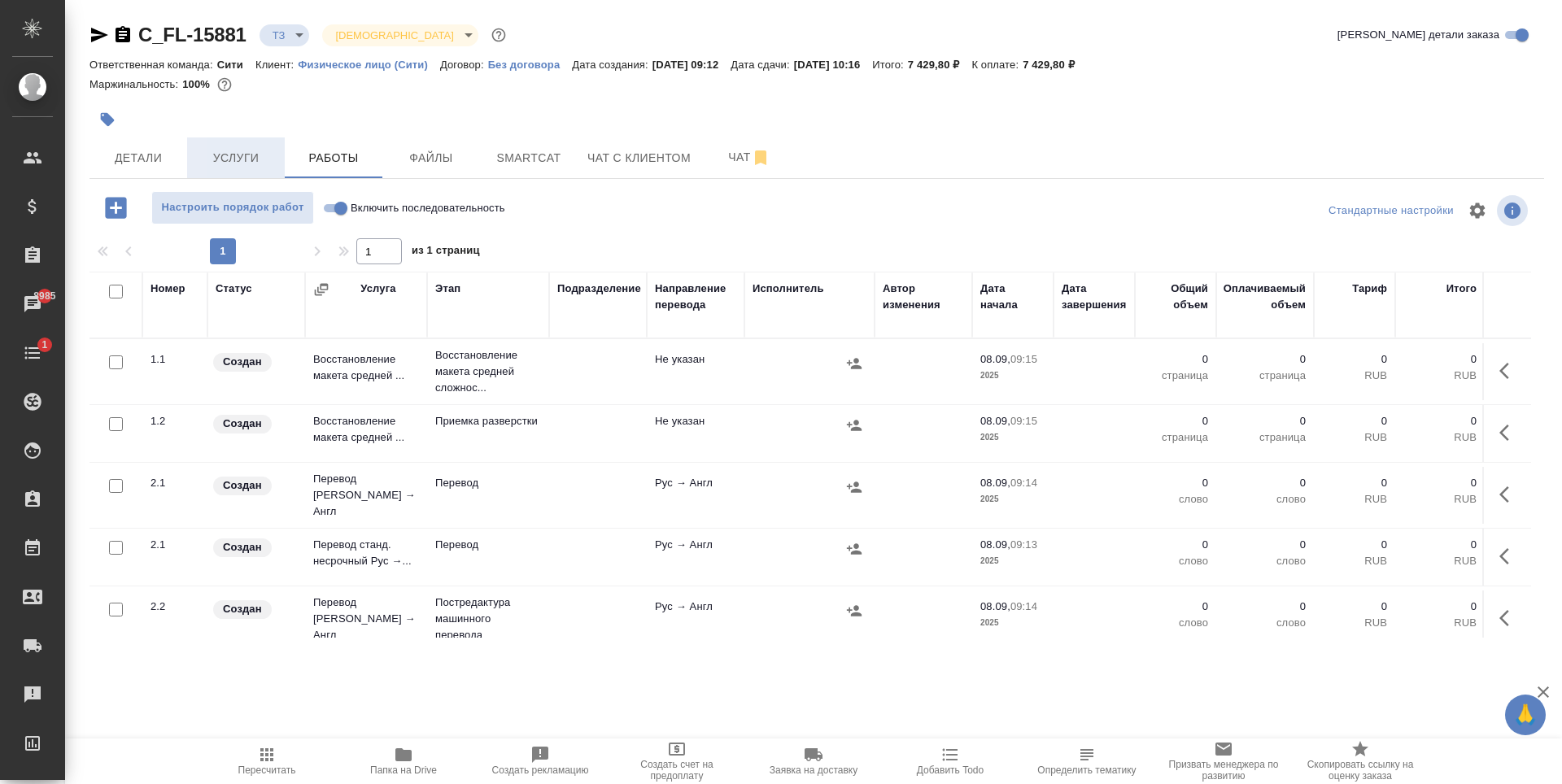
click at [227, 146] on button "Услуги" at bounding box center [236, 157] width 98 height 41
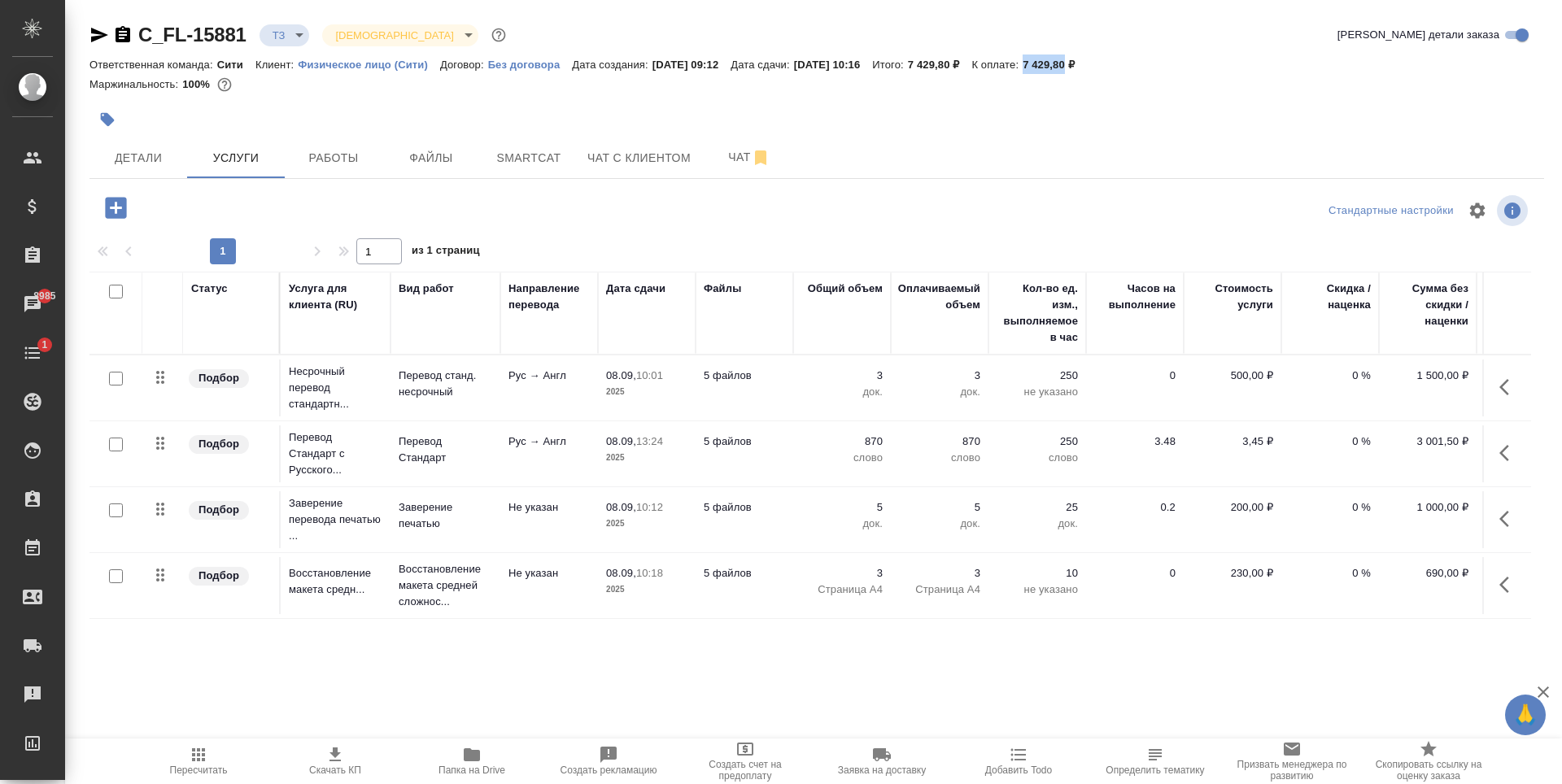
drag, startPoint x: 1063, startPoint y: 65, endPoint x: 1106, endPoint y: 68, distance: 43.1
click at [1106, 68] on div "Ответственная команда: Сити Клиент: Физическое лицо (Сити) Договор: Без договор…" at bounding box center [817, 64] width 1455 height 20
copy p "7 429,80"
click at [724, 161] on span "Чат" at bounding box center [749, 158] width 78 height 21
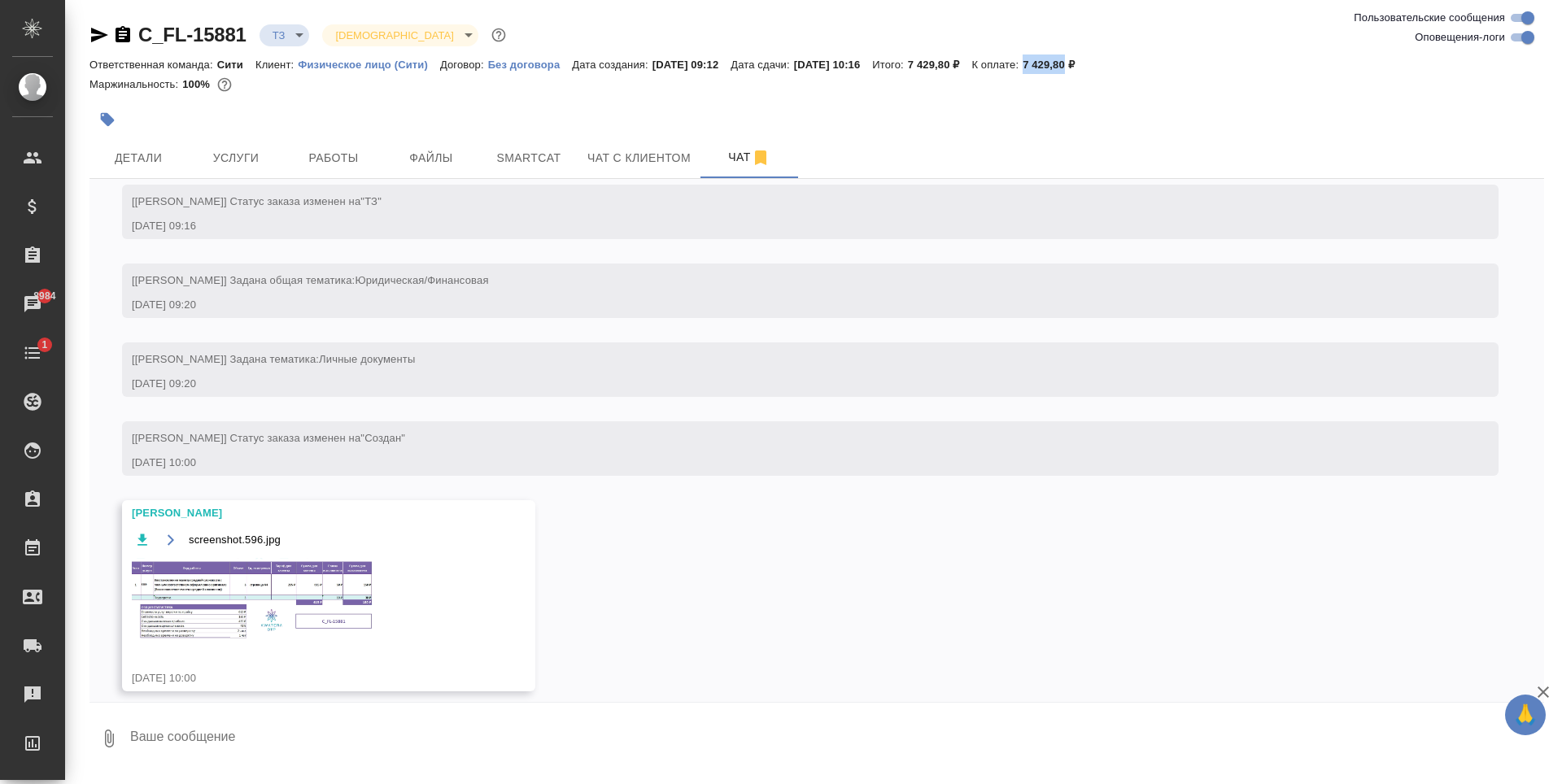
scroll to position [79, 0]
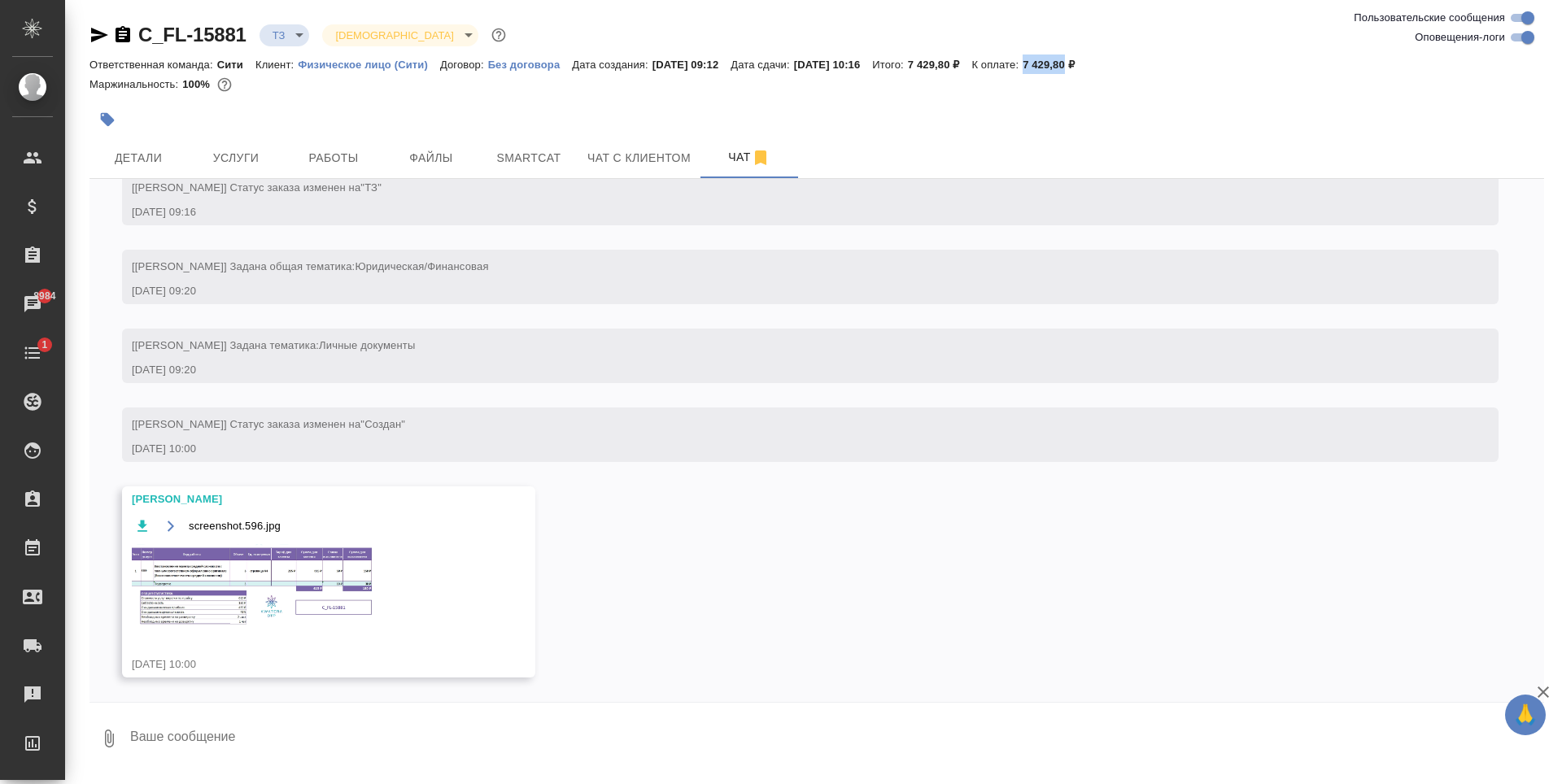
click at [314, 554] on img at bounding box center [254, 585] width 244 height 84
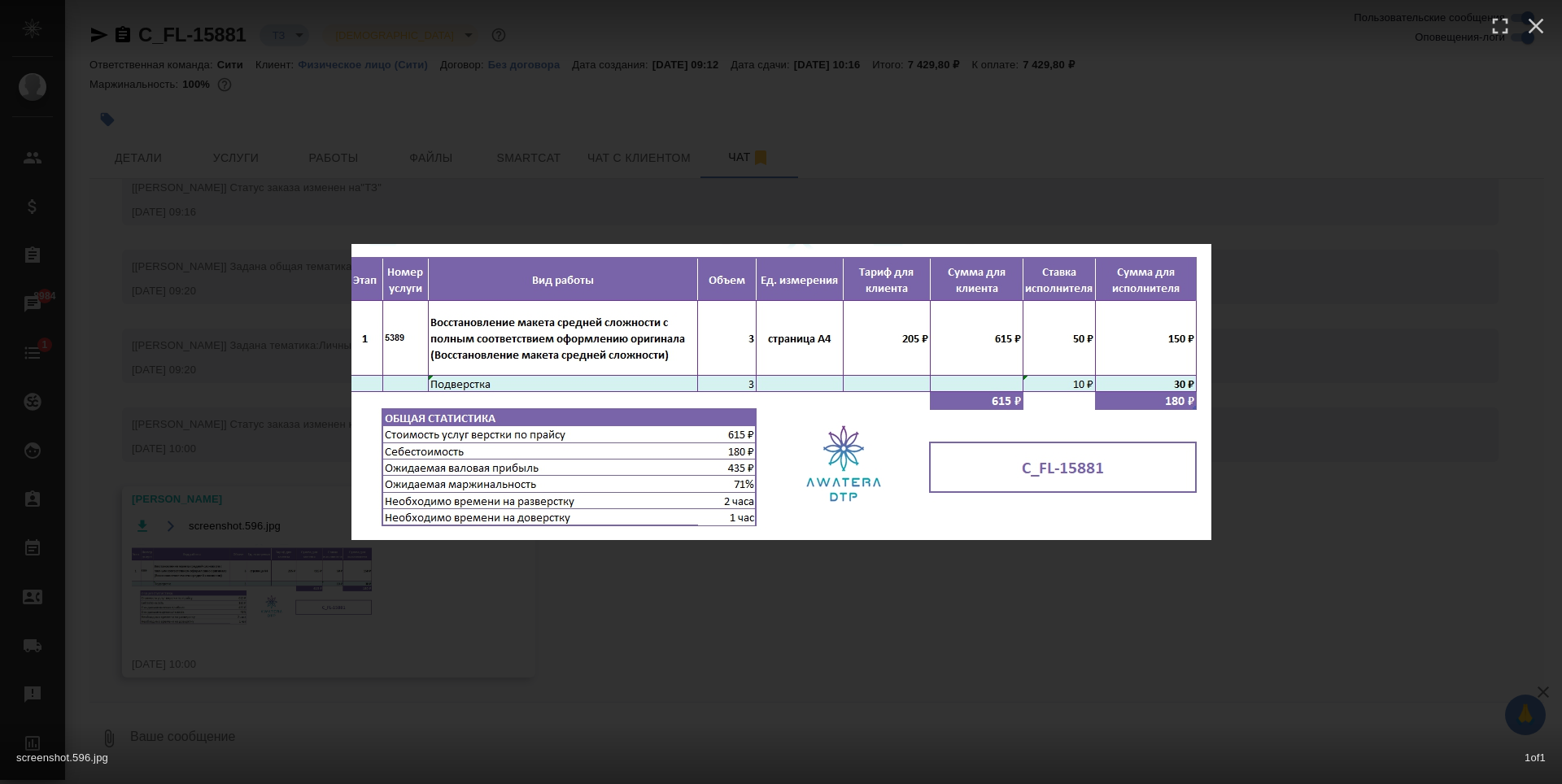
click at [804, 671] on div "screenshot.596.jpg 1 of 1" at bounding box center [781, 392] width 1562 height 784
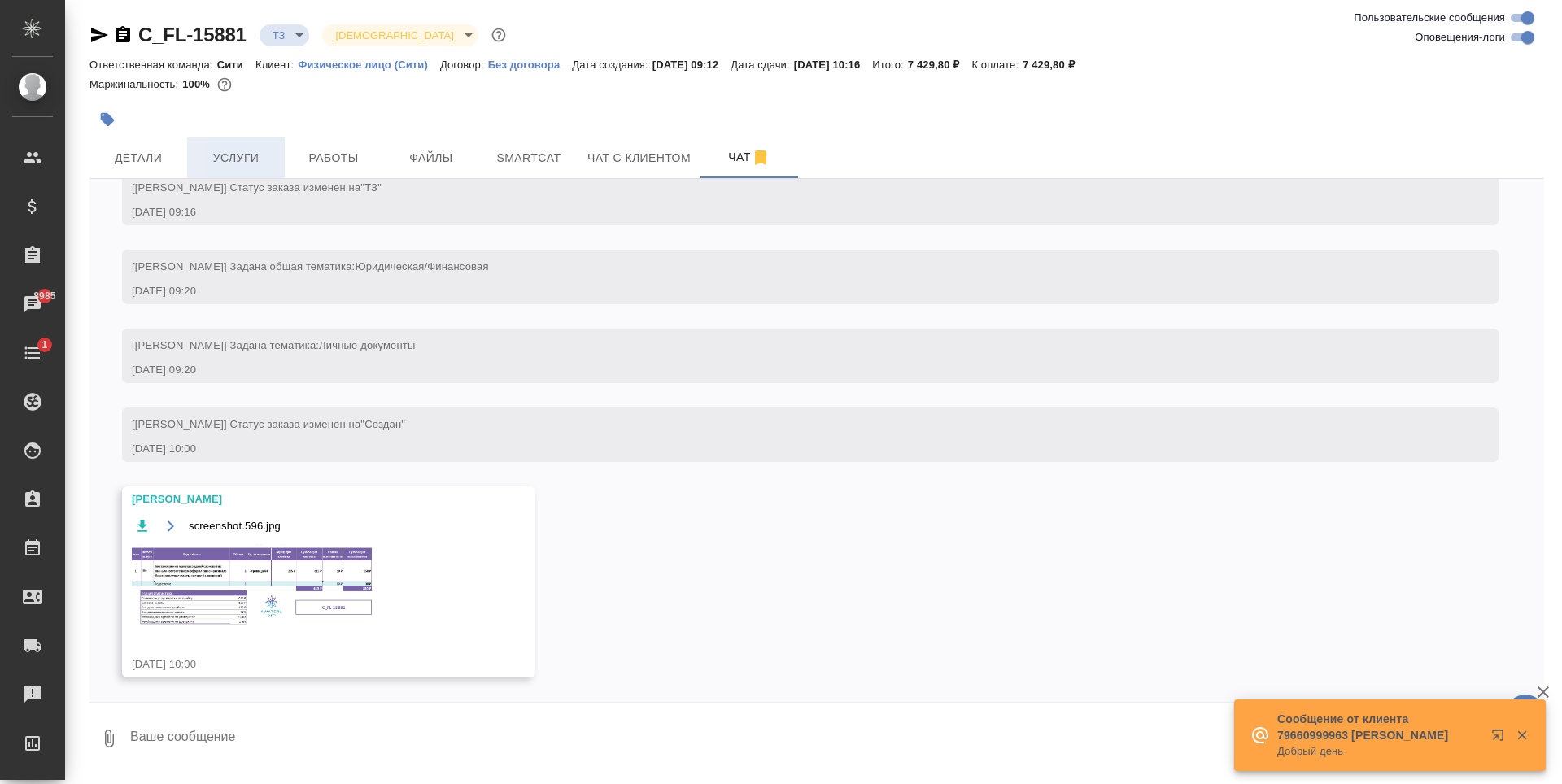
click at [246, 142] on button "Услуги" at bounding box center [236, 157] width 98 height 41
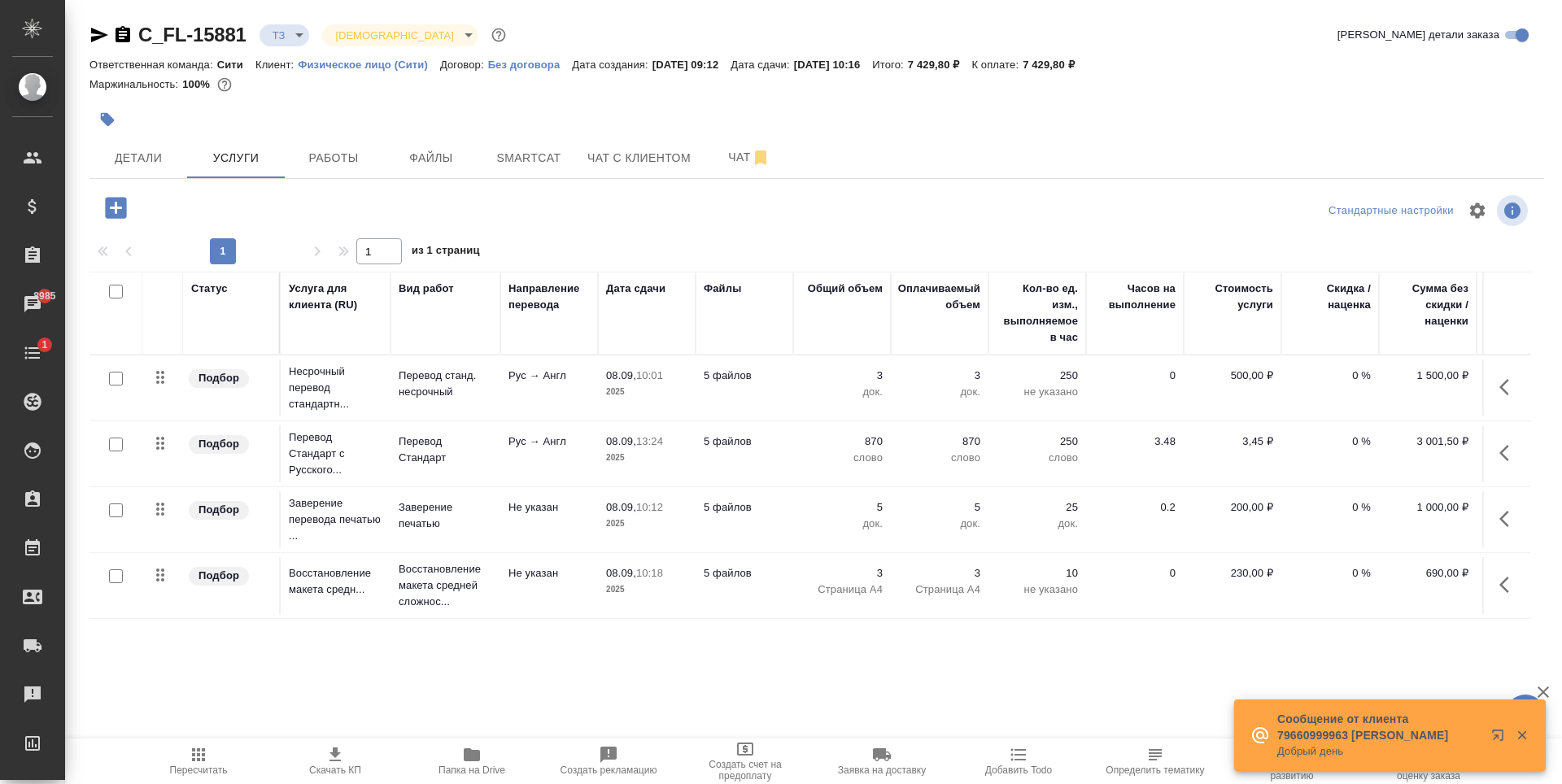
click at [1344, 438] on p "0 %" at bounding box center [1330, 441] width 81 height 16
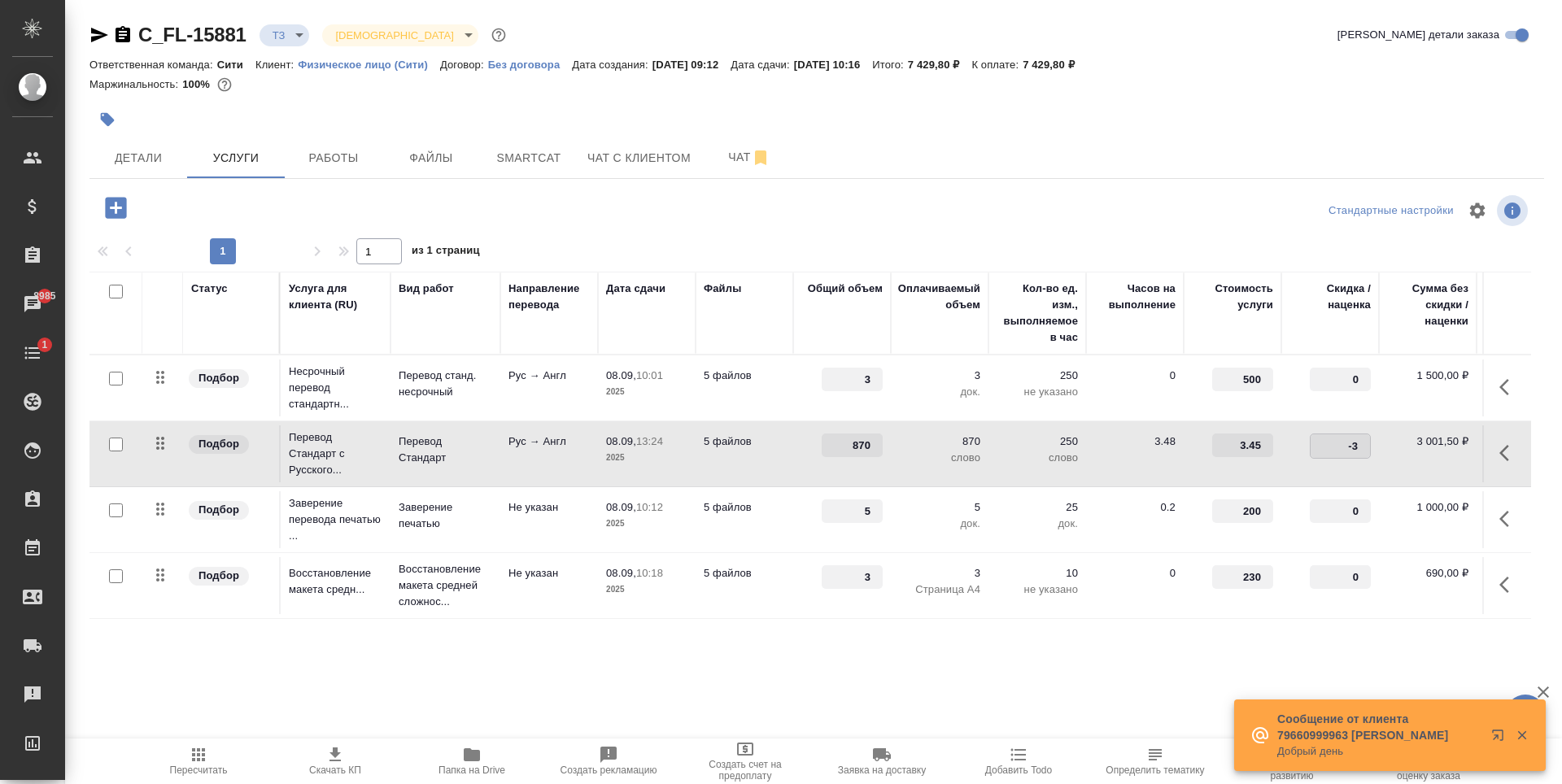
type input "-30"
click at [913, 642] on div "C_FL-15881 ТЗ tz Святая троица holyTrinity Кратко детали заказа Ответственная к…" at bounding box center [816, 332] width 1472 height 663
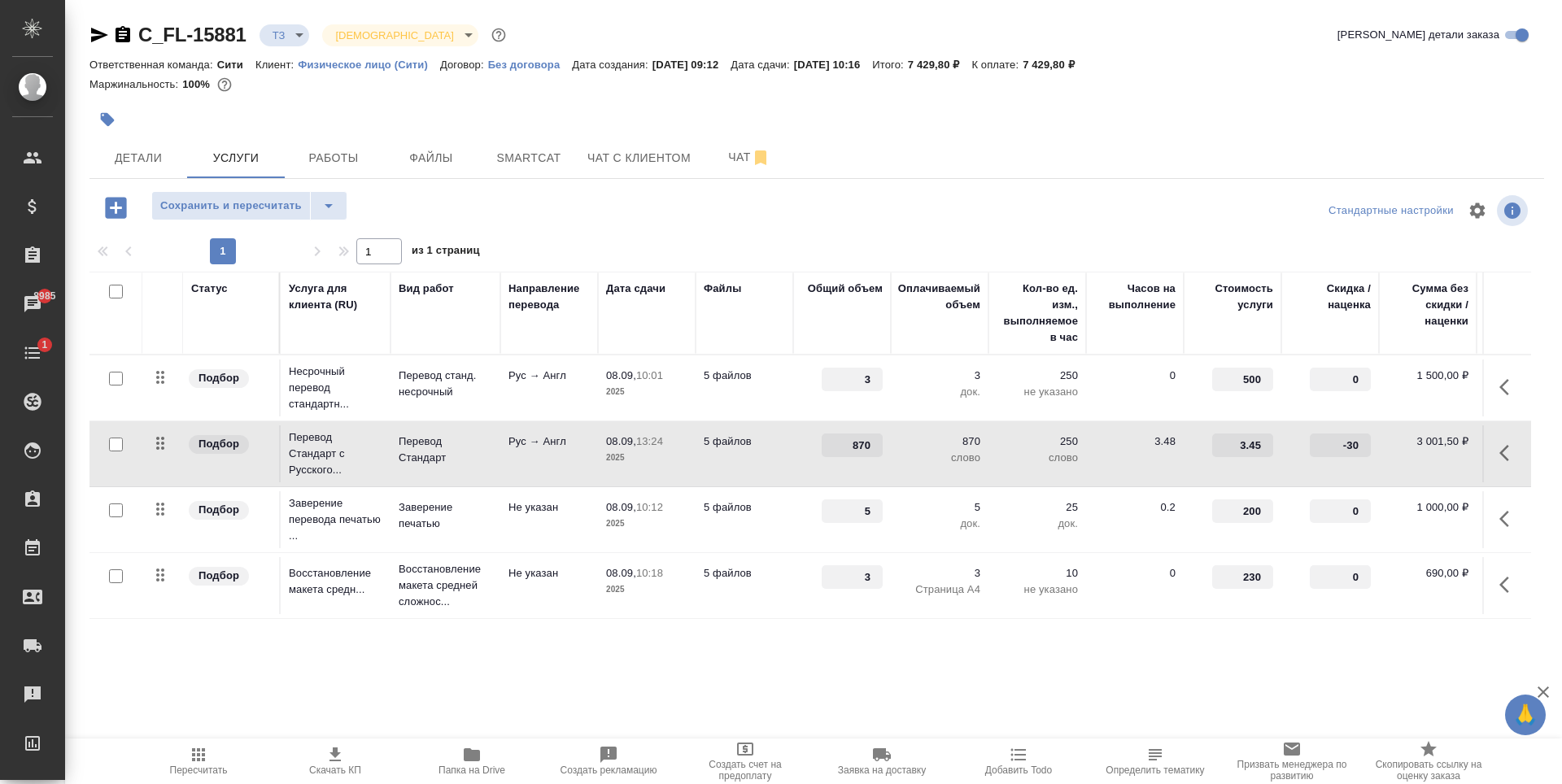
click at [190, 759] on icon "button" at bounding box center [199, 755] width 20 height 20
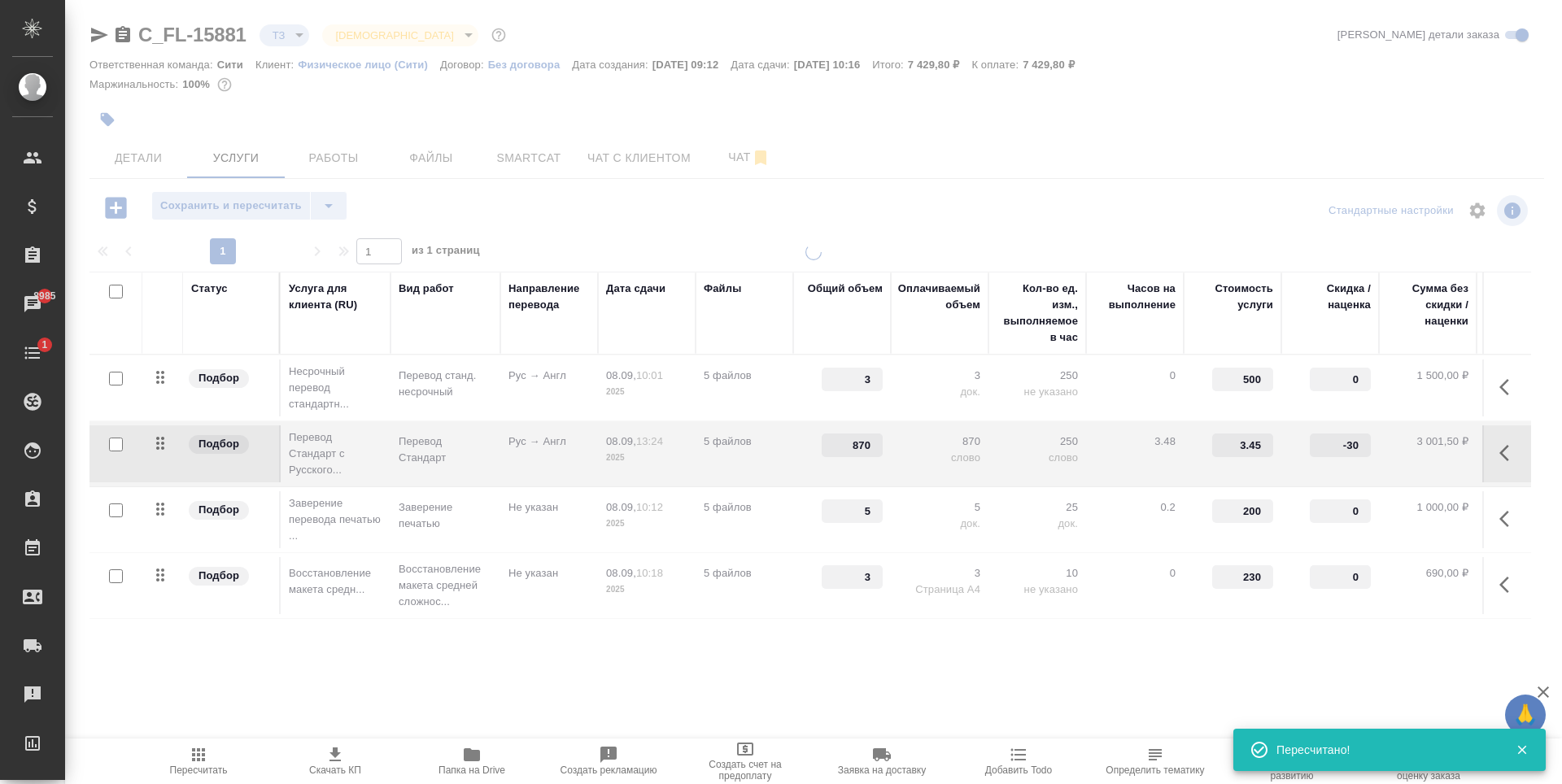
type input "new"
type input "urgent"
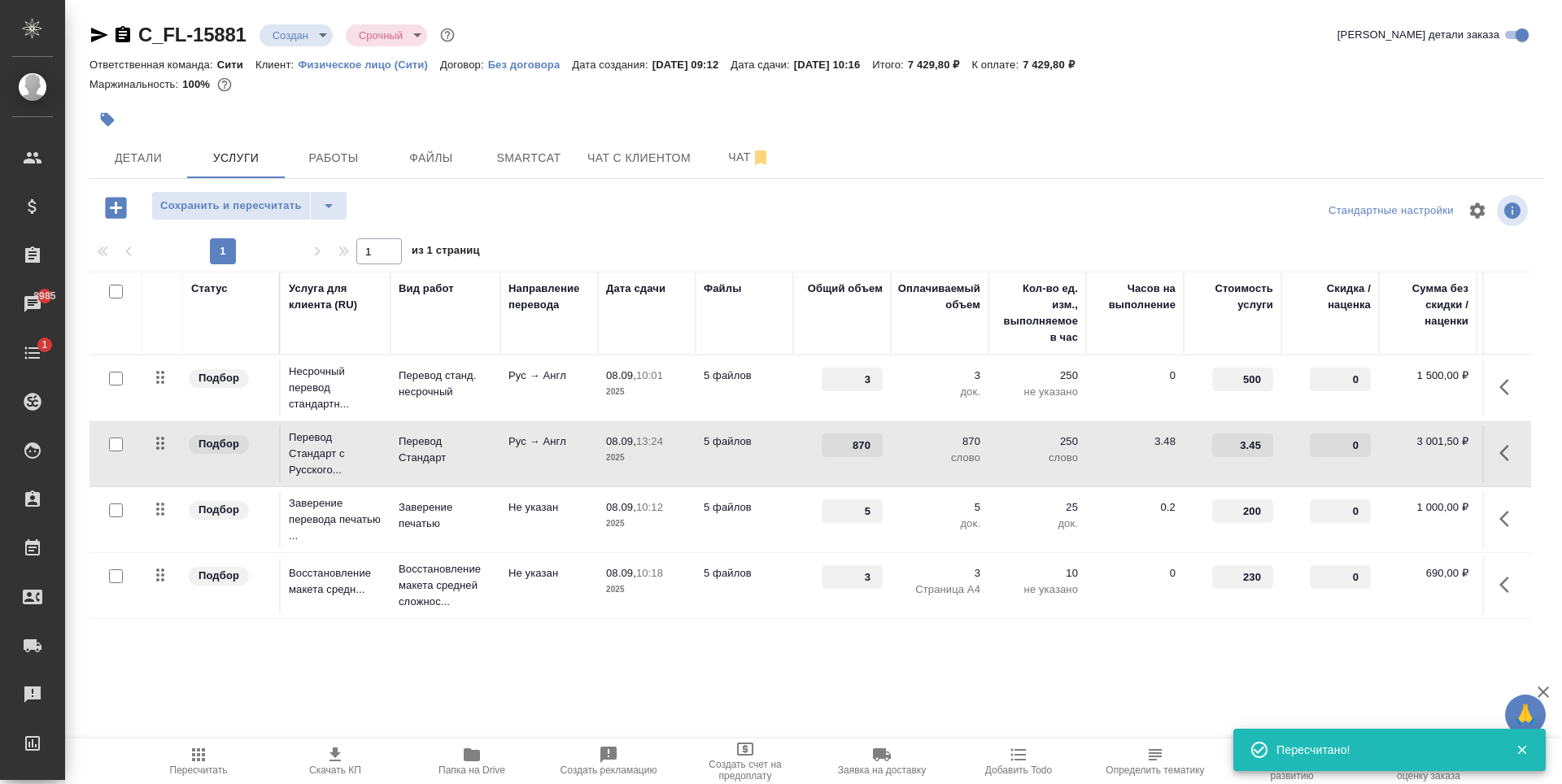
click at [115, 380] on input "checkbox" at bounding box center [116, 379] width 14 height 14
checkbox input "true"
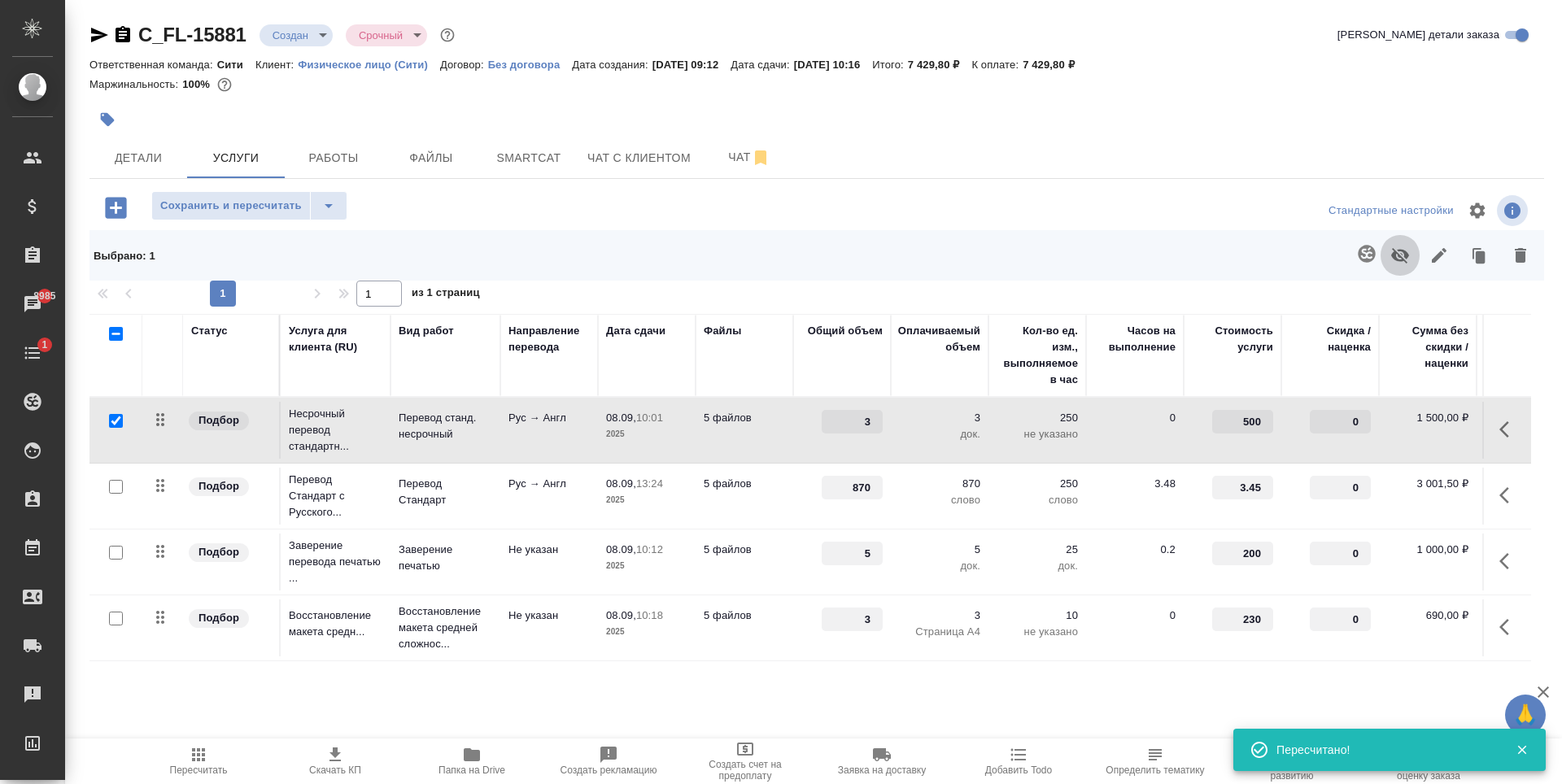
click at [1397, 257] on icon "button" at bounding box center [1400, 256] width 20 height 20
click at [242, 208] on span "Сохранить и пересчитать" at bounding box center [231, 206] width 142 height 19
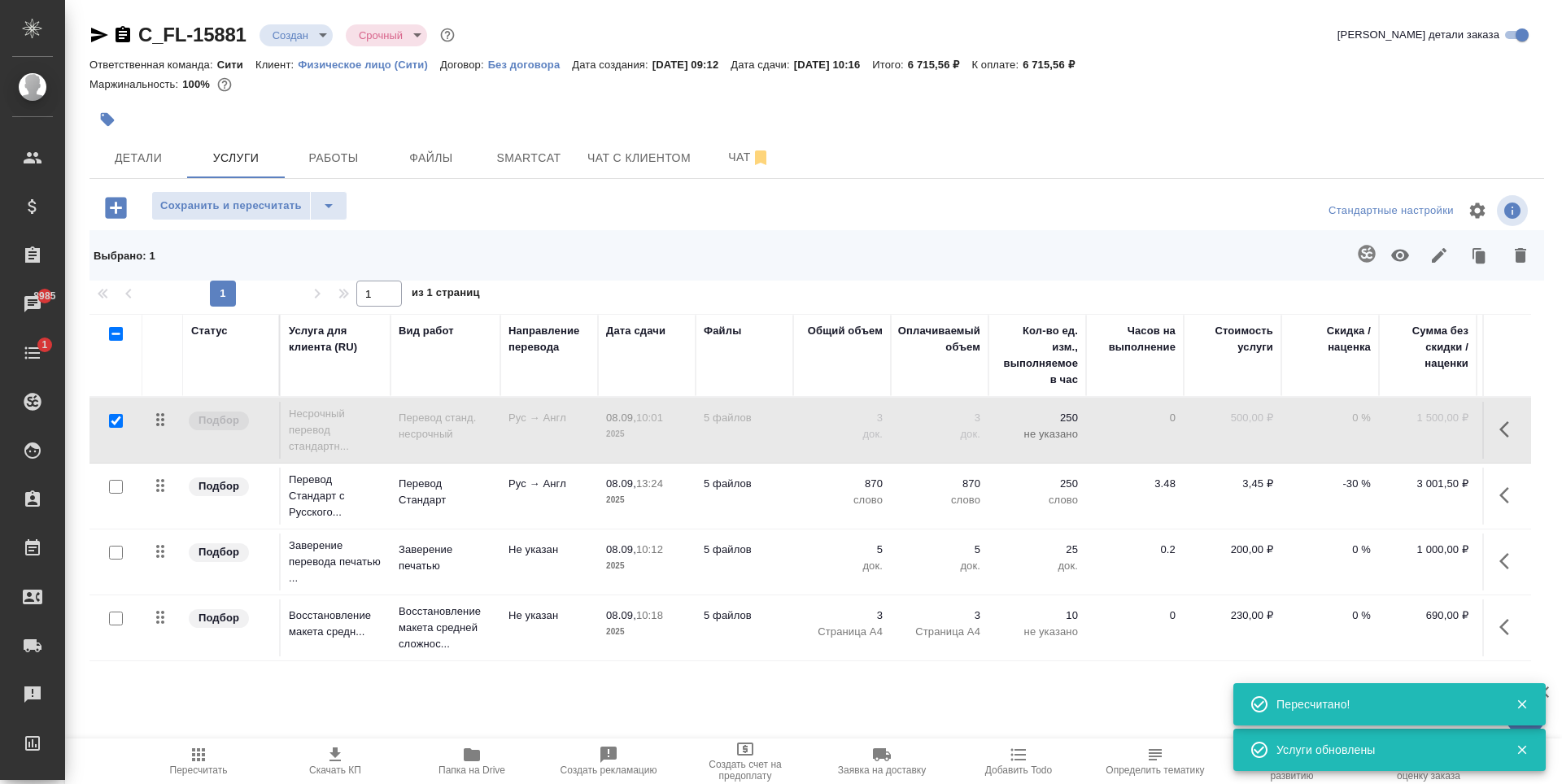
click at [103, 215] on icon "button" at bounding box center [116, 207] width 28 height 28
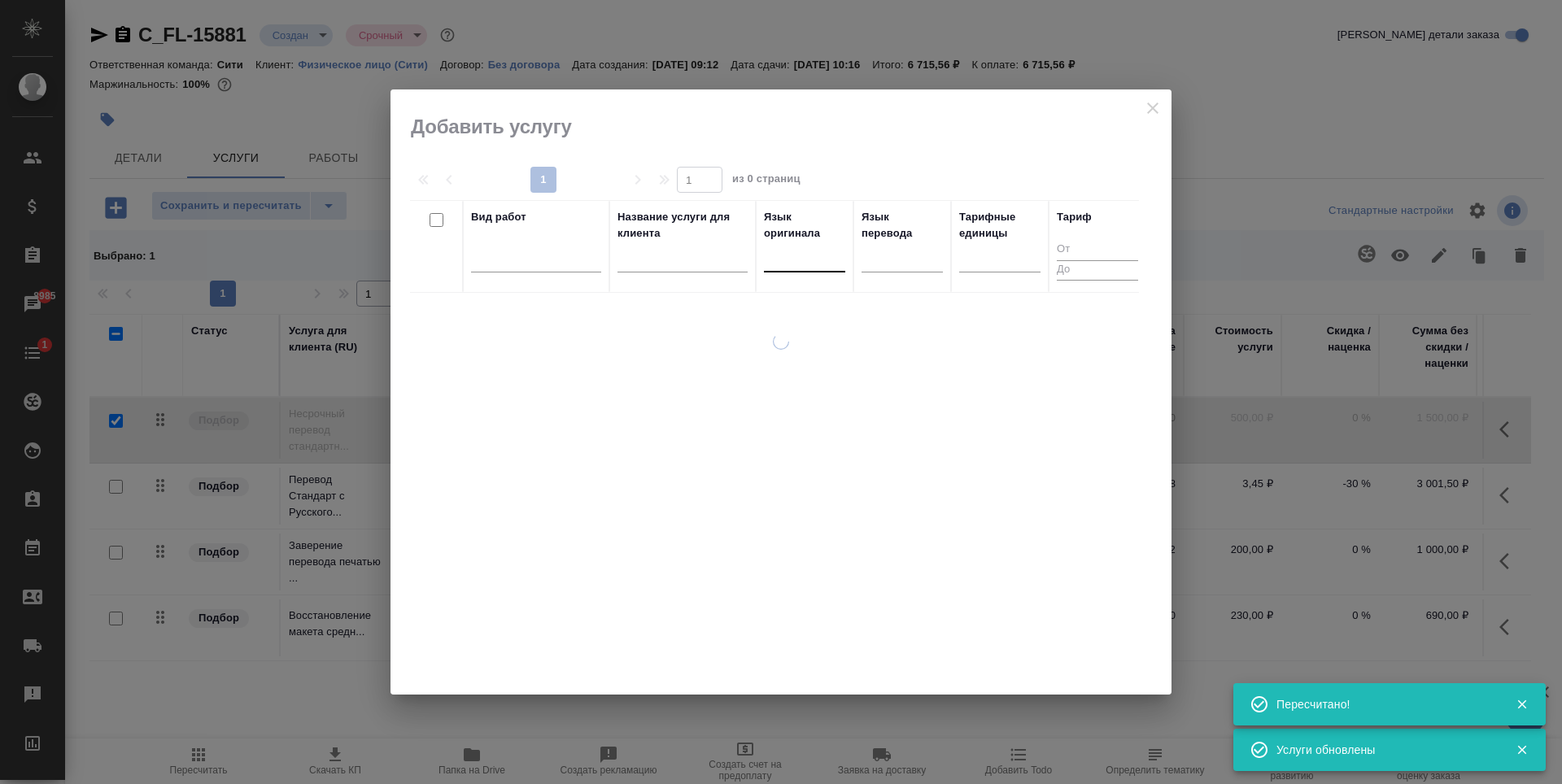
click at [799, 262] on div at bounding box center [805, 256] width 81 height 23
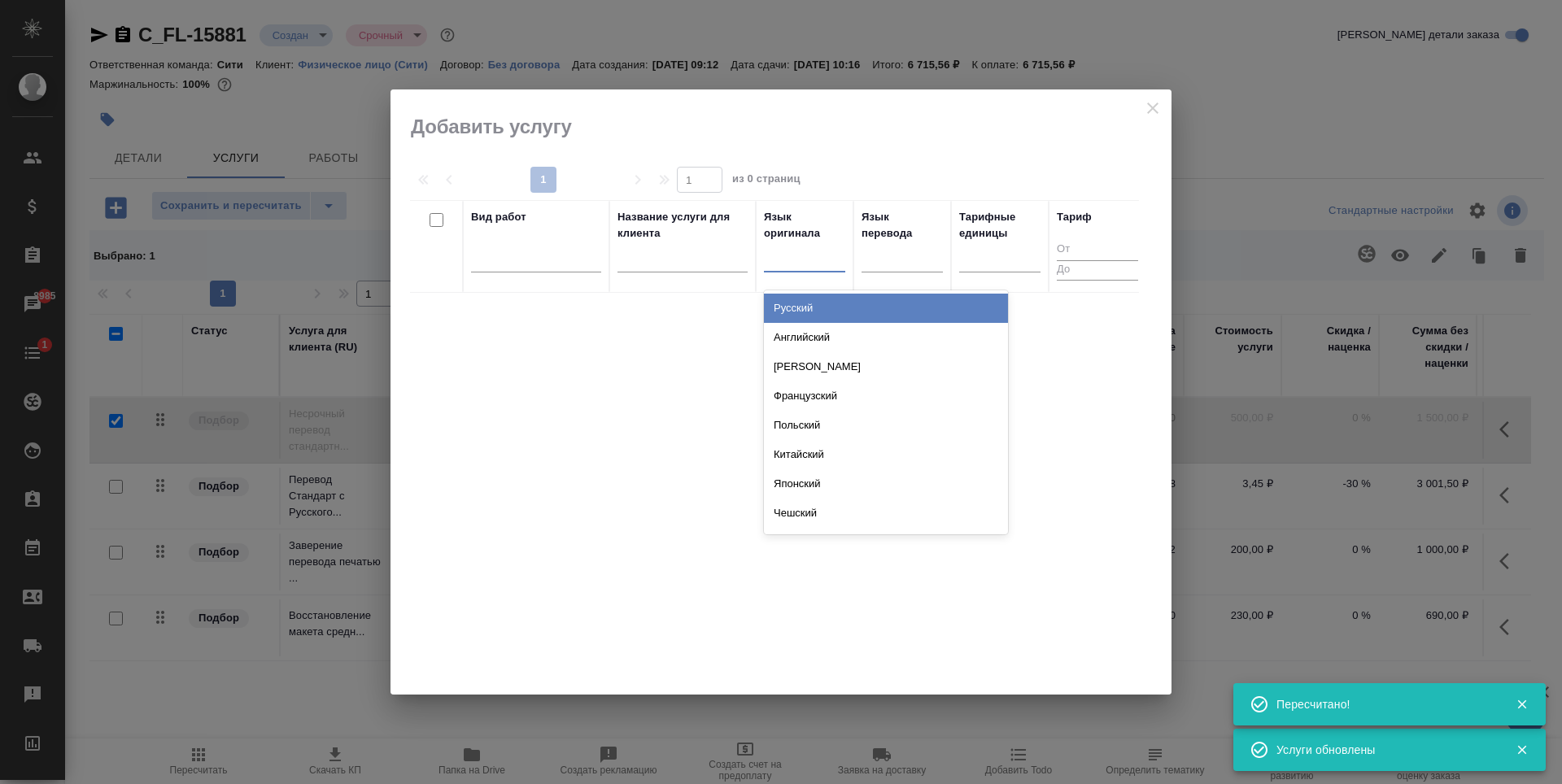
click at [807, 305] on div "Русский" at bounding box center [886, 308] width 244 height 29
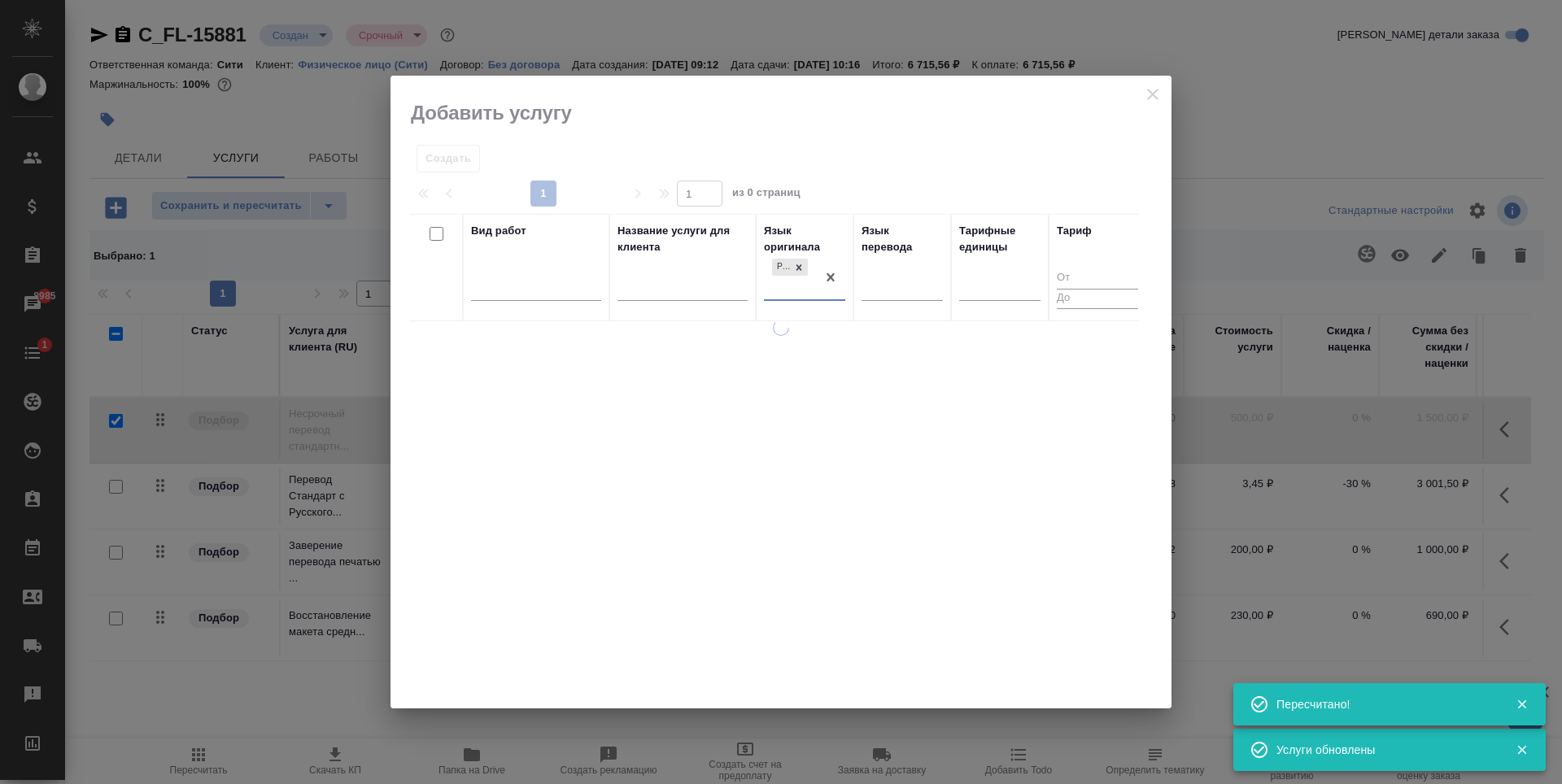
click at [879, 277] on div at bounding box center [902, 285] width 81 height 23
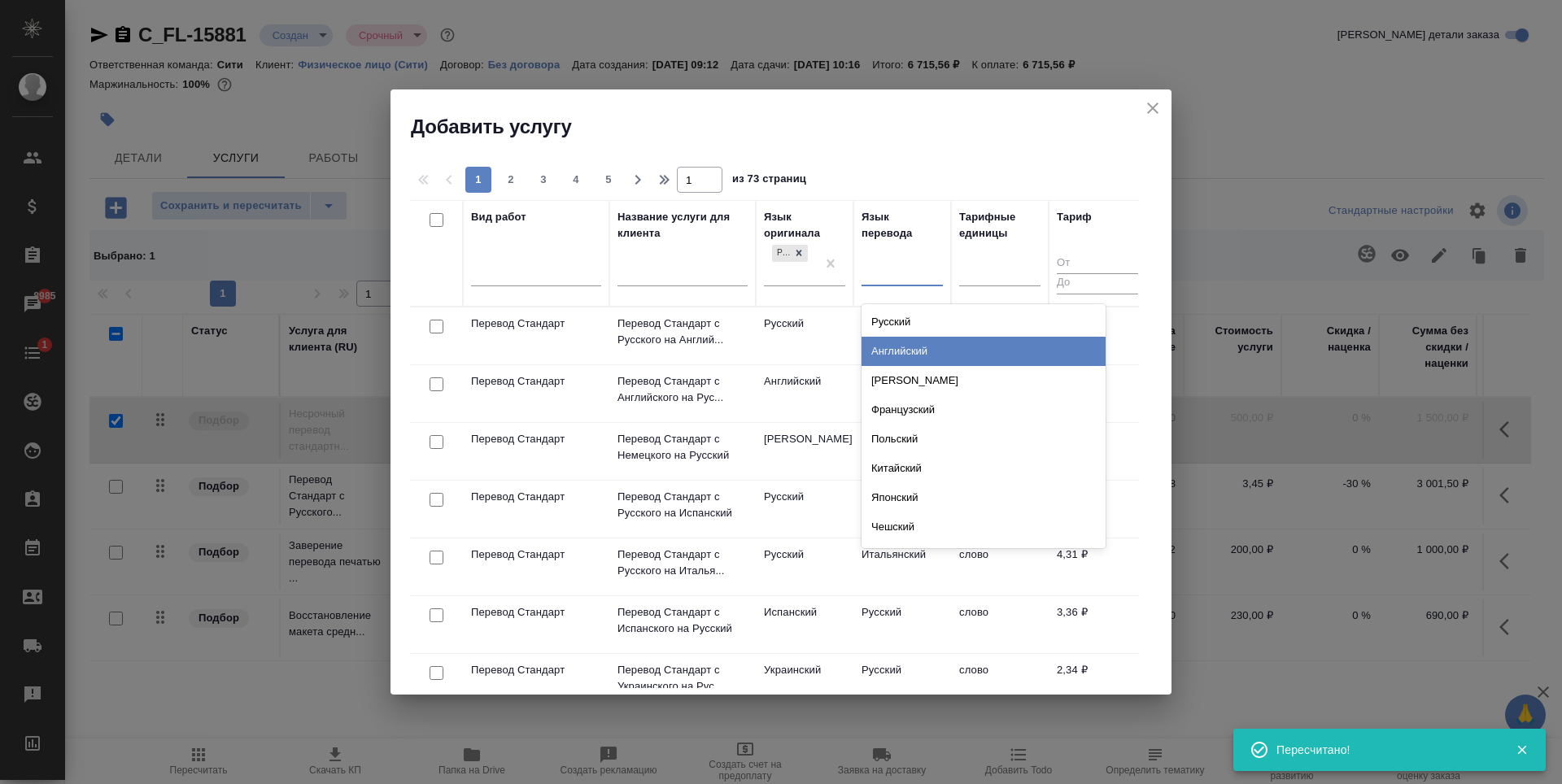
click at [907, 358] on div "Английский" at bounding box center [983, 351] width 244 height 29
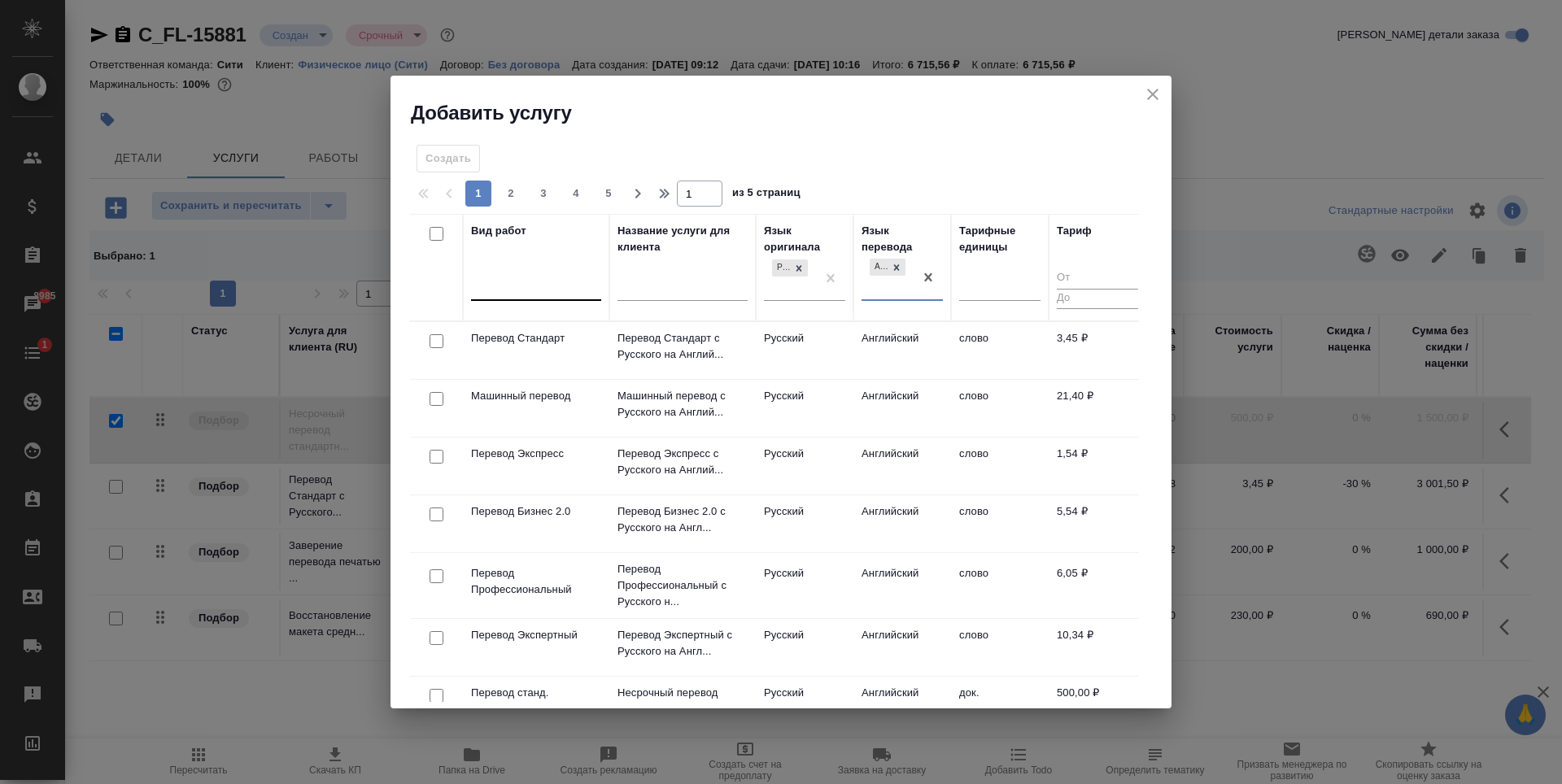
click at [513, 286] on div at bounding box center [536, 285] width 130 height 23
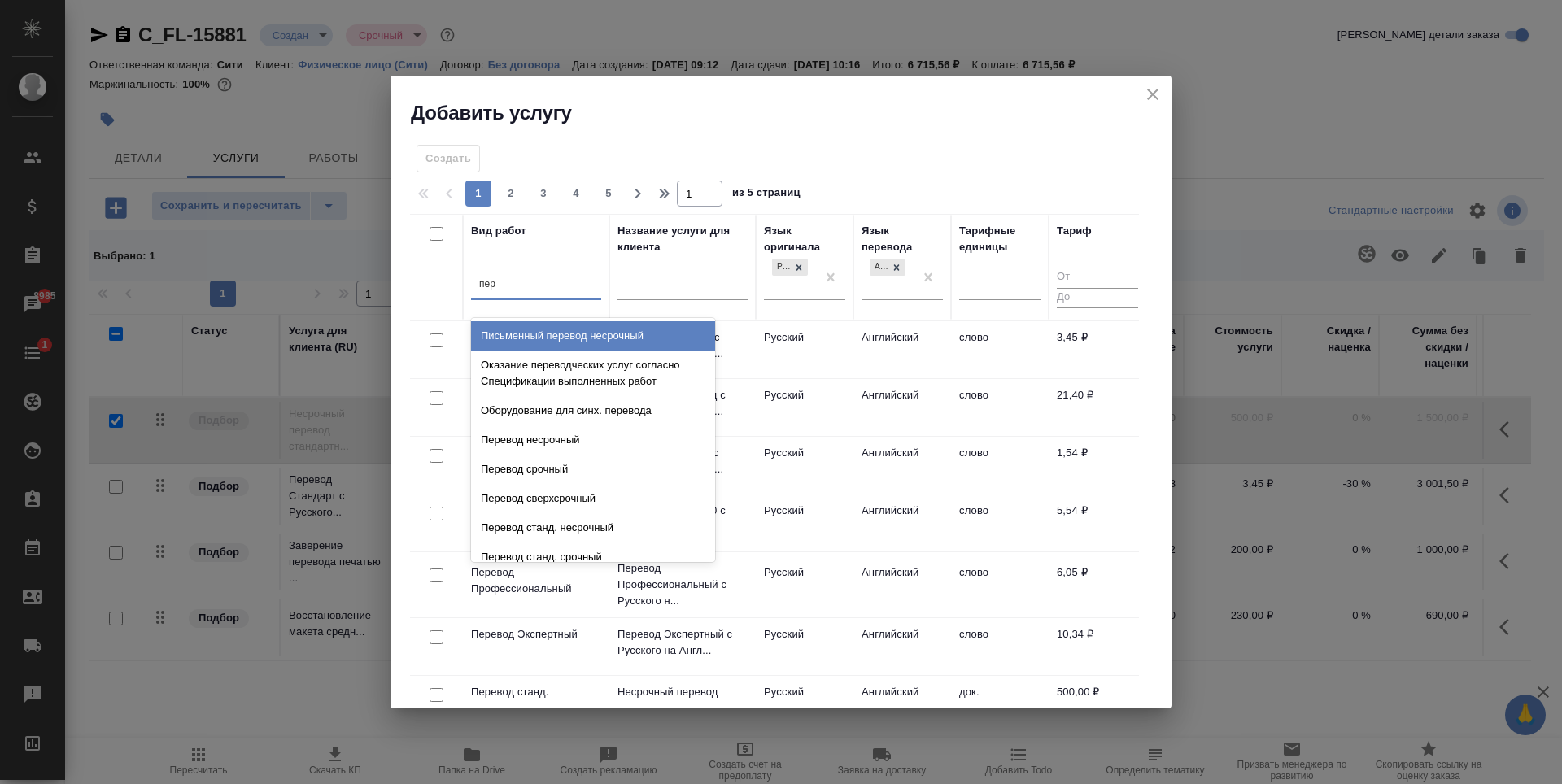
type input "пере"
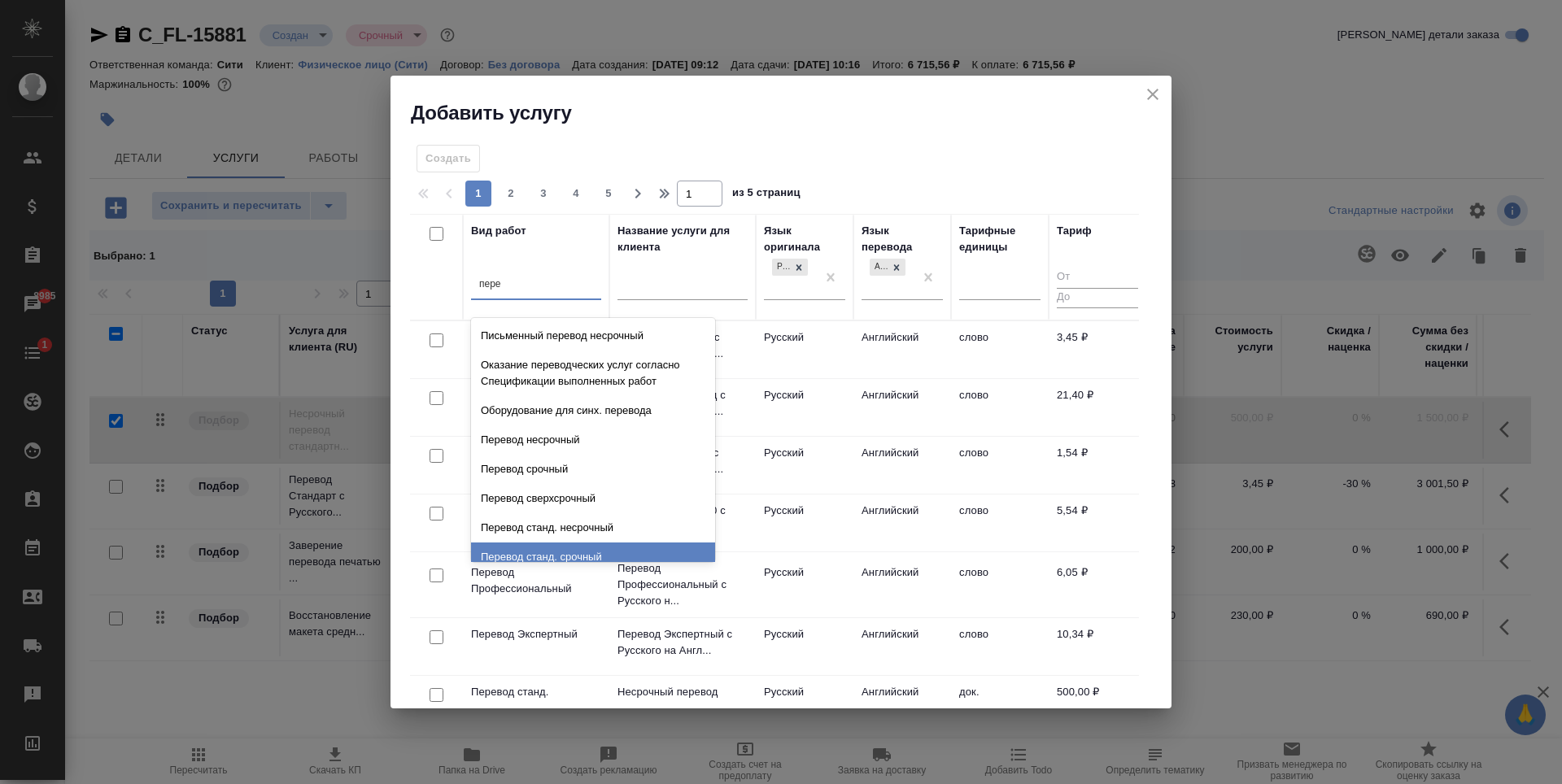
click at [618, 555] on div "Перевод станд. срочный" at bounding box center [593, 557] width 244 height 29
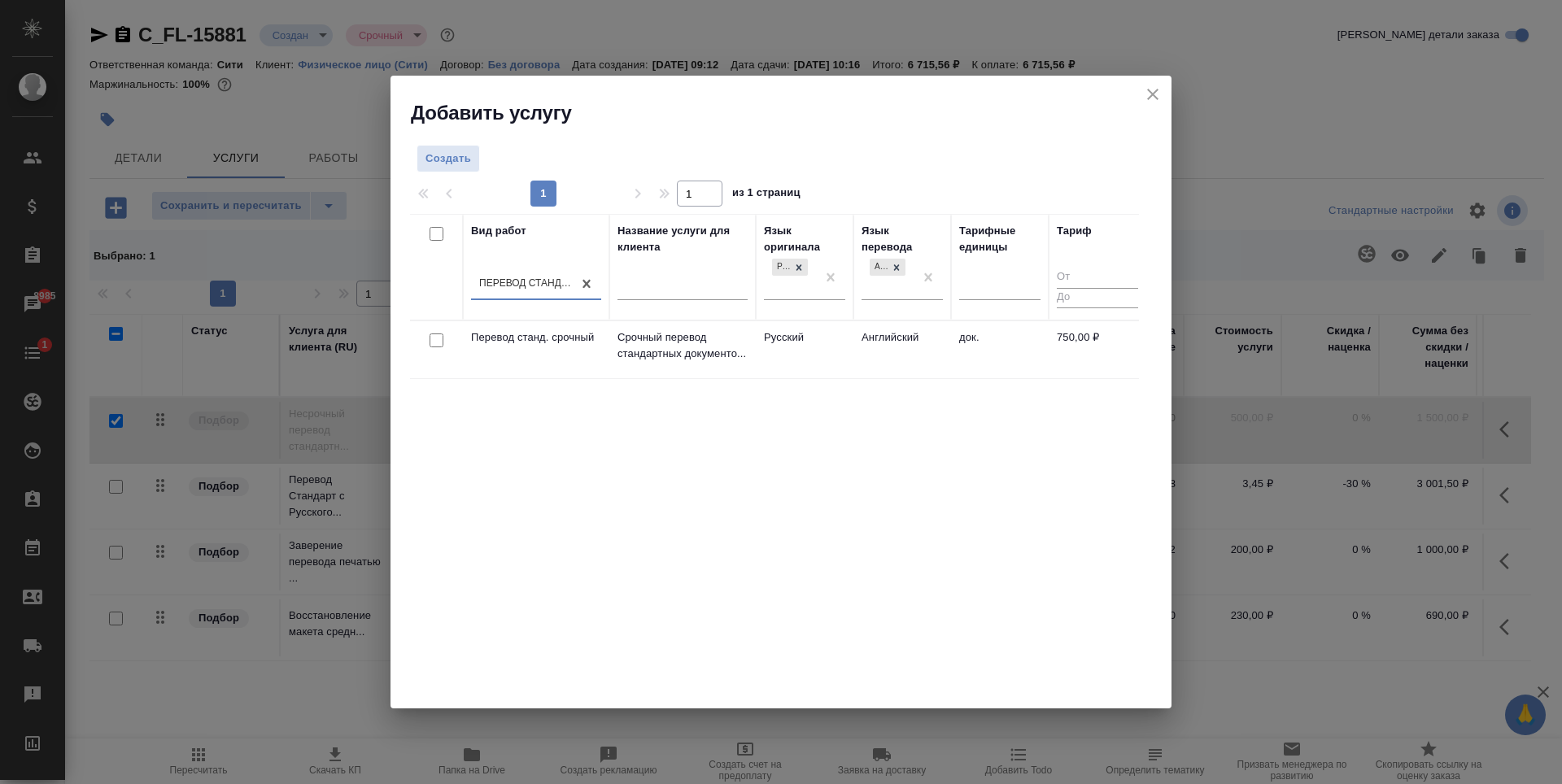
click at [440, 338] on input "checkbox" at bounding box center [436, 340] width 14 height 14
checkbox input "true"
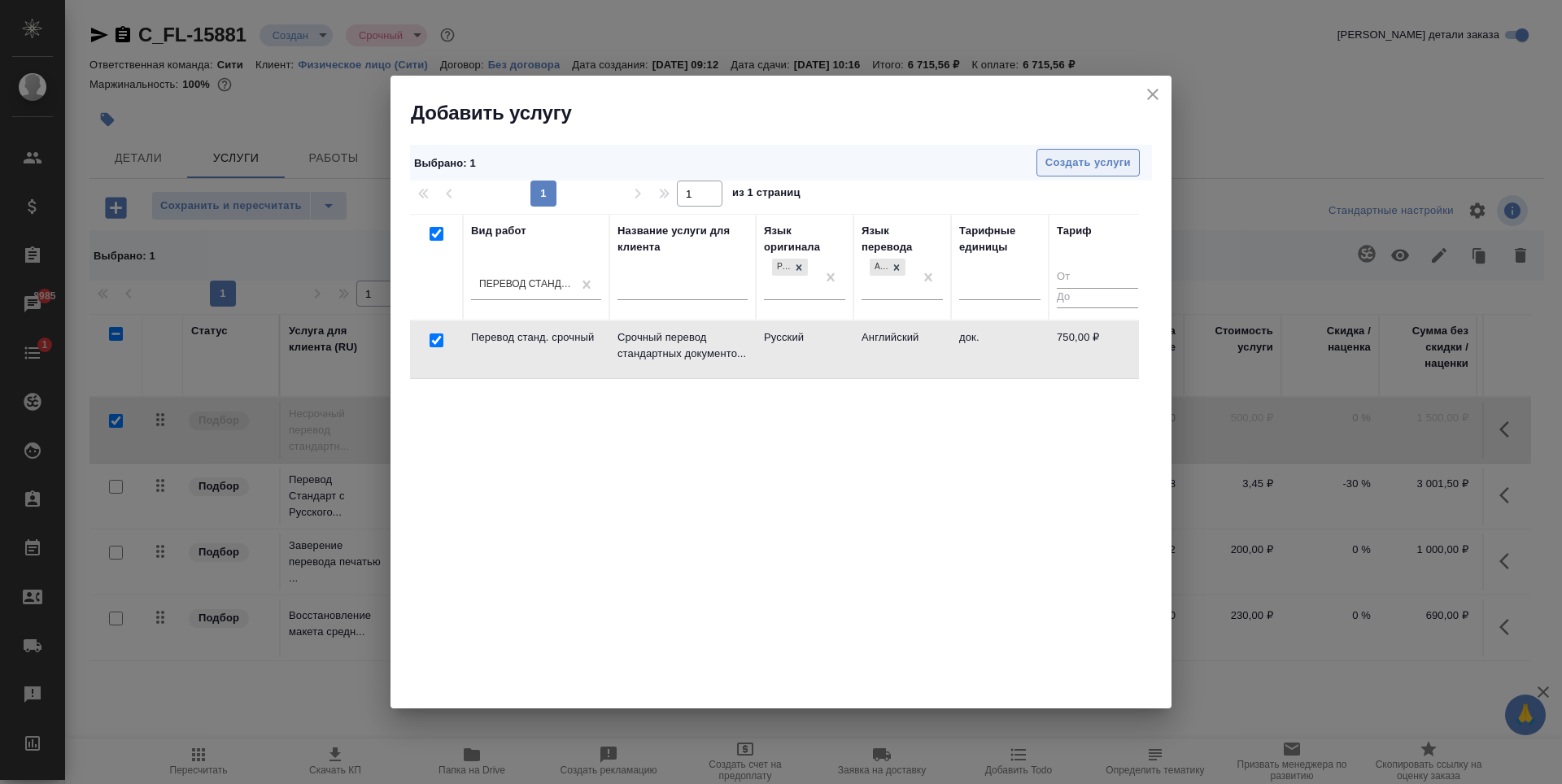
click at [1091, 168] on span "Создать услуги" at bounding box center [1088, 163] width 85 height 19
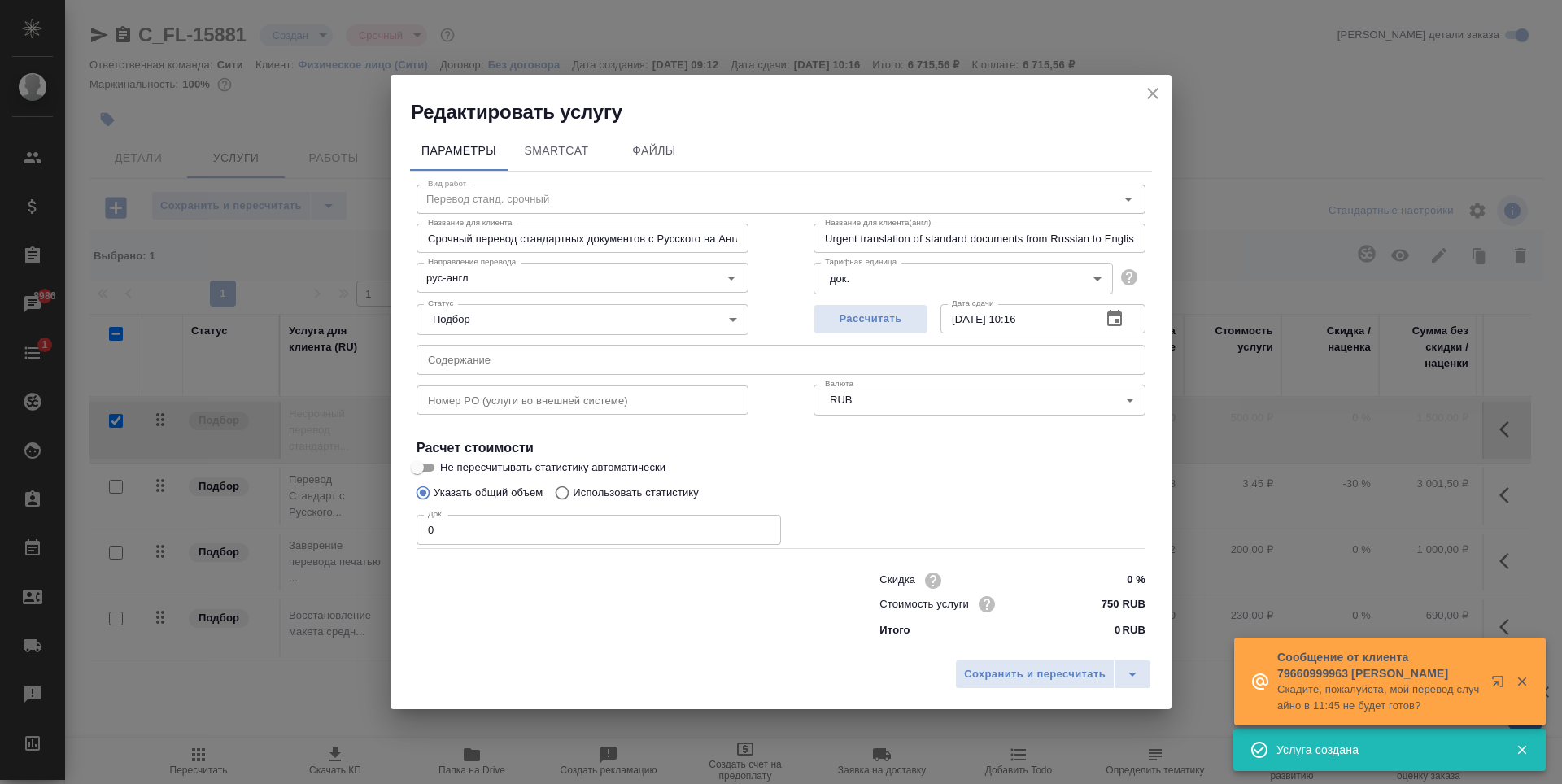
click at [762, 527] on input "1" at bounding box center [598, 529] width 364 height 29
click at [762, 527] on input "2" at bounding box center [598, 529] width 364 height 29
type input "3"
click at [762, 527] on input "3" at bounding box center [598, 529] width 364 height 29
click at [884, 320] on span "Рассчитать" at bounding box center [870, 319] width 96 height 19
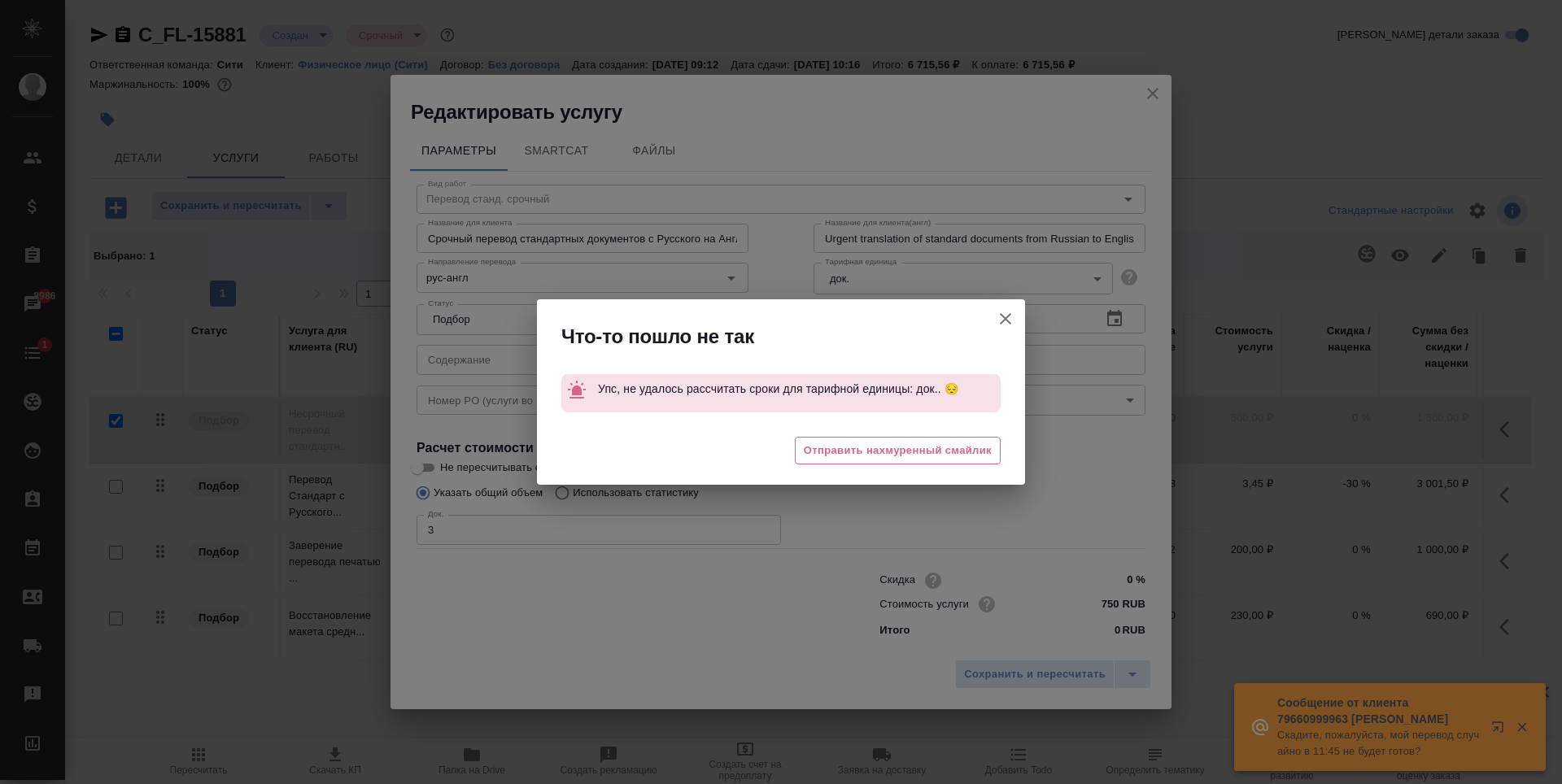
click at [1002, 314] on icon "button" at bounding box center [1005, 319] width 20 height 20
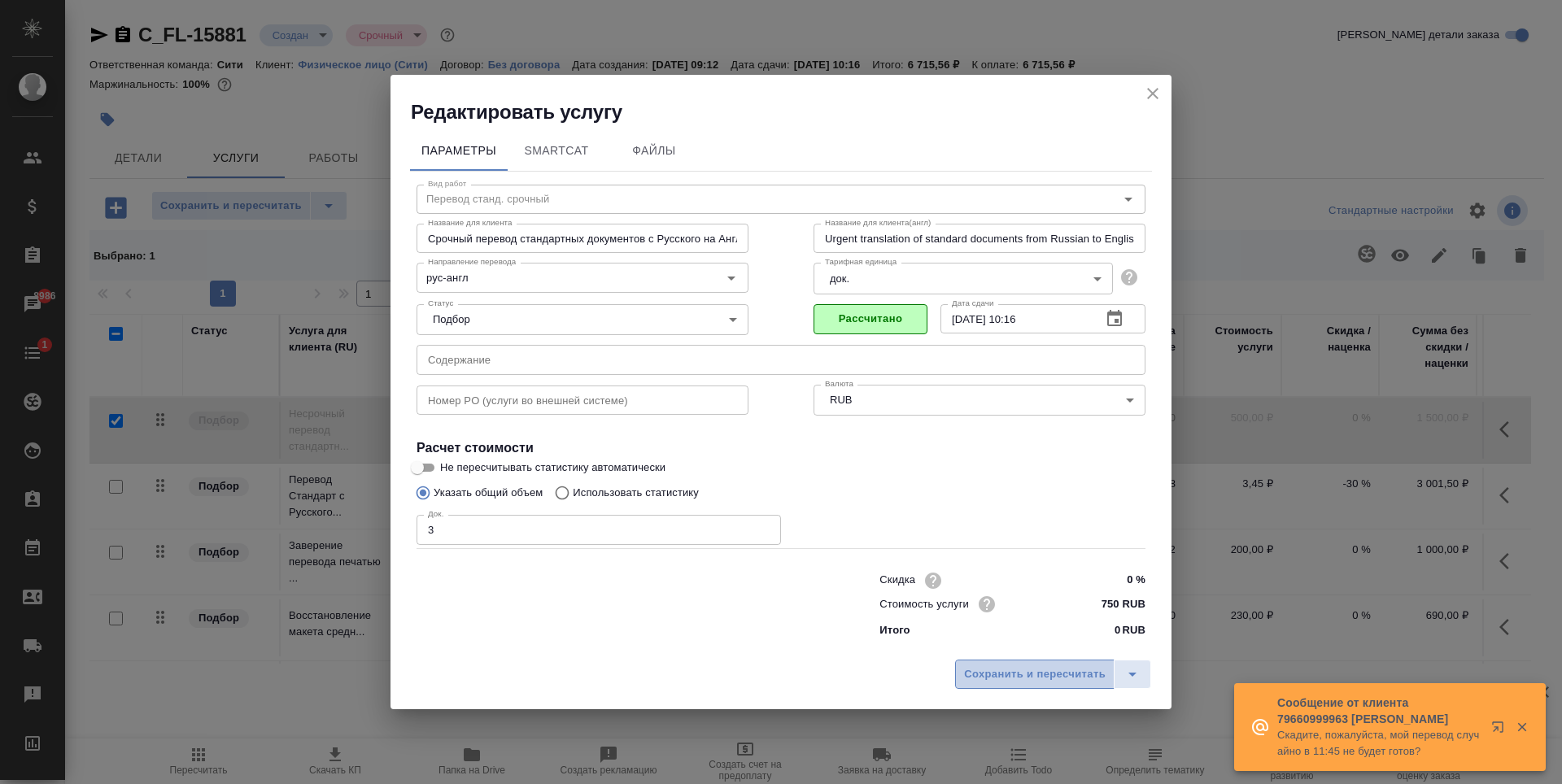
click at [978, 673] on span "Сохранить и пересчитать" at bounding box center [1034, 675] width 142 height 19
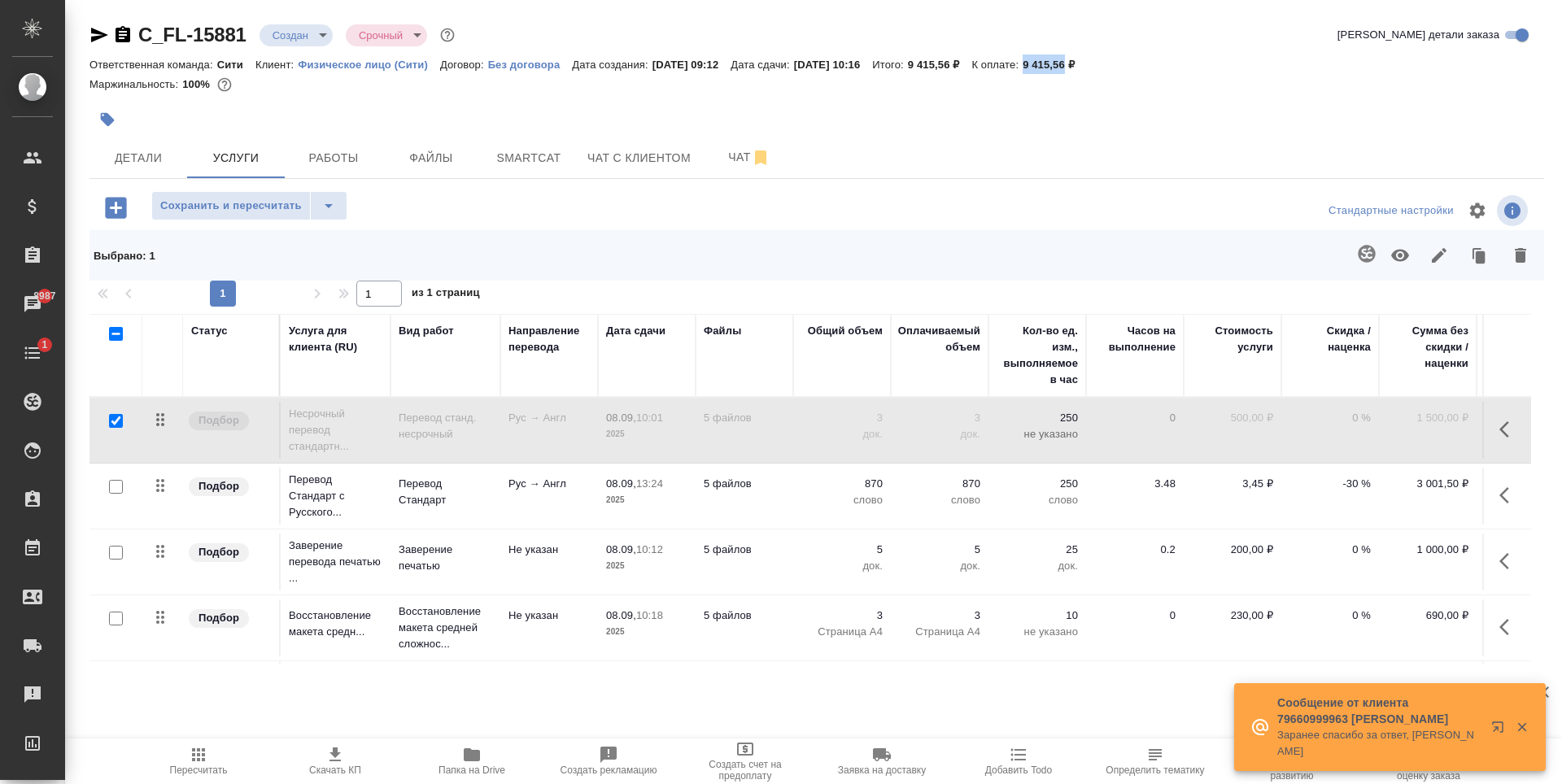
drag, startPoint x: 1064, startPoint y: 65, endPoint x: 1105, endPoint y: 63, distance: 41.0
click at [1105, 63] on div "Ответственная команда: Сити Клиент: Физическое лицо (Сити) Договор: Без договор…" at bounding box center [817, 64] width 1455 height 20
copy p "9 415,56"
click at [349, 107] on div at bounding box center [574, 119] width 970 height 35
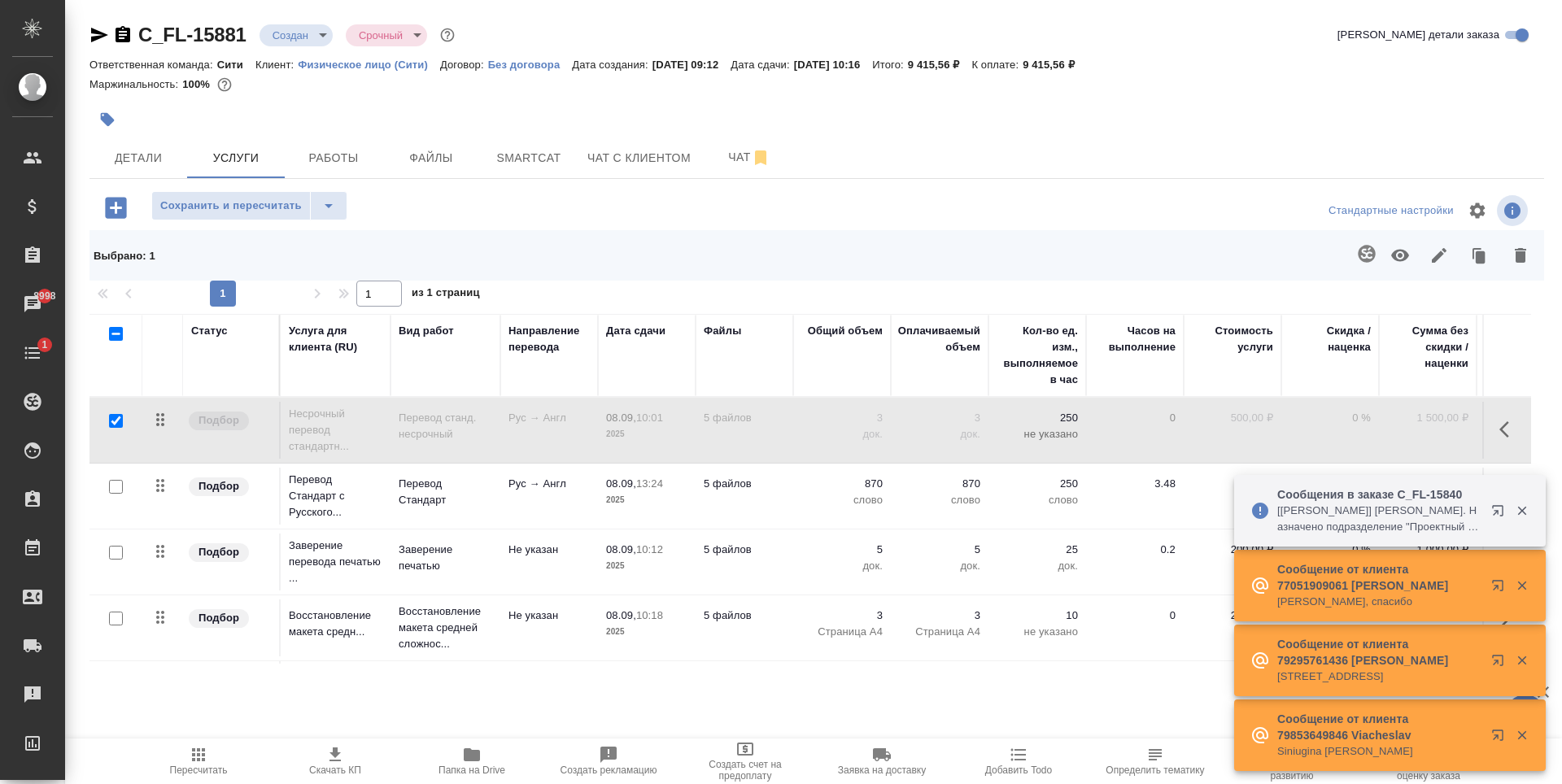
click at [1494, 511] on icon "button" at bounding box center [1501, 514] width 20 height 20
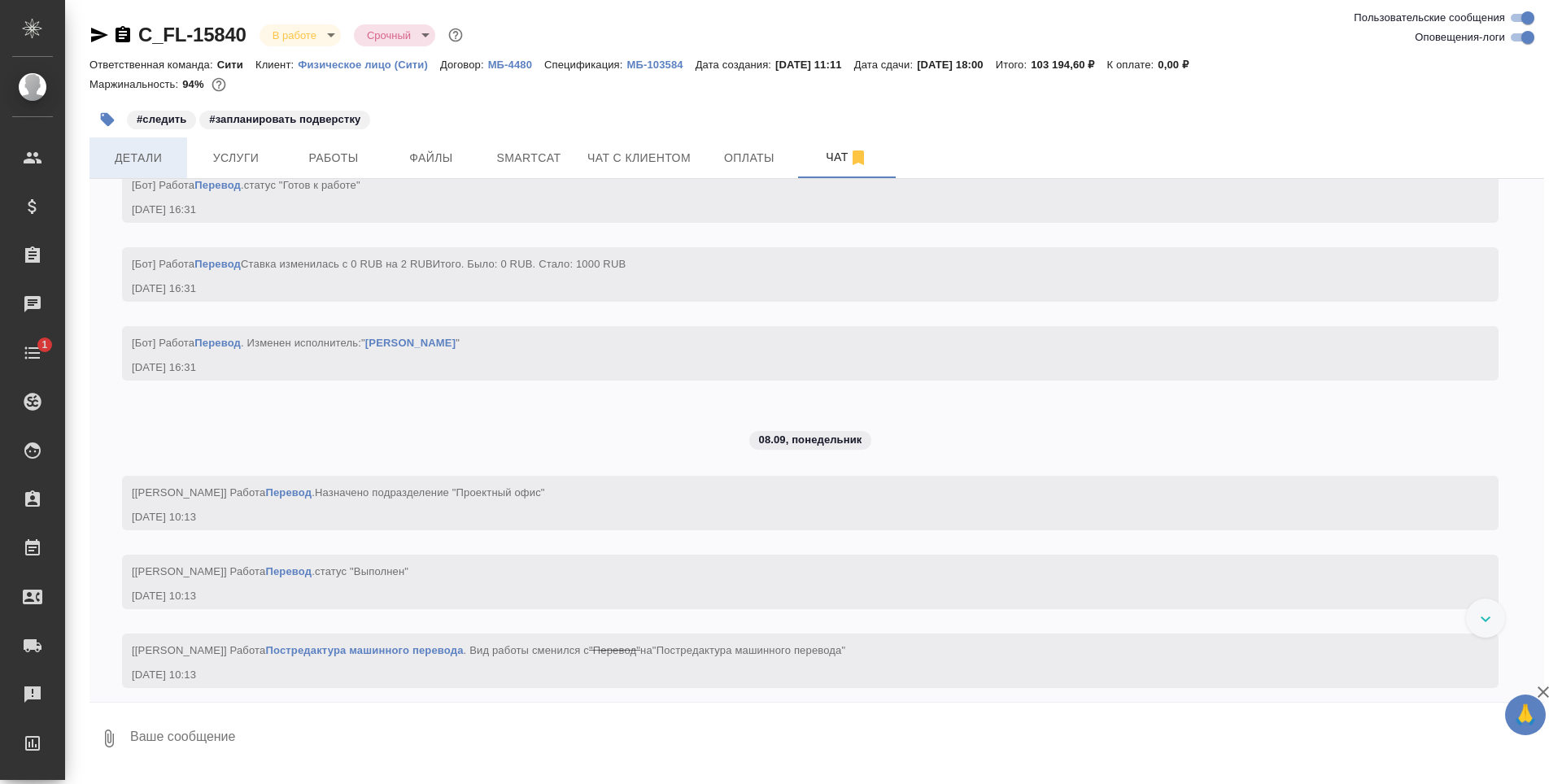
scroll to position [8351, 0]
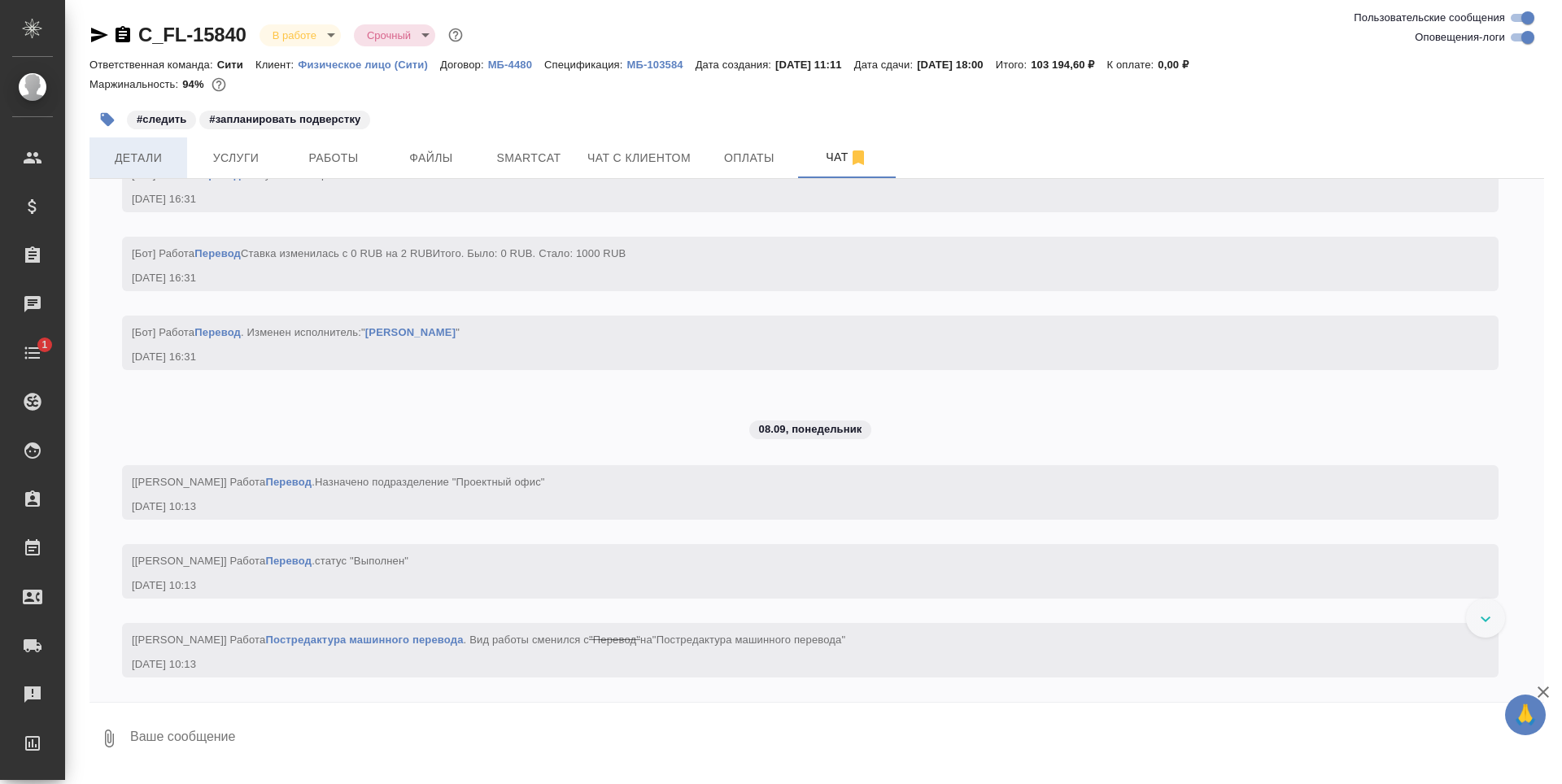
click at [134, 159] on span "Детали" at bounding box center [138, 158] width 78 height 21
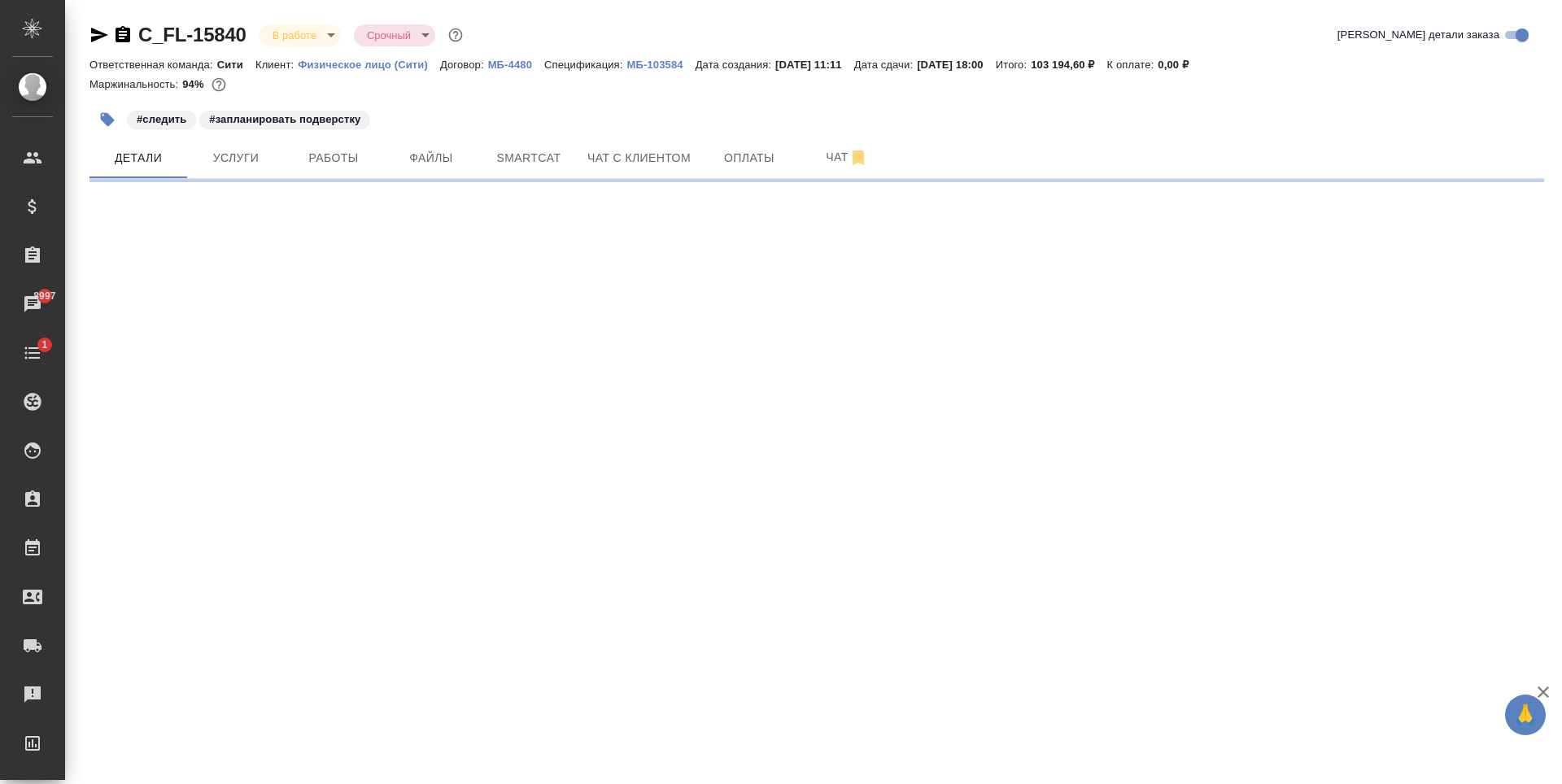
select select "RU"
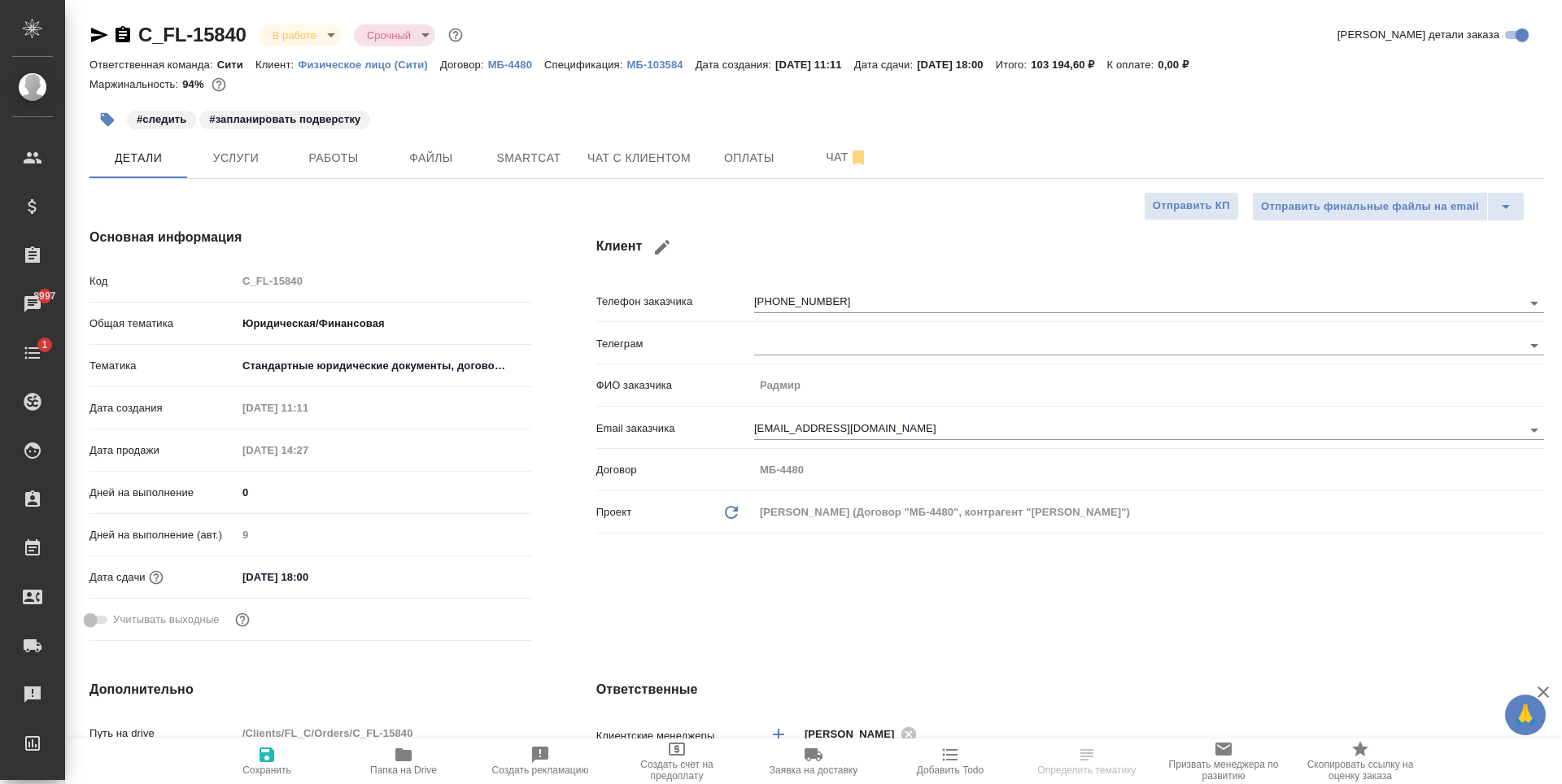
type textarea "x"
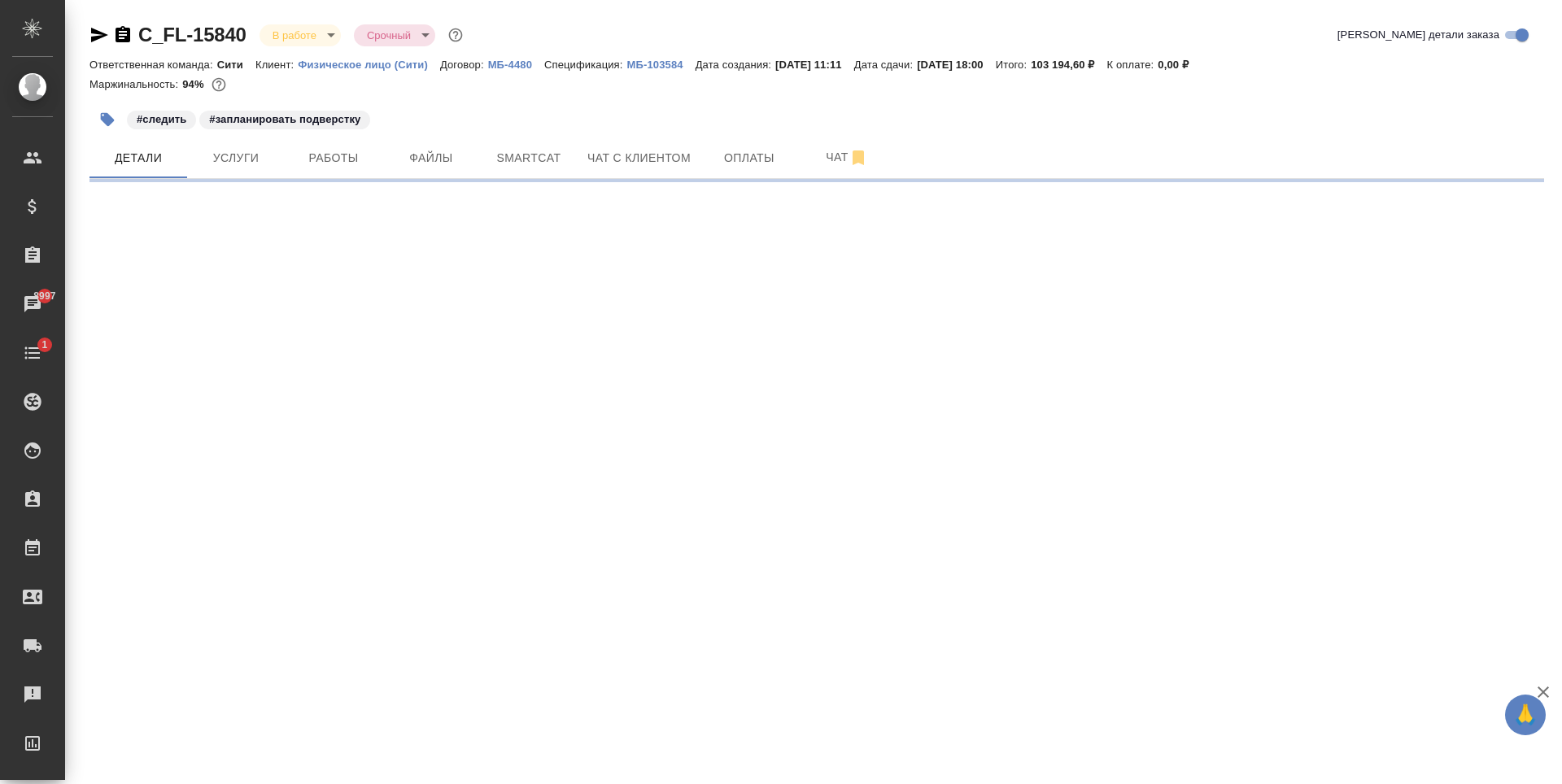
select select "RU"
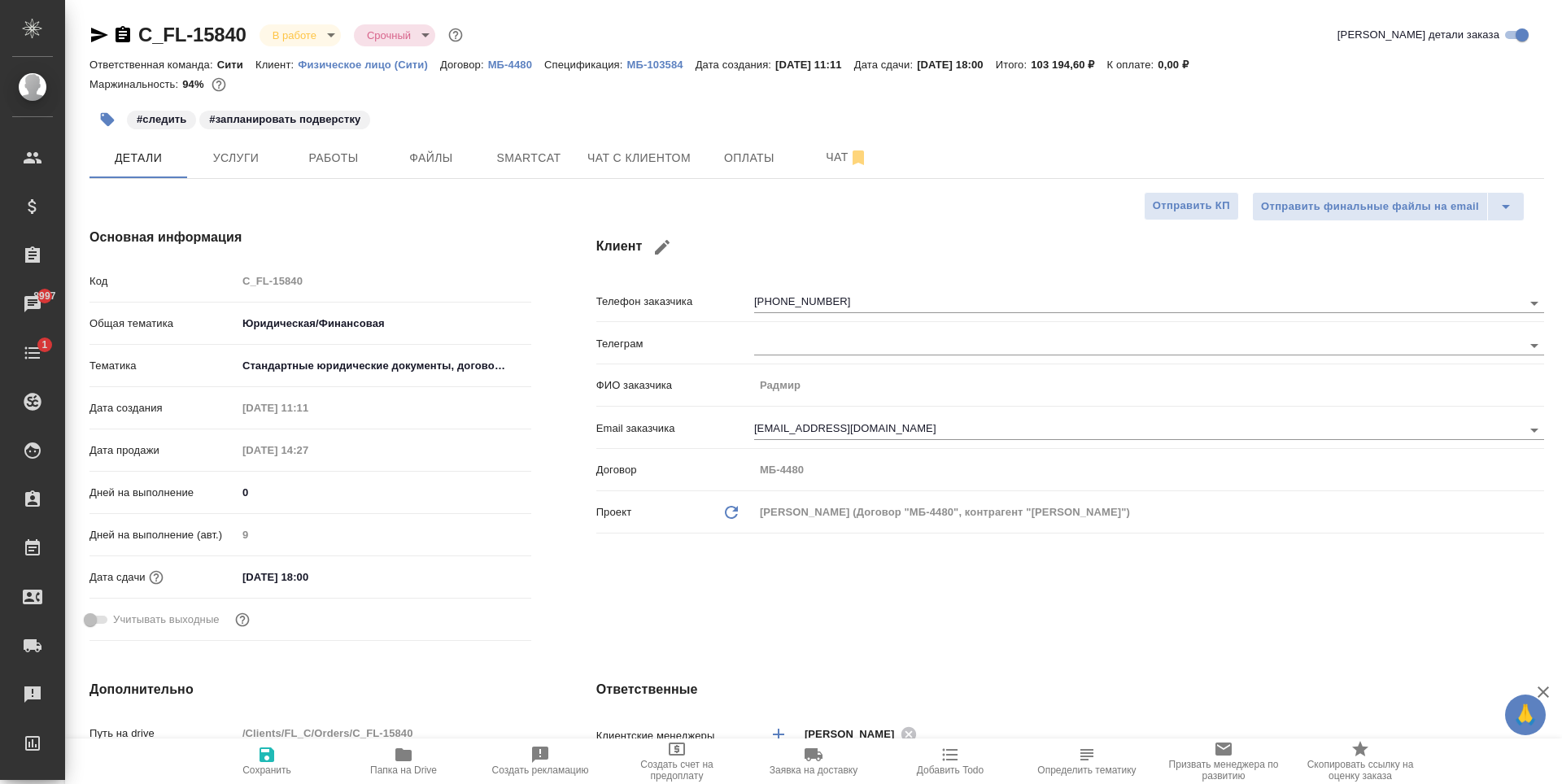
type textarea "x"
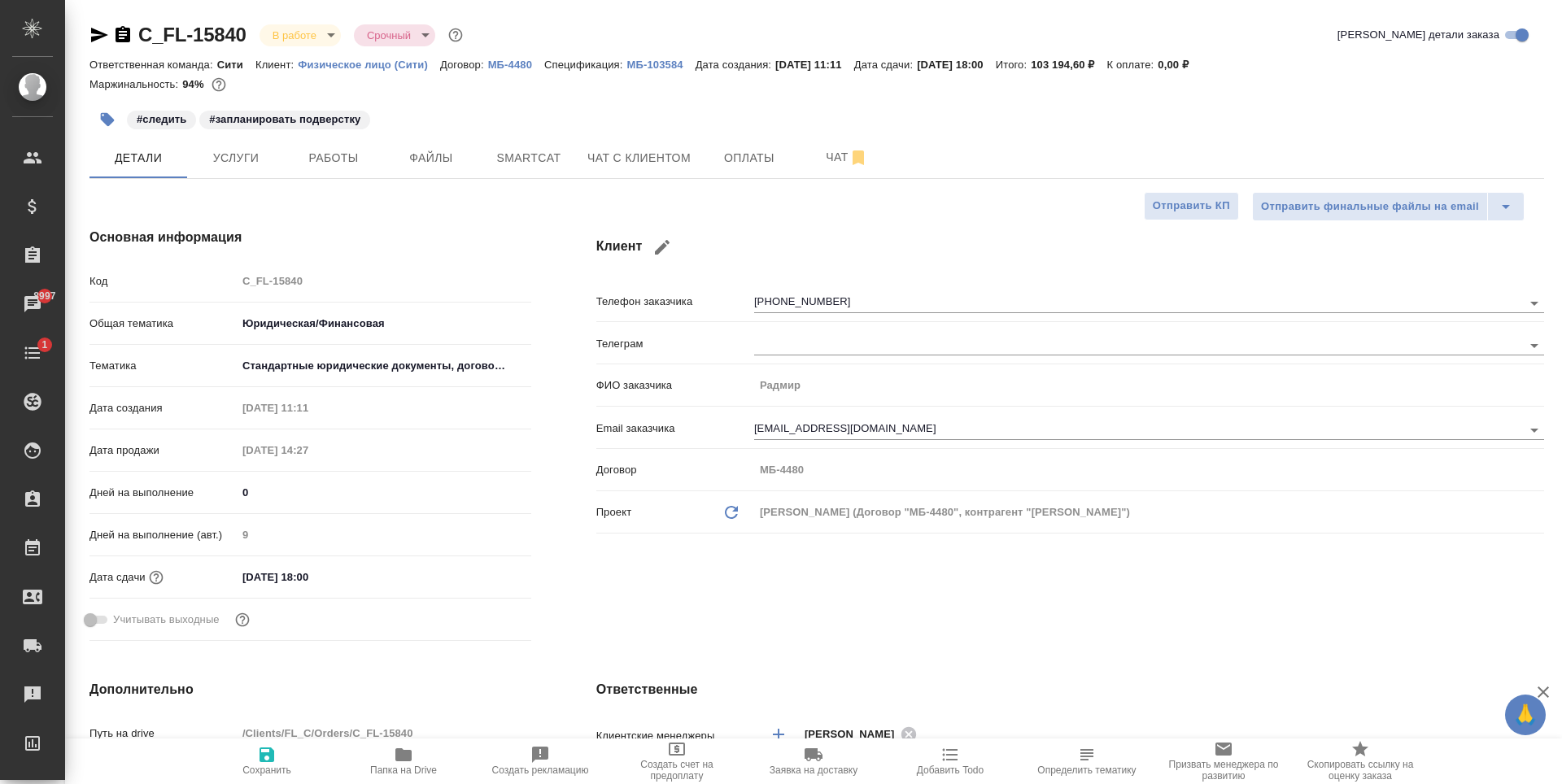
type textarea "x"
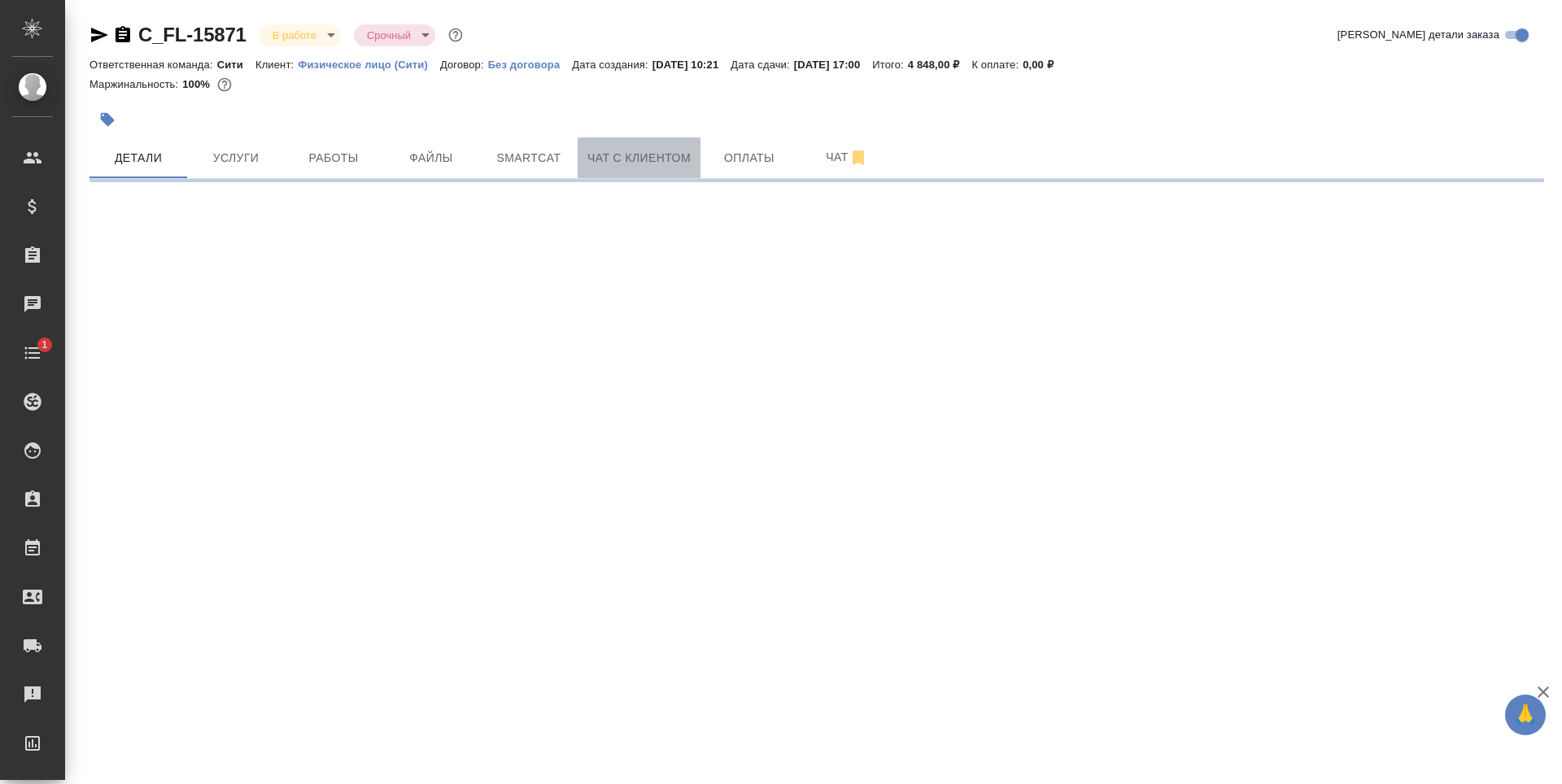
click at [657, 161] on span "Чат с клиентом" at bounding box center [639, 158] width 104 height 21
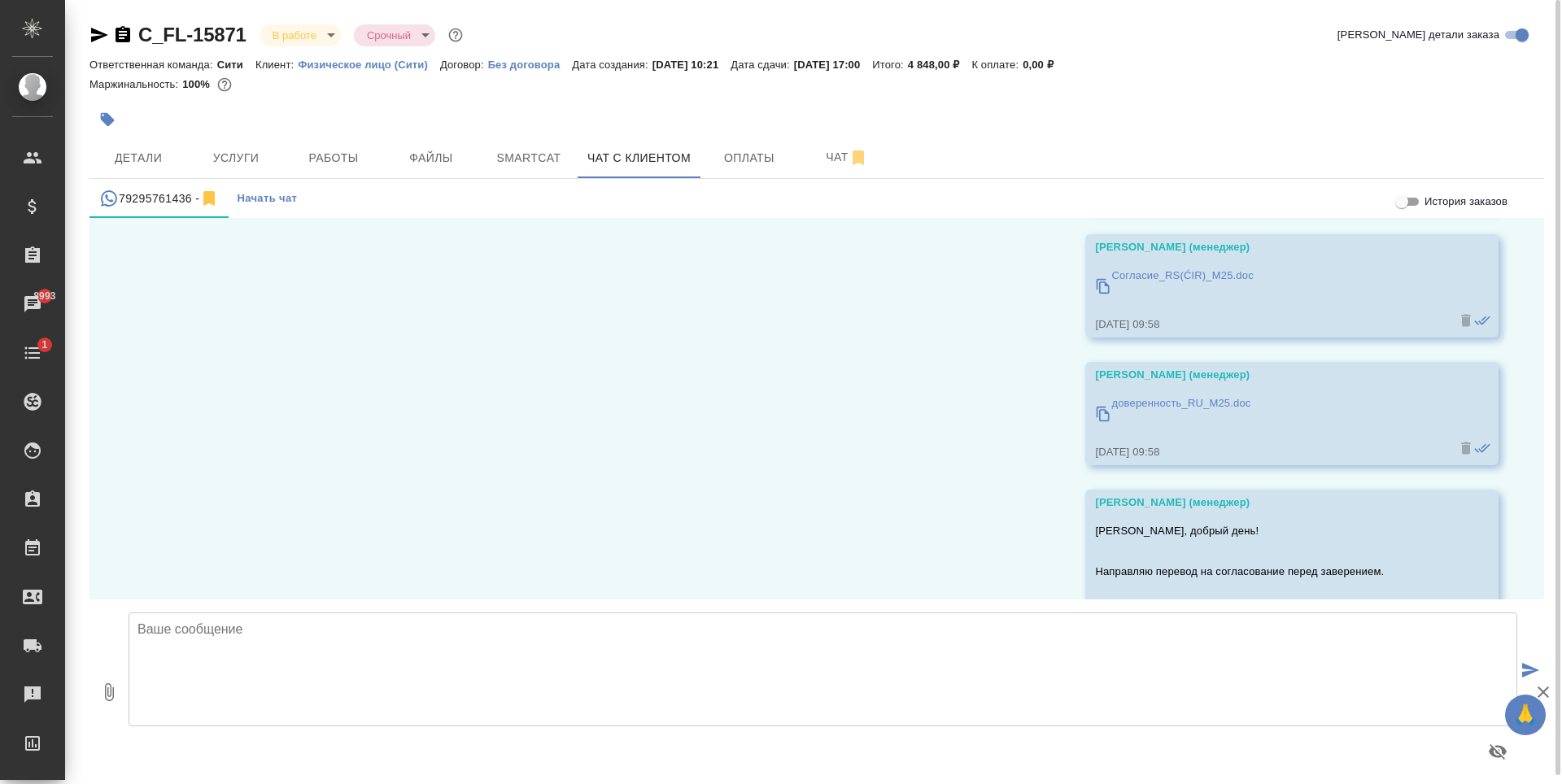
scroll to position [6939, 0]
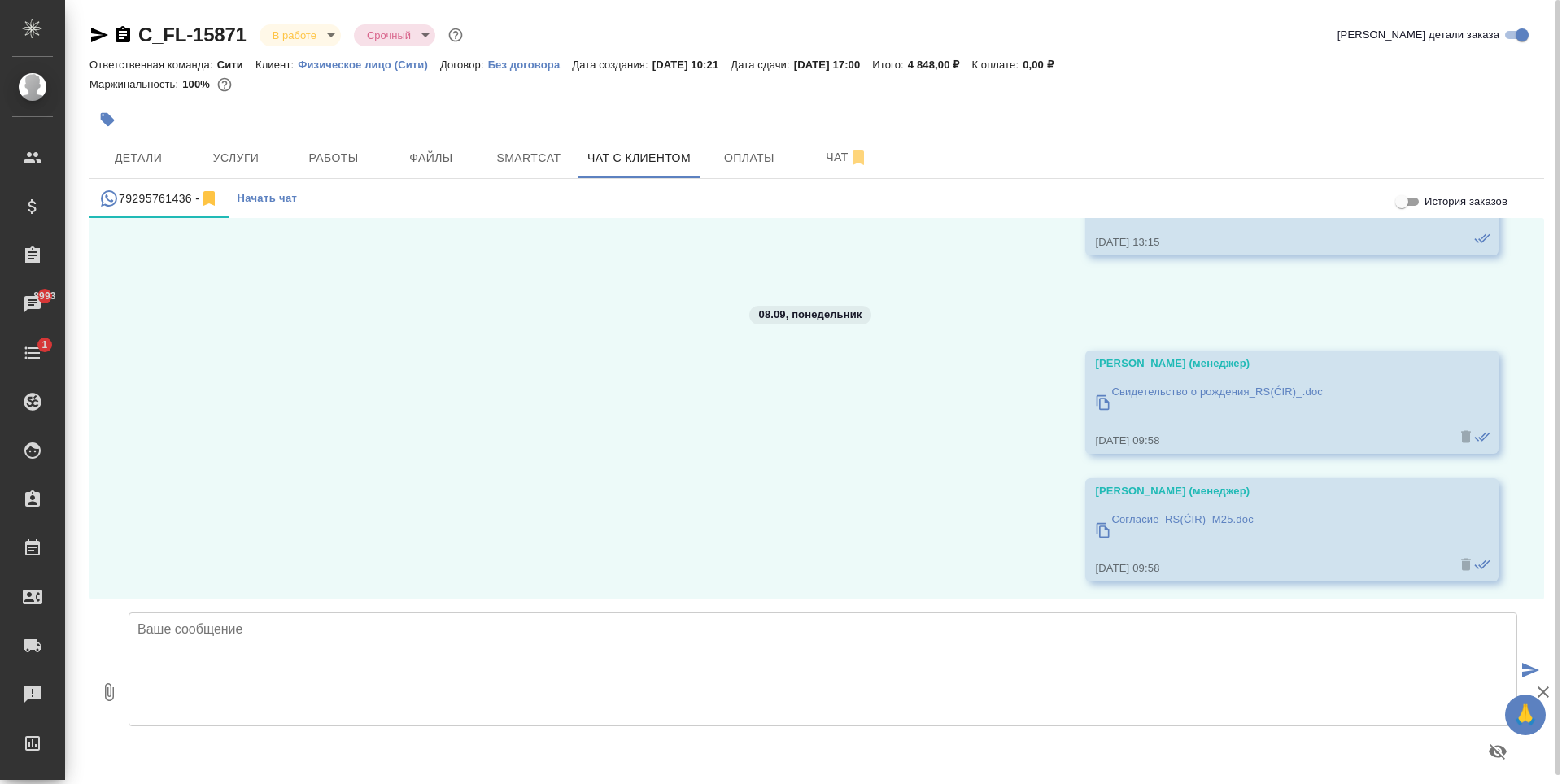
click at [1184, 395] on p "Свидетельство о рождения_RS(ĆIR)_.doc" at bounding box center [1217, 392] width 212 height 16
click at [1192, 526] on p "Согласие_RS(ĆIR)_M25.doc" at bounding box center [1182, 520] width 142 height 16
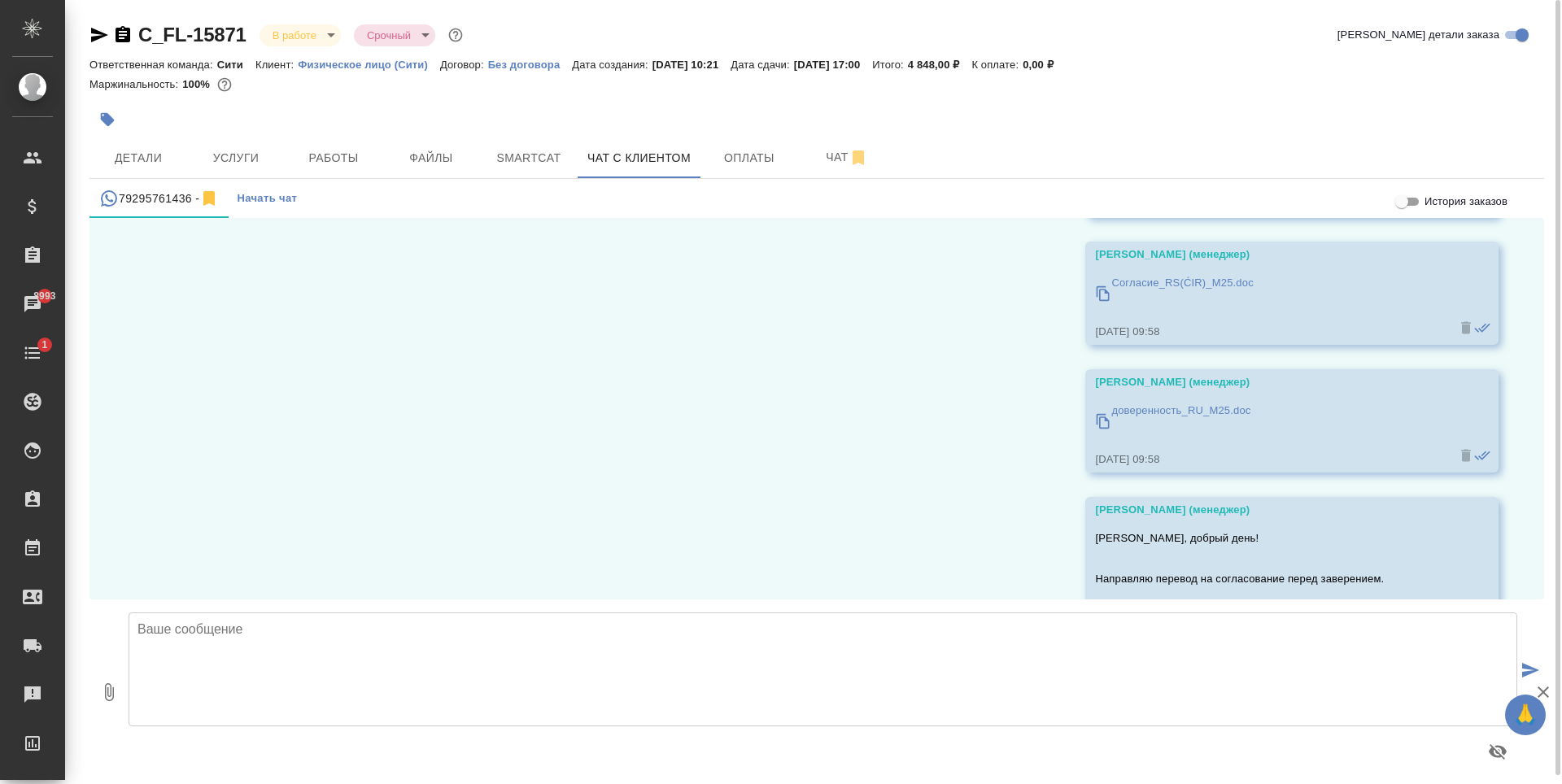
scroll to position [7183, 0]
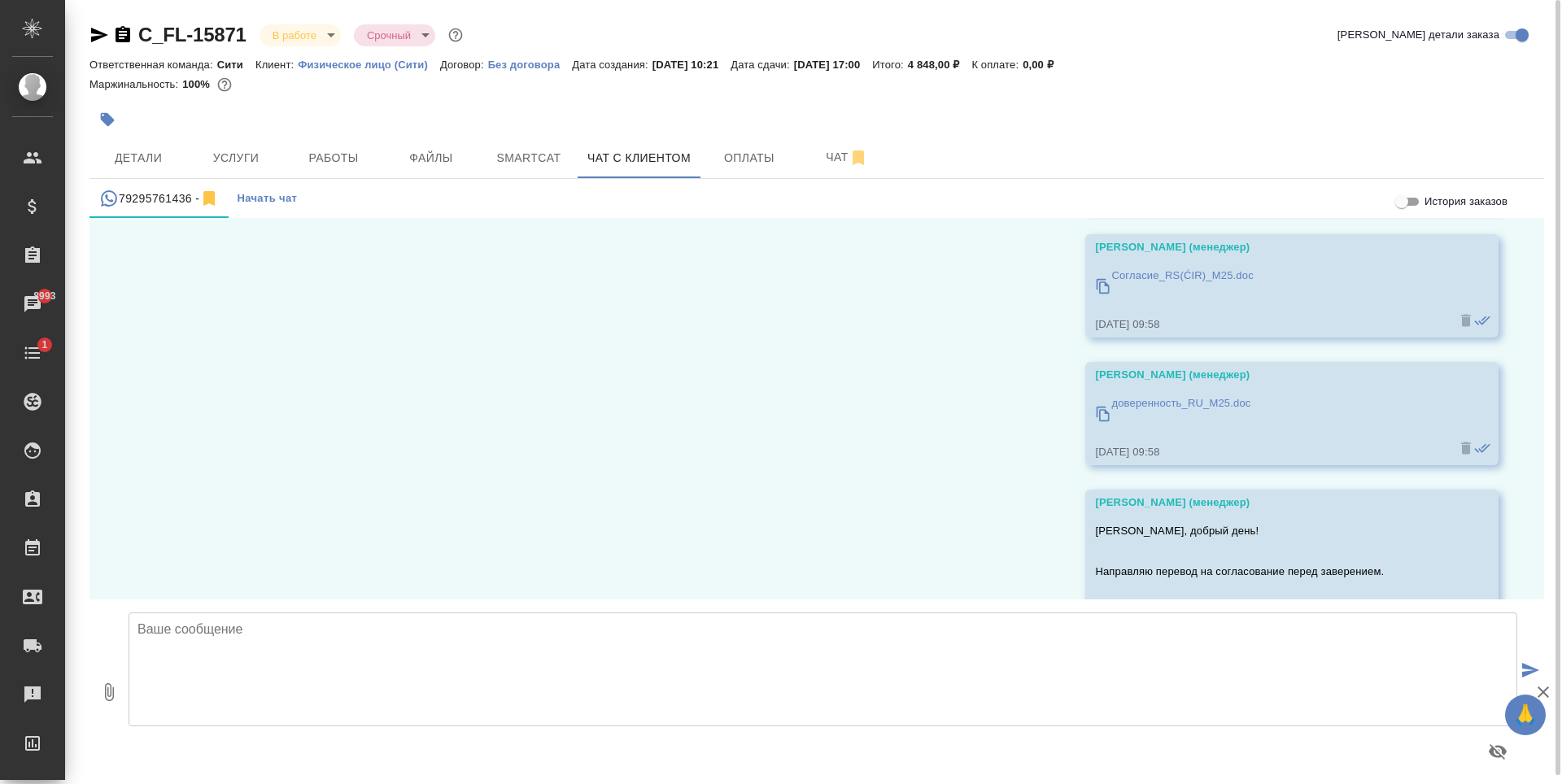
click at [1155, 408] on p "доверенность_RU_M25.doc" at bounding box center [1180, 403] width 139 height 16
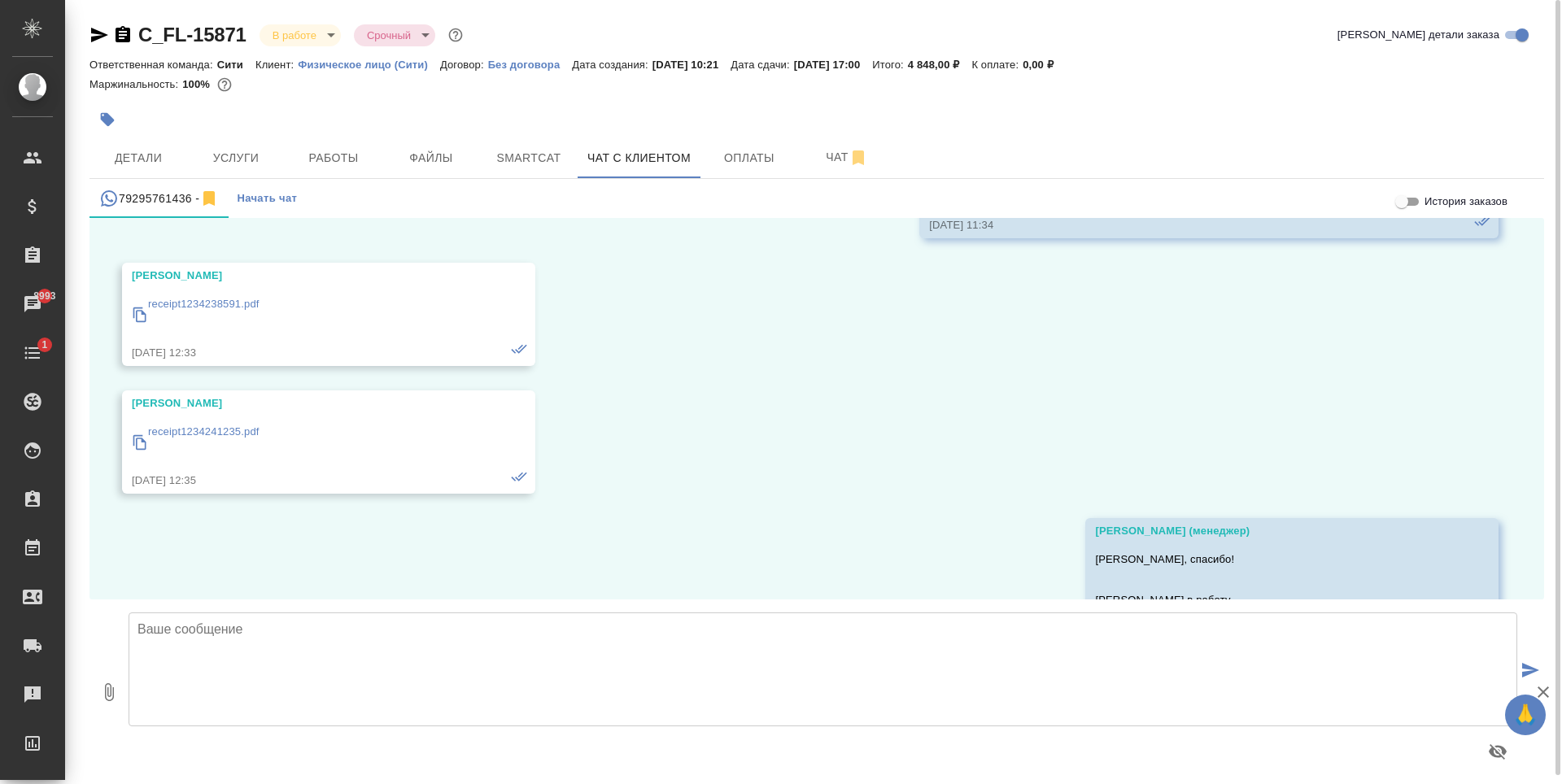
scroll to position [6614, 0]
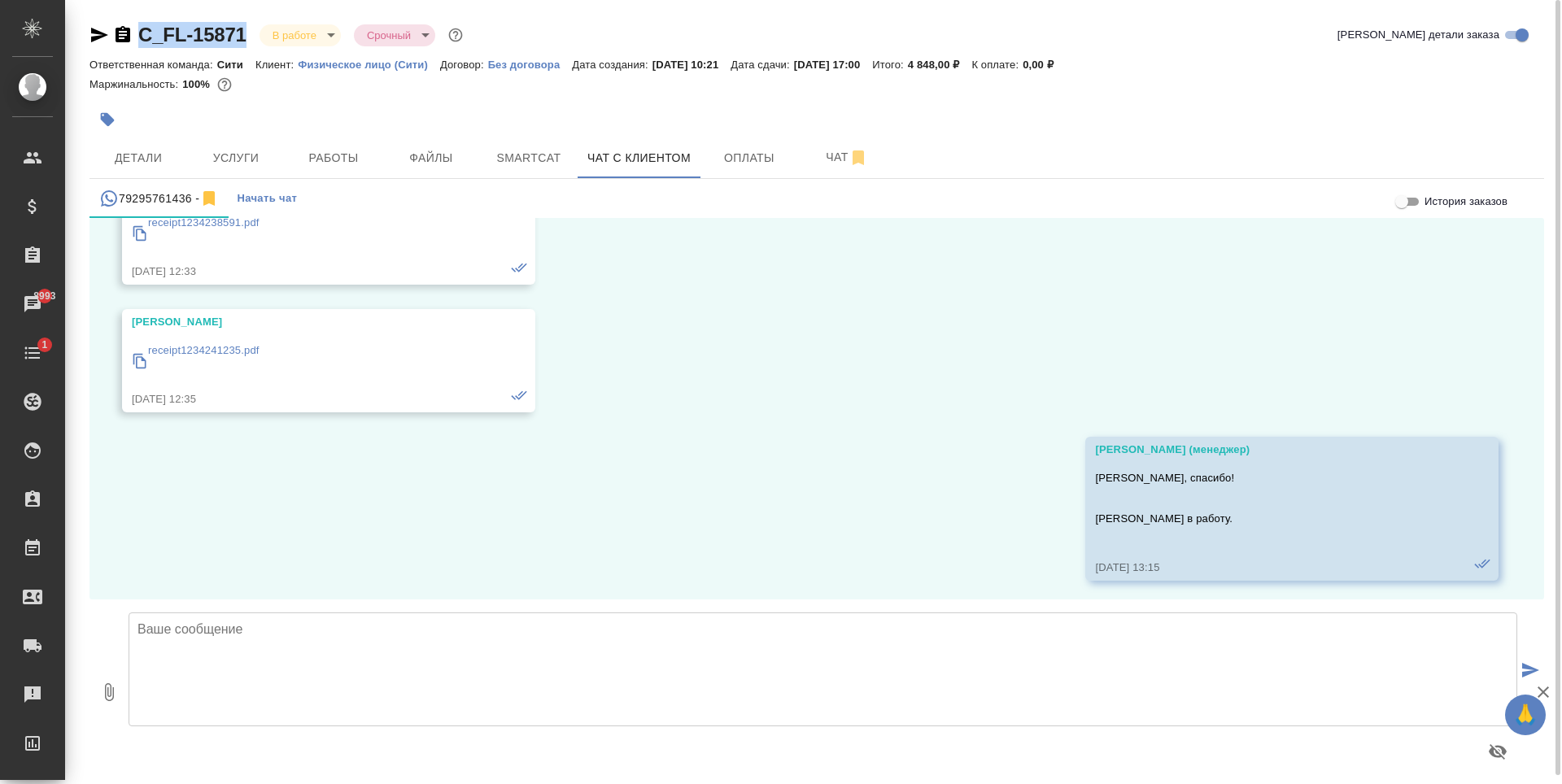
drag, startPoint x: 138, startPoint y: 51, endPoint x: 249, endPoint y: 49, distance: 111.0
click at [249, 49] on div "C_FL-15871 В работе inProgress Срочный urgent Кратко детали заказа" at bounding box center [817, 38] width 1455 height 33
click at [471, 153] on button "Файлы" at bounding box center [431, 157] width 98 height 41
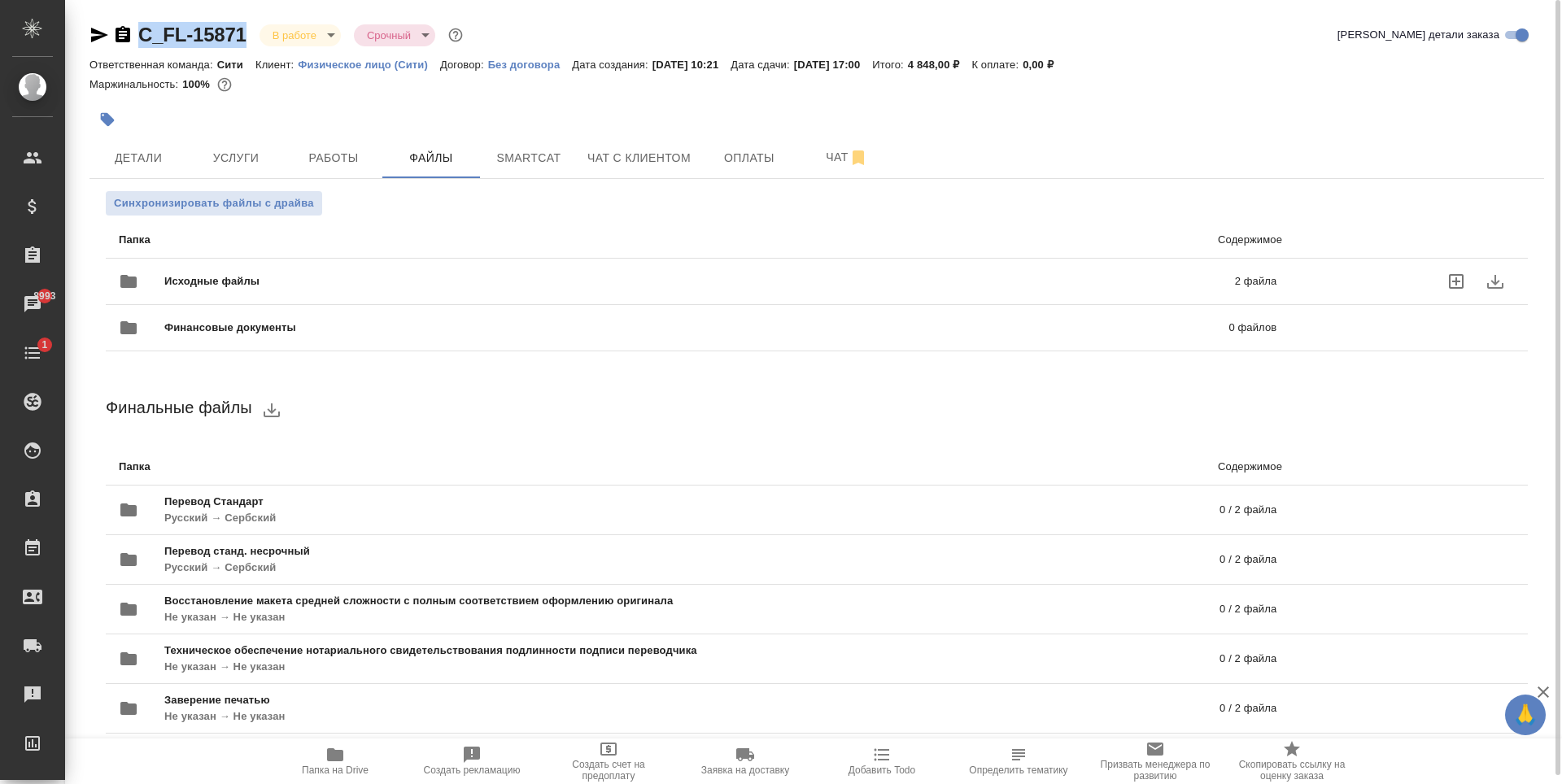
click at [343, 283] on span "Исходные файлы" at bounding box center [455, 281] width 583 height 16
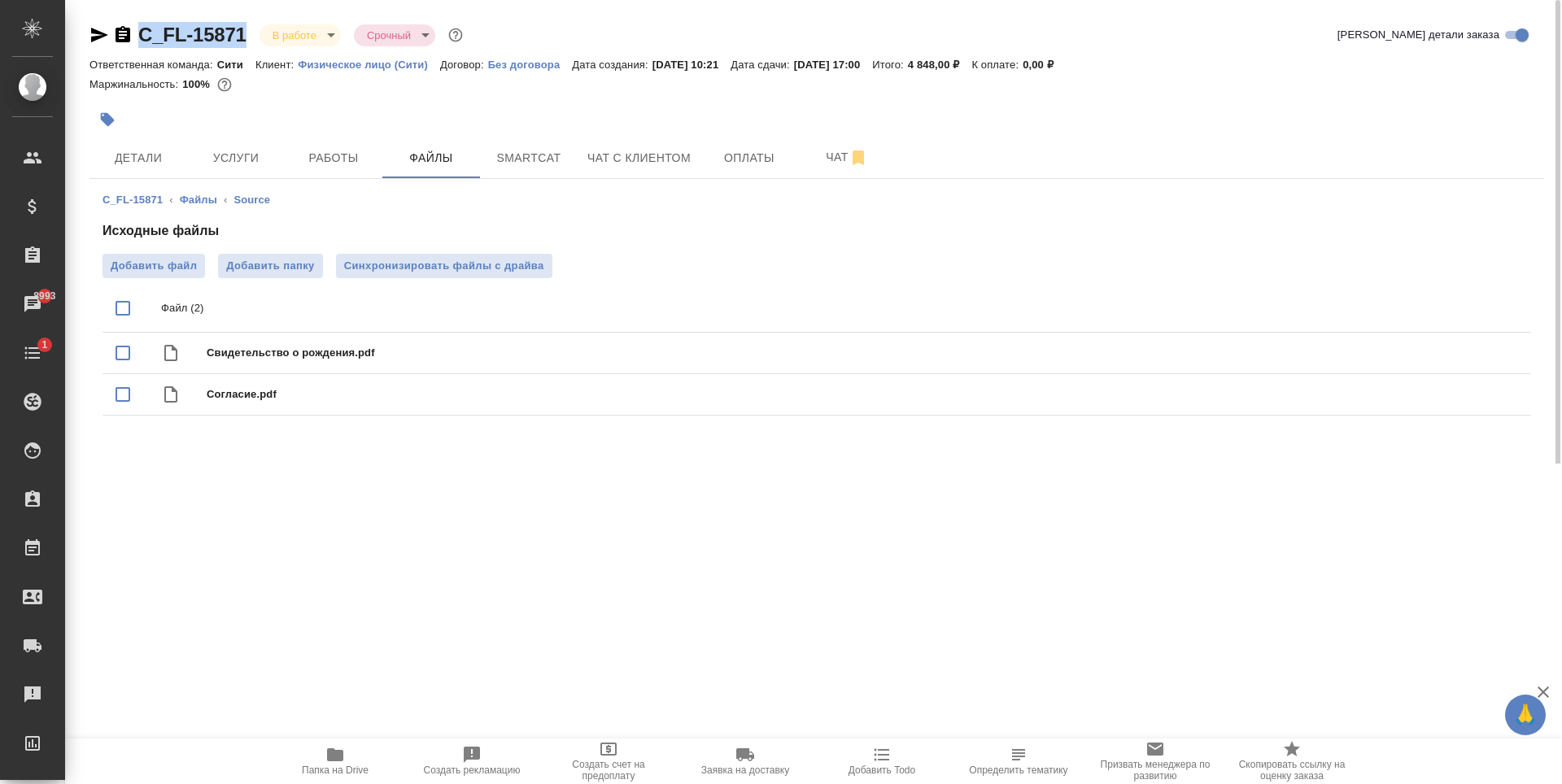
click at [123, 306] on input "checkbox" at bounding box center [123, 308] width 35 height 35
checkbox input "true"
click at [1456, 308] on icon "download" at bounding box center [1459, 309] width 16 height 14
click at [423, 591] on div ".cls-1 fill:#fff; AWATERA Zaytseva Svetlana Клиенты Спецификации Заказы 8993 Ча…" at bounding box center [781, 392] width 1562 height 784
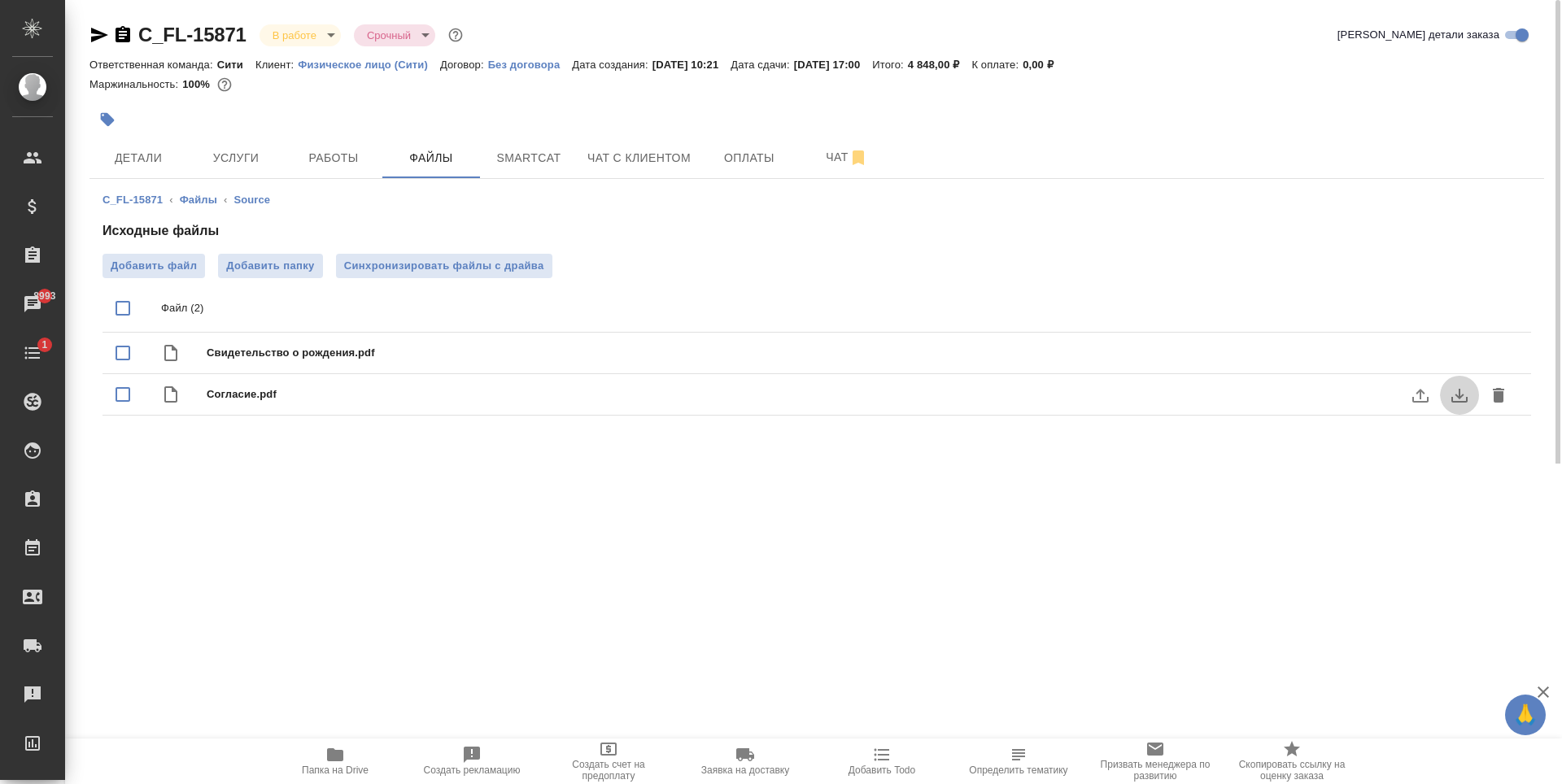
click at [1458, 396] on icon "download" at bounding box center [1459, 395] width 16 height 14
click at [1459, 355] on icon "download" at bounding box center [1459, 354] width 16 height 14
click at [1453, 358] on icon "download" at bounding box center [1459, 354] width 16 height 14
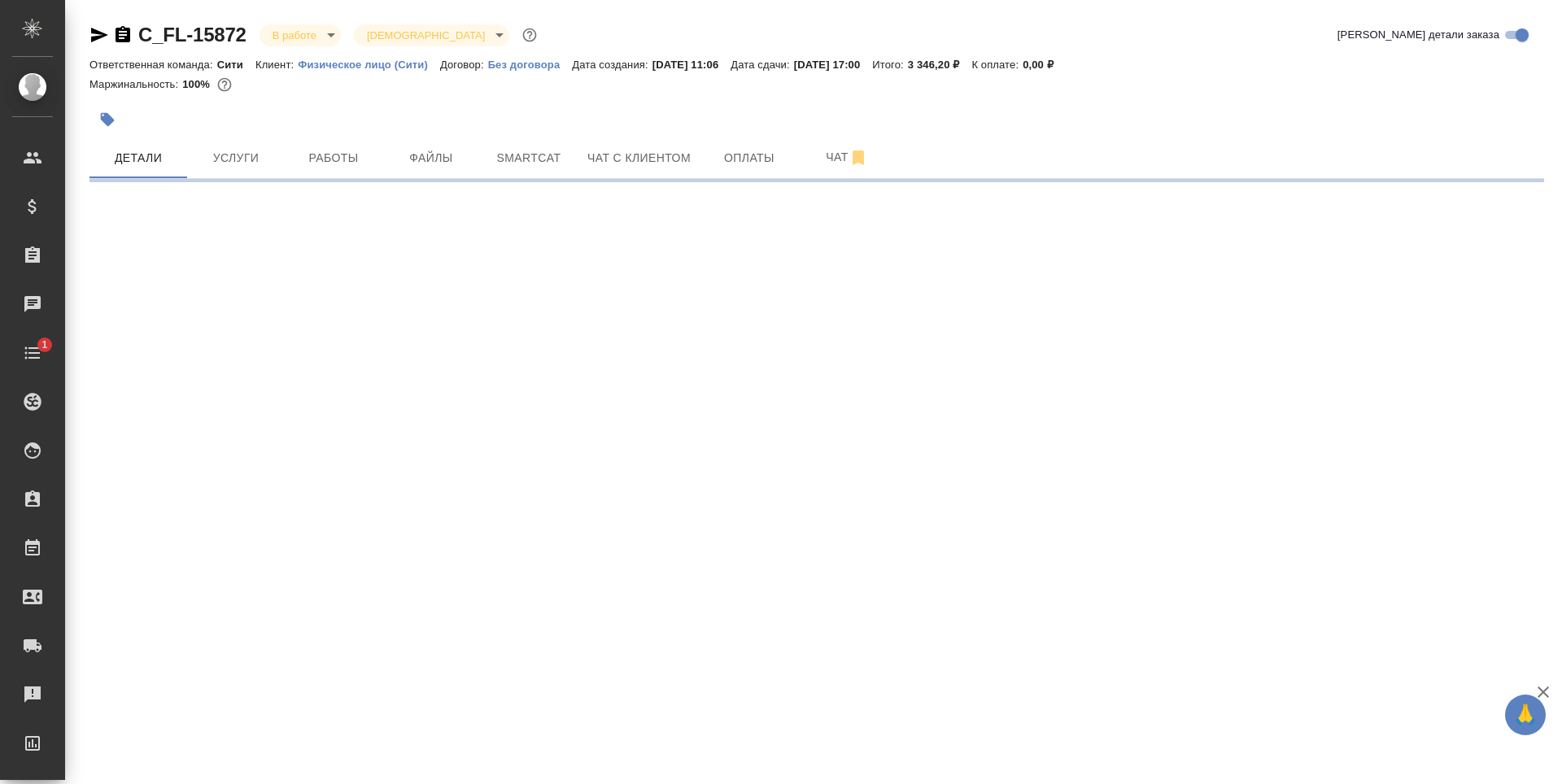
select select "RU"
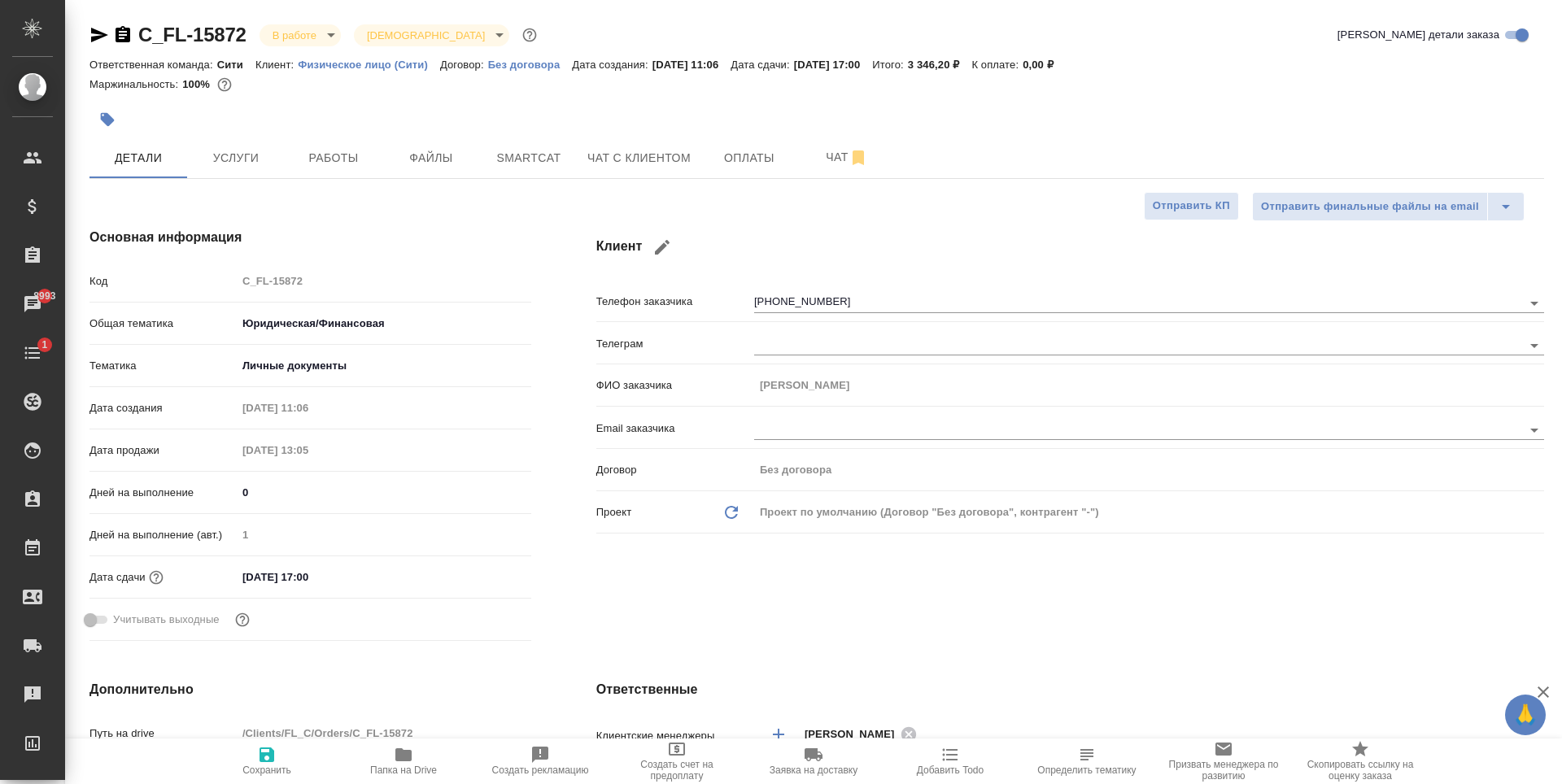
type textarea "x"
click at [450, 162] on span "Файлы" at bounding box center [431, 158] width 78 height 21
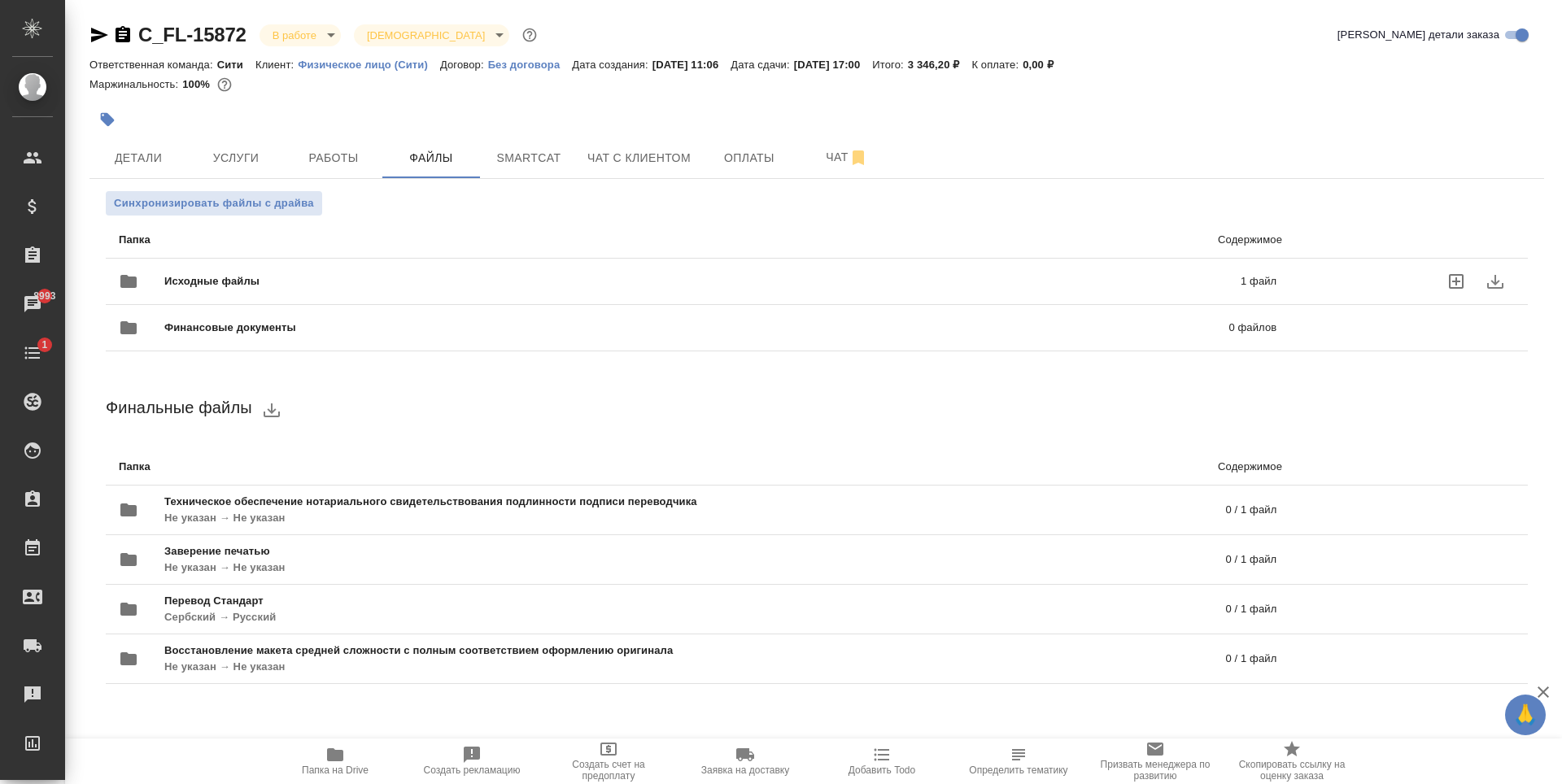
click at [754, 258] on div "Исходные файлы 1 файл" at bounding box center [698, 281] width 1190 height 72
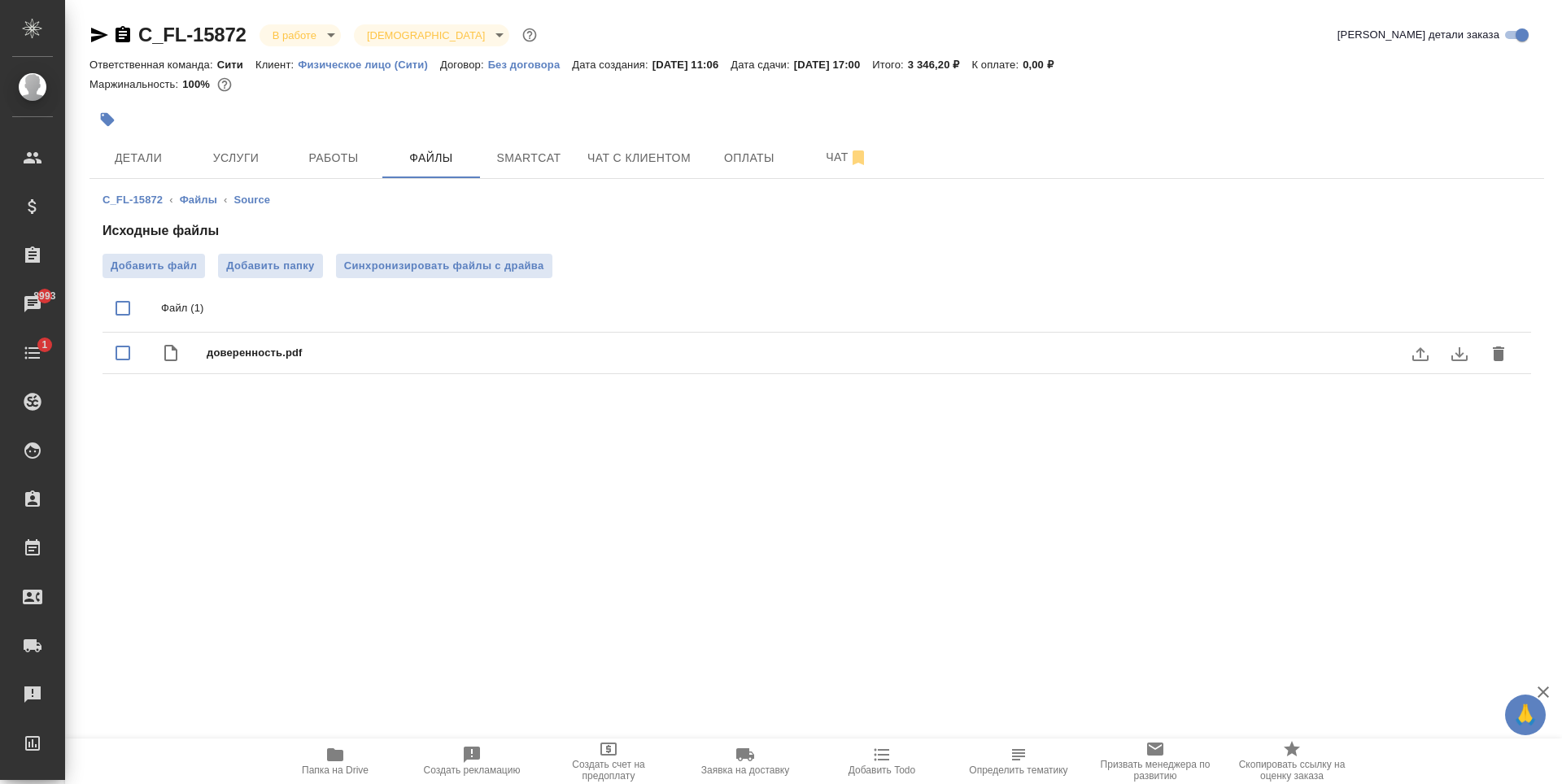
click at [214, 348] on span "доверенность.pdf" at bounding box center [849, 352] width 1286 height 16
checkbox input "true"
click at [1464, 346] on icon "download" at bounding box center [1459, 354] width 20 height 20
click at [1458, 356] on icon "download" at bounding box center [1459, 354] width 16 height 14
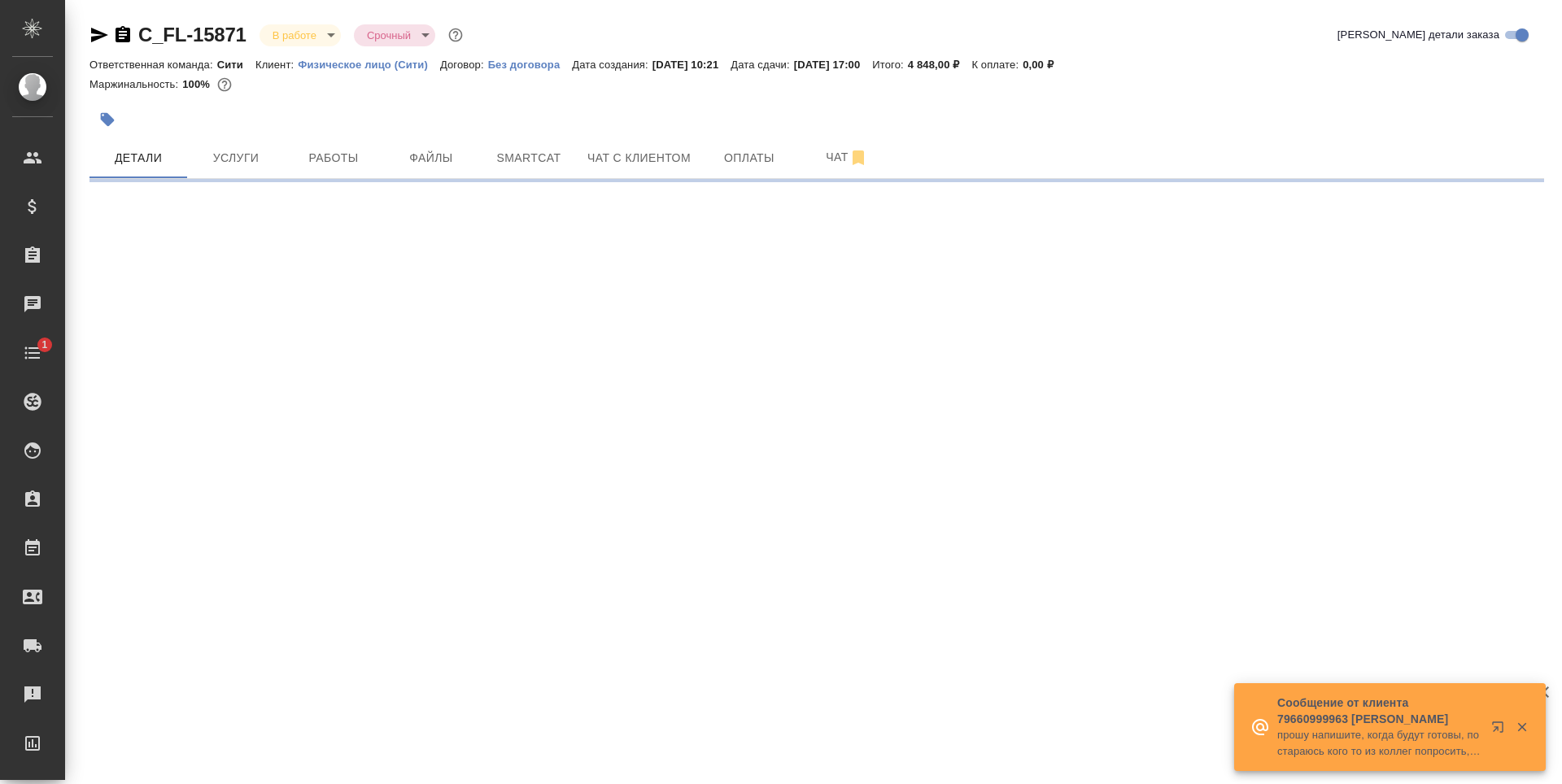
select select "RU"
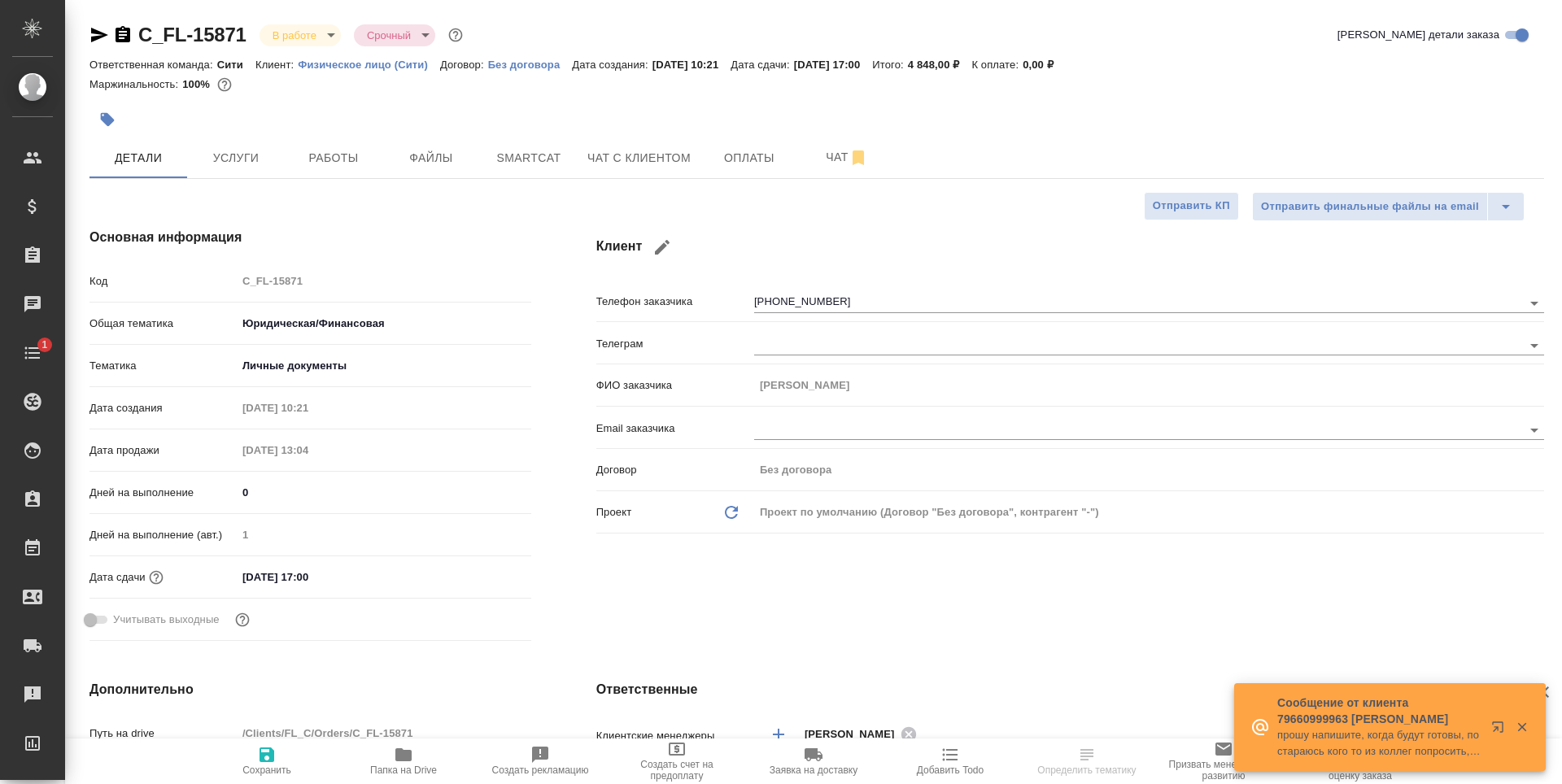
type textarea "x"
click at [600, 154] on span "Чат с клиентом" at bounding box center [639, 158] width 104 height 21
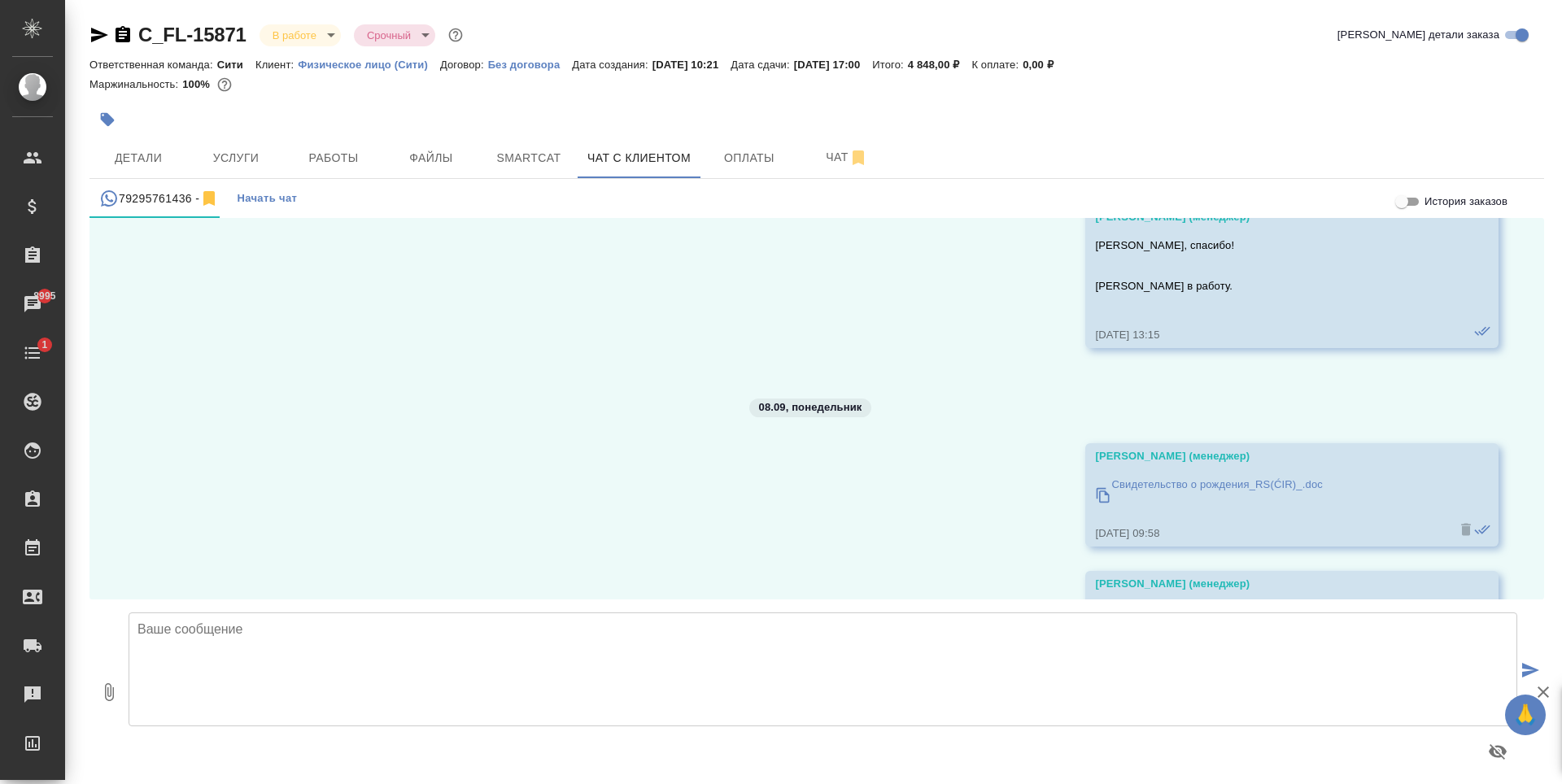
scroll to position [7753, 0]
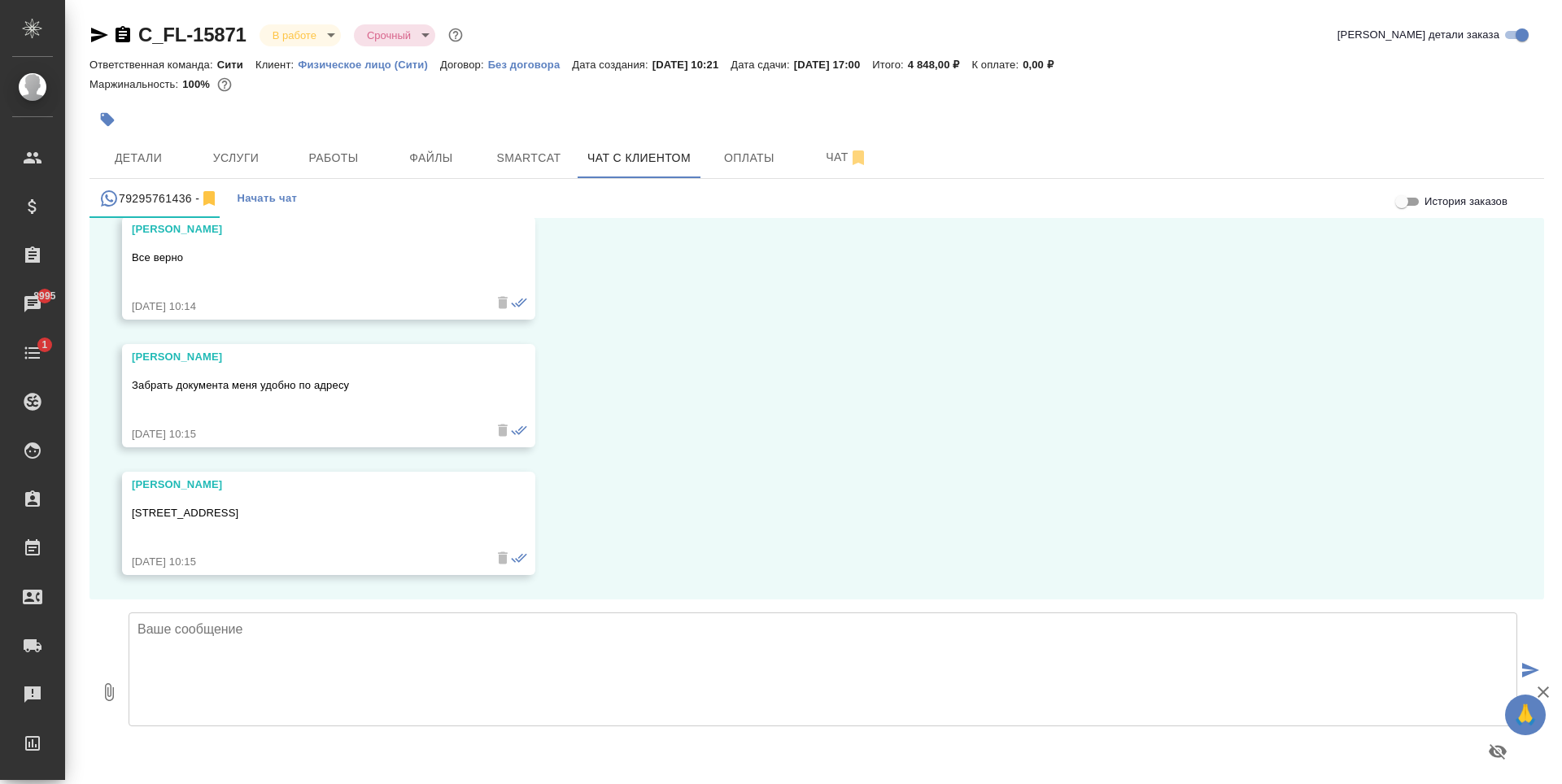
click at [337, 650] on textarea at bounding box center [823, 669] width 1388 height 114
type textarea "[PERSON_NAME], [DATE] направим документы для нотариального заверения. Как тольк…"
drag, startPoint x: 516, startPoint y: 673, endPoint x: 117, endPoint y: 604, distance: 404.9
click at [117, 604] on div "0 [PERSON_NAME], [DATE] направим документы для нотариального заверения. Как тол…" at bounding box center [817, 692] width 1455 height 185
click at [213, 172] on button "Услуги" at bounding box center [236, 157] width 98 height 41
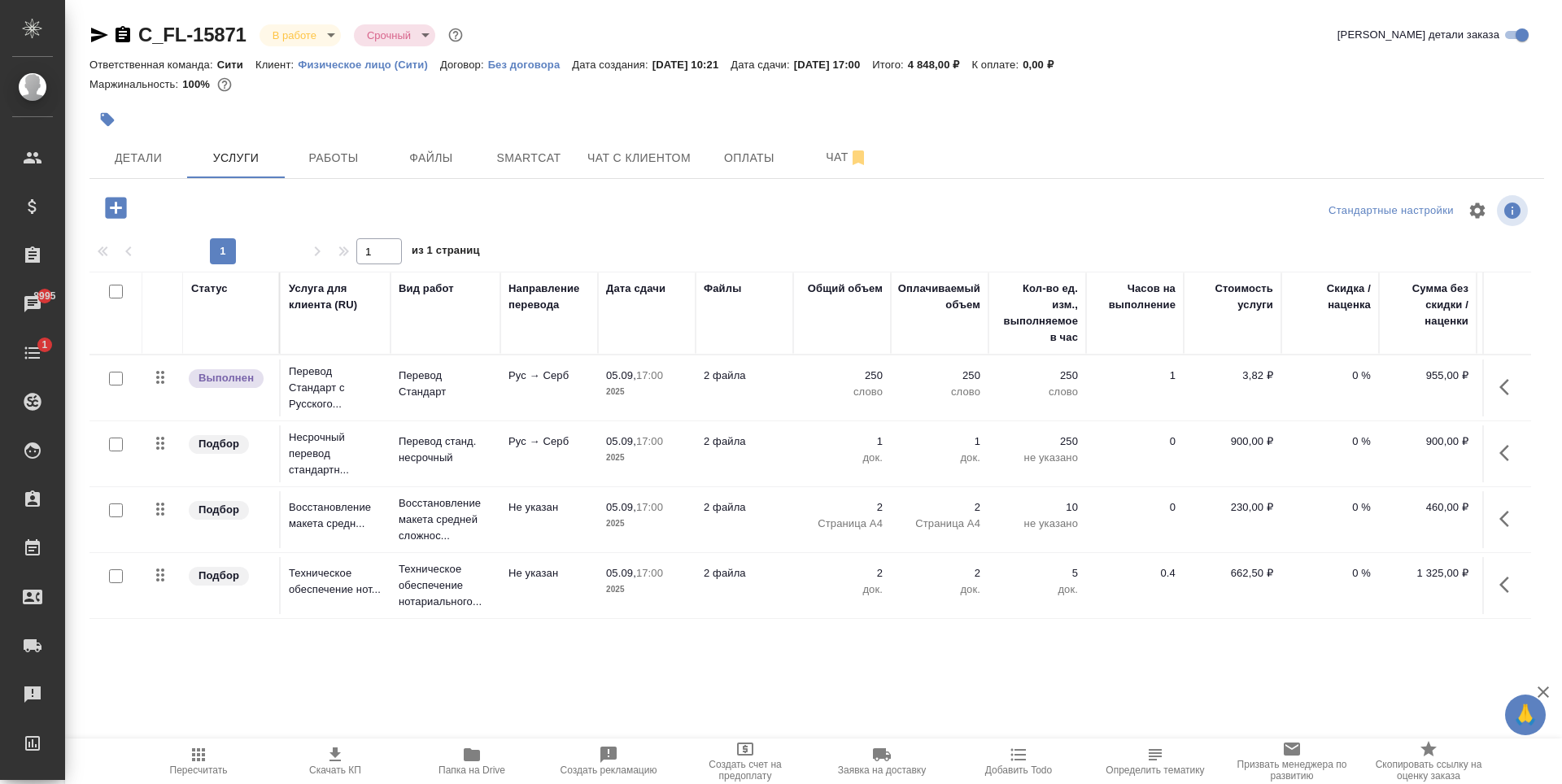
scroll to position [76, 0]
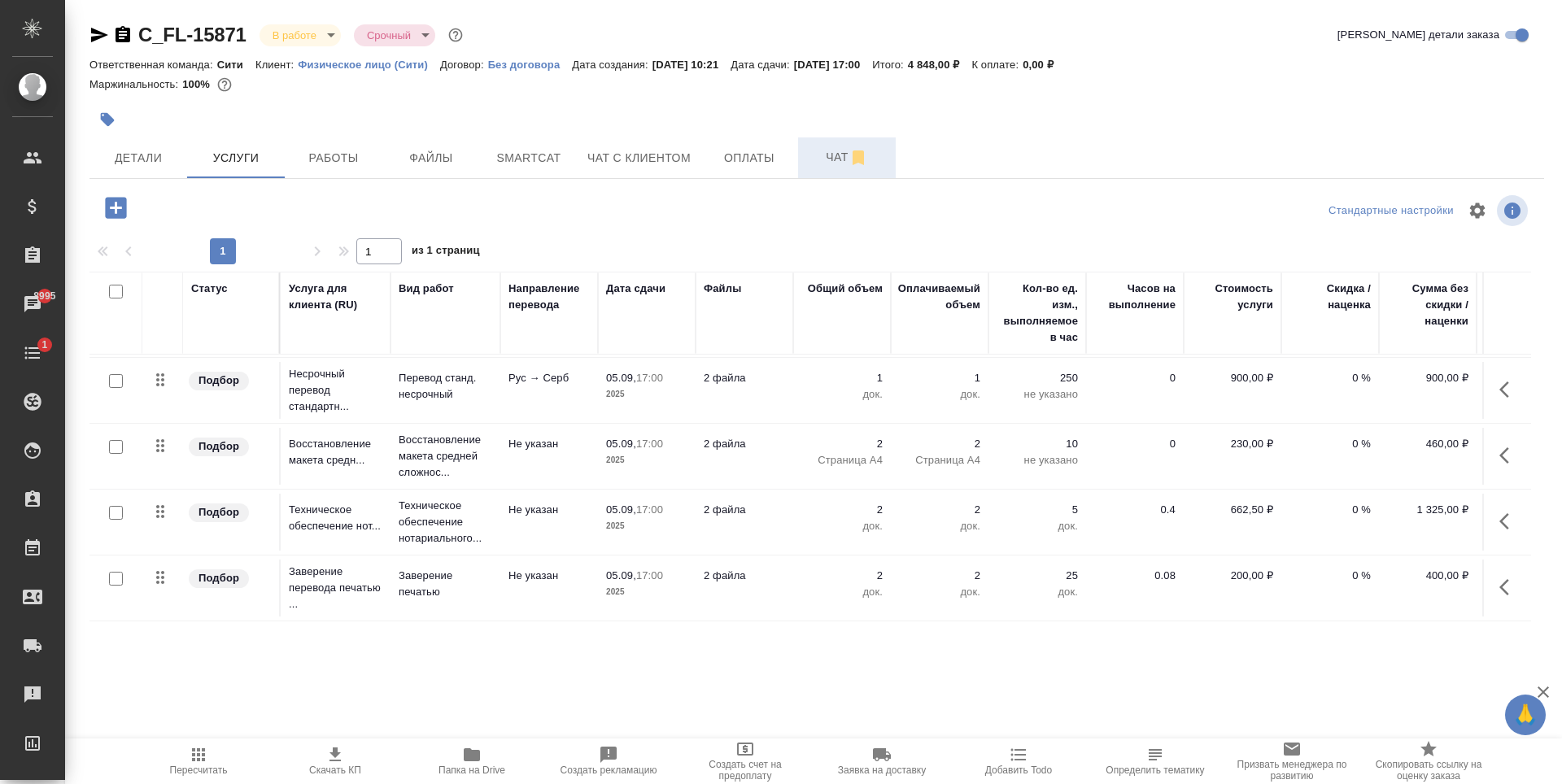
click at [836, 157] on span "Чат" at bounding box center [847, 158] width 78 height 21
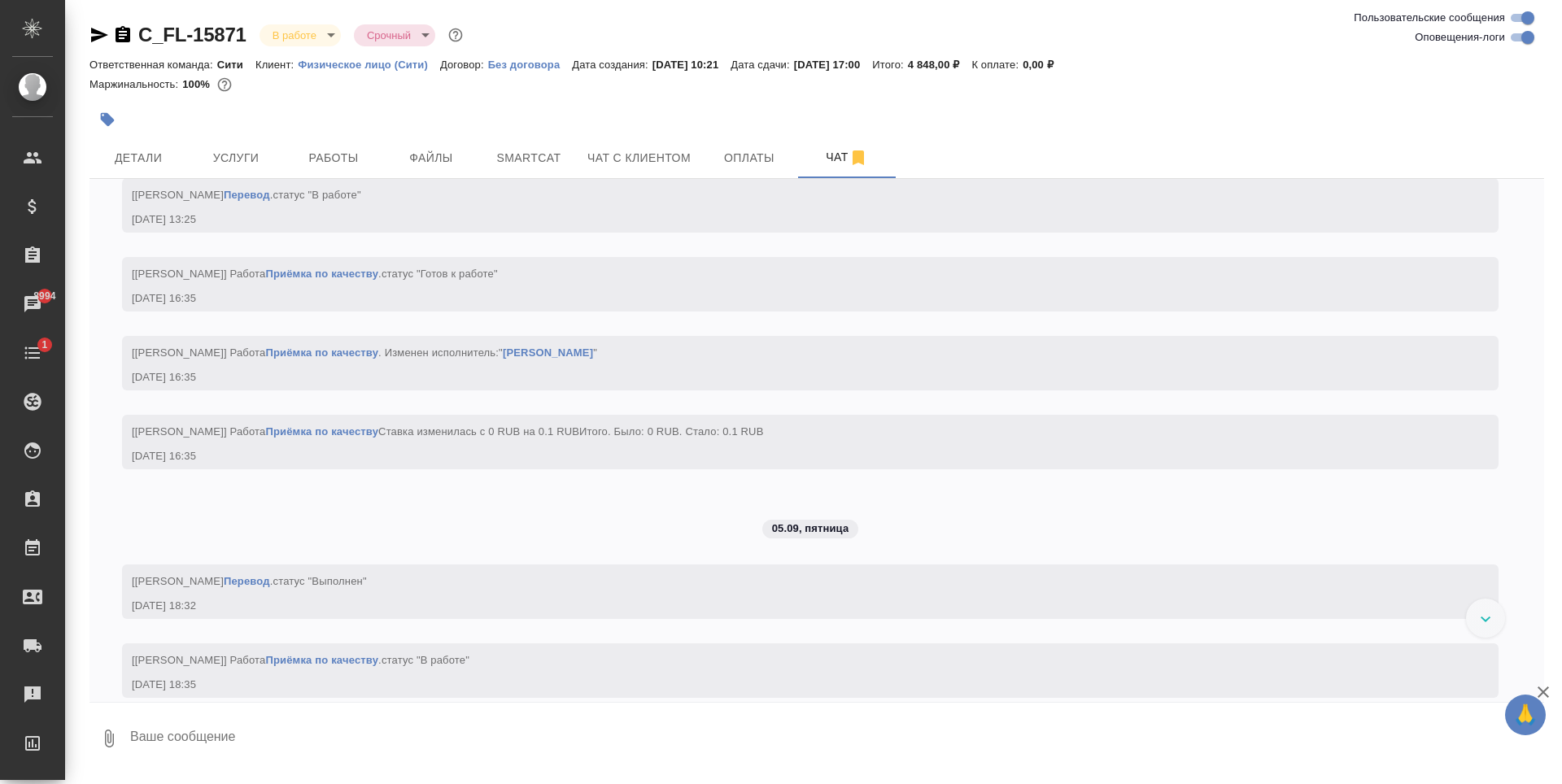
click at [256, 714] on textarea at bounding box center [836, 738] width 1415 height 55
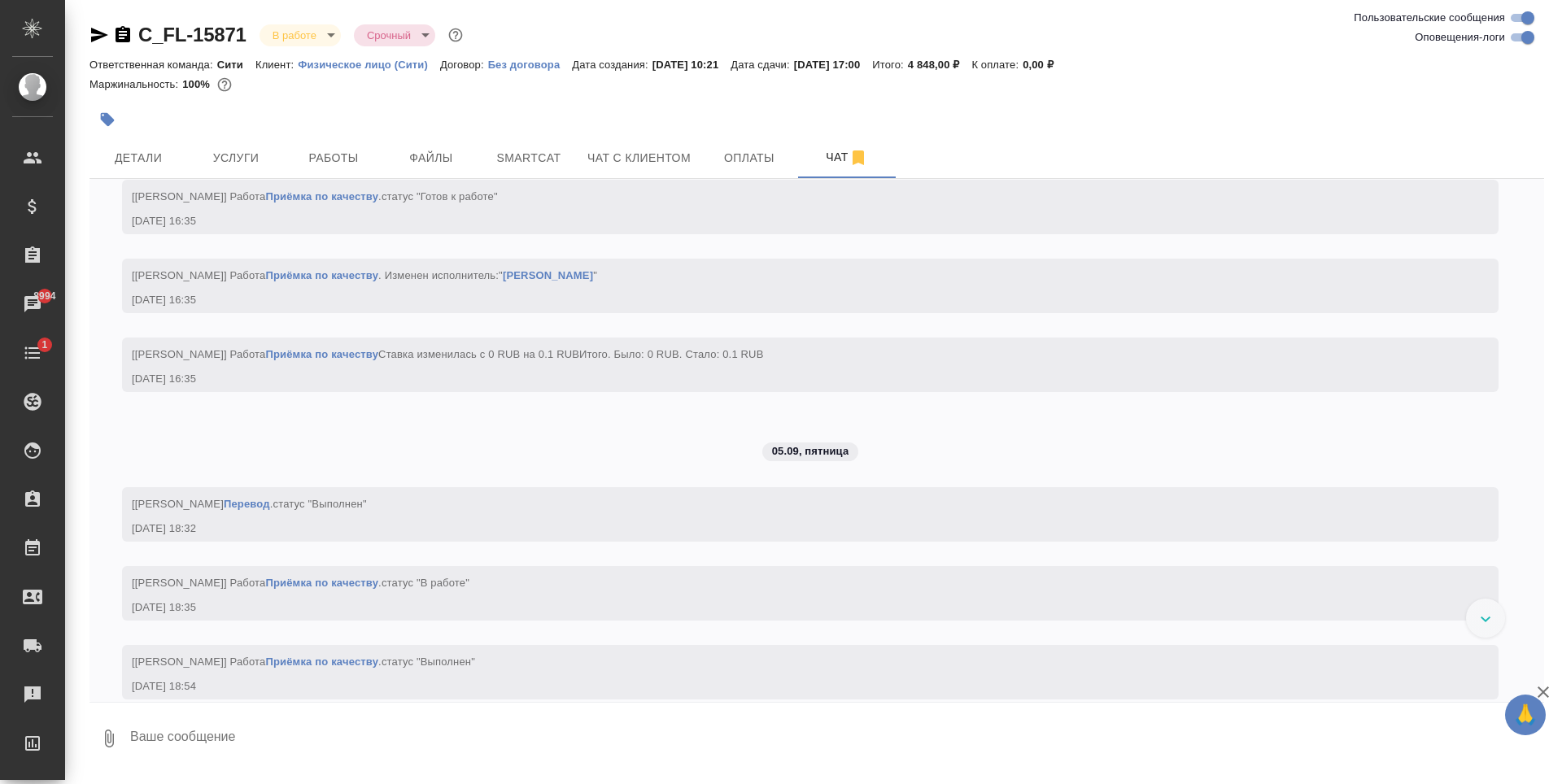
scroll to position [4549, 0]
click at [674, 156] on span "Чат с клиентом" at bounding box center [639, 158] width 104 height 21
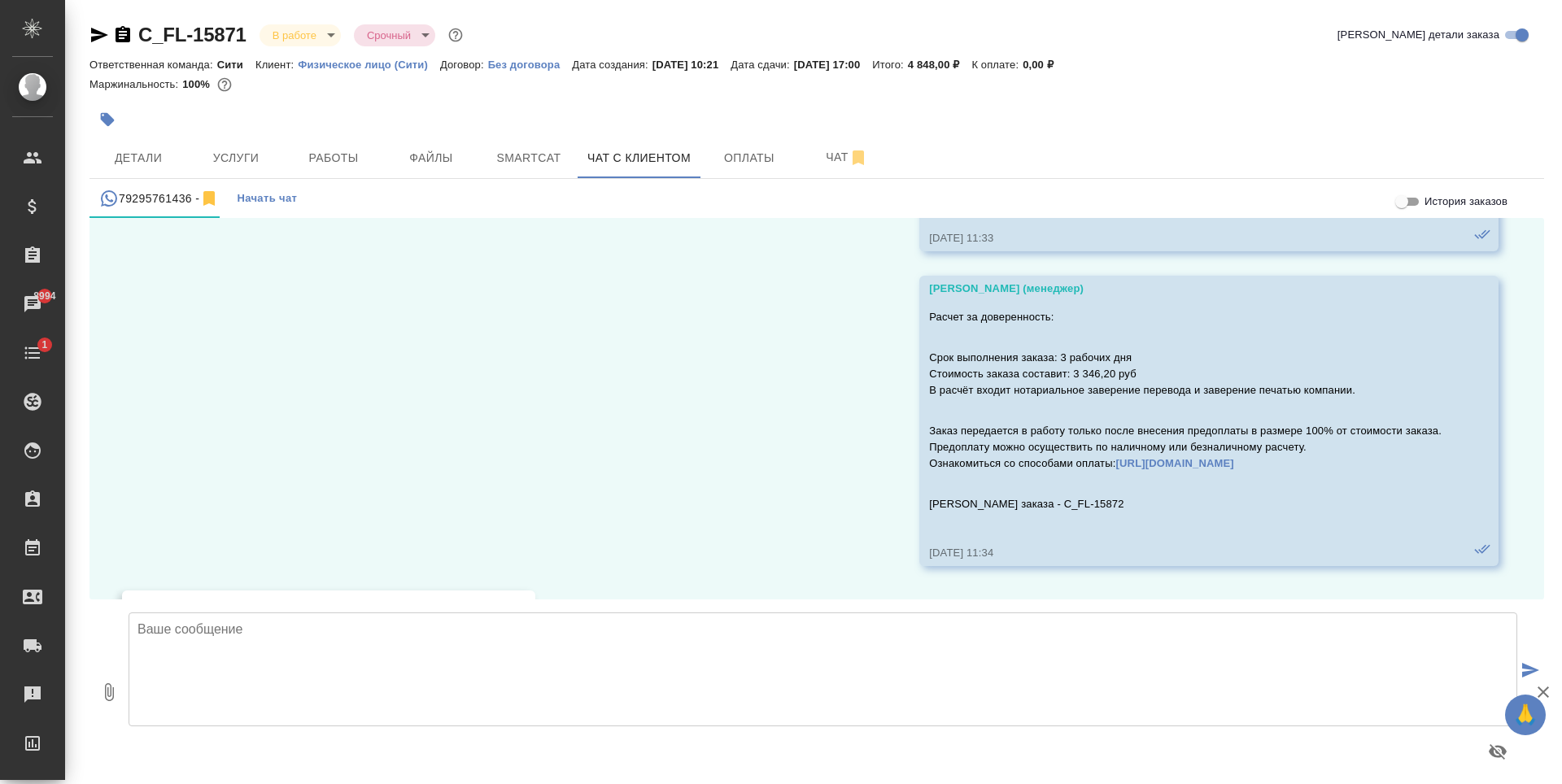
scroll to position [7753, 0]
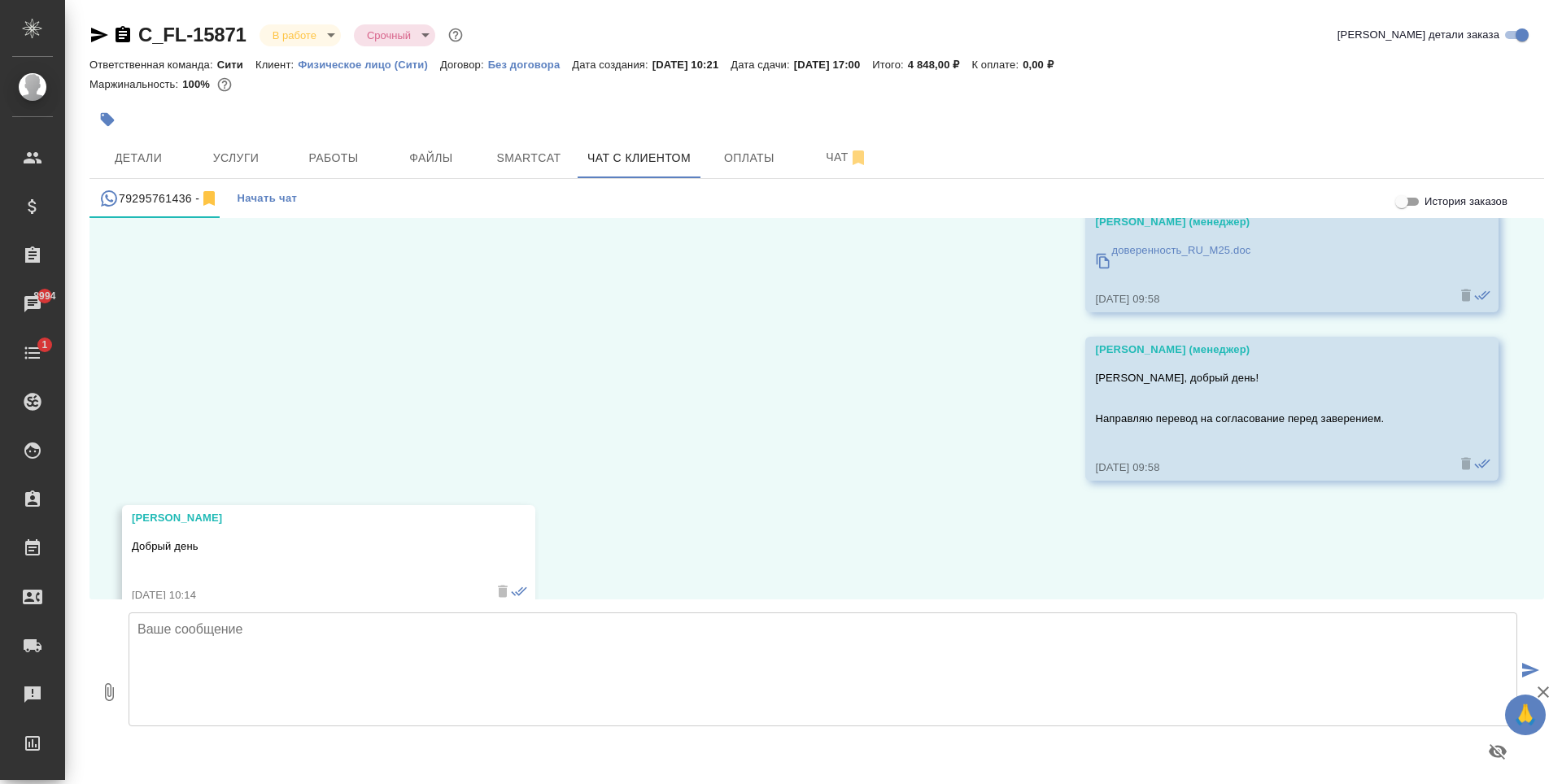
click at [286, 668] on textarea at bounding box center [823, 669] width 1388 height 114
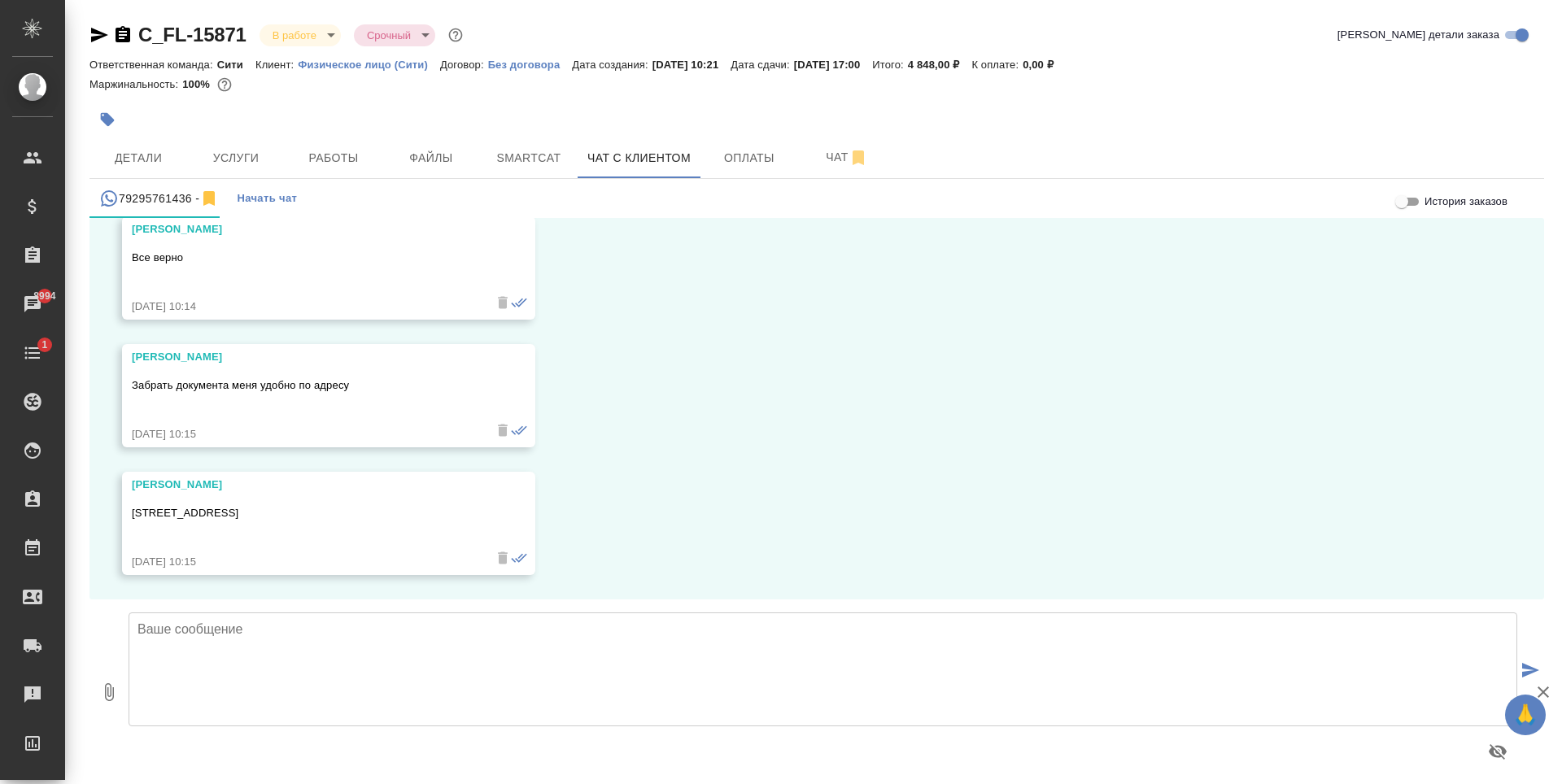
paste textarea "[PERSON_NAME], [DATE] направим документы для нотариального заверения. Как тольк…"
type textarea "[PERSON_NAME], [DATE] направим документы для нотариального заверения. Как тольк…"
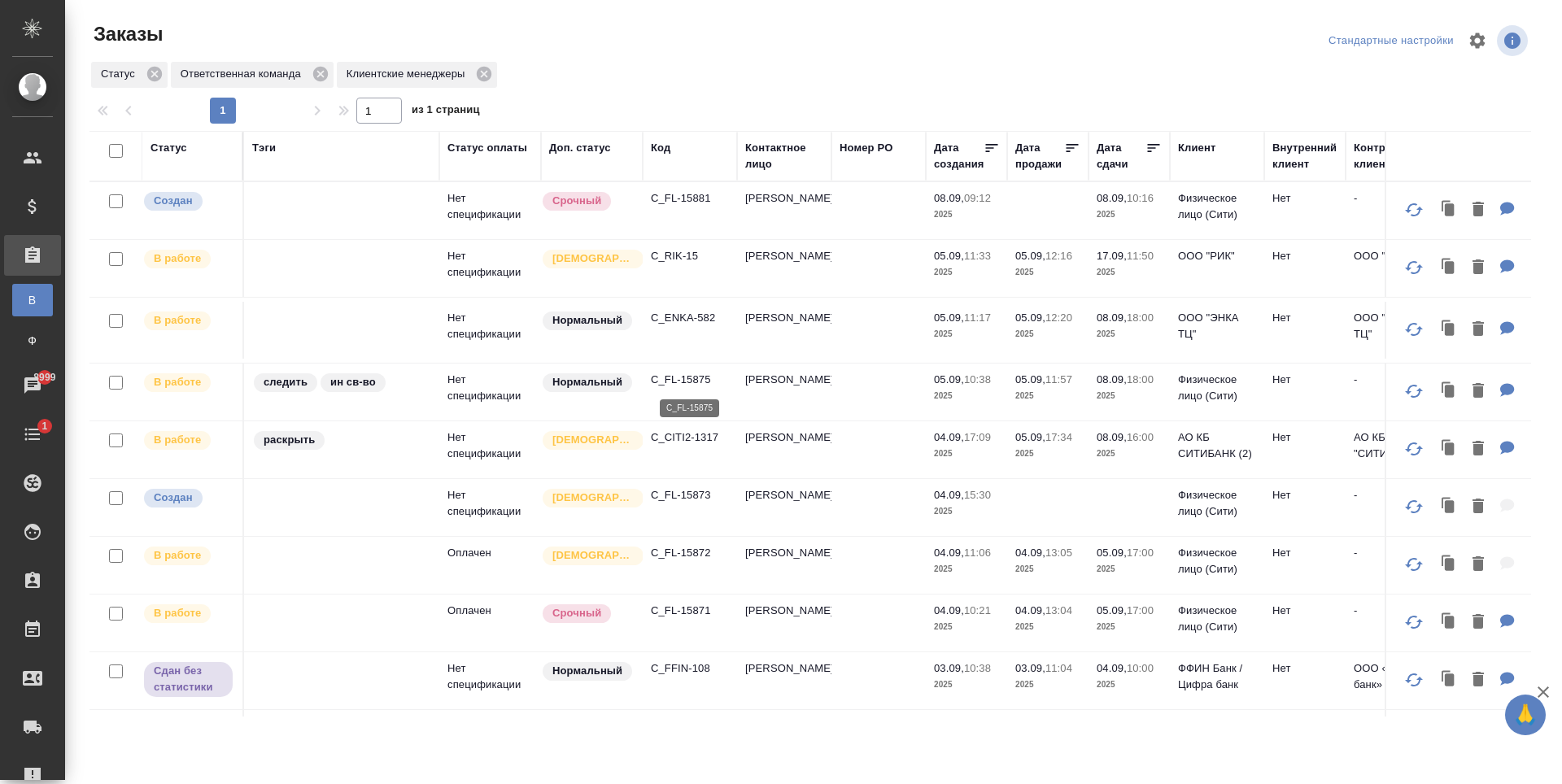
click at [692, 379] on p "C_FL-15875" at bounding box center [690, 380] width 78 height 16
click at [687, 378] on p "C_FL-15875" at bounding box center [690, 380] width 78 height 16
click at [684, 260] on p "C_RIK-15" at bounding box center [690, 256] width 78 height 16
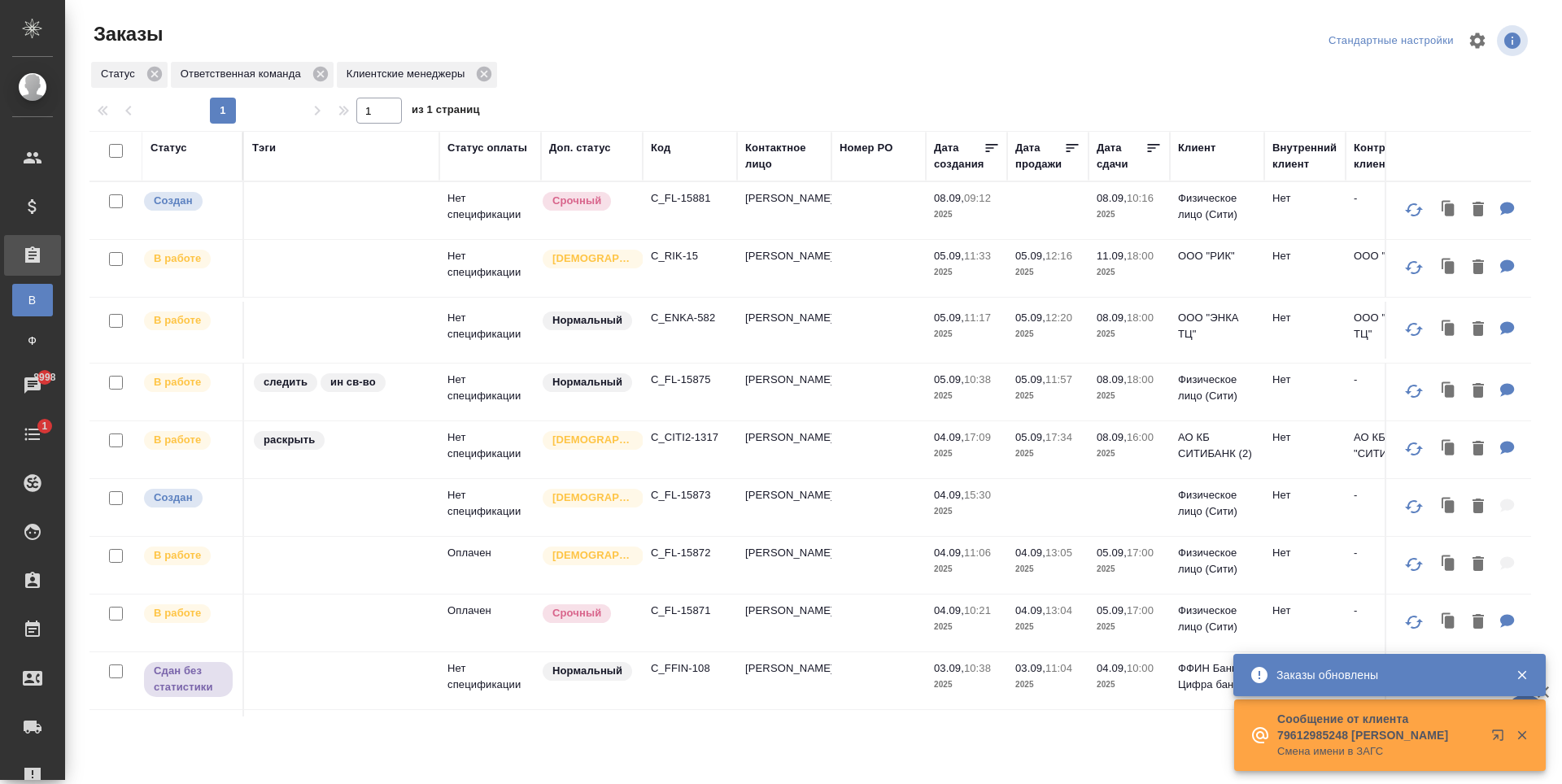
click at [704, 434] on p "C_CITI2-1317" at bounding box center [690, 437] width 78 height 16
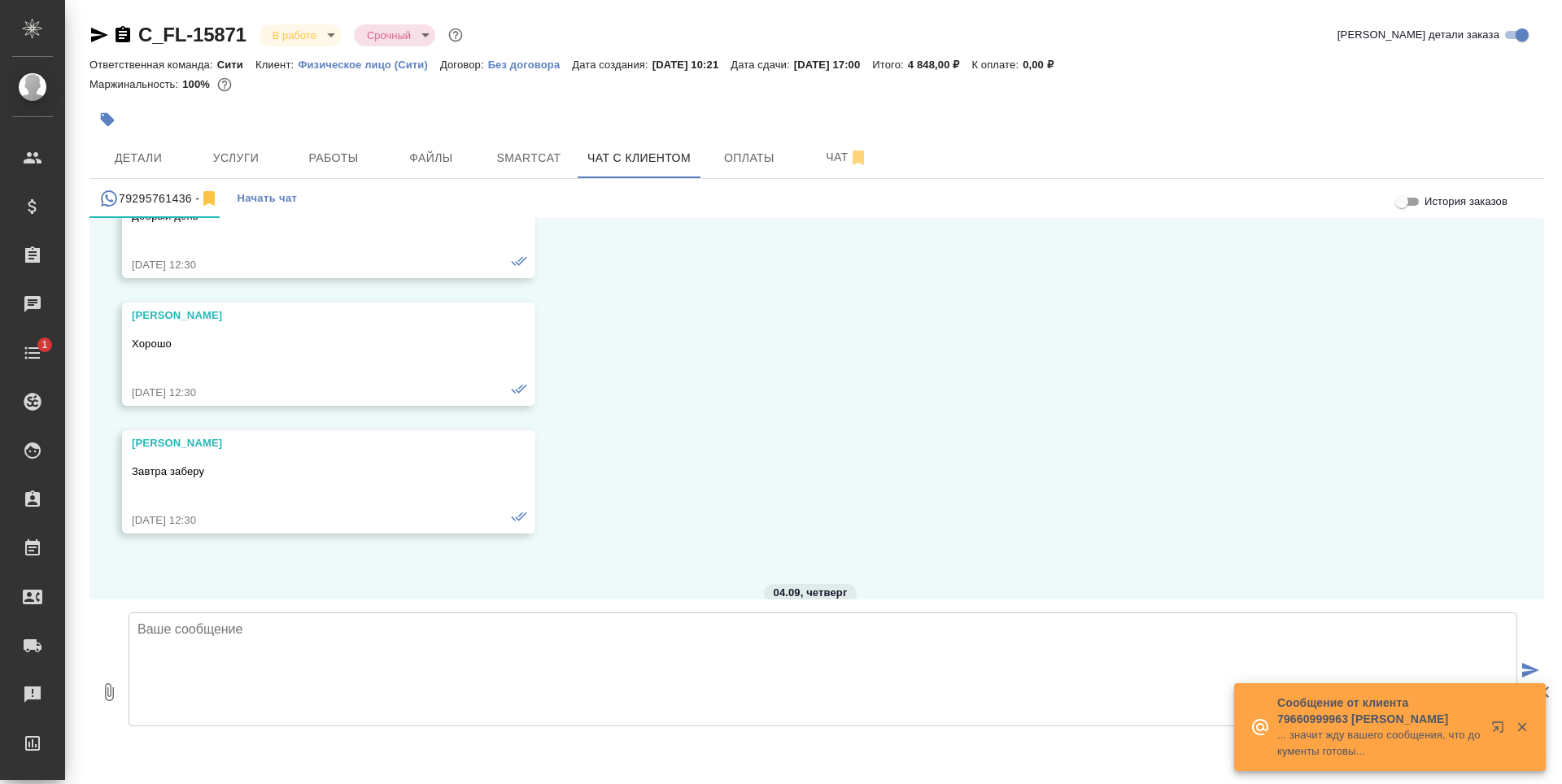
scroll to position [8049, 0]
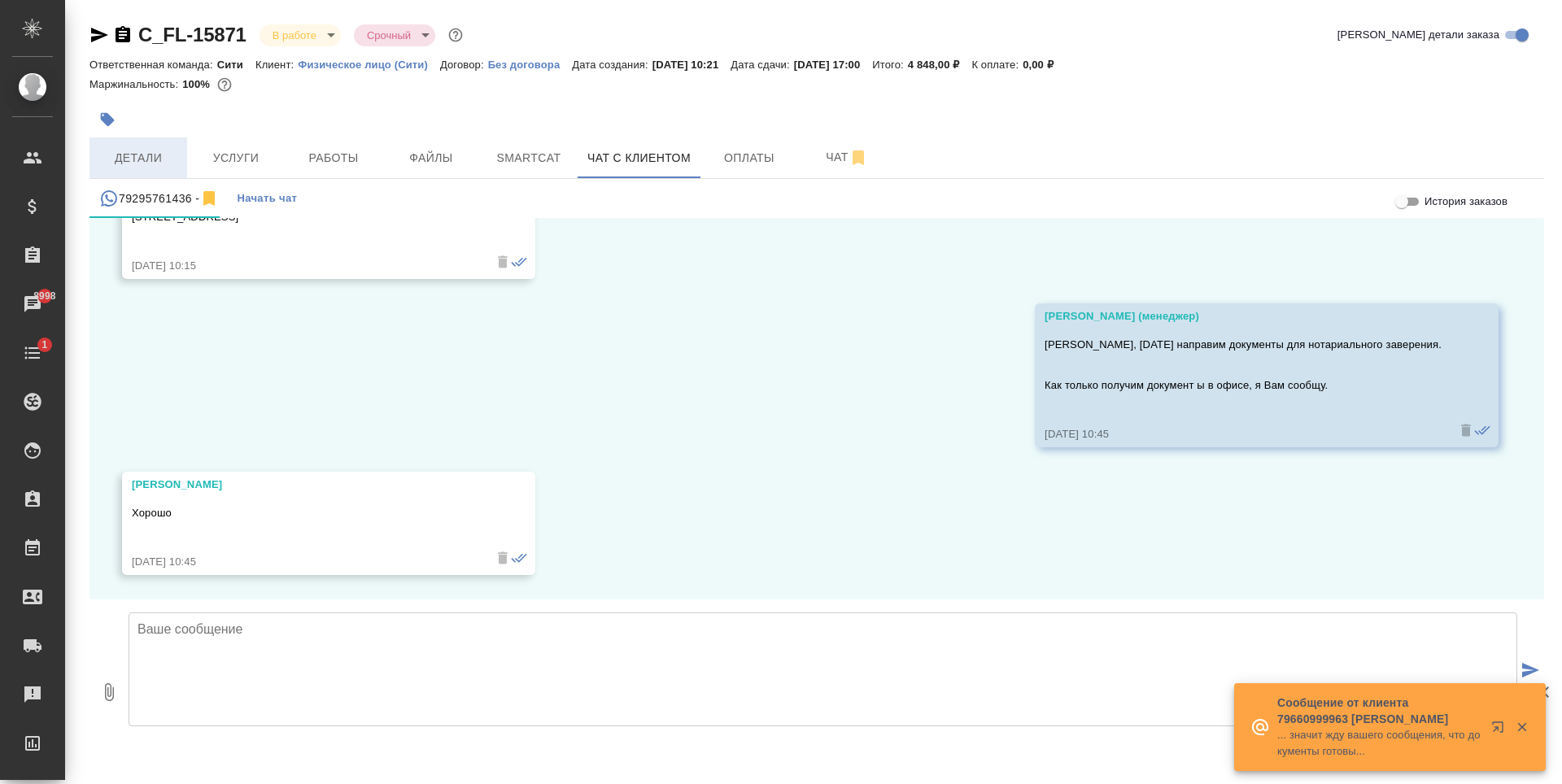
click at [136, 151] on span "Детали" at bounding box center [138, 158] width 78 height 21
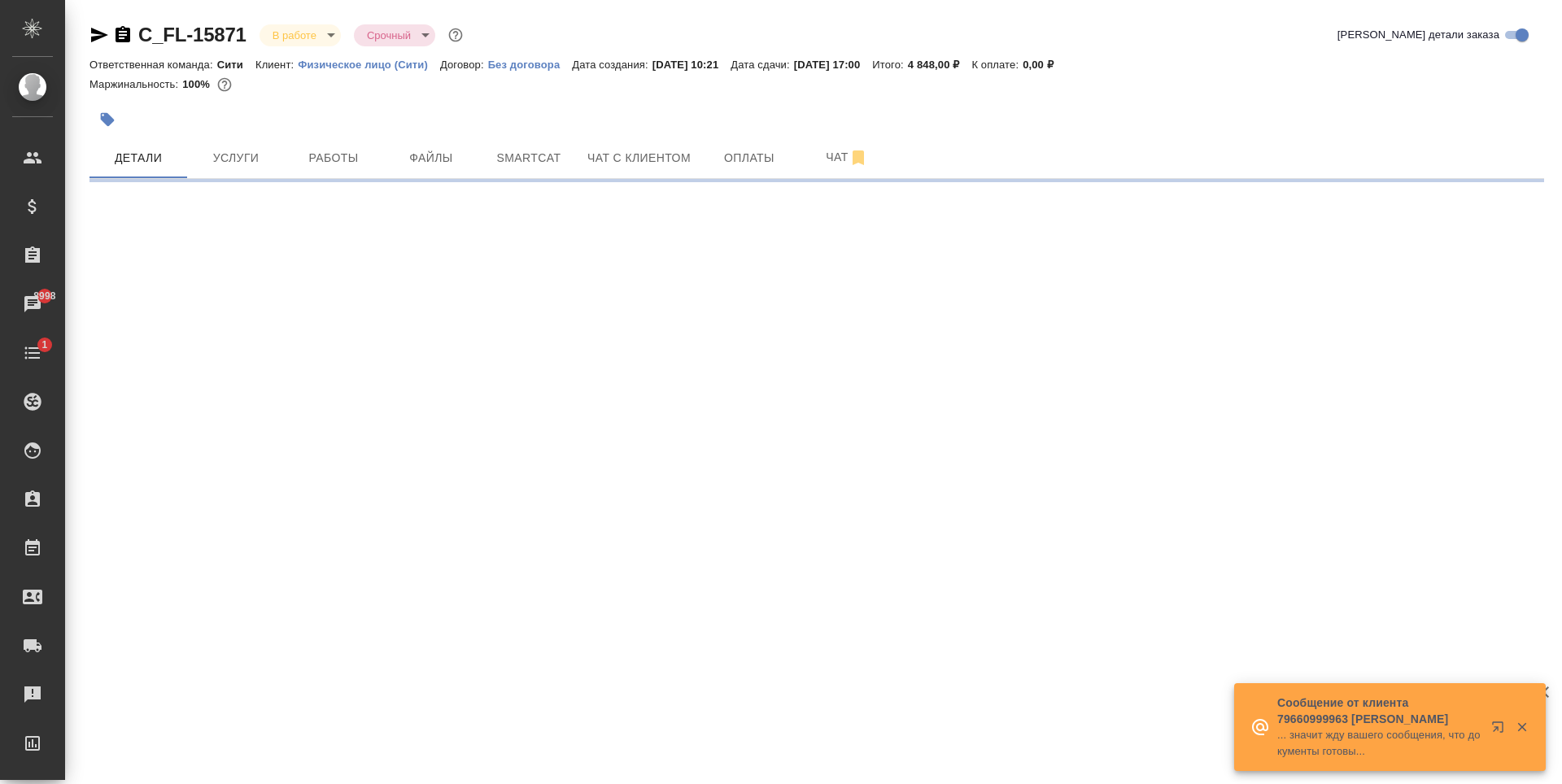
select select "RU"
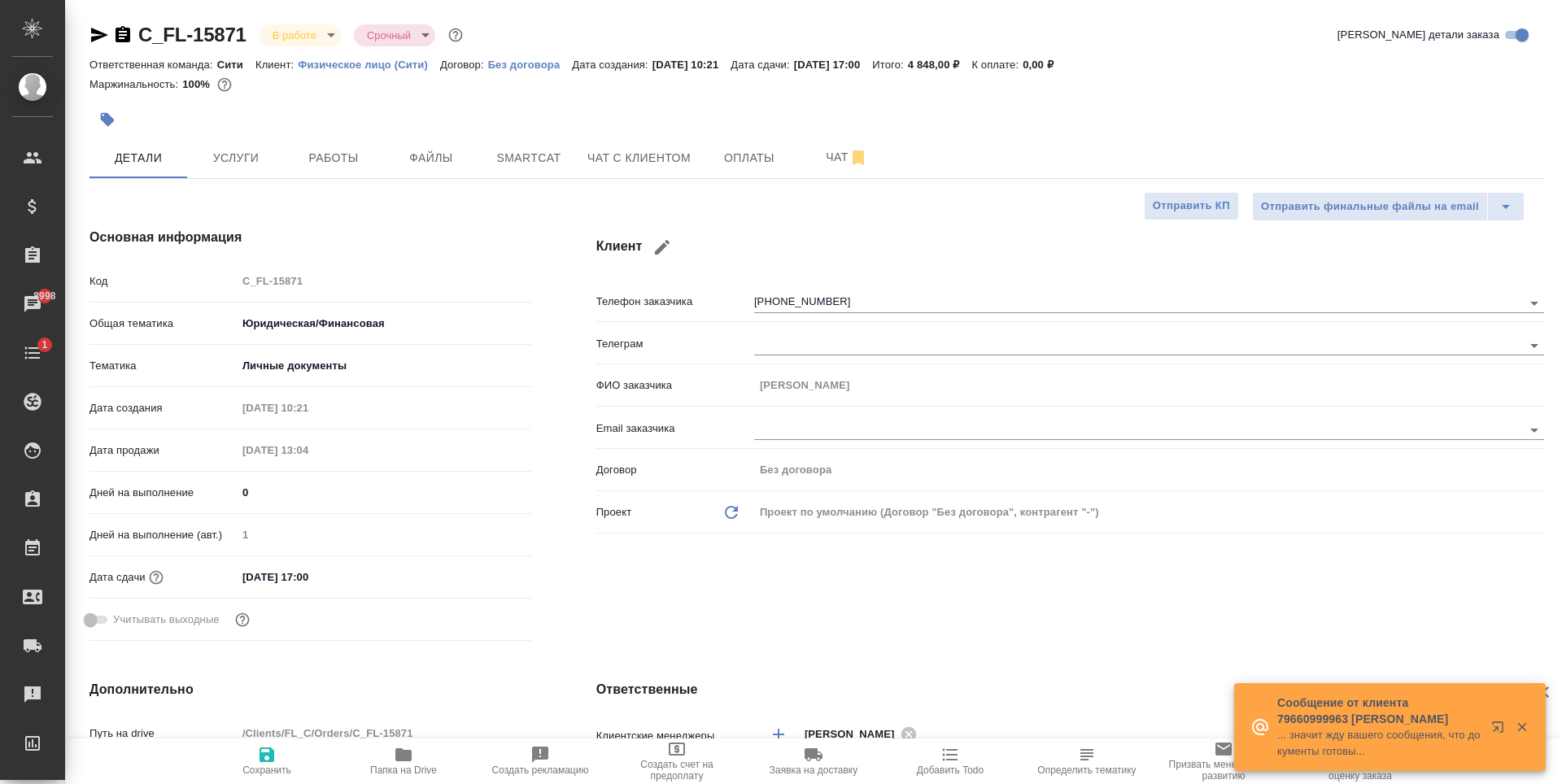
type textarea "x"
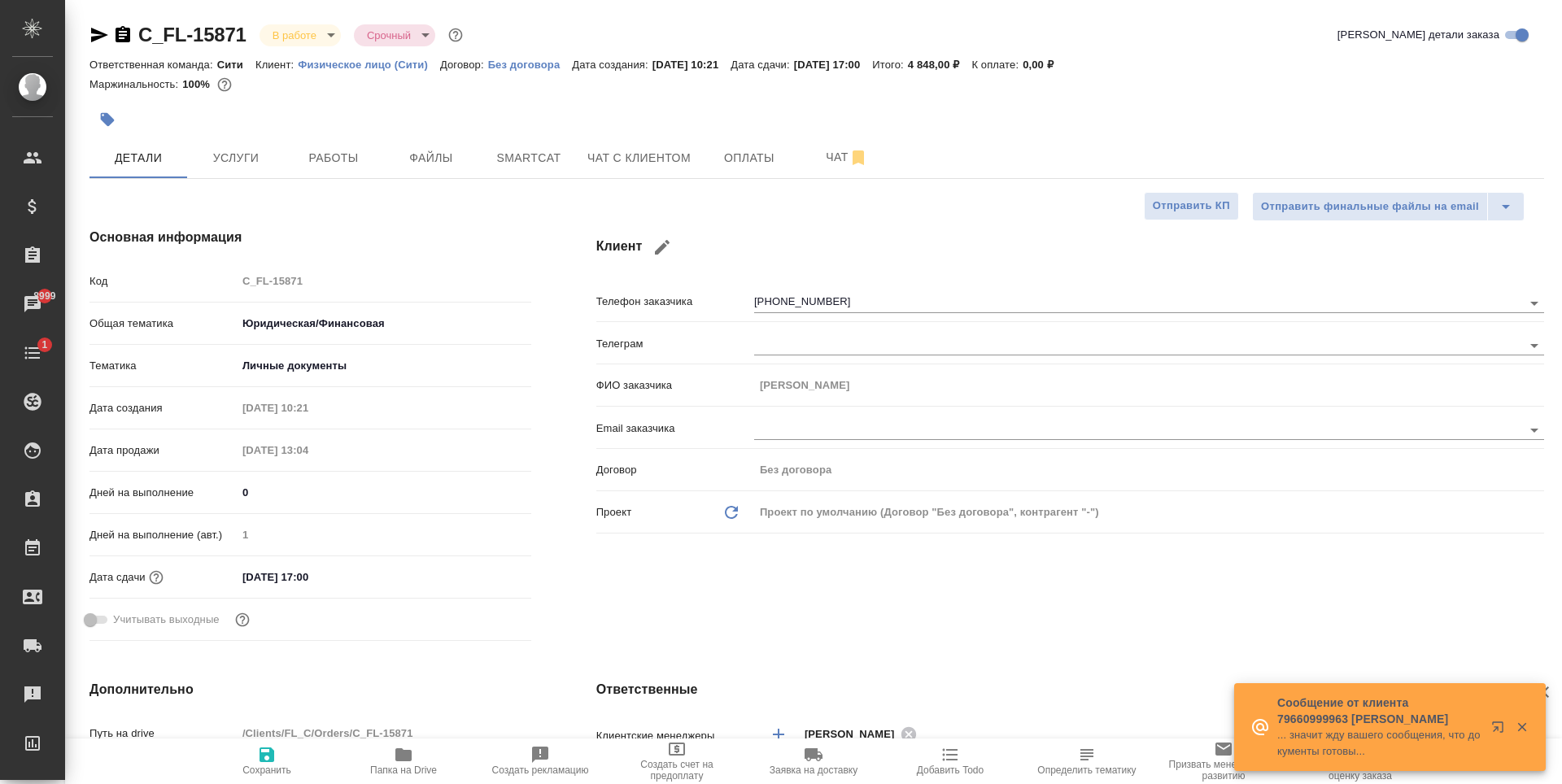
type textarea "x"
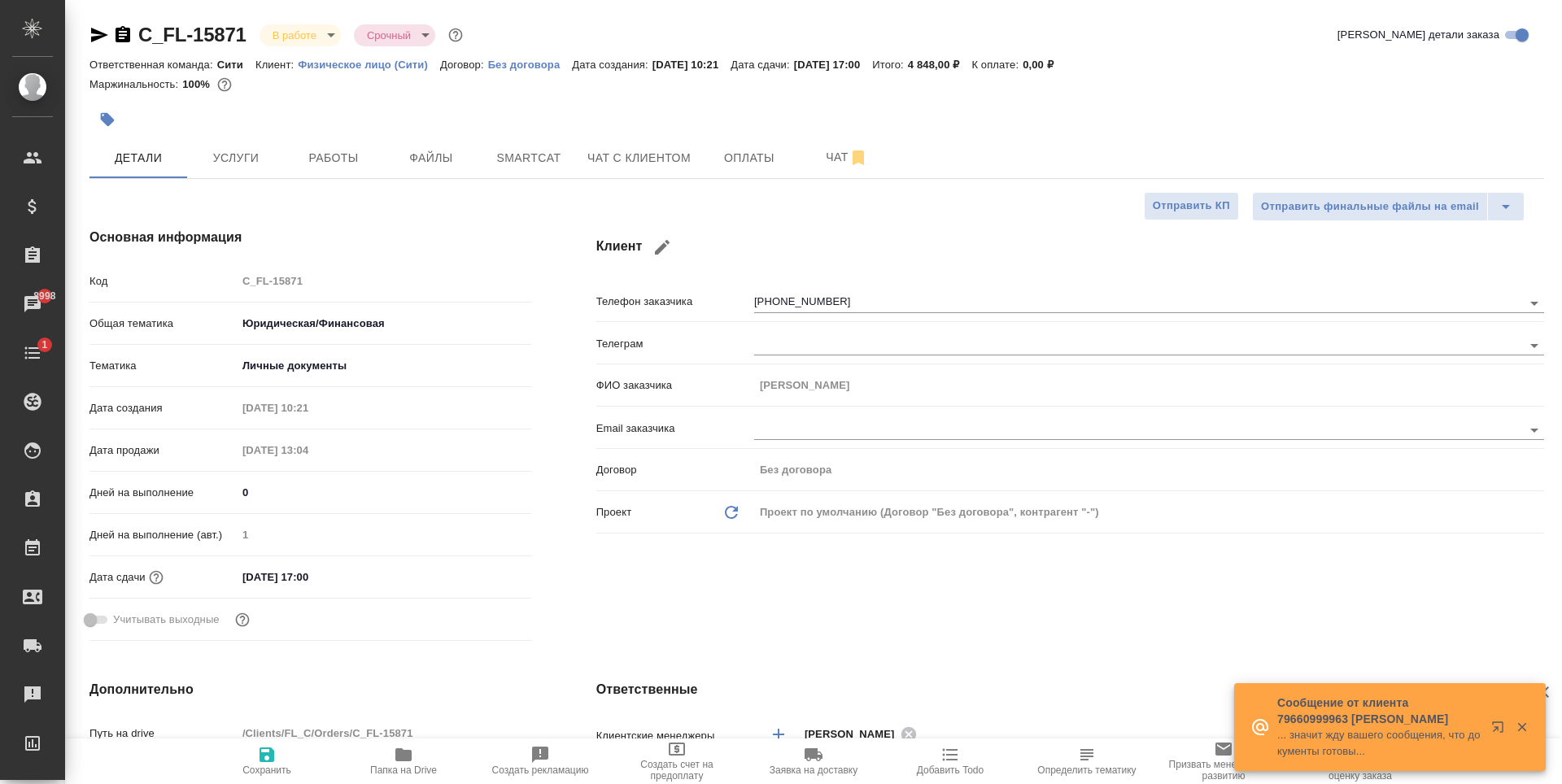
type textarea "x"
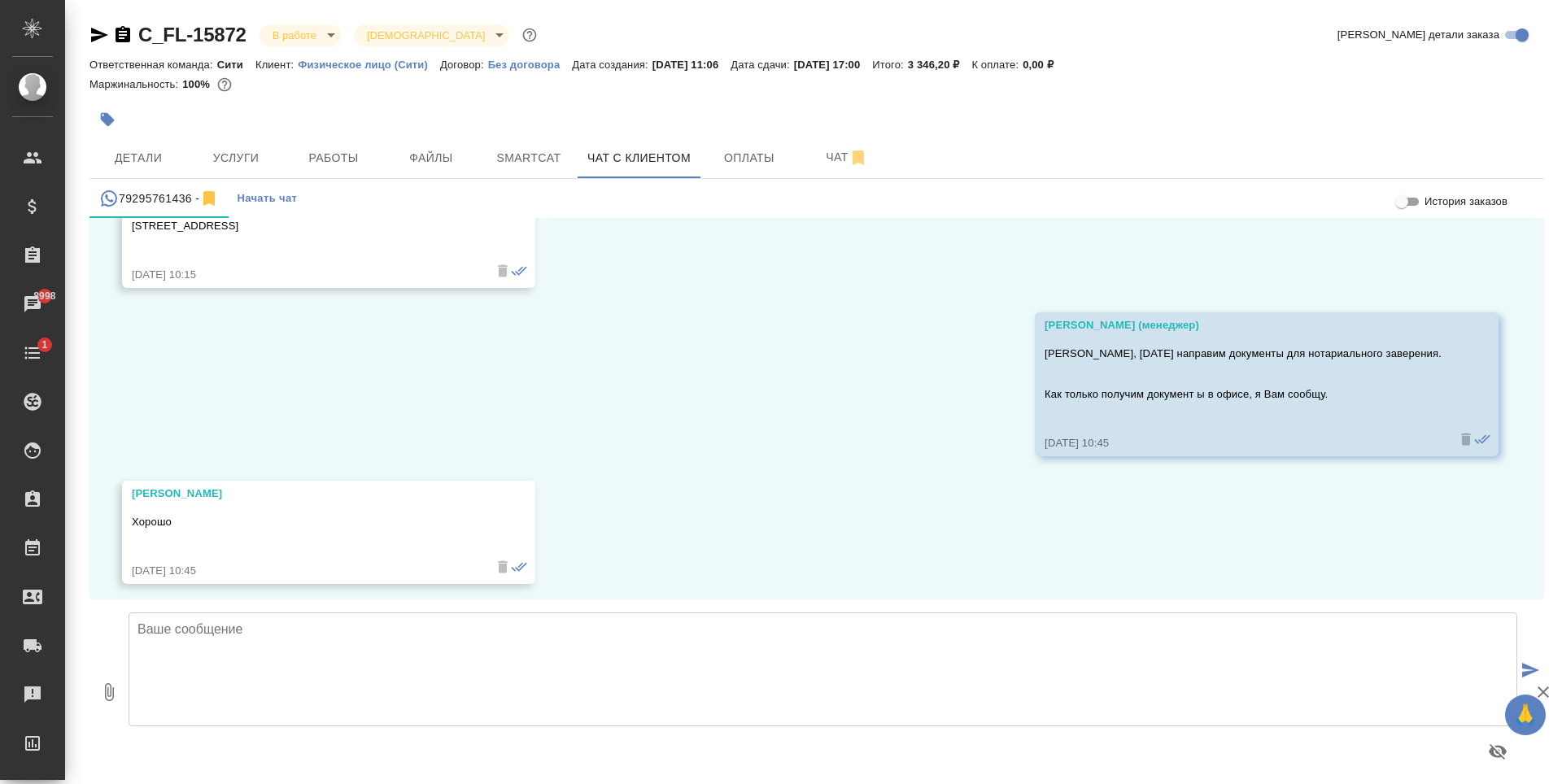
scroll to position [8049, 0]
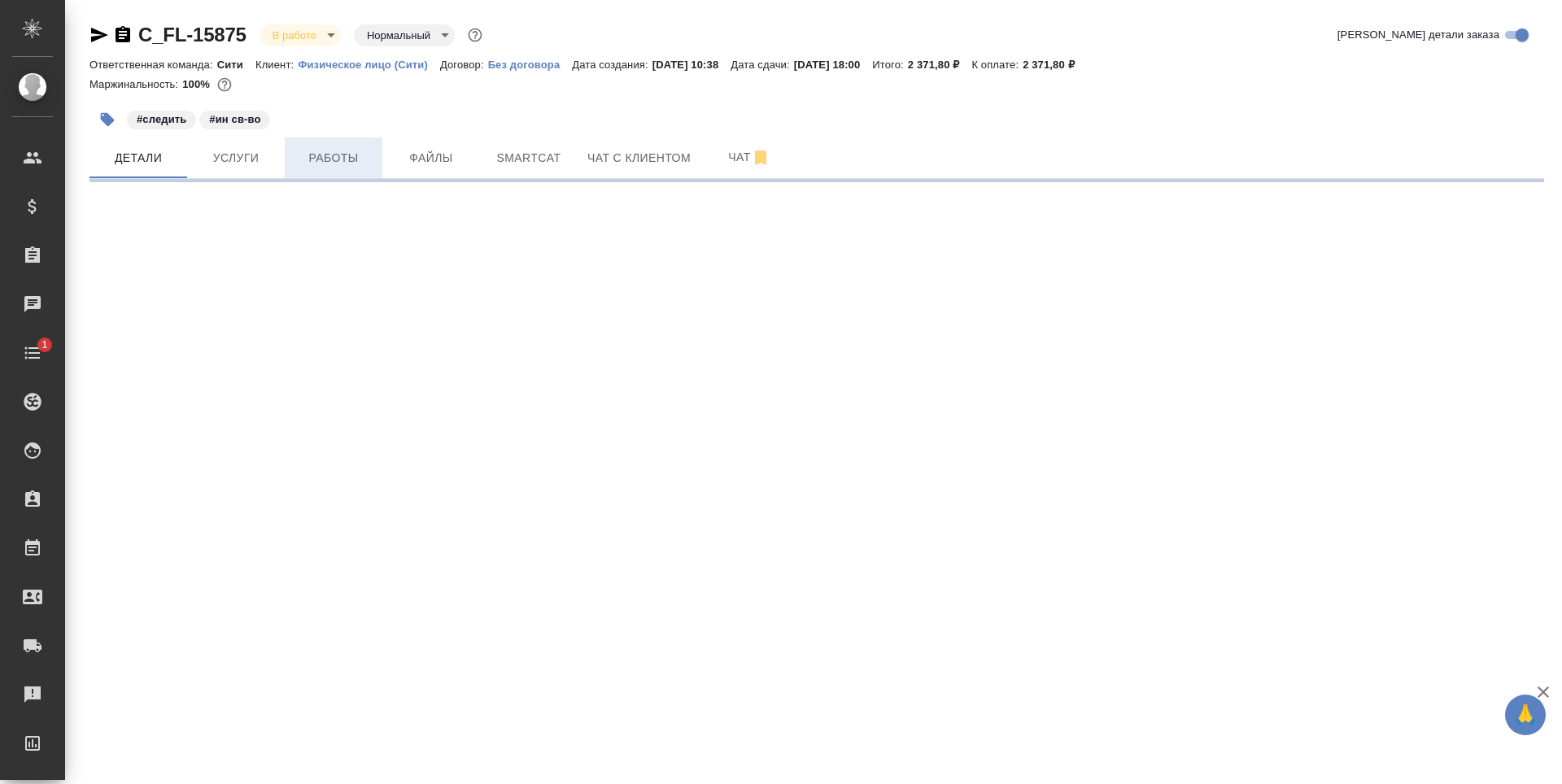
click at [318, 150] on span "Работы" at bounding box center [333, 158] width 78 height 21
select select "RU"
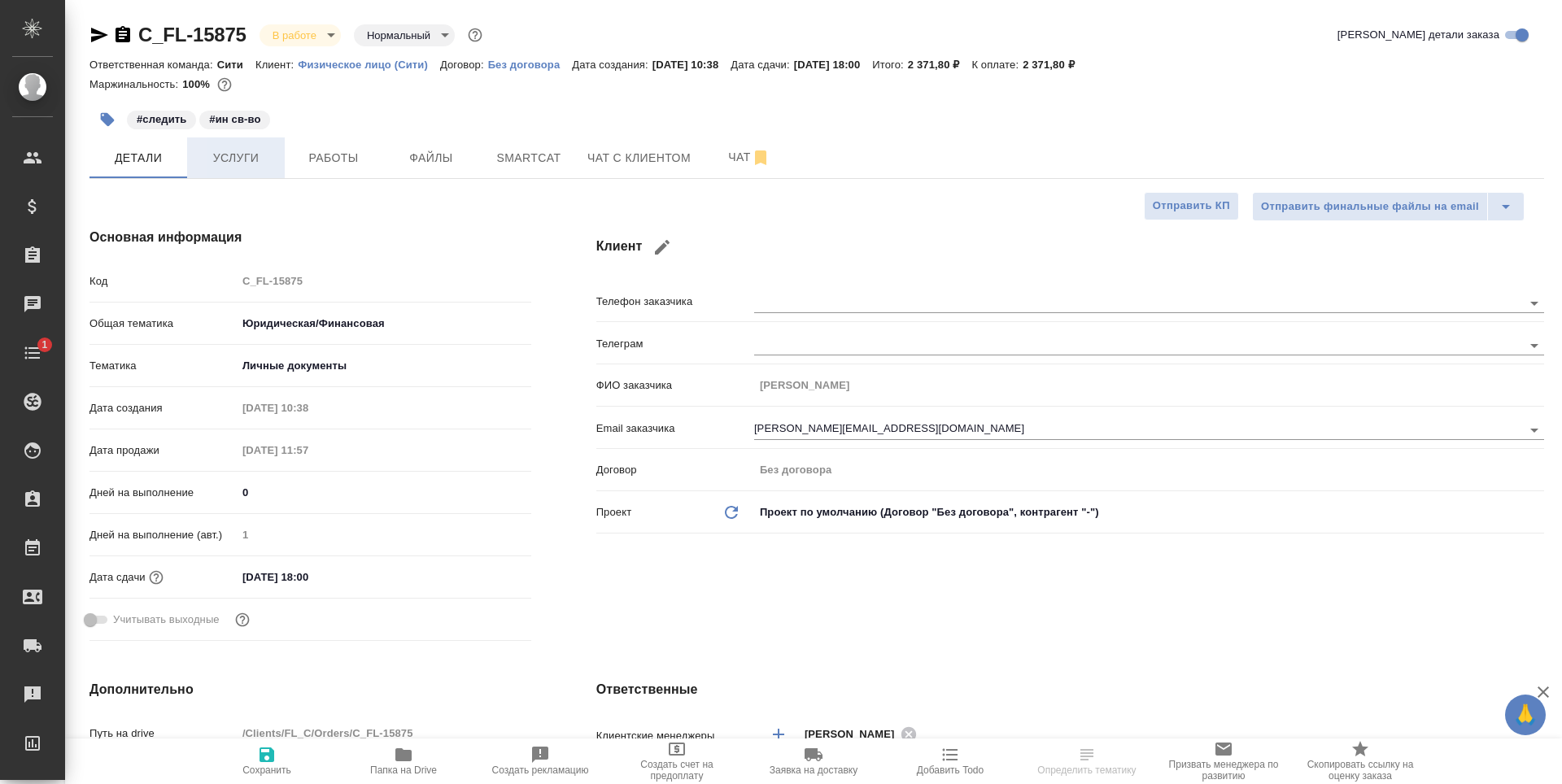
type textarea "x"
click at [229, 148] on span "Услуги" at bounding box center [236, 158] width 78 height 21
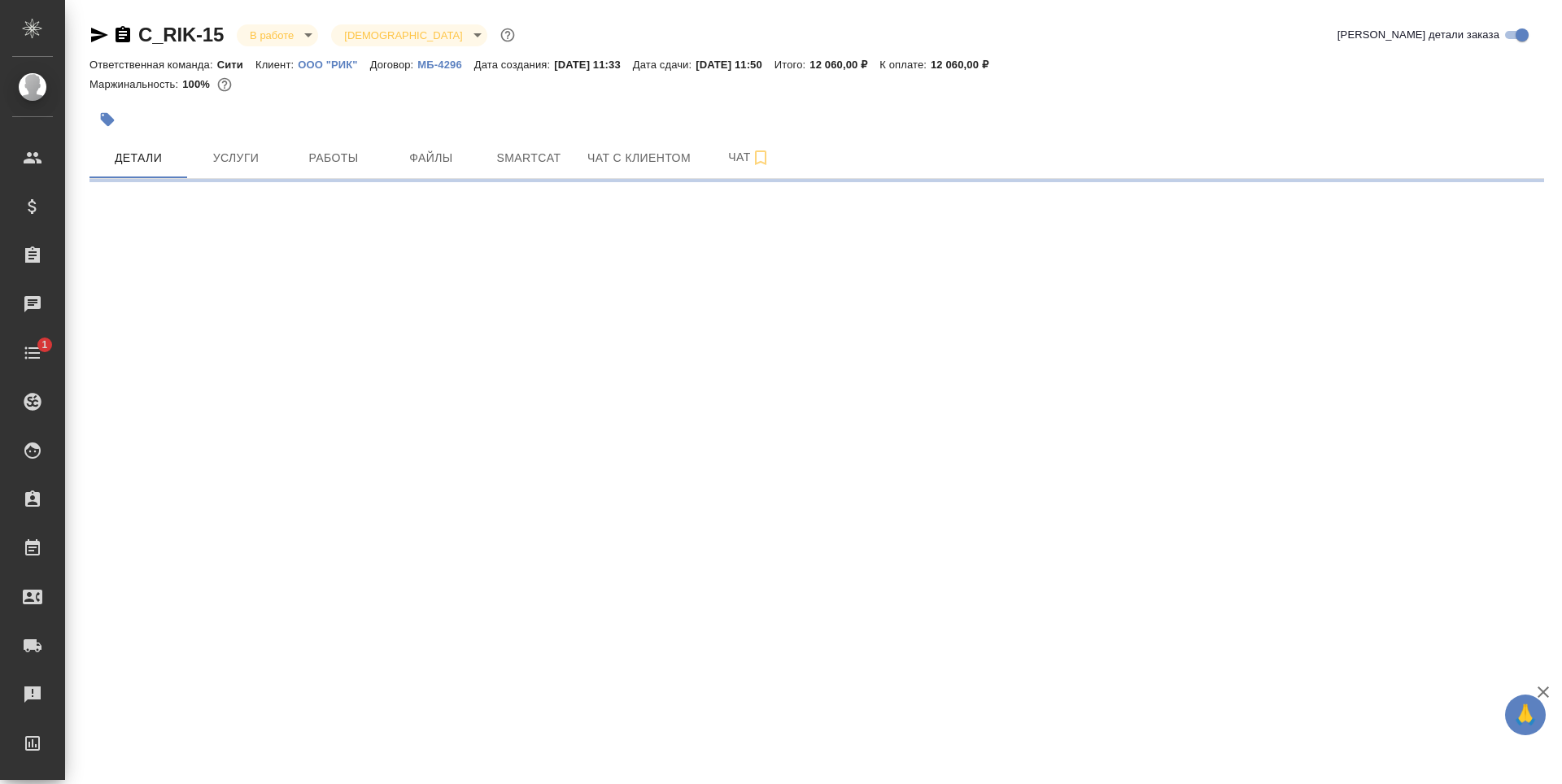
select select "RU"
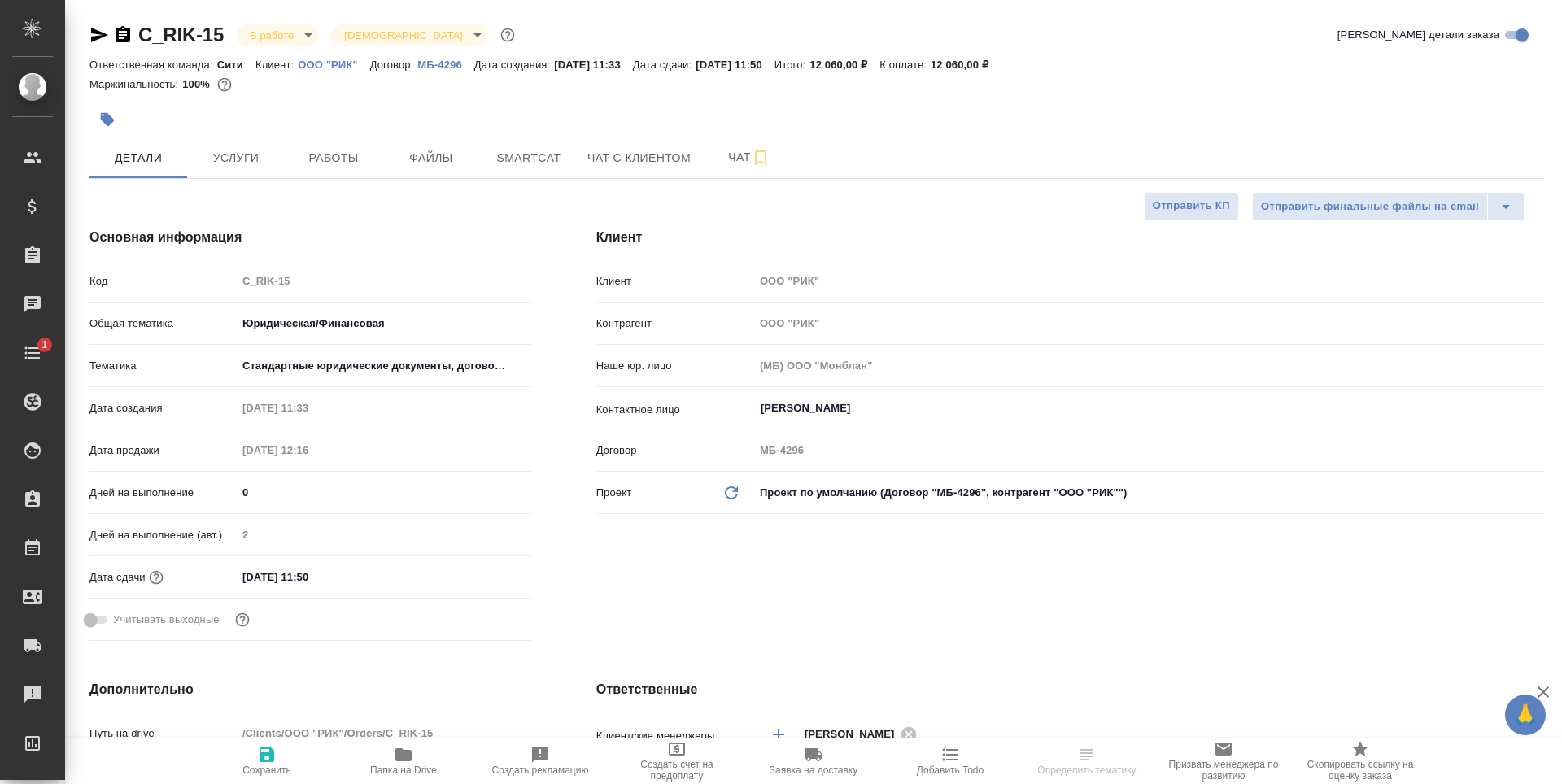
type textarea "x"
click at [330, 165] on span "Работы" at bounding box center [333, 158] width 78 height 21
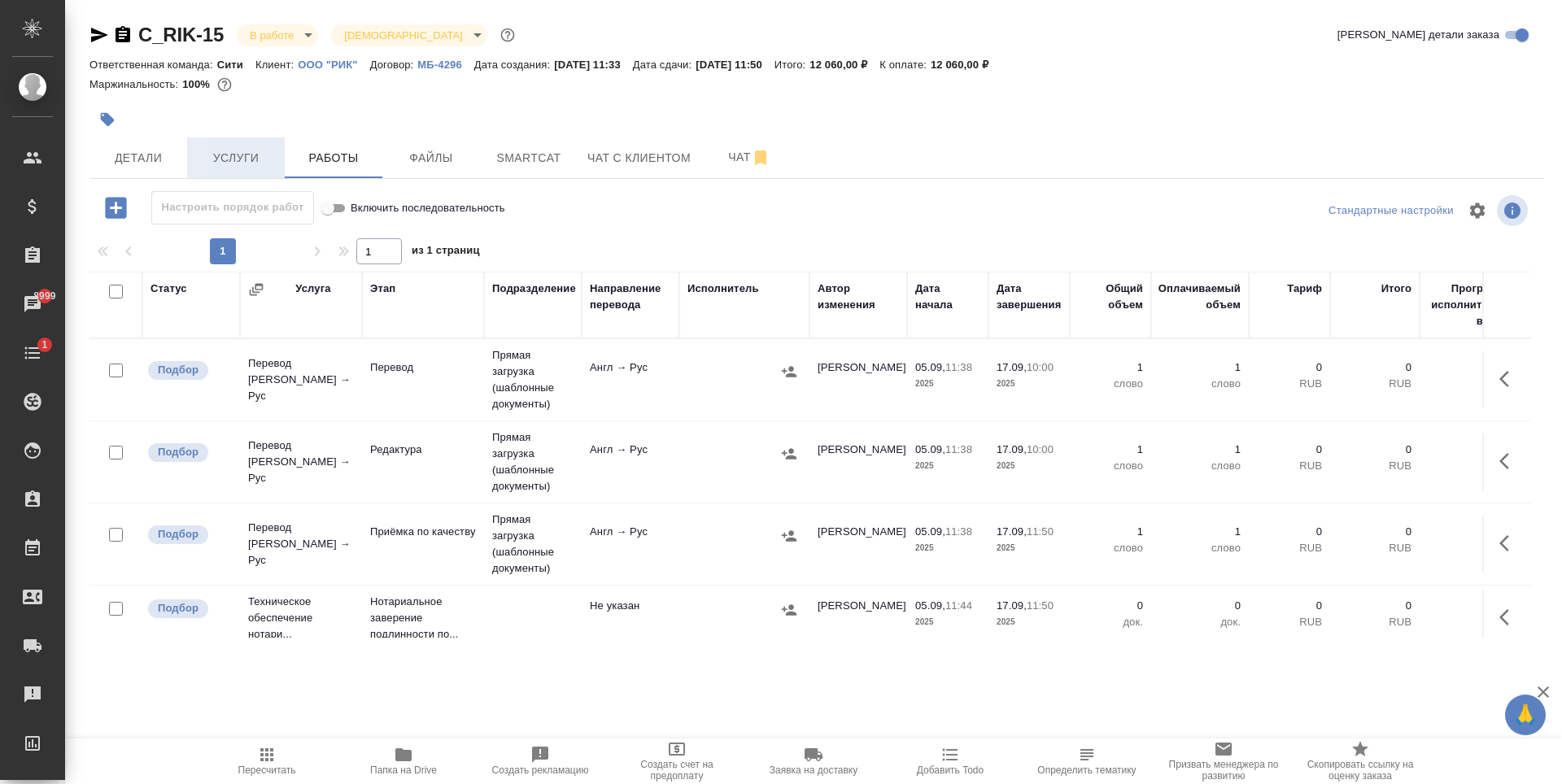
click at [230, 140] on button "Услуги" at bounding box center [236, 157] width 98 height 41
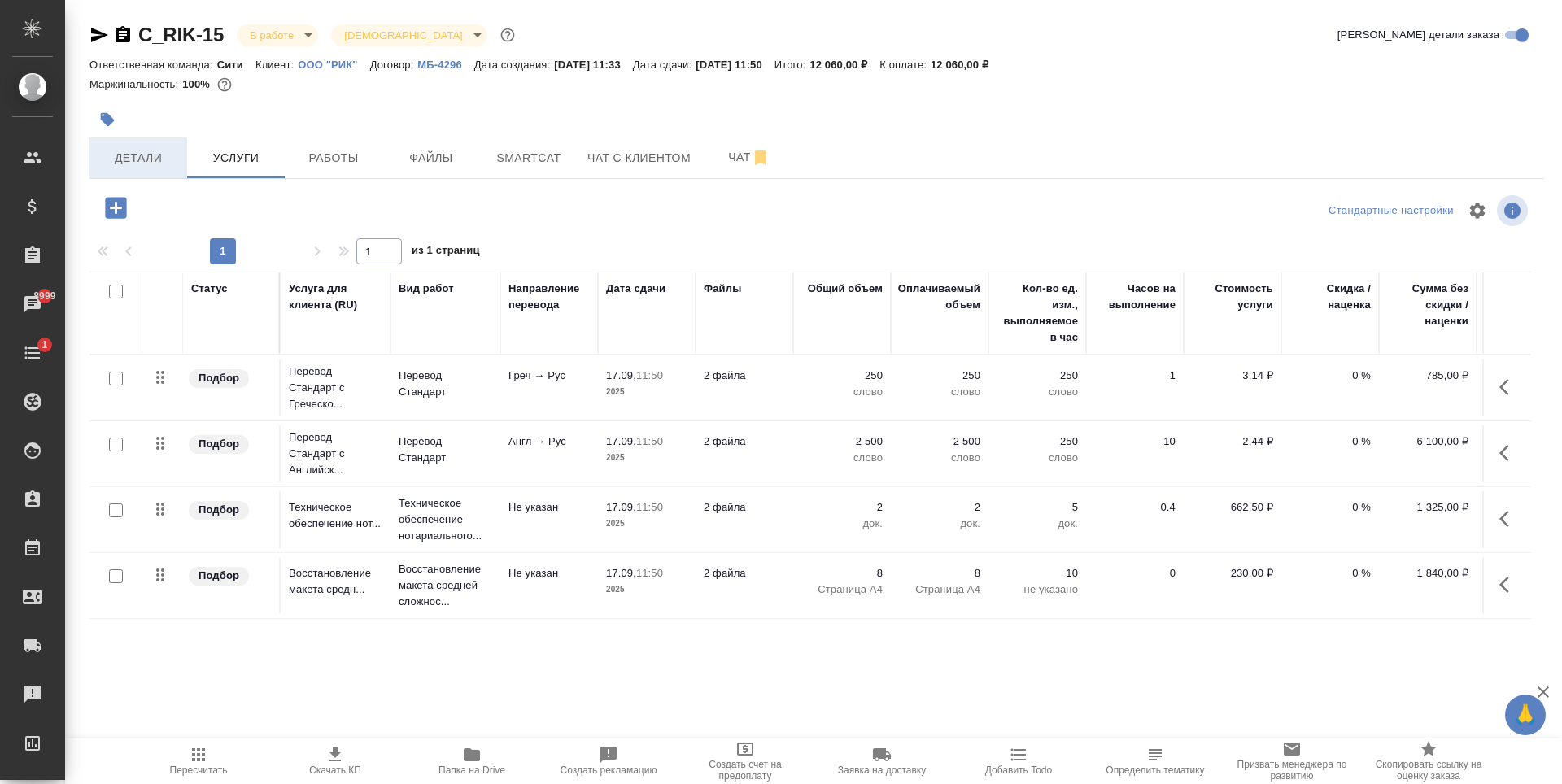
click at [155, 166] on span "Детали" at bounding box center [138, 158] width 78 height 21
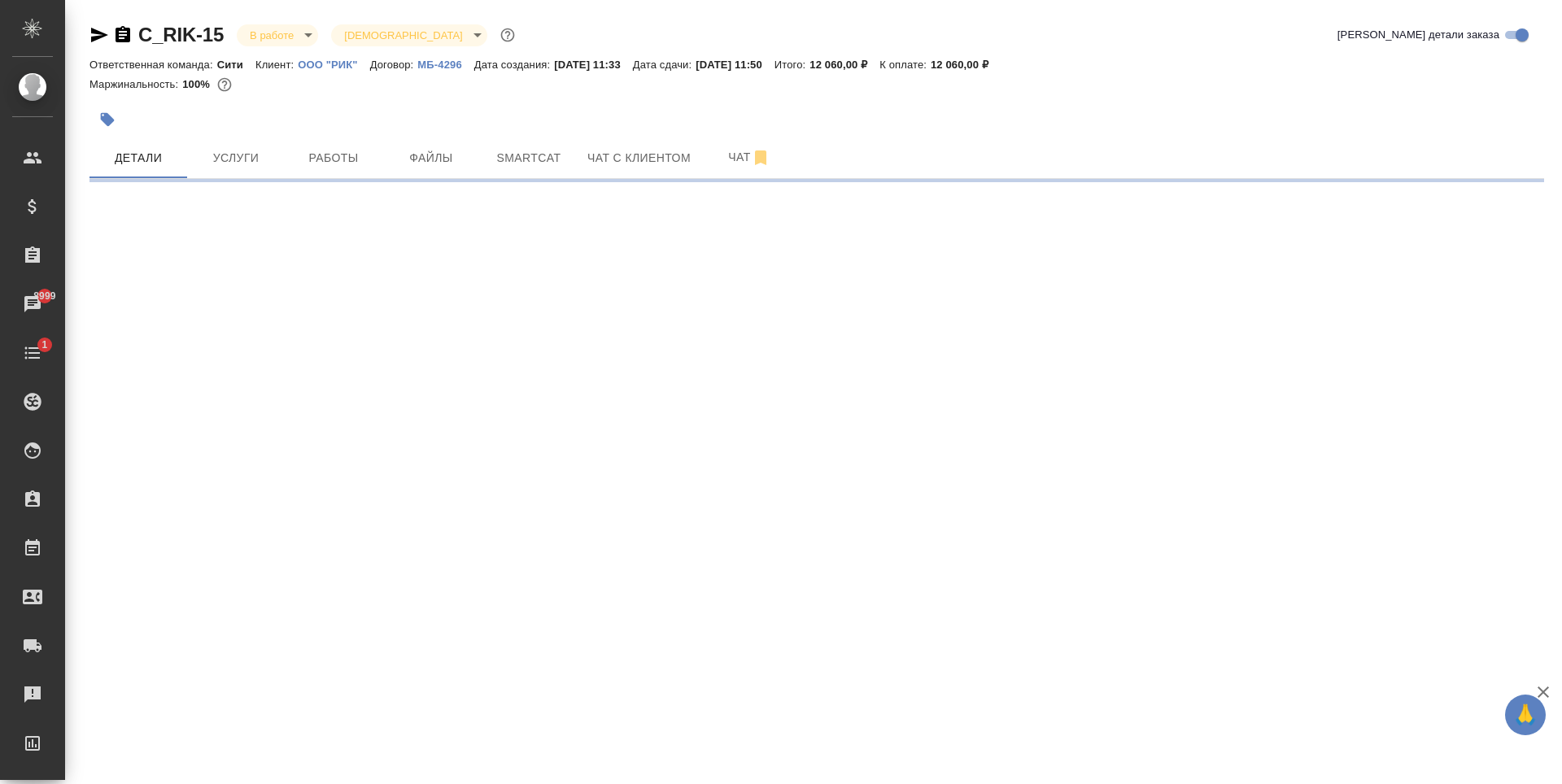
select select "RU"
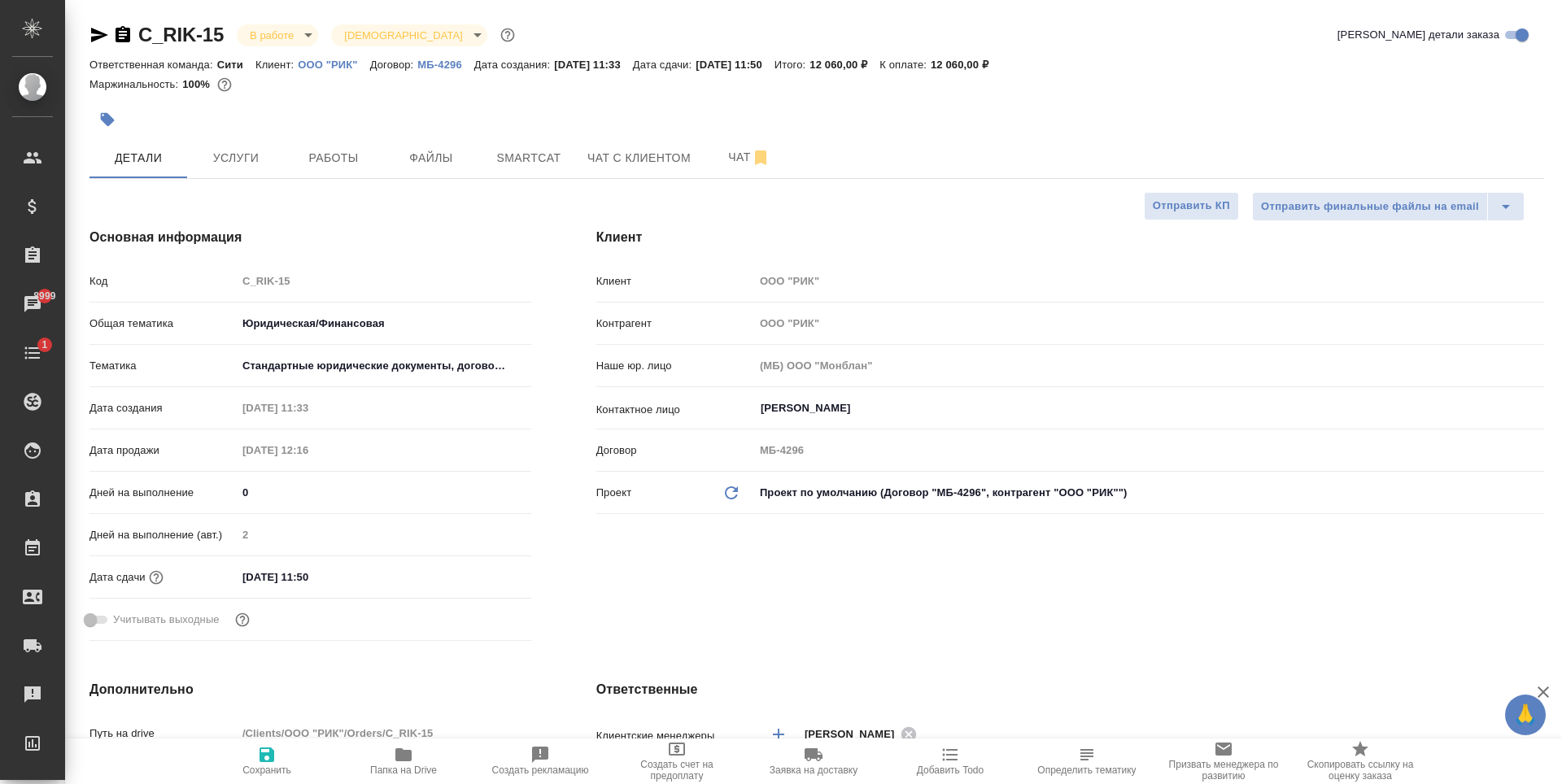
type textarea "x"
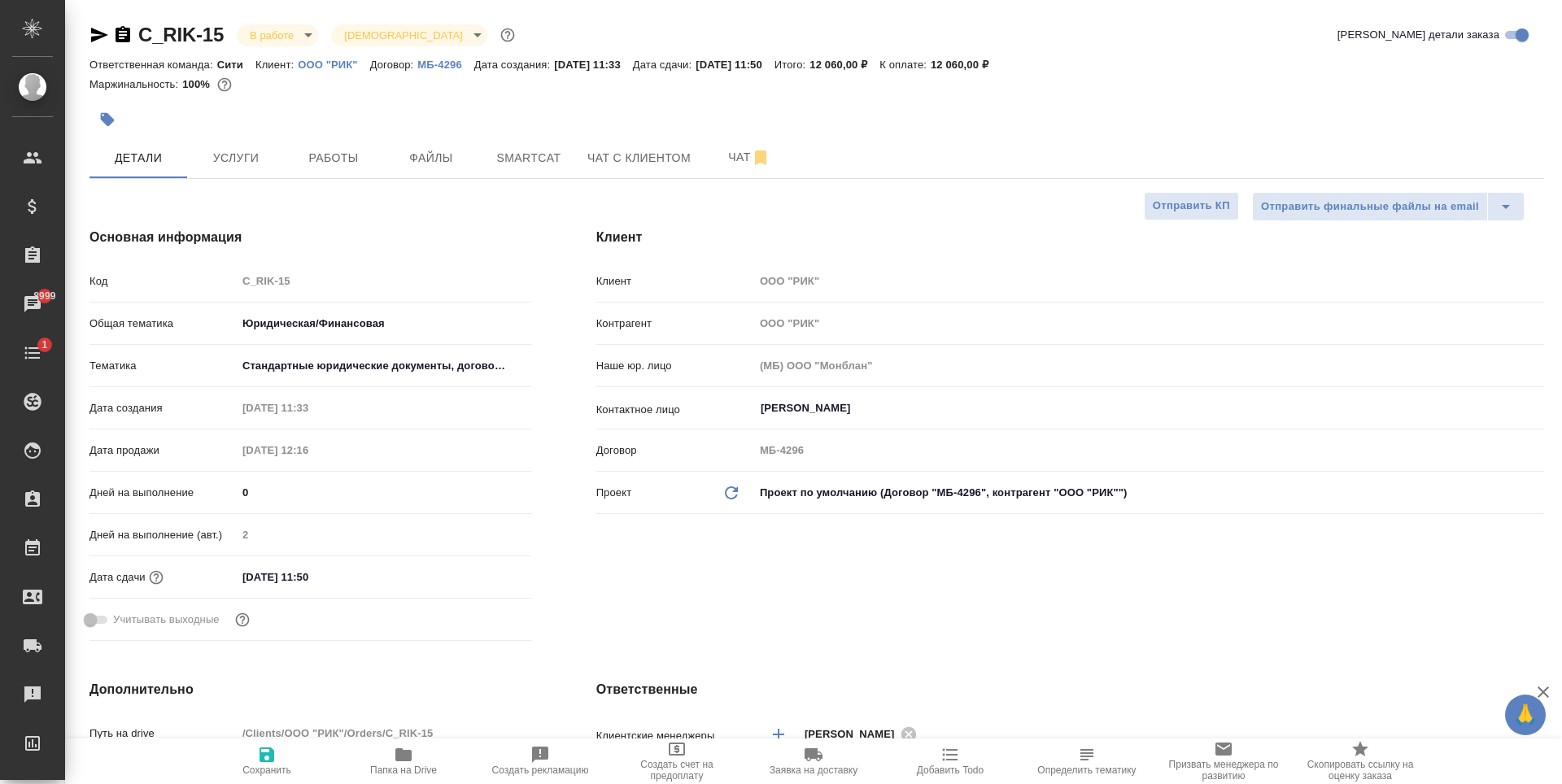
type textarea "x"
click at [317, 569] on input "17.09.2025 11:50" at bounding box center [307, 577] width 142 height 23
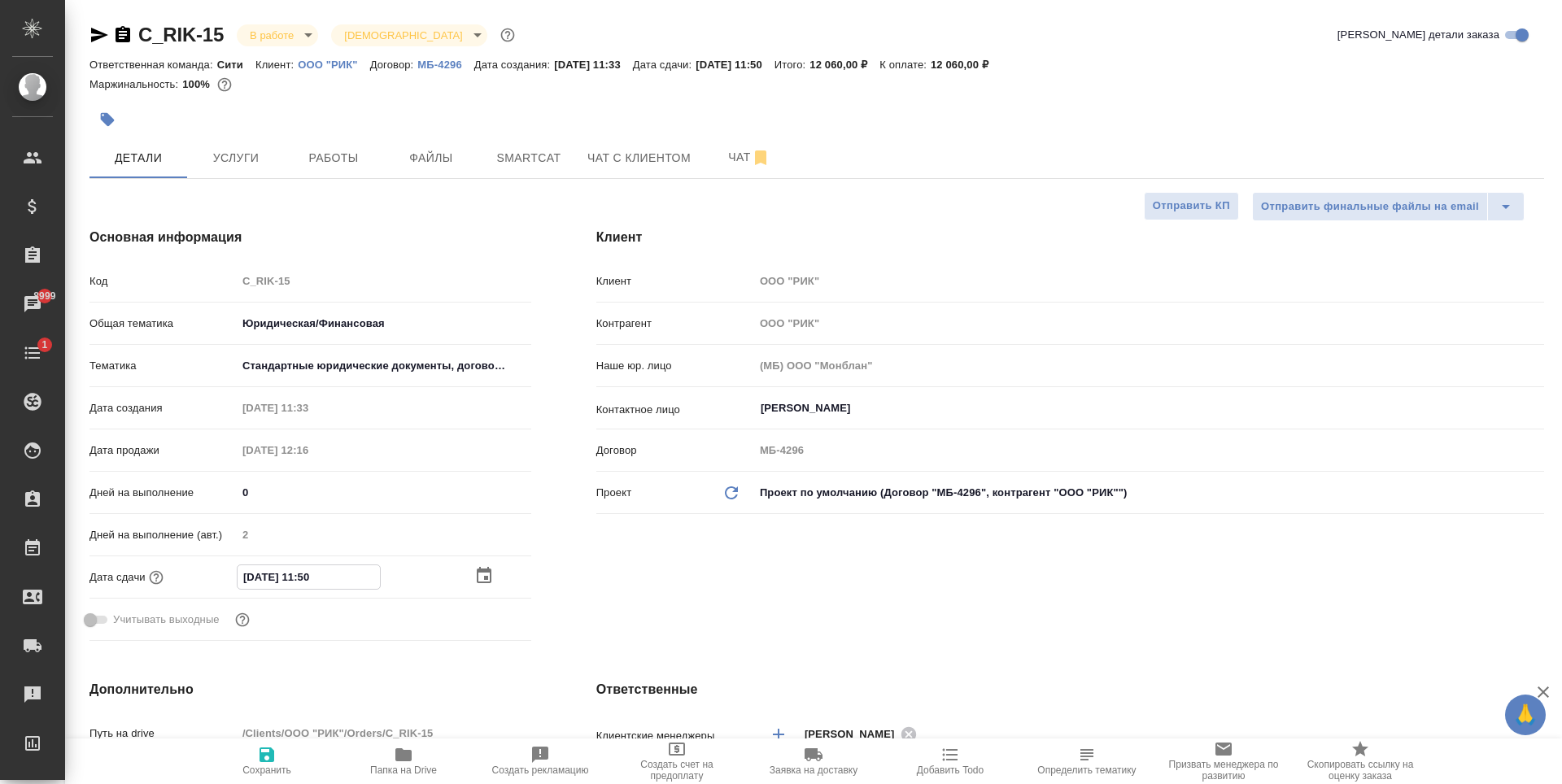
click at [484, 578] on icon "button" at bounding box center [484, 575] width 15 height 16
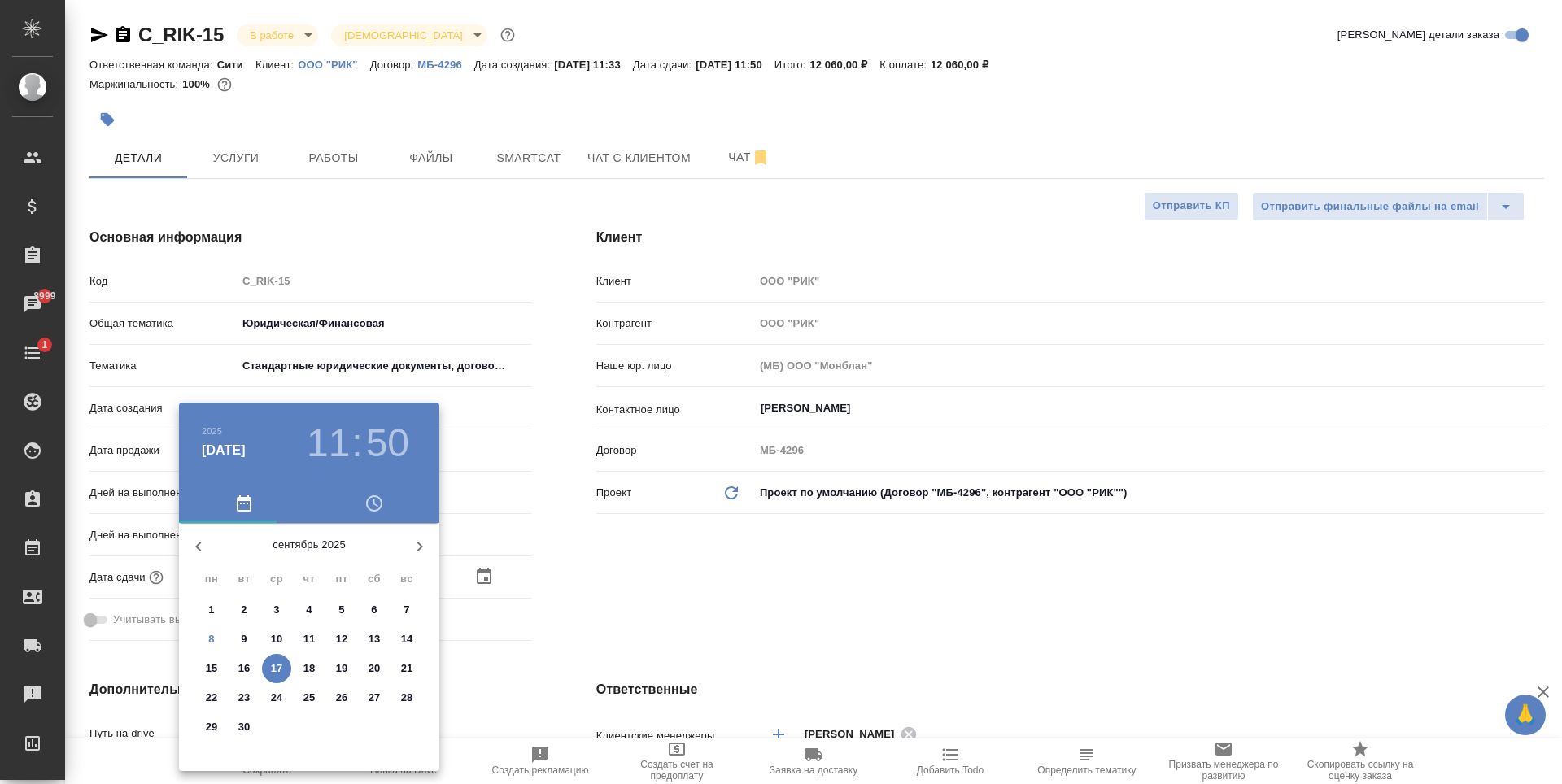
click at [316, 642] on span "11" at bounding box center [309, 639] width 29 height 16
type input "11.09.2025 11:50"
type textarea "x"
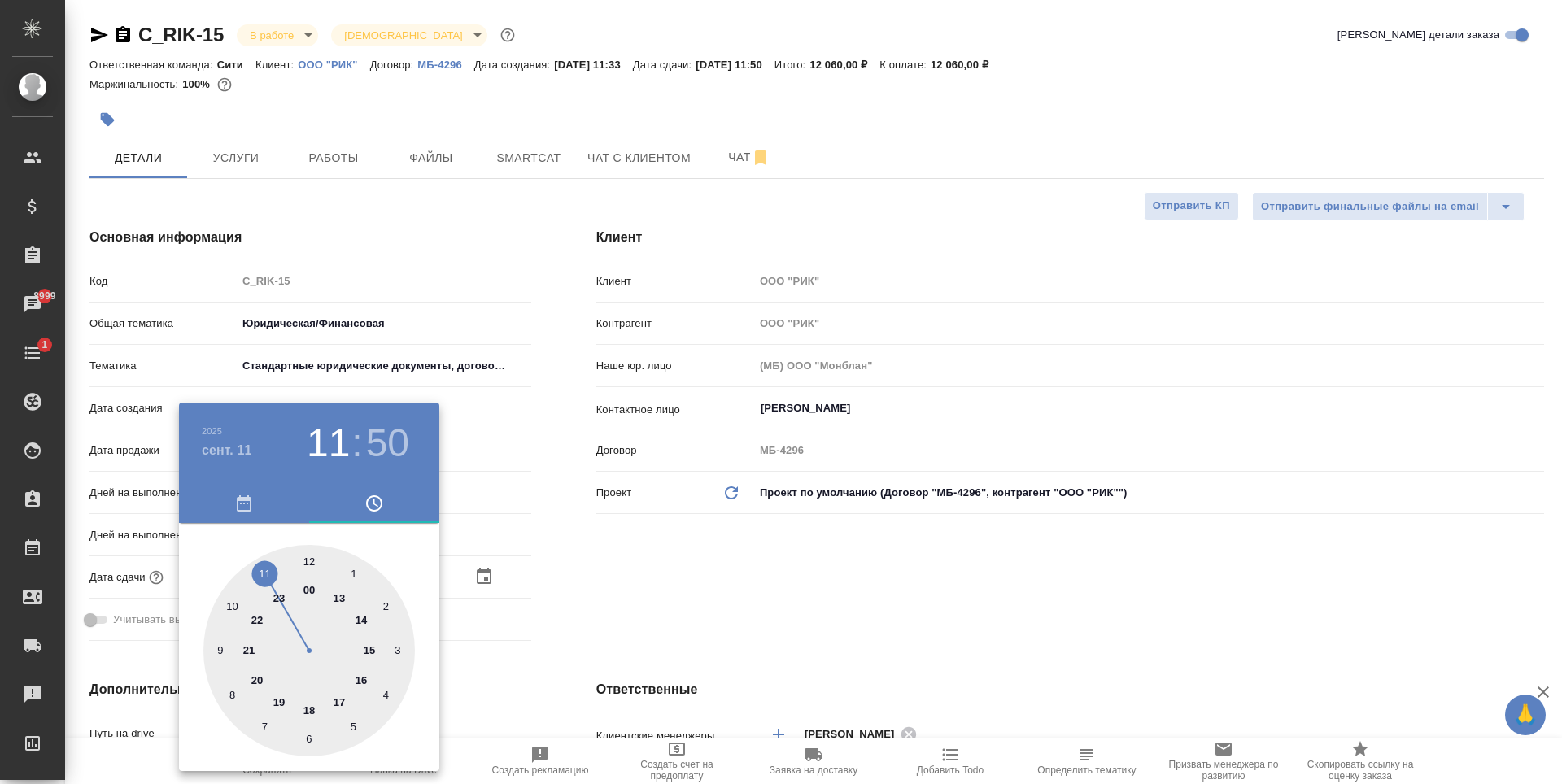
click at [308, 710] on div at bounding box center [309, 650] width 212 height 212
type input "11.09.2025 18:50"
type textarea "x"
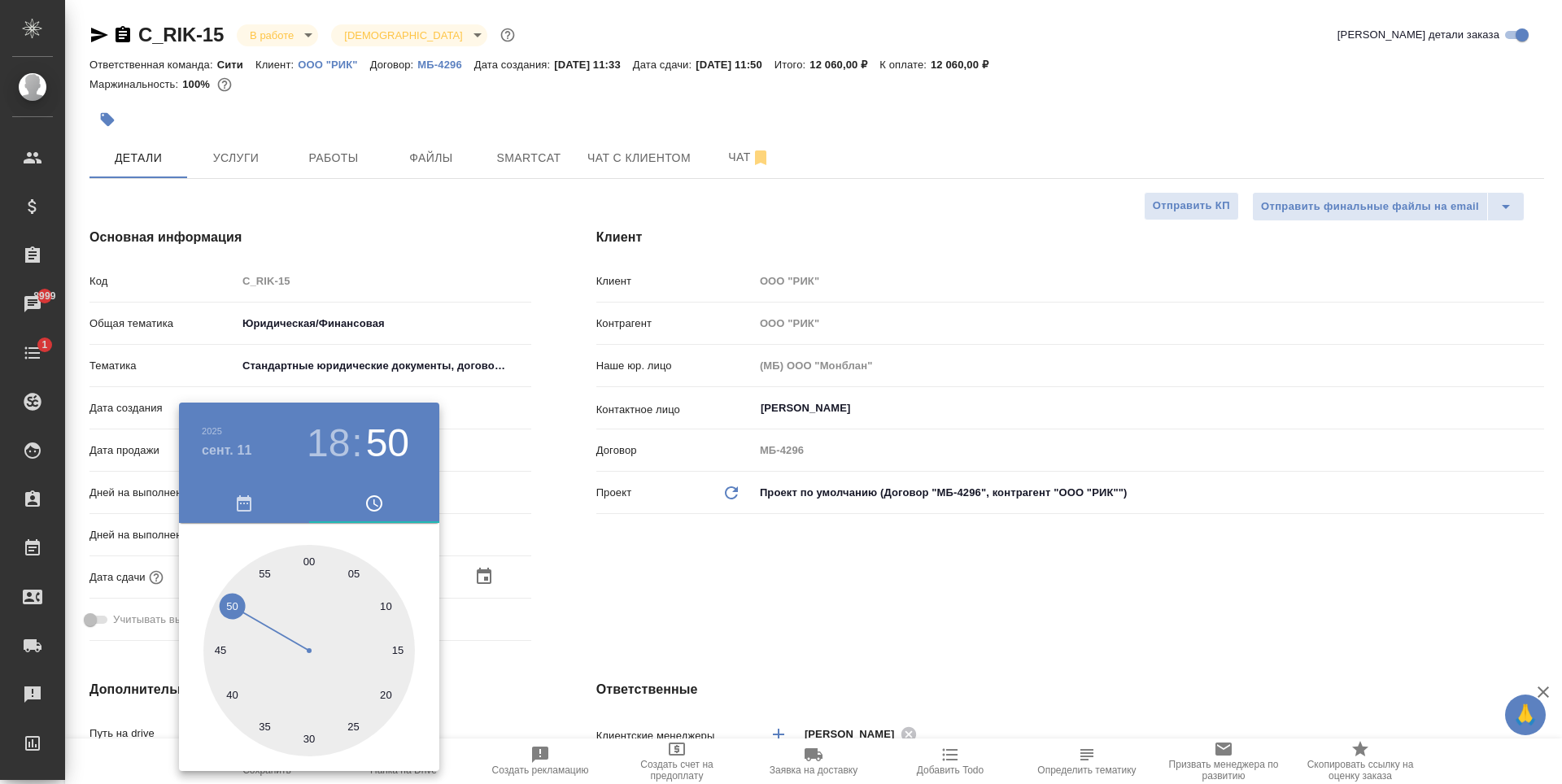
click at [307, 553] on div at bounding box center [309, 650] width 212 height 212
type input "11.09.2025 18:00"
type textarea "x"
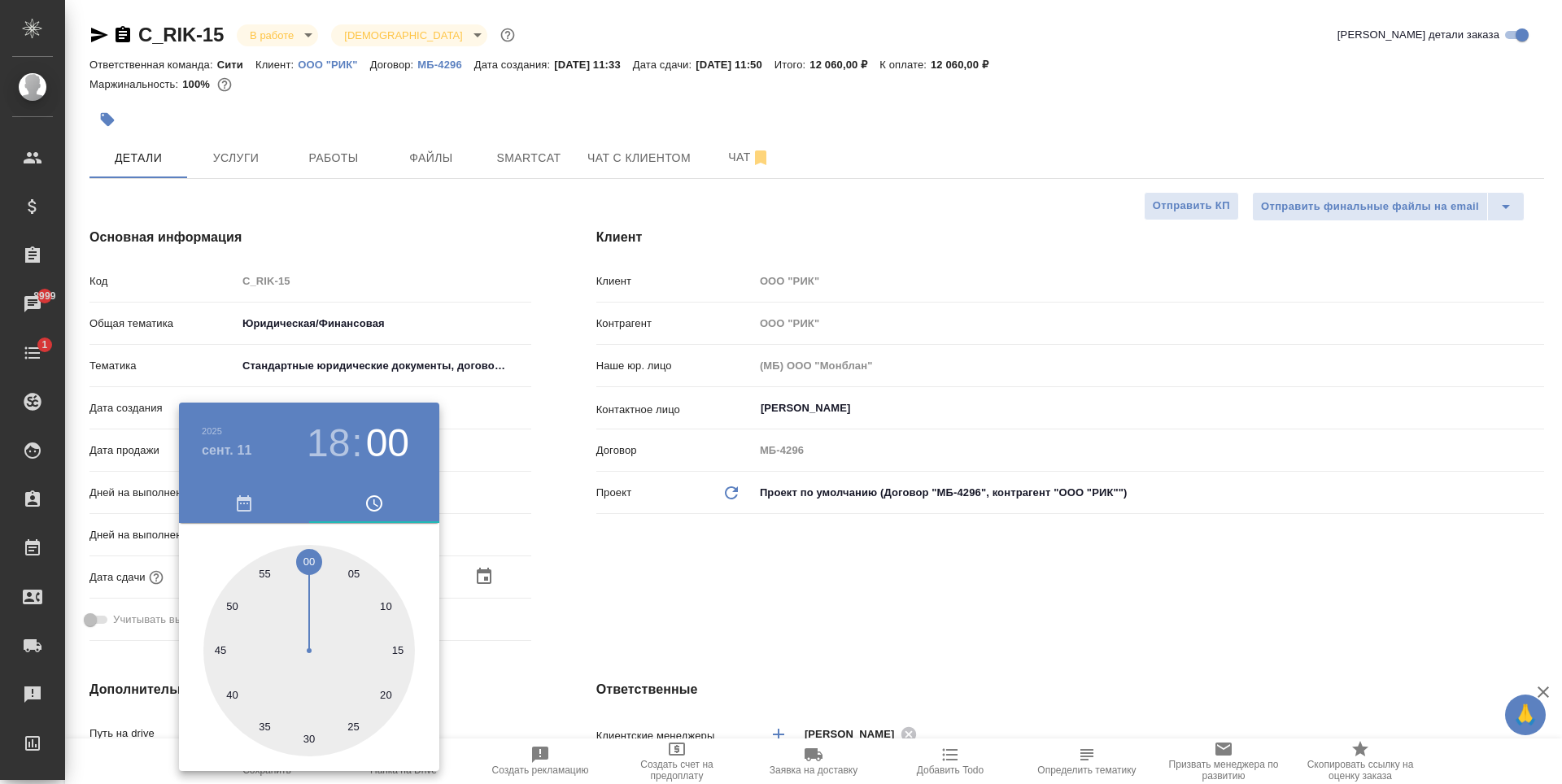
drag, startPoint x: 668, startPoint y: 584, endPoint x: 615, endPoint y: 595, distance: 54.1
click at [668, 584] on div at bounding box center [781, 392] width 1562 height 784
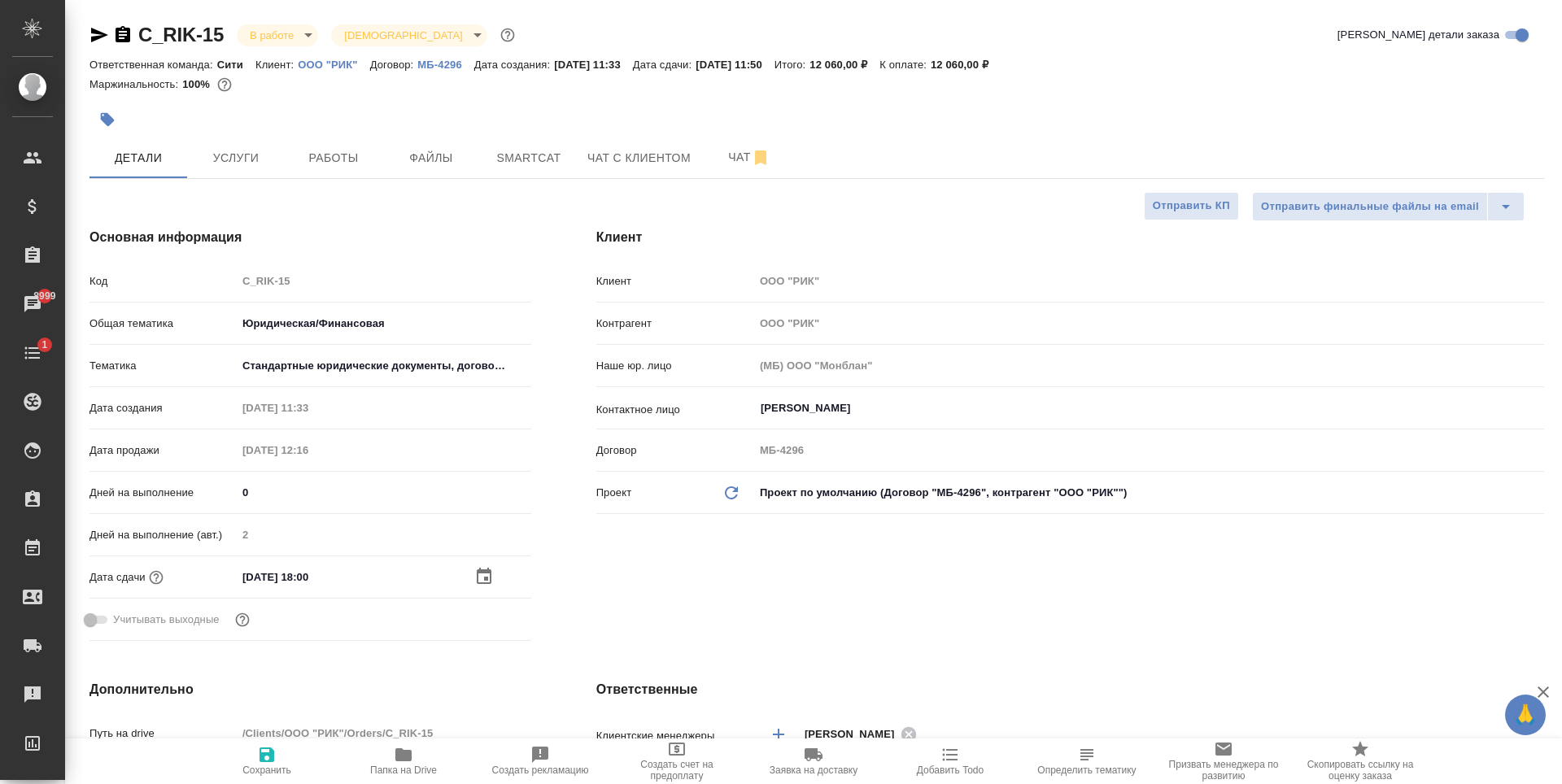
click at [252, 756] on span "Сохранить" at bounding box center [267, 761] width 117 height 31
type textarea "x"
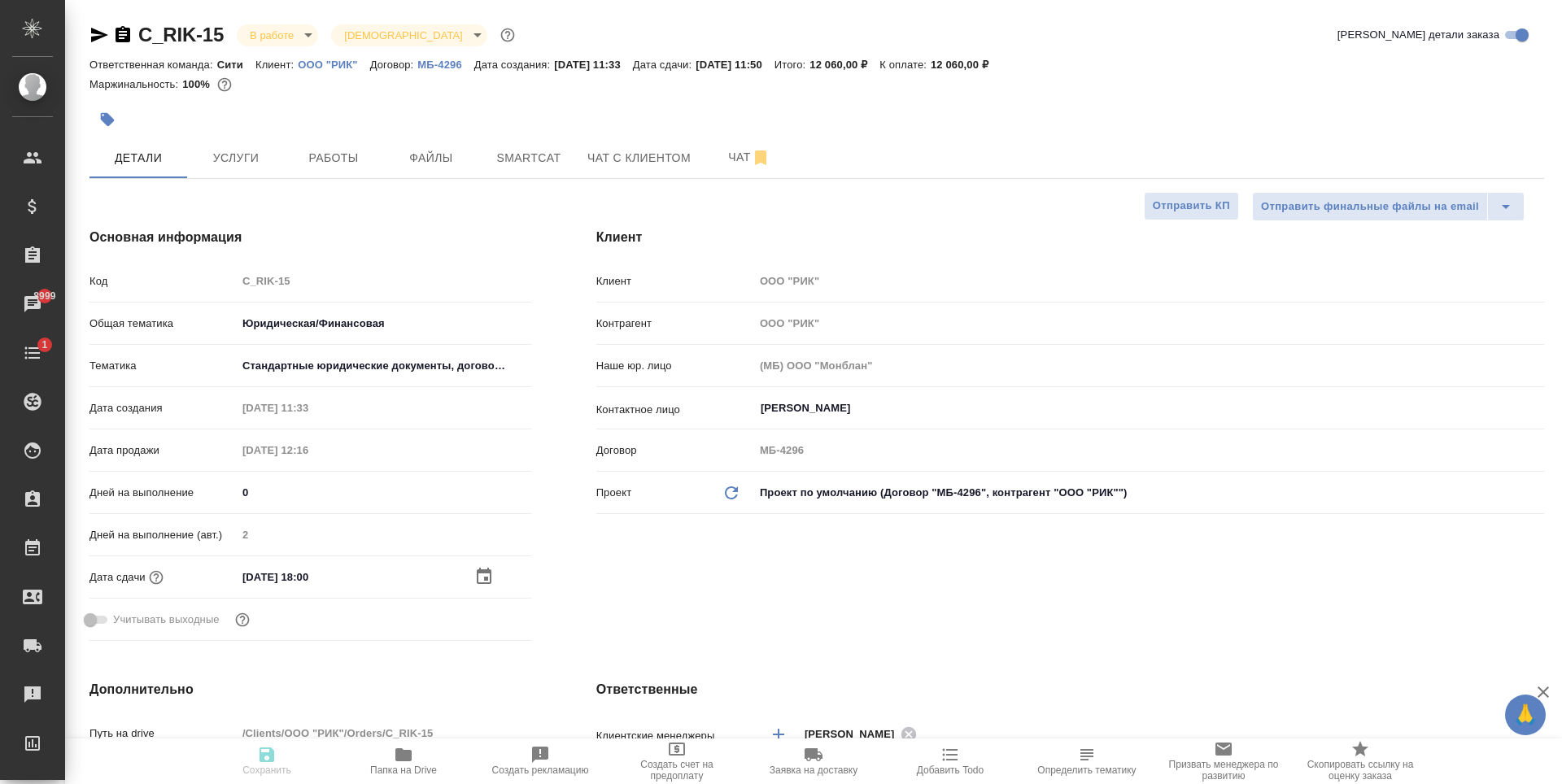
type textarea "x"
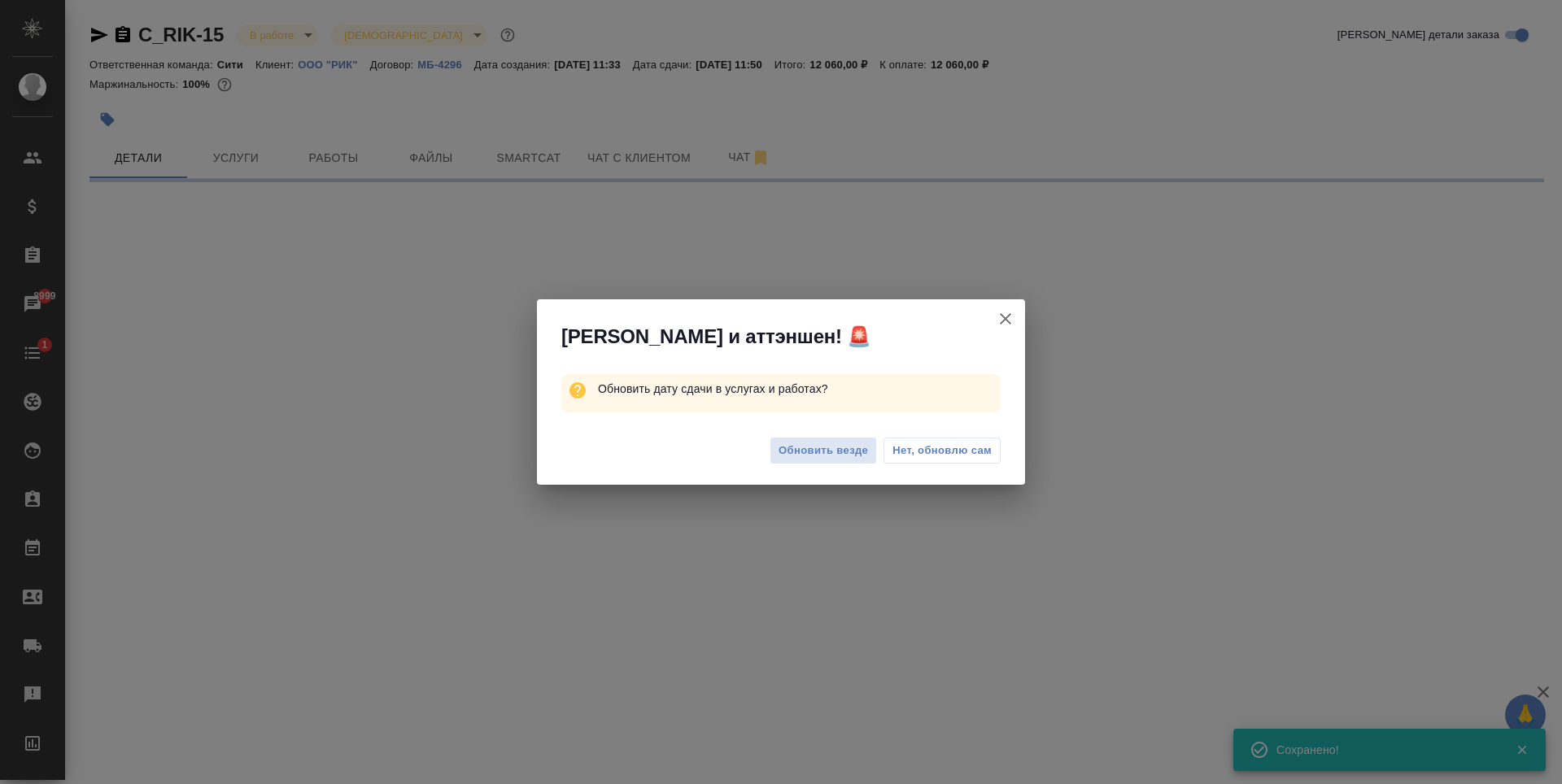
select select "RU"
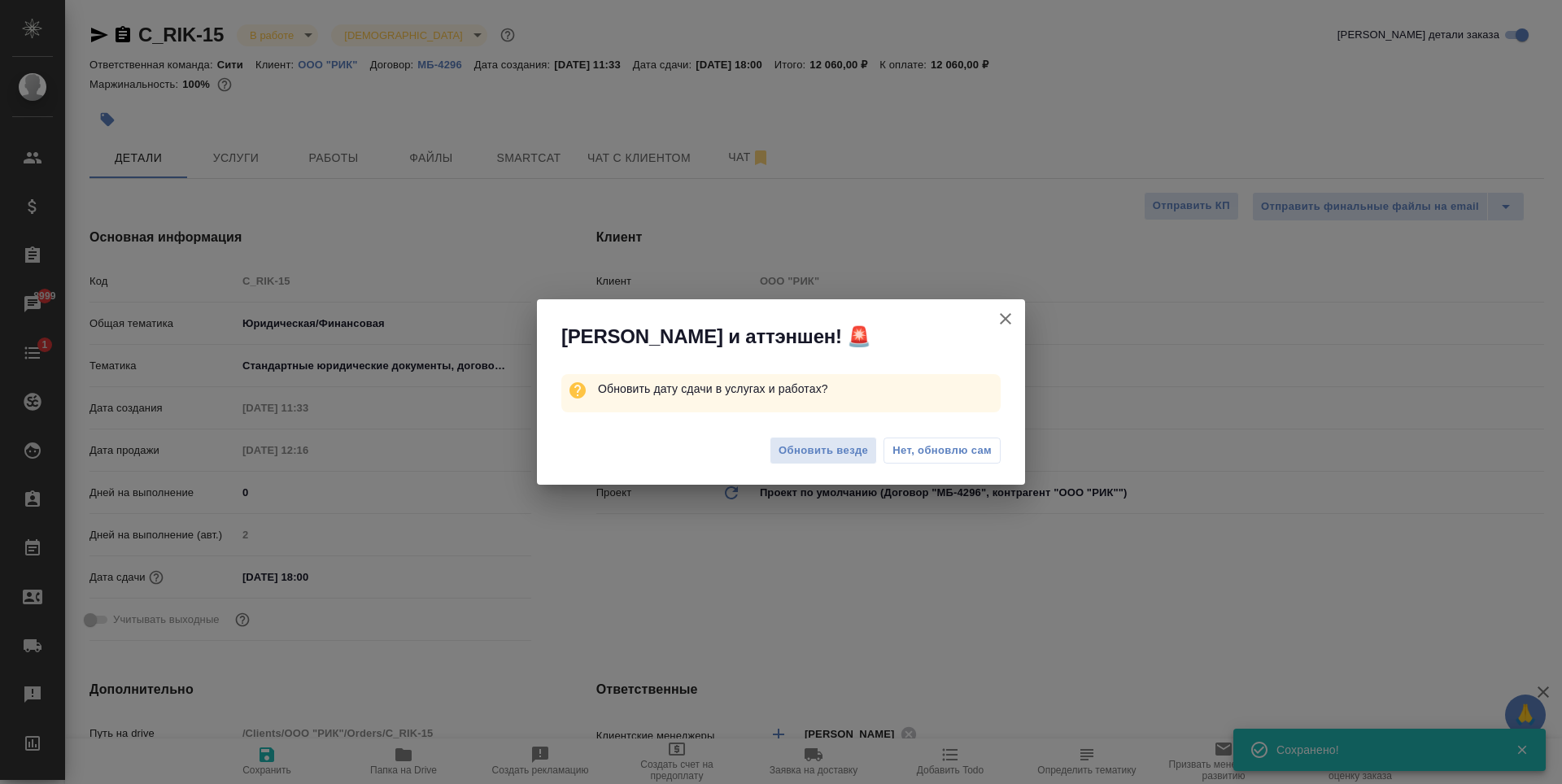
type textarea "x"
click at [796, 462] on button "Обновить везде" at bounding box center [823, 451] width 107 height 28
type textarea "x"
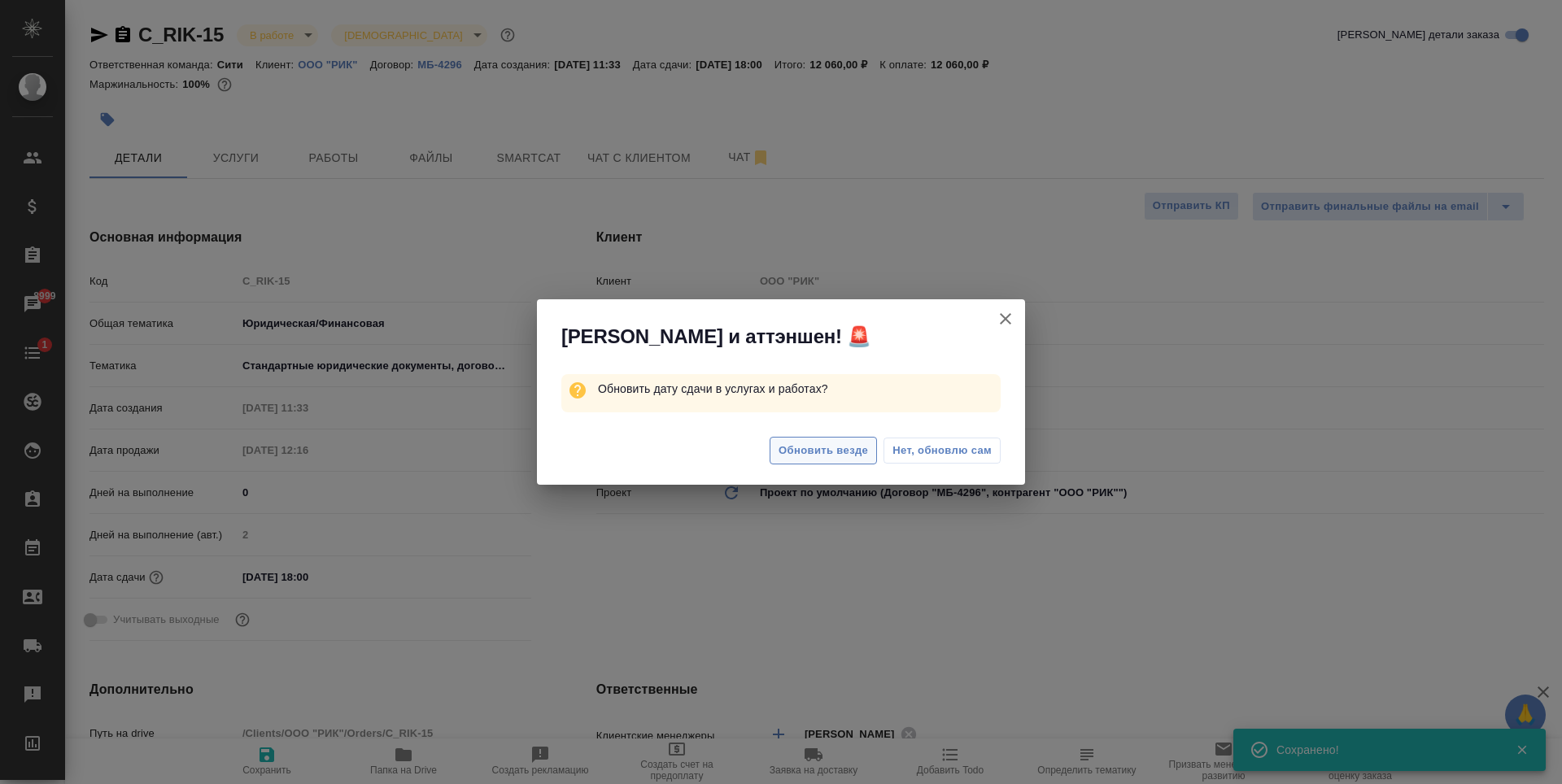
type textarea "x"
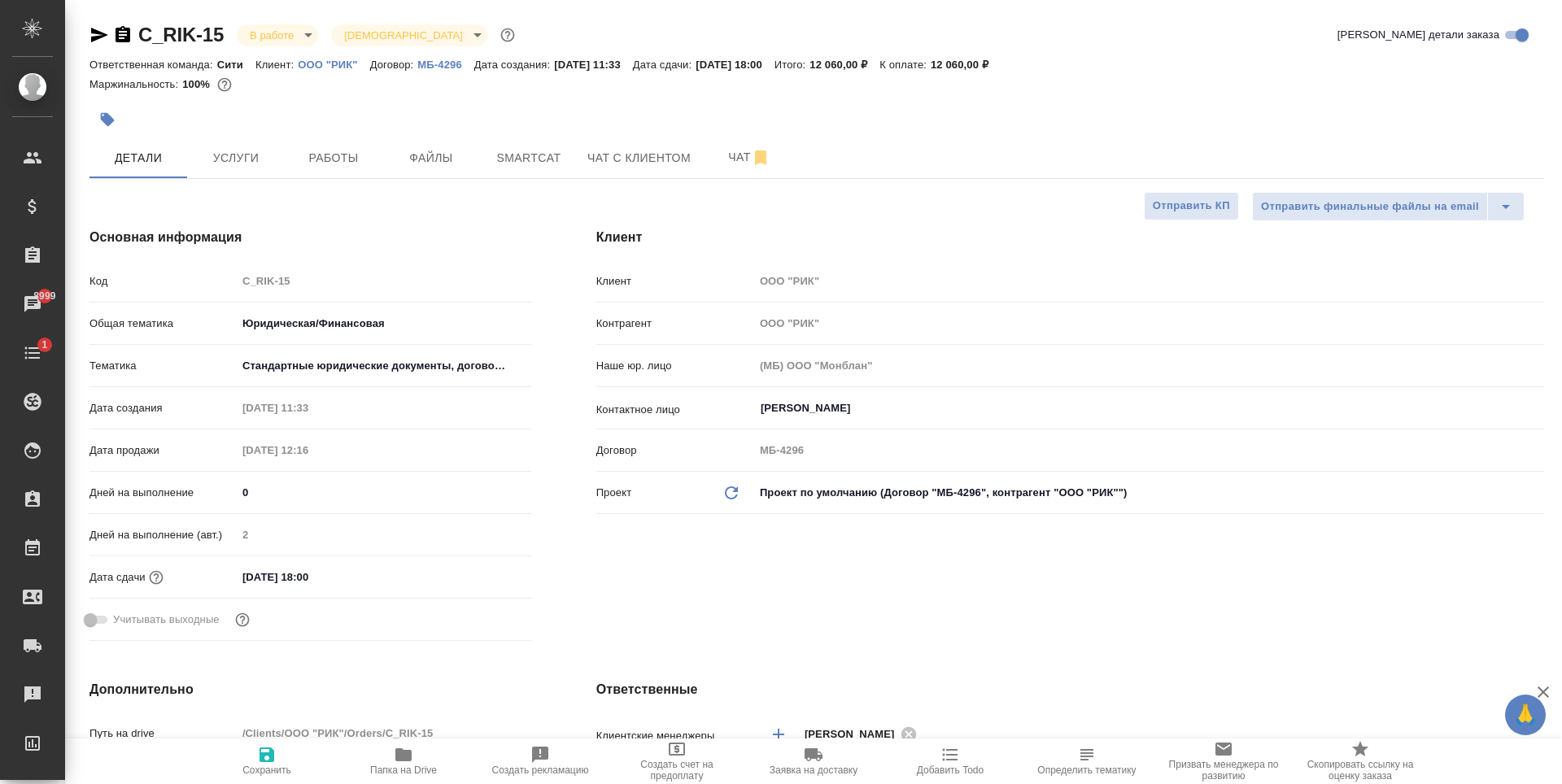
type textarea "x"
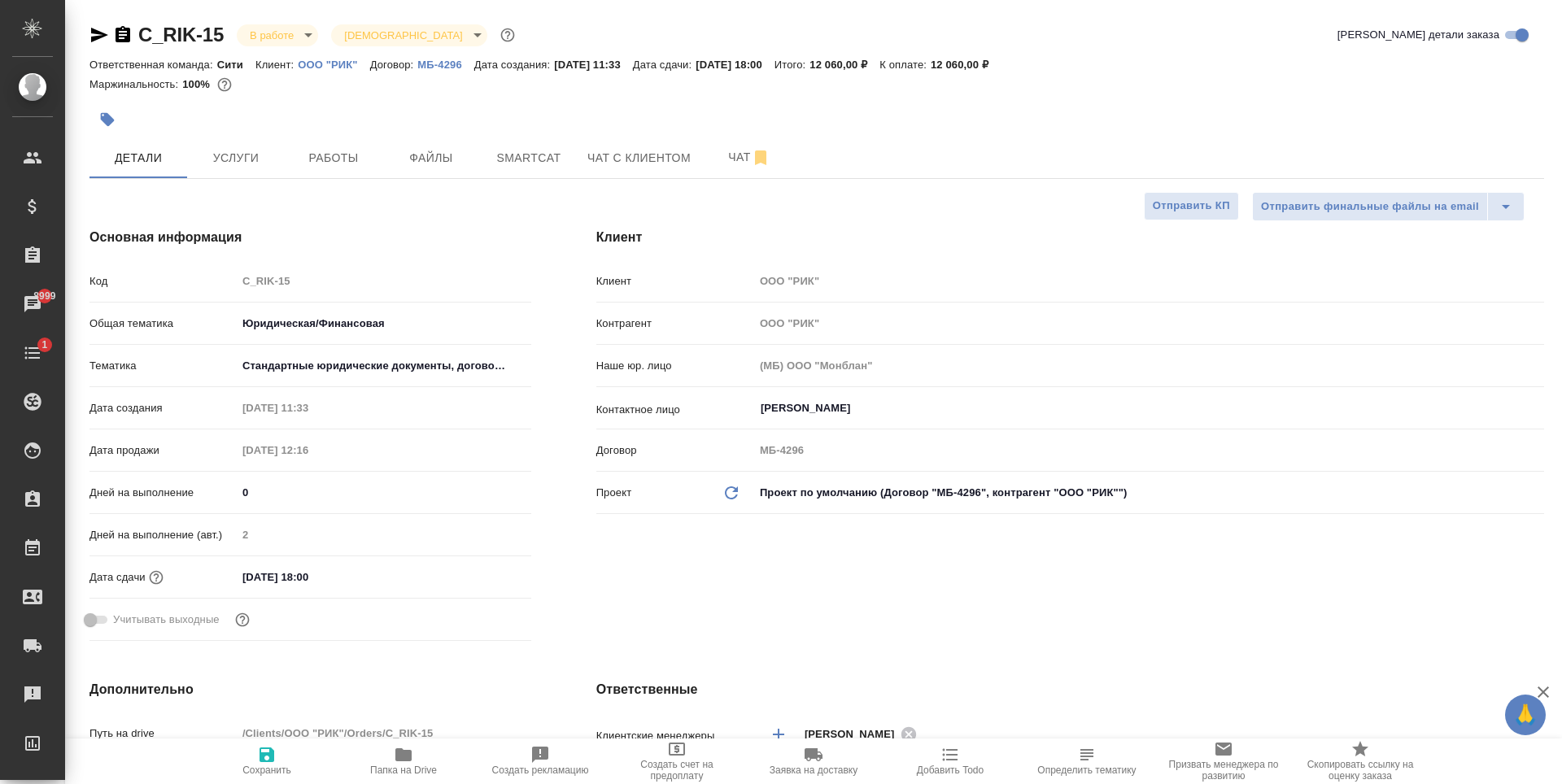
type textarea "x"
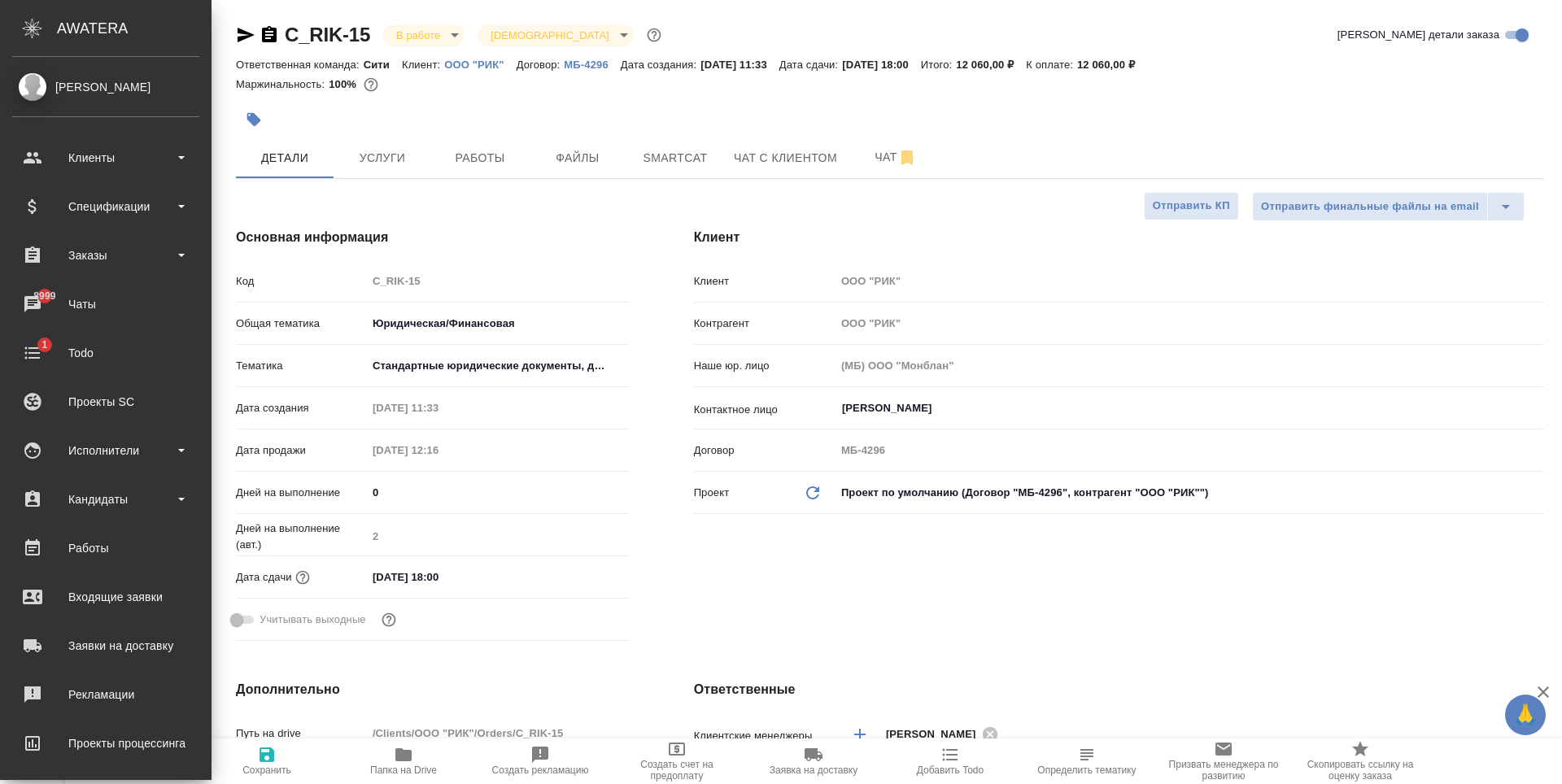
type textarea "x"
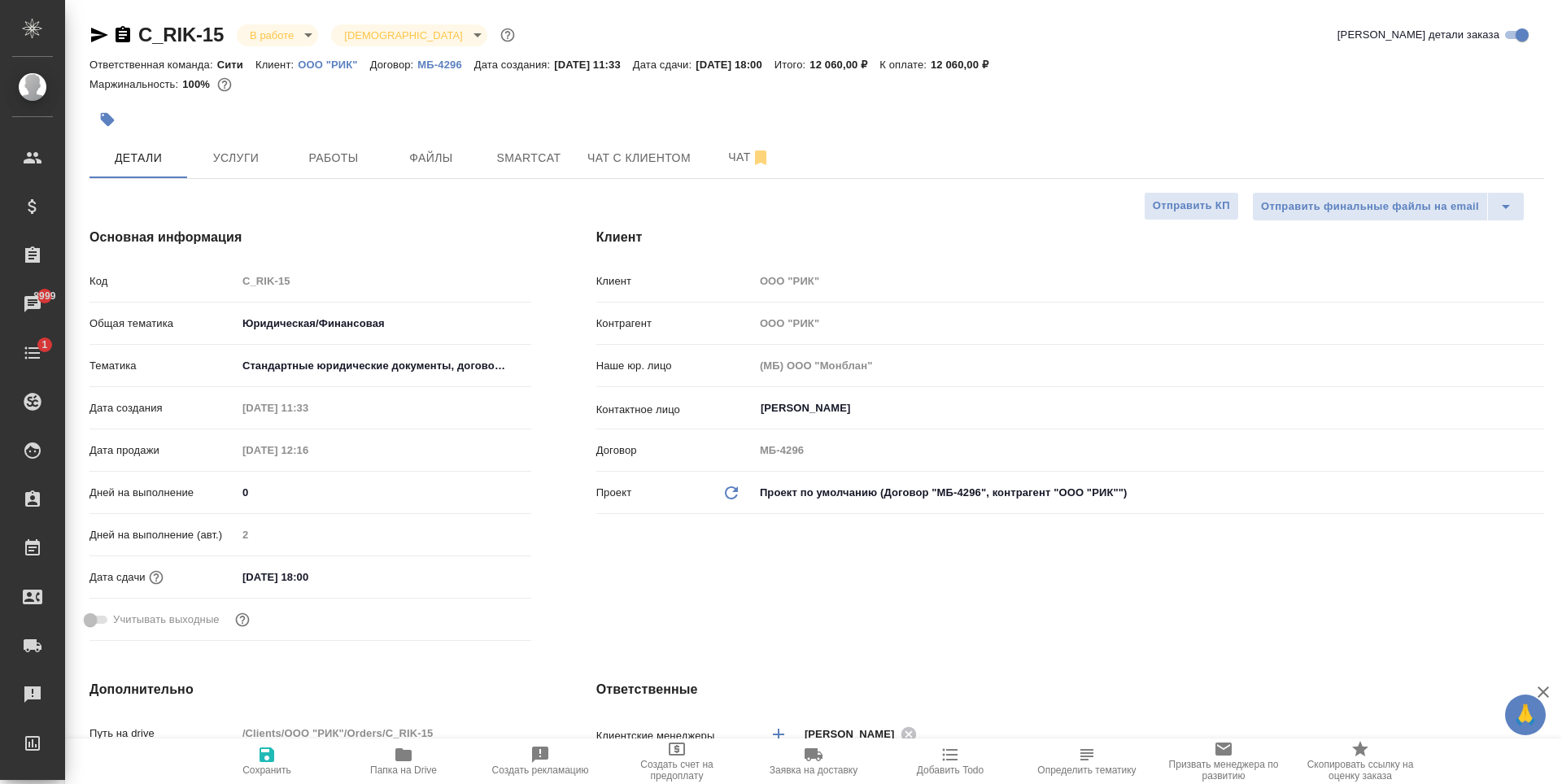
type textarea "x"
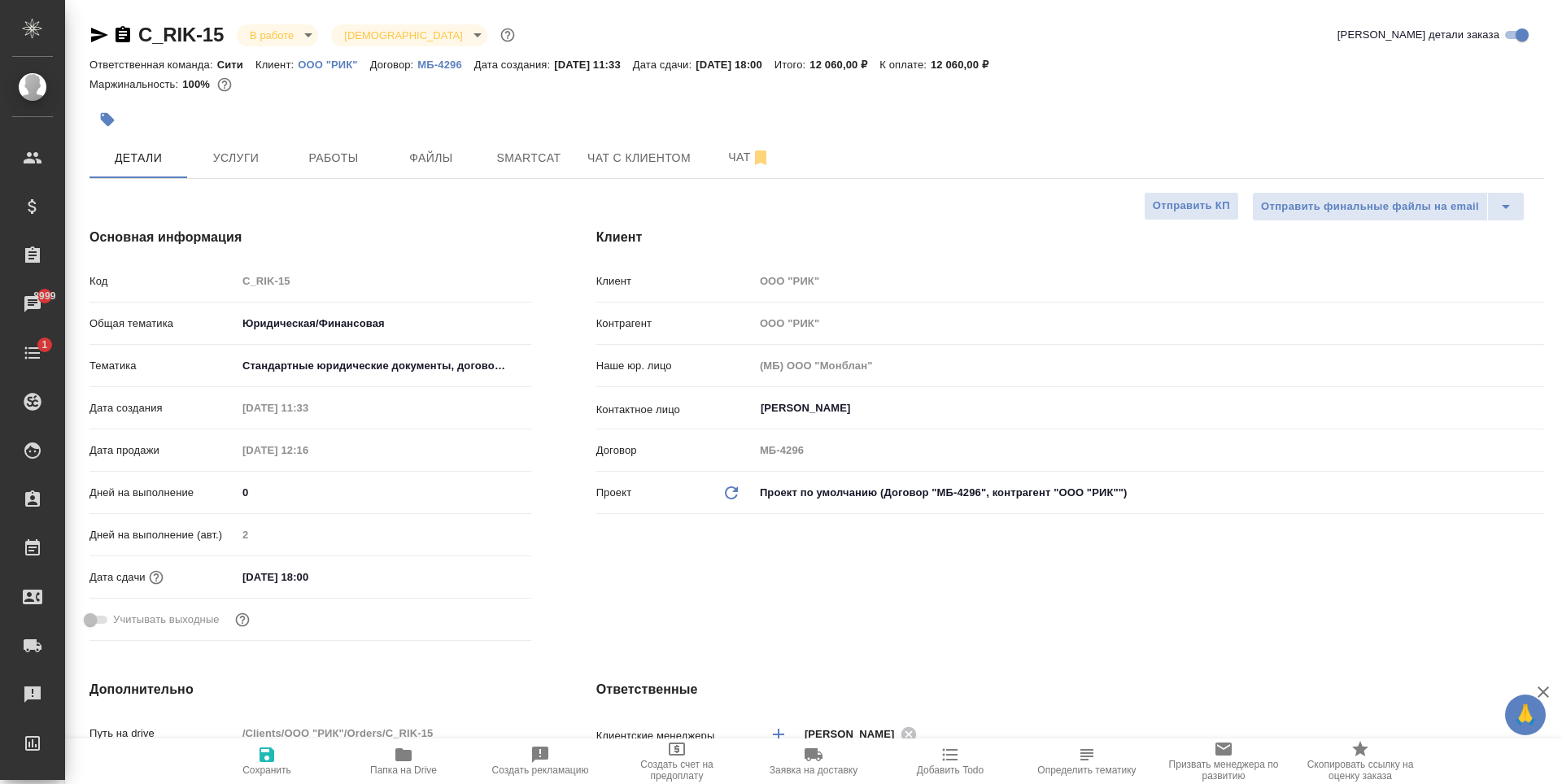
type textarea "x"
click at [281, 151] on button "Услуги" at bounding box center [236, 157] width 98 height 41
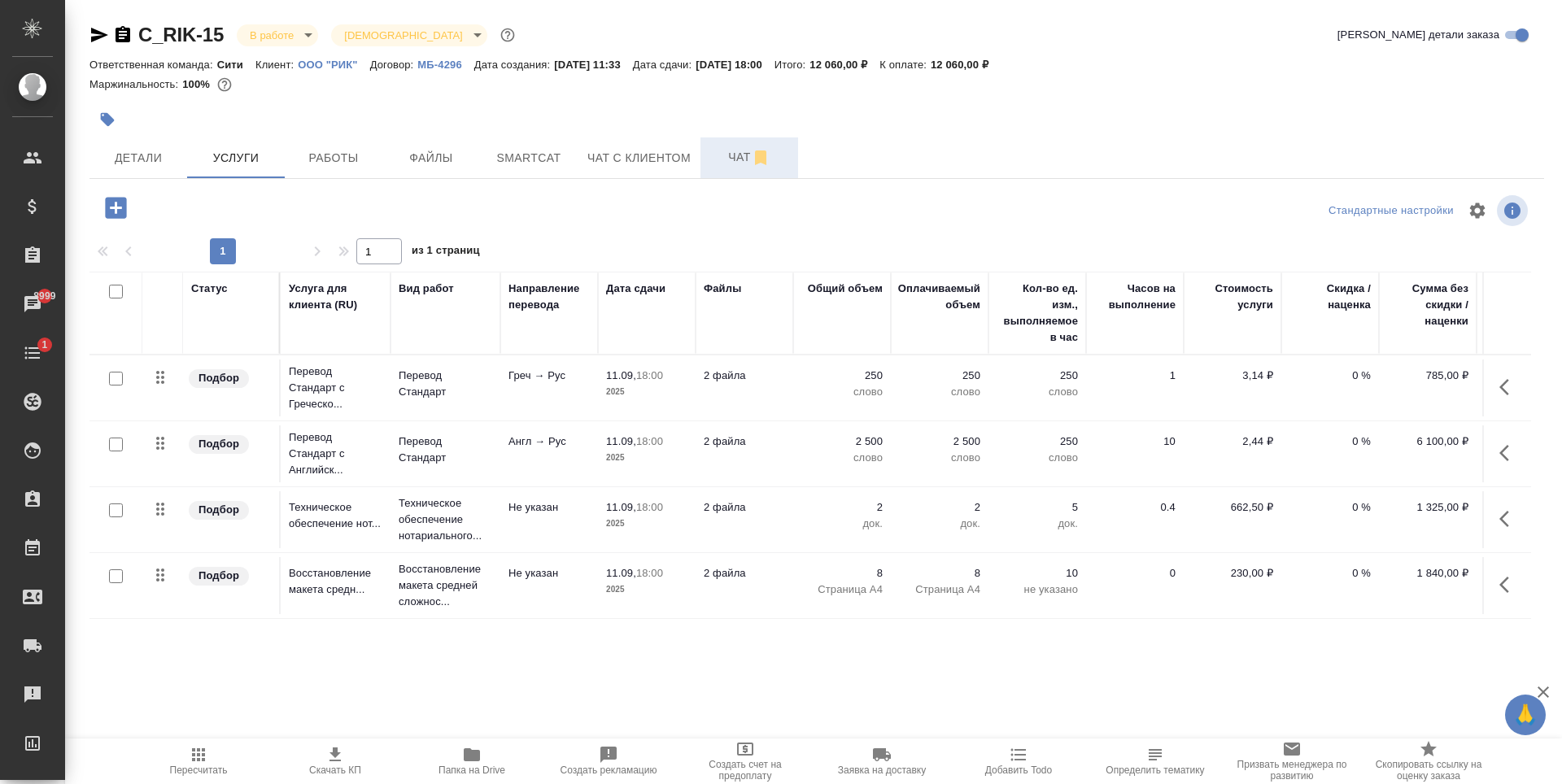
click at [737, 148] on span "Чат" at bounding box center [749, 158] width 78 height 21
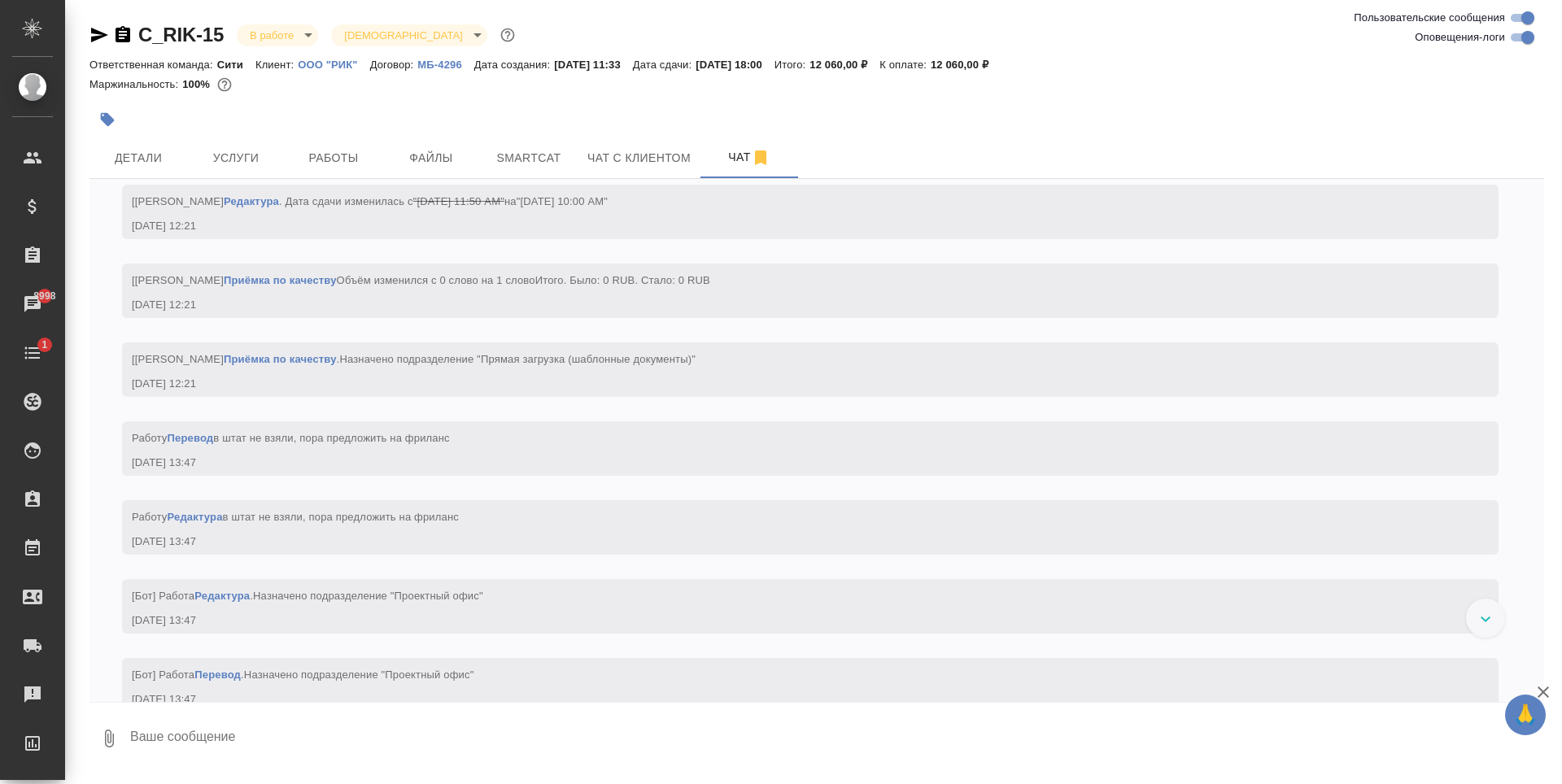
scroll to position [3733, 0]
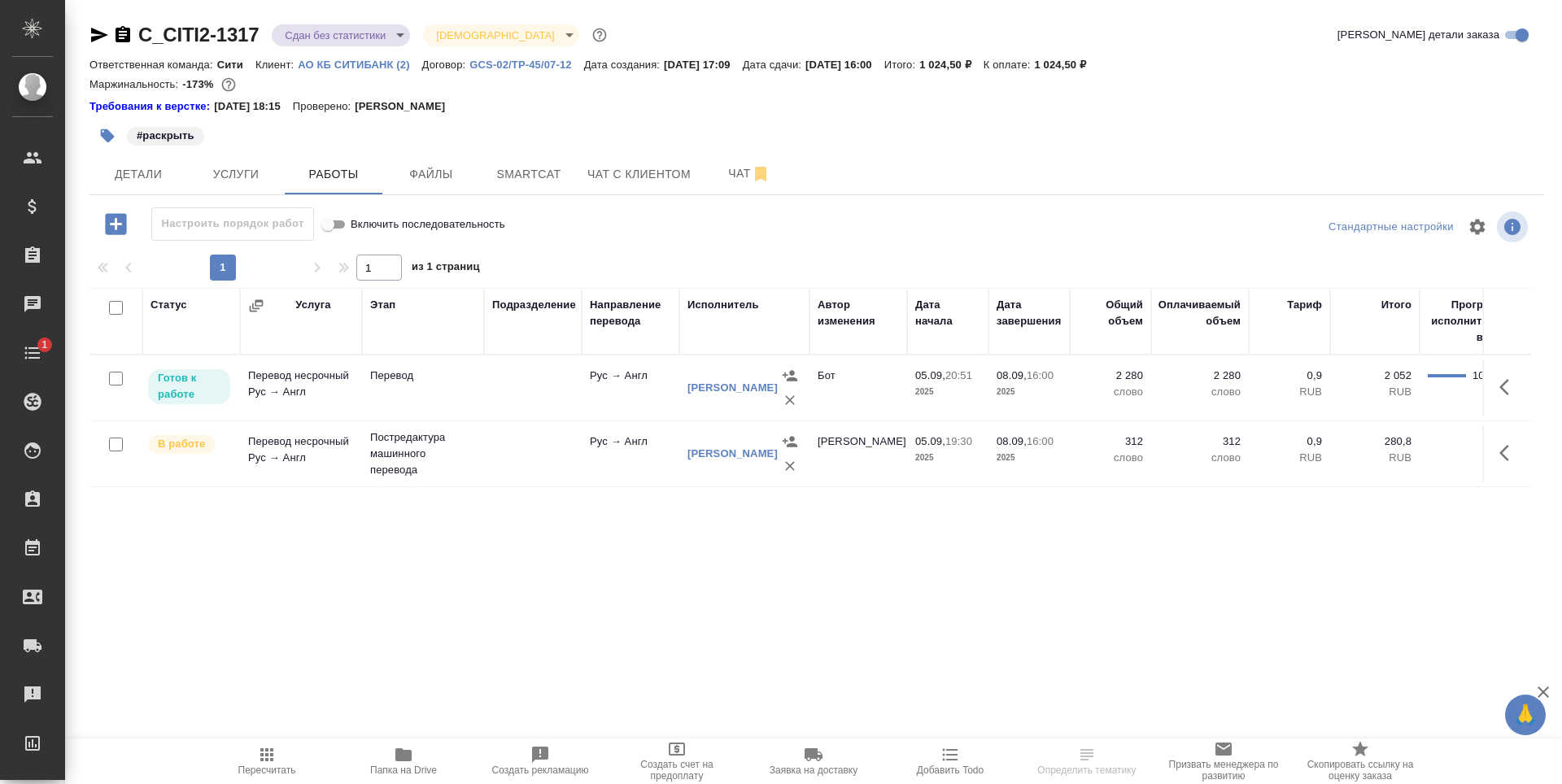
click at [686, 578] on div "Статус Услуга Этап Подразделение Направление перевода Исполнитель Автор изменен…" at bounding box center [810, 471] width 1441 height 366
click at [445, 175] on span "Файлы" at bounding box center [431, 174] width 78 height 21
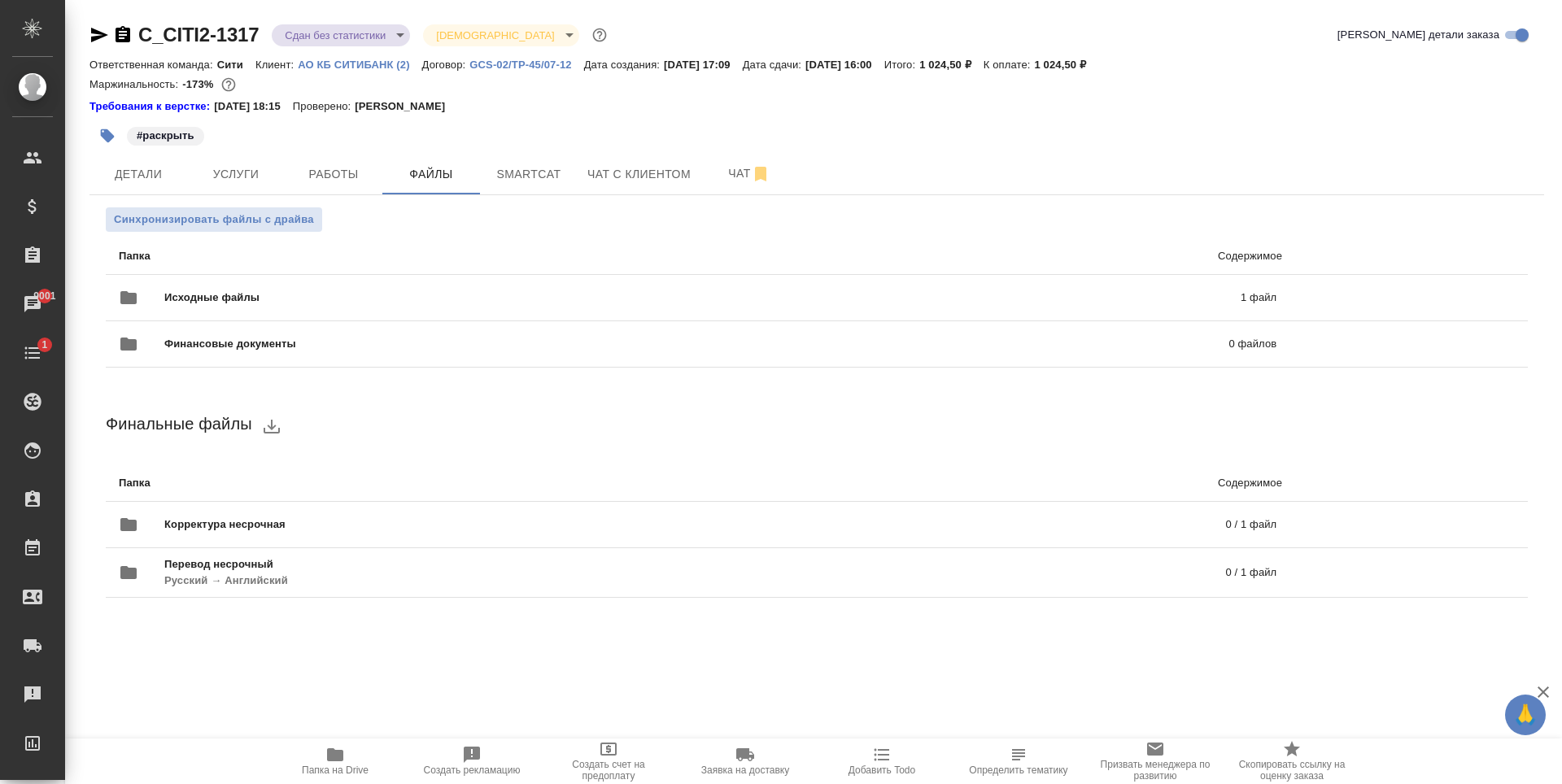
click at [335, 767] on span "Папка на Drive" at bounding box center [335, 770] width 66 height 11
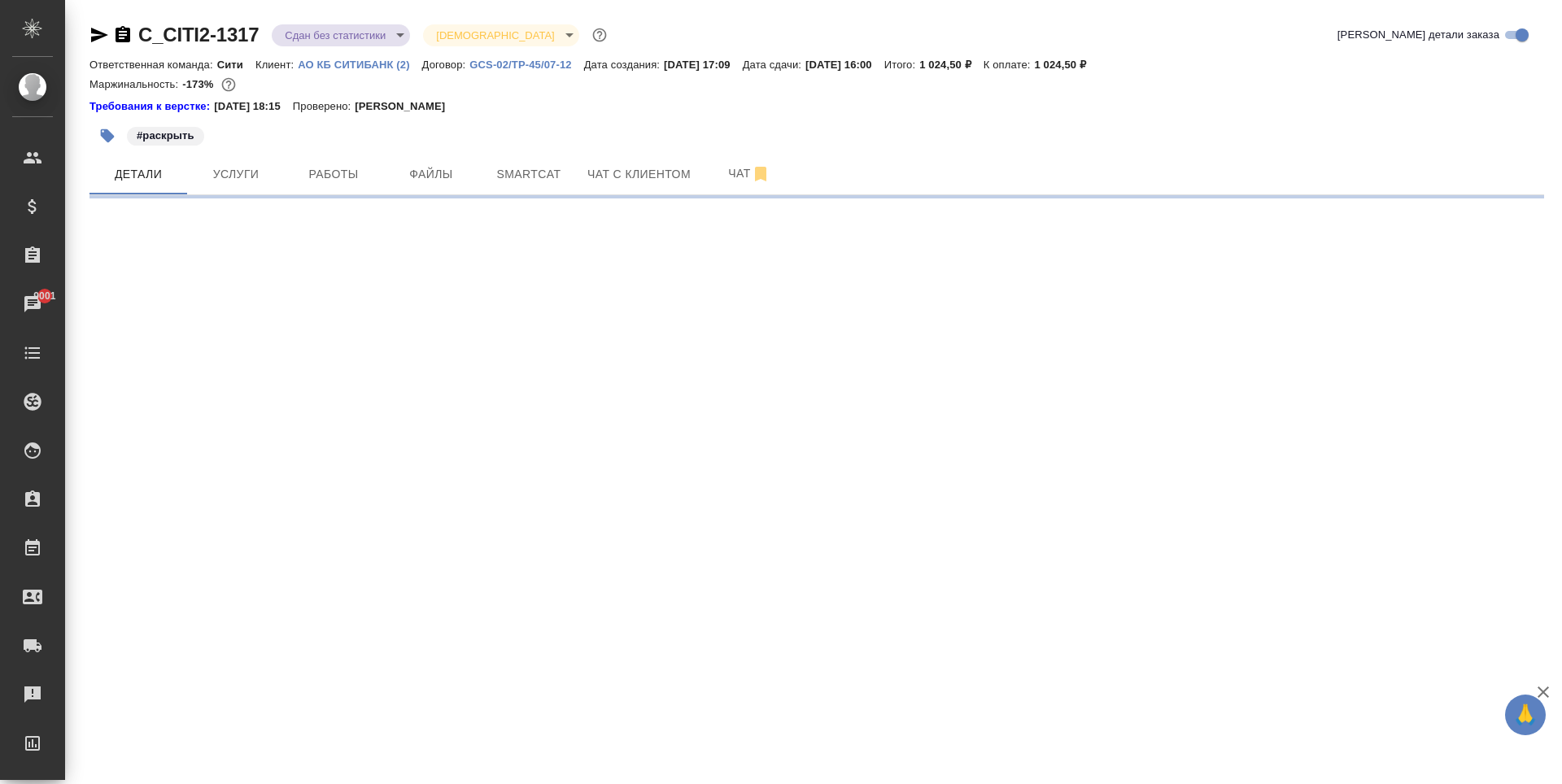
select select "RU"
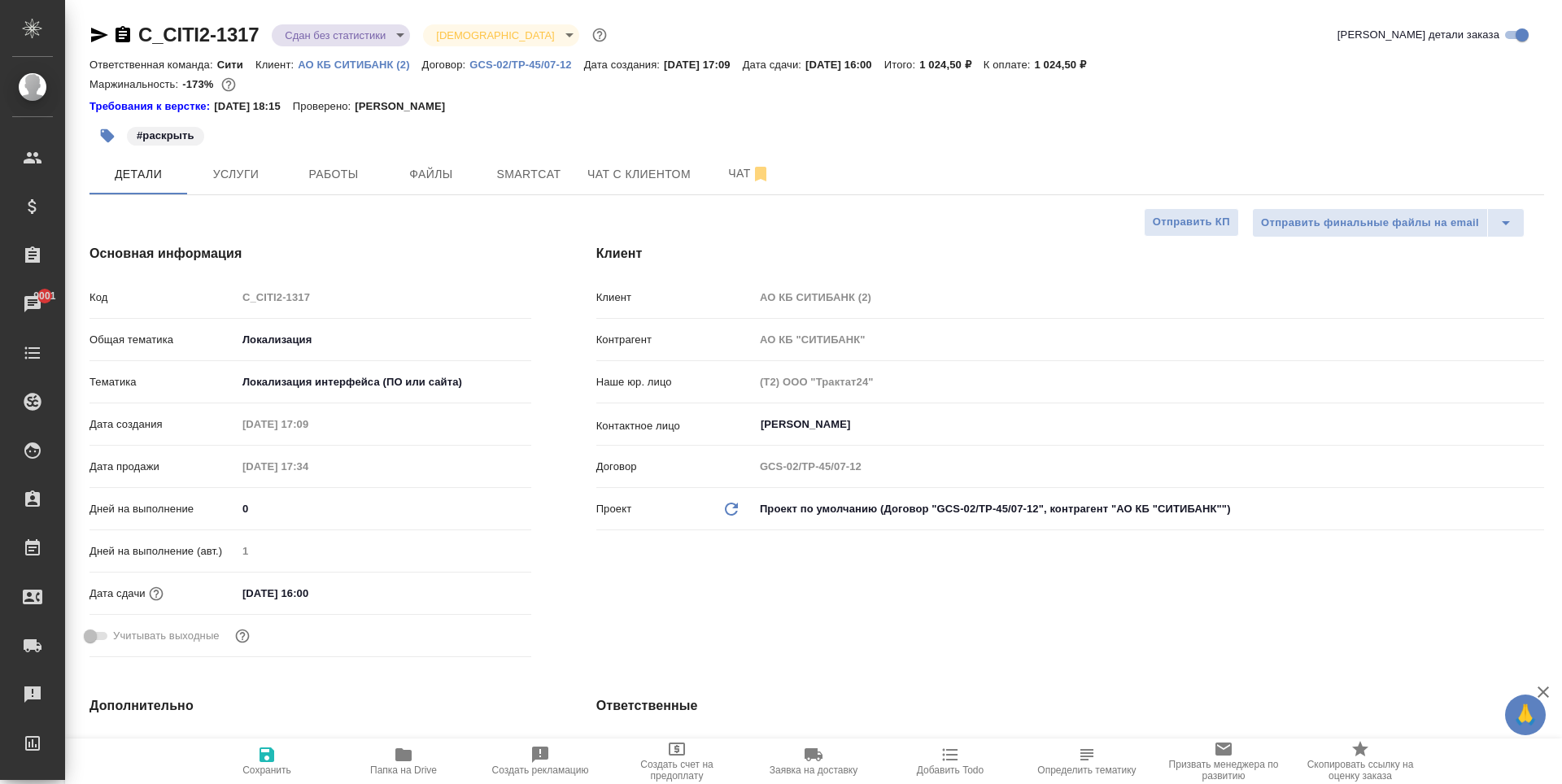
type textarea "x"
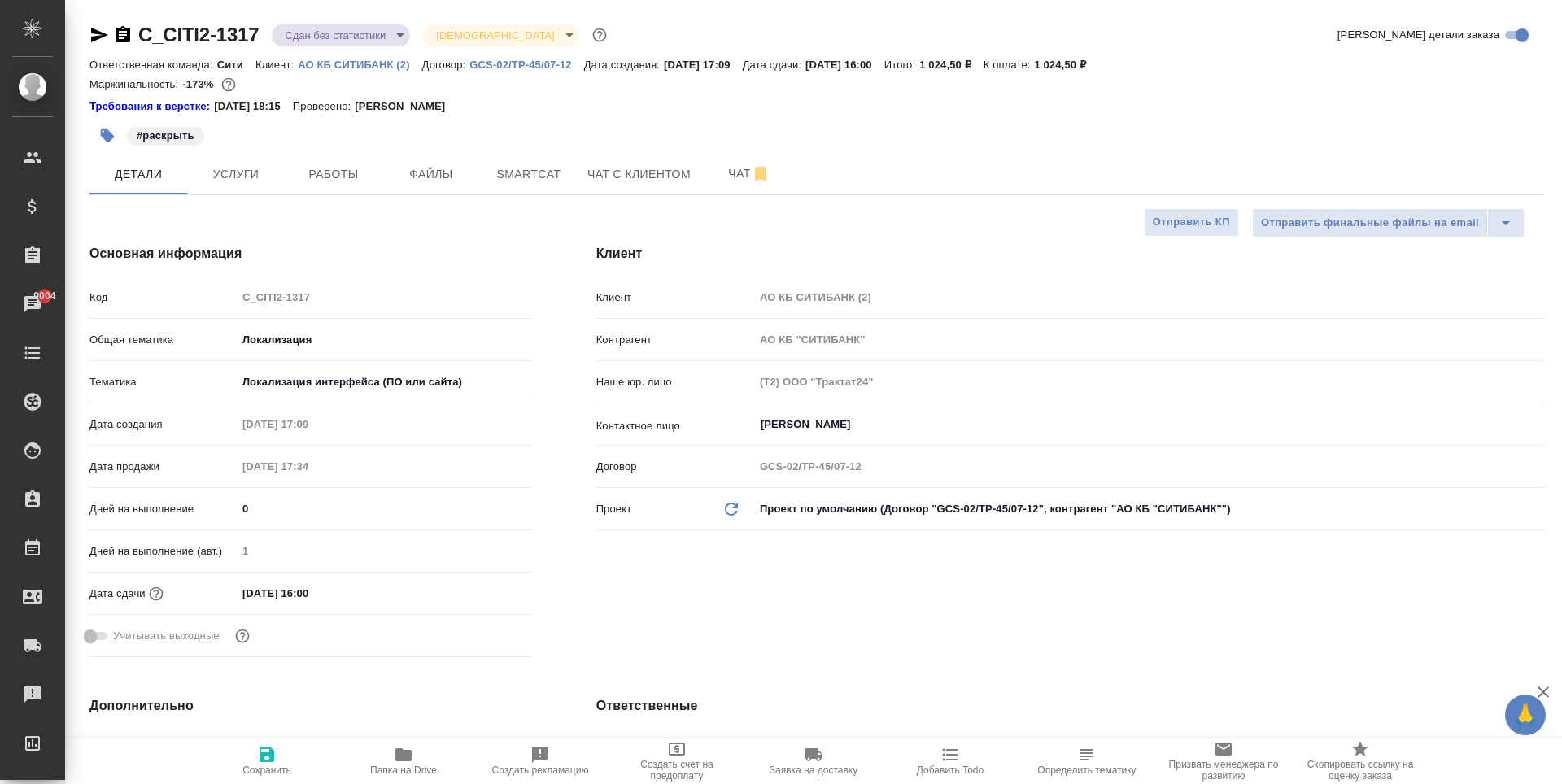
type textarea "x"
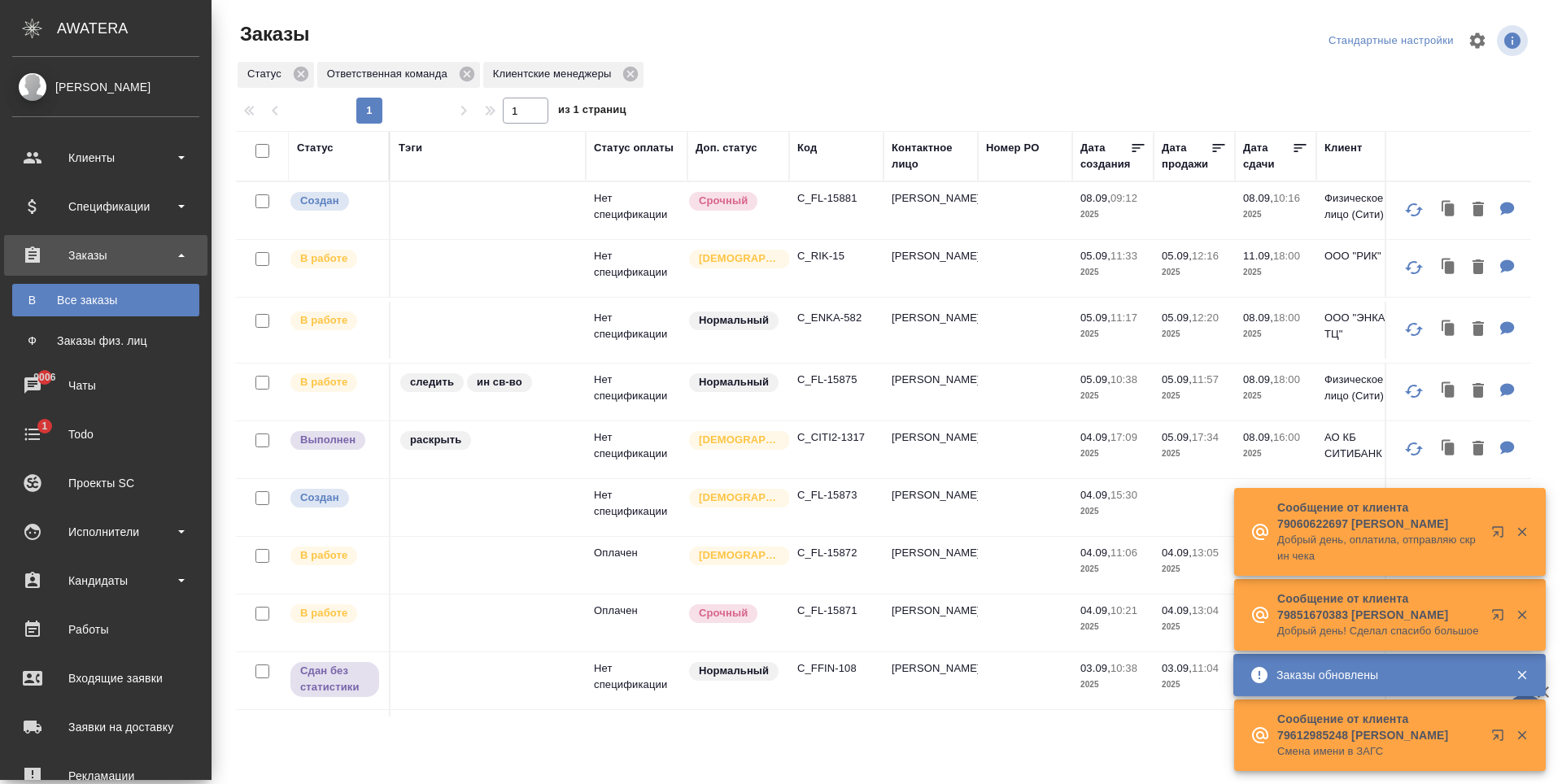
click at [724, 74] on div "Статус Ответственная команда Клиентские менеджеры" at bounding box center [883, 75] width 1295 height 29
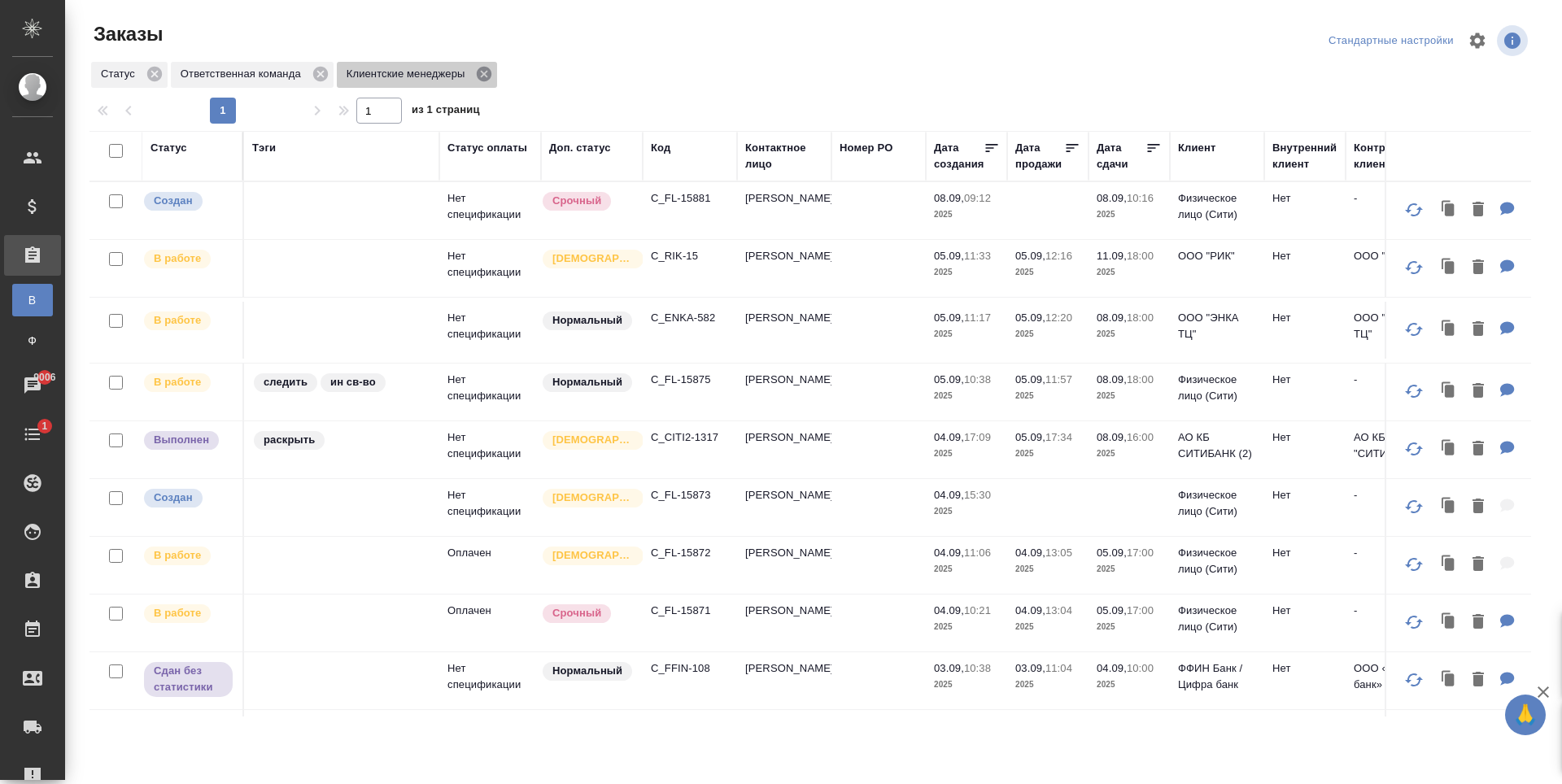
click at [481, 78] on icon at bounding box center [484, 73] width 15 height 15
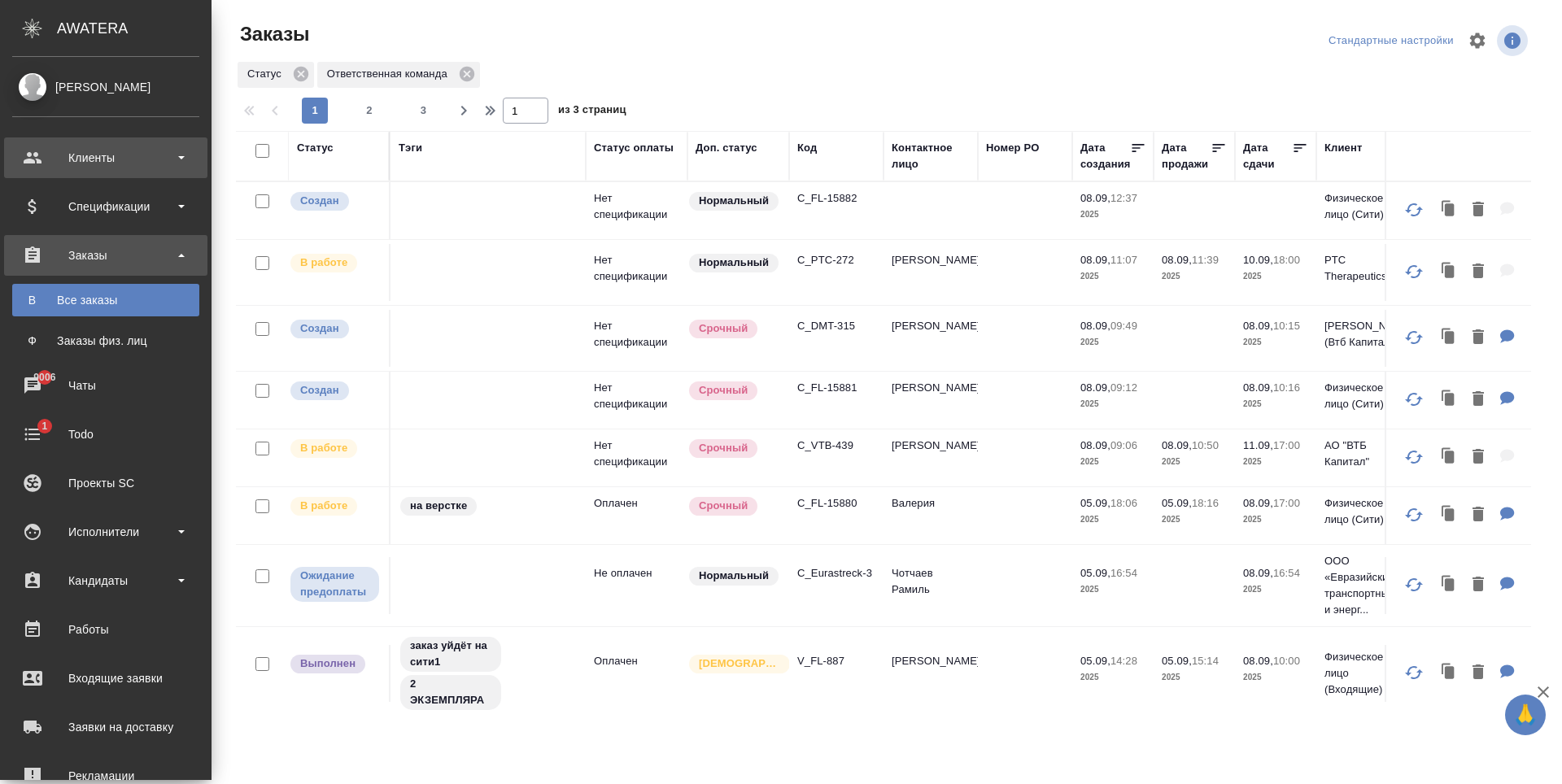
click at [86, 158] on div "Клиенты" at bounding box center [105, 158] width 187 height 24
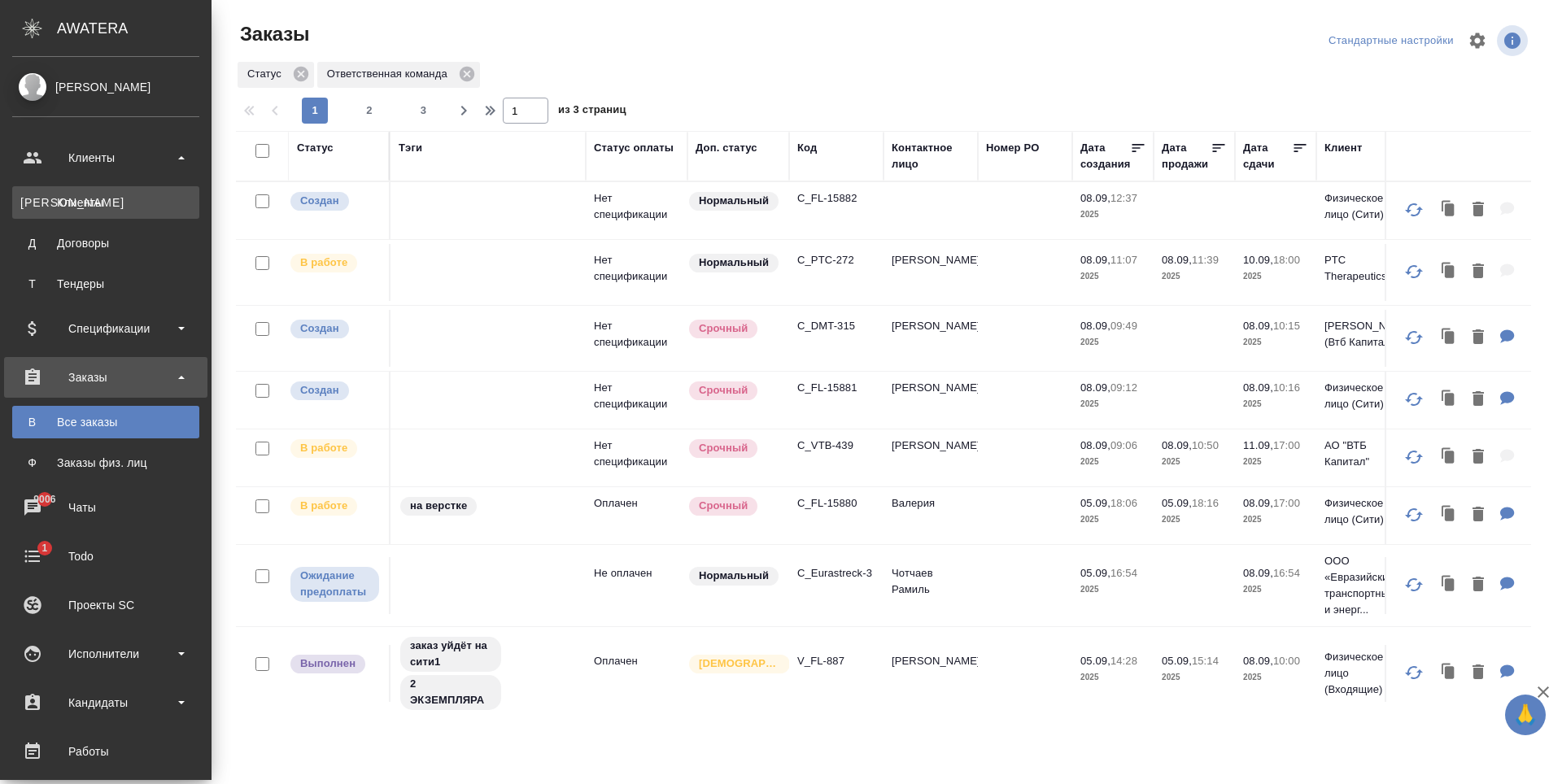
click at [108, 210] on div "Клиенты" at bounding box center [106, 202] width 171 height 16
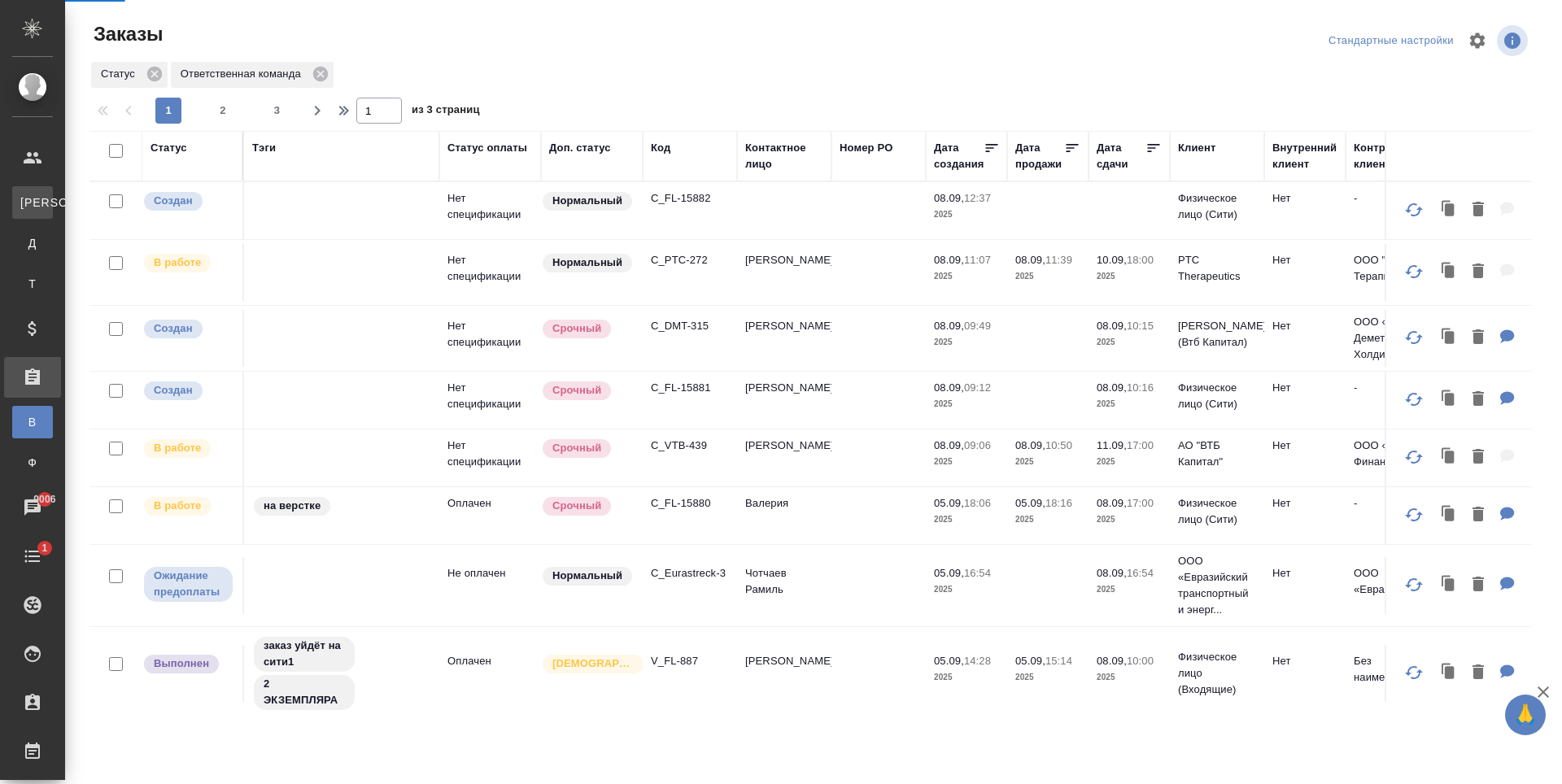
select select "RU"
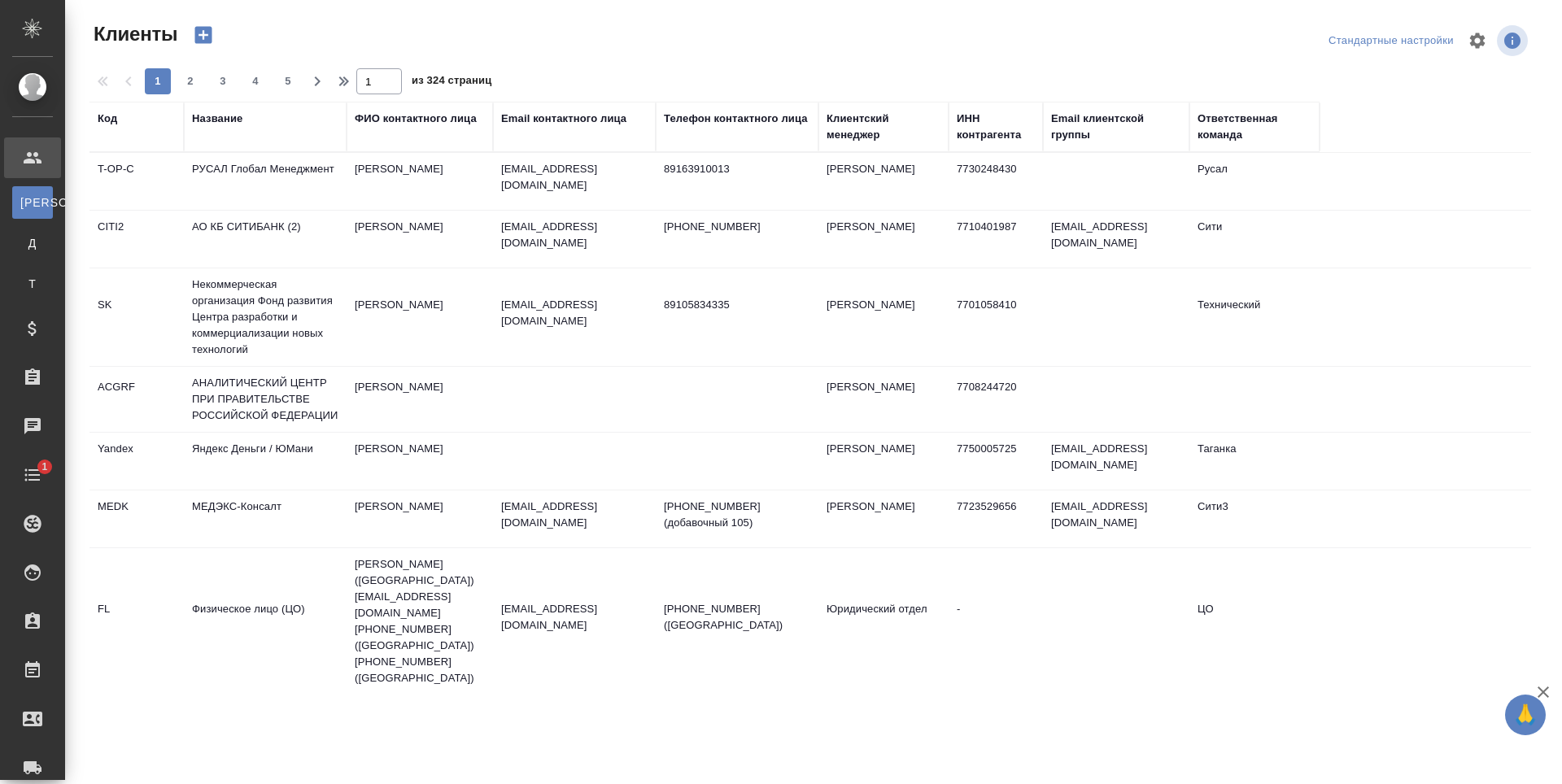
click at [575, 118] on div "Email контактного лица" at bounding box center [563, 118] width 125 height 16
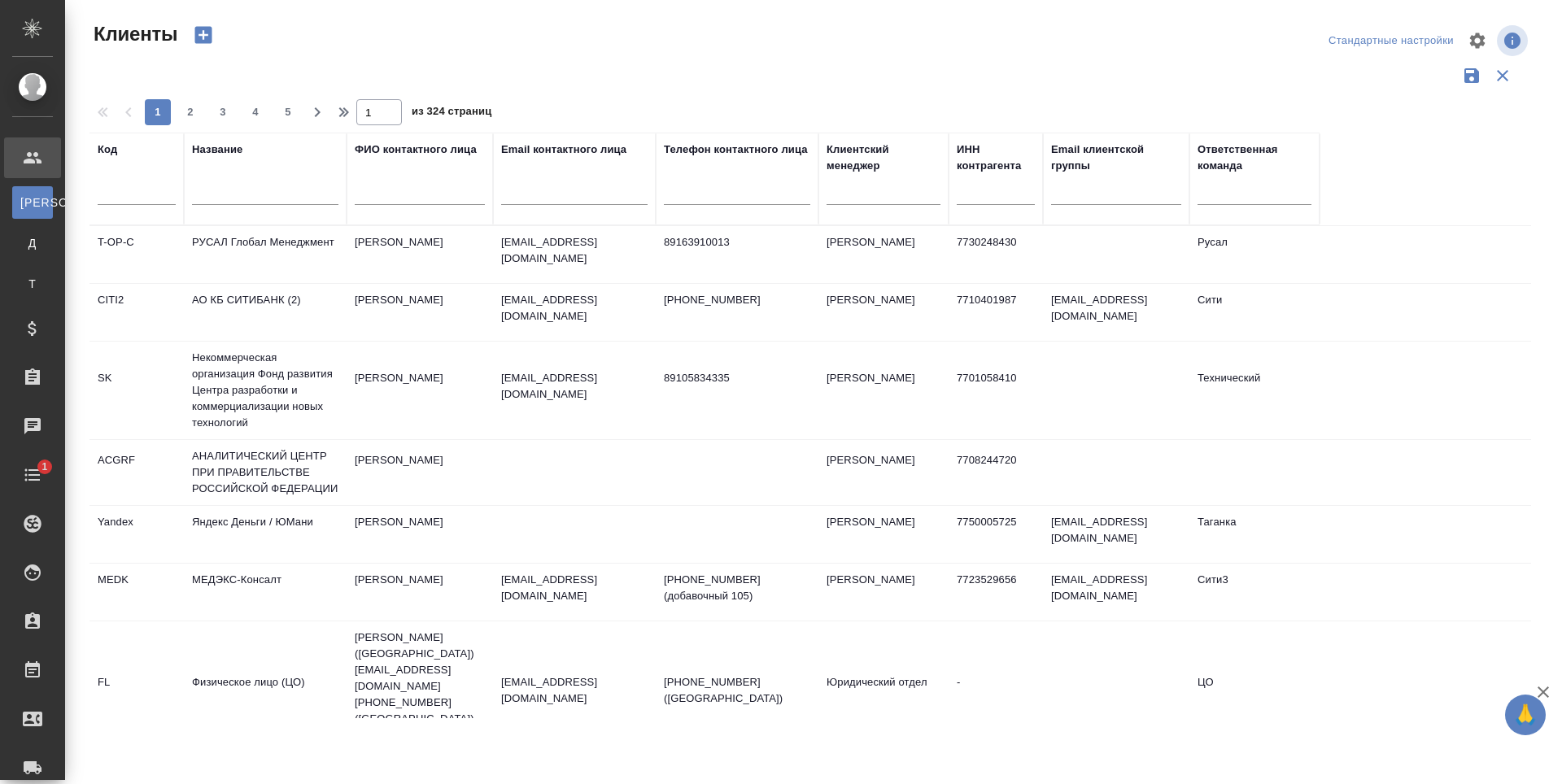
click at [537, 193] on input "text" at bounding box center [574, 195] width 147 height 21
paste input "[EMAIL_ADDRESS][DOMAIN_NAME]"
type input "[EMAIL_ADDRESS][DOMAIN_NAME]"
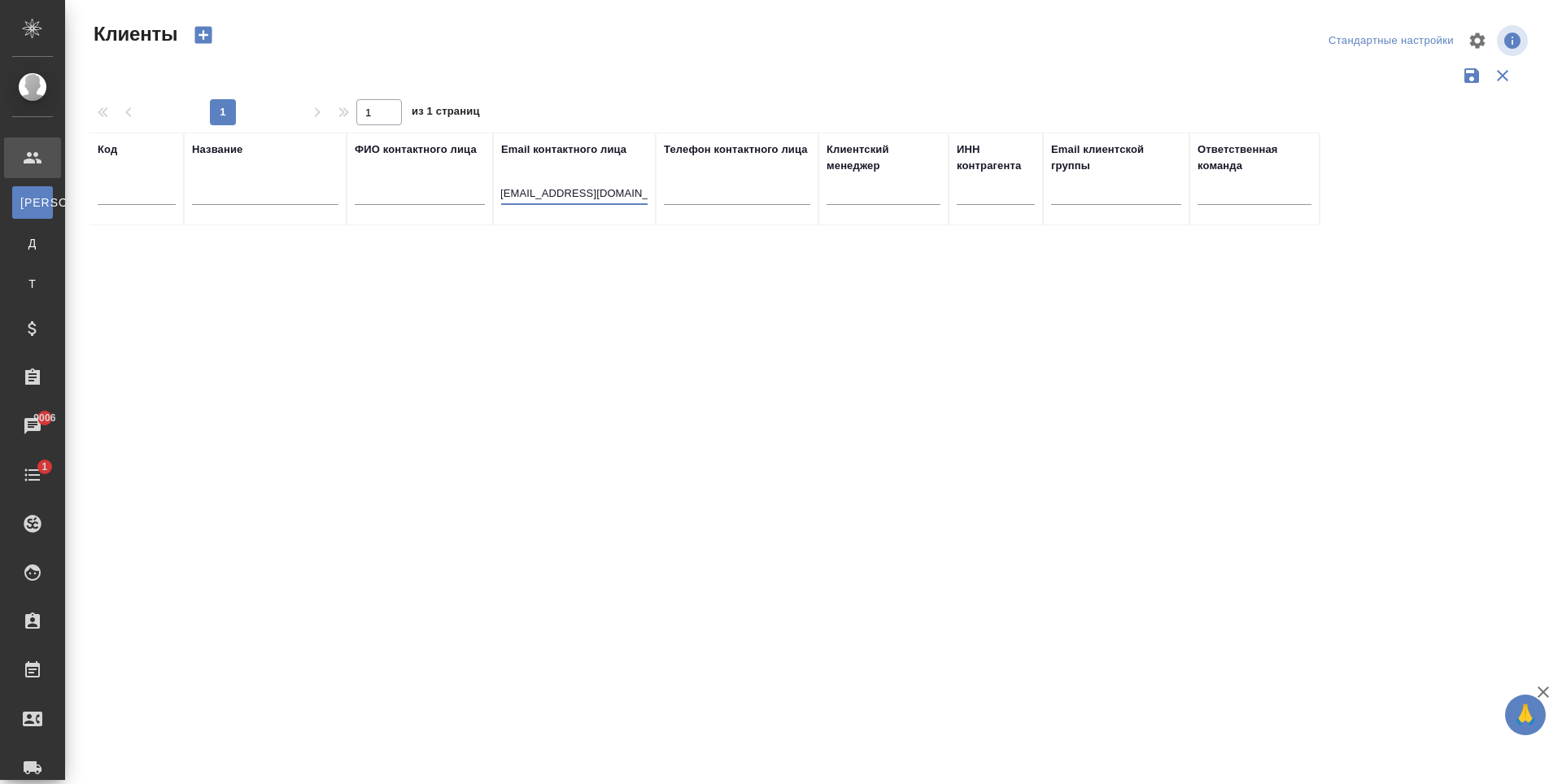
click at [545, 203] on input "[EMAIL_ADDRESS][DOMAIN_NAME]" at bounding box center [574, 195] width 147 height 21
click at [671, 358] on div "Код Название ФИО контактного лица Email контактного лица d.prokhorovskaya@mobis…" at bounding box center [810, 426] width 1441 height 585
click at [621, 199] on input "[EMAIL_ADDRESS][DOMAIN_NAME]" at bounding box center [574, 195] width 147 height 21
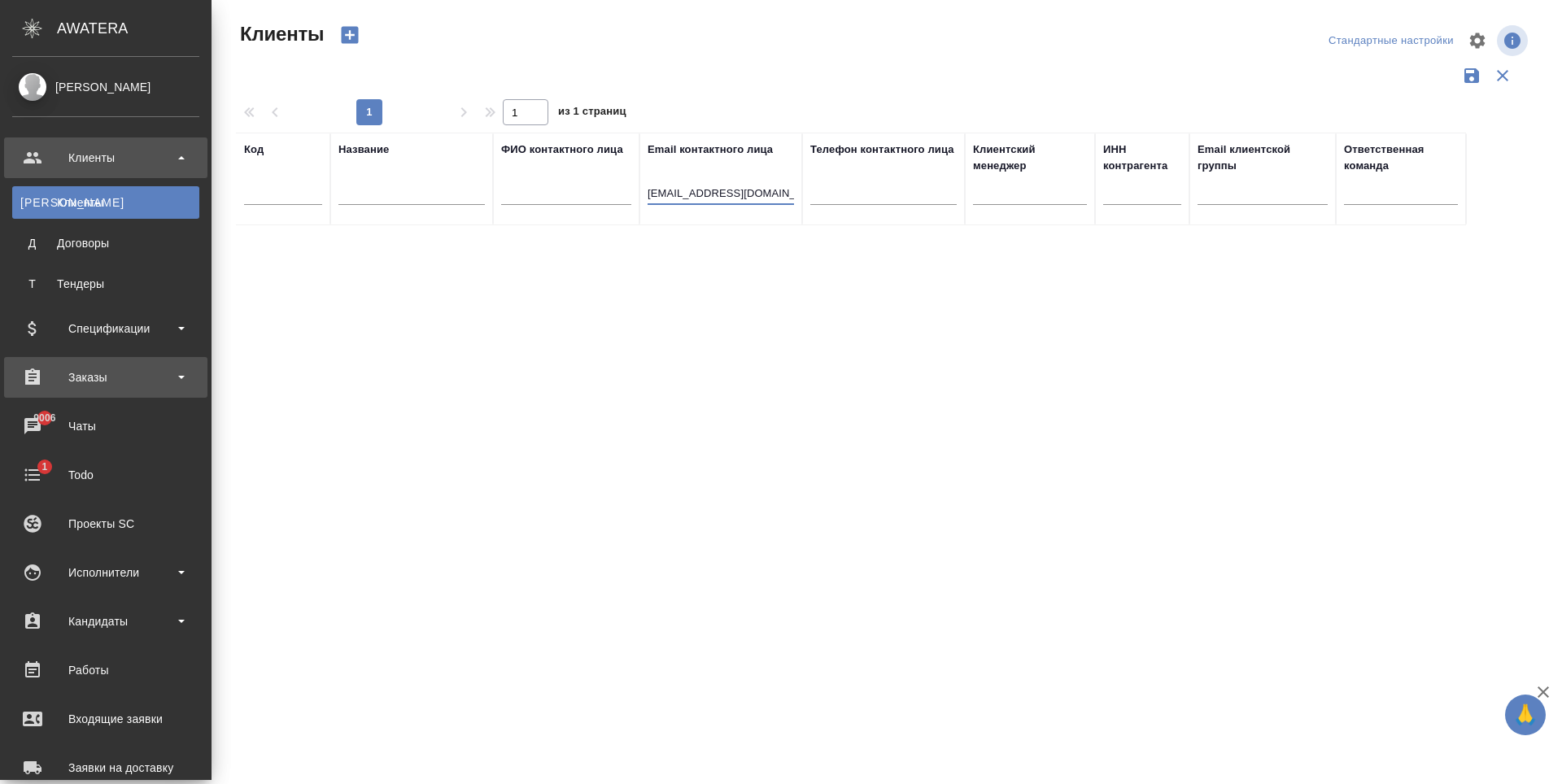
click at [69, 374] on div "Заказы" at bounding box center [105, 377] width 187 height 24
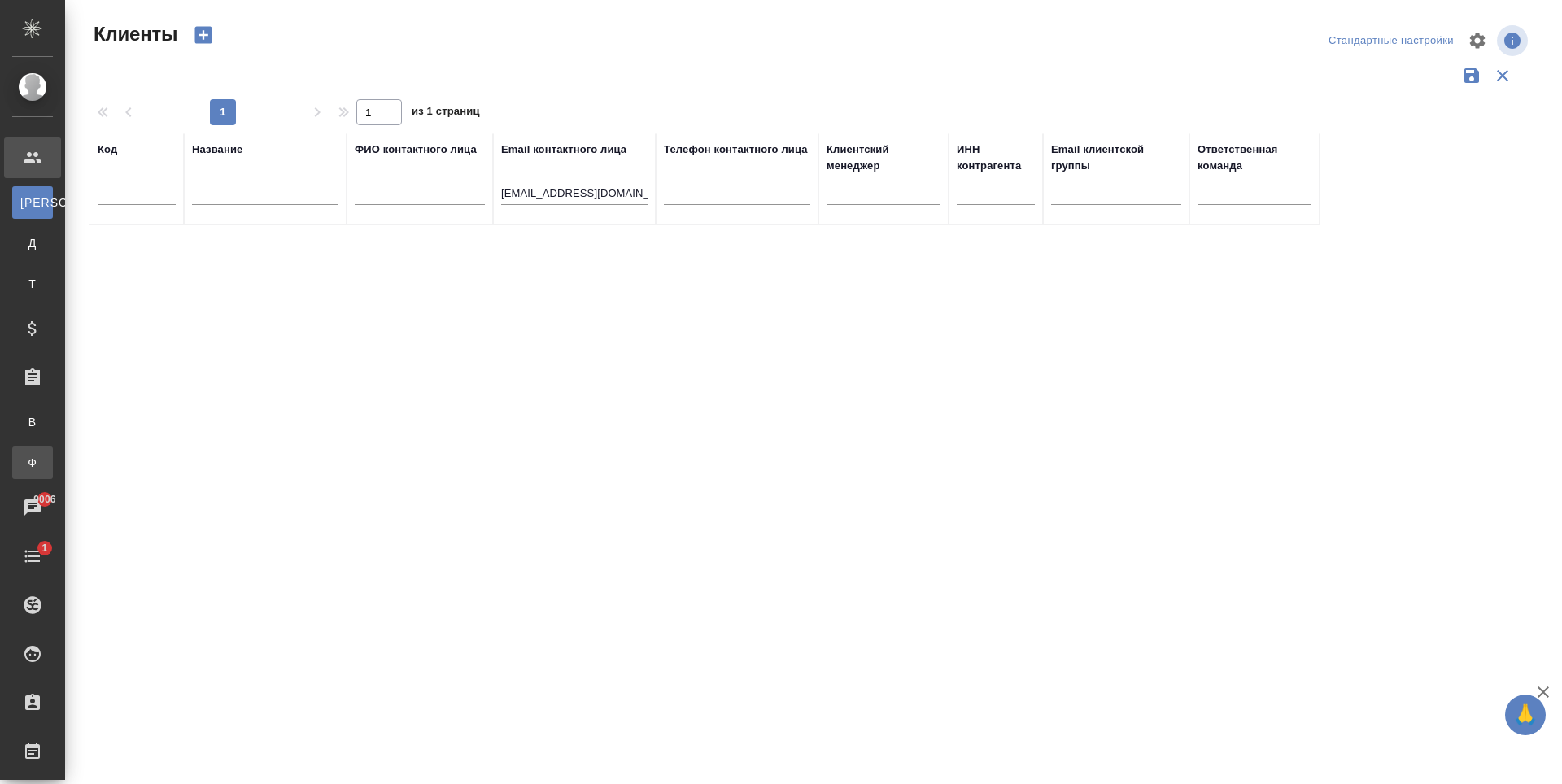
click at [24, 458] on div "Заказы физ. лиц" at bounding box center [12, 463] width 24 height 16
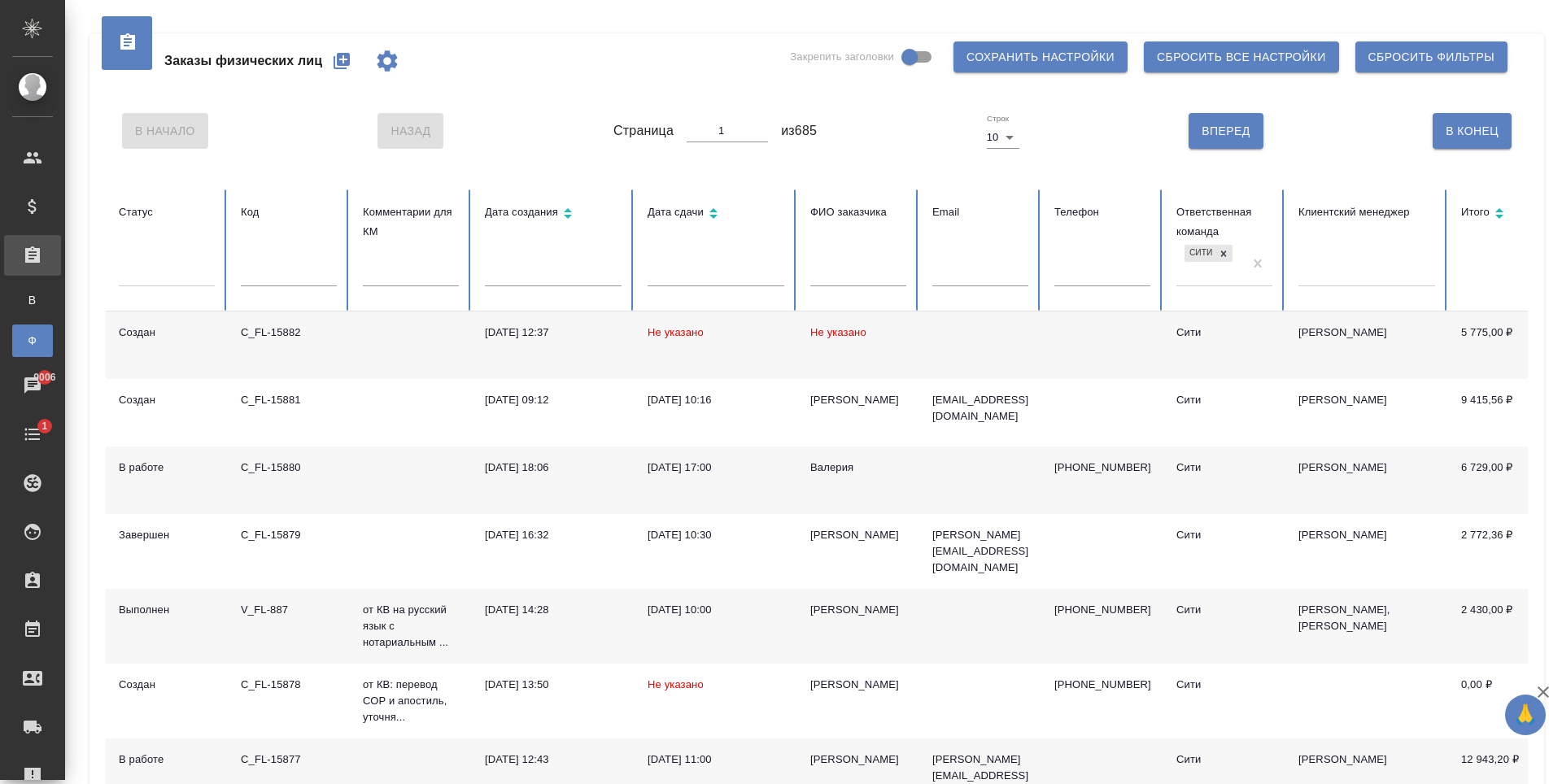
click at [346, 62] on icon "button" at bounding box center [341, 60] width 16 height 16
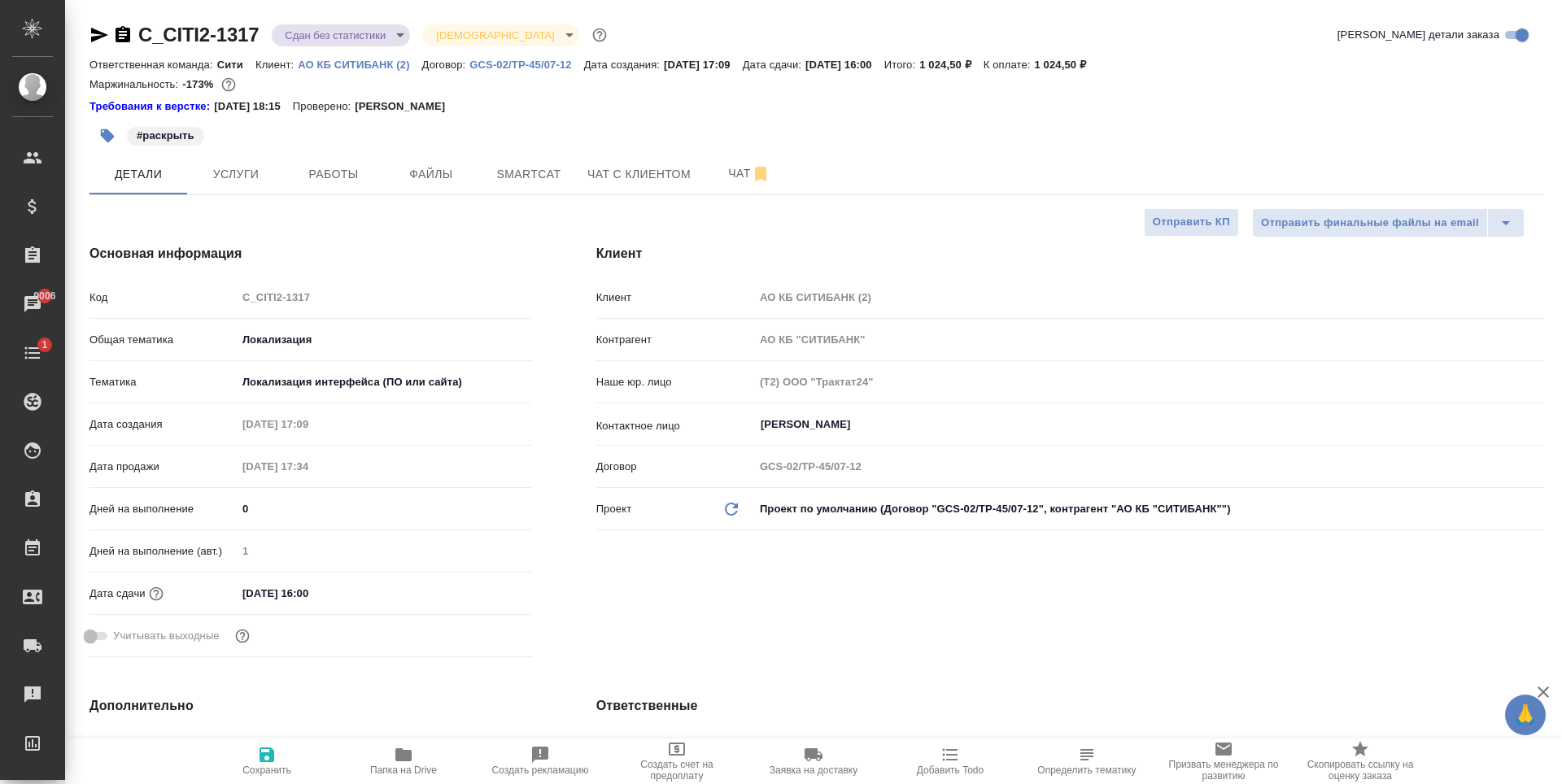
select select "RU"
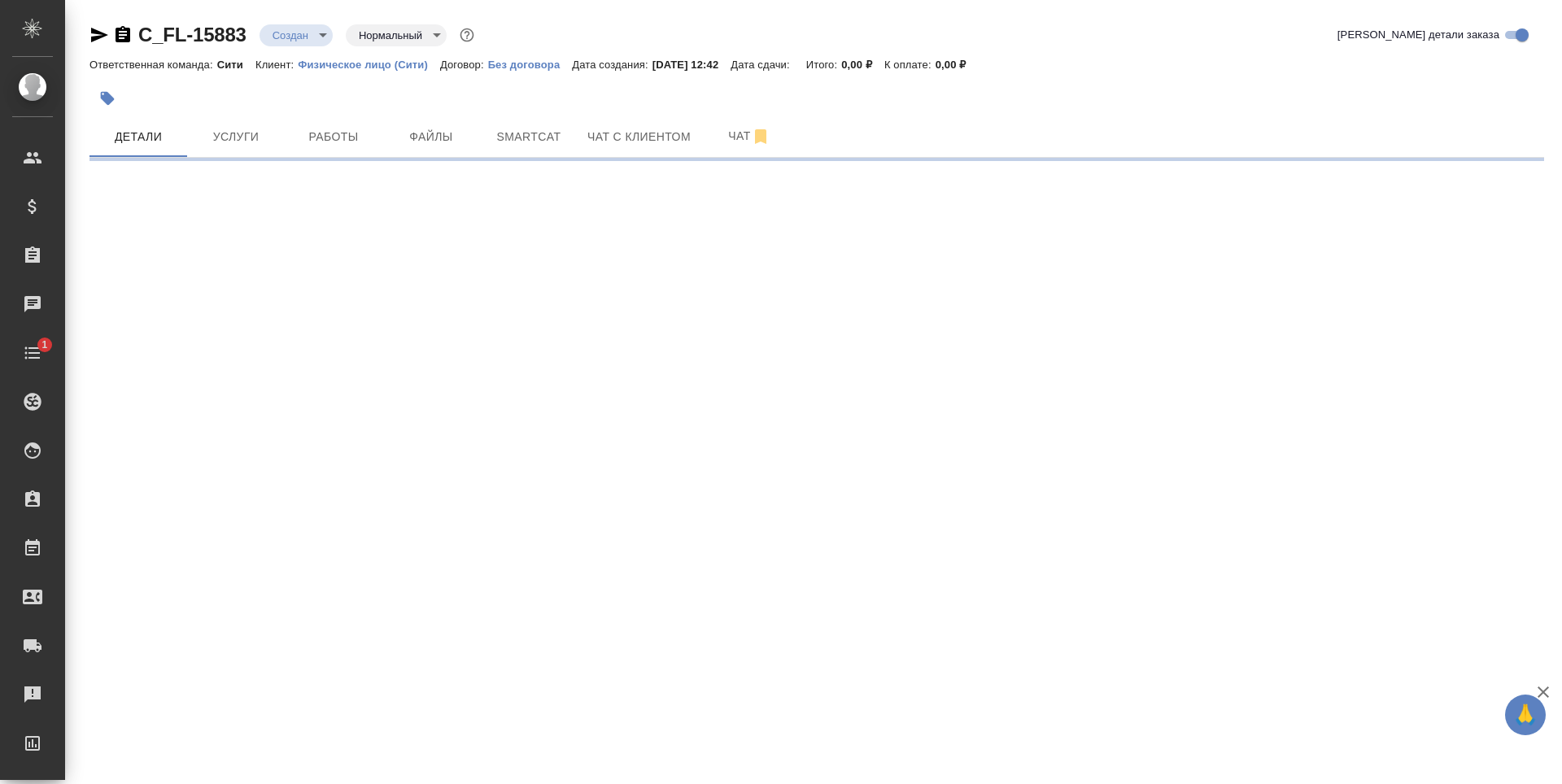
select select "RU"
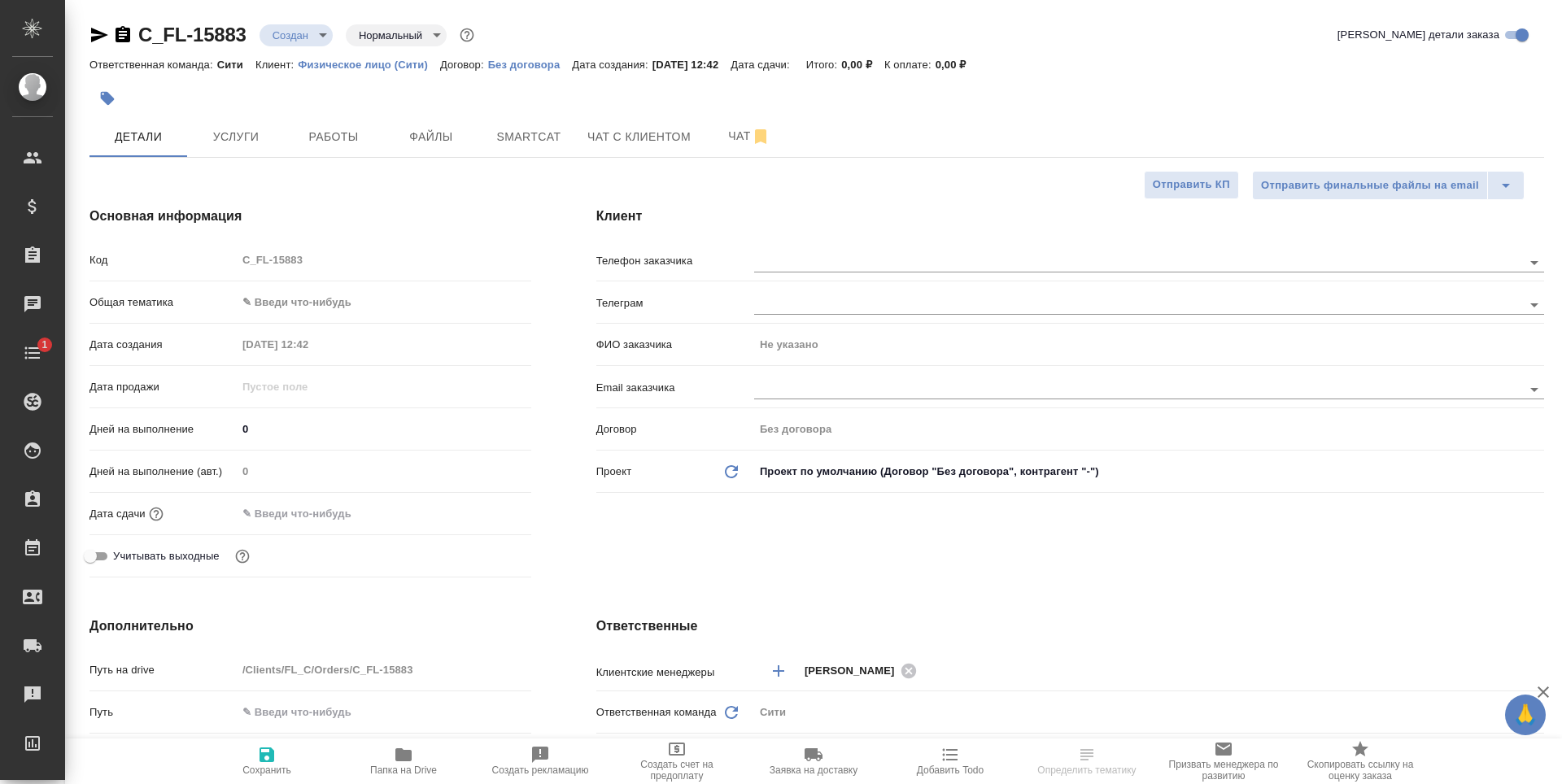
type textarea "x"
click at [814, 387] on input "text" at bounding box center [1110, 389] width 713 height 20
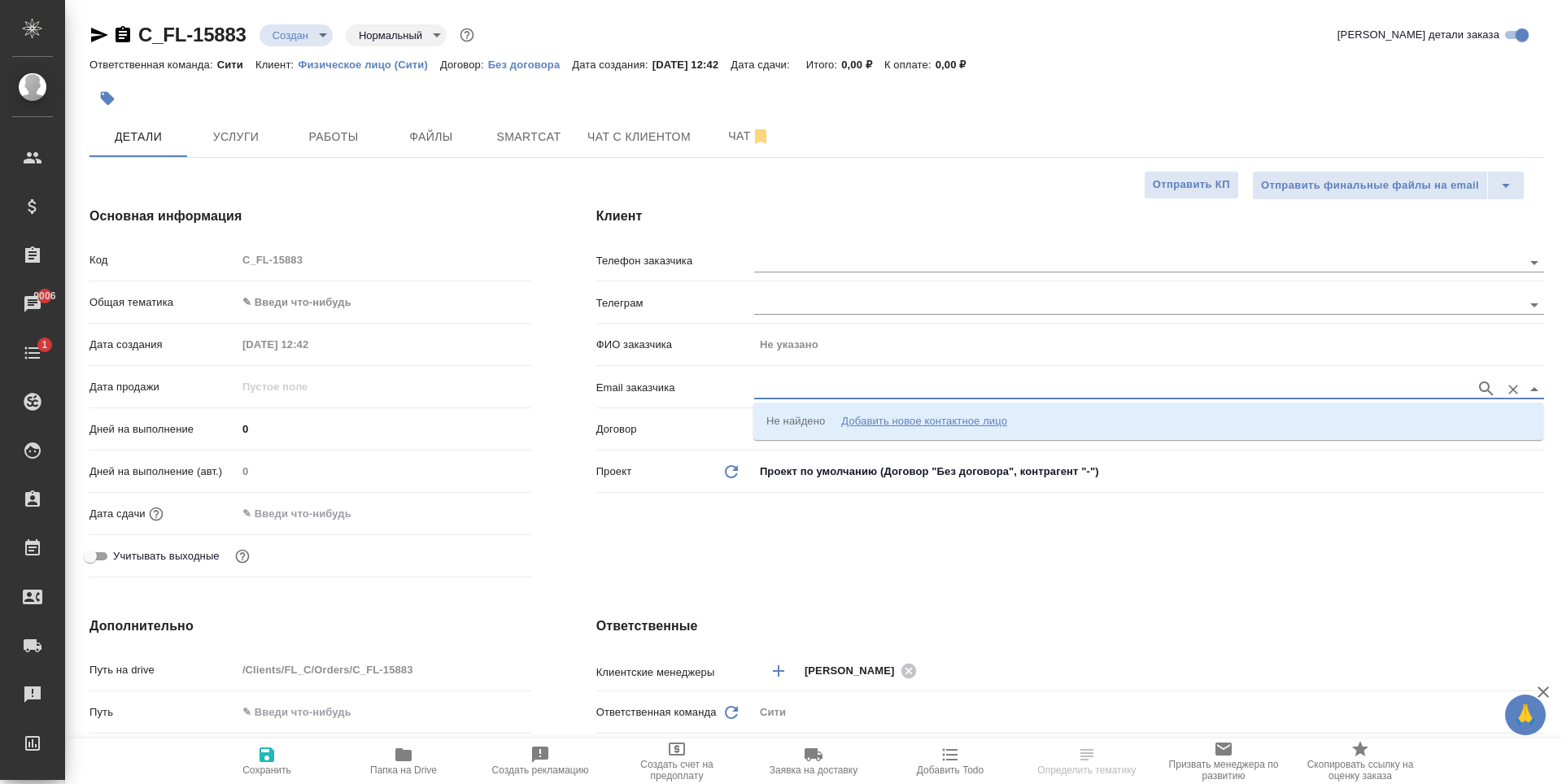
paste input "[EMAIL_ADDRESS][DOMAIN_NAME]"
type input "[EMAIL_ADDRESS][DOMAIN_NAME]"
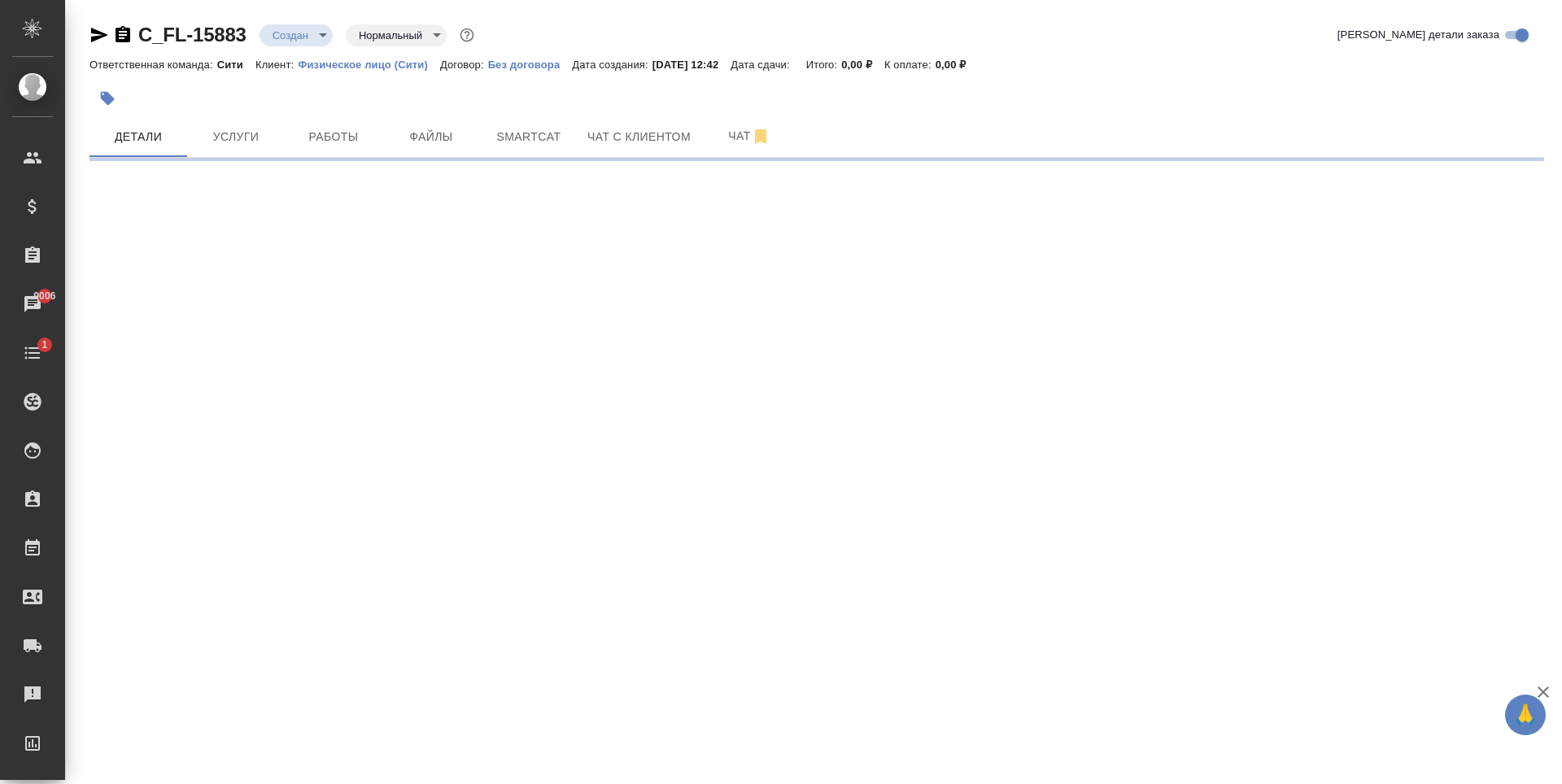
select select "RU"
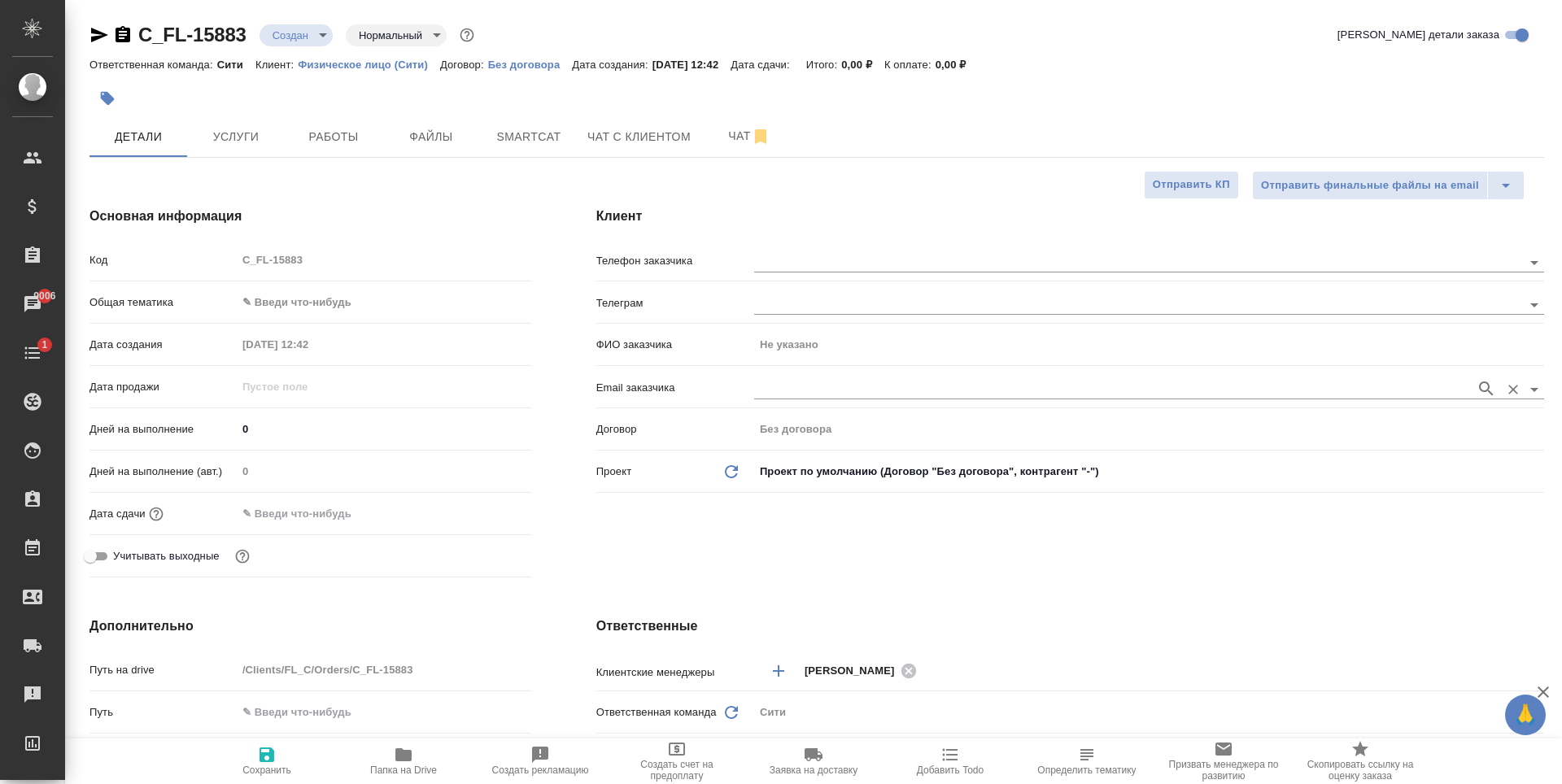
click at [794, 392] on input "text" at bounding box center [1110, 389] width 713 height 20
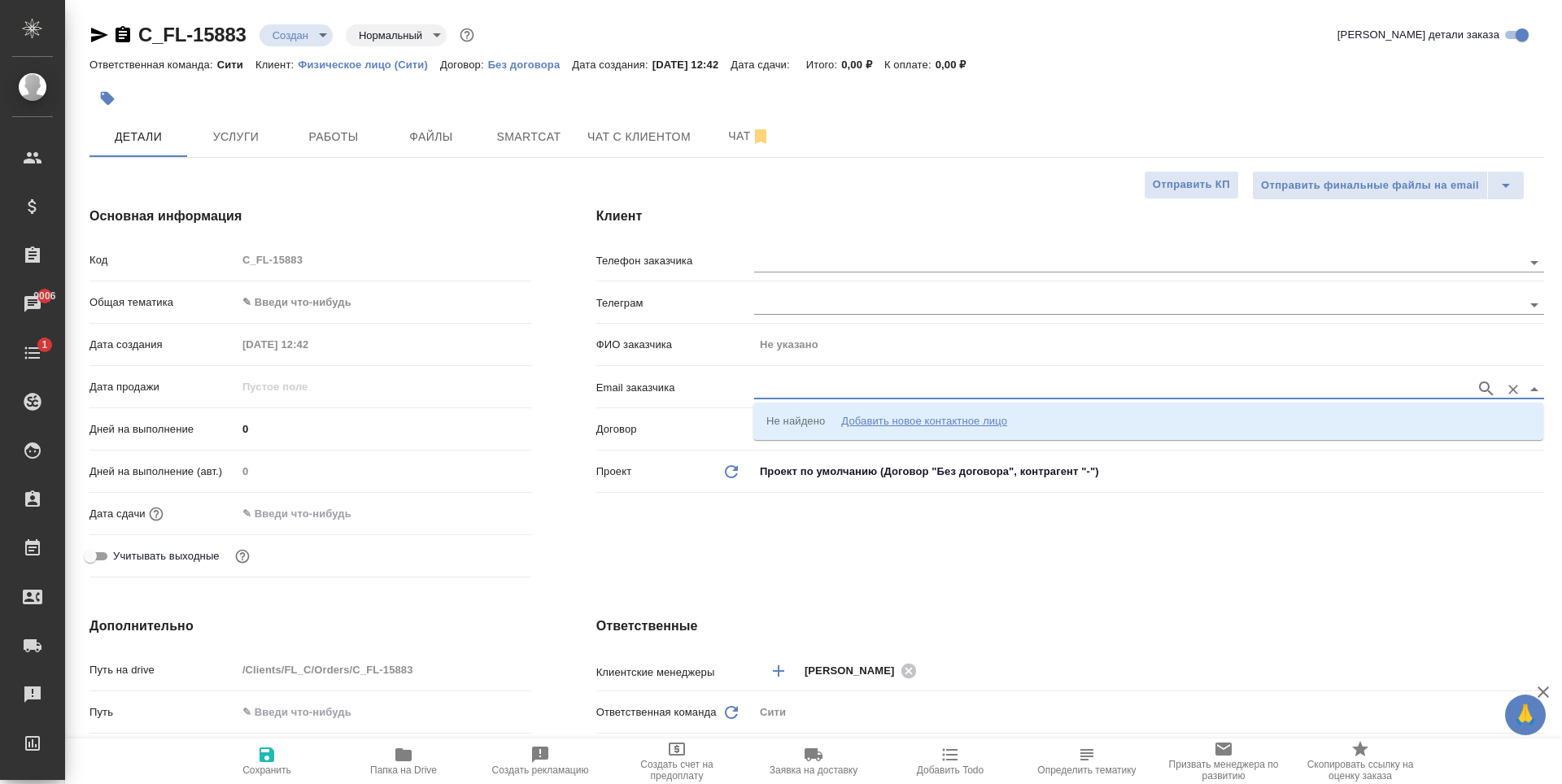
type textarea "x"
paste input "d.prokhorovskaya@mobis.com"
type input "d.prokhorovskaya@mobis.com"
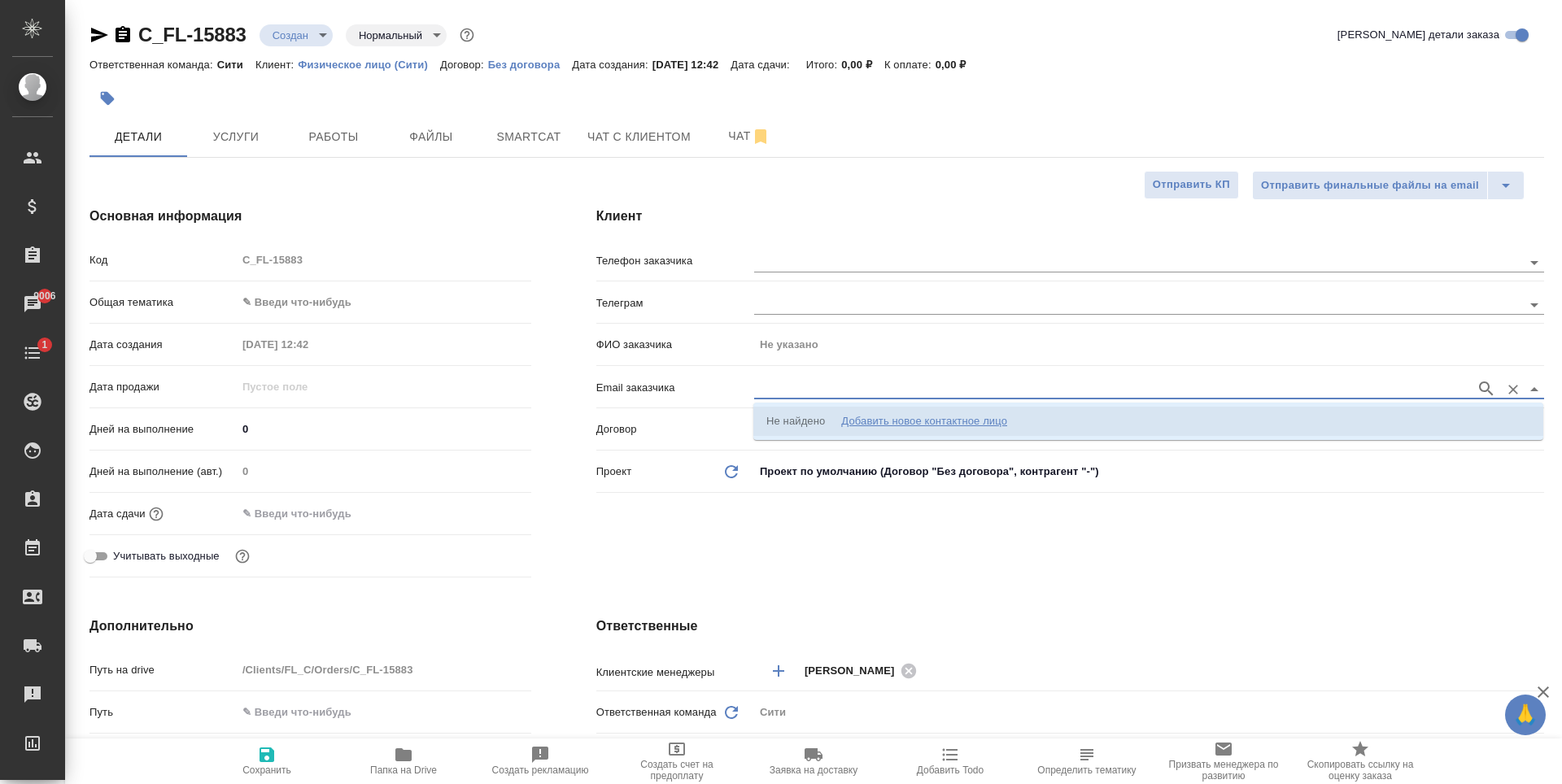
click at [904, 426] on div "Добавить новое контактное лицо" at bounding box center [924, 421] width 166 height 16
type input "d.prokhorovskaya@mobis.com"
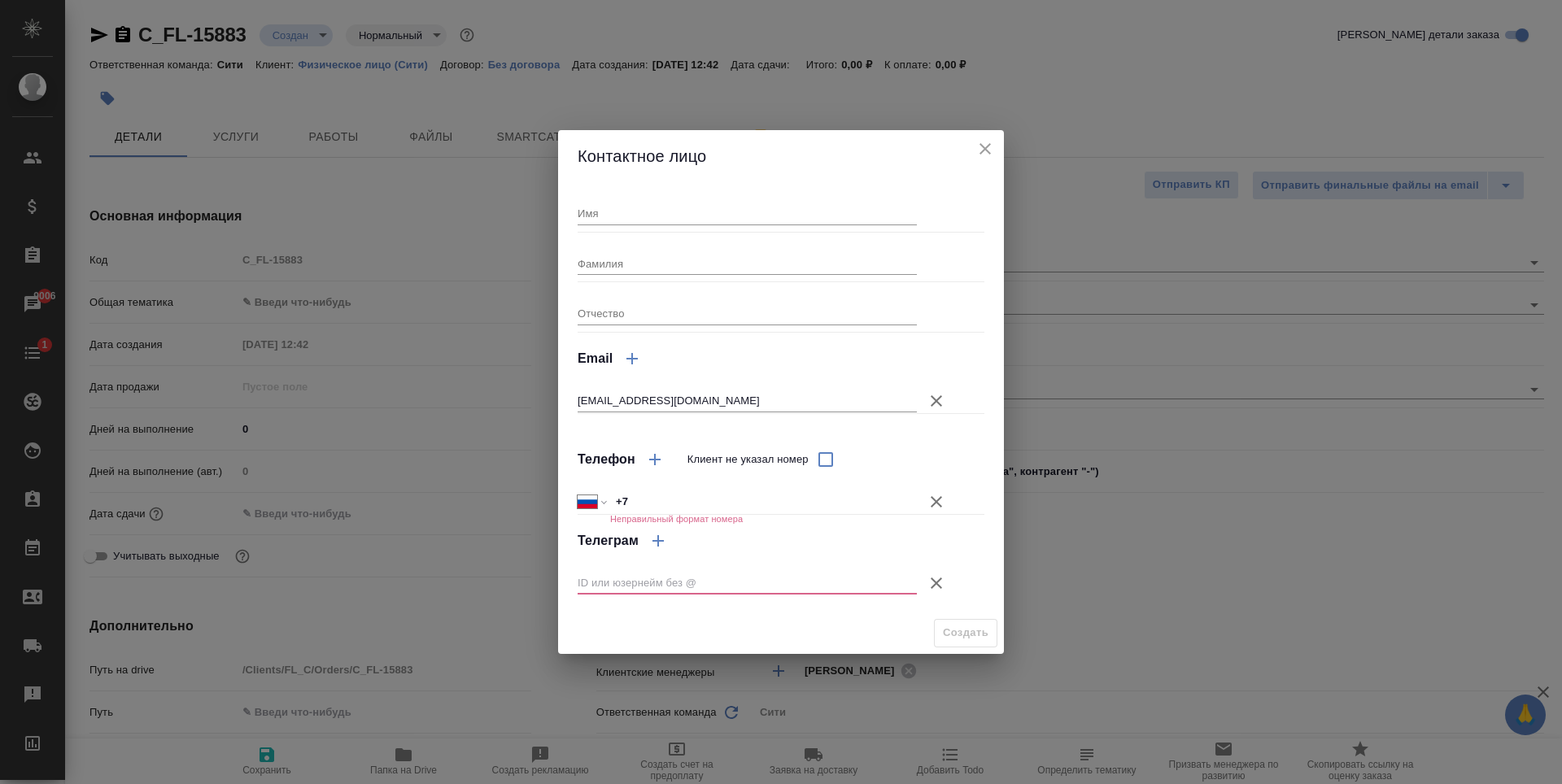
click at [933, 580] on icon "button" at bounding box center [936, 583] width 11 height 11
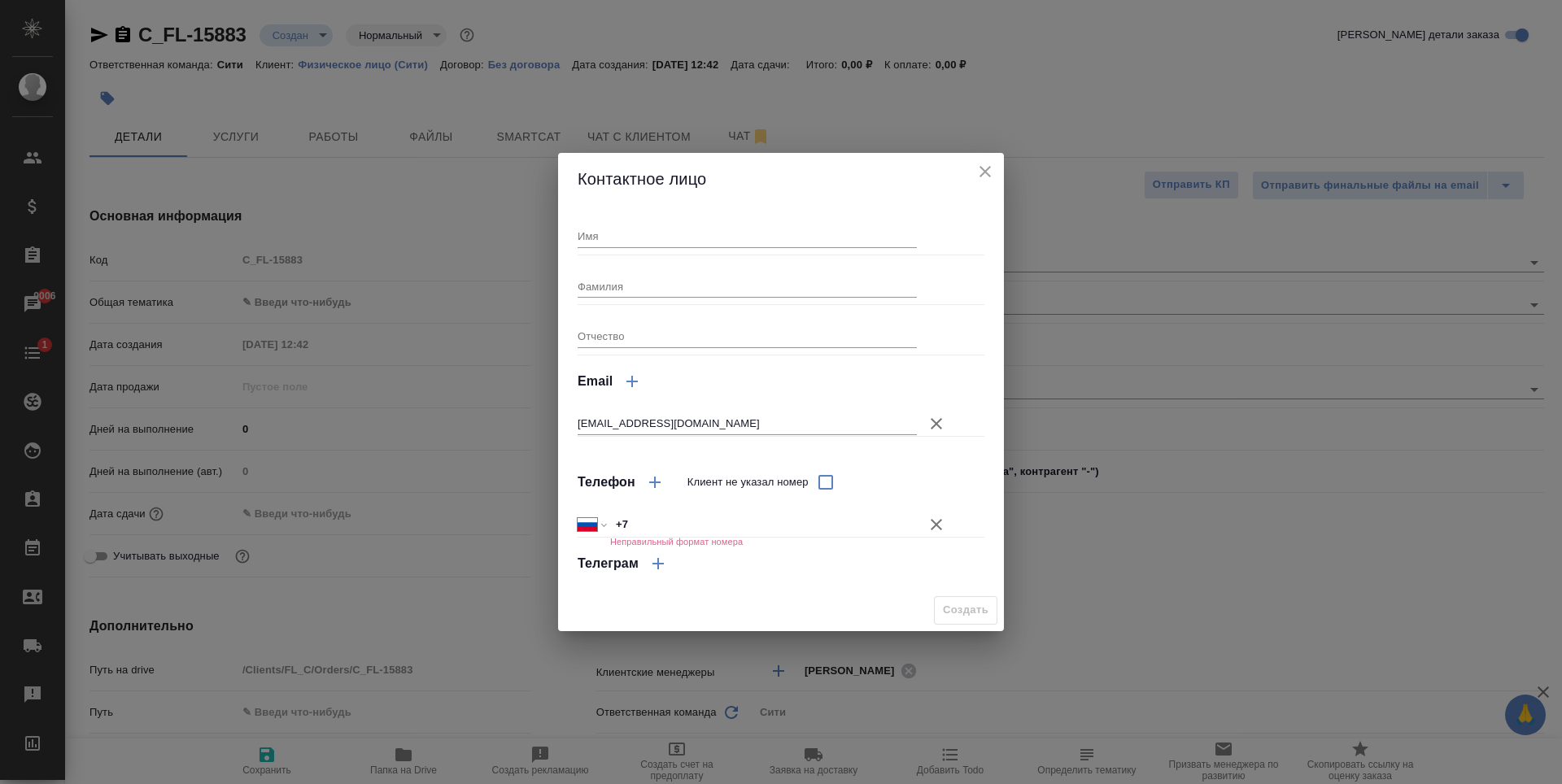
click at [945, 524] on icon "button" at bounding box center [936, 524] width 20 height 20
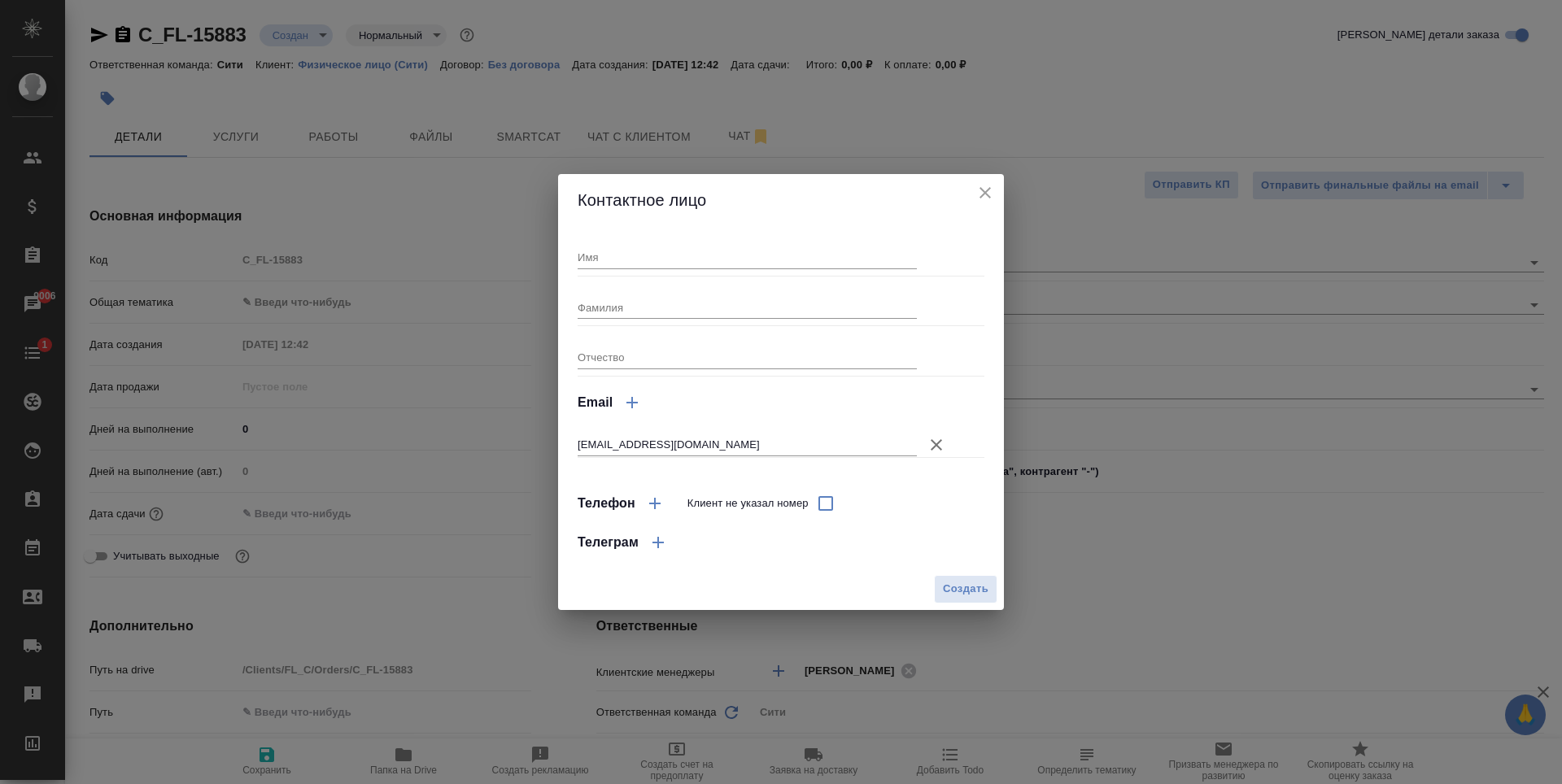
click at [678, 260] on input "Имя" at bounding box center [747, 257] width 339 height 22
type textarea "x"
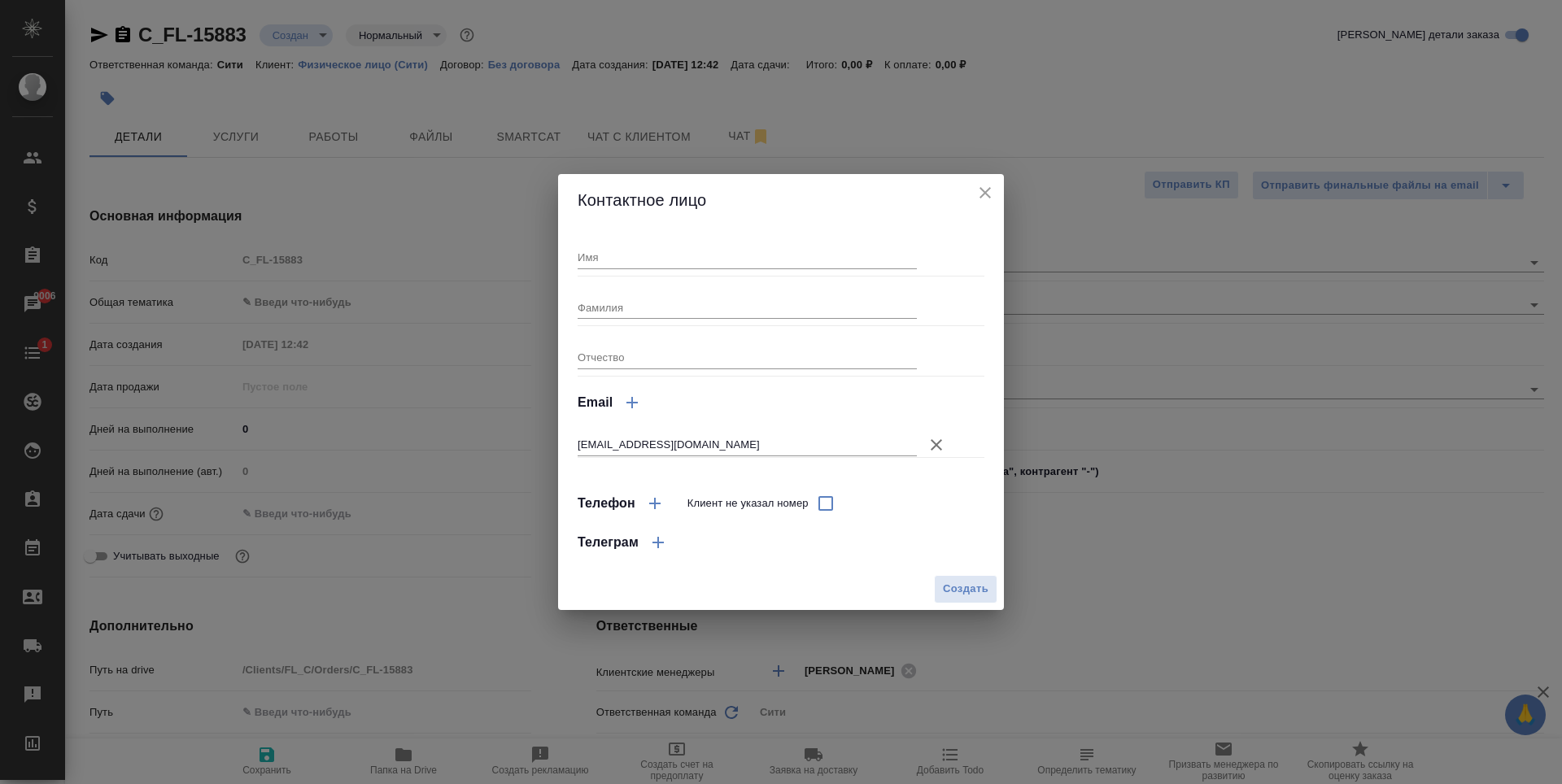
type textarea "x"
click at [633, 256] on input "Имя" at bounding box center [747, 257] width 339 height 22
type input "Дарья"
click at [624, 302] on input "Фамилия" at bounding box center [747, 307] width 339 height 22
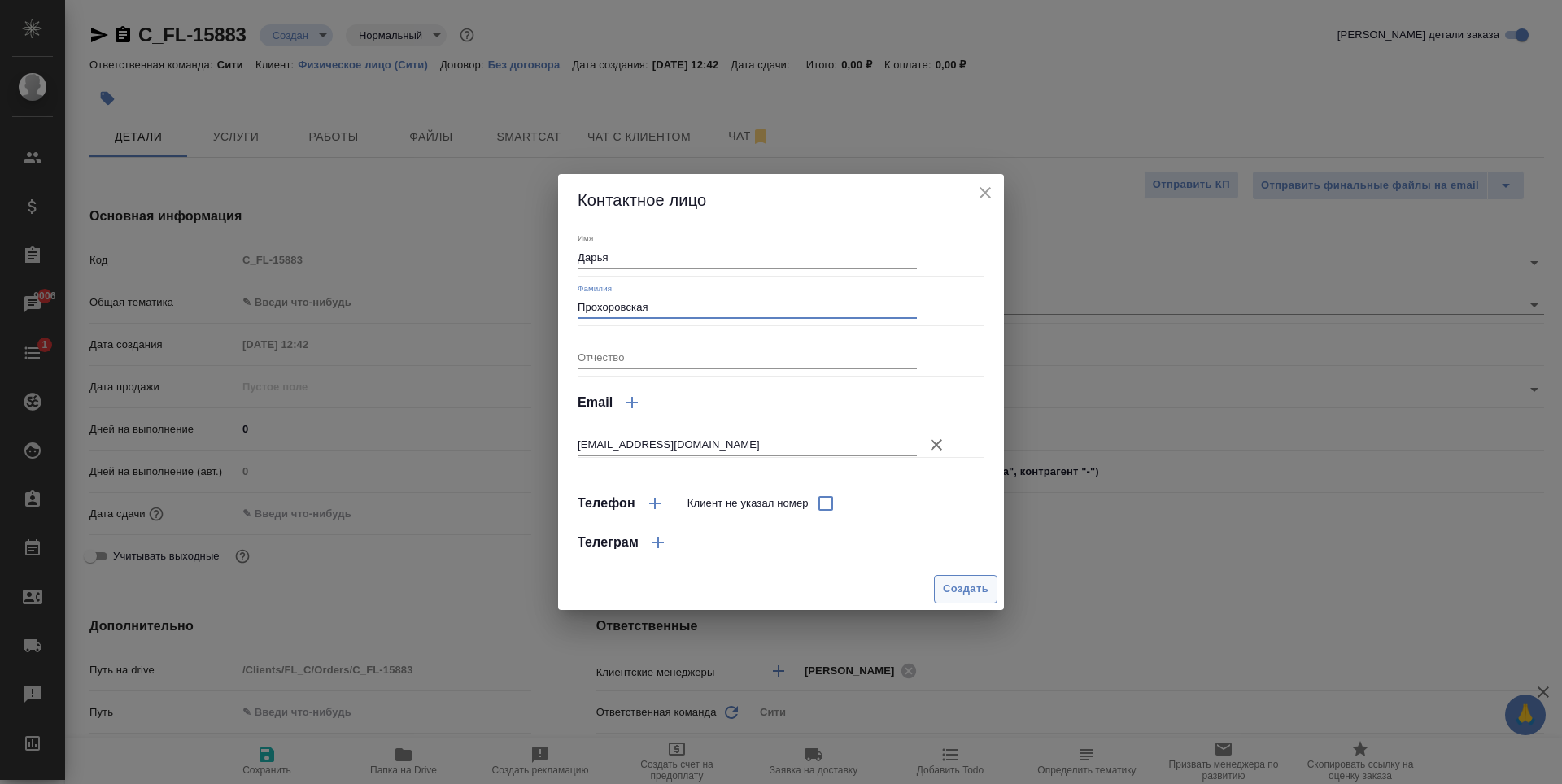
type input "Прохоровская"
click at [961, 586] on span "Создать" at bounding box center [965, 590] width 46 height 19
type input "Прохоровская Дарья"
type textarea "x"
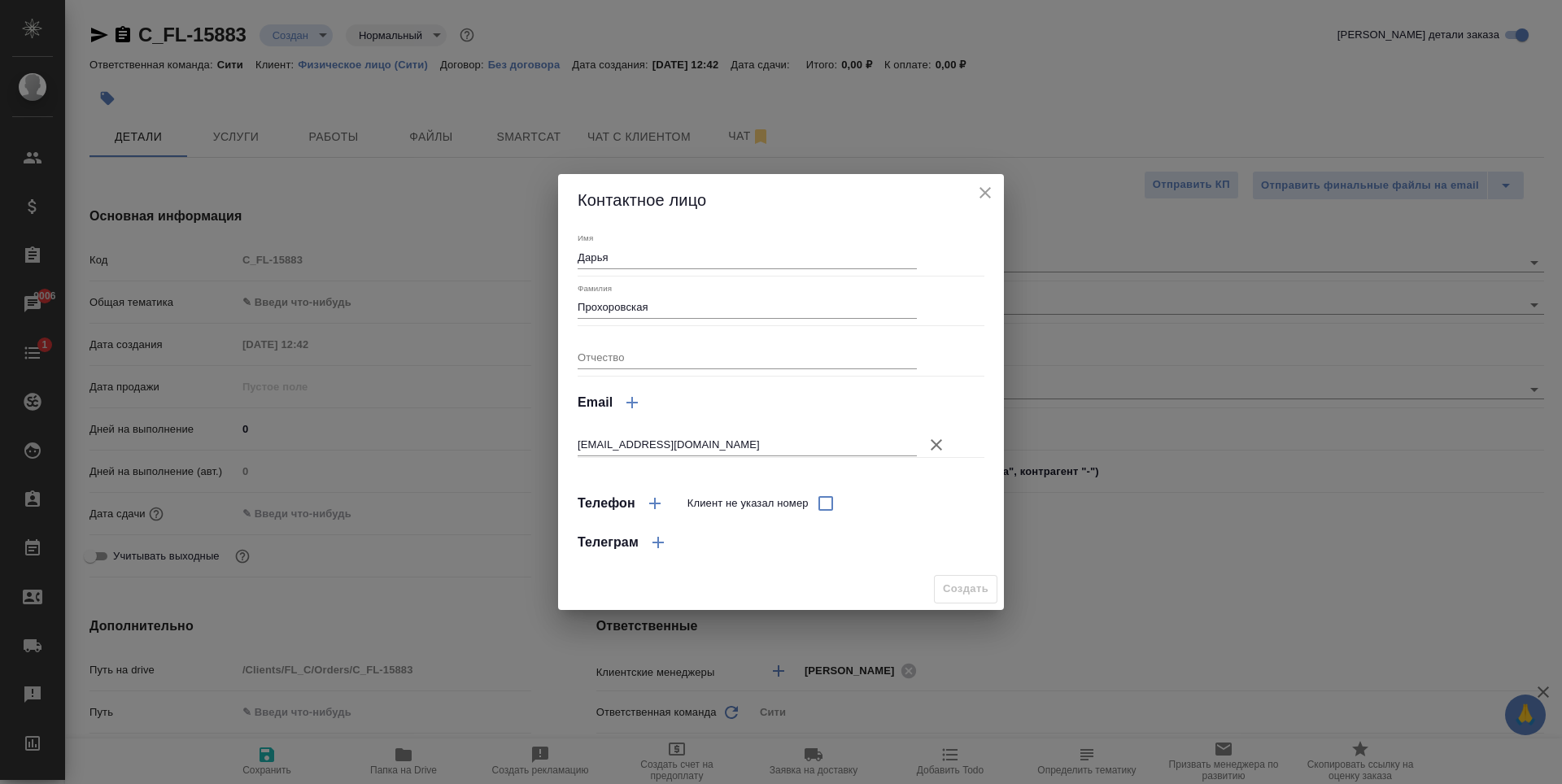
type textarea "x"
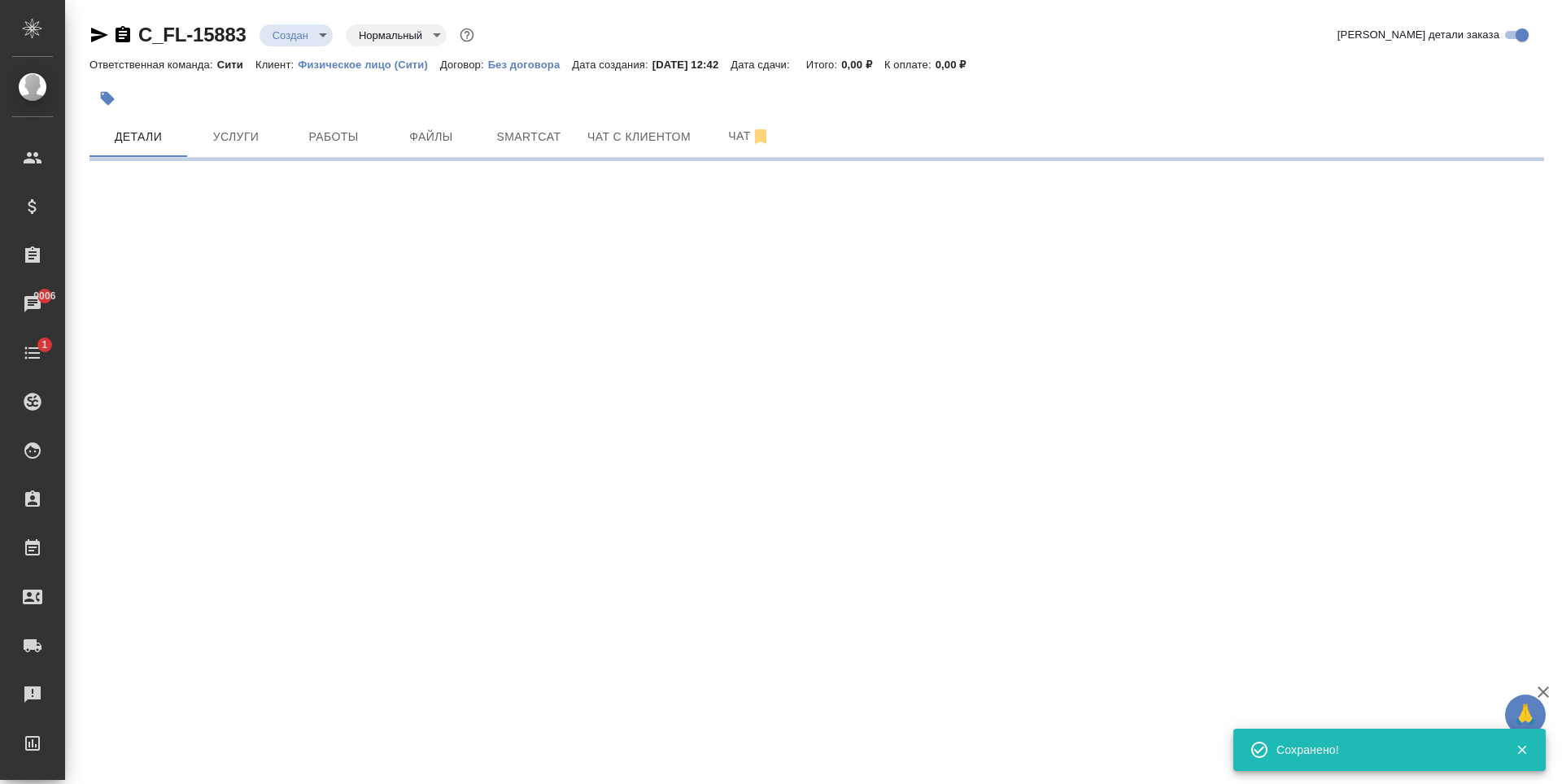
type input "holyTrinity"
select select "RU"
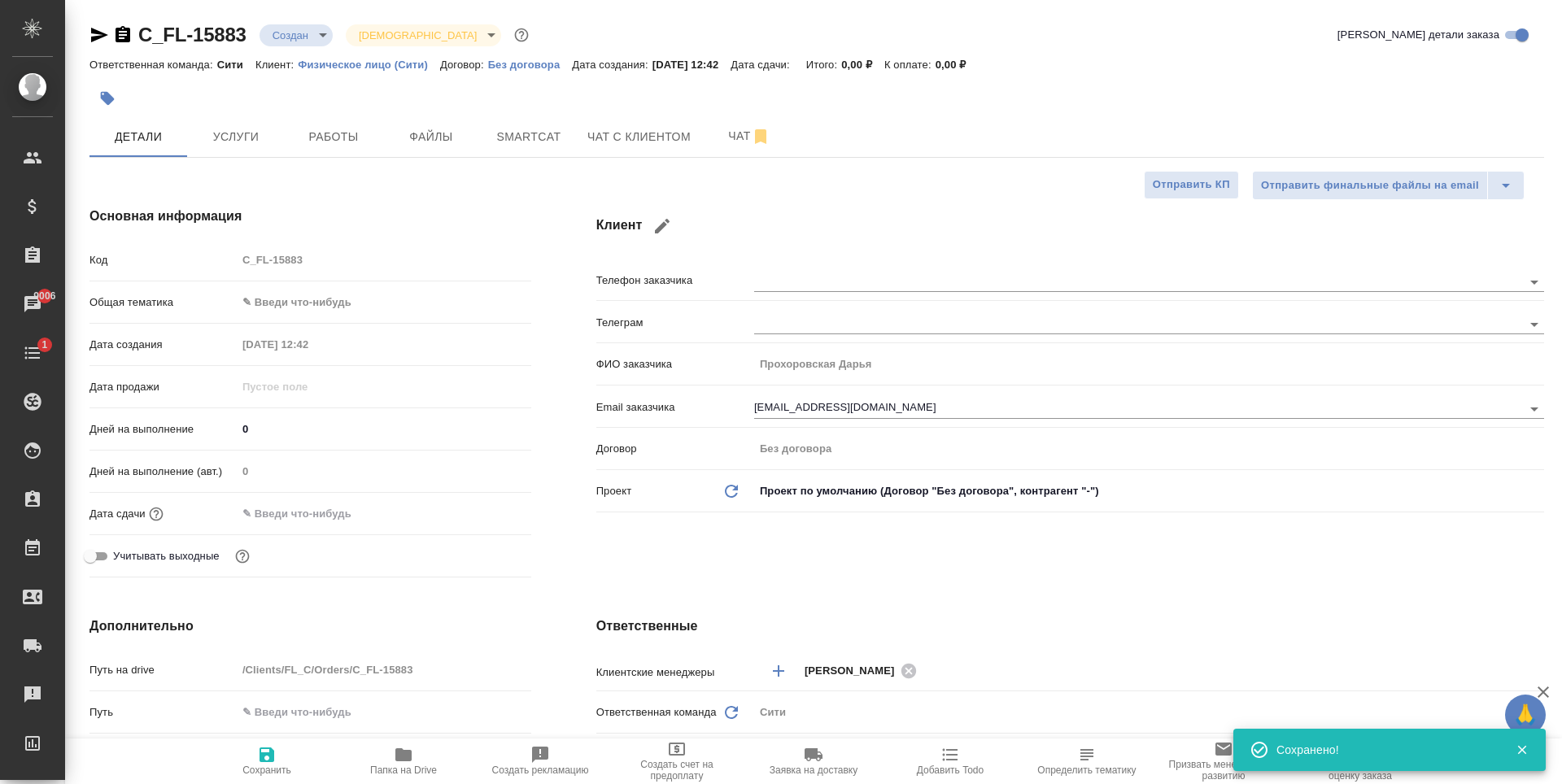
type textarea "x"
click at [408, 138] on span "Файлы" at bounding box center [431, 137] width 78 height 21
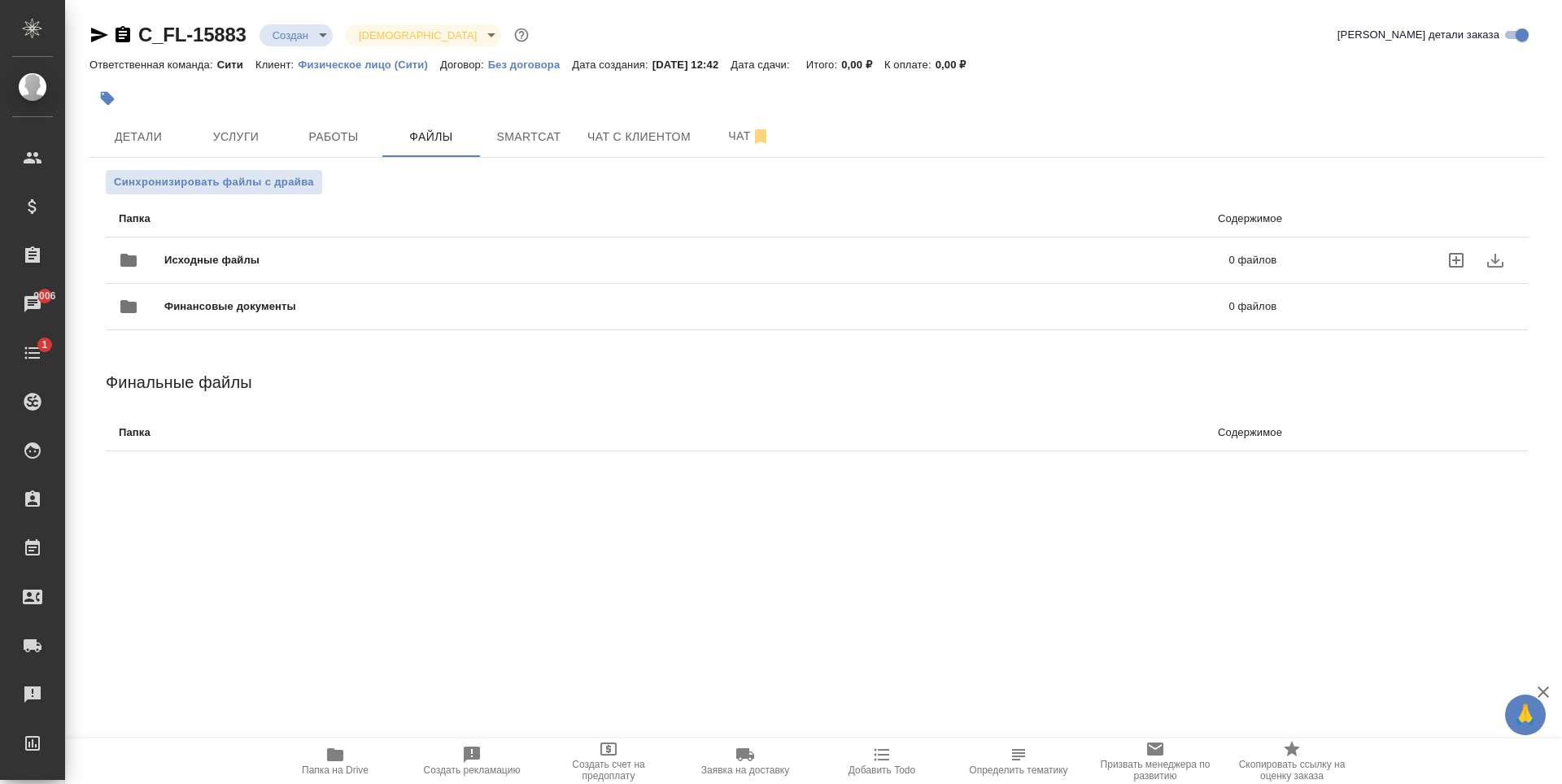
click at [1455, 260] on icon "uploadFiles" at bounding box center [1456, 260] width 15 height 15
click at [0, 0] on input "uploadFiles" at bounding box center [0, 0] width 0 height 0
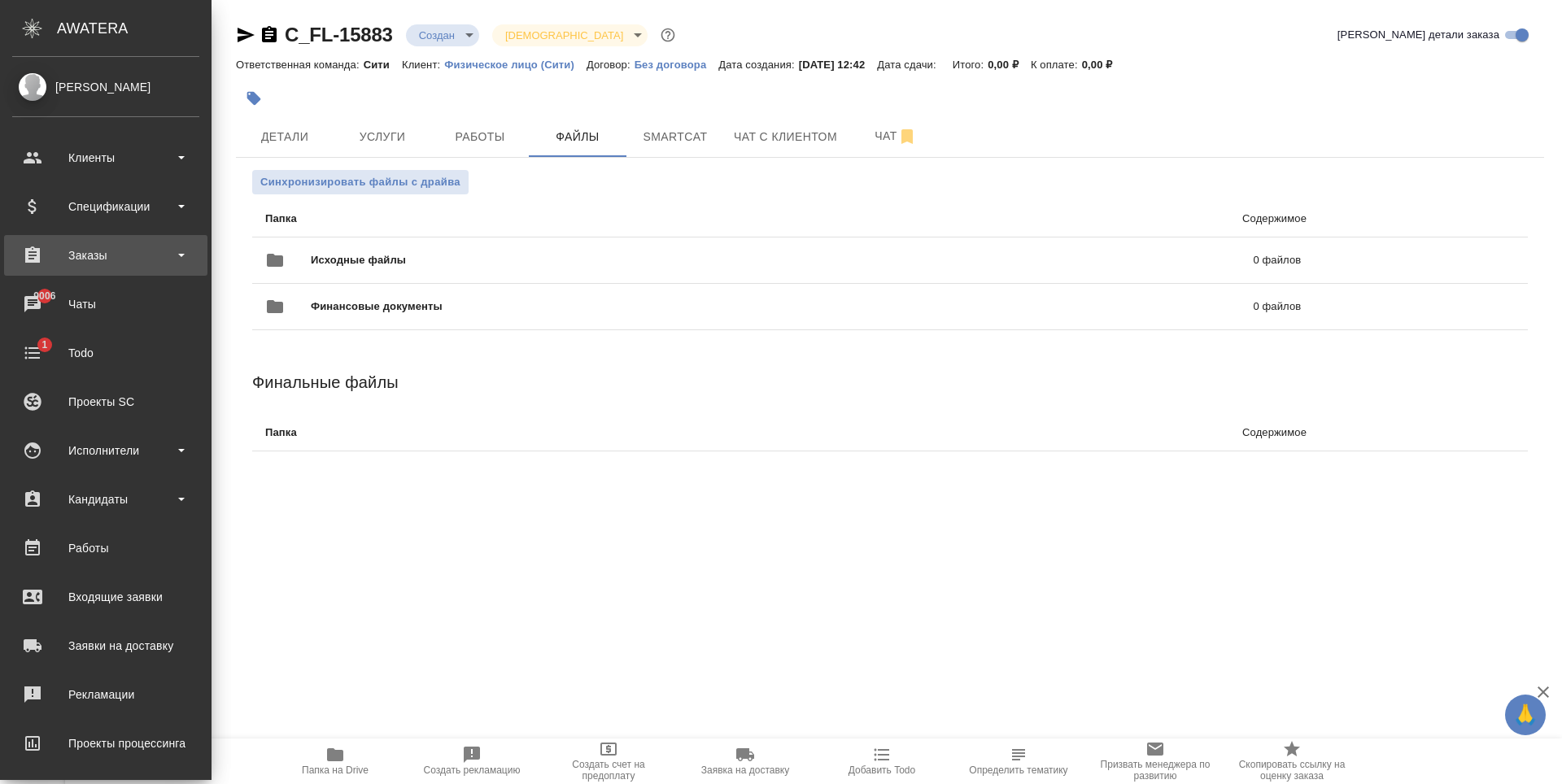
click at [111, 257] on div "Заказы" at bounding box center [105, 256] width 187 height 24
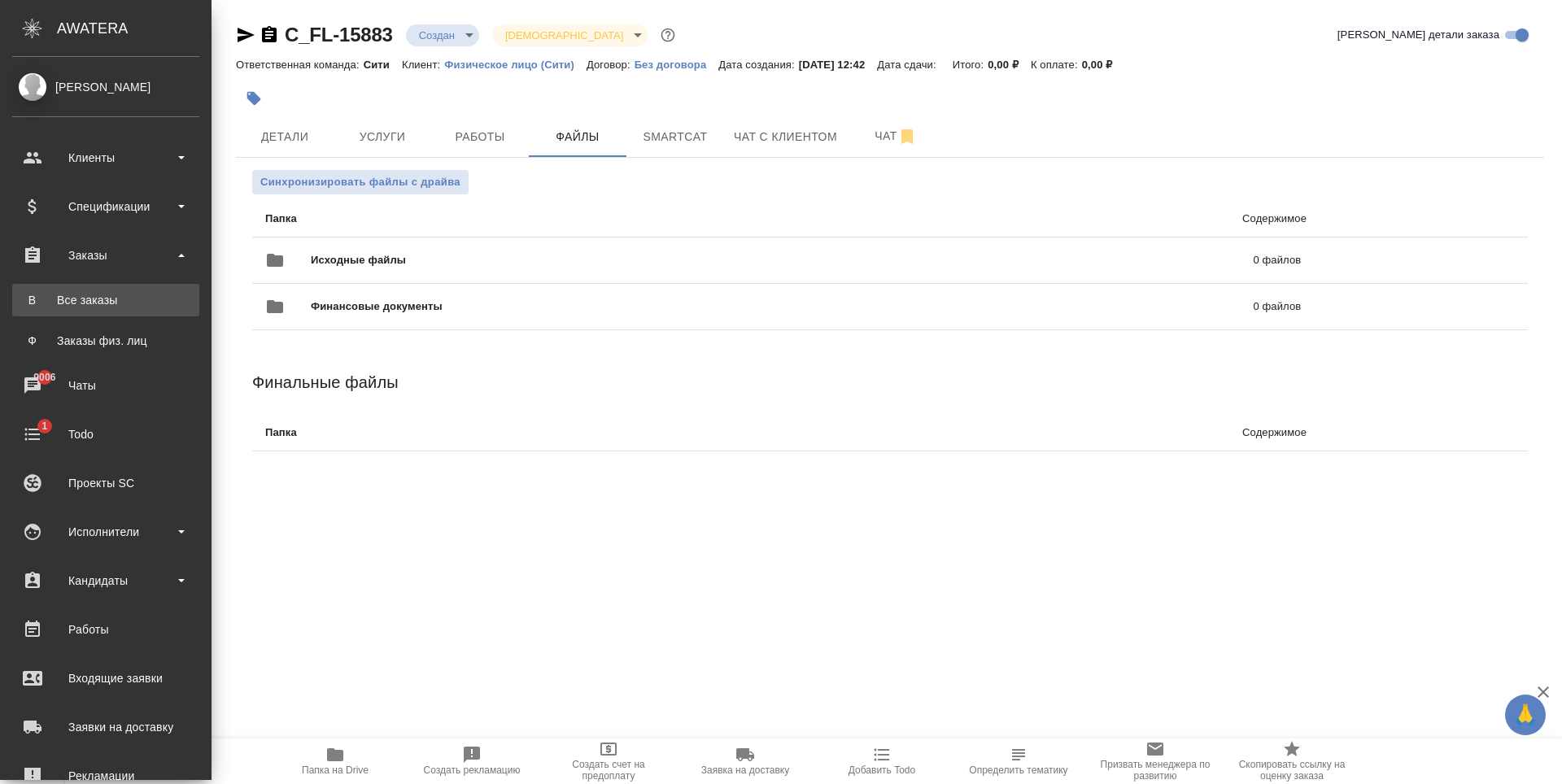
click at [100, 303] on div "Все заказы" at bounding box center [106, 300] width 171 height 16
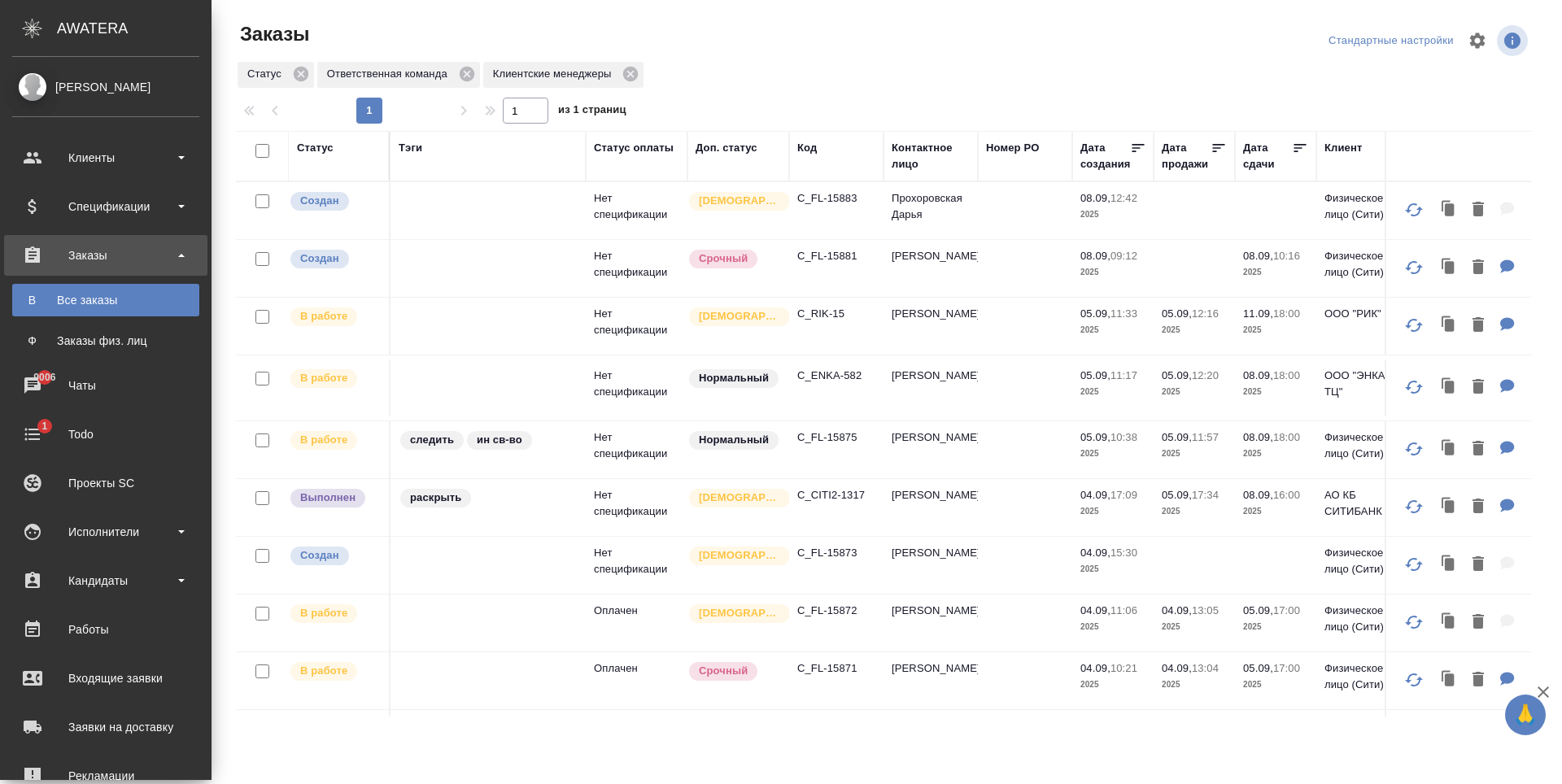
click at [117, 167] on div "Клиенты" at bounding box center [105, 158] width 187 height 24
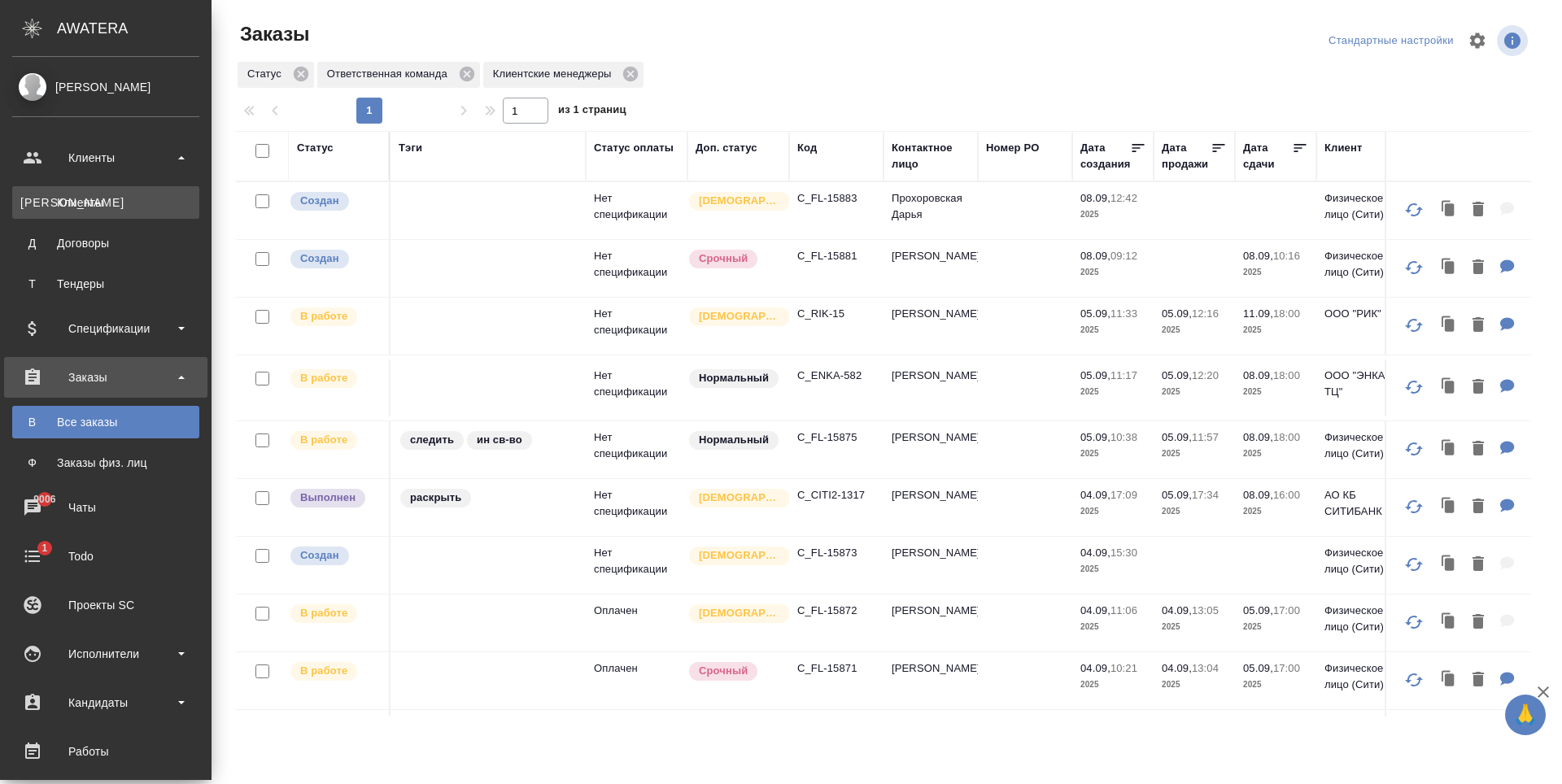
click at [110, 207] on div "Клиенты" at bounding box center [106, 202] width 171 height 16
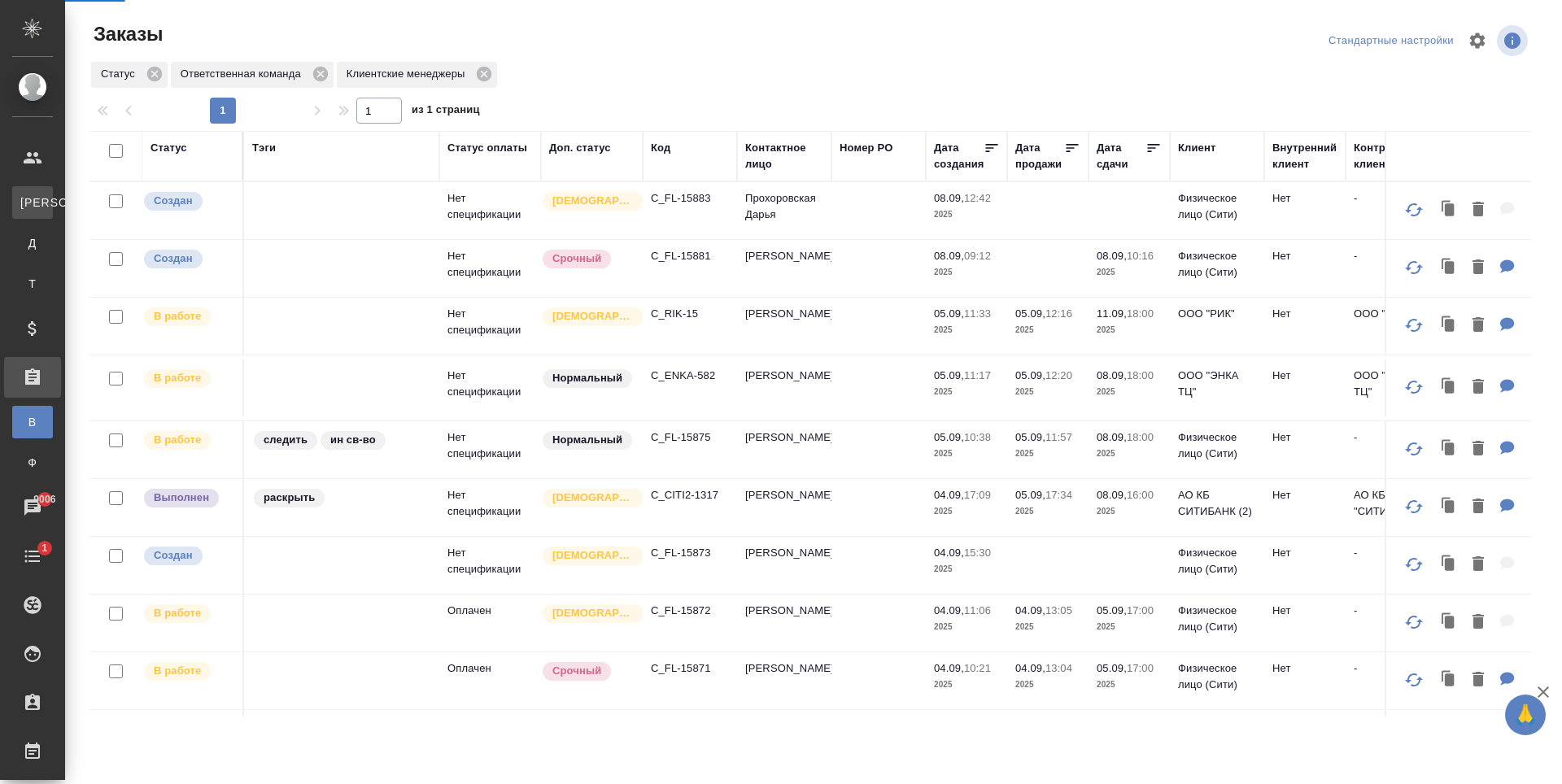
select select "RU"
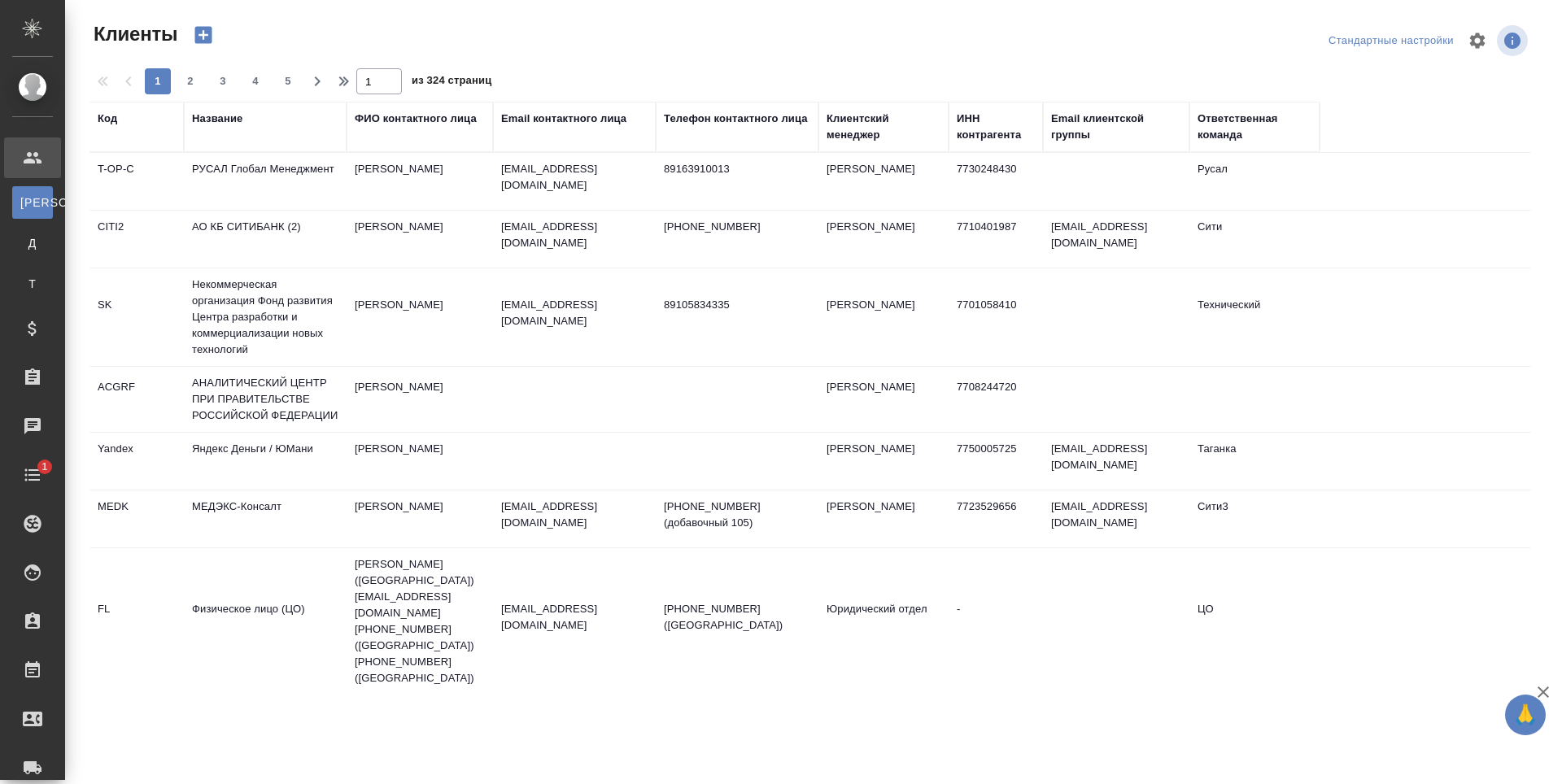
drag, startPoint x: 215, startPoint y: 117, endPoint x: 220, endPoint y: 160, distance: 43.3
click at [216, 117] on div "Название" at bounding box center [217, 118] width 50 height 16
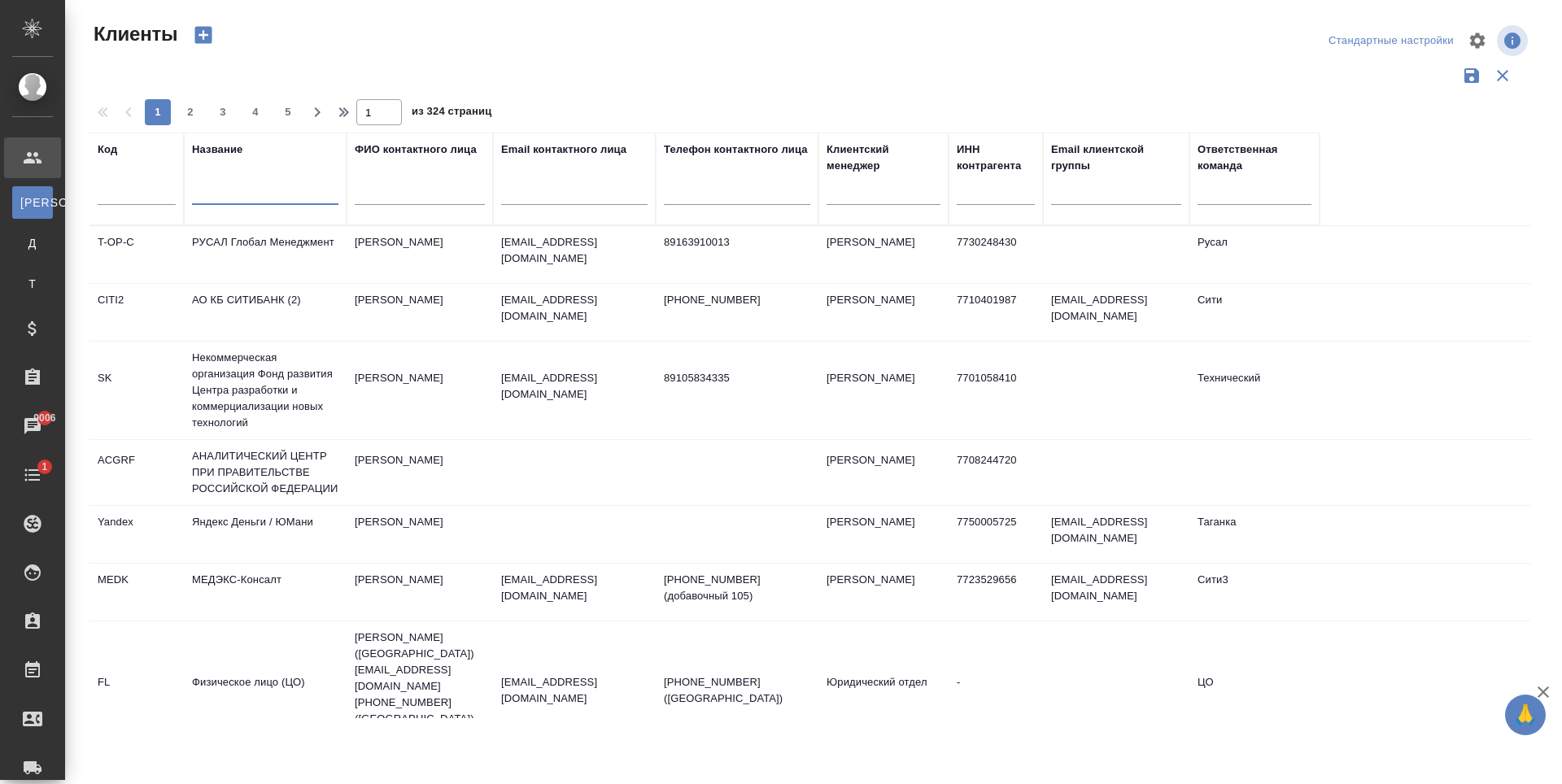
click at [206, 197] on input "text" at bounding box center [265, 195] width 147 height 21
type input "Мобис"
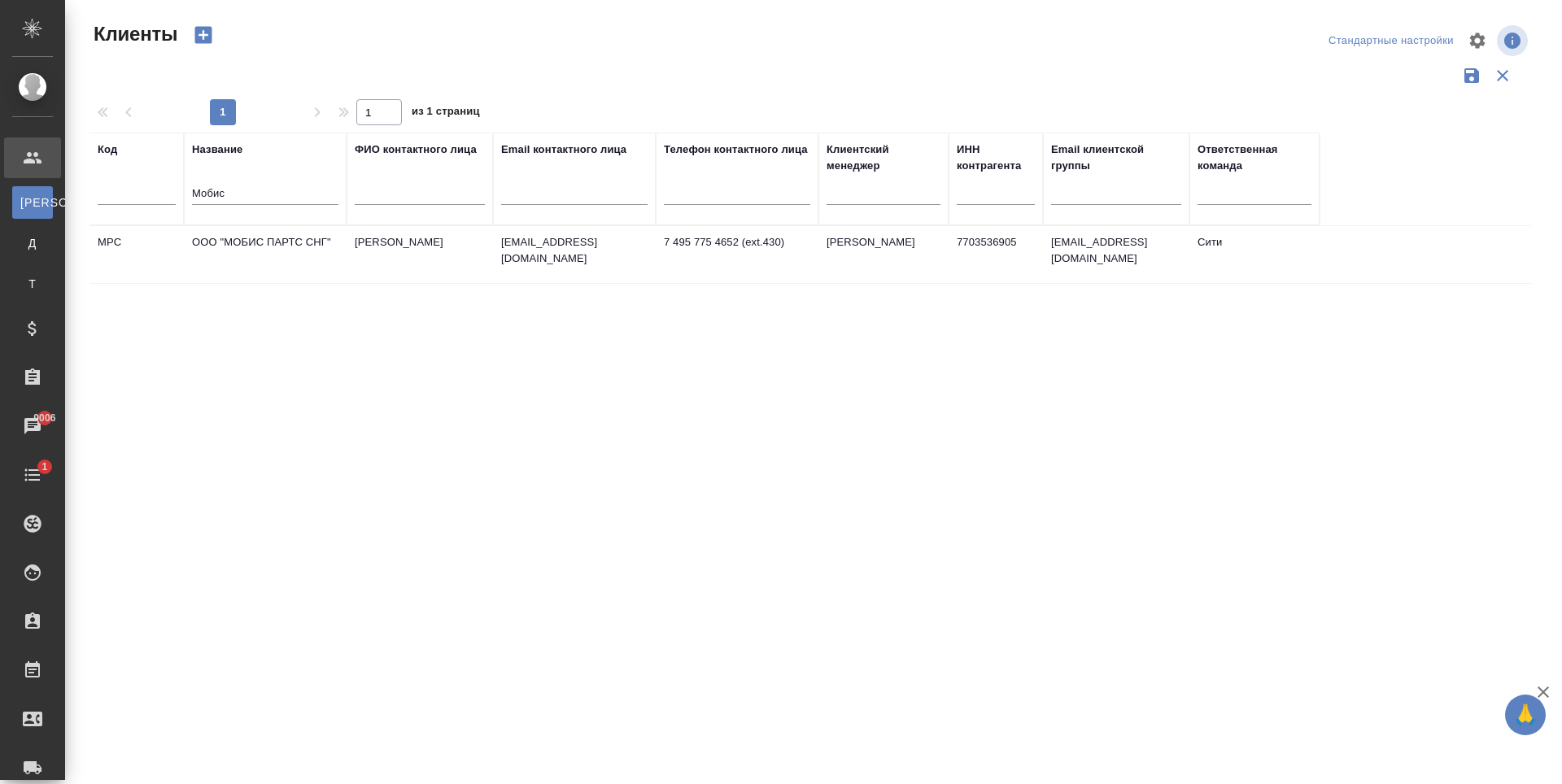
click at [255, 247] on td "ООО "МОБИС ПАРТС СНГ"" at bounding box center [265, 255] width 162 height 57
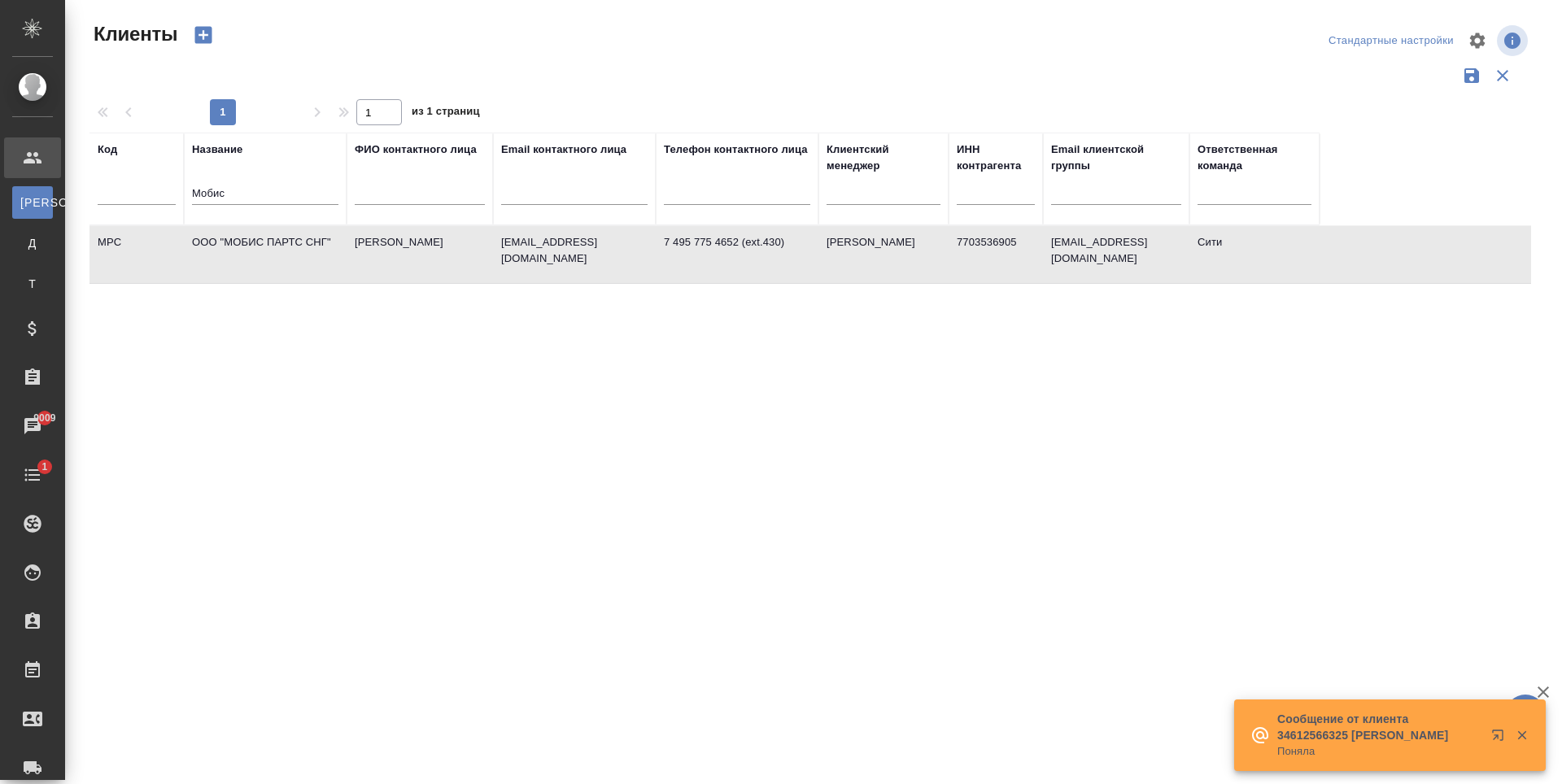
click at [710, 541] on div "Код Название Мобис ФИО контактного лица Email контактного лица Телефон контактн…" at bounding box center [810, 426] width 1441 height 585
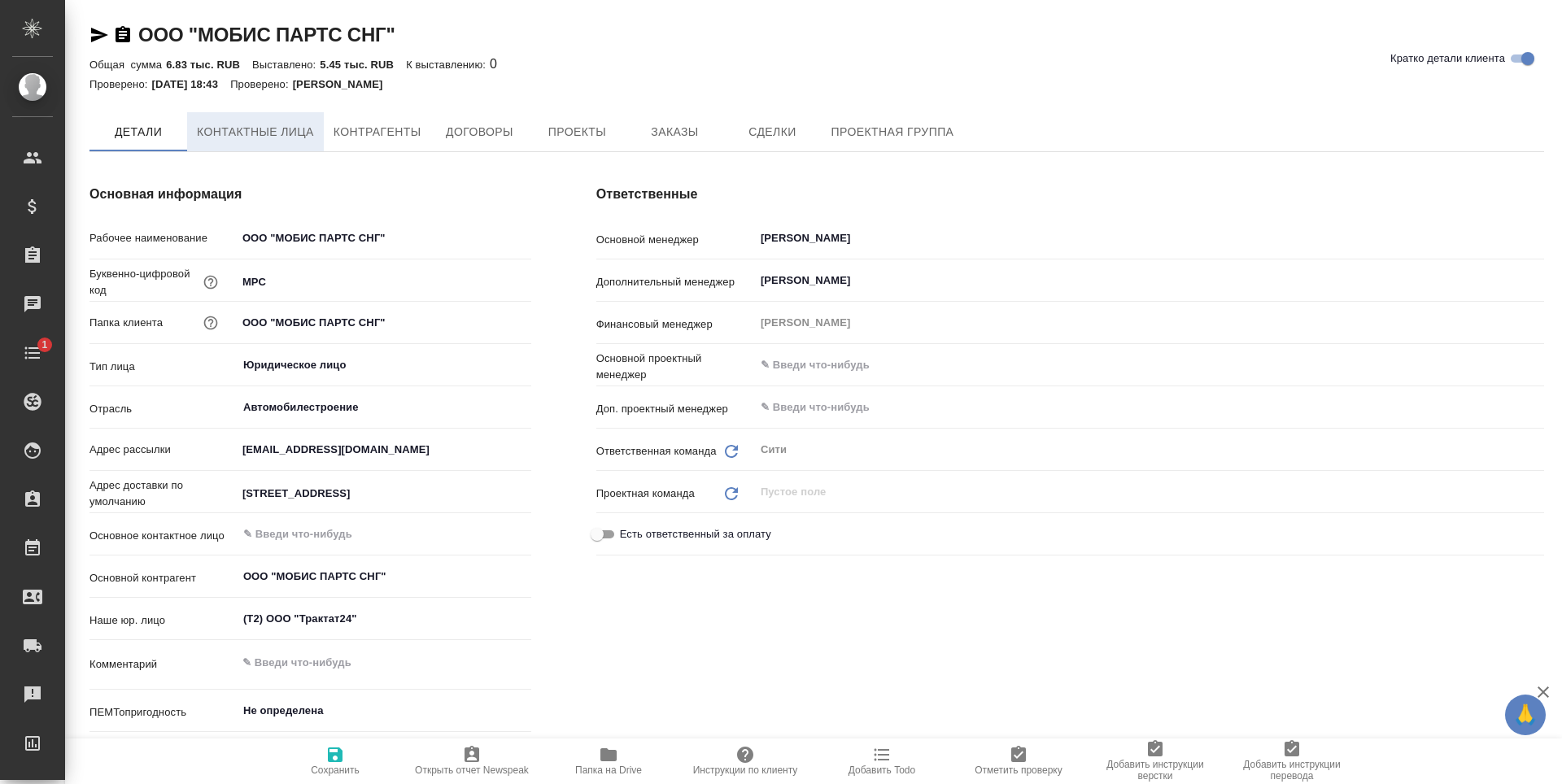
type textarea "x"
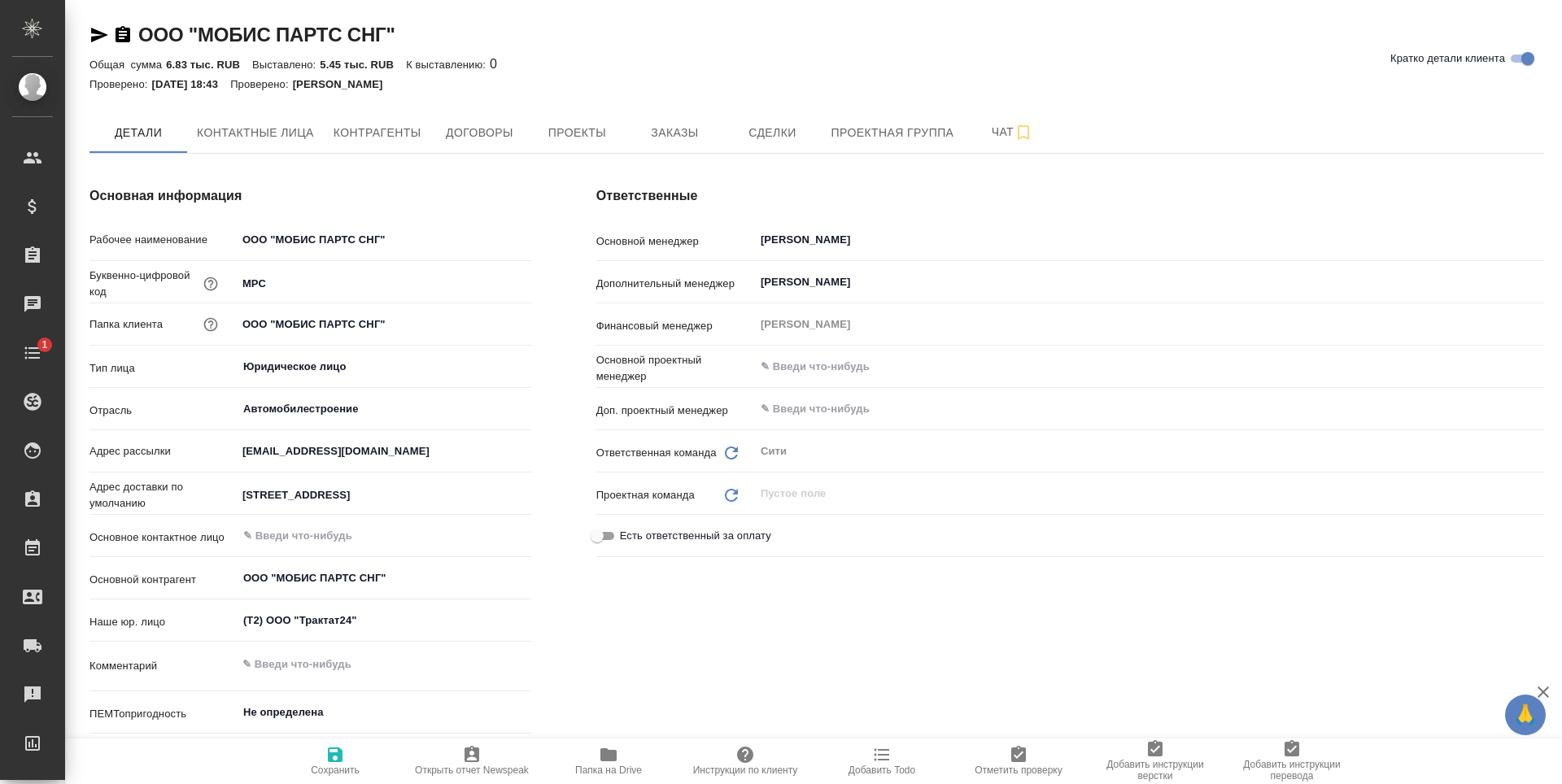
type textarea "x"
click at [278, 137] on span "Контактные лица" at bounding box center [256, 133] width 117 height 21
select select "RU"
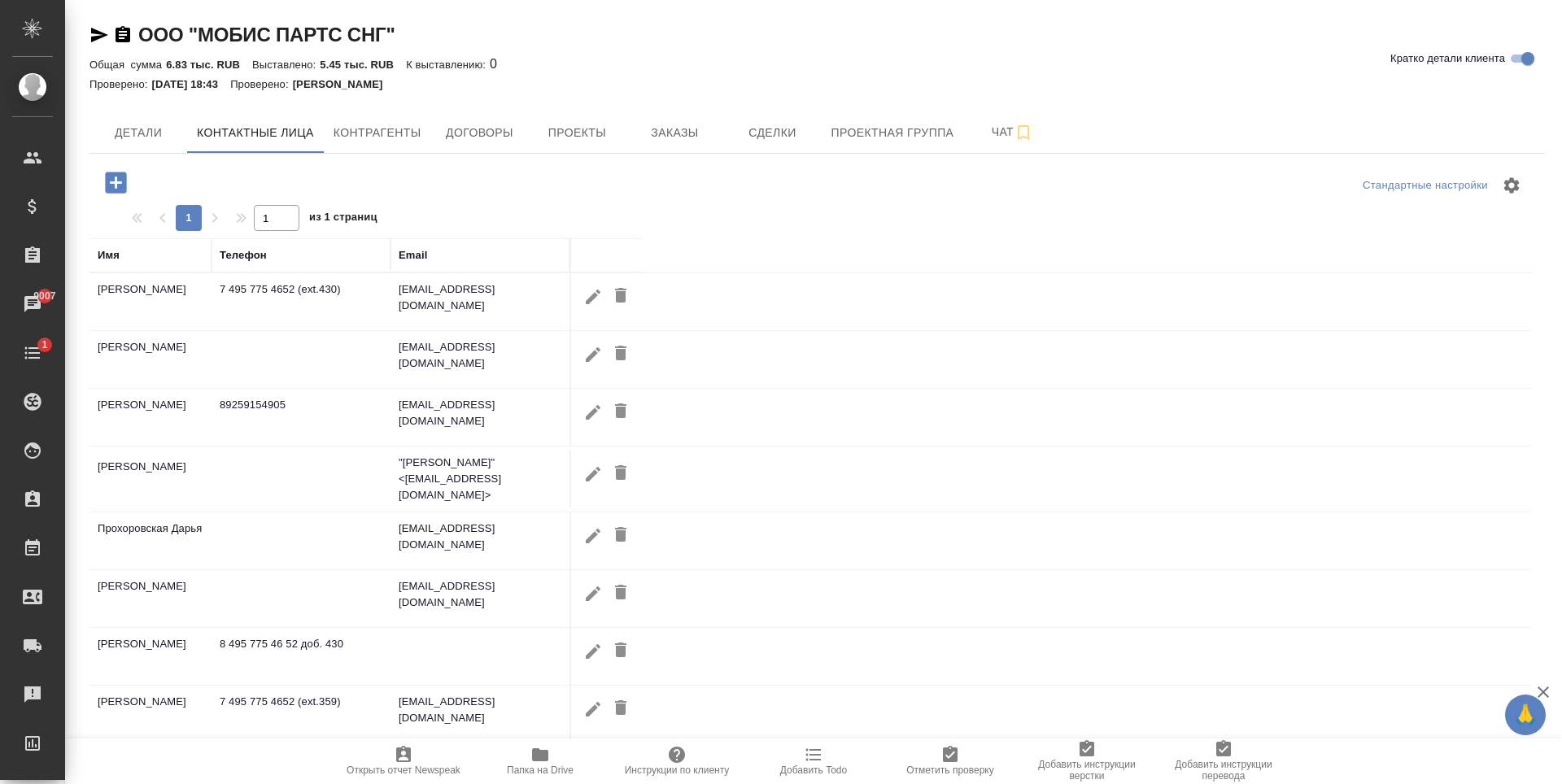
scroll to position [138, 0]
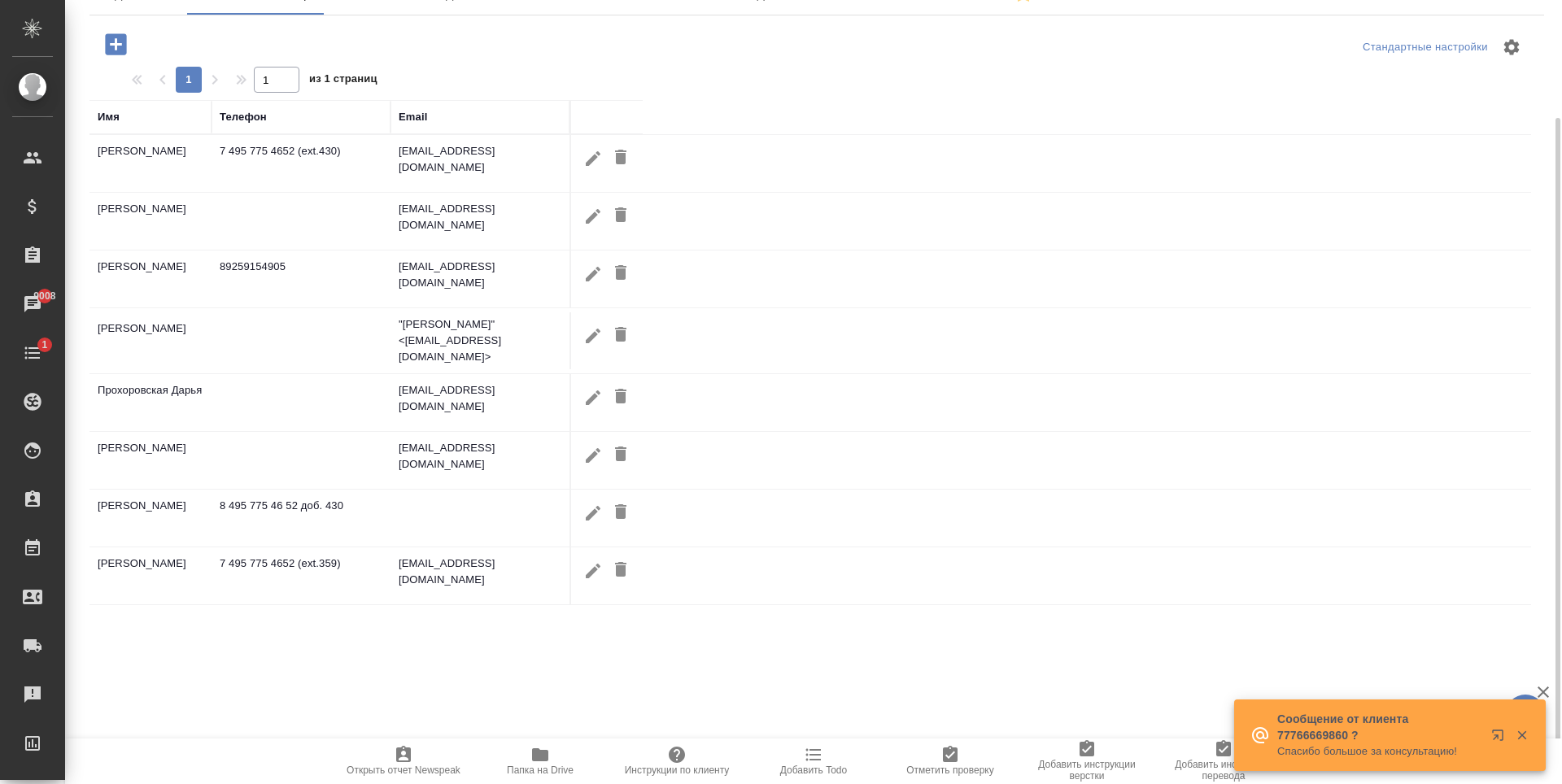
click at [338, 402] on td at bounding box center [300, 402] width 179 height 57
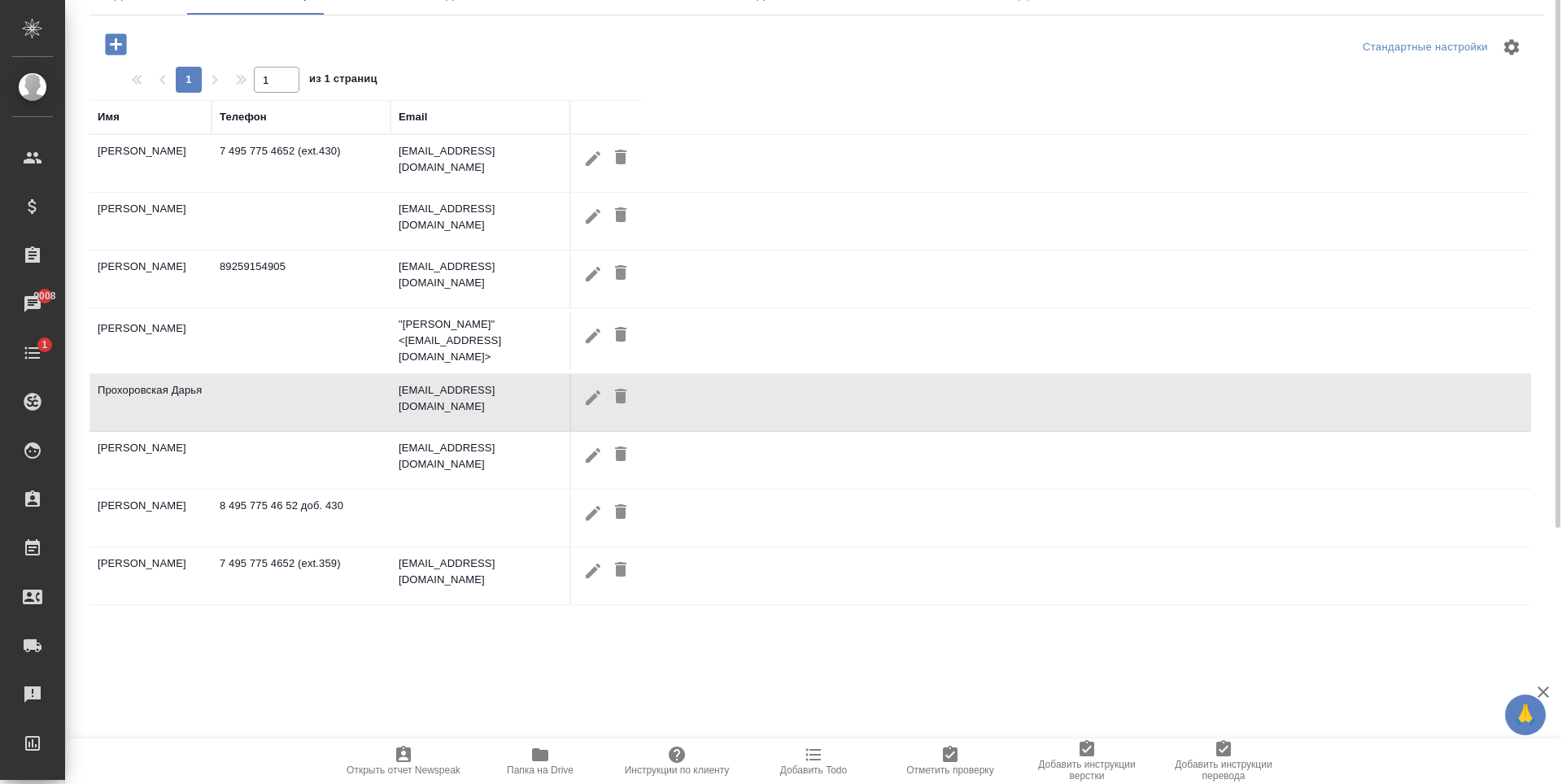
scroll to position [0, 0]
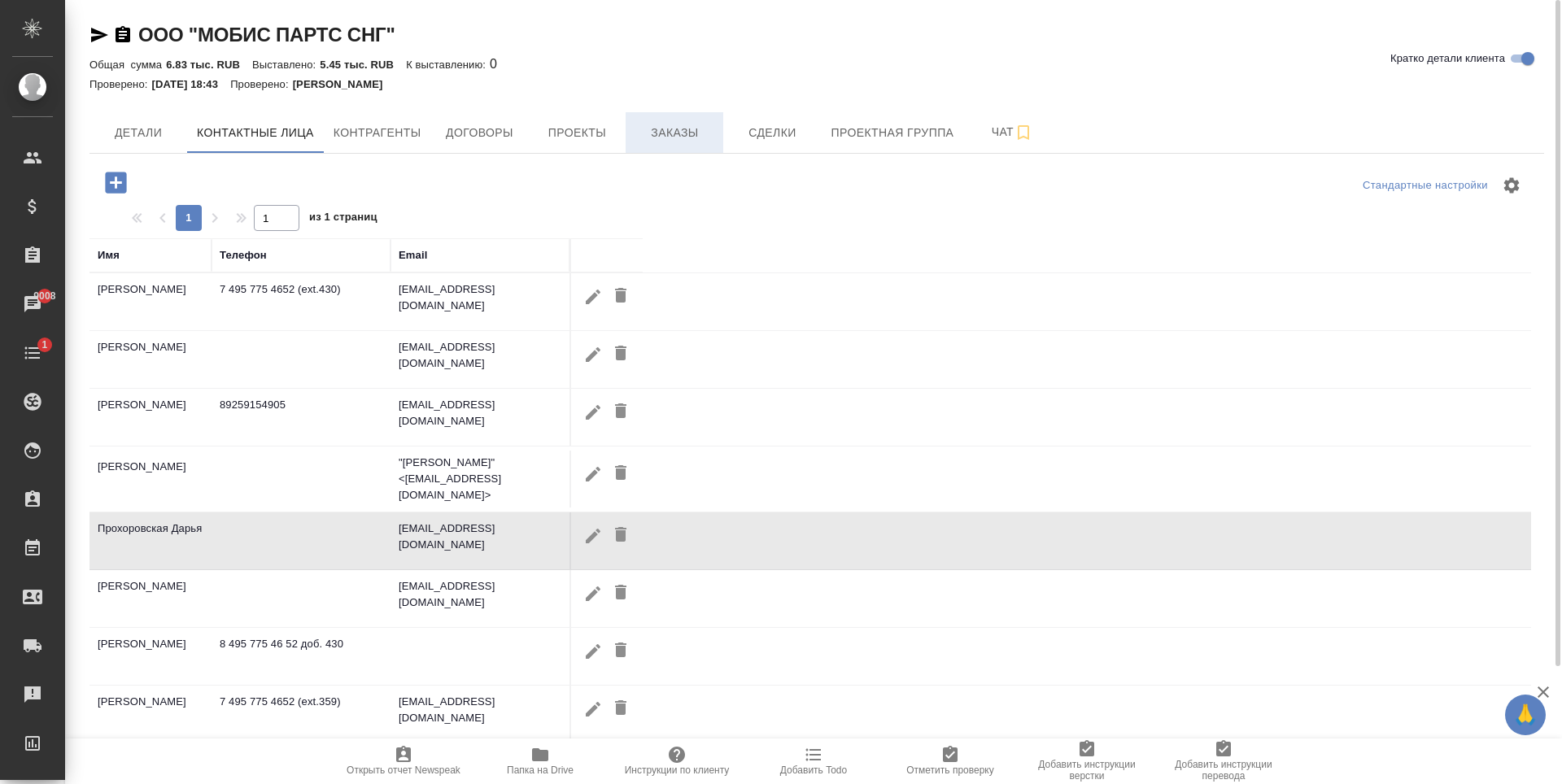
click at [677, 128] on span "Заказы" at bounding box center [674, 133] width 78 height 21
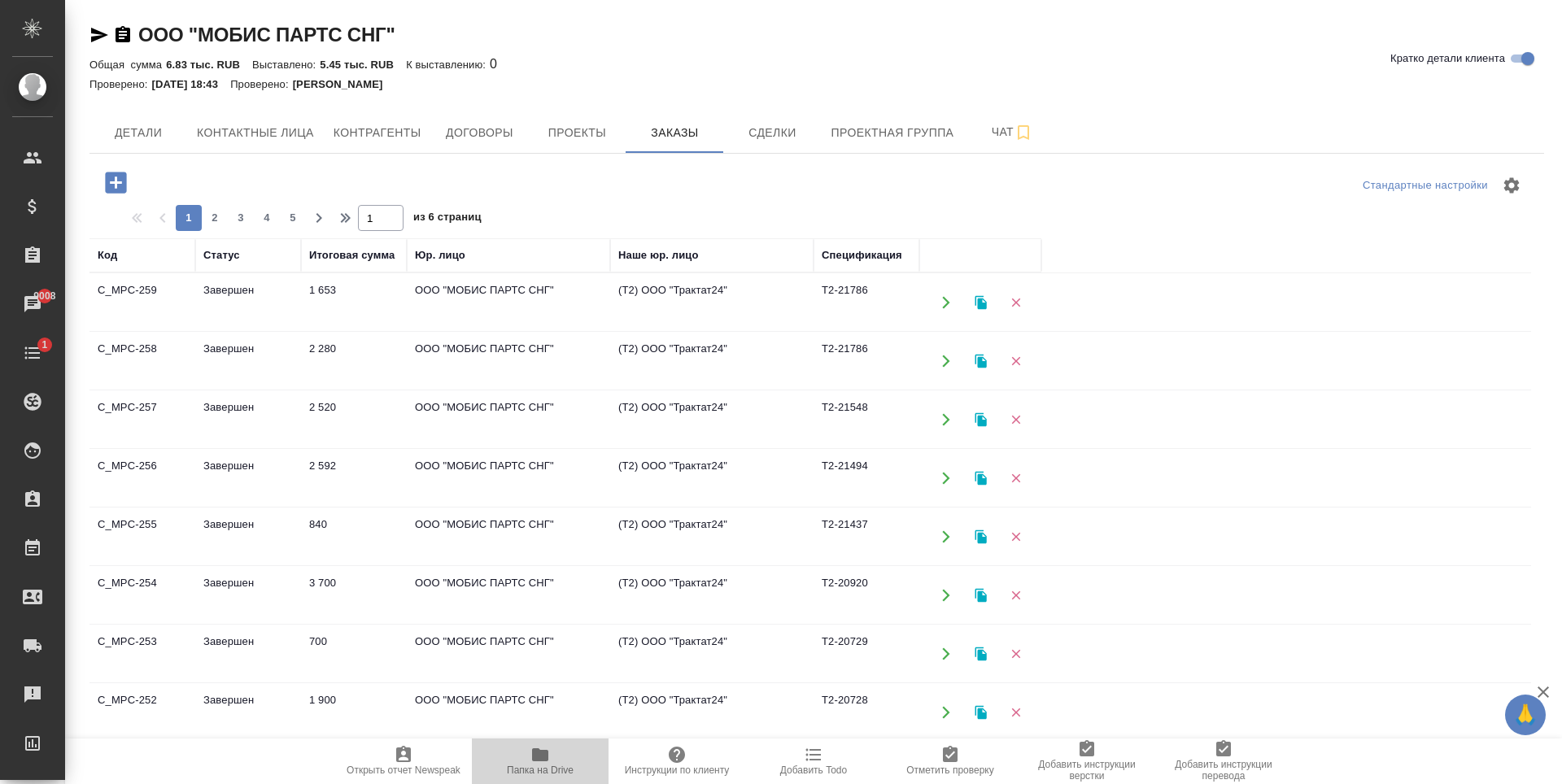
click at [554, 767] on span "Папка на Drive" at bounding box center [540, 770] width 66 height 11
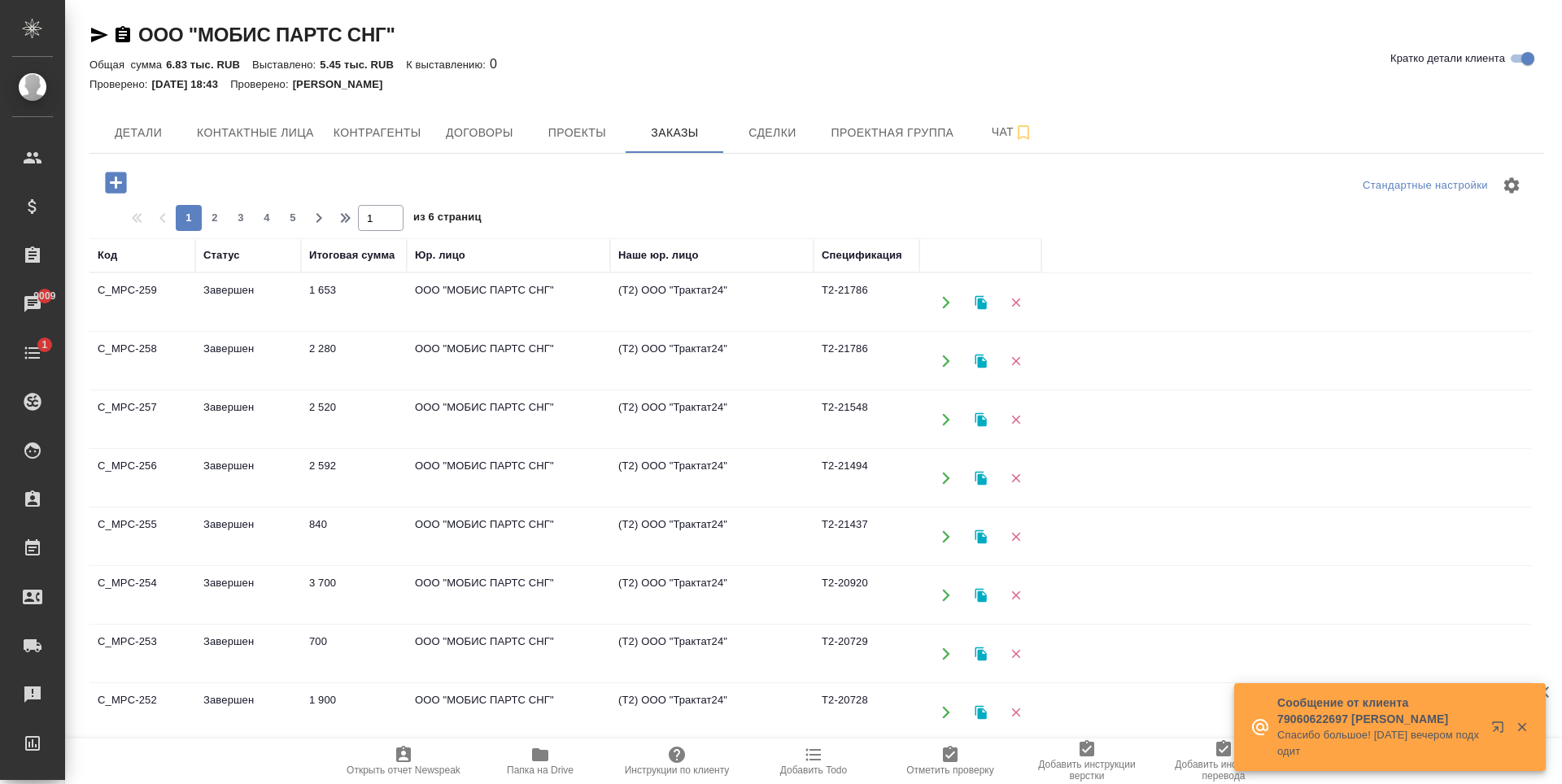
click at [195, 158] on div "Стандартные настройки 1 2 3 4 5 1 из 6 страниц Код Статус Итоговая сумма Юр. ли…" at bounding box center [817, 517] width 1455 height 727
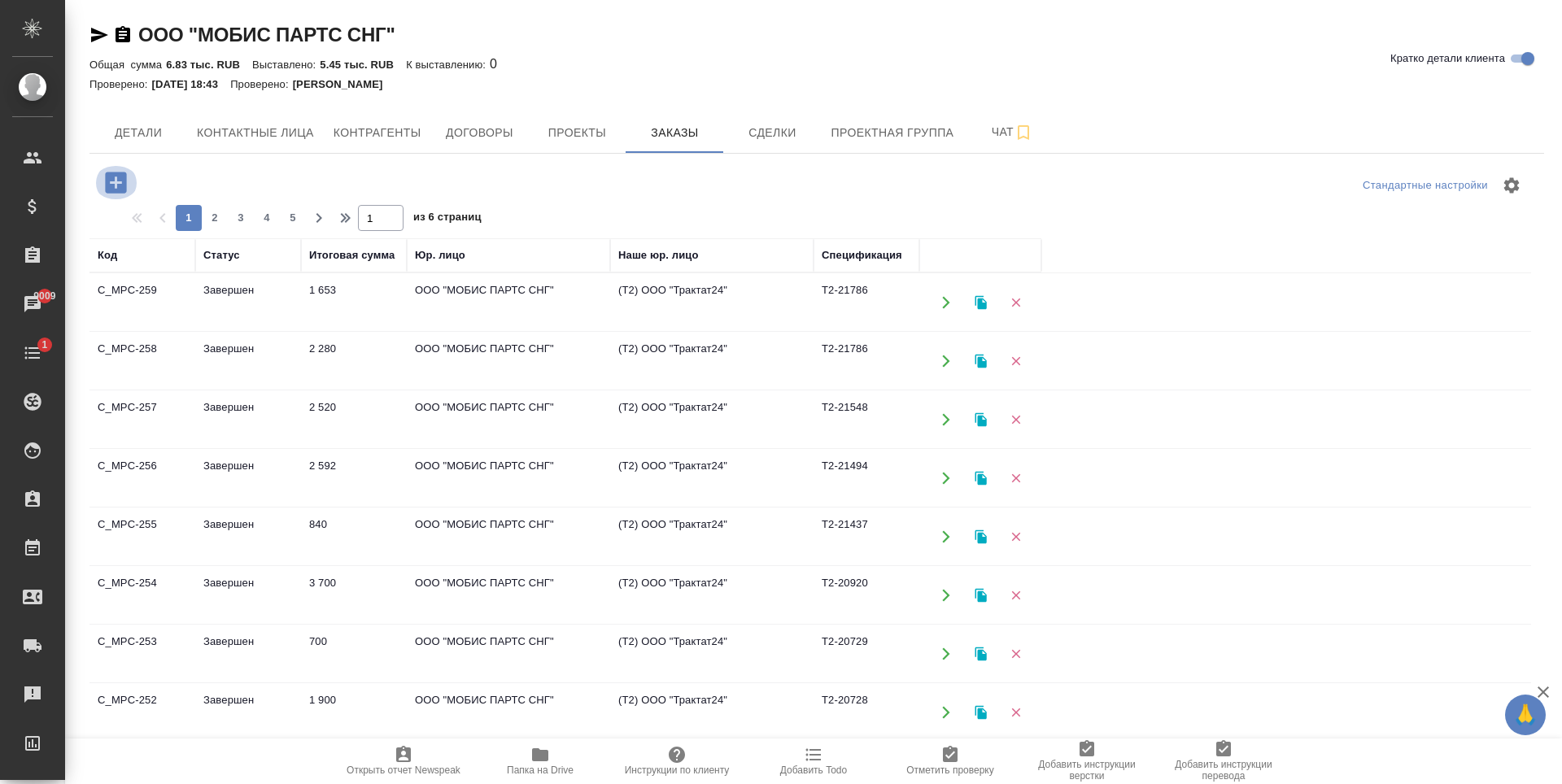
click at [119, 183] on icon "button" at bounding box center [116, 182] width 28 height 28
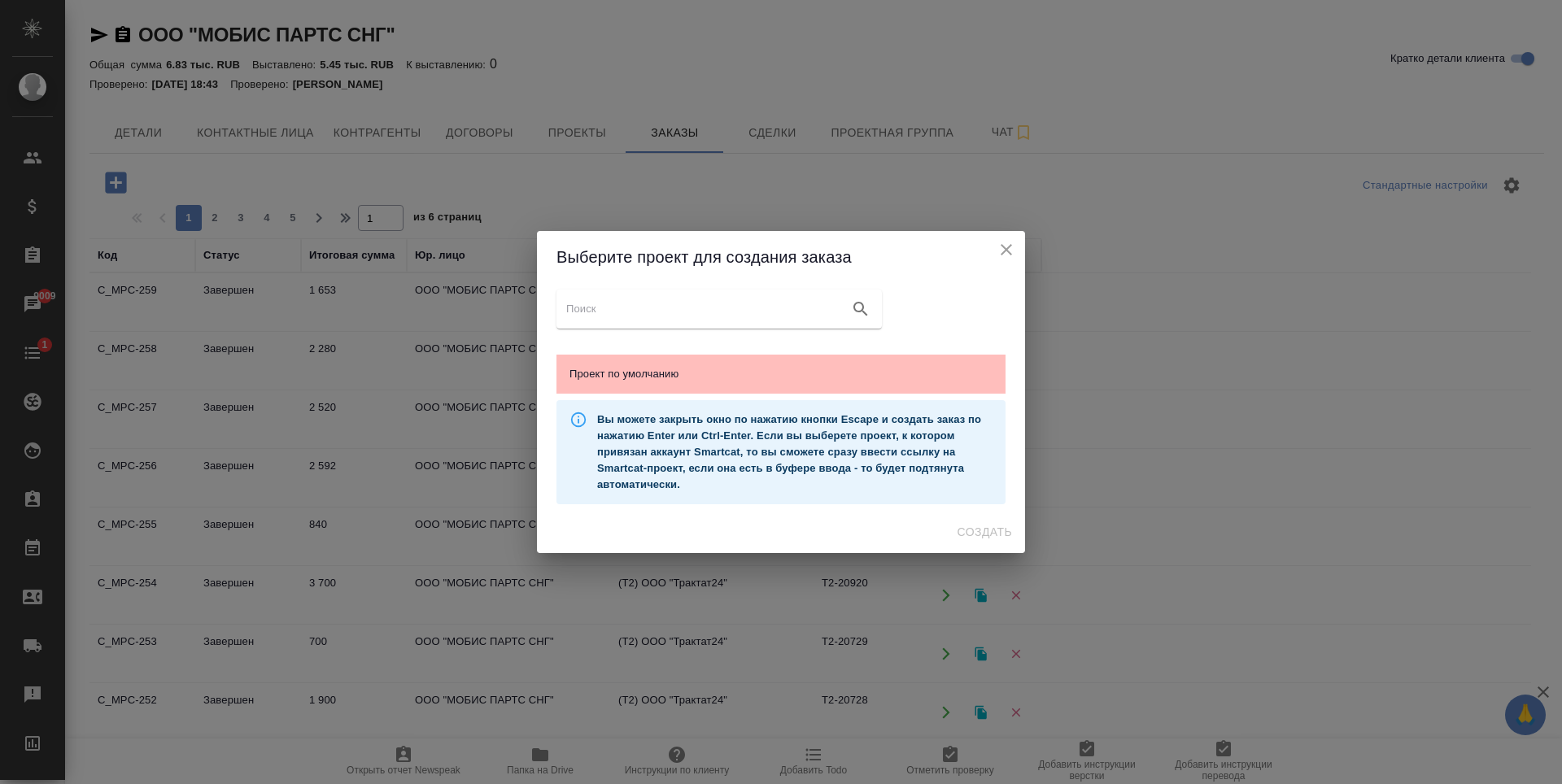
click at [663, 366] on span "Проект по умолчанию" at bounding box center [781, 374] width 423 height 16
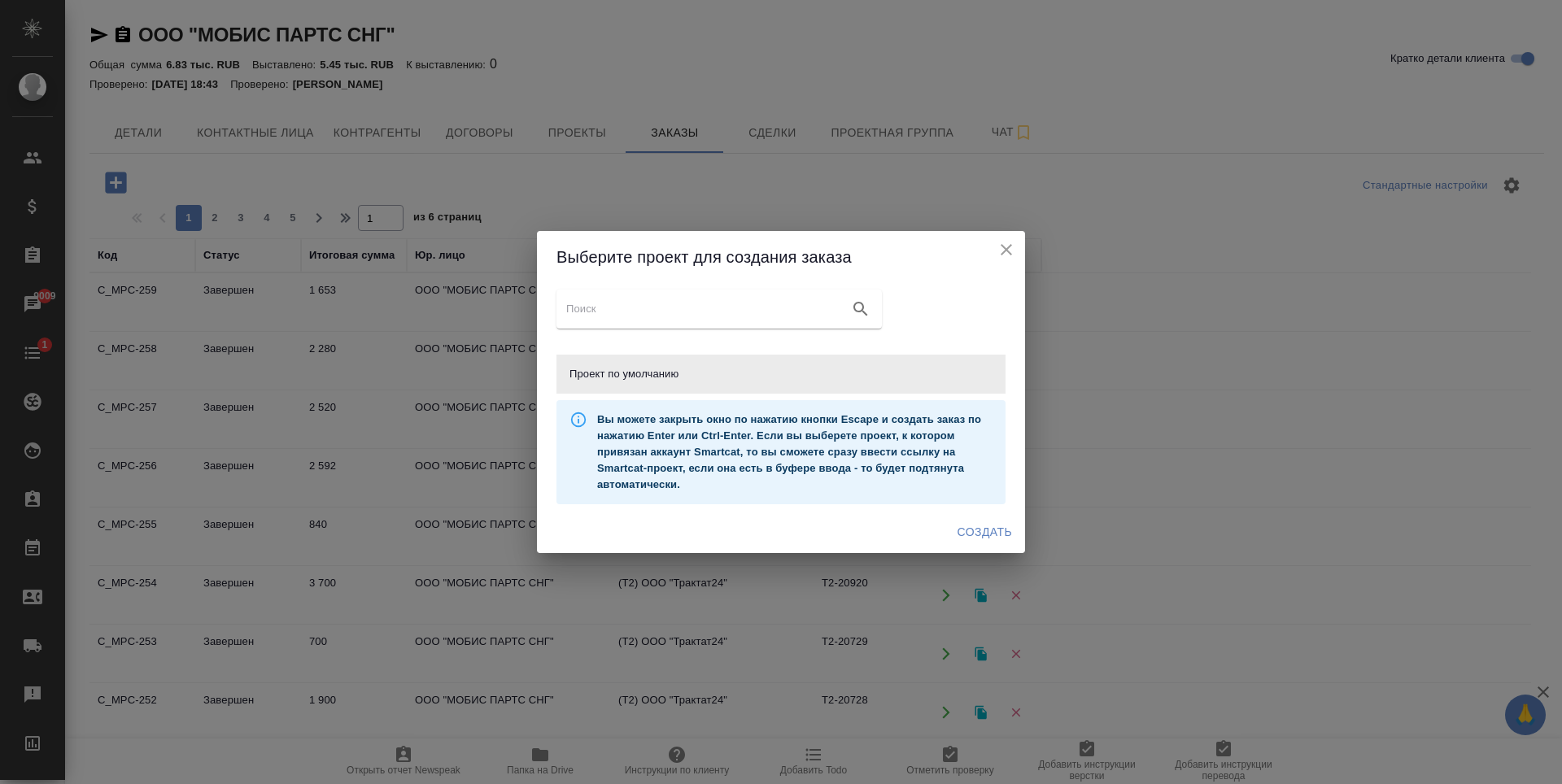
drag, startPoint x: 993, startPoint y: 535, endPoint x: 999, endPoint y: 572, distance: 37.5
click at [994, 535] on span "Создать" at bounding box center [984, 533] width 54 height 21
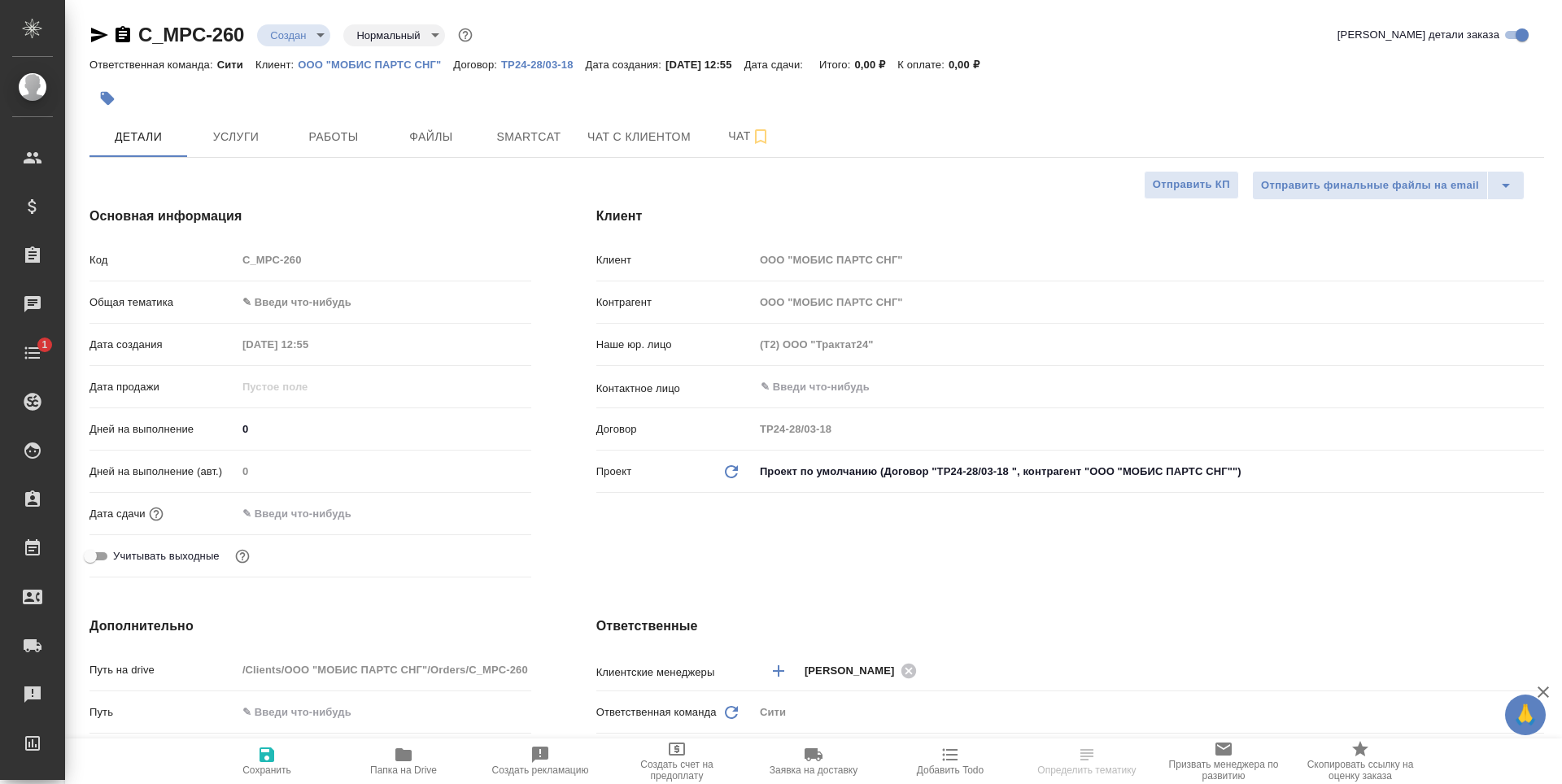
select select "RU"
click at [222, 132] on span "Услуги" at bounding box center [236, 137] width 78 height 21
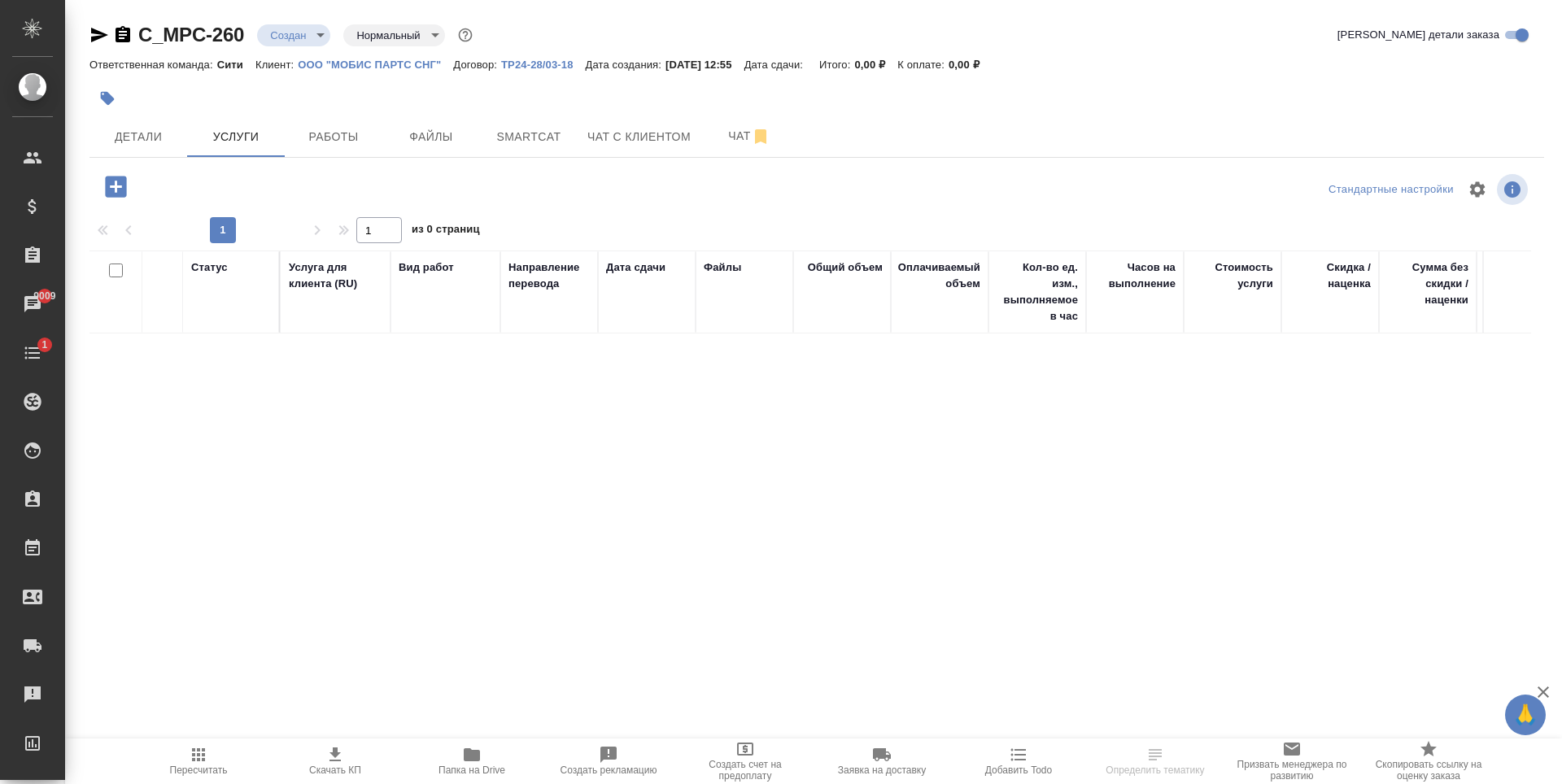
click at [117, 192] on icon "button" at bounding box center [116, 187] width 21 height 21
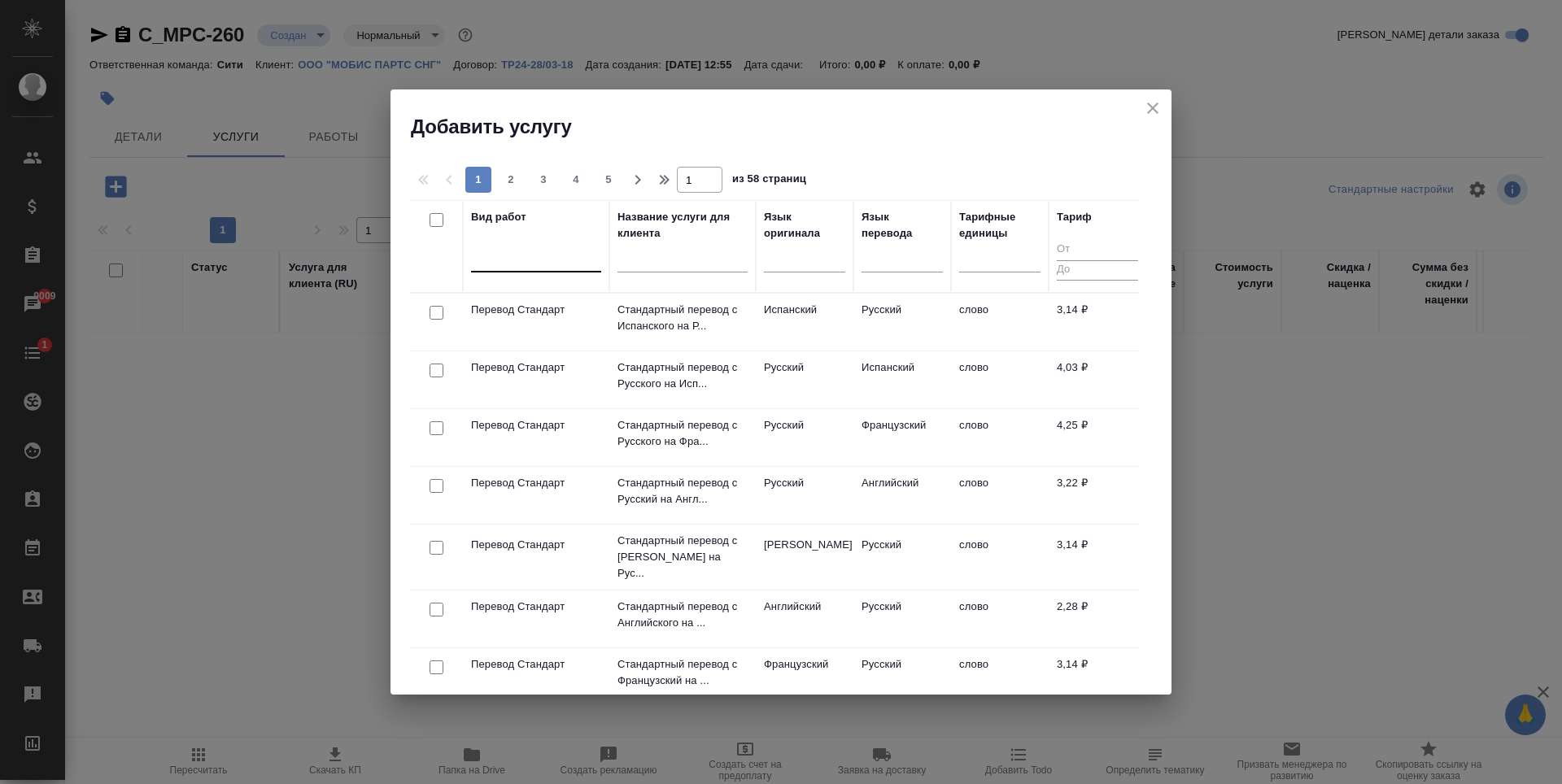
click at [490, 250] on div at bounding box center [536, 256] width 130 height 23
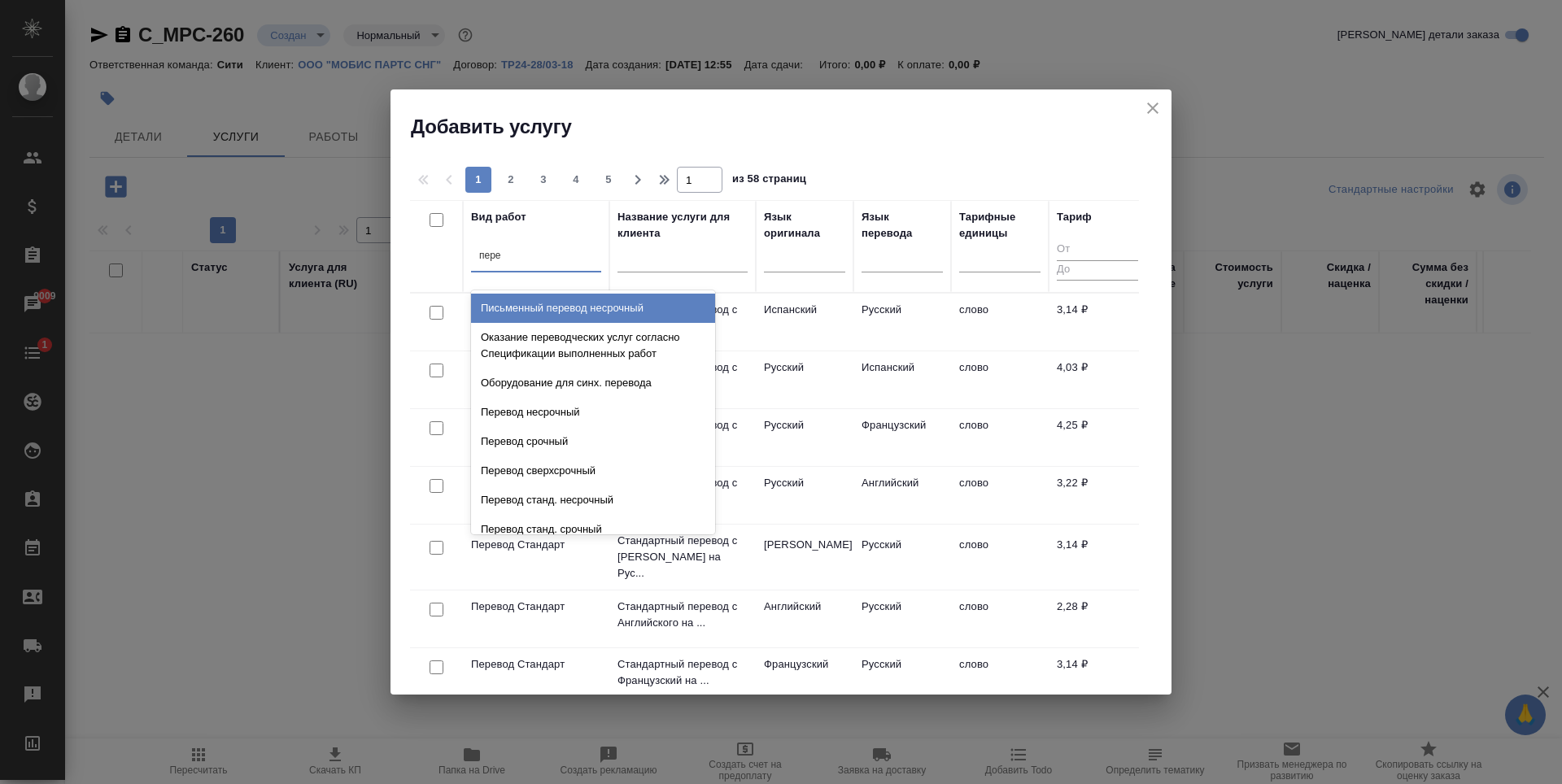
type input "пере"
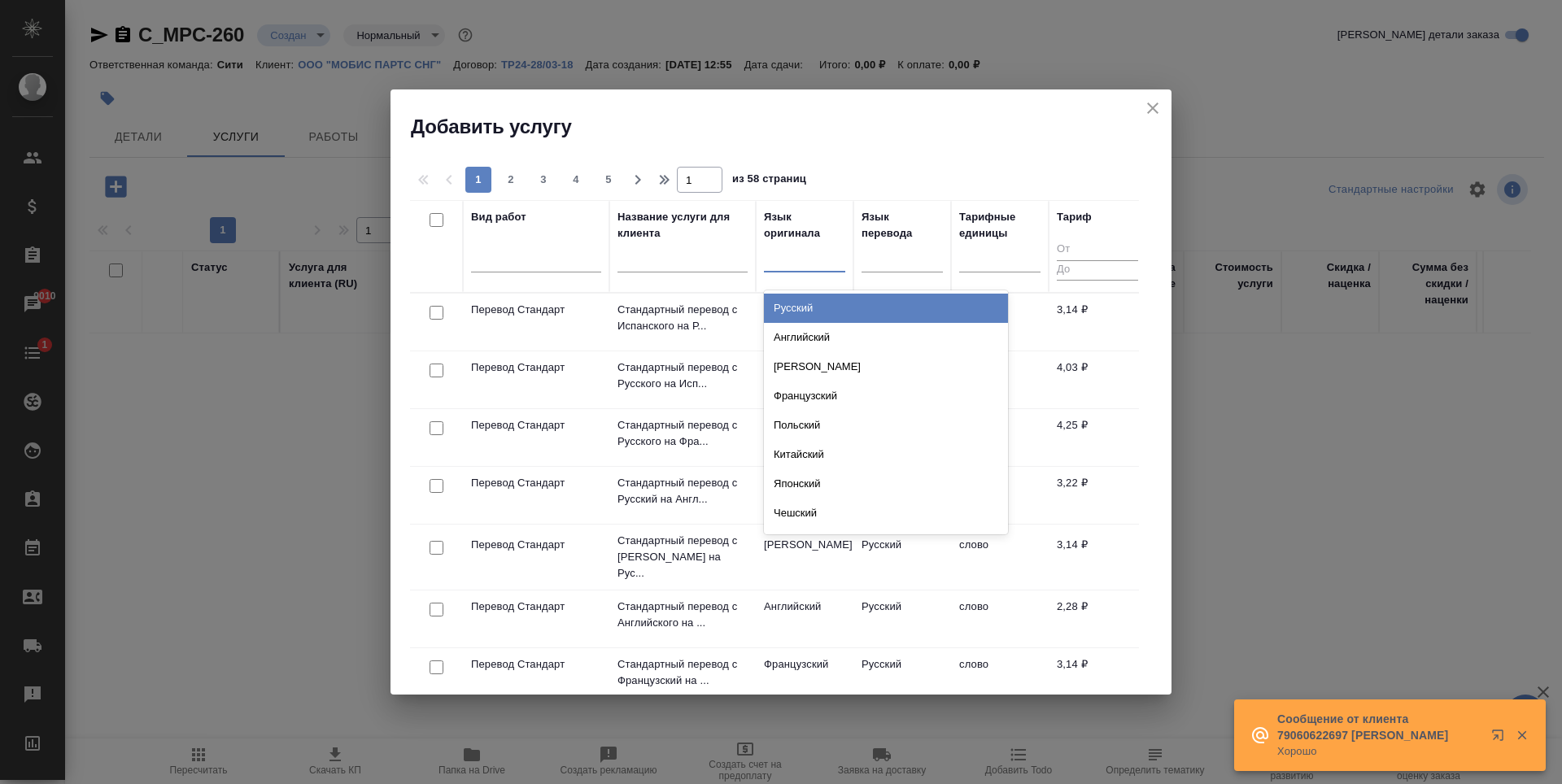
click at [811, 259] on div at bounding box center [805, 256] width 81 height 23
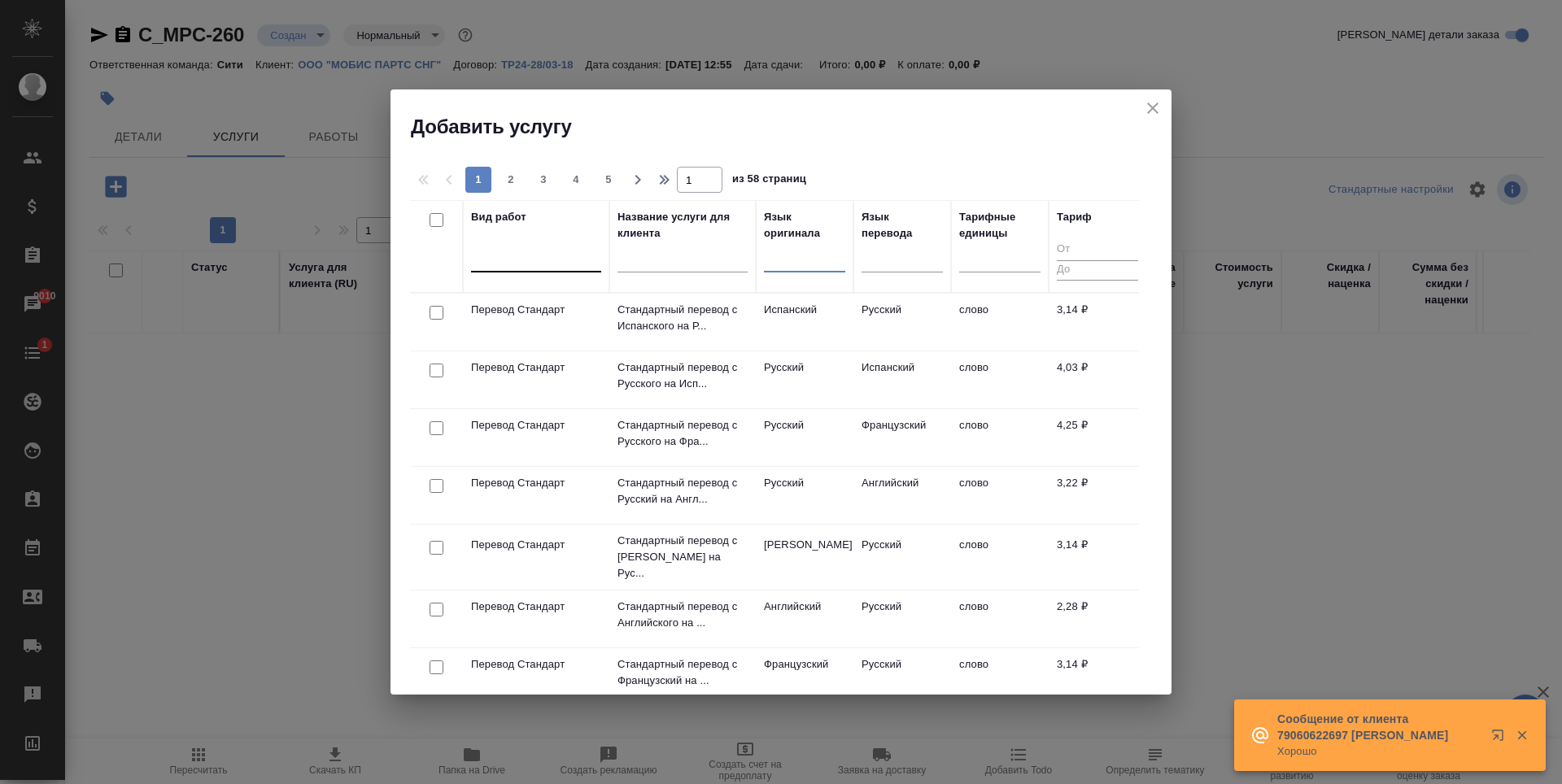
click at [513, 246] on div at bounding box center [536, 256] width 130 height 23
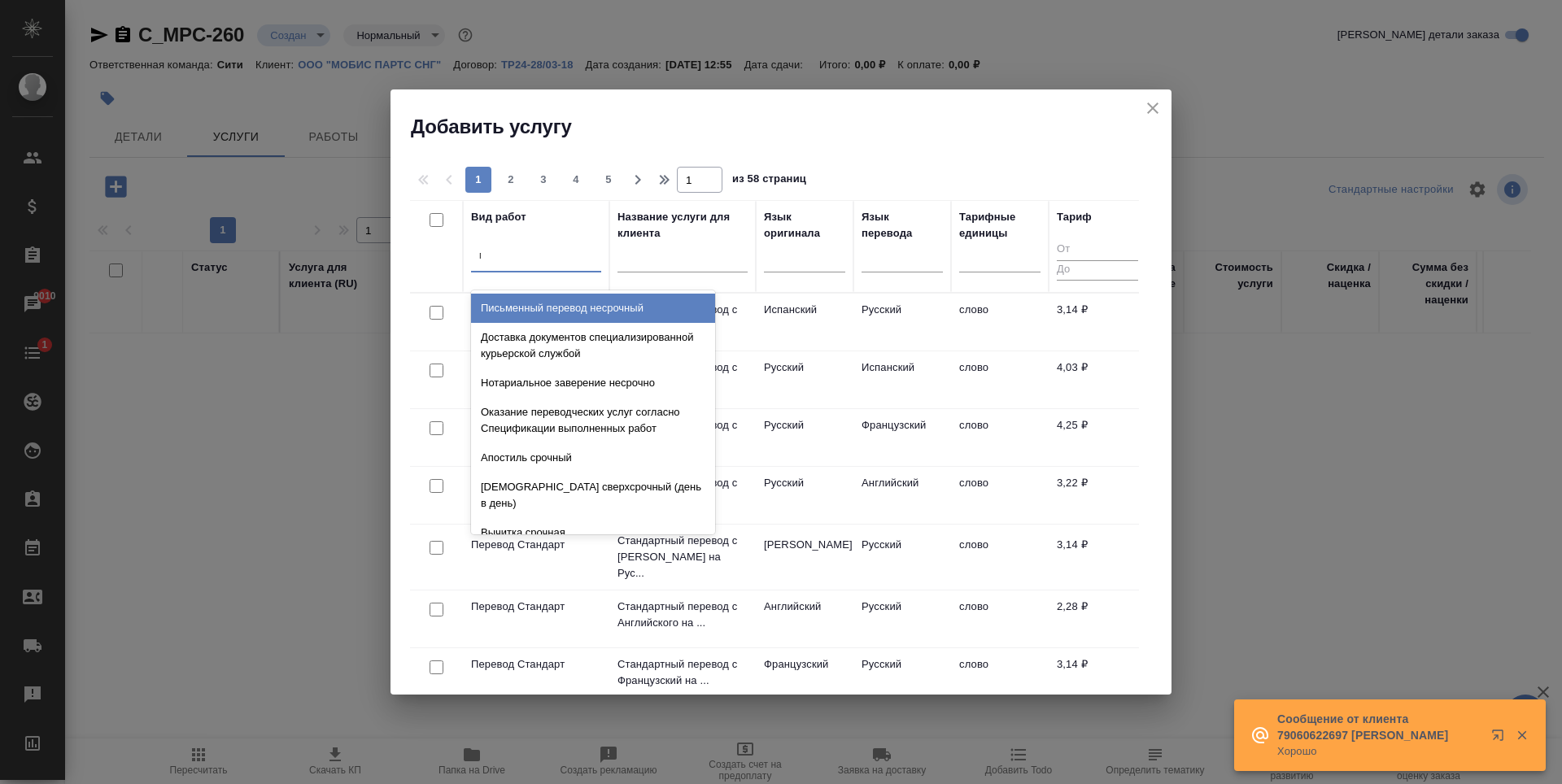
type input "пере"
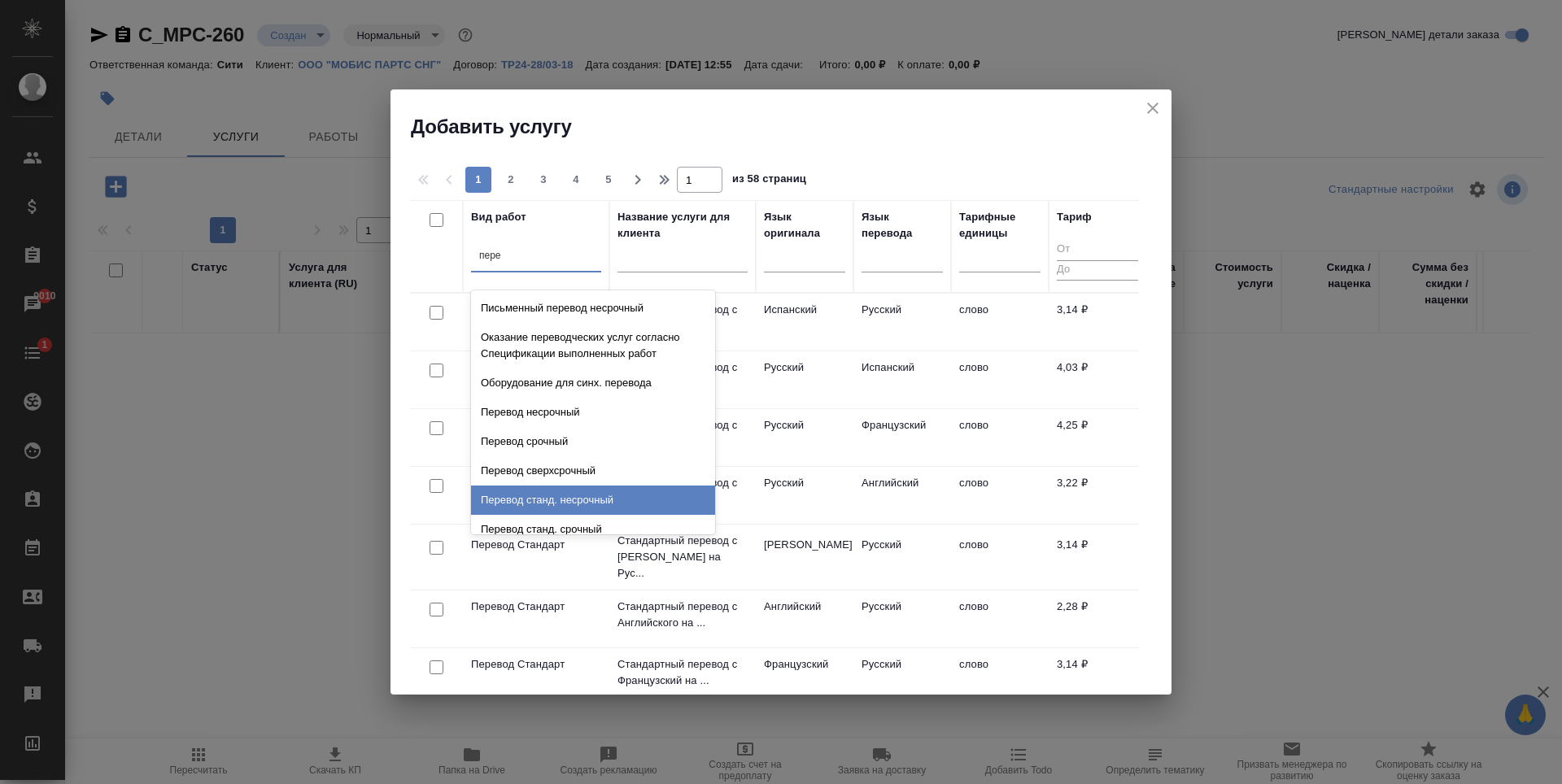
click at [598, 496] on div "Перевод станд. несрочный" at bounding box center [593, 500] width 244 height 29
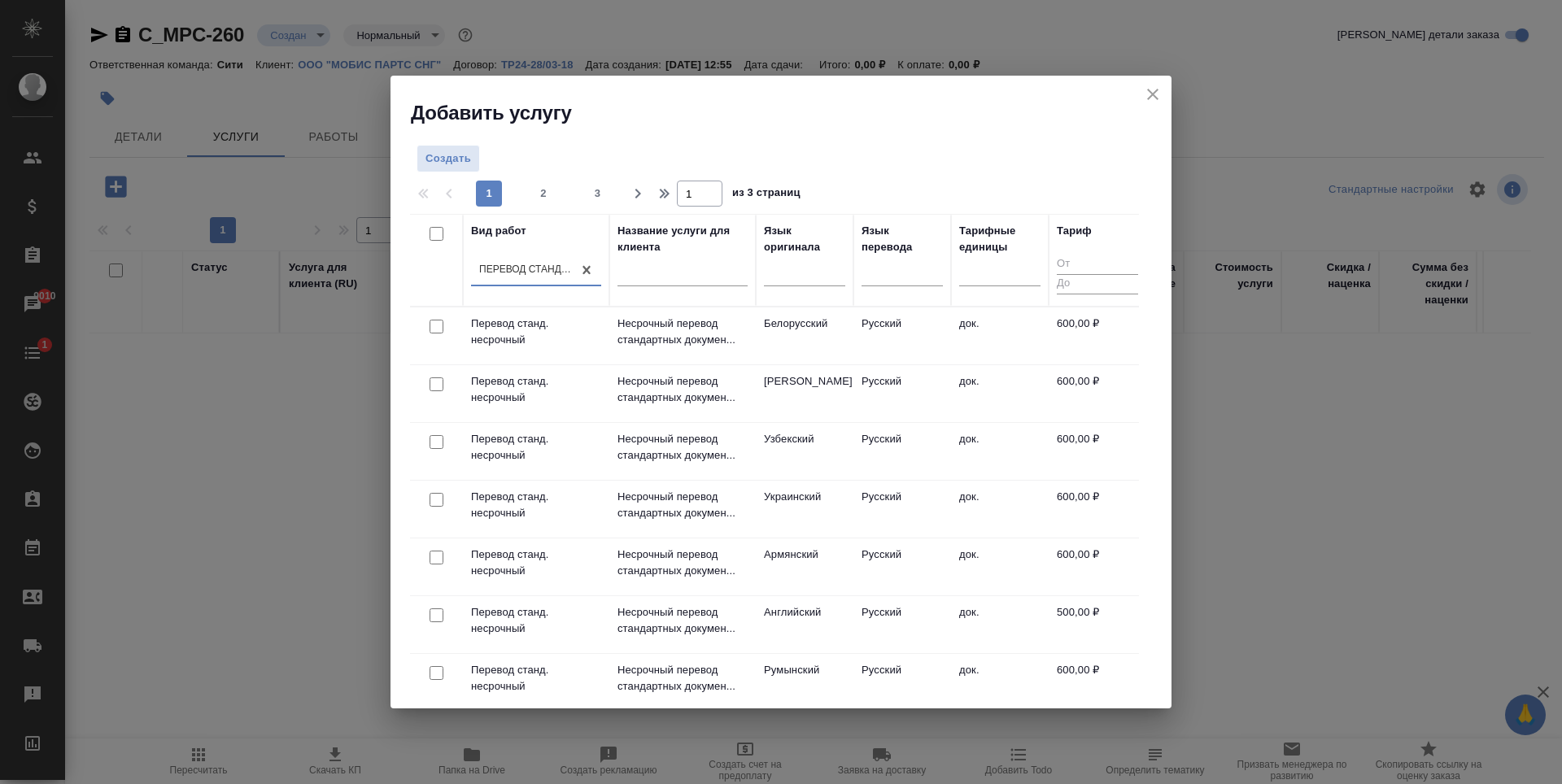
click at [436, 329] on input "checkbox" at bounding box center [436, 326] width 14 height 14
checkbox input "true"
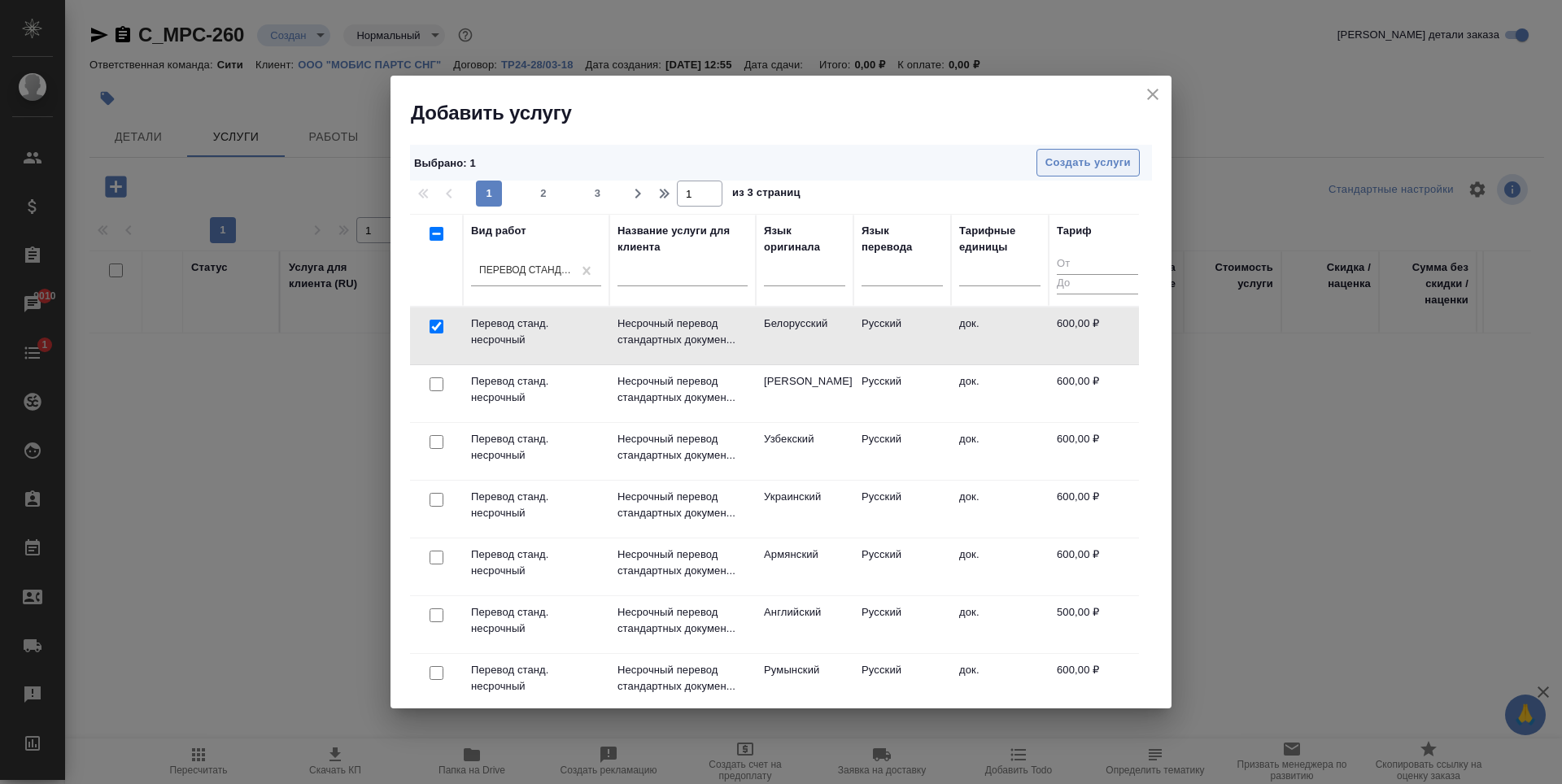
click at [1064, 159] on span "Создать услуги" at bounding box center [1088, 163] width 85 height 19
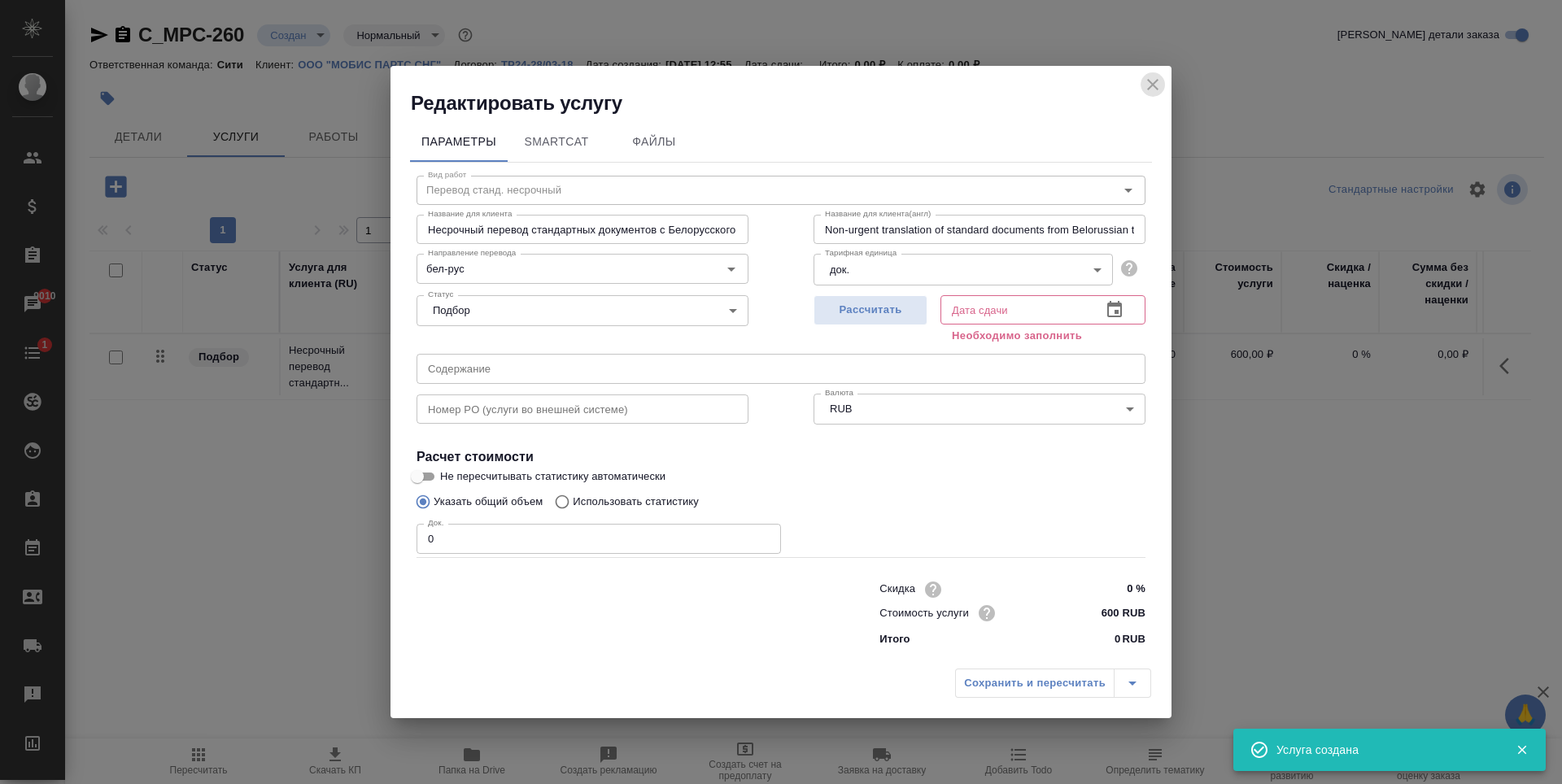
click at [1154, 80] on icon "close" at bounding box center [1153, 85] width 20 height 20
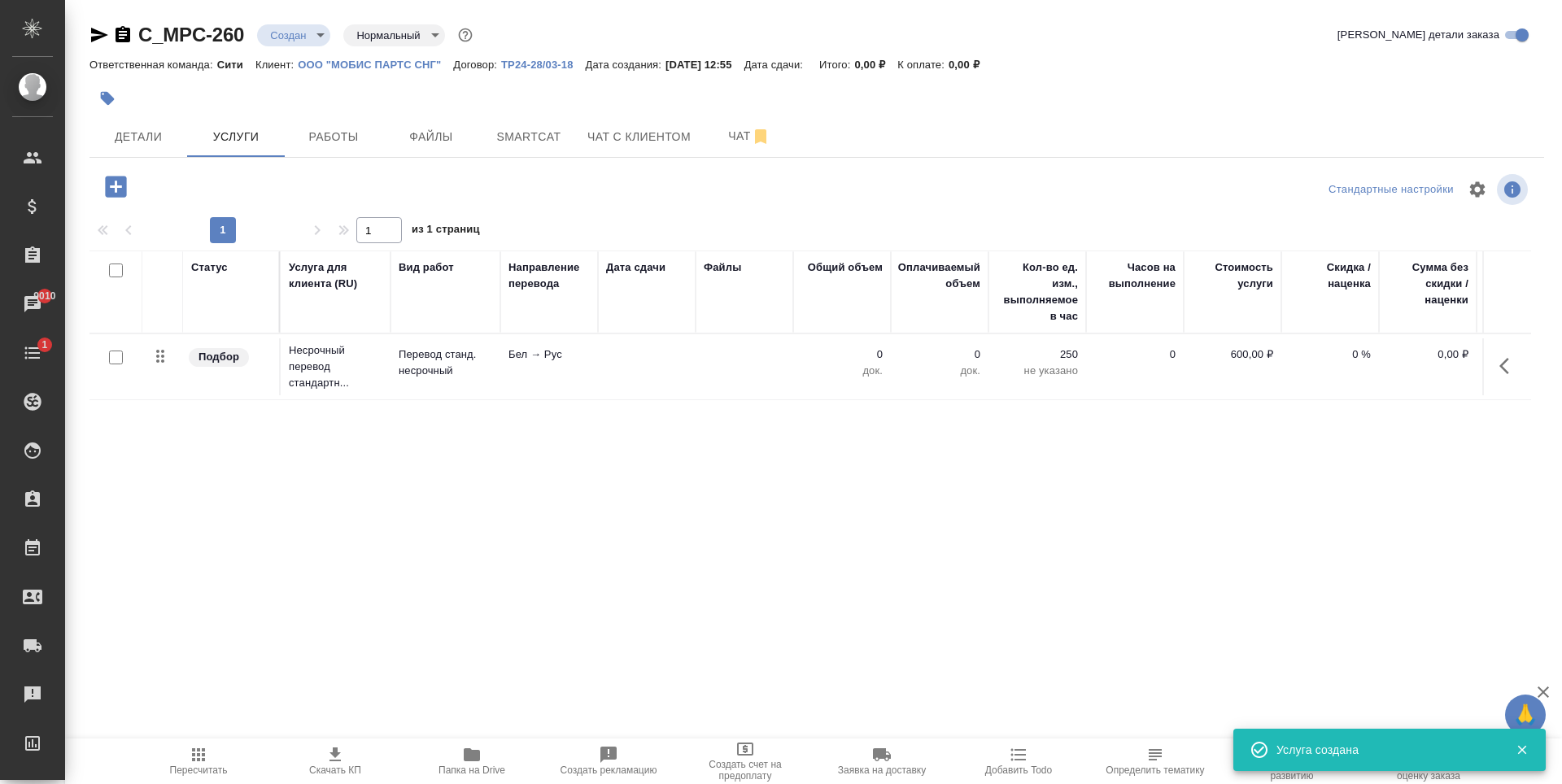
click at [117, 358] on input "checkbox" at bounding box center [116, 357] width 14 height 14
checkbox input "true"
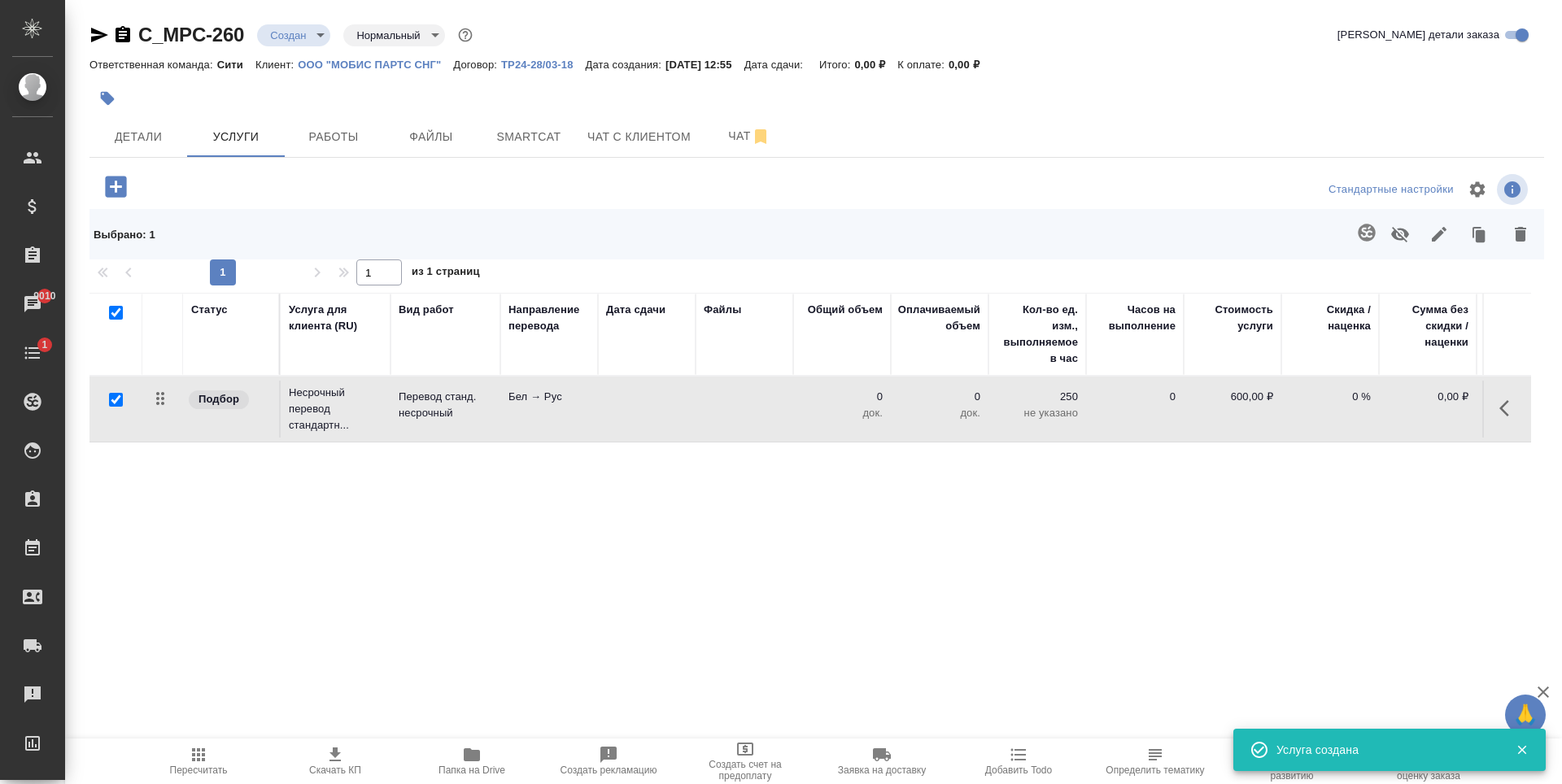
click at [1519, 237] on icon "button" at bounding box center [1520, 234] width 11 height 15
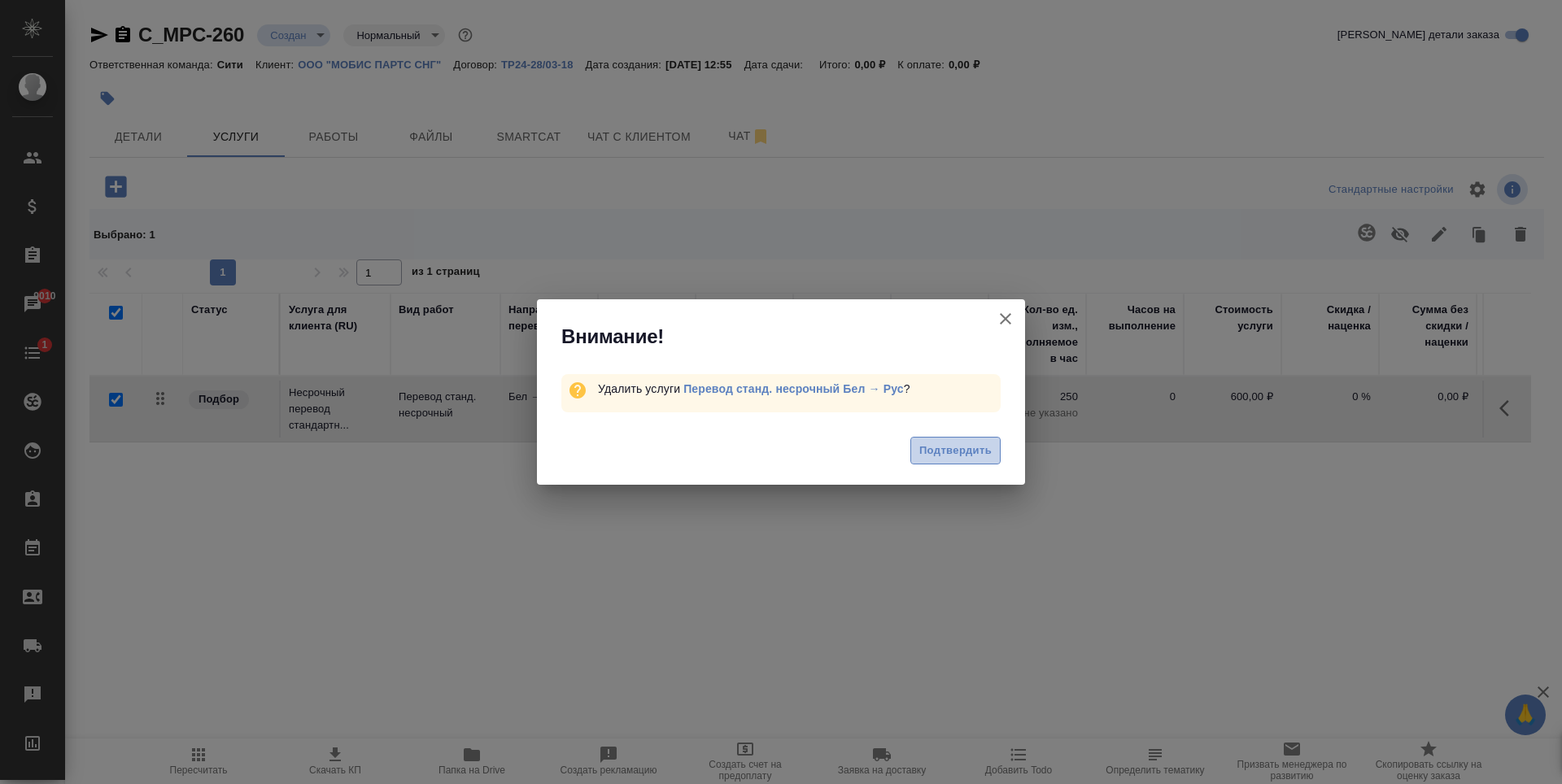
click at [958, 444] on span "Подтвердить" at bounding box center [956, 452] width 73 height 19
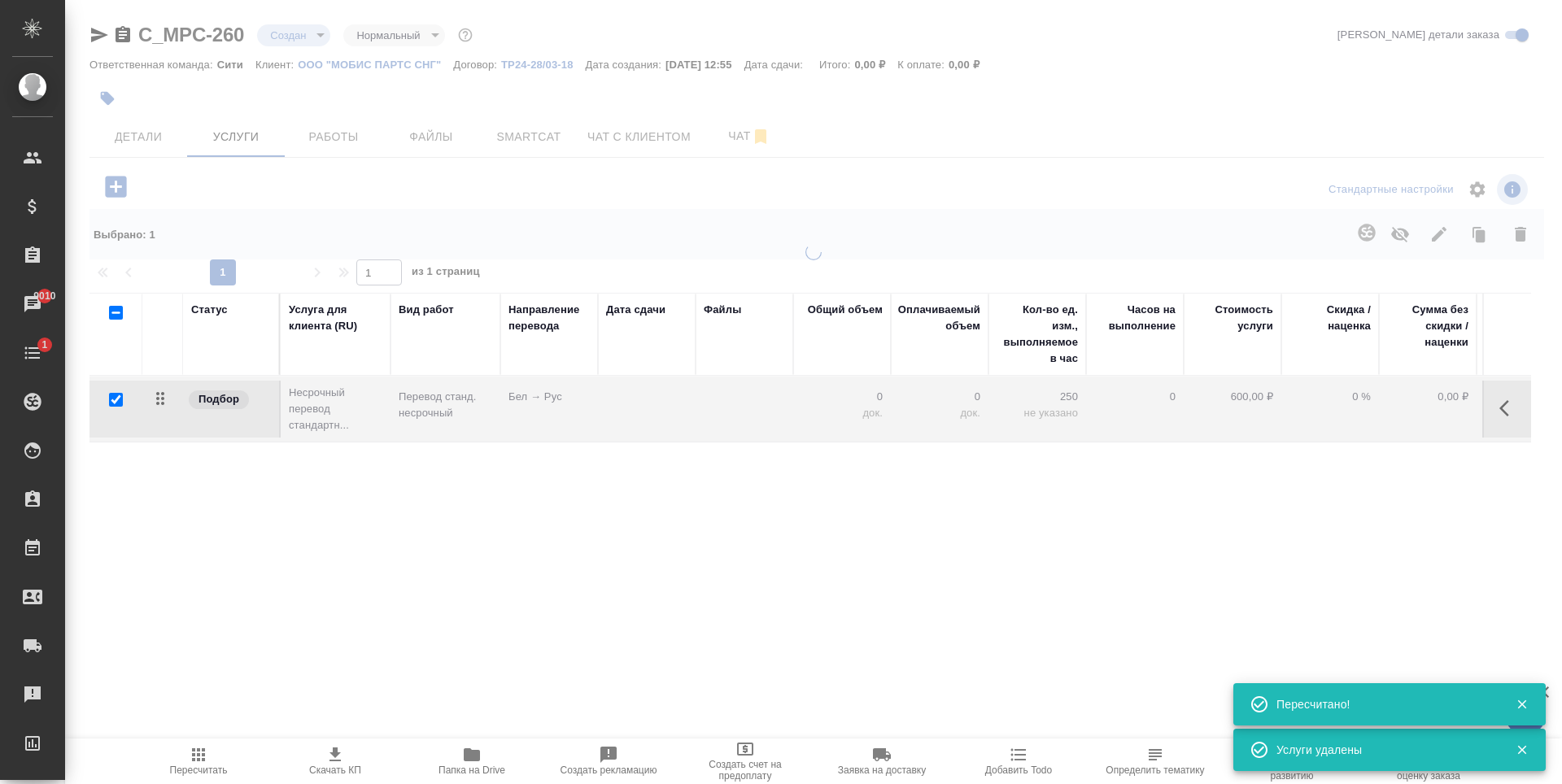
checkbox input "false"
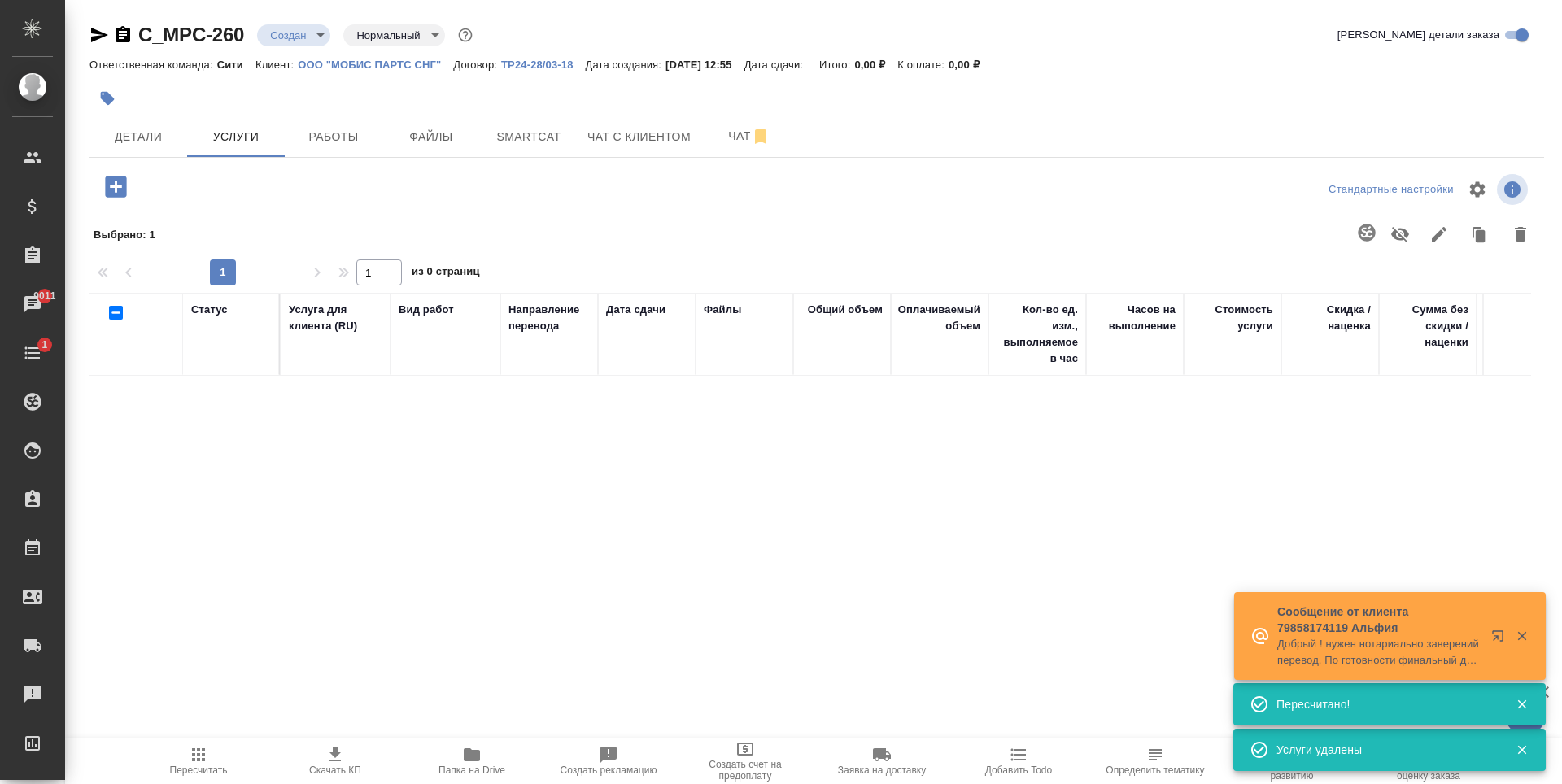
click at [117, 191] on icon "button" at bounding box center [116, 187] width 28 height 28
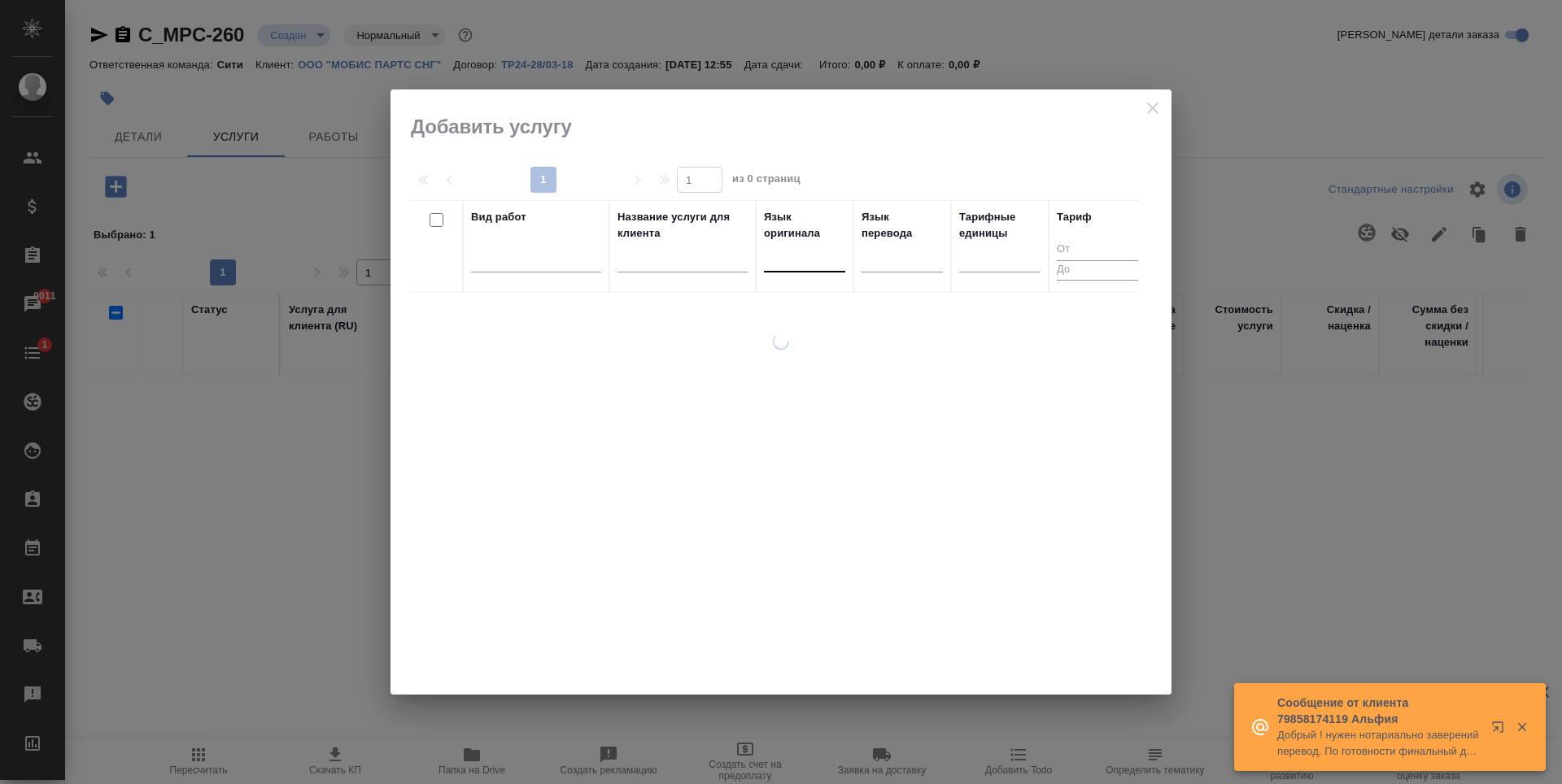
click at [803, 262] on div at bounding box center [805, 256] width 81 height 23
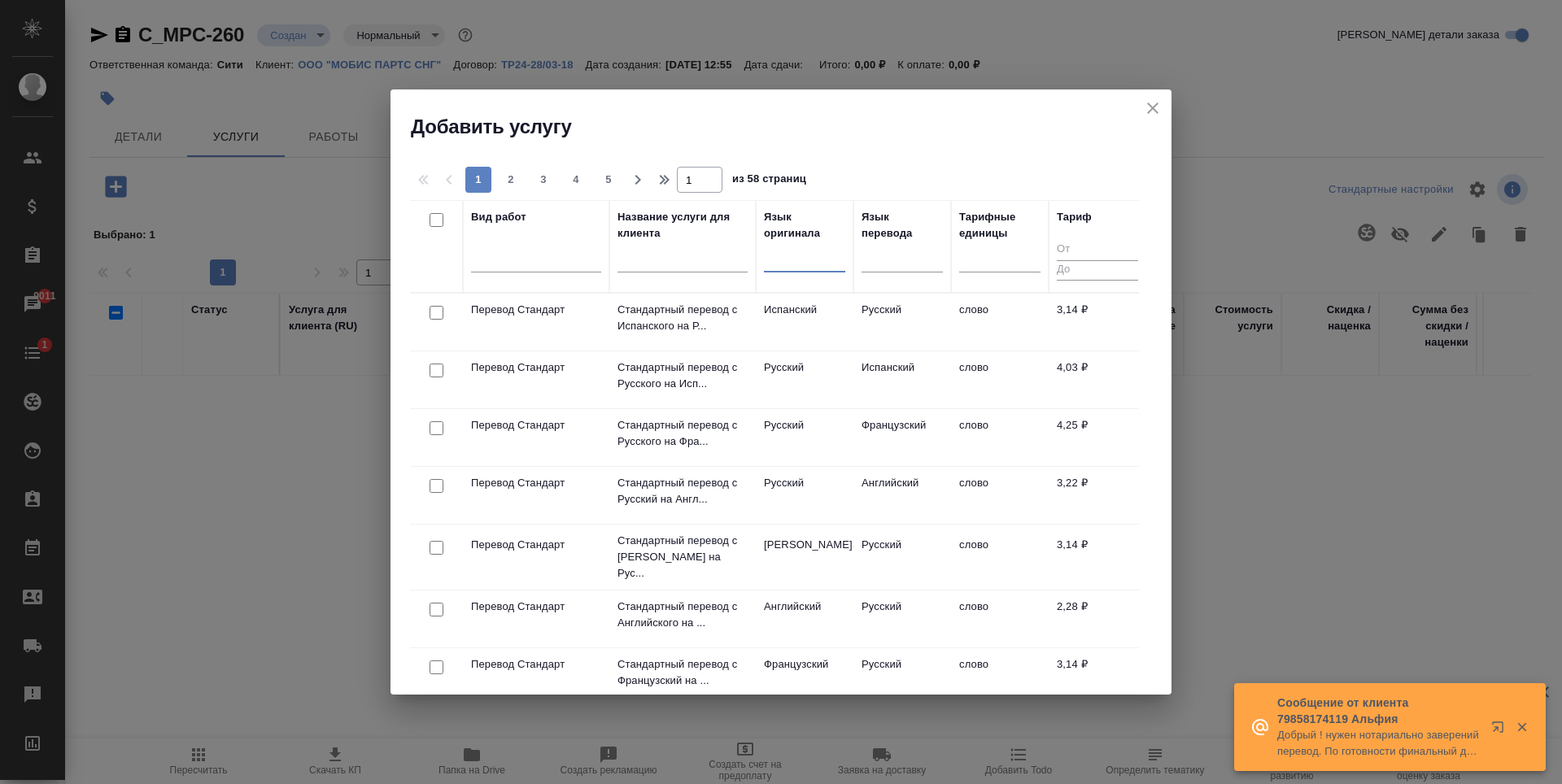
click at [794, 263] on div at bounding box center [805, 256] width 81 height 23
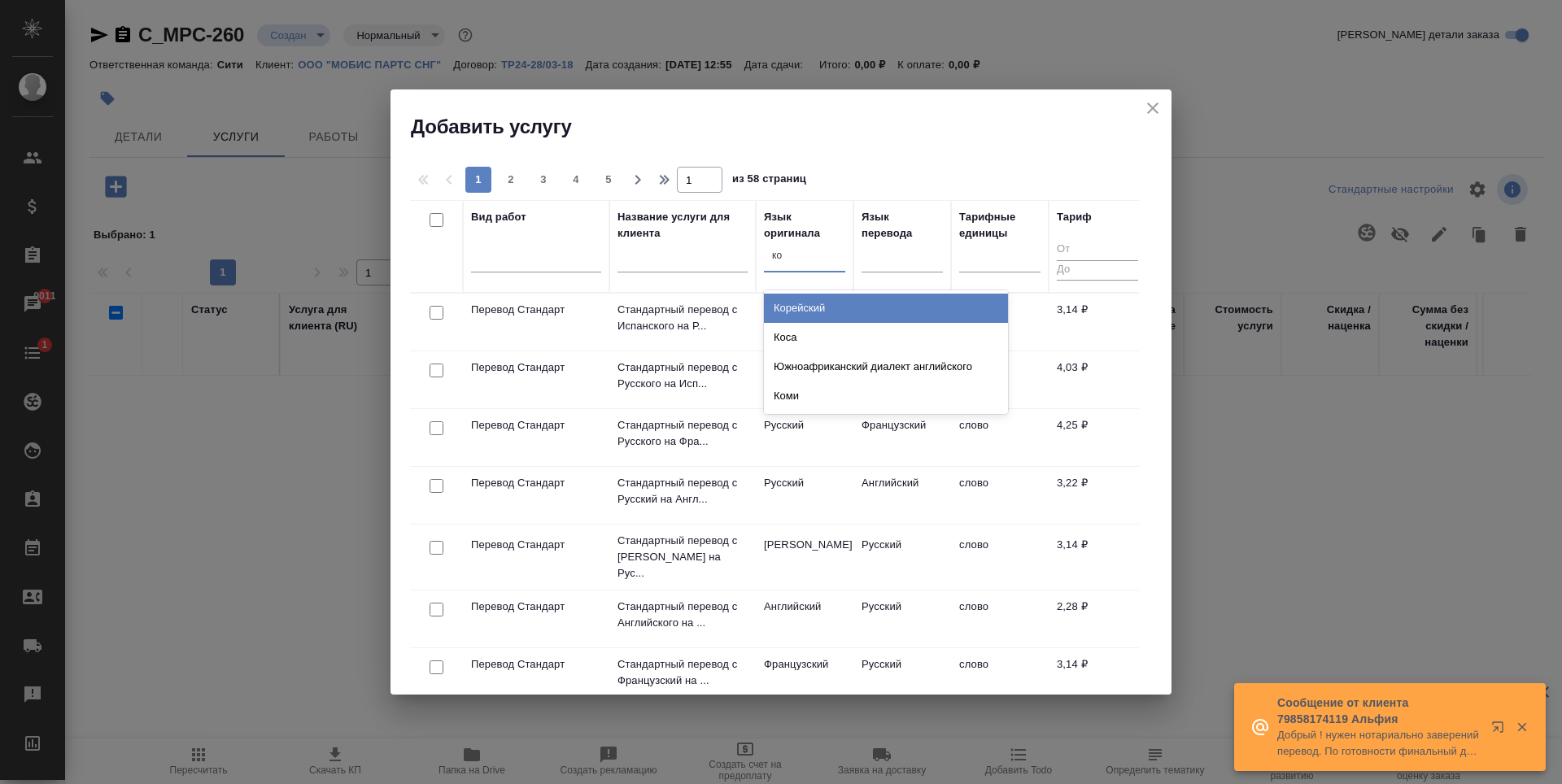
type input "кор"
click at [825, 306] on div "Корейский" at bounding box center [886, 308] width 244 height 29
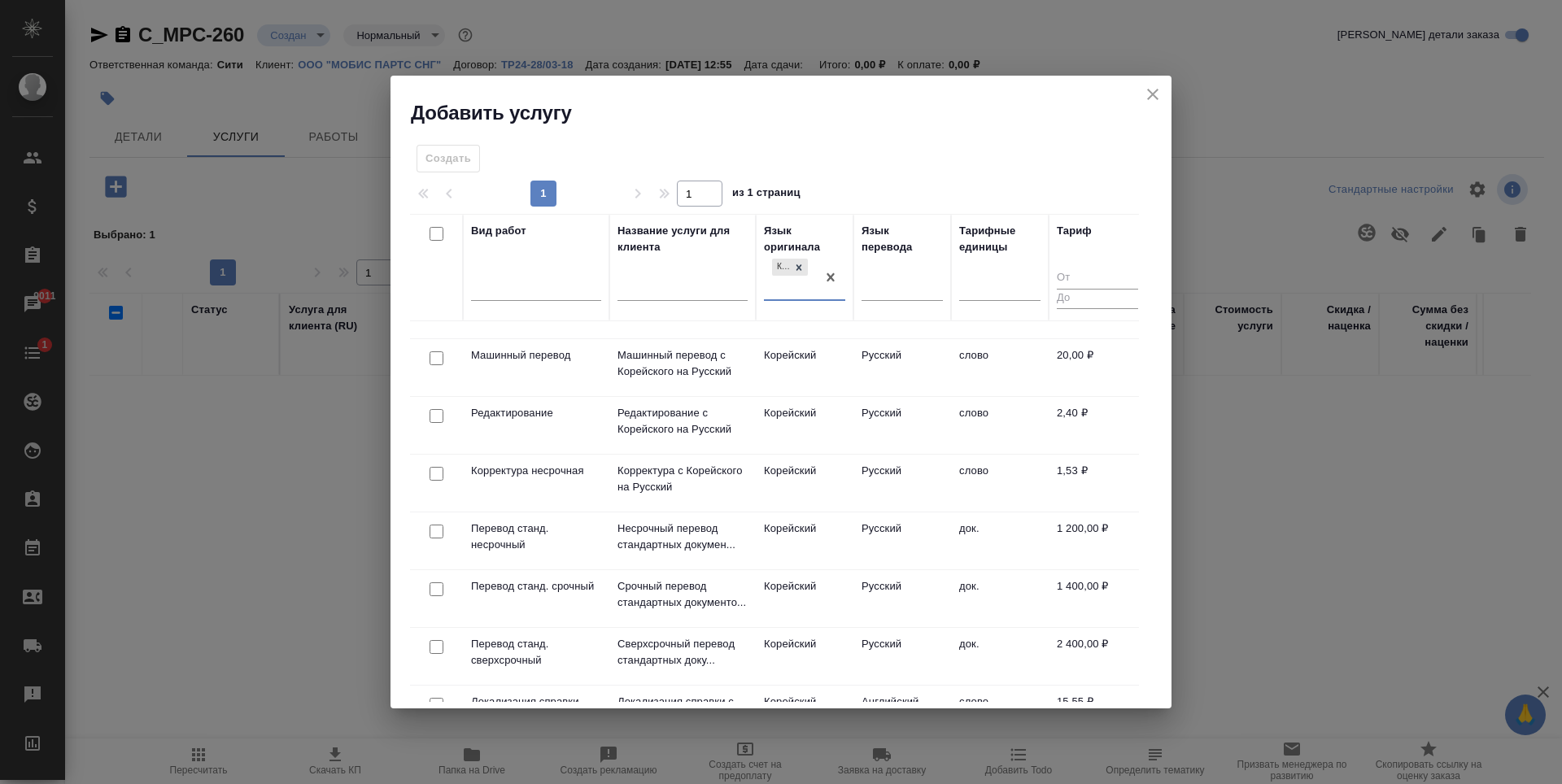
scroll to position [162, 0]
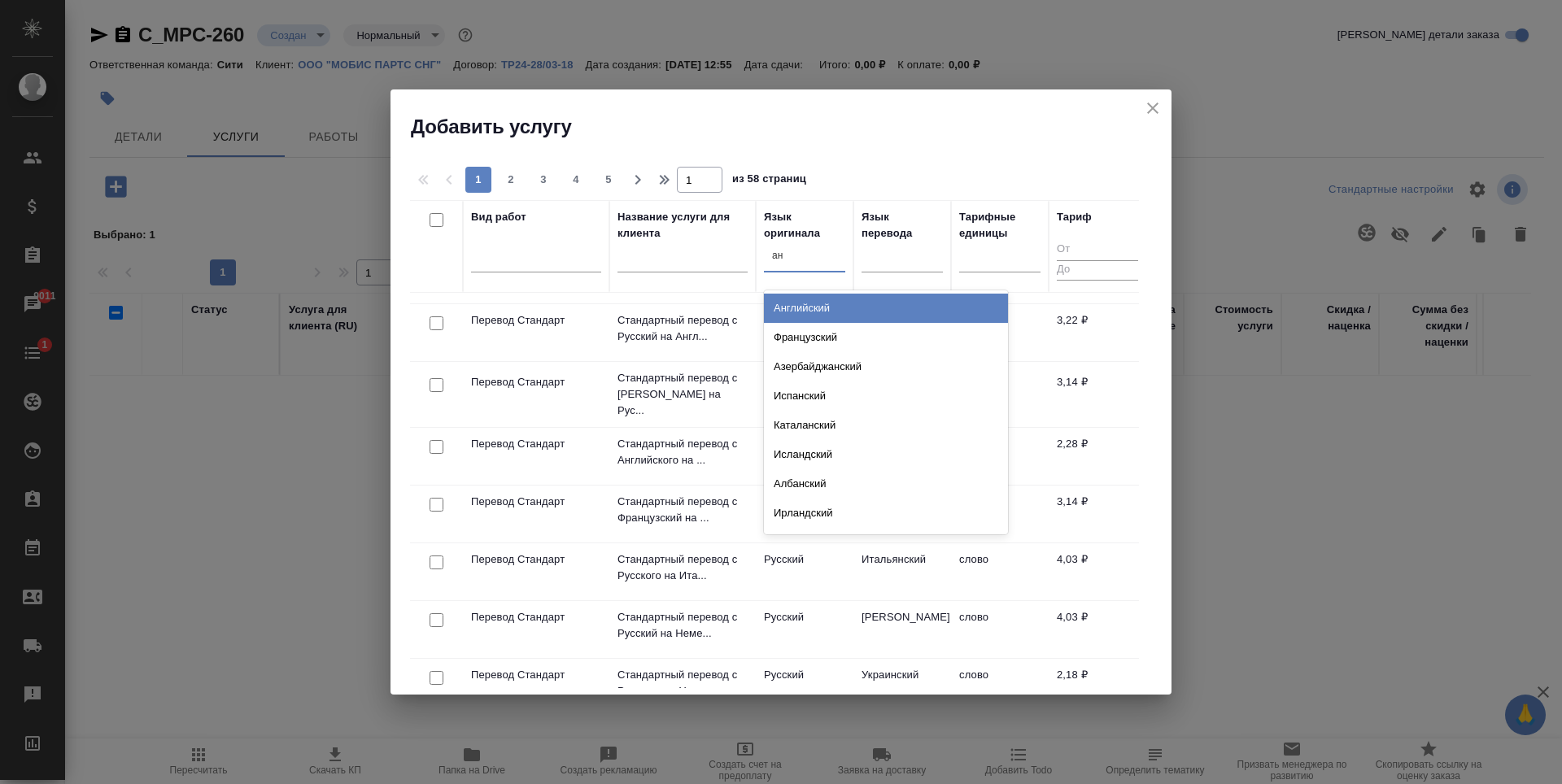
type input "анг"
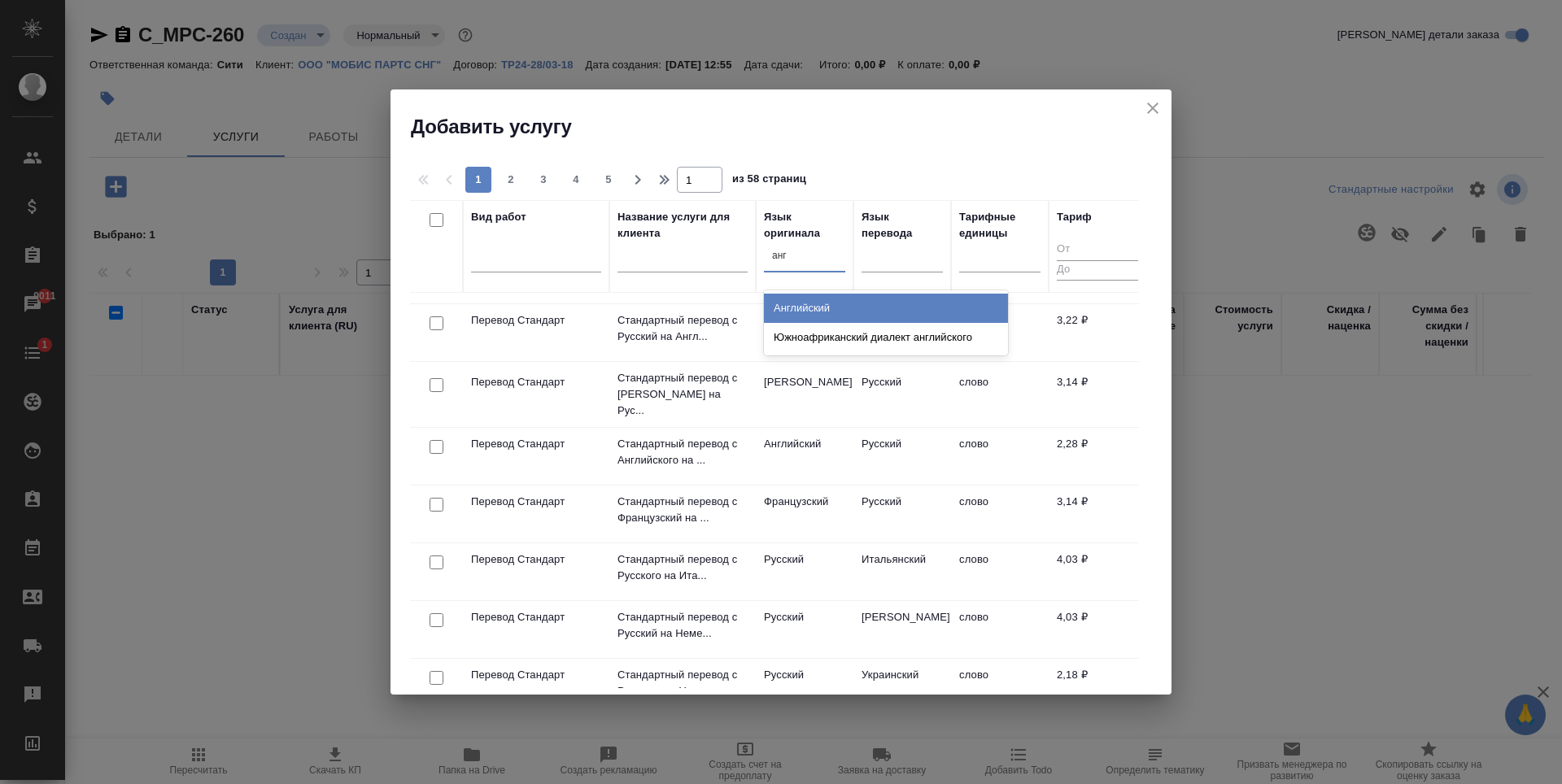
click at [804, 309] on div "Английский" at bounding box center [886, 308] width 244 height 29
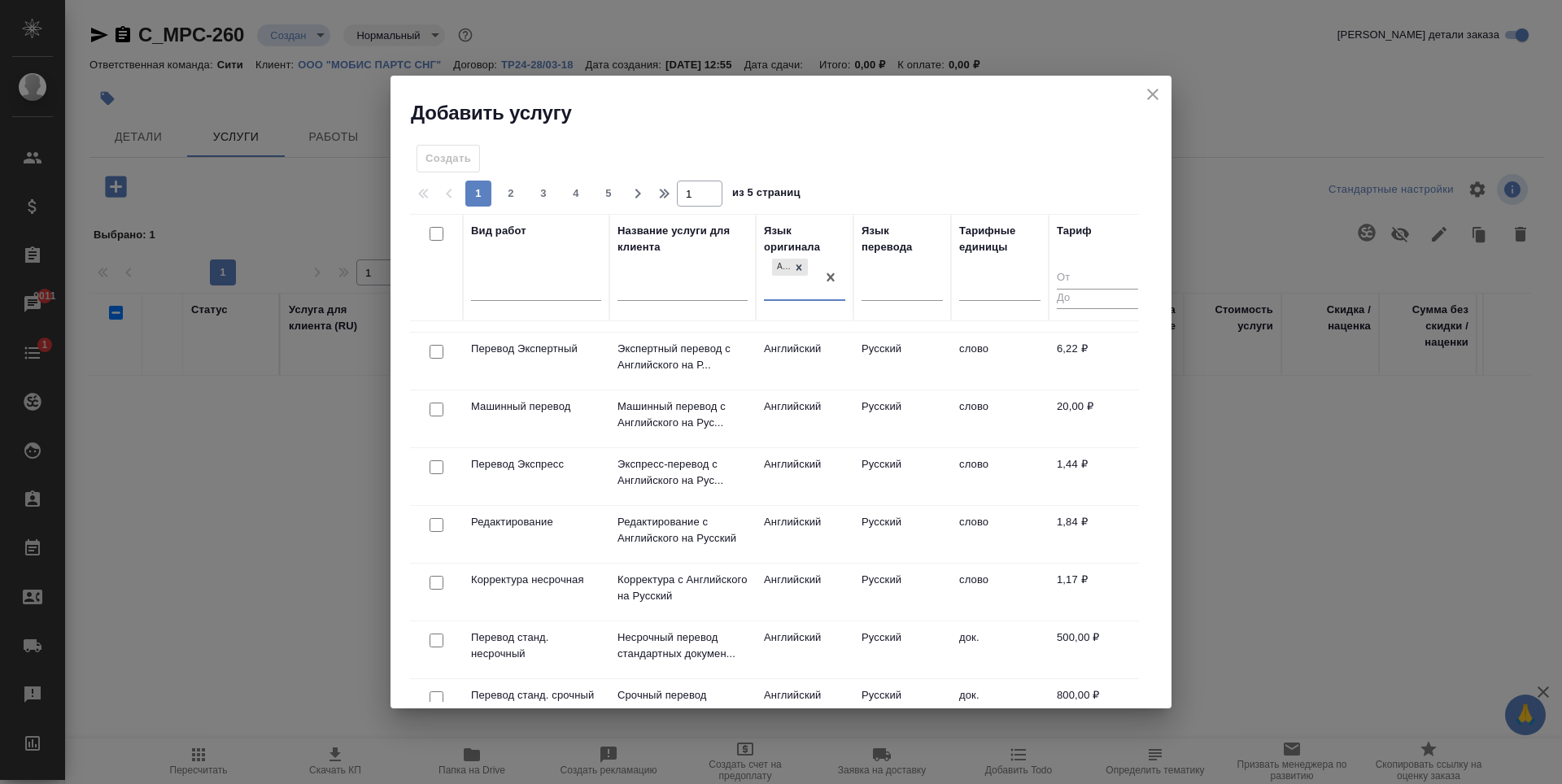
click at [437, 642] on input "checkbox" at bounding box center [436, 641] width 14 height 14
checkbox input "true"
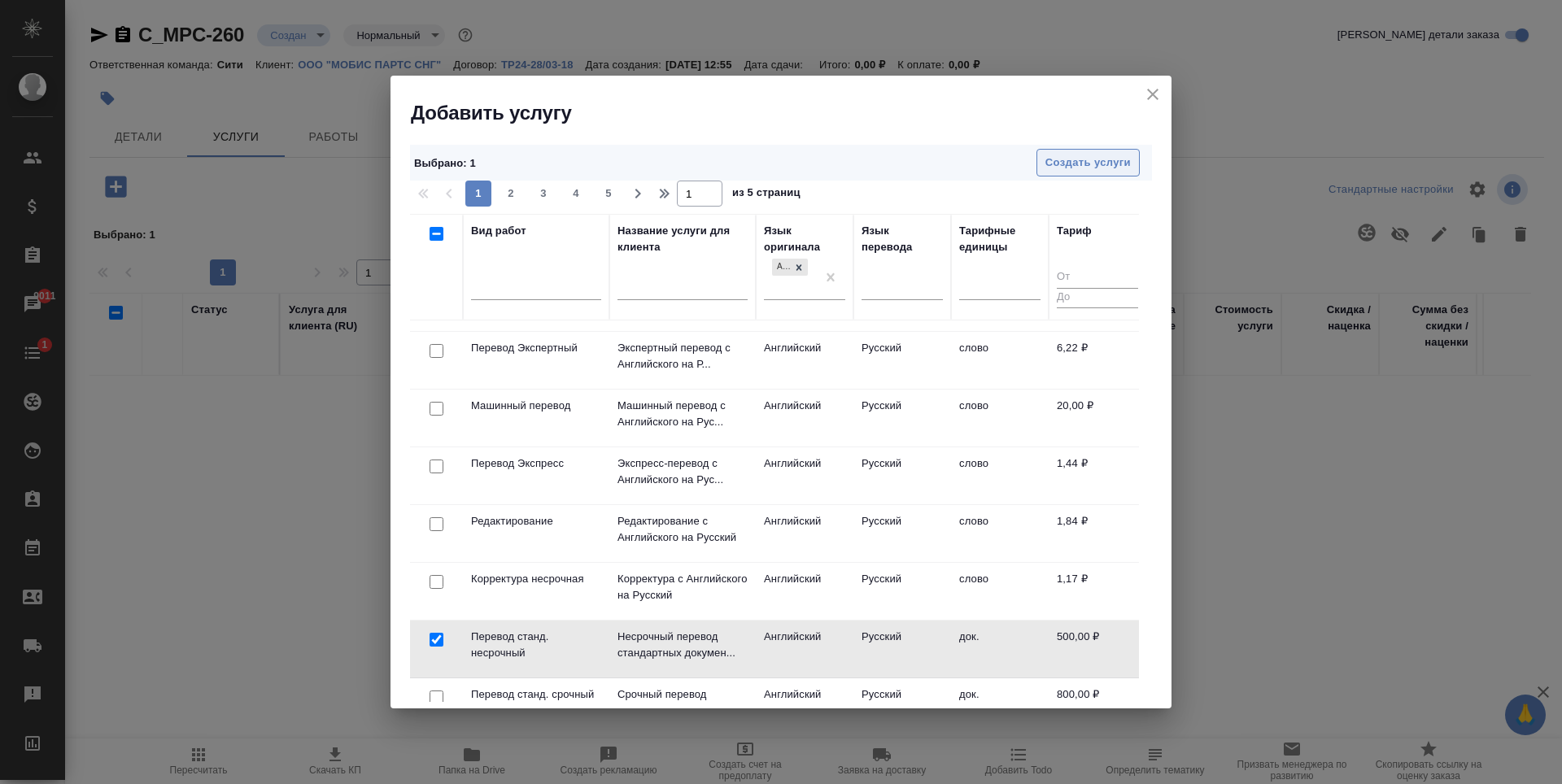
click at [1091, 168] on span "Создать услуги" at bounding box center [1088, 163] width 85 height 19
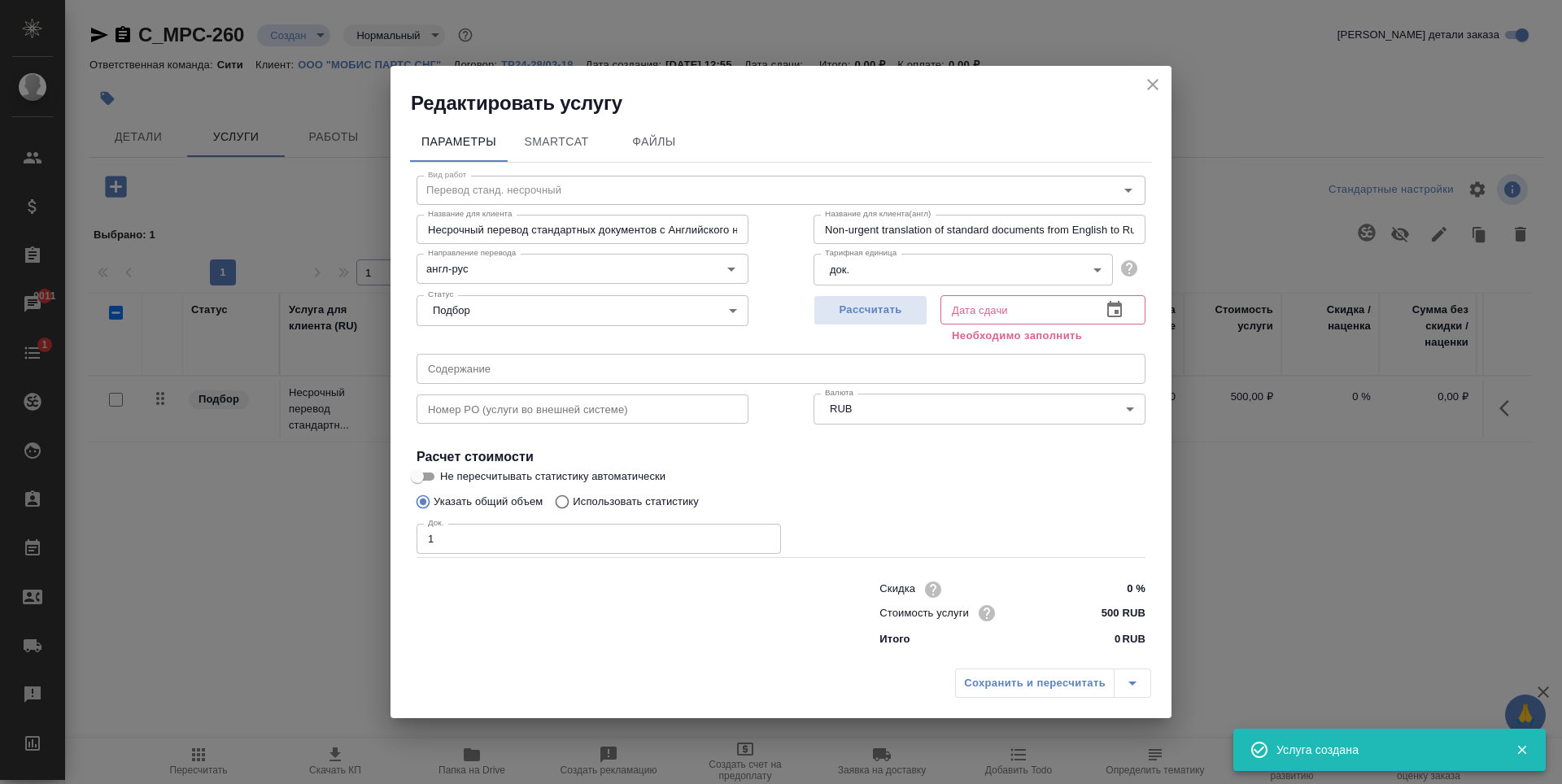
type input "1"
click at [764, 534] on input "1" at bounding box center [598, 539] width 364 height 29
click at [877, 316] on span "Рассчитать" at bounding box center [870, 311] width 96 height 19
type input "08.09.2025 13:06"
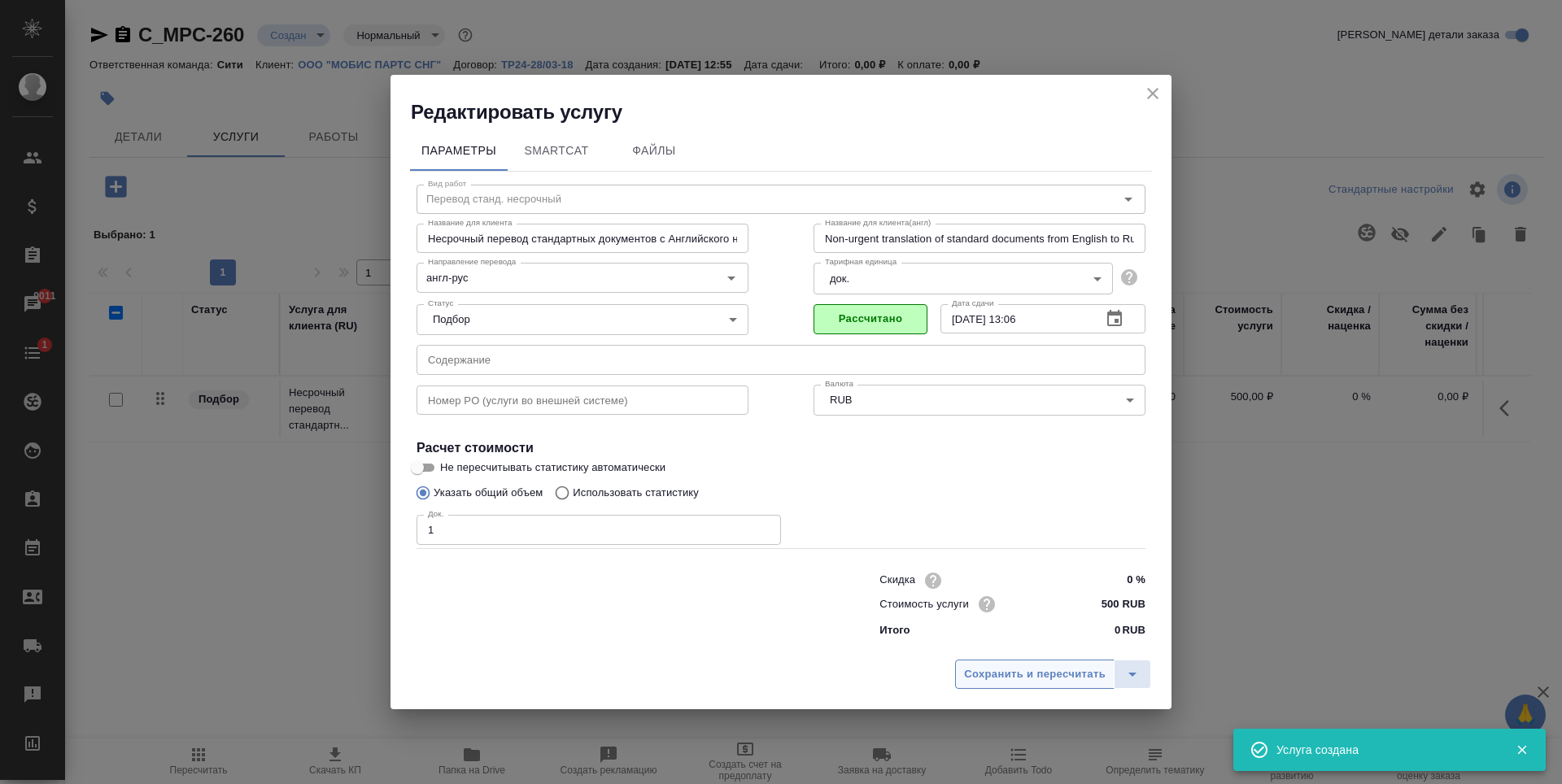
click at [1023, 681] on span "Сохранить и пересчитать" at bounding box center [1034, 675] width 142 height 19
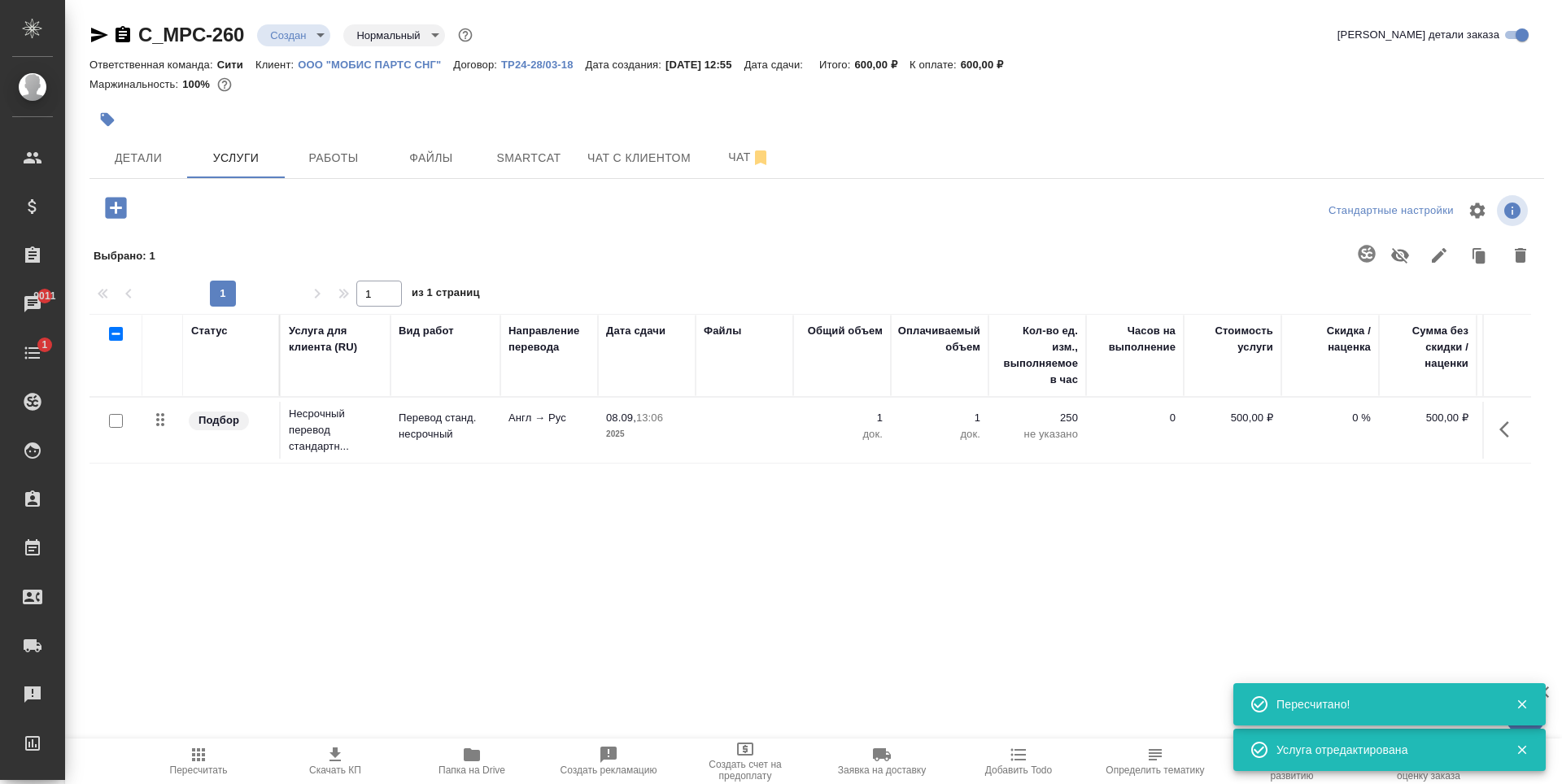
click at [436, 519] on div "Статус Услуга для клиента (RU) Вид работ Направление перевода Дата сдачи Файлы …" at bounding box center [810, 489] width 1441 height 350
click at [123, 212] on icon "button" at bounding box center [116, 207] width 21 height 21
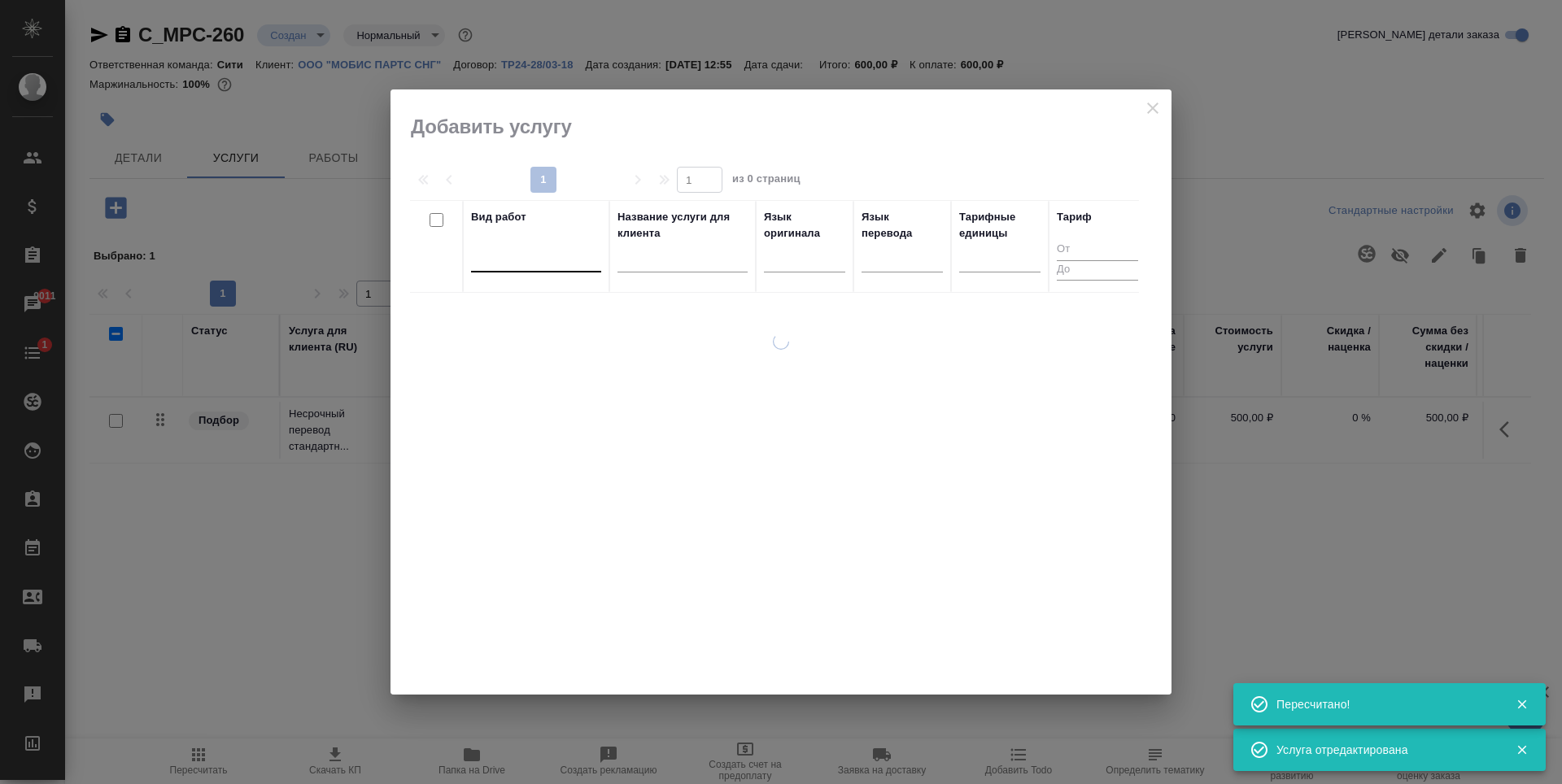
click at [512, 260] on div at bounding box center [536, 256] width 130 height 23
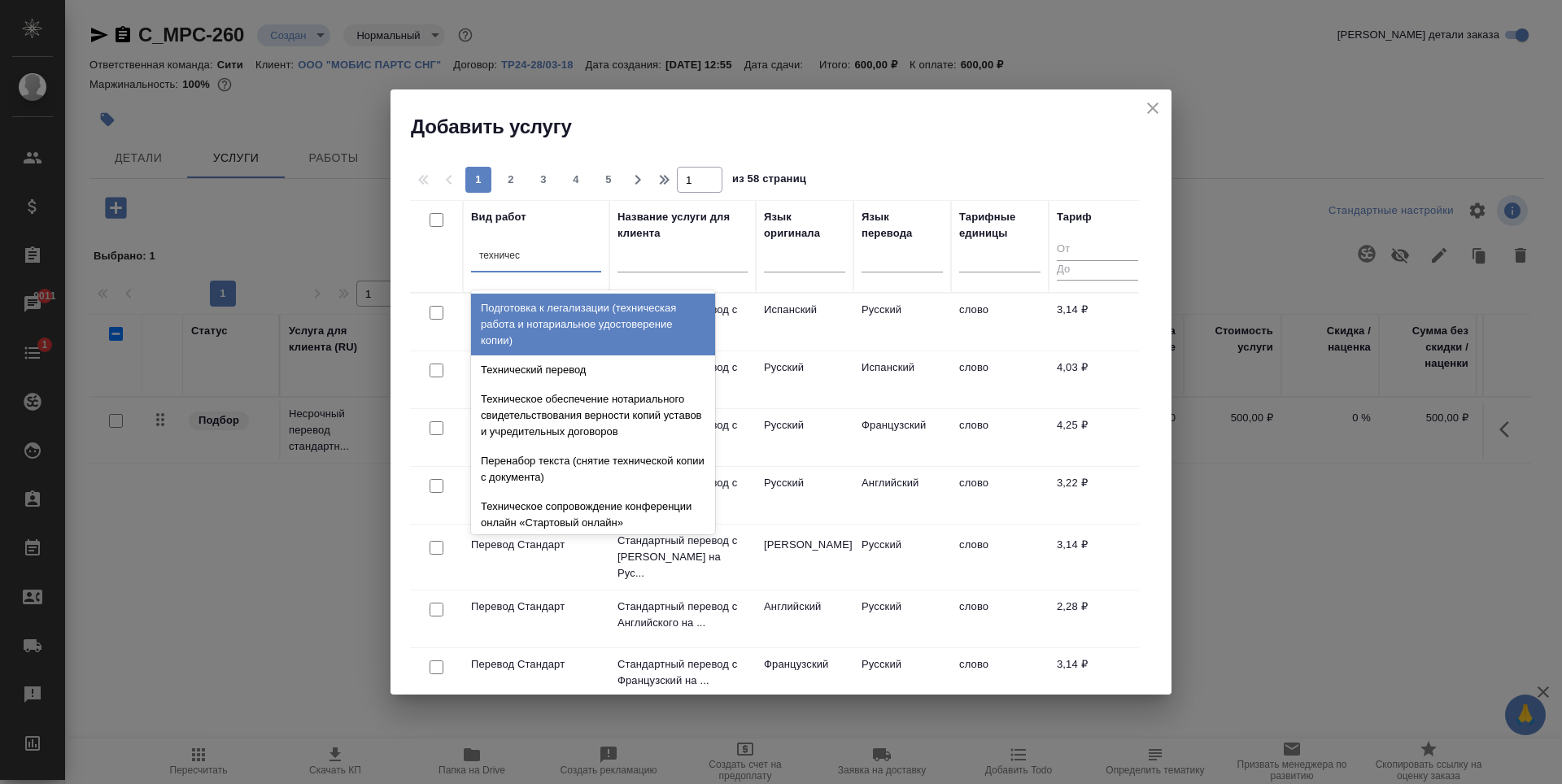
type input "техническ"
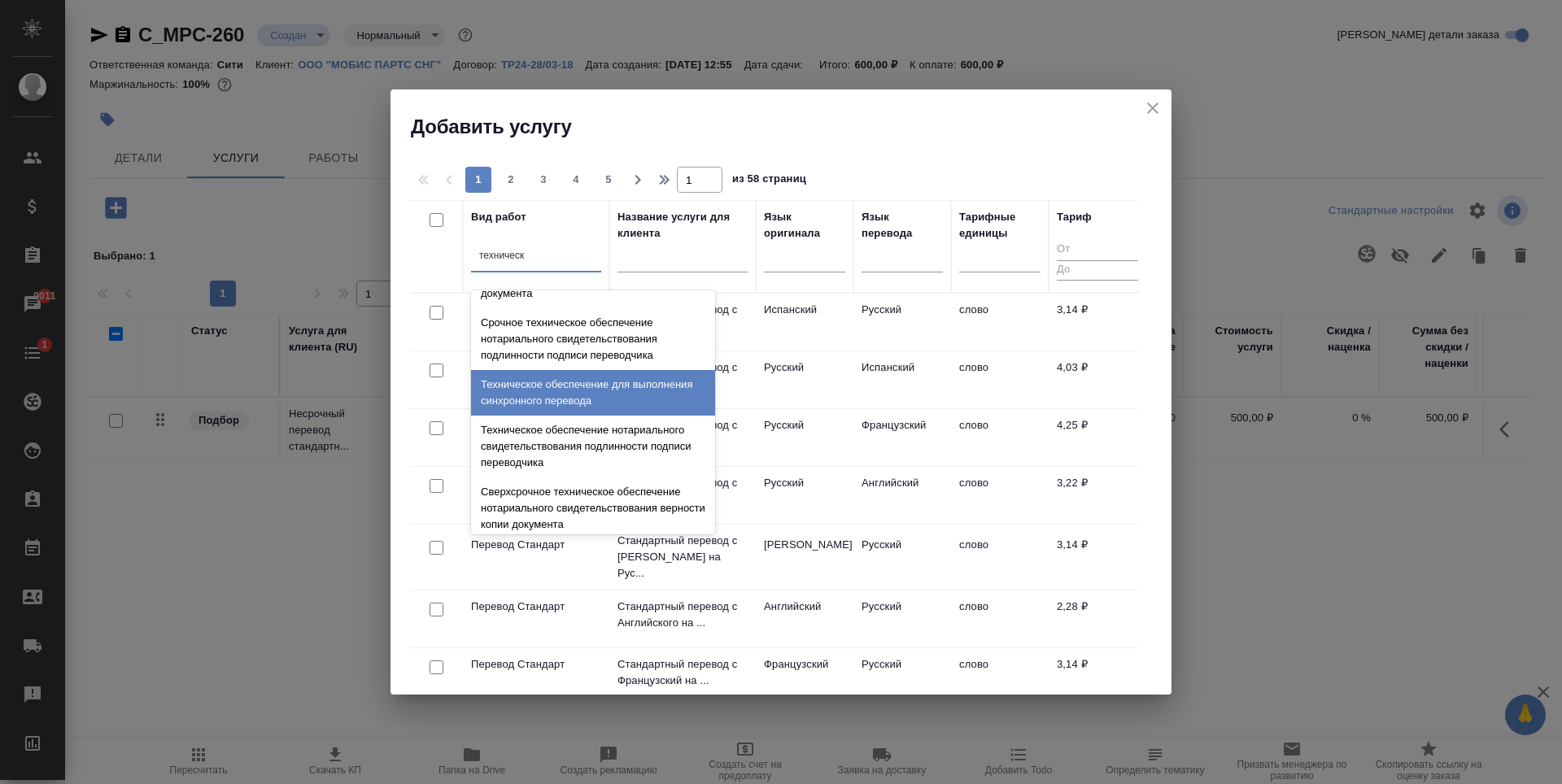
scroll to position [407, 0]
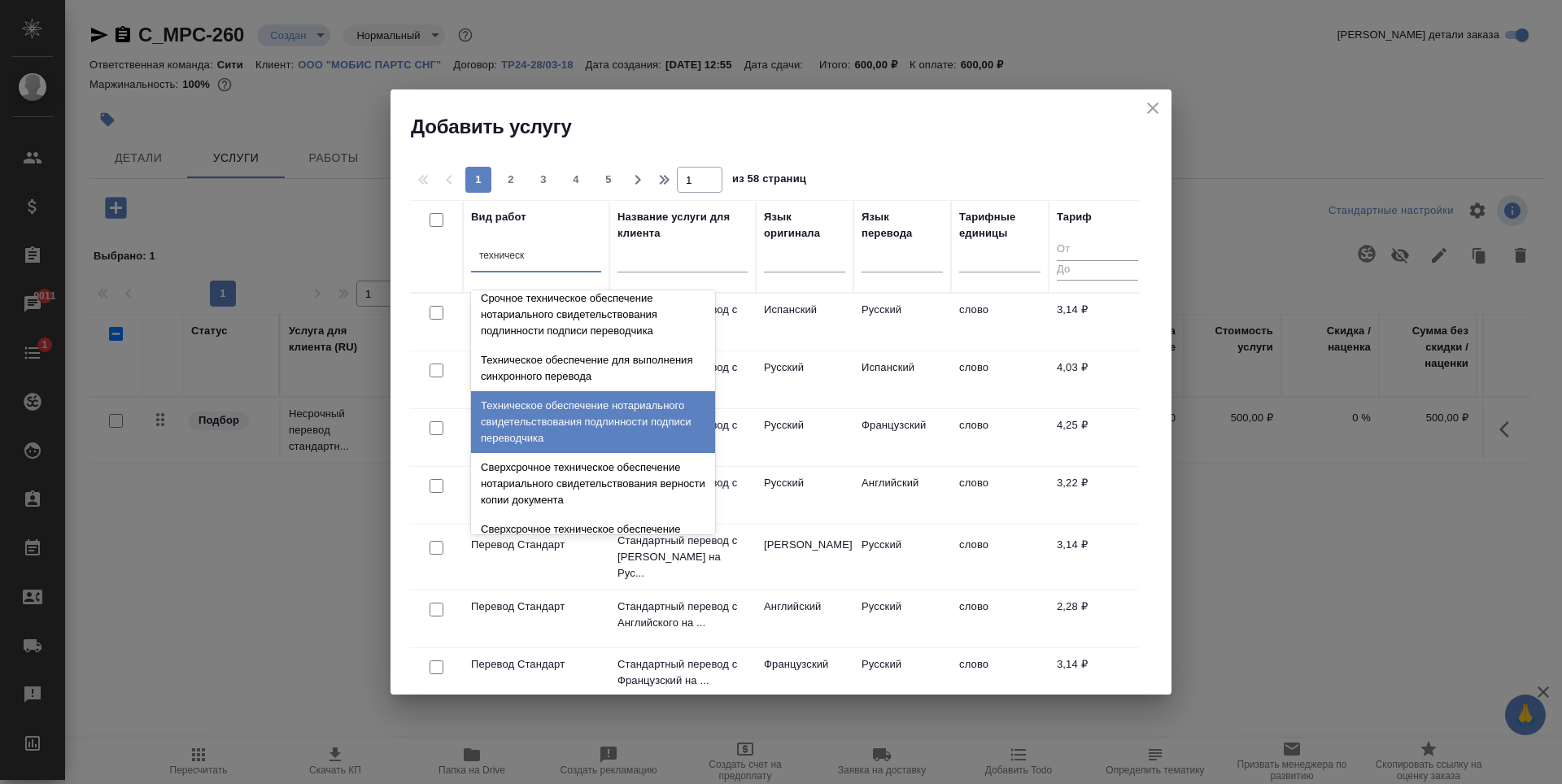
click at [573, 414] on div "Техническое обеспечение нотариального свидетельствования подлинности подписи пе…" at bounding box center [593, 422] width 244 height 62
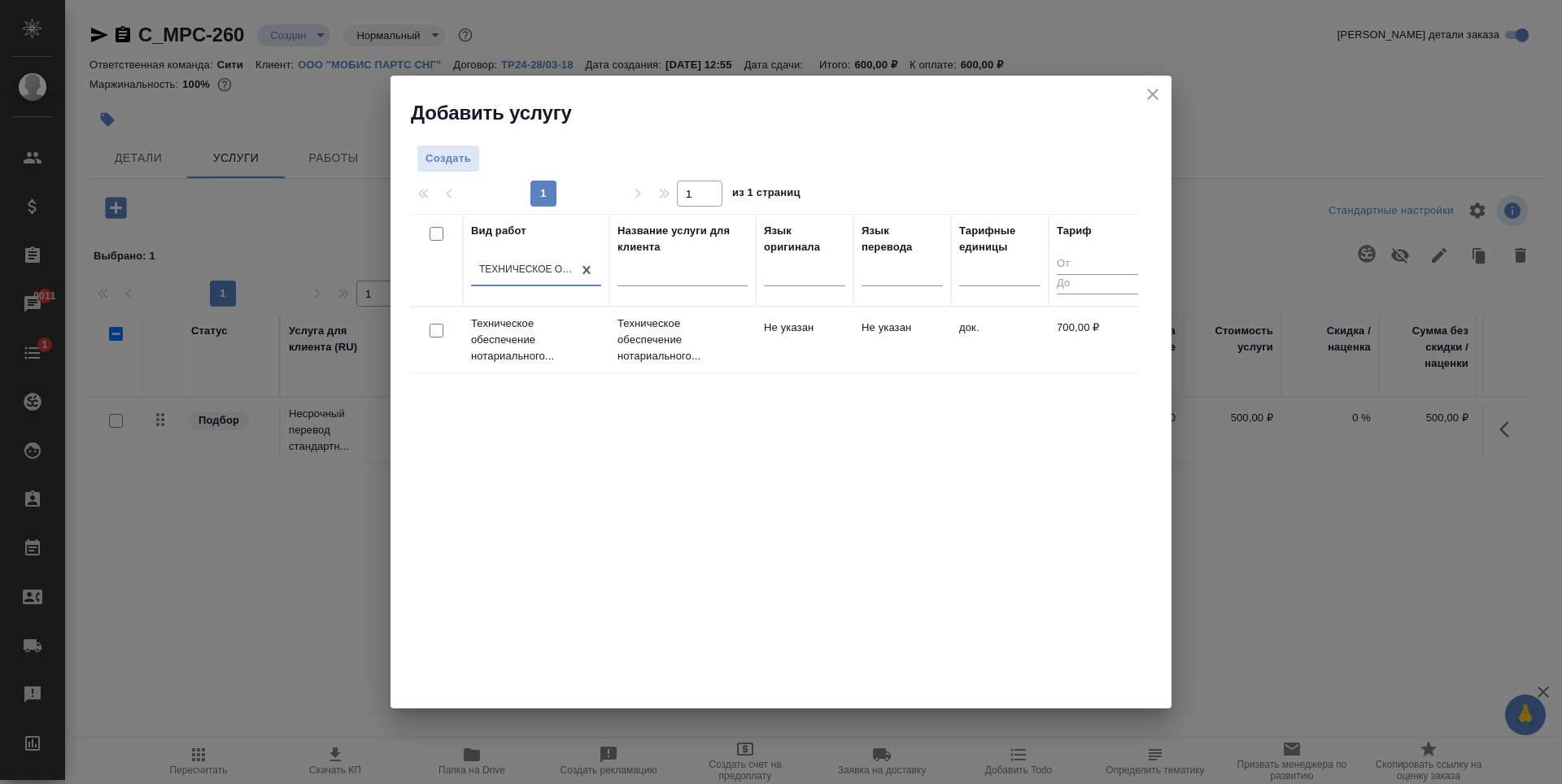
click at [431, 335] on input "checkbox" at bounding box center [436, 331] width 14 height 14
checkbox input "true"
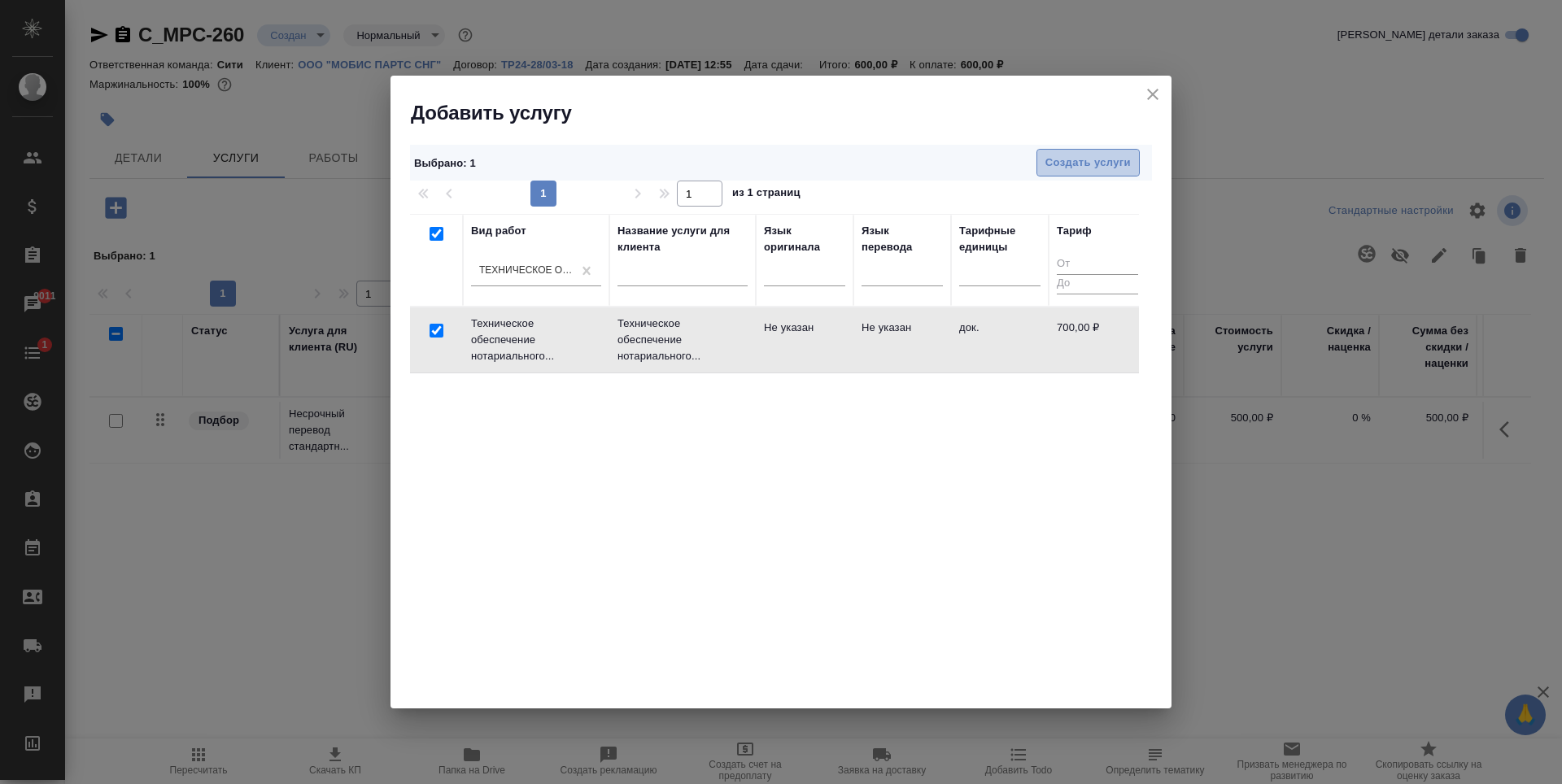
click at [1082, 163] on span "Создать услуги" at bounding box center [1088, 163] width 85 height 19
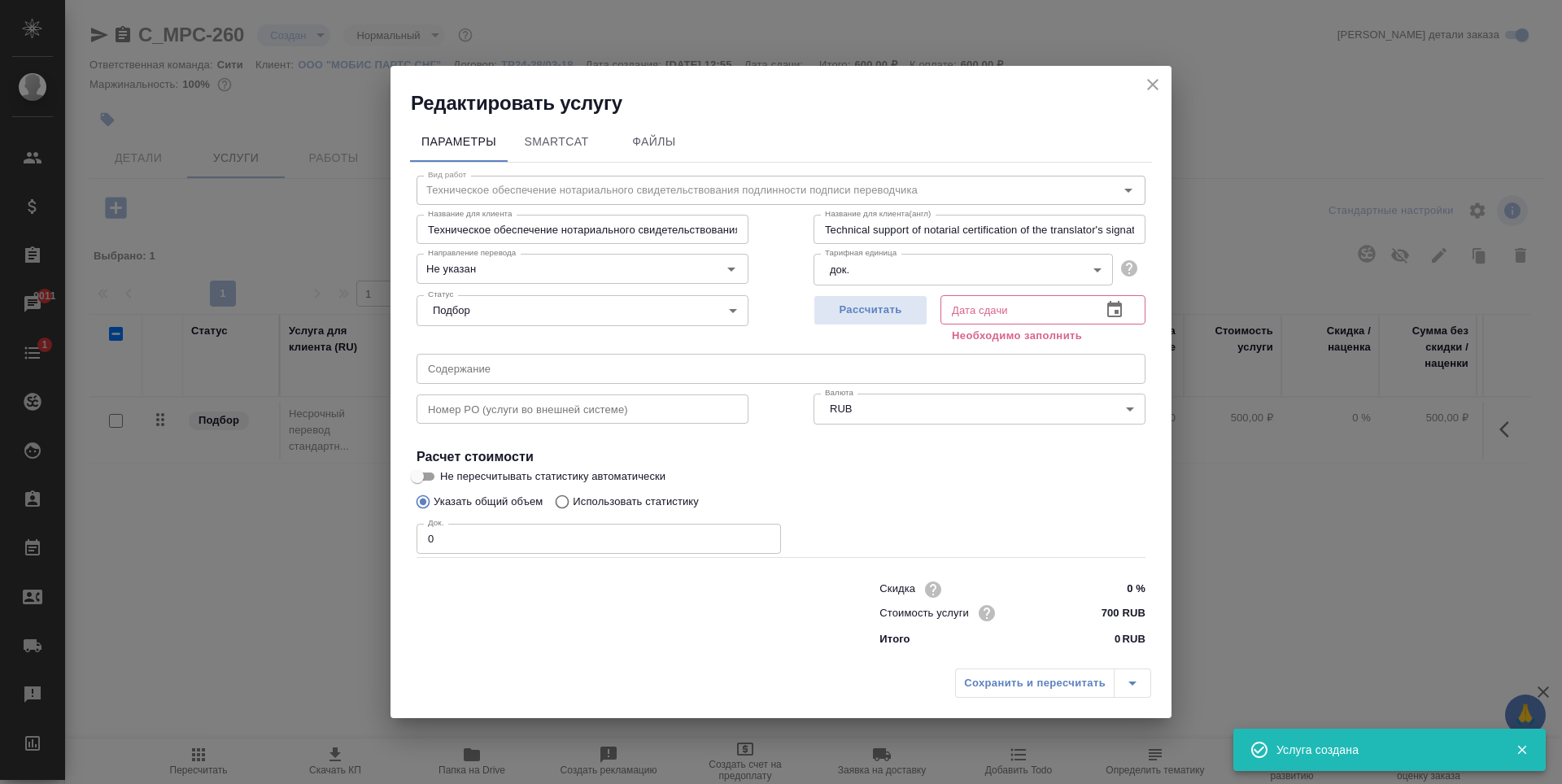
click at [762, 526] on input "0" at bounding box center [598, 539] width 364 height 29
click at [764, 533] on input "1" at bounding box center [598, 539] width 364 height 29
type input "2"
click at [764, 533] on input "2" at bounding box center [598, 539] width 364 height 29
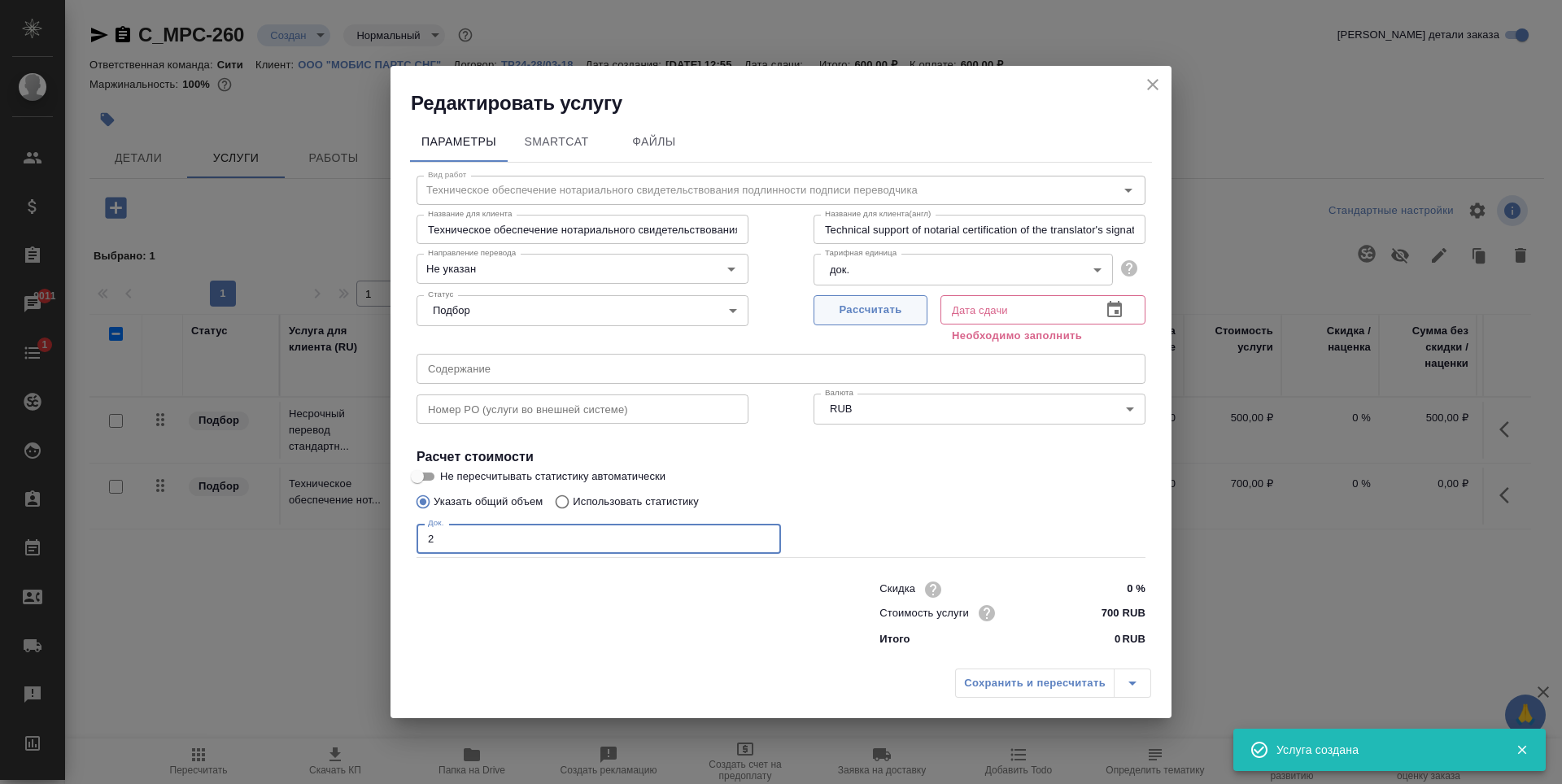
click at [848, 314] on span "Рассчитать" at bounding box center [870, 311] width 96 height 19
type input "08.09.2025 13:31"
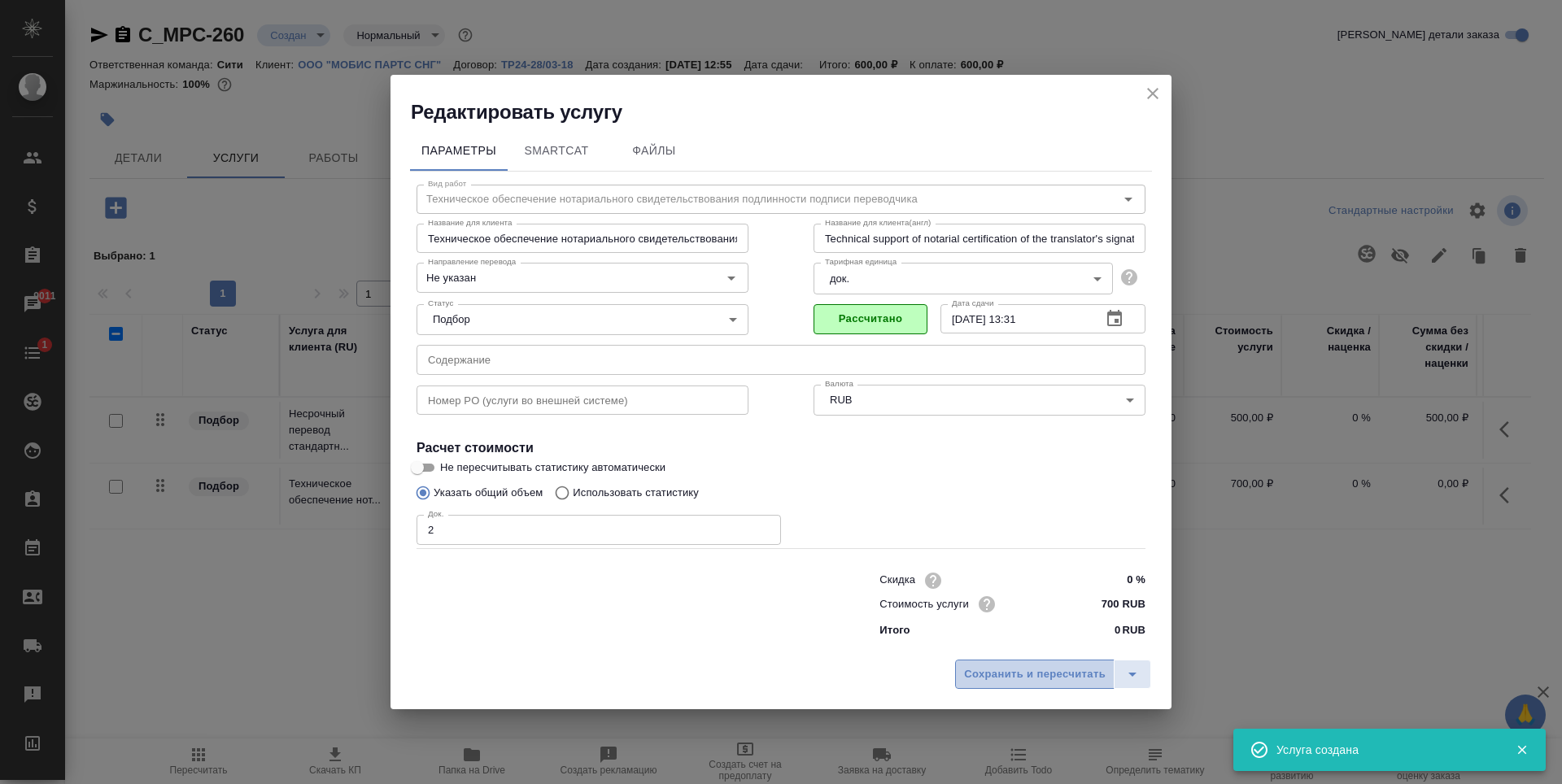
click at [997, 677] on span "Сохранить и пересчитать" at bounding box center [1034, 675] width 142 height 19
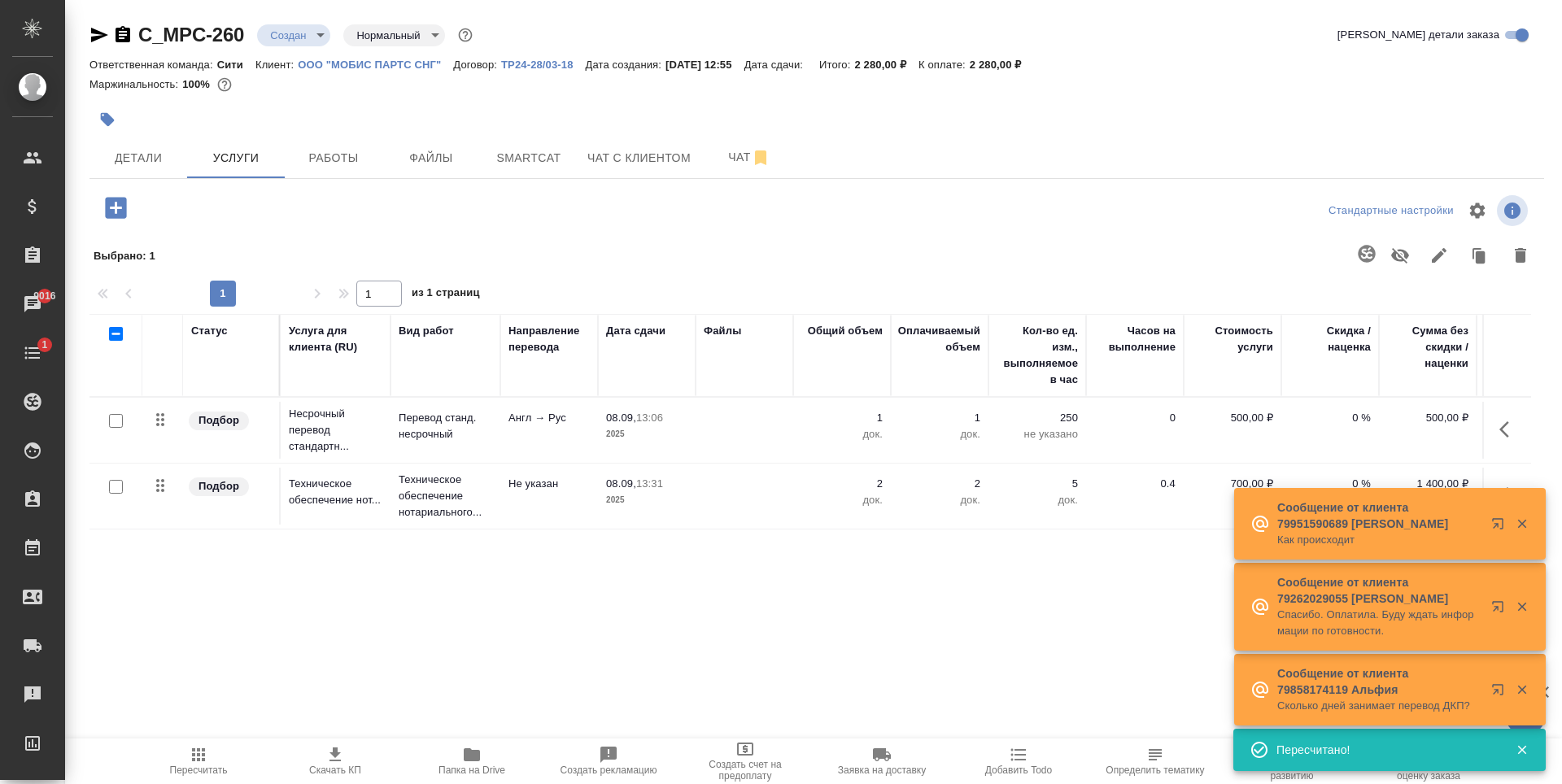
click at [604, 629] on div "Статус Услуга для клиента (RU) Вид работ Направление перевода Дата сдачи Файлы …" at bounding box center [810, 489] width 1441 height 350
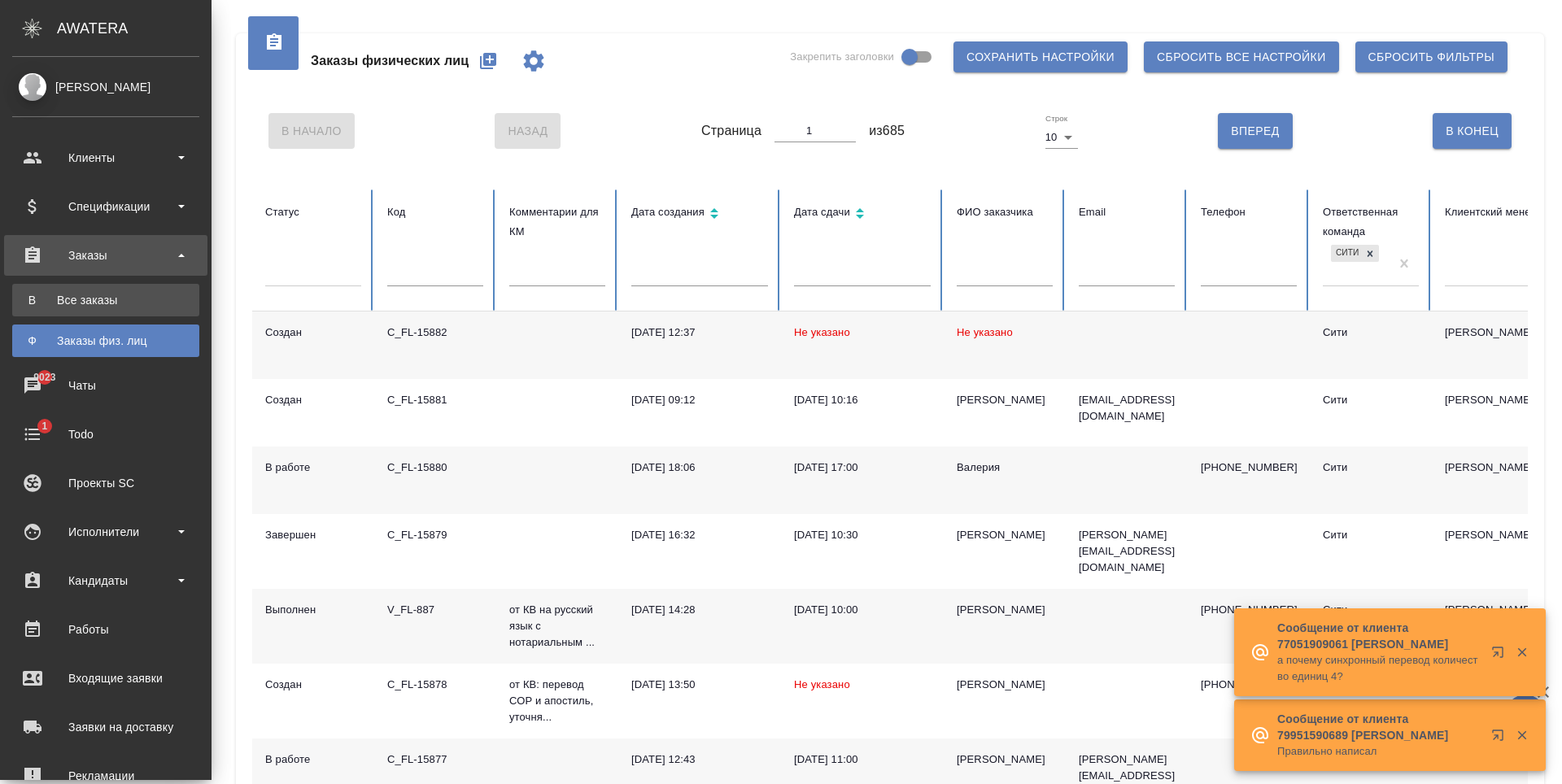
click at [123, 300] on div "Все заказы" at bounding box center [106, 300] width 171 height 16
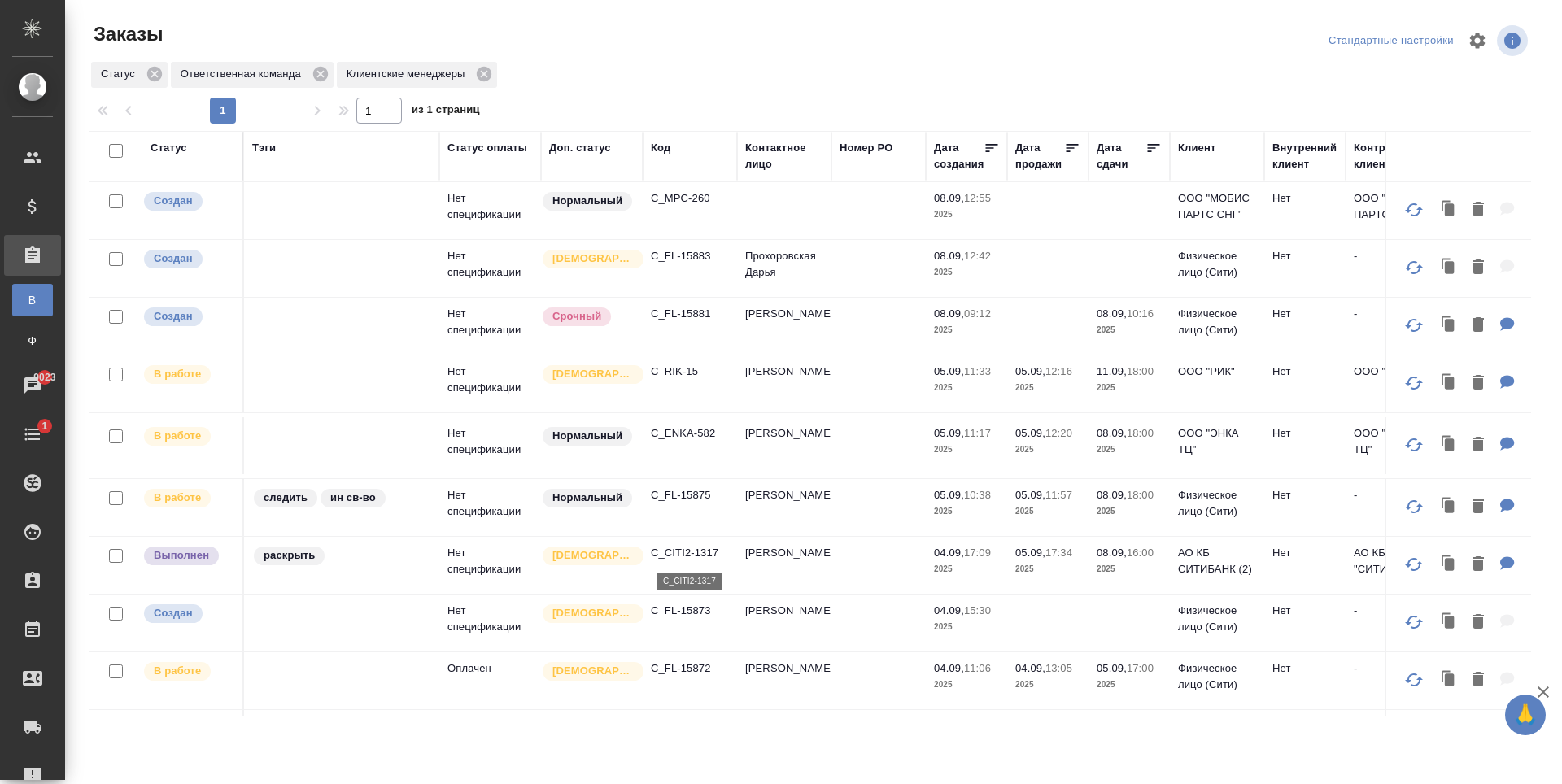
click at [678, 550] on p "C_CITI2-1317" at bounding box center [690, 553] width 78 height 16
click at [680, 200] on p "C_MPC-260" at bounding box center [690, 198] width 78 height 16
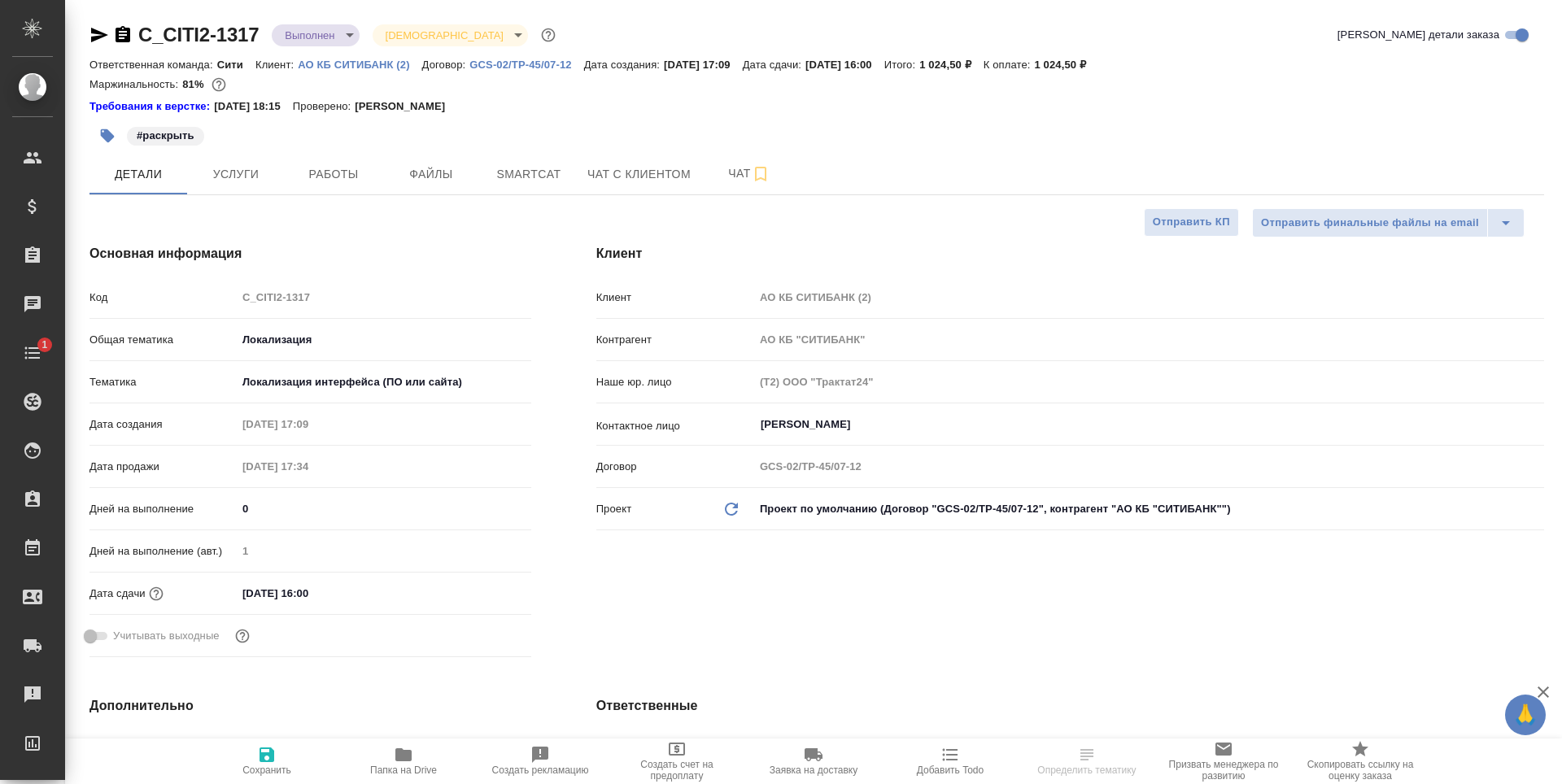
select select "RU"
type textarea "x"
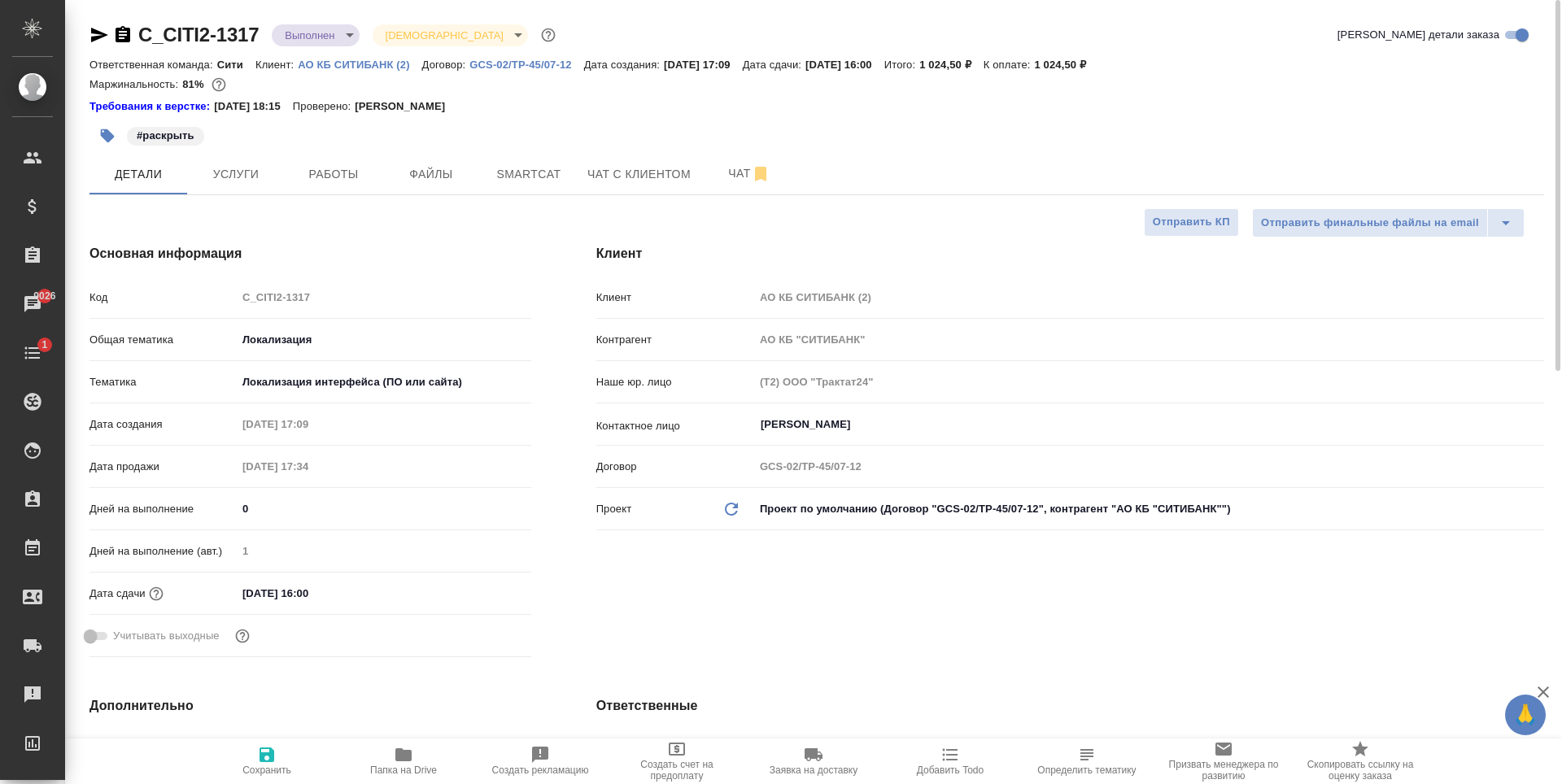
type textarea "x"
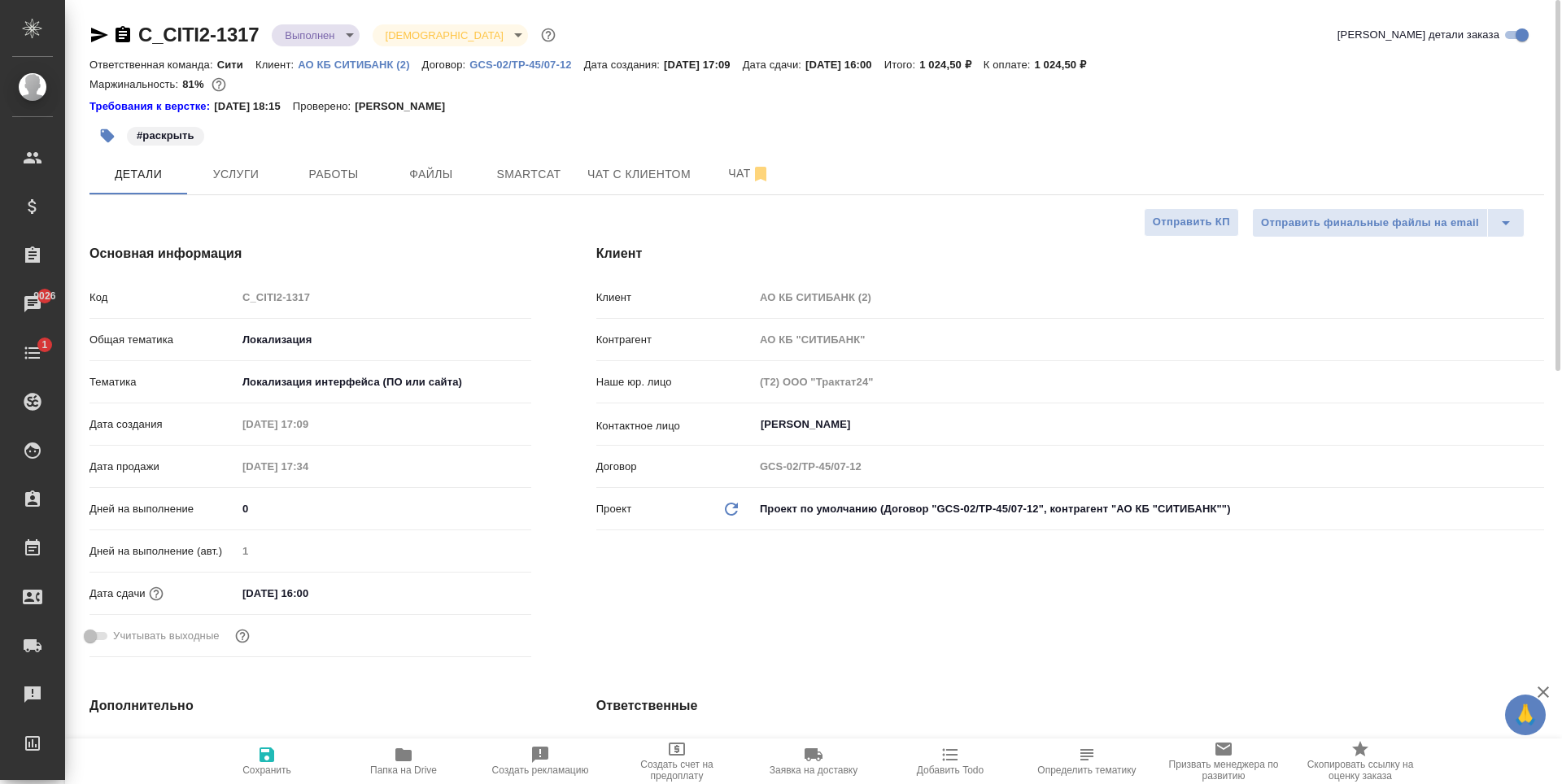
type textarea "x"
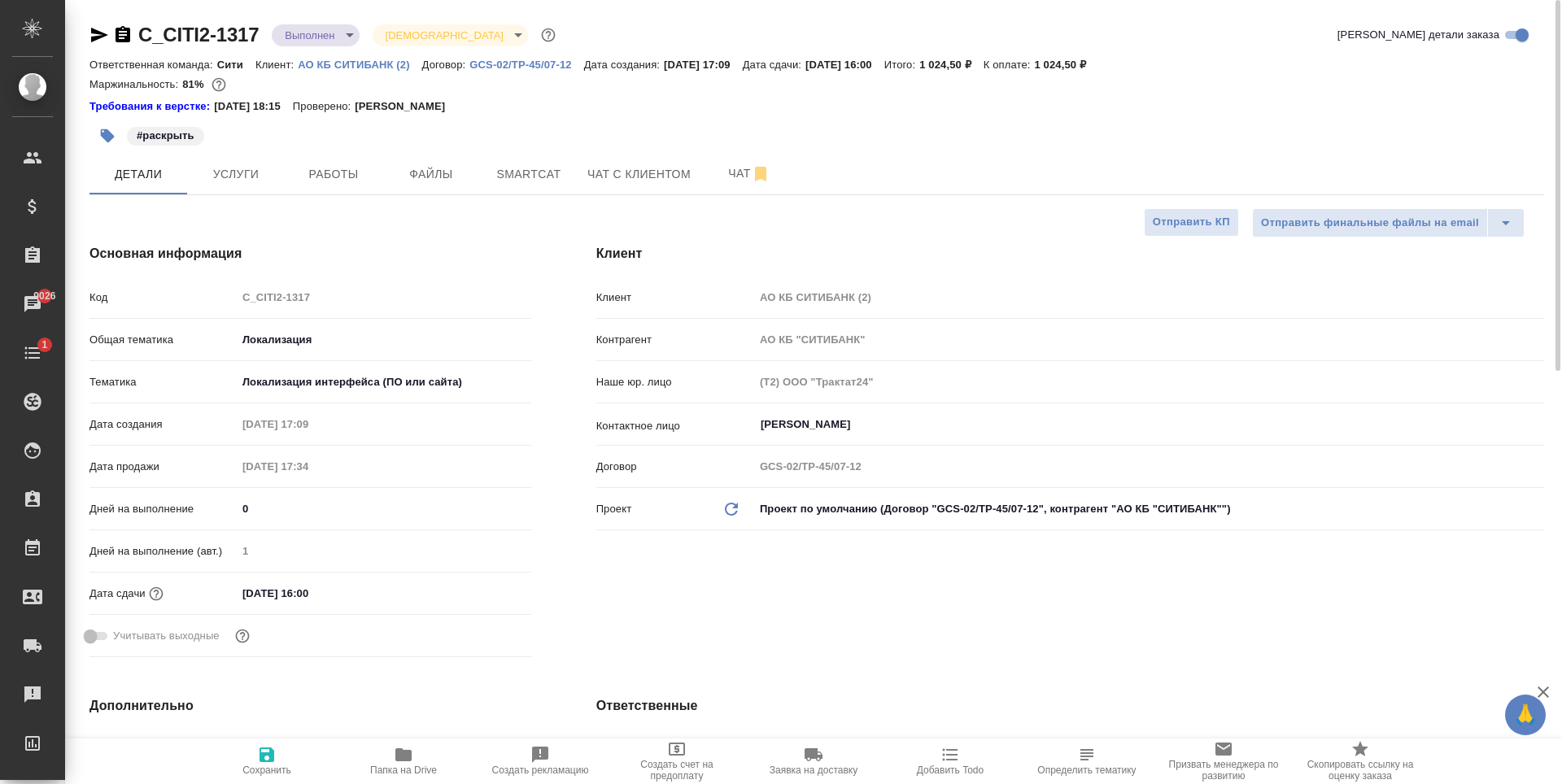
type textarea "x"
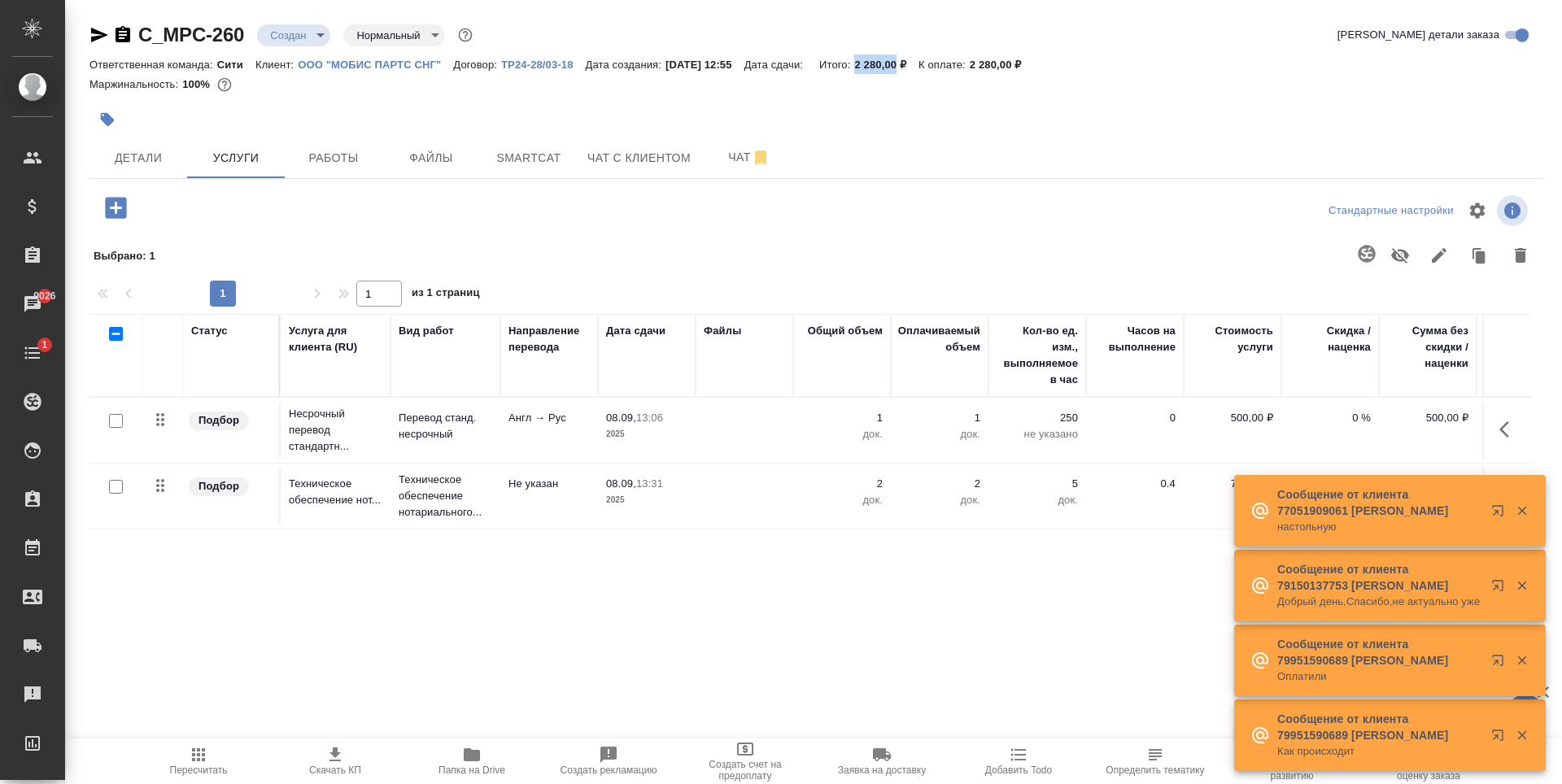
drag, startPoint x: 879, startPoint y: 61, endPoint x: 921, endPoint y: 63, distance: 42.0
click at [921, 63] on div "Ответственная команда: Сити Клиент: ООО "МОБИС ПАРТС СНГ" Договор: ТР24-28/03-1…" at bounding box center [817, 64] width 1455 height 20
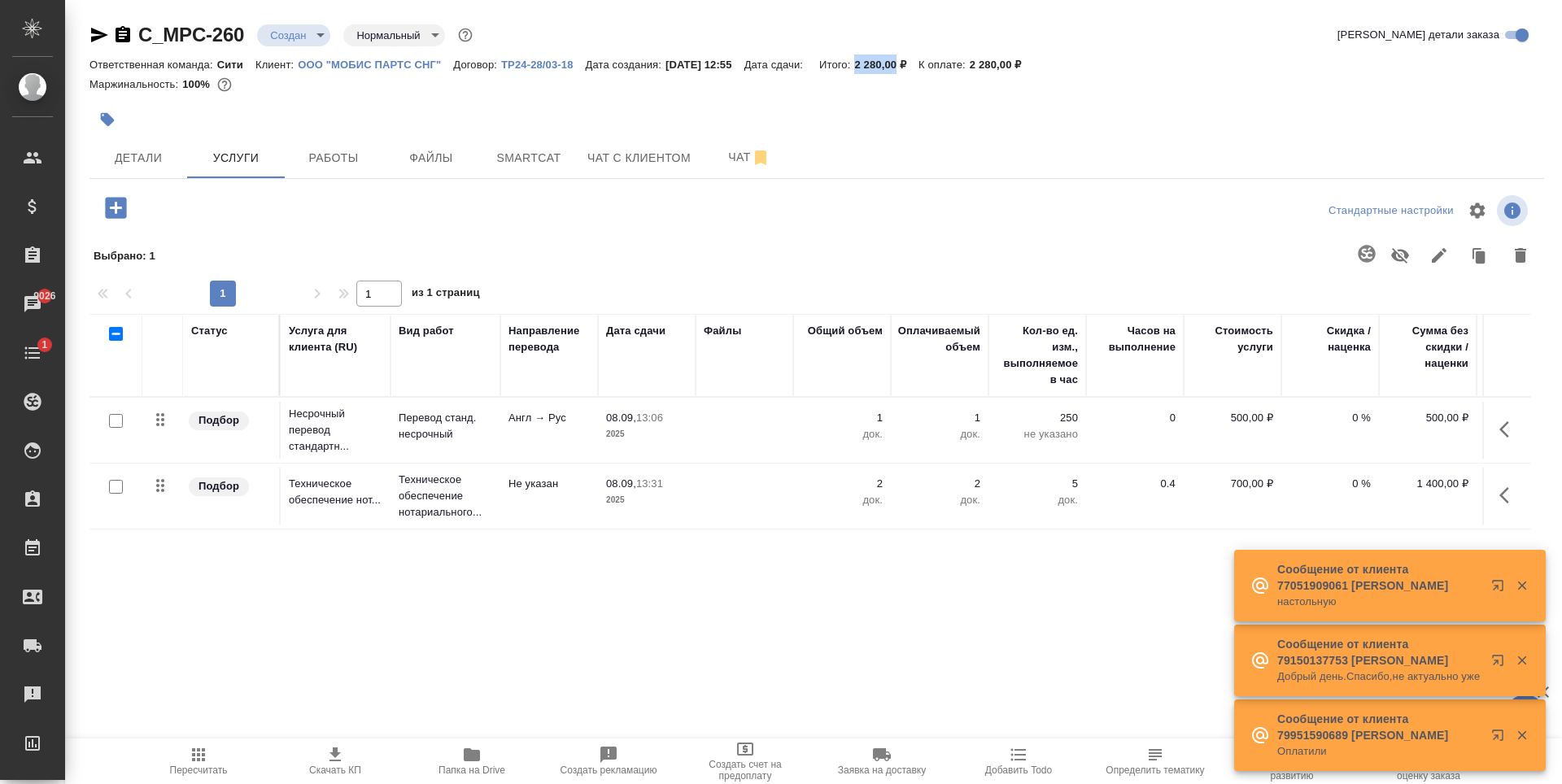
copy p "2 280,00"
click at [907, 120] on div at bounding box center [574, 119] width 970 height 35
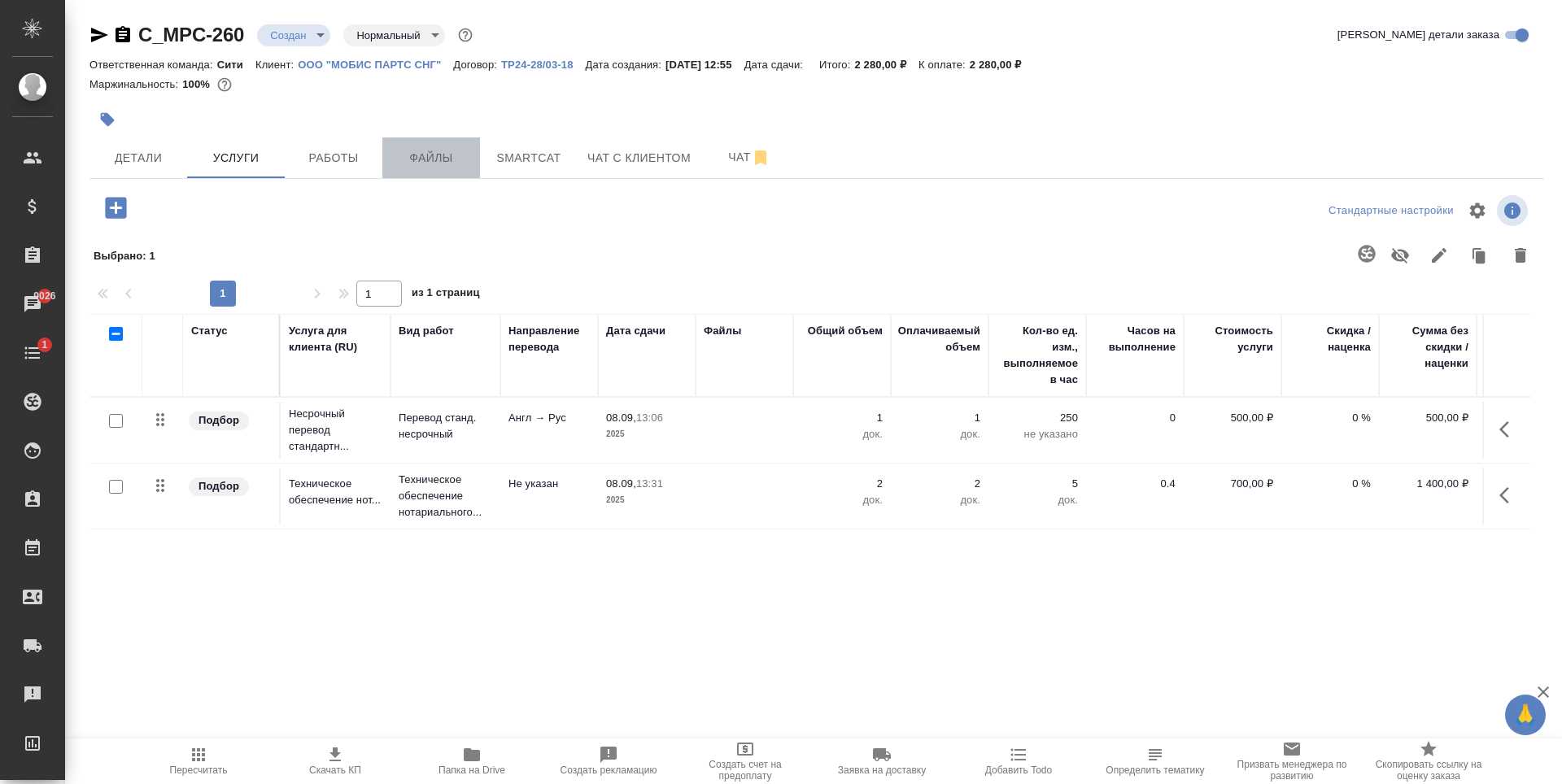
click at [434, 161] on span "Файлы" at bounding box center [431, 158] width 78 height 21
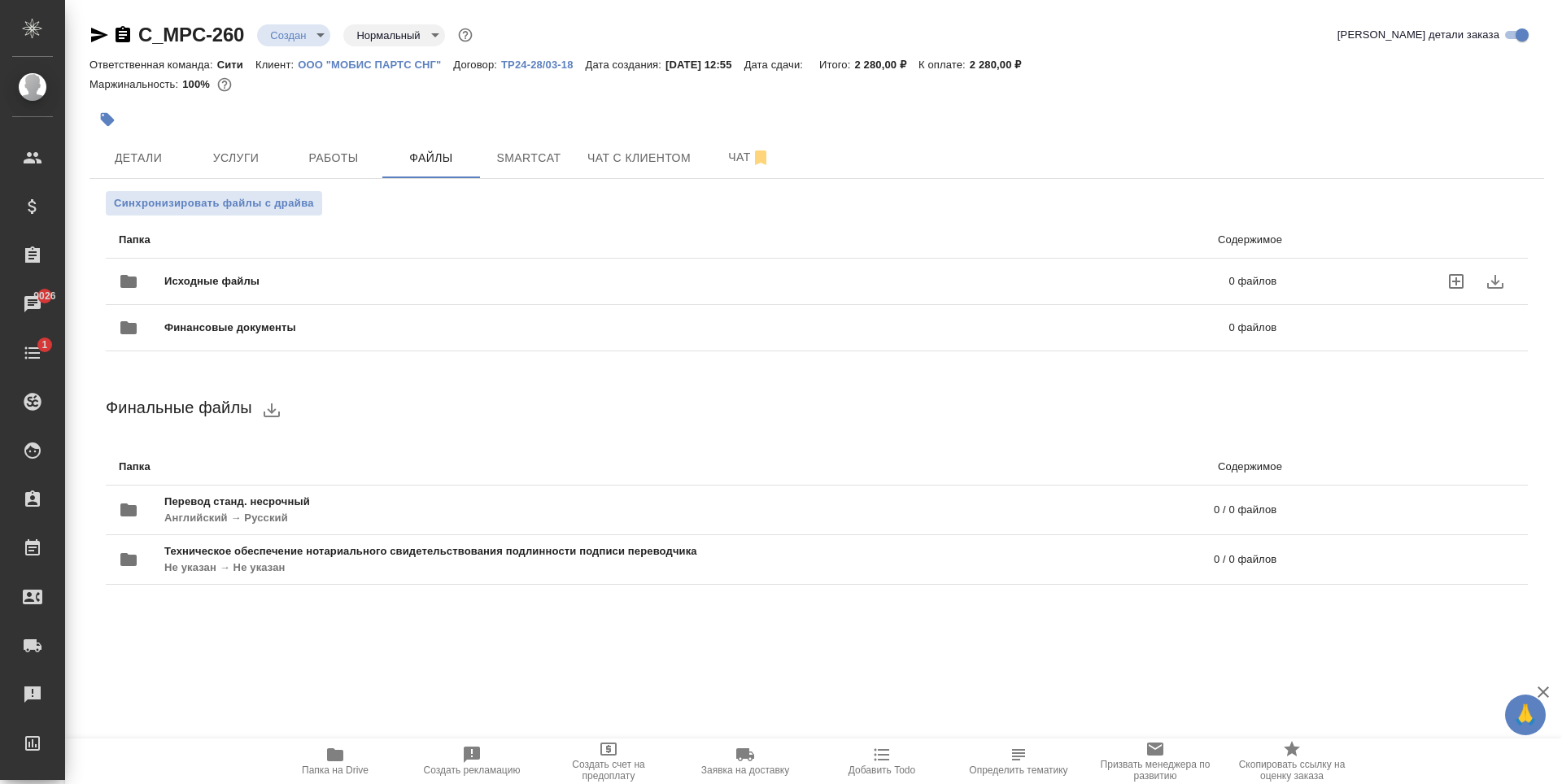
click at [1462, 283] on icon "uploadFiles" at bounding box center [1456, 281] width 15 height 15
click at [0, 0] on input "uploadFiles" at bounding box center [0, 0] width 0 height 0
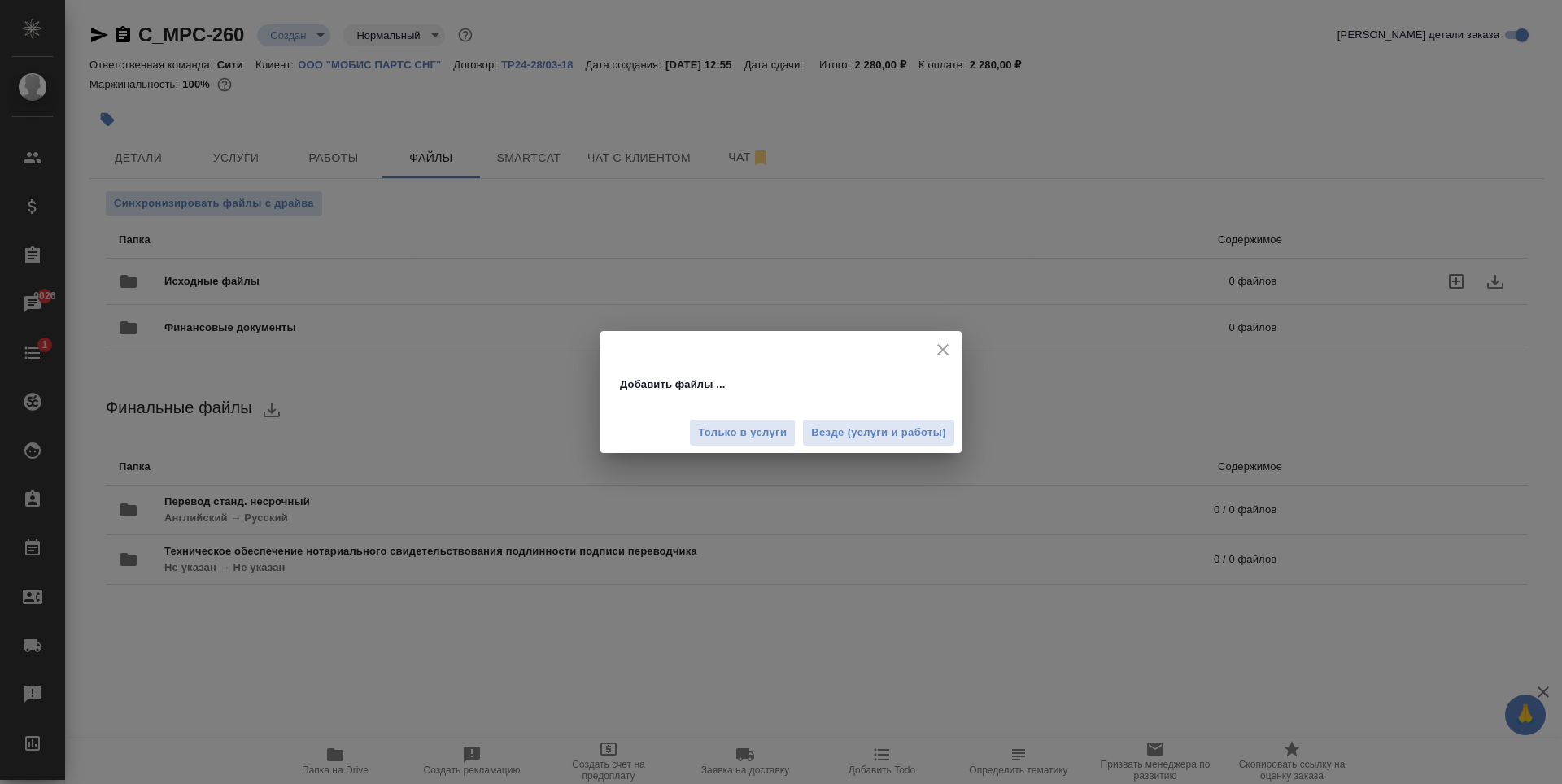
click at [947, 358] on icon "close" at bounding box center [943, 350] width 20 height 20
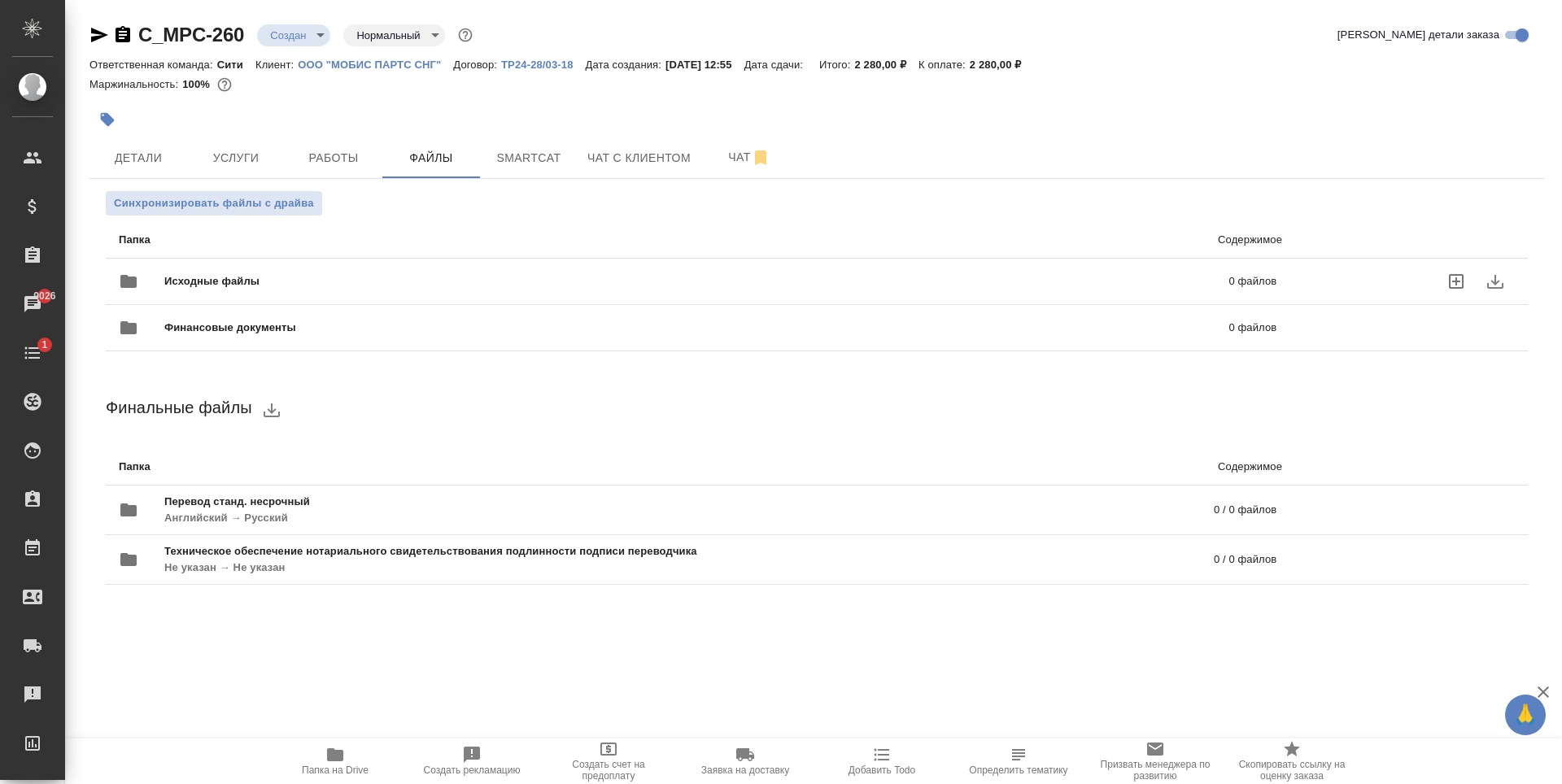
click at [1464, 282] on icon "uploadFiles" at bounding box center [1456, 281] width 20 height 20
click at [0, 0] on input "uploadFiles" at bounding box center [0, 0] width 0 height 0
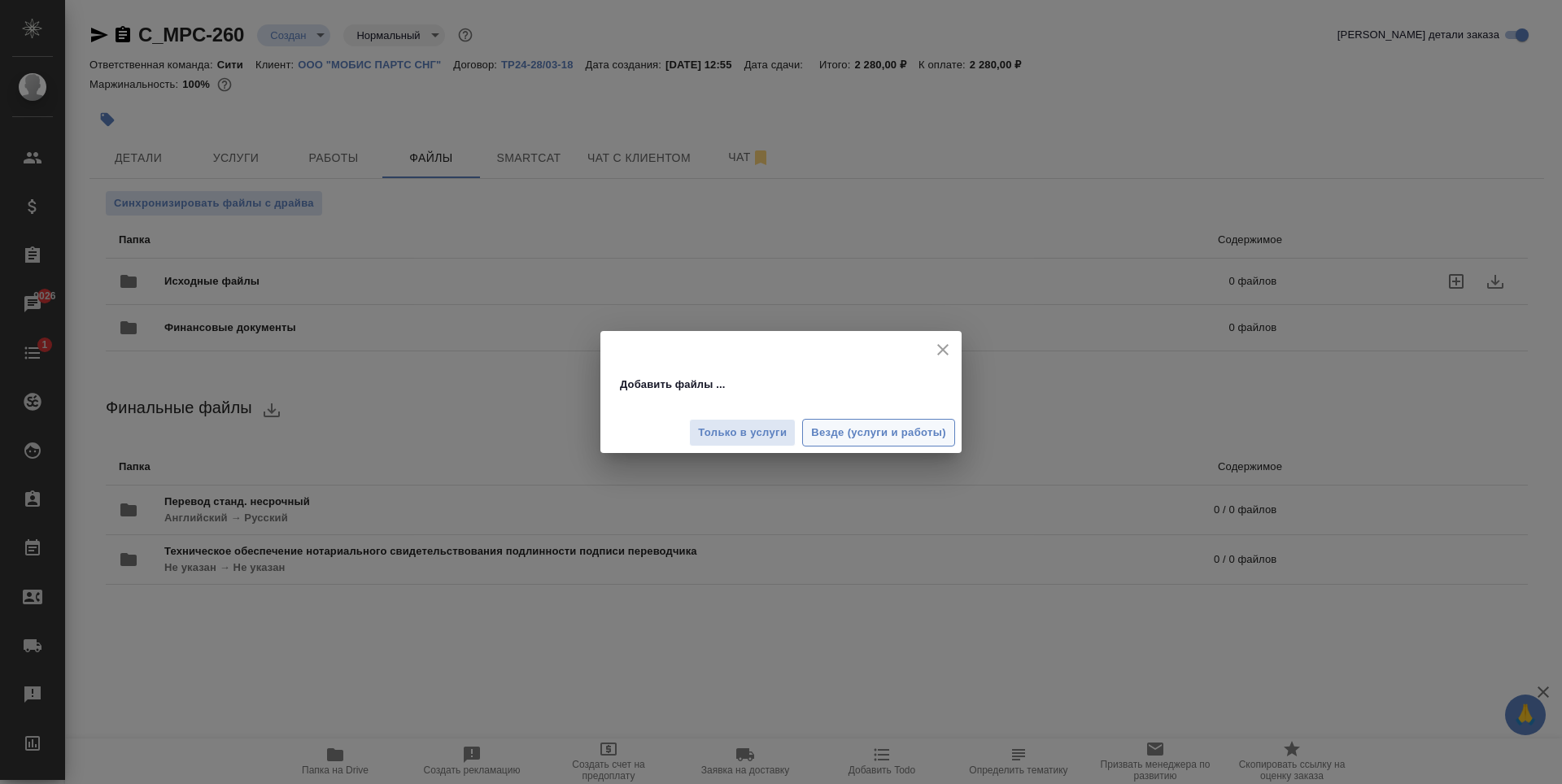
click at [851, 431] on span "Везде (услуги и работы)" at bounding box center [878, 433] width 135 height 19
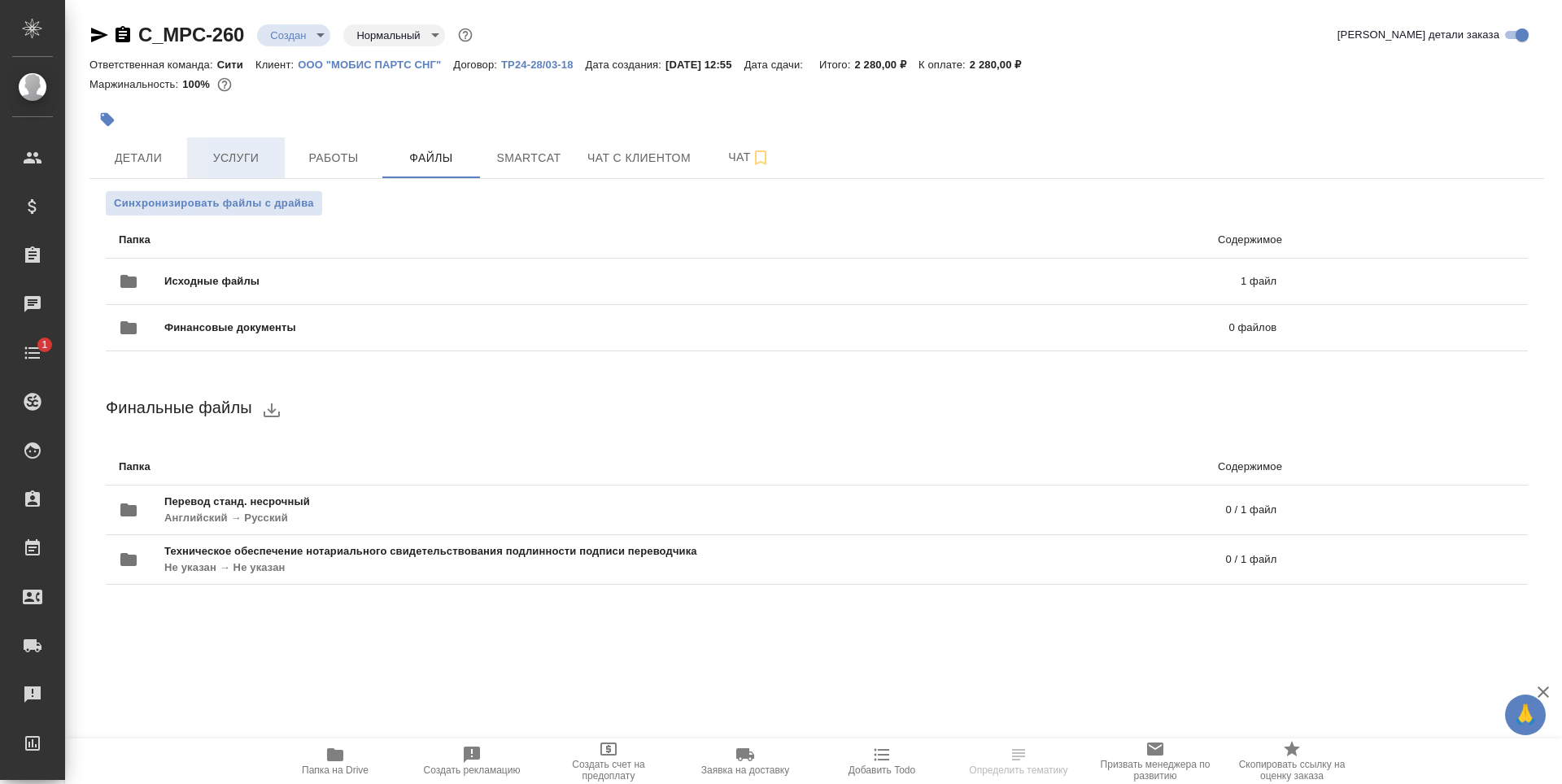
click at [238, 159] on span "Услуги" at bounding box center [236, 158] width 78 height 21
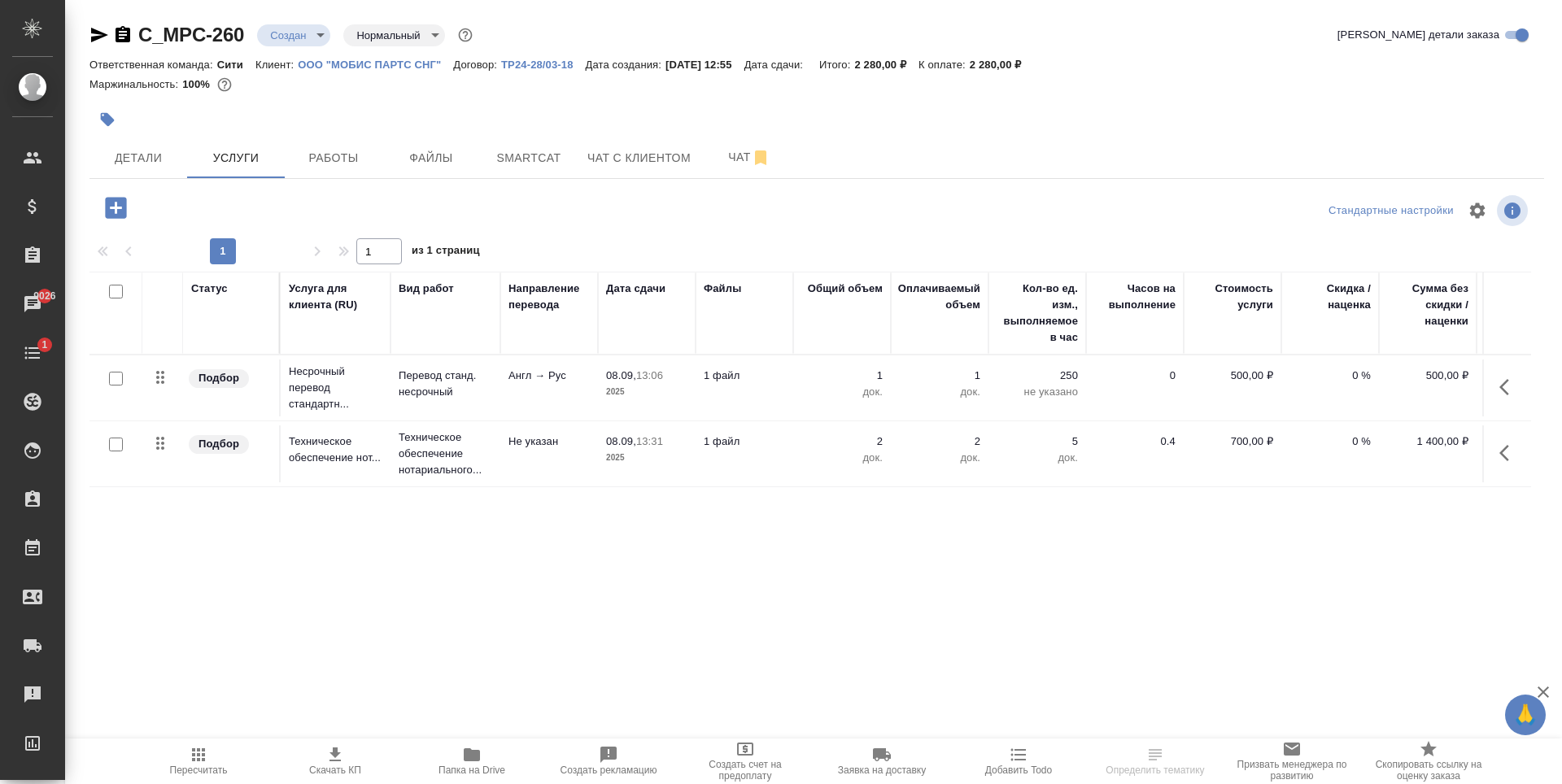
click at [122, 443] on input "checkbox" at bounding box center [116, 445] width 14 height 14
checkbox input "true"
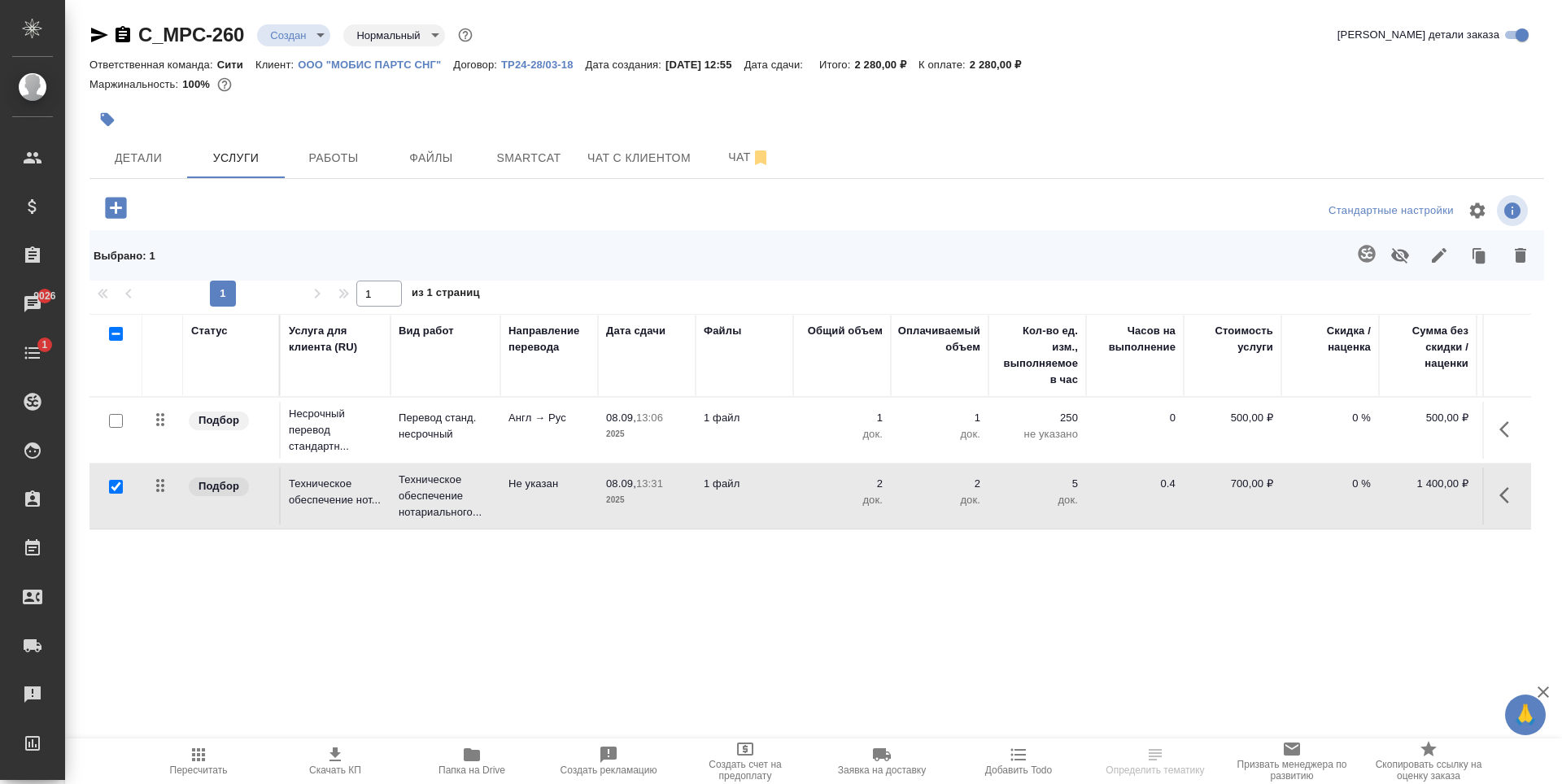
click at [119, 424] on input "checkbox" at bounding box center [116, 421] width 14 height 14
checkbox input "true"
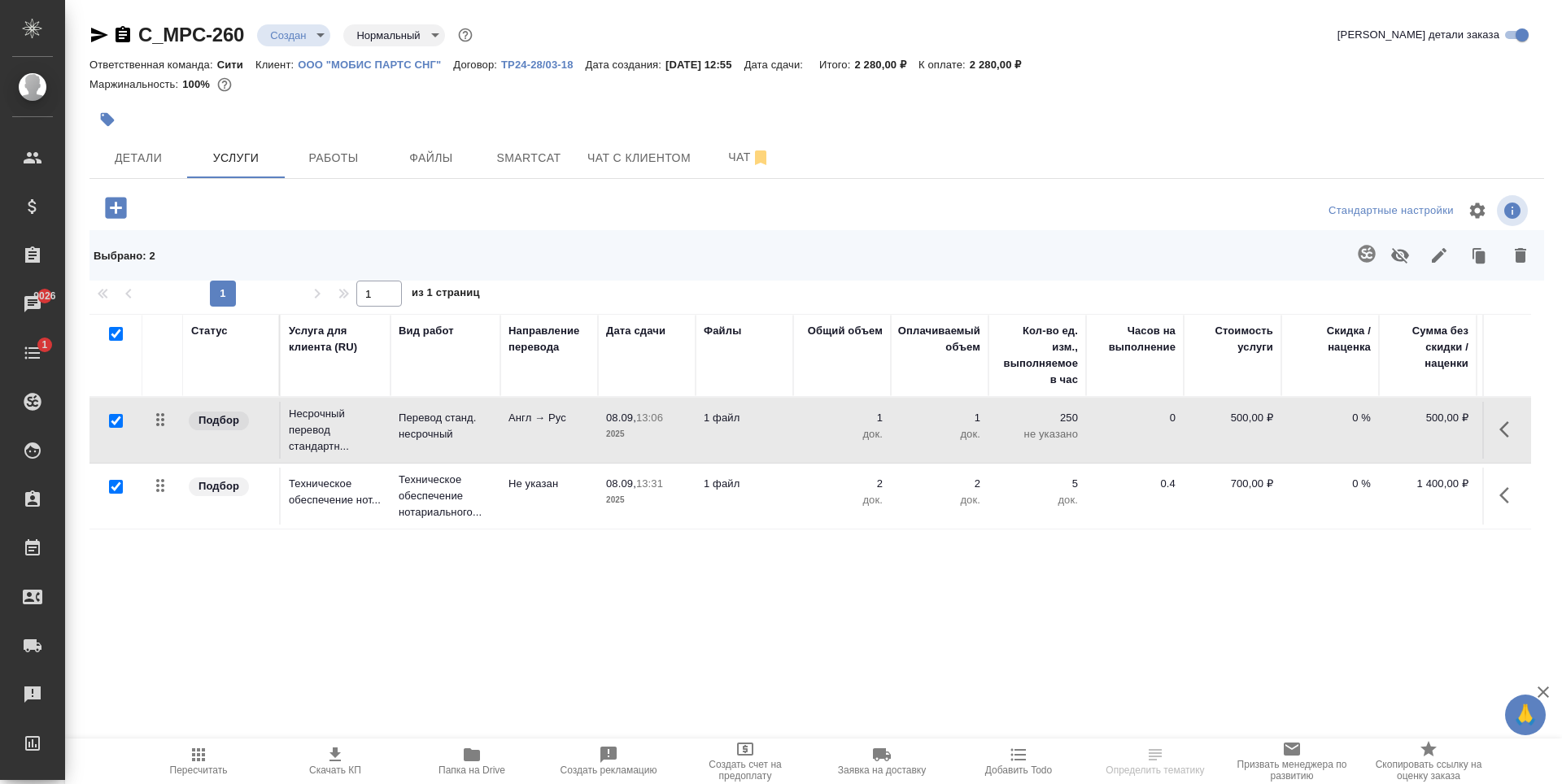
click at [1396, 259] on icon "button" at bounding box center [1400, 256] width 18 height 16
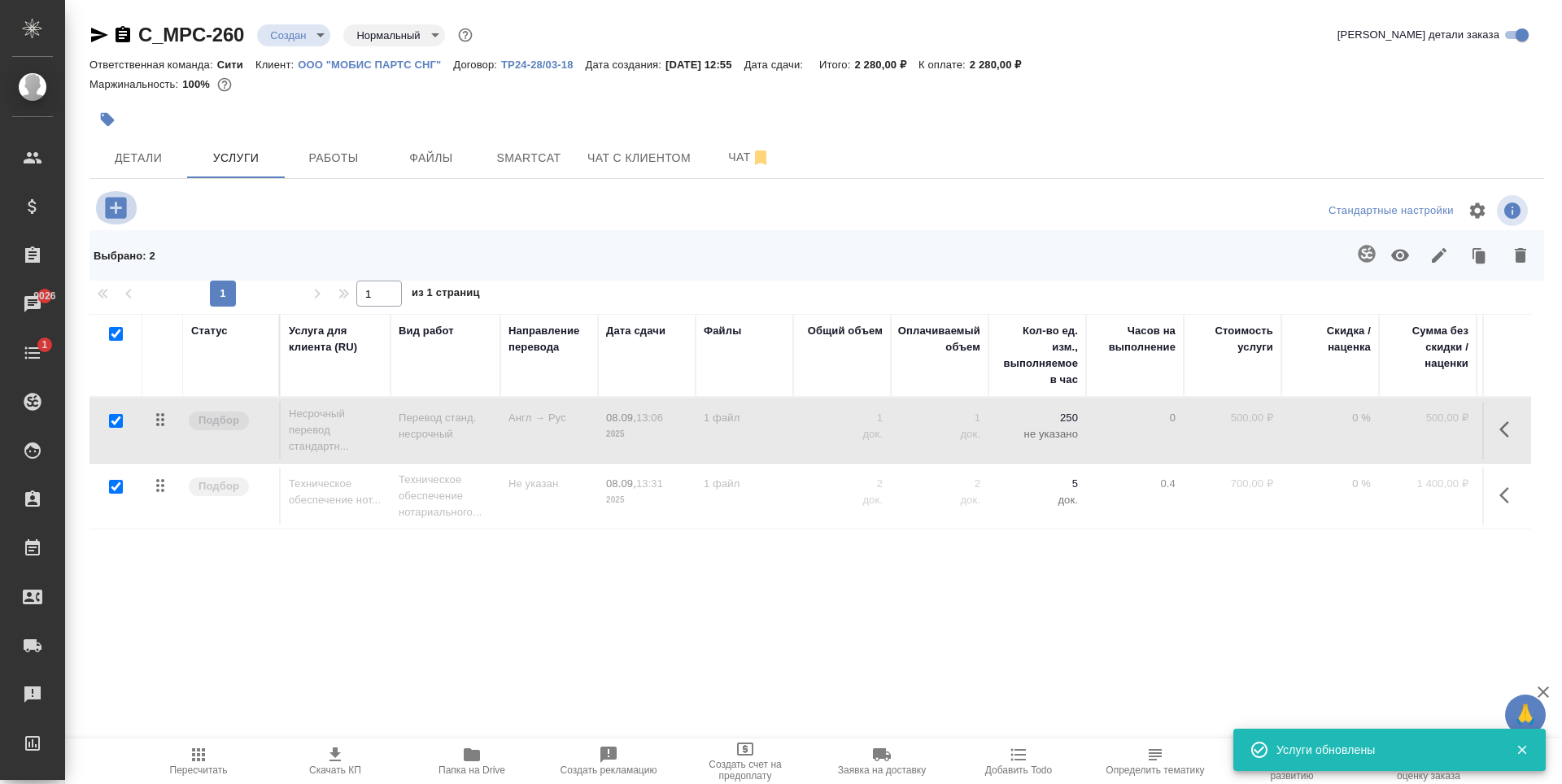
click at [116, 209] on icon "button" at bounding box center [116, 207] width 28 height 28
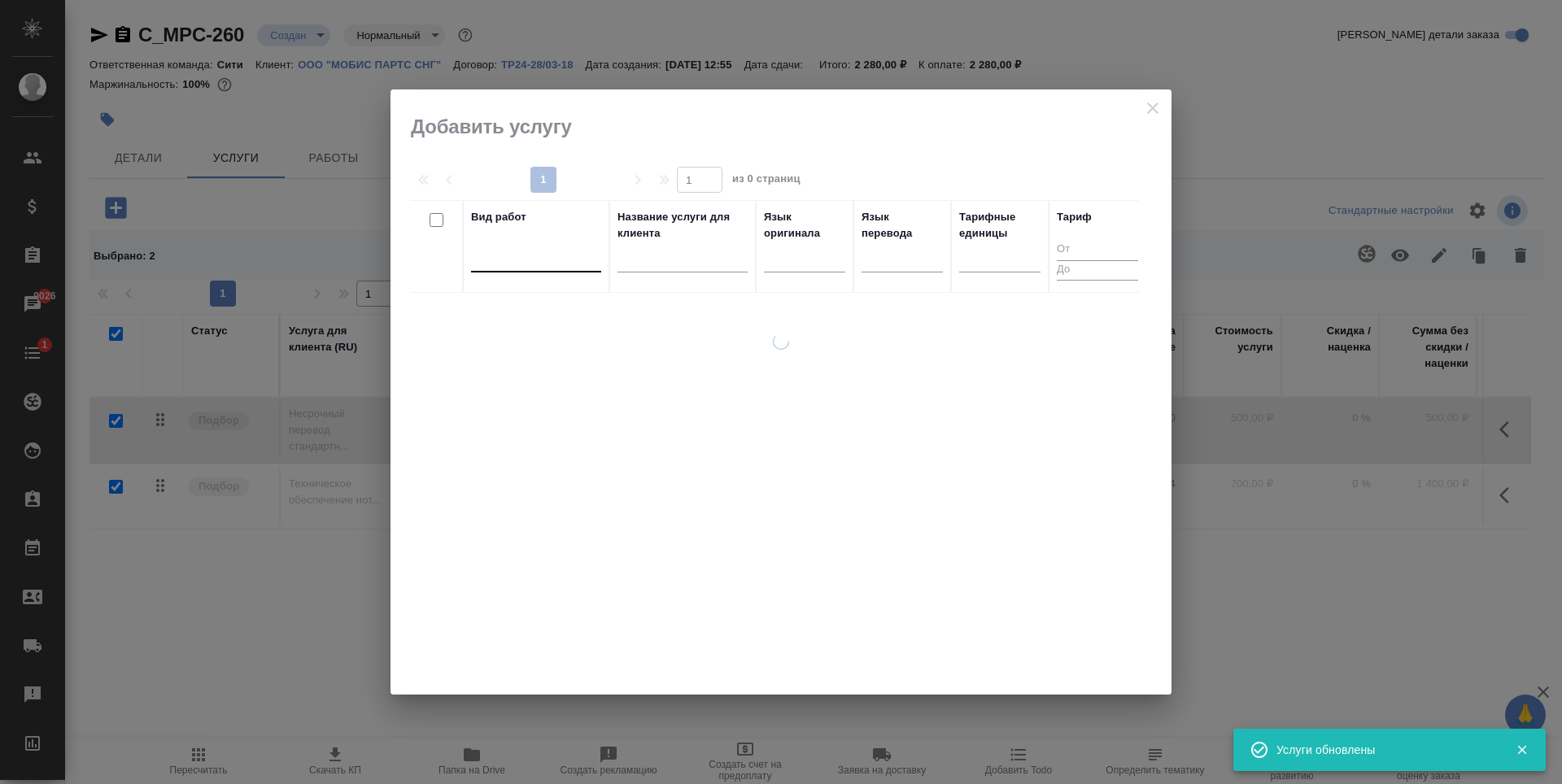
click at [531, 260] on div at bounding box center [536, 256] width 130 height 23
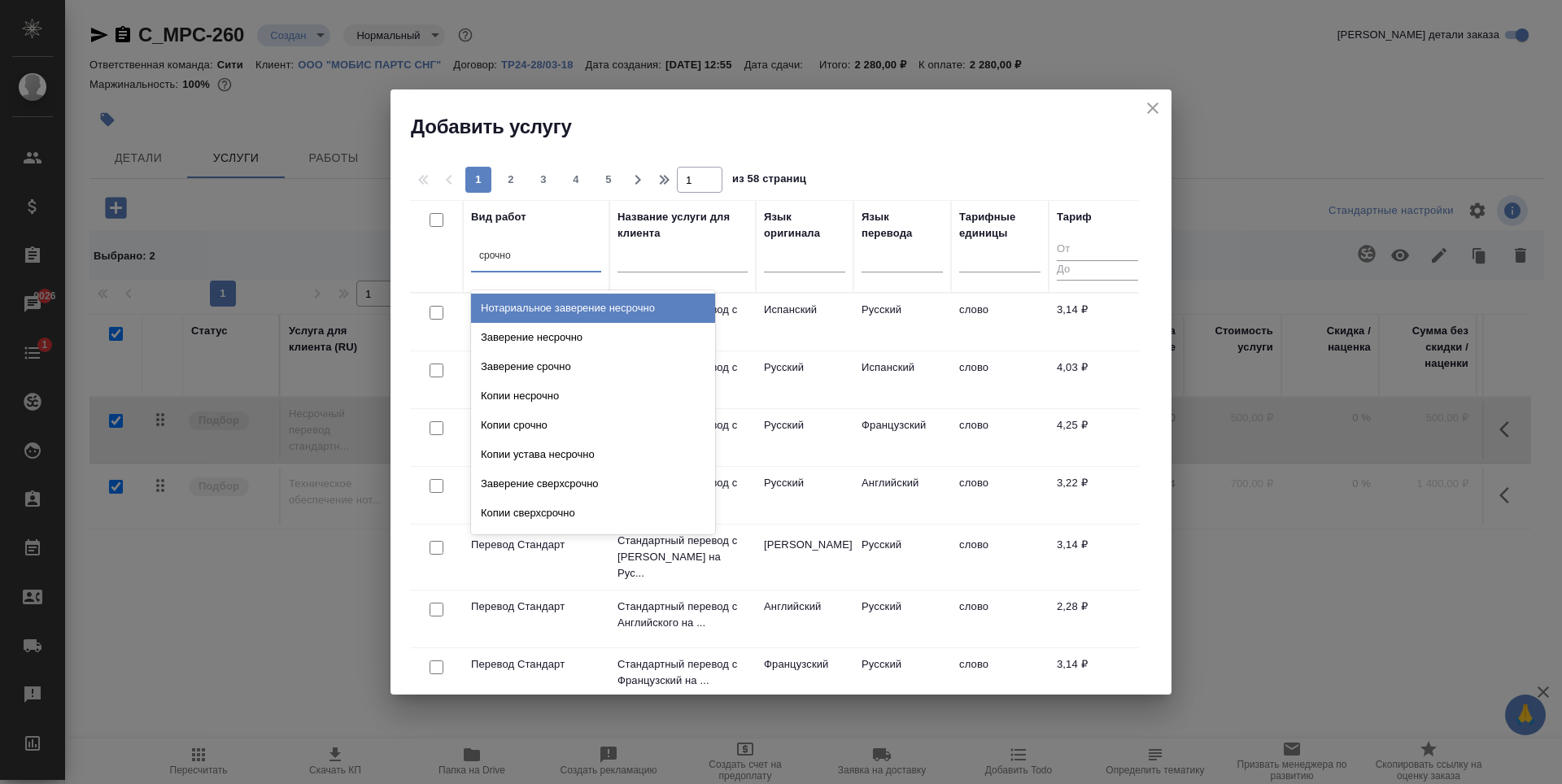
type input "срочное"
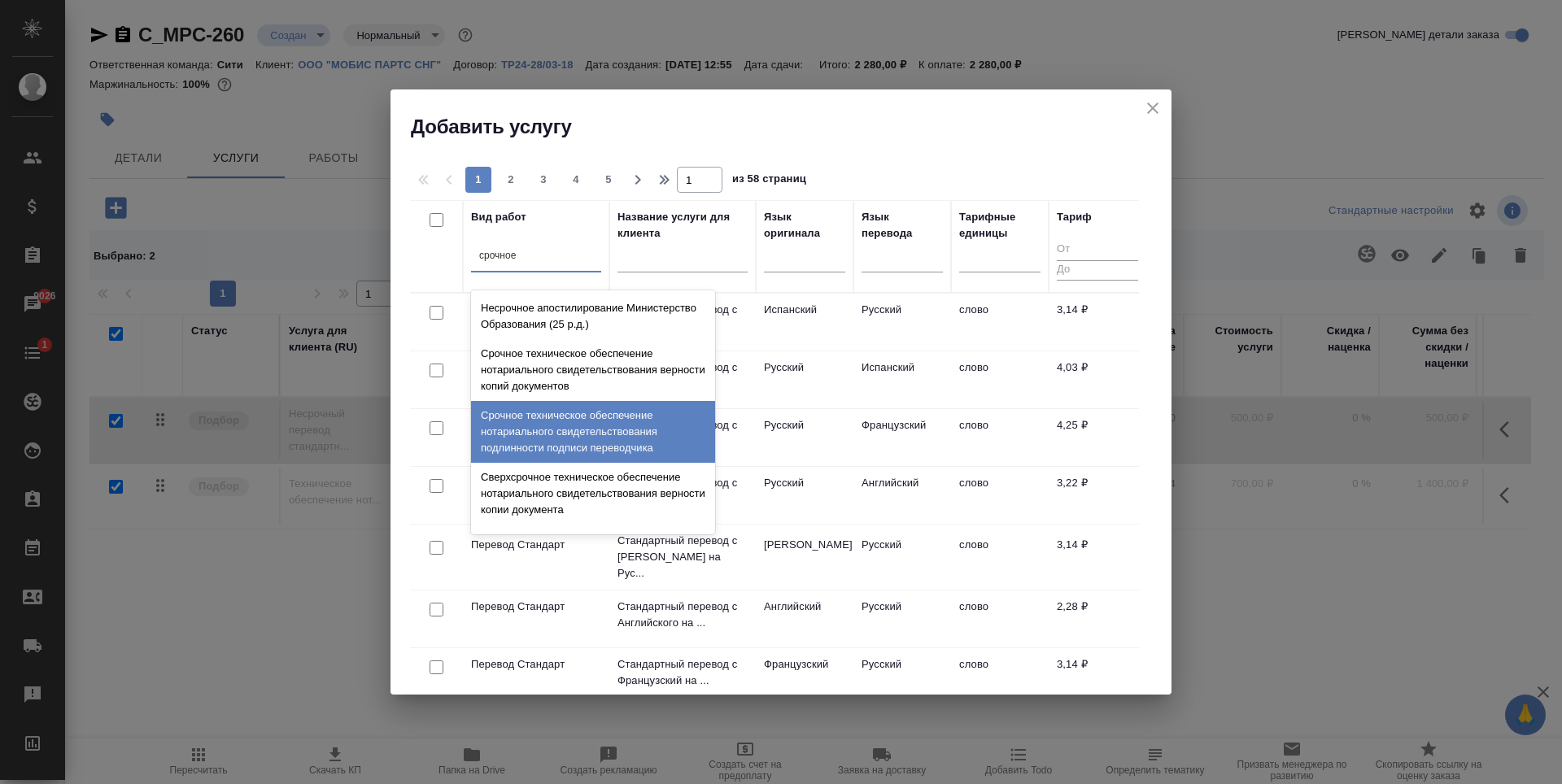
click at [581, 427] on div "Срочное техническое обеспечение нотариального свидетельствования подлинности по…" at bounding box center [593, 432] width 244 height 62
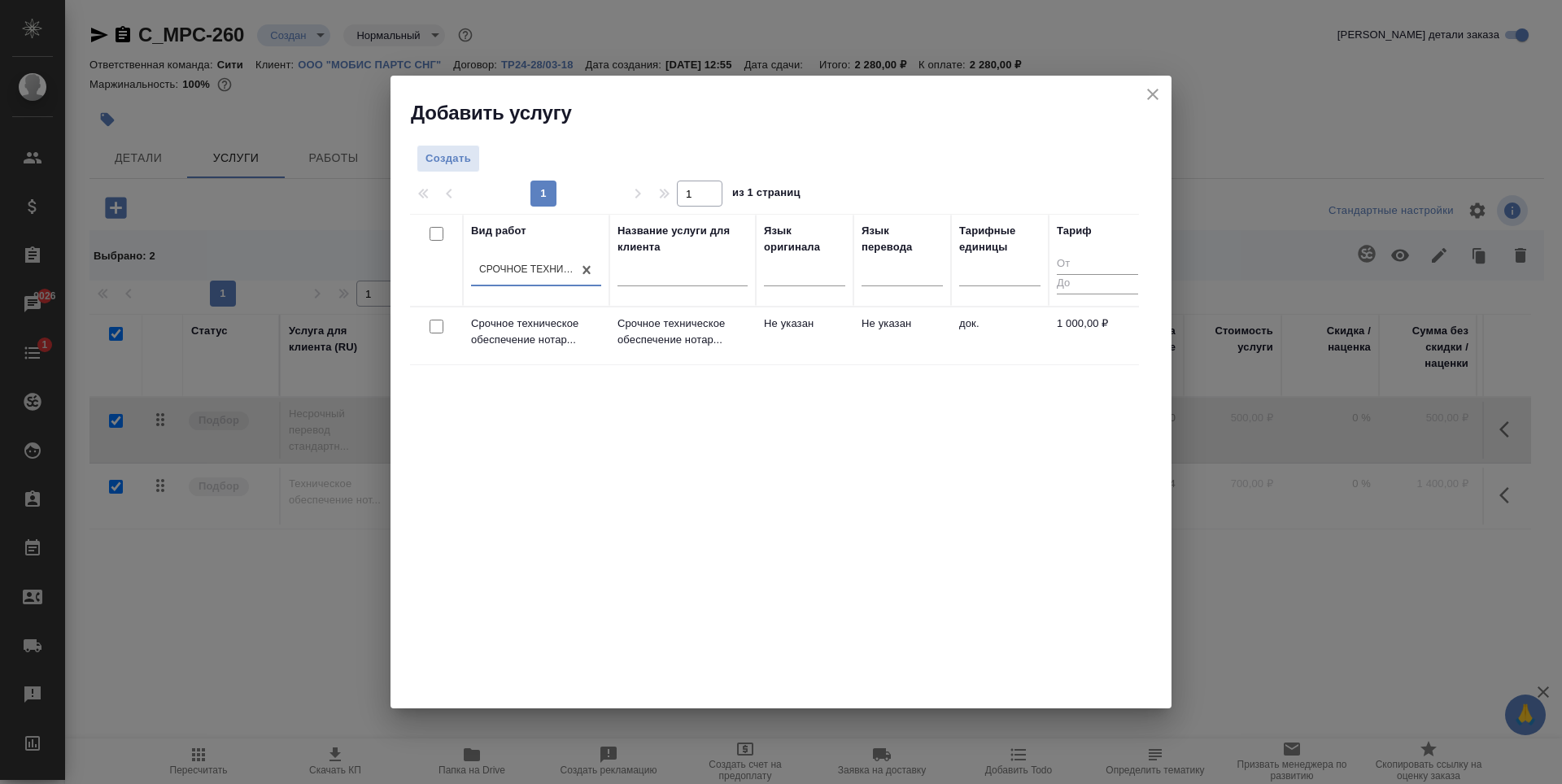
click at [443, 324] on input "checkbox" at bounding box center [436, 326] width 14 height 14
checkbox input "true"
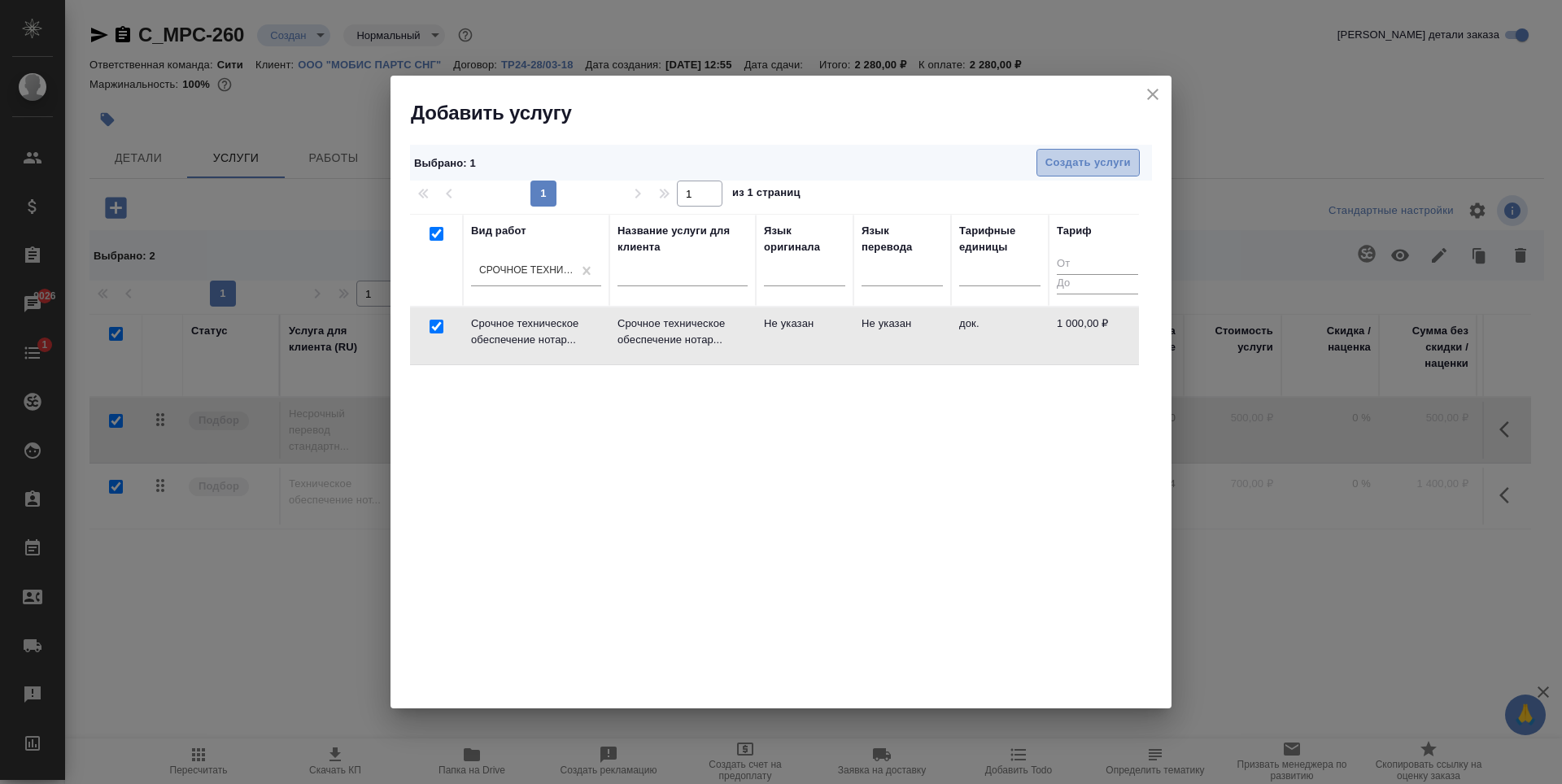
click at [1104, 172] on span "Создать услуги" at bounding box center [1088, 163] width 85 height 19
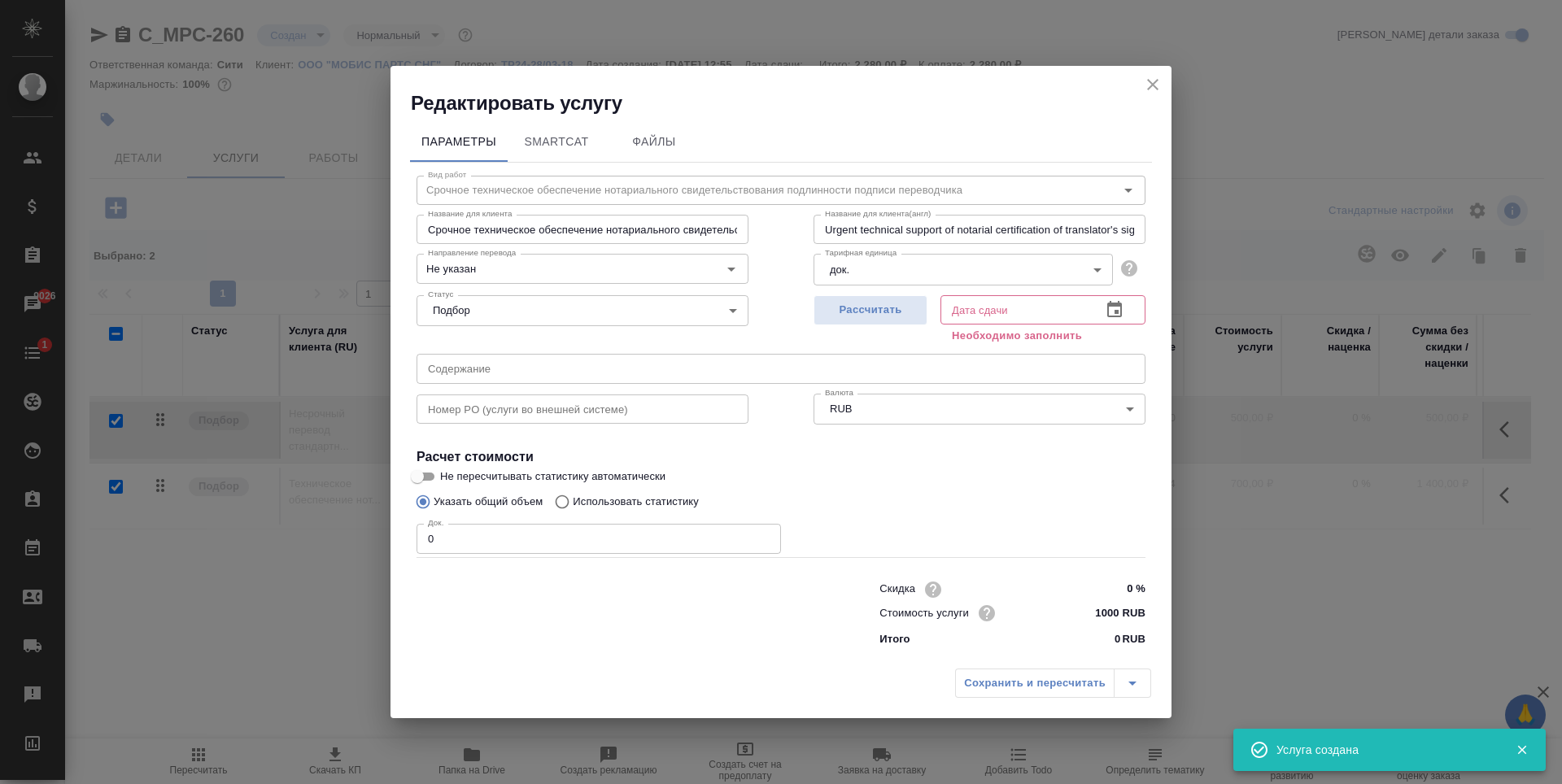
checkbox input "false"
click at [764, 535] on input "1" at bounding box center [598, 539] width 364 height 29
type input "2"
click at [764, 535] on input "2" at bounding box center [598, 539] width 364 height 29
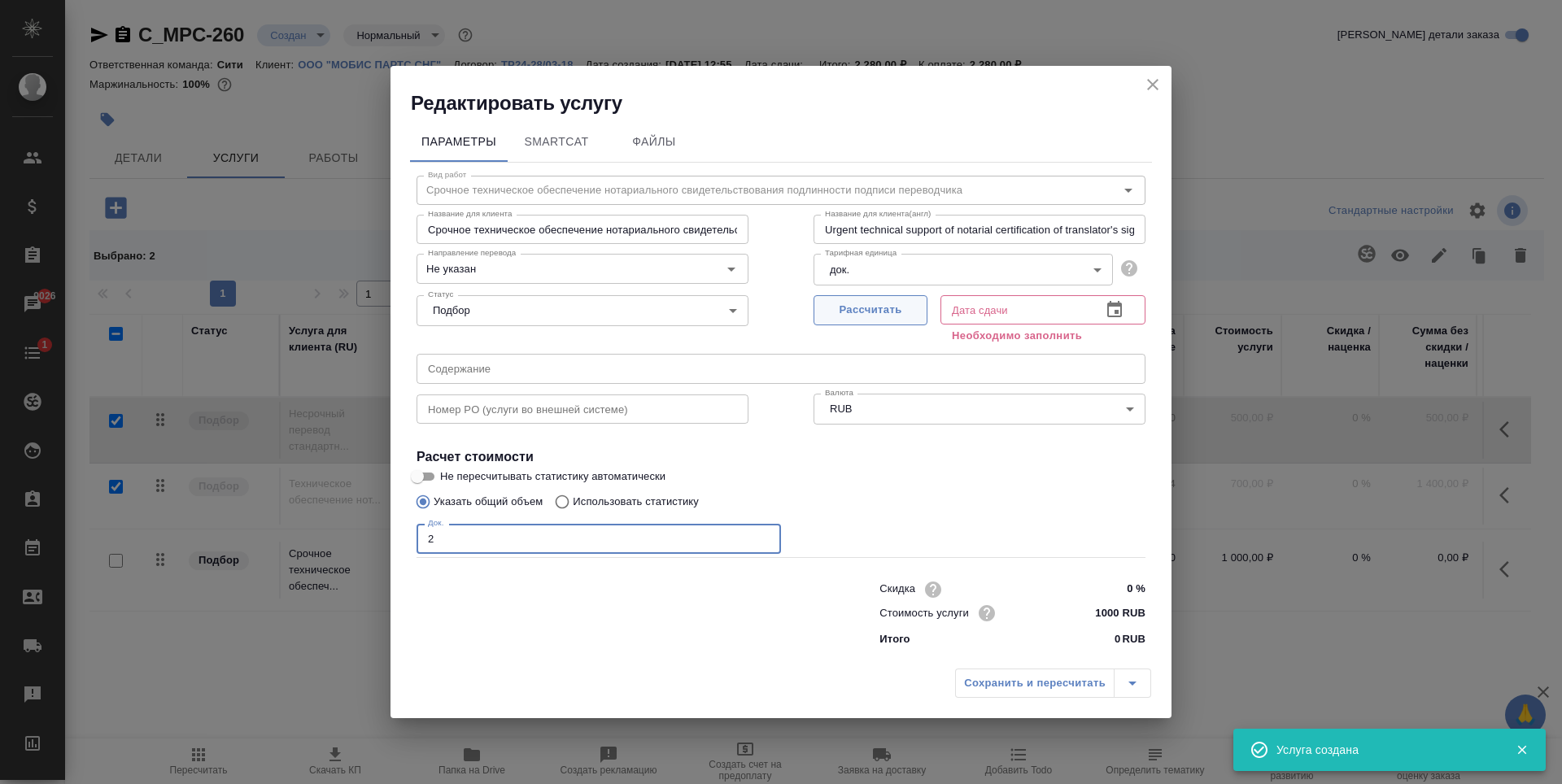
click at [885, 313] on span "Рассчитать" at bounding box center [870, 311] width 96 height 19
type input "08.09.2025 14:06"
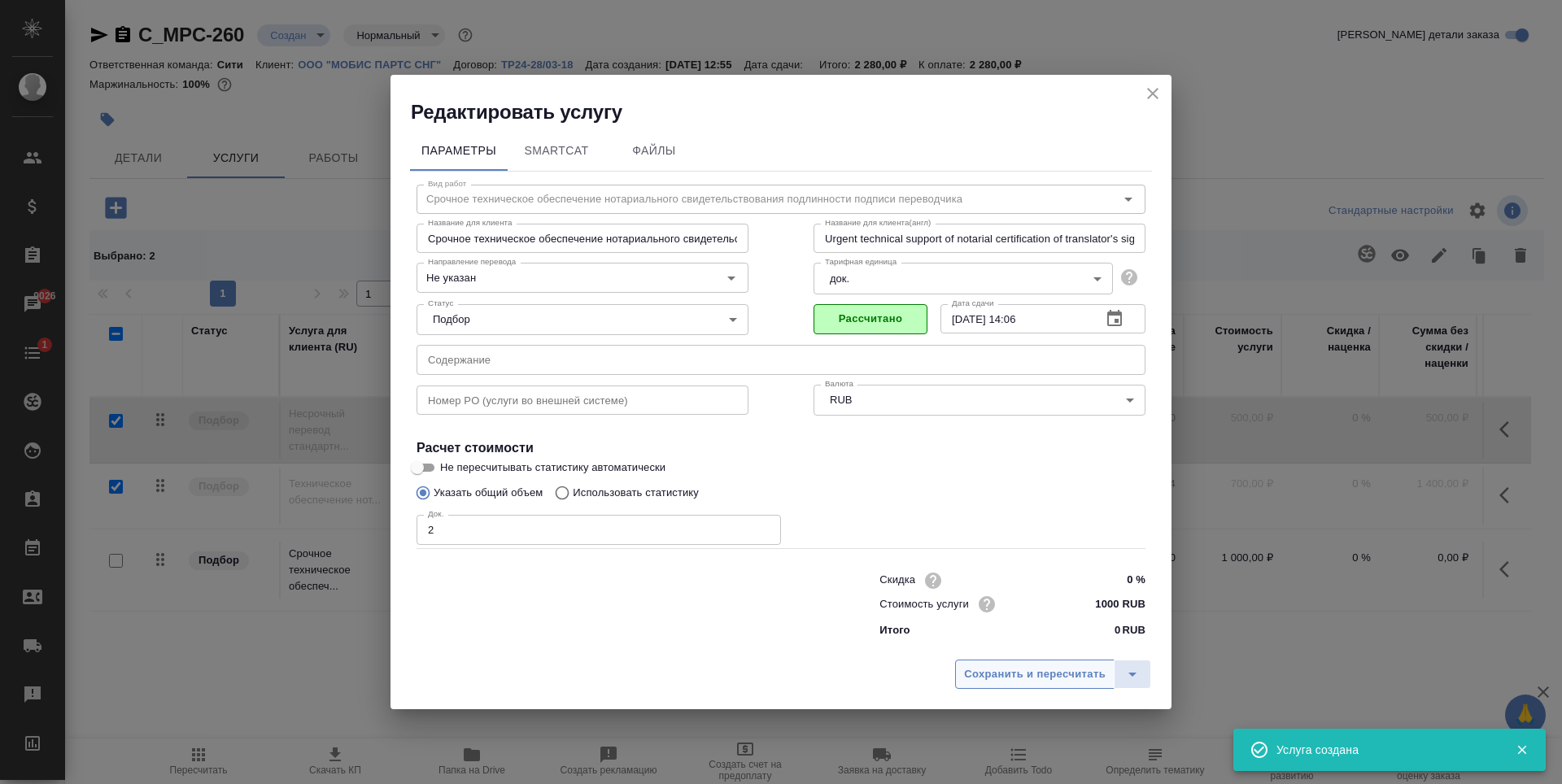
click at [979, 681] on span "Сохранить и пересчитать" at bounding box center [1034, 675] width 142 height 19
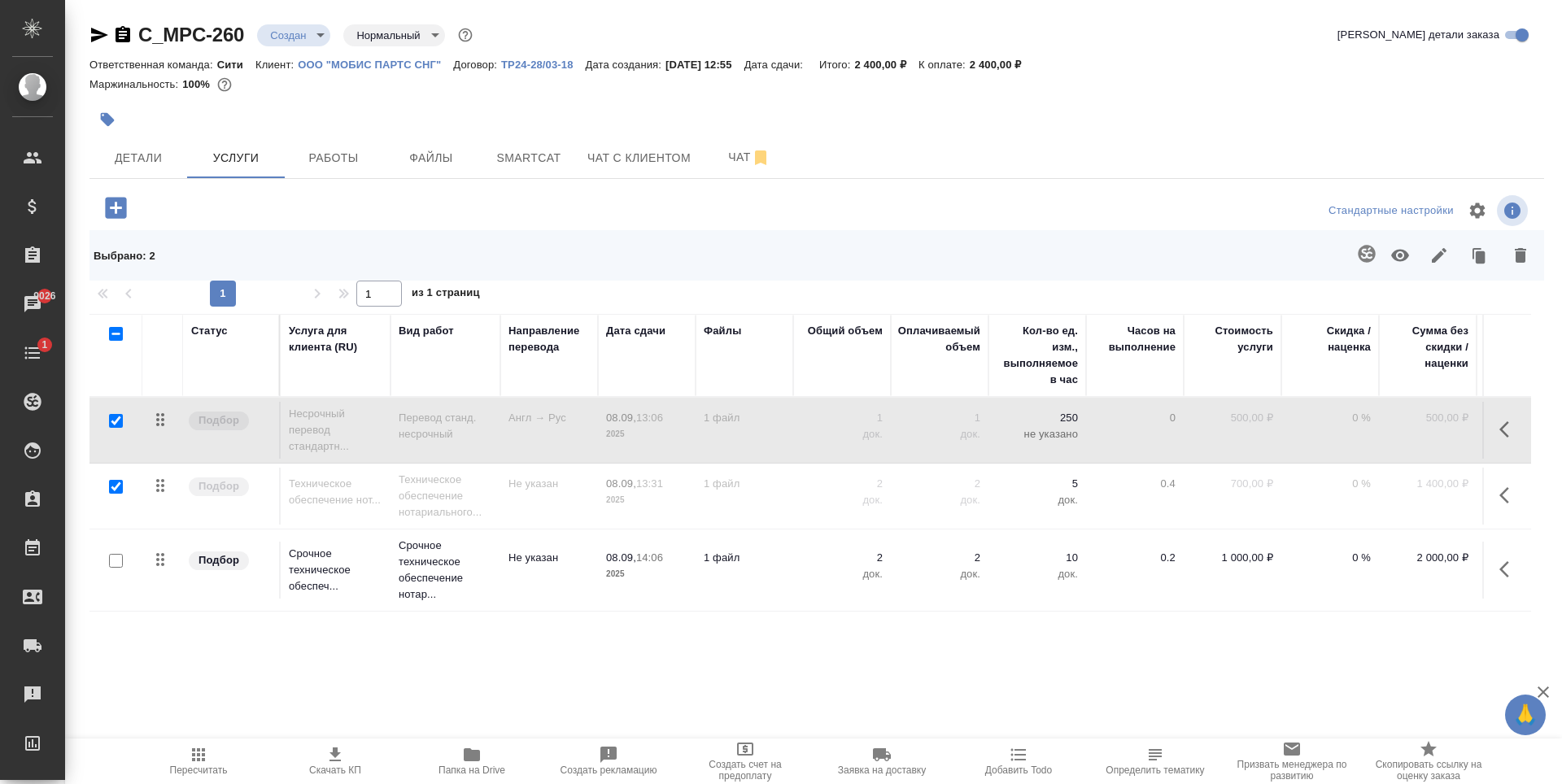
click at [119, 212] on icon "button" at bounding box center [116, 207] width 21 height 21
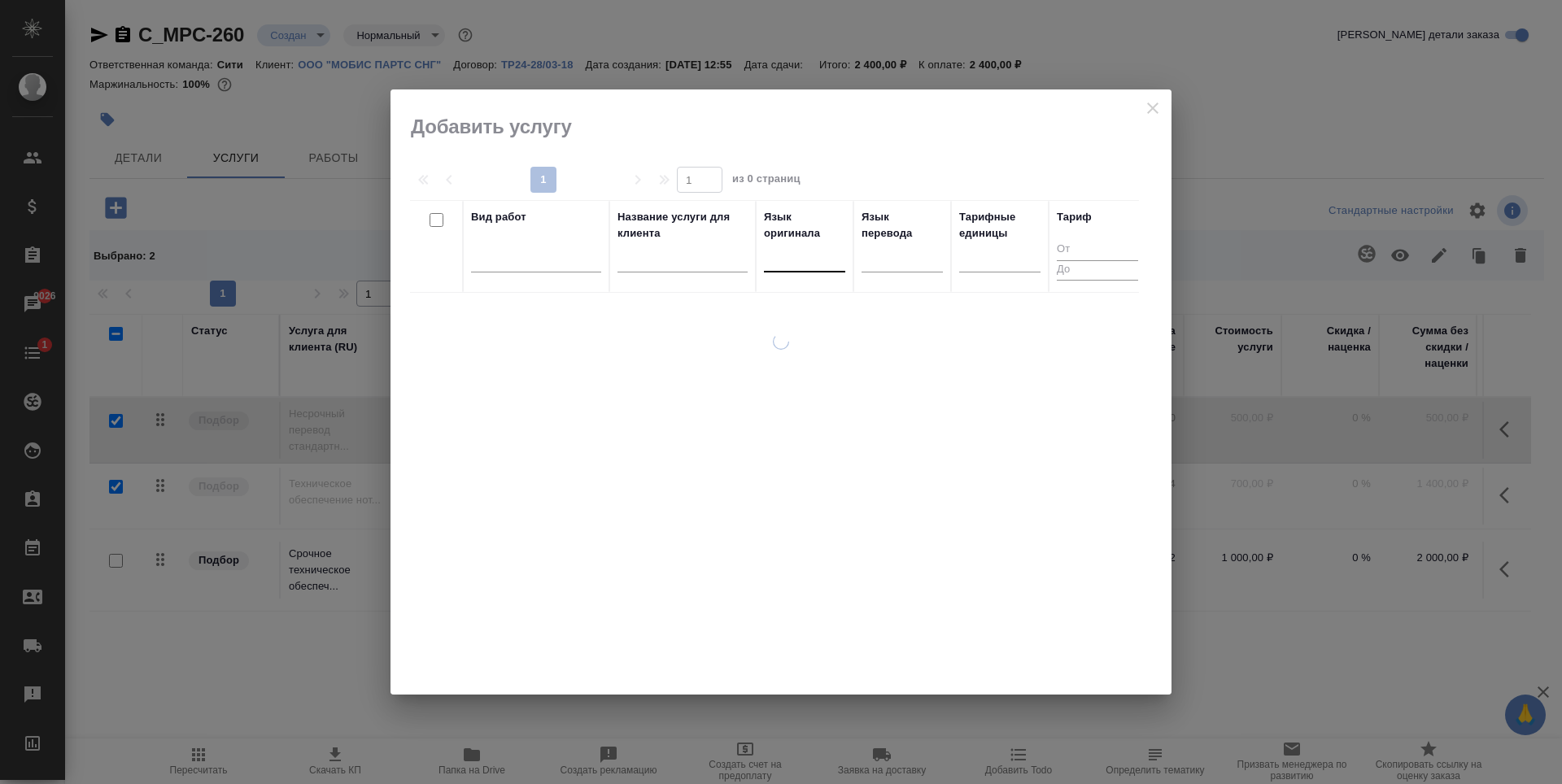
click at [798, 256] on div at bounding box center [805, 256] width 81 height 23
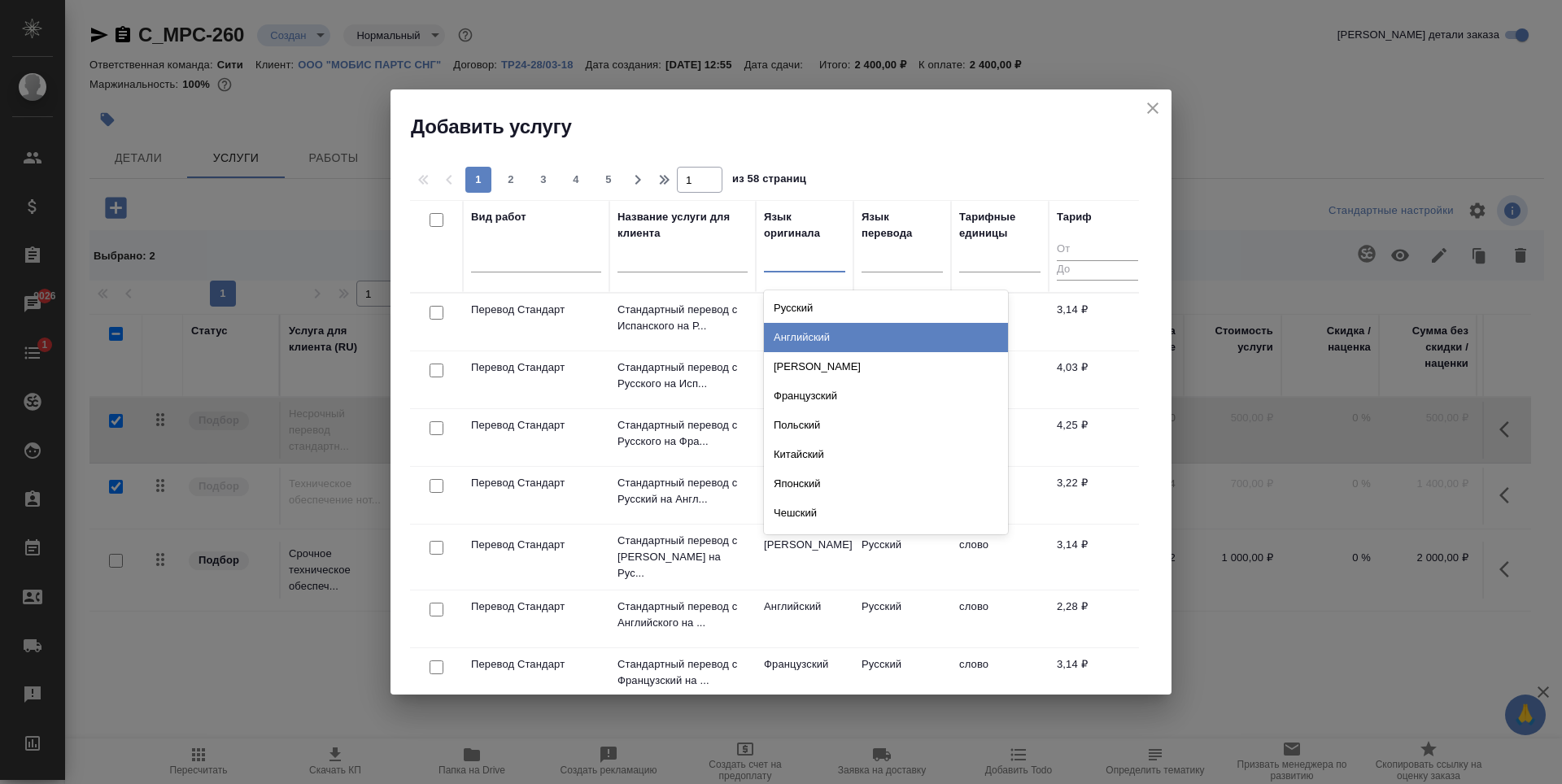
click at [831, 337] on div "Английский" at bounding box center [886, 338] width 244 height 29
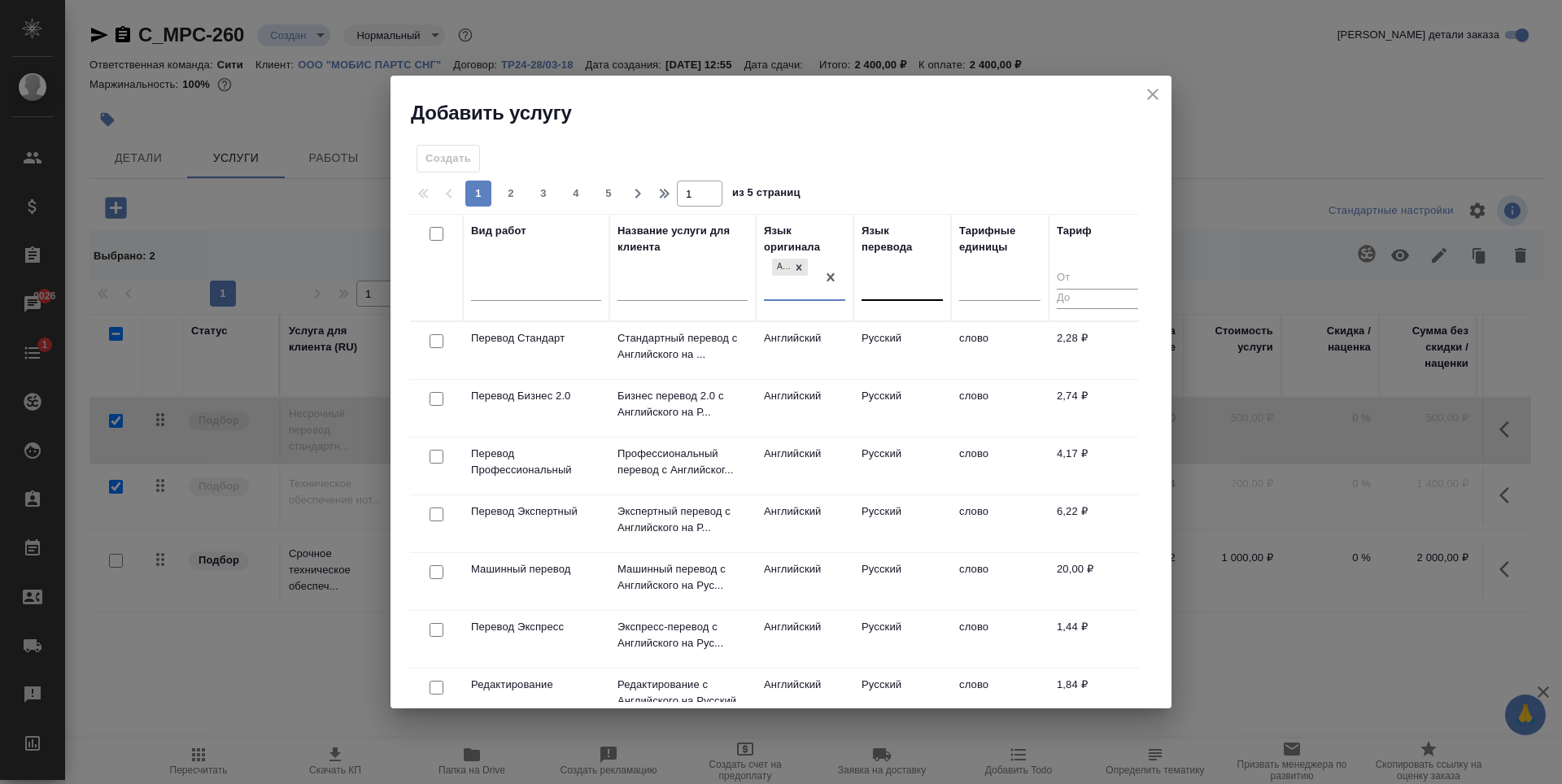
click at [889, 281] on div at bounding box center [902, 285] width 81 height 23
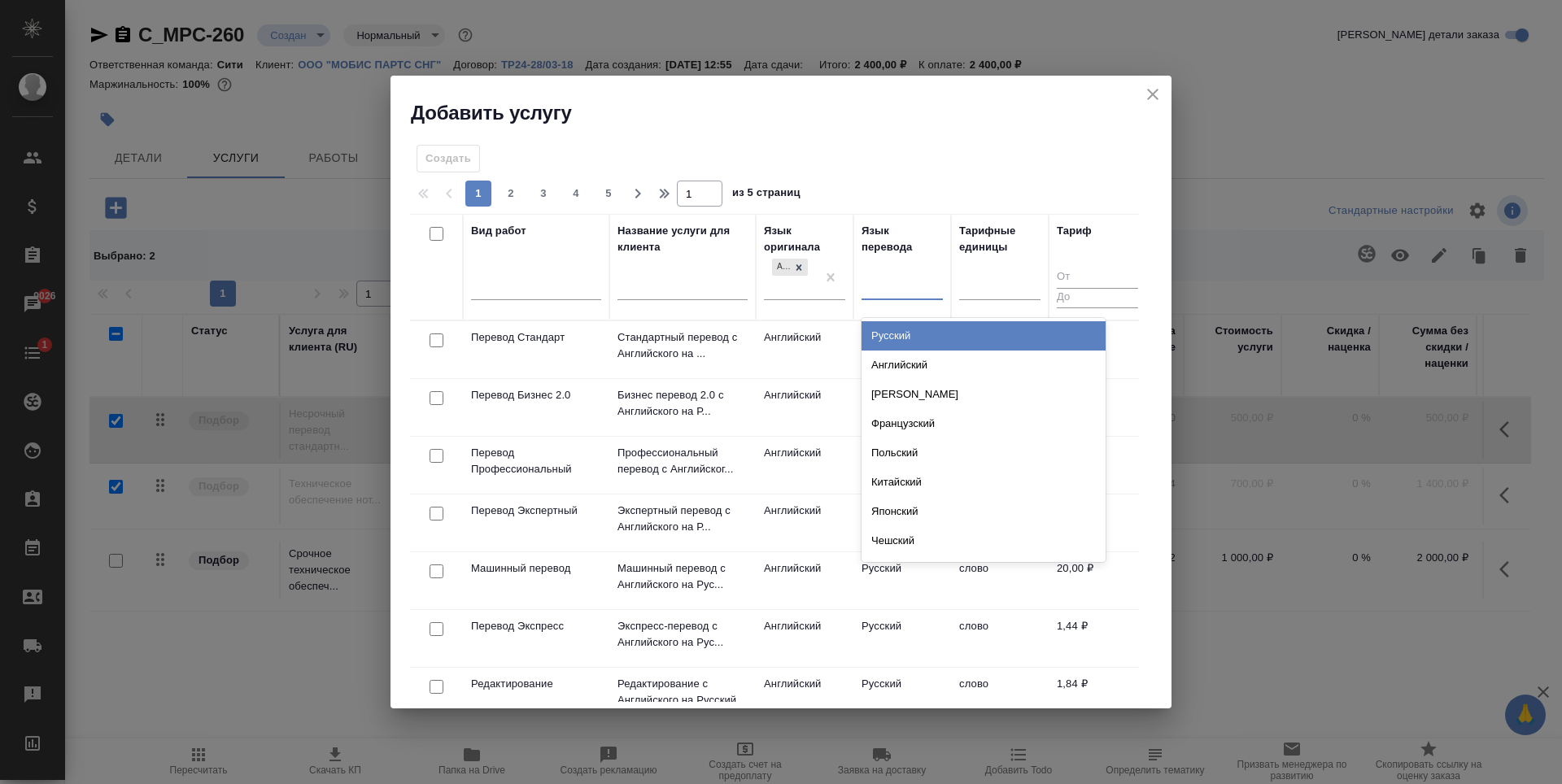
click at [895, 336] on div "Русский" at bounding box center [983, 336] width 244 height 29
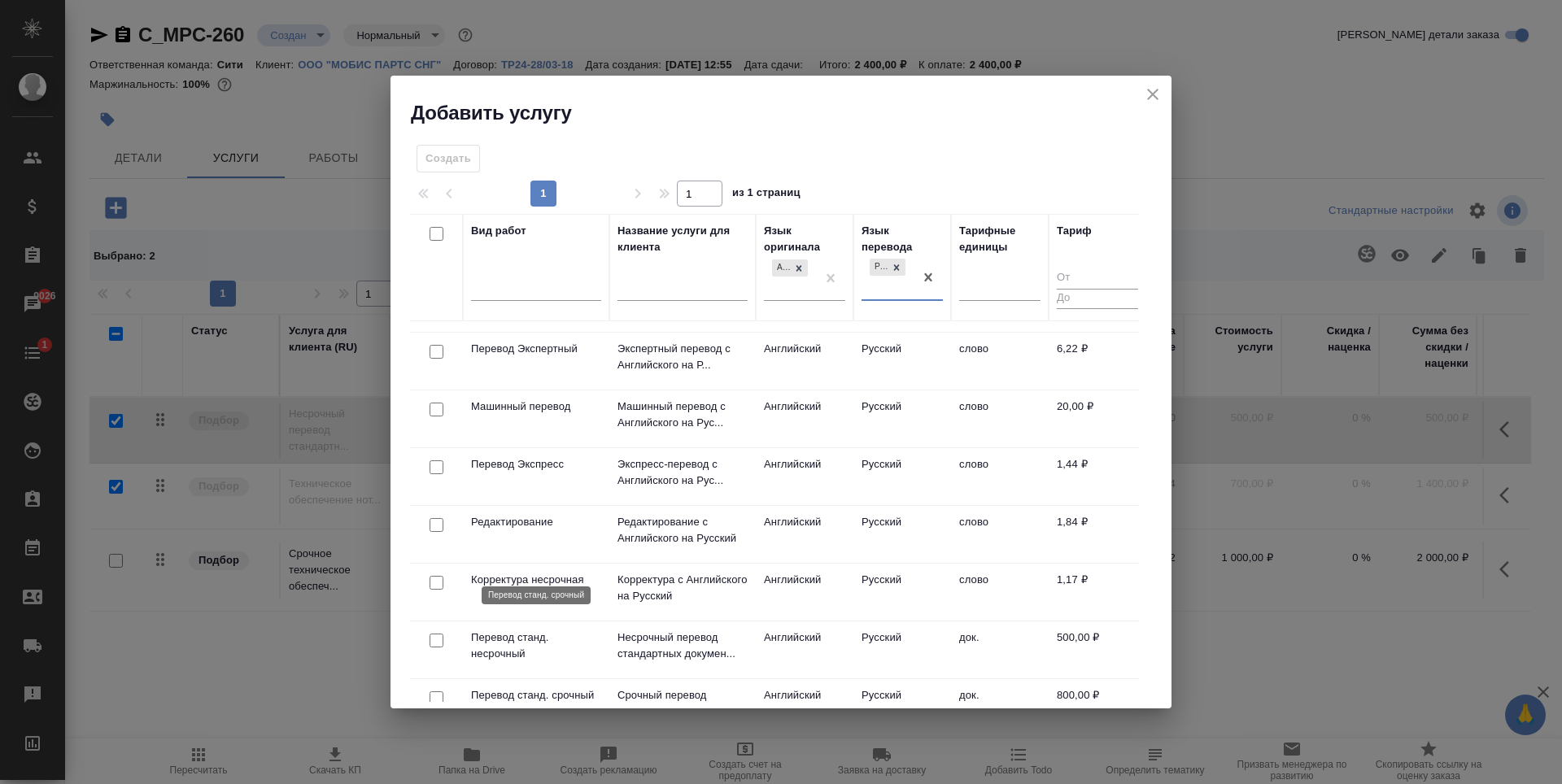
scroll to position [326, 0]
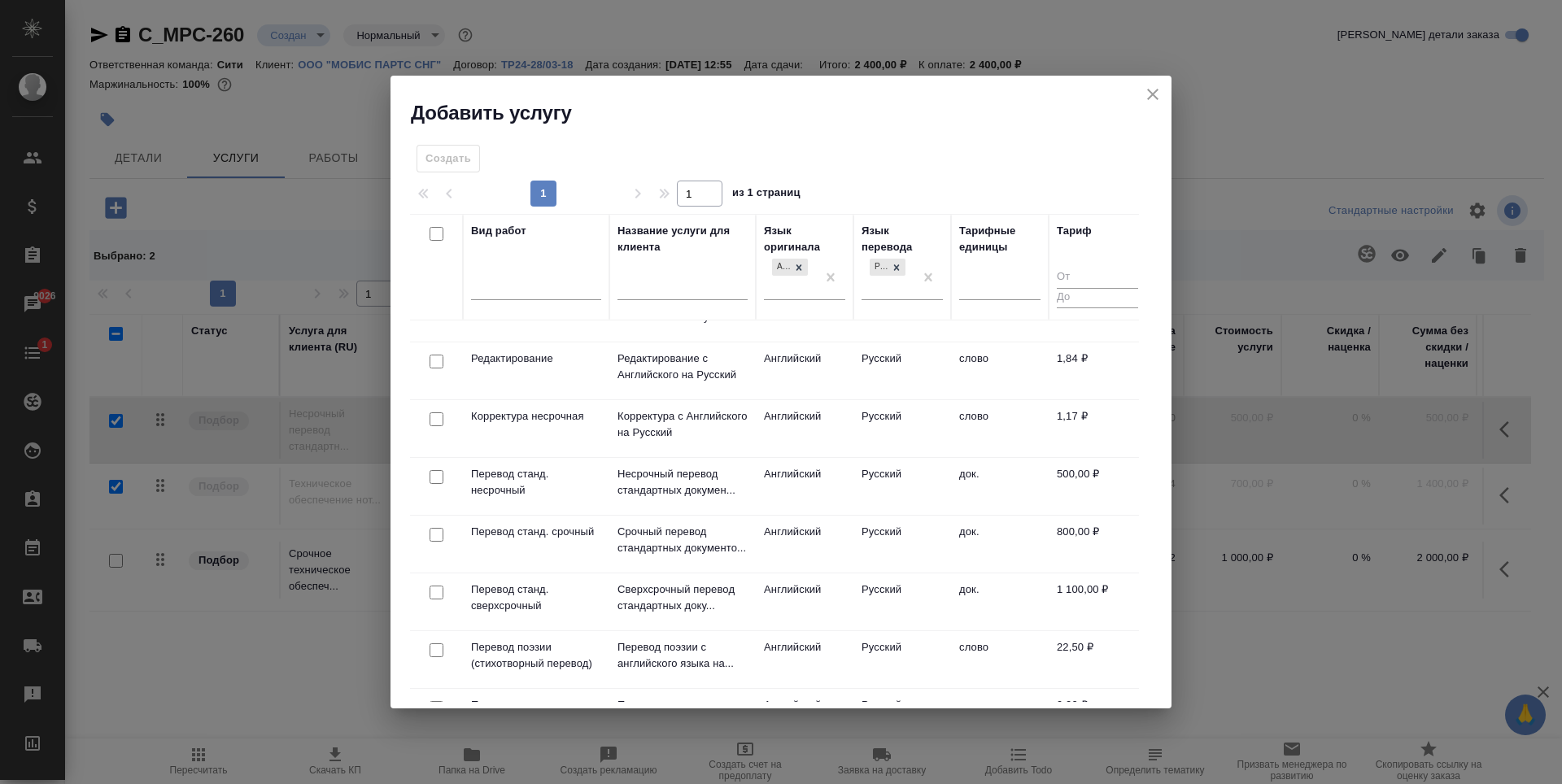
click at [435, 539] on input "checkbox" at bounding box center [436, 534] width 14 height 14
checkbox input "true"
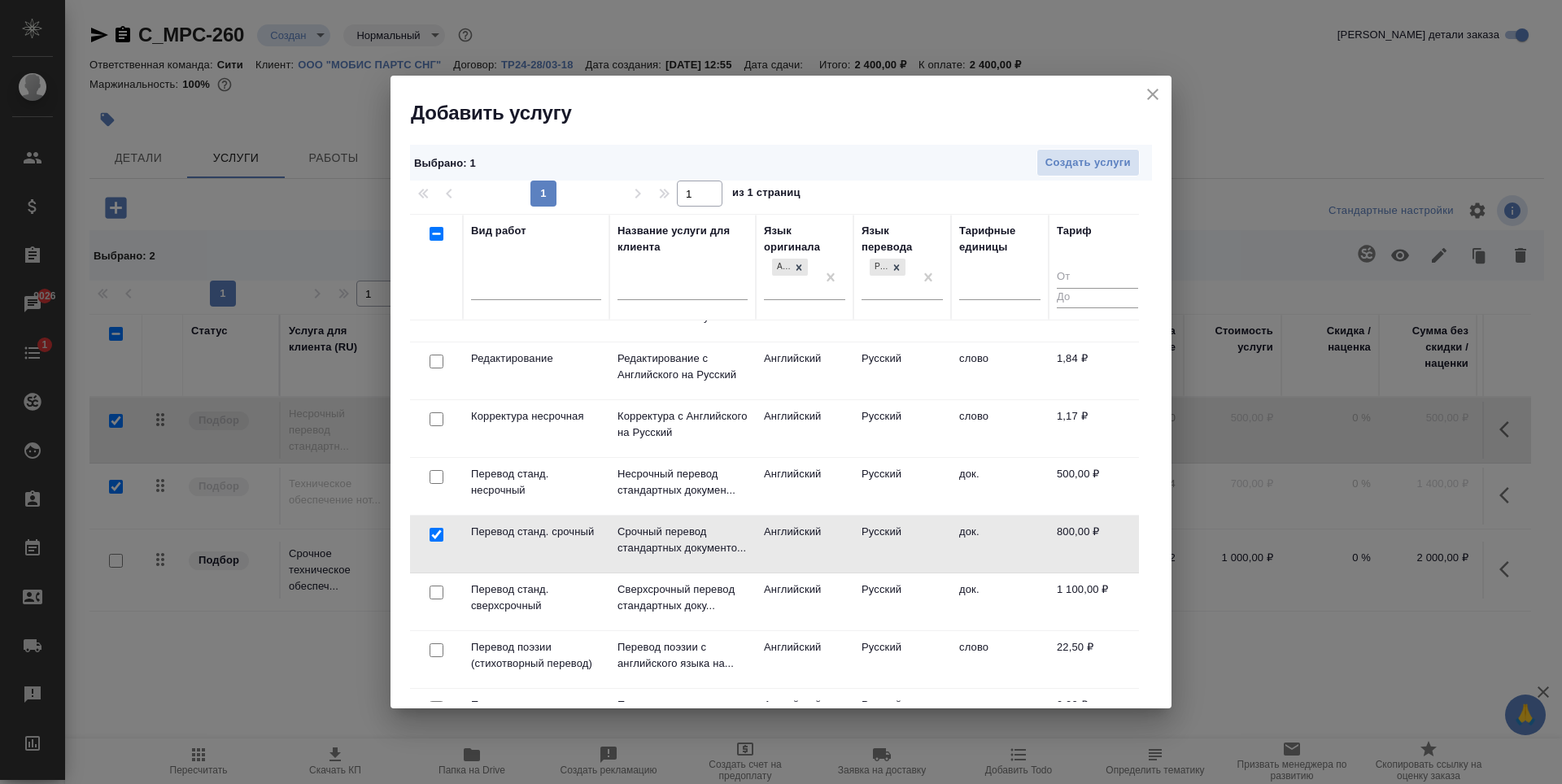
click at [1066, 163] on span "Создать услуги" at bounding box center [1088, 163] width 85 height 19
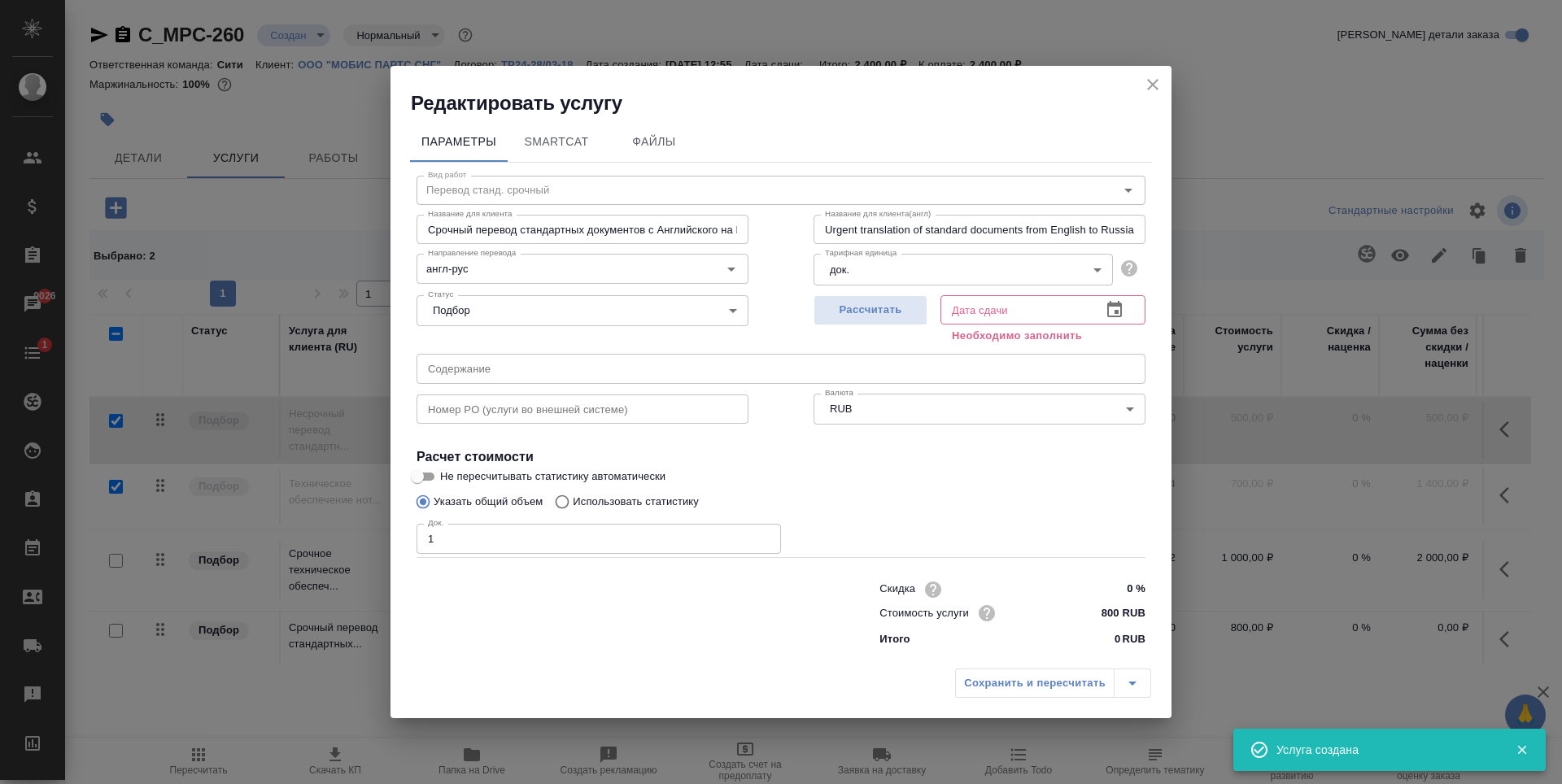
type input "1"
click at [762, 538] on input "1" at bounding box center [598, 539] width 364 height 29
drag, startPoint x: 863, startPoint y: 307, endPoint x: 1011, endPoint y: 654, distance: 377.2
click at [865, 307] on span "Рассчитать" at bounding box center [870, 311] width 96 height 19
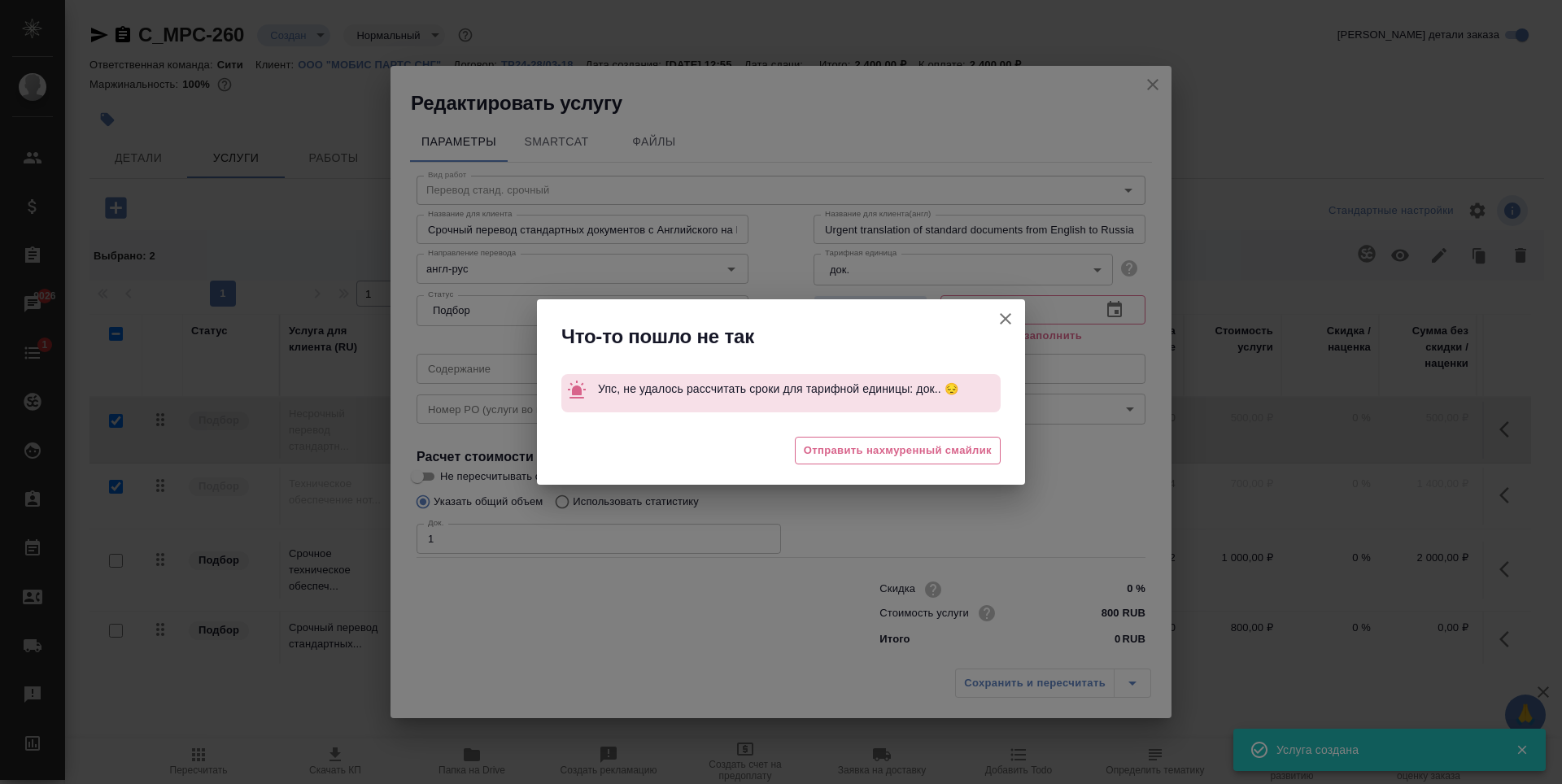
type input "[DATE] 13:55"
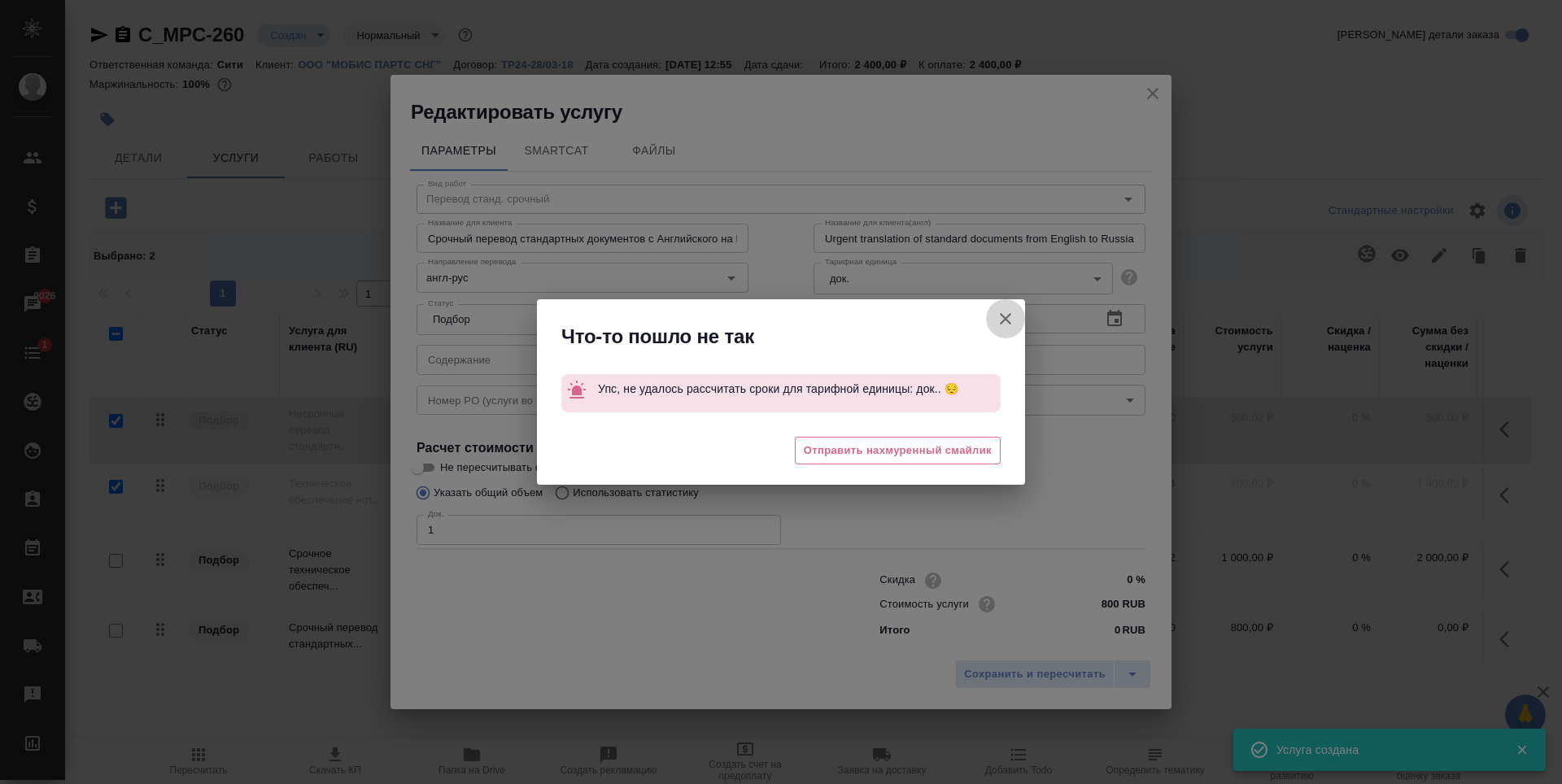
click at [1009, 315] on icon "button" at bounding box center [1005, 319] width 11 height 11
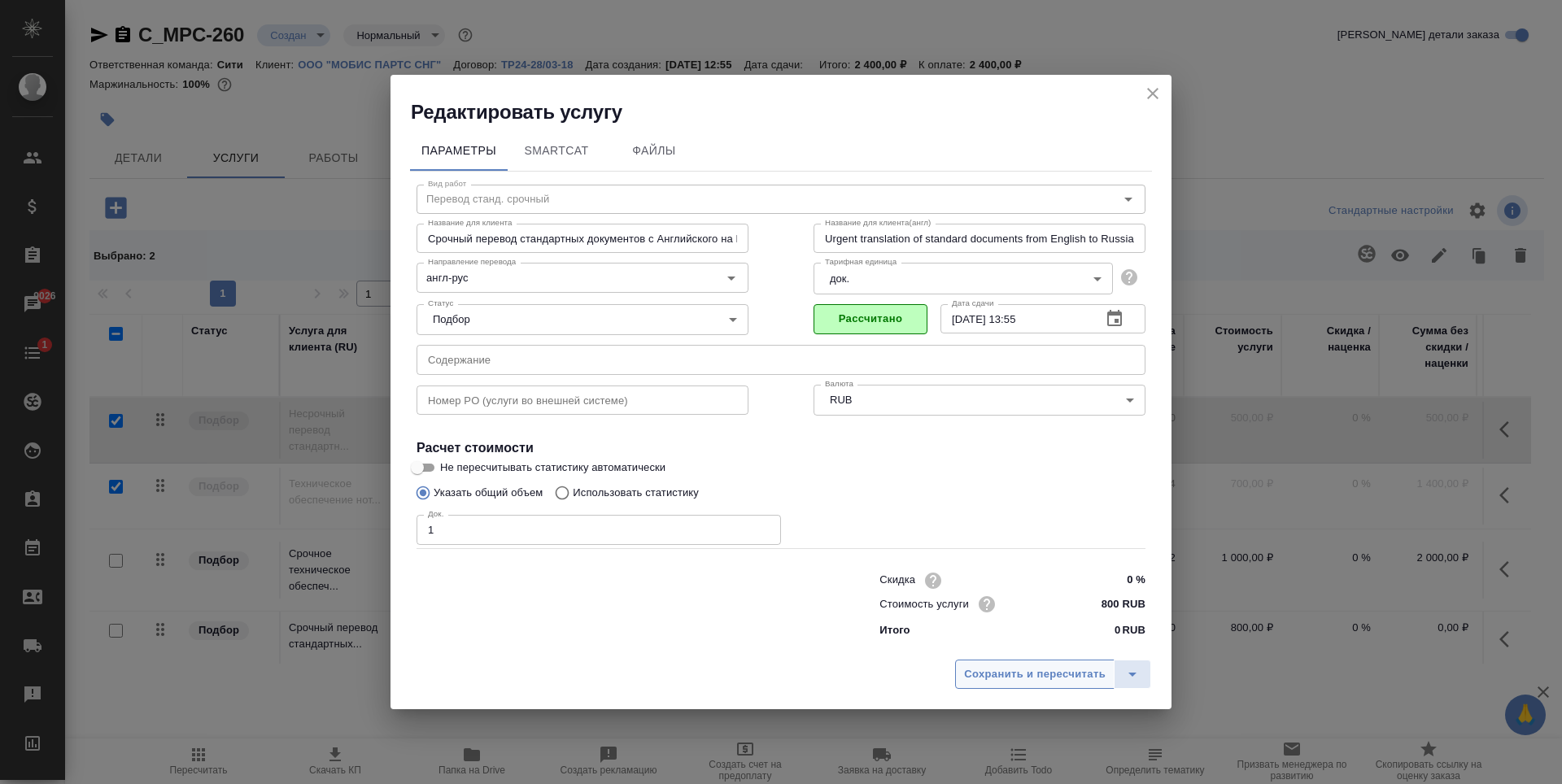
click at [1036, 679] on span "Сохранить и пересчитать" at bounding box center [1034, 675] width 142 height 19
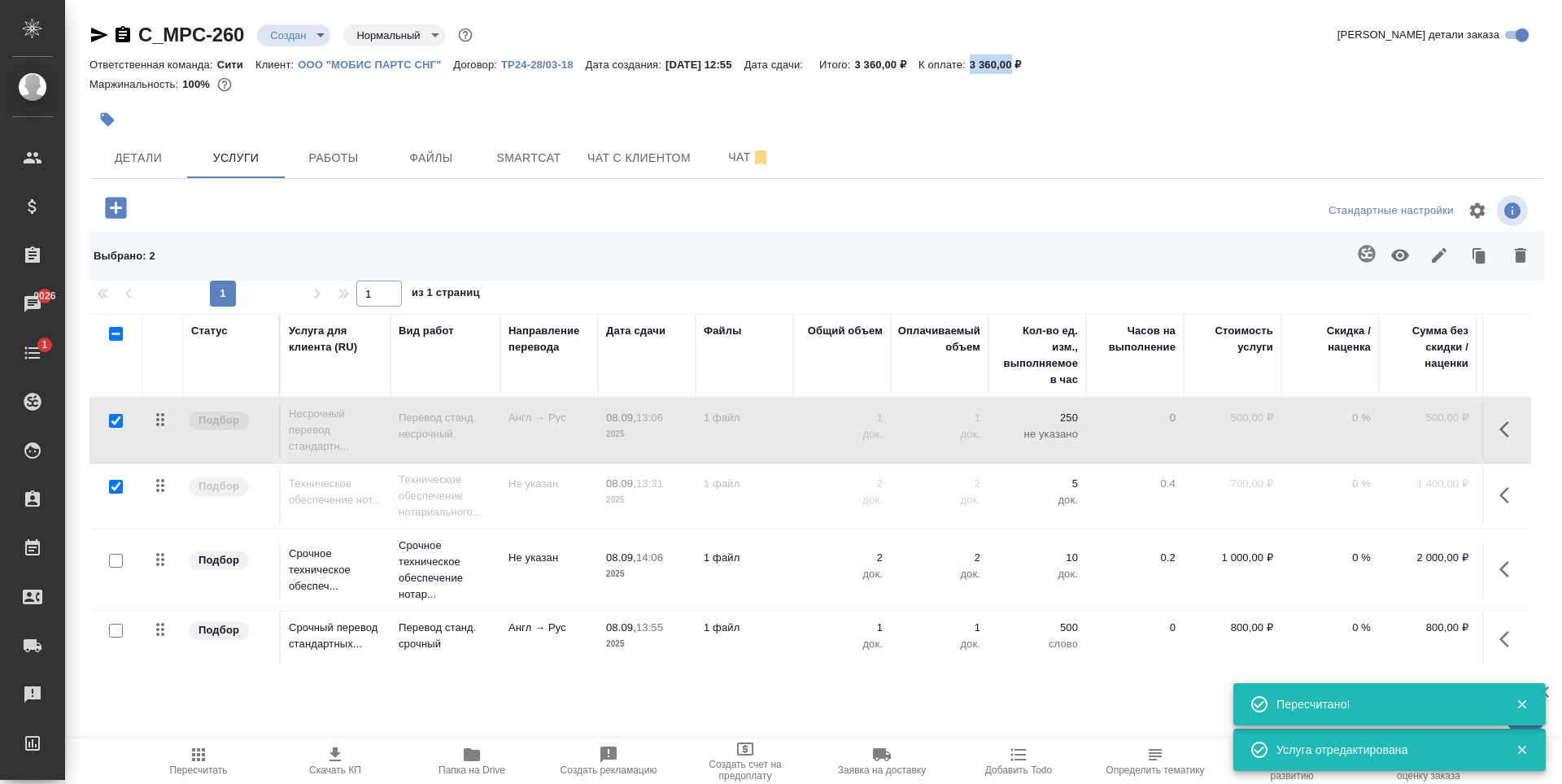
drag, startPoint x: 992, startPoint y: 63, endPoint x: 1036, endPoint y: 63, distance: 44.0
click at [1036, 63] on div "Ответственная команда: Сити Клиент: ООО "МОБИС ПАРТС СНГ" Договор: ТР24-28/03-1…" at bounding box center [817, 64] width 1455 height 20
copy p "3 360,00"
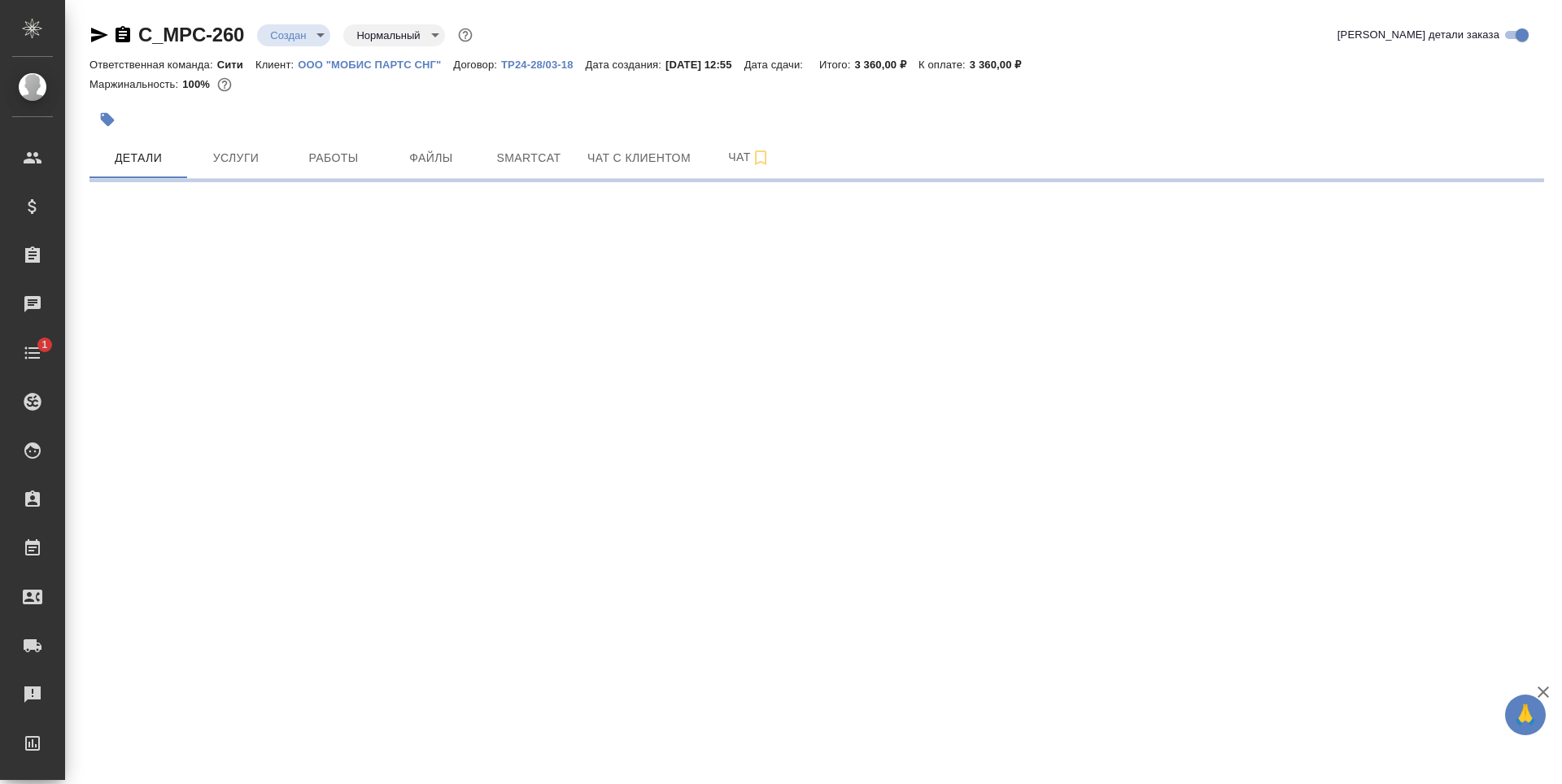
select select "RU"
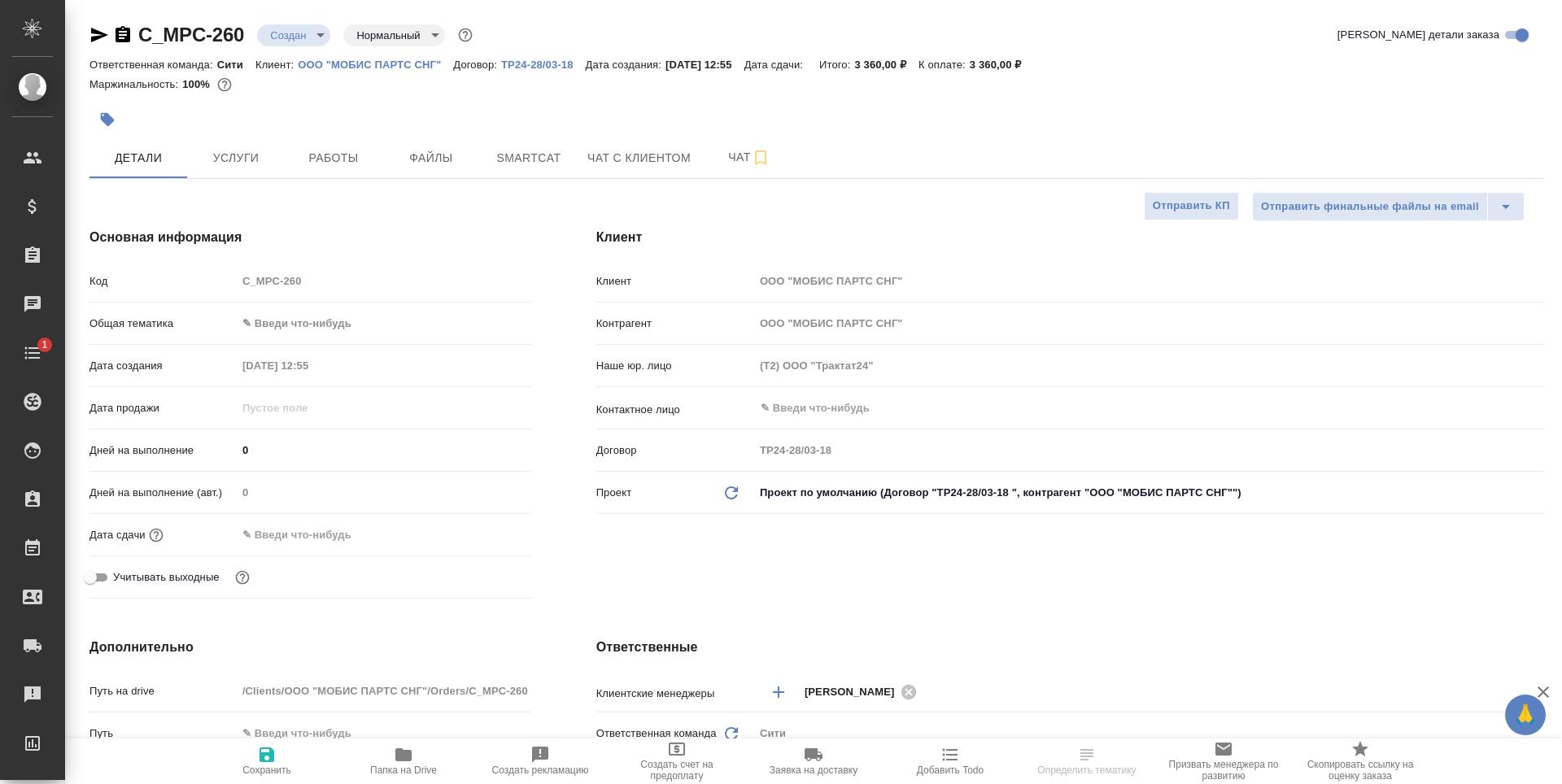
type textarea "x"
click at [297, 539] on input "text" at bounding box center [307, 534] width 142 height 23
click at [486, 538] on icon "button" at bounding box center [484, 534] width 20 height 20
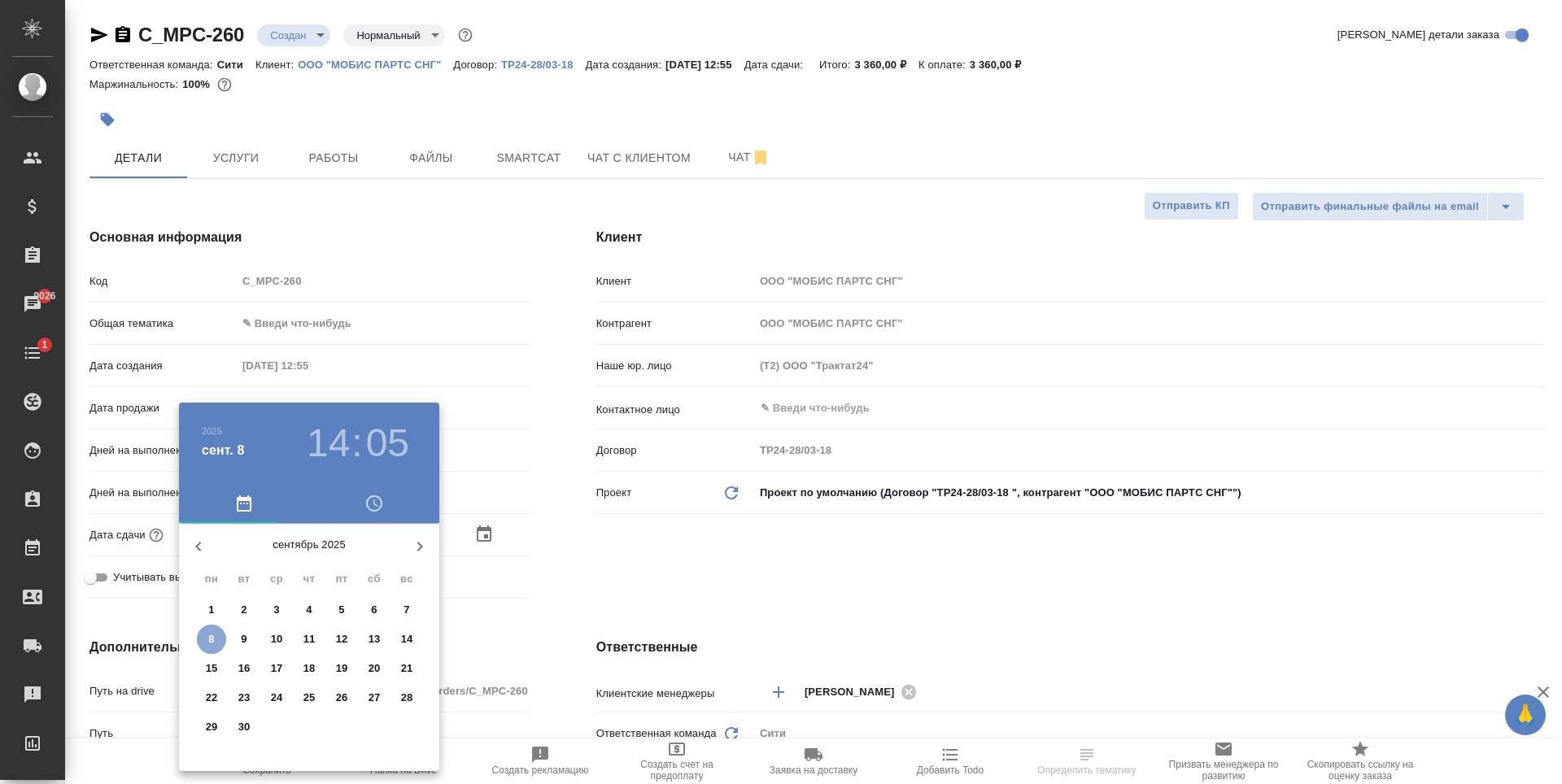
click at [212, 640] on p "8" at bounding box center [211, 639] width 6 height 16
type input "[DATE] 14:05"
type textarea "x"
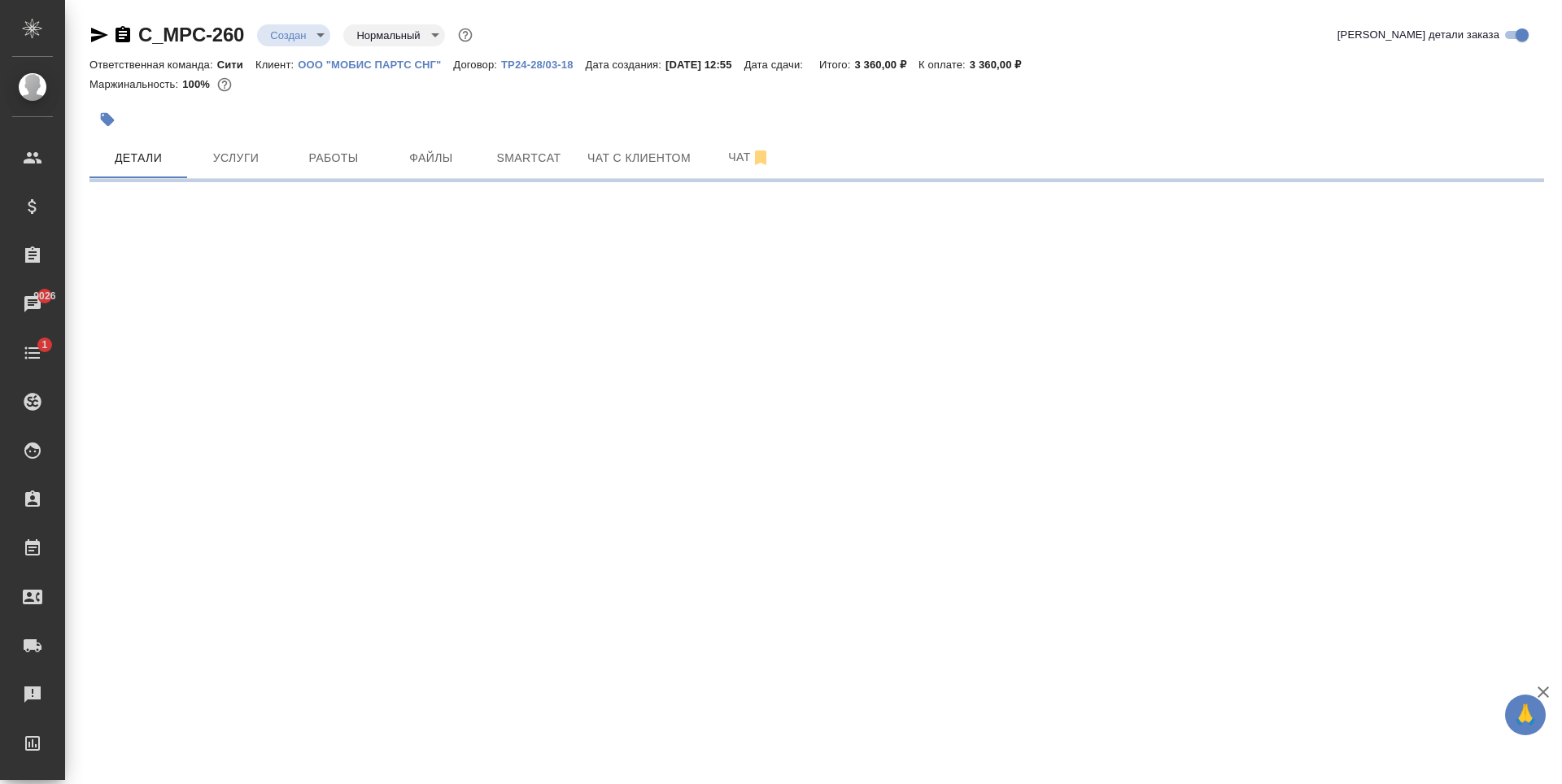
select select "RU"
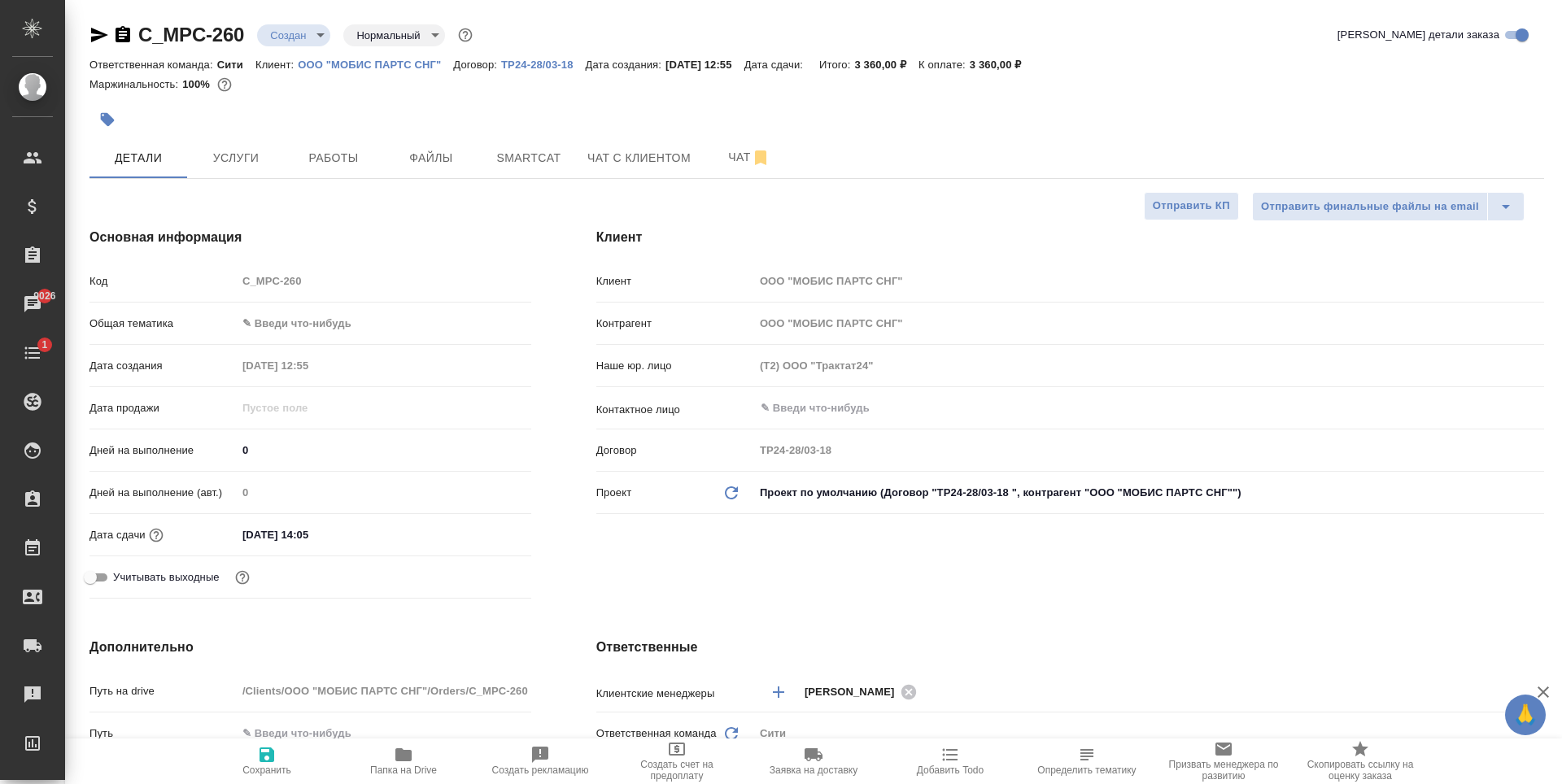
type textarea "x"
click at [291, 557] on div "Дата сдачи [DATE] 14:05" at bounding box center [311, 541] width 442 height 42
click at [296, 535] on input "[DATE] 14:05" at bounding box center [307, 534] width 142 height 23
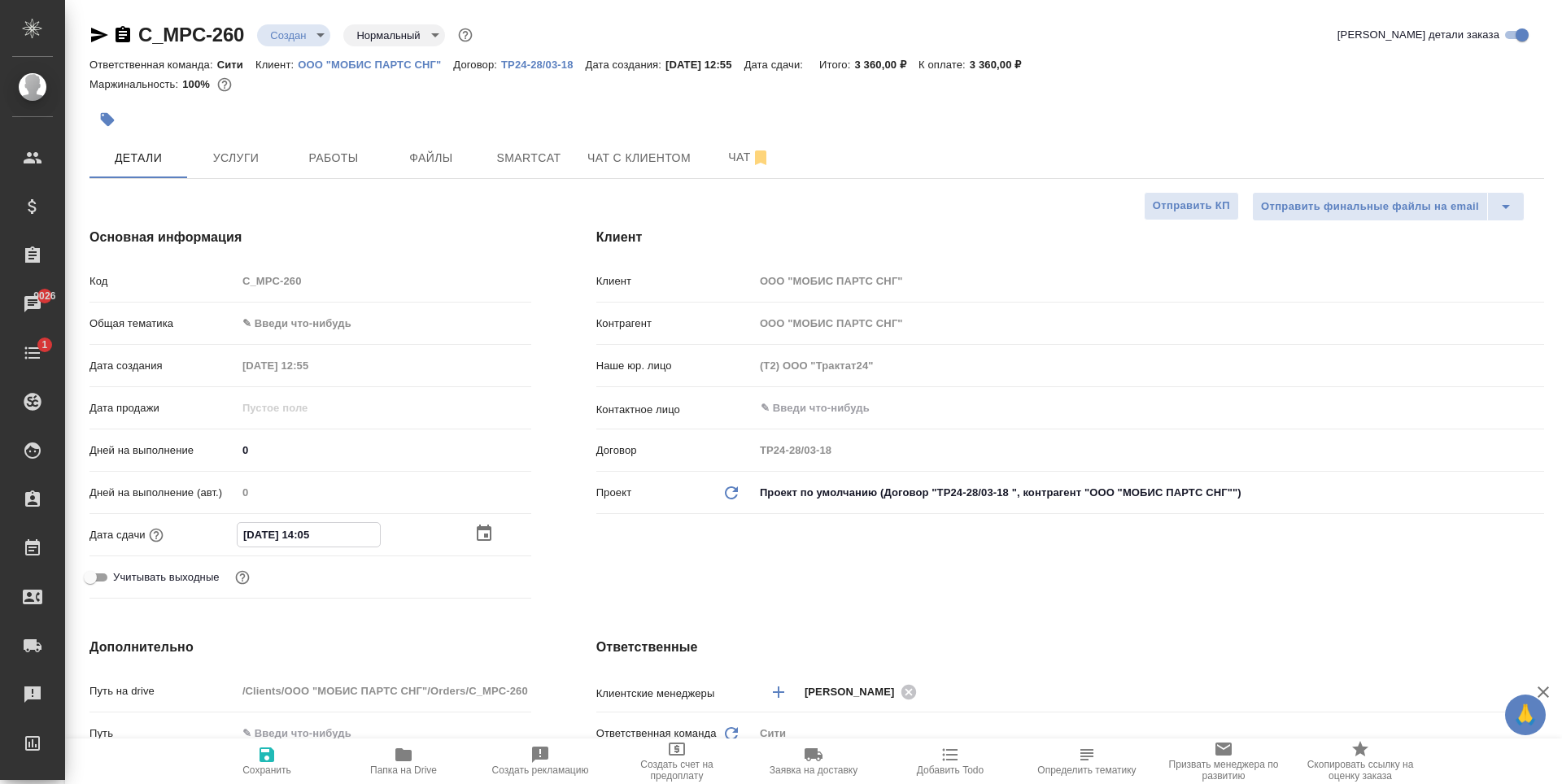
click at [469, 541] on div "[DATE] 14:05" at bounding box center [383, 534] width 294 height 25
click at [488, 529] on icon "button" at bounding box center [484, 534] width 15 height 16
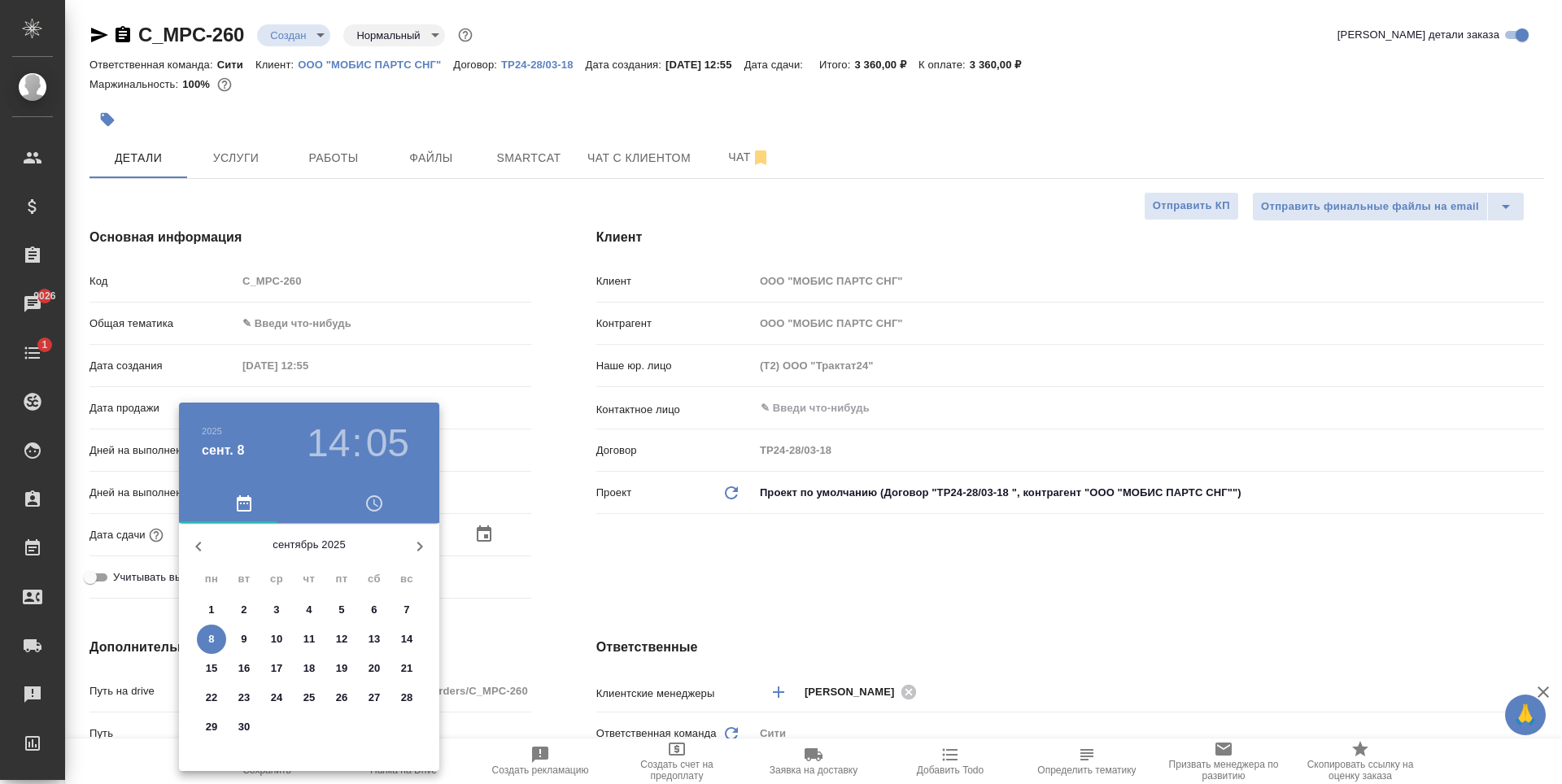
click at [345, 448] on h3 "14" at bounding box center [328, 443] width 43 height 46
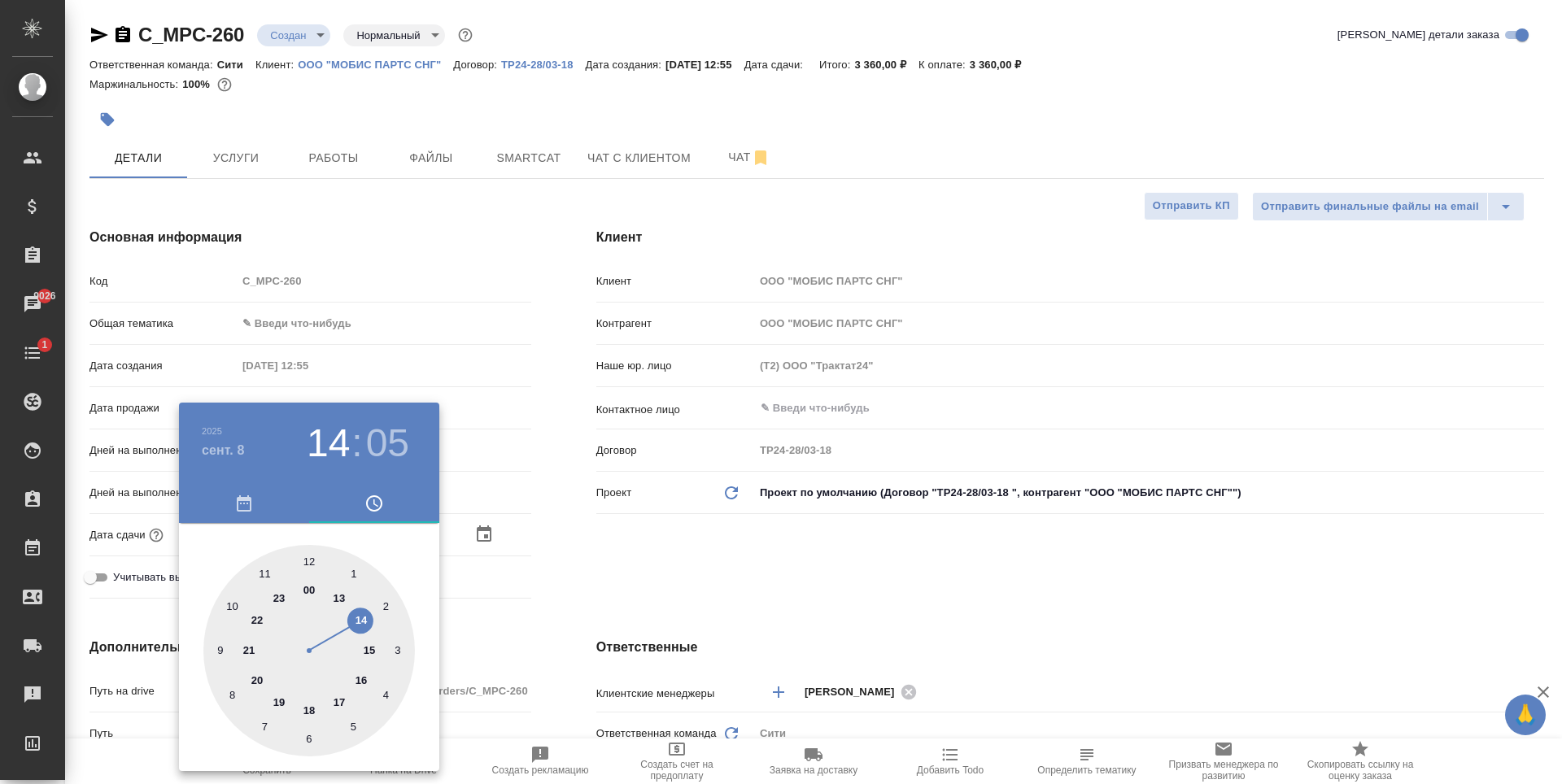
click at [312, 711] on div at bounding box center [309, 650] width 212 height 212
type input "[DATE] 18:05"
type textarea "x"
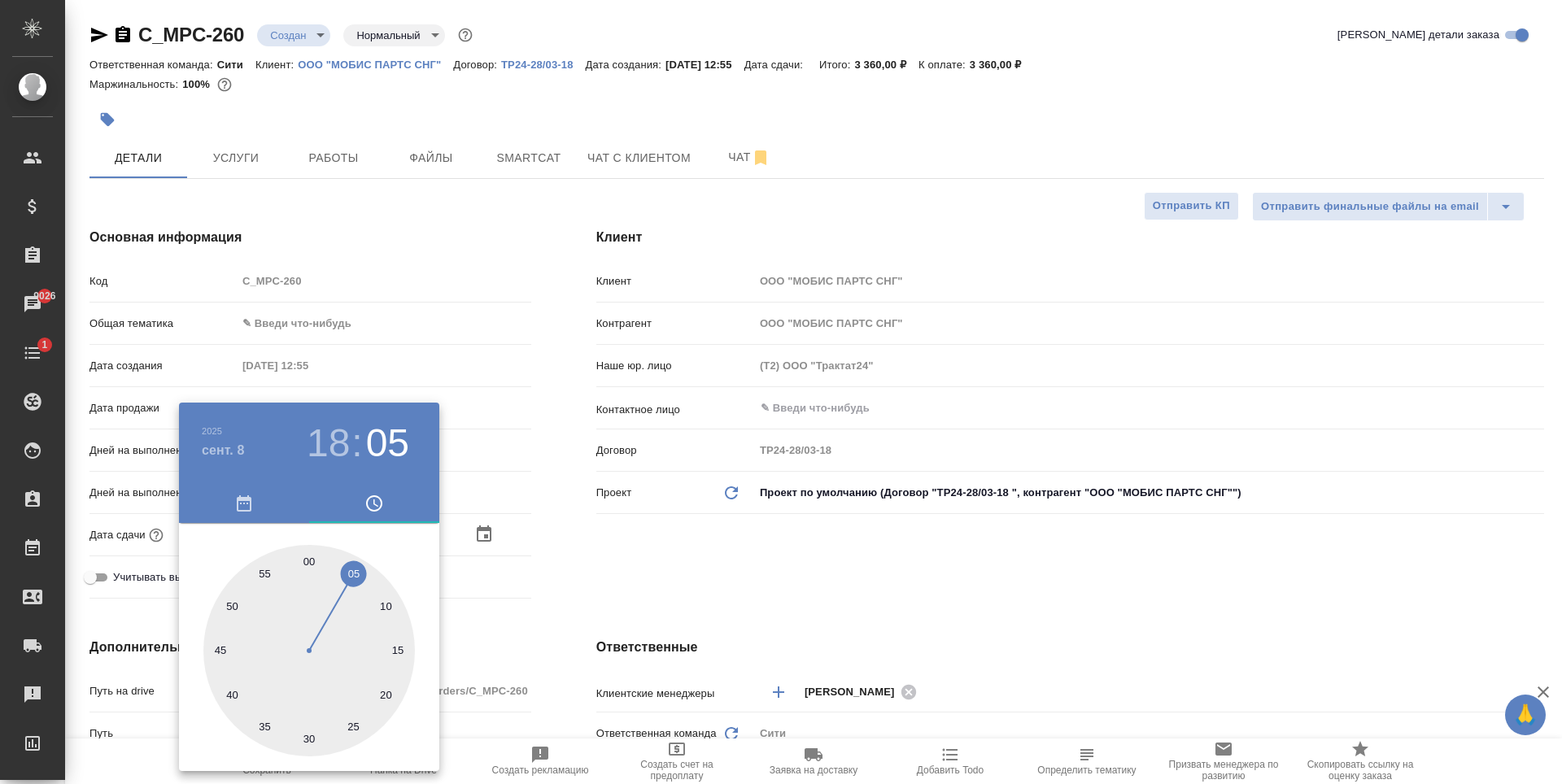
click at [303, 561] on div at bounding box center [309, 650] width 212 height 212
type input "[DATE] 18:59"
type textarea "x"
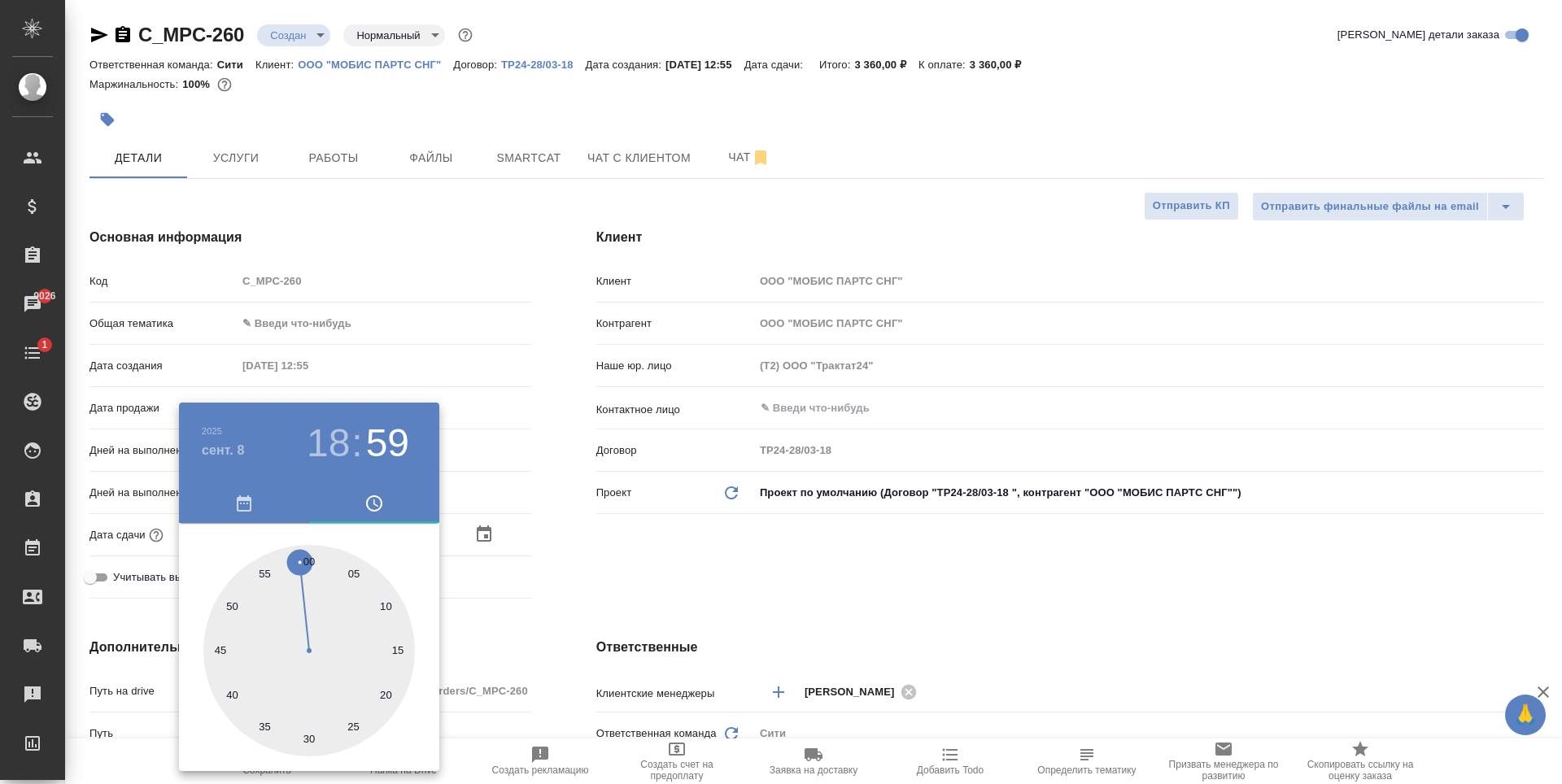
click at [309, 558] on div at bounding box center [309, 650] width 212 height 212
type input "[DATE] 18:00"
type textarea "x"
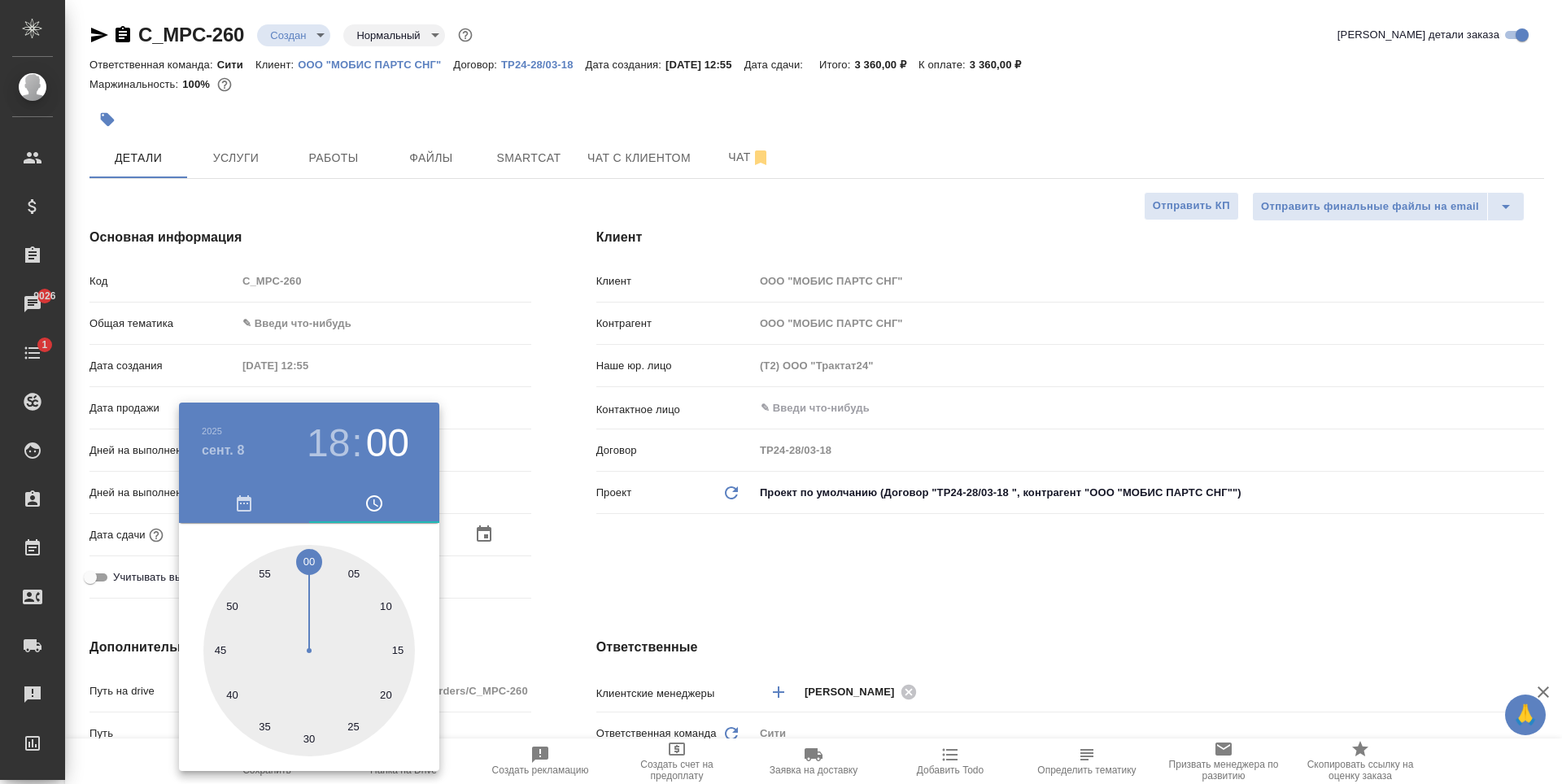
click at [764, 534] on div at bounding box center [781, 392] width 1562 height 784
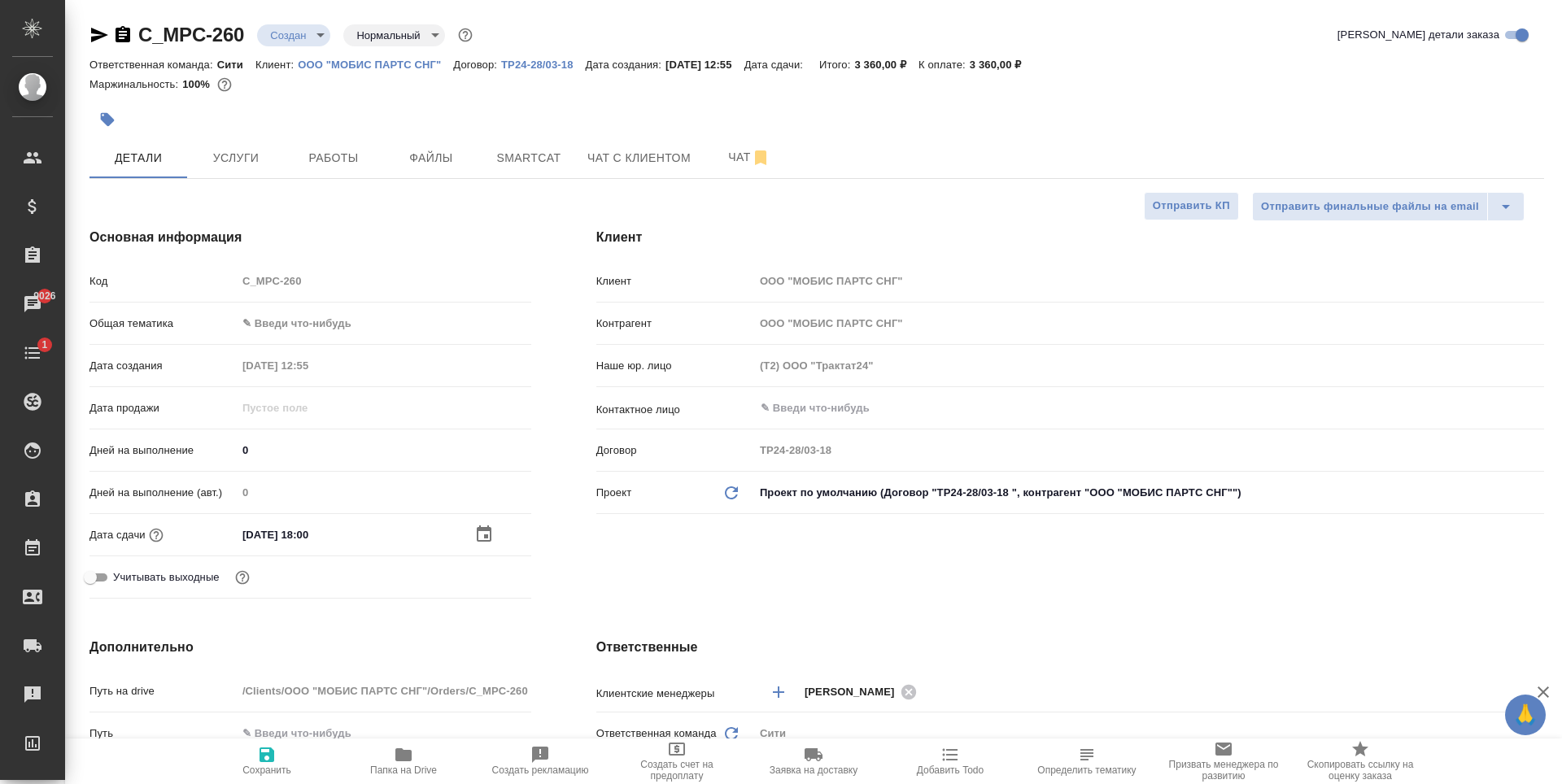
type textarea "x"
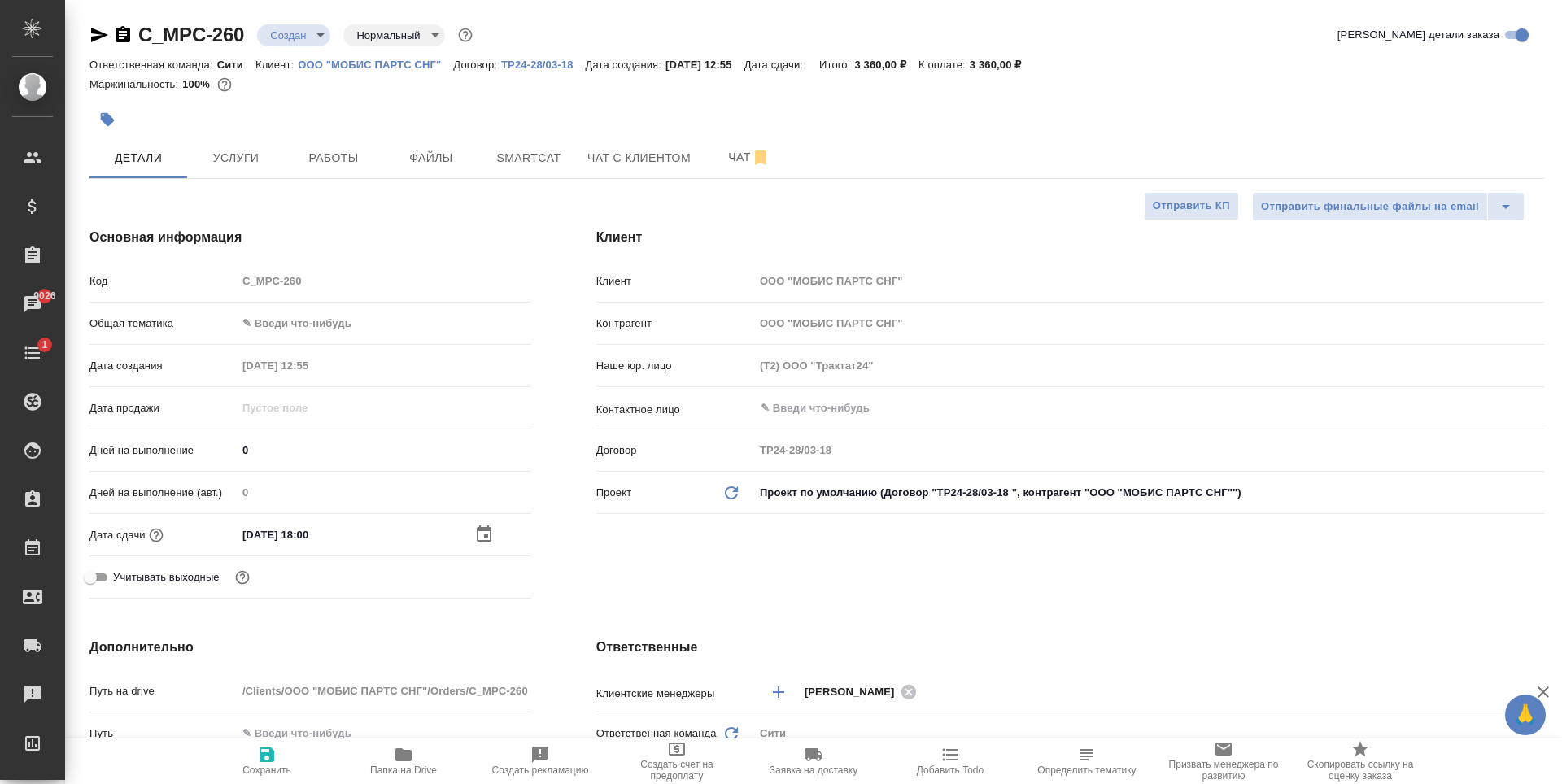
type textarea "x"
drag, startPoint x: 345, startPoint y: 531, endPoint x: 461, endPoint y: 532, distance: 116.0
click at [345, 531] on input "[DATE] 18:00" at bounding box center [307, 534] width 142 height 23
click at [484, 528] on icon "button" at bounding box center [484, 533] width 15 height 16
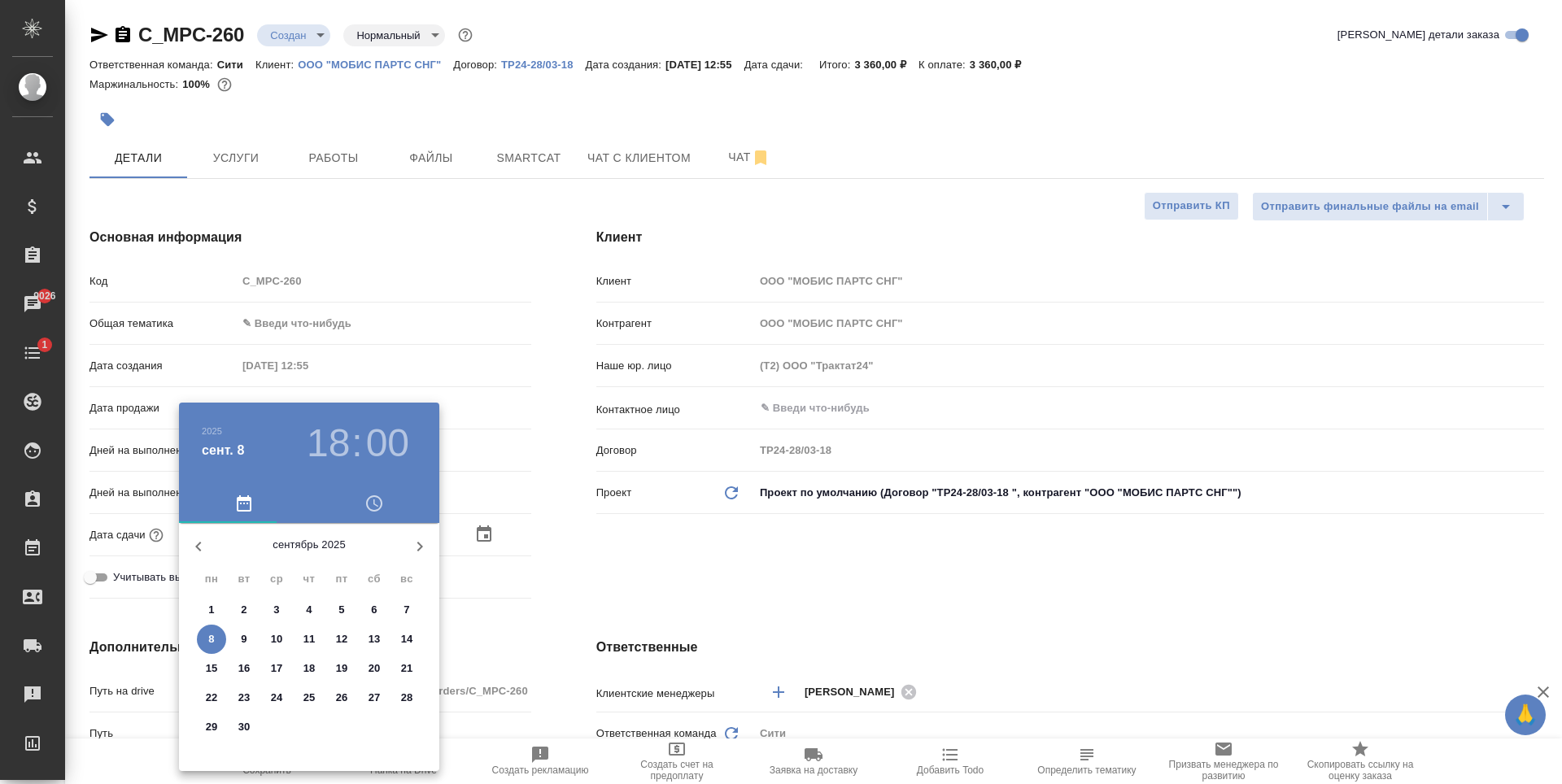
click at [243, 640] on p "9" at bounding box center [243, 639] width 6 height 16
type input "[DATE] 18:00"
type textarea "x"
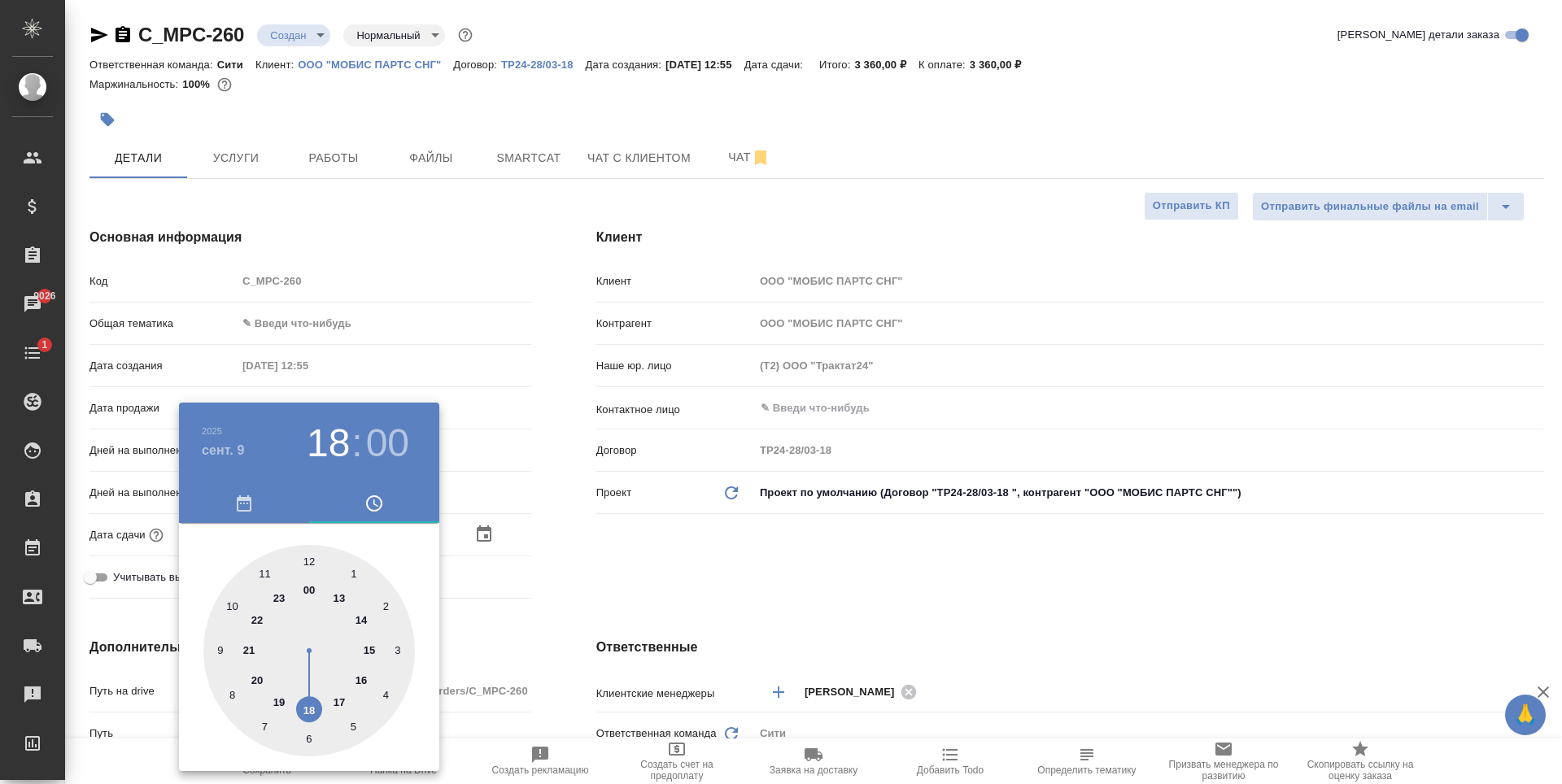
click at [233, 607] on div at bounding box center [309, 650] width 212 height 212
type input "[DATE] 10:00"
type textarea "x"
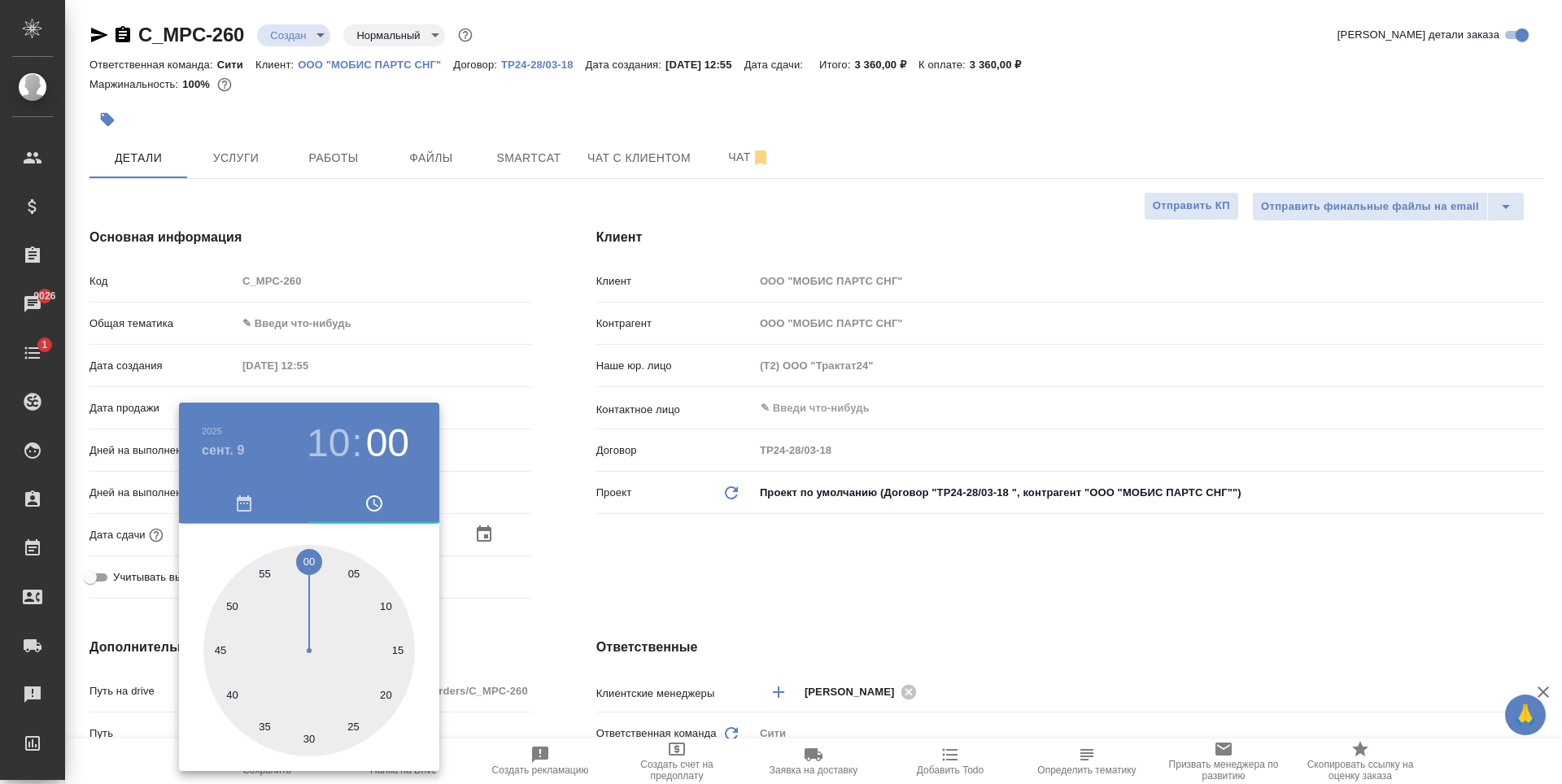
click at [726, 566] on div at bounding box center [781, 392] width 1562 height 784
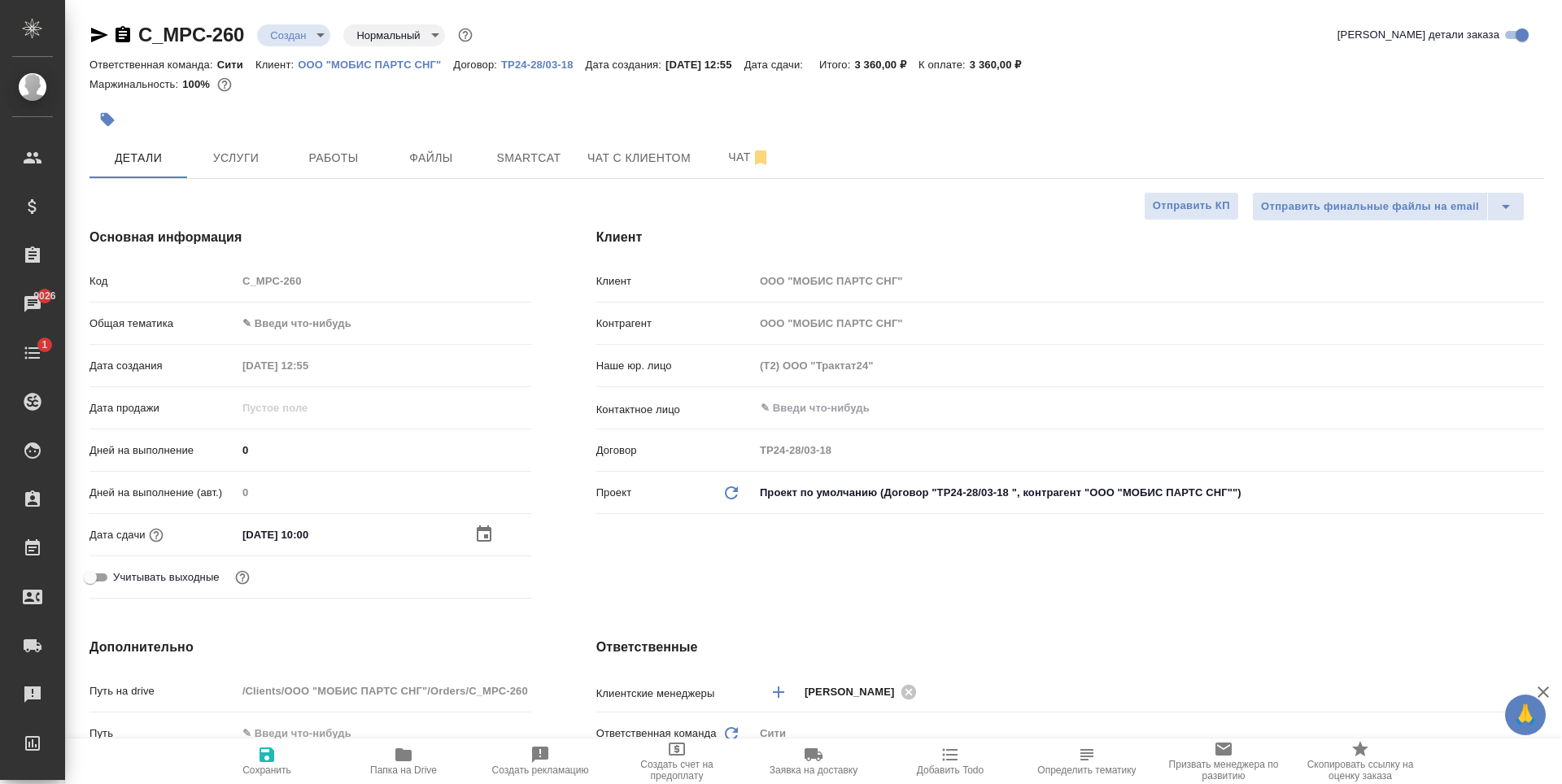
click at [263, 762] on icon "button" at bounding box center [267, 755] width 15 height 15
type textarea "x"
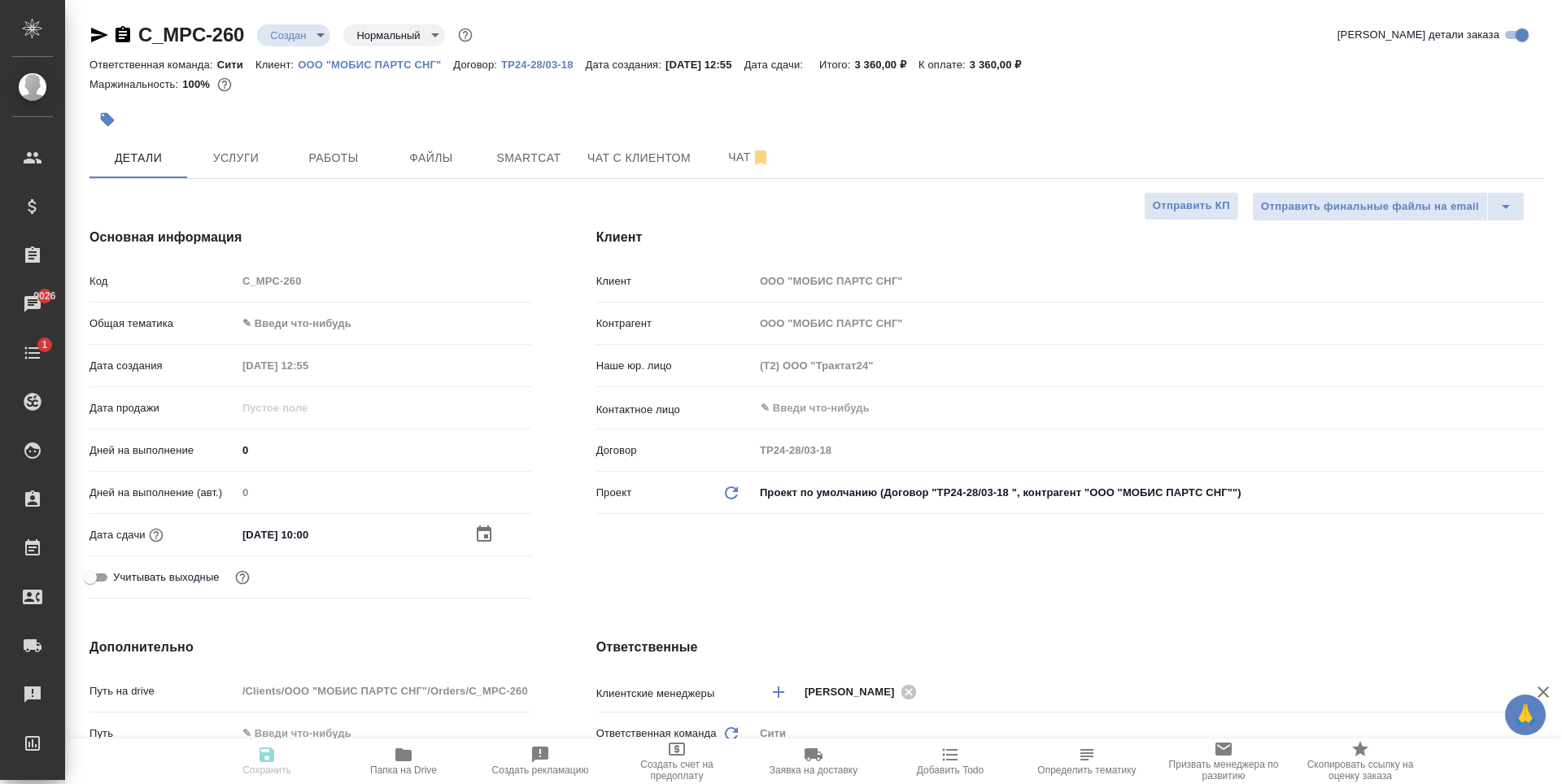
type textarea "x"
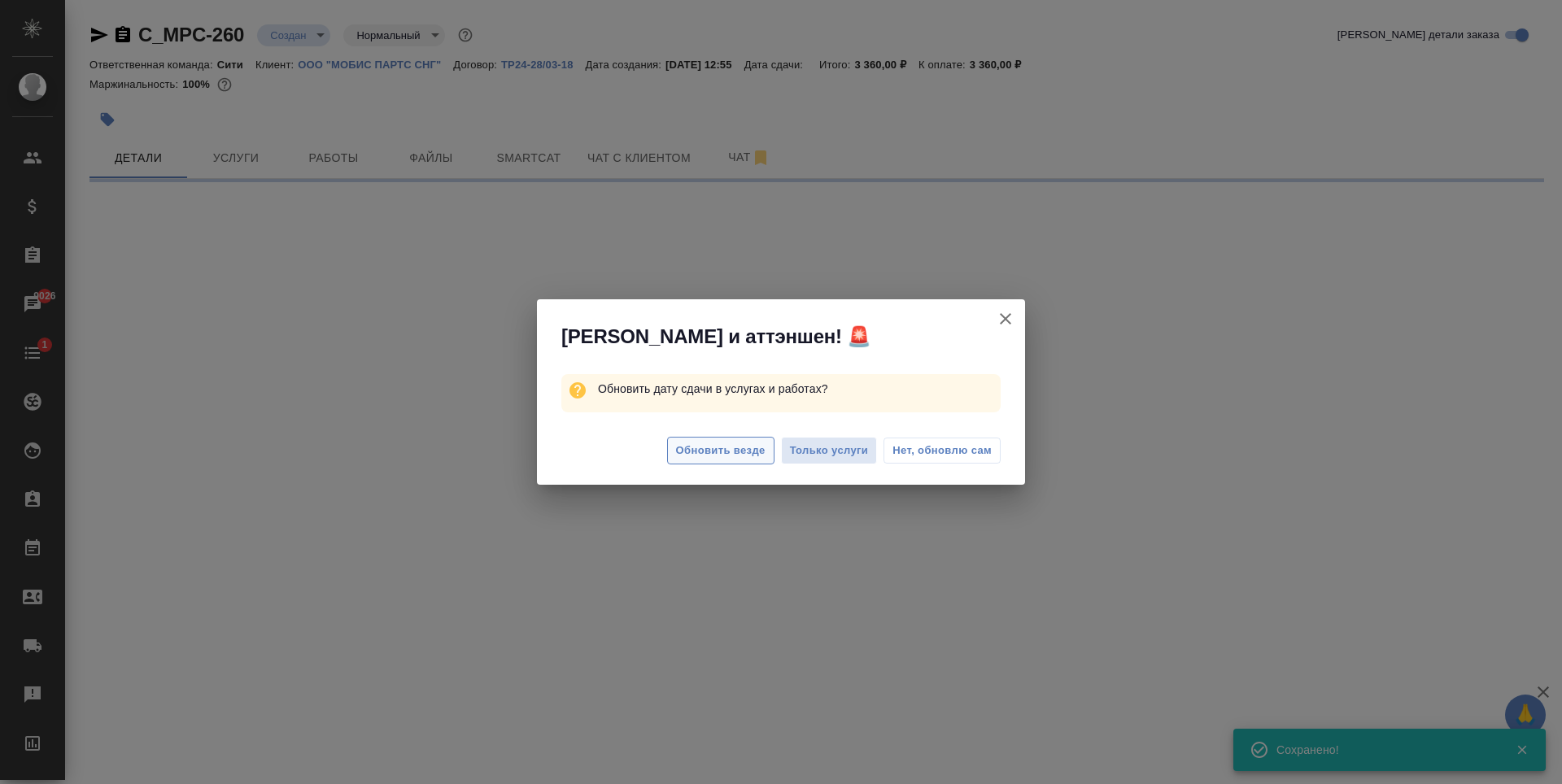
select select "RU"
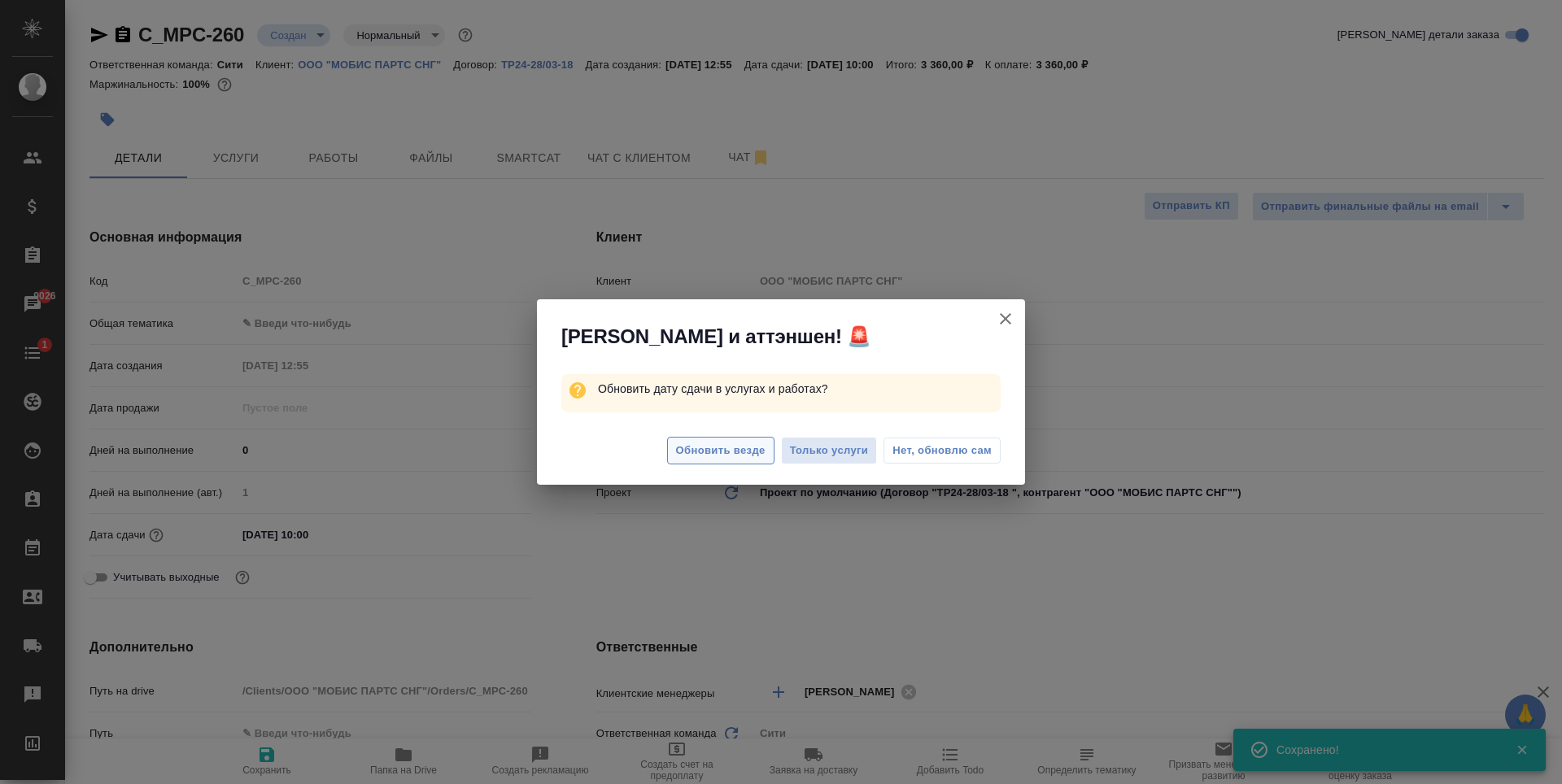
type textarea "x"
click at [759, 446] on span "Обновить везде" at bounding box center [721, 452] width 90 height 19
type textarea "x"
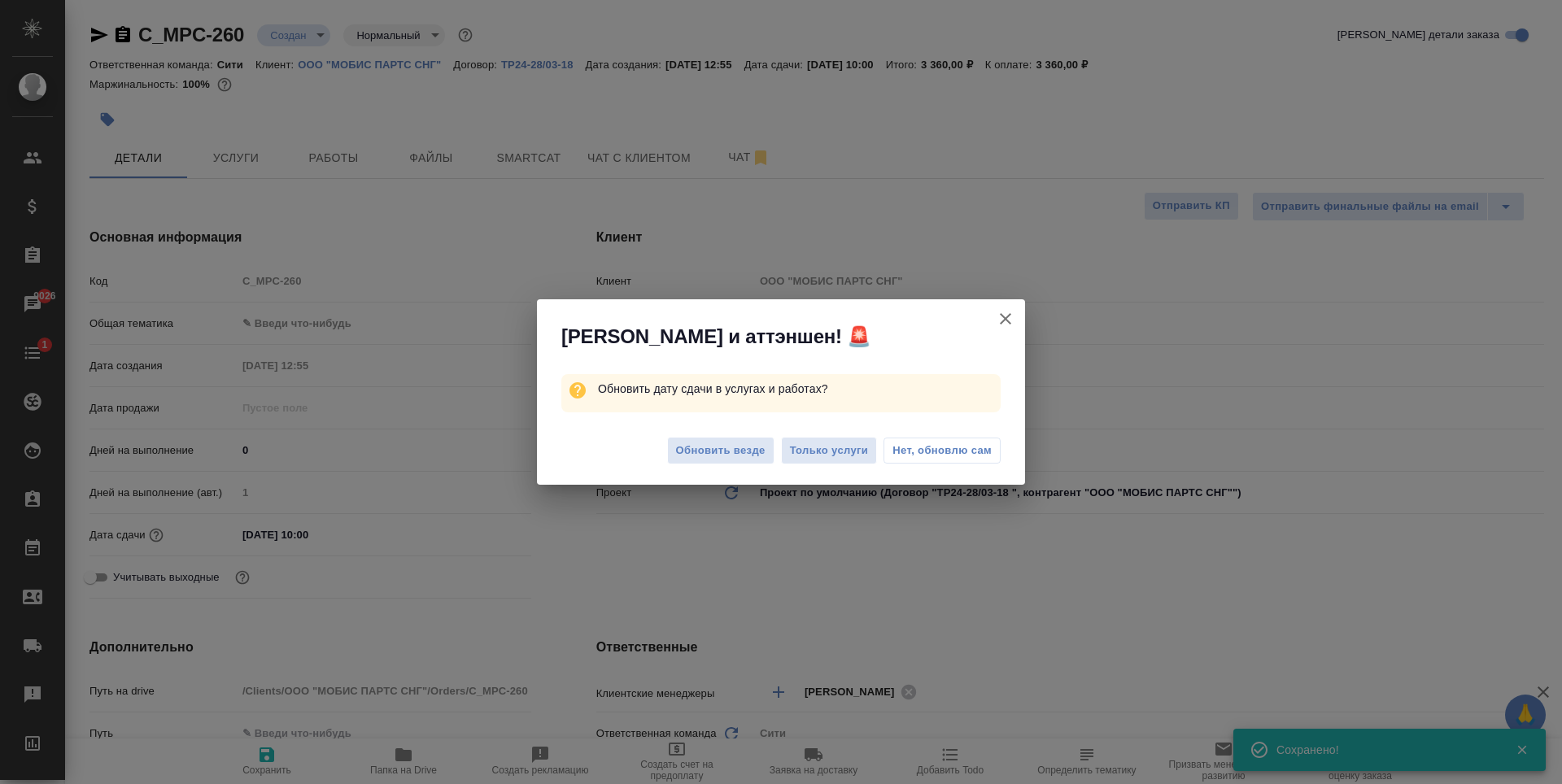
type textarea "x"
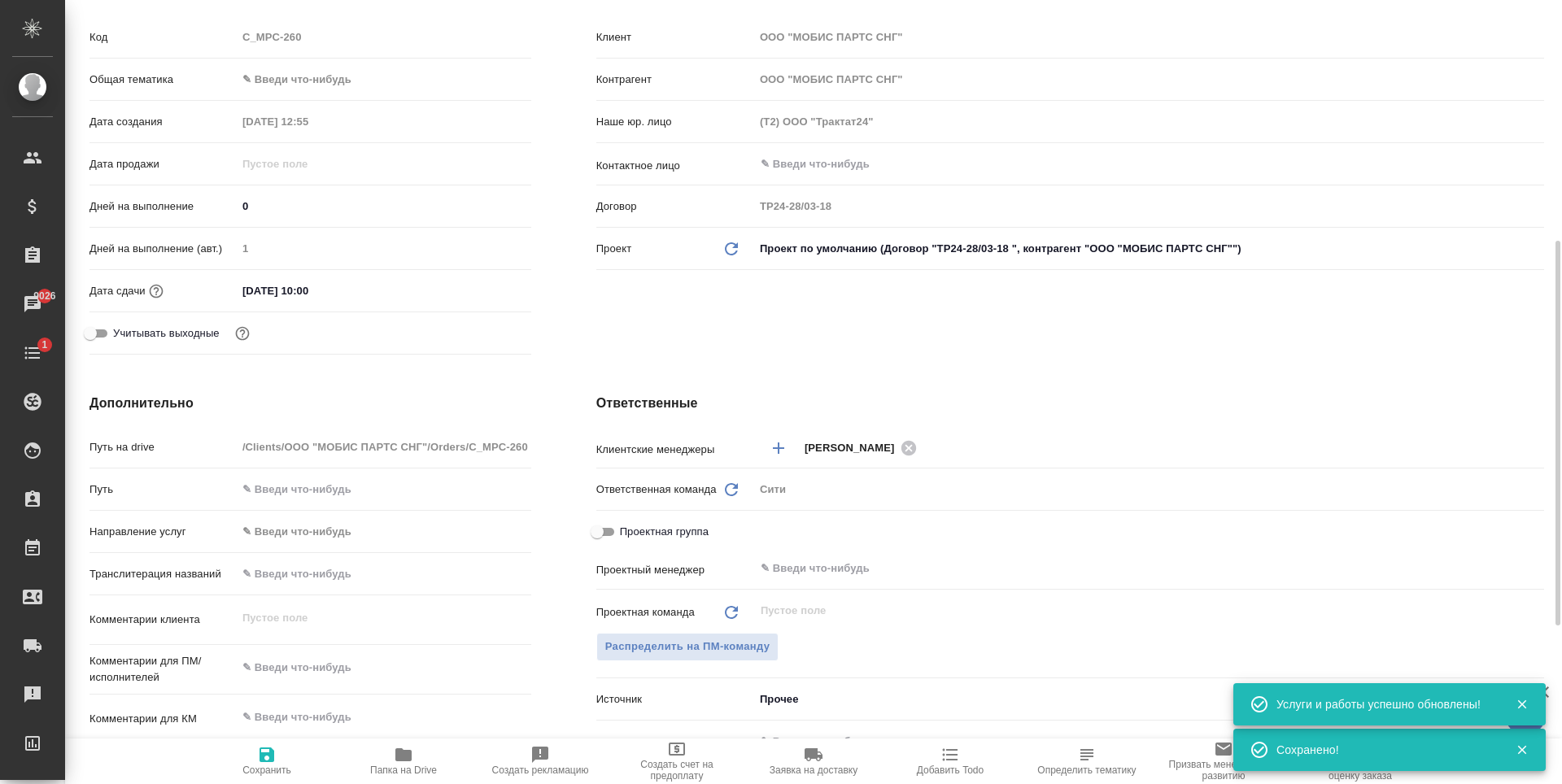
scroll to position [326, 0]
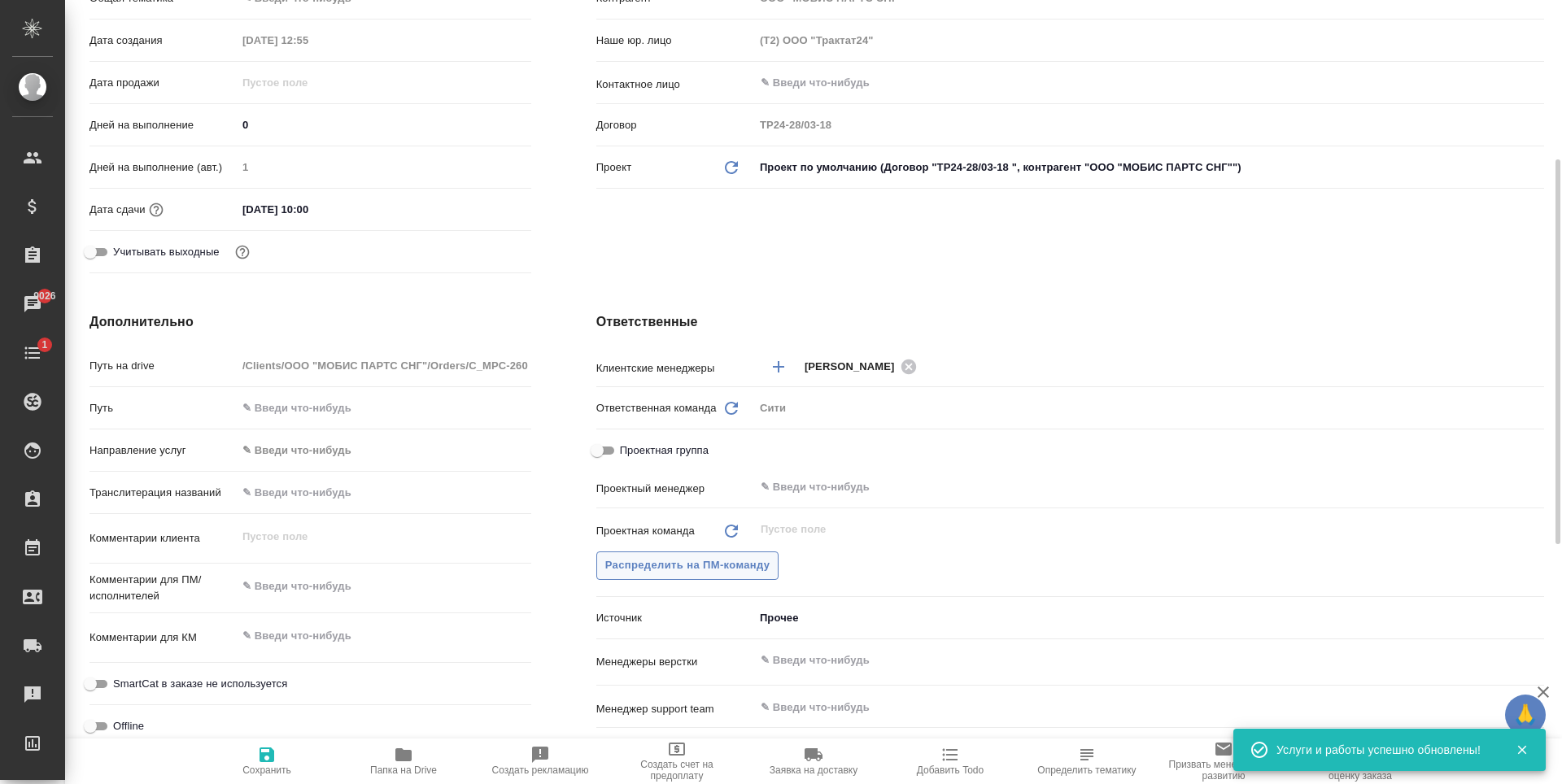
click at [675, 576] on button "Распределить на ПМ-команду" at bounding box center [688, 566] width 183 height 28
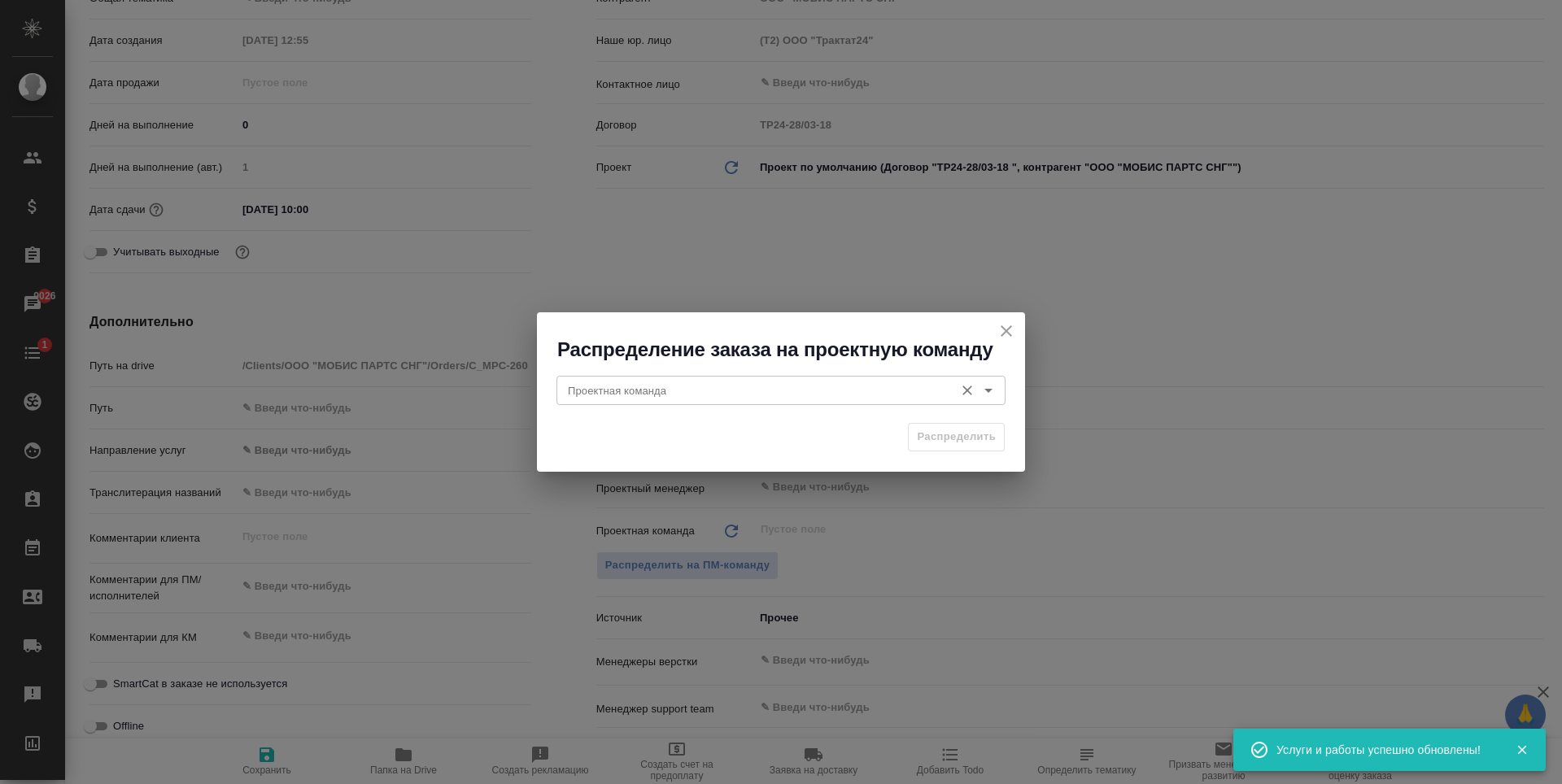
click at [736, 391] on input "Проектная команда" at bounding box center [754, 390] width 385 height 20
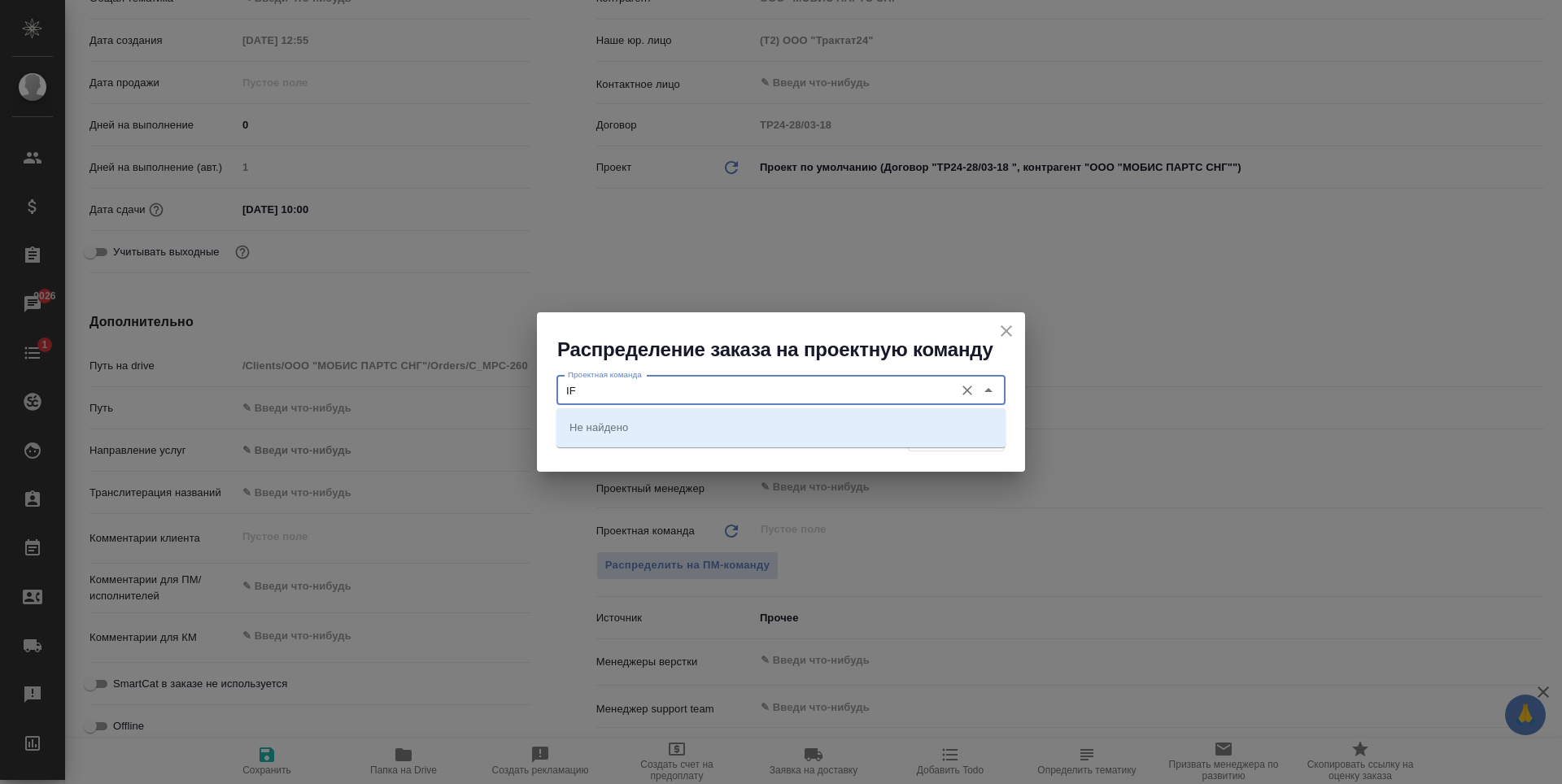
type input "I"
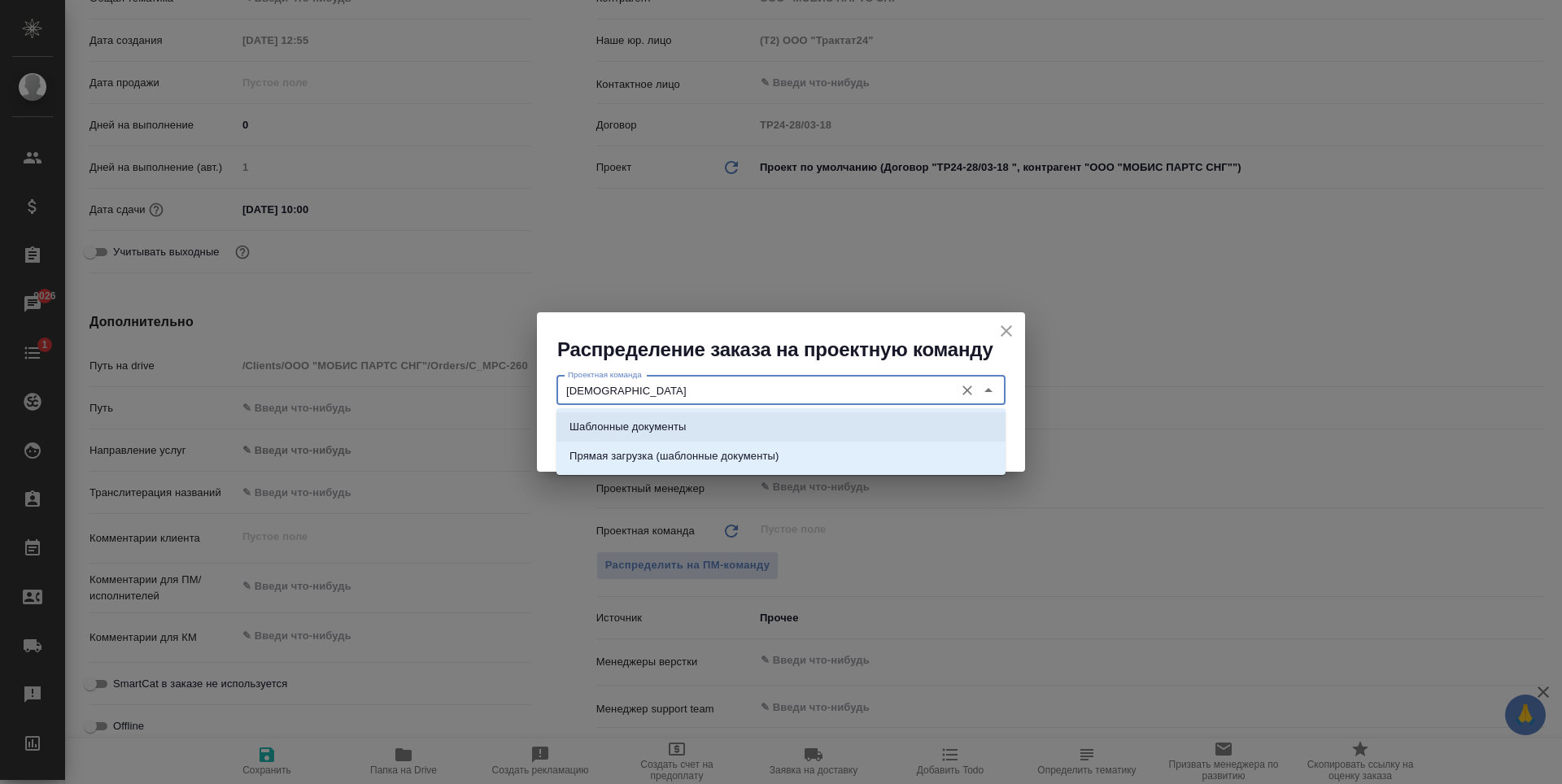
click at [736, 430] on li "Шаблонные документы" at bounding box center [781, 427] width 449 height 29
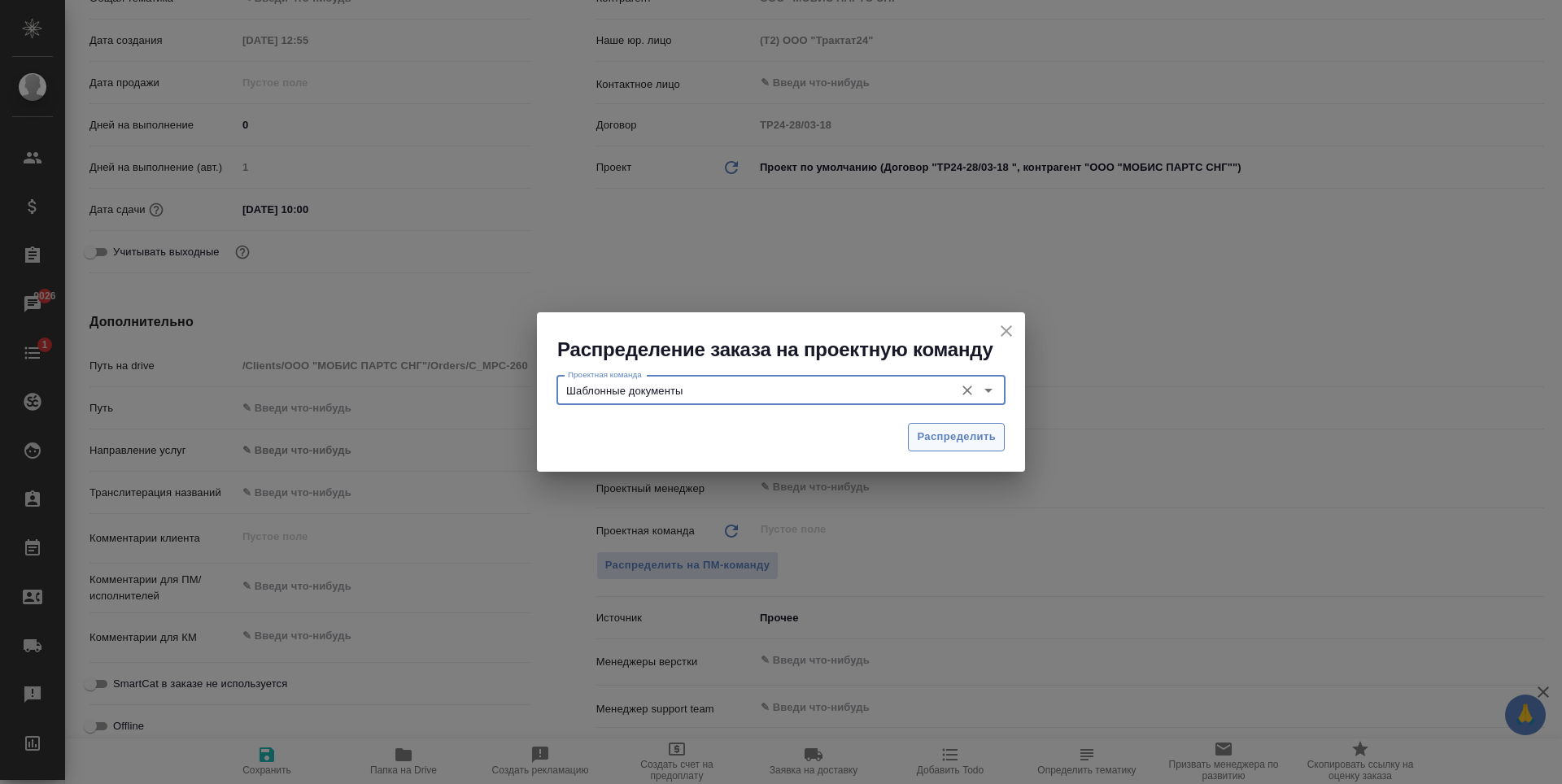
type input "Шаблонные документы"
click at [930, 440] on span "Распределить" at bounding box center [956, 438] width 79 height 19
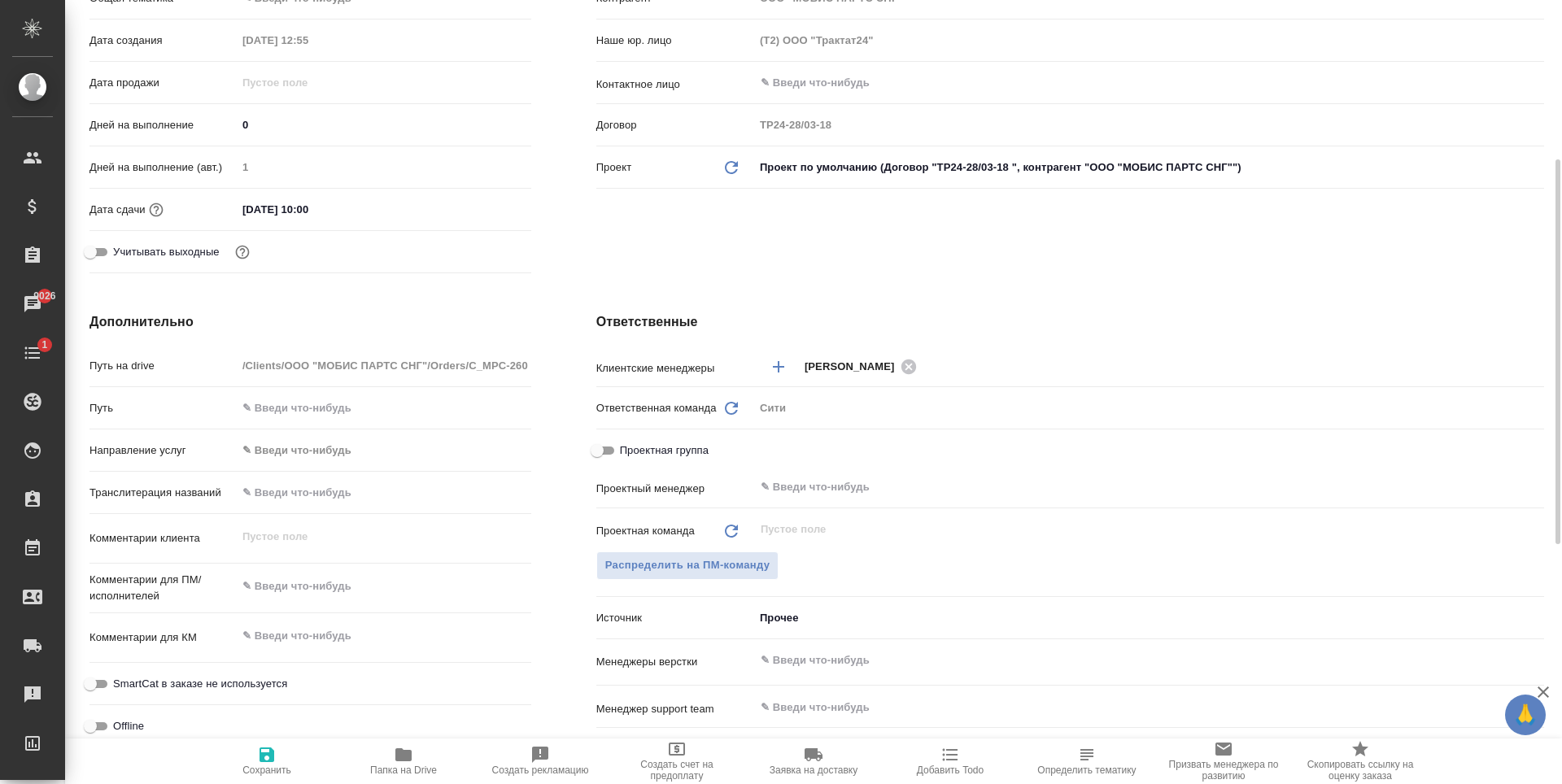
type textarea "x"
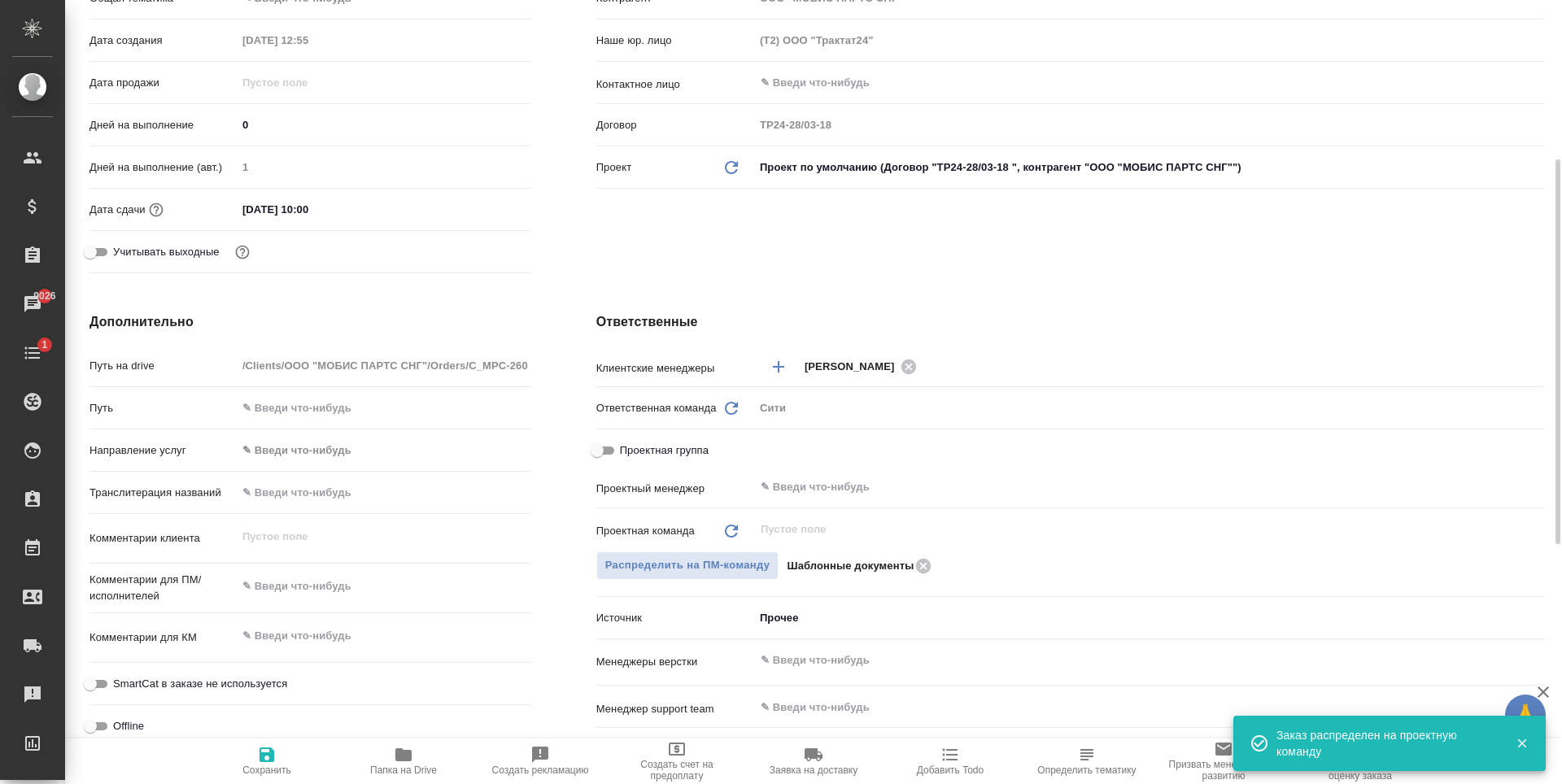
click at [366, 601] on div "x" at bounding box center [383, 587] width 294 height 35
type textarea "x"
type textarea "[PERSON_NAME]"
type textarea "x"
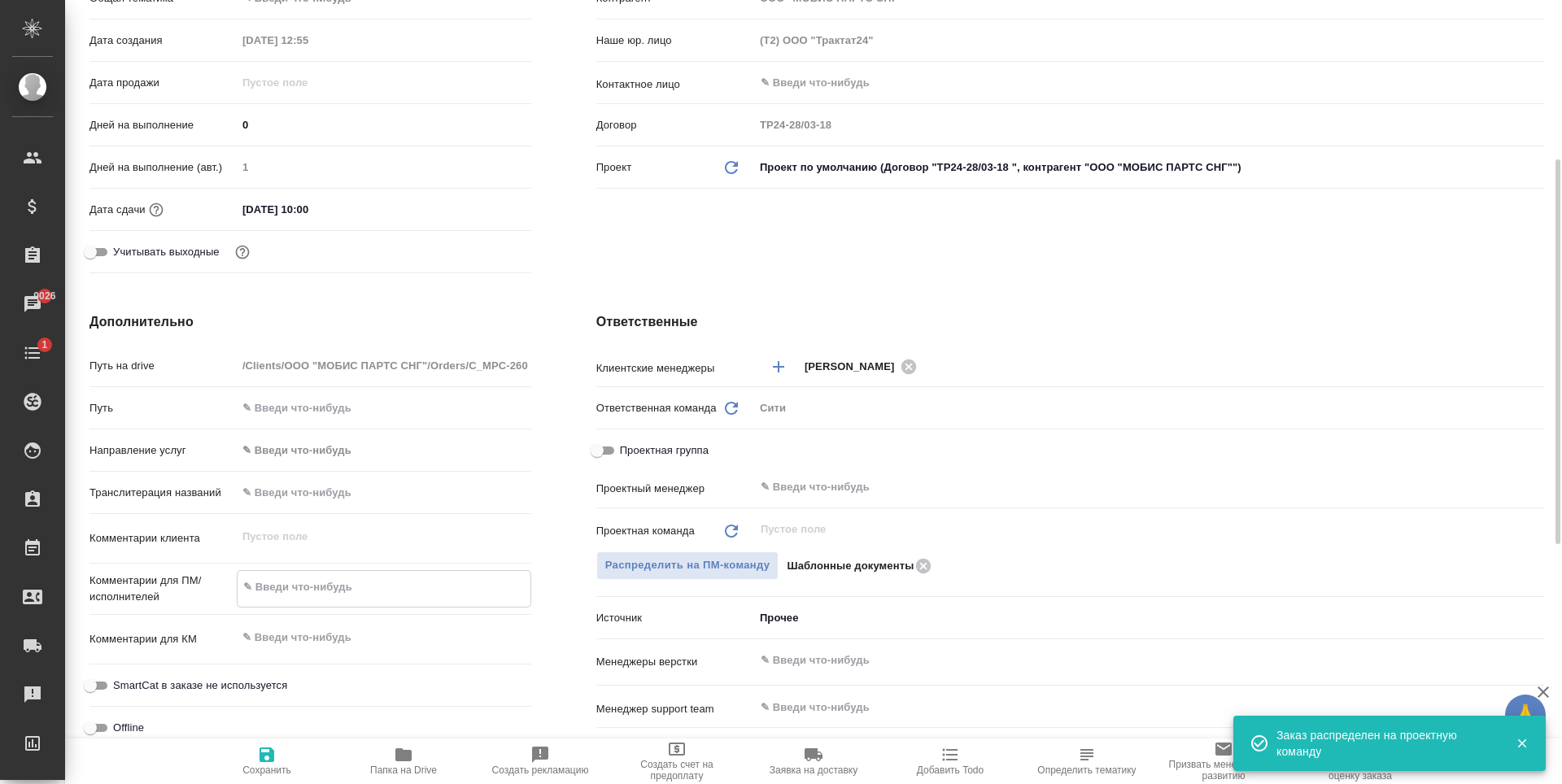
type textarea "x"
type textarea "НОТ"
type textarea "x"
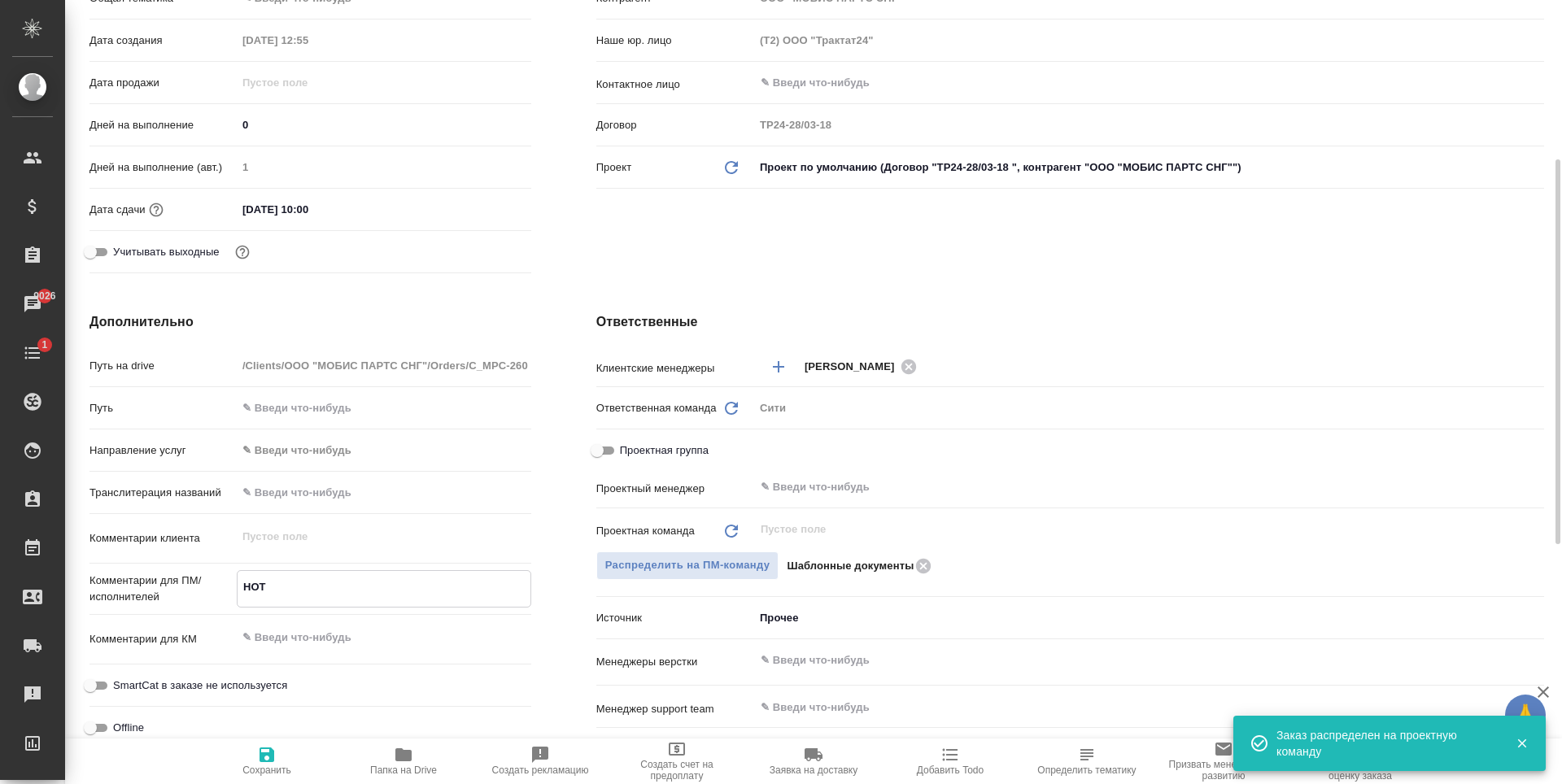
type textarea "НОТ"
type textarea "x"
click at [254, 763] on span "Сохранить" at bounding box center [267, 761] width 117 height 31
type textarea "x"
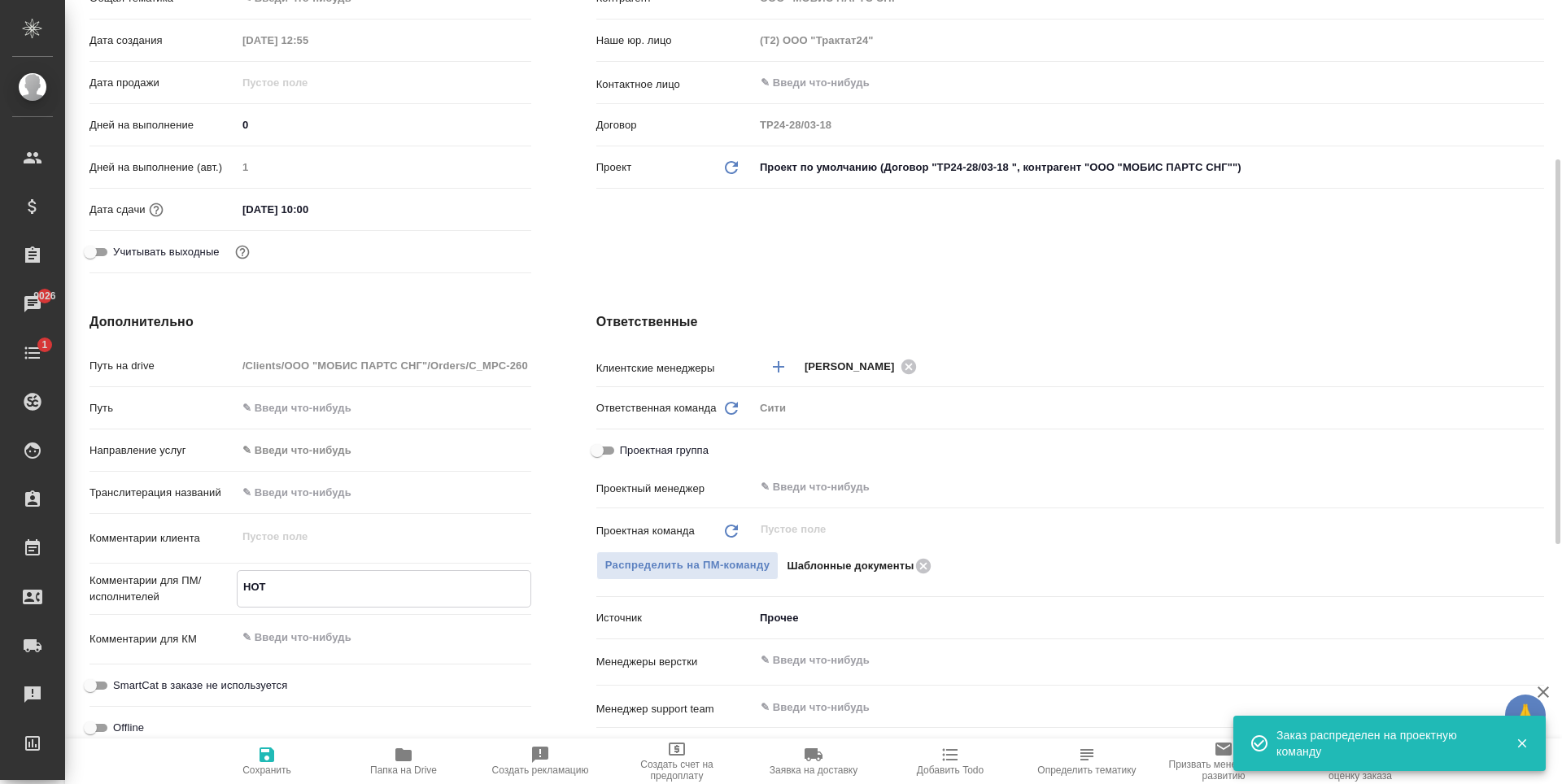
type textarea "x"
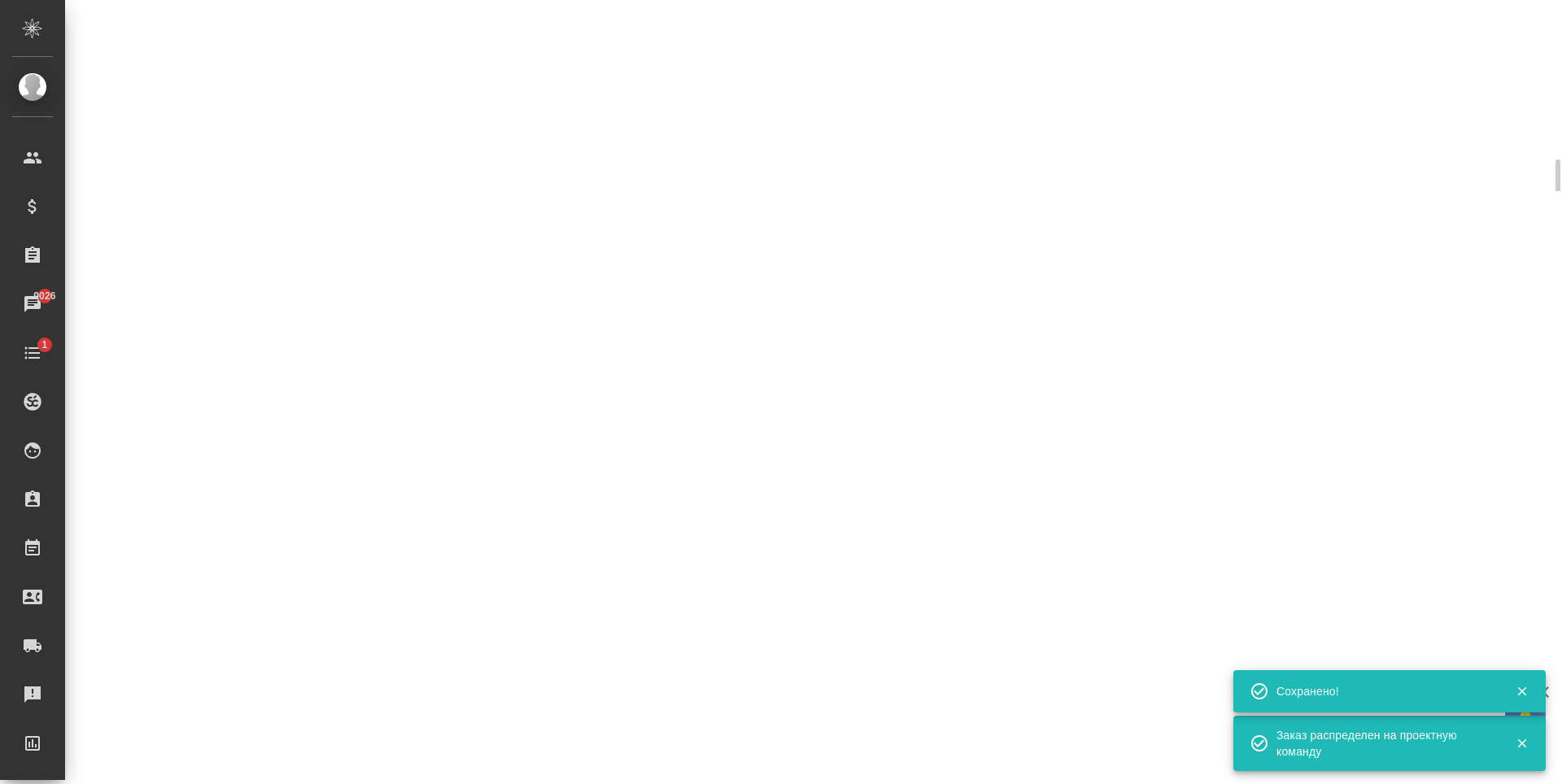
select select "RU"
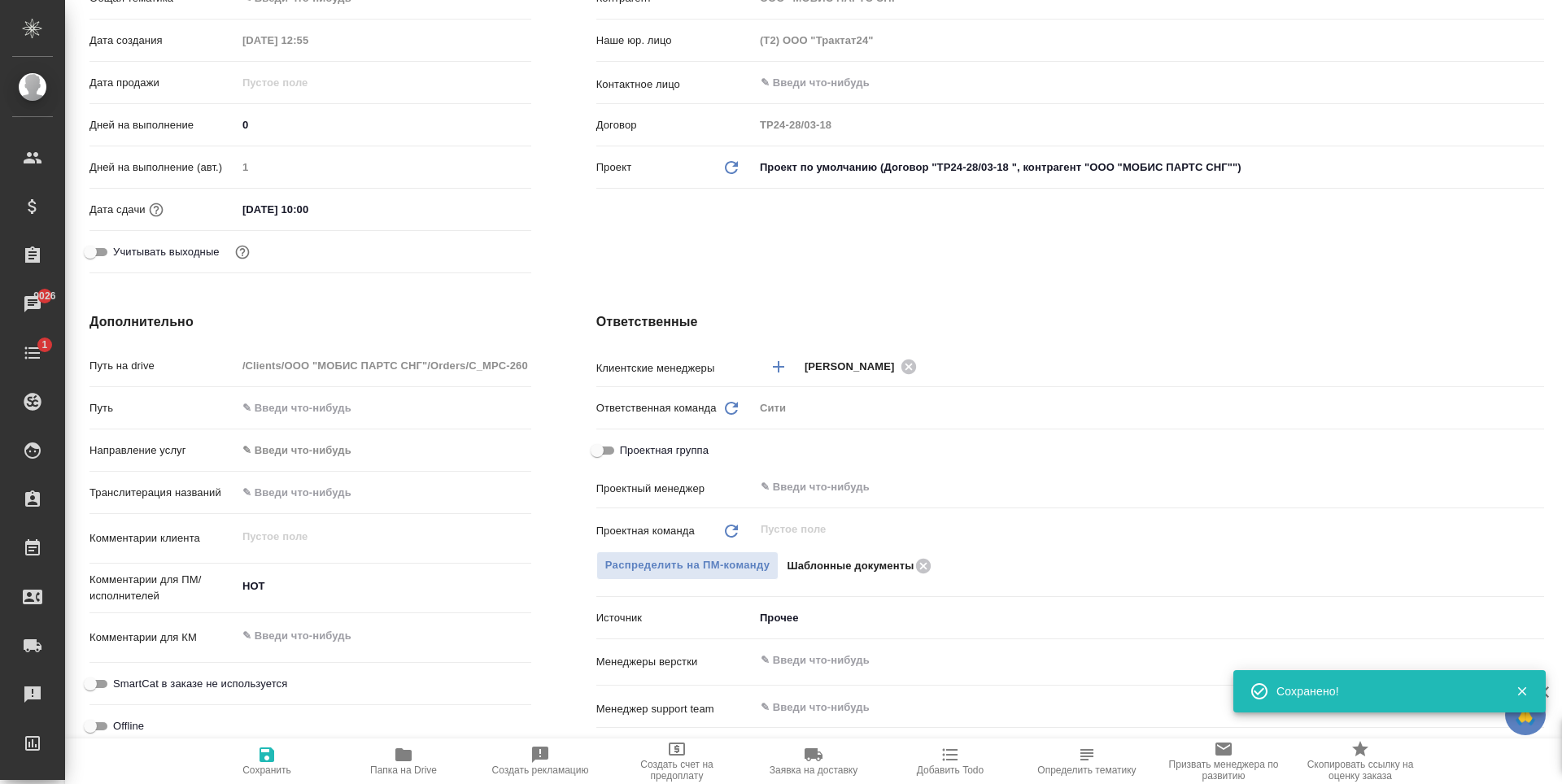
type textarea "x"
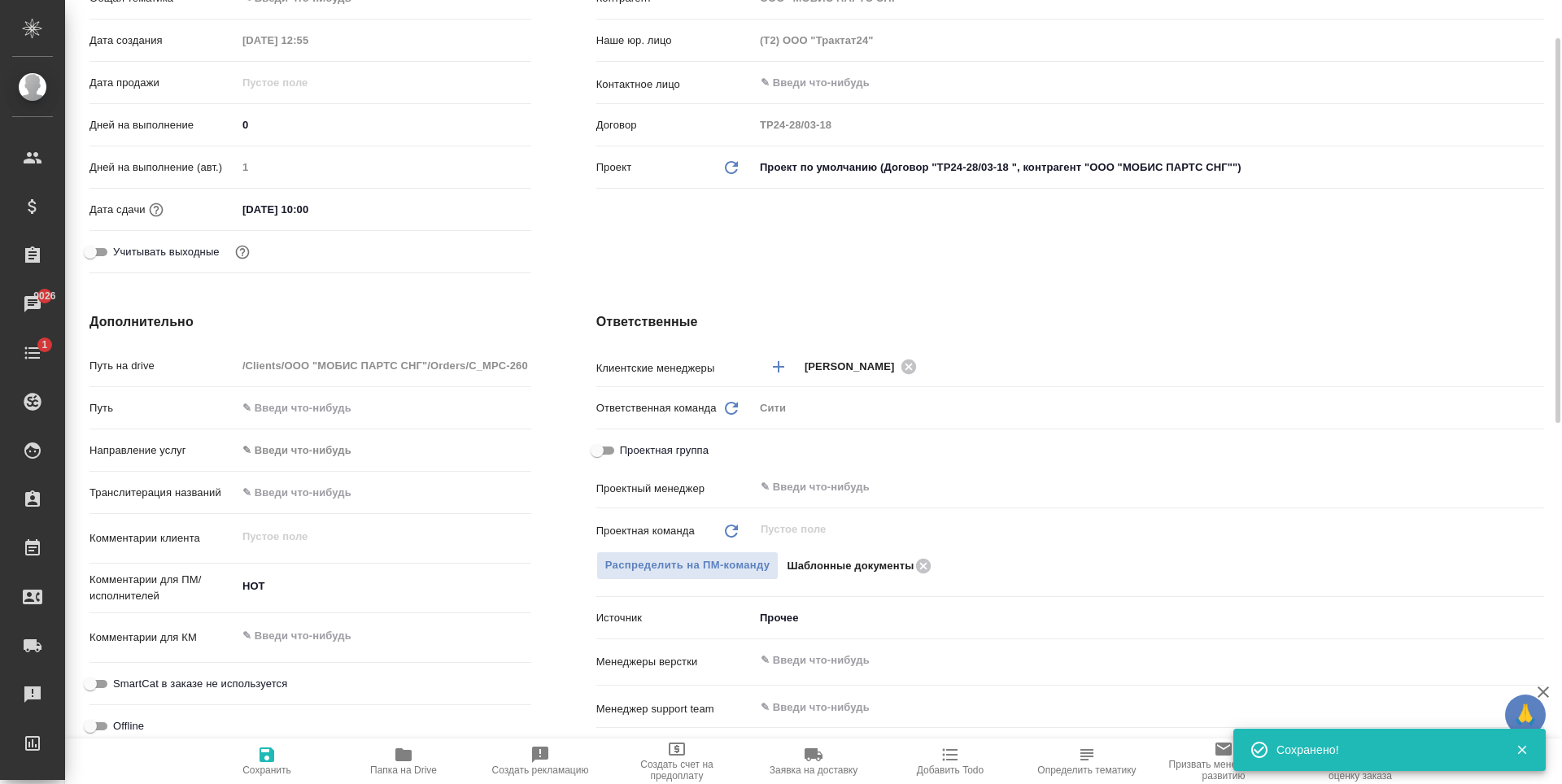
scroll to position [0, 0]
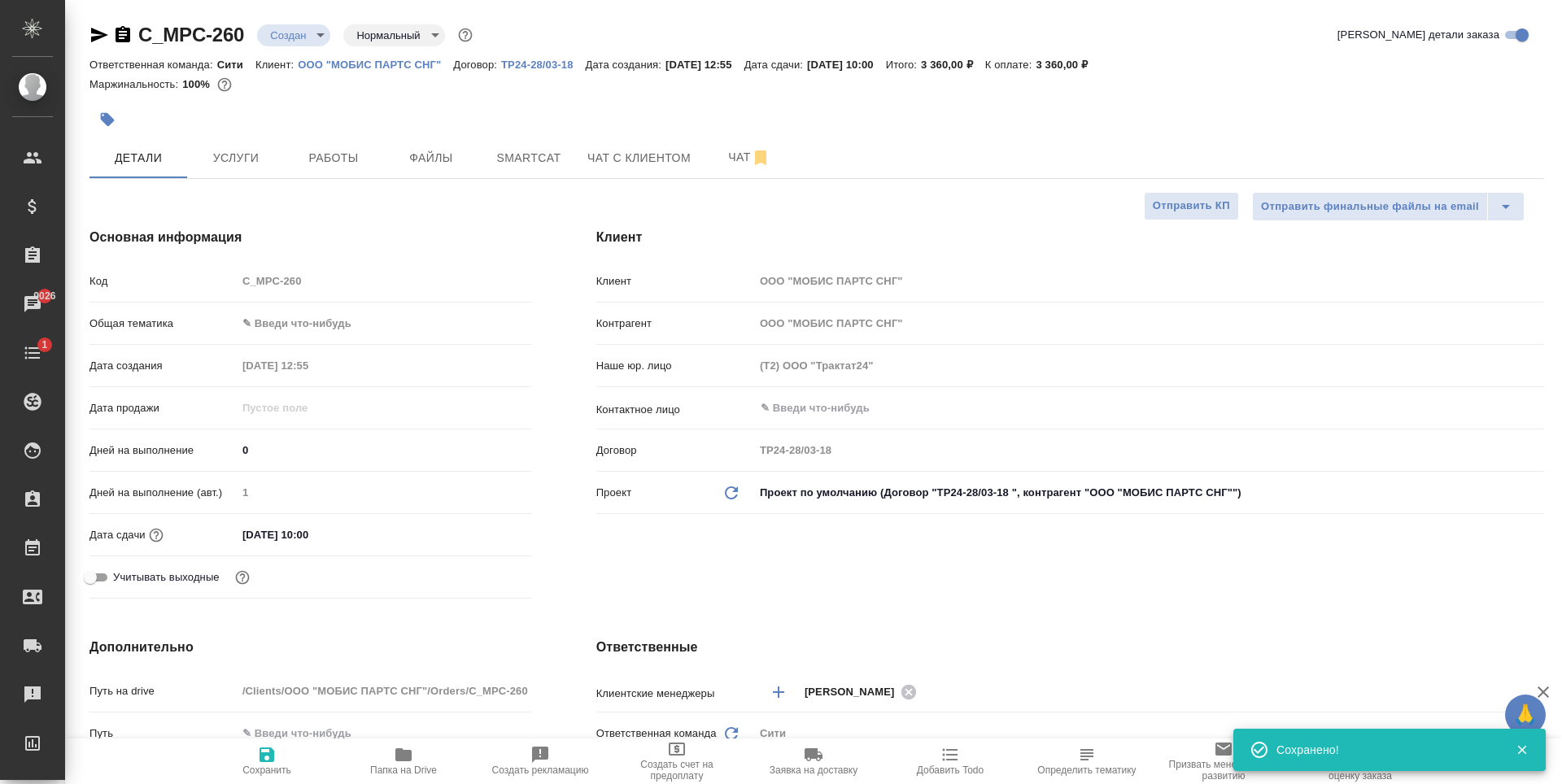
type textarea "x"
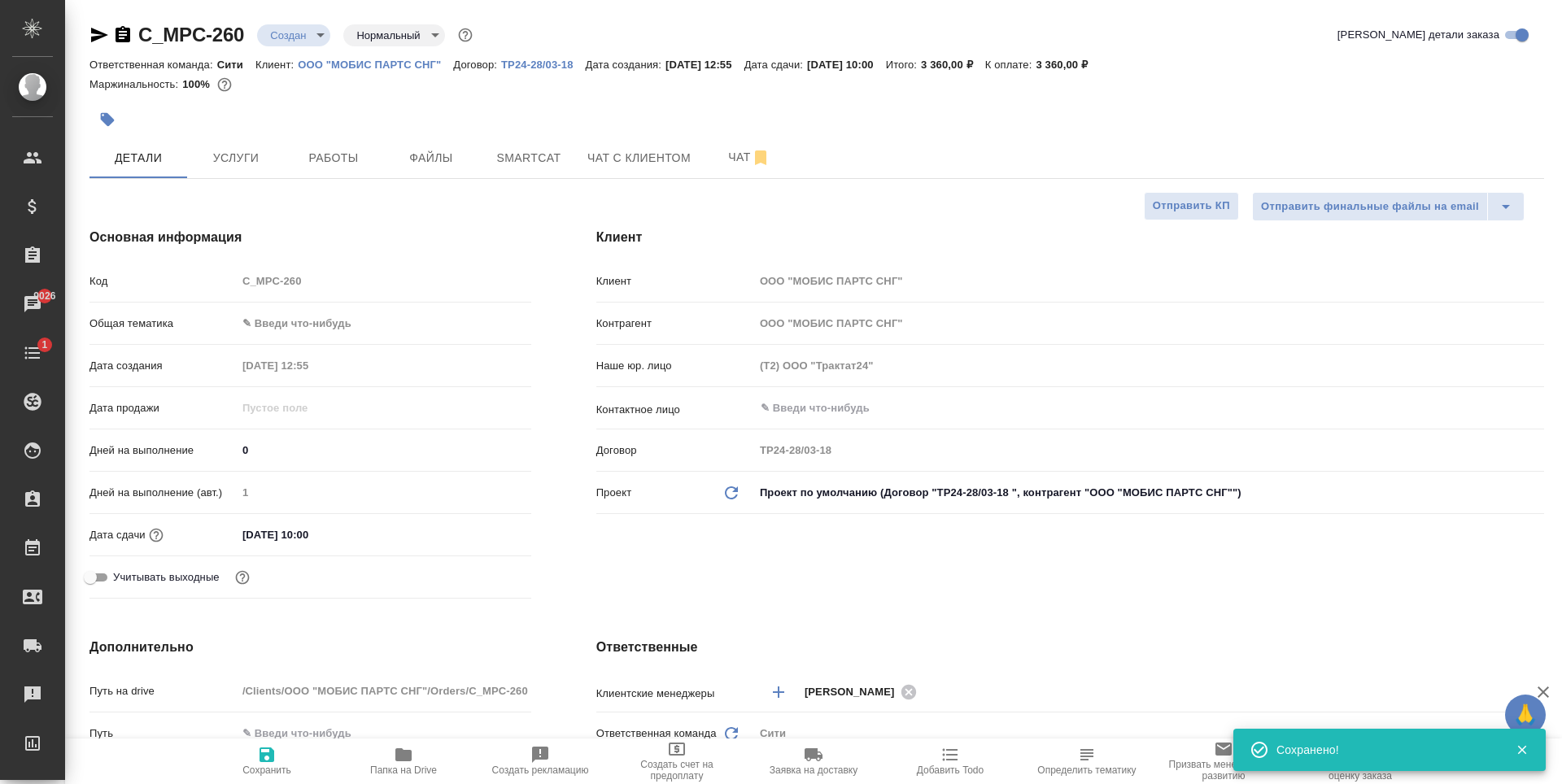
type textarea "x"
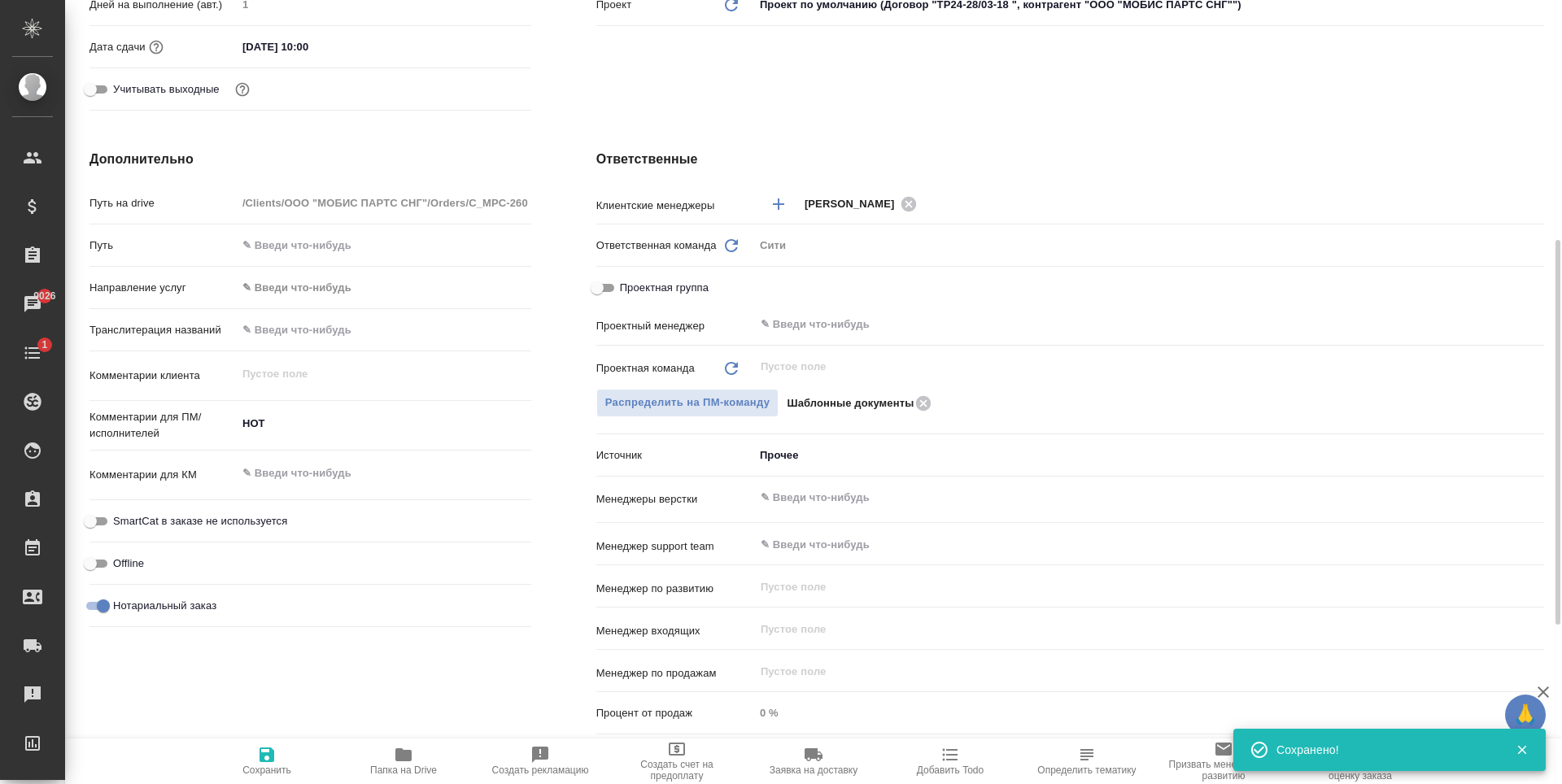
click at [289, 330] on input "text" at bounding box center [383, 329] width 294 height 23
paste input "[PERSON_NAME]"
type input "[PERSON_NAME]"
type textarea "x"
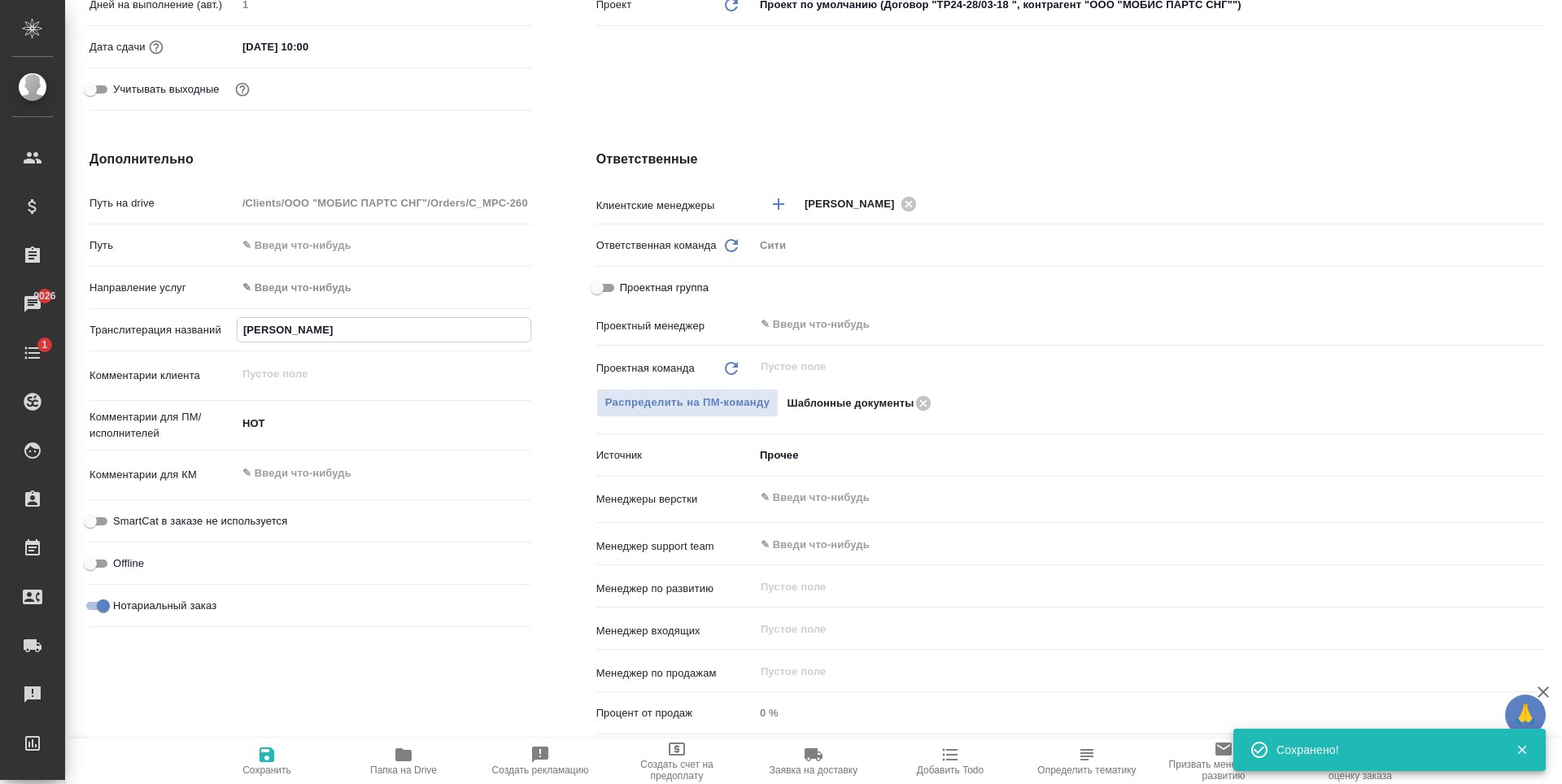
type textarea "x"
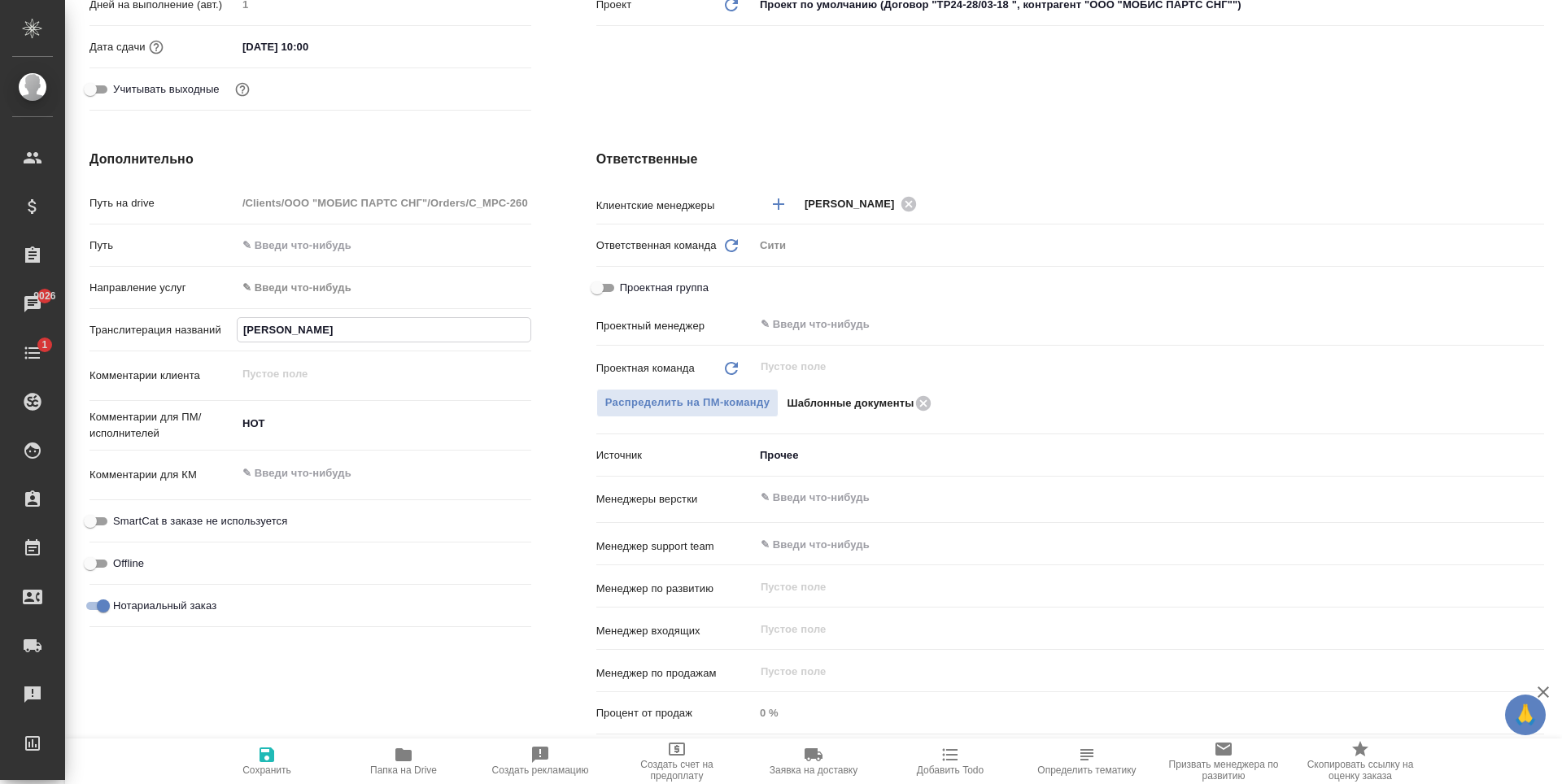
type input "[PERSON_NAME]"
type textarea "x"
click at [239, 422] on textarea "НОТ" at bounding box center [383, 424] width 294 height 28
type textarea "НОТ"
type textarea "x"
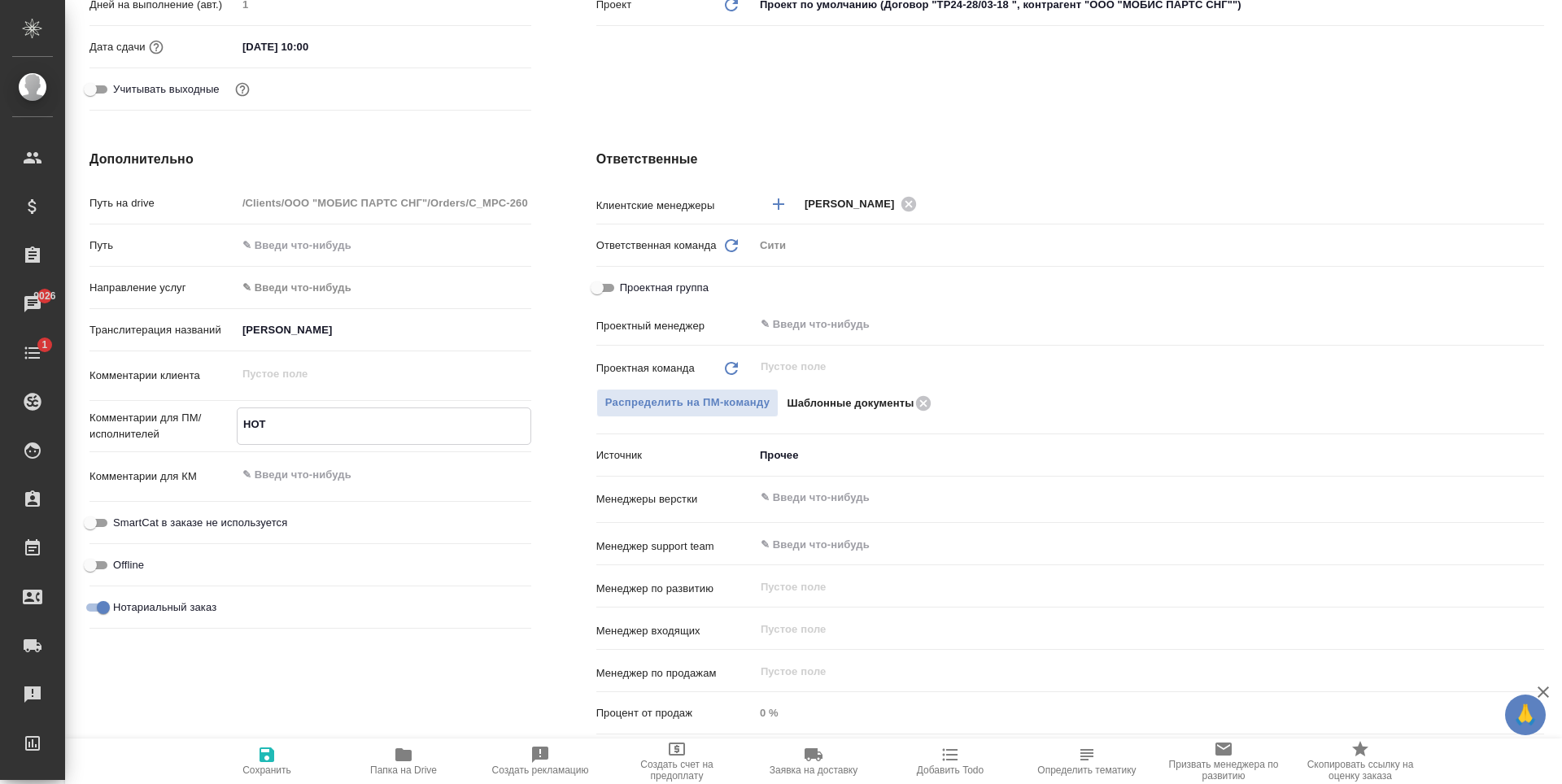
type textarea "x"
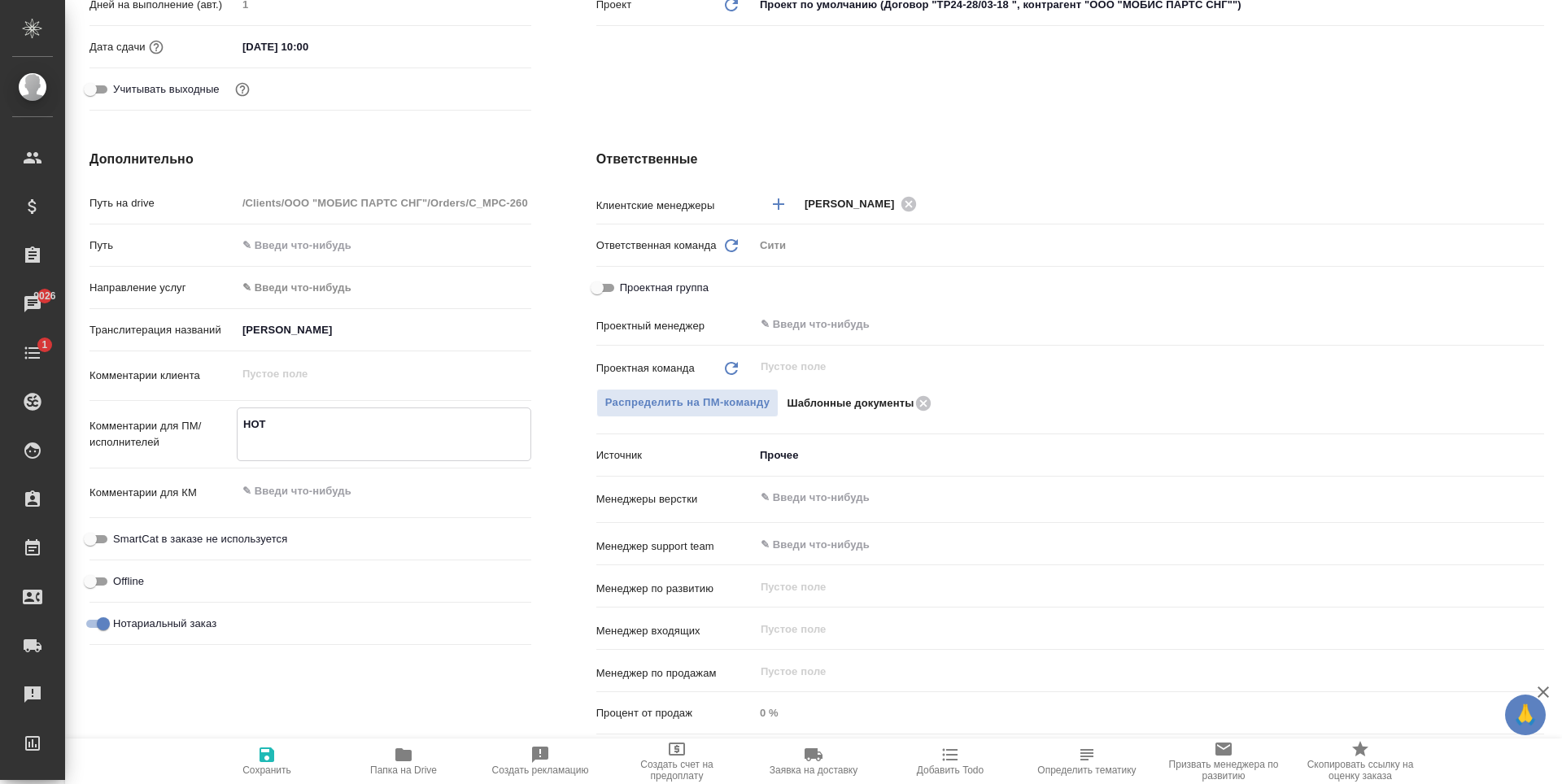
type textarea "НОТ"
type textarea "x"
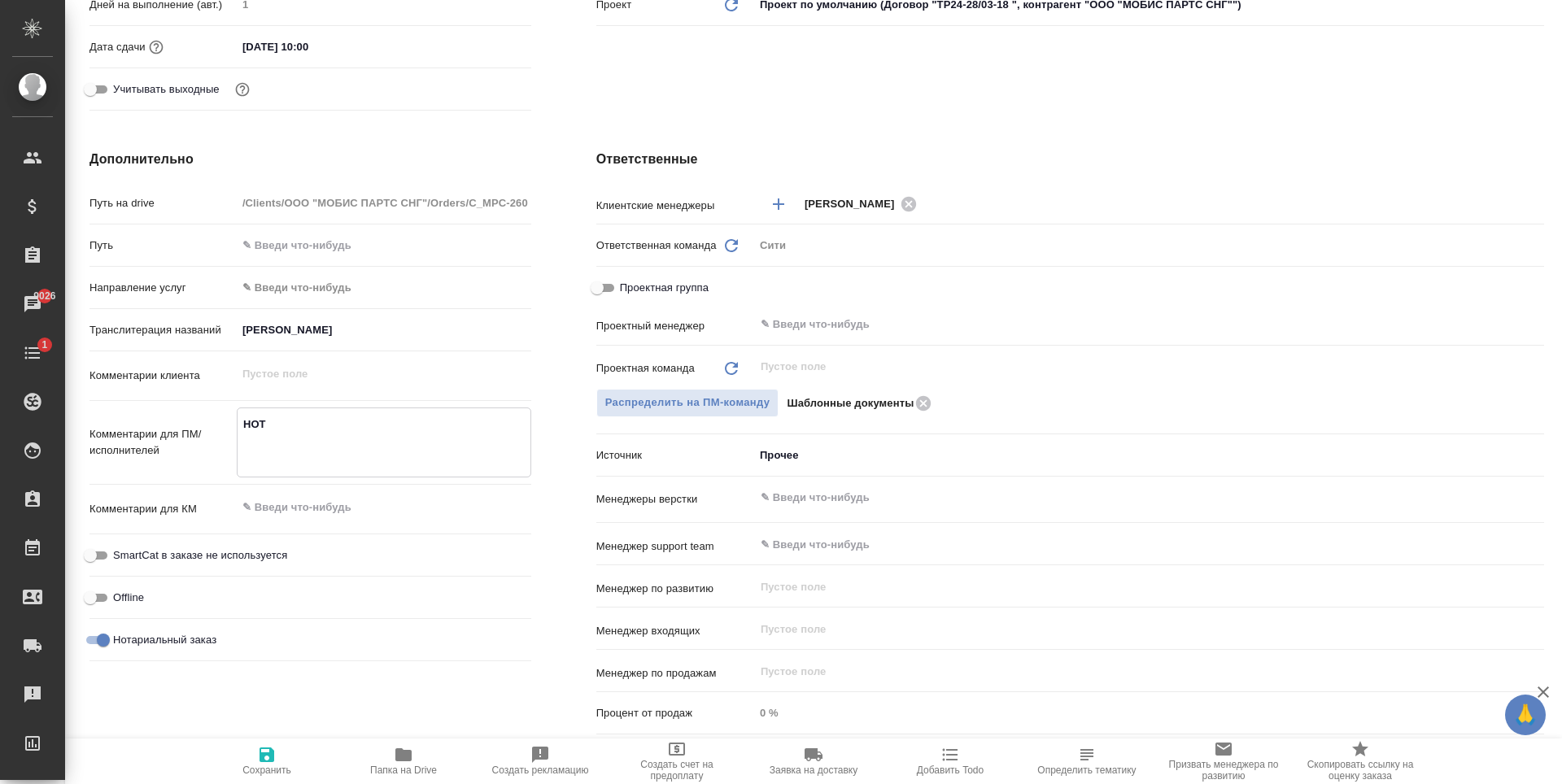
paste textarea "[PERSON_NAME]"
type textarea "[PERSON_NAME] НОТ"
type textarea "x"
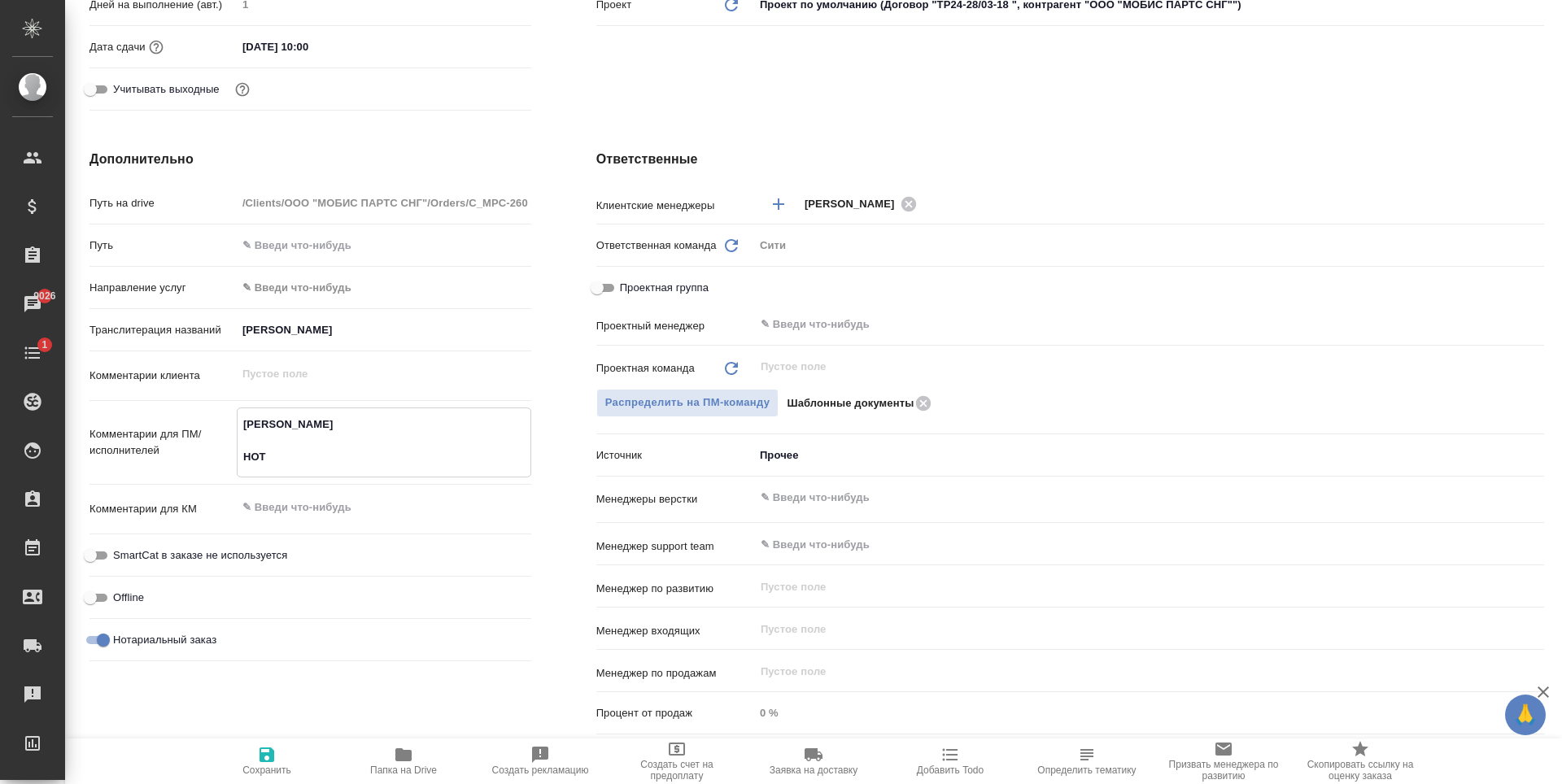
type textarea "[PERSON_NAME] НОТ"
type textarea "x"
click at [275, 760] on icon "button" at bounding box center [267, 755] width 15 height 15
type textarea "x"
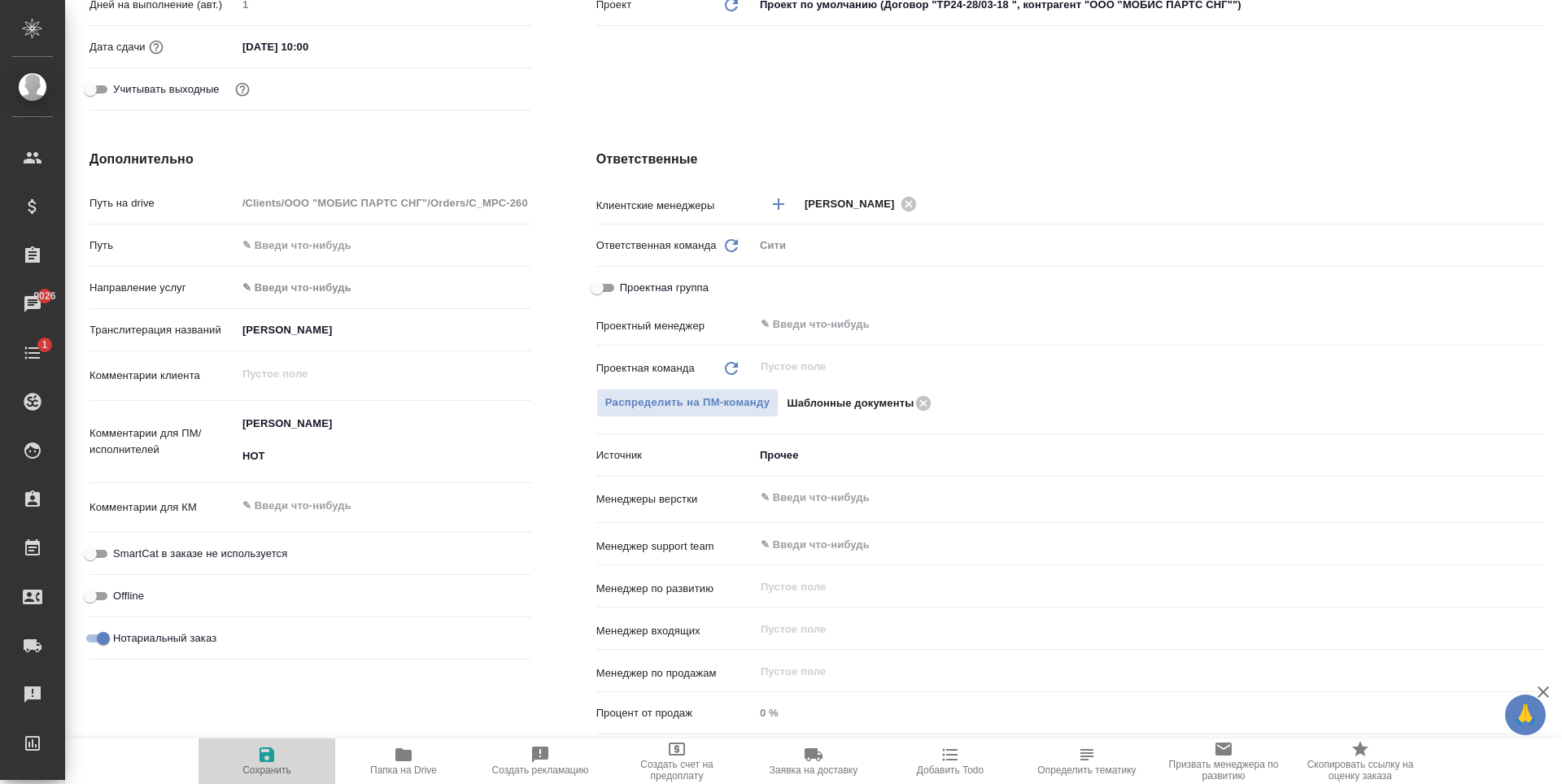
type textarea "x"
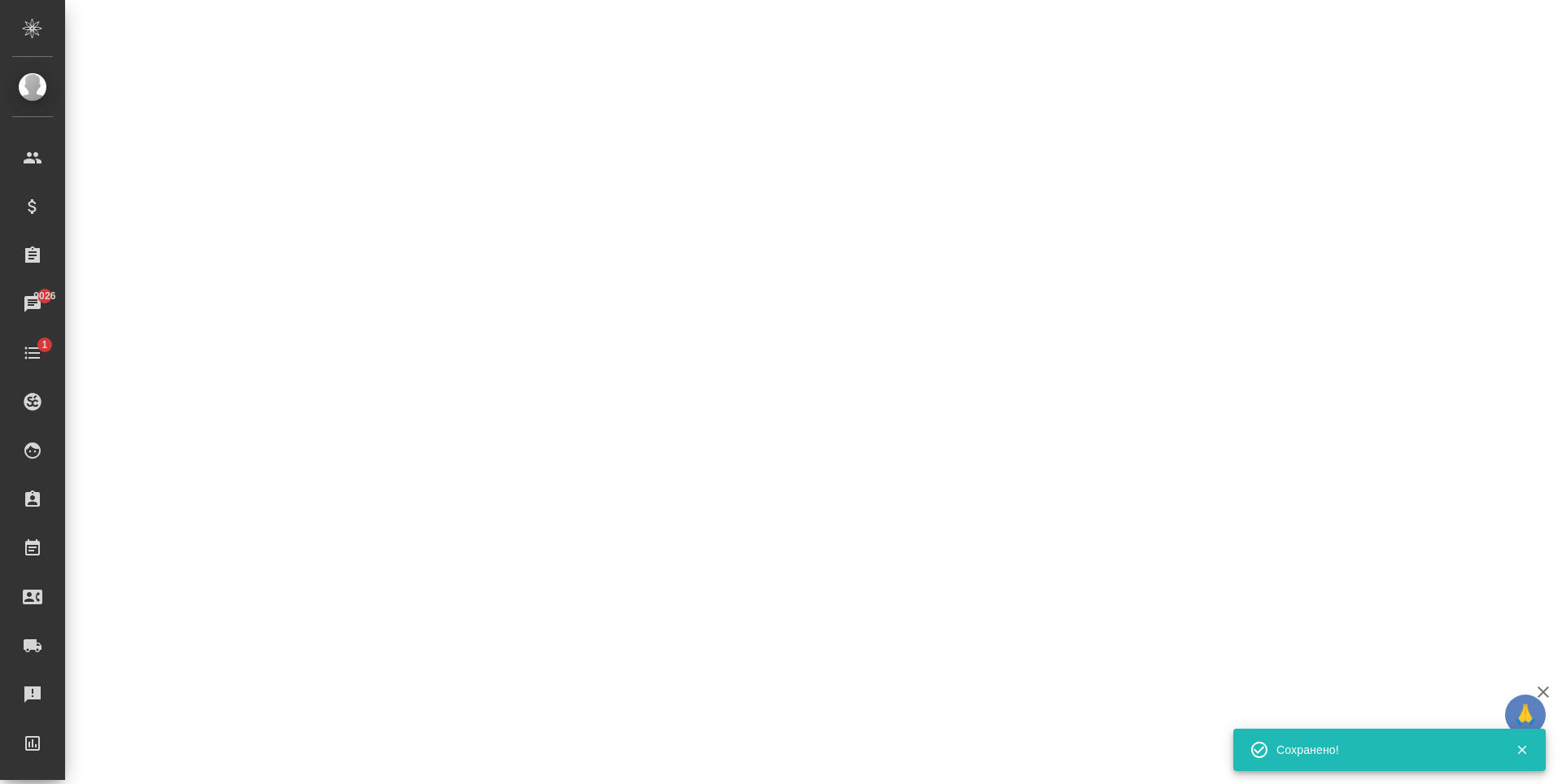
select select "RU"
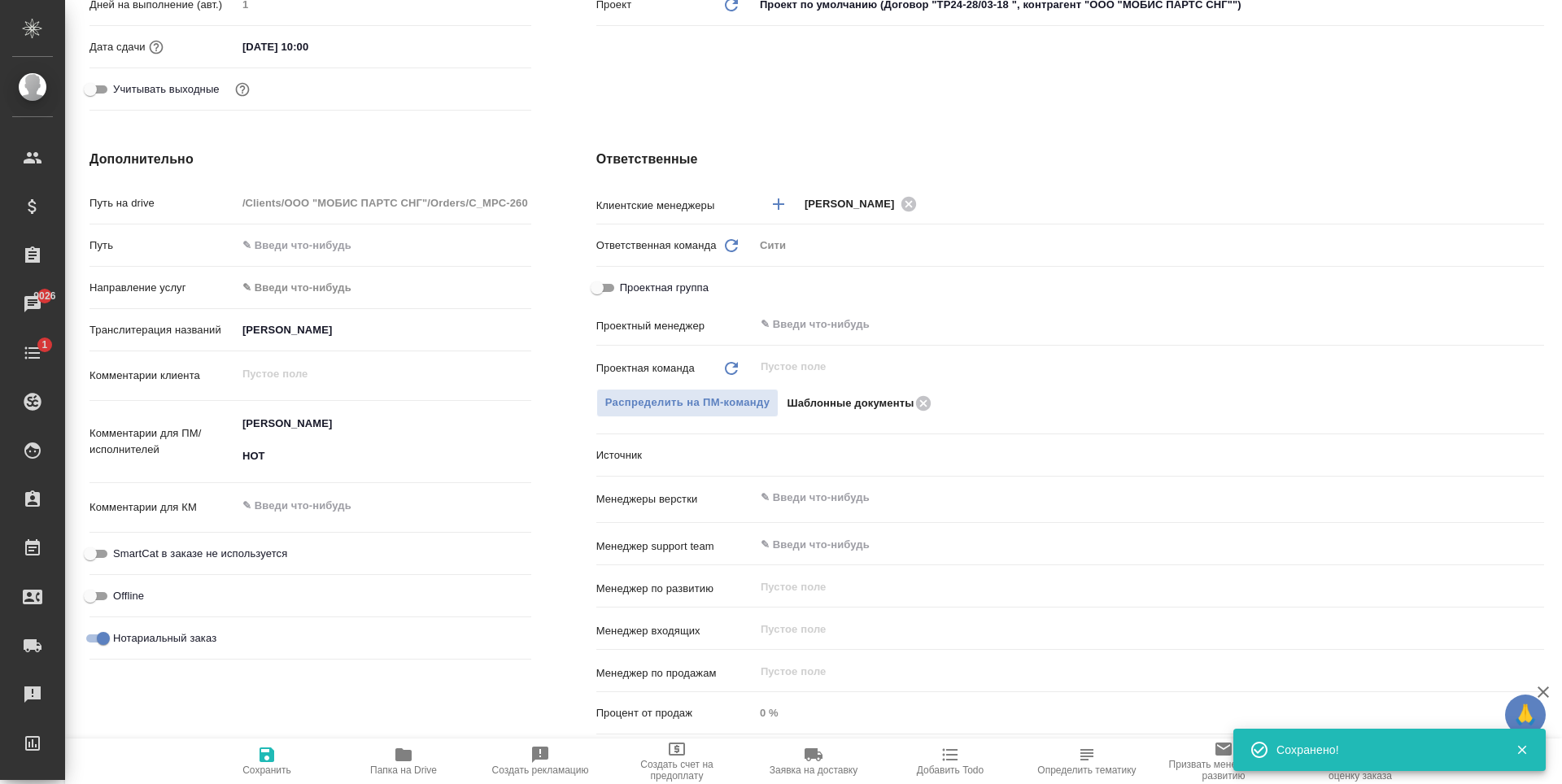
type textarea "x"
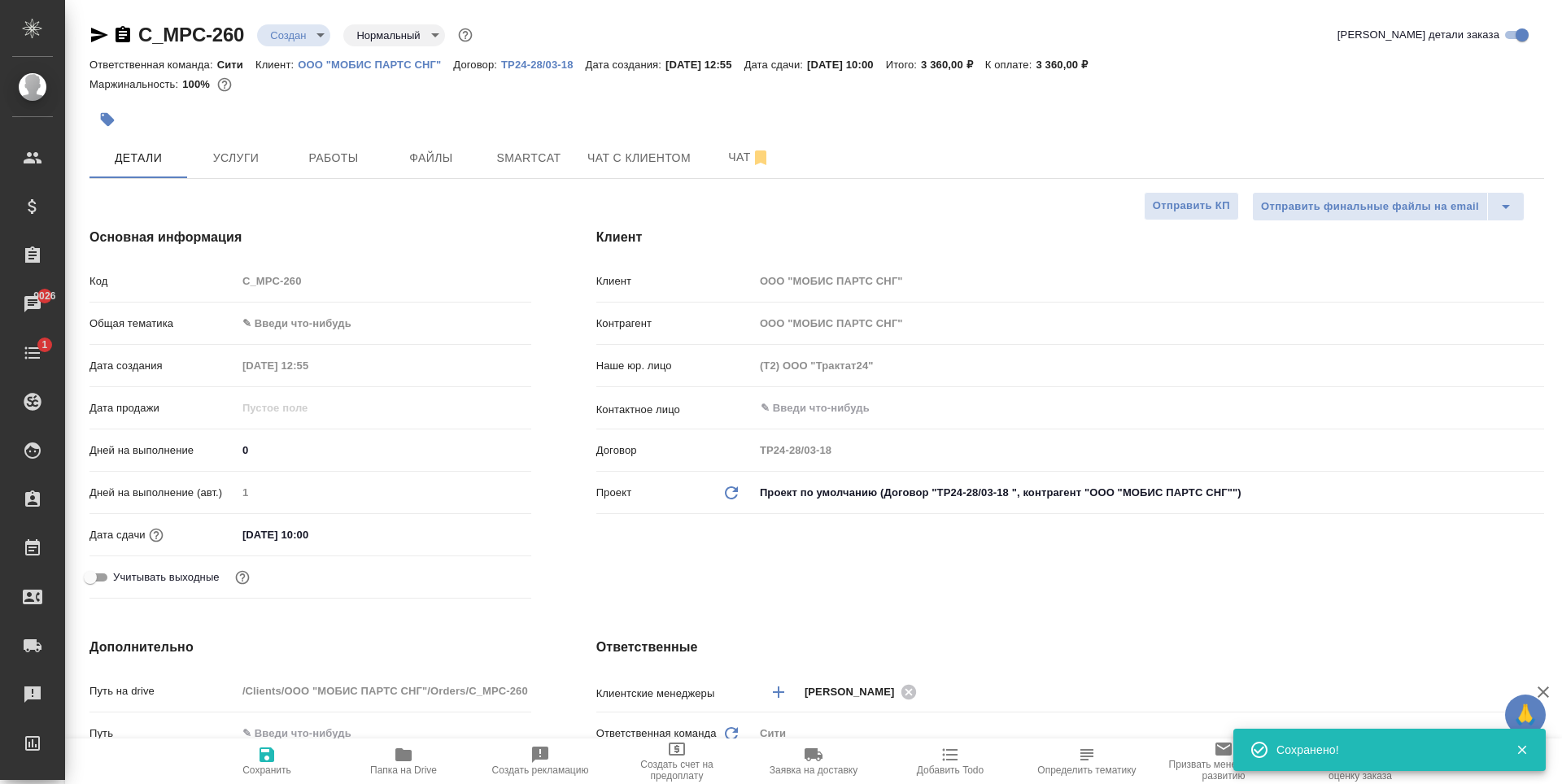
click at [348, 330] on body "🙏 .cls-1 fill:#fff; AWATERA [PERSON_NAME] Спецификации Заказы 9026 Чаты 1 Todo …" at bounding box center [781, 392] width 1562 height 784
drag, startPoint x: 345, startPoint y: 477, endPoint x: 335, endPoint y: 379, distance: 98.5
click at [345, 478] on li "Юридическая/Финансовая" at bounding box center [383, 480] width 294 height 26
type input "yr-fn"
type textarea "x"
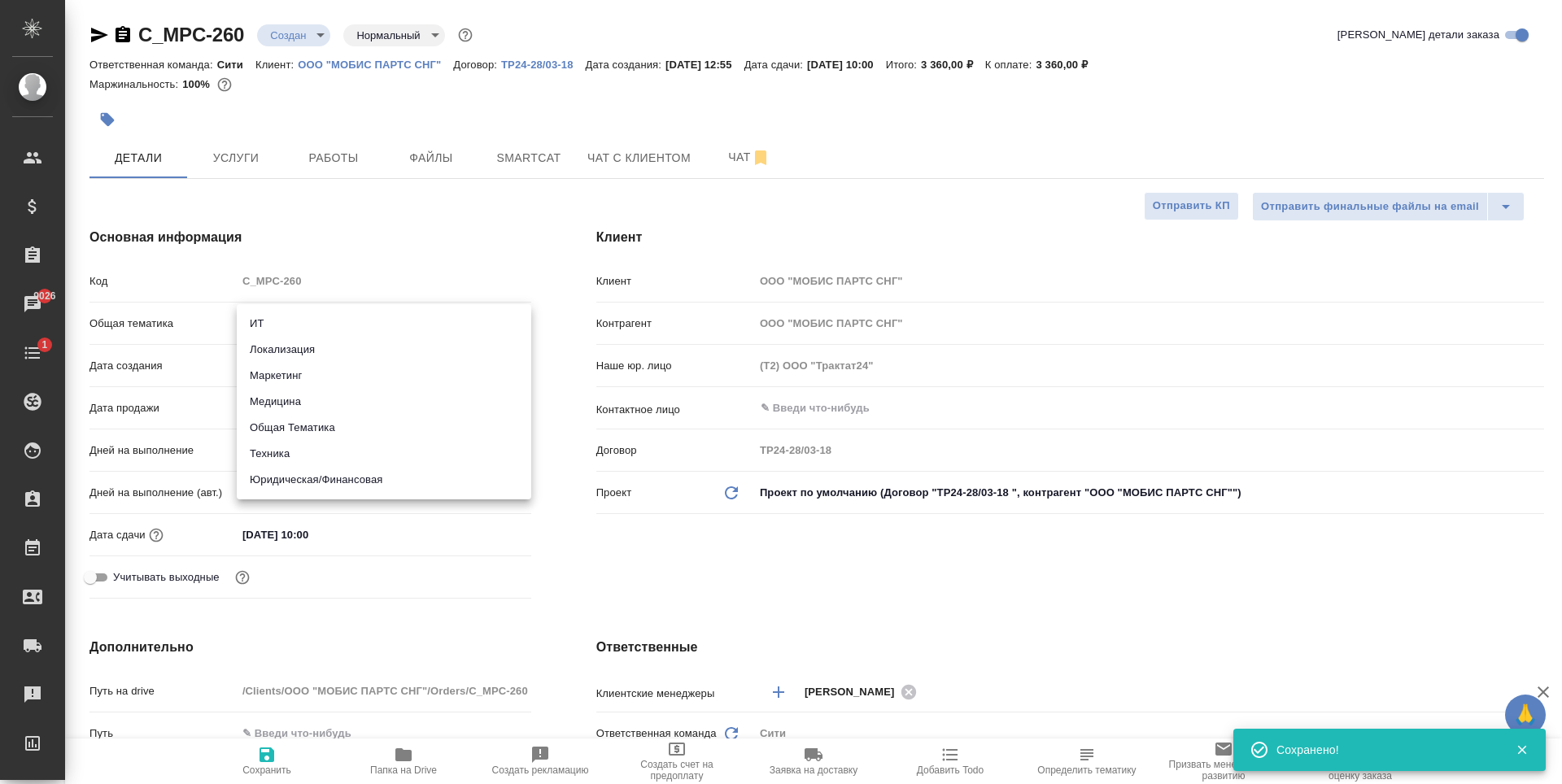
type textarea "x"
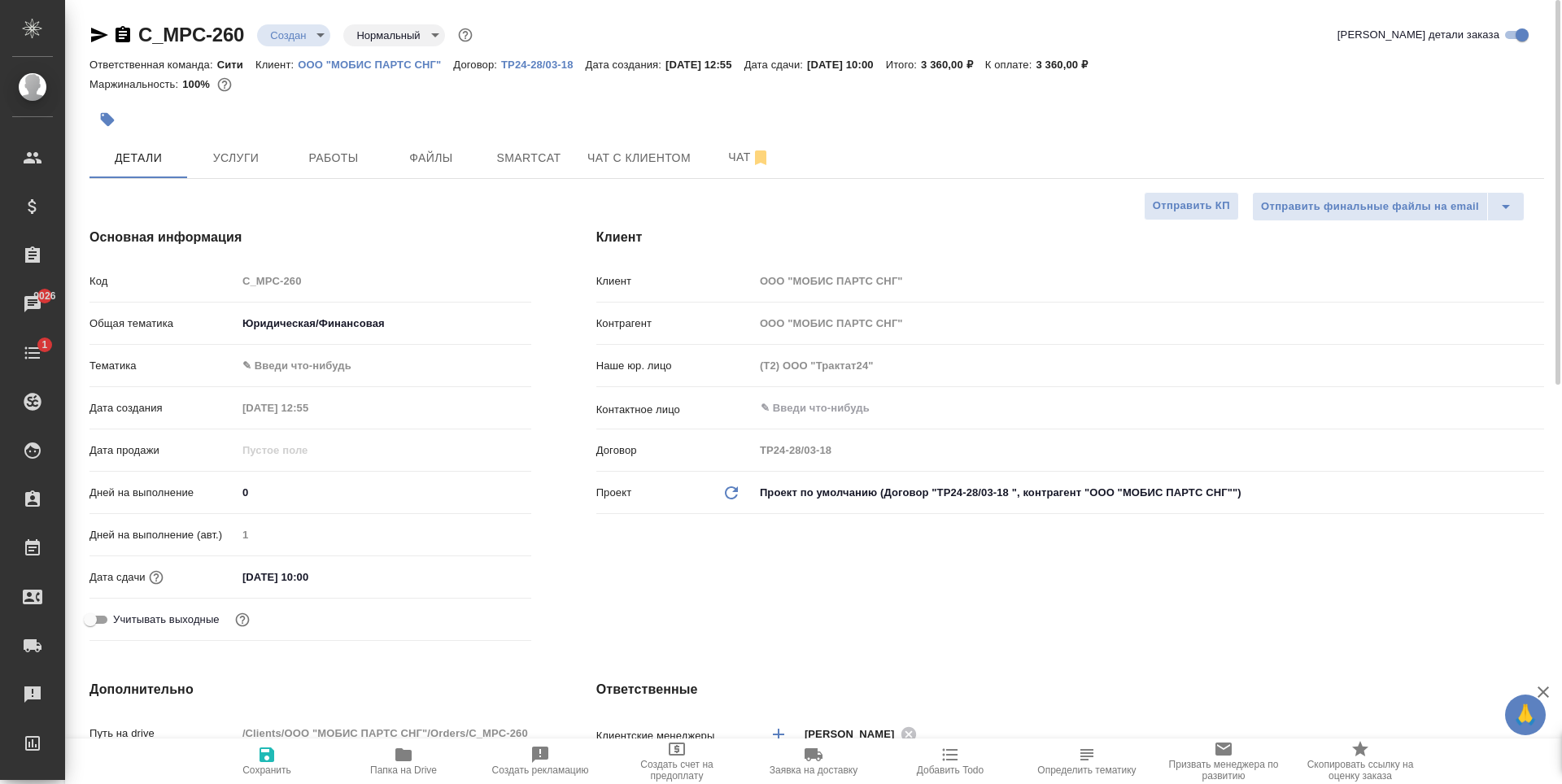
click at [322, 359] on body "🙏 .cls-1 fill:#fff; AWATERA Zaytseva Svetlana Клиенты Спецификации Заказы 9026 …" at bounding box center [781, 392] width 1562 height 784
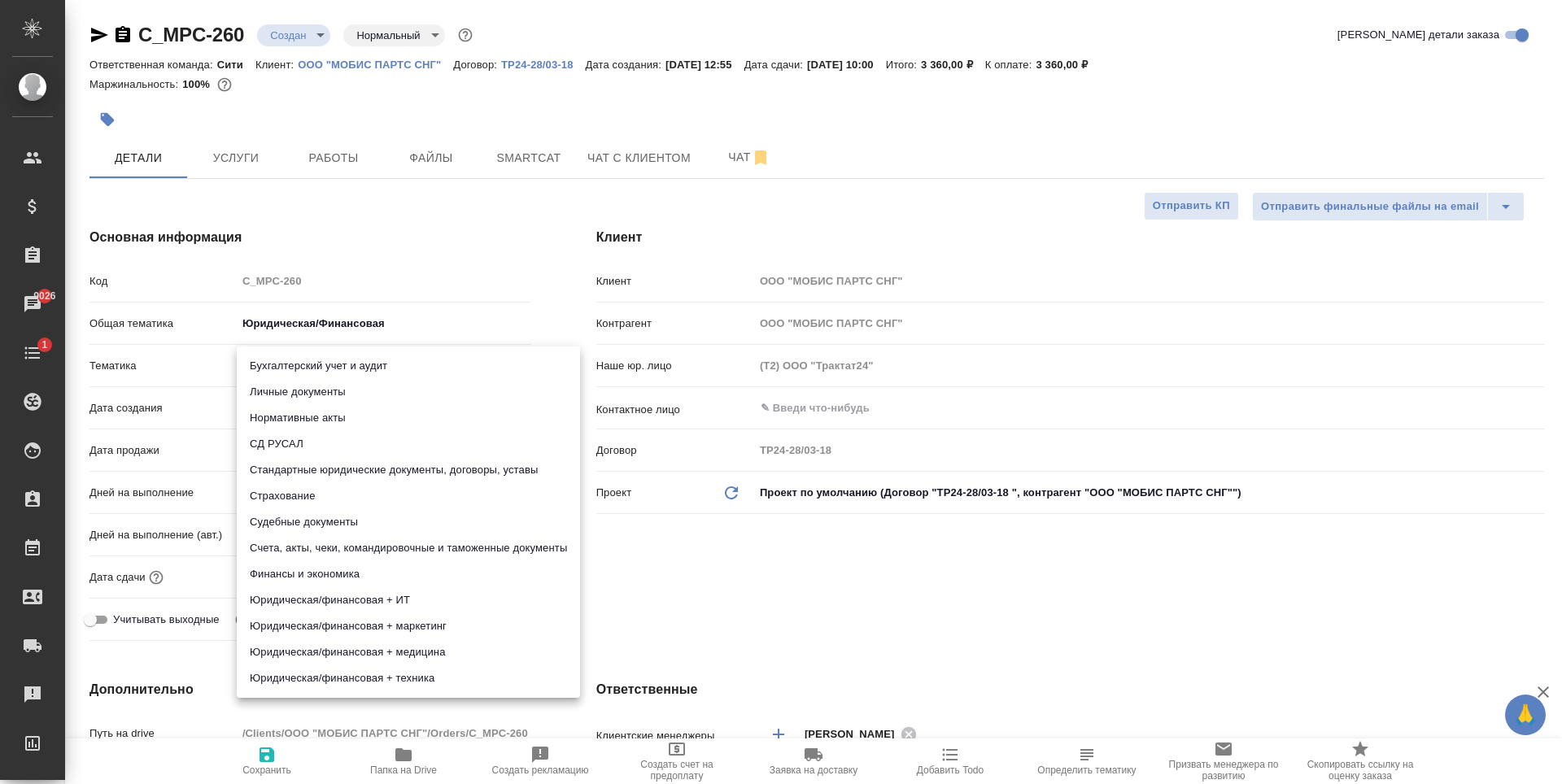
drag, startPoint x: 322, startPoint y: 387, endPoint x: 331, endPoint y: 565, distance: 178.2
click at [324, 387] on li "Личные документы" at bounding box center [408, 392] width 344 height 26
type textarea "x"
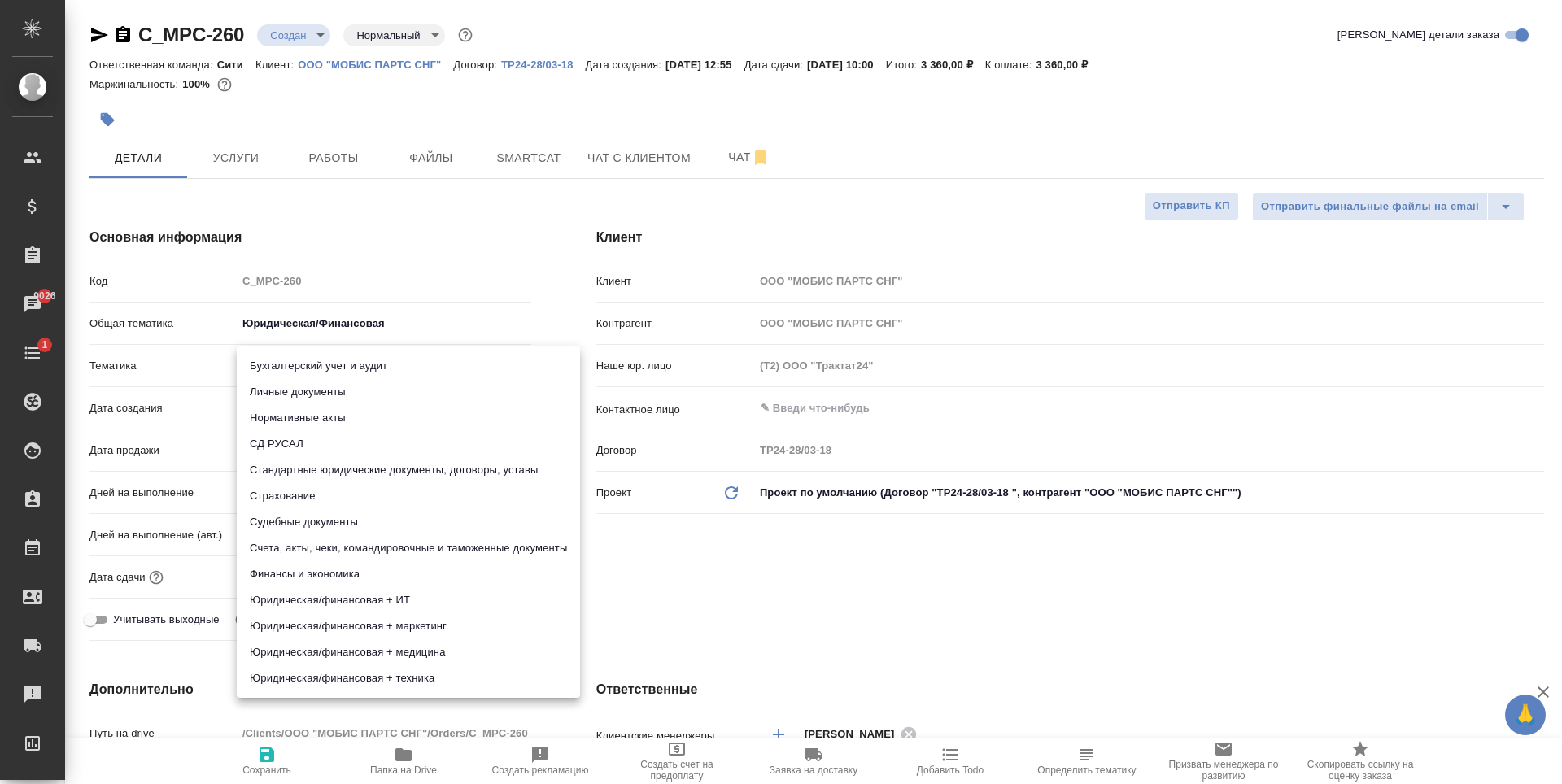
type input "5a8b8b956a9677013d343cfe"
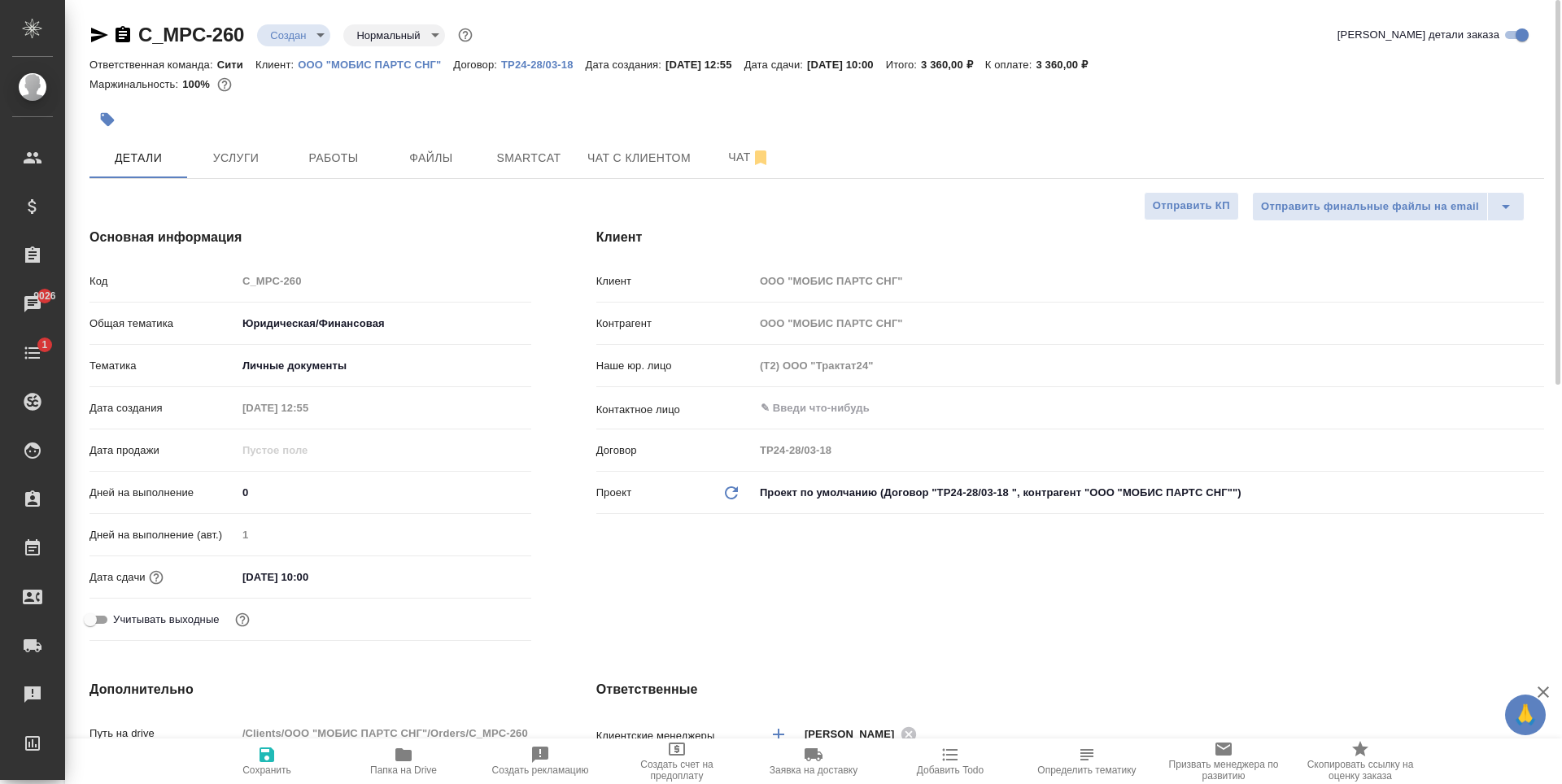
click at [257, 748] on icon "button" at bounding box center [267, 755] width 20 height 20
type textarea "x"
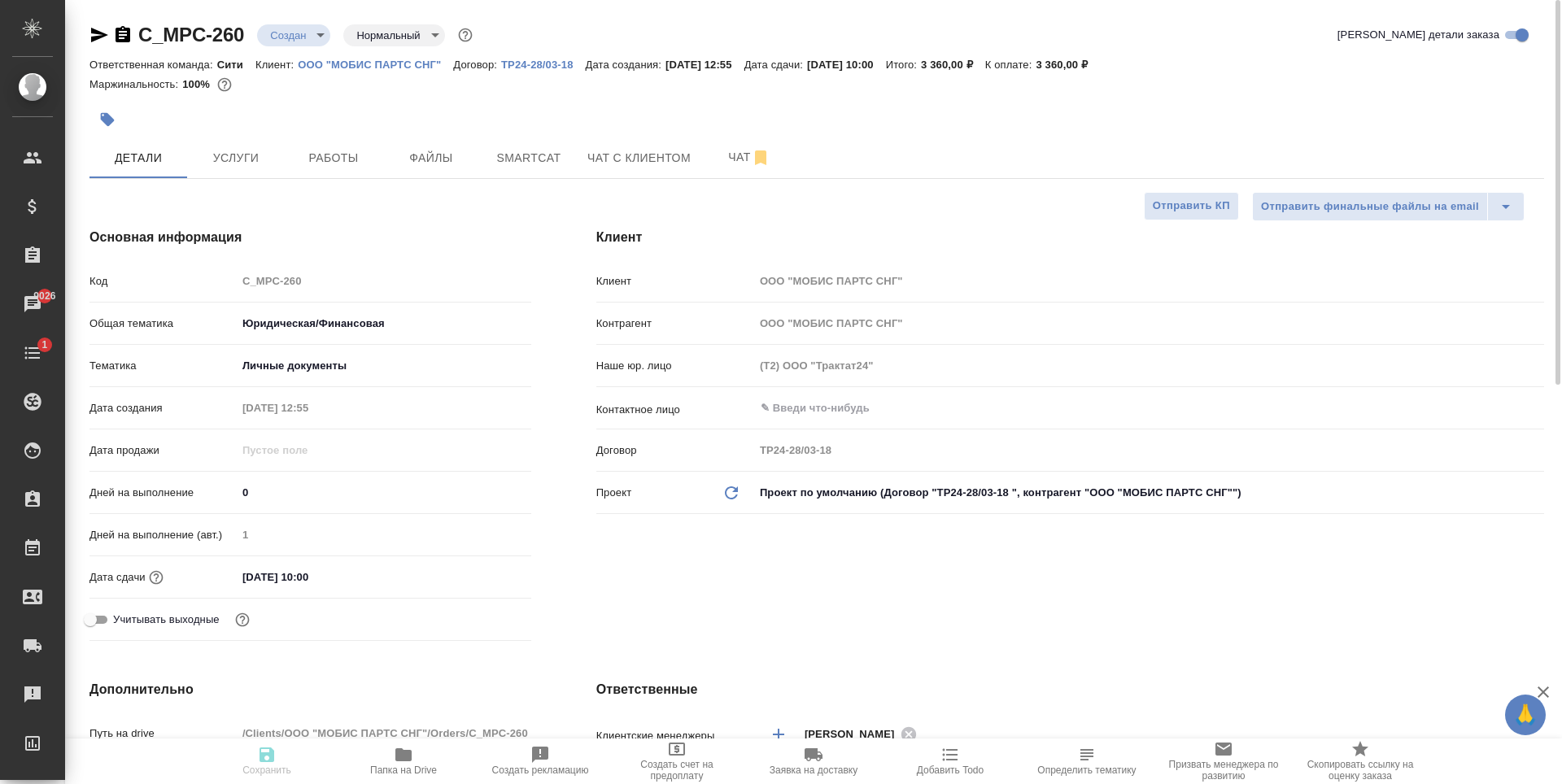
type textarea "x"
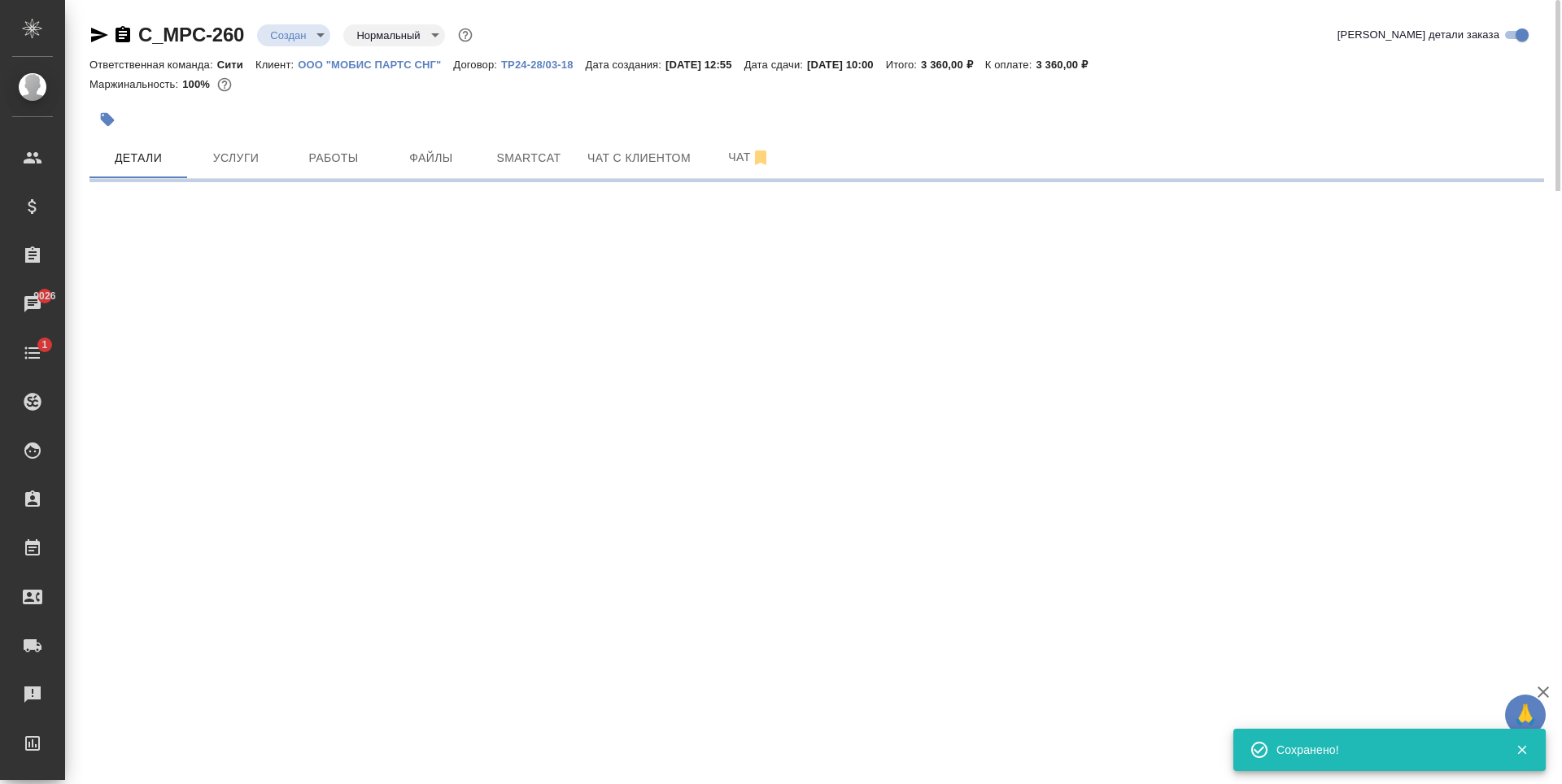
select select "RU"
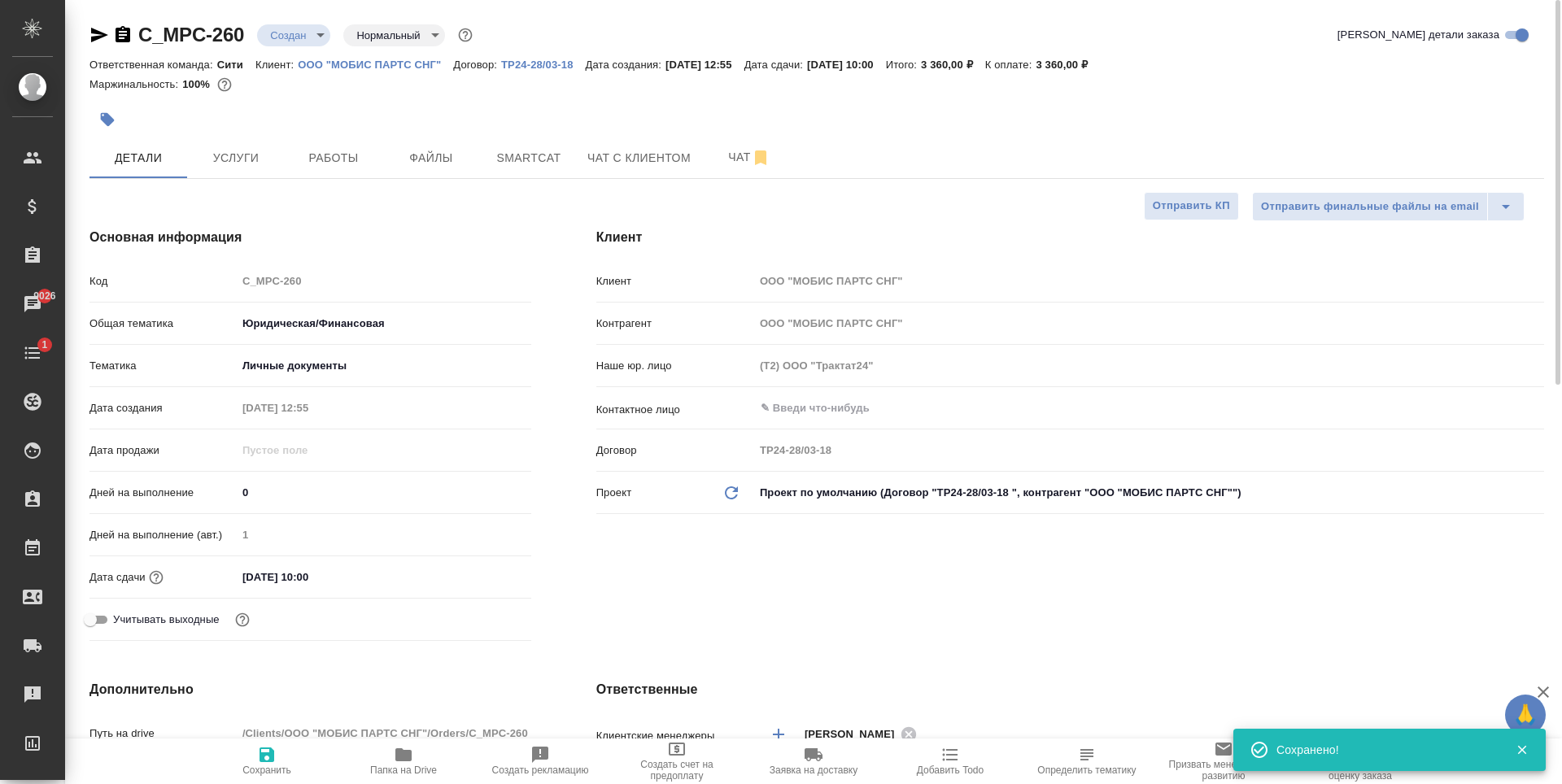
type textarea "x"
click at [275, 143] on button "Услуги" at bounding box center [236, 157] width 98 height 41
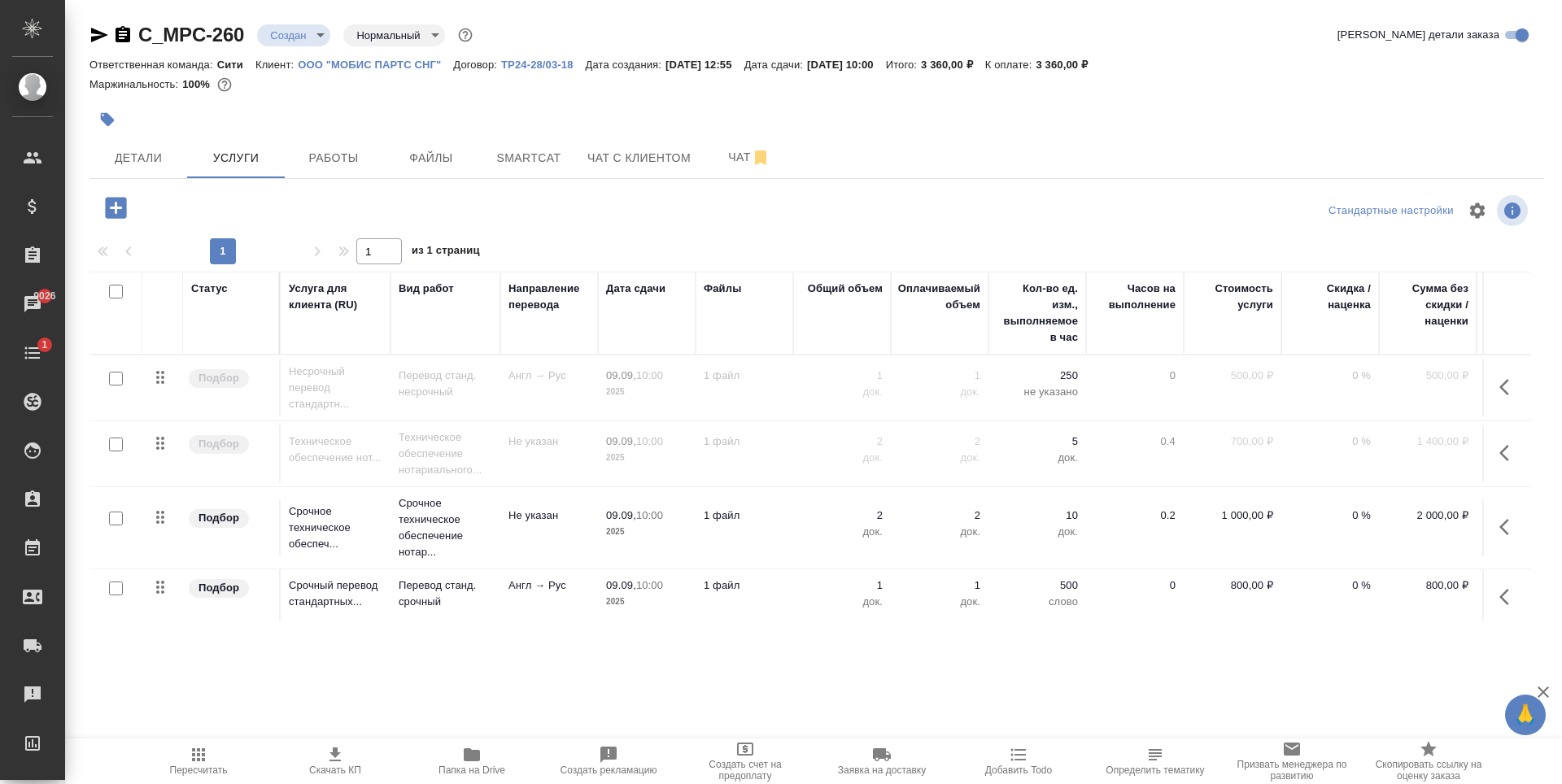
click at [320, 160] on span "Работы" at bounding box center [333, 158] width 78 height 21
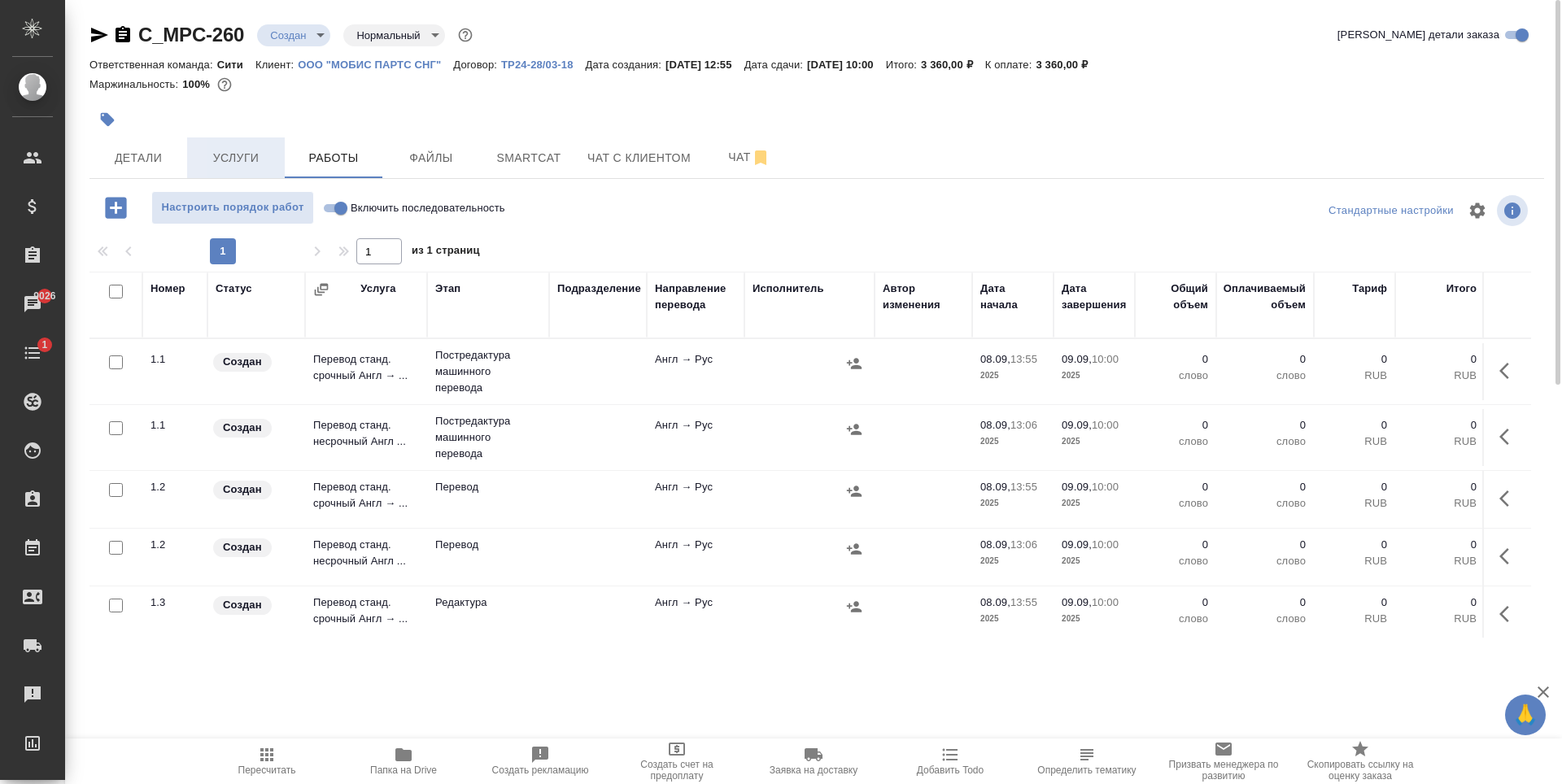
click at [270, 154] on span "Услуги" at bounding box center [236, 158] width 78 height 21
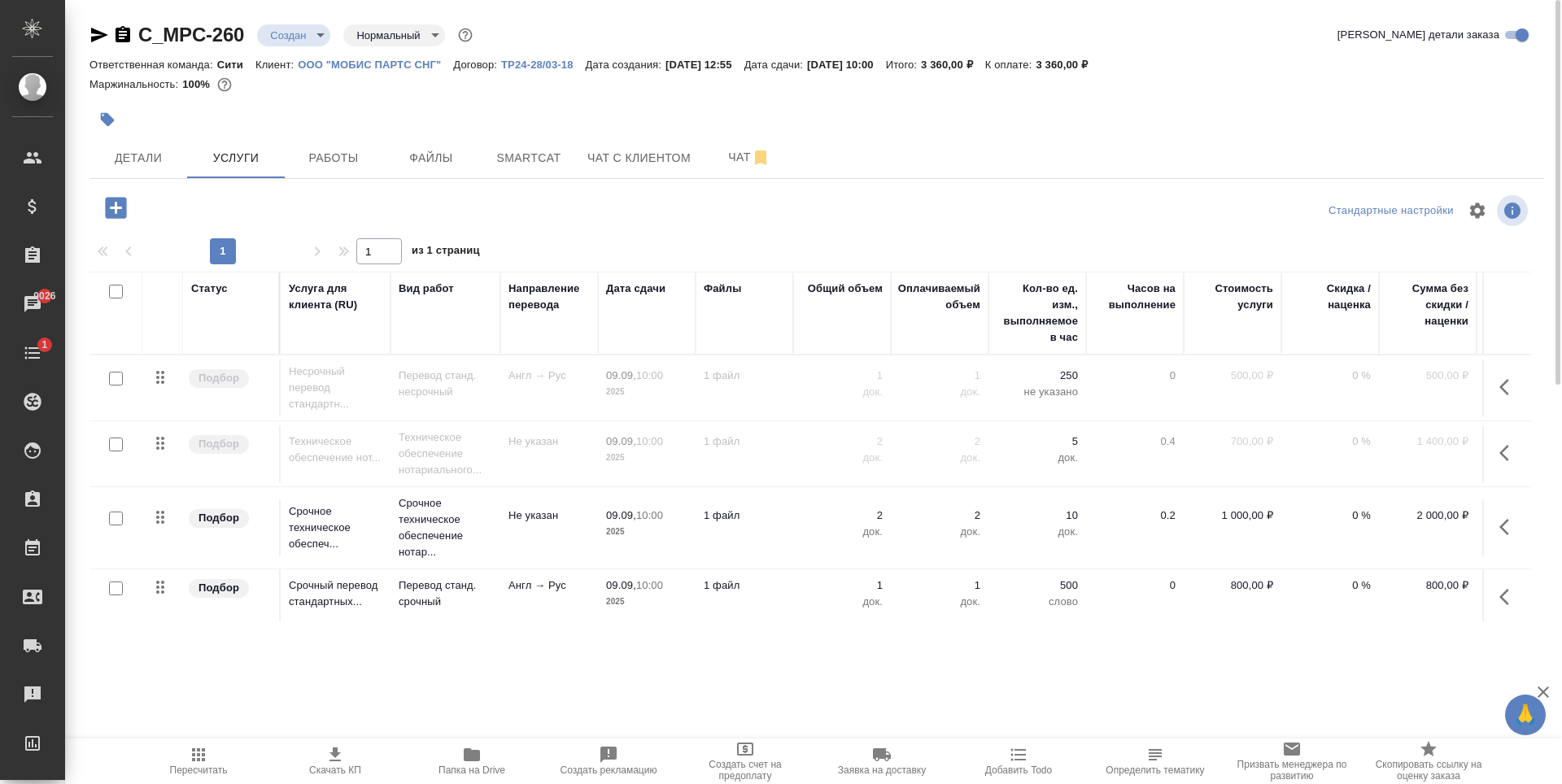
click at [115, 444] on input "checkbox" at bounding box center [116, 445] width 14 height 14
checkbox input "true"
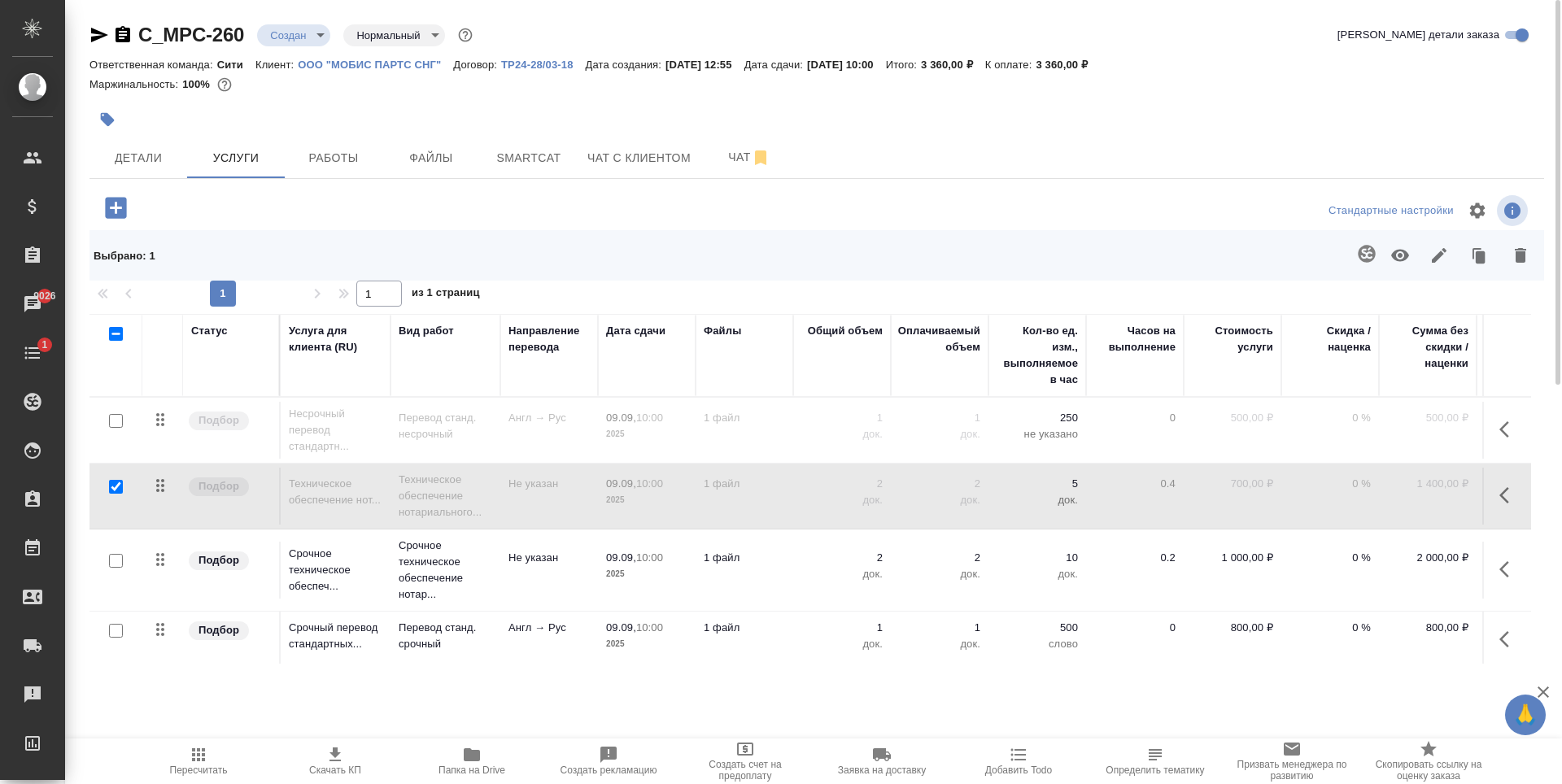
click at [120, 429] on div at bounding box center [116, 421] width 36 height 22
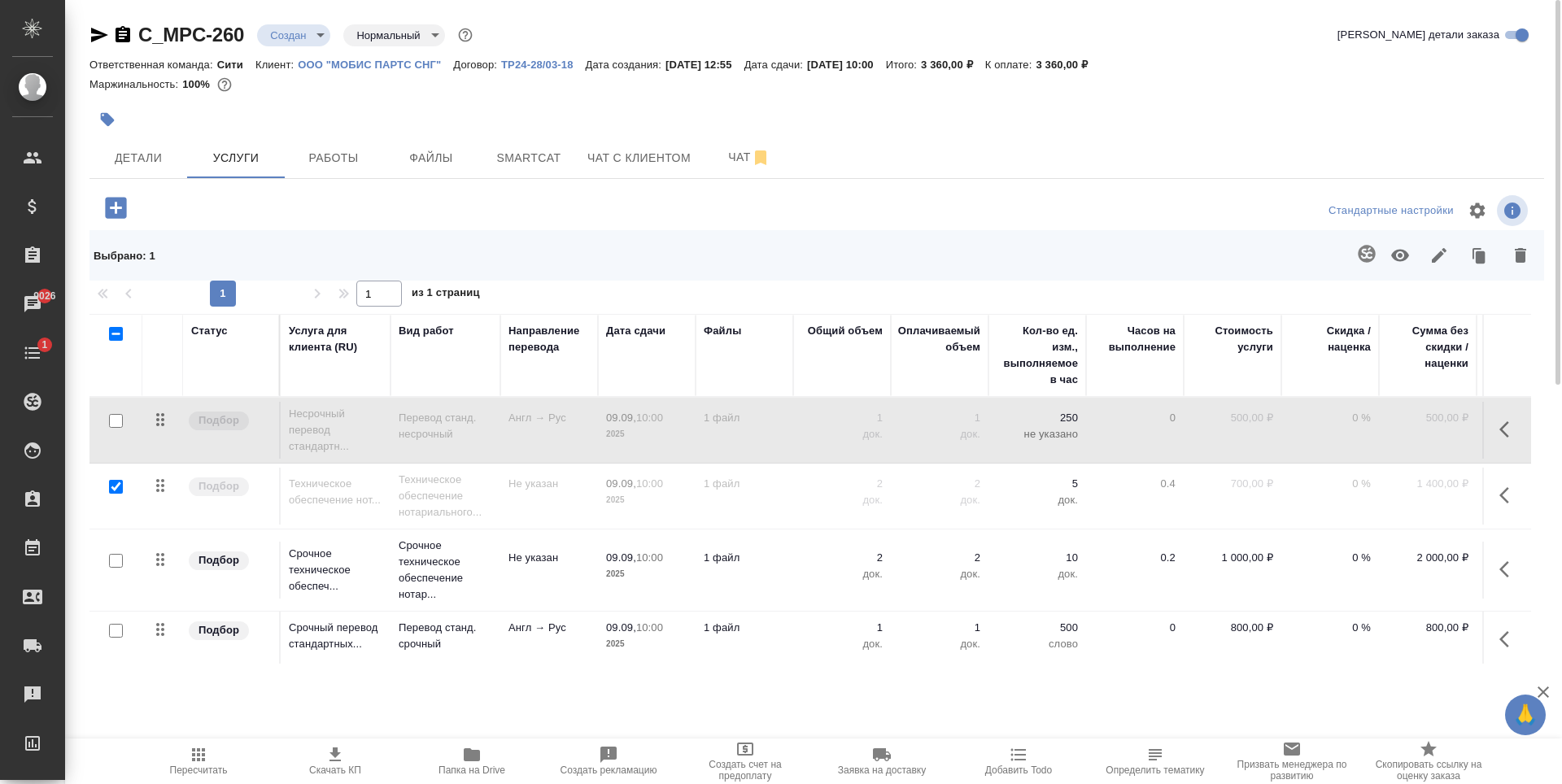
click at [118, 420] on input "checkbox" at bounding box center [116, 421] width 14 height 14
checkbox input "true"
click at [1521, 250] on icon "button" at bounding box center [1520, 255] width 11 height 15
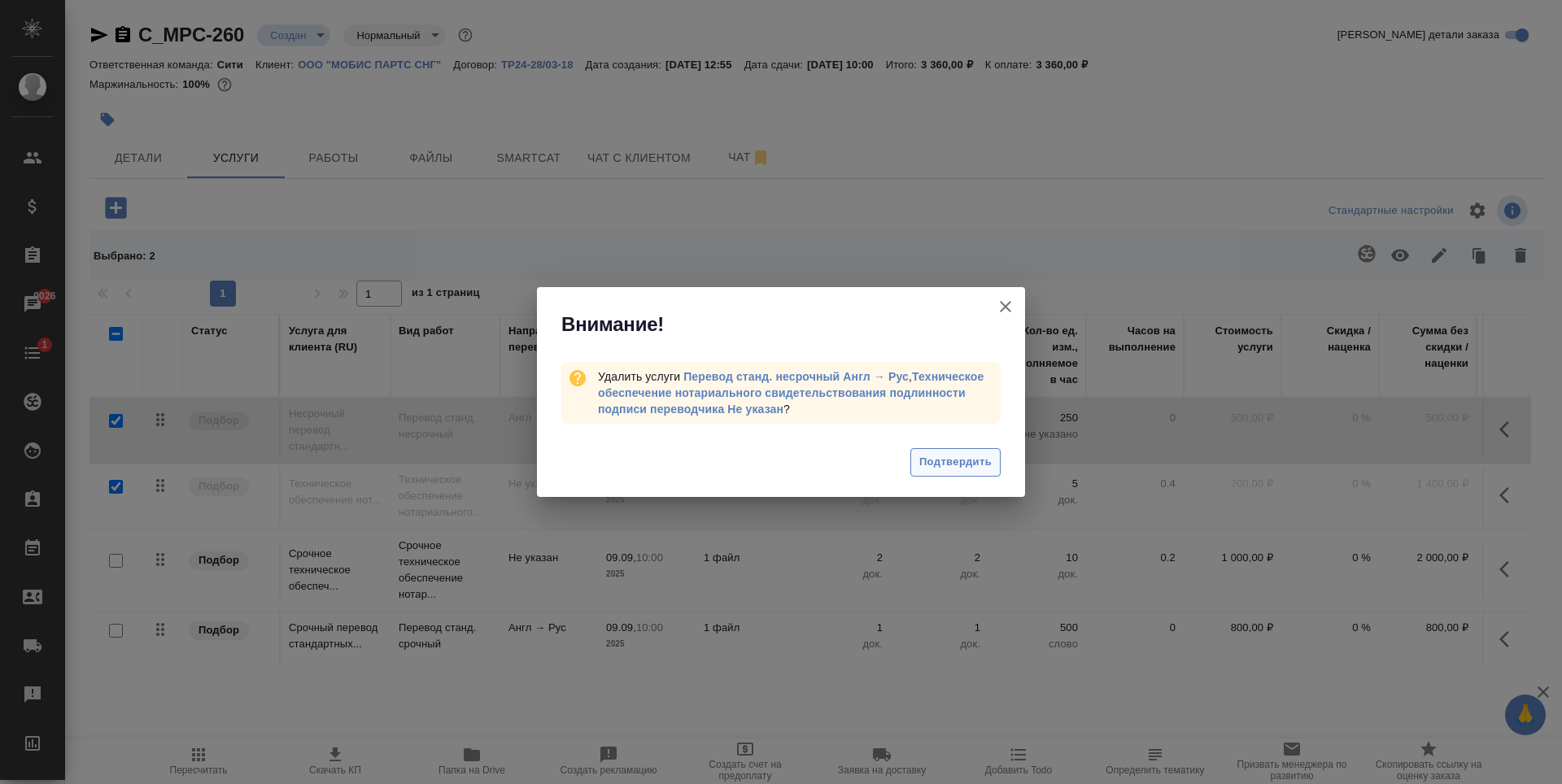
click at [934, 462] on span "Подтвердить" at bounding box center [956, 463] width 73 height 19
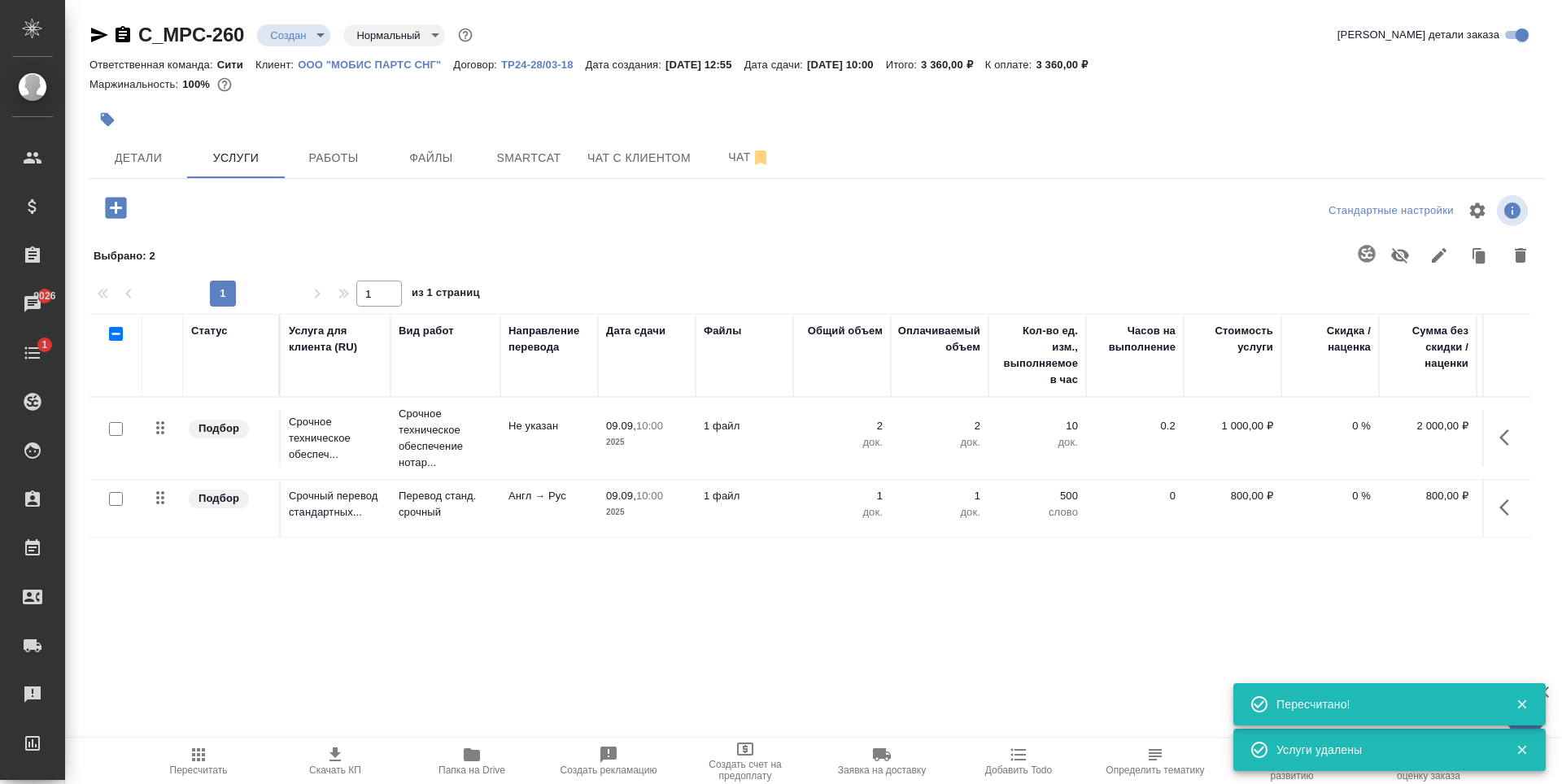
click at [326, 160] on span "Работы" at bounding box center [333, 158] width 78 height 21
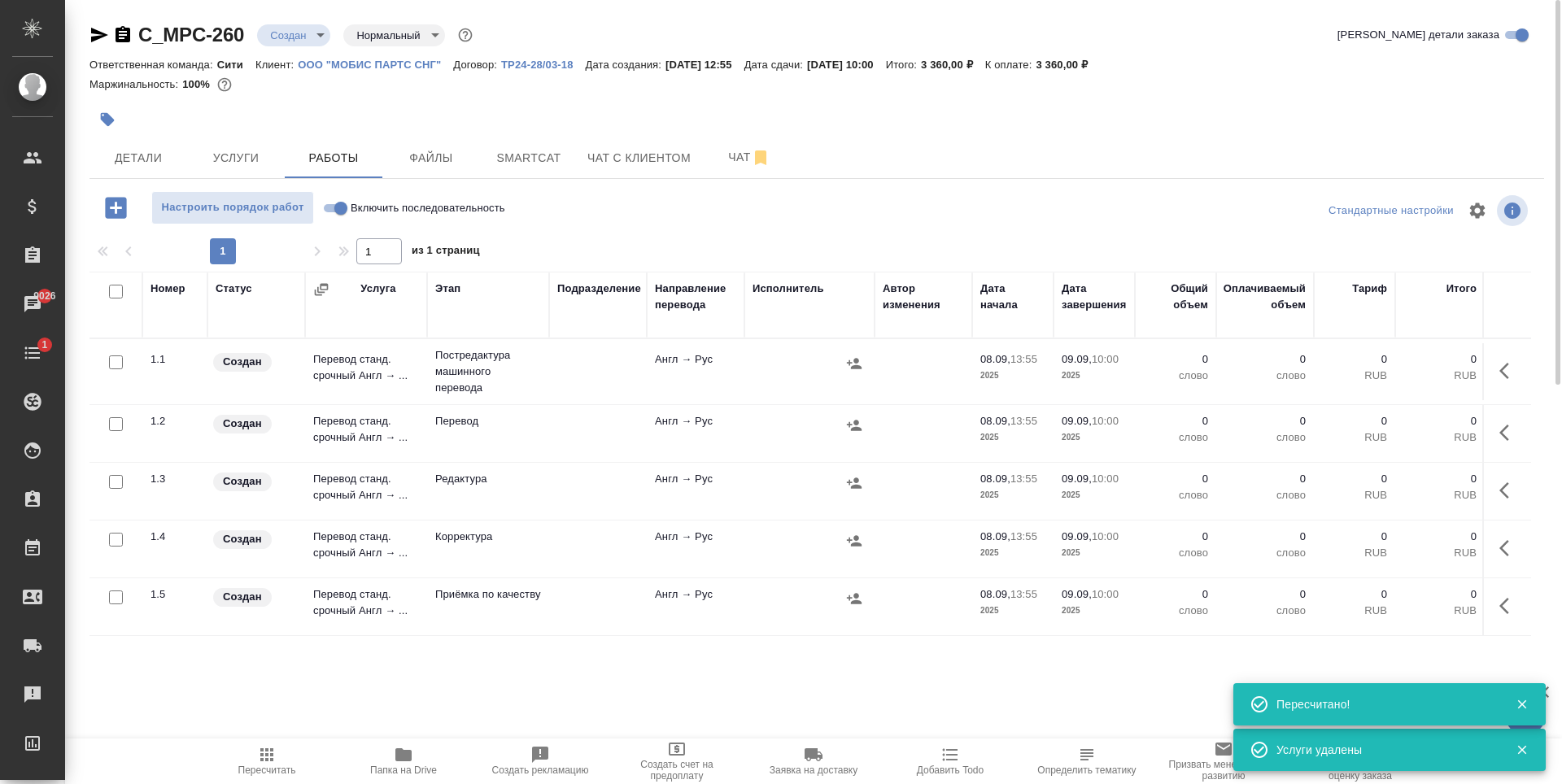
click at [119, 482] on input "checkbox" at bounding box center [116, 482] width 14 height 14
checkbox input "true"
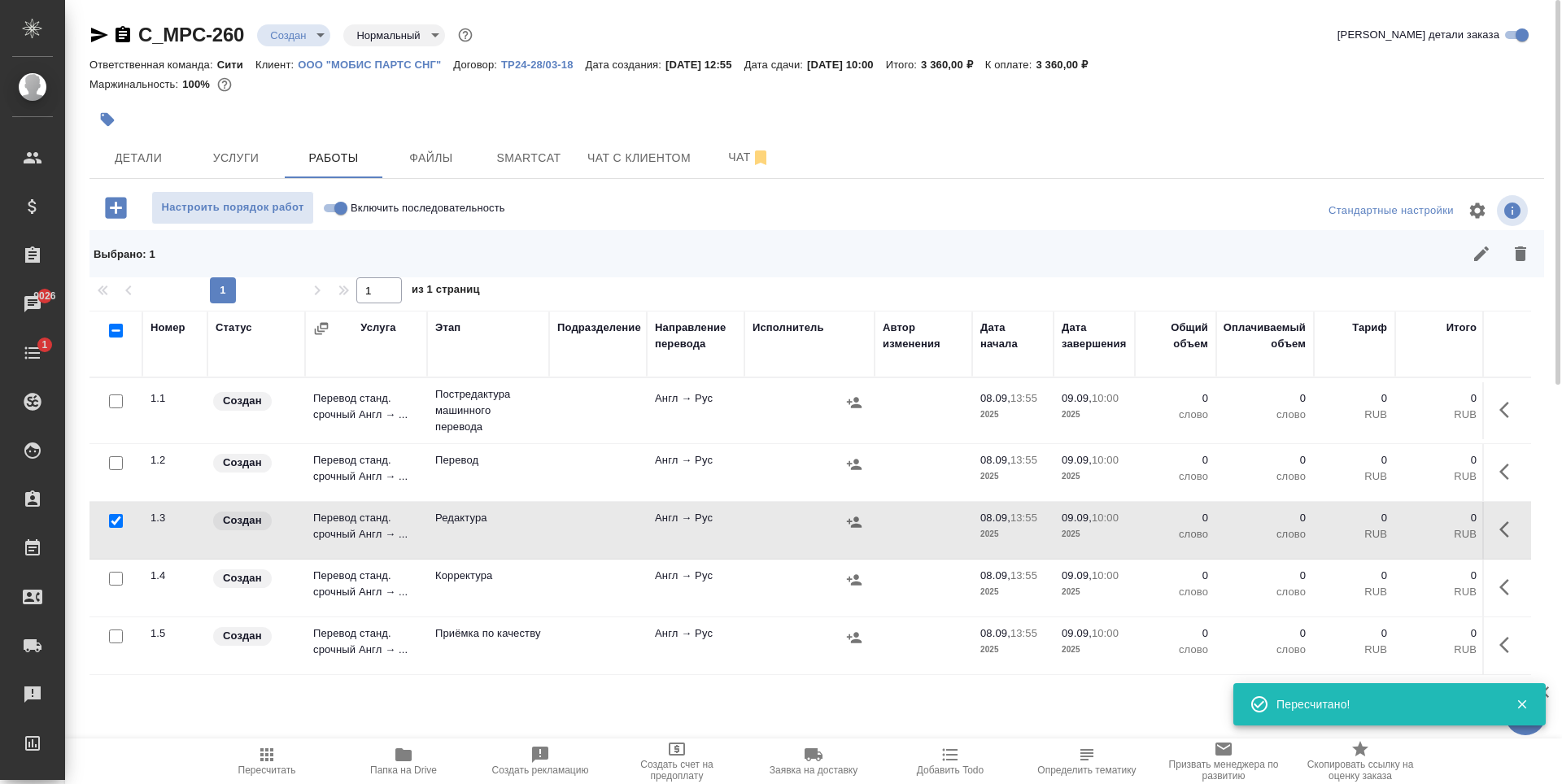
click at [118, 401] on input "checkbox" at bounding box center [116, 401] width 14 height 14
checkbox input "true"
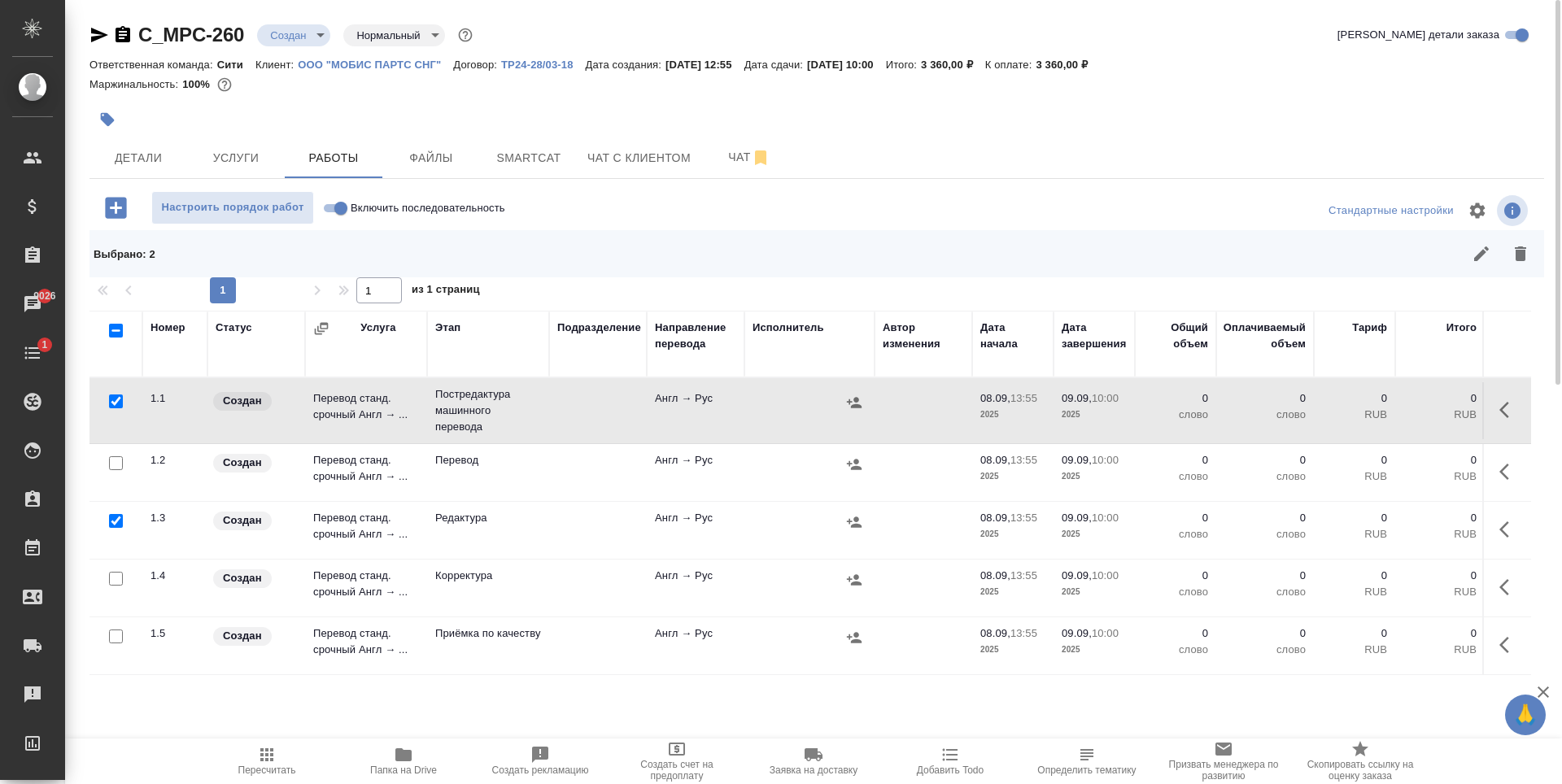
click at [116, 580] on input "checkbox" at bounding box center [116, 579] width 14 height 14
checkbox input "true"
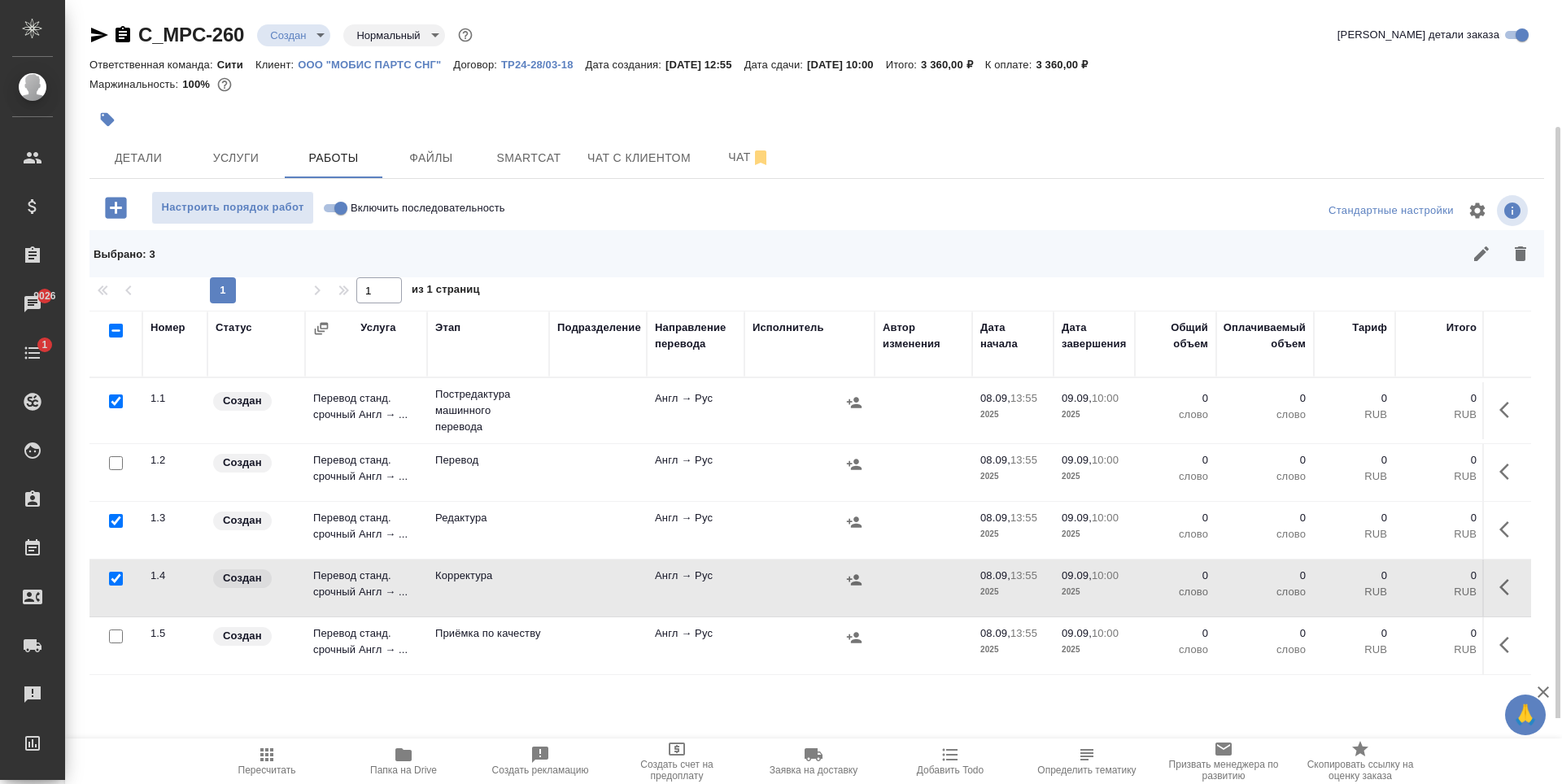
scroll to position [77, 0]
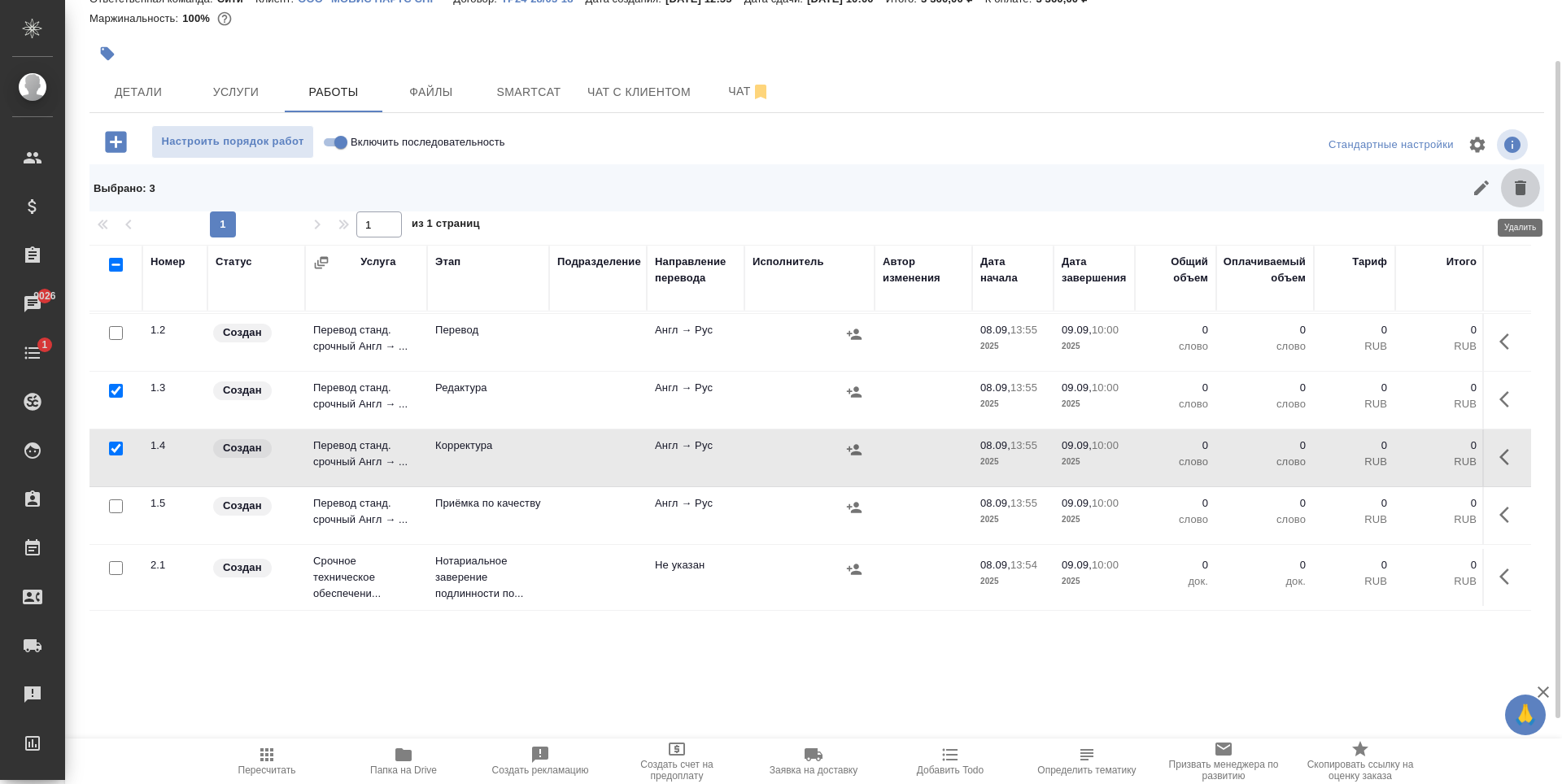
click at [1534, 193] on button "button" at bounding box center [1520, 187] width 39 height 39
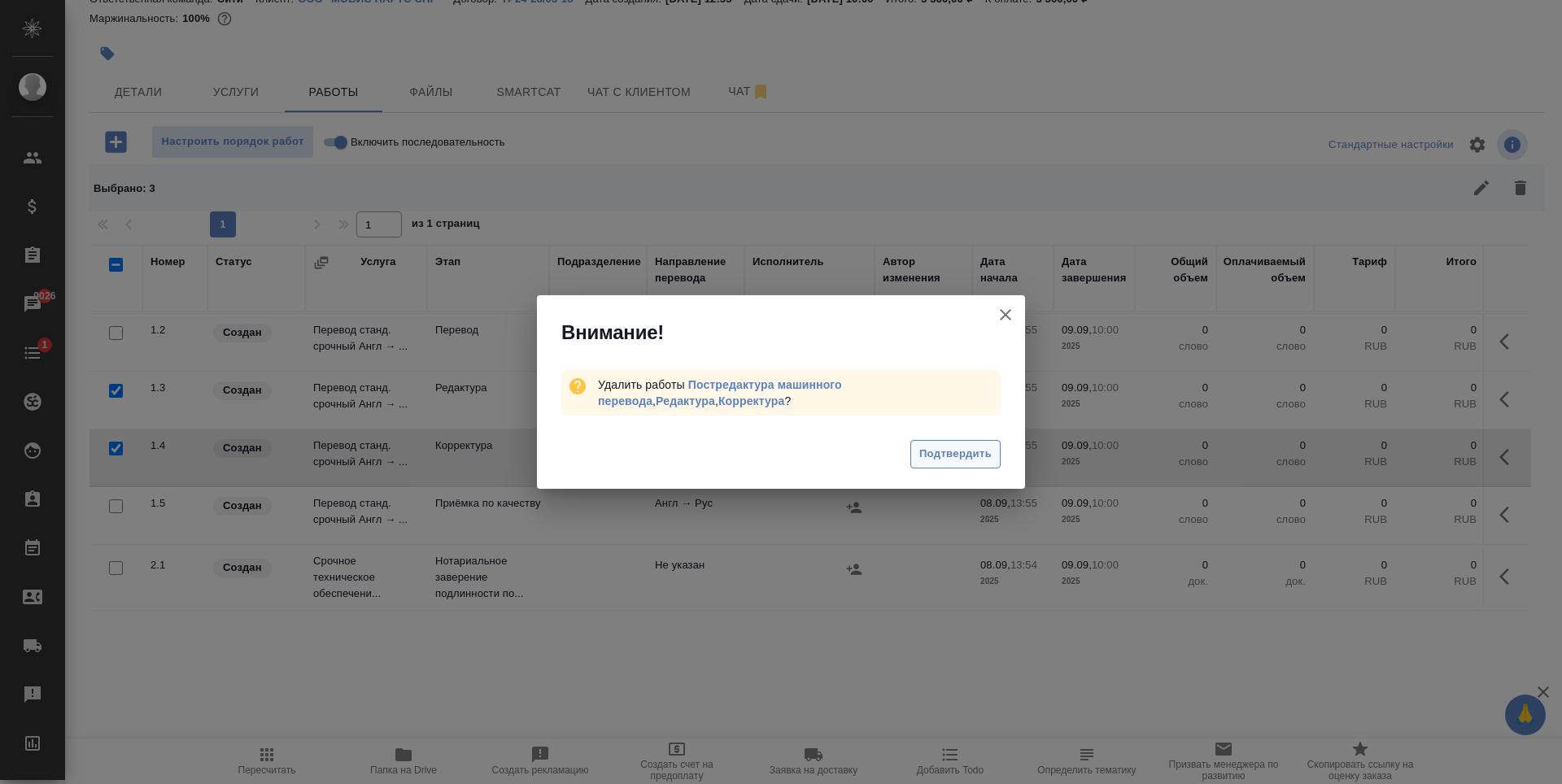
click at [949, 462] on span "Подтвердить" at bounding box center [956, 454] width 73 height 19
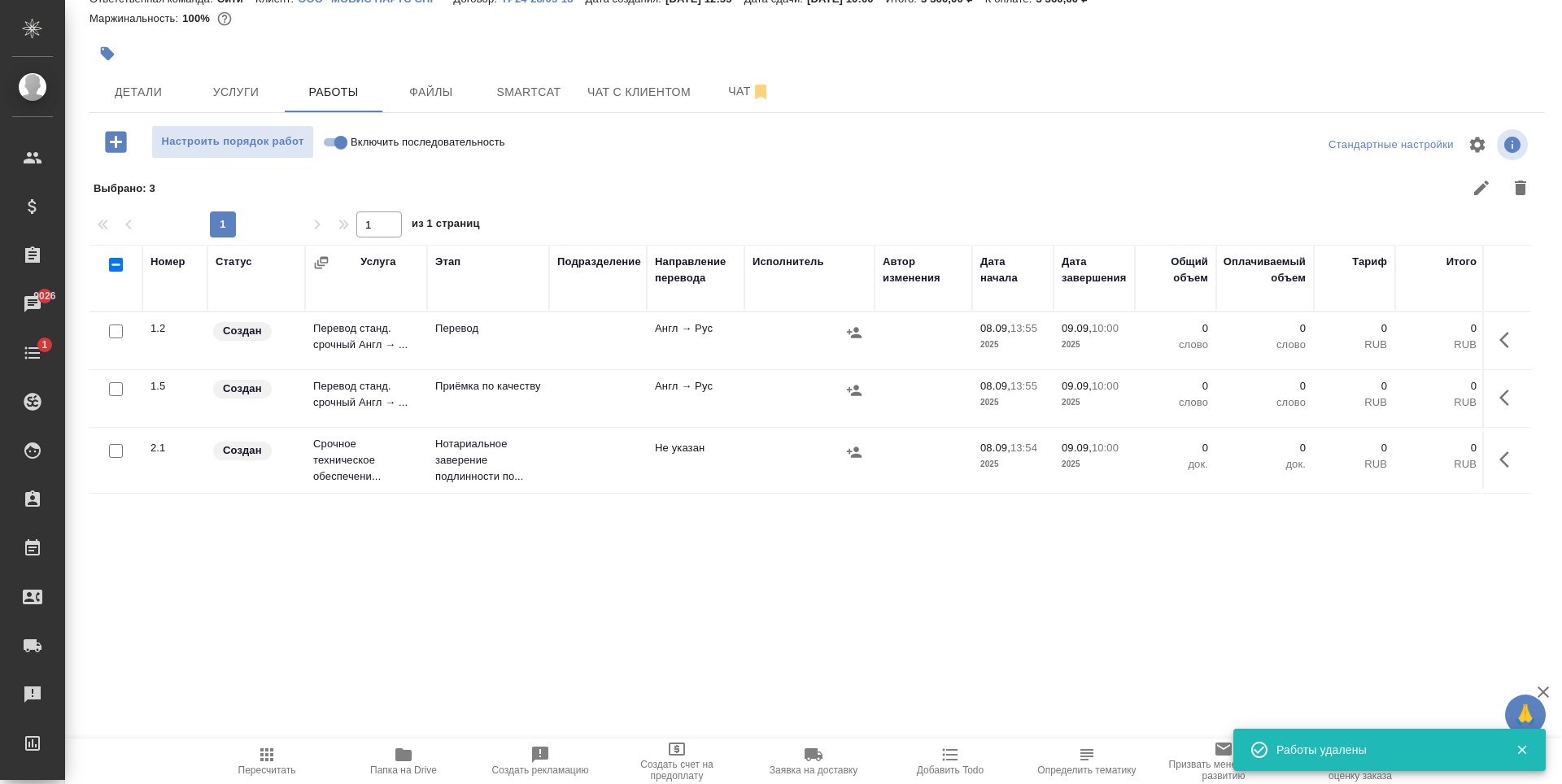
scroll to position [0, 0]
click at [162, 82] on span "Детали" at bounding box center [138, 92] width 78 height 21
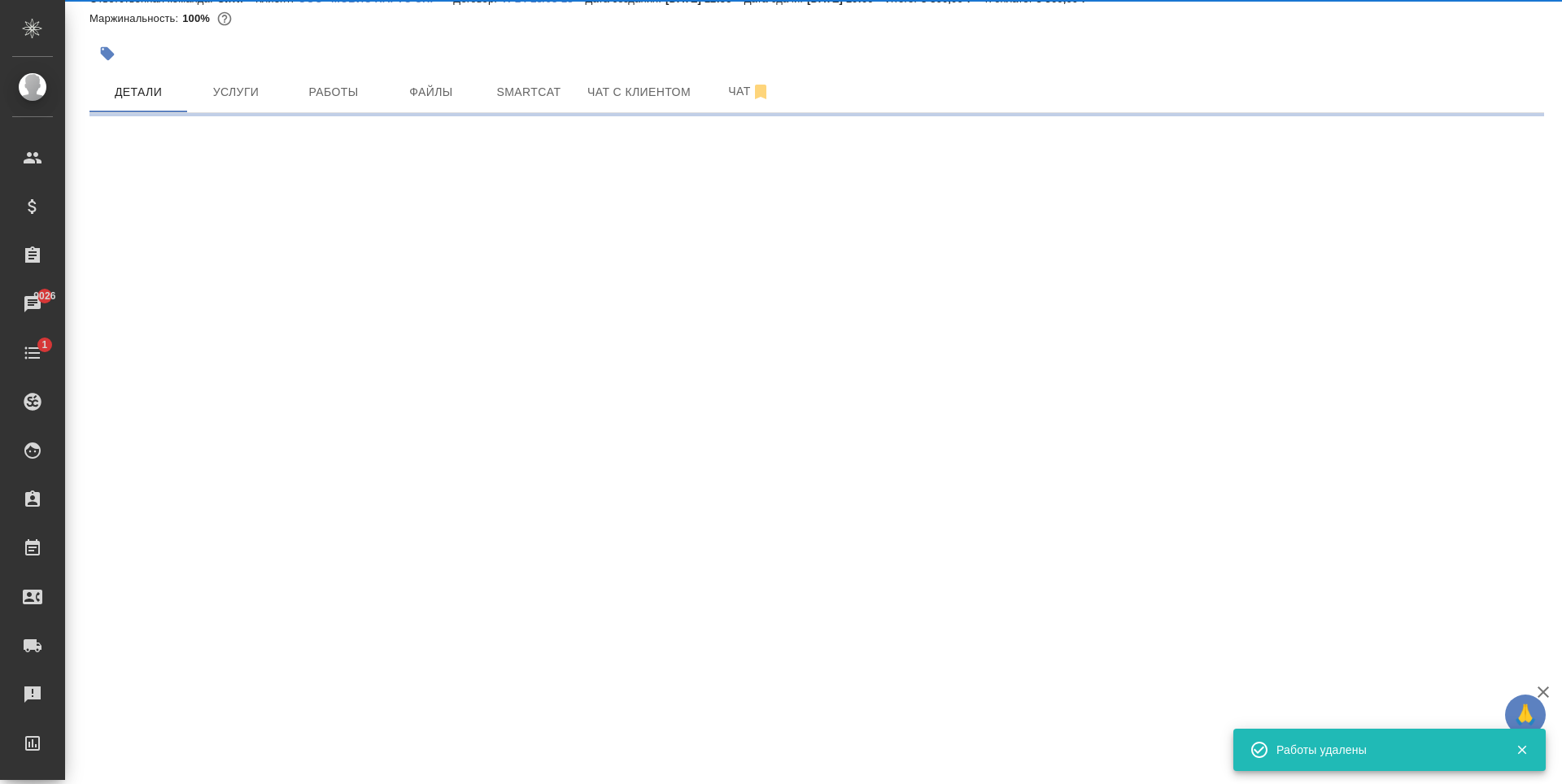
select select "RU"
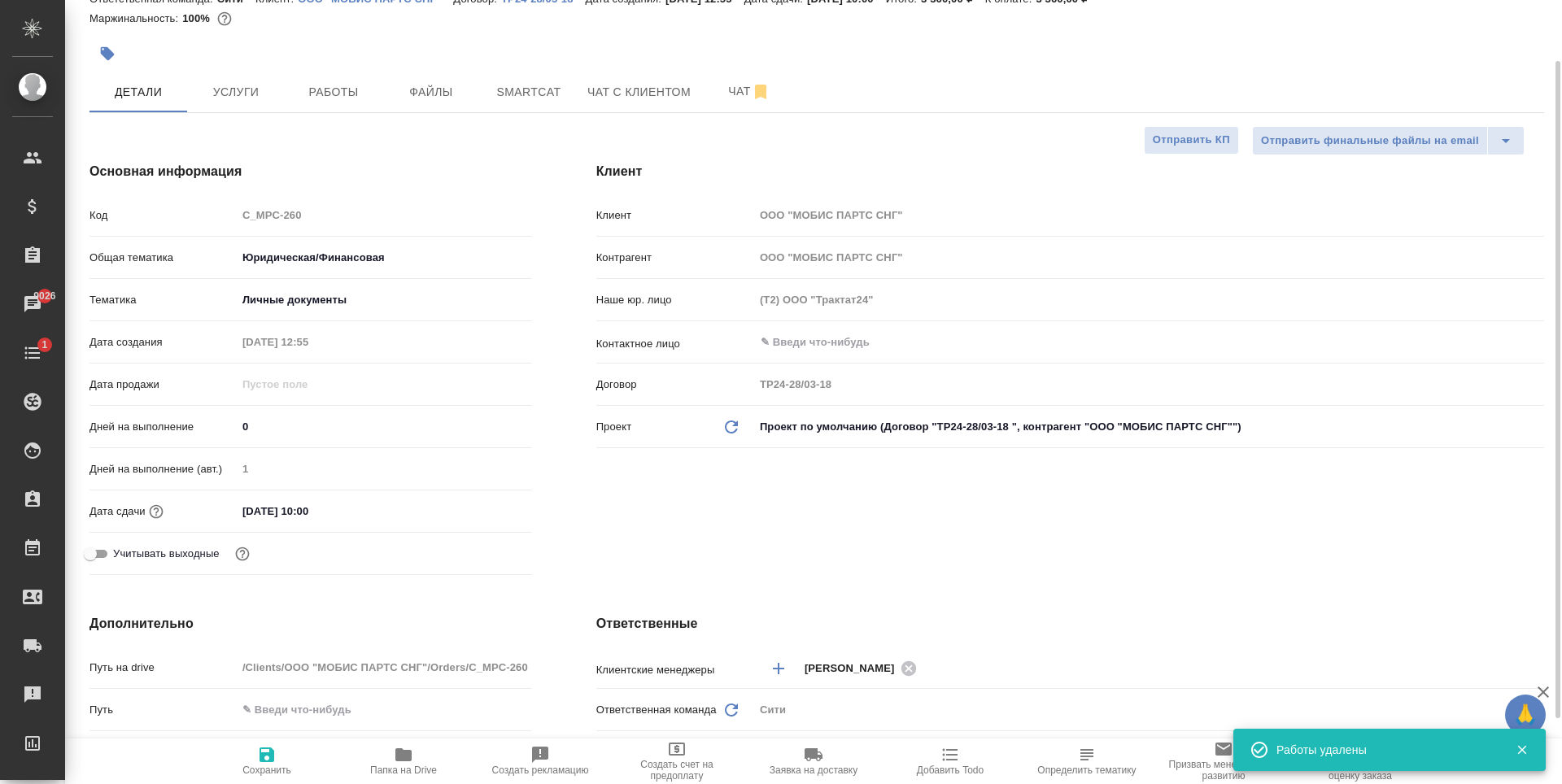
type textarea "x"
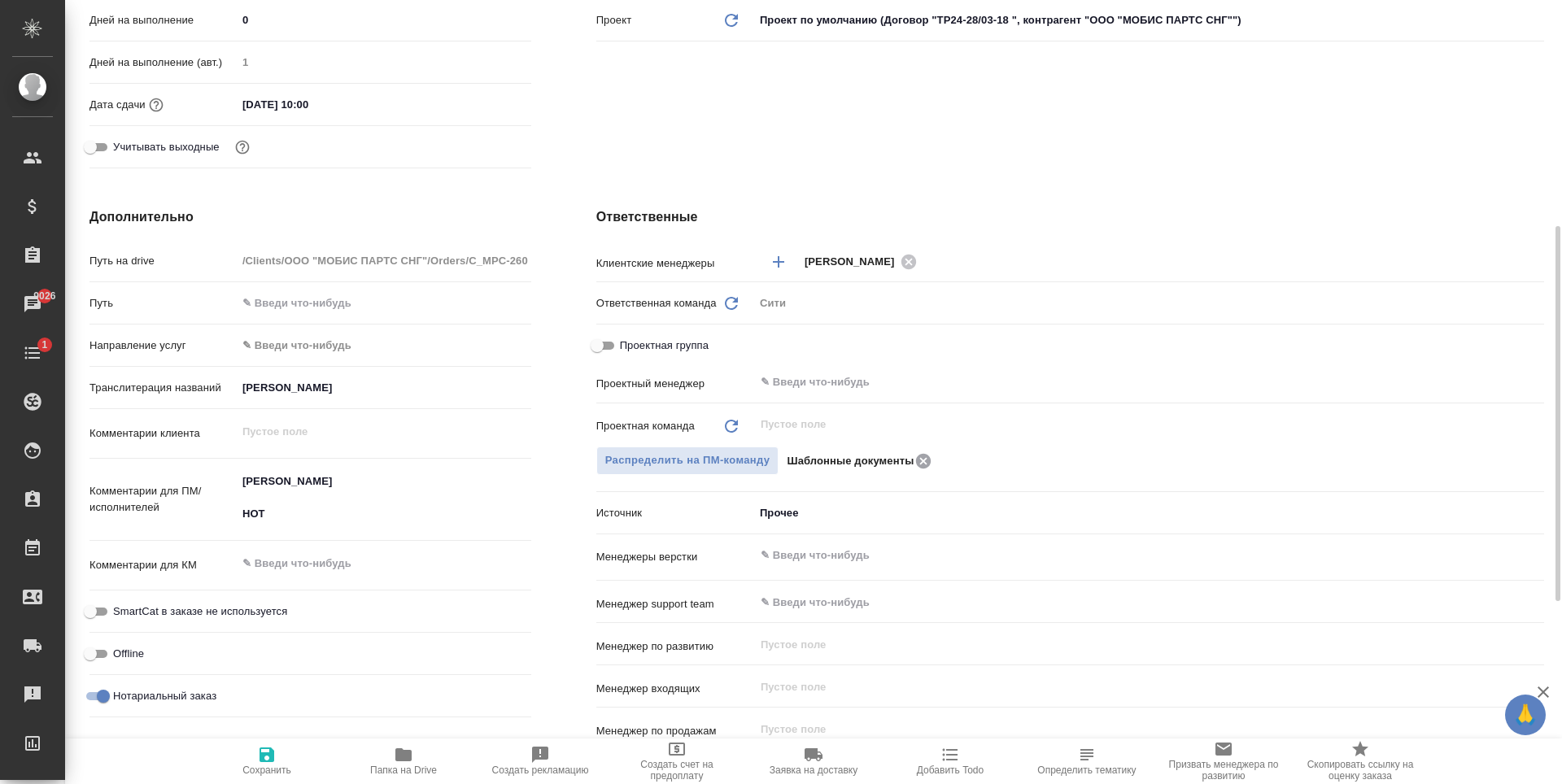
click at [926, 459] on icon at bounding box center [923, 461] width 20 height 18
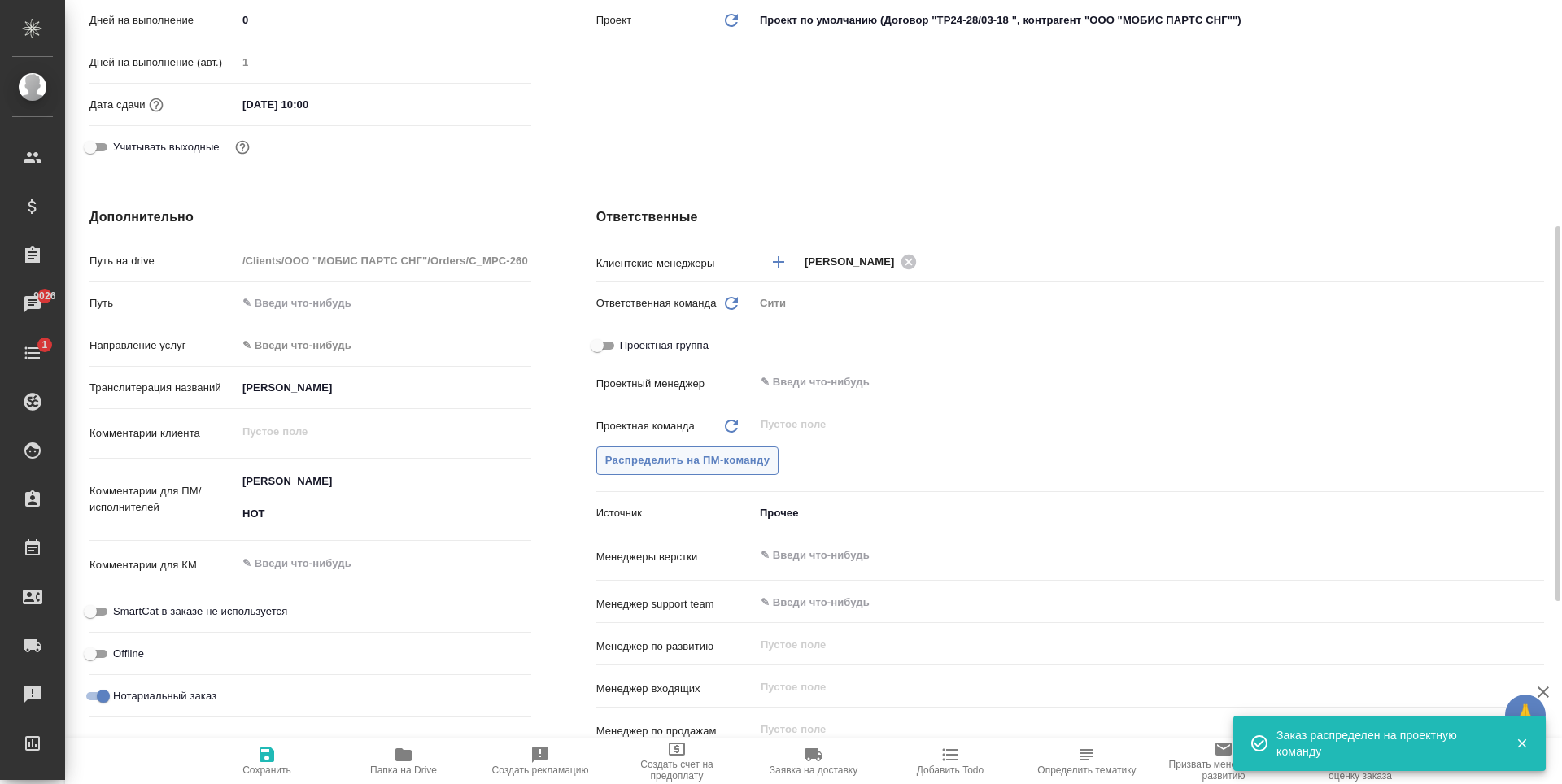
type textarea "x"
click at [753, 459] on span "Распределить на ПМ-команду" at bounding box center [687, 461] width 165 height 19
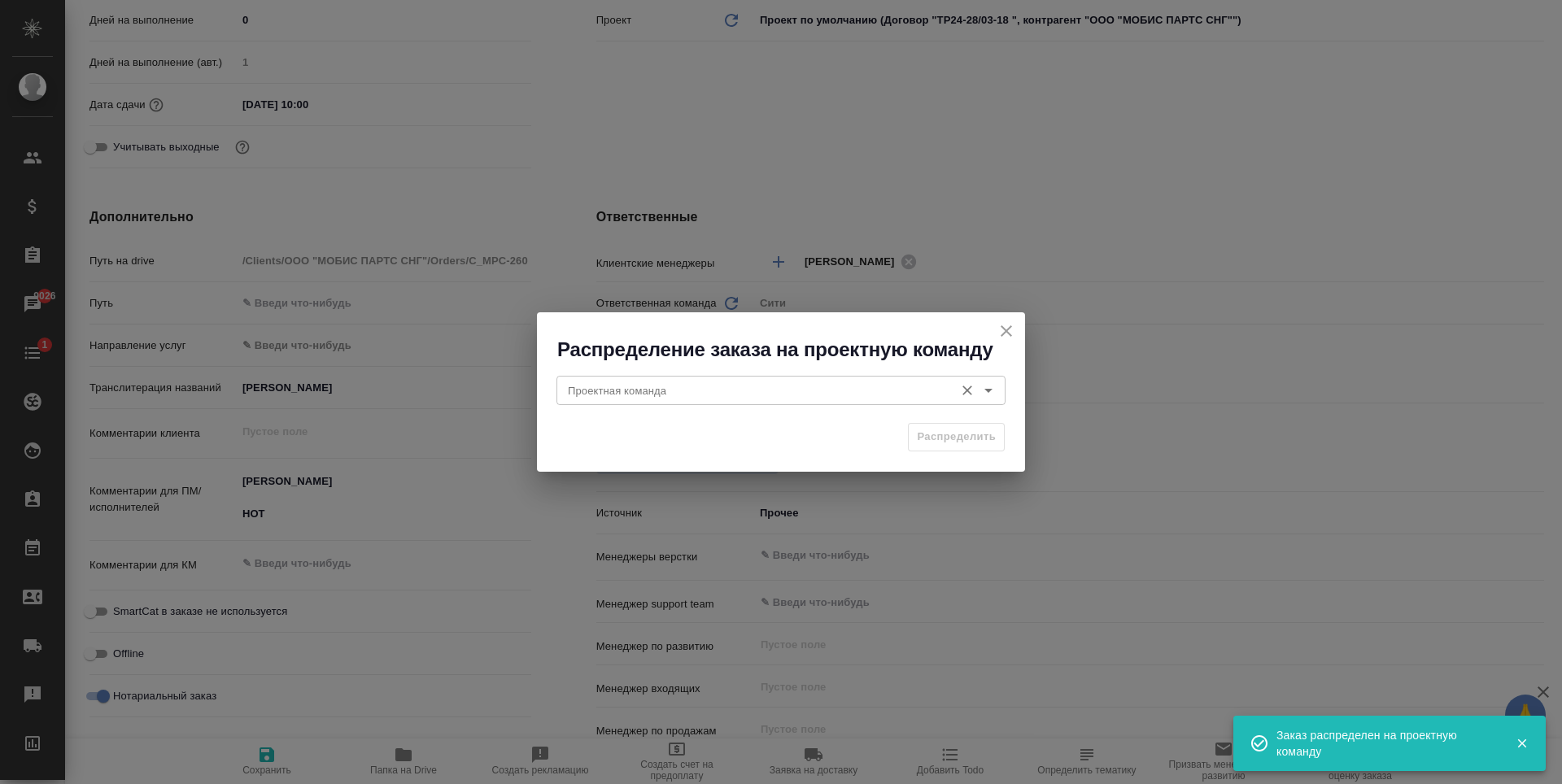
click at [772, 388] on input "Проектная команда" at bounding box center [754, 390] width 385 height 20
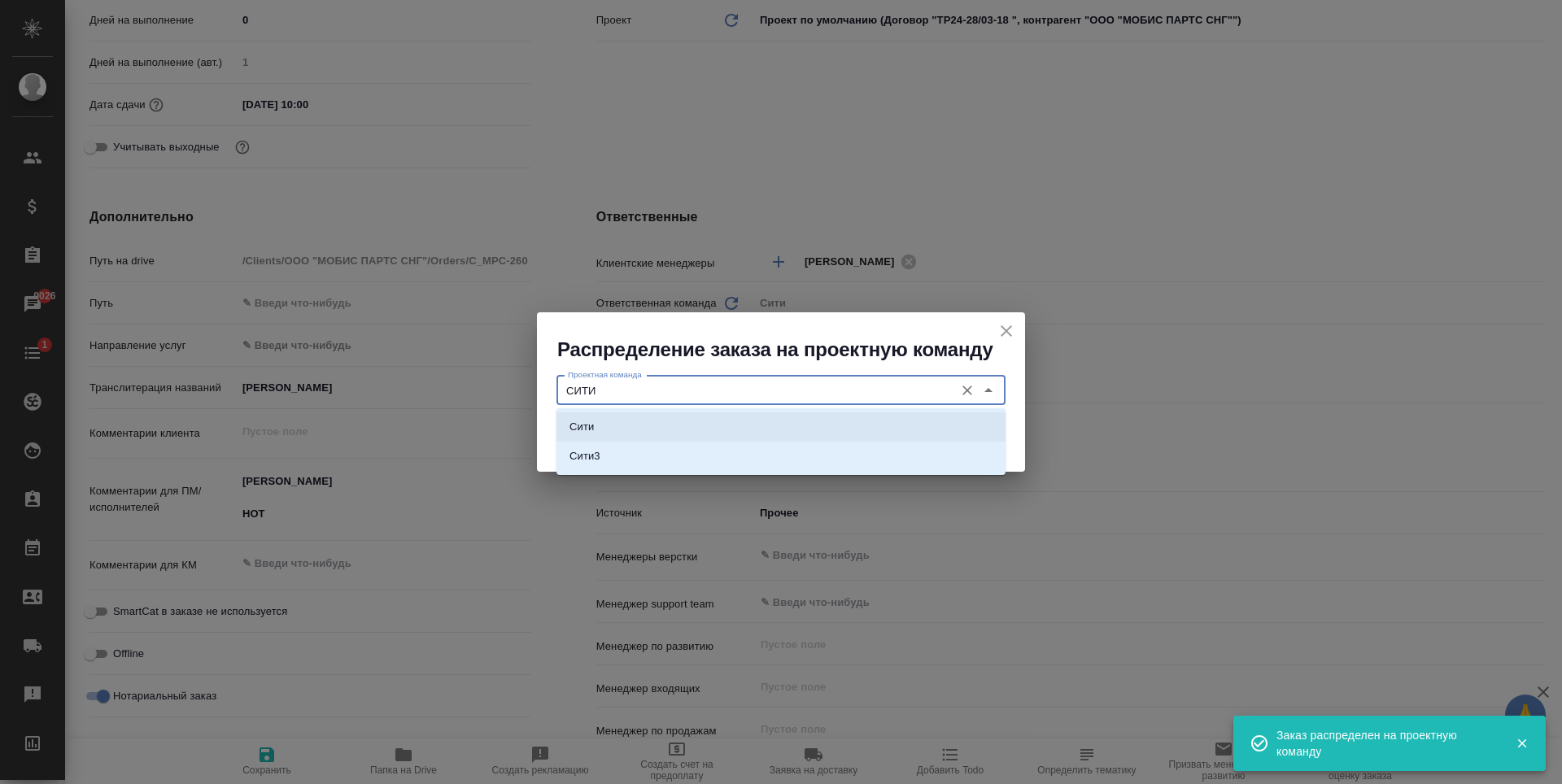
click at [717, 425] on li "Сити" at bounding box center [781, 427] width 449 height 29
type input "Сити"
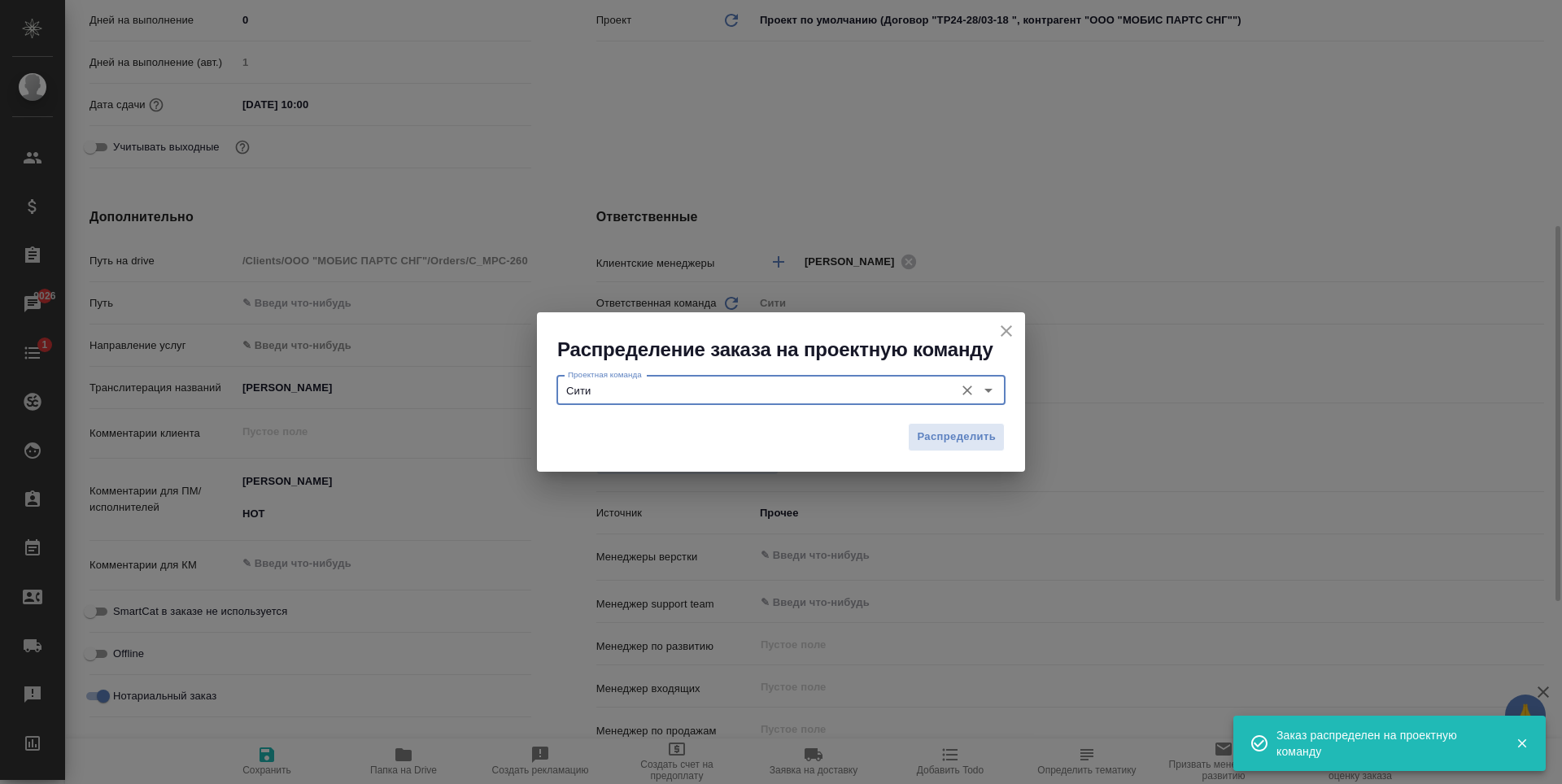
click at [925, 434] on span "Распределить" at bounding box center [956, 438] width 79 height 19
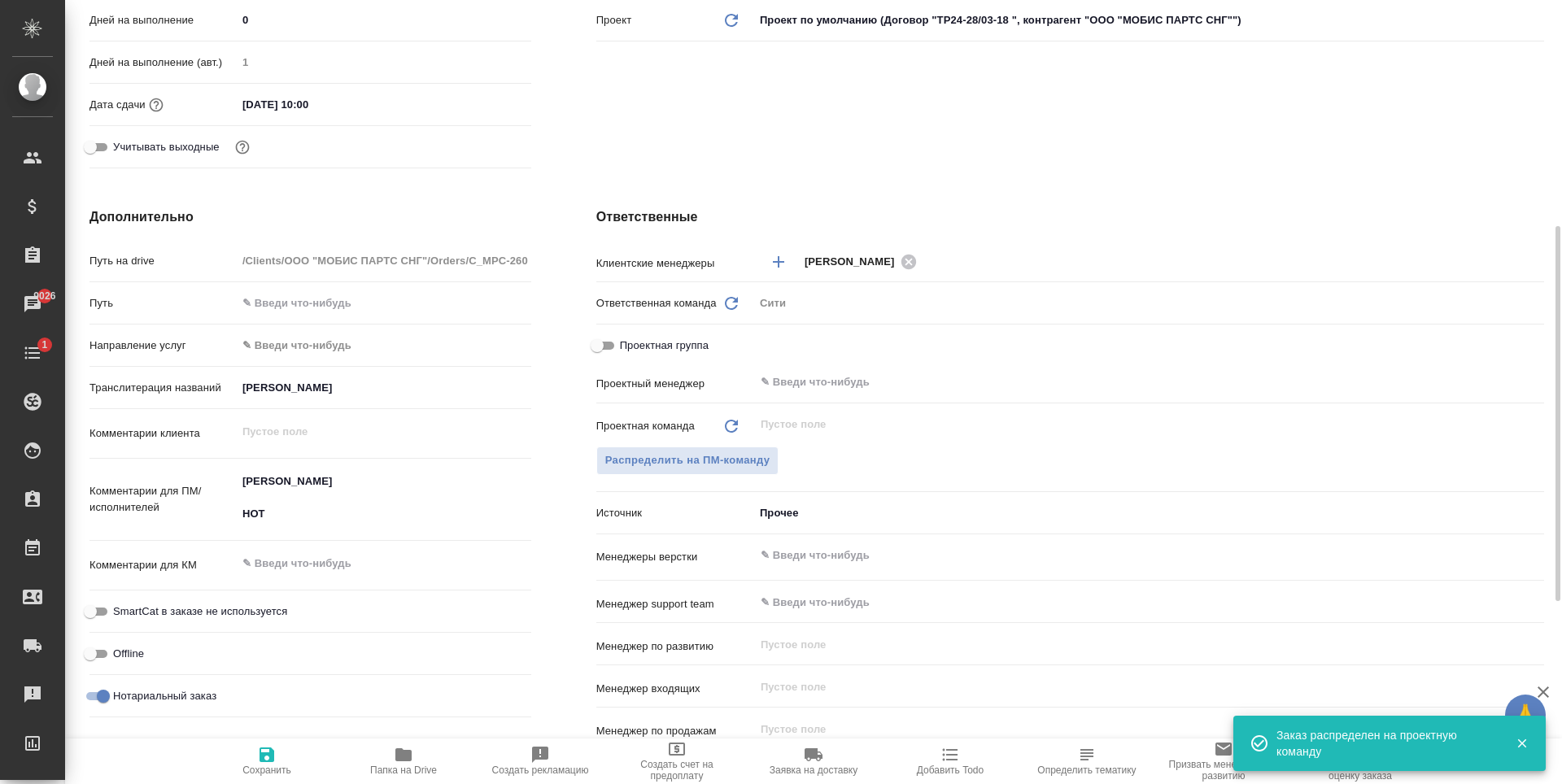
type textarea "x"
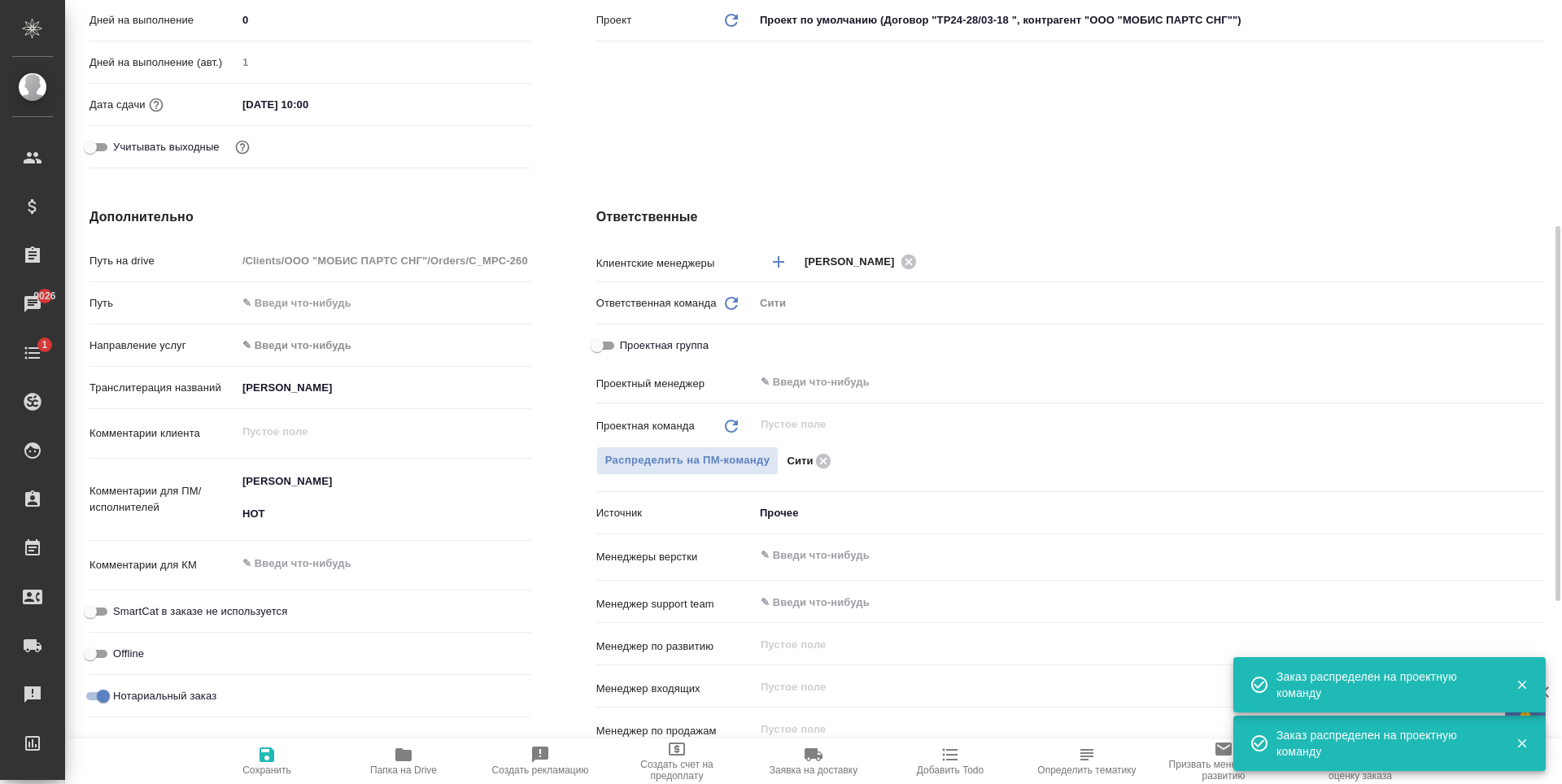
click at [275, 763] on icon "button" at bounding box center [267, 755] width 20 height 20
type textarea "x"
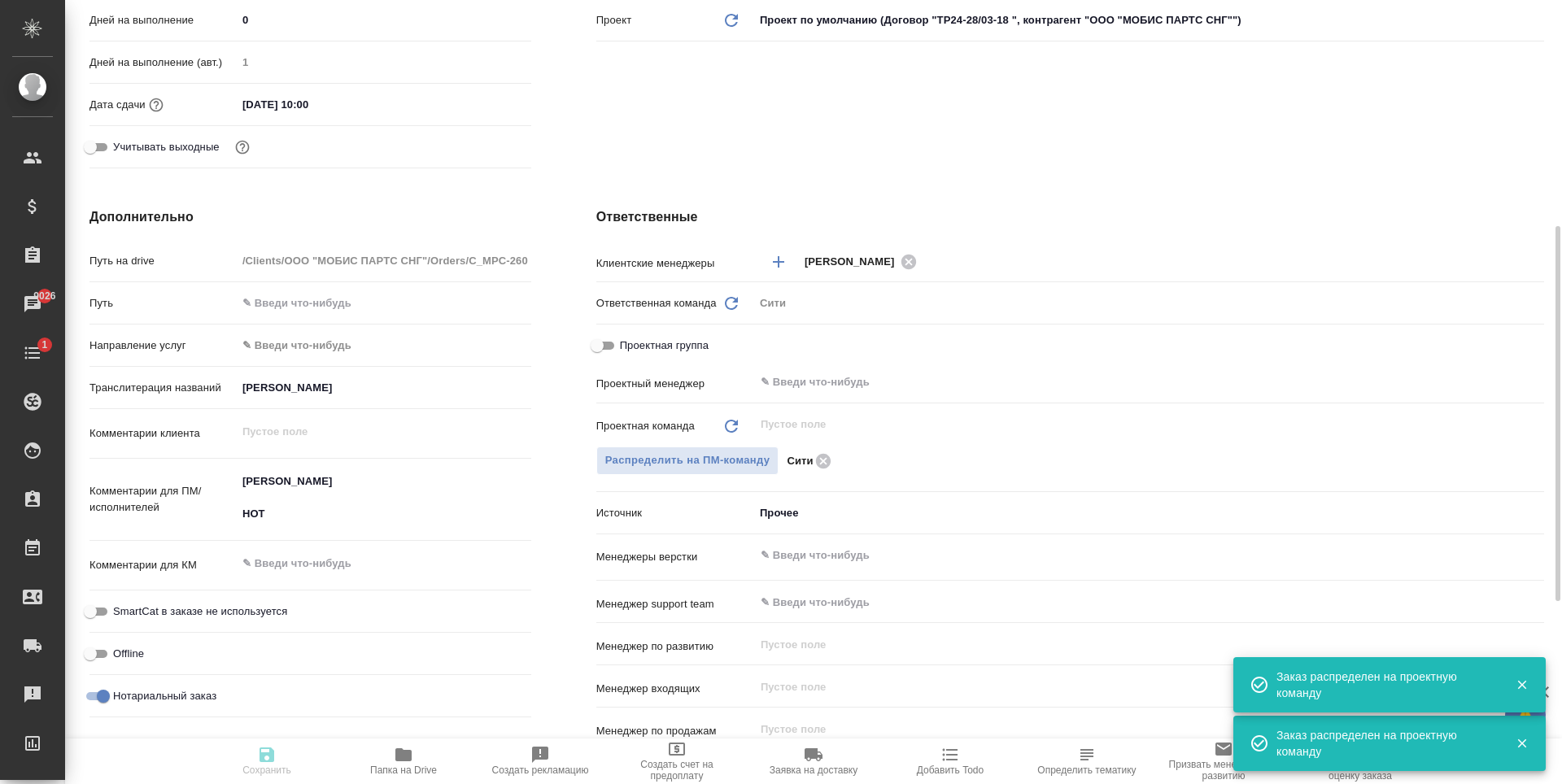
type textarea "x"
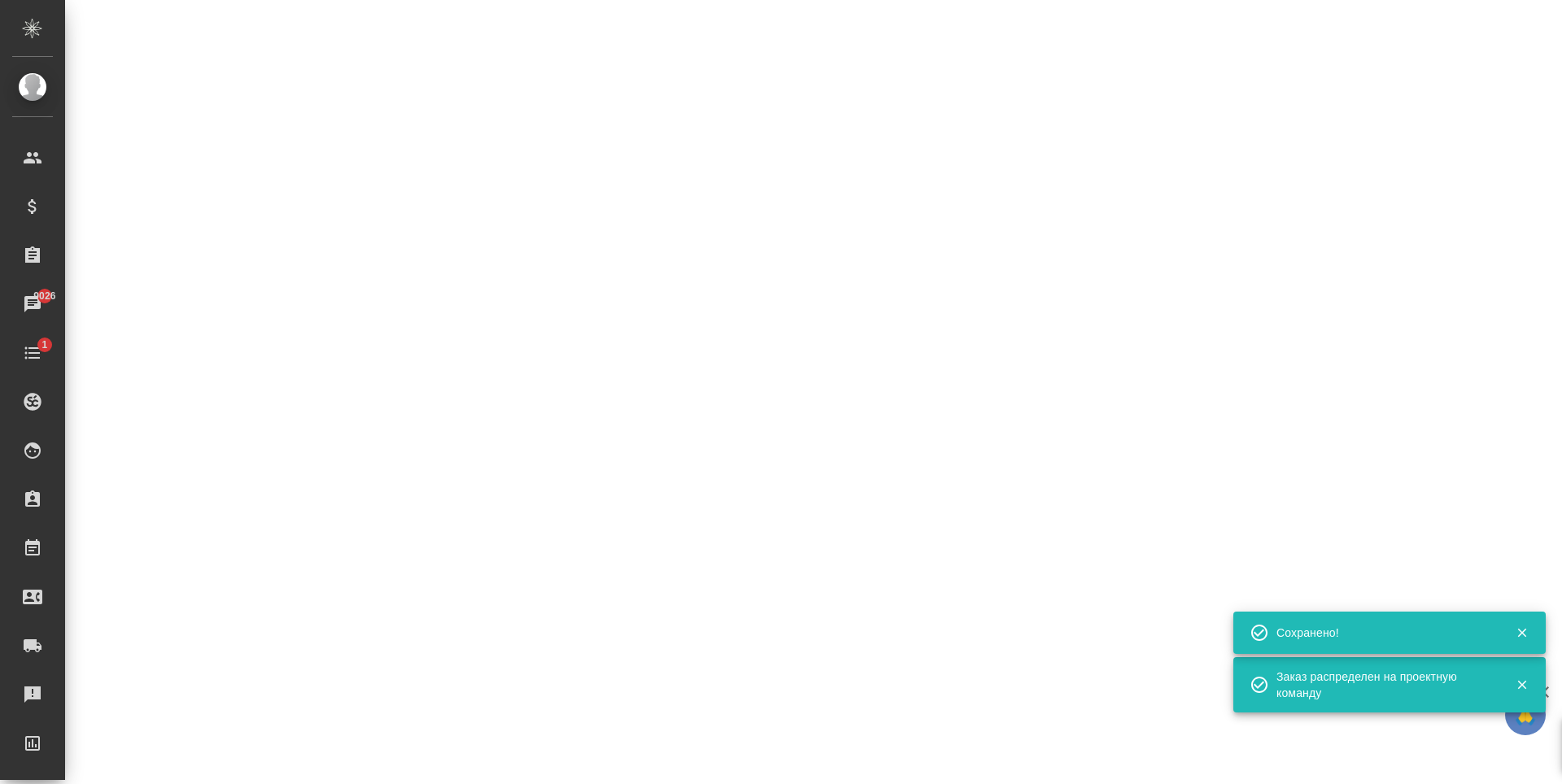
select select "RU"
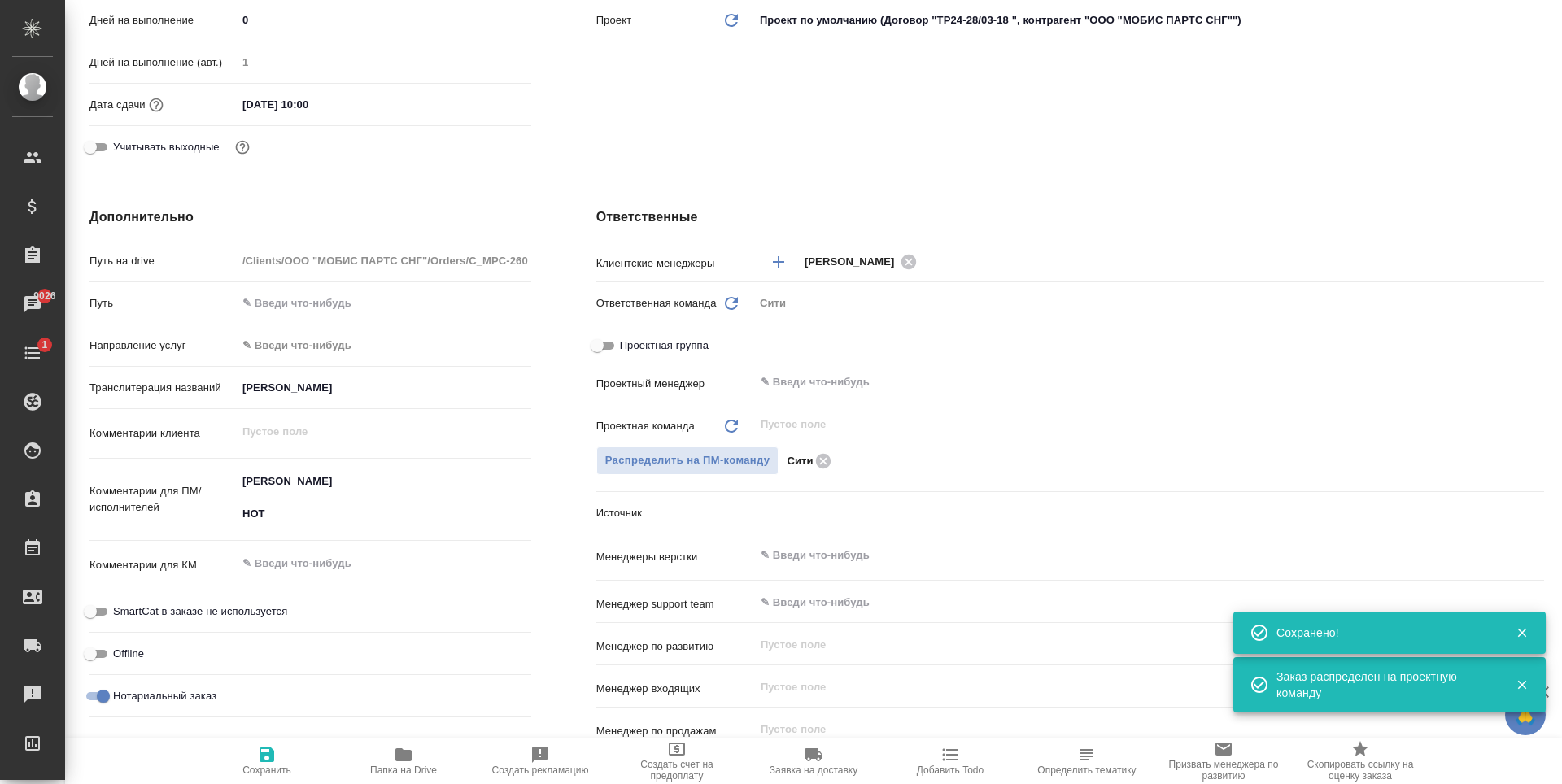
scroll to position [0, 0]
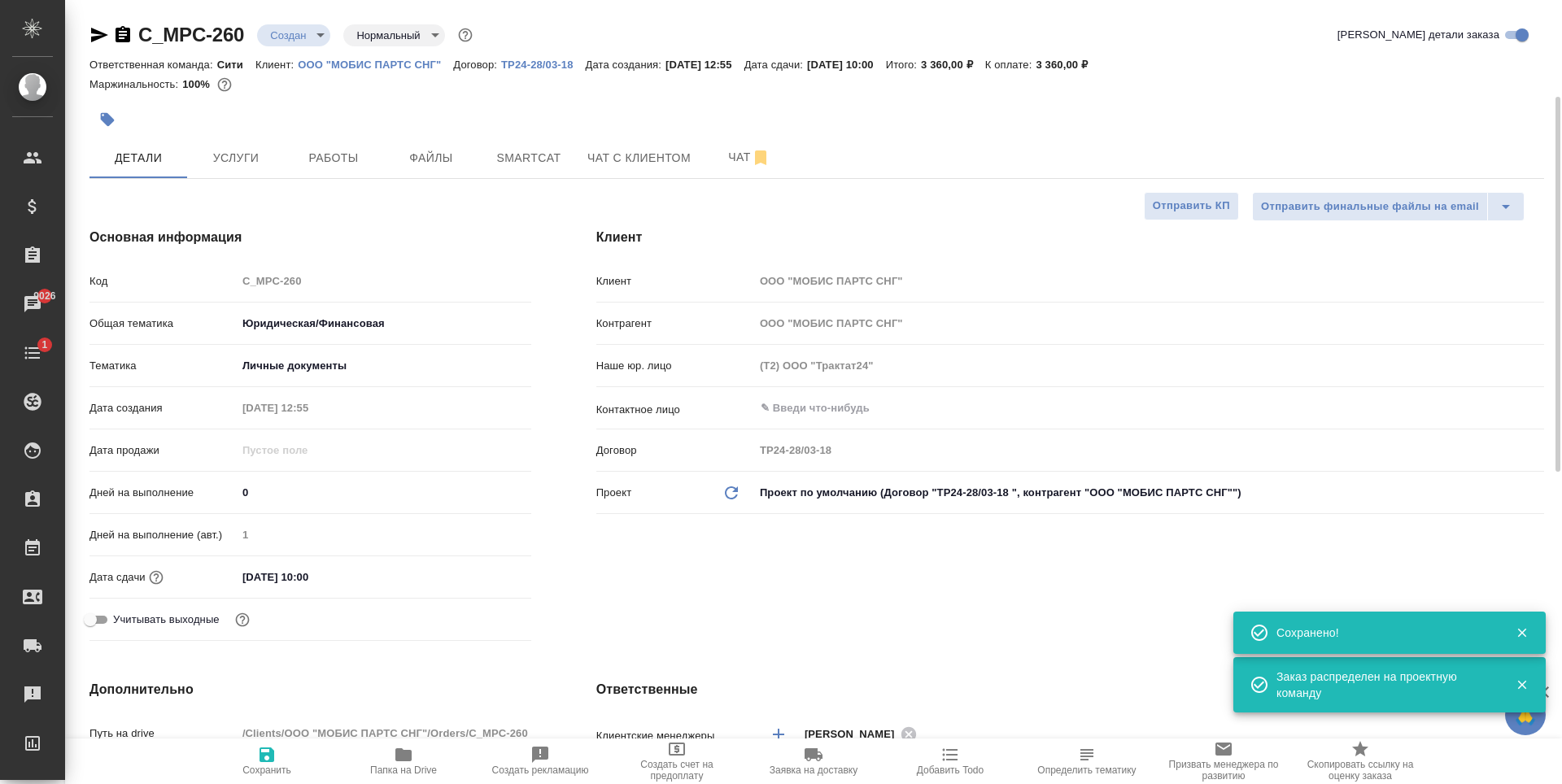
type textarea "x"
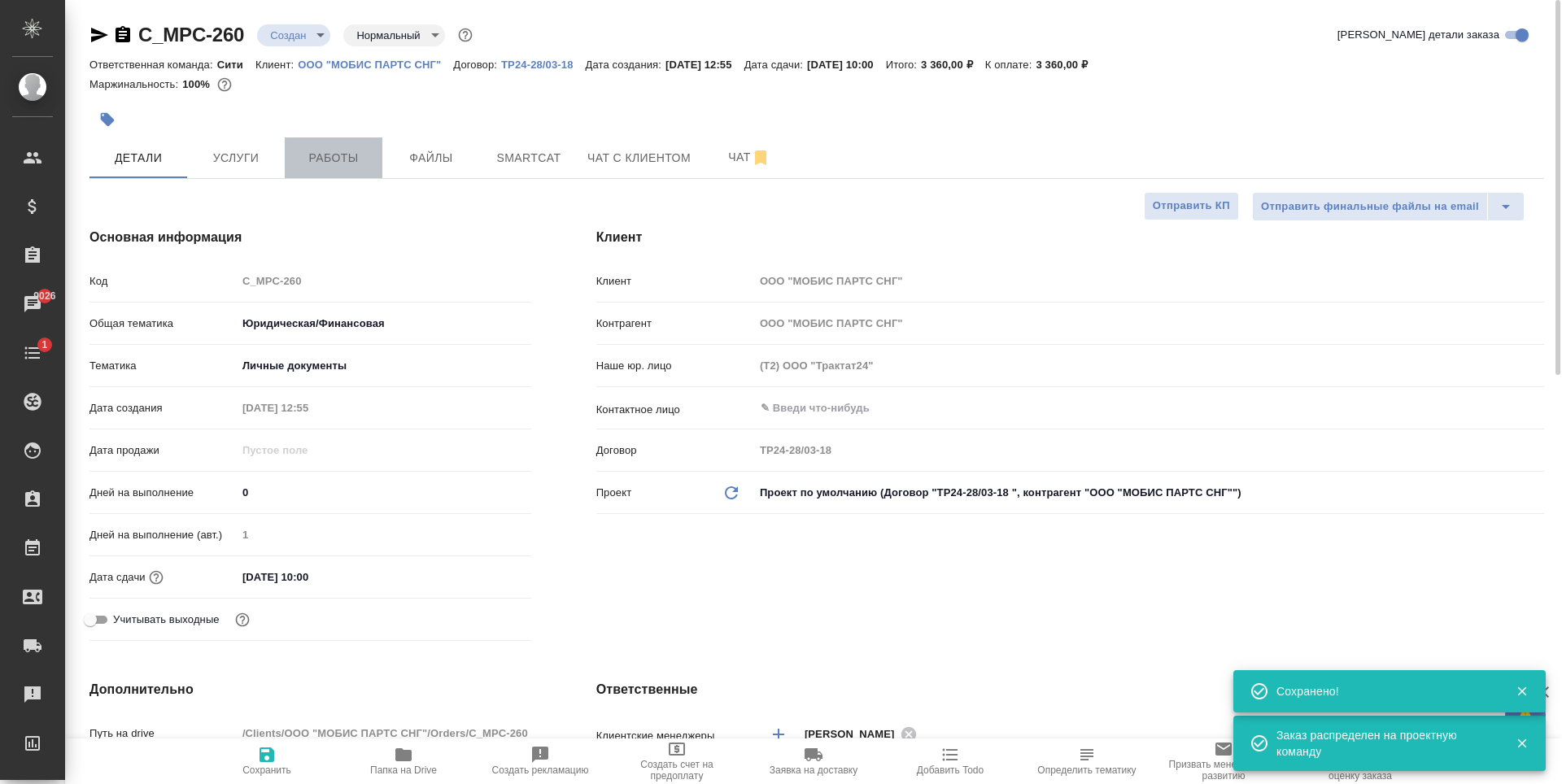
click at [295, 161] on span "Работы" at bounding box center [333, 158] width 78 height 21
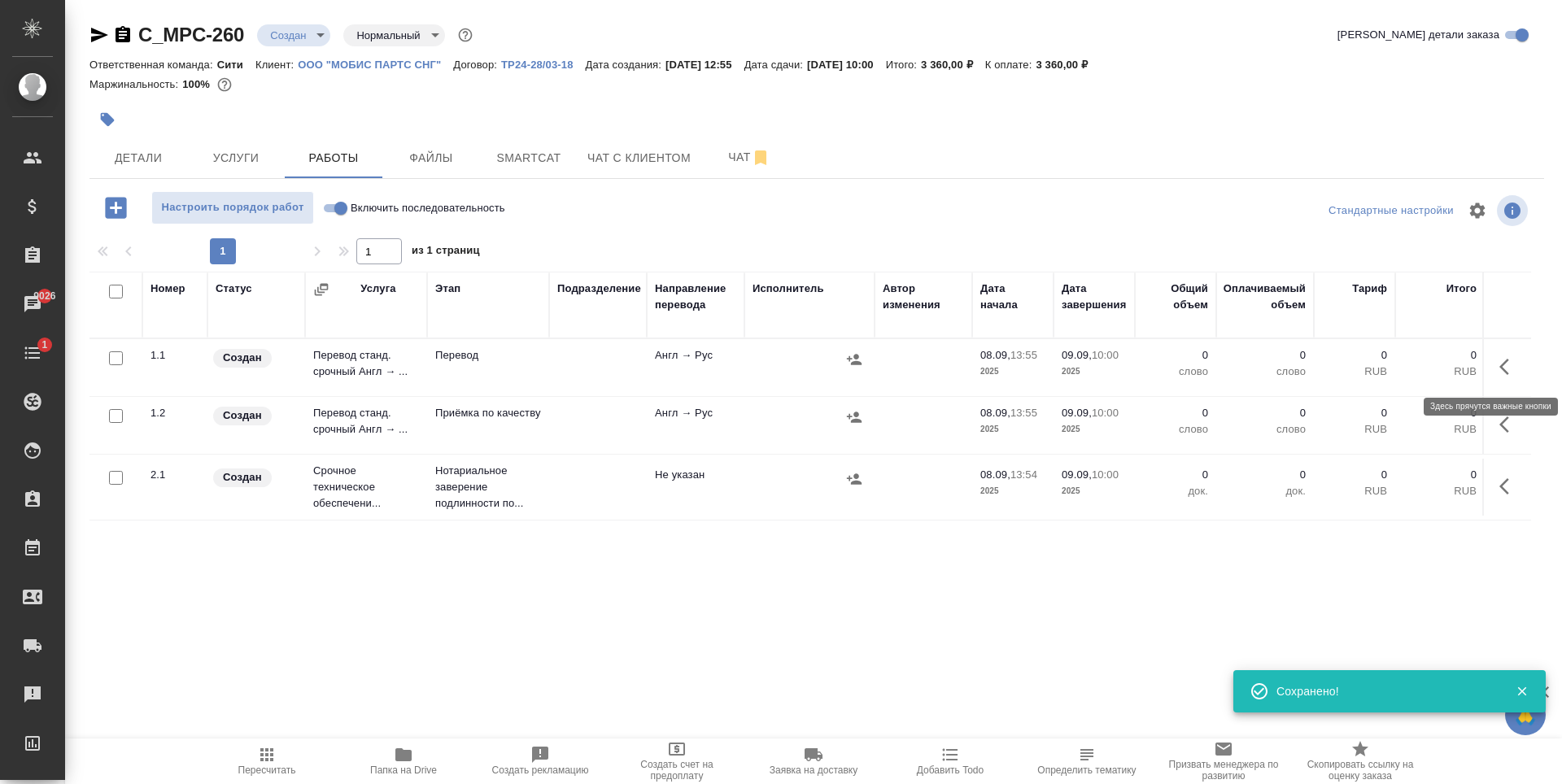
click at [1509, 366] on icon "button" at bounding box center [1508, 367] width 20 height 20
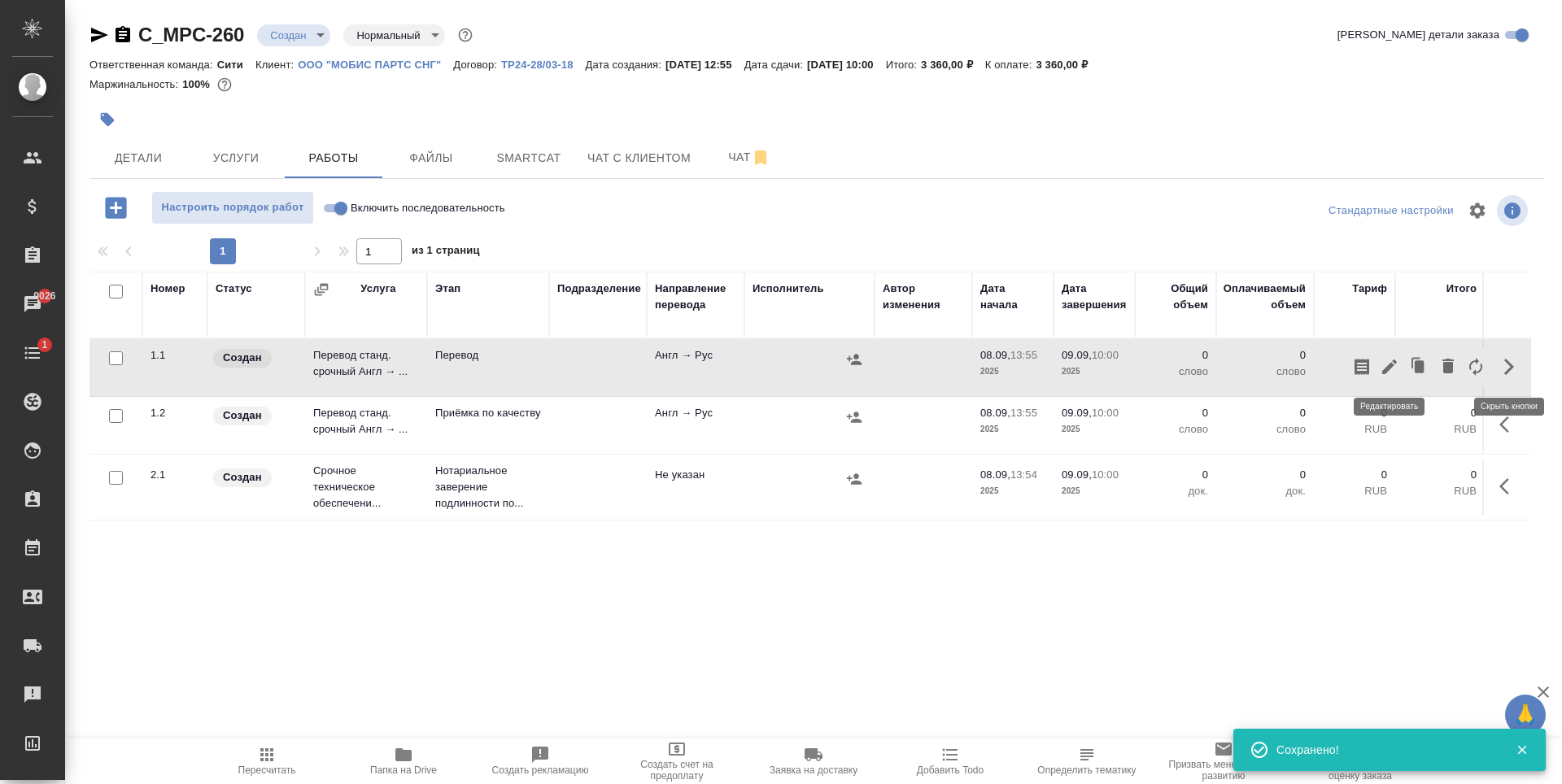
click at [1392, 372] on icon "button" at bounding box center [1389, 367] width 20 height 20
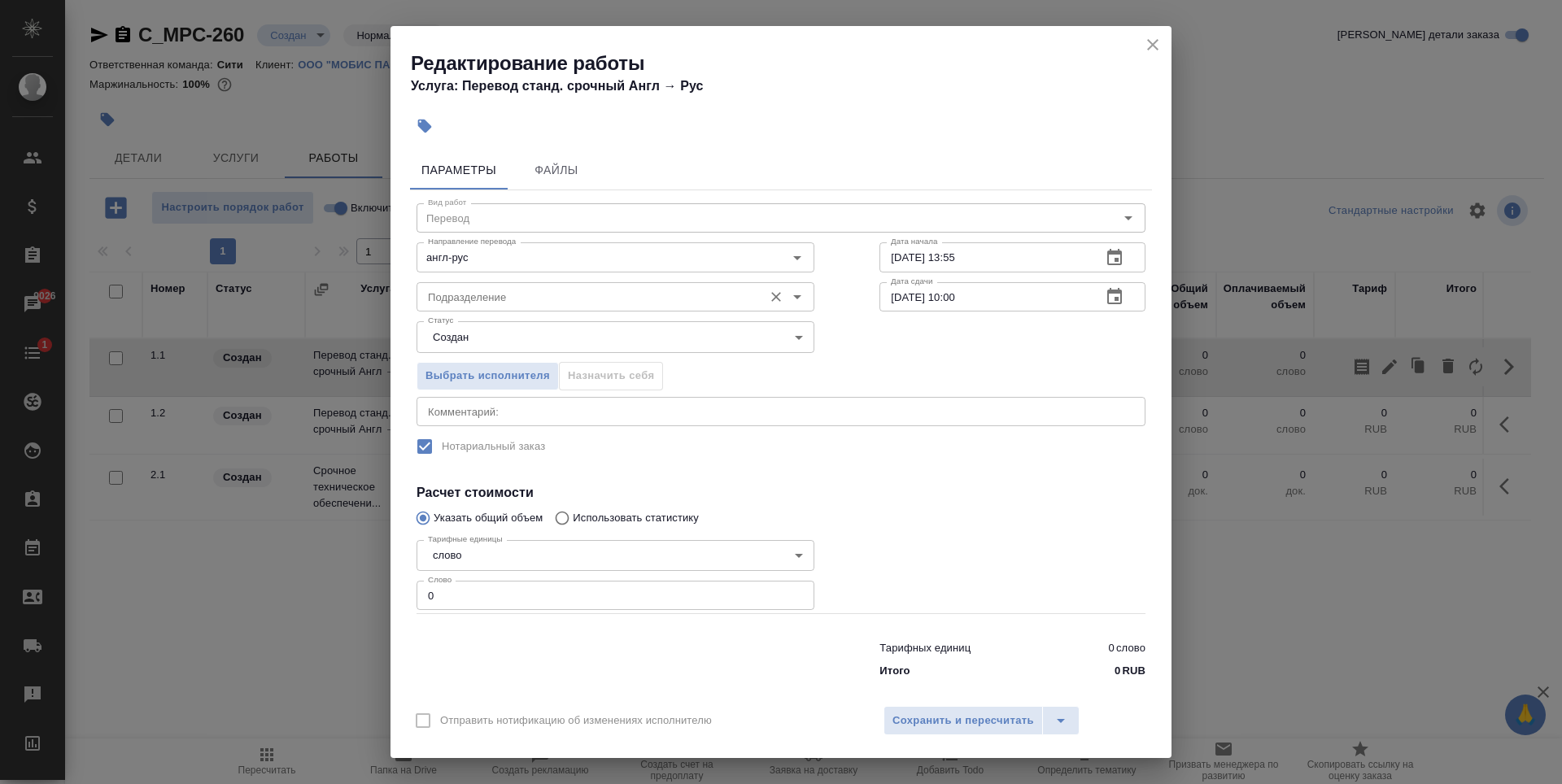
click at [612, 300] on input "Подразделение" at bounding box center [588, 297] width 333 height 20
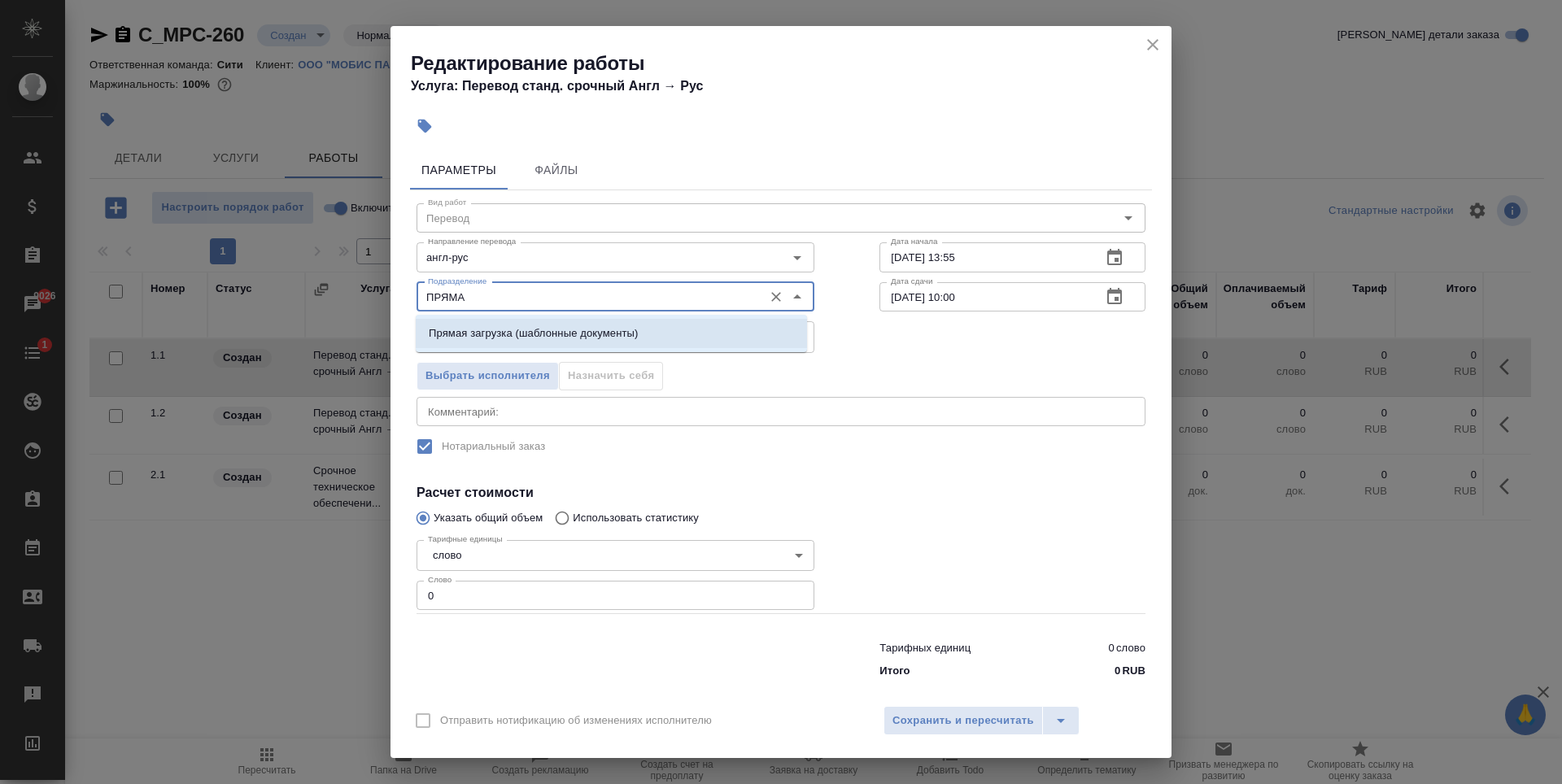
click at [613, 325] on li "Прямая загрузка (шаблонные документы)" at bounding box center [610, 333] width 391 height 29
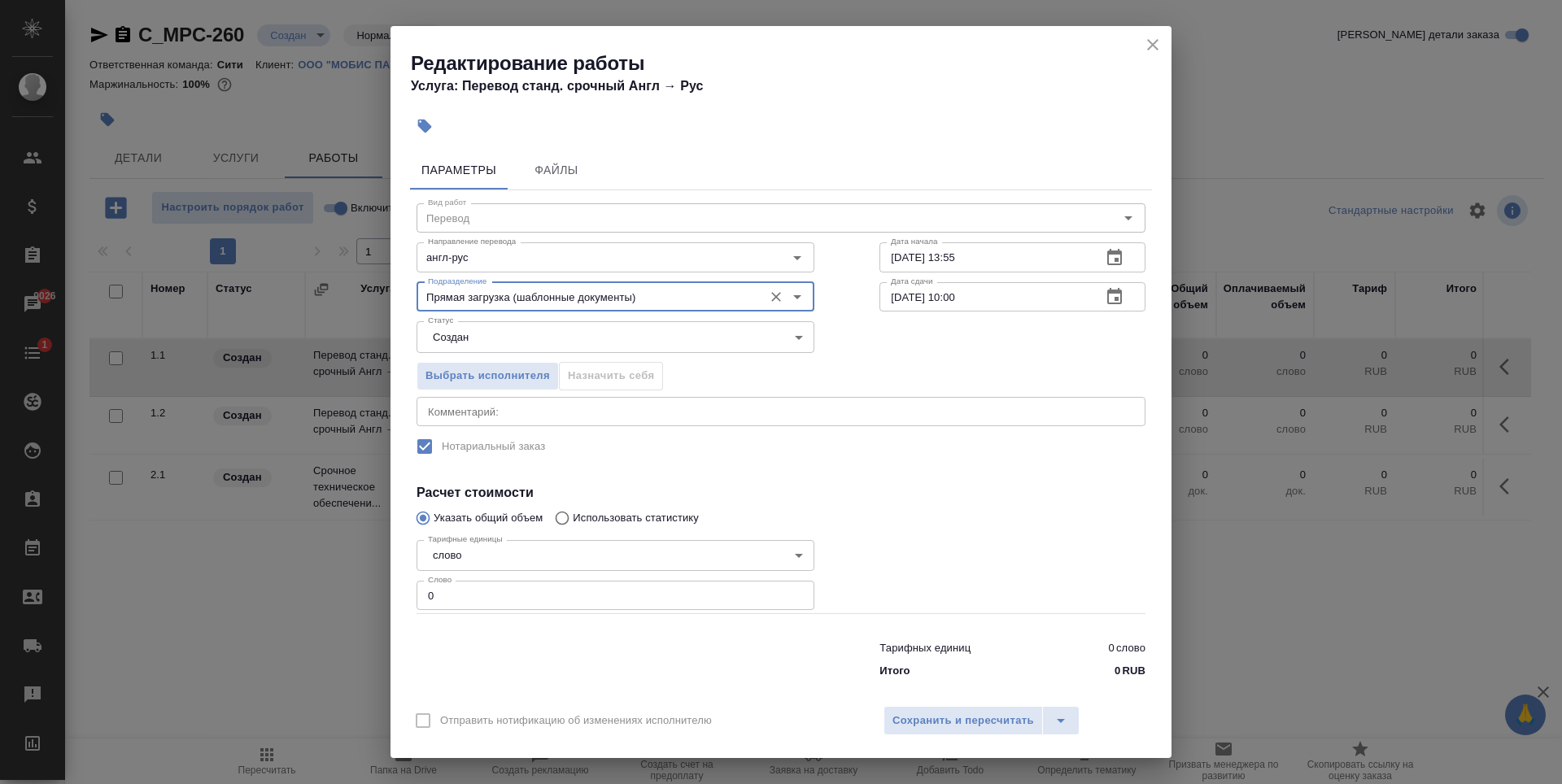
type input "Прямая загрузка (шаблонные документы)"
type input "1"
click at [788, 592] on input "1" at bounding box center [615, 596] width 398 height 29
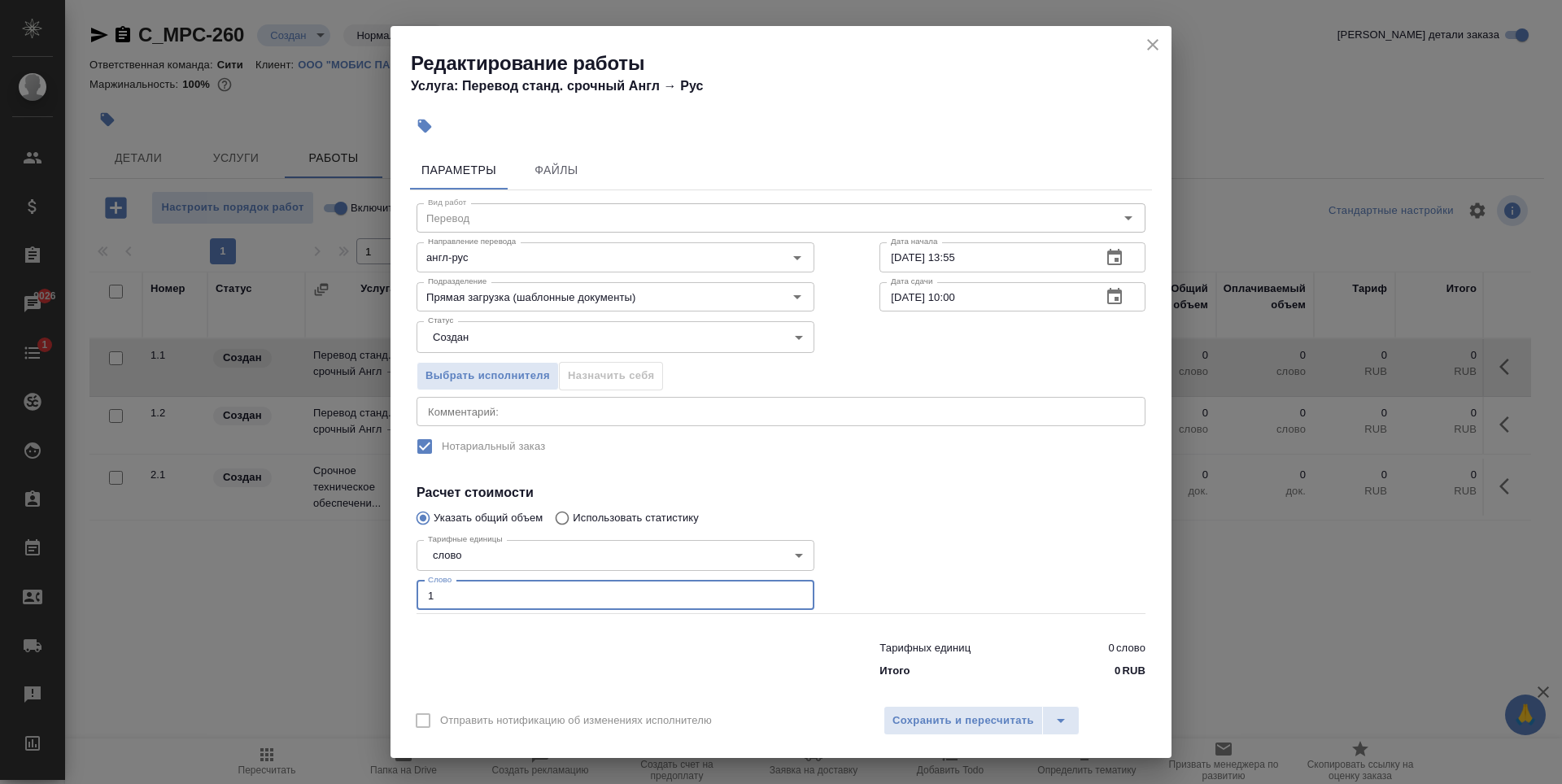
click at [1104, 296] on icon "button" at bounding box center [1114, 297] width 20 height 20
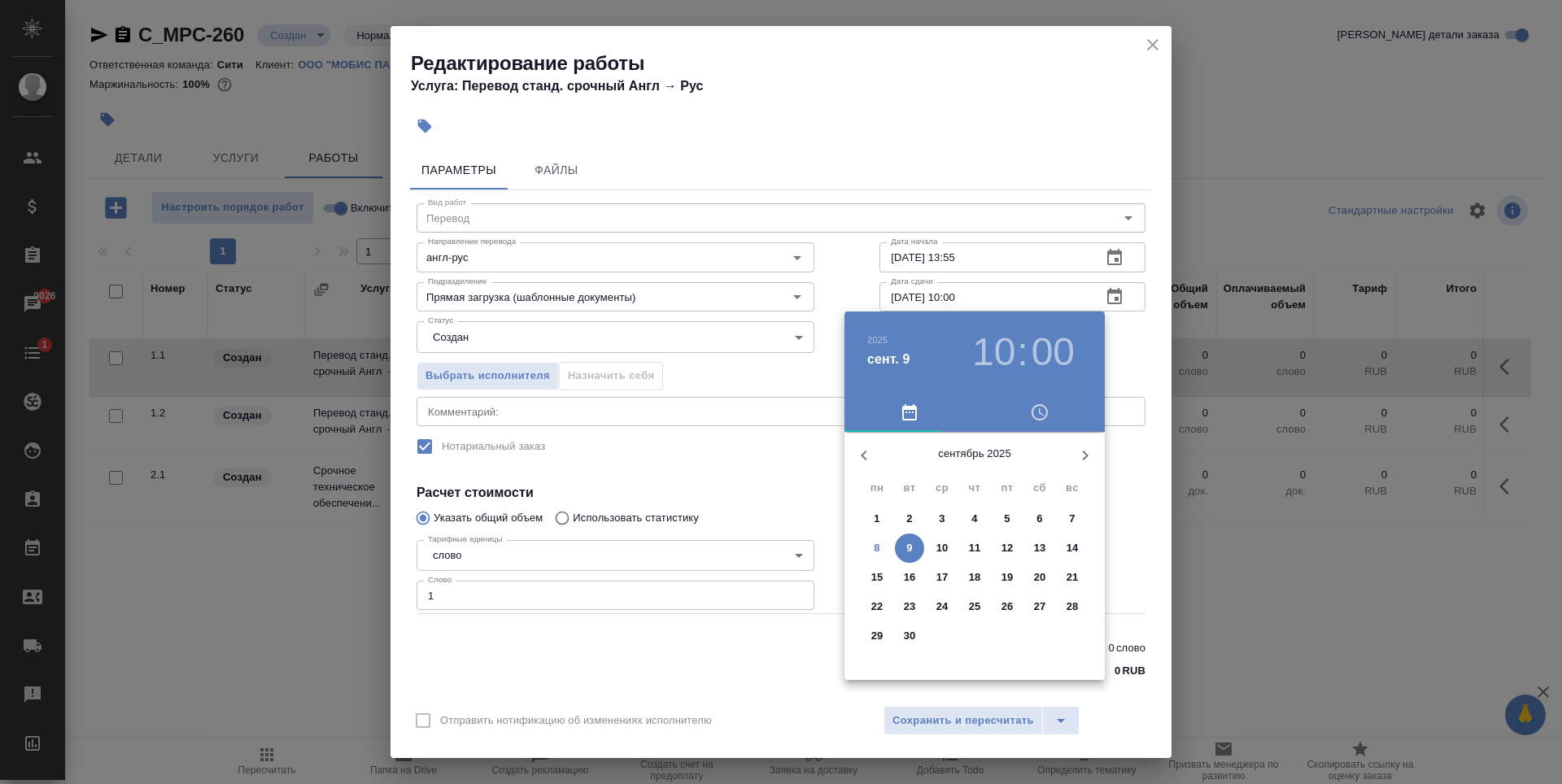
click at [907, 552] on p "9" at bounding box center [909, 548] width 6 height 16
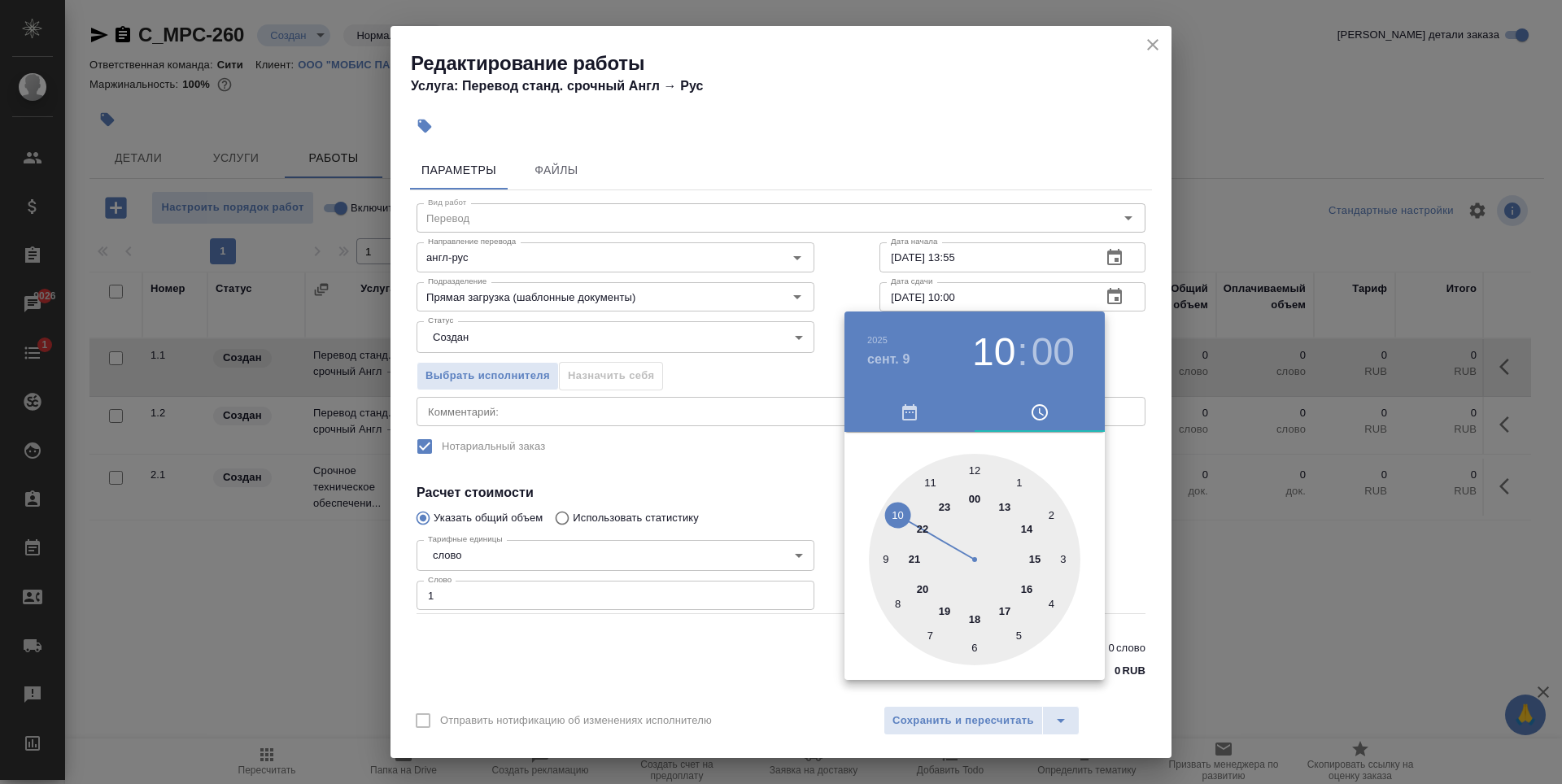
click at [886, 554] on div at bounding box center [974, 560] width 212 height 212
type input "[DATE] 09:00"
click at [751, 464] on div at bounding box center [781, 392] width 1562 height 784
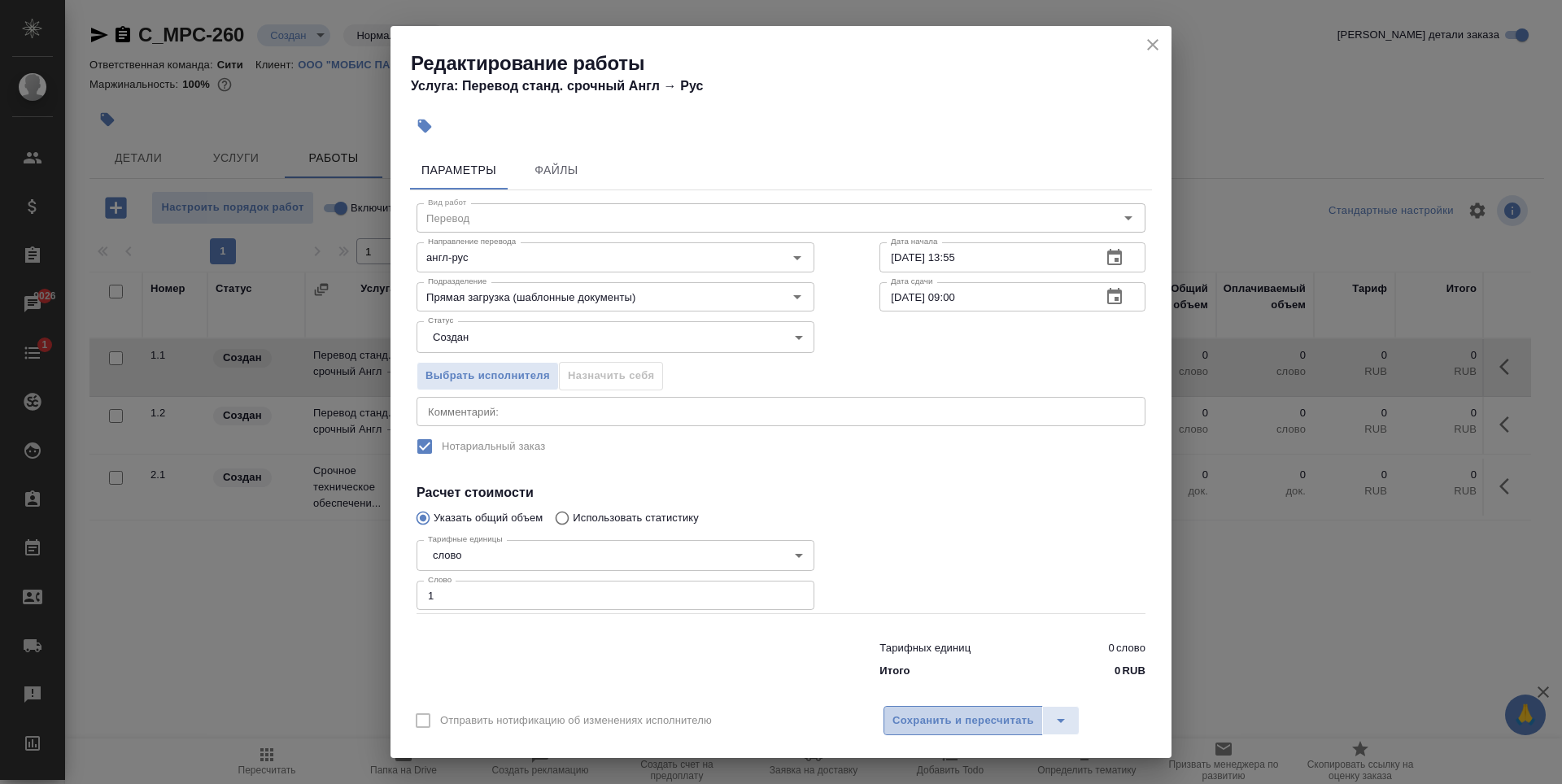
click at [990, 723] on span "Сохранить и пересчитать" at bounding box center [964, 721] width 142 height 19
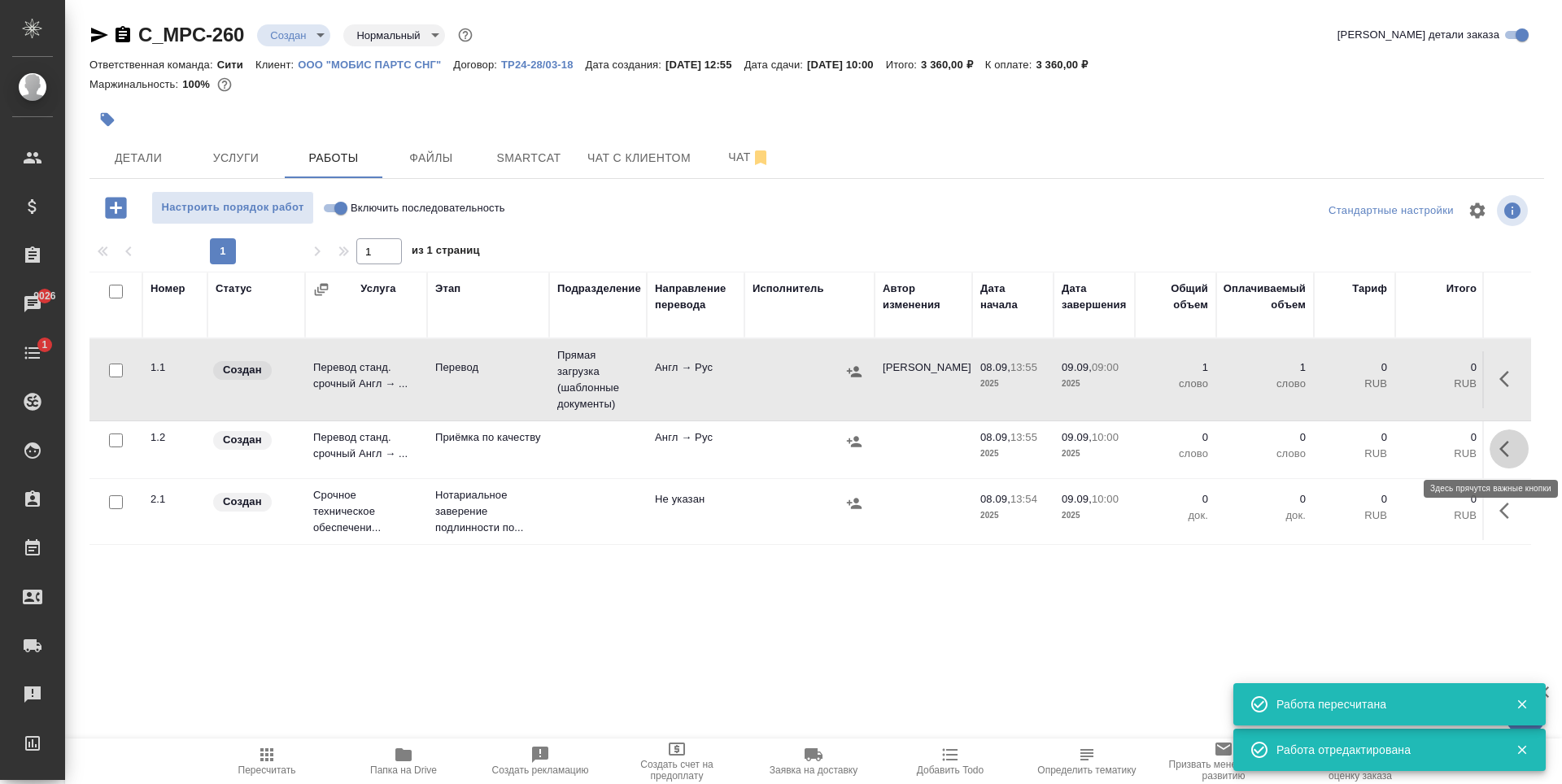
click at [1506, 449] on icon "button" at bounding box center [1508, 449] width 20 height 20
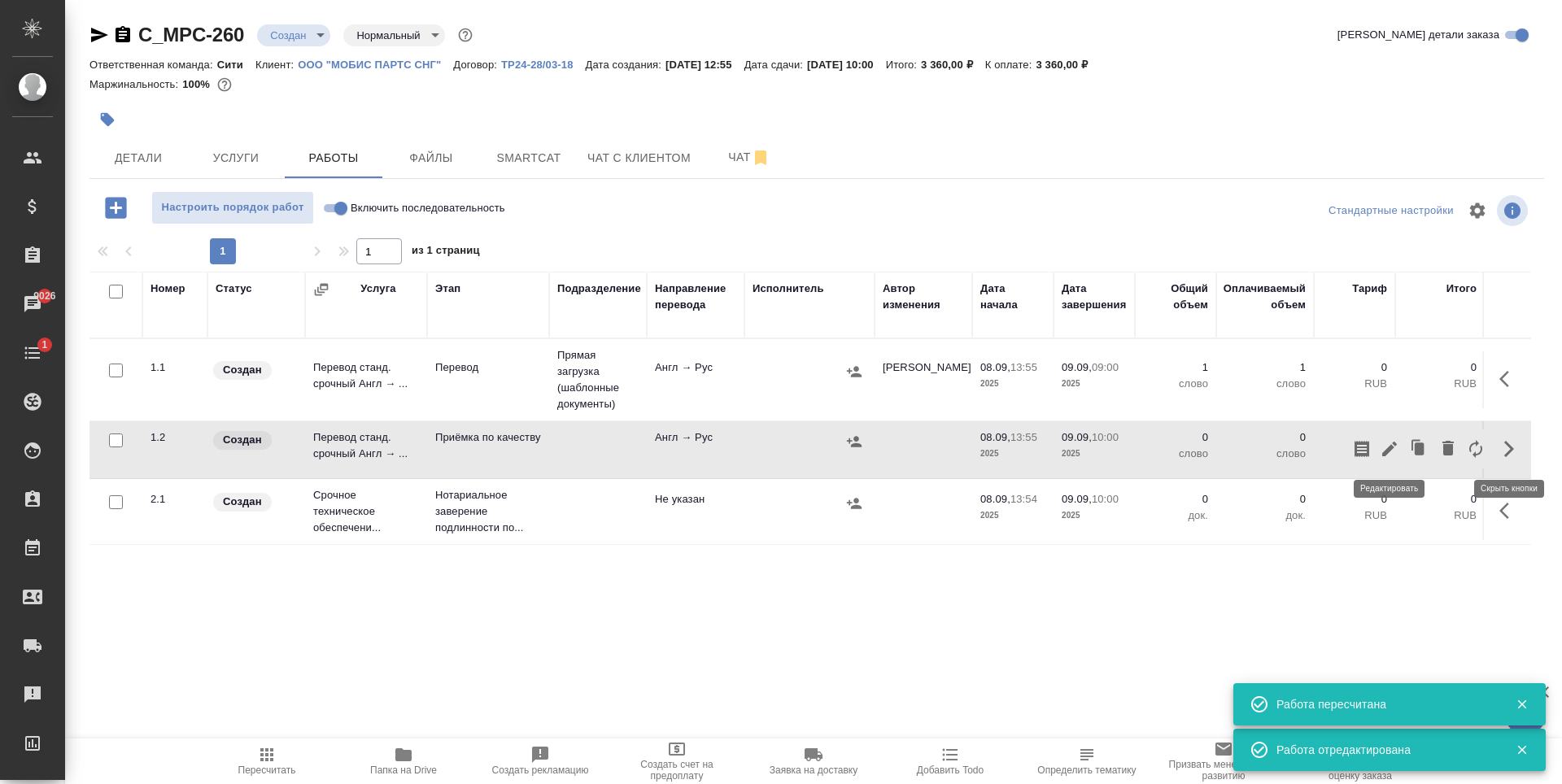
click at [1385, 457] on icon "button" at bounding box center [1389, 449] width 20 height 20
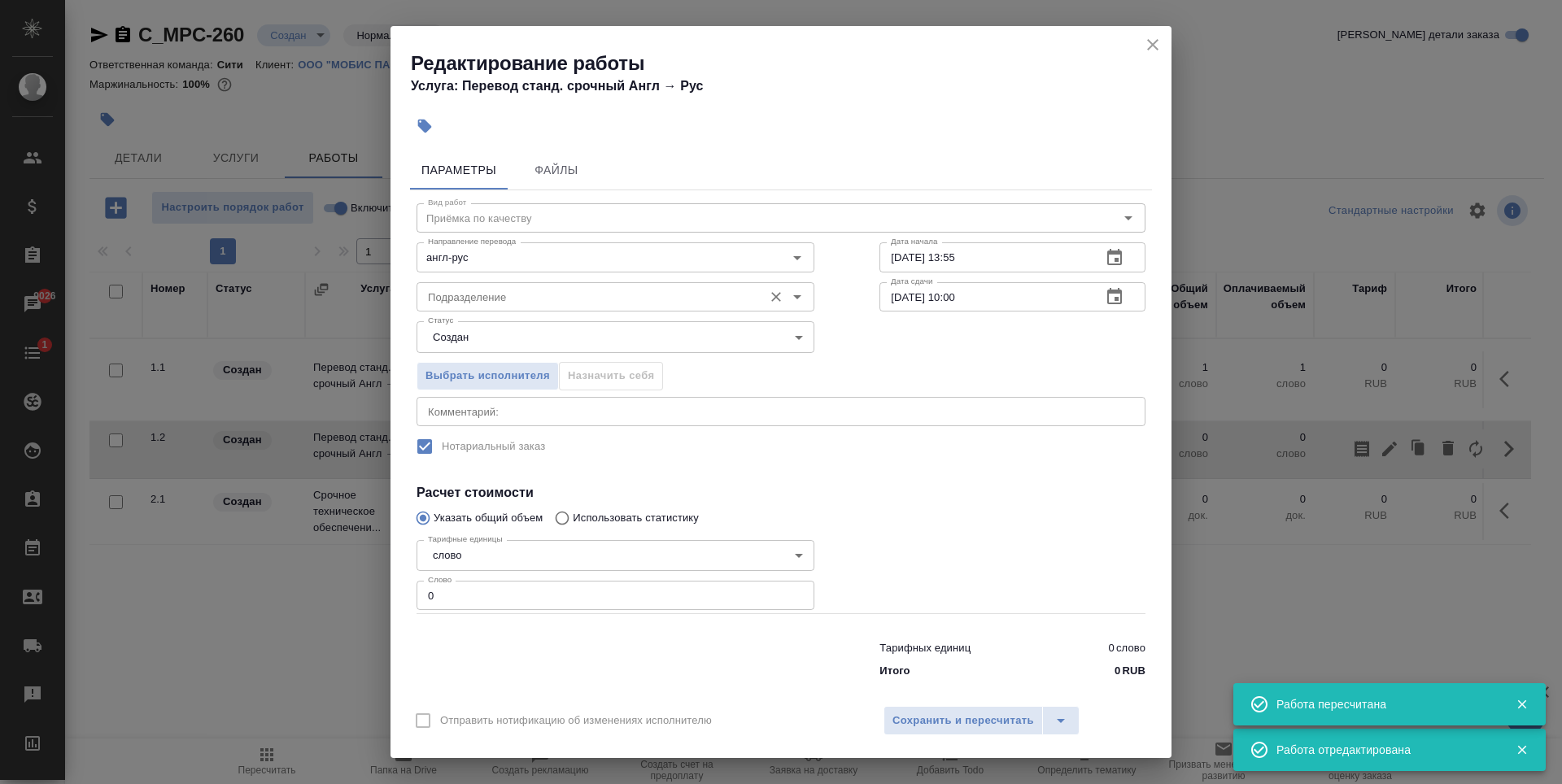
click at [518, 293] on input "Подразделение" at bounding box center [588, 297] width 333 height 20
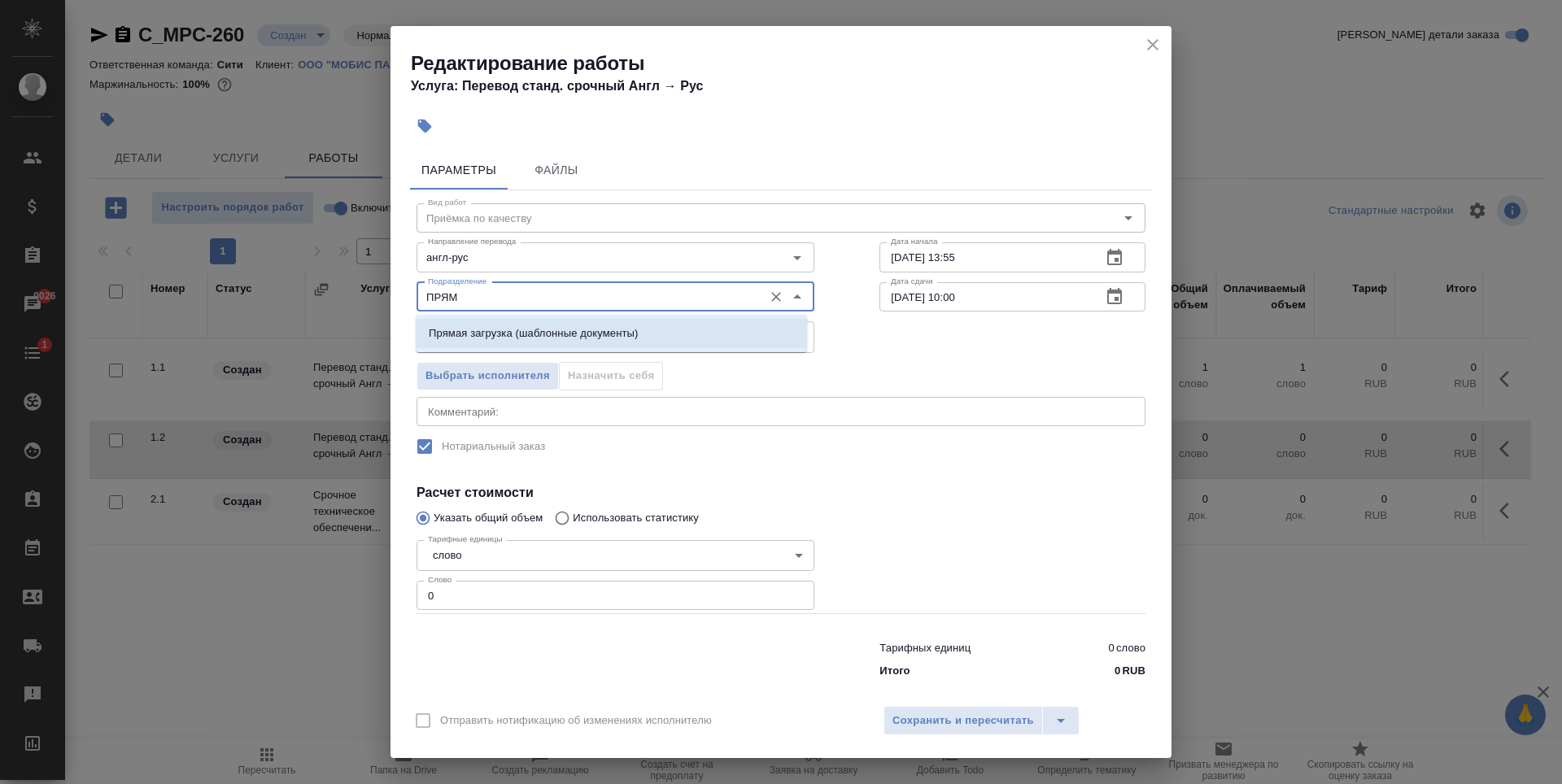
click at [642, 332] on li "Прямая загрузка (шаблонные документы)" at bounding box center [610, 333] width 391 height 29
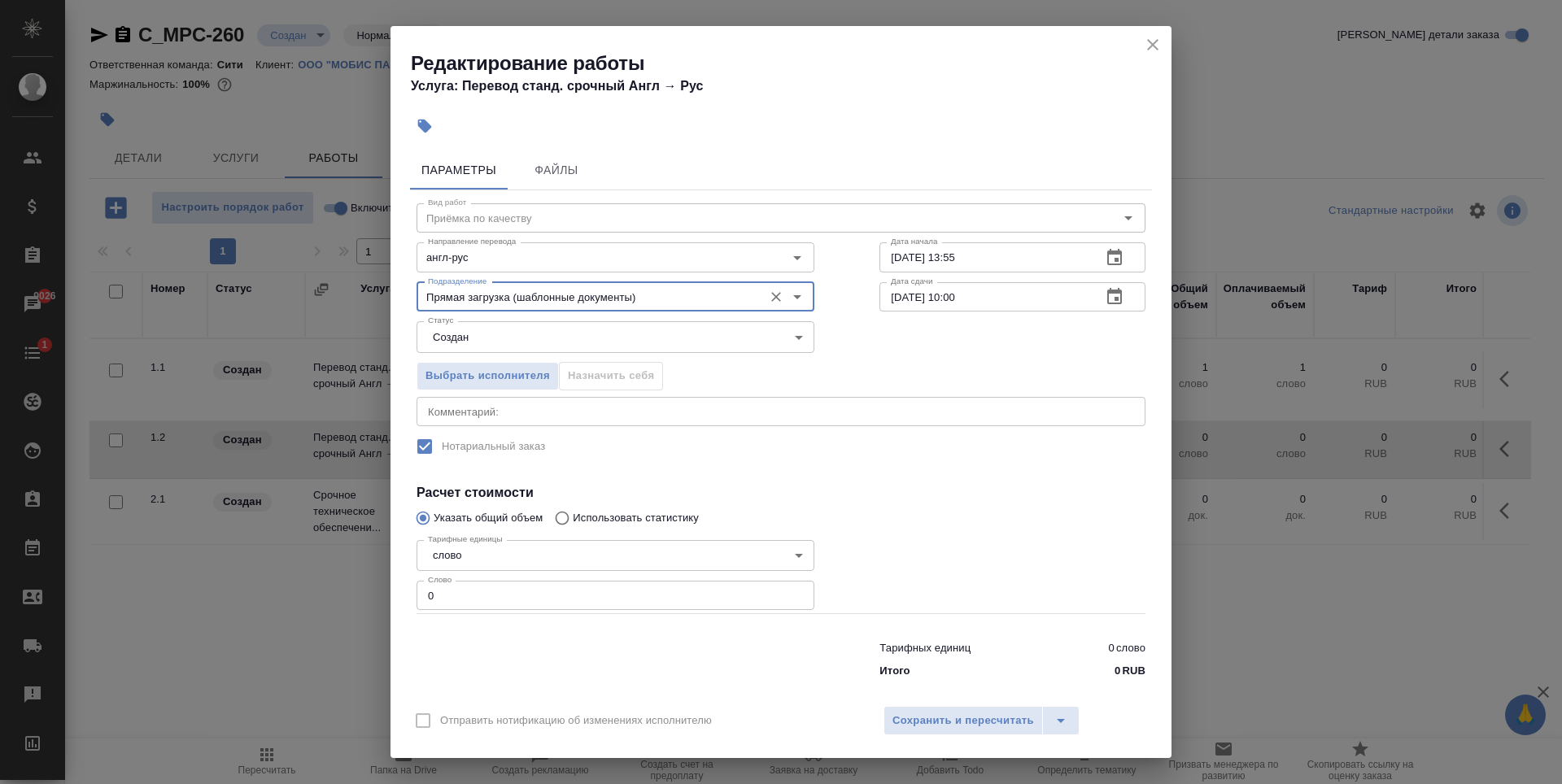
type input "Прямая загрузка (шаблонные документы)"
type input "1"
click at [790, 591] on input "1" at bounding box center [615, 596] width 398 height 29
click at [1110, 259] on icon "button" at bounding box center [1114, 257] width 20 height 20
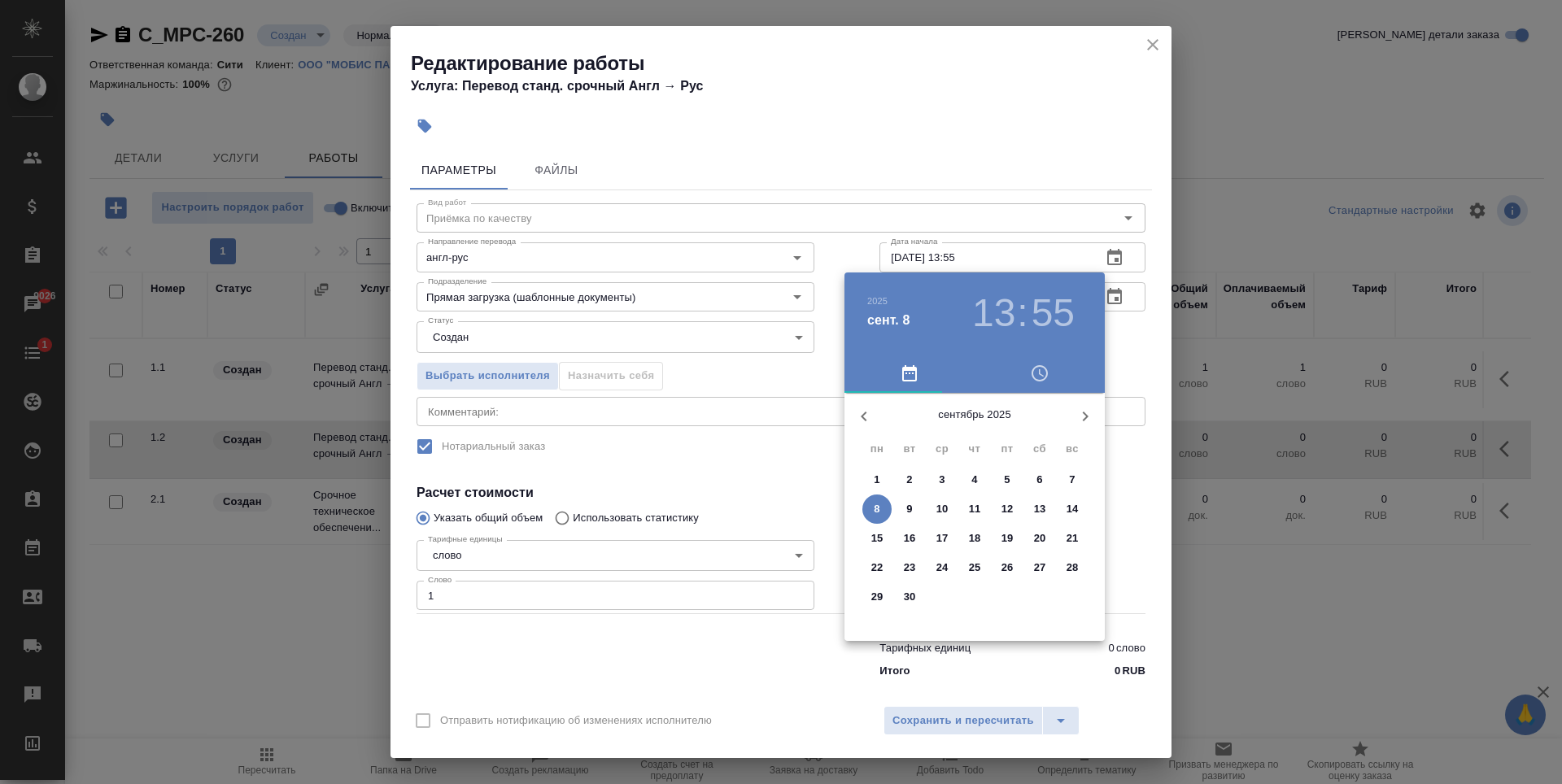
click at [906, 503] on span "9" at bounding box center [909, 509] width 29 height 16
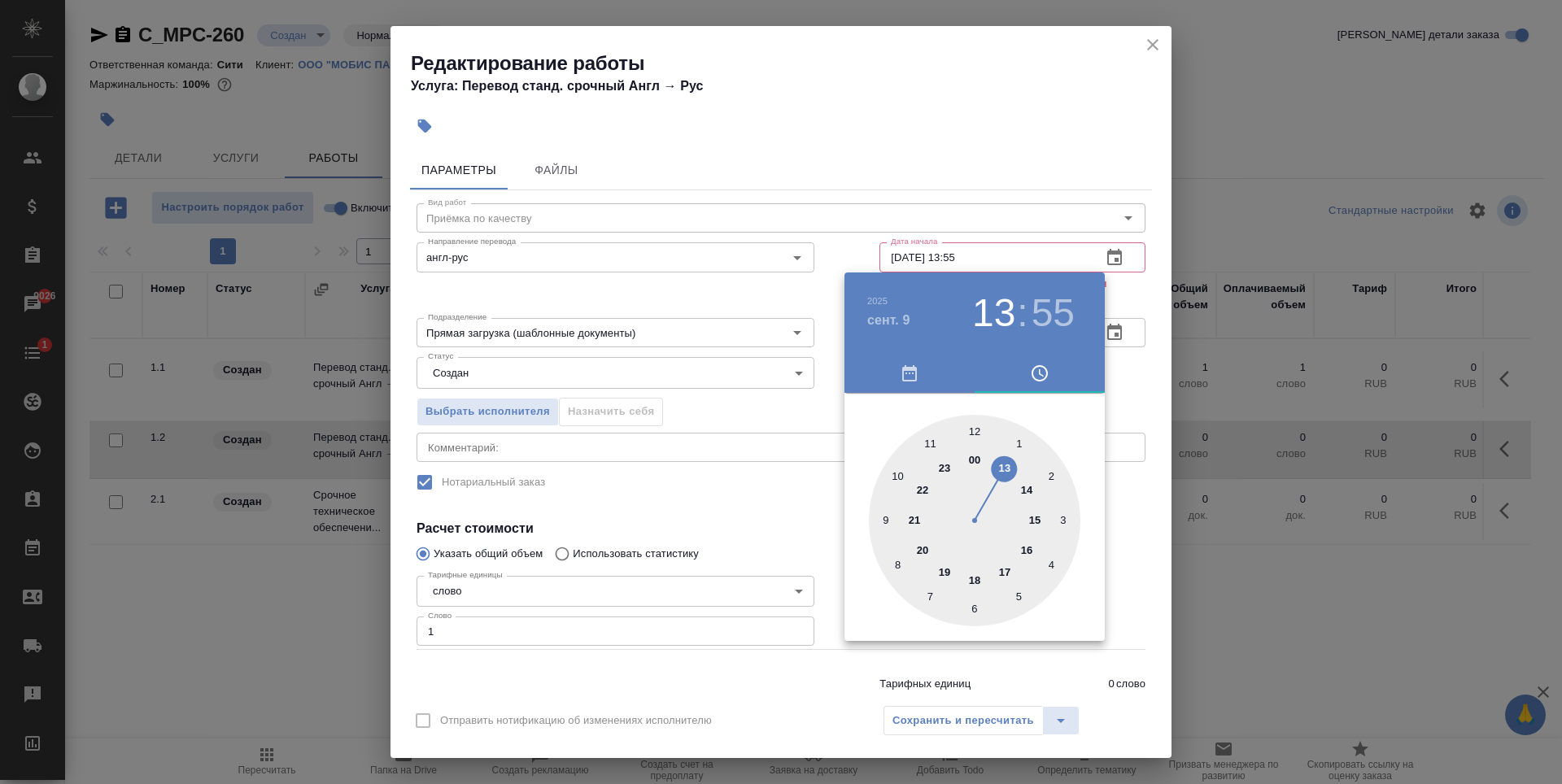
click at [882, 518] on div at bounding box center [974, 520] width 212 height 212
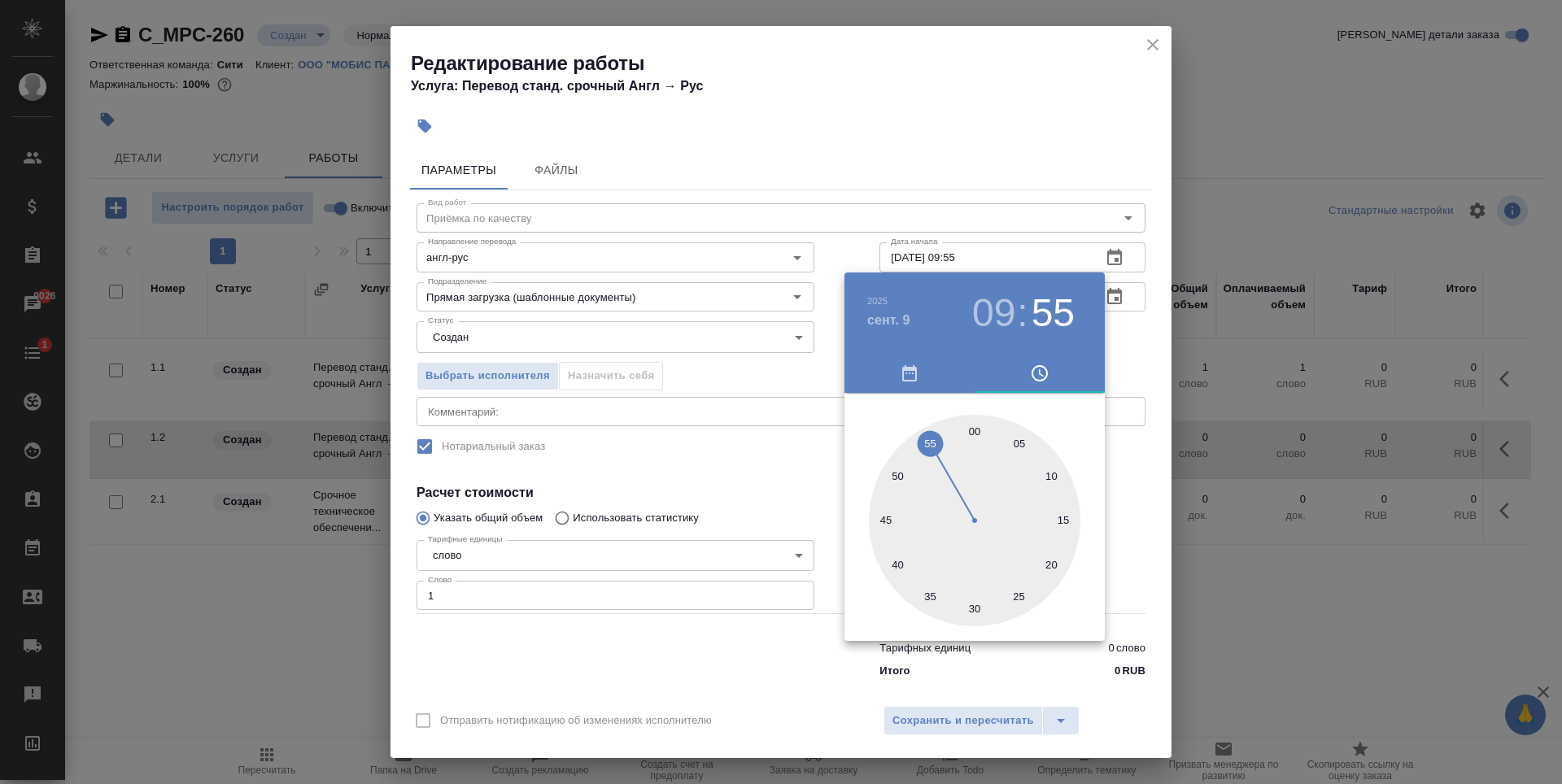
click at [977, 433] on div at bounding box center [974, 520] width 212 height 212
type input "[DATE] 09:00"
click at [1008, 136] on div at bounding box center [781, 392] width 1562 height 784
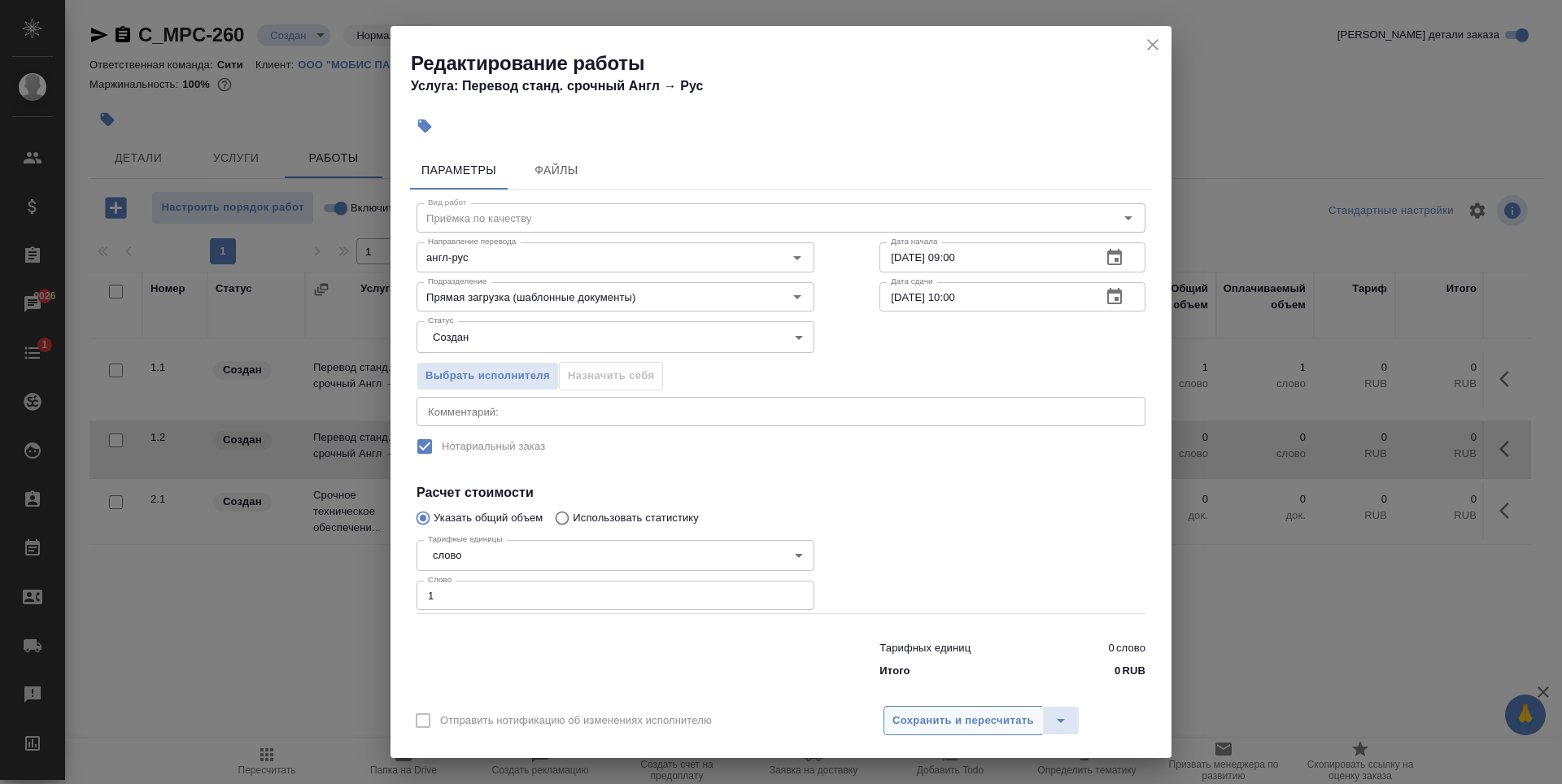
click at [991, 717] on span "Сохранить и пересчитать" at bounding box center [964, 721] width 142 height 19
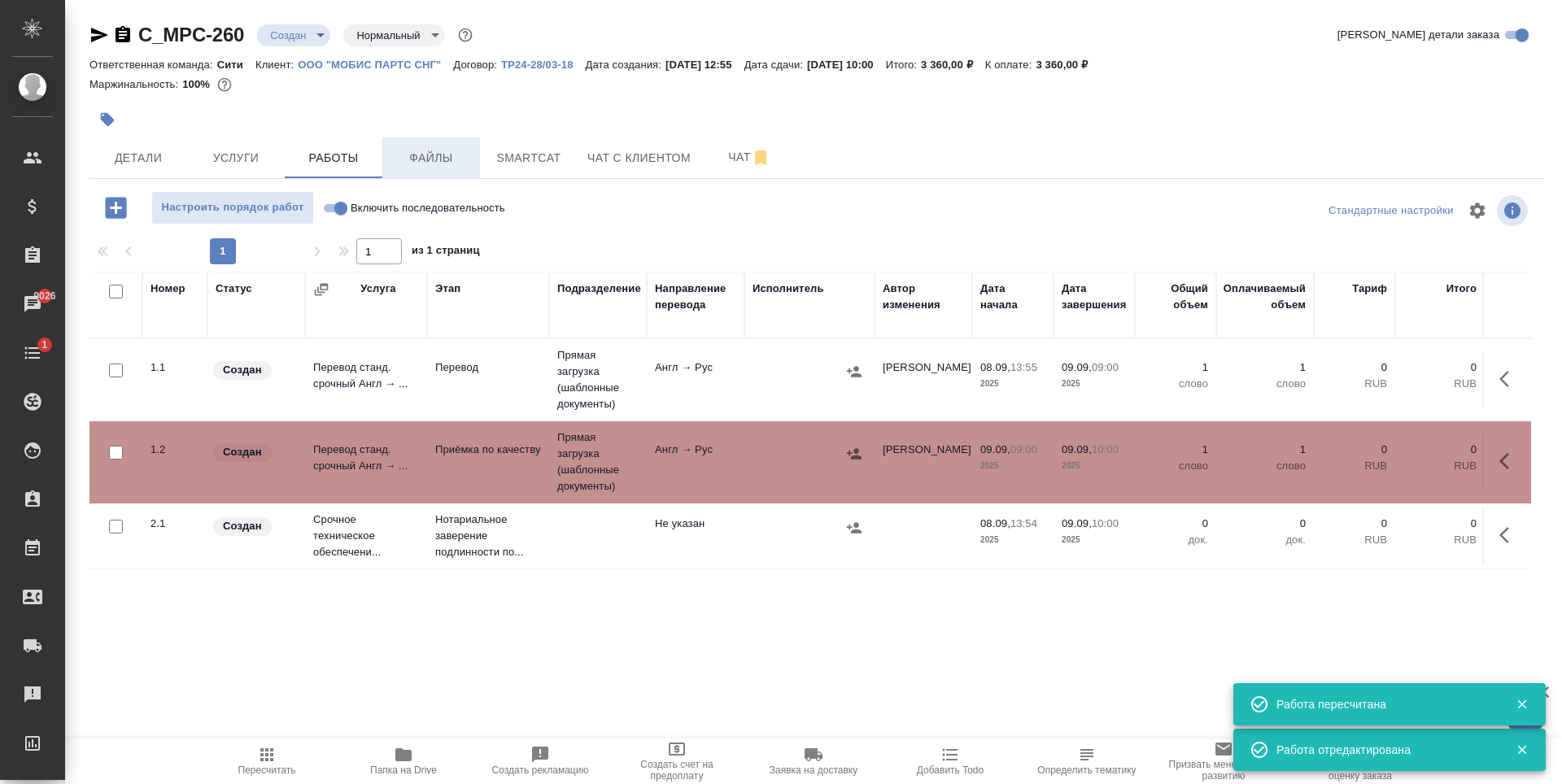
click at [431, 155] on span "Файлы" at bounding box center [431, 158] width 78 height 21
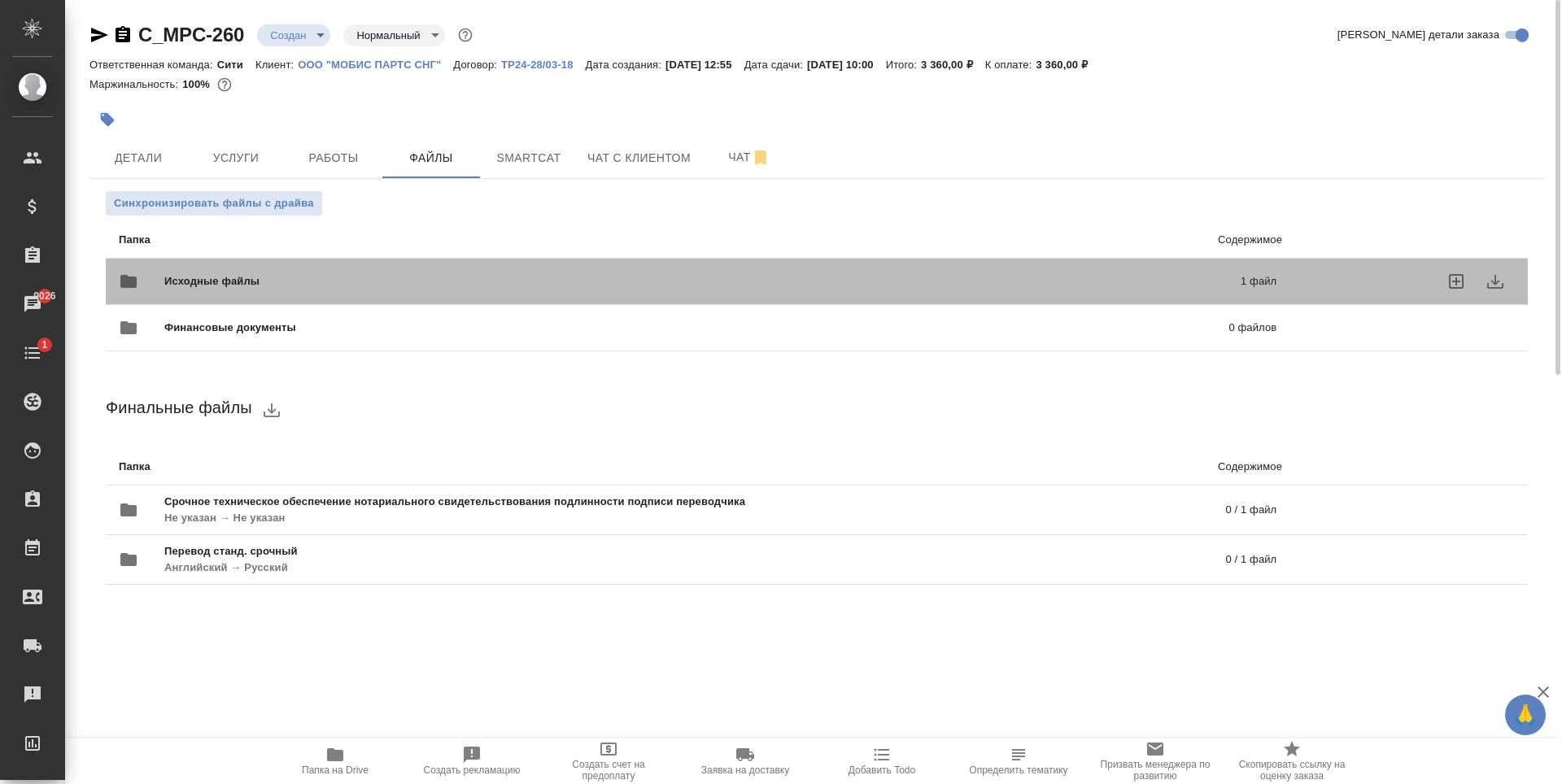
click at [851, 281] on p "1 файл" at bounding box center [1014, 281] width 527 height 16
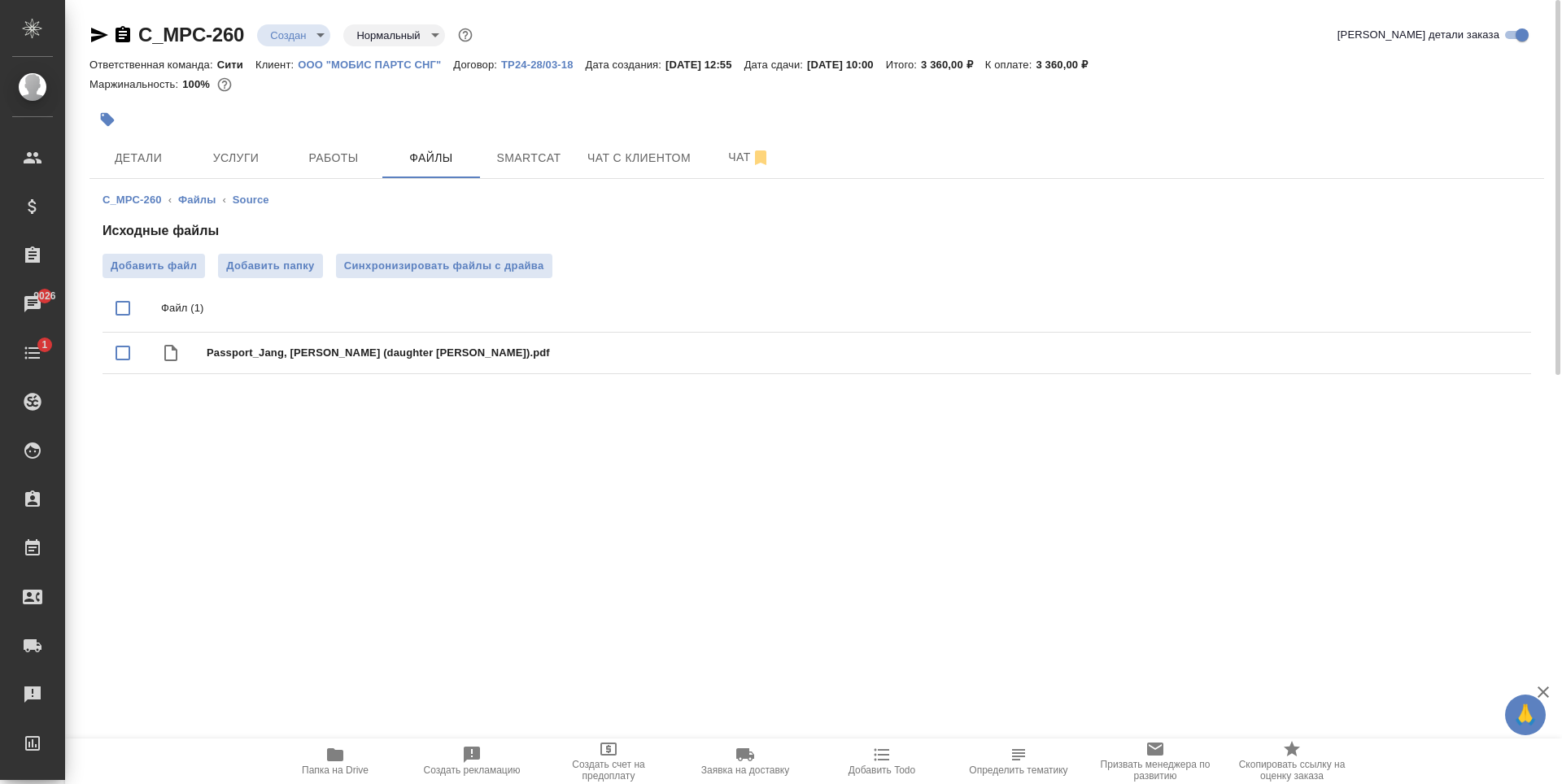
click at [299, 30] on body "🙏 .cls-1 fill:#fff; AWATERA Zaytseva Svetlana Клиенты Спецификации Заказы 9026 …" at bounding box center [781, 392] width 1562 height 784
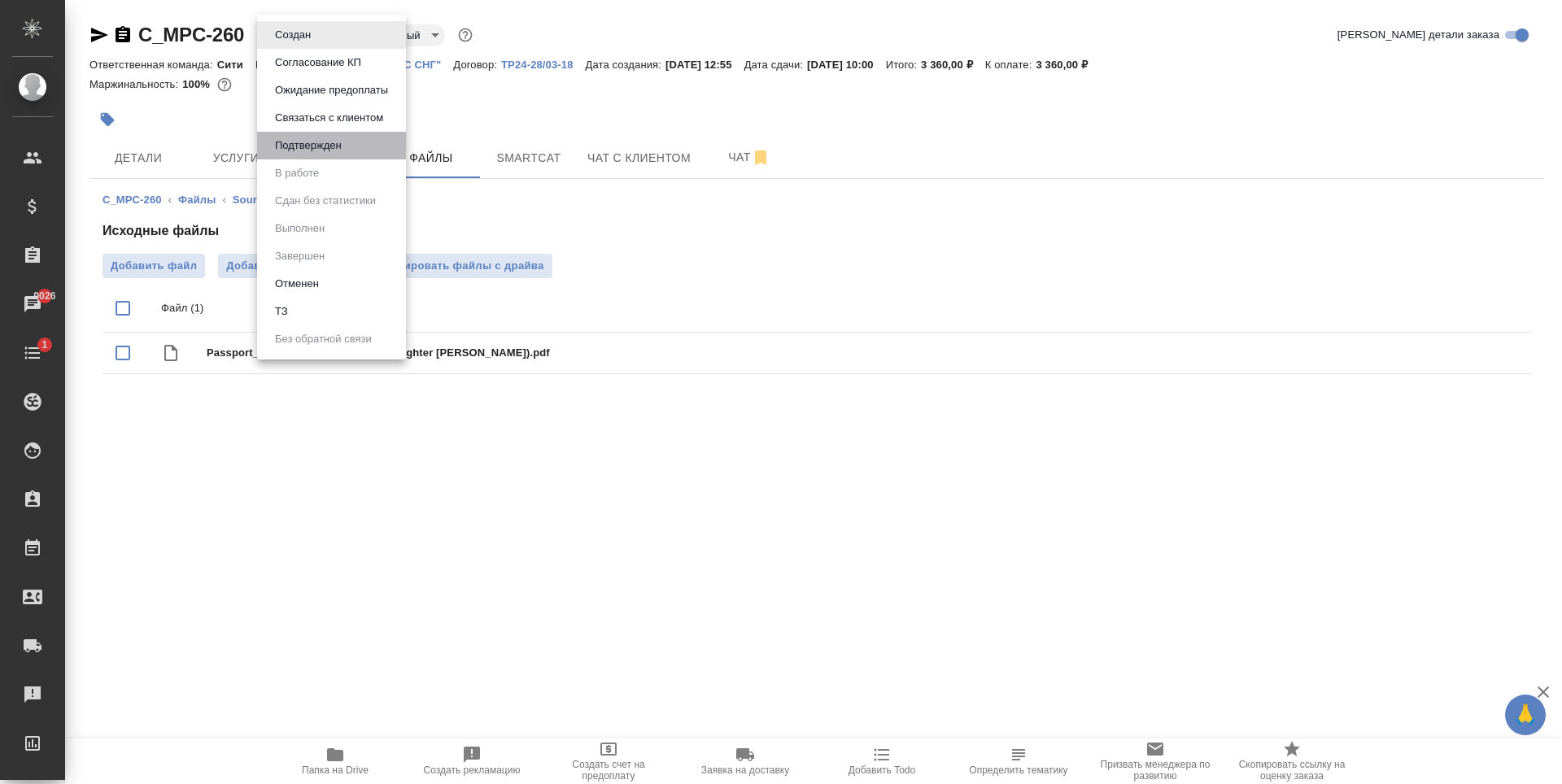
click at [349, 147] on li "Подтвержден" at bounding box center [332, 146] width 149 height 28
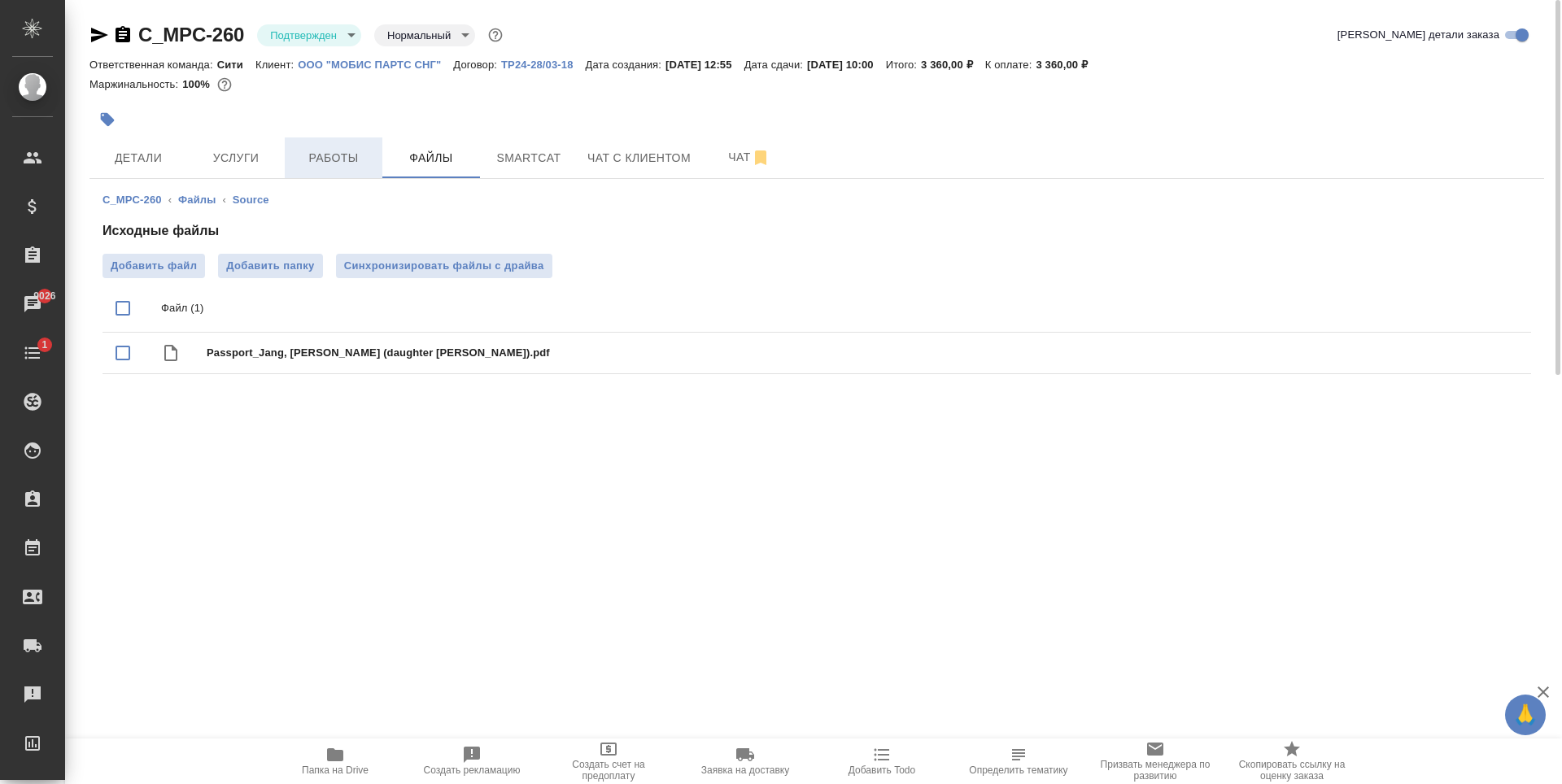
click at [357, 158] on span "Работы" at bounding box center [333, 158] width 78 height 21
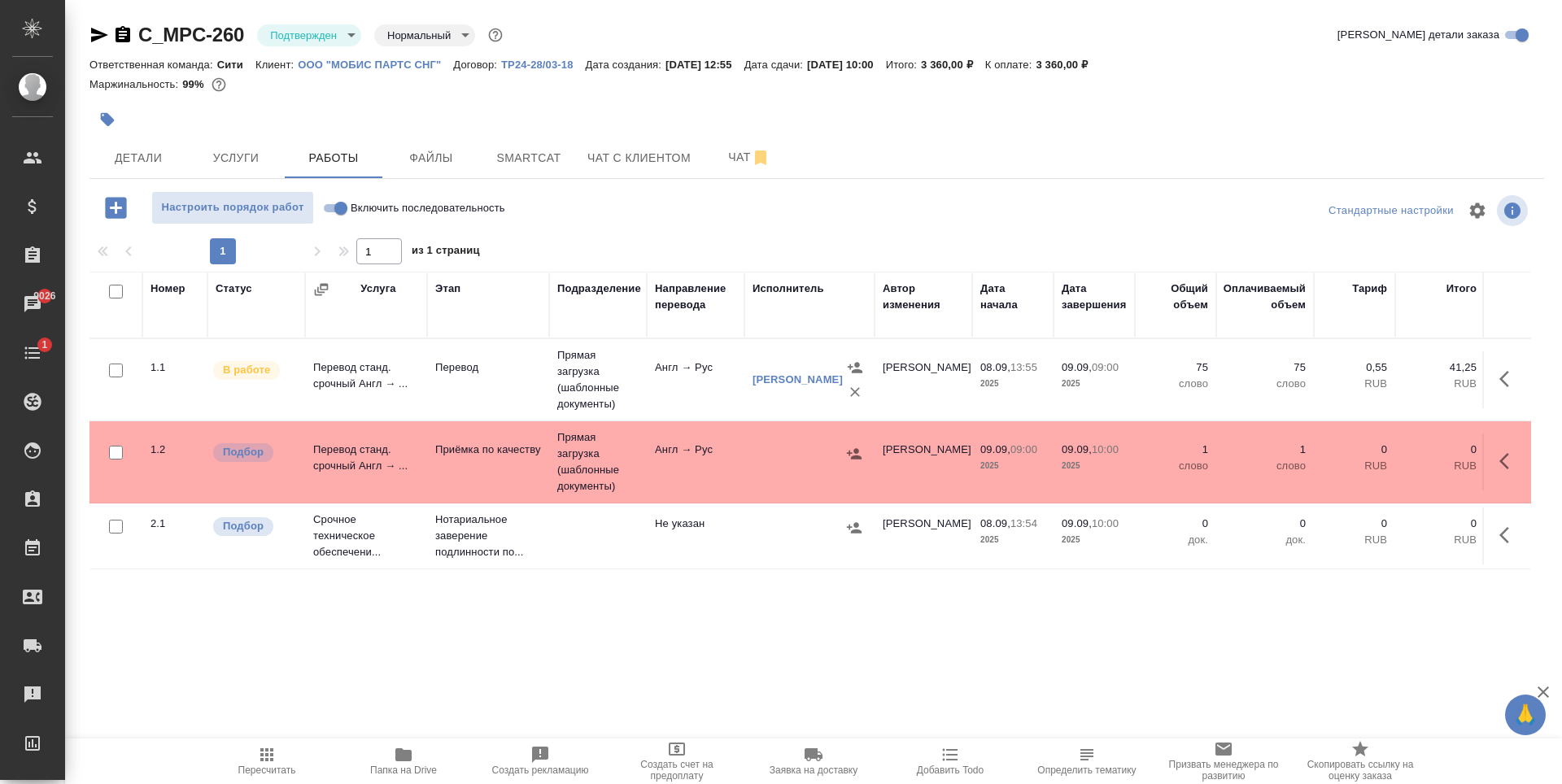
click at [610, 369] on td "Прямая загрузка (шаблонные документы)" at bounding box center [598, 380] width 98 height 81
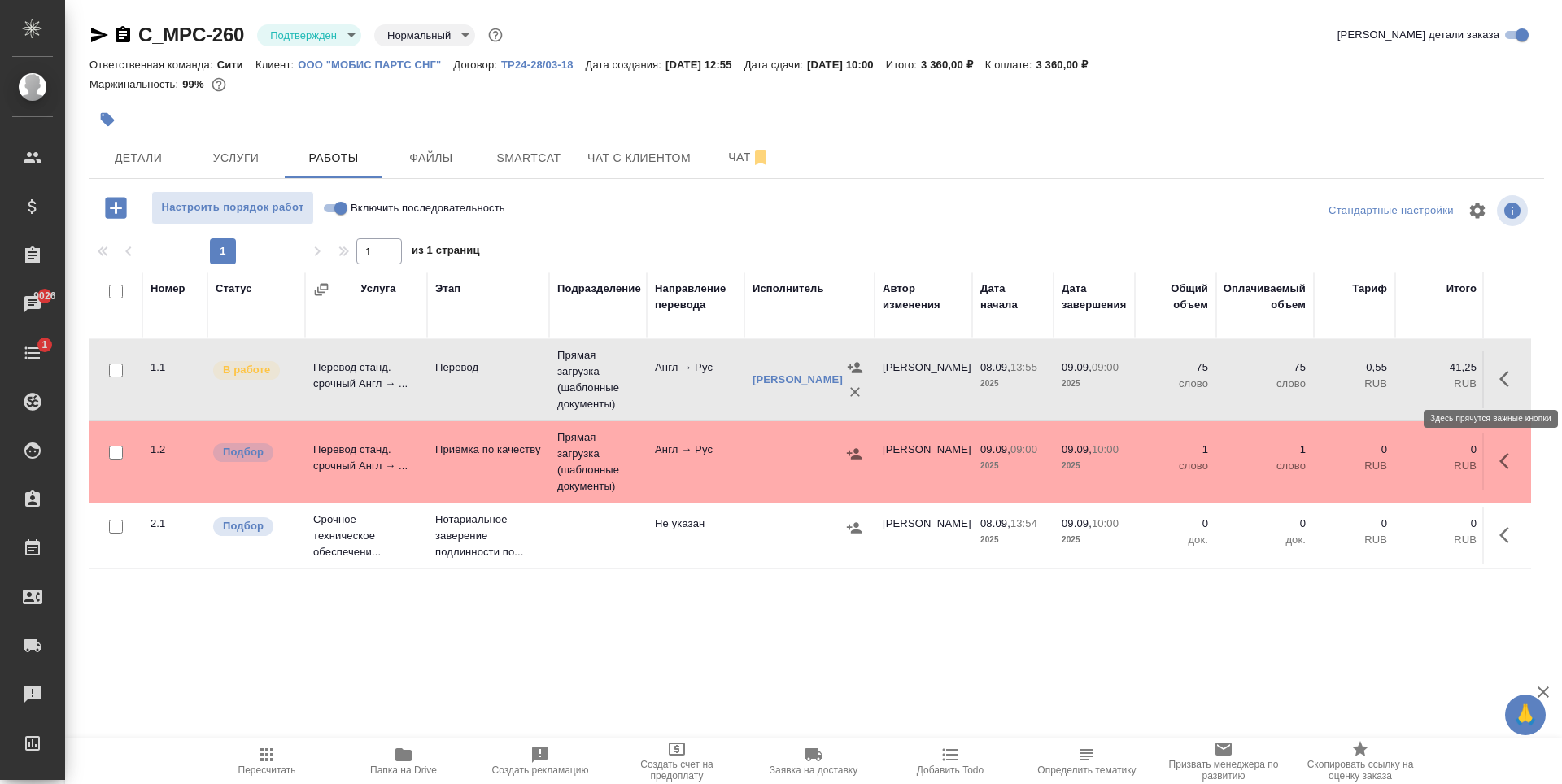
click at [1505, 381] on icon "button" at bounding box center [1508, 379] width 20 height 20
click at [1398, 370] on icon "button" at bounding box center [1389, 379] width 20 height 20
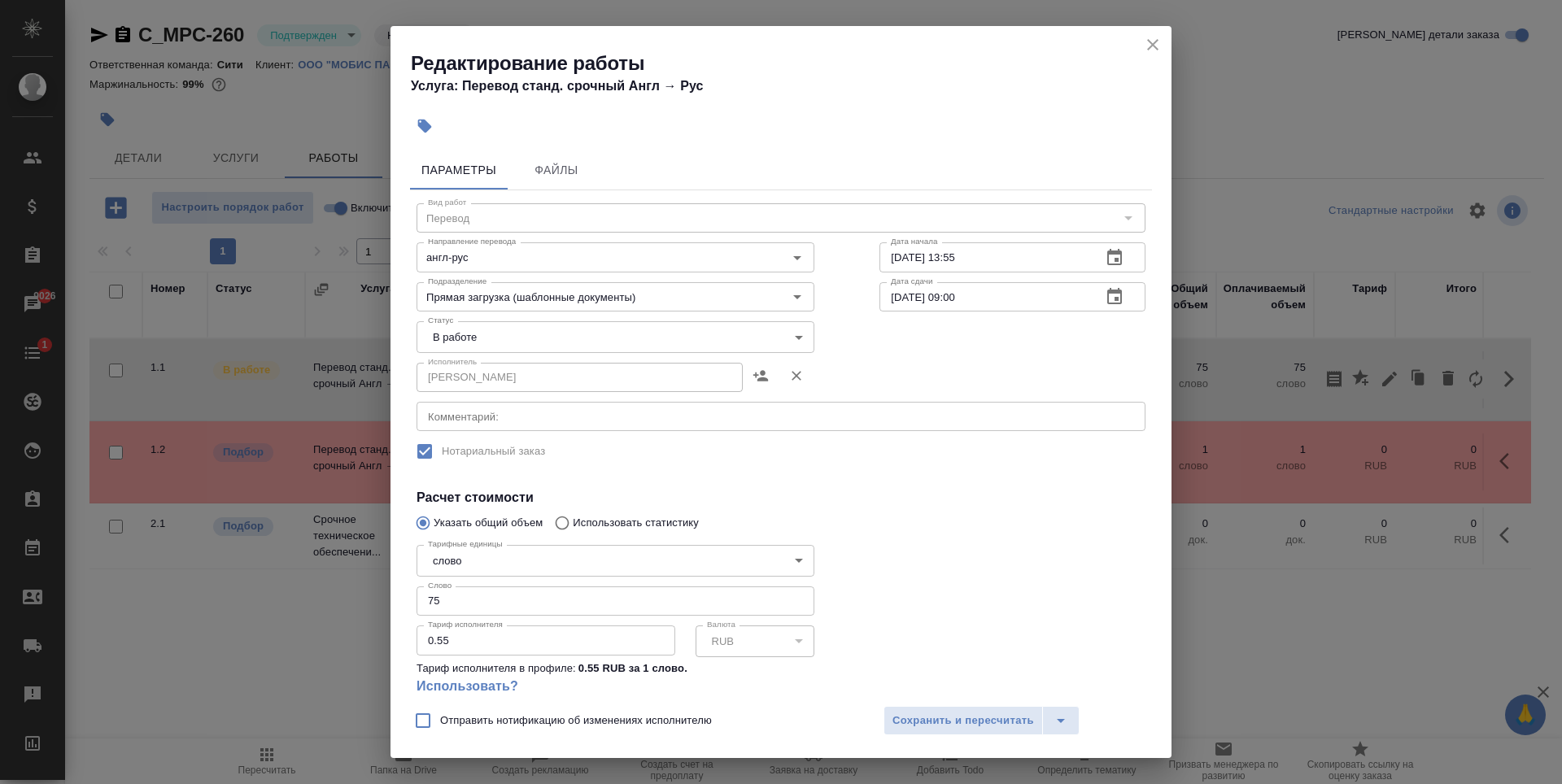
click at [682, 420] on textarea at bounding box center [781, 417] width 706 height 12
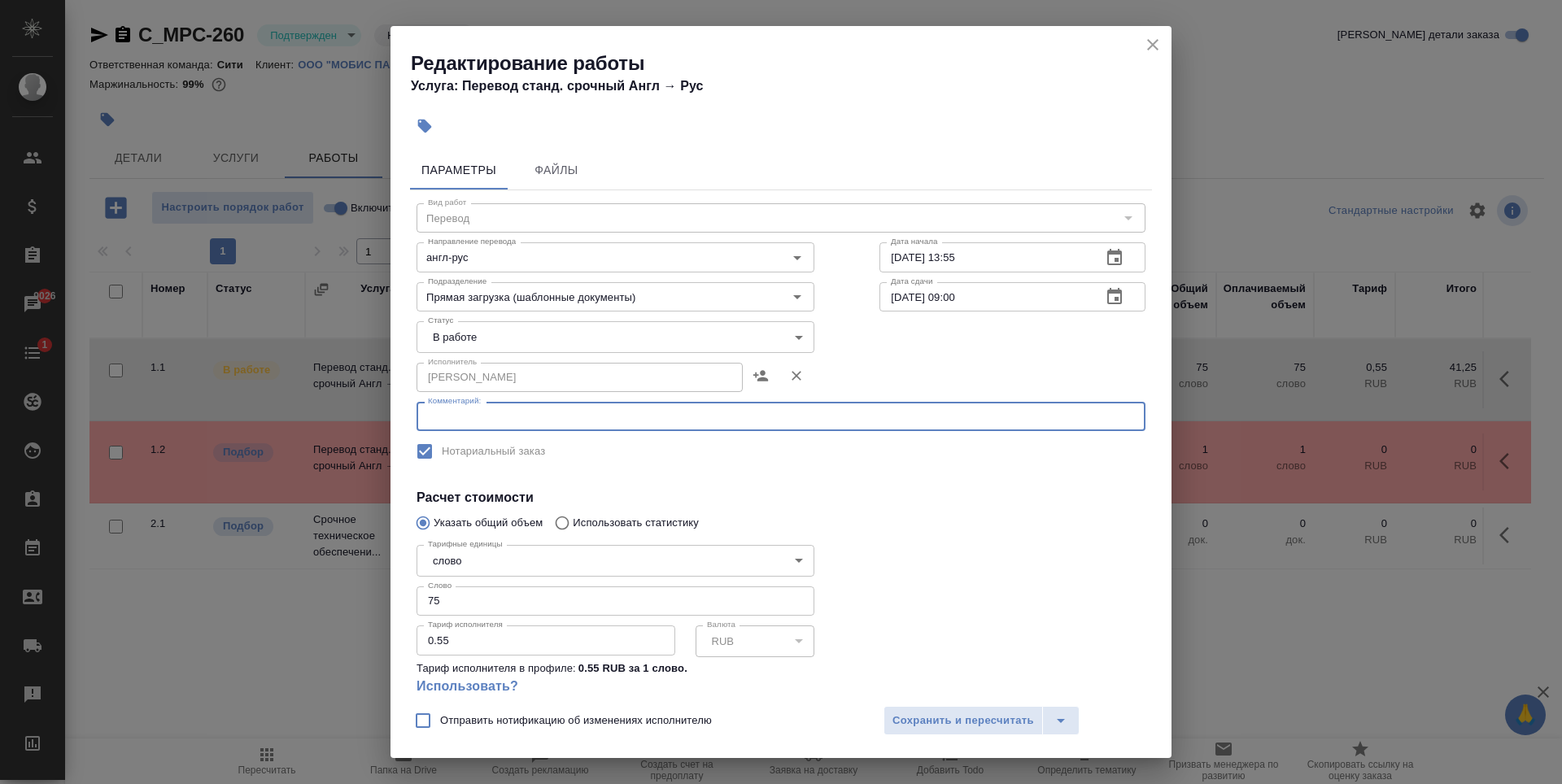
click at [1147, 49] on icon "close" at bounding box center [1153, 45] width 20 height 20
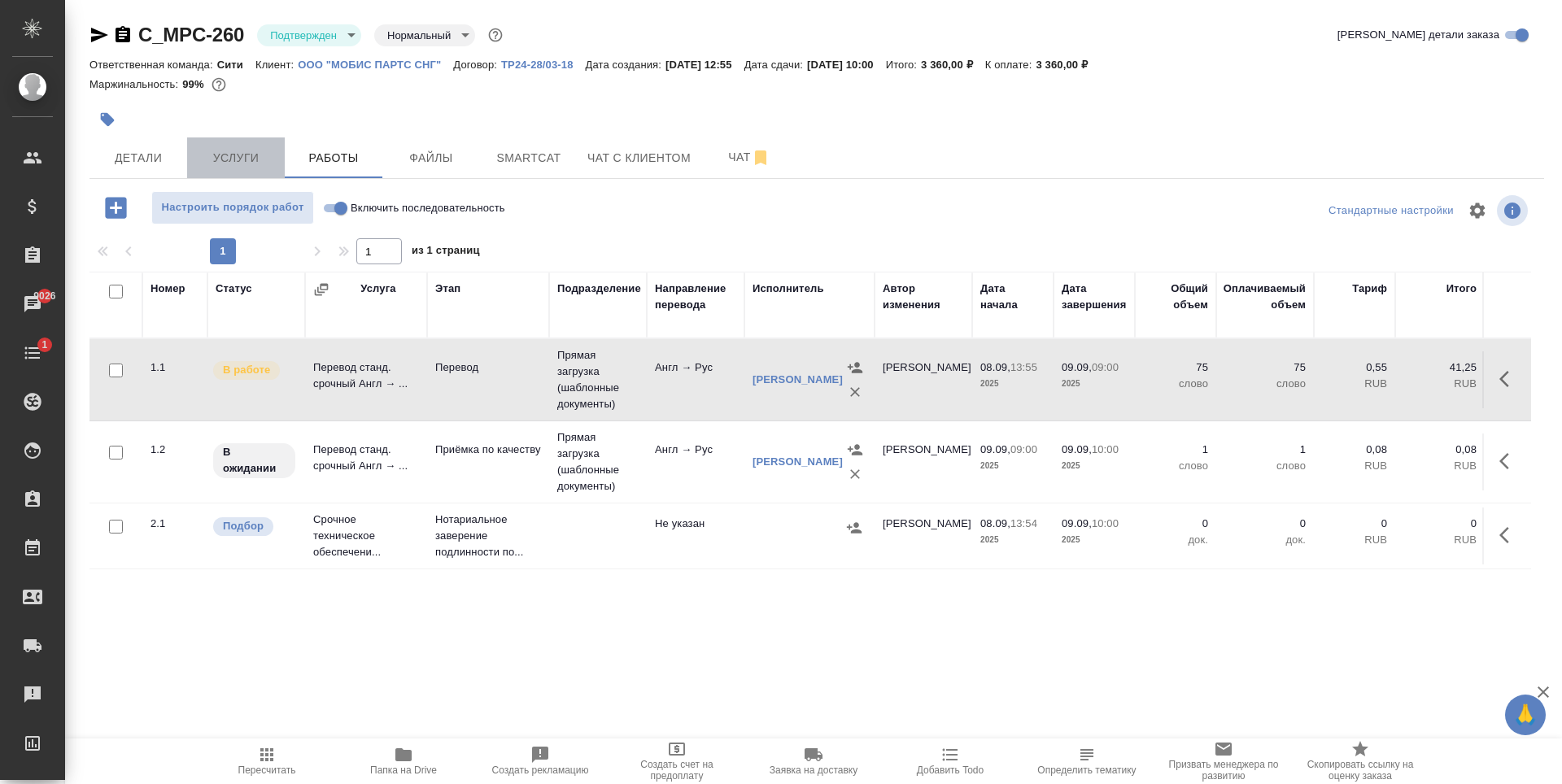
click at [236, 153] on span "Услуги" at bounding box center [236, 158] width 78 height 21
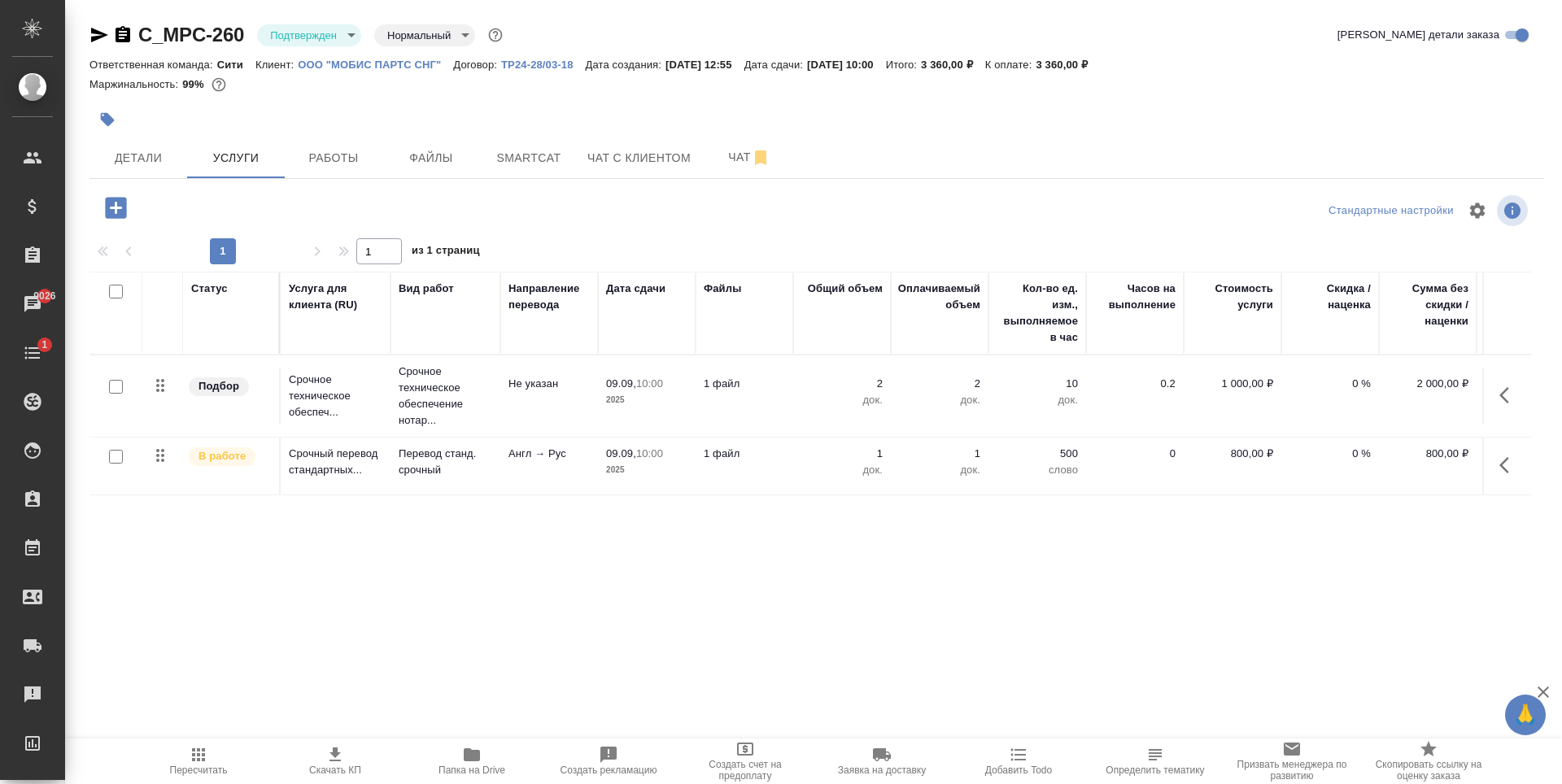
click at [516, 386] on p "Не указан" at bounding box center [549, 383] width 81 height 16
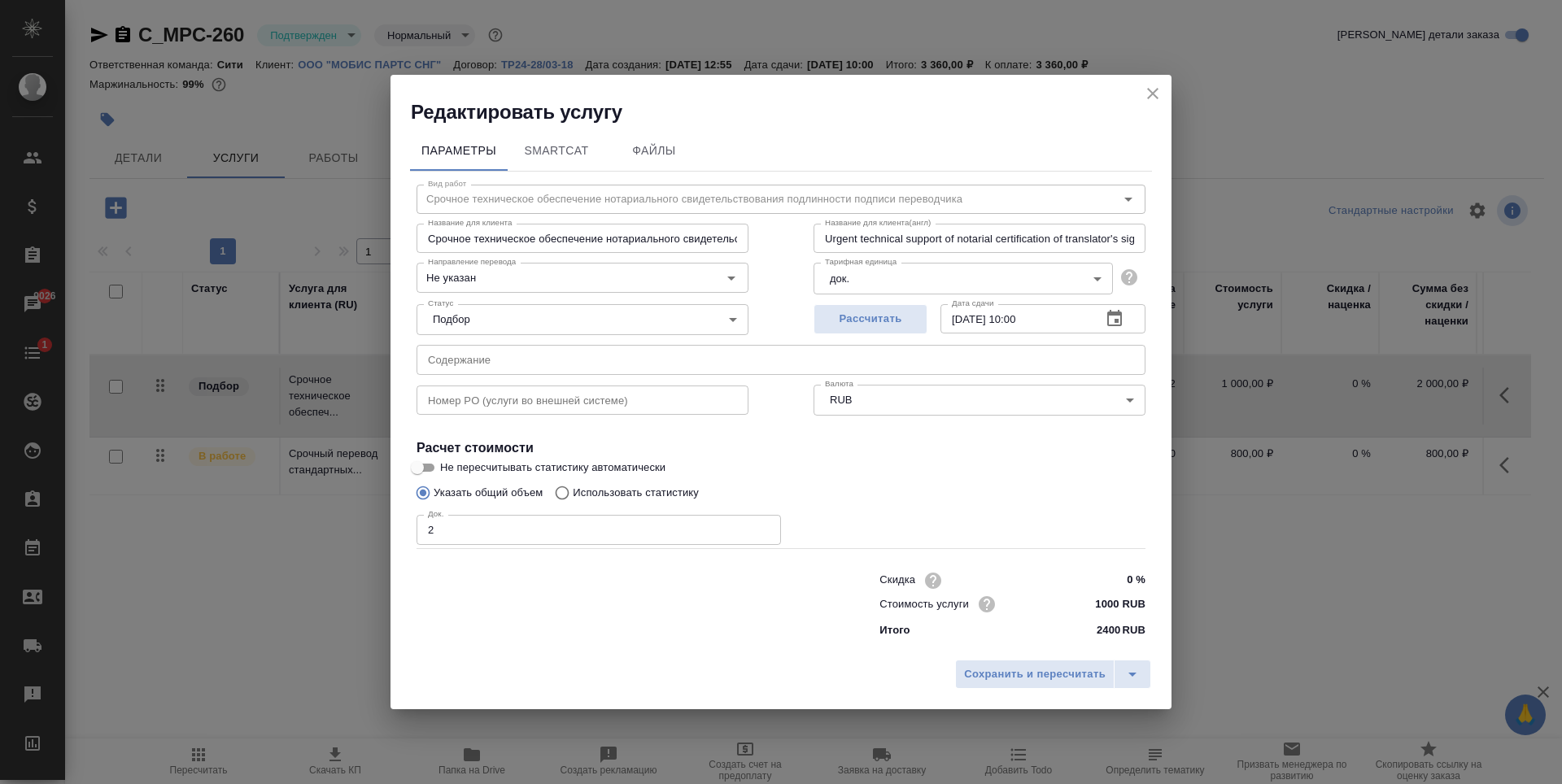
click at [540, 355] on input "text" at bounding box center [781, 359] width 729 height 29
paste input "перевод [PERSON_NAME], [PERSON_NAME]"
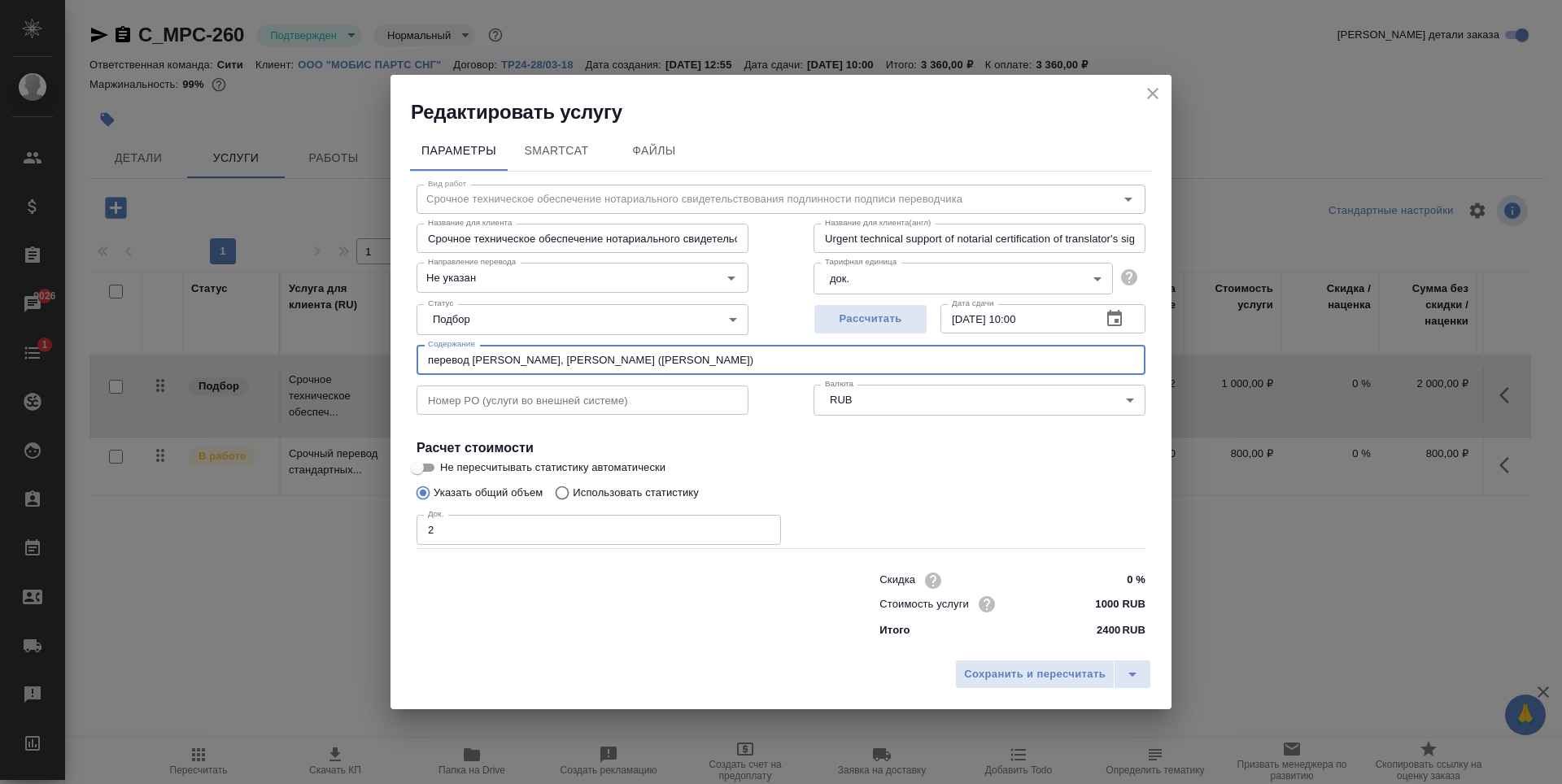
drag, startPoint x: 719, startPoint y: 371, endPoint x: 650, endPoint y: 370, distance: 69.0
click at [650, 370] on input "перевод [PERSON_NAME], [PERSON_NAME] ([PERSON_NAME])" at bounding box center [781, 359] width 729 height 29
type input "перевод [PERSON_NAME], [PERSON_NAME] ([PERSON_NAME])"
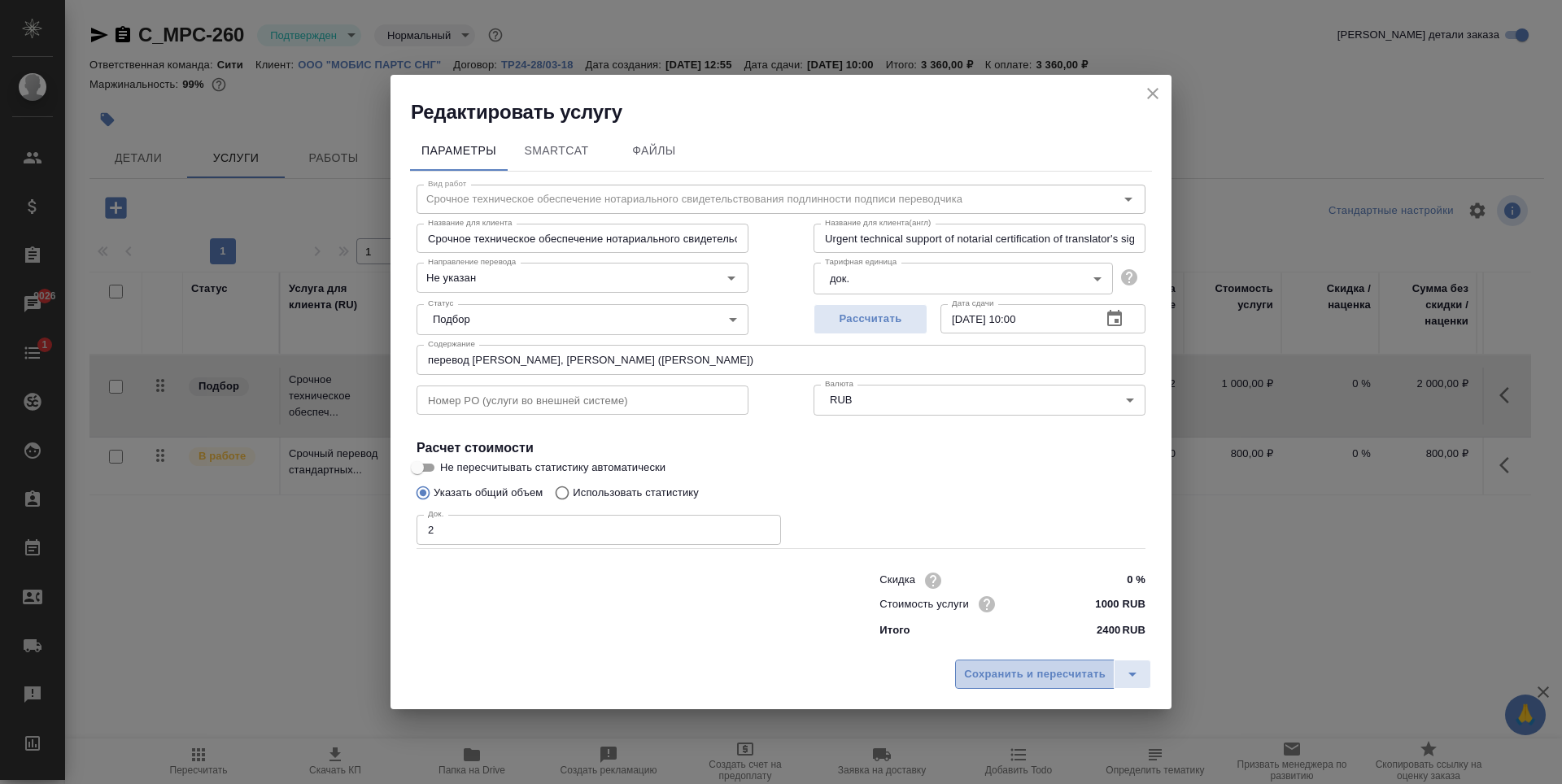
click at [1012, 667] on span "Сохранить и пересчитать" at bounding box center [1034, 675] width 142 height 19
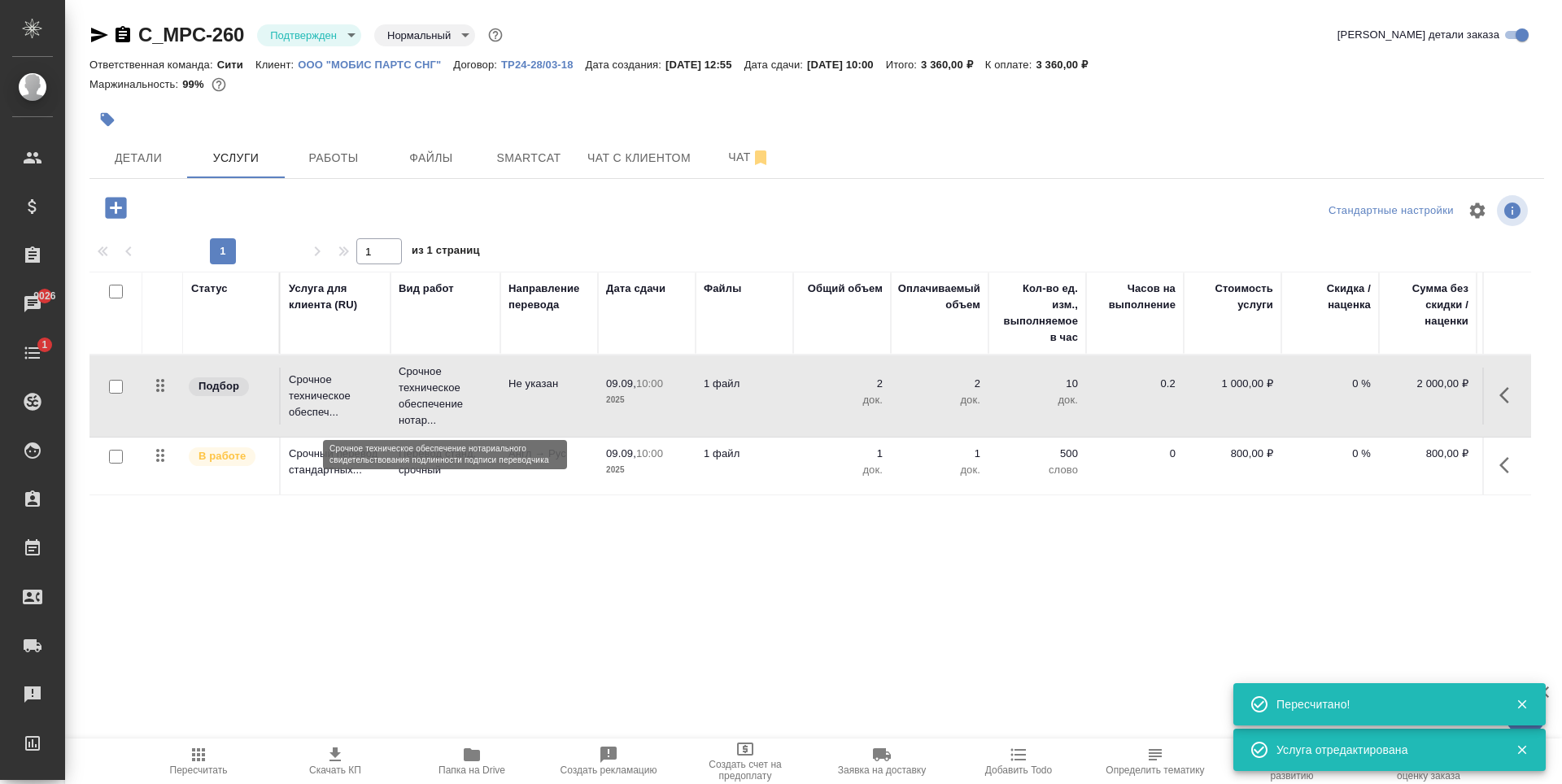
click at [478, 399] on p "Срочное техническое обеспечение нотар..." at bounding box center [446, 395] width 93 height 65
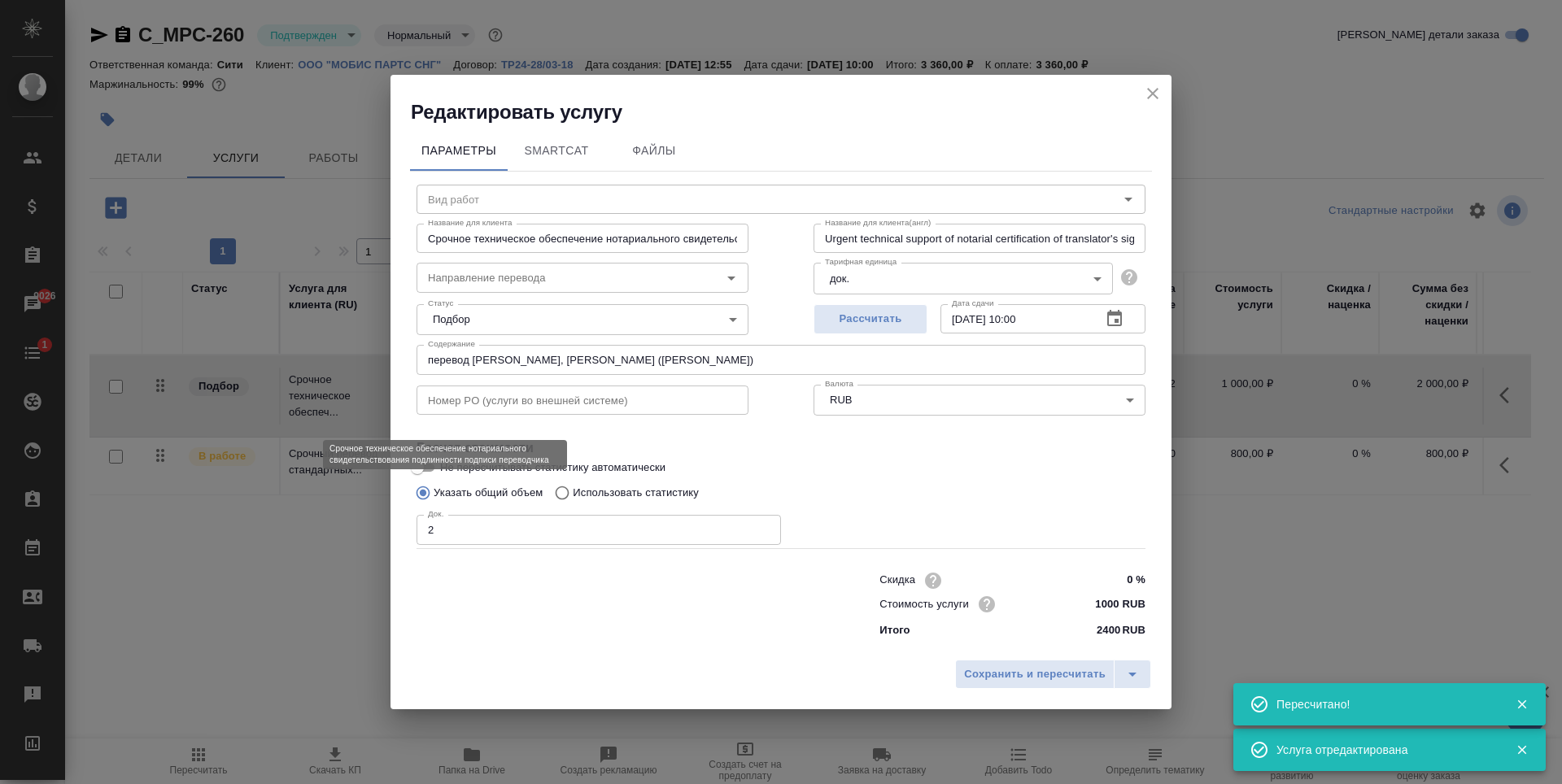
type input "Срочное техническое обеспечение нотариального свидетельствования подлинности по…"
type input "Не указан"
click at [629, 361] on input "перевод паспортов_Чан Сонгвон, Чан Аён (Дарья Прохоровская)" at bounding box center [781, 359] width 729 height 29
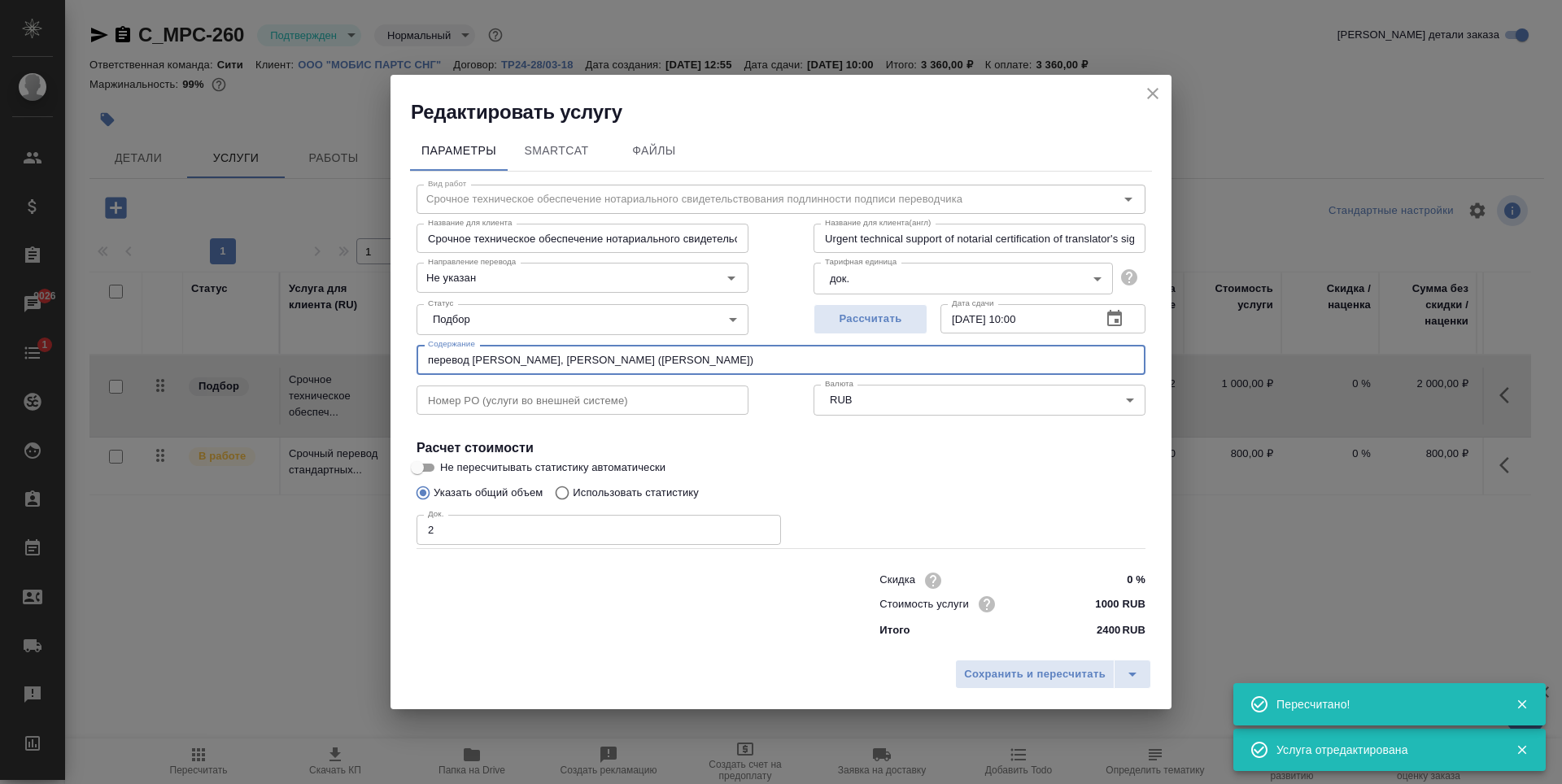
click at [629, 361] on input "перевод паспортов_Чан Сонгвон, Чан Аён (Дарья Прохоровская)" at bounding box center [781, 359] width 729 height 29
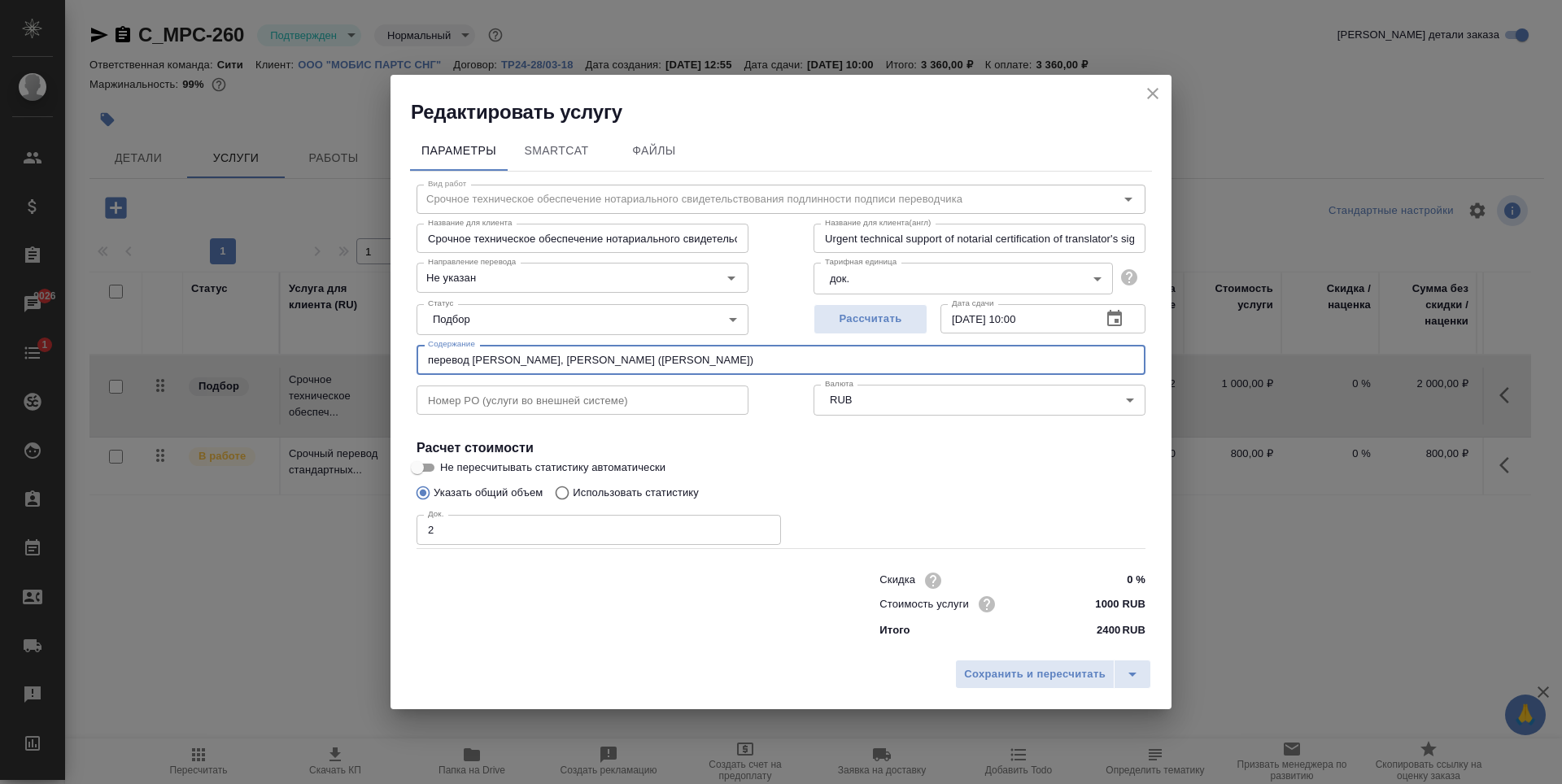
click at [1015, 655] on div "Сохранить и пересчитать" at bounding box center [781, 680] width 781 height 58
click at [1013, 668] on span "Сохранить и пересчитать" at bounding box center [1034, 675] width 142 height 19
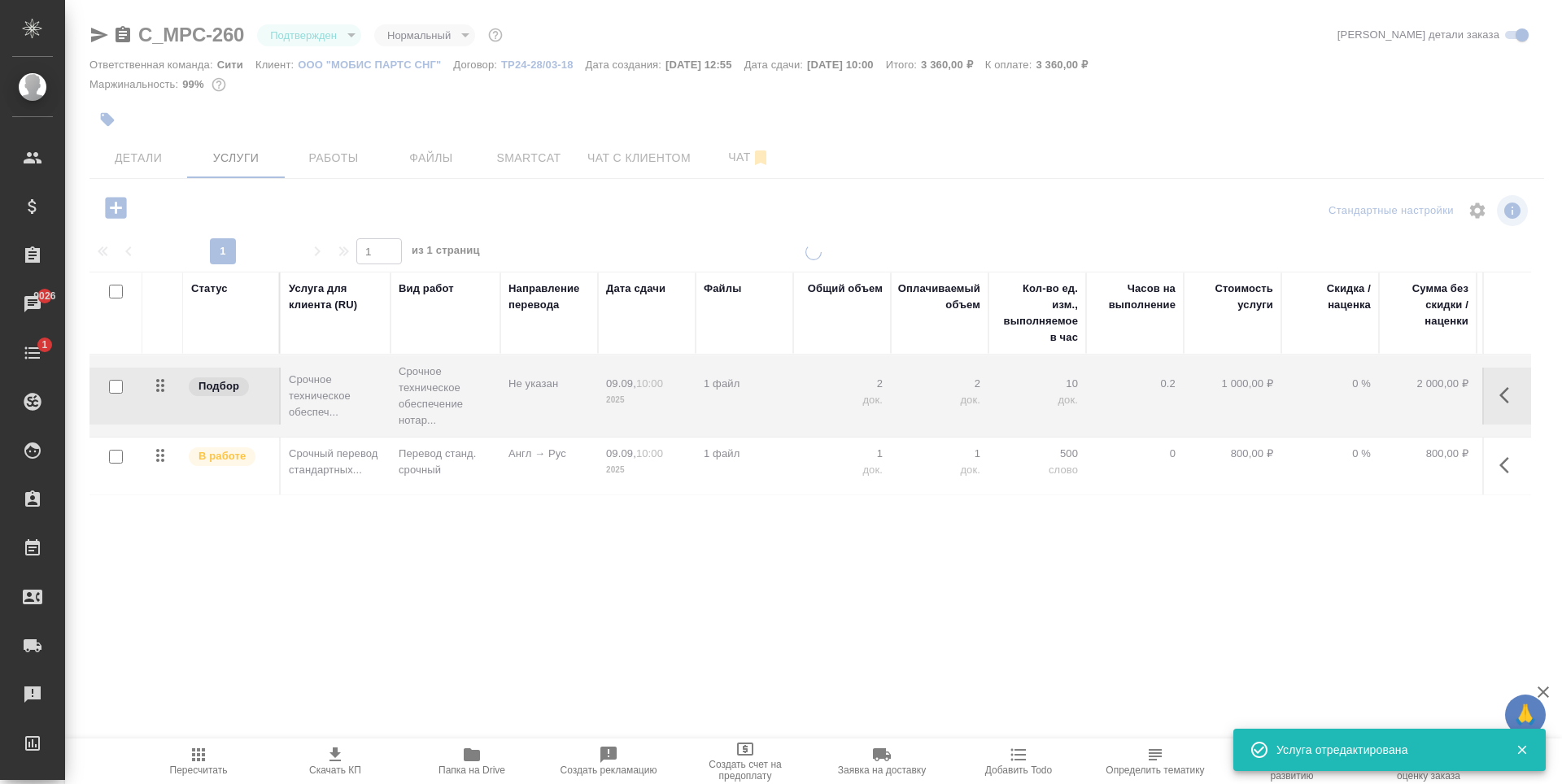
click at [371, 452] on div at bounding box center [813, 453] width 1497 height 419
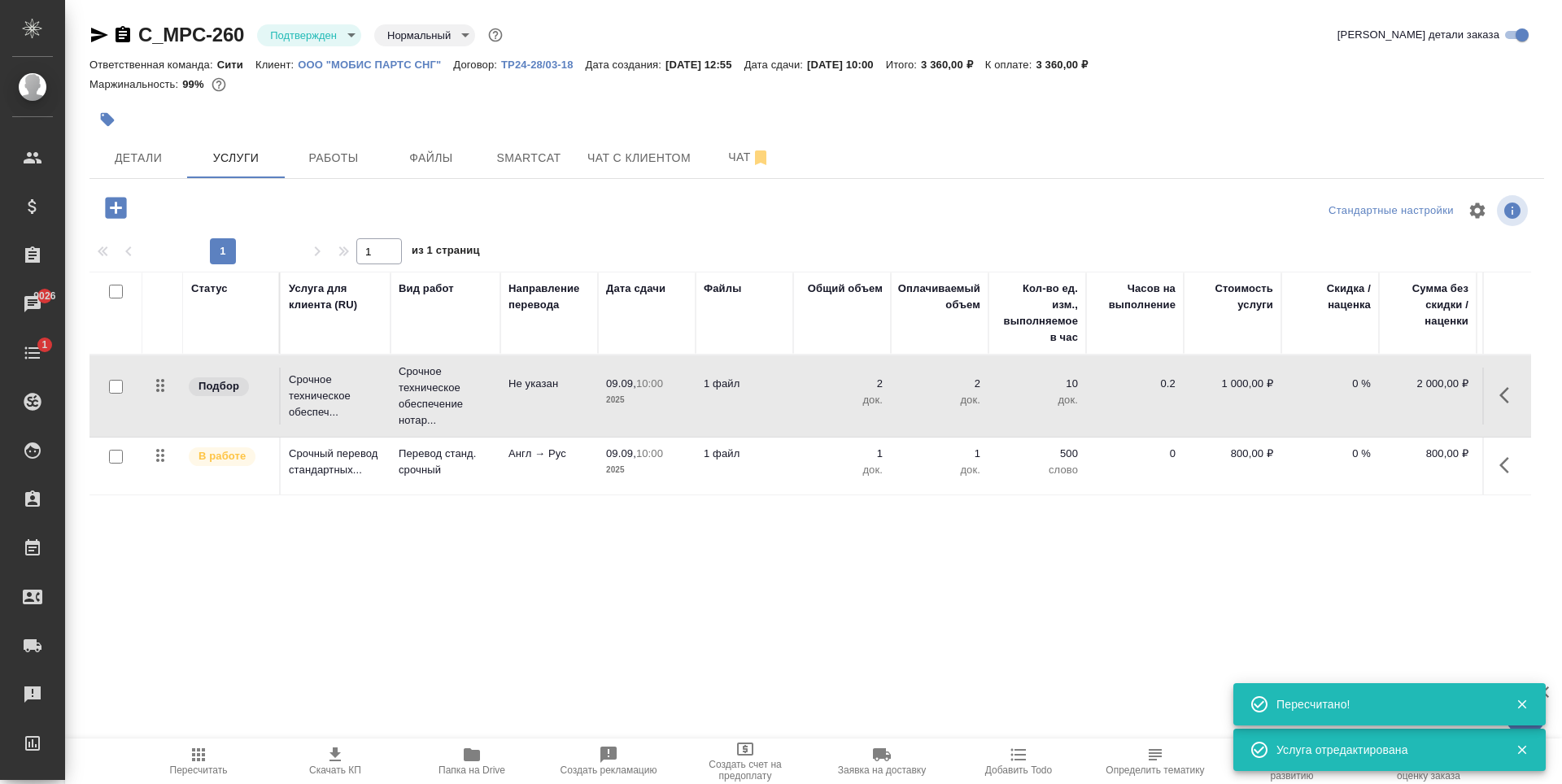
click at [371, 452] on p "Срочный перевод стандартных..." at bounding box center [335, 462] width 93 height 33
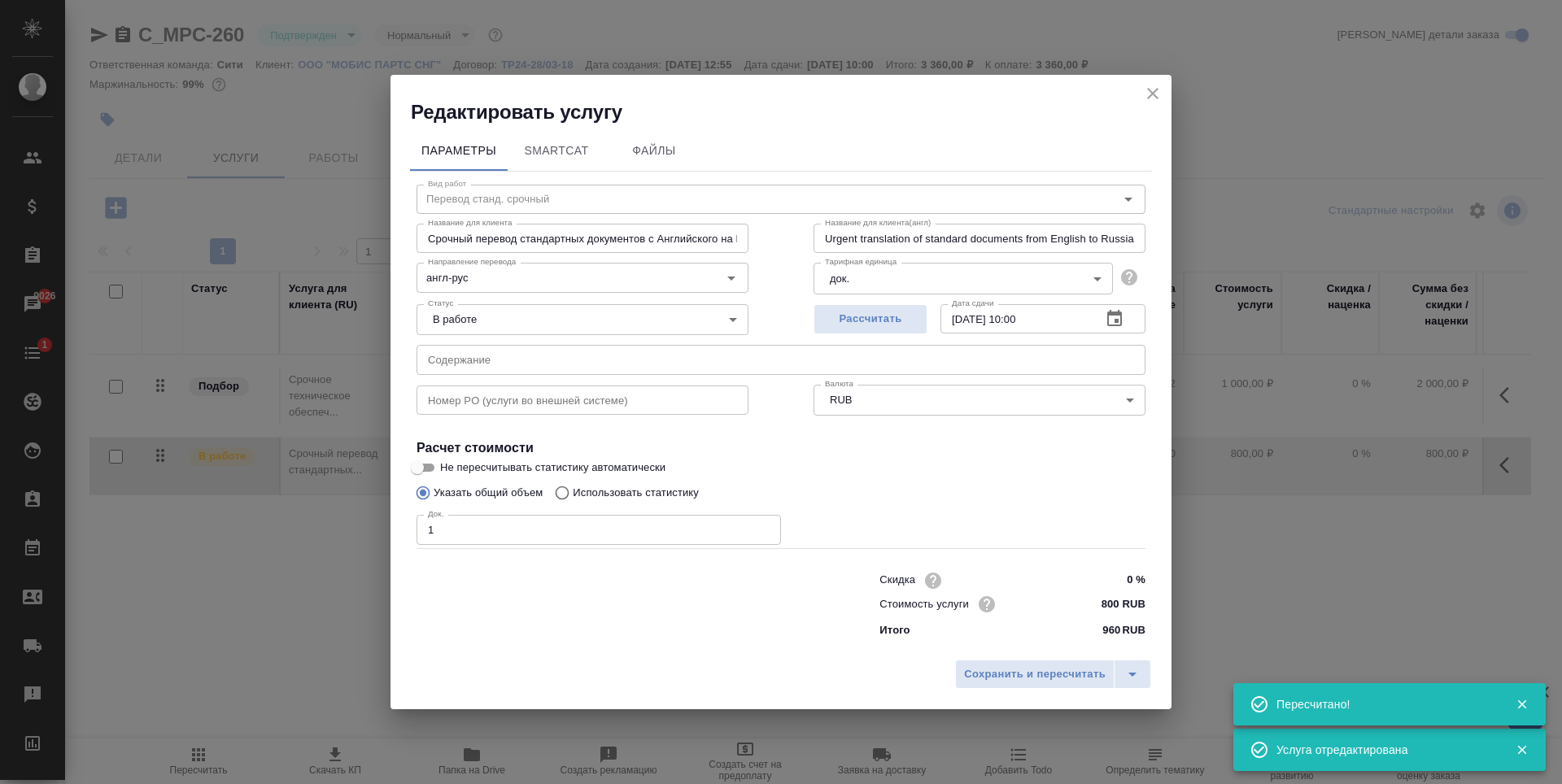
click at [504, 360] on input "text" at bounding box center [781, 359] width 729 height 29
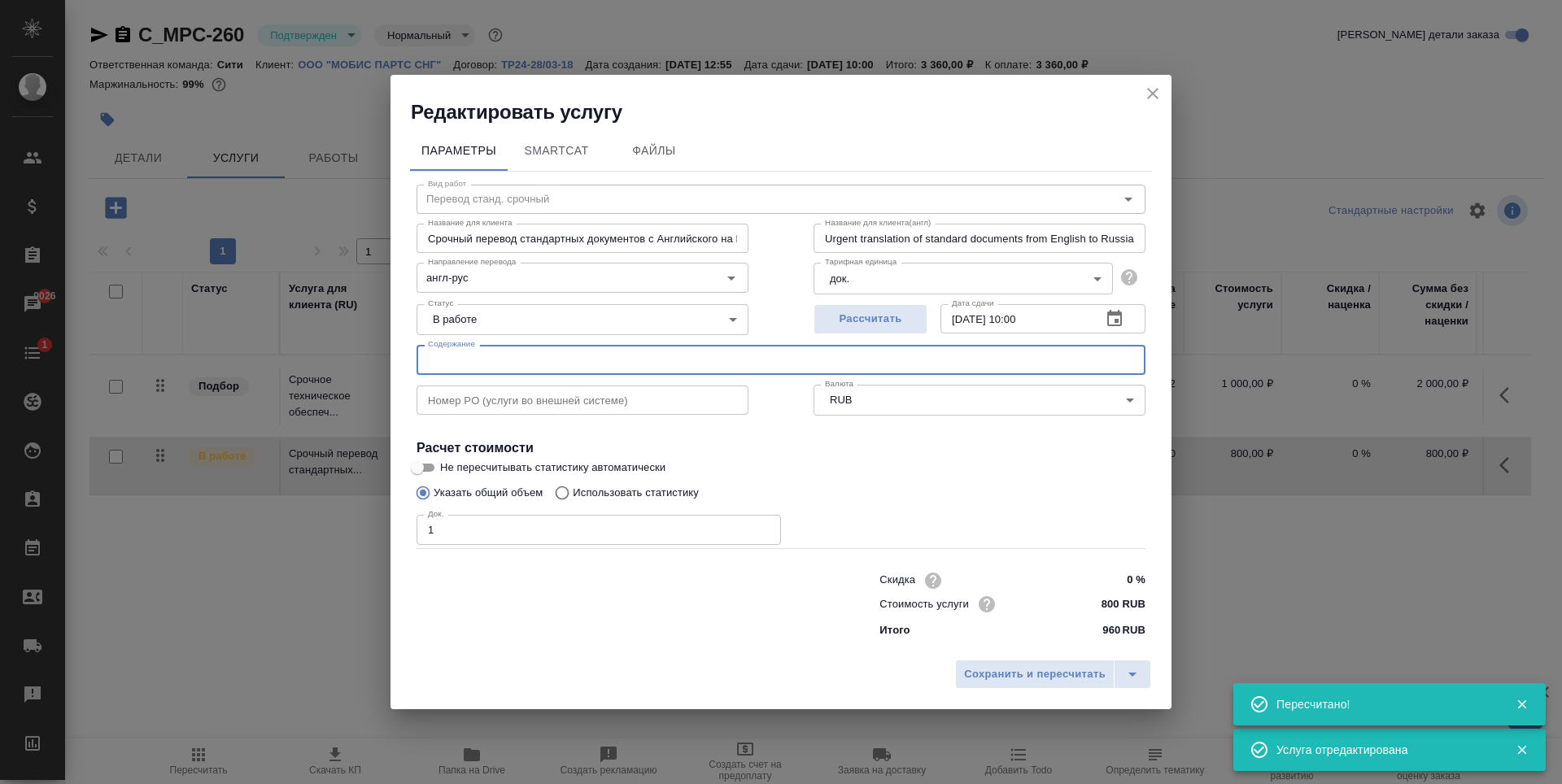
paste input "перевод паспортов_Чан Сонгвон, Чан Аён (Дарья Прохоровская)"
type input "перевод паспортов_Чан Сонгвон, Чан Аён (Дарья Прохоровская)"
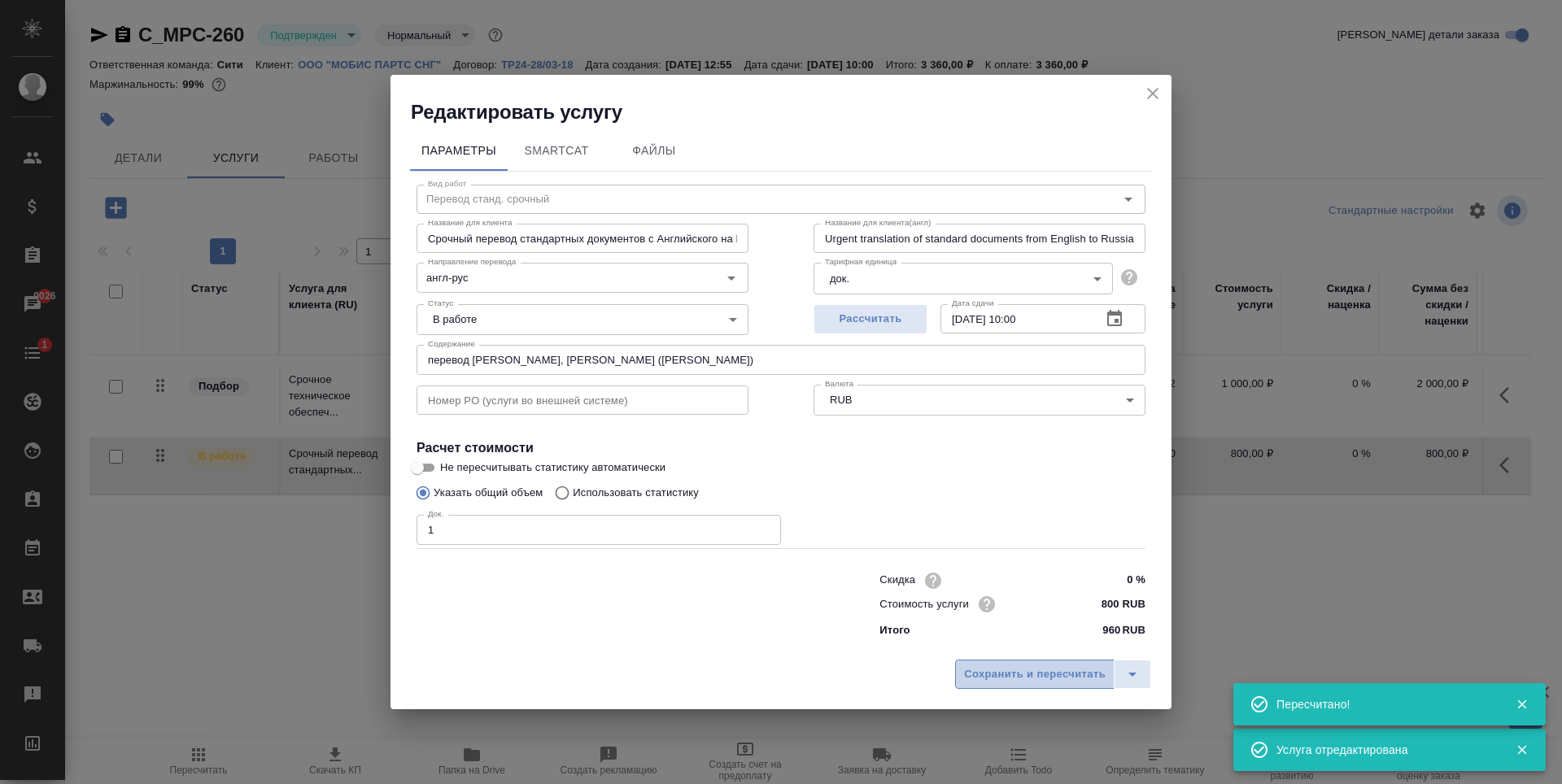
click at [1005, 676] on span "Сохранить и пересчитать" at bounding box center [1034, 675] width 142 height 19
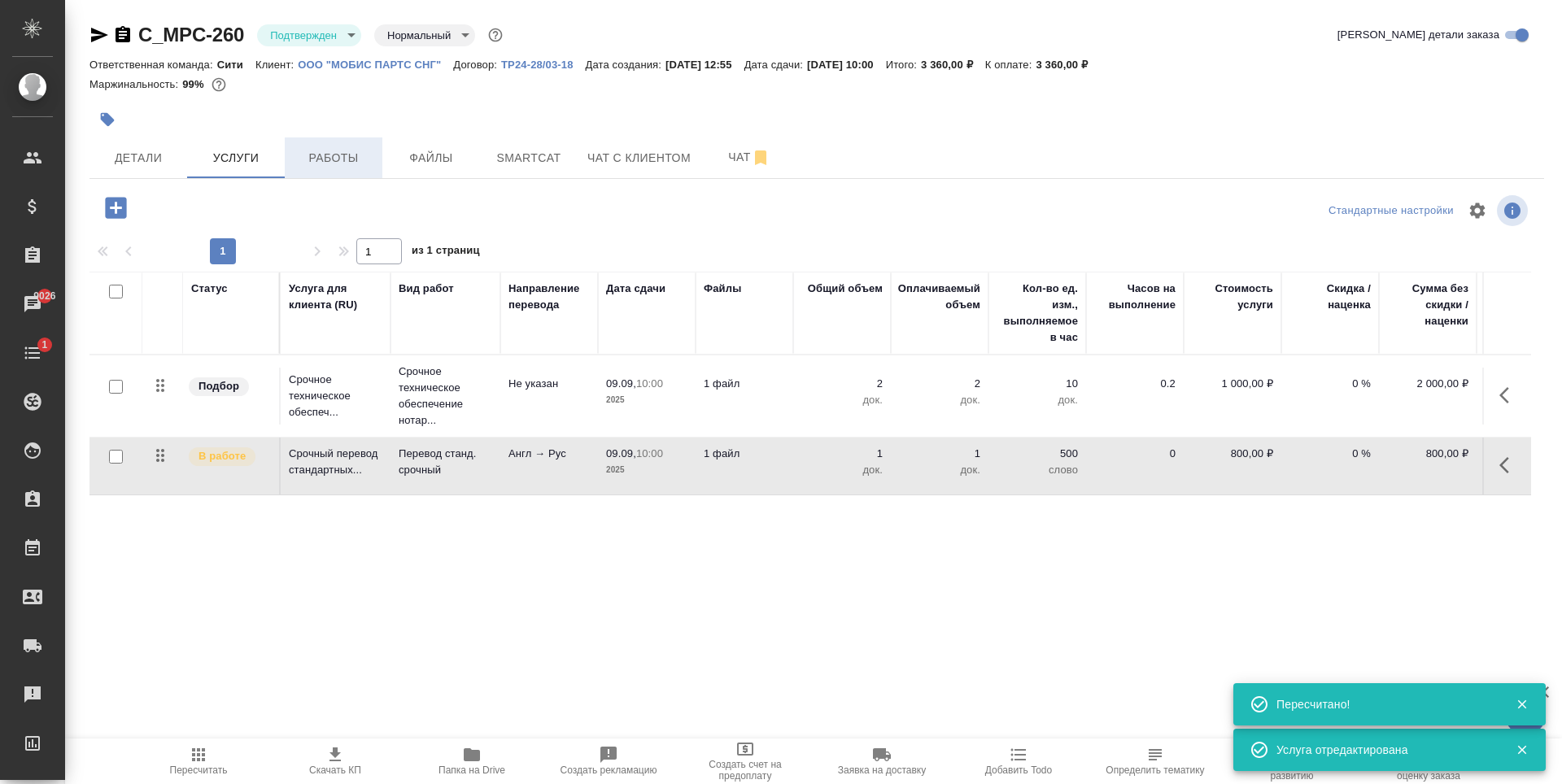
click at [353, 176] on button "Работы" at bounding box center [333, 157] width 98 height 41
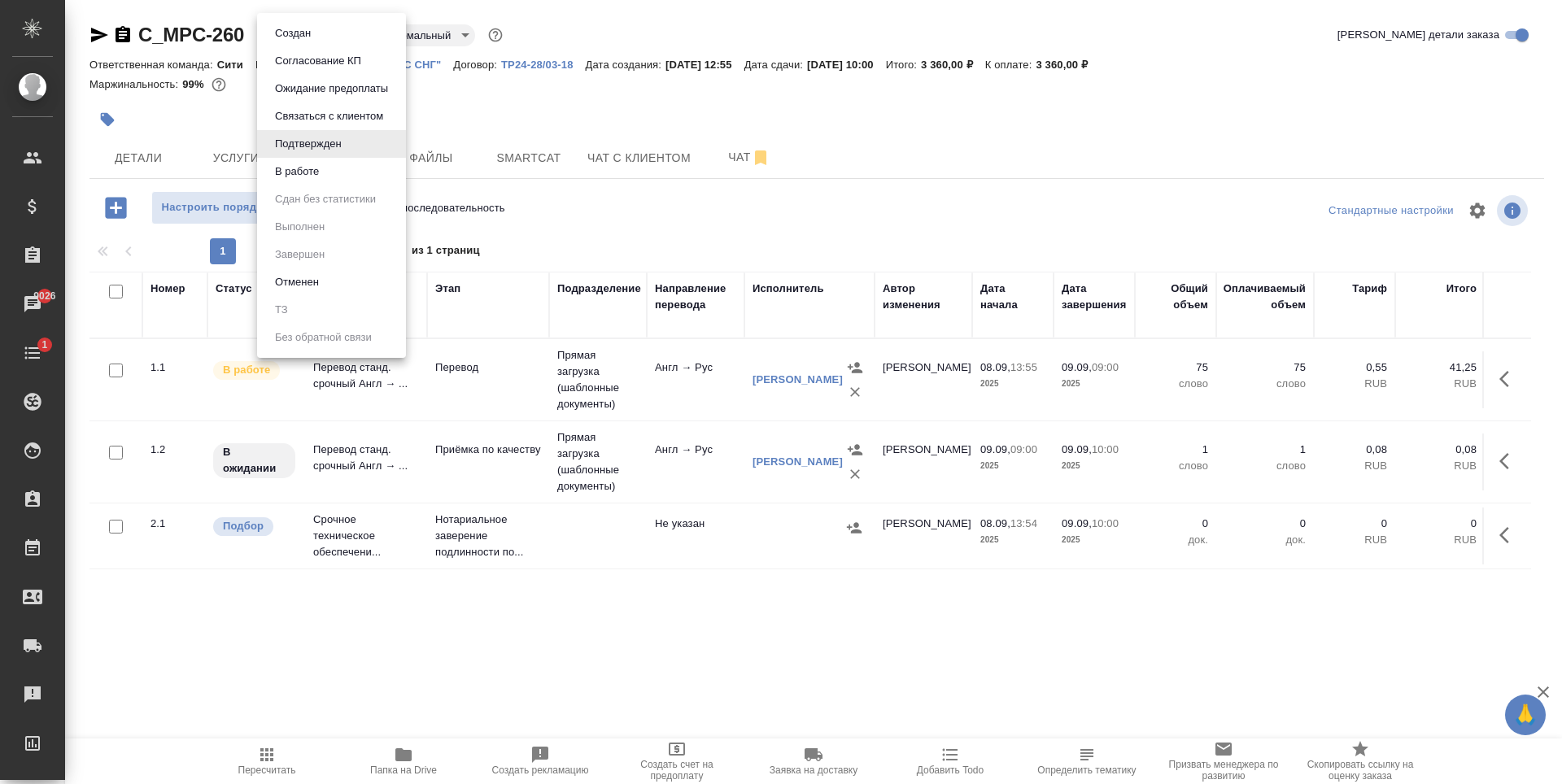
click at [335, 40] on body "🙏 .cls-1 fill:#fff; AWATERA Zaytseva Svetlana Клиенты Спецификации Заказы 9026 …" at bounding box center [781, 392] width 1562 height 784
click at [325, 178] on li "В работе" at bounding box center [332, 172] width 149 height 28
